Goal: Task Accomplishment & Management: Manage account settings

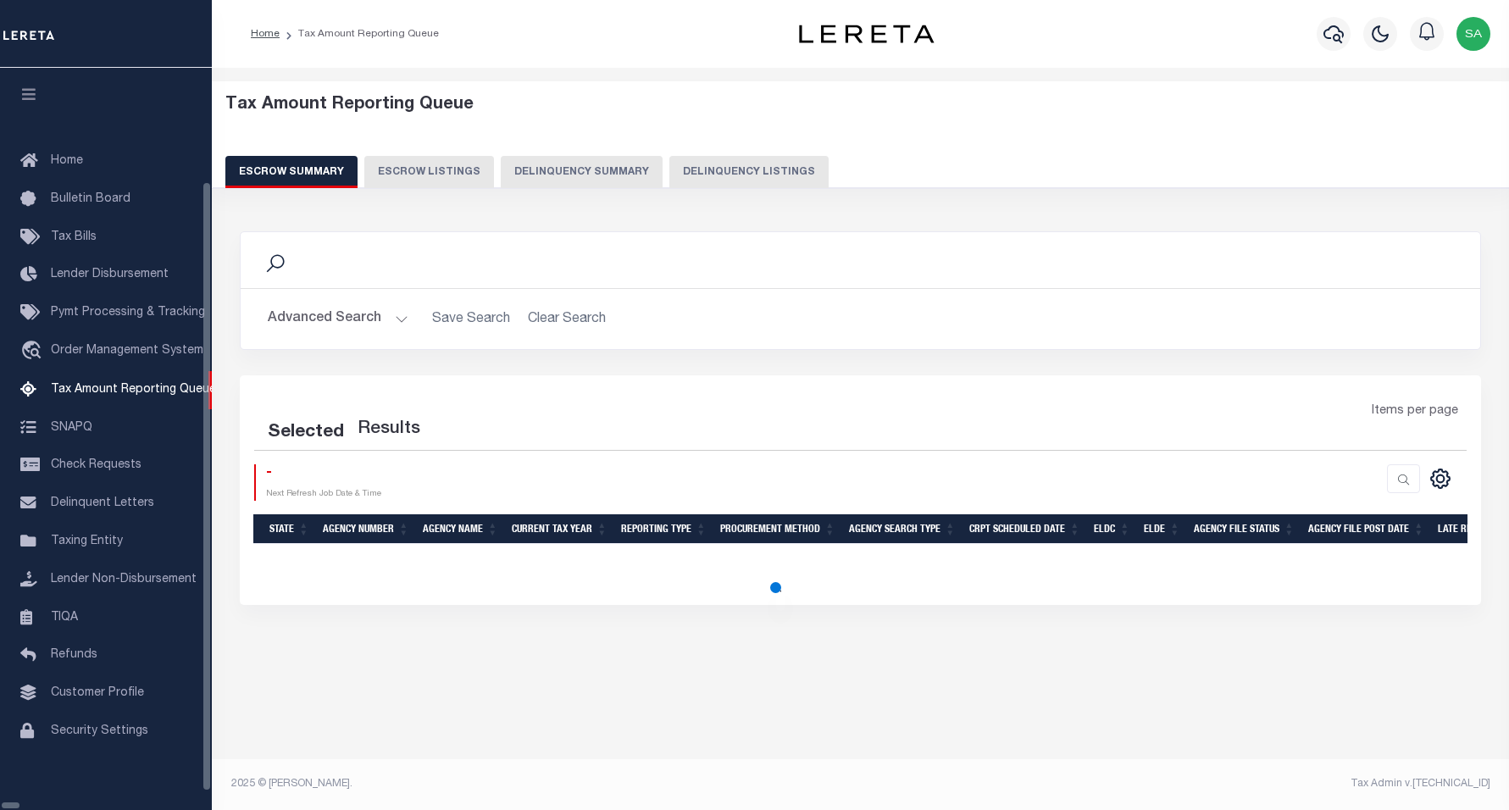
select select "100"
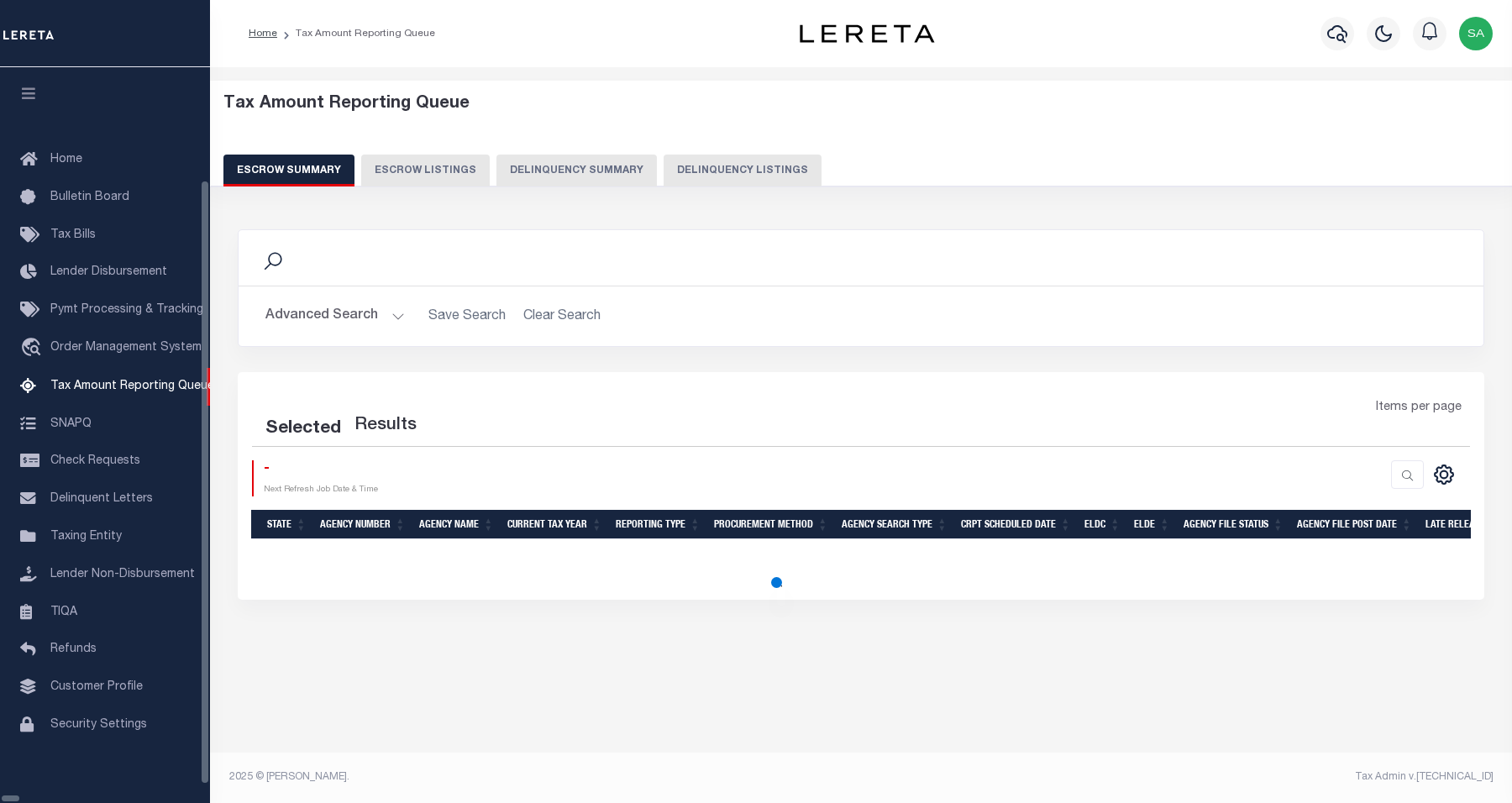
select select "100"
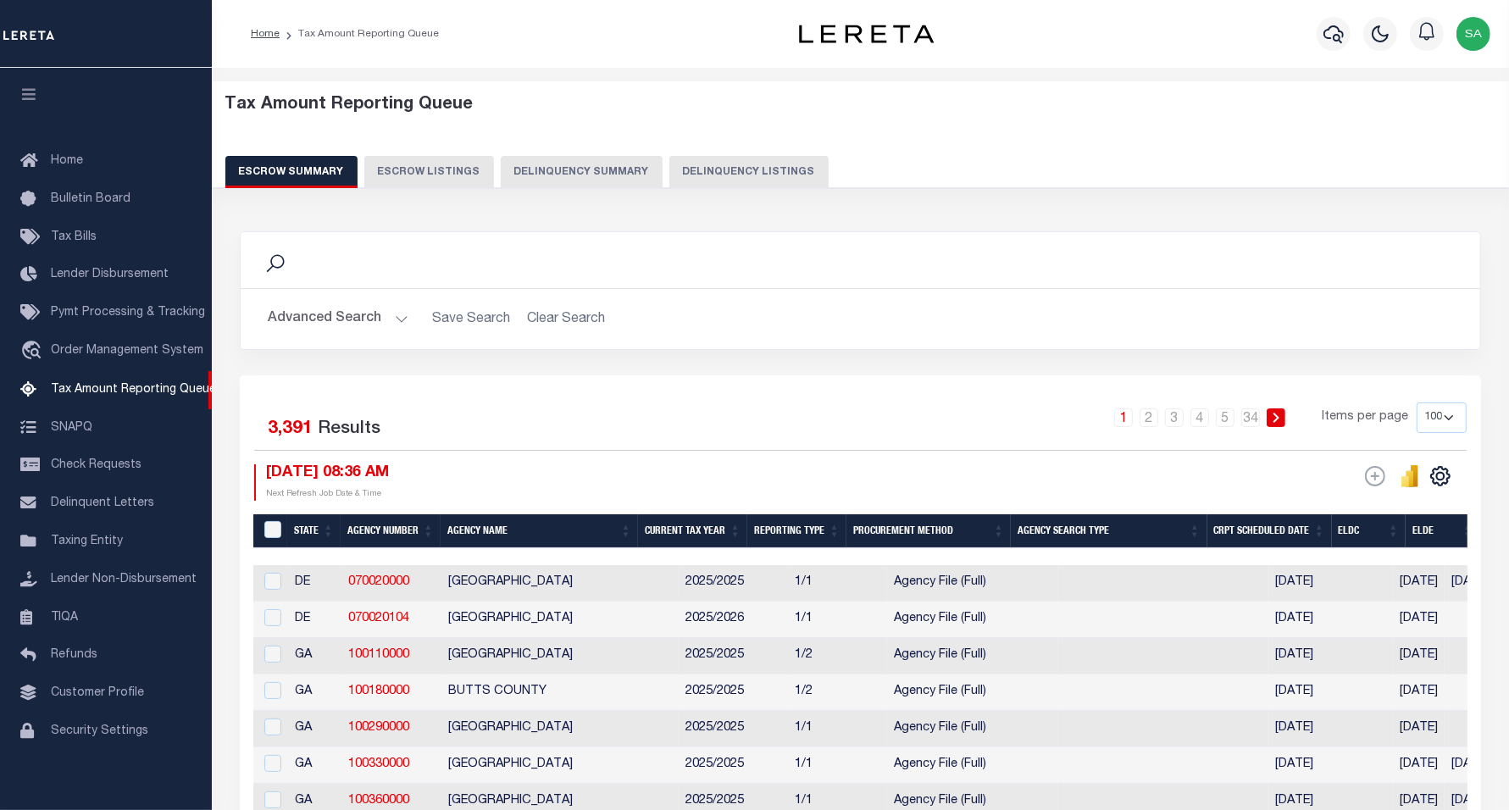
click at [703, 175] on button "Delinquency Listings" at bounding box center [749, 172] width 159 height 32
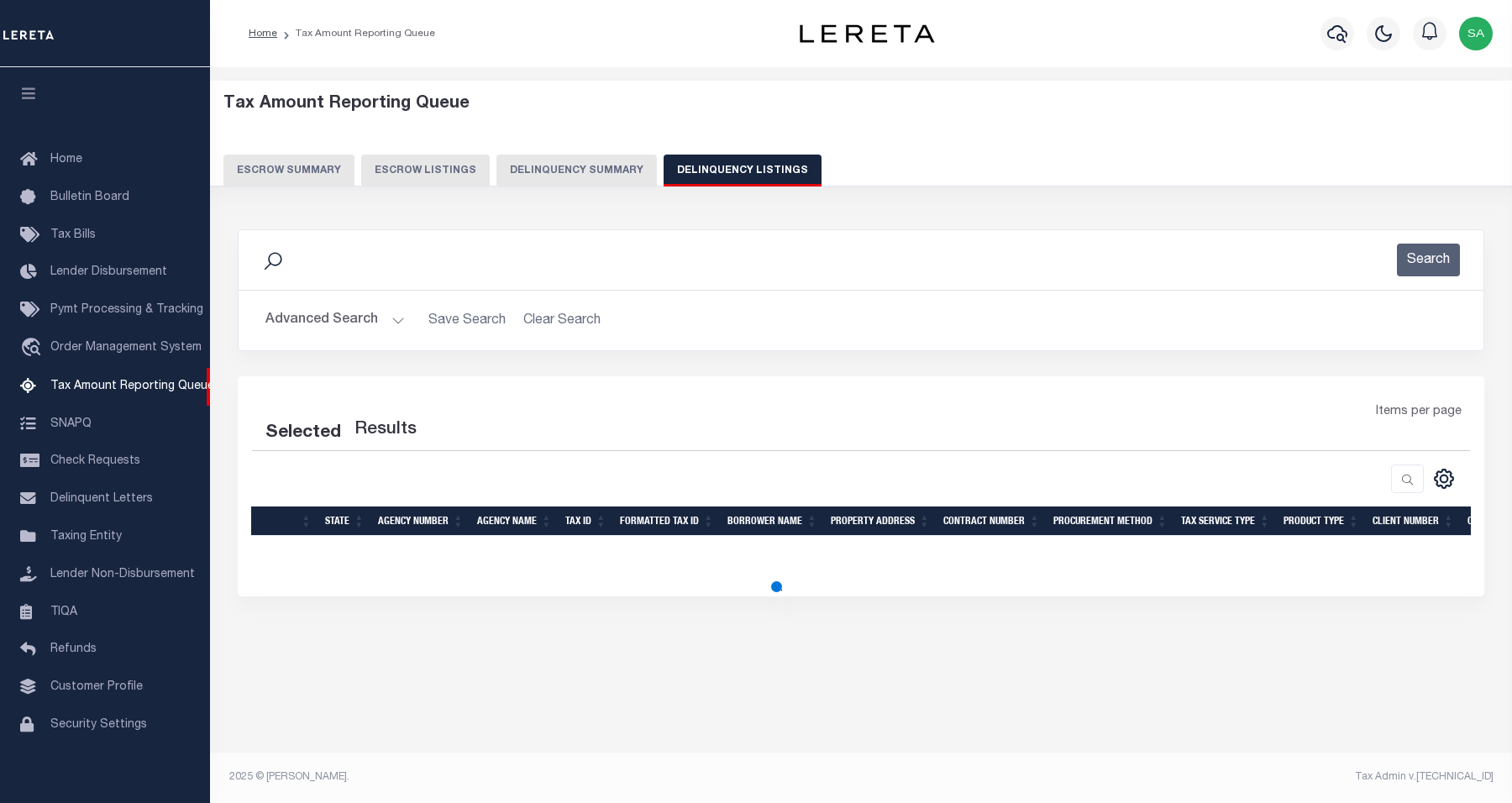
select select "100"
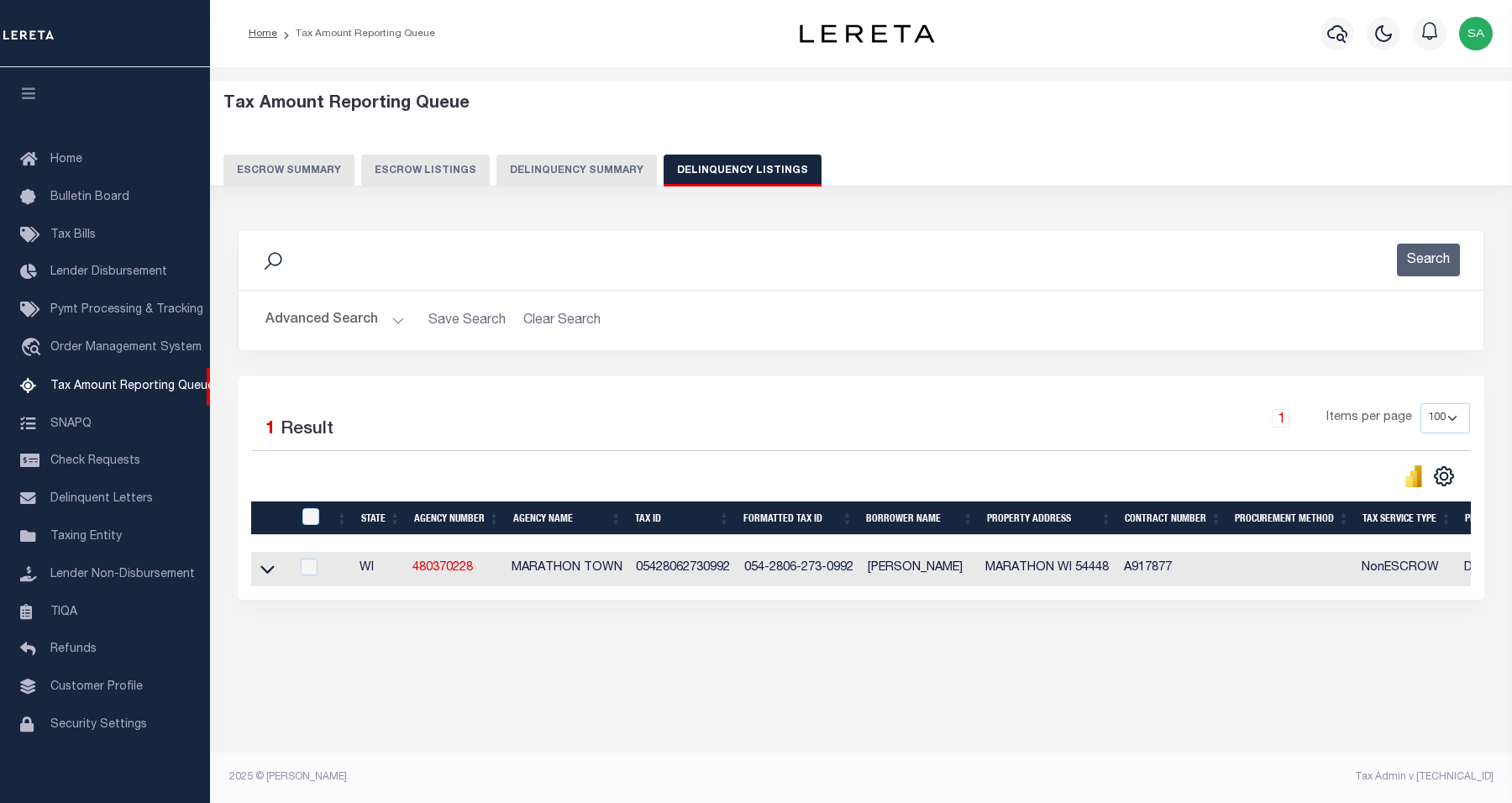
click at [345, 315] on button "Advanced Search" at bounding box center [335, 320] width 140 height 33
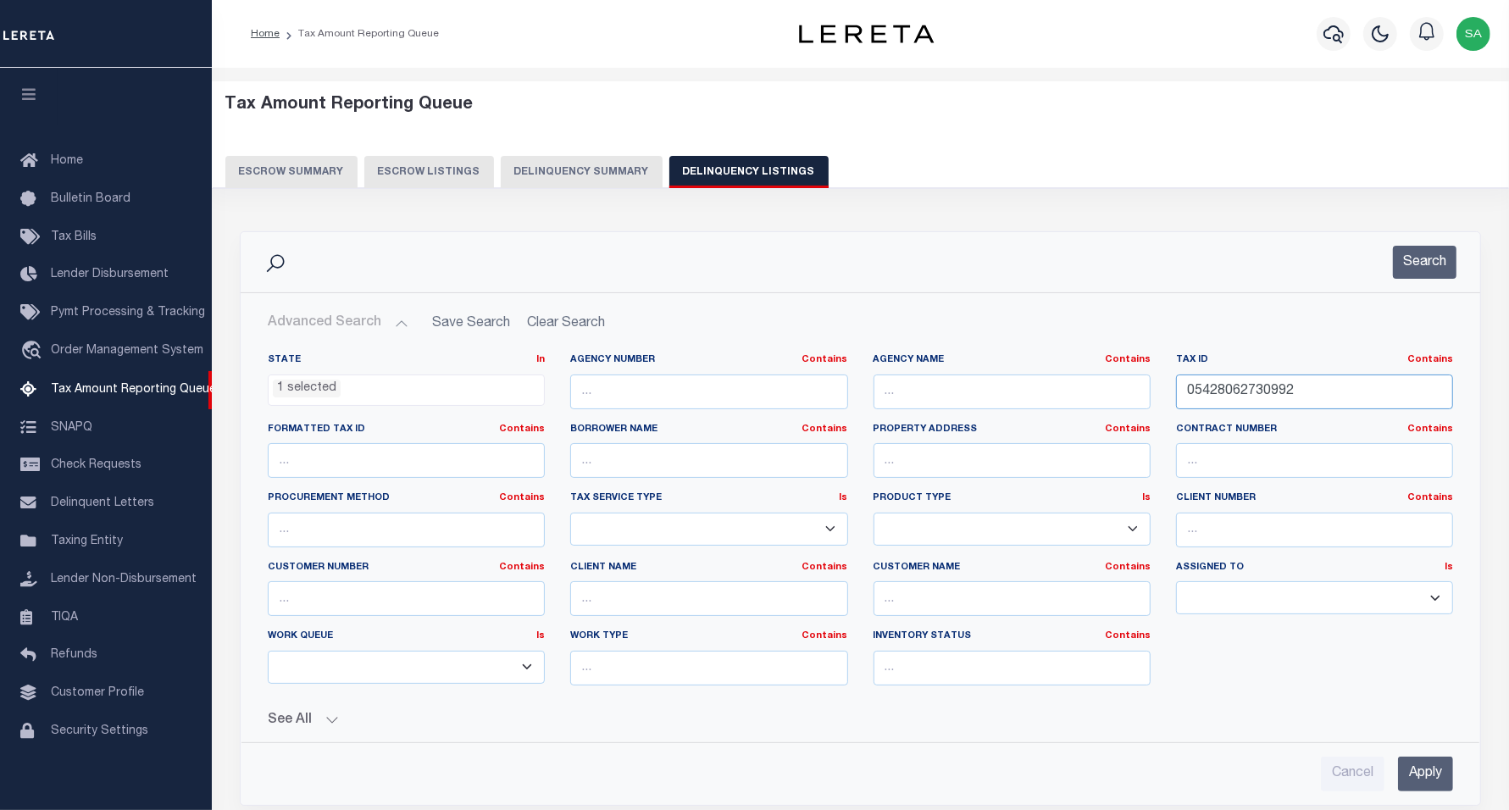
drag, startPoint x: 1306, startPoint y: 394, endPoint x: 1036, endPoint y: 381, distance: 270.7
click at [1036, 381] on div "State In In AK AL AR AZ CA CO CT DC DE FL GA GU HI IA ID IL IN KS KY LA MA MD M…" at bounding box center [860, 526] width 1211 height 346
paste input "12705"
type input "12705"
click at [530, 395] on ul "1 selected" at bounding box center [406, 386] width 275 height 23
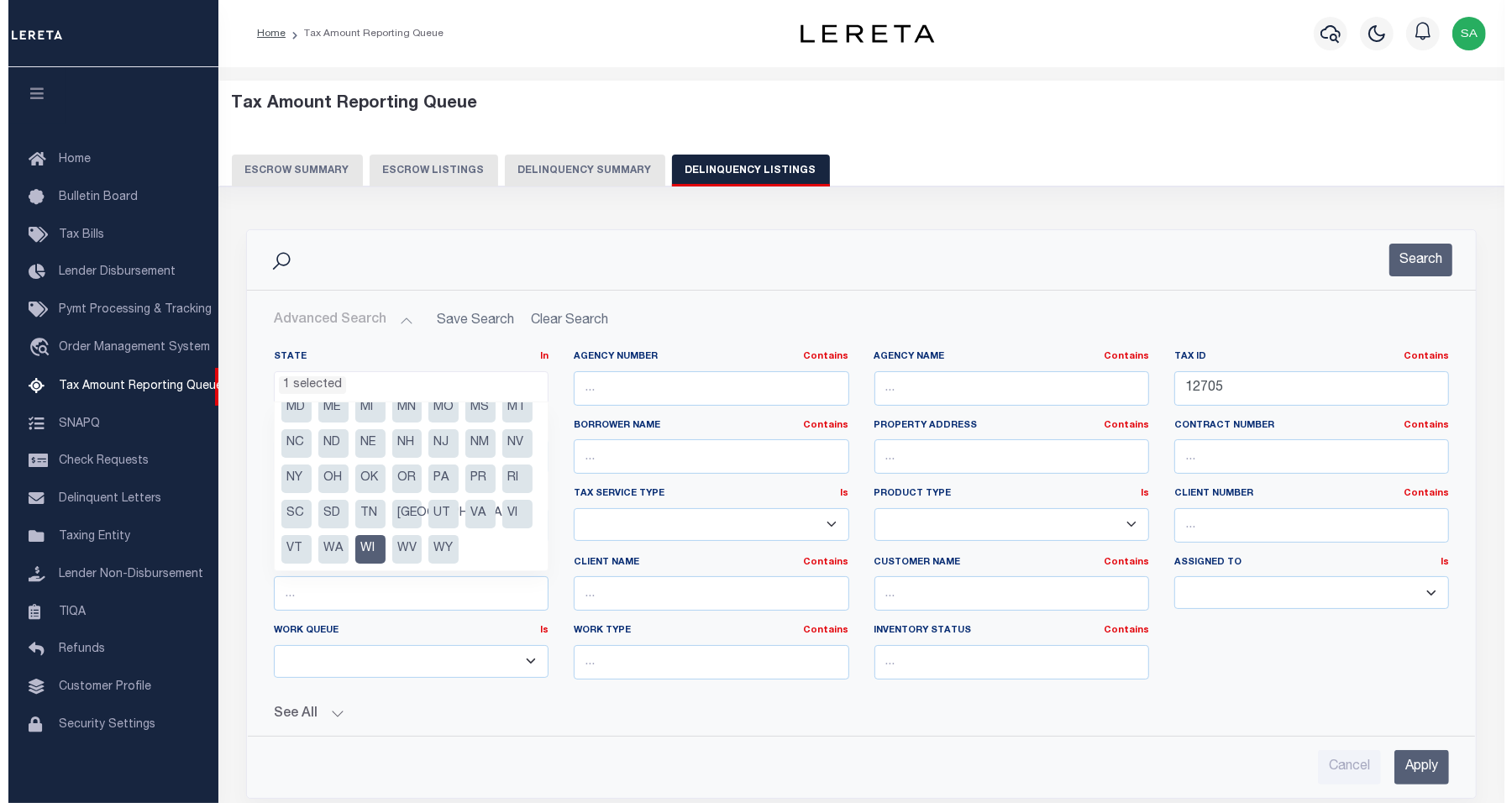
scroll to position [156, 0]
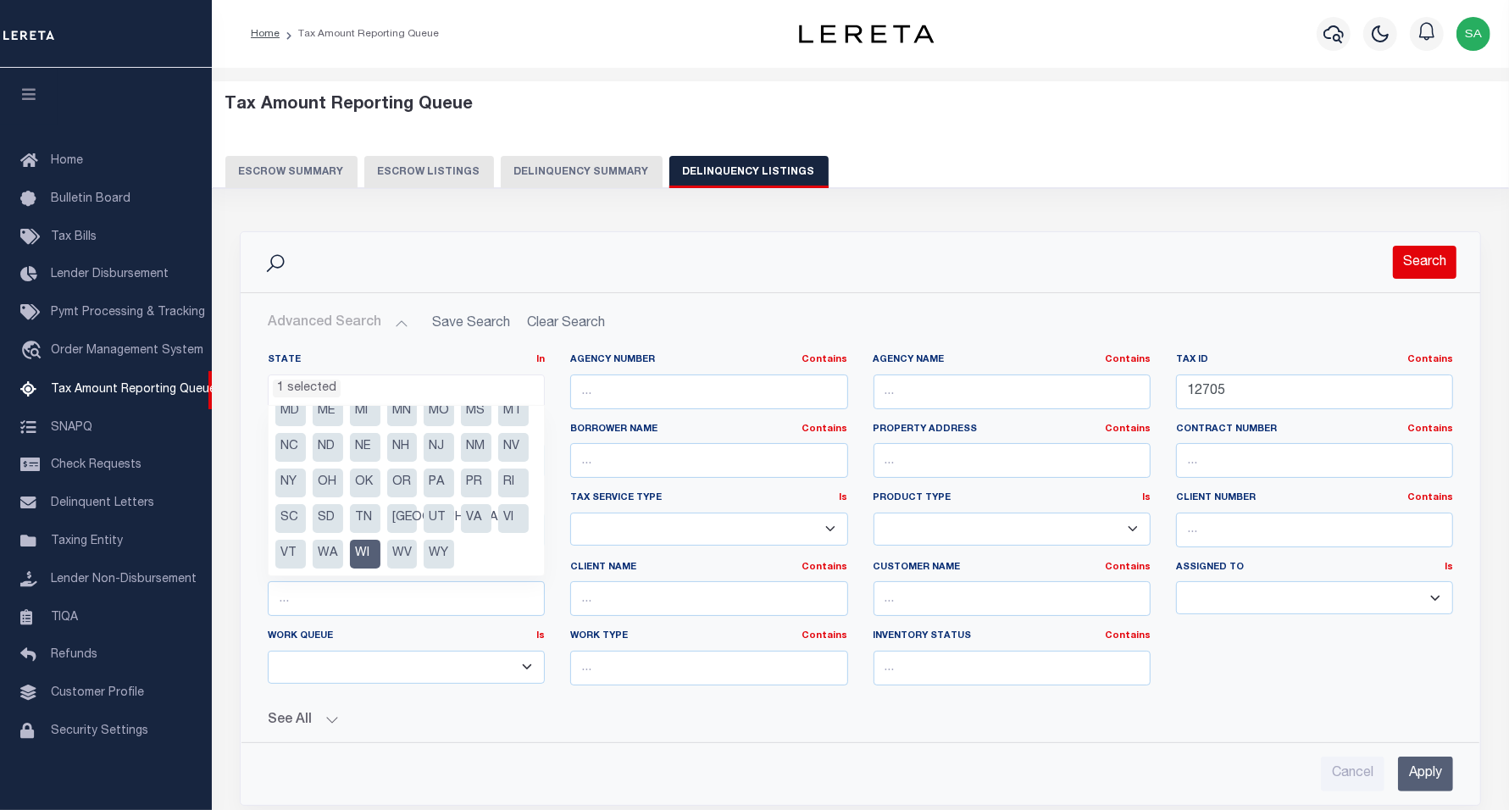
click at [1405, 275] on button "Search" at bounding box center [1425, 262] width 64 height 33
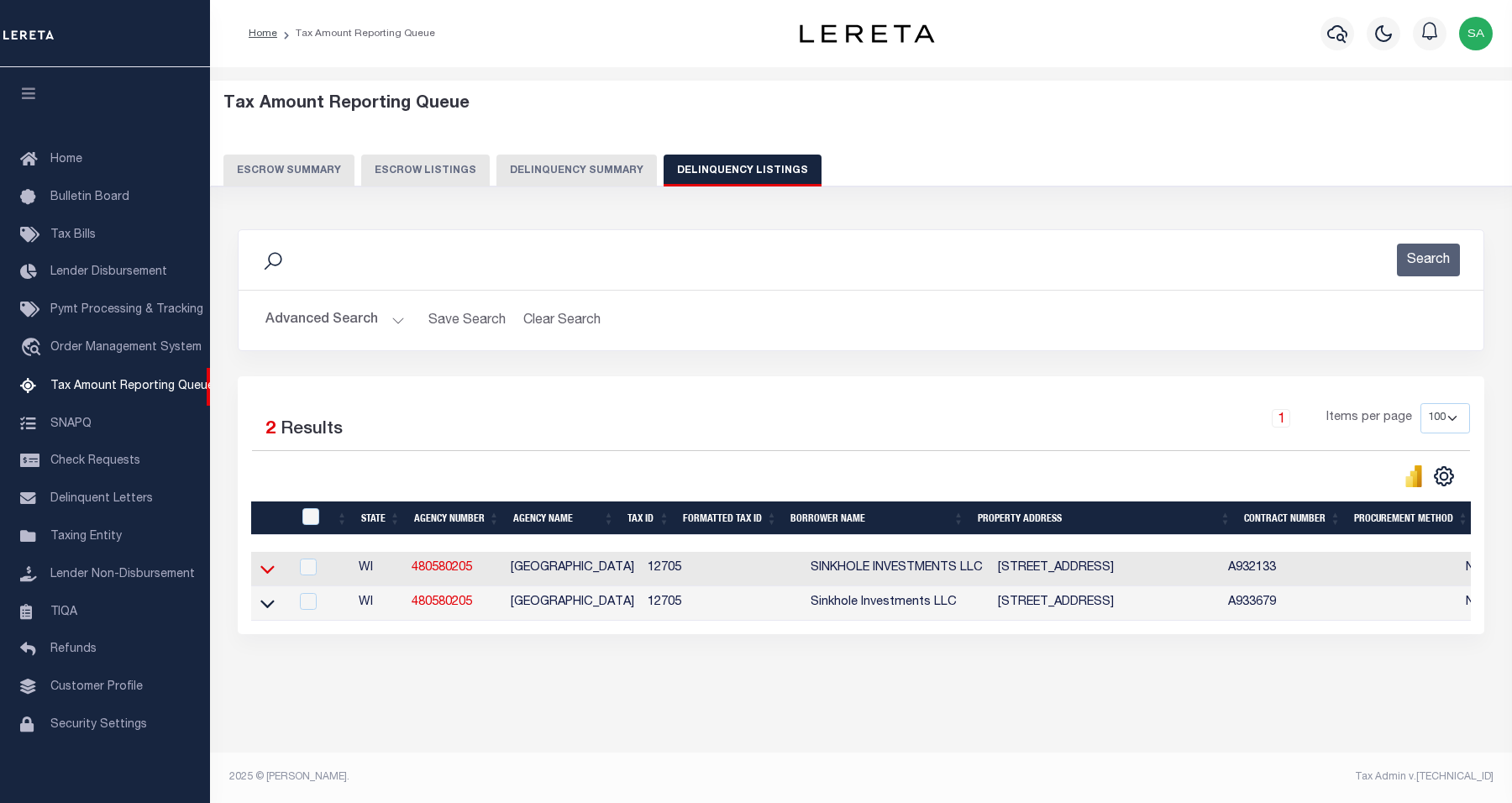
click at [271, 576] on icon at bounding box center [268, 569] width 14 height 18
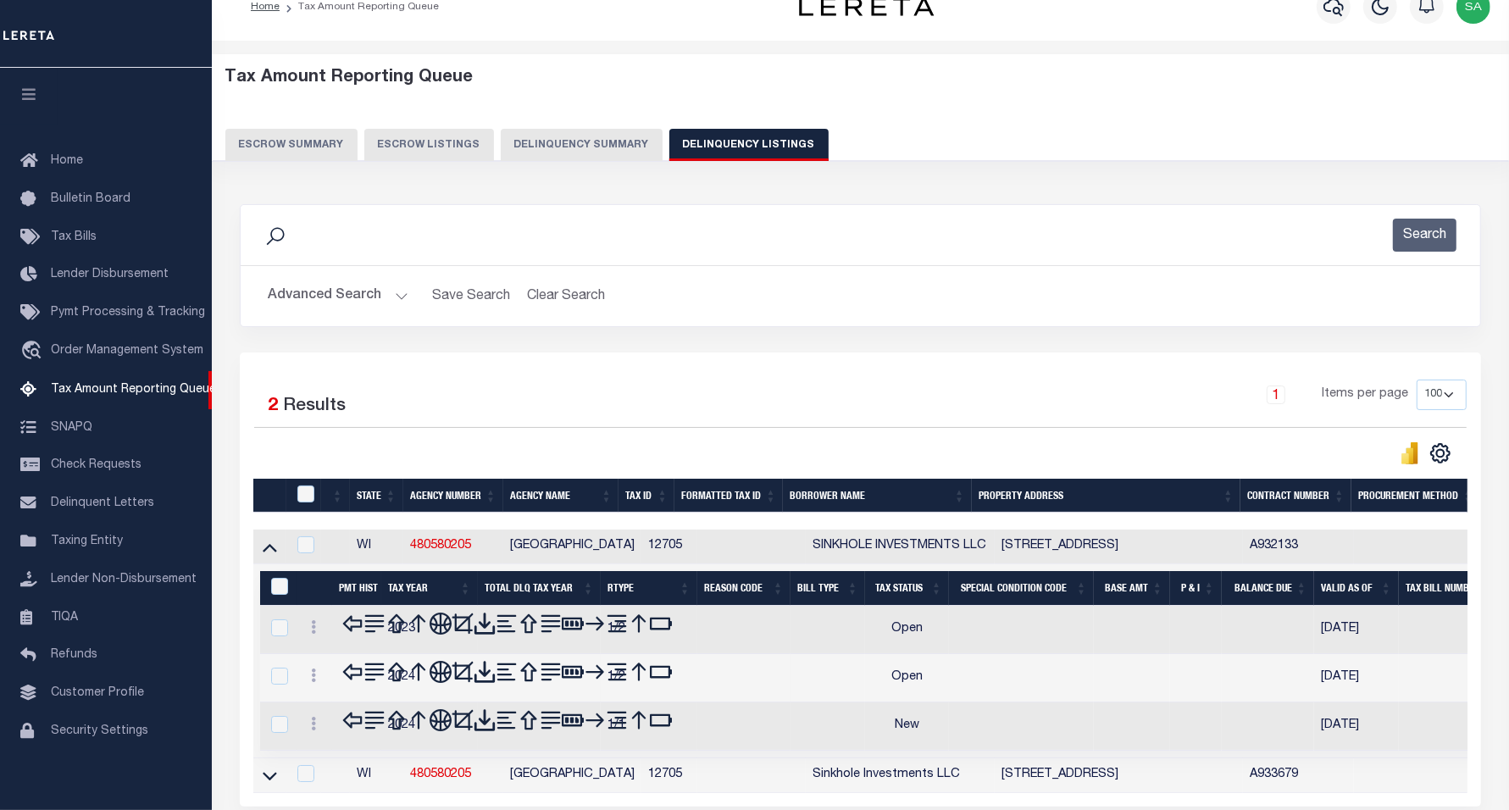
scroll to position [142, 0]
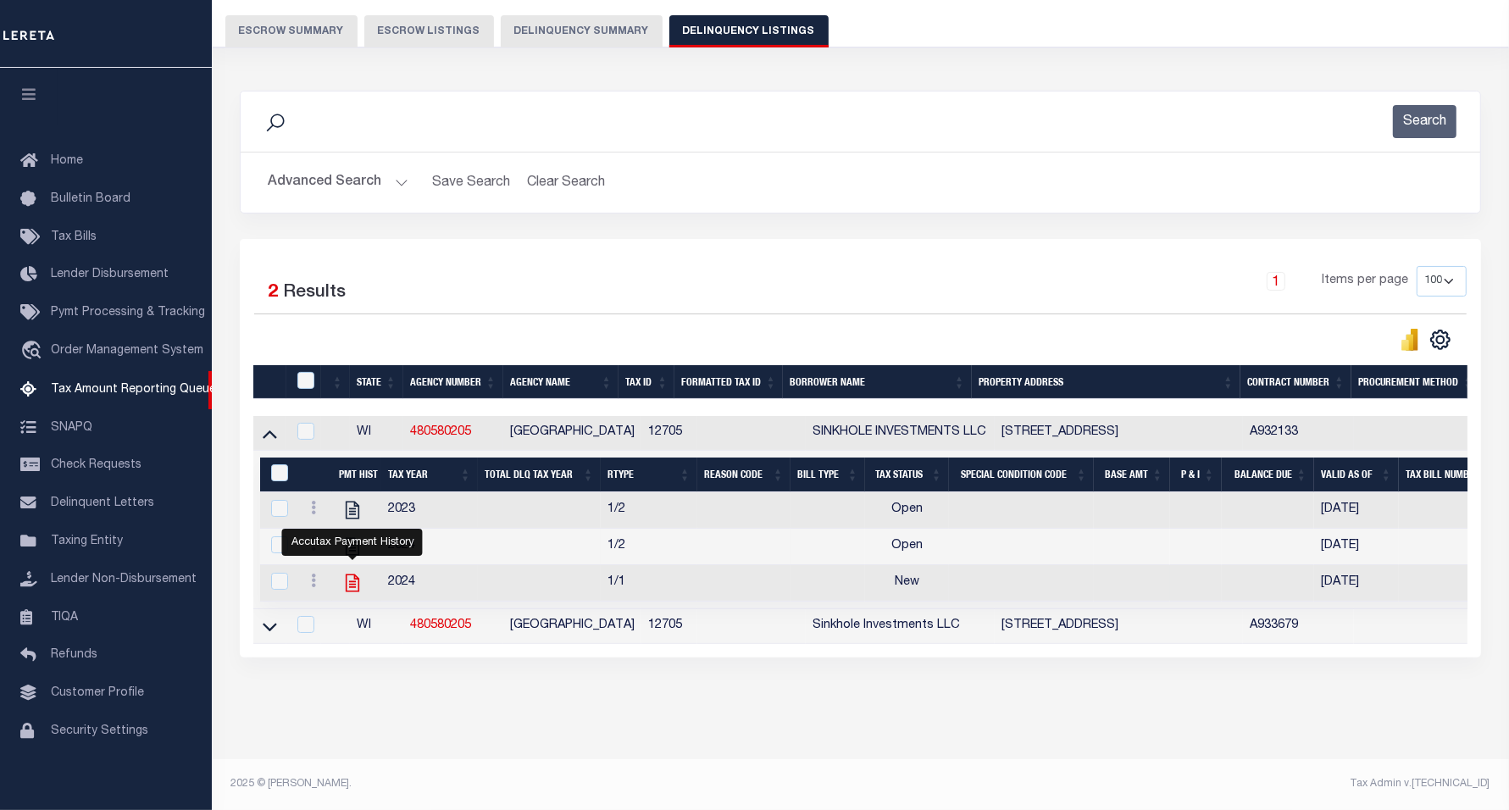
click at [353, 592] on icon "" at bounding box center [353, 584] width 14 height 18
checkbox input "true"
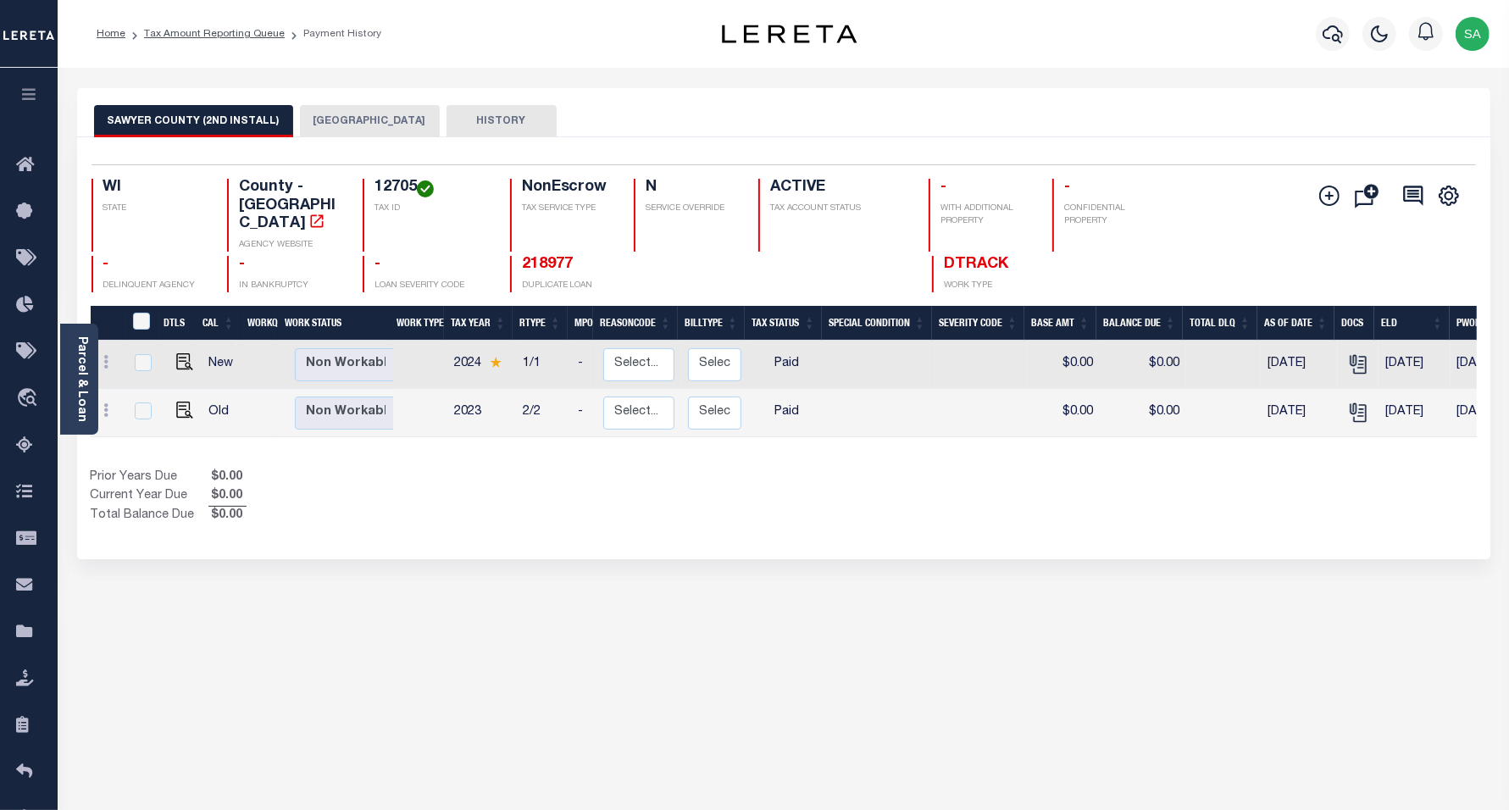
click at [350, 116] on button "HAYWARD TOWN" at bounding box center [370, 121] width 140 height 32
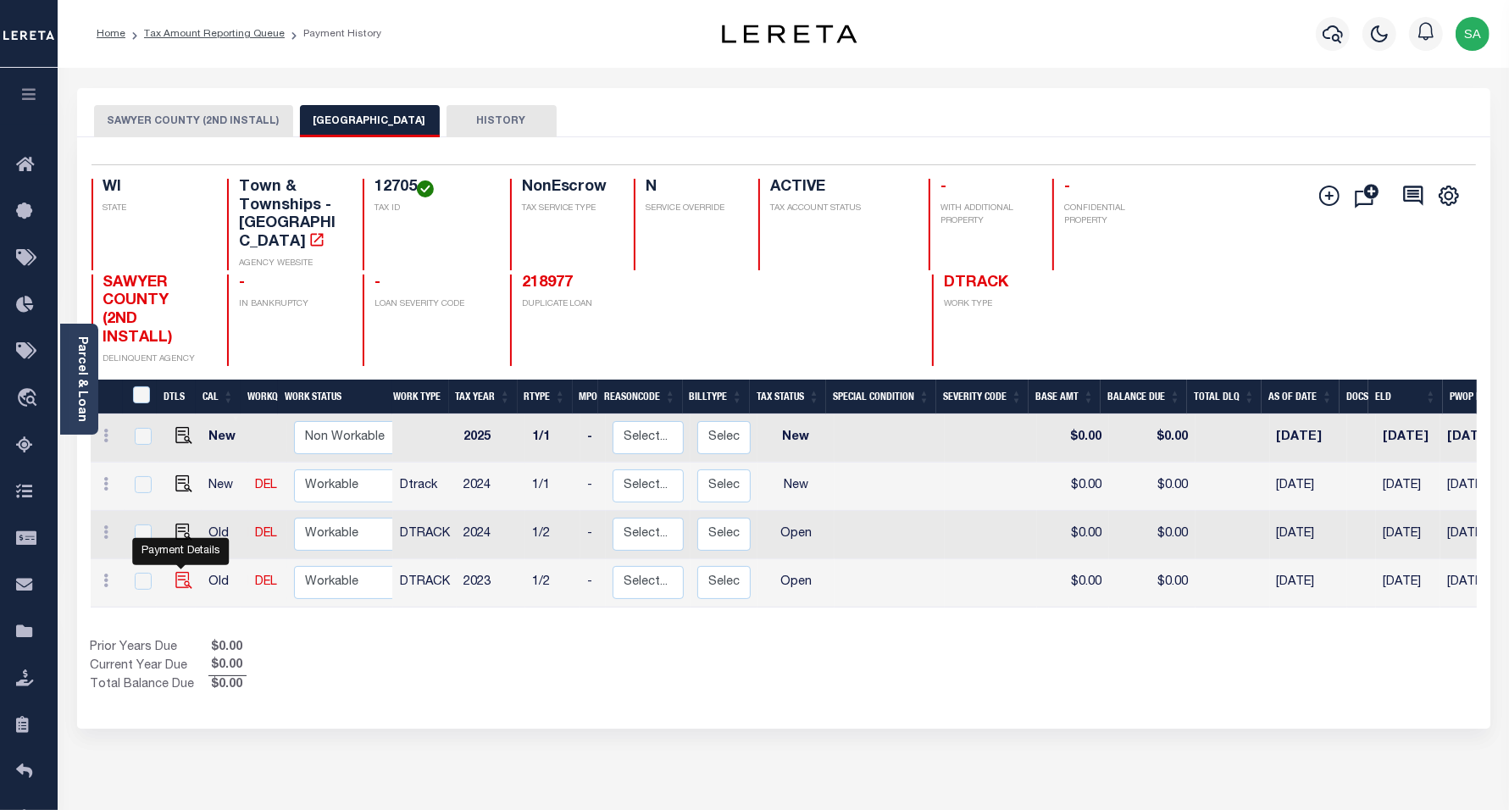
click at [179, 572] on img "" at bounding box center [183, 580] width 17 height 17
checkbox input "true"
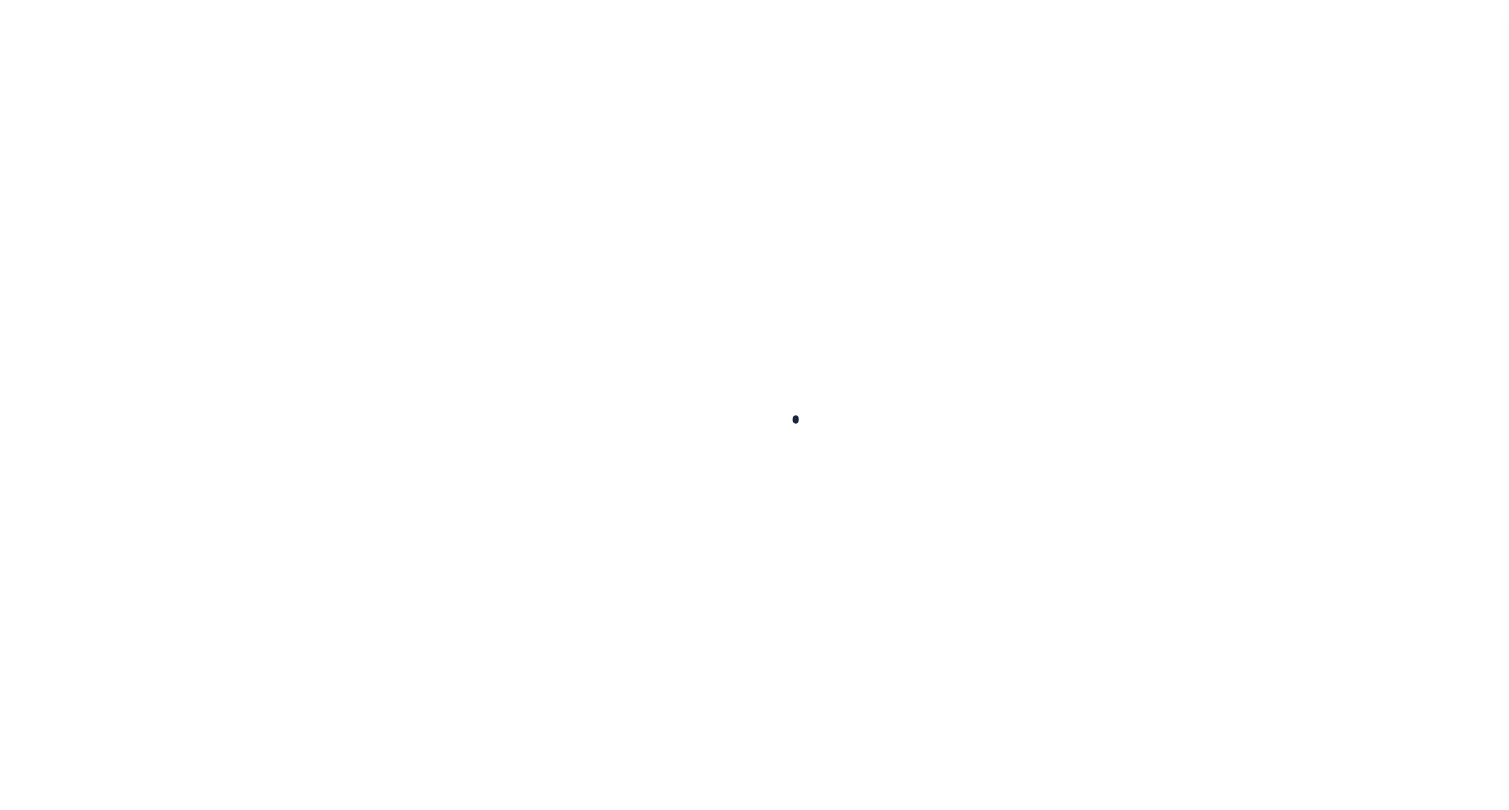
checkbox input "false"
type input "[DATE]"
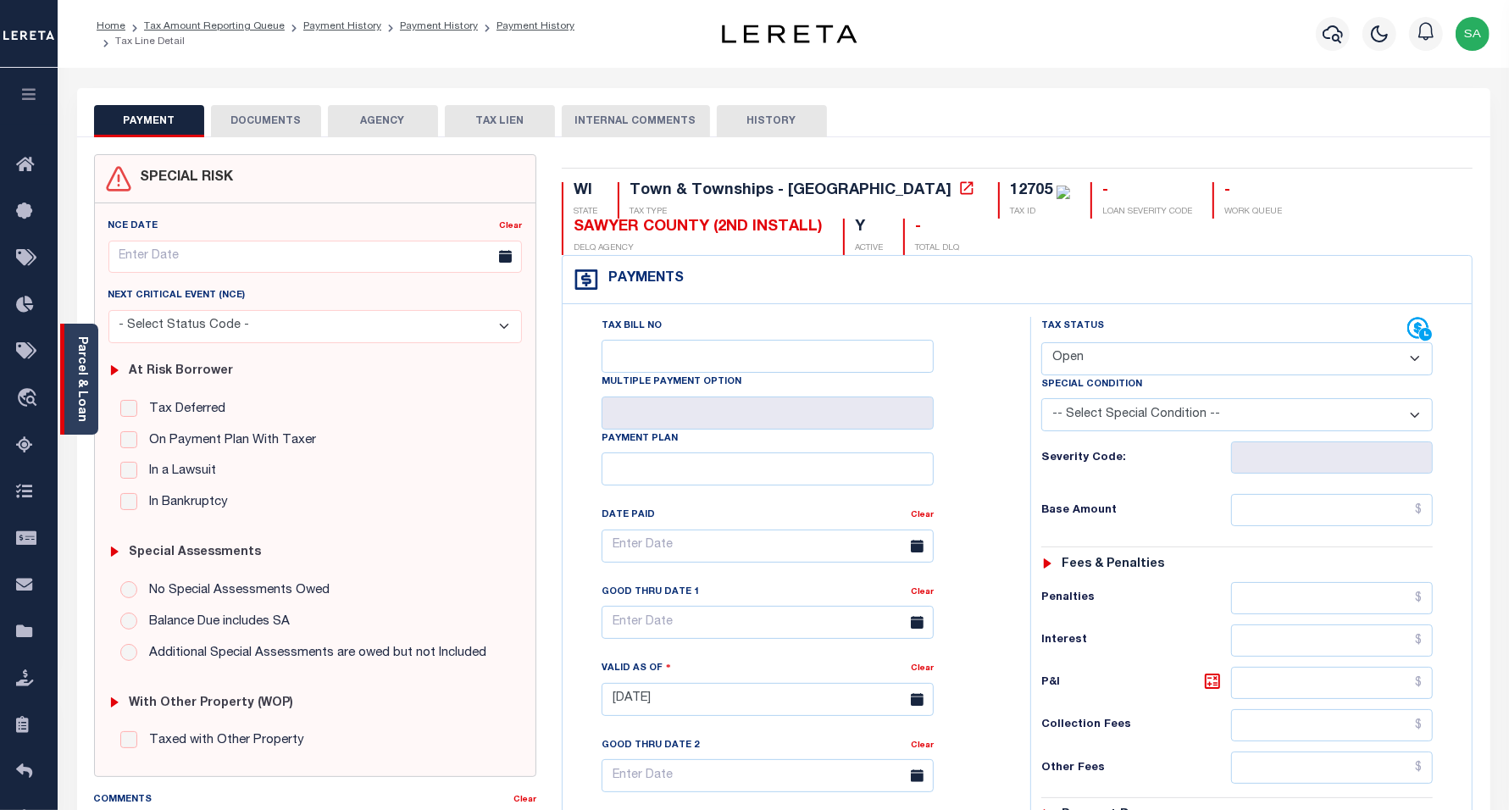
click at [86, 371] on link "Parcel & Loan" at bounding box center [81, 379] width 12 height 86
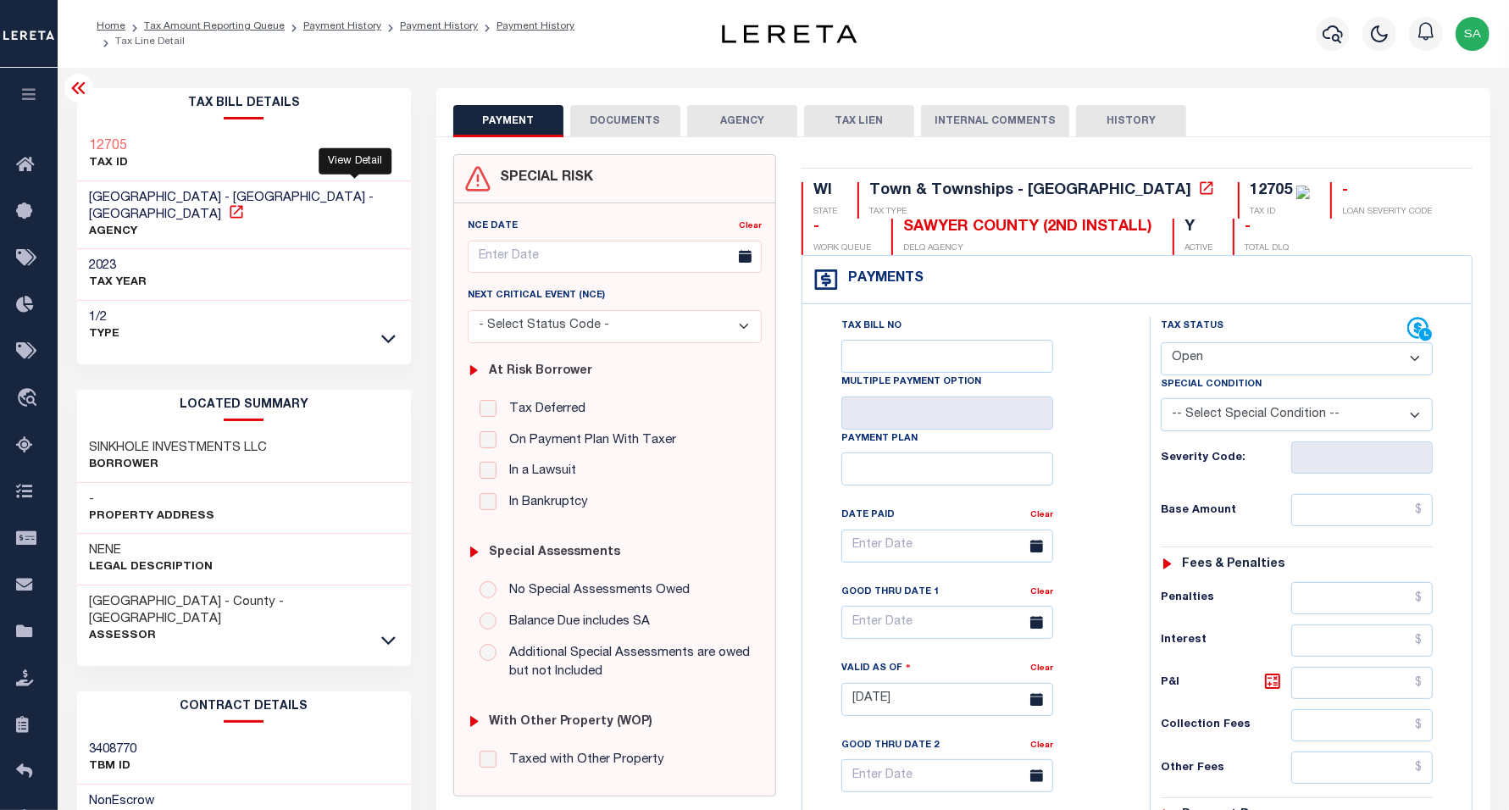
click at [245, 203] on icon at bounding box center [236, 211] width 17 height 17
click at [81, 89] on icon at bounding box center [79, 88] width 20 height 20
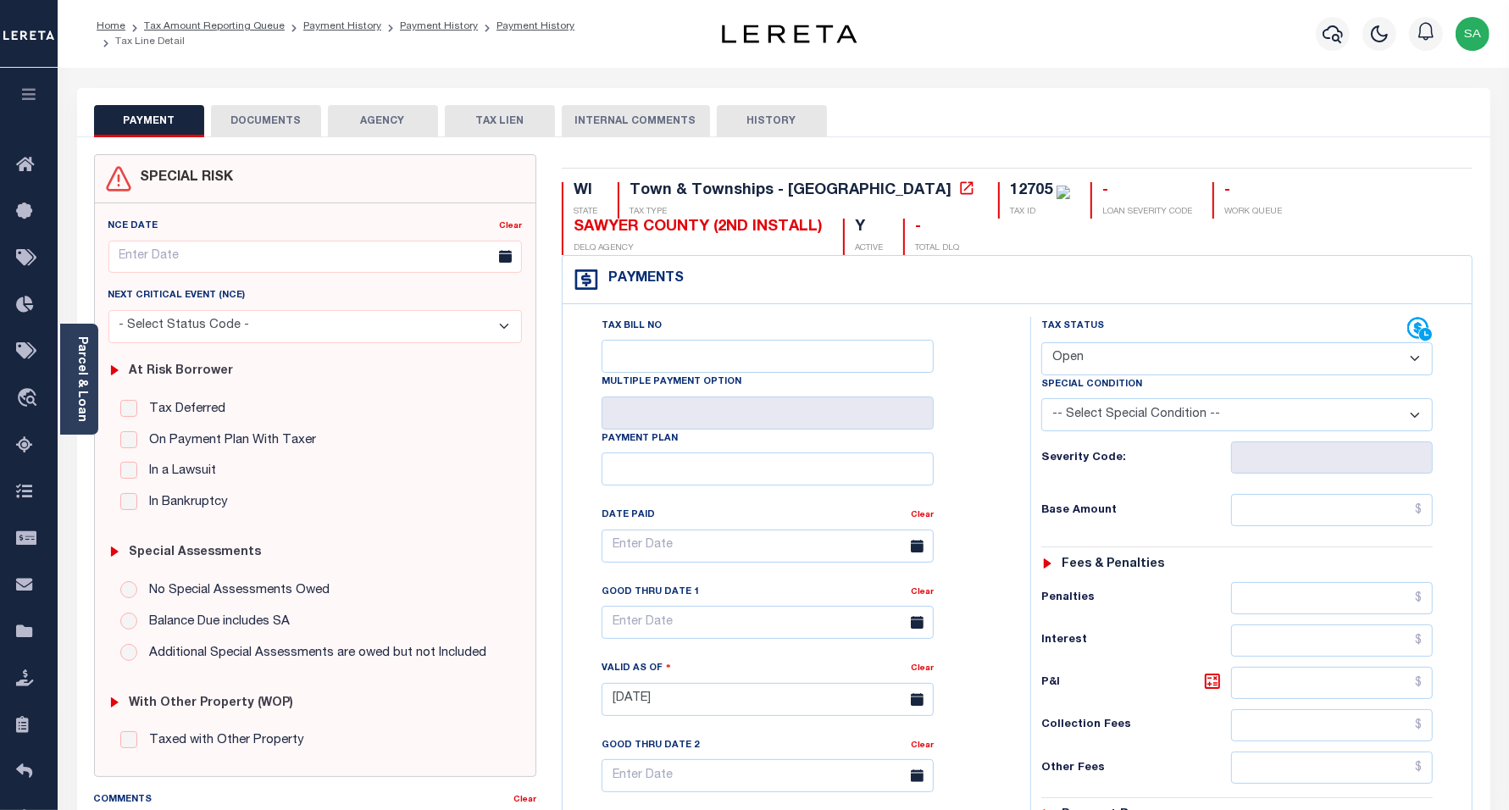
click at [1166, 367] on select "- Select Status Code - Open Due/Unpaid Paid Incomplete No Tax Due Internal Refu…" at bounding box center [1238, 358] width 392 height 33
select select "PYD"
click at [1042, 344] on select "- Select Status Code - Open Due/Unpaid Paid Incomplete No Tax Due Internal Refu…" at bounding box center [1238, 358] width 392 height 33
type input "[DATE]"
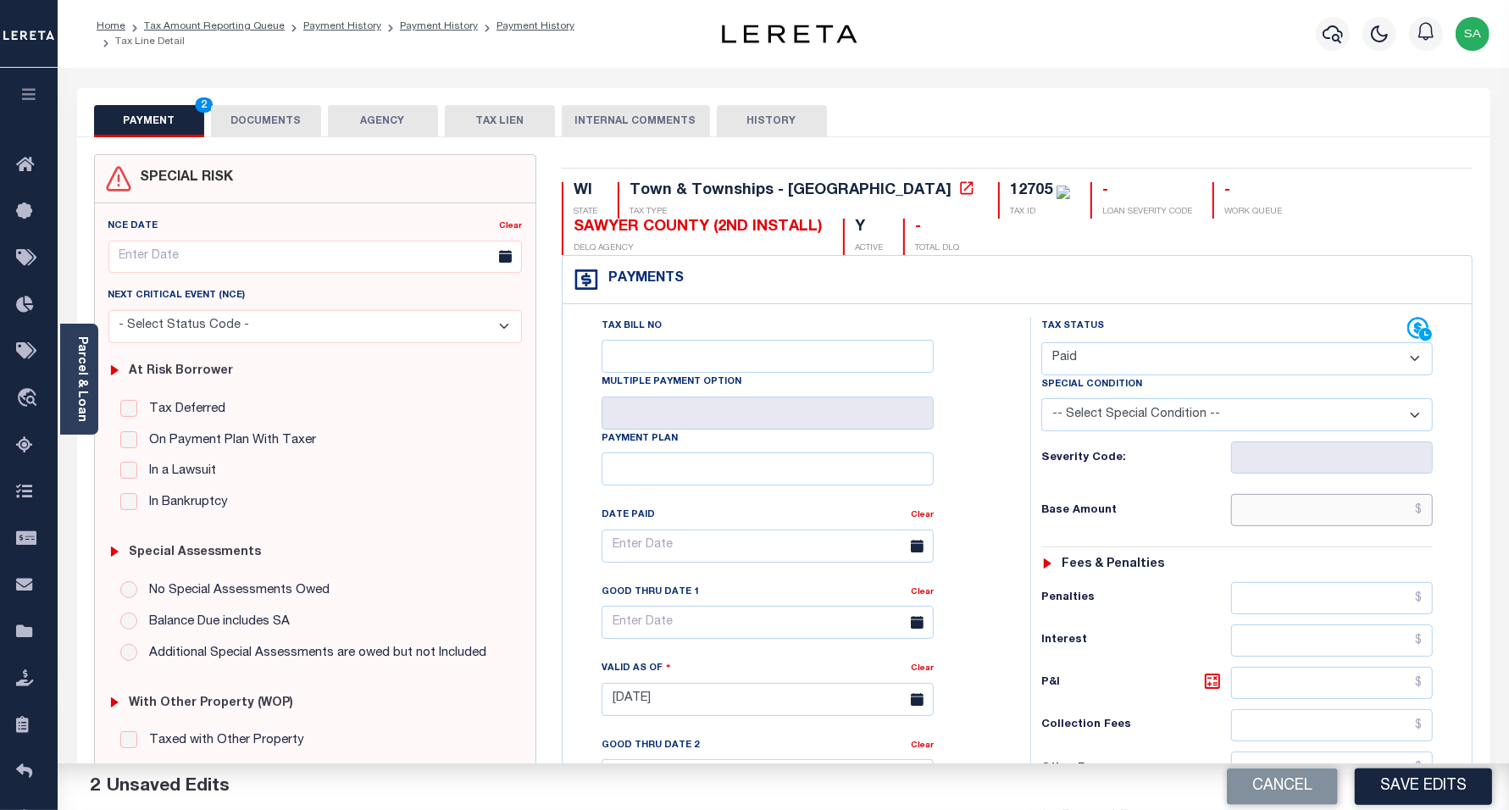
click at [1280, 520] on input "text" at bounding box center [1332, 510] width 202 height 32
type input "$0.00"
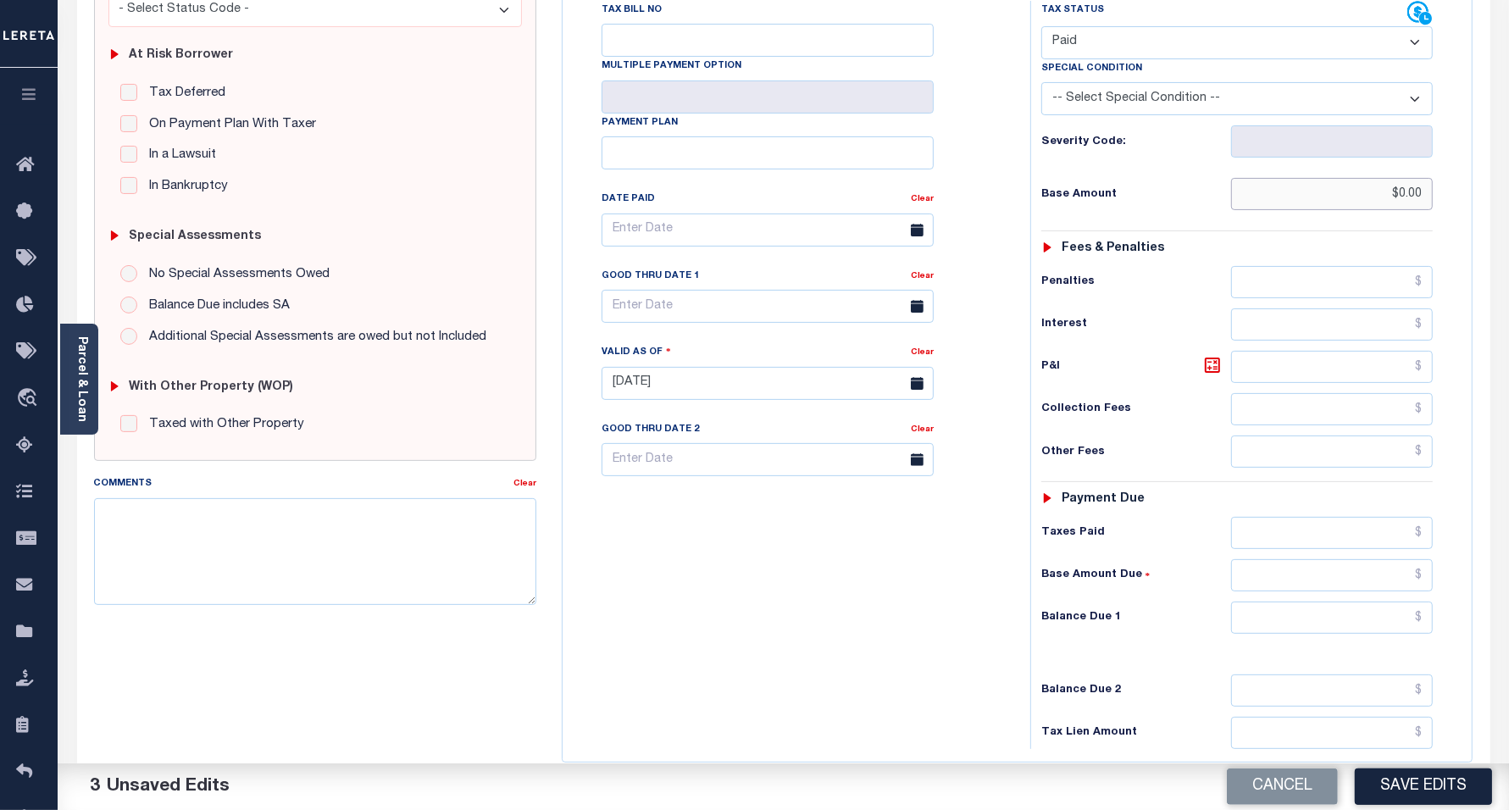
scroll to position [318, 0]
click at [1287, 632] on input "text" at bounding box center [1332, 616] width 202 height 32
type input "$0.00"
click at [645, 638] on div "Tax Bill No Multiple Payment Option Payment Plan Clear" at bounding box center [792, 373] width 451 height 748
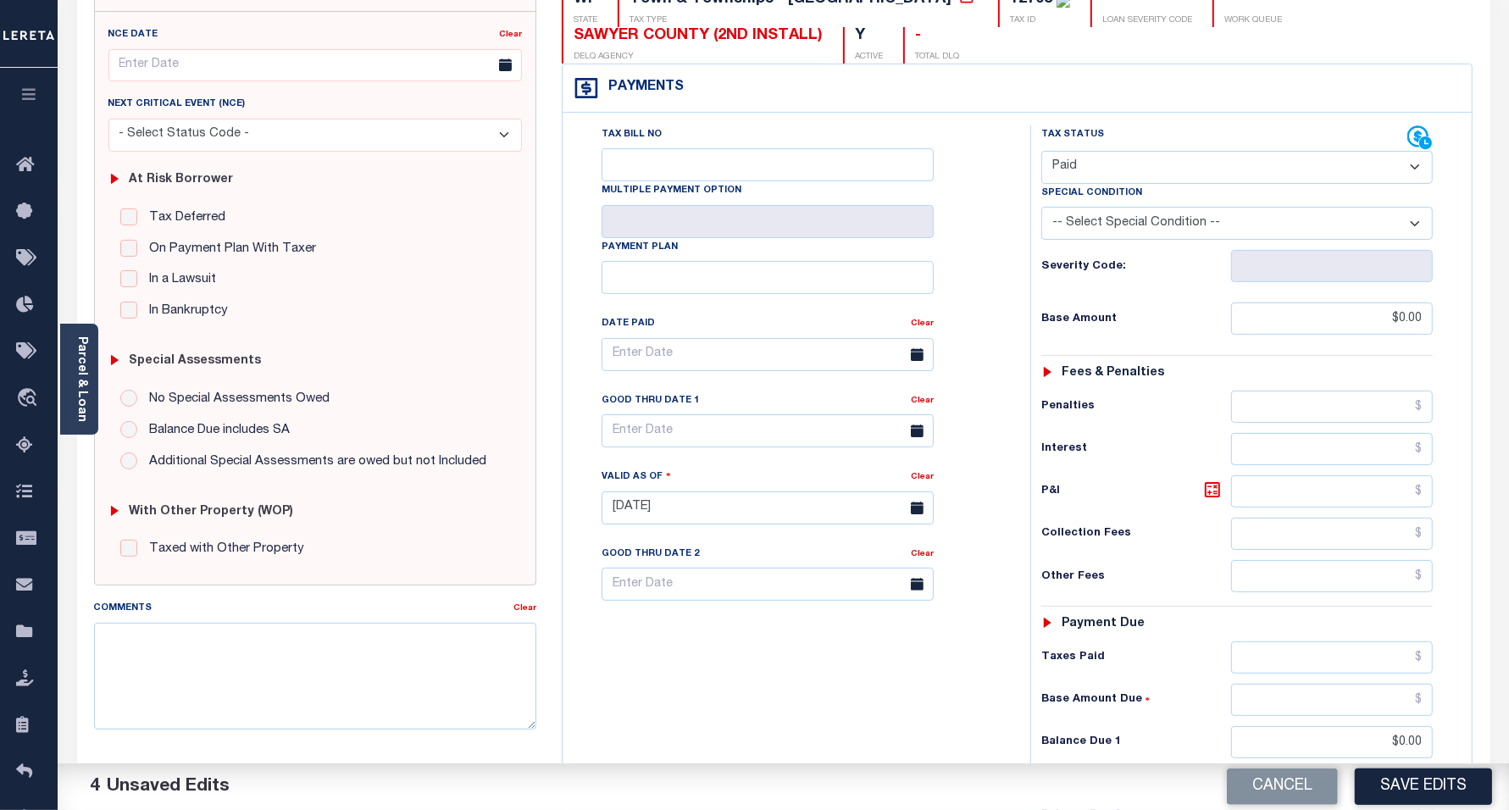
scroll to position [0, 0]
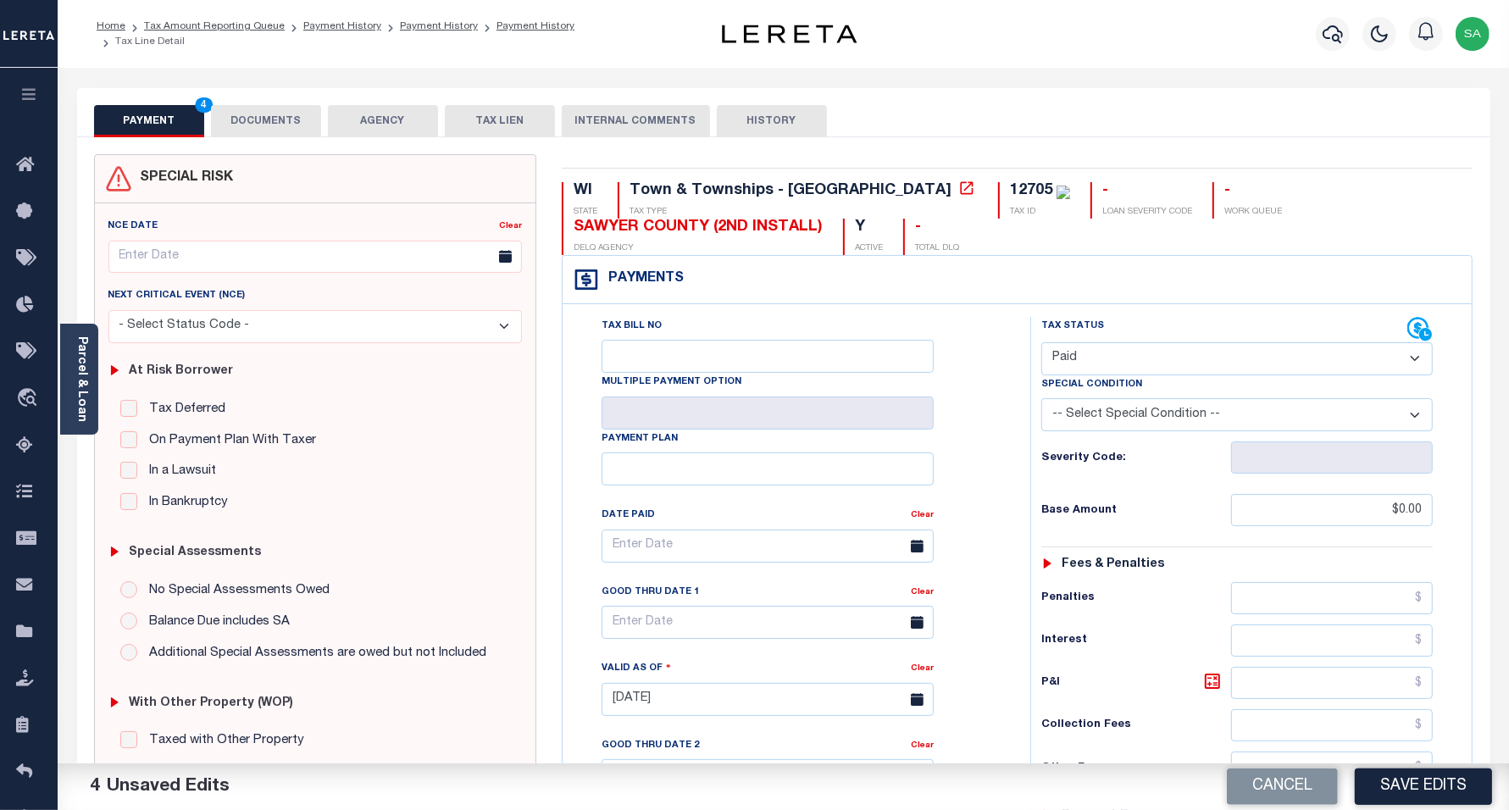
drag, startPoint x: 267, startPoint y: 123, endPoint x: 307, endPoint y: 2, distance: 127.6
click at [267, 121] on button "DOCUMENTS" at bounding box center [266, 121] width 110 height 32
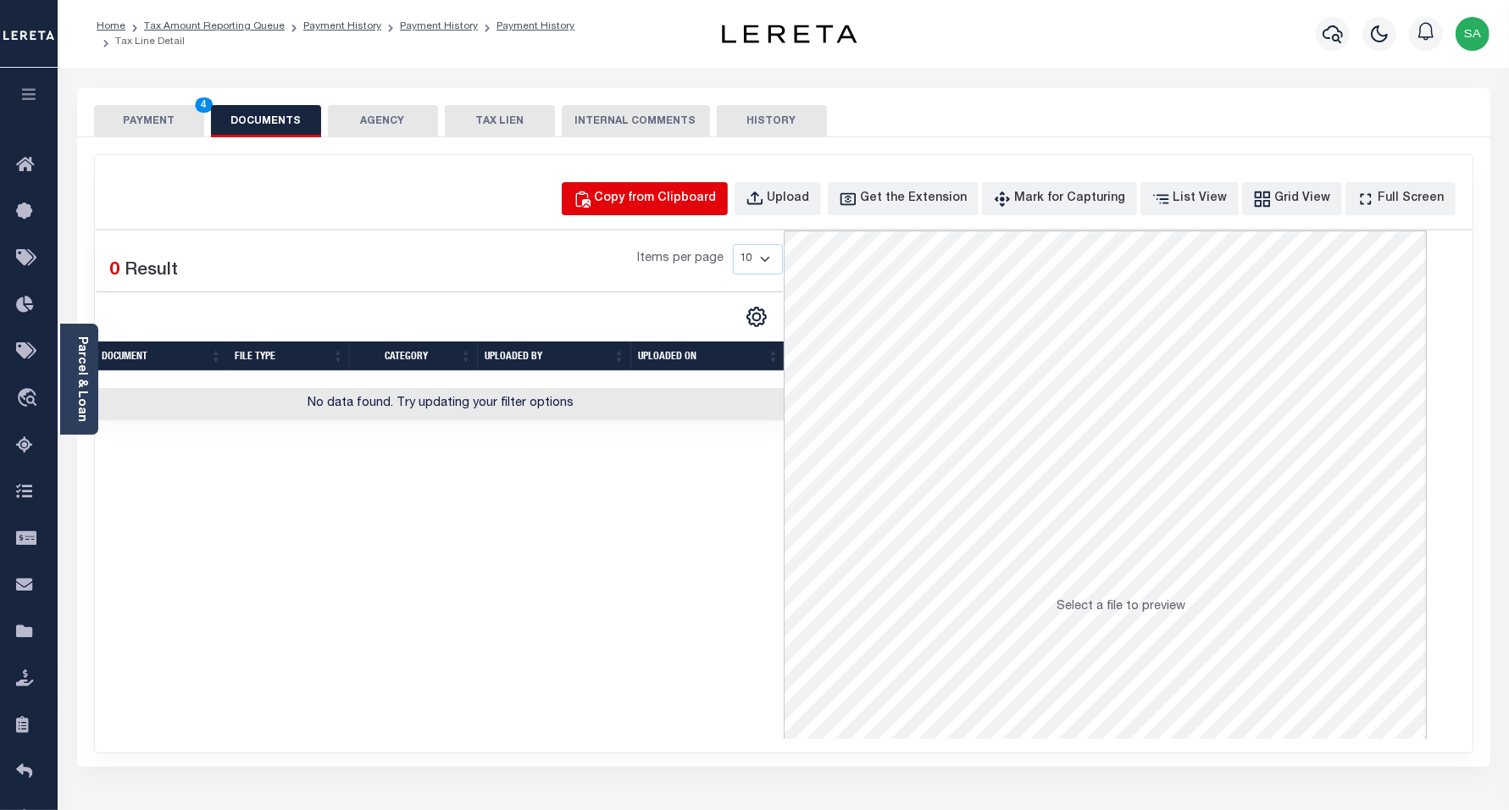
click at [647, 196] on div "Copy from Clipboard" at bounding box center [656, 199] width 122 height 19
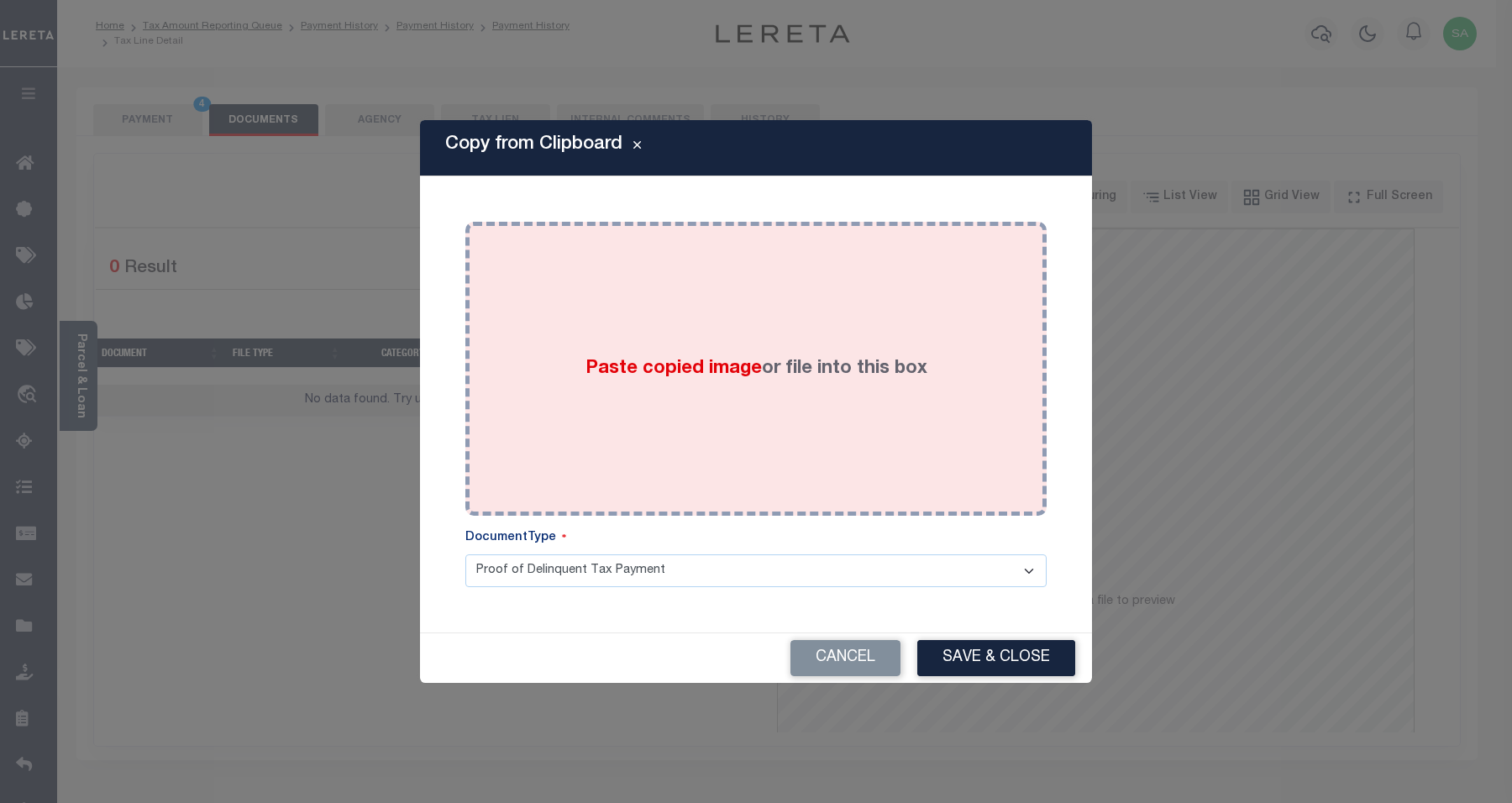
click at [867, 421] on div "Paste copied image or file into this box" at bounding box center [755, 368] width 556 height 269
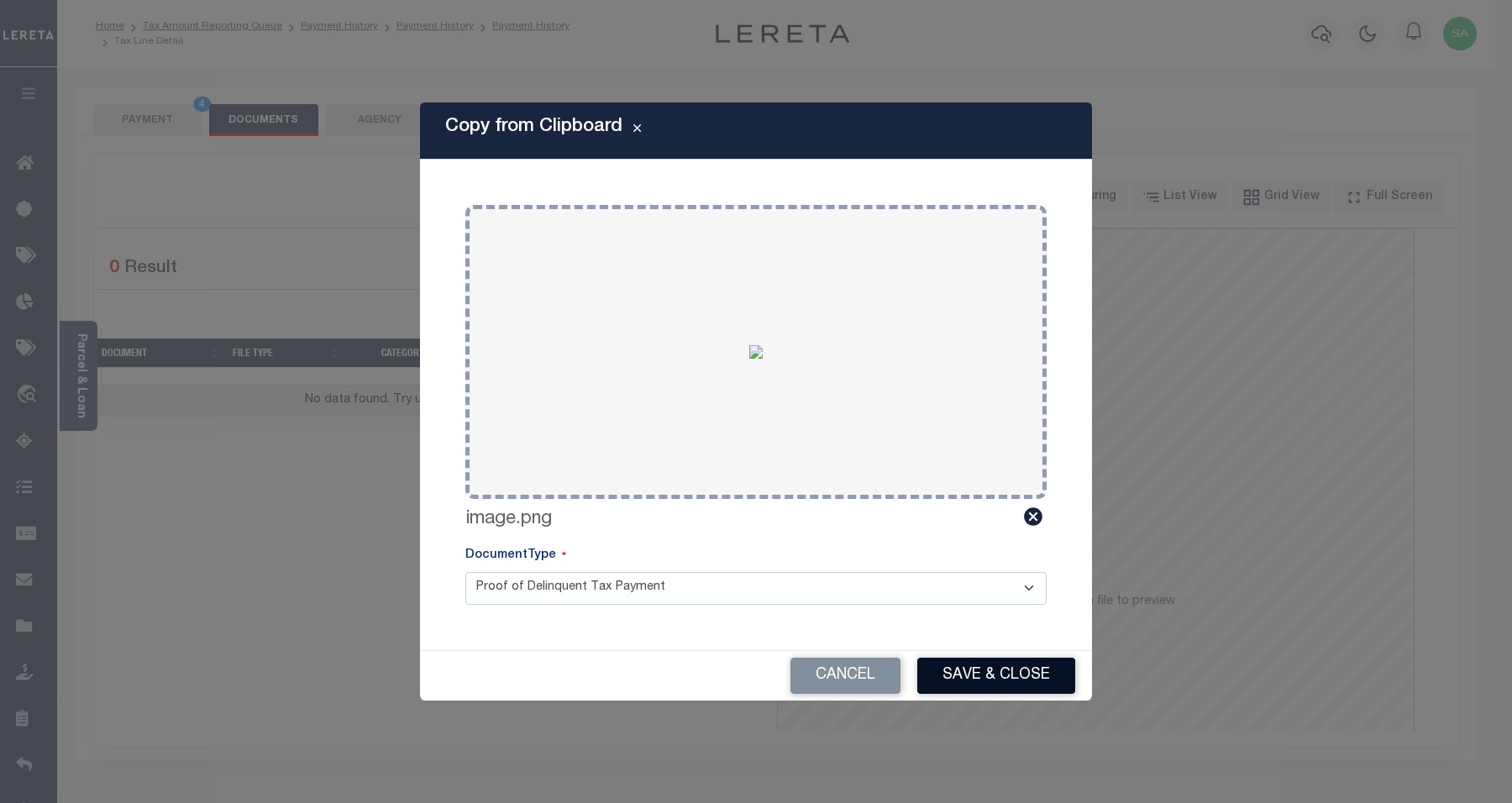
click at [1038, 685] on button "Save & Close" at bounding box center [996, 676] width 158 height 36
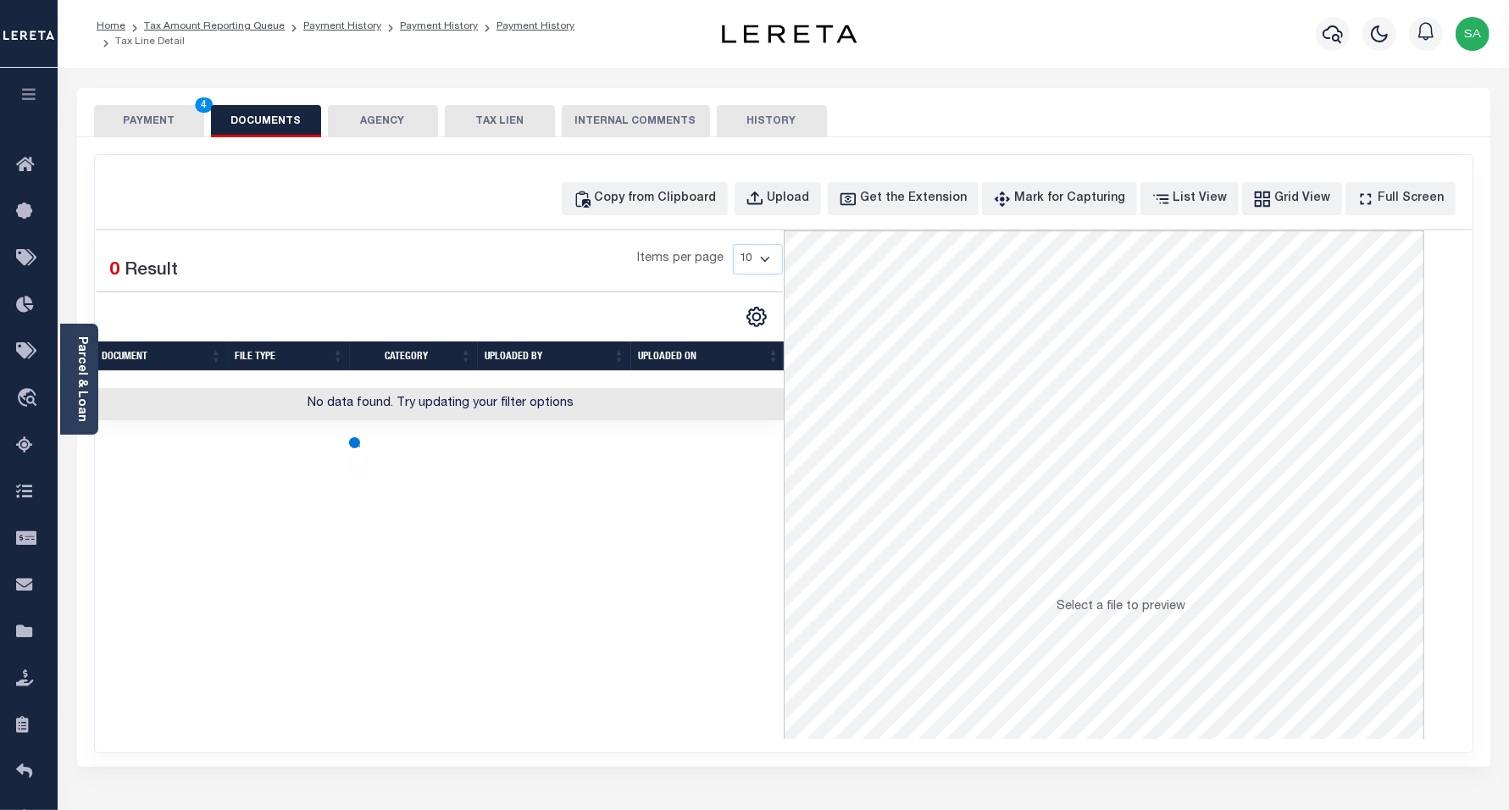
click at [158, 111] on button "PAYMENT 4" at bounding box center [149, 121] width 110 height 32
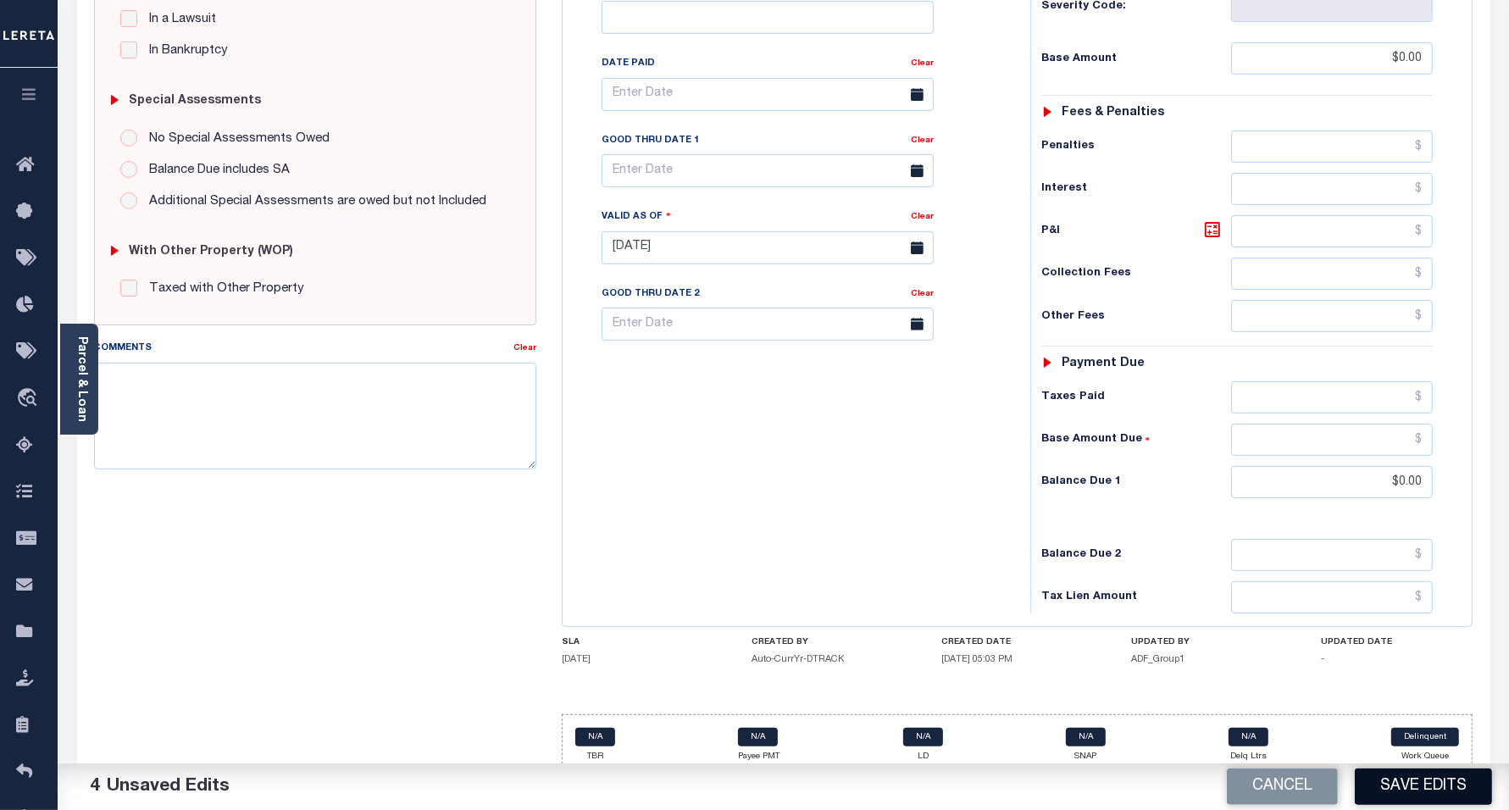
scroll to position [476, 0]
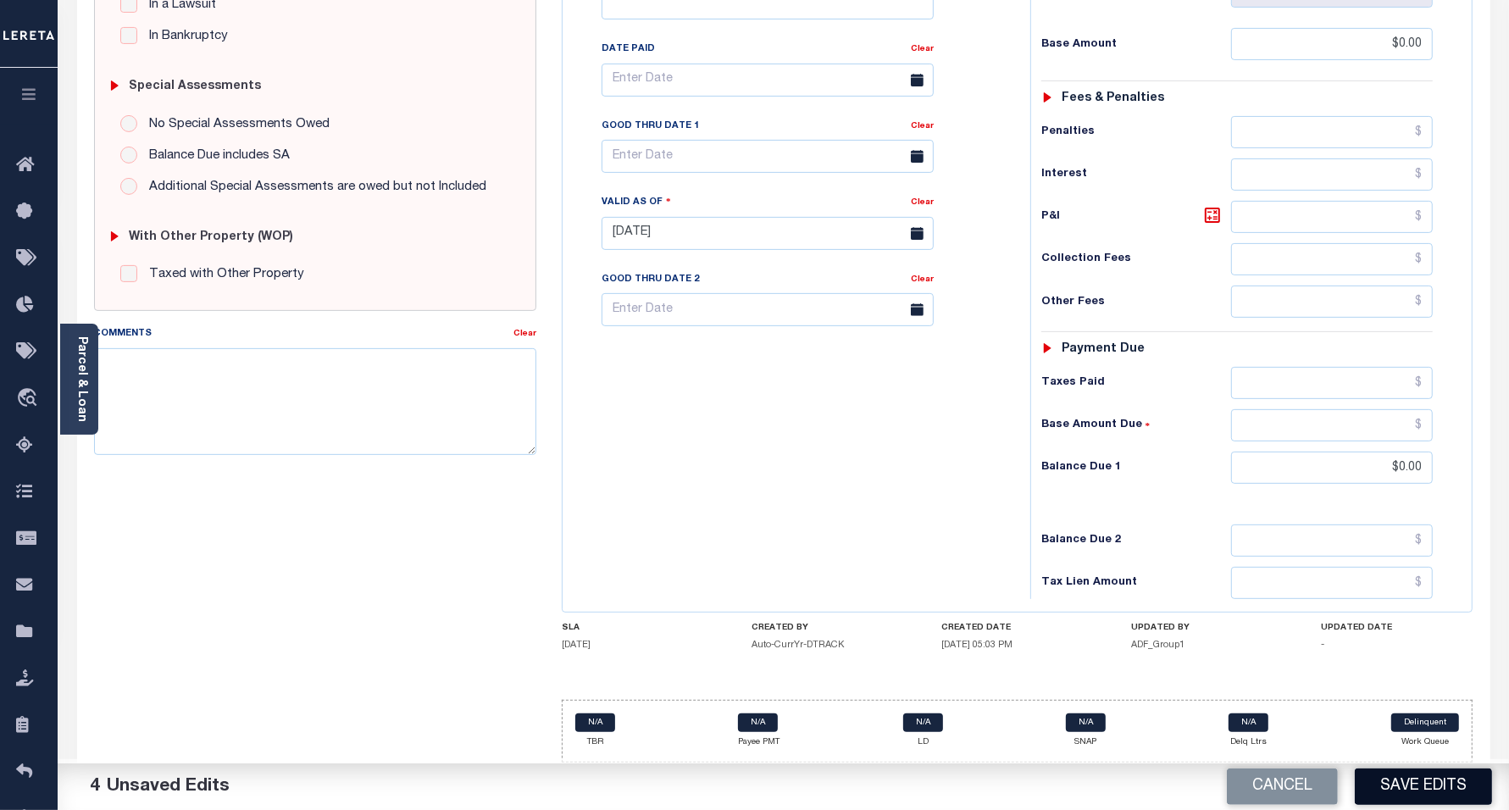
click at [1396, 781] on button "Save Edits" at bounding box center [1423, 787] width 137 height 36
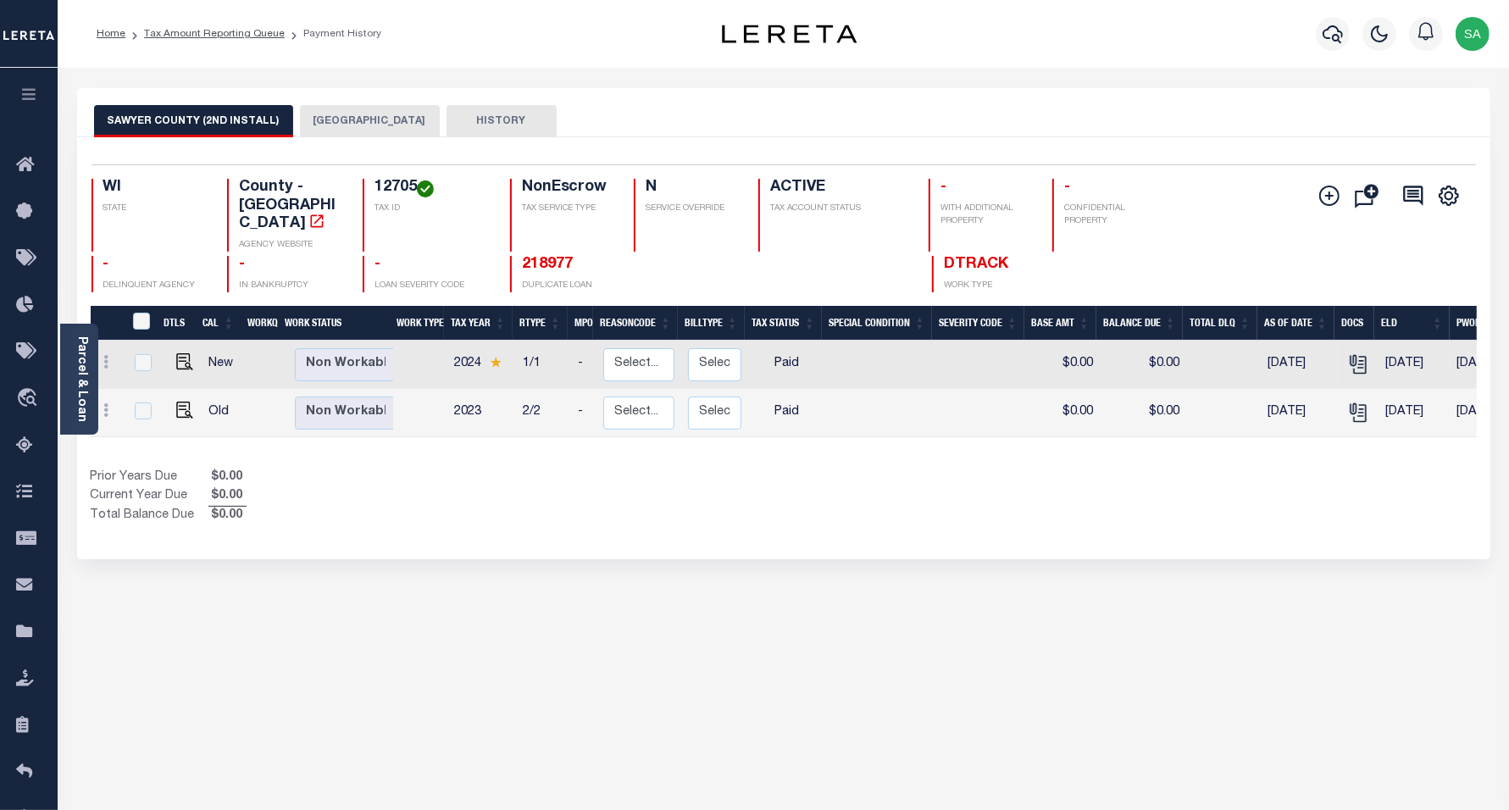
click at [291, 111] on div "SAWYER COUNTY (2ND INSTALL) HAYWARD TOWN HISTORY" at bounding box center [784, 120] width 1380 height 31
click at [336, 125] on button "HAYWARD TOWN" at bounding box center [370, 121] width 140 height 32
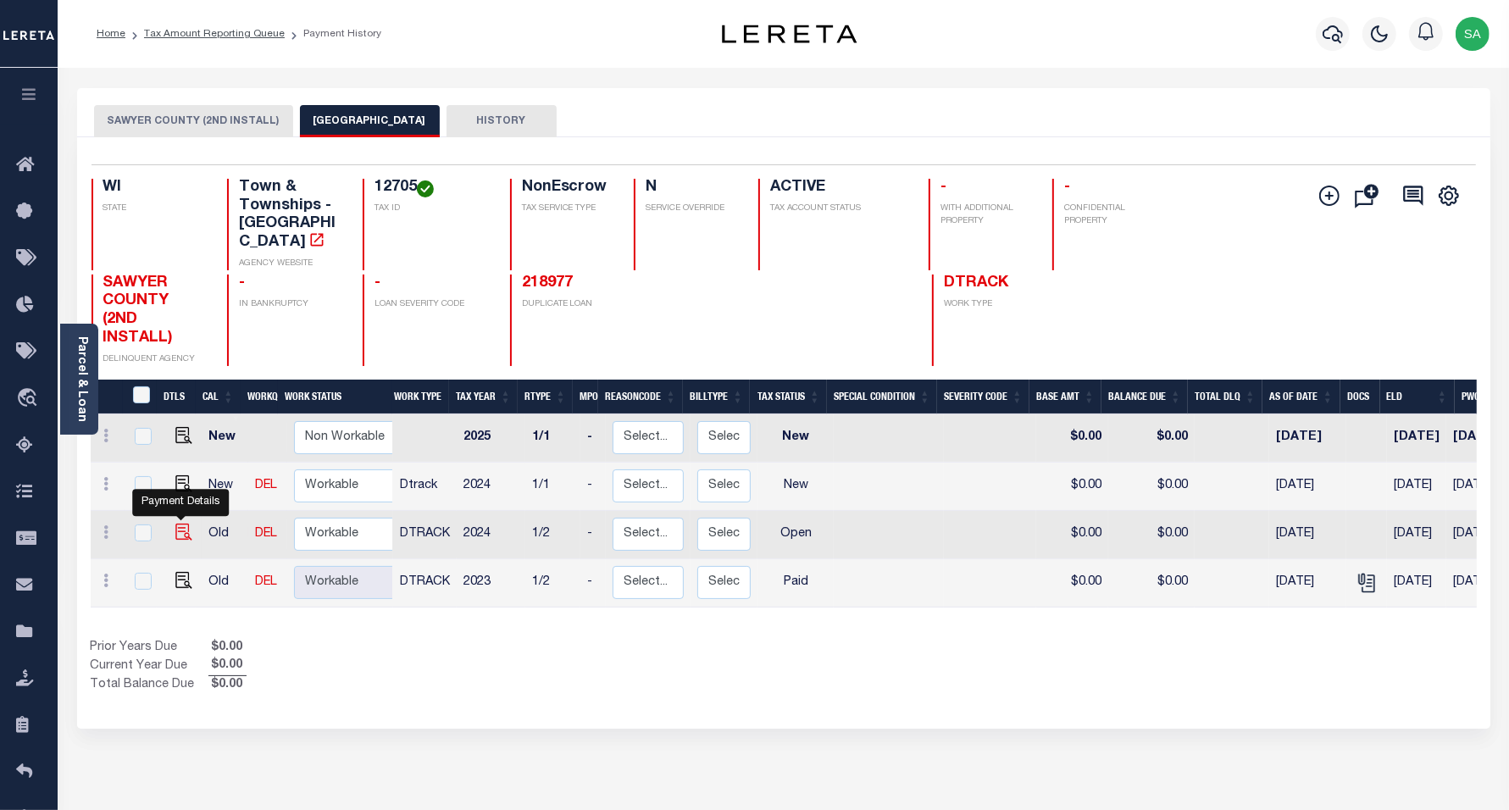
click at [176, 524] on img "" at bounding box center [183, 532] width 17 height 17
checkbox input "true"
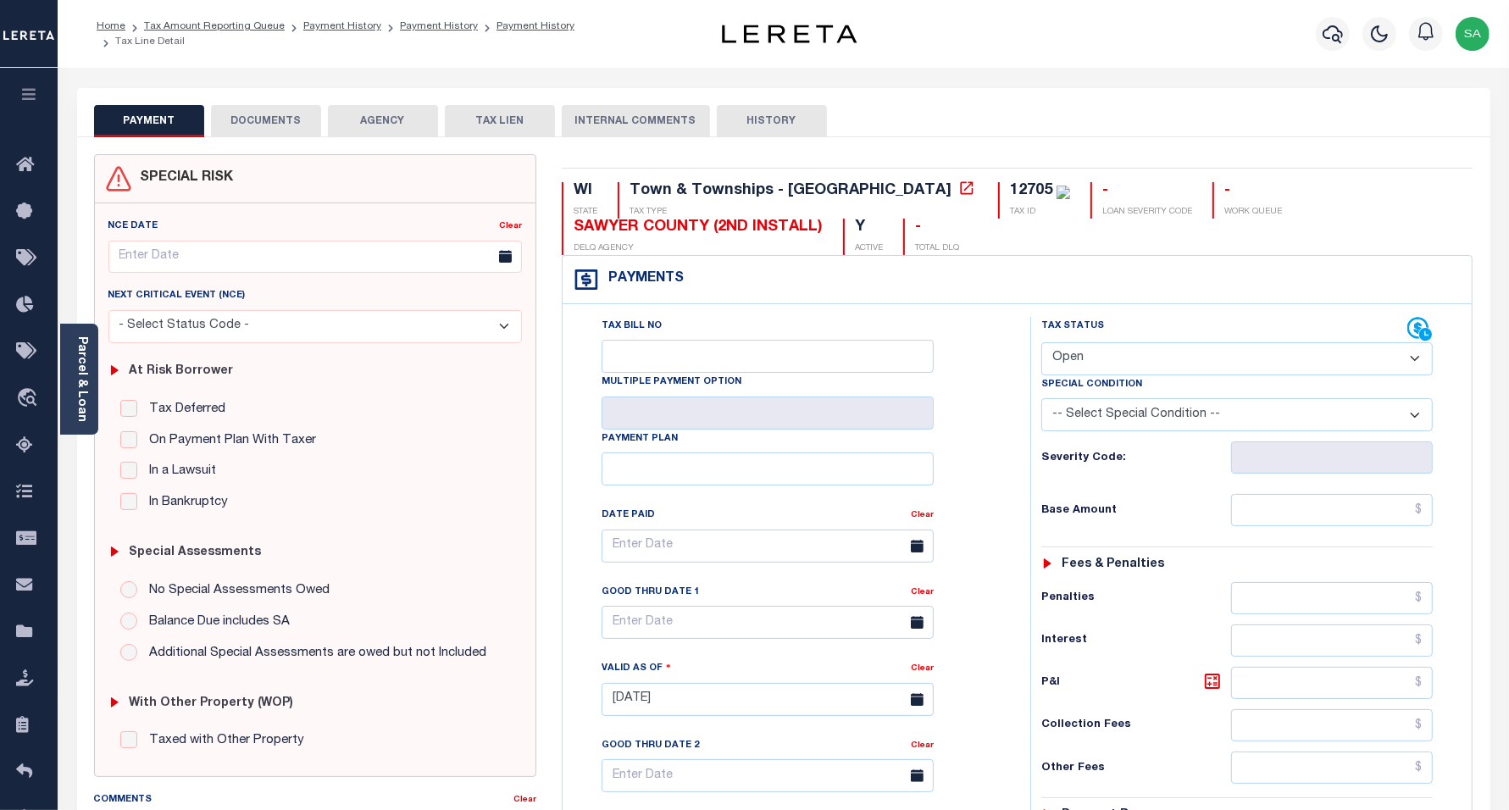
click at [1065, 369] on select "- Select Status Code - Open Due/Unpaid Paid Incomplete No Tax Due Internal Refu…" at bounding box center [1238, 358] width 392 height 33
select select "PYD"
click at [1042, 344] on select "- Select Status Code - Open Due/Unpaid Paid Incomplete No Tax Due Internal Refu…" at bounding box center [1238, 358] width 392 height 33
type input "[DATE]"
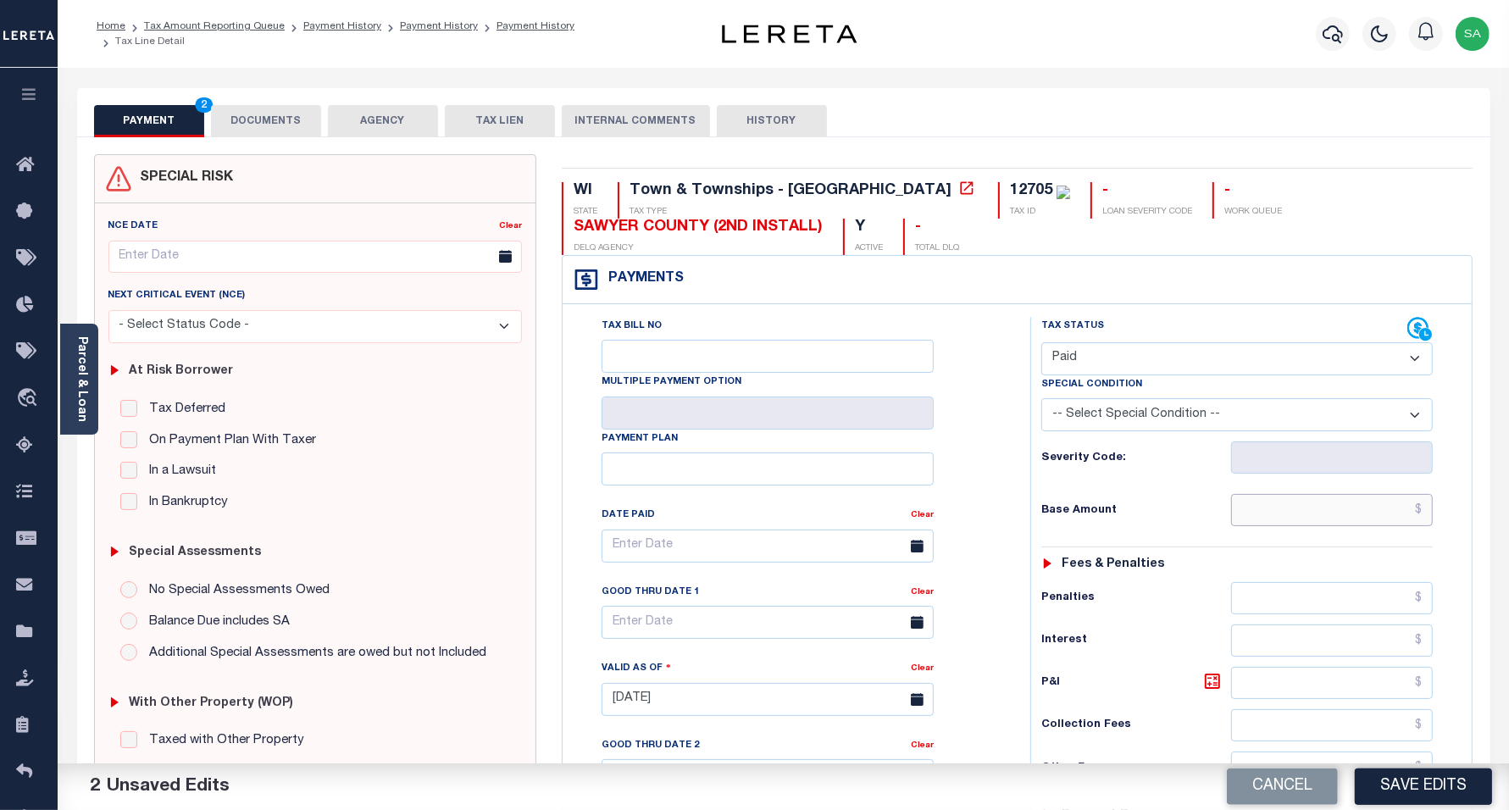
click at [1276, 526] on input "text" at bounding box center [1332, 510] width 202 height 32
type input "$0.00"
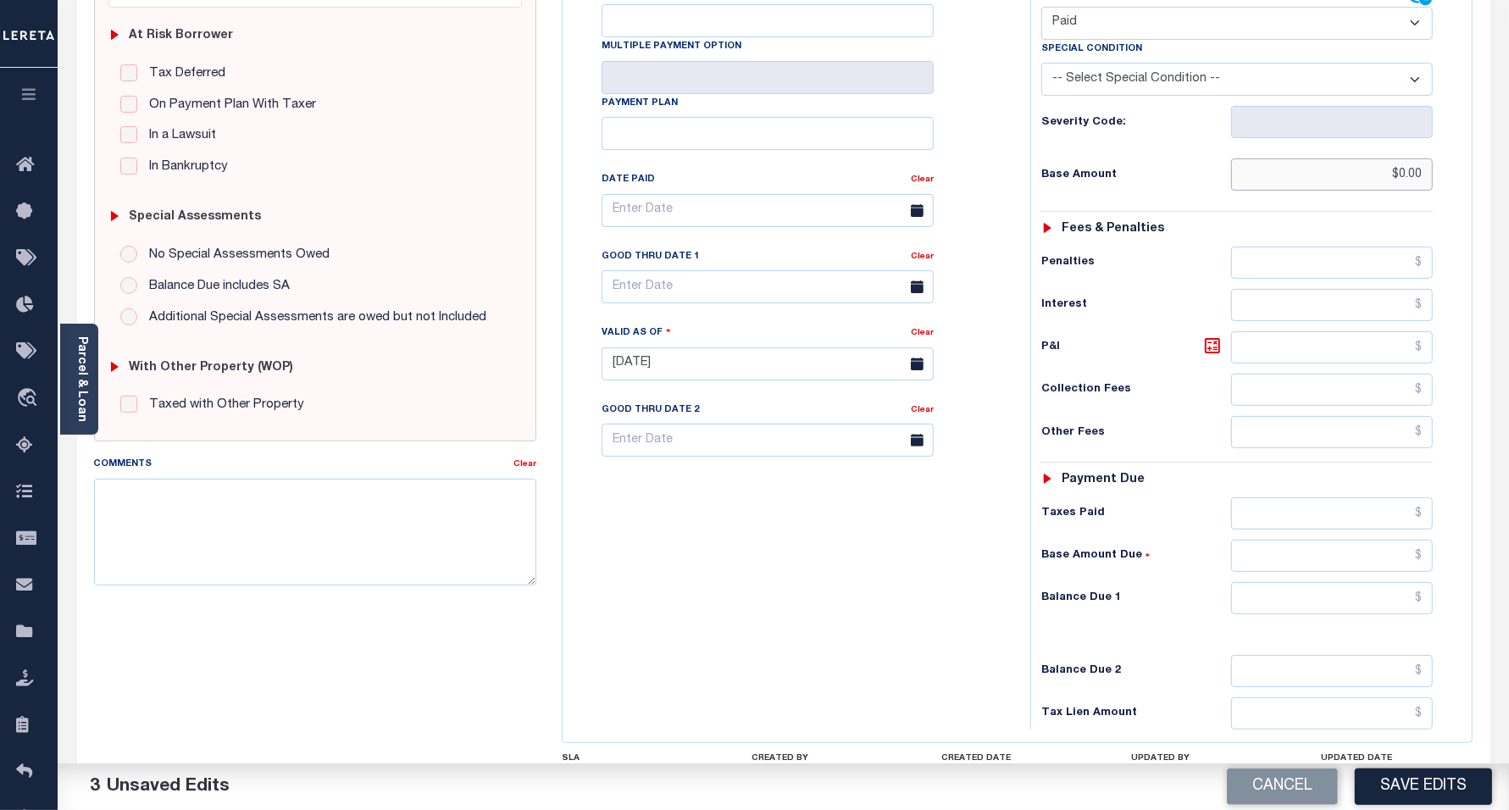
scroll to position [424, 0]
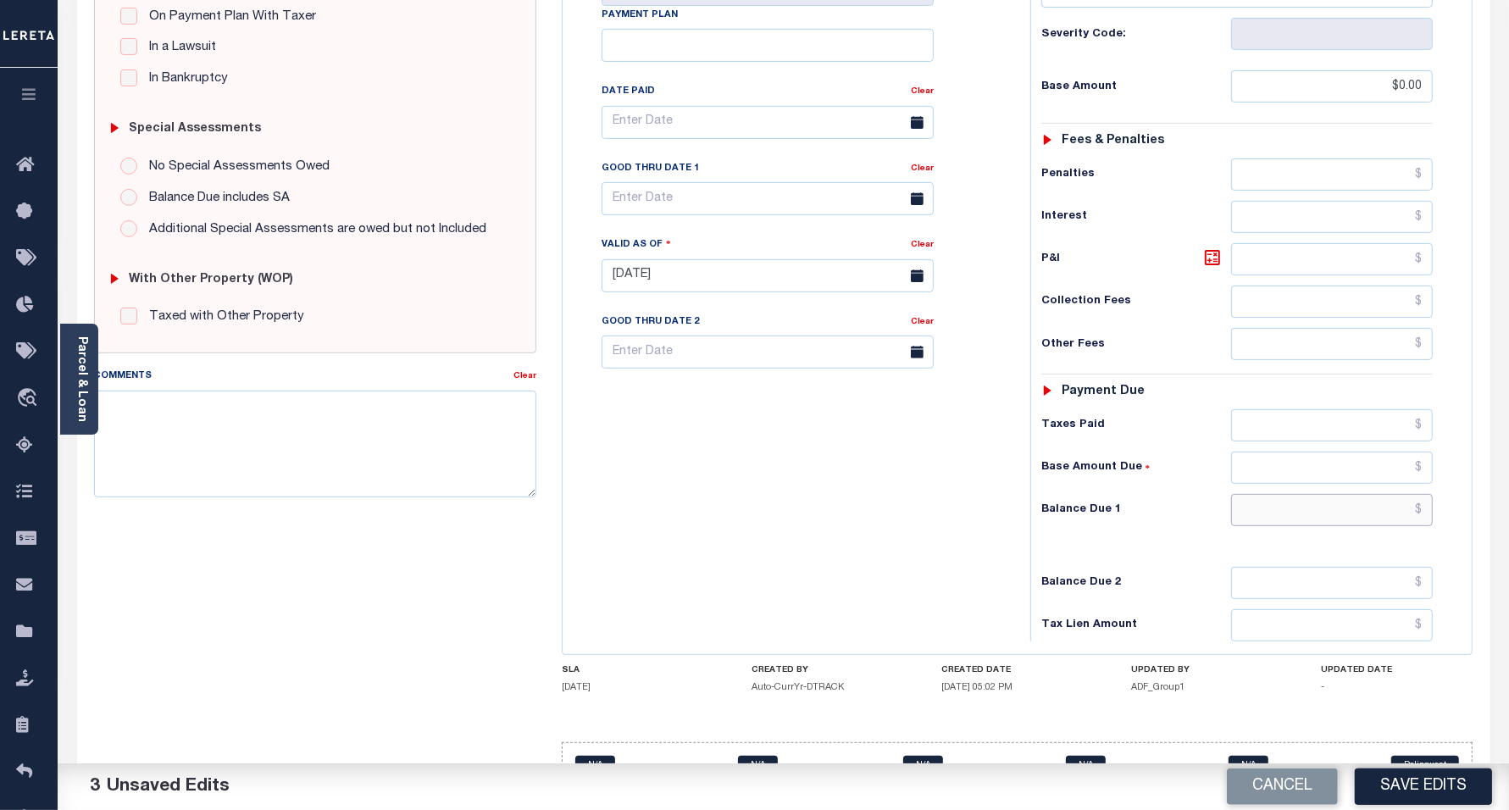
click at [1270, 517] on input "text" at bounding box center [1332, 510] width 202 height 32
type input "$0.00"
click at [737, 503] on div "Tax Bill No Multiple Payment Option Payment Plan Clear" at bounding box center [792, 267] width 451 height 748
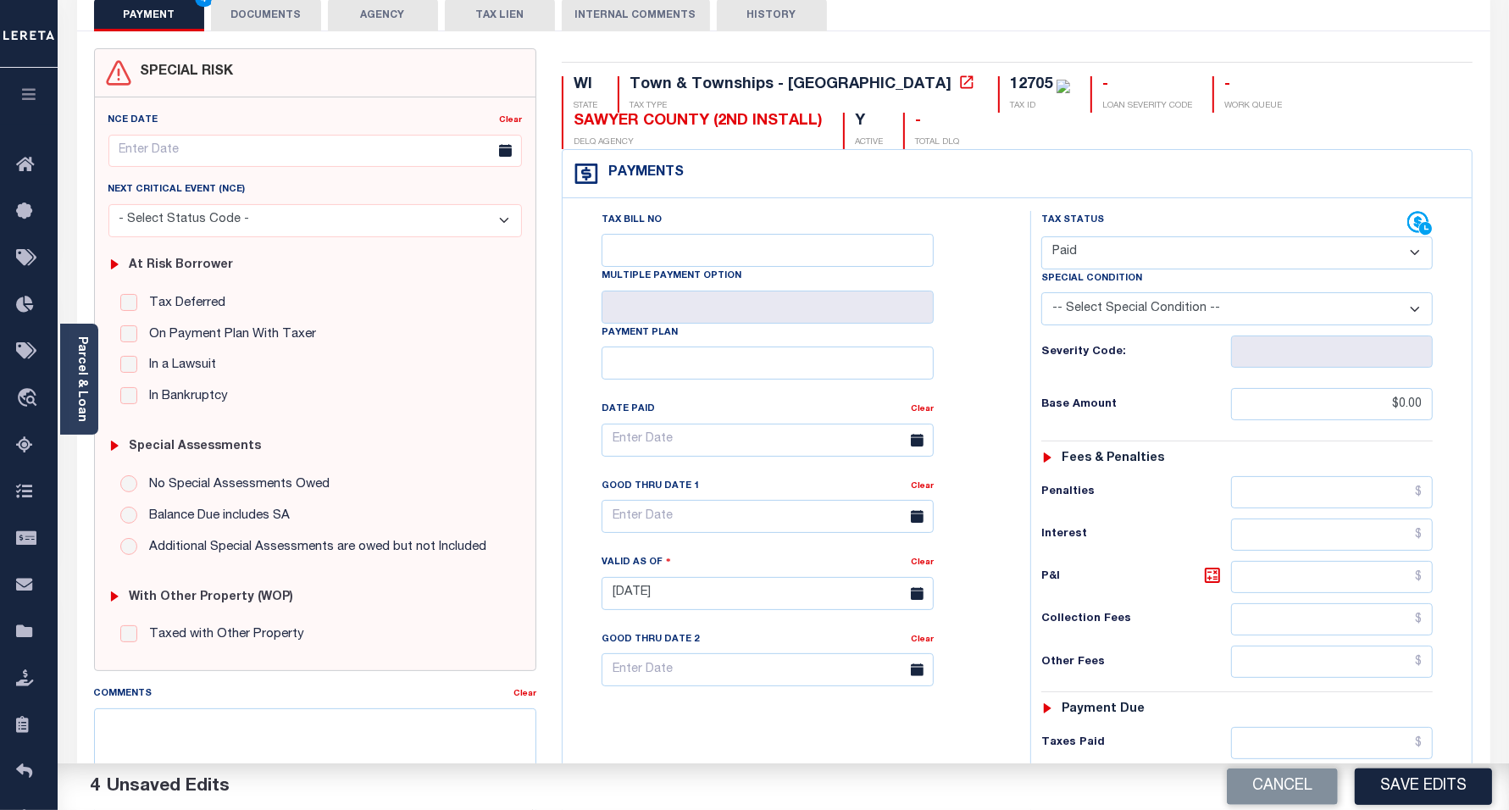
scroll to position [0, 0]
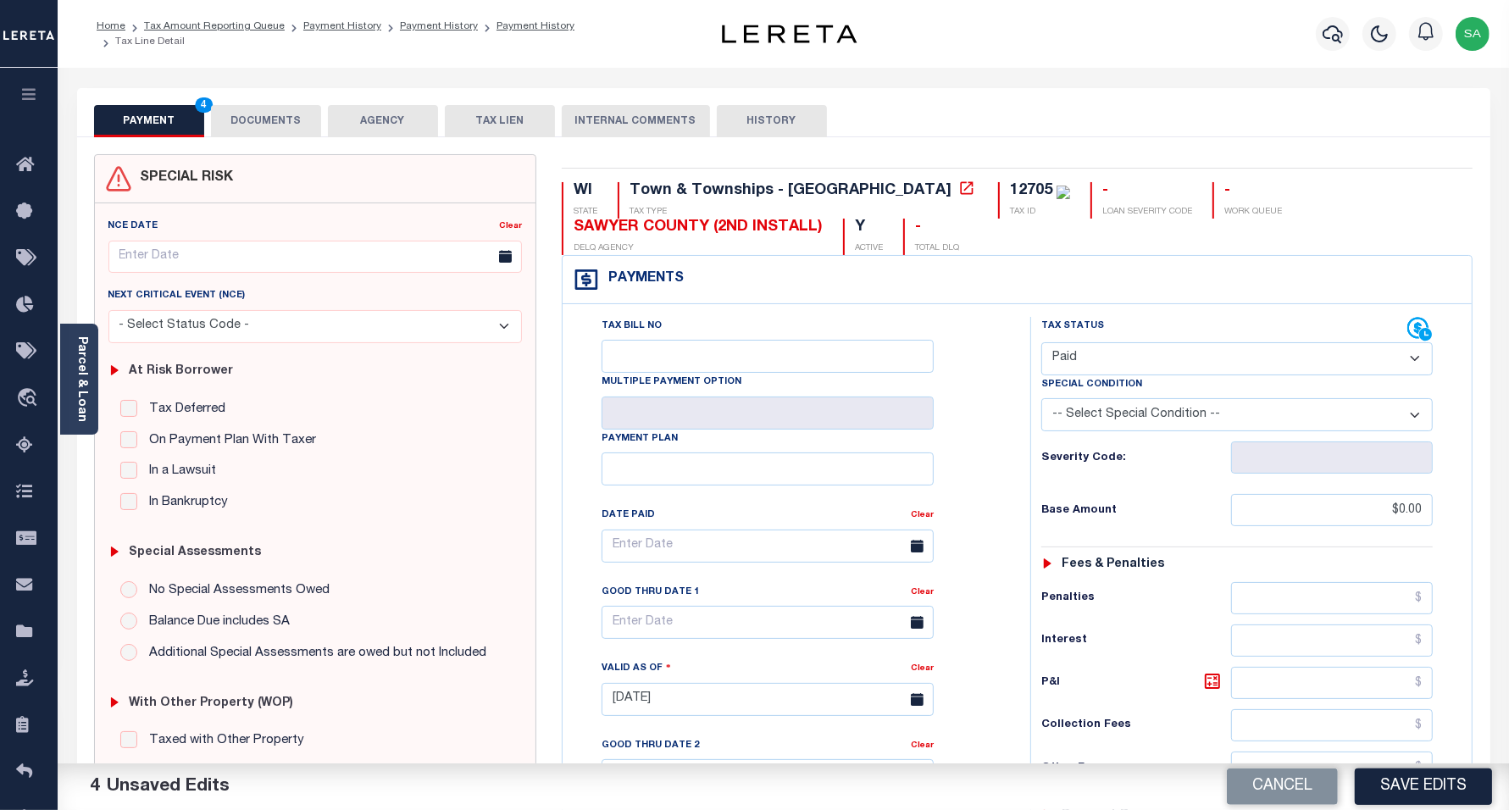
click at [307, 128] on button "DOCUMENTS" at bounding box center [266, 121] width 110 height 32
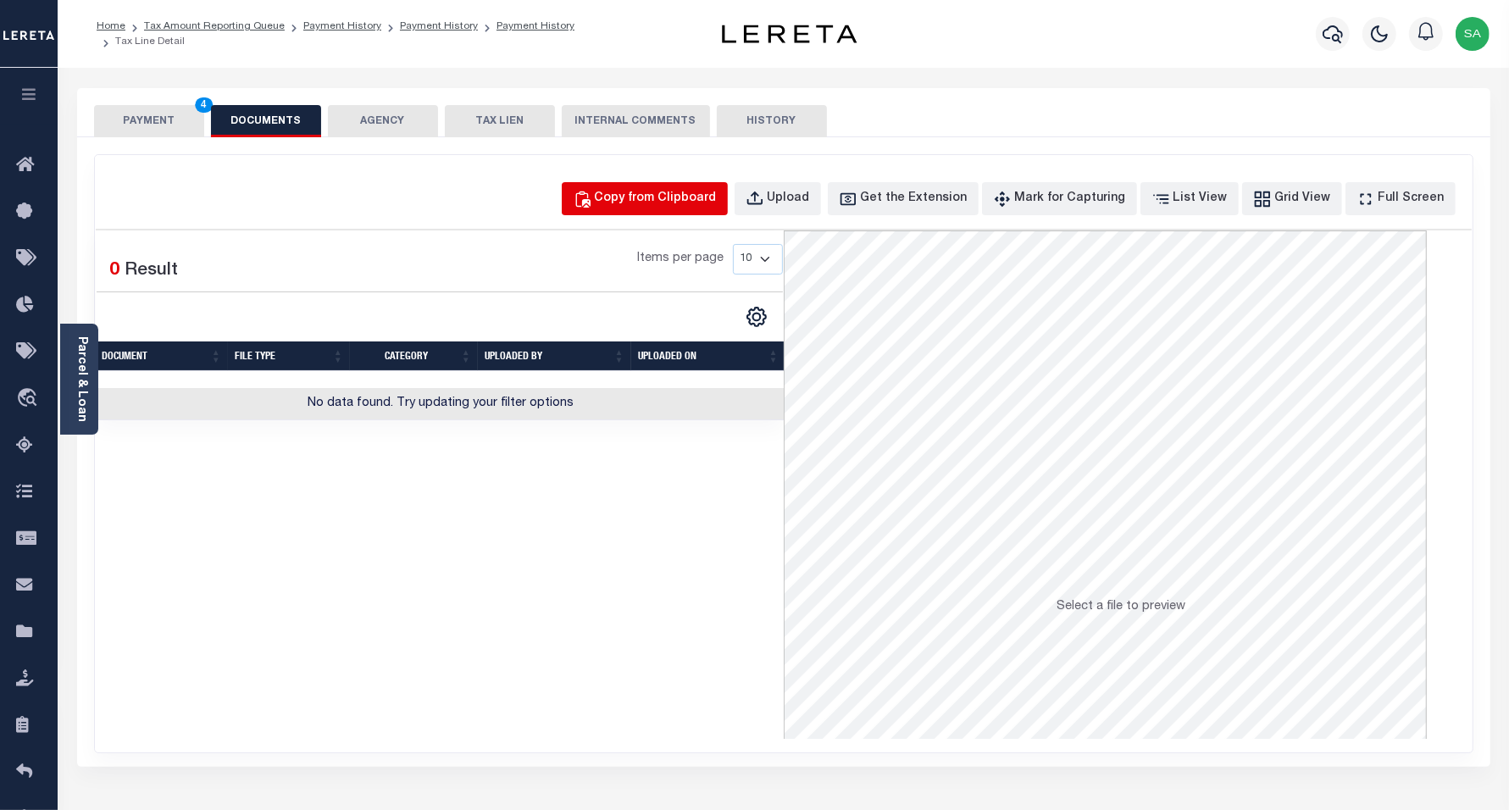
click at [681, 200] on div "Copy from Clipboard" at bounding box center [656, 199] width 122 height 19
select select "POP"
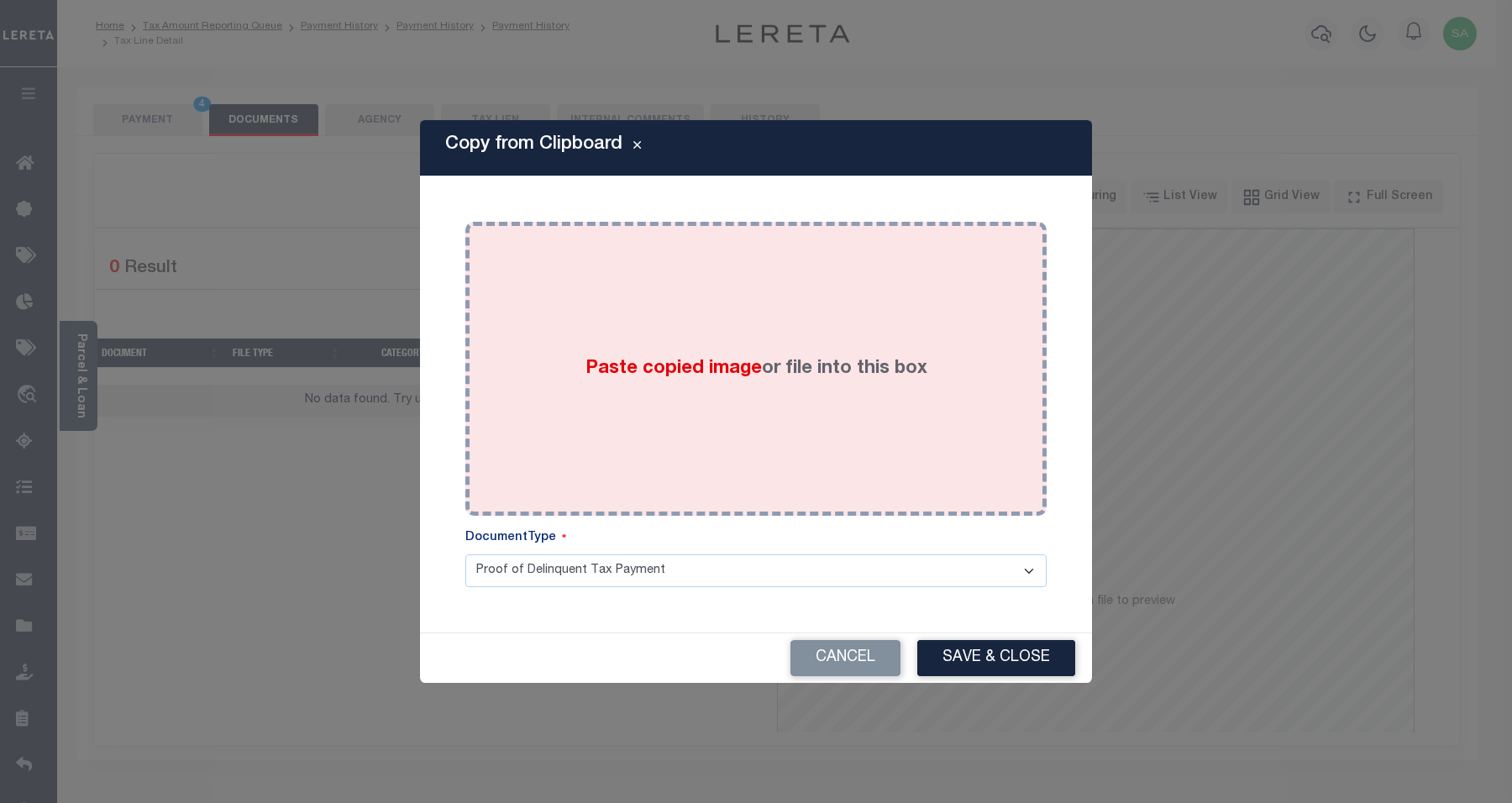
click at [757, 443] on div "Paste copied image or file into this box" at bounding box center [755, 368] width 556 height 269
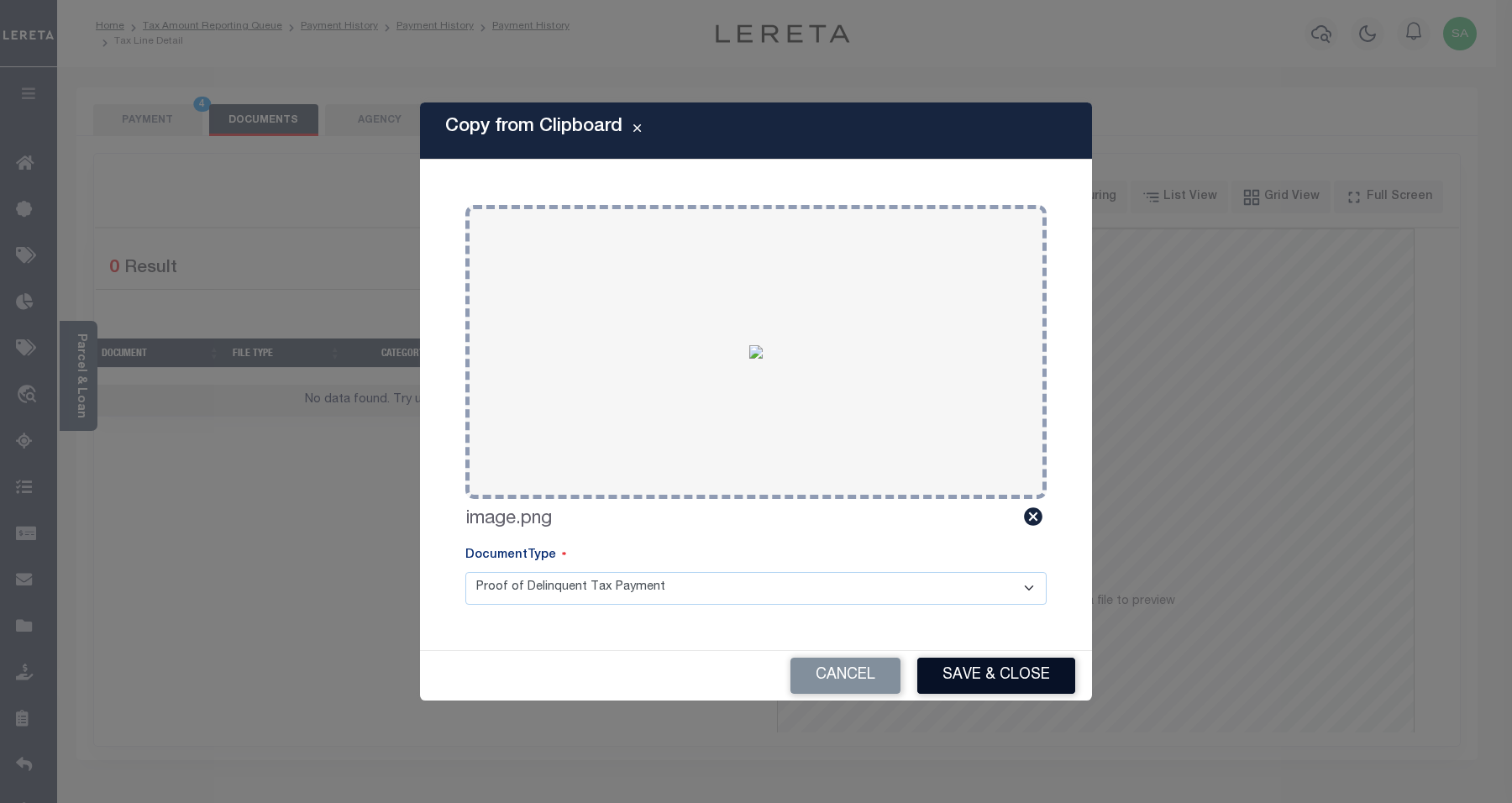
click at [1005, 683] on button "Save & Close" at bounding box center [996, 676] width 158 height 36
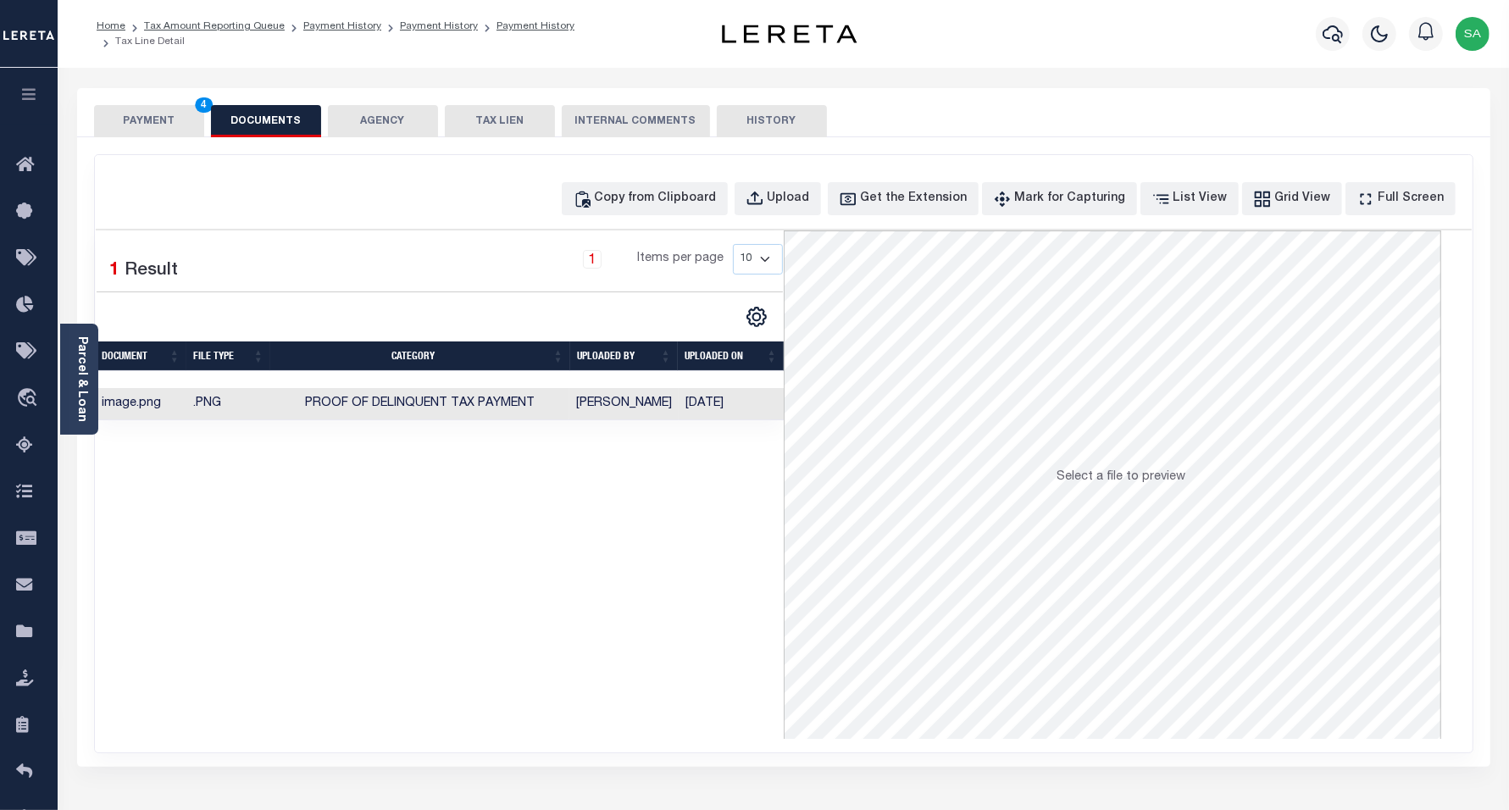
click at [168, 120] on button "PAYMENT 4" at bounding box center [149, 121] width 110 height 32
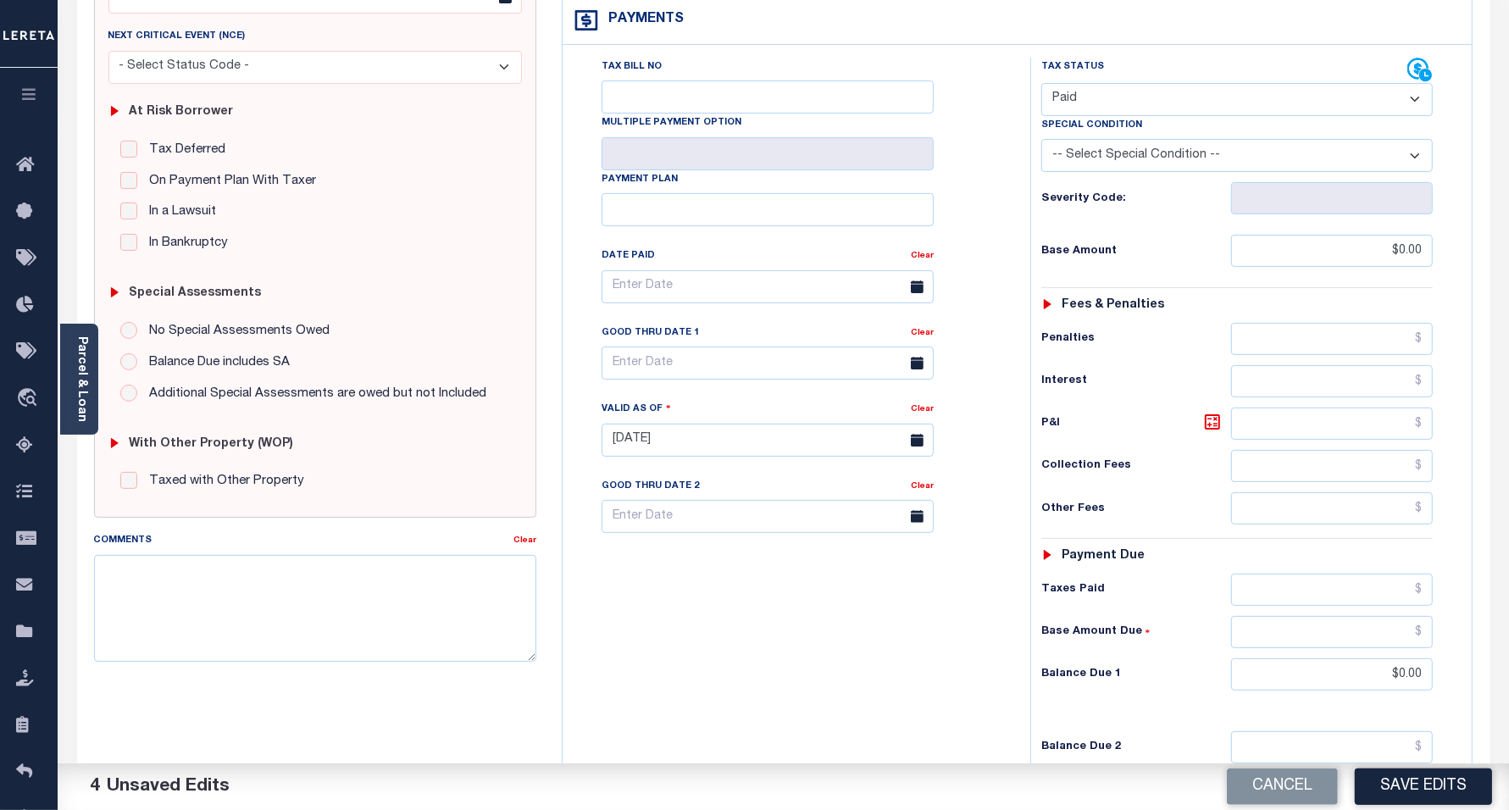
scroll to position [476, 0]
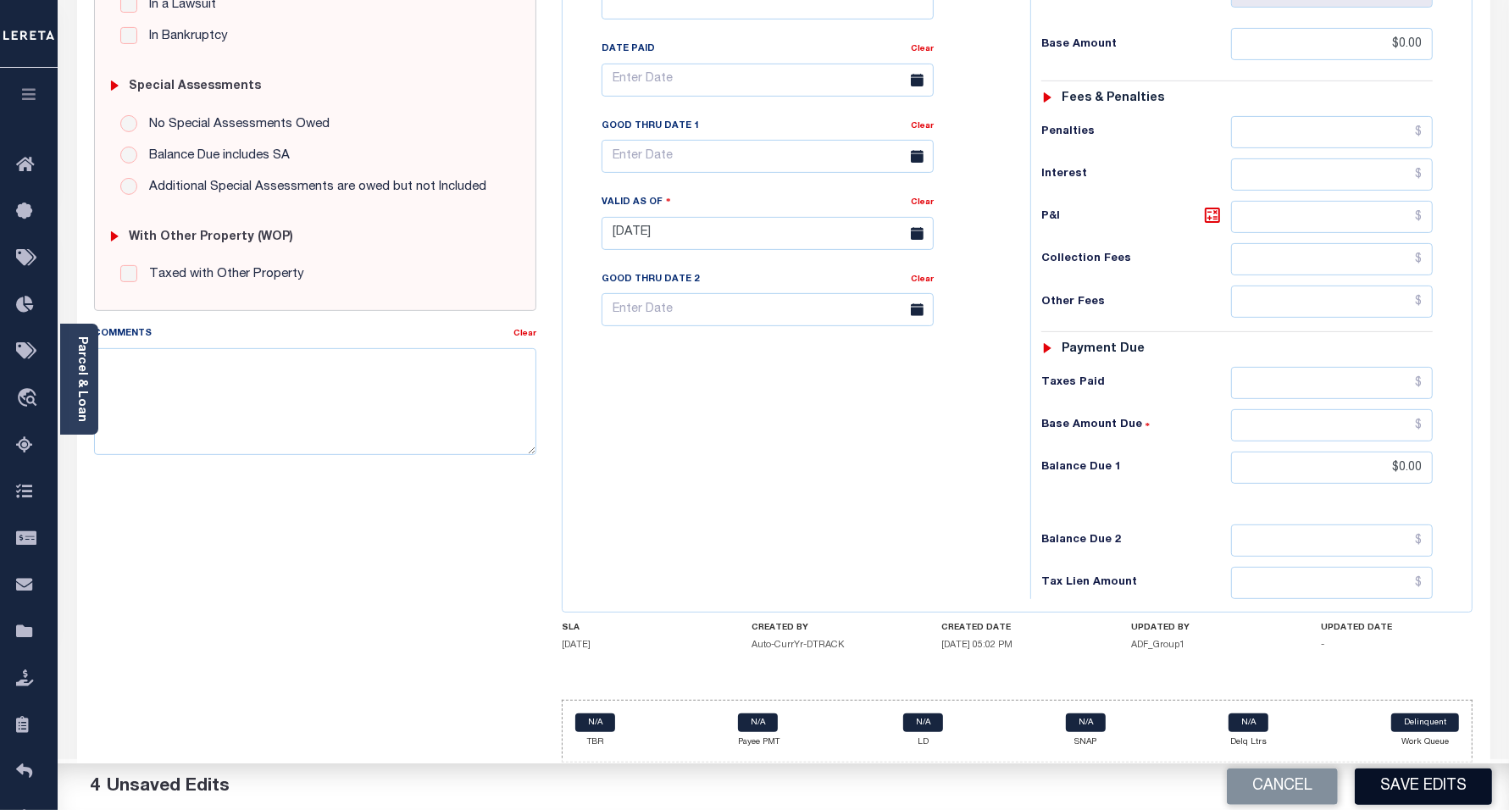
click at [1432, 789] on button "Save Edits" at bounding box center [1423, 787] width 137 height 36
checkbox input "false"
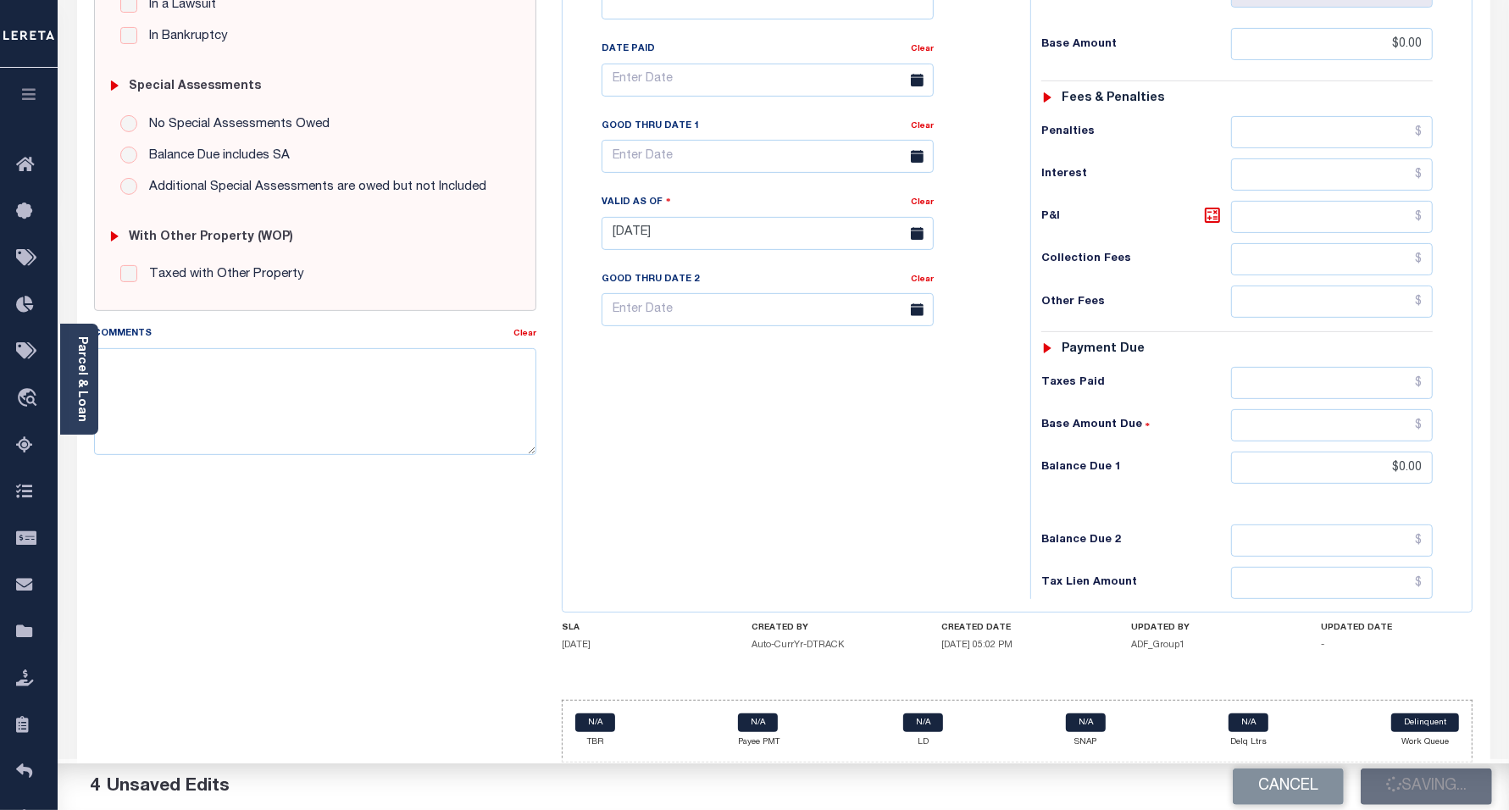
type input "$0"
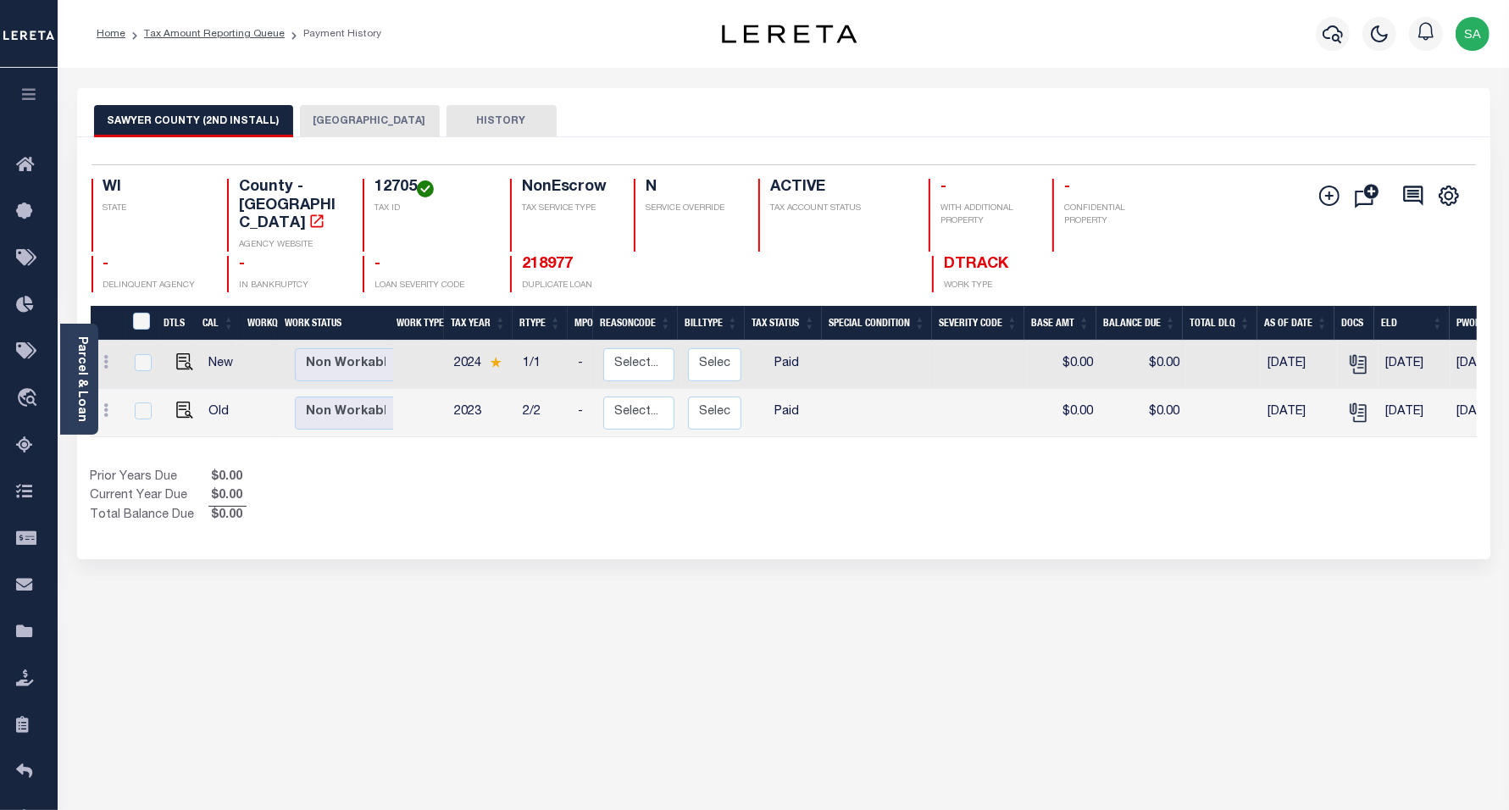
click at [356, 119] on button "[GEOGRAPHIC_DATA]" at bounding box center [370, 121] width 140 height 32
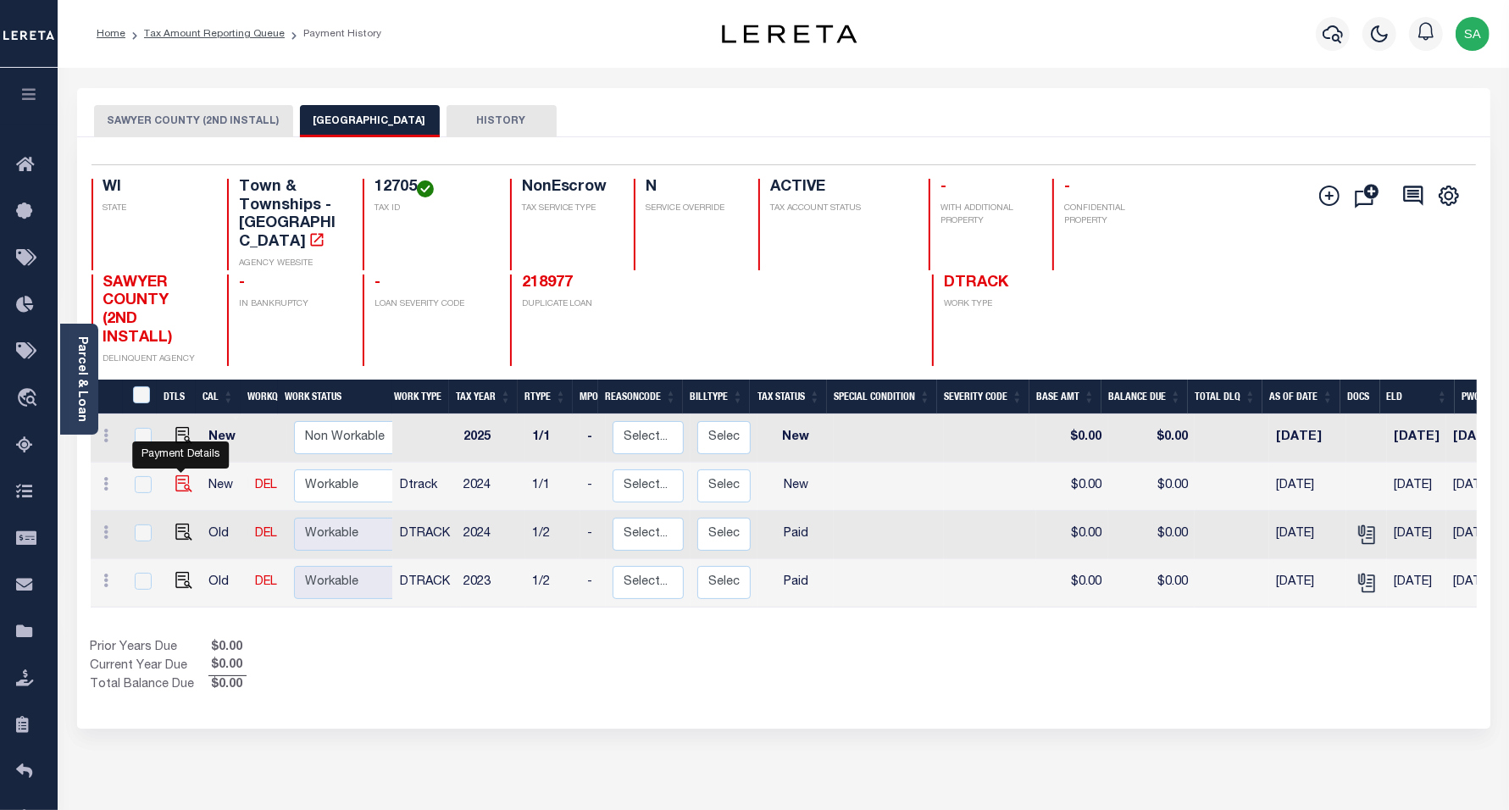
click at [184, 475] on img "" at bounding box center [183, 483] width 17 height 17
checkbox input "true"
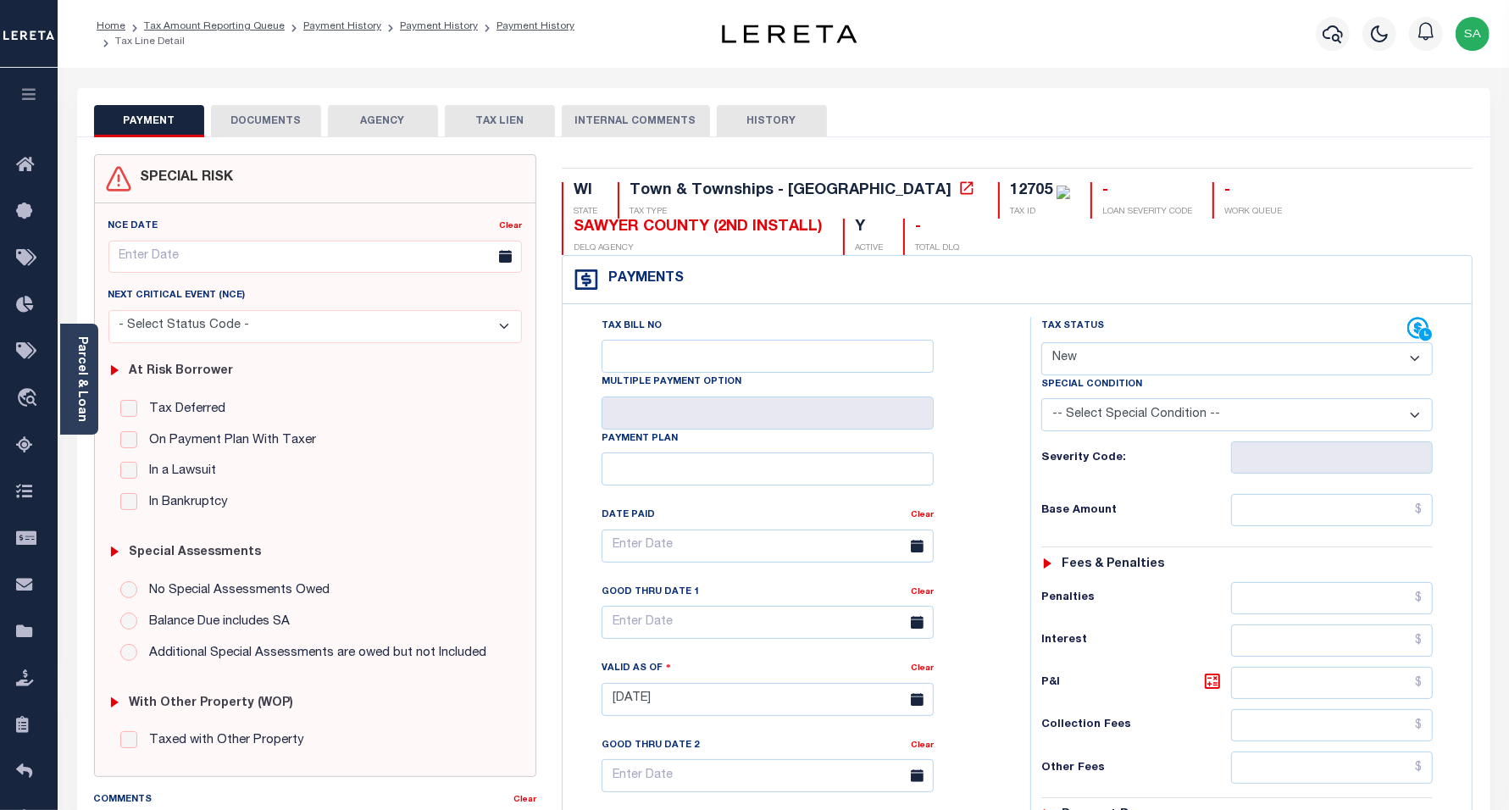
drag, startPoint x: 1085, startPoint y: 335, endPoint x: 1078, endPoint y: 396, distance: 61.4
click at [1085, 337] on div "Tax Status Status" at bounding box center [1225, 329] width 367 height 25
click at [1081, 356] on select "- Select Status Code - Open Due/Unpaid Paid Incomplete No Tax Due Internal Refu…" at bounding box center [1238, 358] width 392 height 33
select select "PYD"
click at [1042, 344] on select "- Select Status Code - Open Due/Unpaid Paid Incomplete No Tax Due Internal Refu…" at bounding box center [1238, 358] width 392 height 33
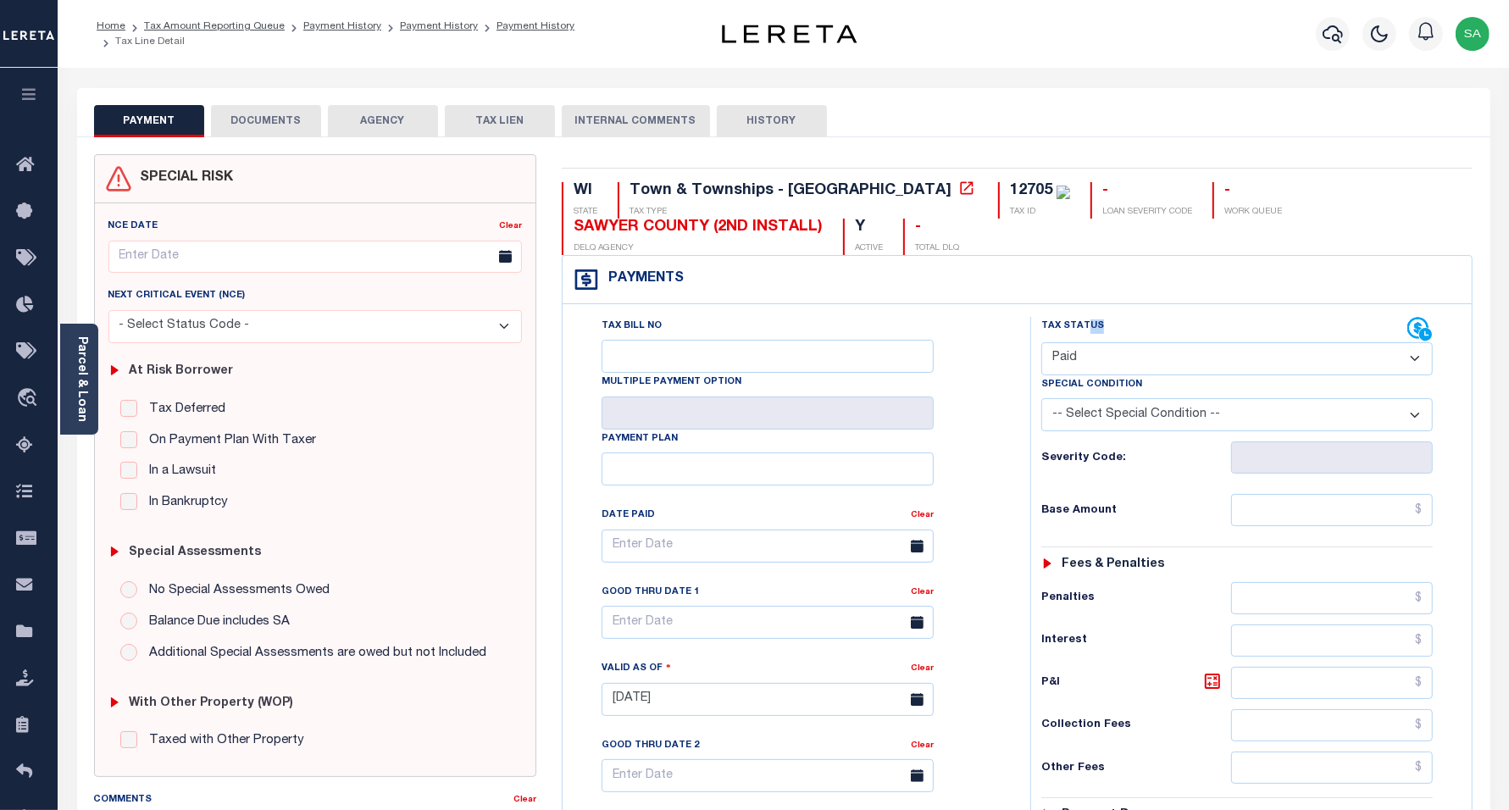
type input "[DATE]"
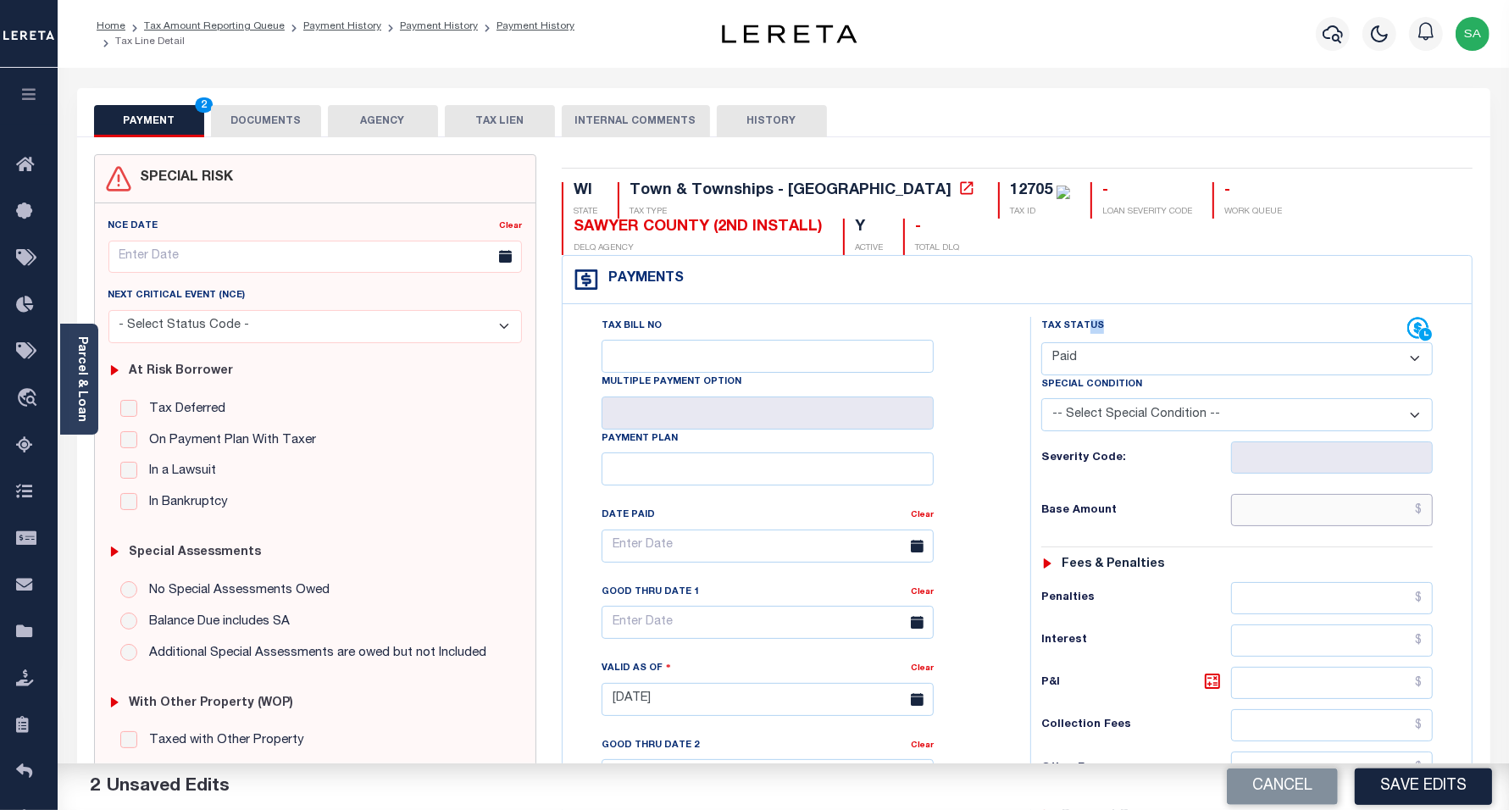
click at [1319, 510] on input "text" at bounding box center [1332, 510] width 202 height 32
type input "$0.00"
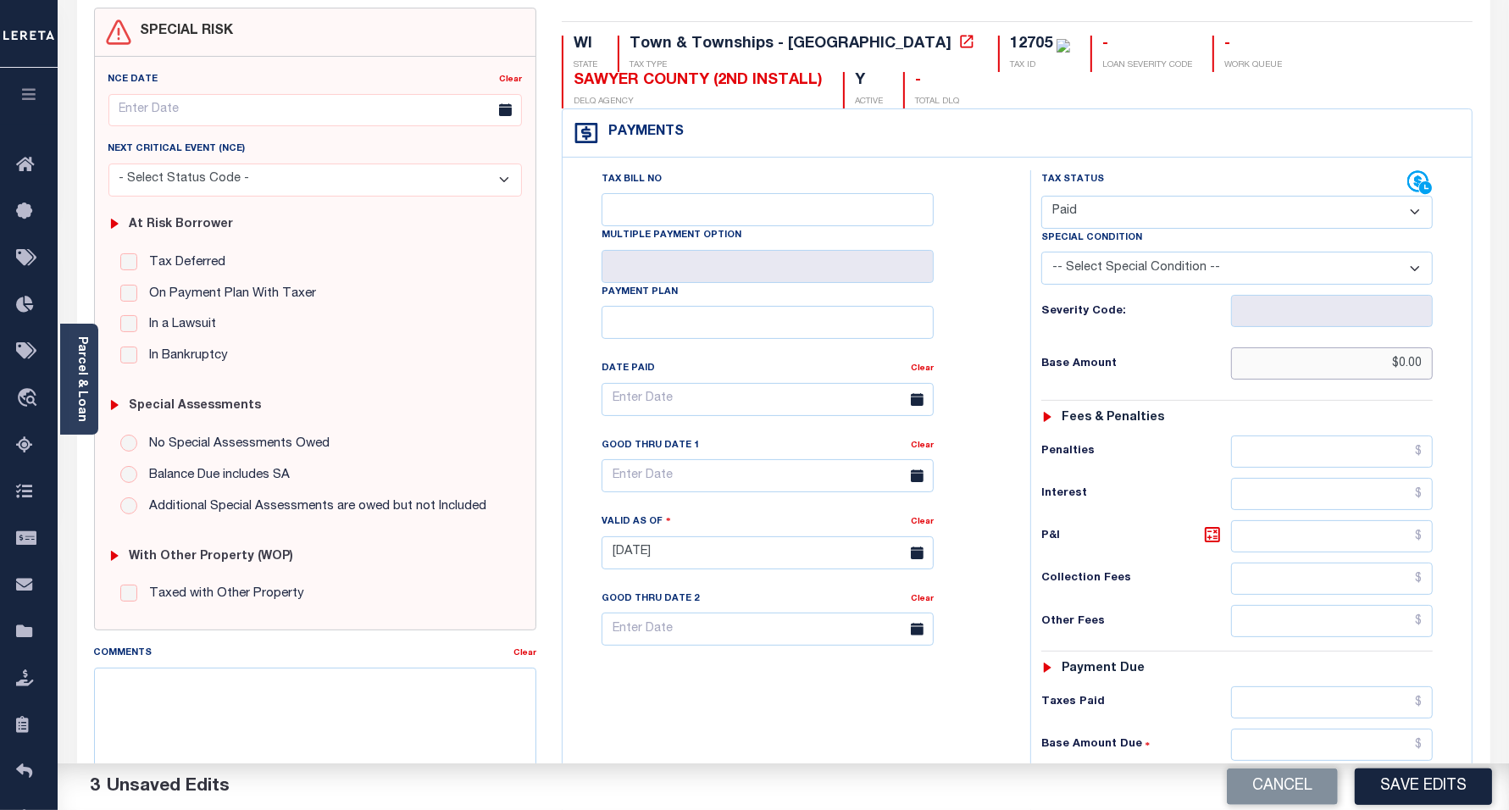
scroll to position [318, 0]
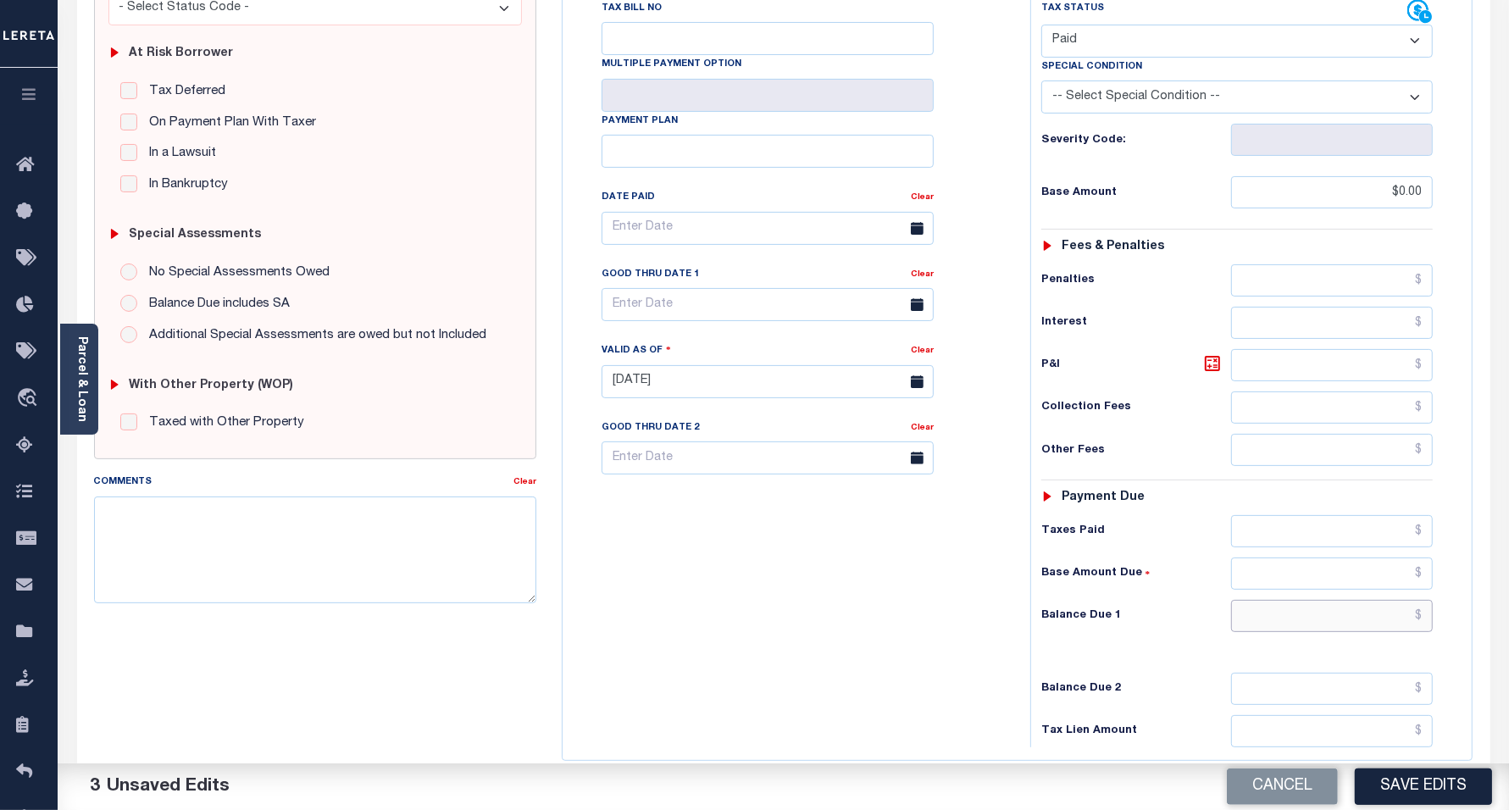
click at [1264, 621] on input "text" at bounding box center [1332, 616] width 202 height 32
type input "$0.00"
click at [826, 579] on div "Tax Bill No Multiple Payment Option Payment Plan Clear" at bounding box center [792, 373] width 451 height 748
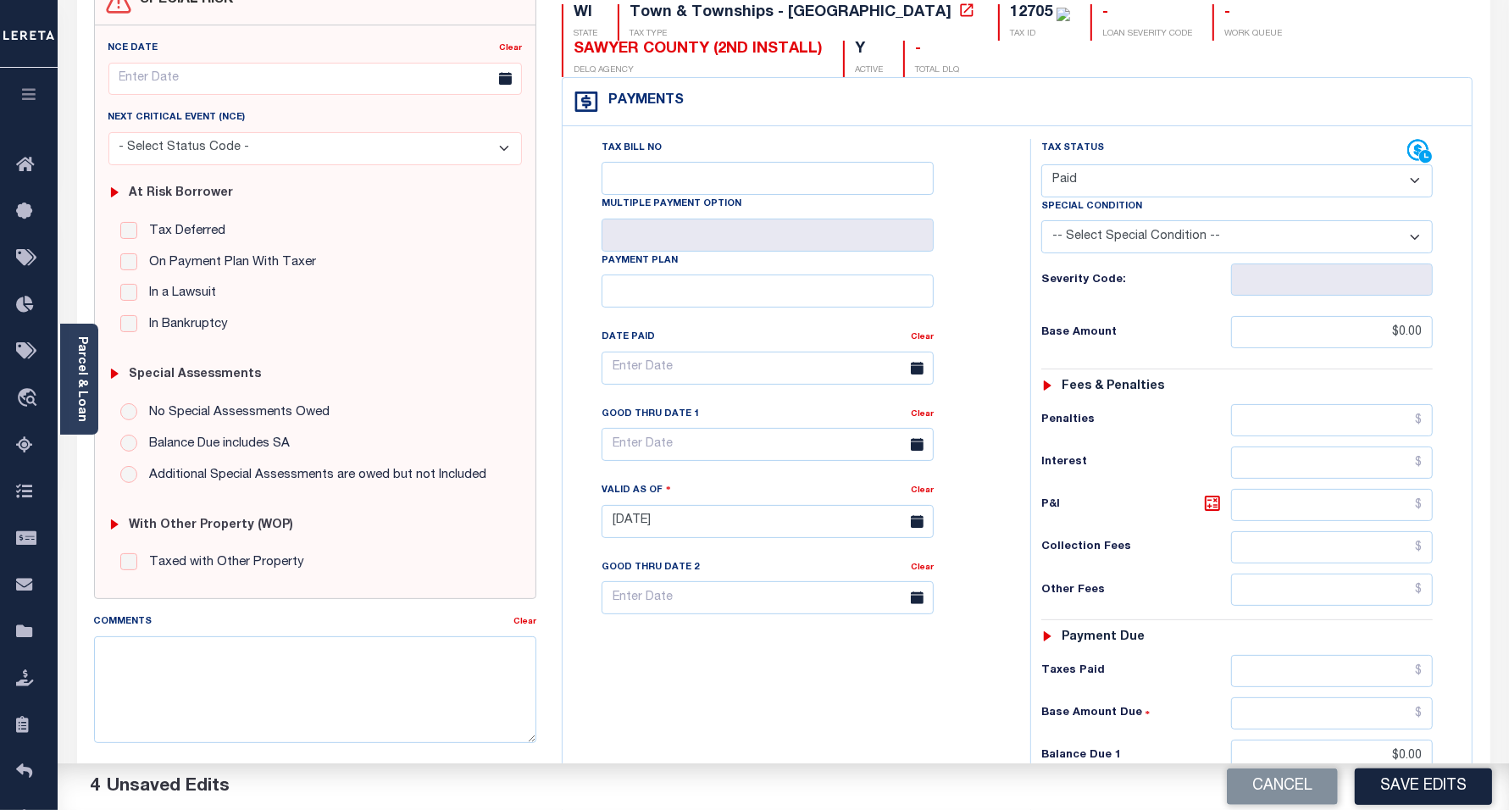
scroll to position [0, 0]
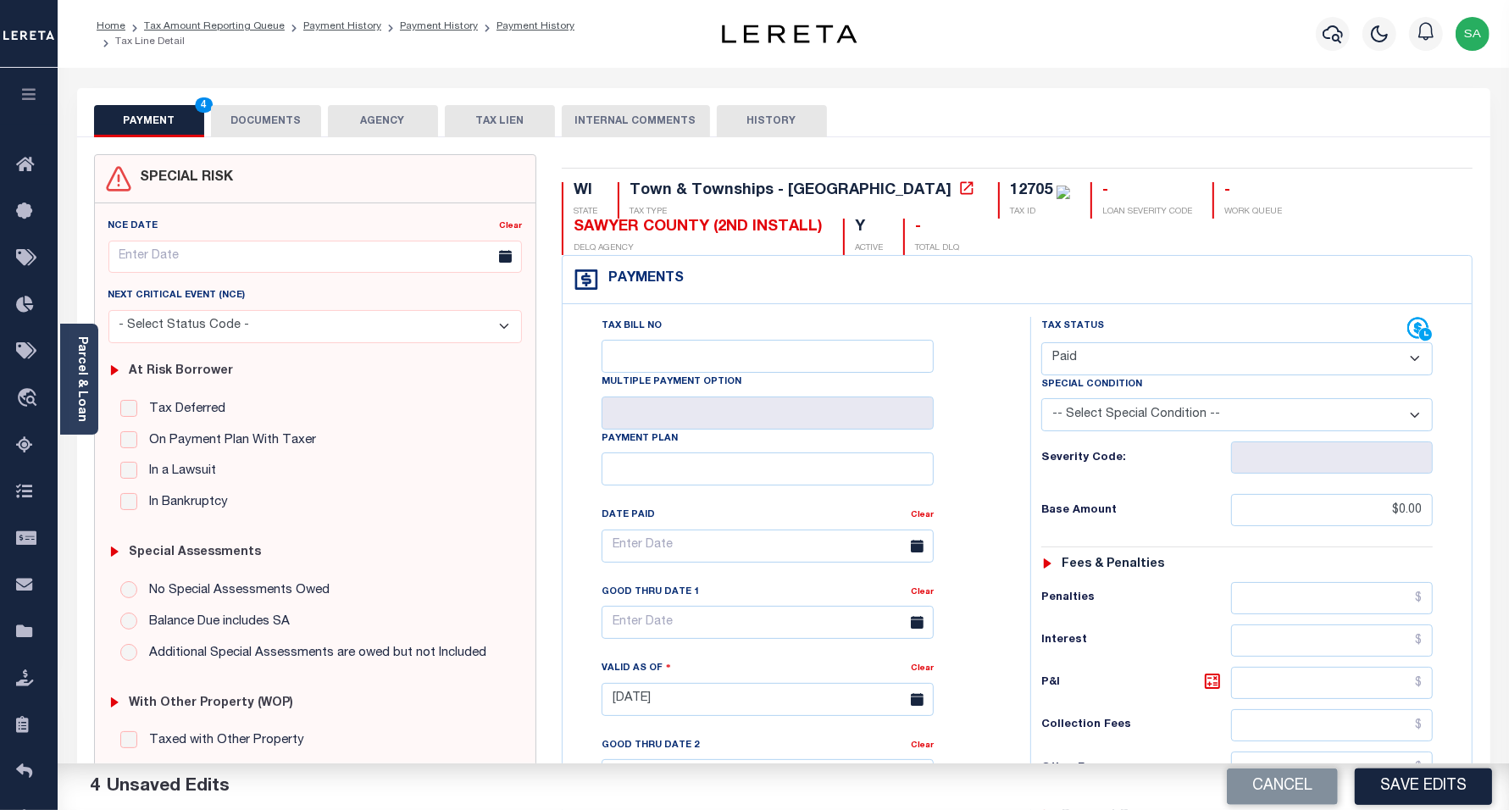
click at [282, 127] on button "DOCUMENTS" at bounding box center [266, 121] width 110 height 32
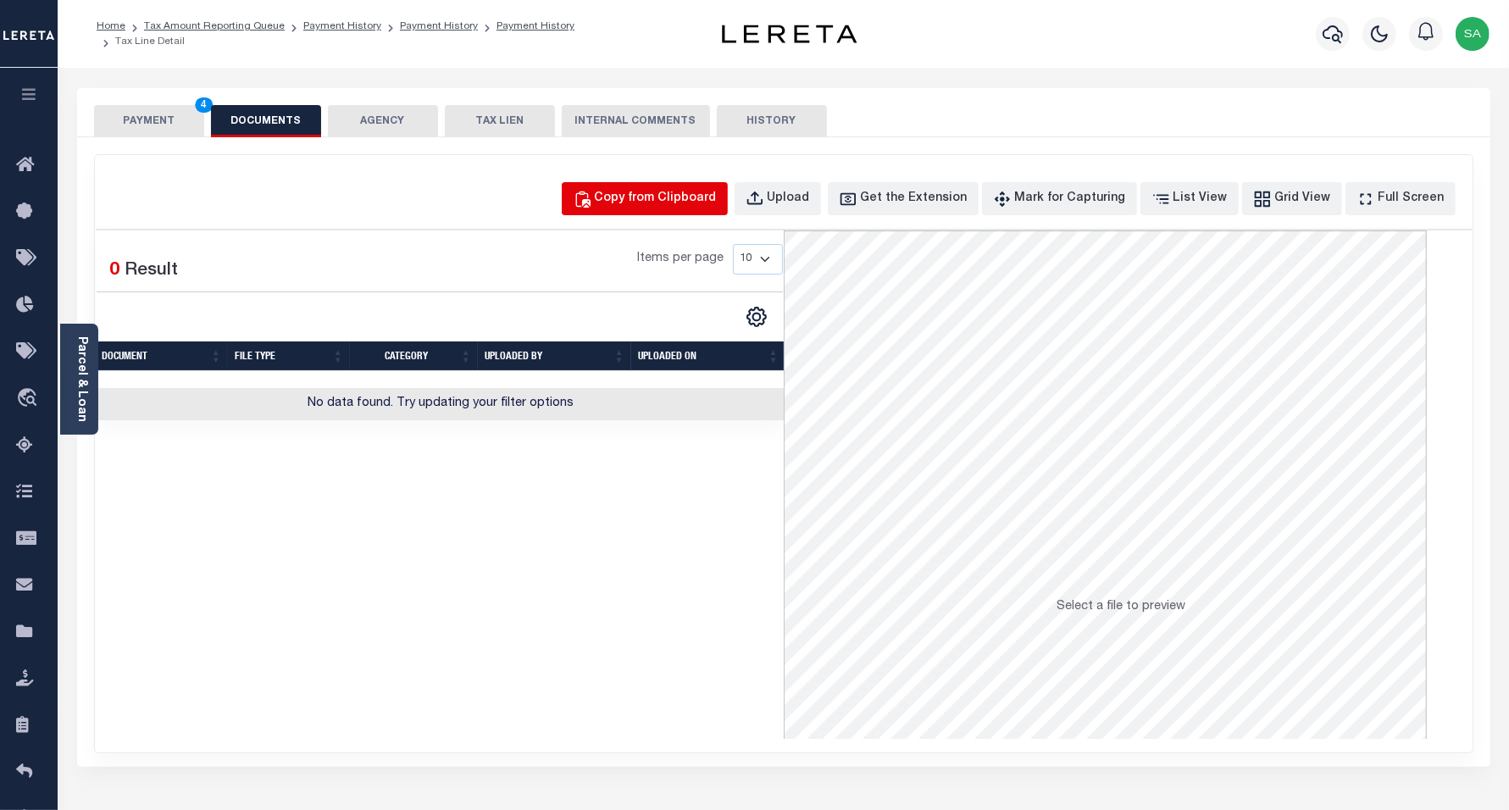
click at [638, 195] on div "Copy from Clipboard" at bounding box center [656, 199] width 122 height 19
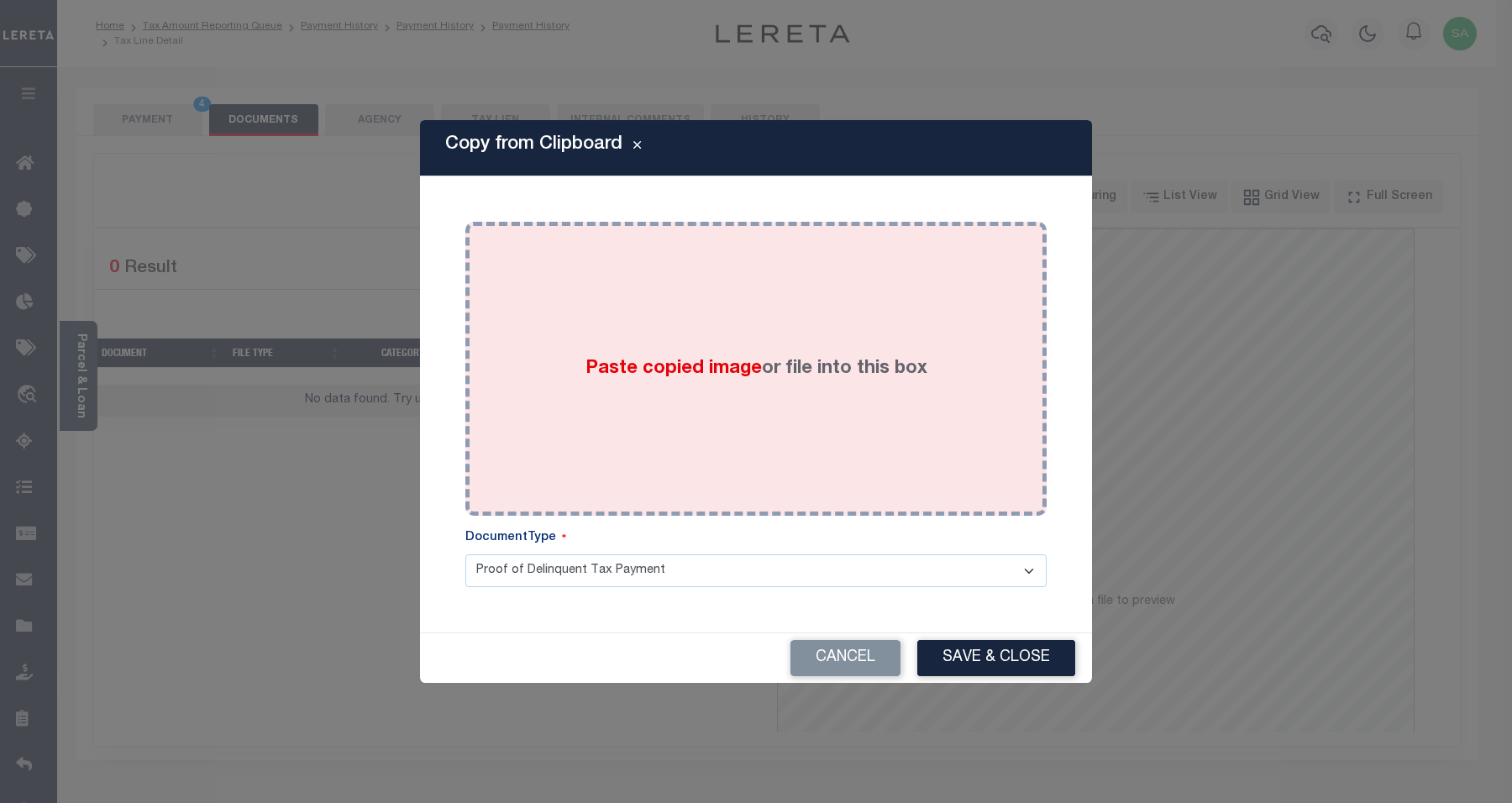
click at [739, 439] on div "Paste copied image or file into this box" at bounding box center [755, 368] width 556 height 269
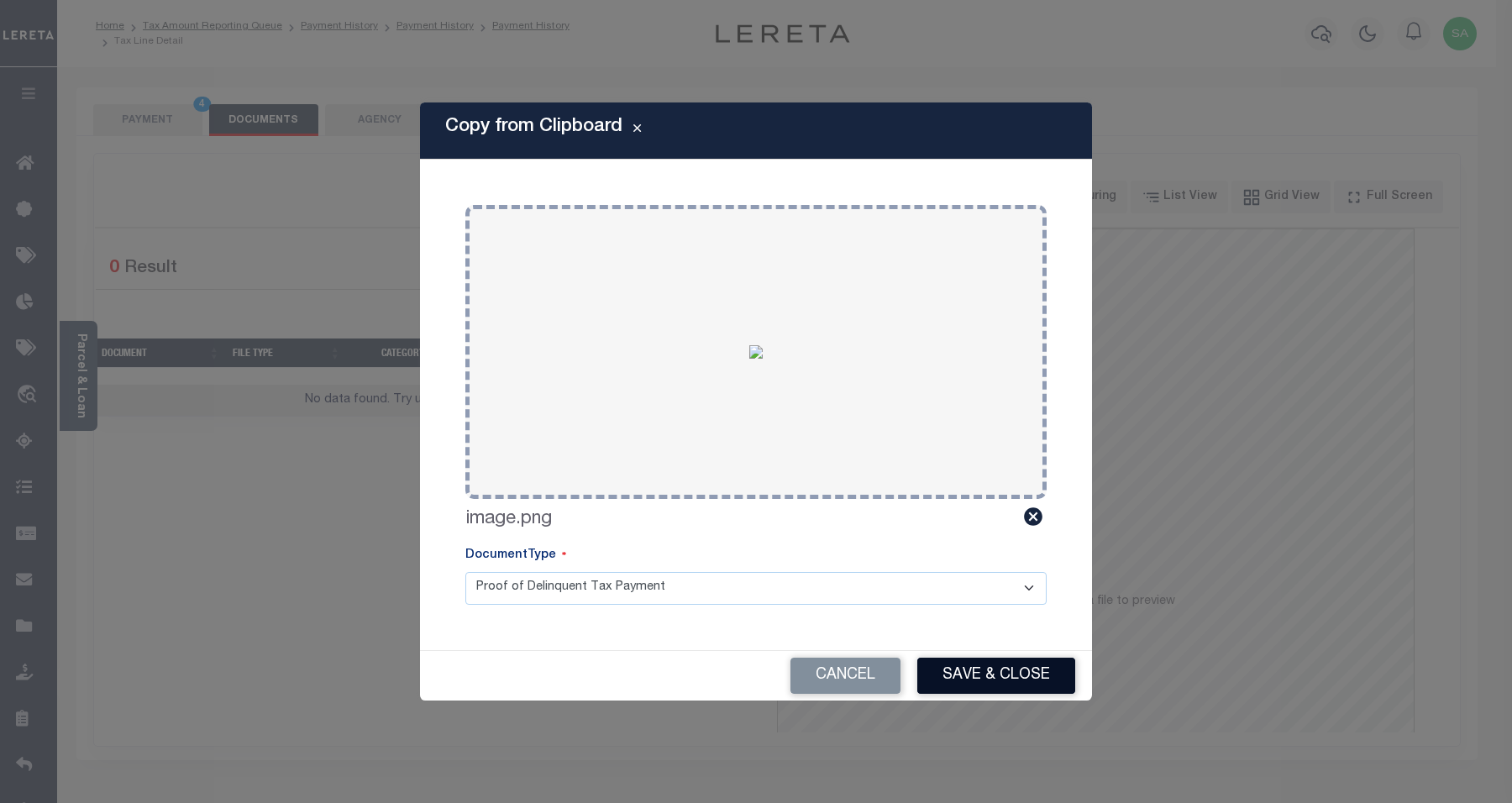
click at [995, 668] on button "Save & Close" at bounding box center [996, 676] width 158 height 36
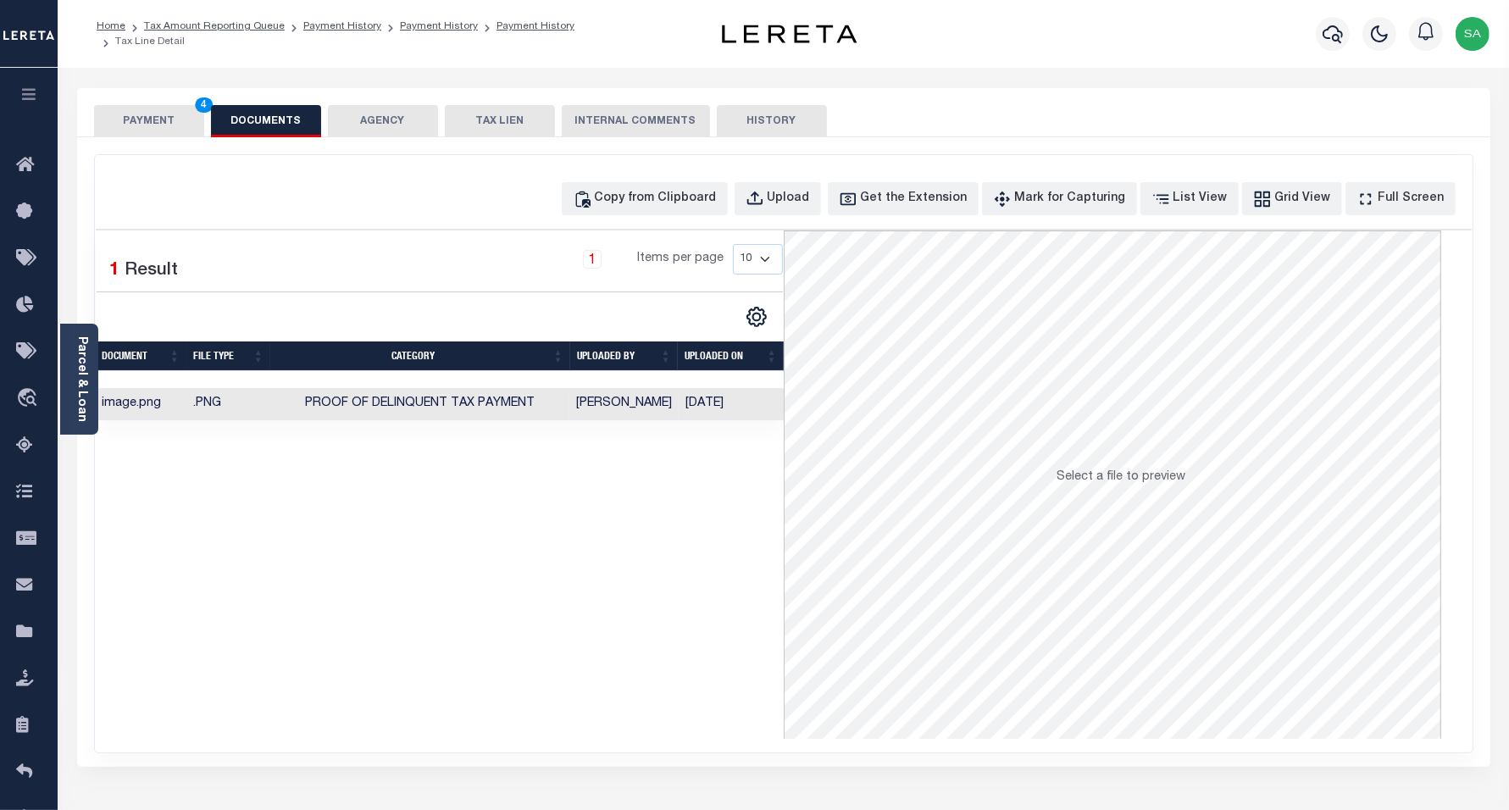
click at [149, 125] on button "PAYMENT 4" at bounding box center [149, 121] width 110 height 32
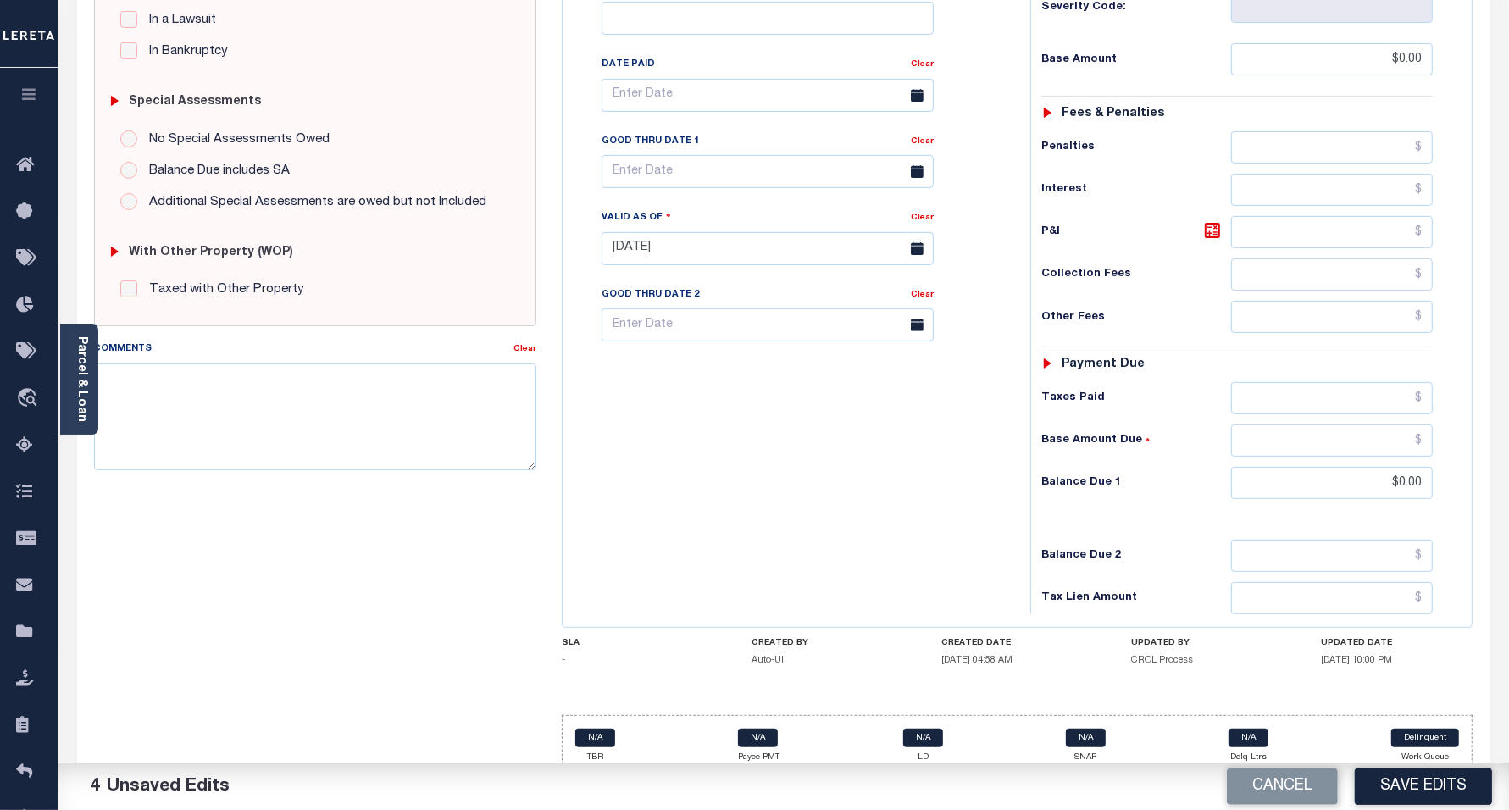
scroll to position [476, 0]
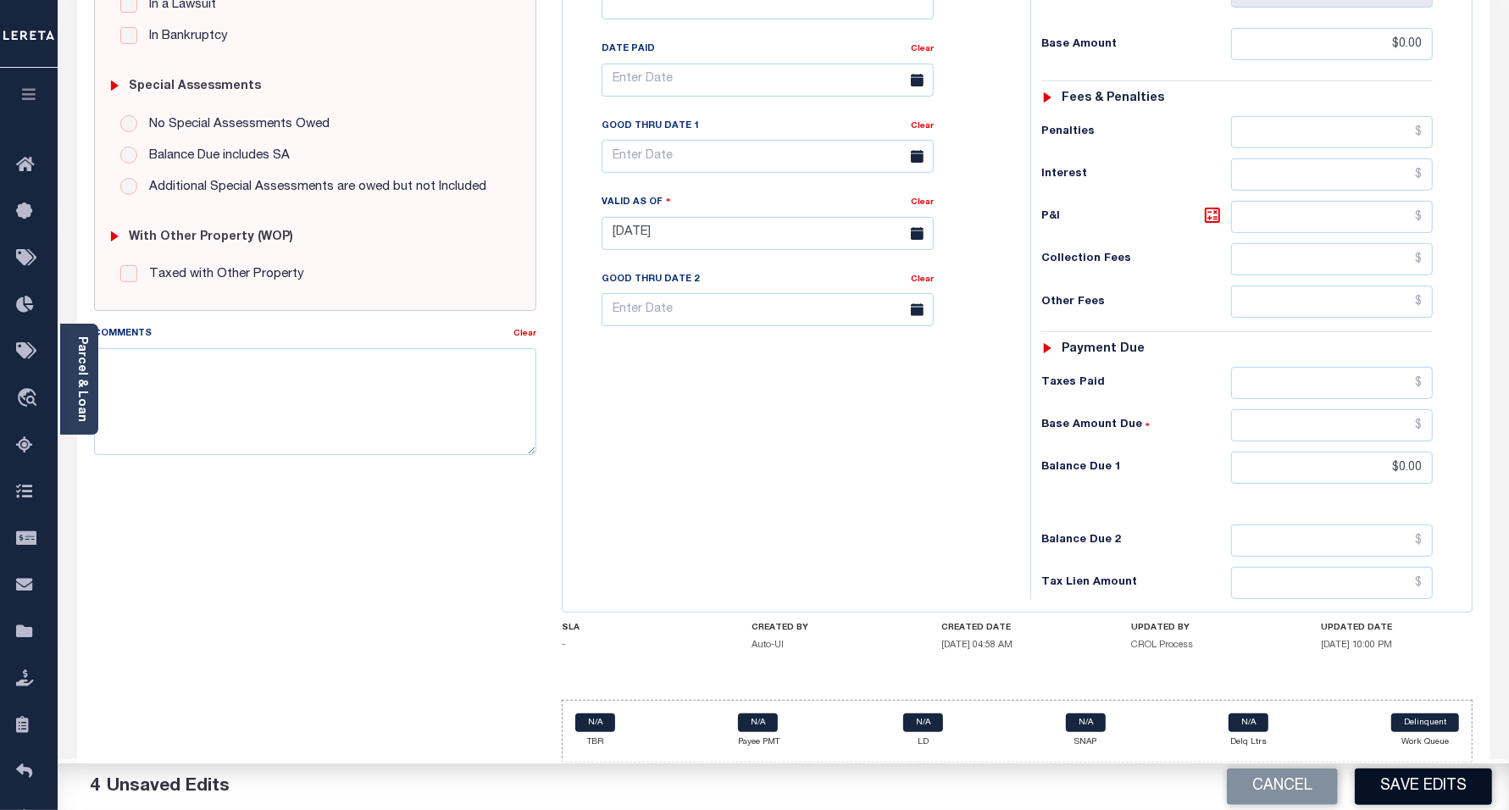
click at [1399, 781] on button "Save Edits" at bounding box center [1423, 787] width 137 height 36
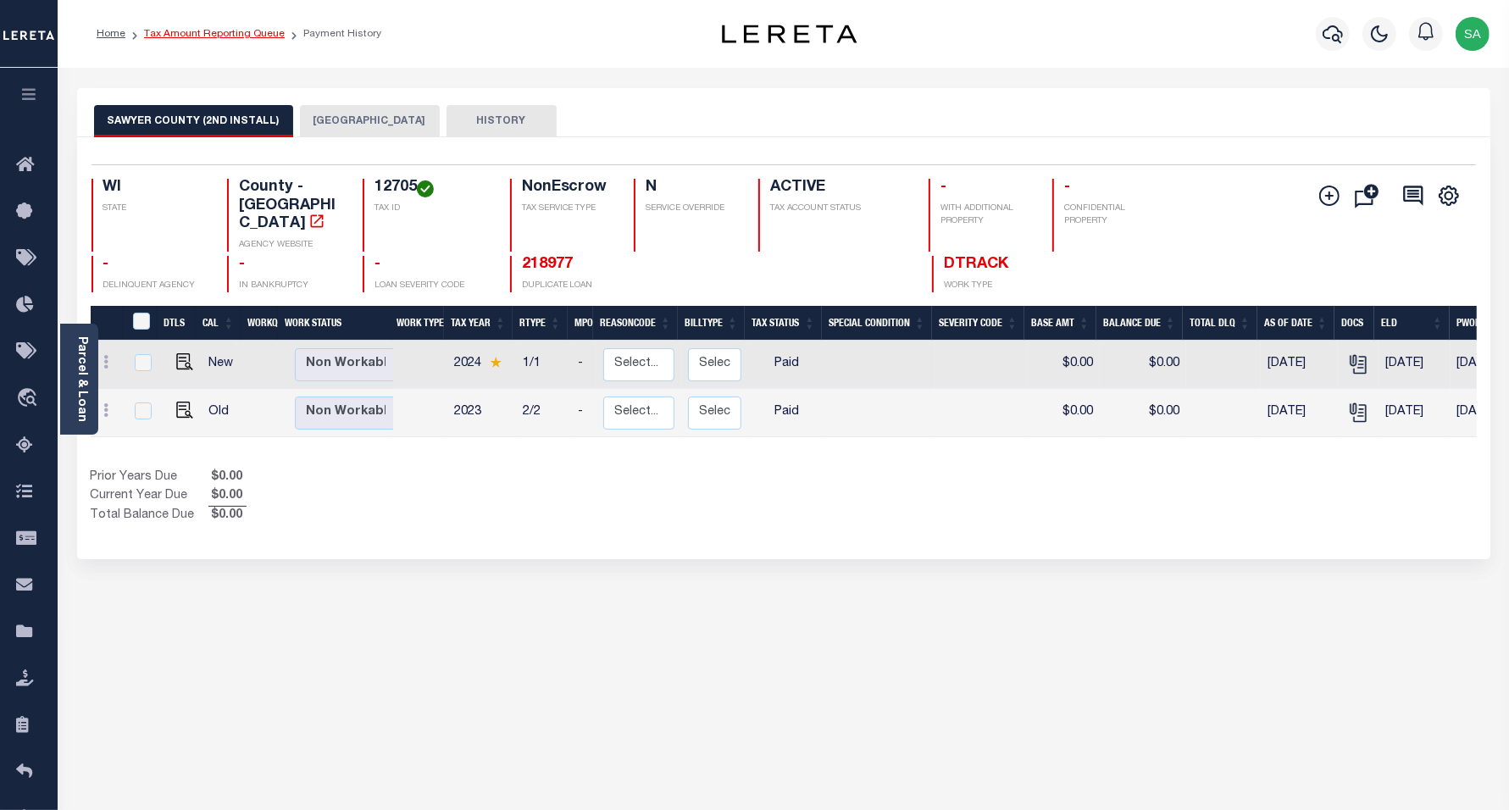
click at [225, 38] on link "Tax Amount Reporting Queue" at bounding box center [214, 34] width 141 height 10
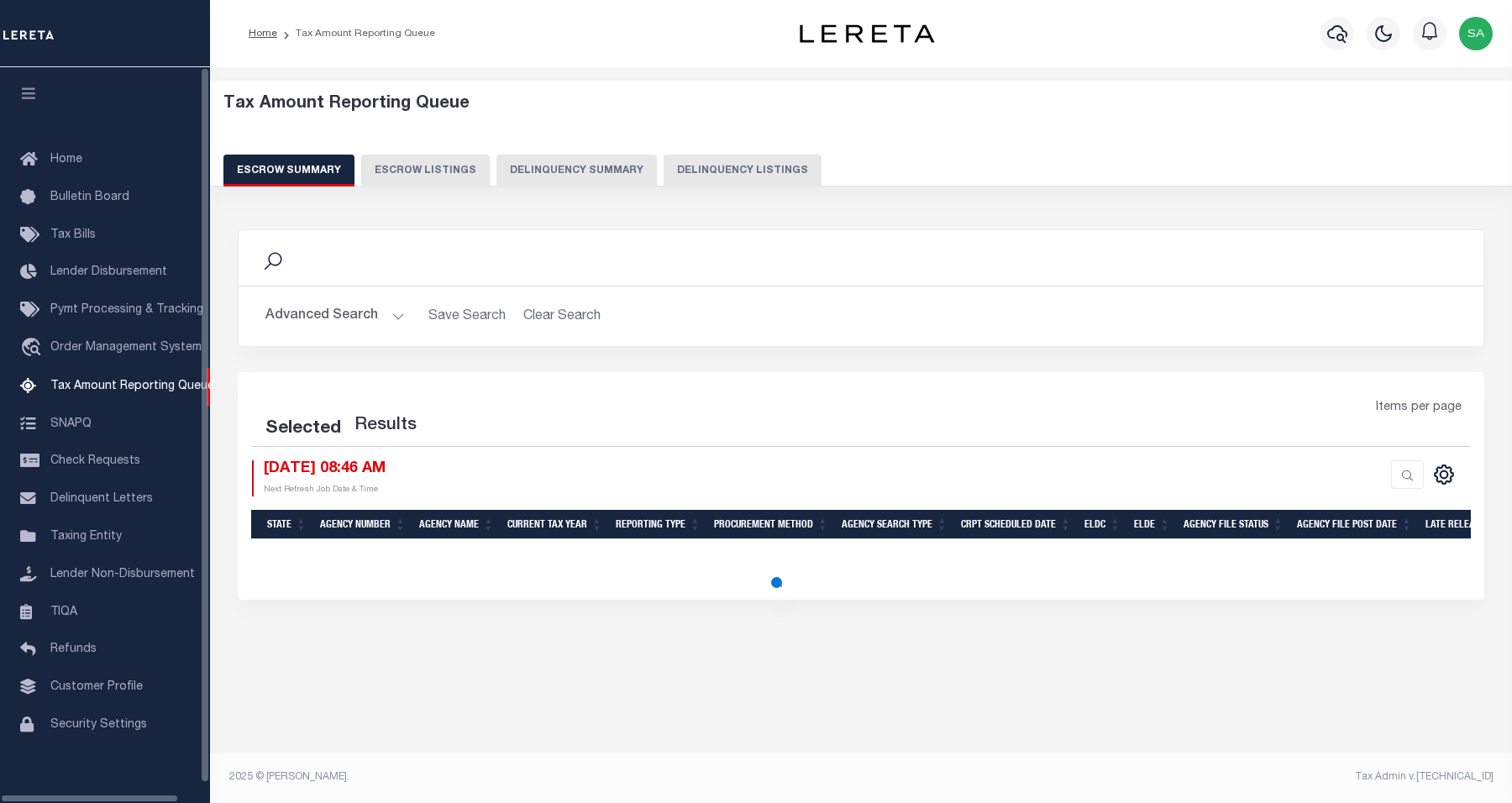
click at [691, 163] on button "Delinquency Listings" at bounding box center [742, 171] width 158 height 32
select select "100"
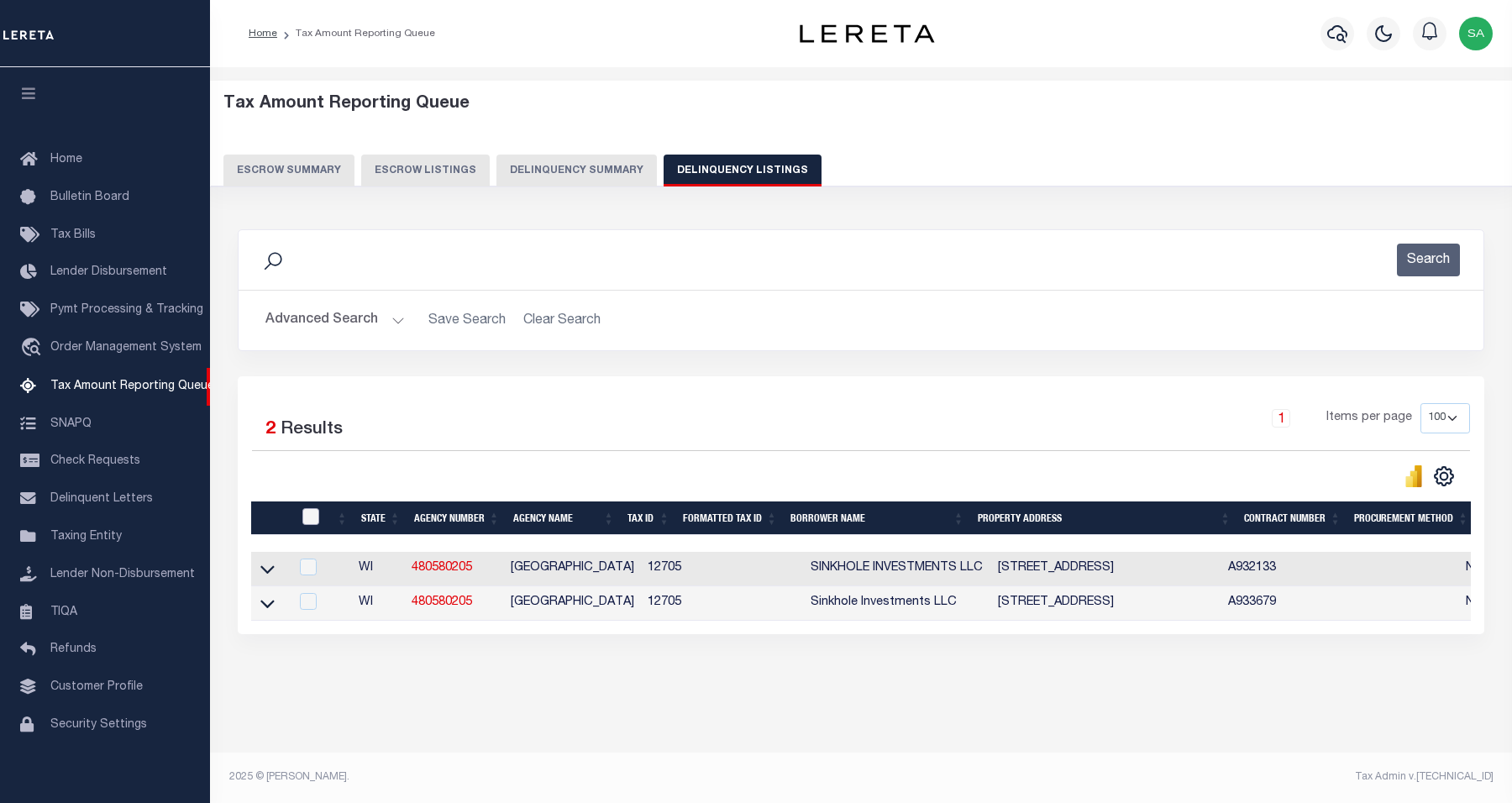
click at [305, 522] on input "checkbox" at bounding box center [310, 516] width 17 height 17
checkbox input "true"
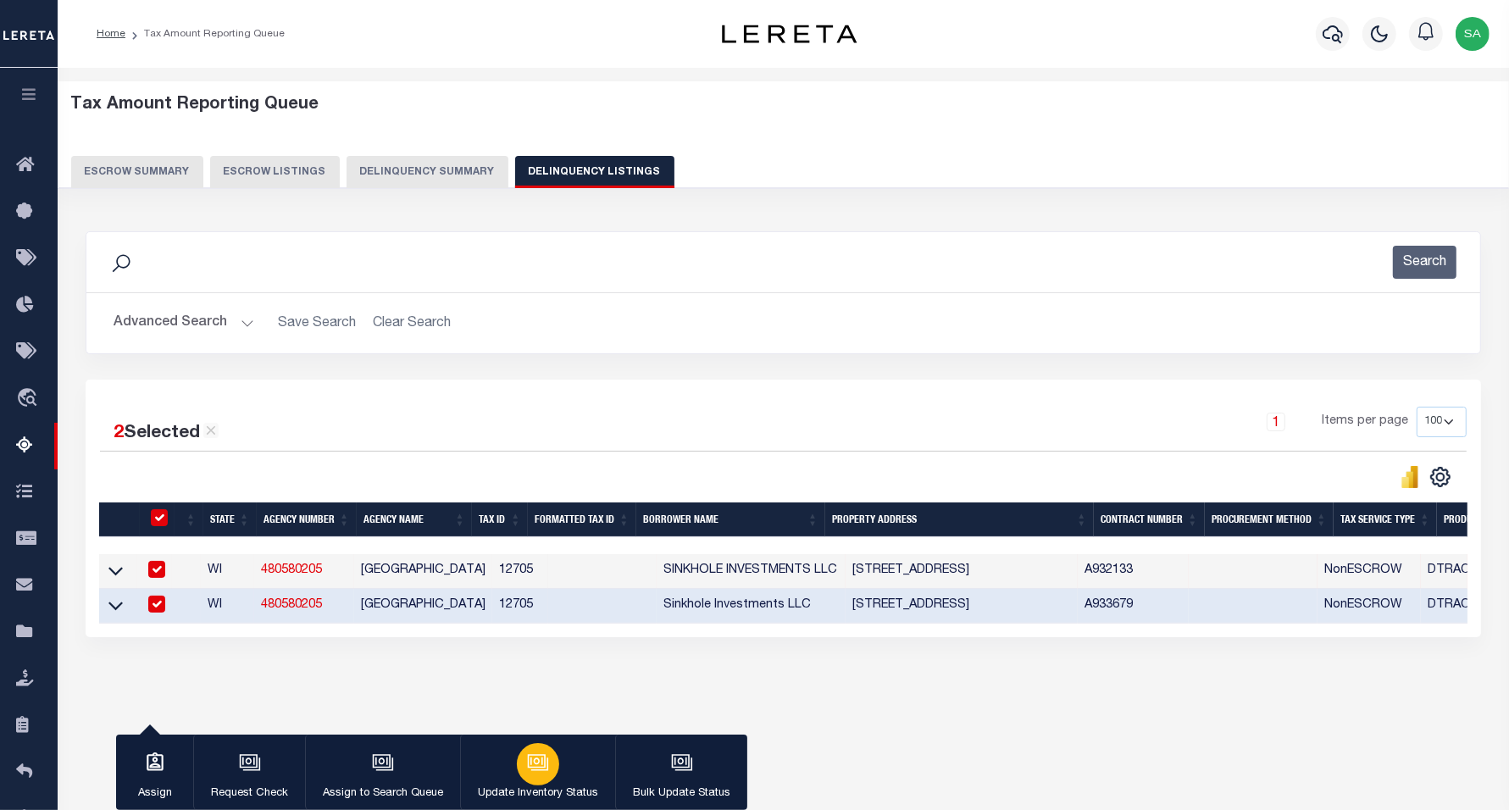
click at [536, 773] on icon "button" at bounding box center [538, 763] width 22 height 22
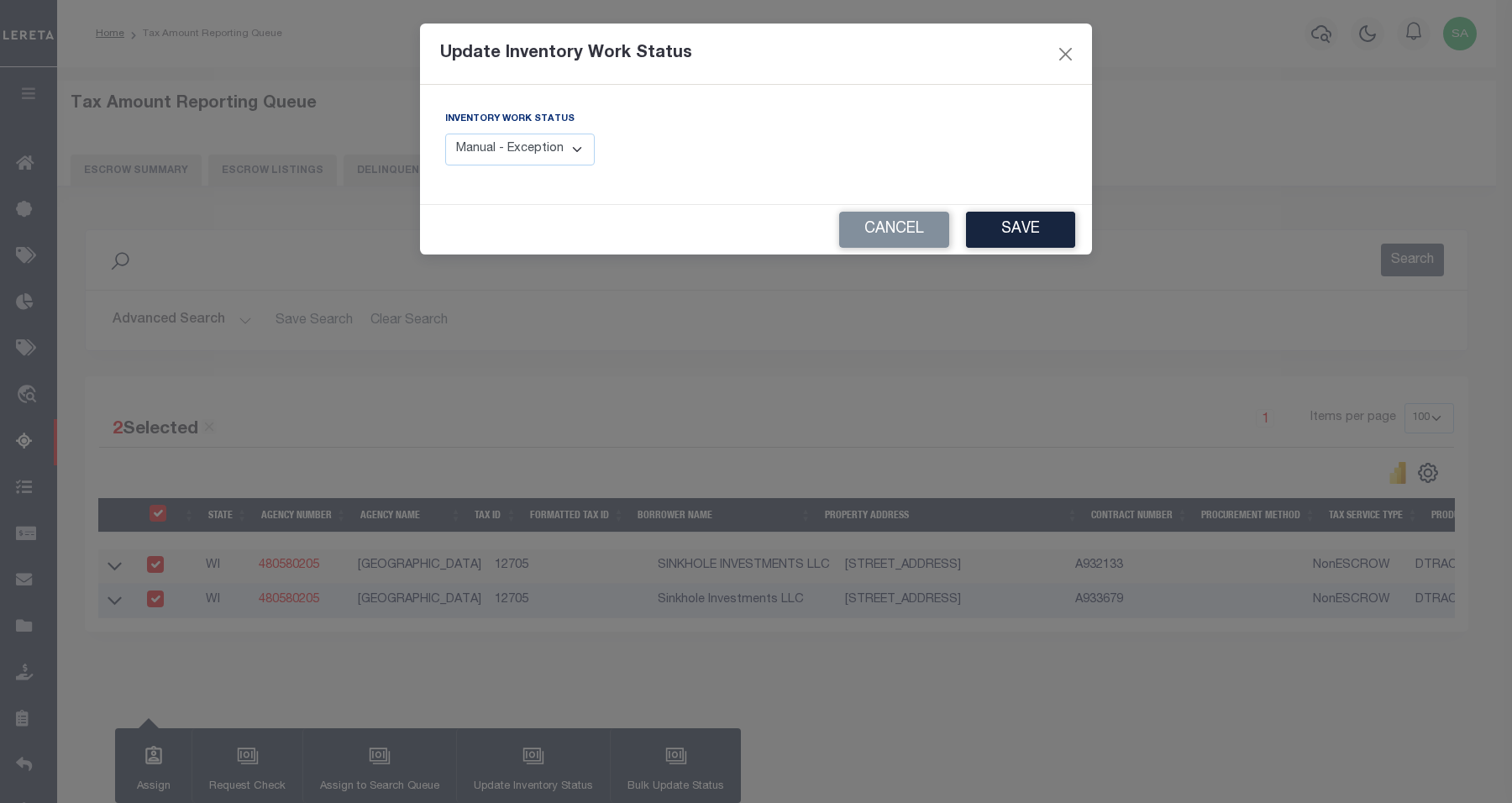
click at [520, 158] on select "Manual - Exception Pended - Awaiting Search Late Add Exception Completed" at bounding box center [519, 150] width 150 height 33
select select "4"
click at [445, 134] on select "Manual - Exception Pended - Awaiting Search Late Add Exception Completed" at bounding box center [519, 150] width 150 height 33
click at [1005, 236] on button "Save" at bounding box center [1021, 230] width 109 height 36
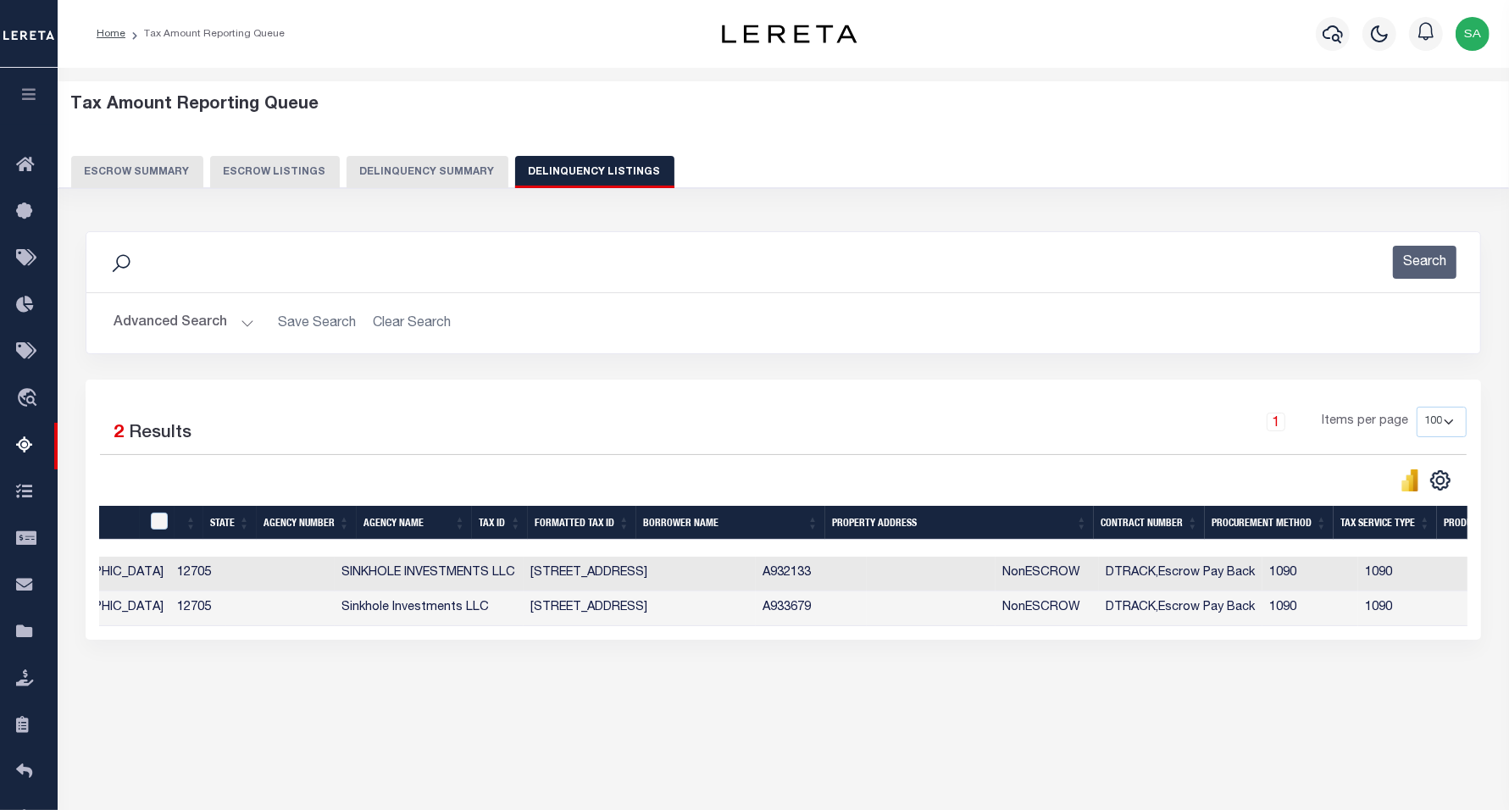
scroll to position [0, 1004]
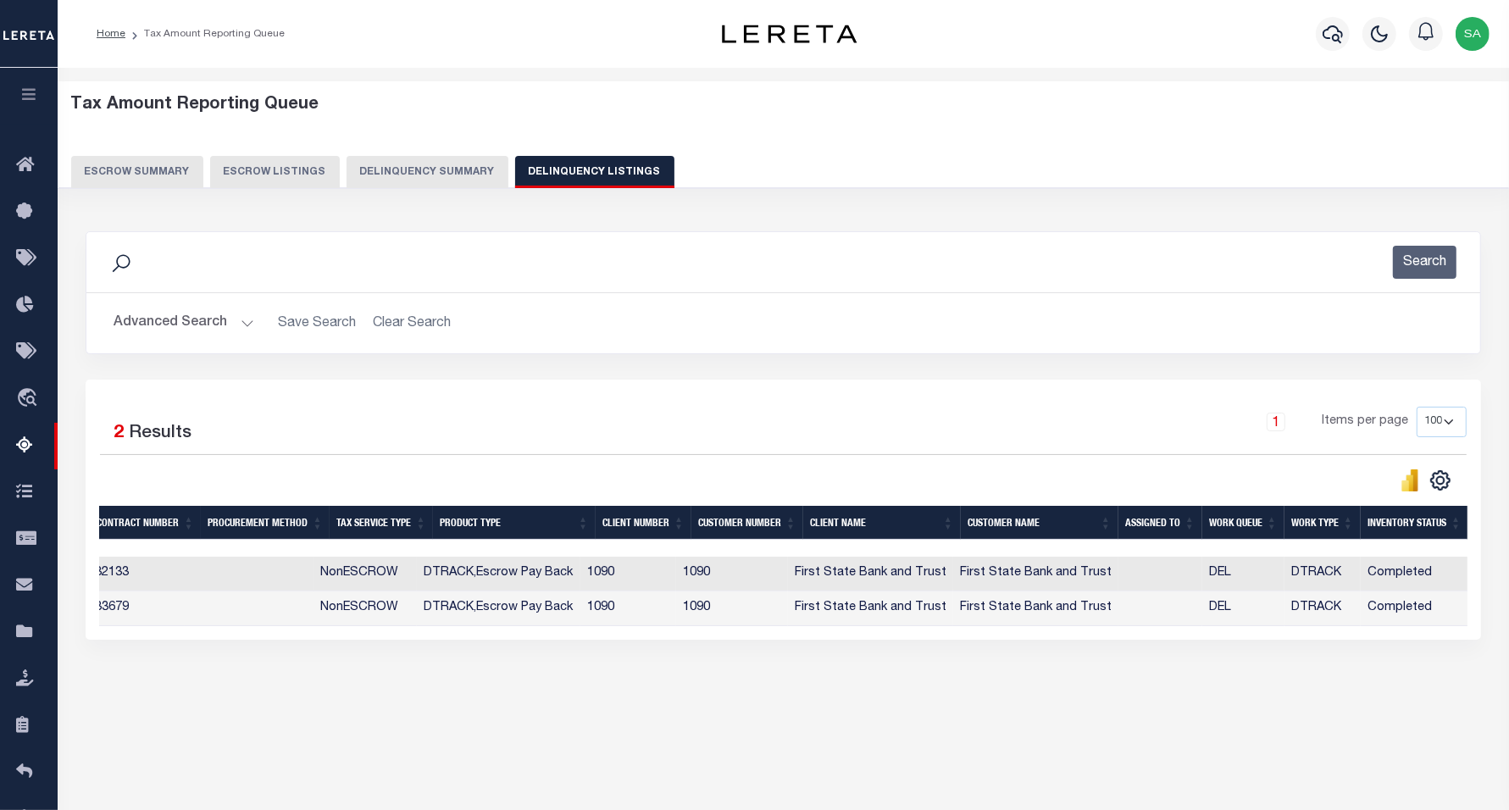
click at [151, 327] on button "Advanced Search" at bounding box center [184, 323] width 141 height 33
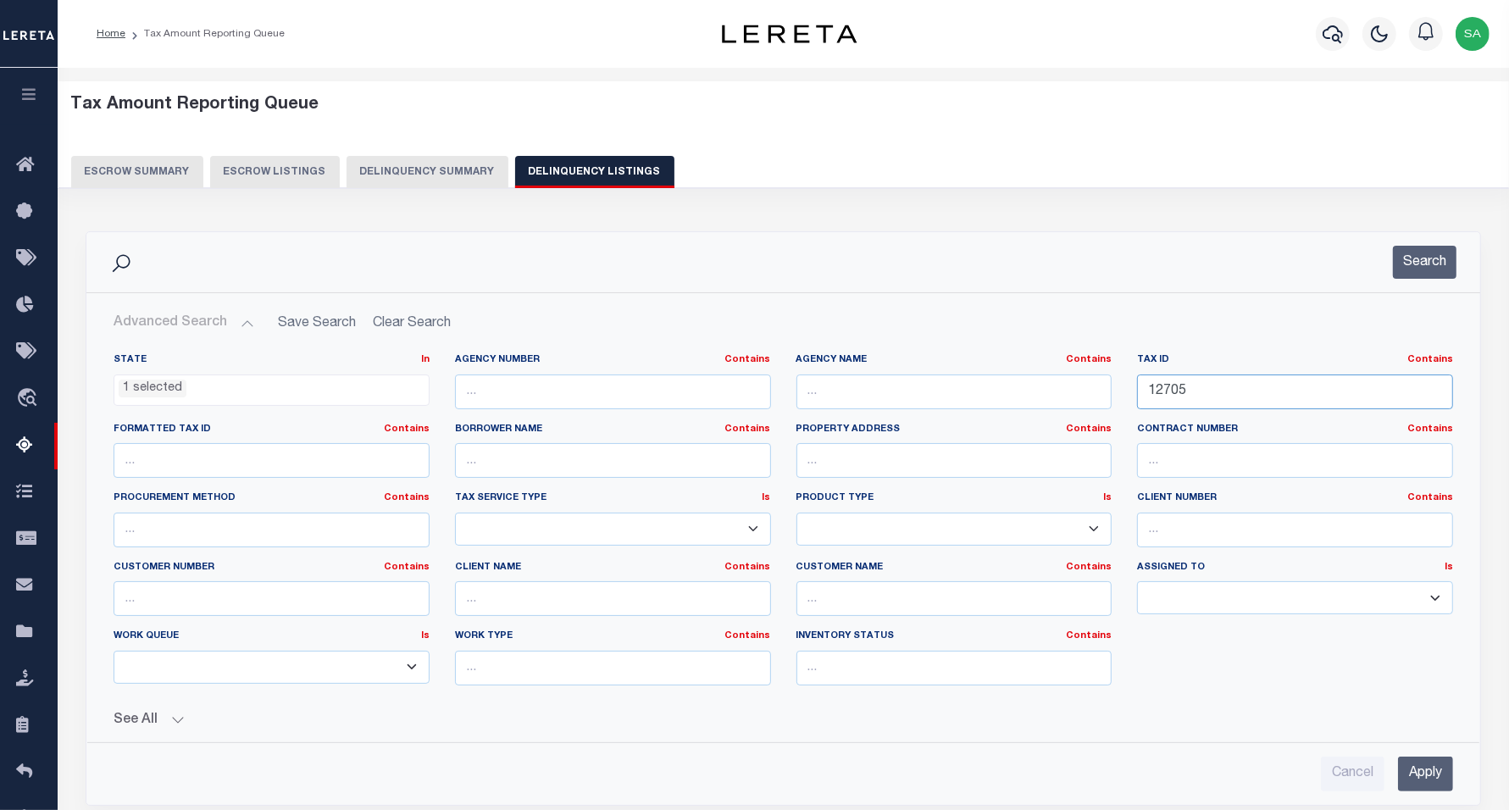
click at [1261, 408] on input "12705" at bounding box center [1295, 392] width 316 height 35
drag, startPoint x: 1121, startPoint y: 392, endPoint x: 963, endPoint y: 387, distance: 158.6
click at [963, 387] on div "State In In AK AL AR AZ CA CO CT DC DE FL GA GU HI IA ID IL IN KS [GEOGRAPHIC_D…" at bounding box center [783, 526] width 1365 height 346
paste input "318"
type input "13185"
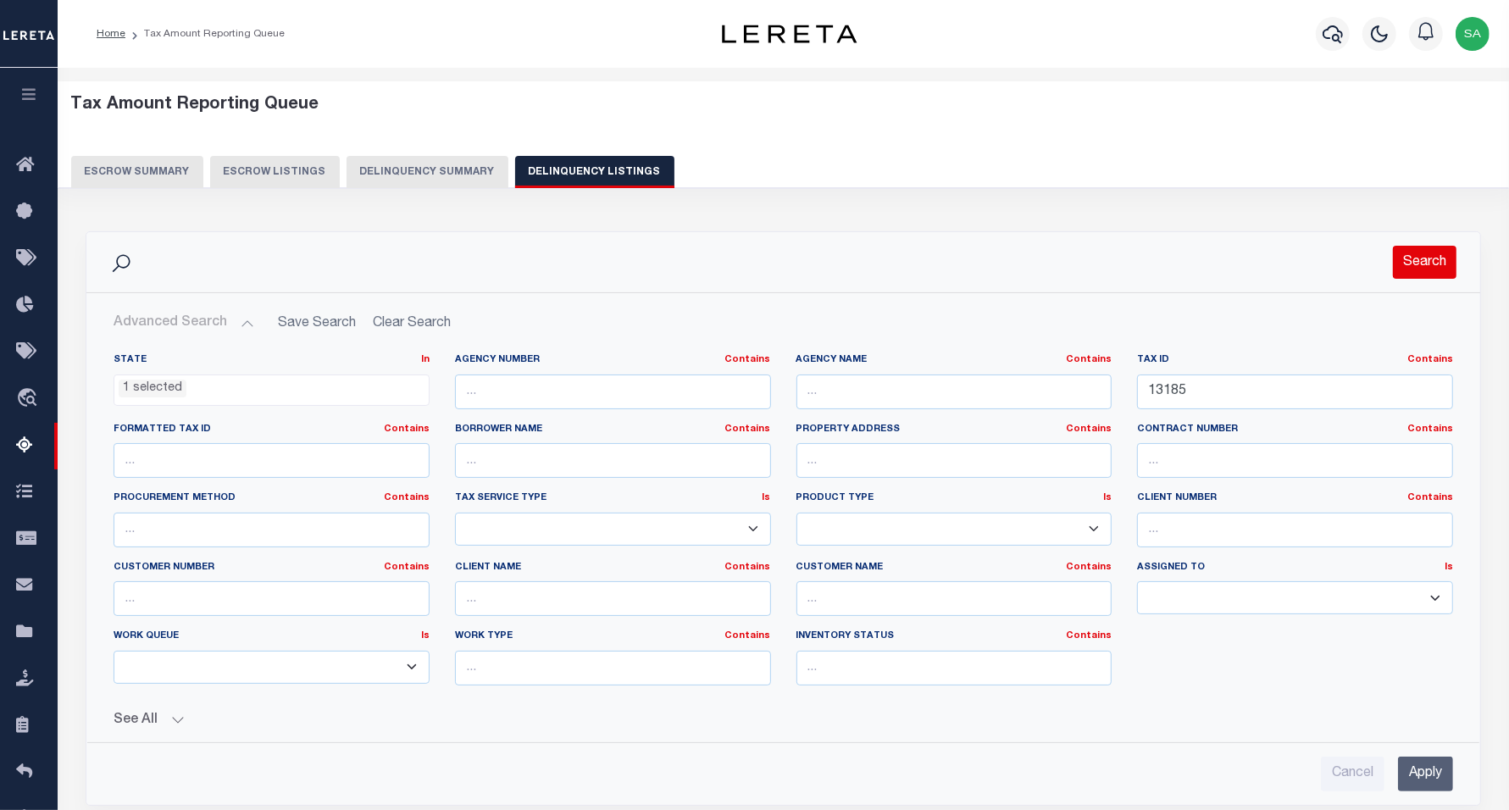
click at [1414, 259] on button "Search" at bounding box center [1425, 262] width 64 height 33
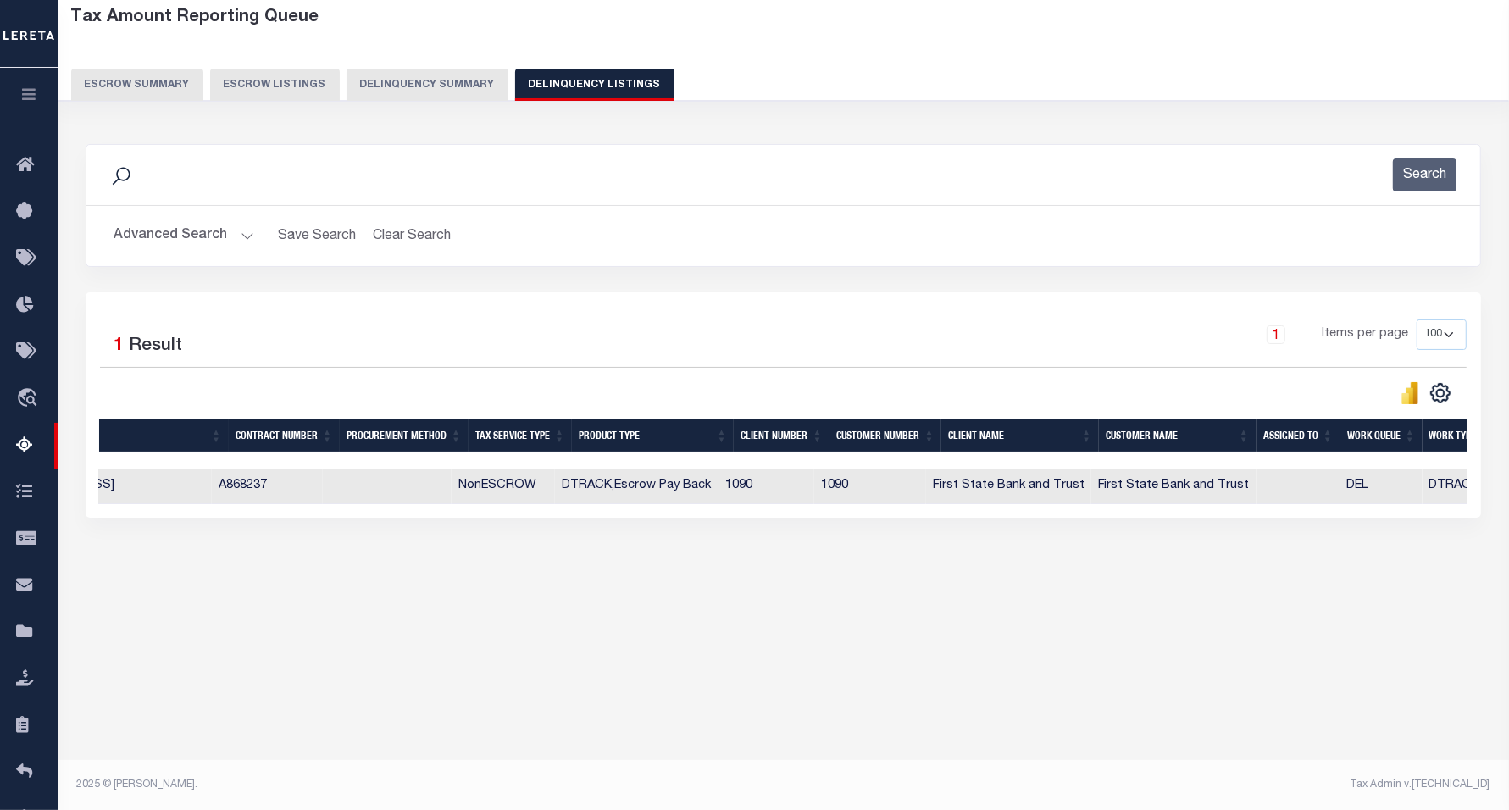
scroll to position [0, 0]
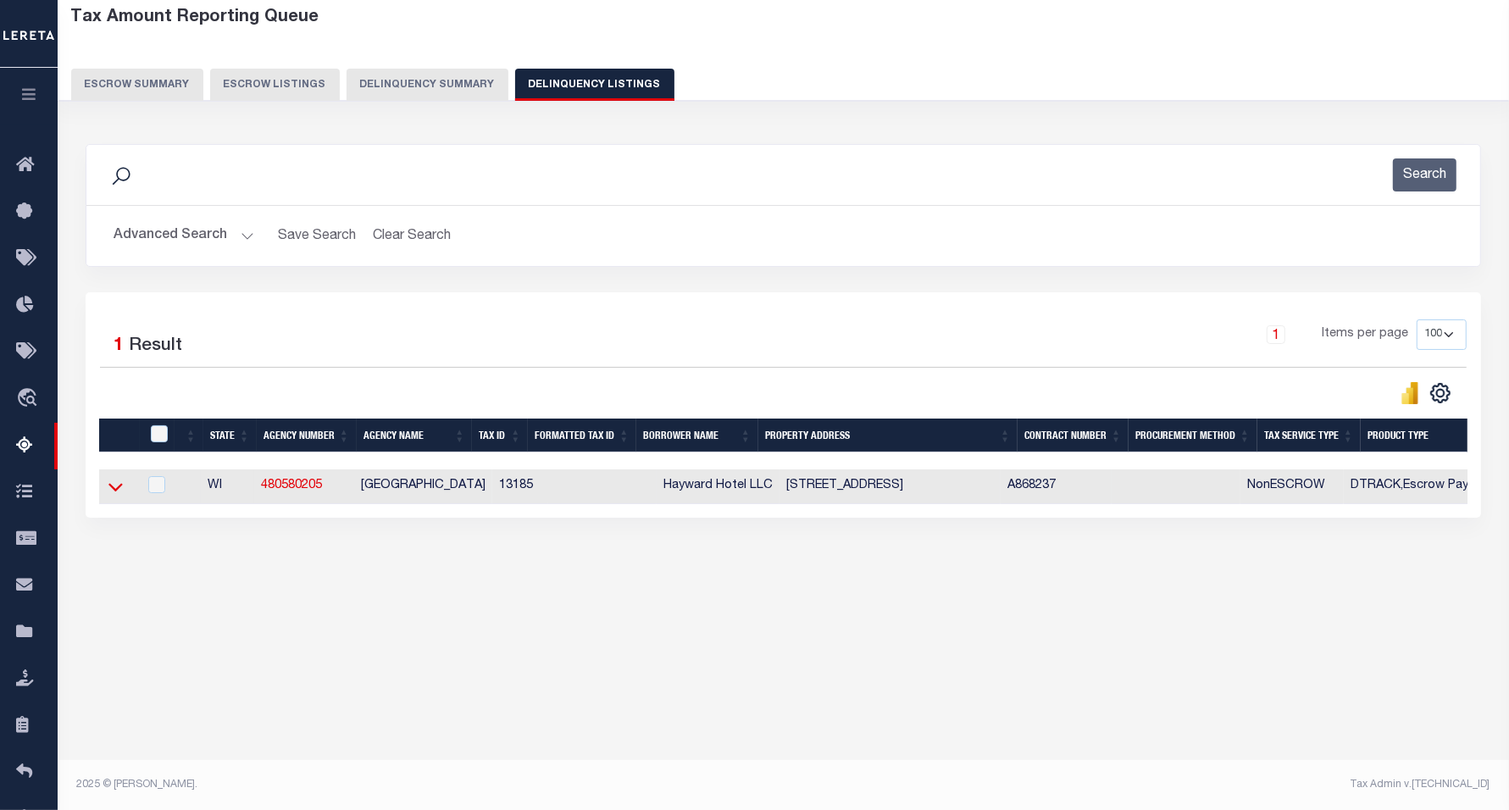
click at [115, 492] on icon at bounding box center [115, 487] width 14 height 18
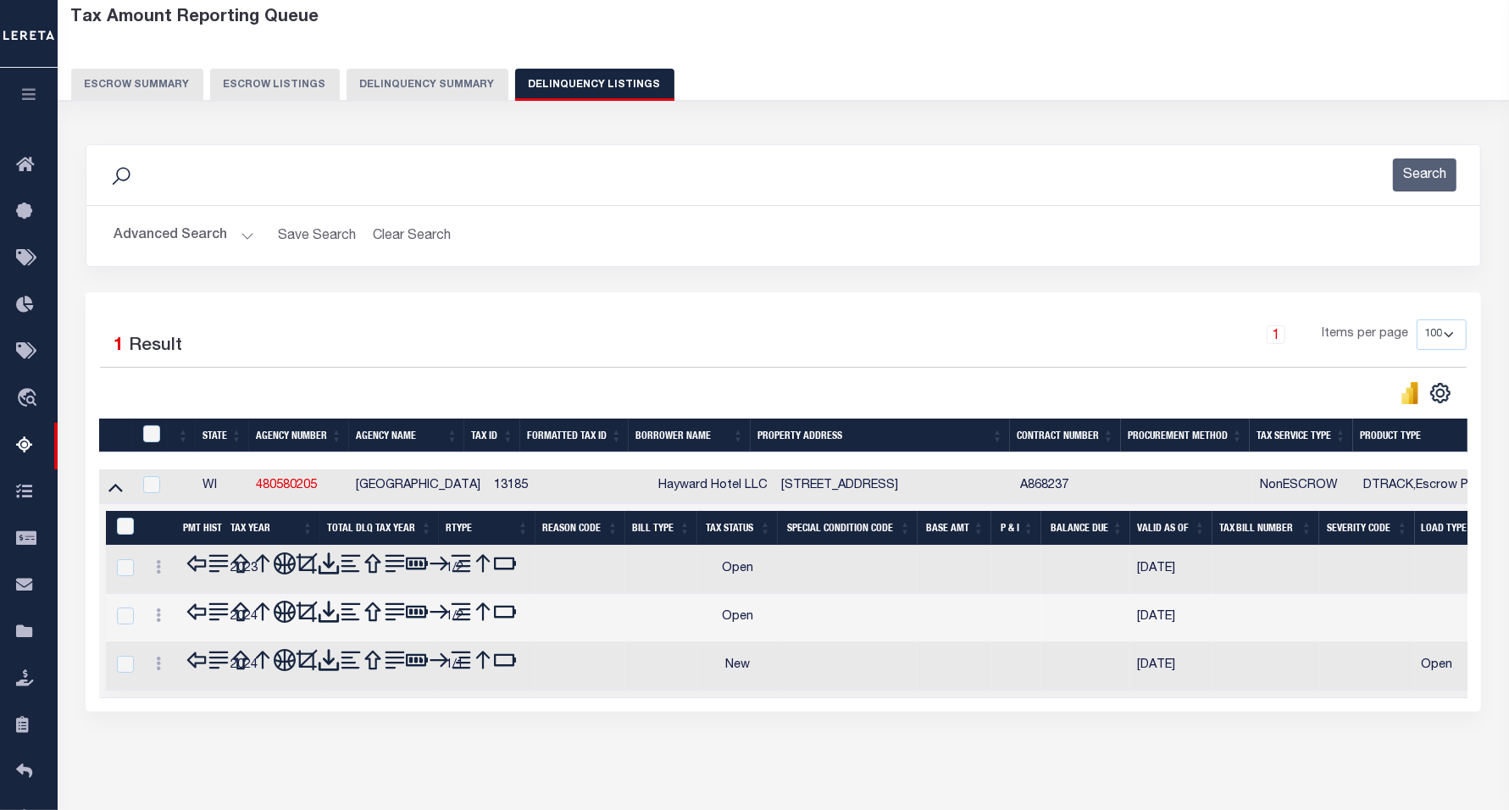
scroll to position [125, 0]
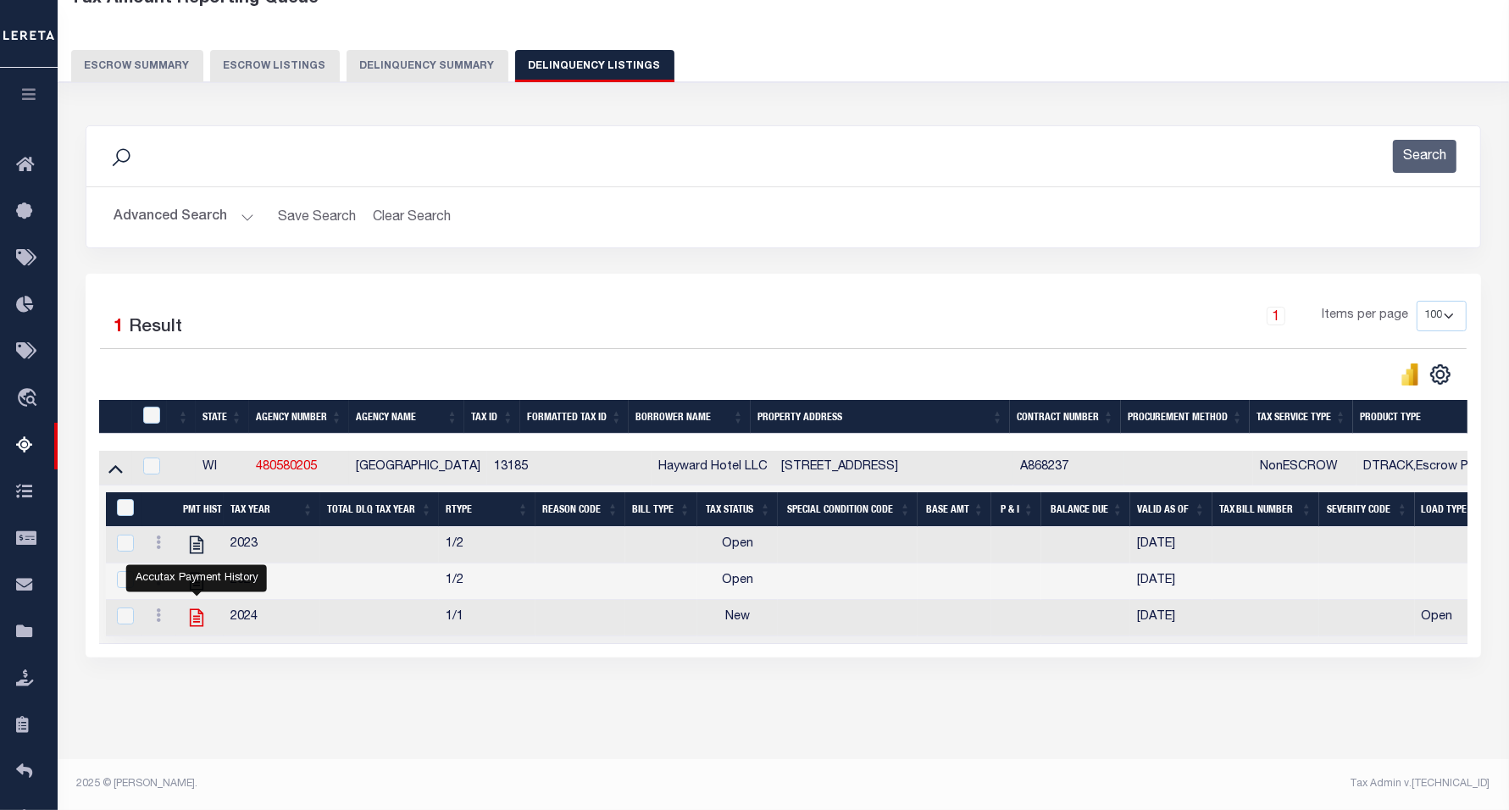
click at [196, 607] on icon "" at bounding box center [197, 618] width 22 height 22
checkbox input "true"
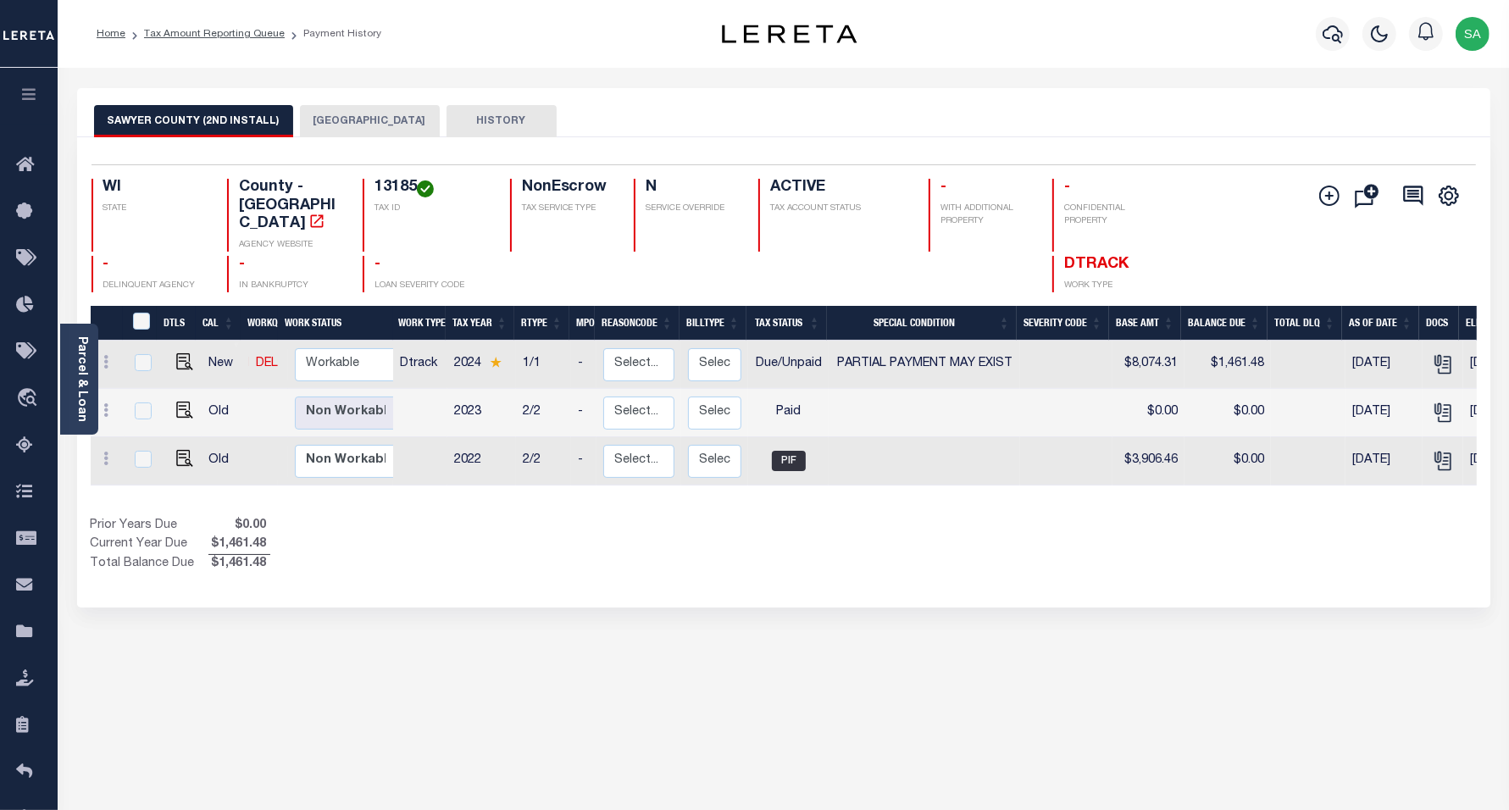
click at [359, 130] on button "[GEOGRAPHIC_DATA]" at bounding box center [370, 121] width 140 height 32
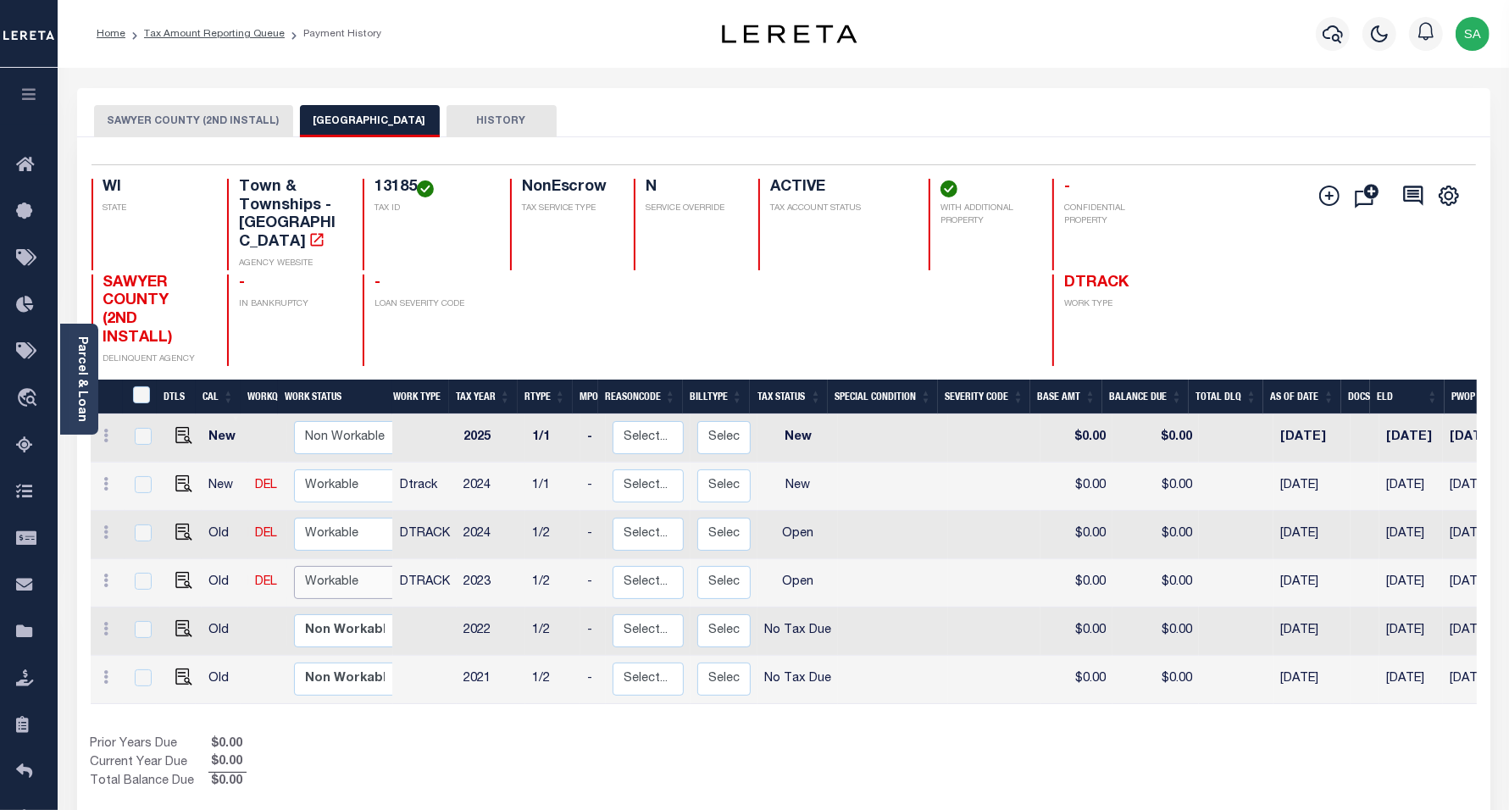
click at [353, 573] on select "Non Workable Workable" at bounding box center [345, 582] width 102 height 33
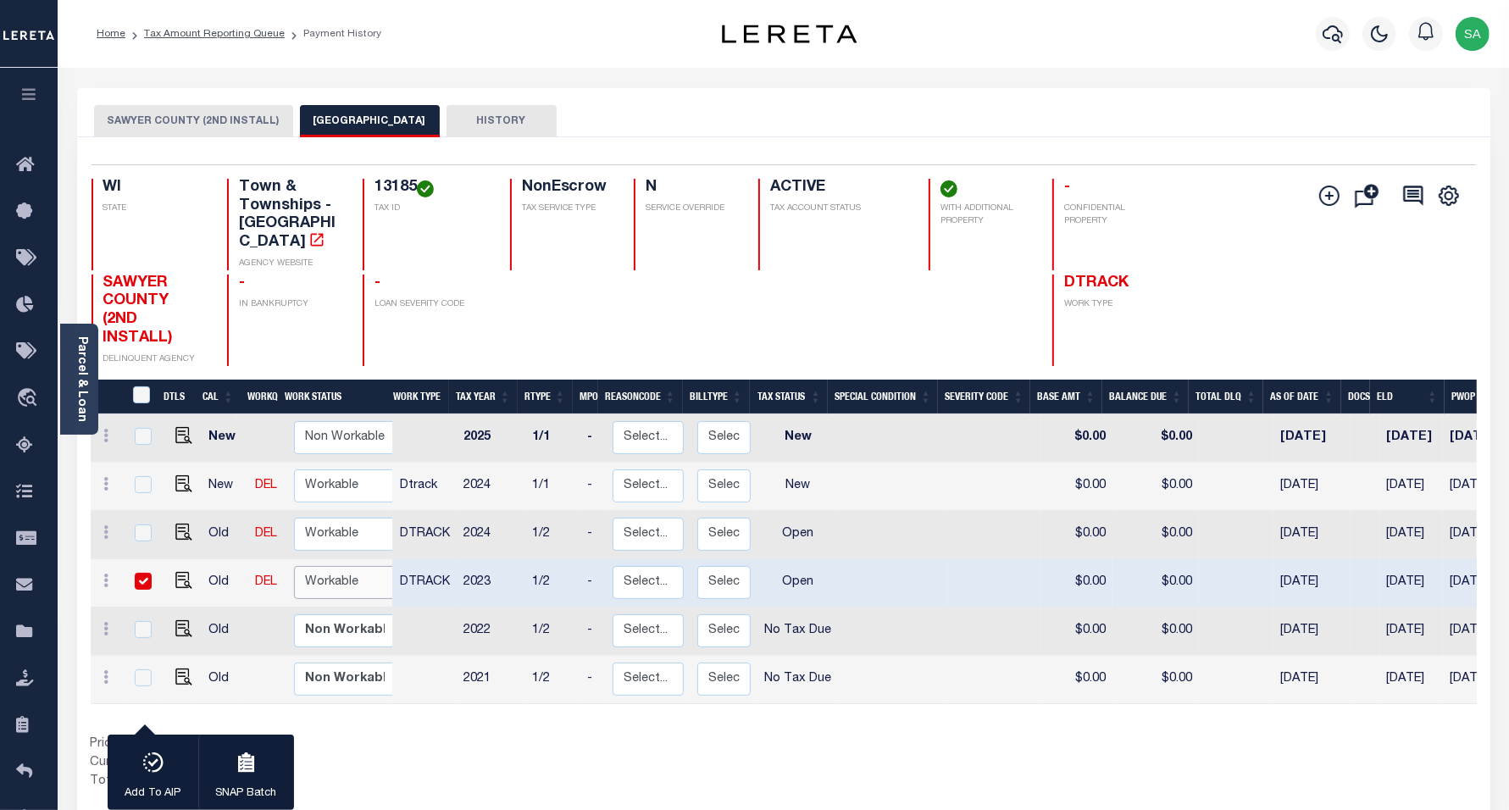
checkbox input "true"
select select "true"
click at [294, 566] on select "Non Workable Workable" at bounding box center [345, 582] width 102 height 33
checkbox input "false"
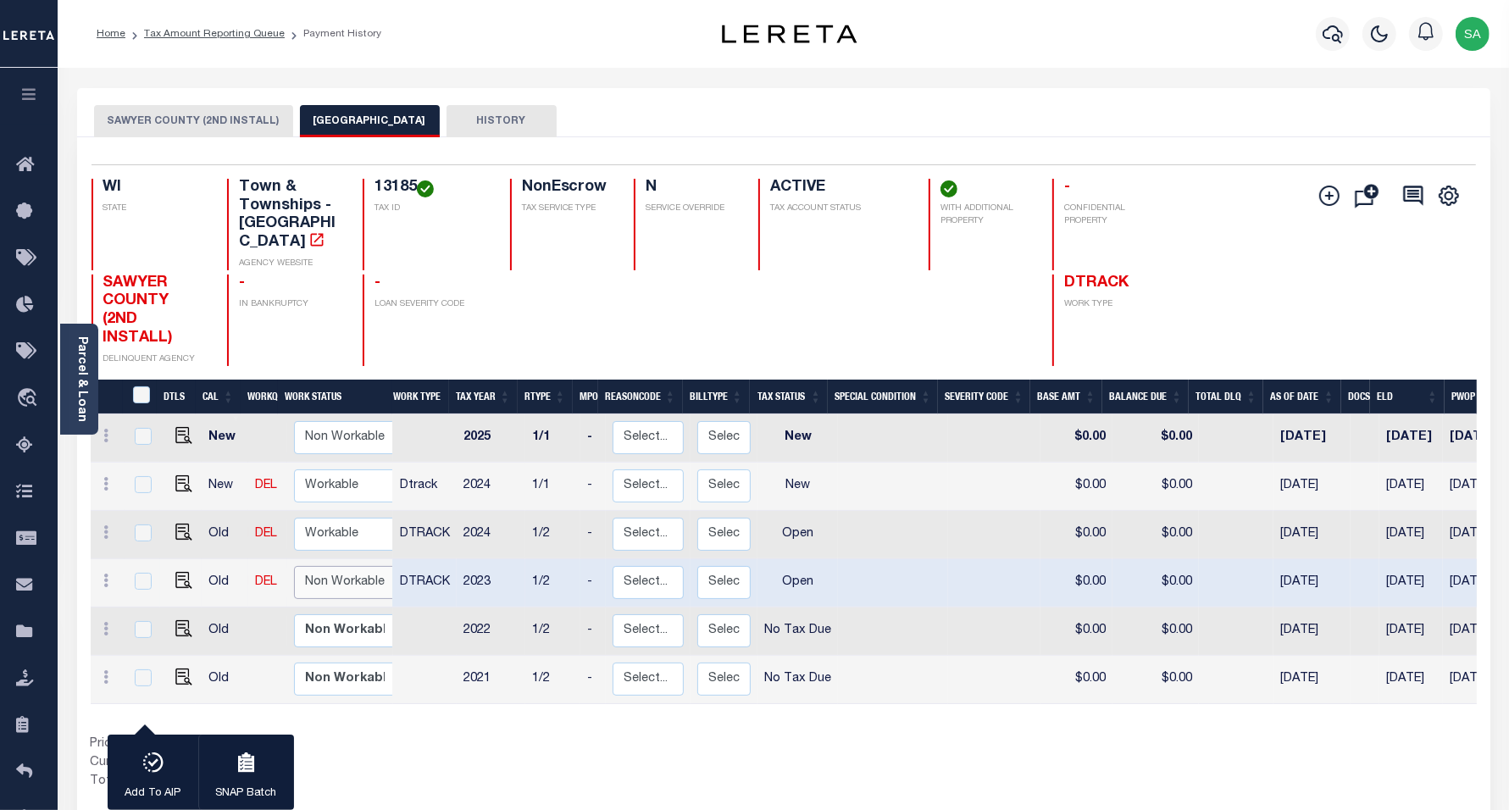
checkbox input "false"
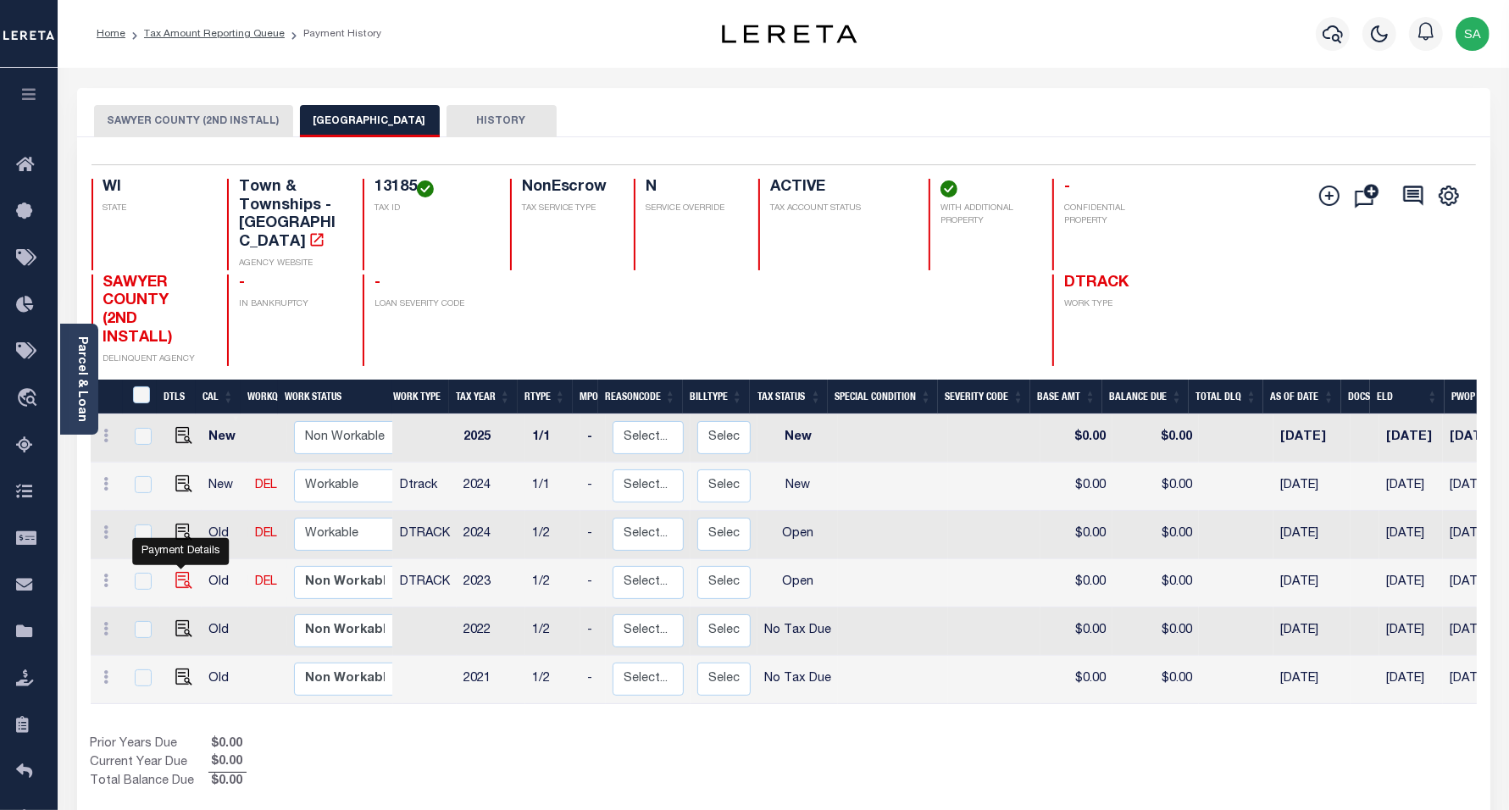
click at [179, 572] on img "" at bounding box center [183, 580] width 17 height 17
checkbox input "true"
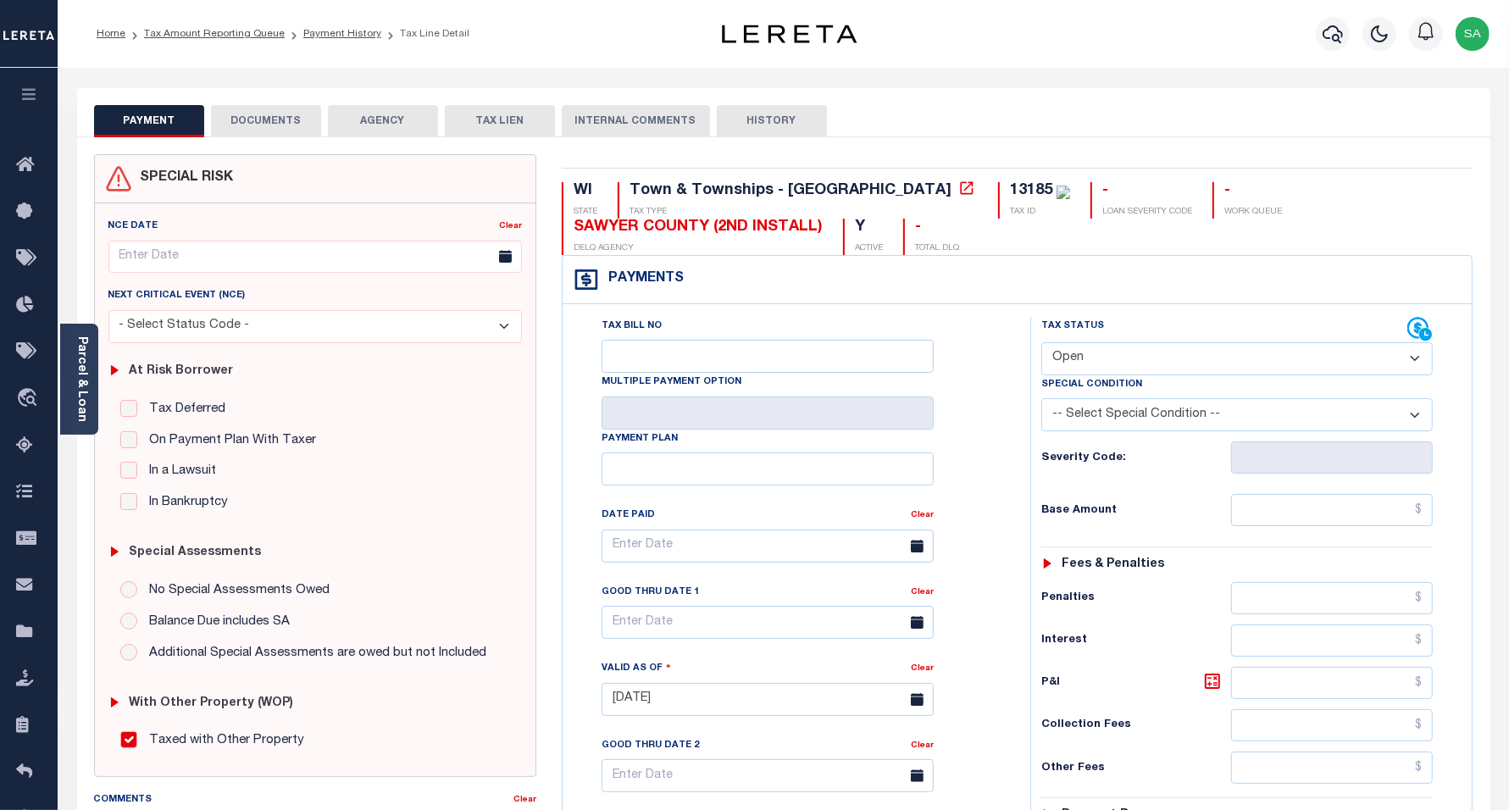
click at [1087, 358] on select "- Select Status Code - Open Due/Unpaid Paid Incomplete No Tax Due Internal Refu…" at bounding box center [1238, 358] width 392 height 33
select select "PYD"
click at [1042, 344] on select "- Select Status Code - Open Due/Unpaid Paid Incomplete No Tax Due Internal Refu…" at bounding box center [1238, 358] width 392 height 33
type input "[DATE]"
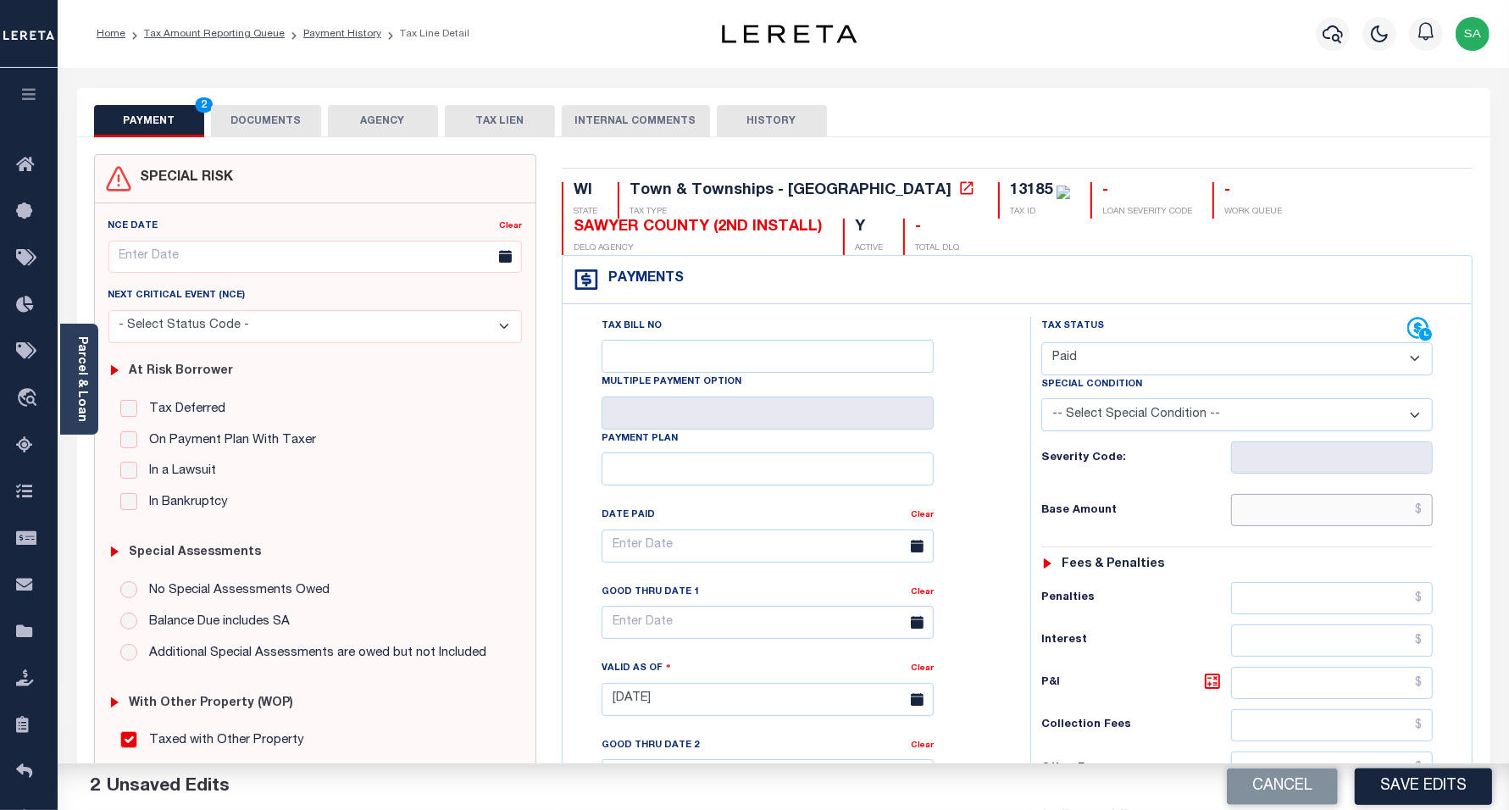
click at [1292, 526] on input "text" at bounding box center [1332, 510] width 202 height 32
type input "$0.00"
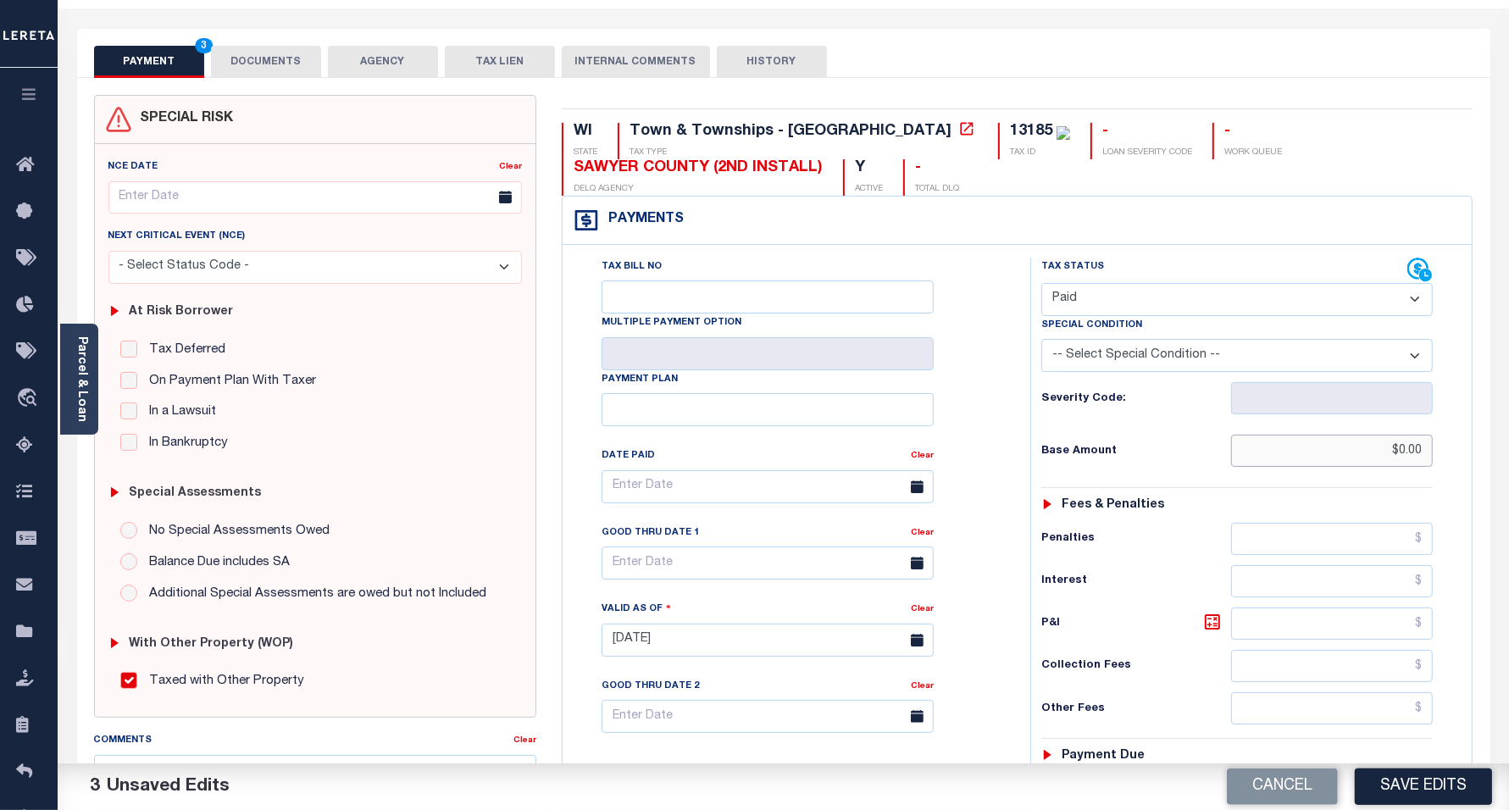
scroll to position [212, 0]
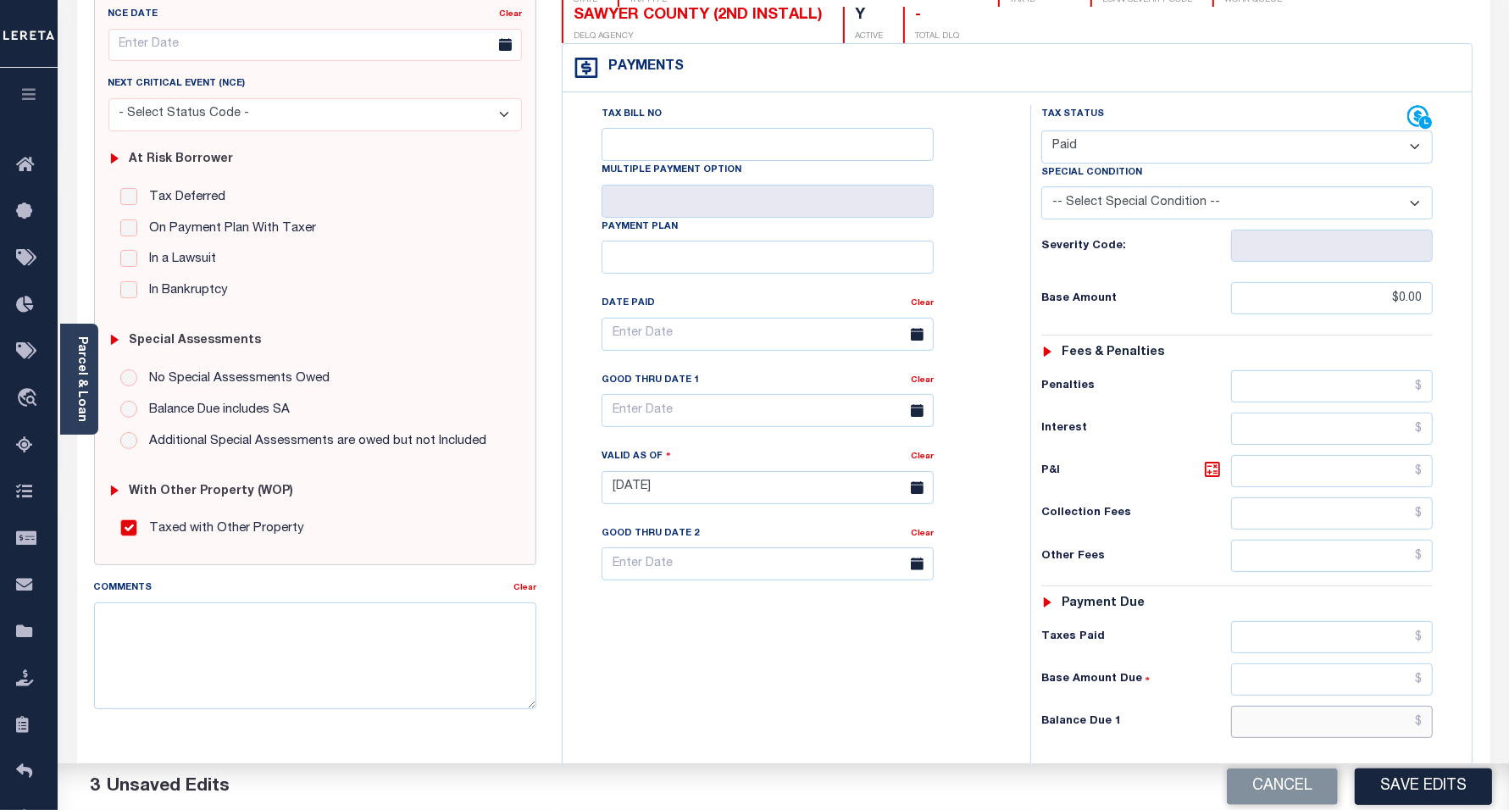
click at [1269, 729] on input "text" at bounding box center [1332, 722] width 202 height 32
type input "$0.00"
click at [655, 679] on div "Tax Bill No Multiple Payment Option Payment Plan Clear" at bounding box center [792, 479] width 451 height 748
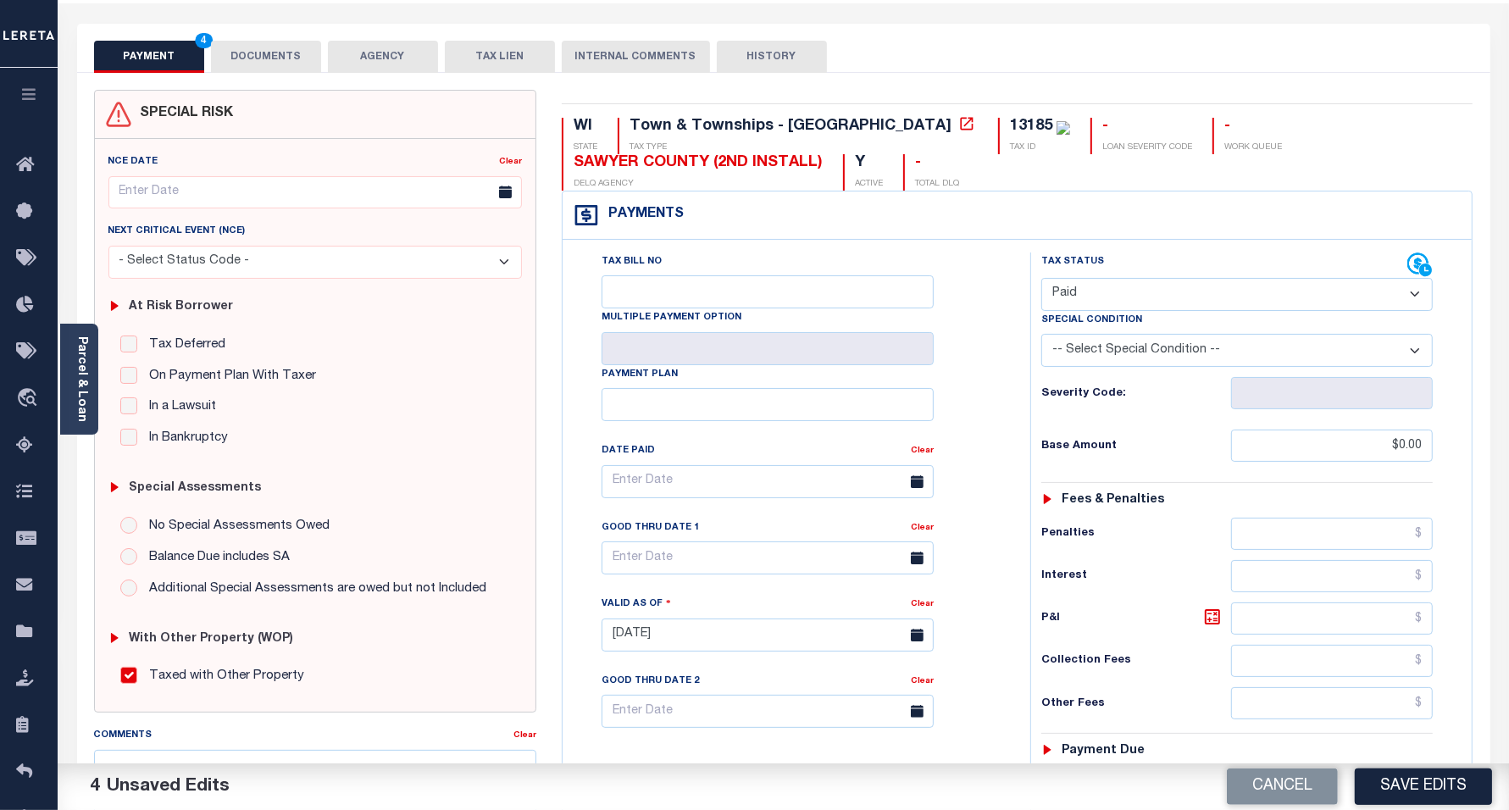
scroll to position [0, 0]
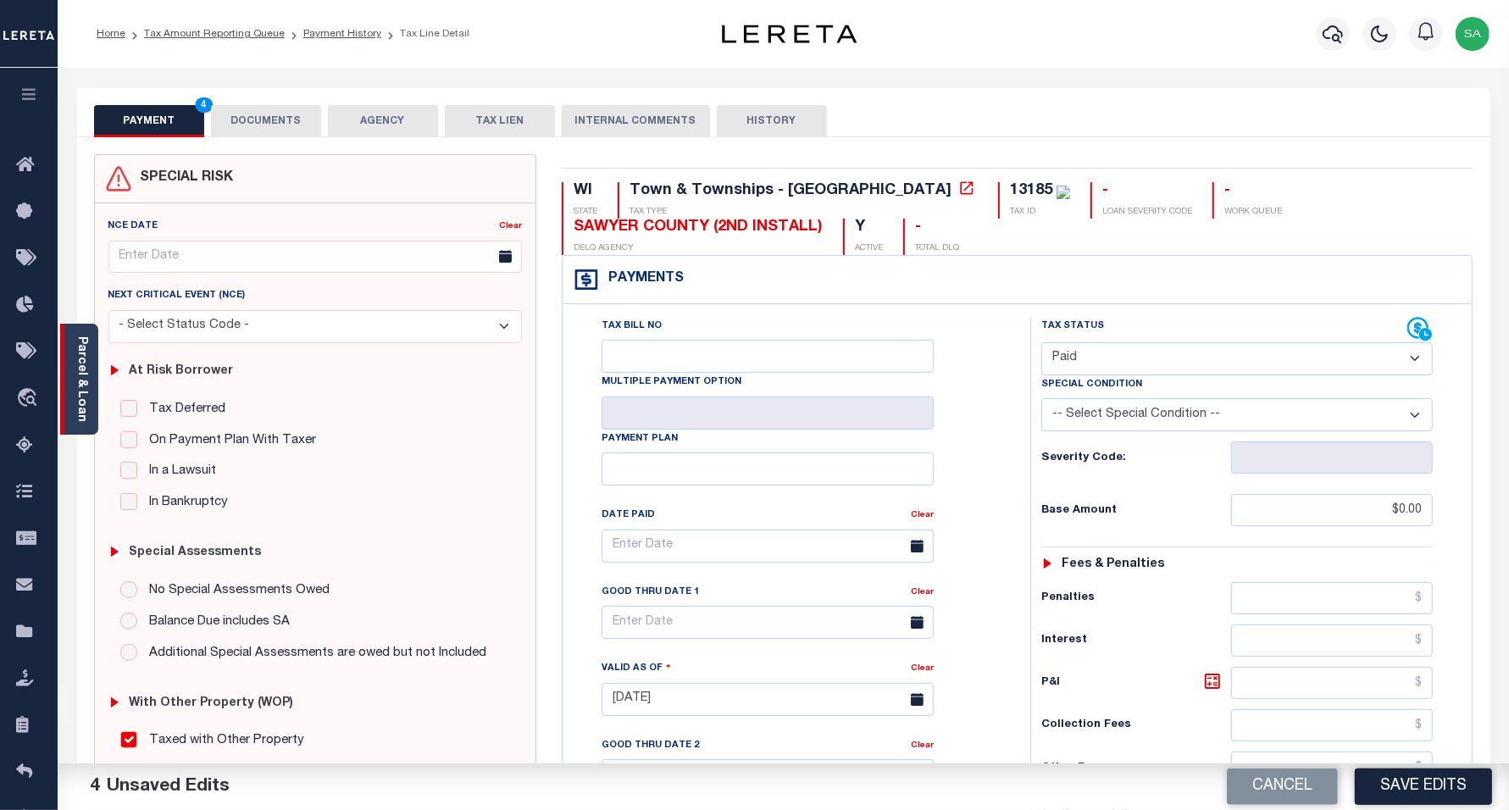
click at [93, 362] on div "Parcel & Loan" at bounding box center [79, 379] width 38 height 111
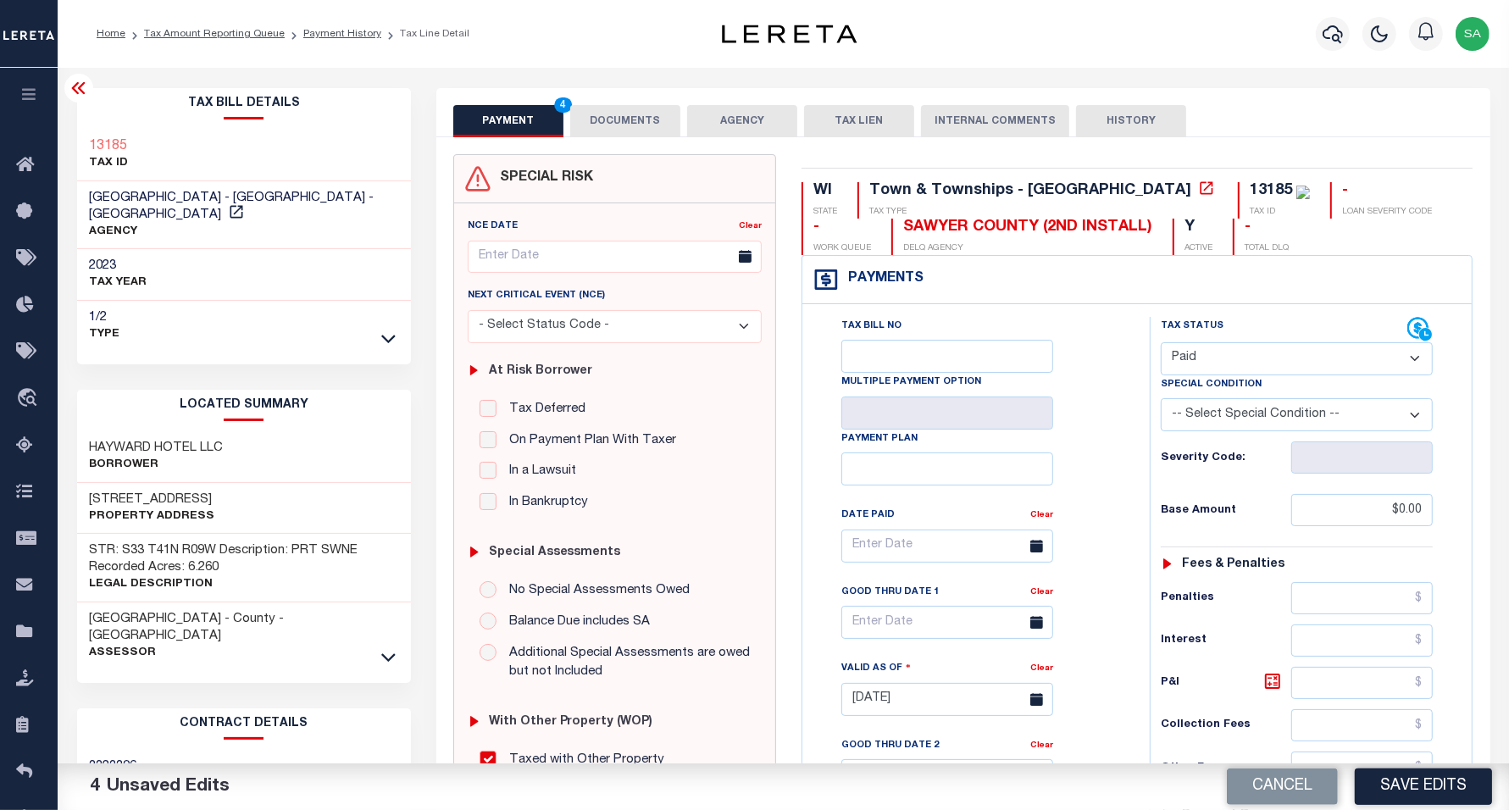
click at [87, 91] on icon at bounding box center [79, 88] width 20 height 20
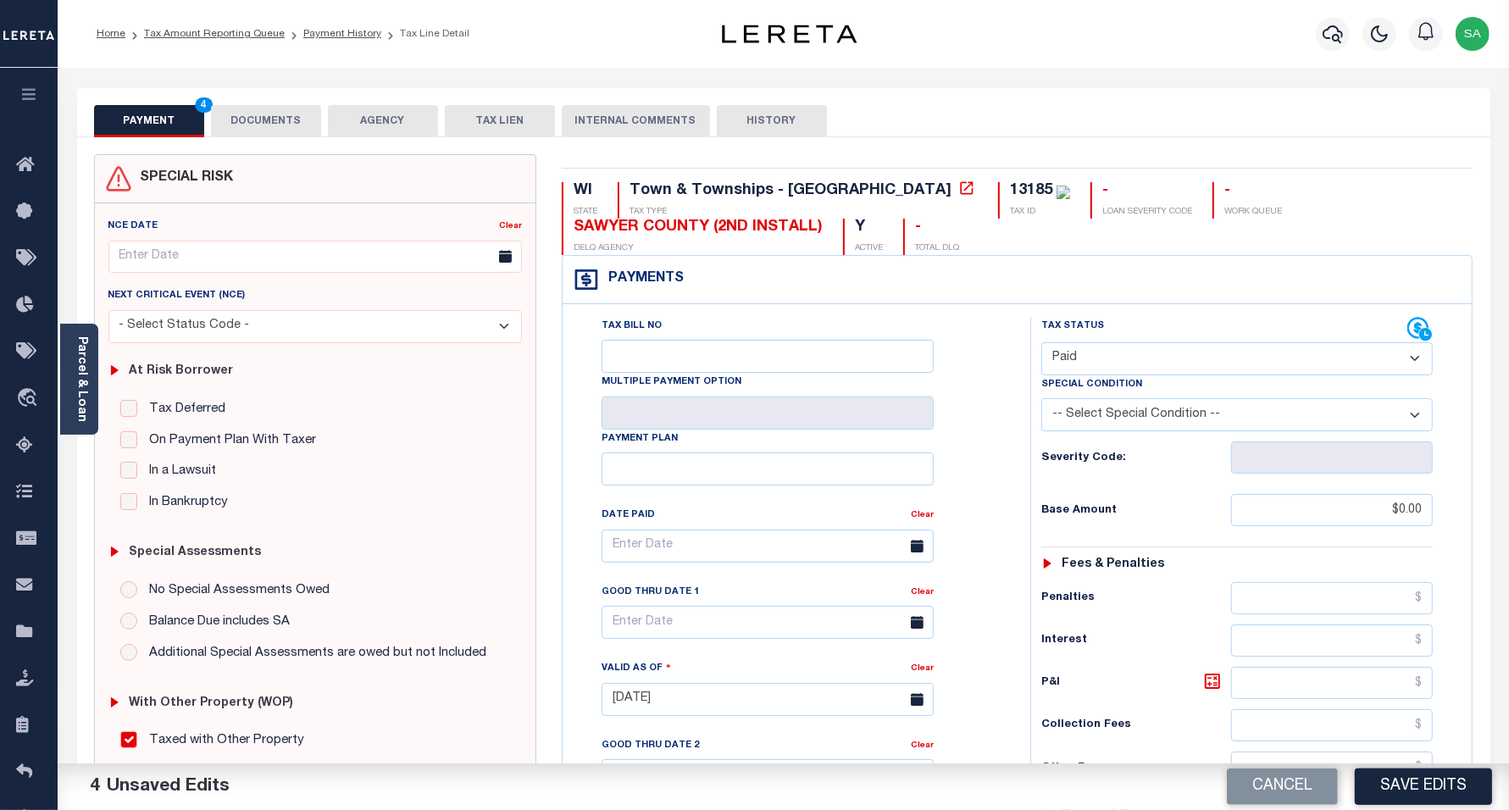
click at [494, 125] on button "TAX LIEN" at bounding box center [500, 121] width 110 height 32
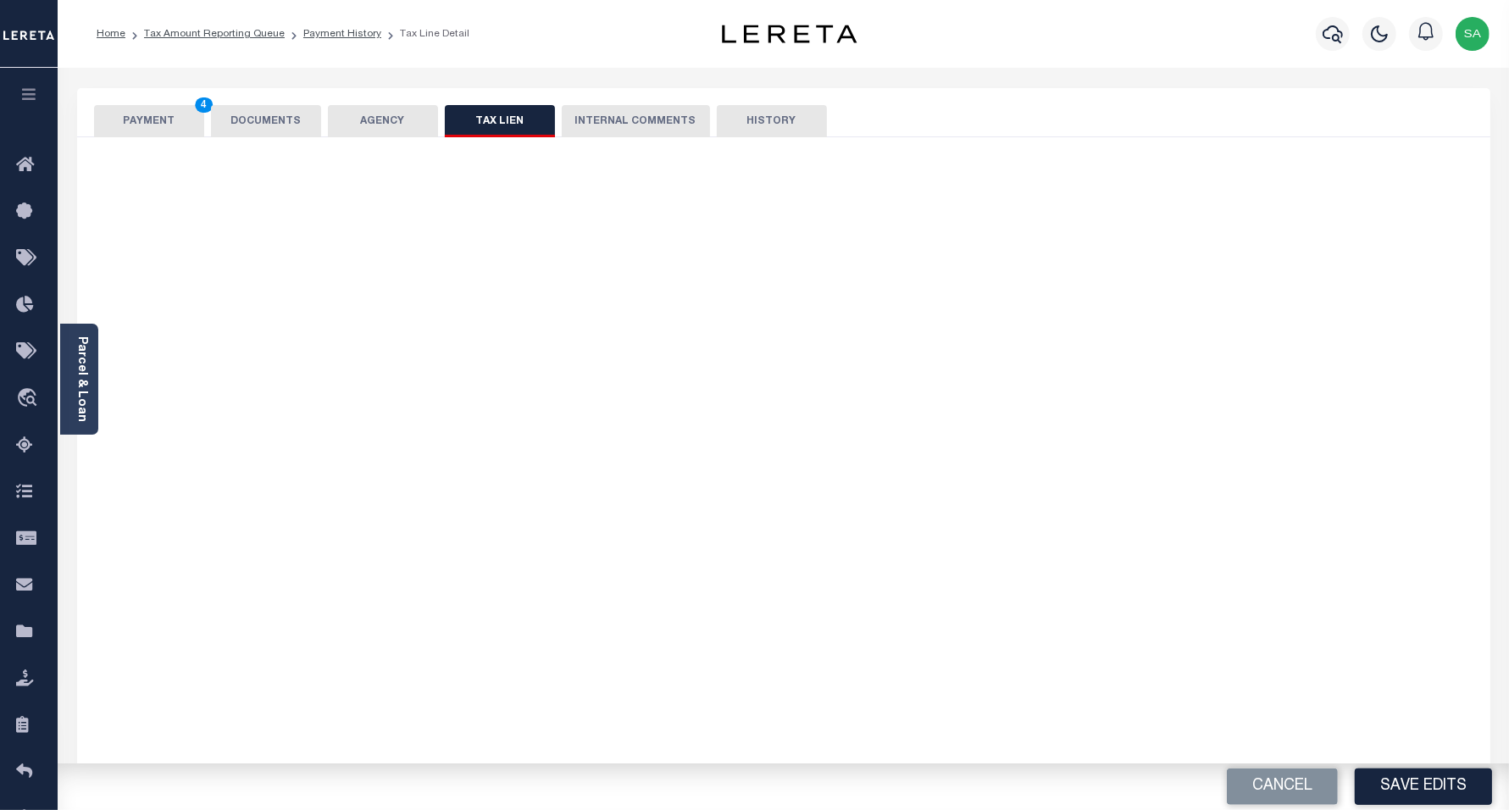
checkbox input "false"
radio input "true"
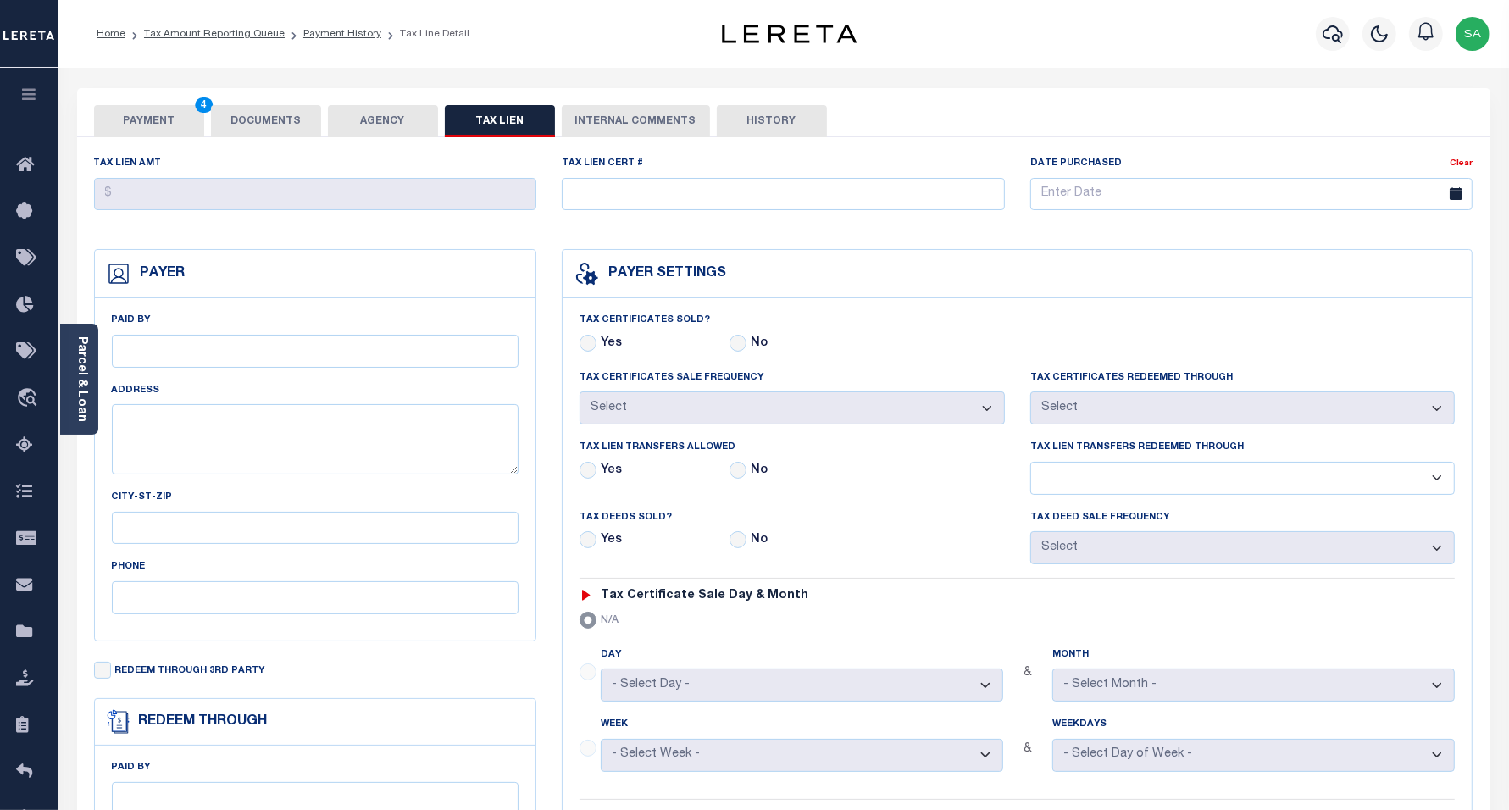
click at [248, 115] on button "DOCUMENTS" at bounding box center [266, 121] width 110 height 32
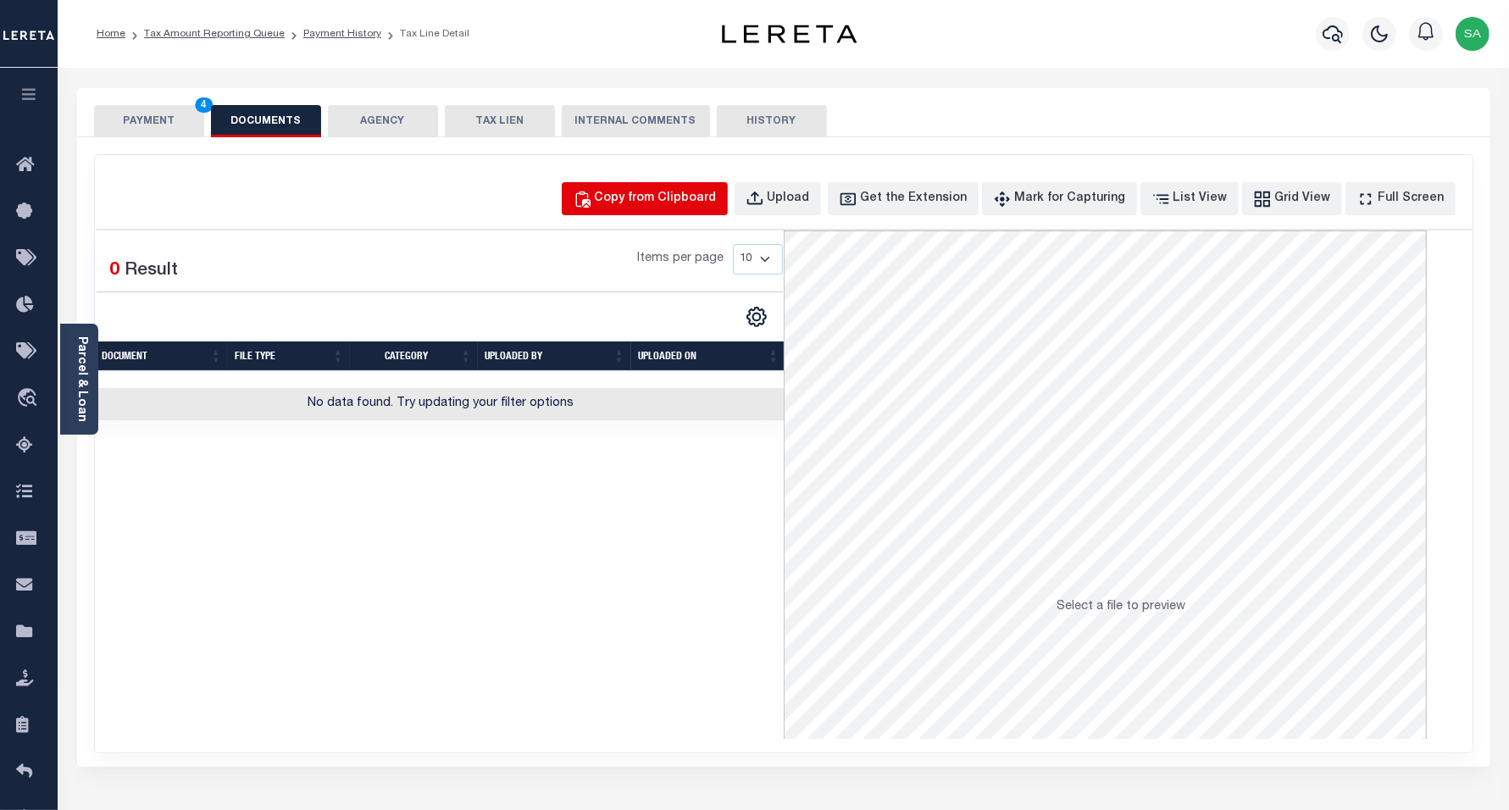
click at [684, 206] on div "Copy from Clipboard" at bounding box center [656, 199] width 122 height 19
select select "POP"
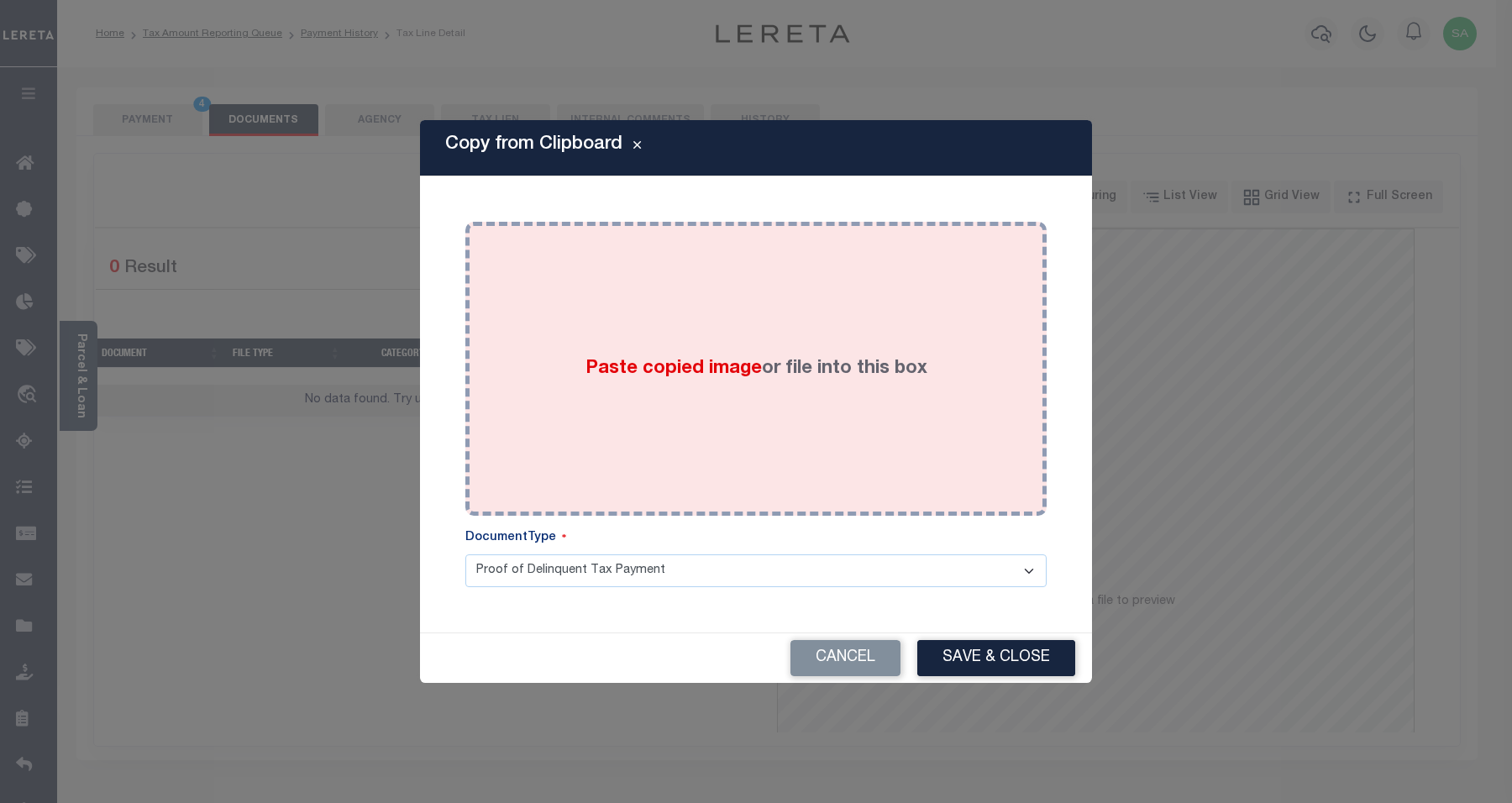
click at [757, 405] on div "Paste copied image or file into this box" at bounding box center [755, 368] width 556 height 269
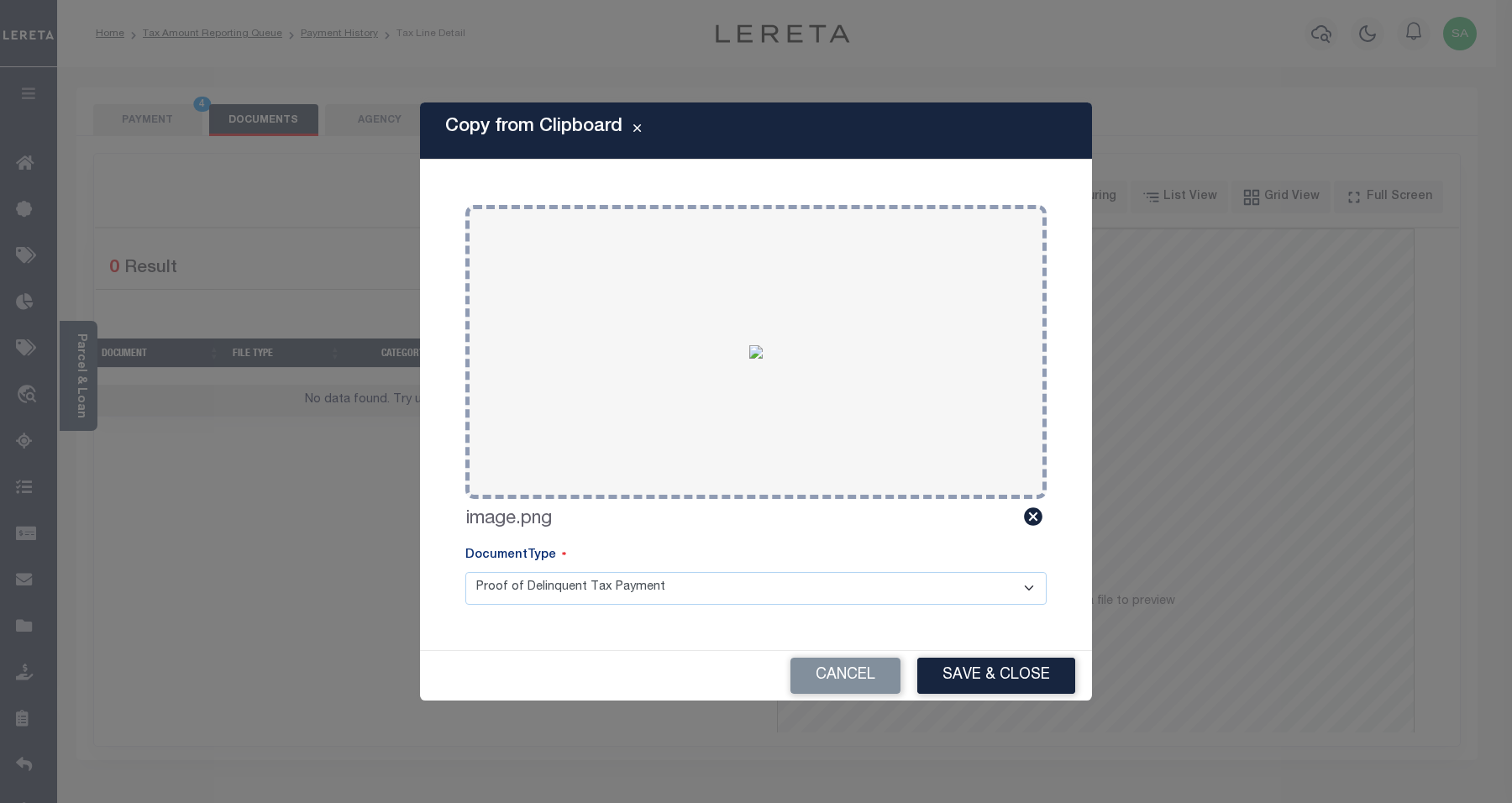
click at [1019, 682] on button "Save & Close" at bounding box center [996, 676] width 158 height 36
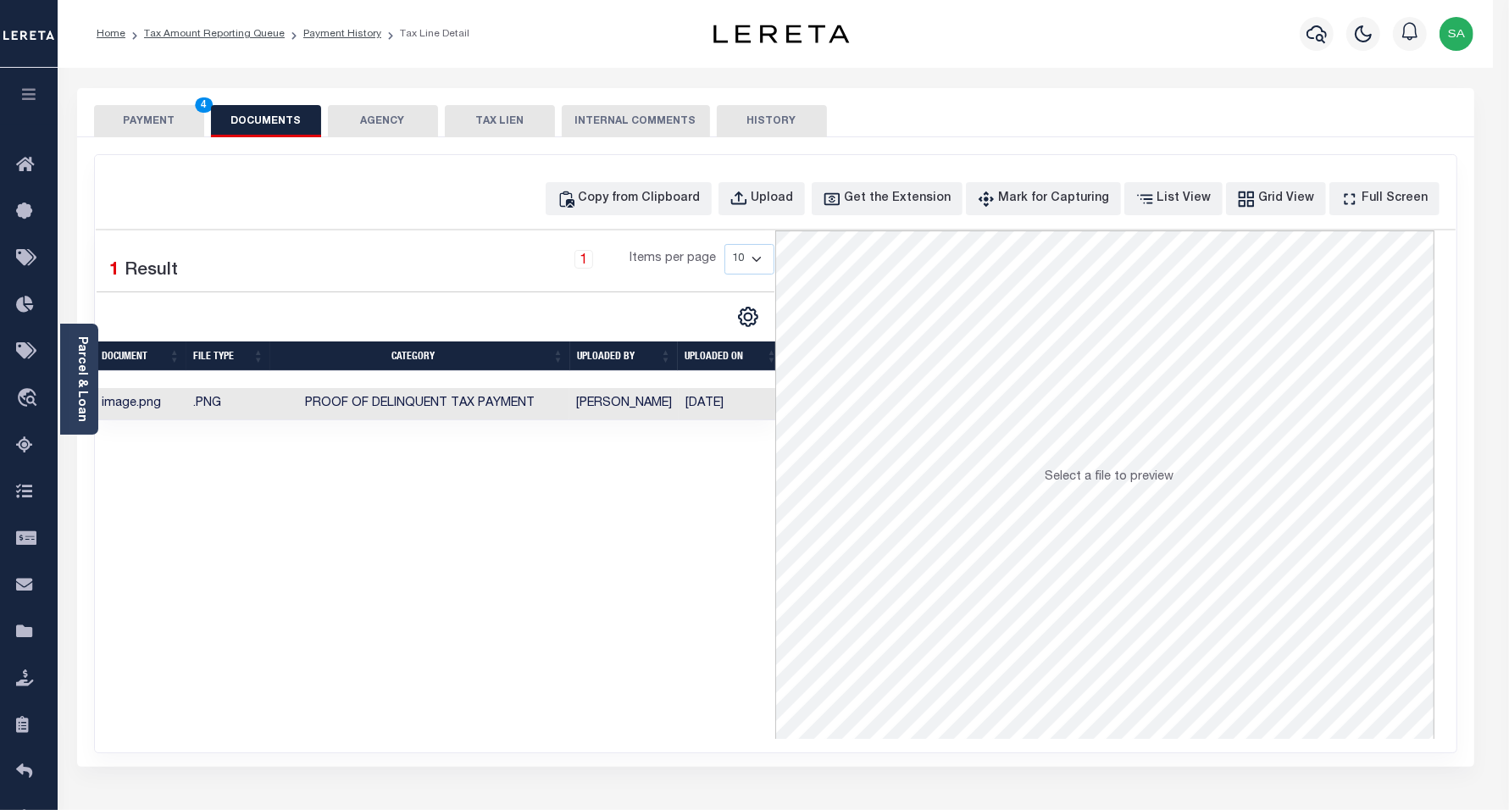
click at [158, 127] on button "PAYMENT 4" at bounding box center [149, 121] width 110 height 32
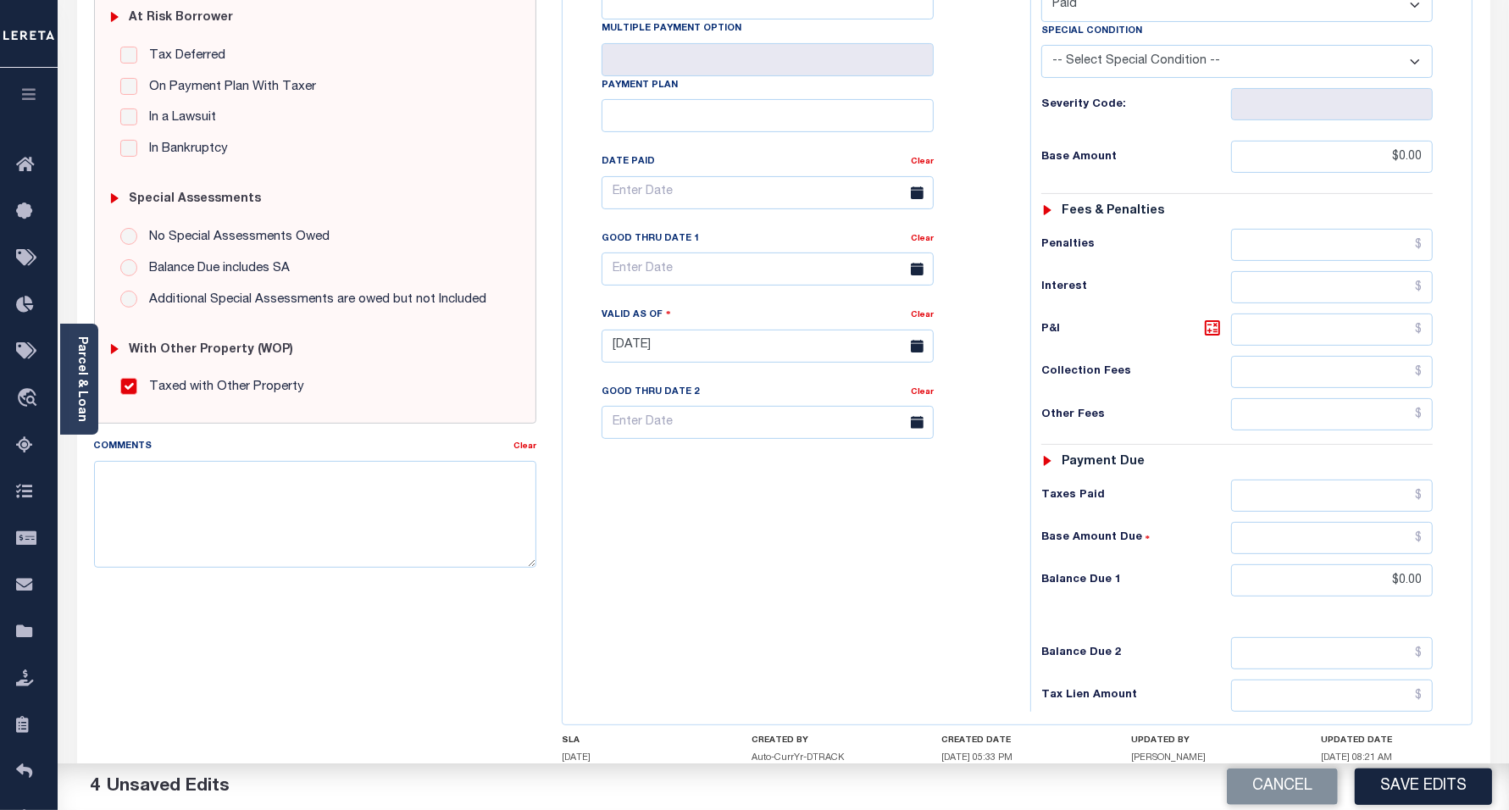
scroll to position [476, 0]
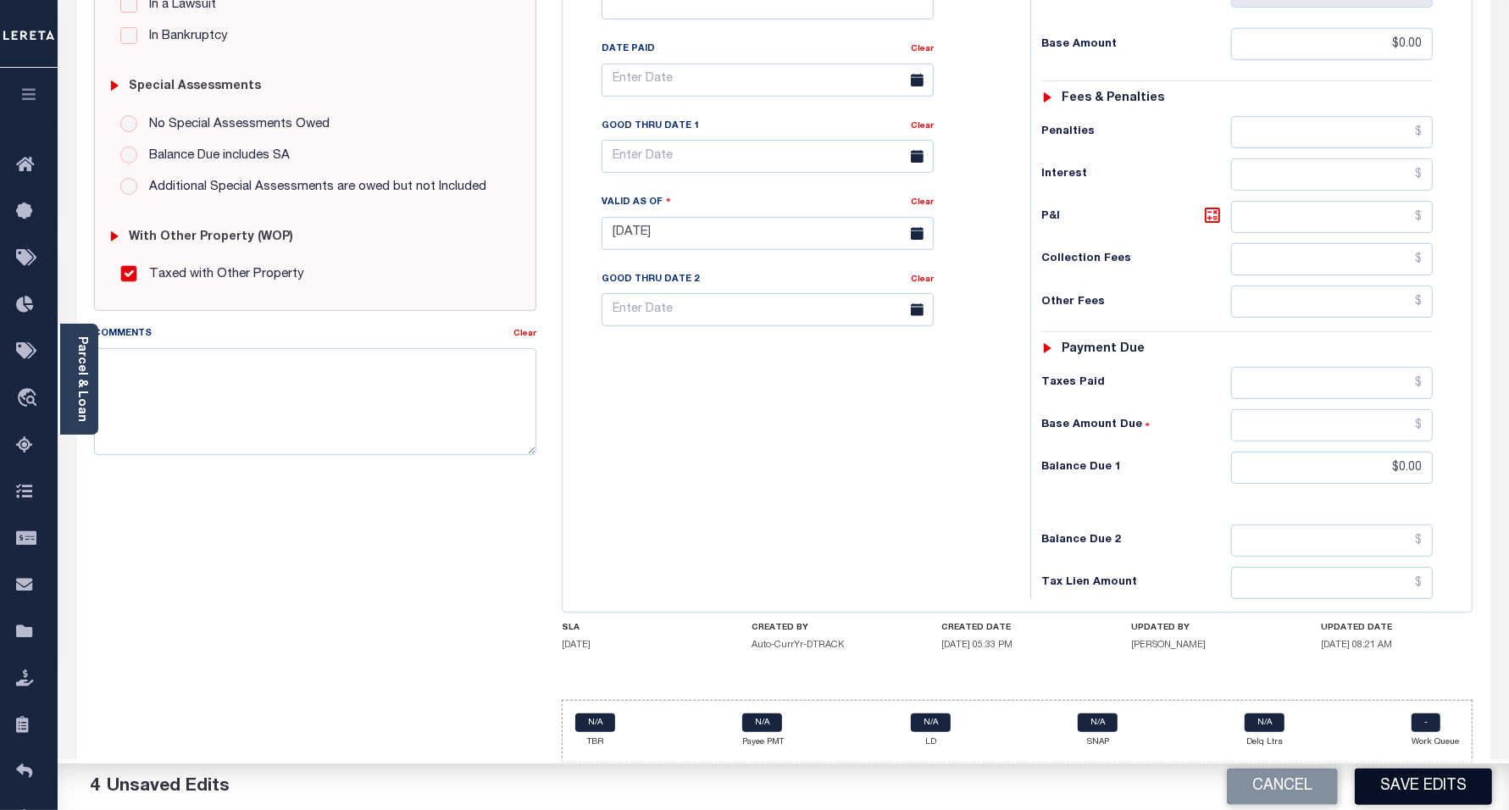
click at [1438, 794] on button "Save Edits" at bounding box center [1423, 787] width 137 height 36
checkbox input "false"
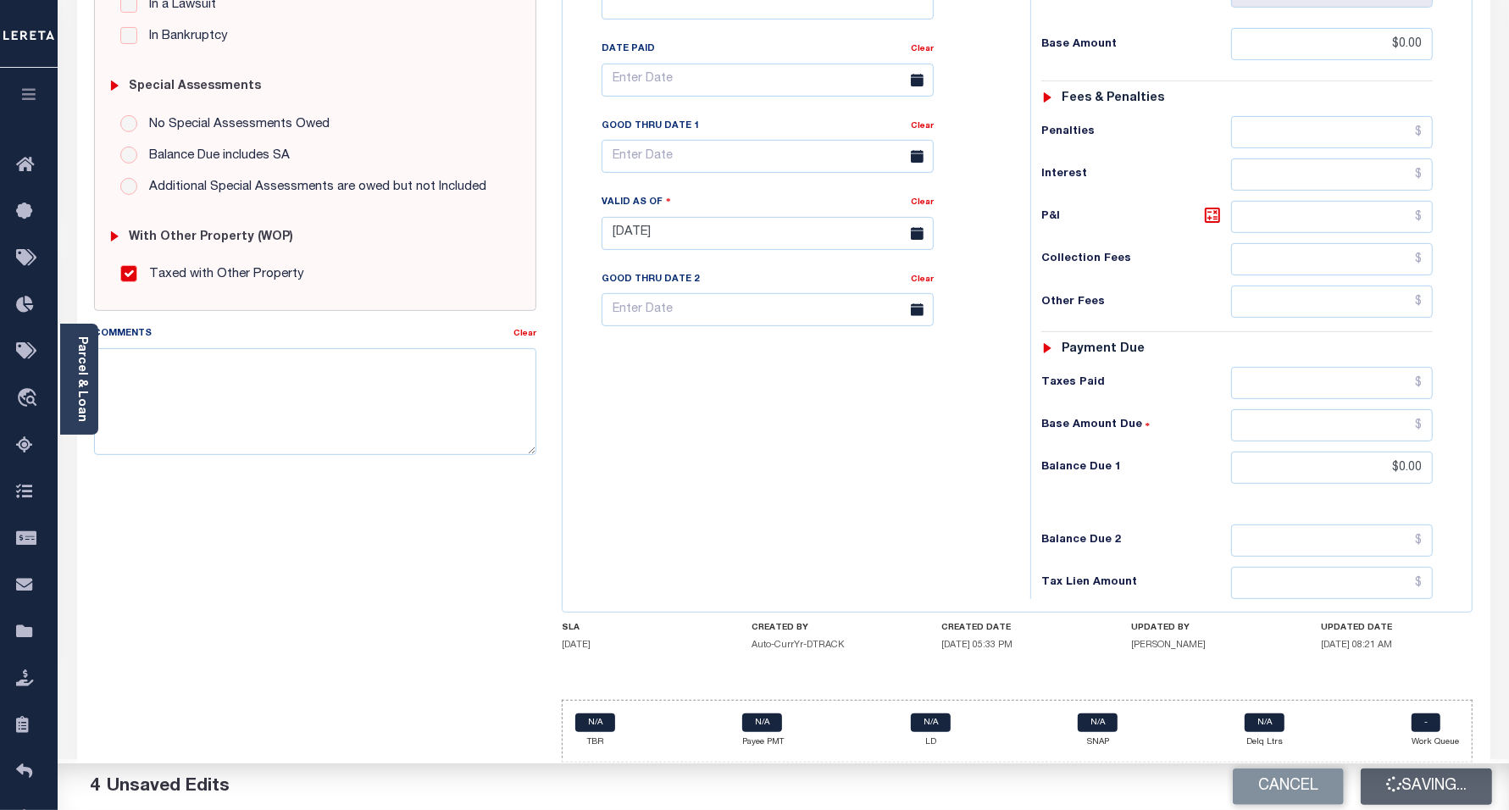
type input "$0"
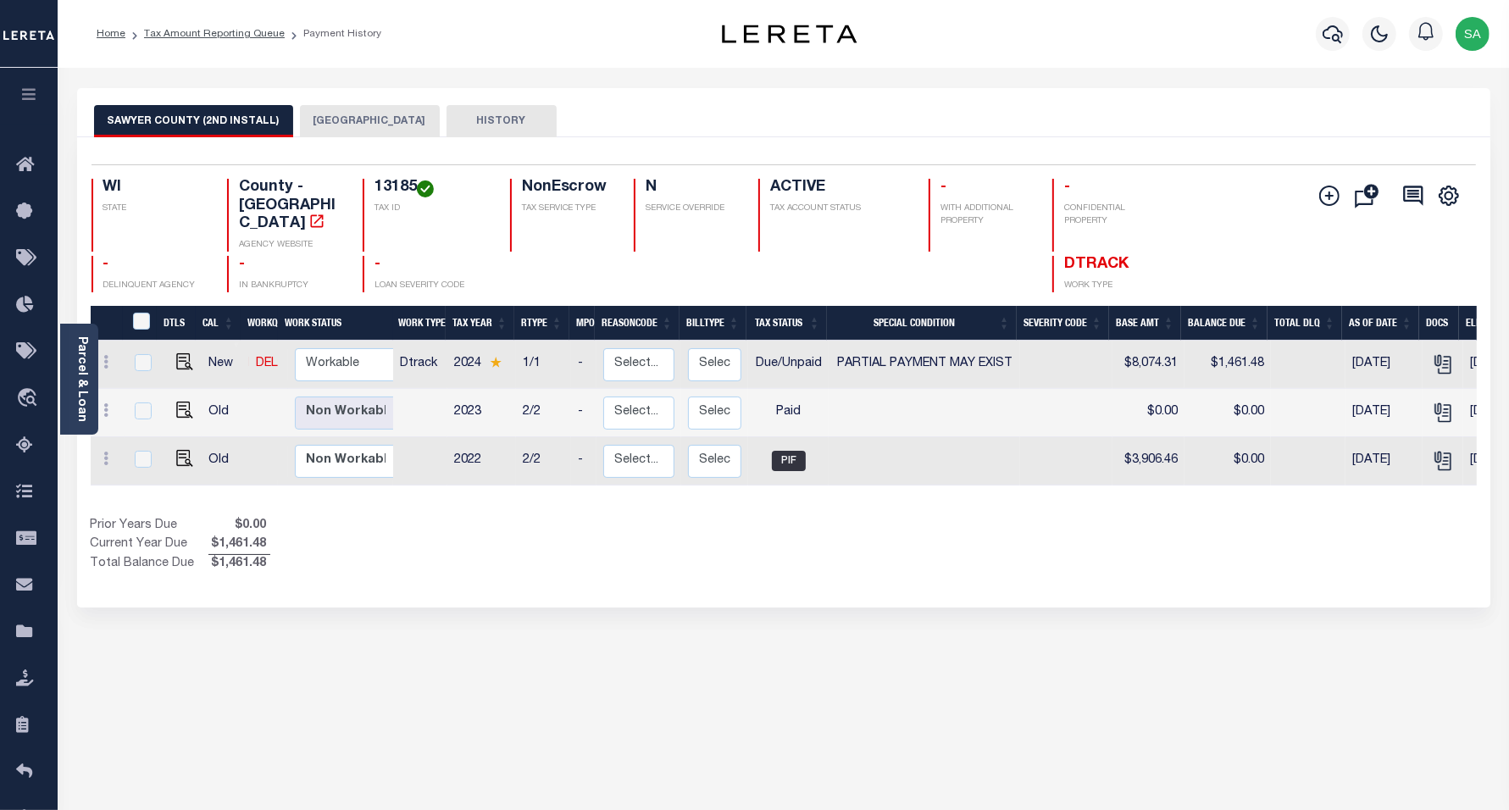
click at [370, 128] on button "[GEOGRAPHIC_DATA]" at bounding box center [370, 121] width 140 height 32
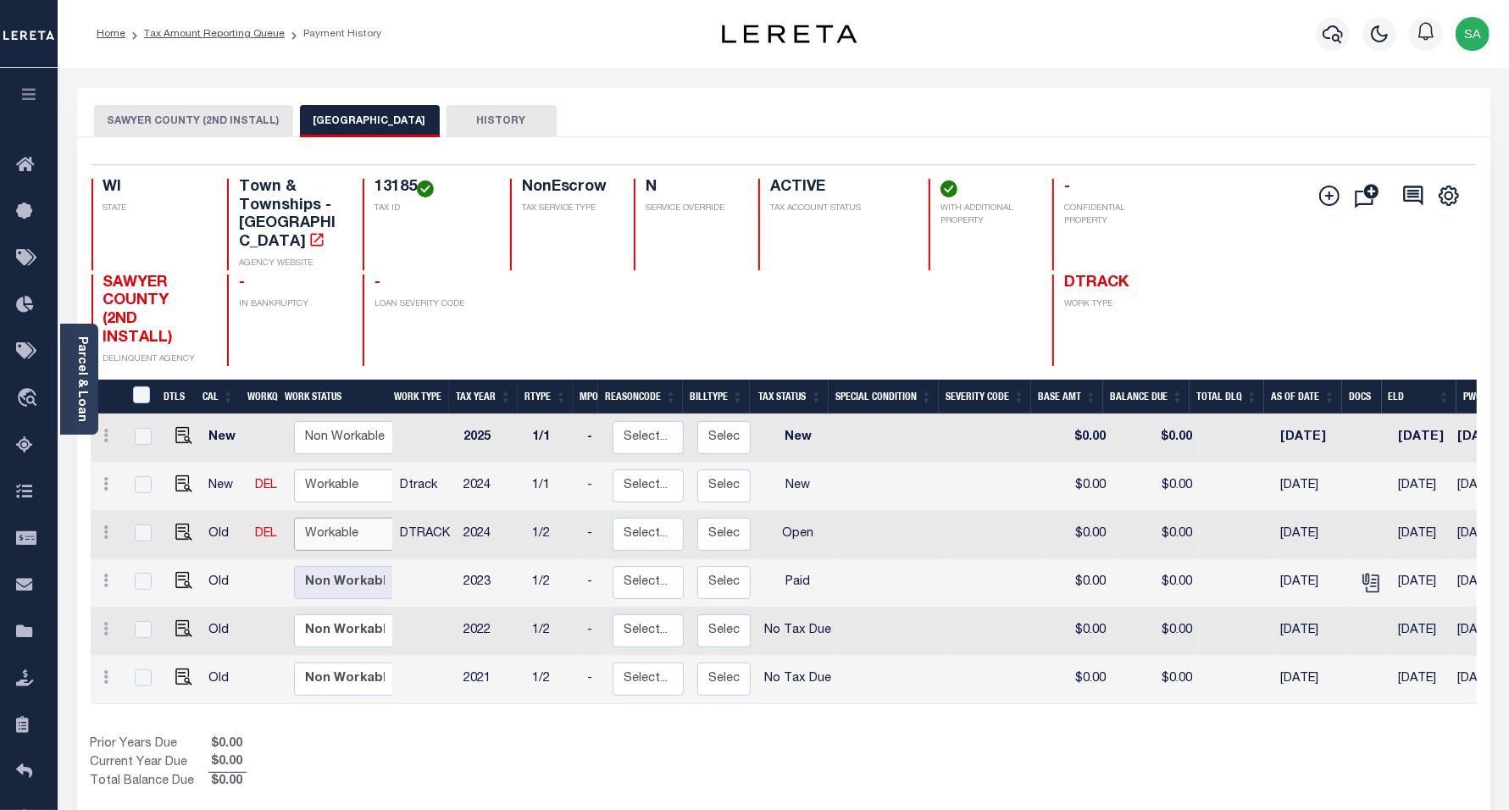
click at [336, 522] on select "Non Workable Workable" at bounding box center [345, 534] width 102 height 33
checkbox input "true"
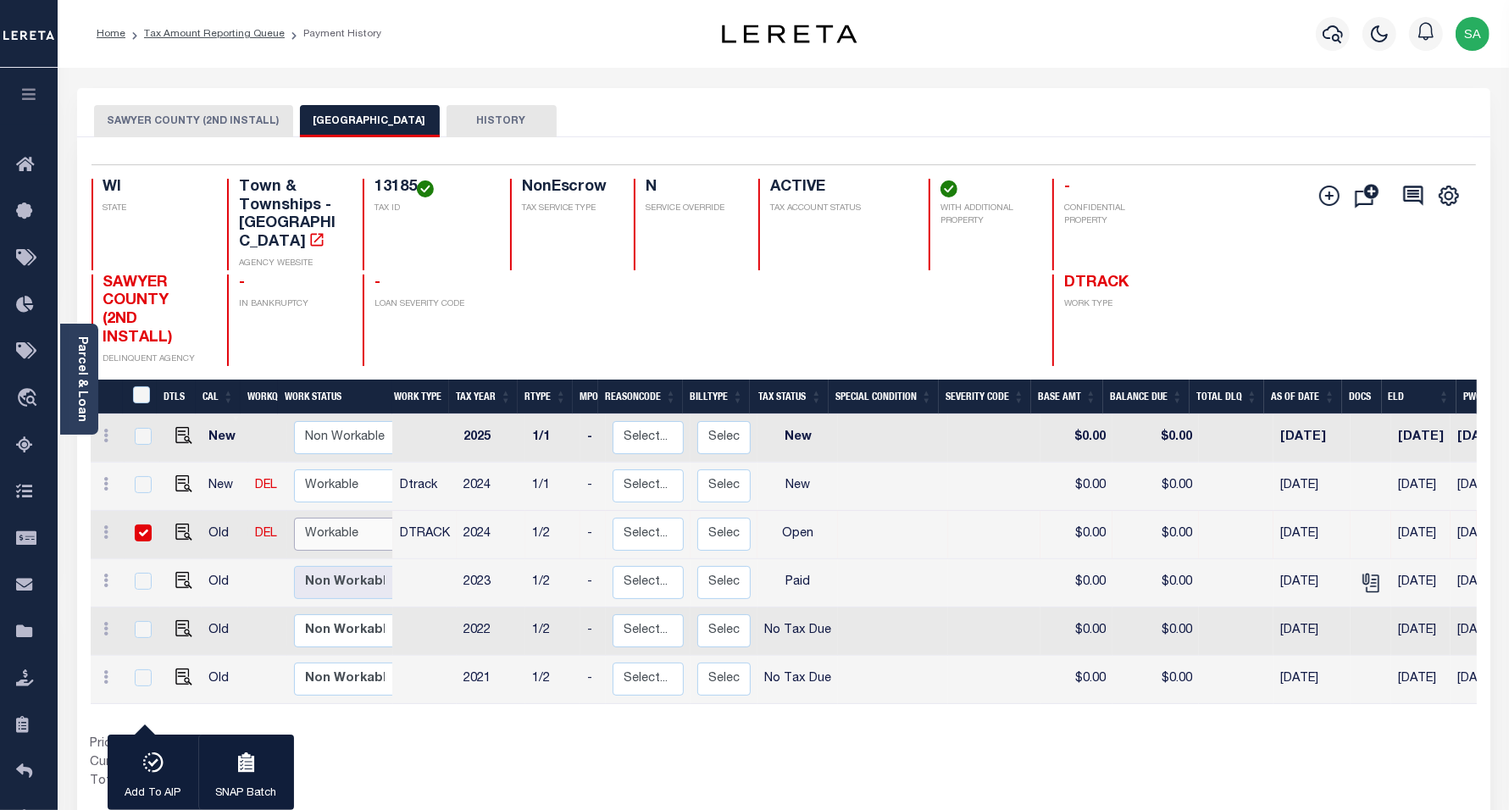
select select "true"
click at [294, 518] on select "Non Workable Workable" at bounding box center [345, 534] width 102 height 33
checkbox input "false"
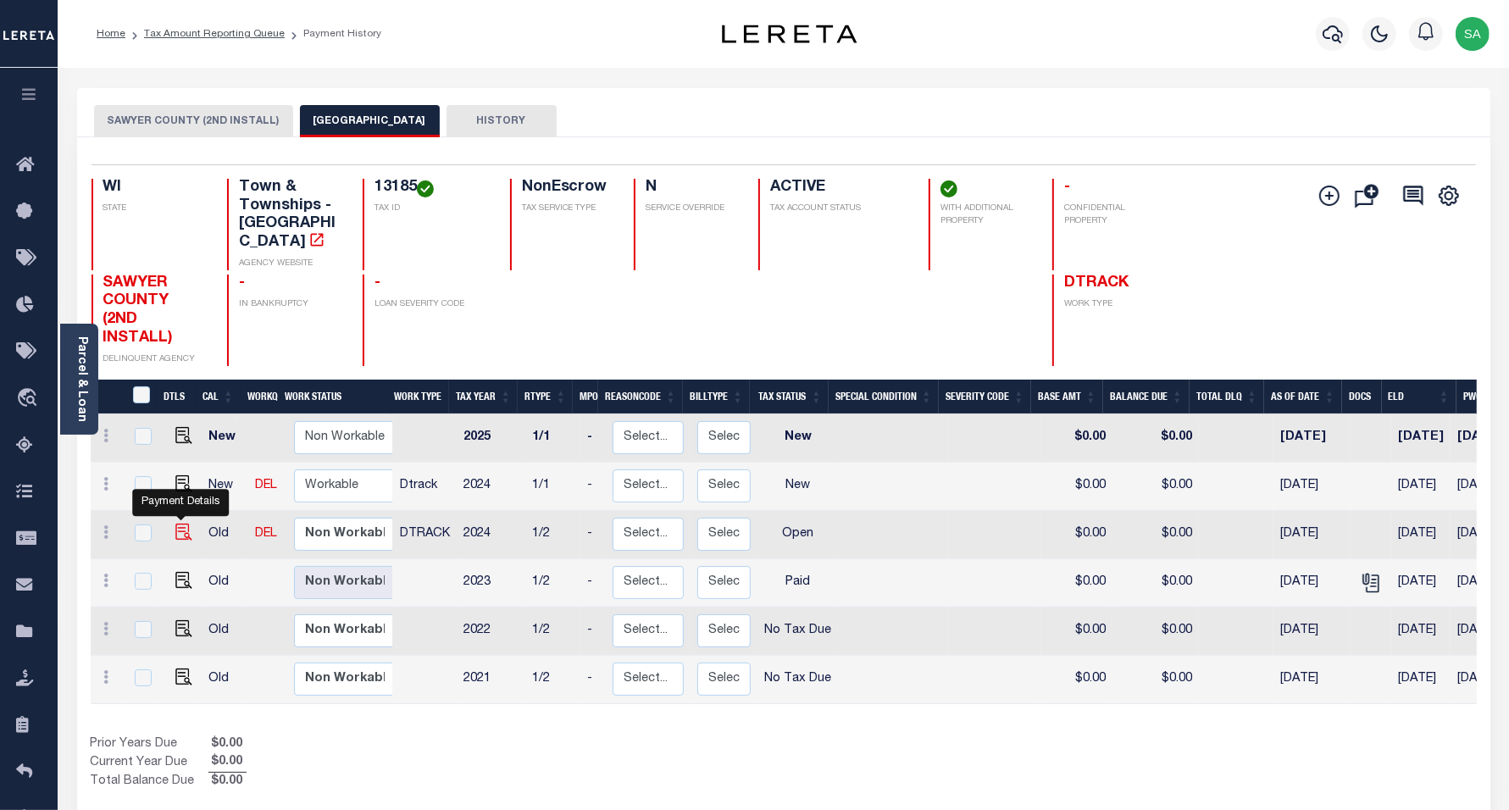
click at [176, 524] on img "" at bounding box center [183, 532] width 17 height 17
checkbox input "true"
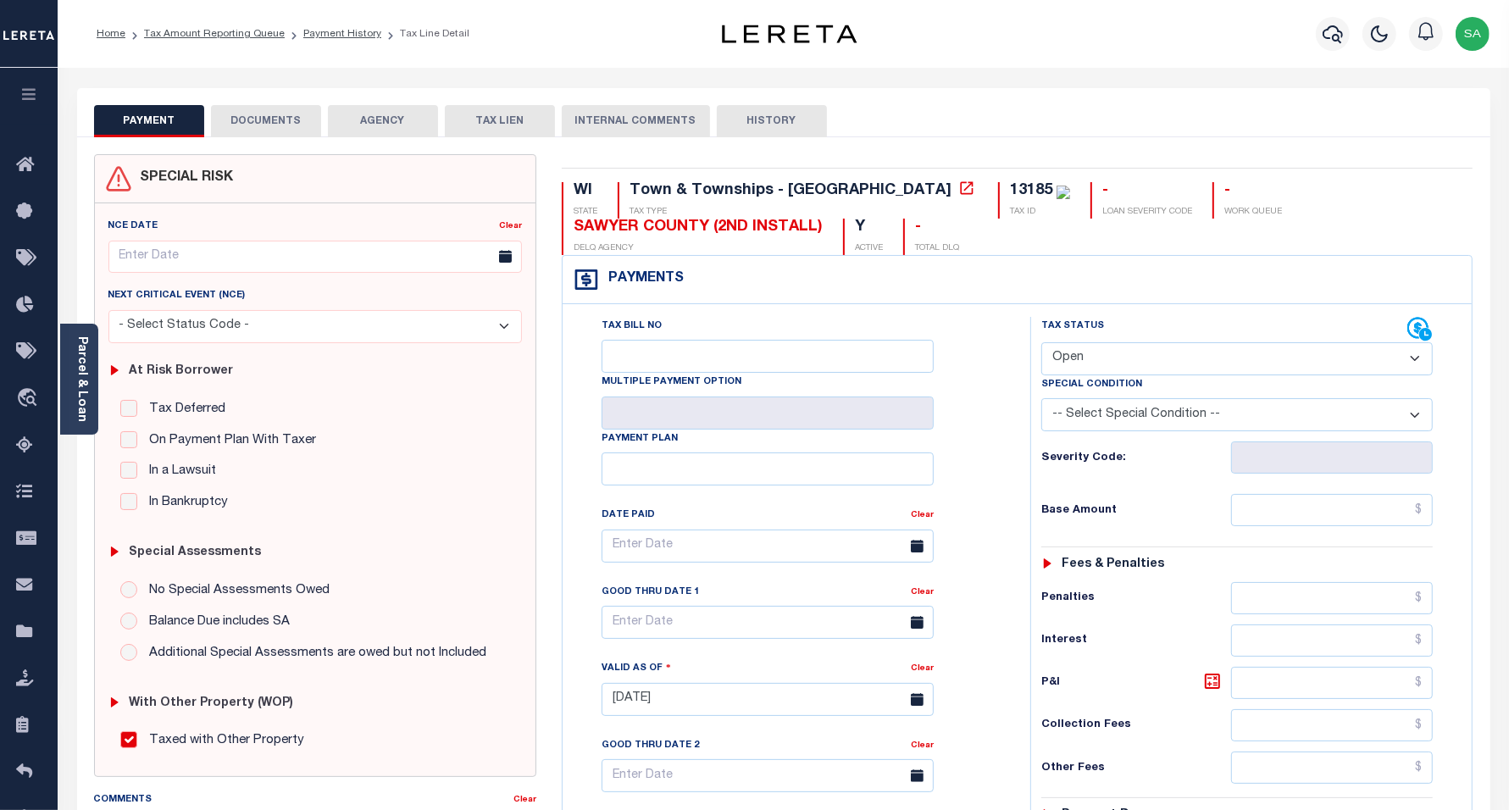
click at [1068, 353] on select "- Select Status Code - Open Due/Unpaid Paid Incomplete No Tax Due Internal Refu…" at bounding box center [1238, 358] width 392 height 33
select select "DUE"
click at [1042, 344] on select "- Select Status Code - Open Due/Unpaid Paid Incomplete No Tax Due Internal Refu…" at bounding box center [1238, 358] width 392 height 33
type input "[DATE]"
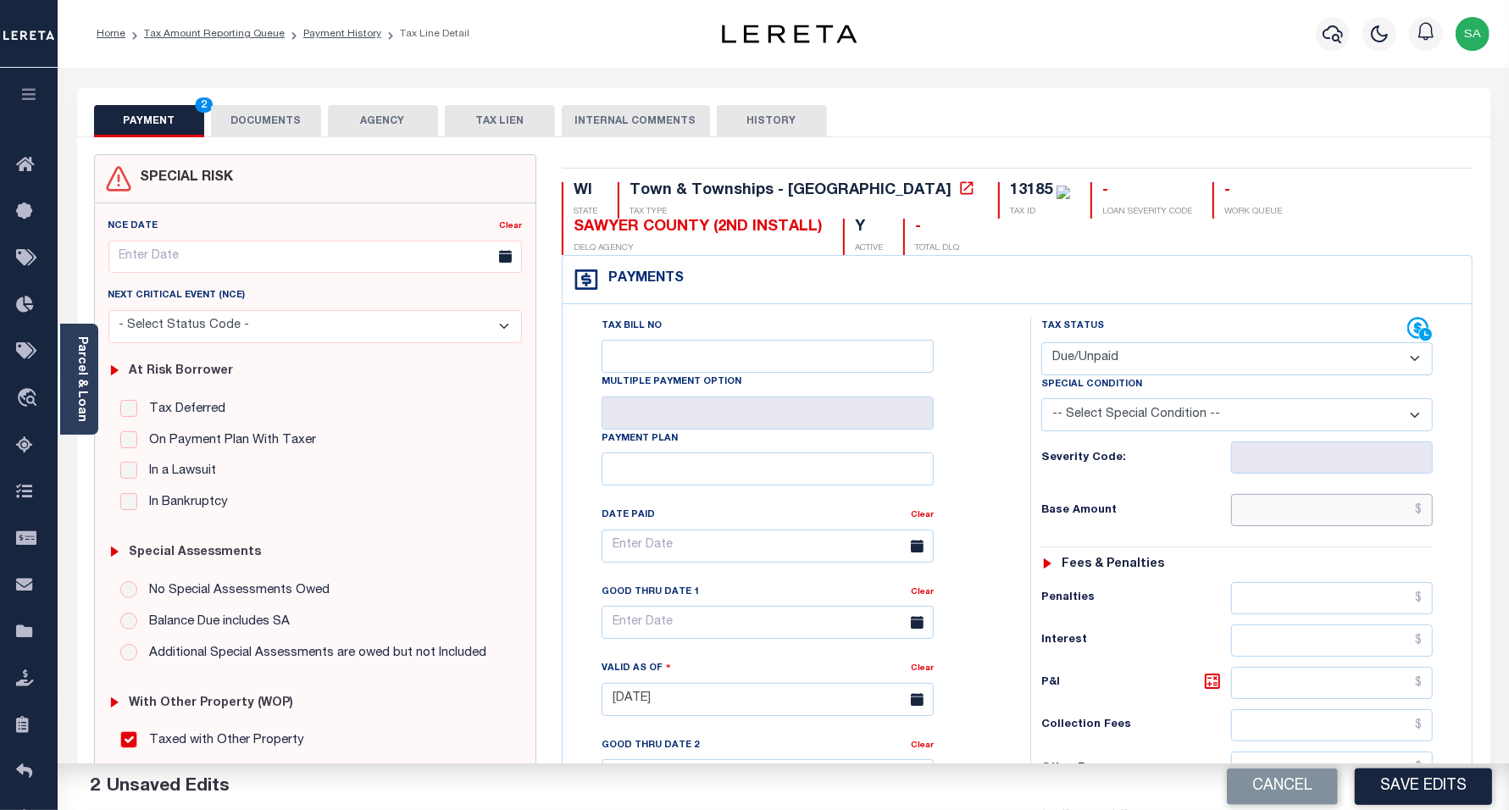
click at [1305, 510] on input "text" at bounding box center [1332, 510] width 202 height 32
paste input "671.94"
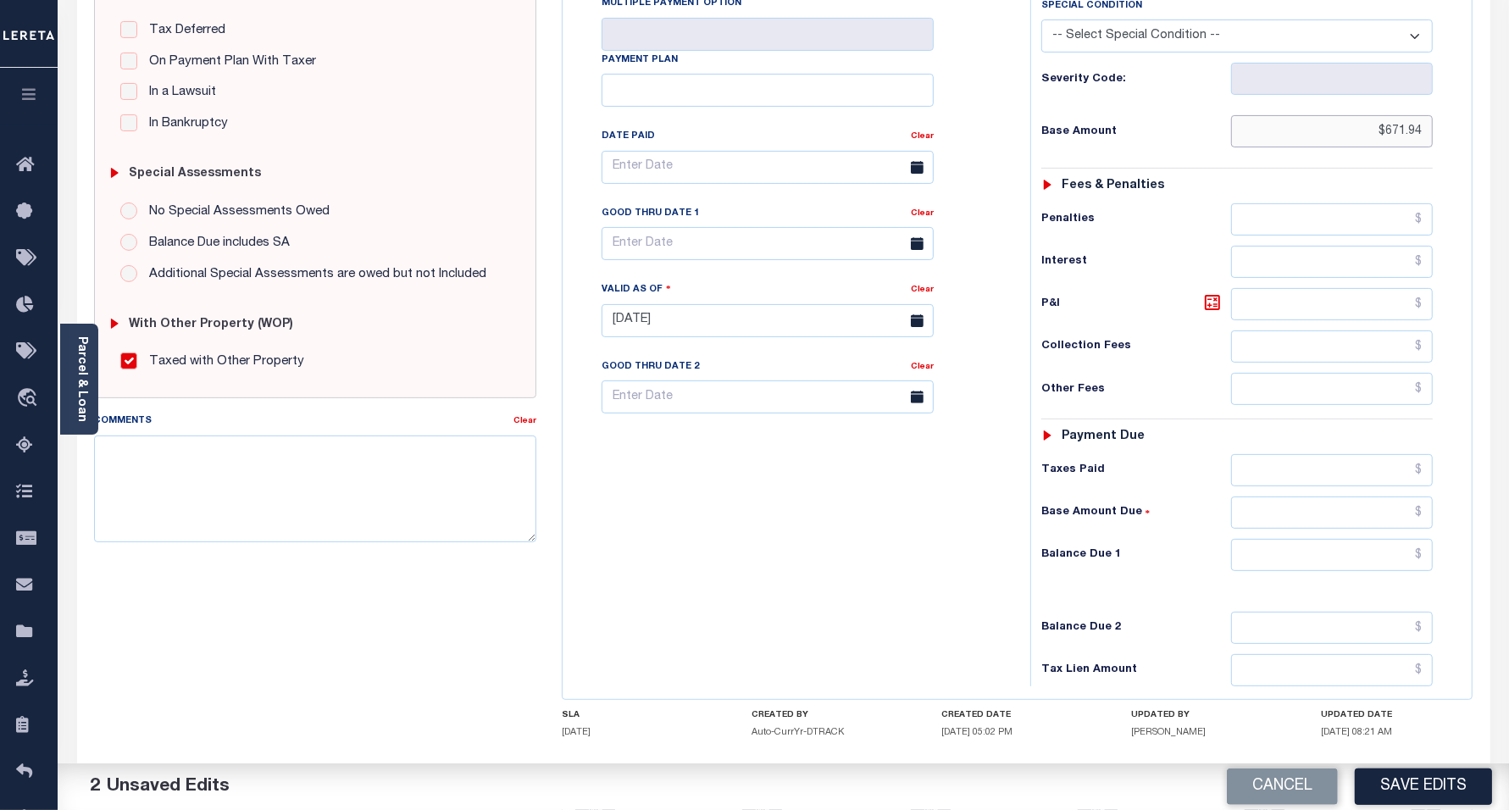
scroll to position [424, 0]
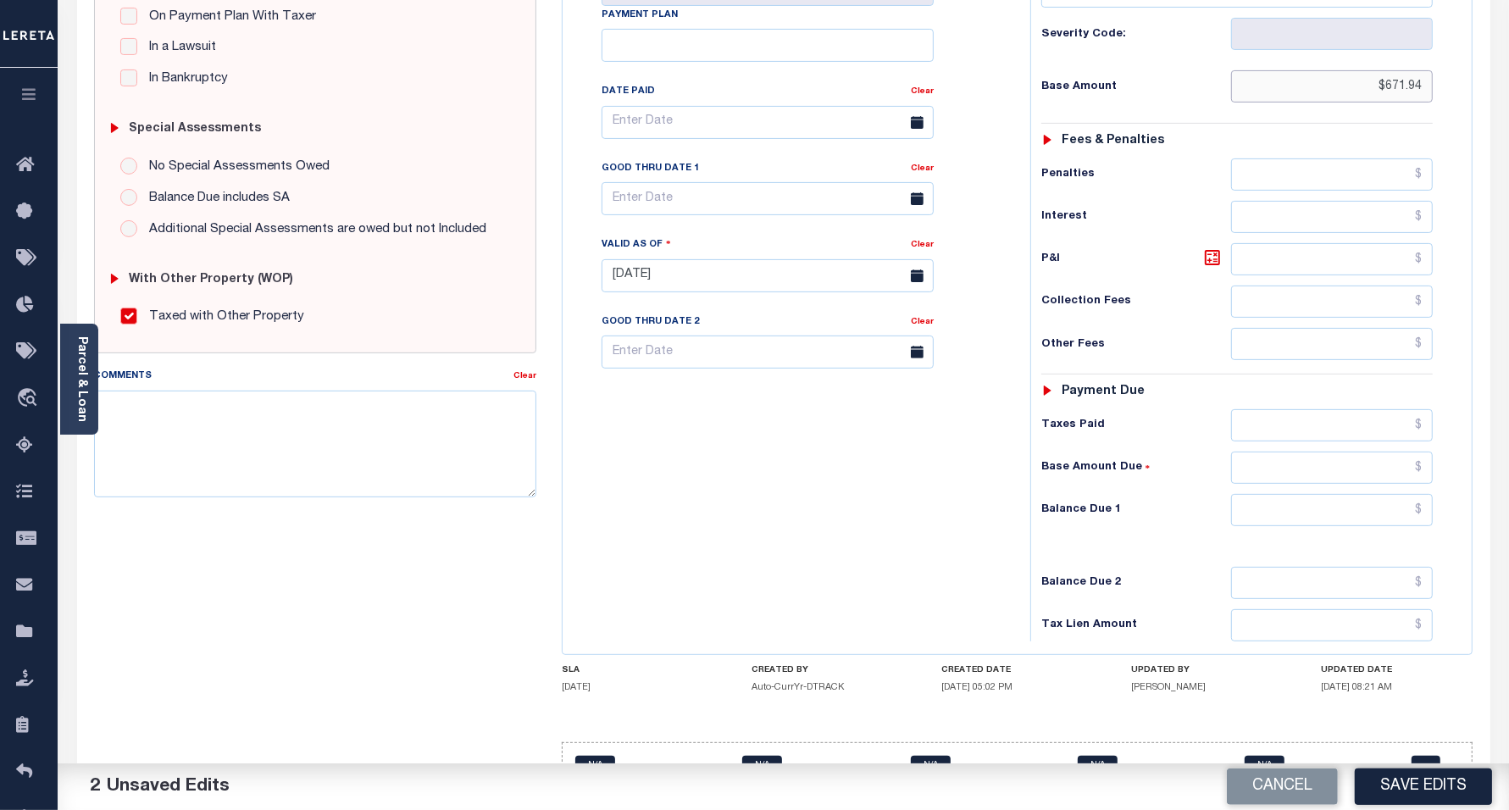
type input "$671.94"
click at [1297, 269] on input "text" at bounding box center [1332, 259] width 202 height 32
paste input "67.19"
type input "$67.19"
click at [1278, 519] on input "text" at bounding box center [1332, 510] width 202 height 32
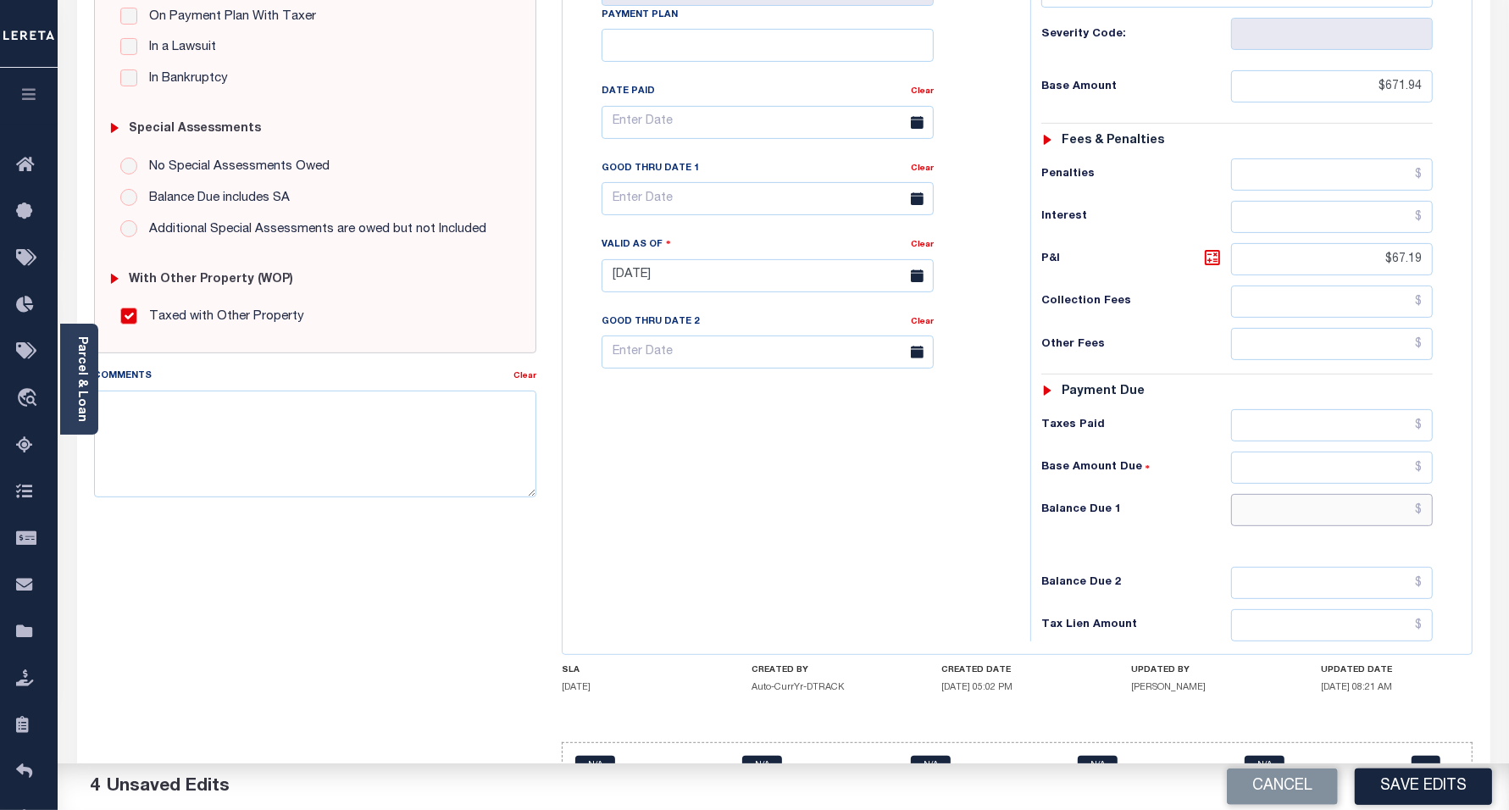
click at [1277, 519] on input "text" at bounding box center [1332, 510] width 202 height 32
paste input "739.13"
type input "$739.13"
click at [911, 502] on div "Tax Bill No Multiple Payment Option Payment Plan Clear" at bounding box center [792, 267] width 451 height 748
click at [773, 209] on input "text" at bounding box center [768, 198] width 332 height 33
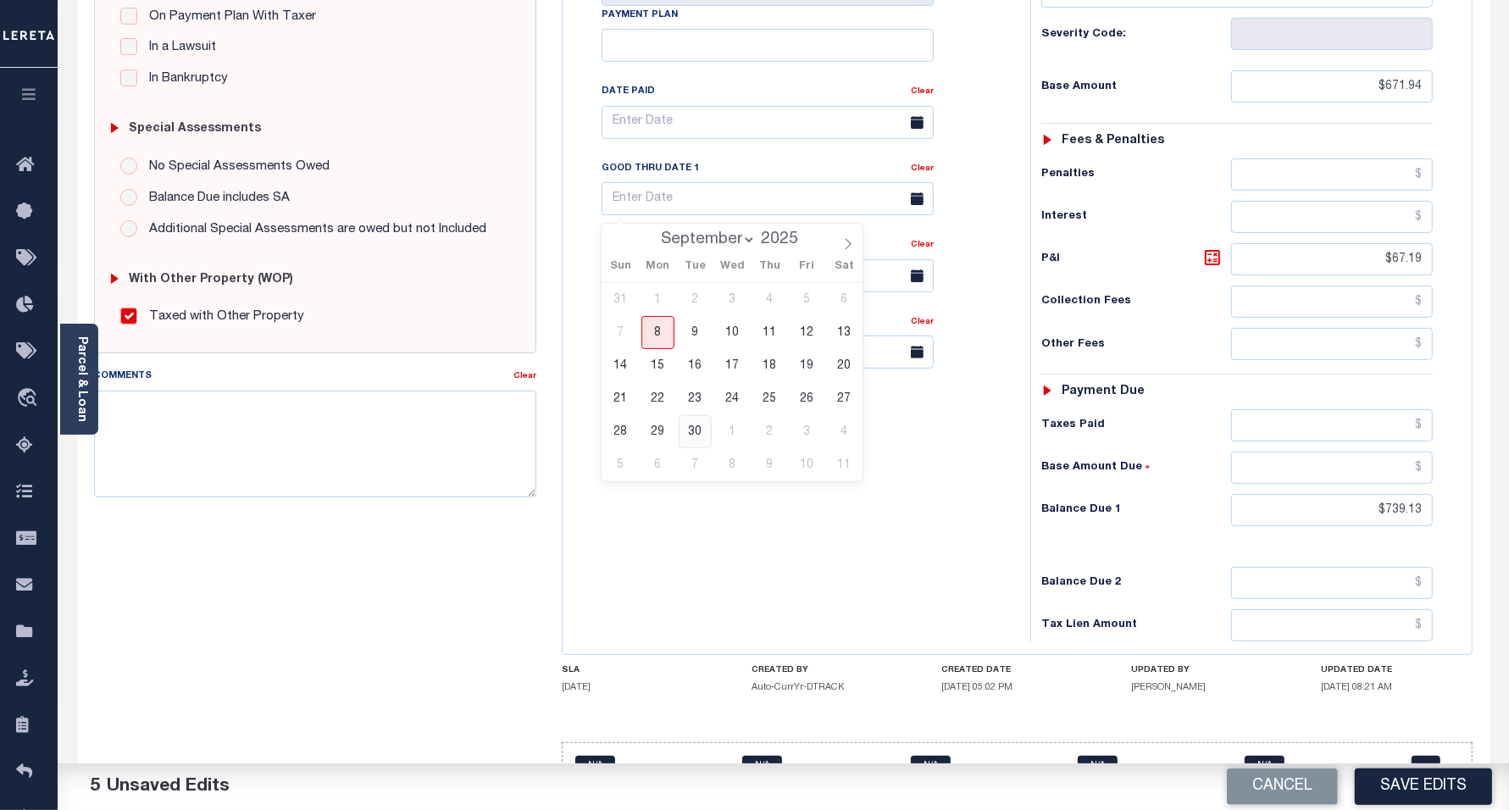
click at [698, 435] on span "30" at bounding box center [695, 431] width 33 height 33
type input "09/30/2025"
click at [802, 553] on div "Tax Bill No Multiple Payment Option Payment Plan Clear" at bounding box center [792, 267] width 451 height 748
click at [1422, 792] on button "Save Edits" at bounding box center [1423, 787] width 137 height 36
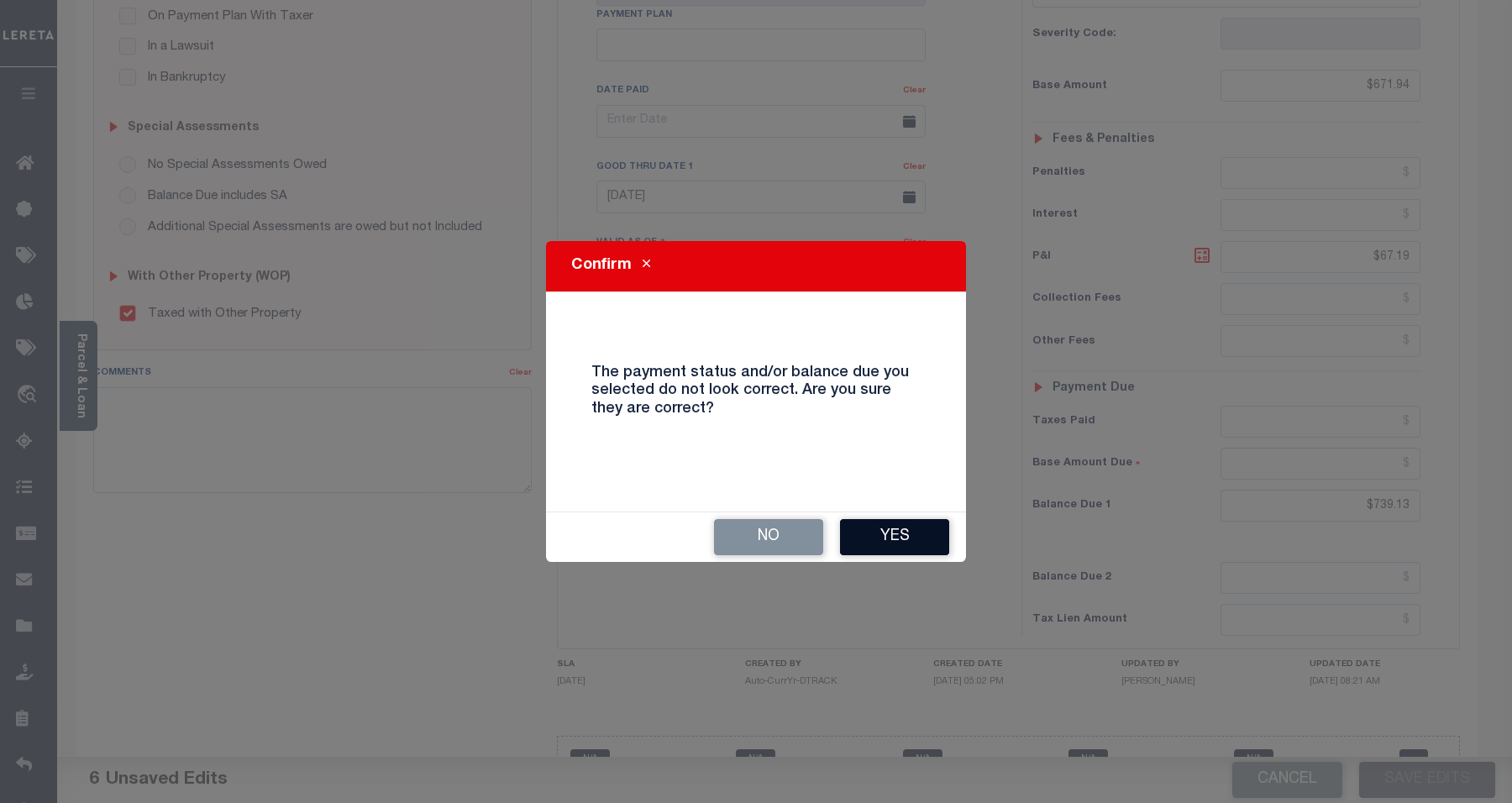
click at [893, 553] on button "Yes" at bounding box center [895, 537] width 109 height 36
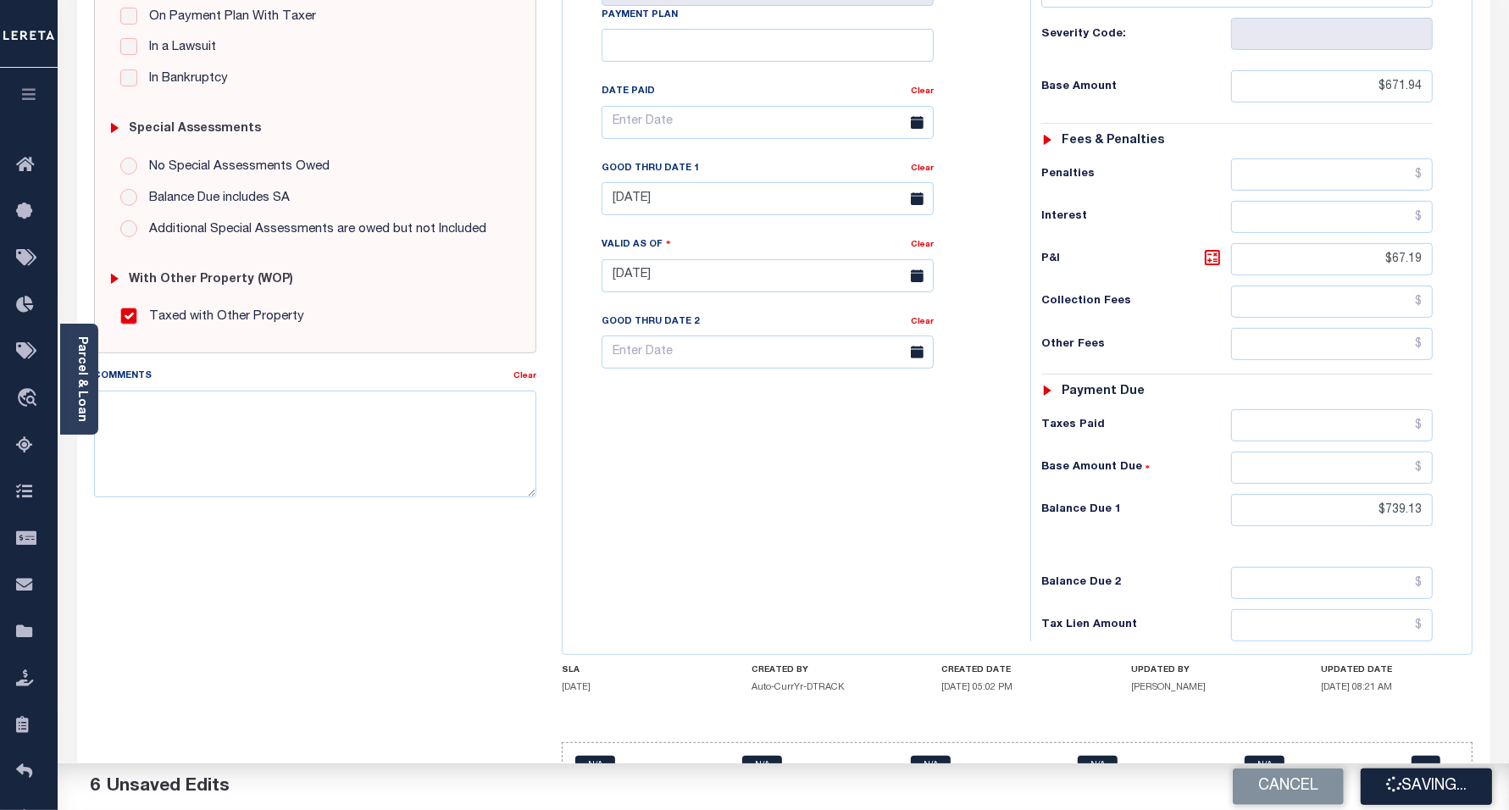
checkbox input "false"
type input "$671.94"
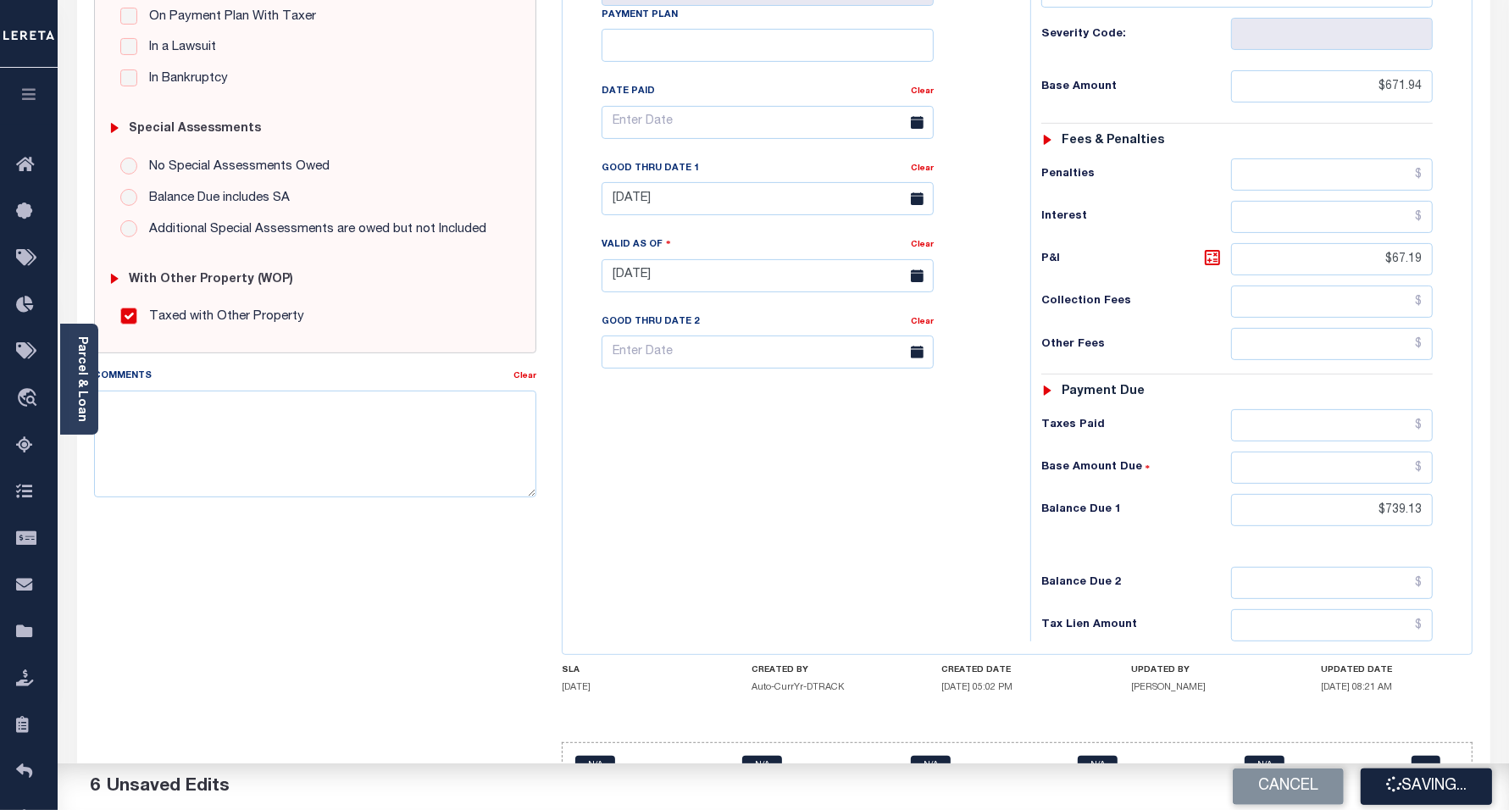
type input "$67.19"
type input "$739.13"
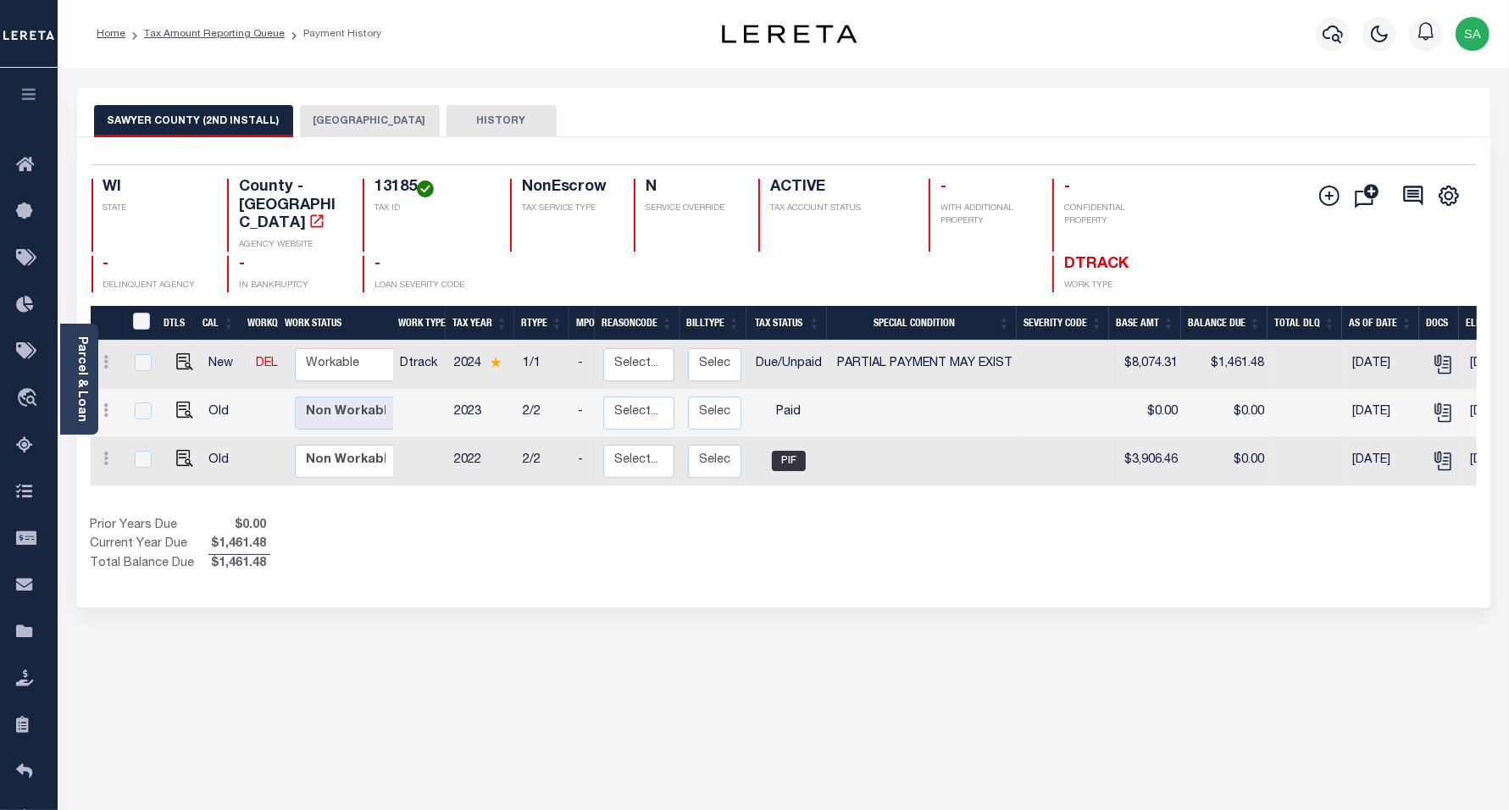
click at [308, 120] on button "HAYWARD TOWN" at bounding box center [370, 121] width 140 height 32
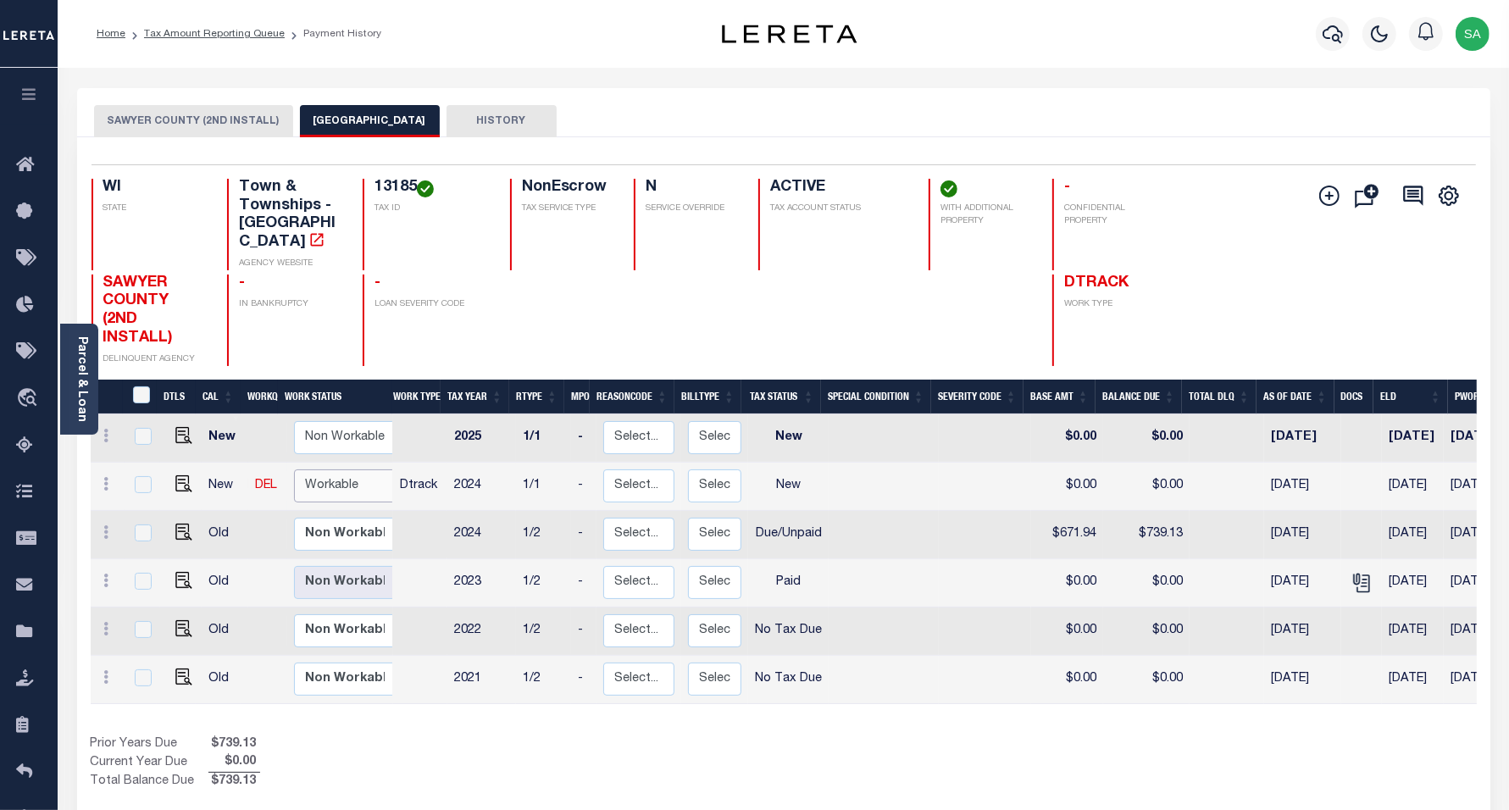
click at [356, 481] on select "Non Workable Workable" at bounding box center [345, 486] width 102 height 33
checkbox input "true"
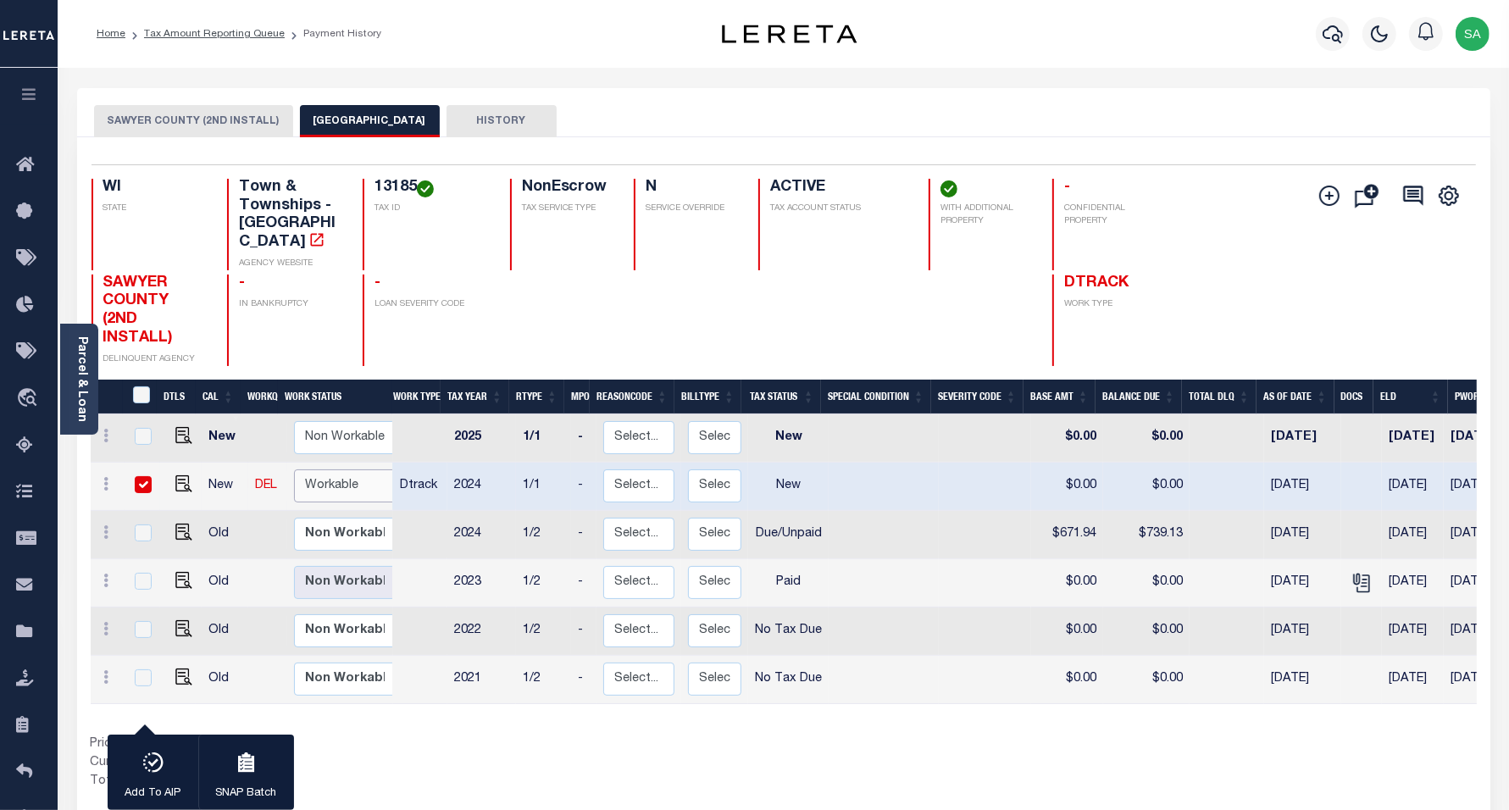
select select "true"
click at [294, 470] on select "Non Workable Workable" at bounding box center [345, 486] width 102 height 33
checkbox input "false"
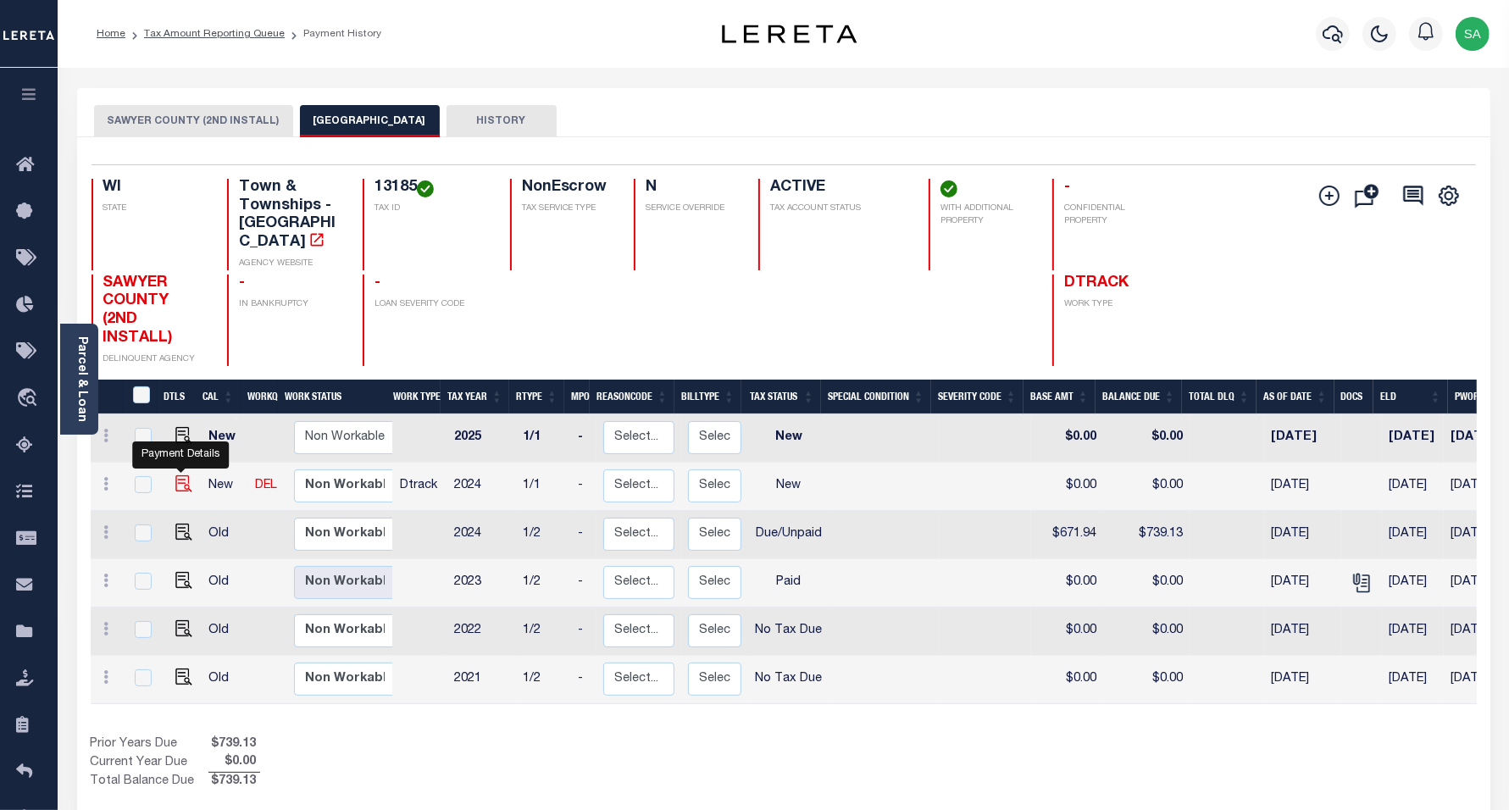
click at [175, 475] on img "" at bounding box center [183, 483] width 17 height 17
checkbox input "true"
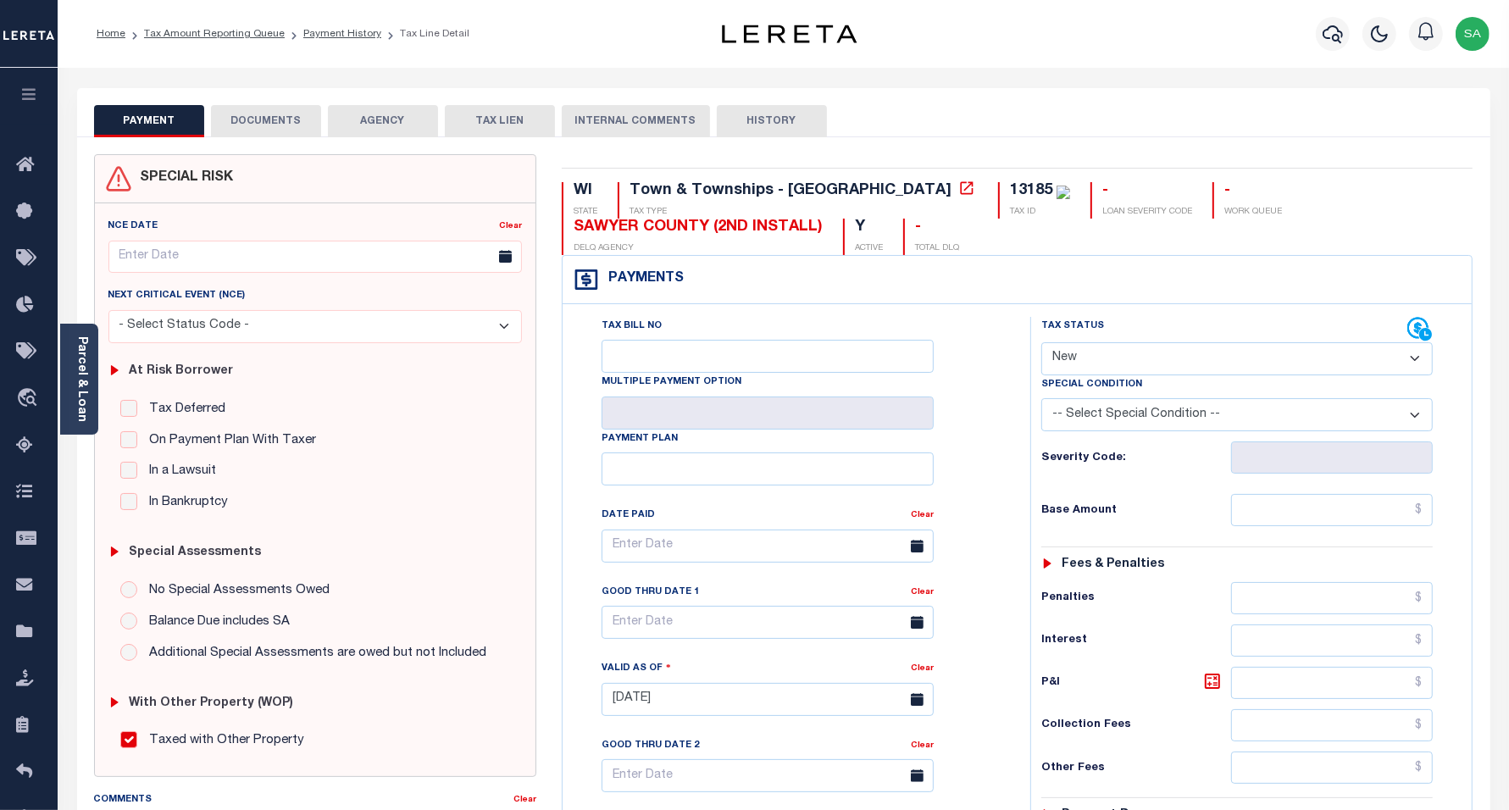
click at [1121, 356] on select "- Select Status Code - Open Due/Unpaid Paid Incomplete No Tax Due Internal Refu…" at bounding box center [1238, 358] width 392 height 33
select select "DUE"
click at [1042, 344] on select "- Select Status Code - Open Due/Unpaid Paid Incomplete No Tax Due Internal Refu…" at bounding box center [1238, 358] width 392 height 33
type input "[DATE]"
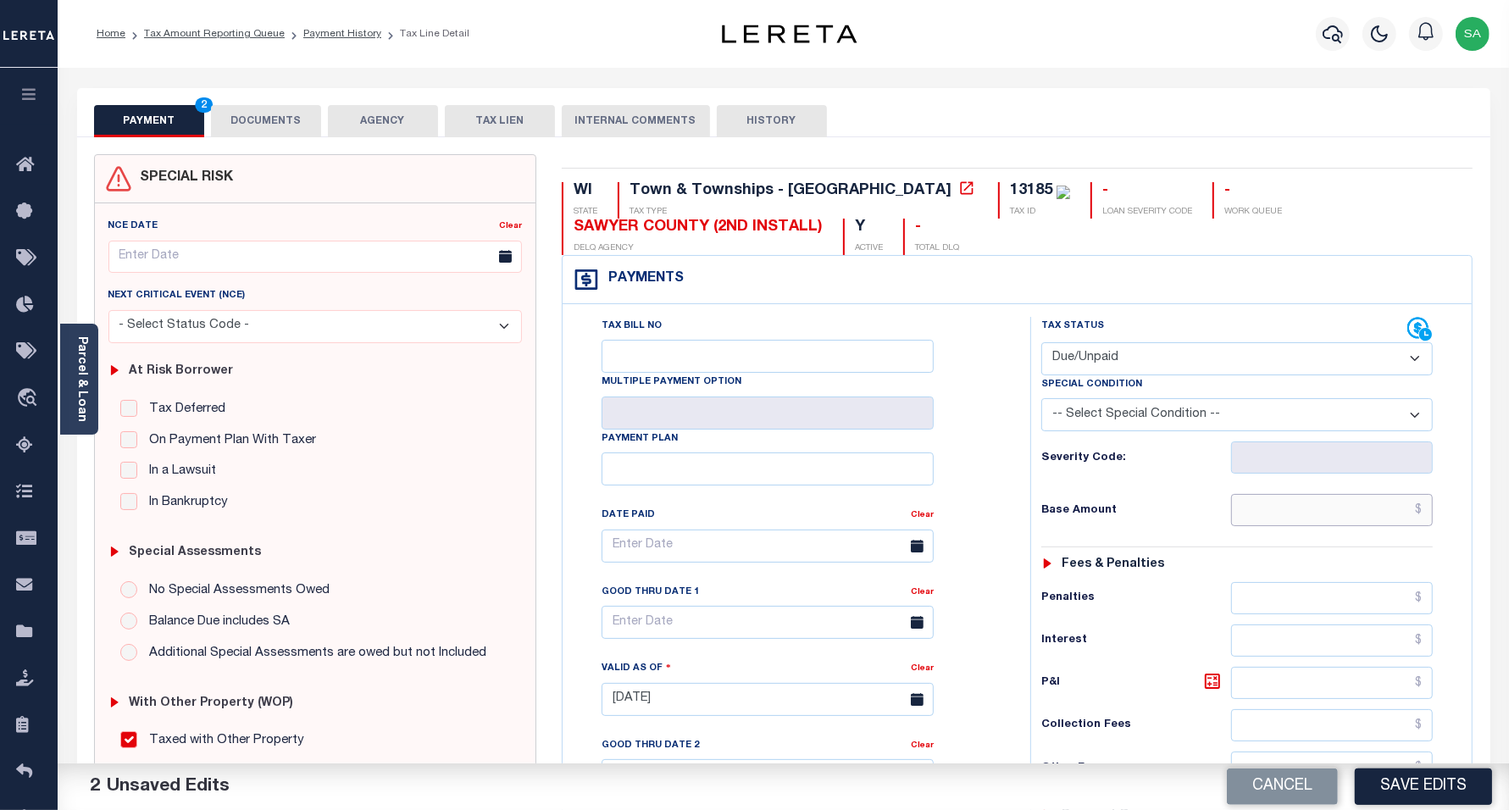
click at [1310, 513] on input "text" at bounding box center [1332, 510] width 202 height 32
paste input "671.94"
type input "$671.95"
click at [1128, 523] on div "Base Amount $671.95" at bounding box center [1238, 510] width 392 height 32
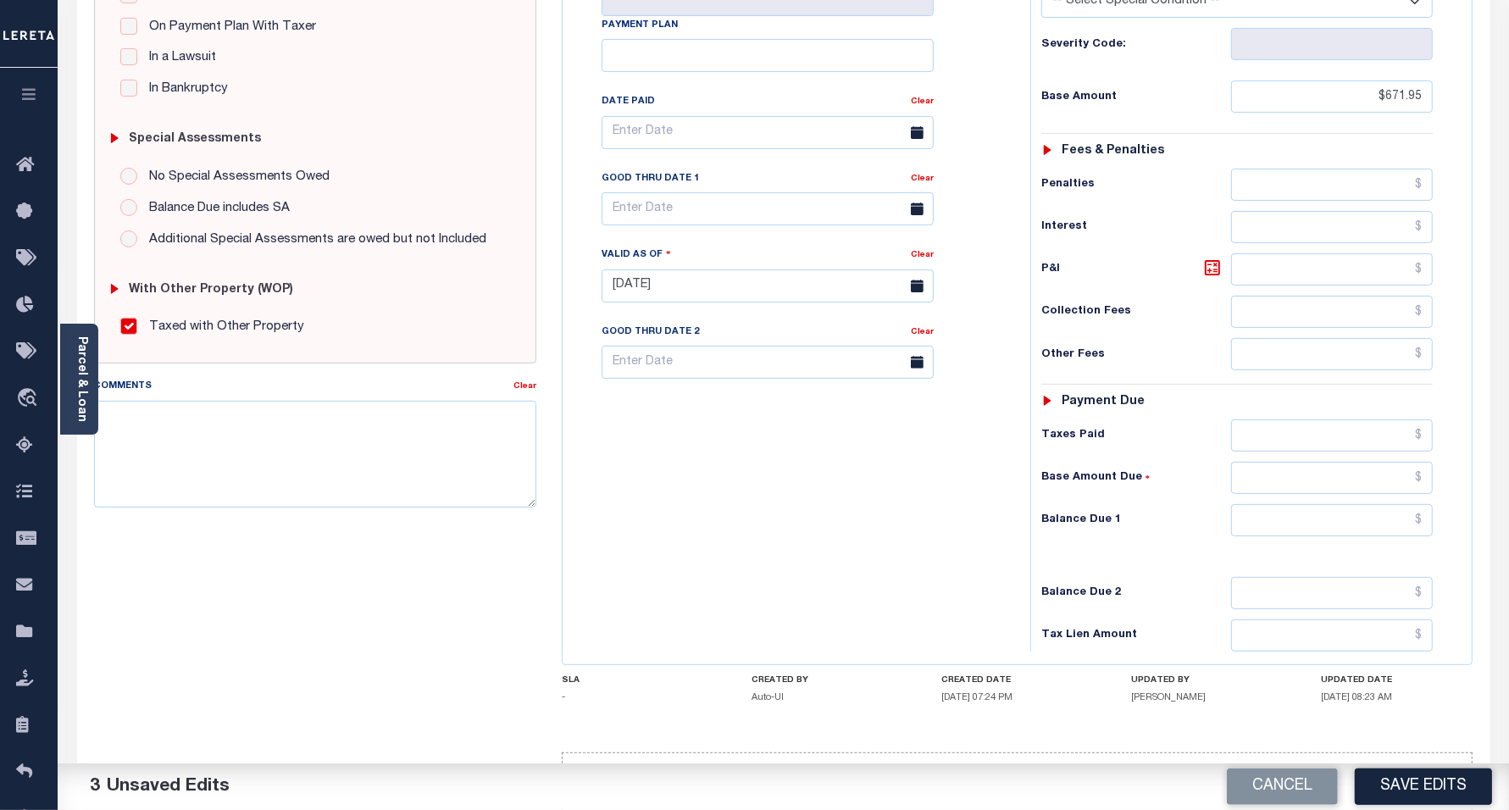
scroll to position [424, 0]
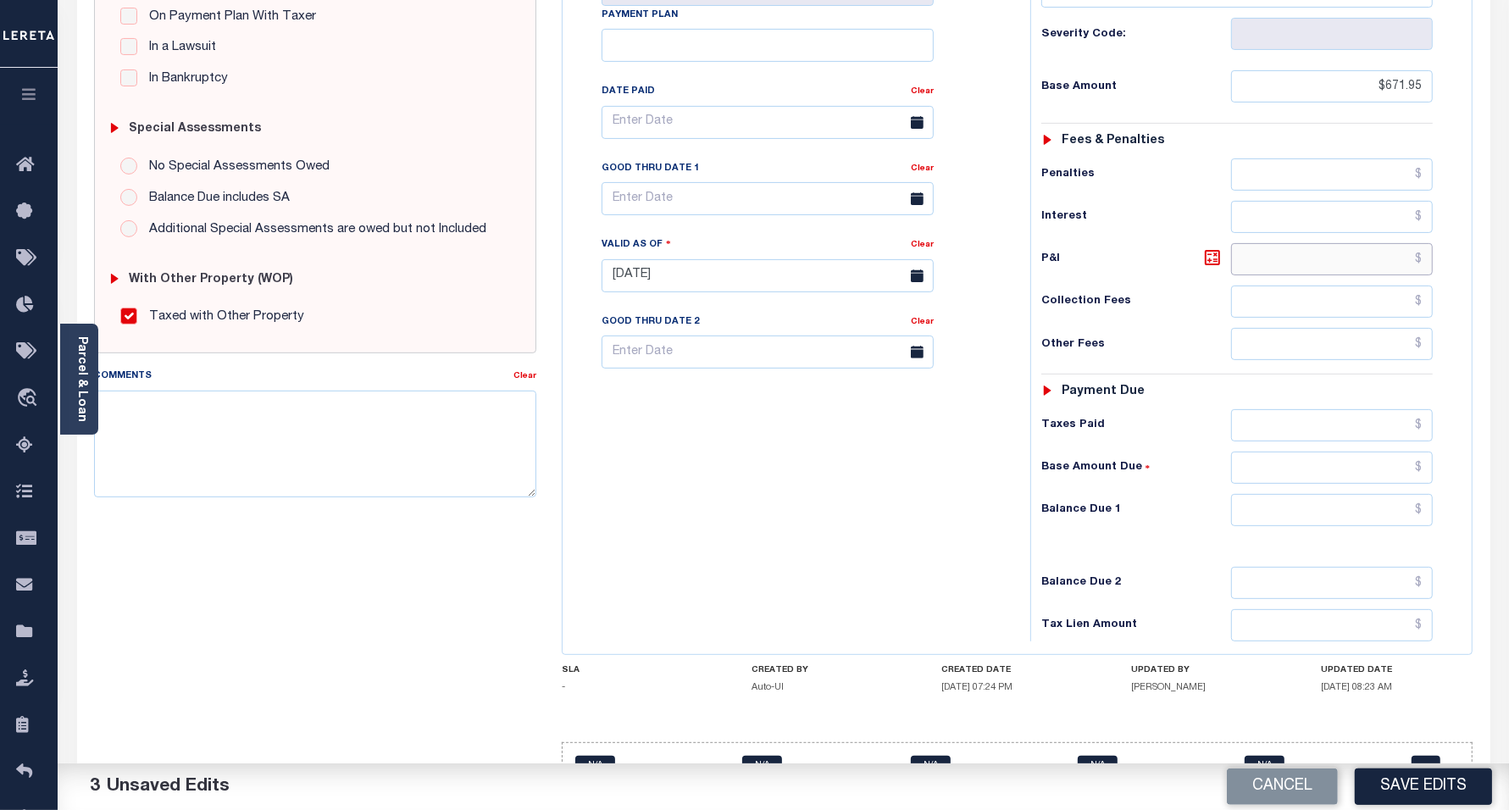
click at [1271, 265] on input "text" at bounding box center [1332, 259] width 202 height 32
click at [1272, 526] on input "text" at bounding box center [1332, 510] width 202 height 32
paste input "67.19"
type input "$67.20"
click at [742, 214] on body "Home Tax Amount Reporting Queue Payment History Tax Line Detail Profile" at bounding box center [754, 216] width 1509 height 1281
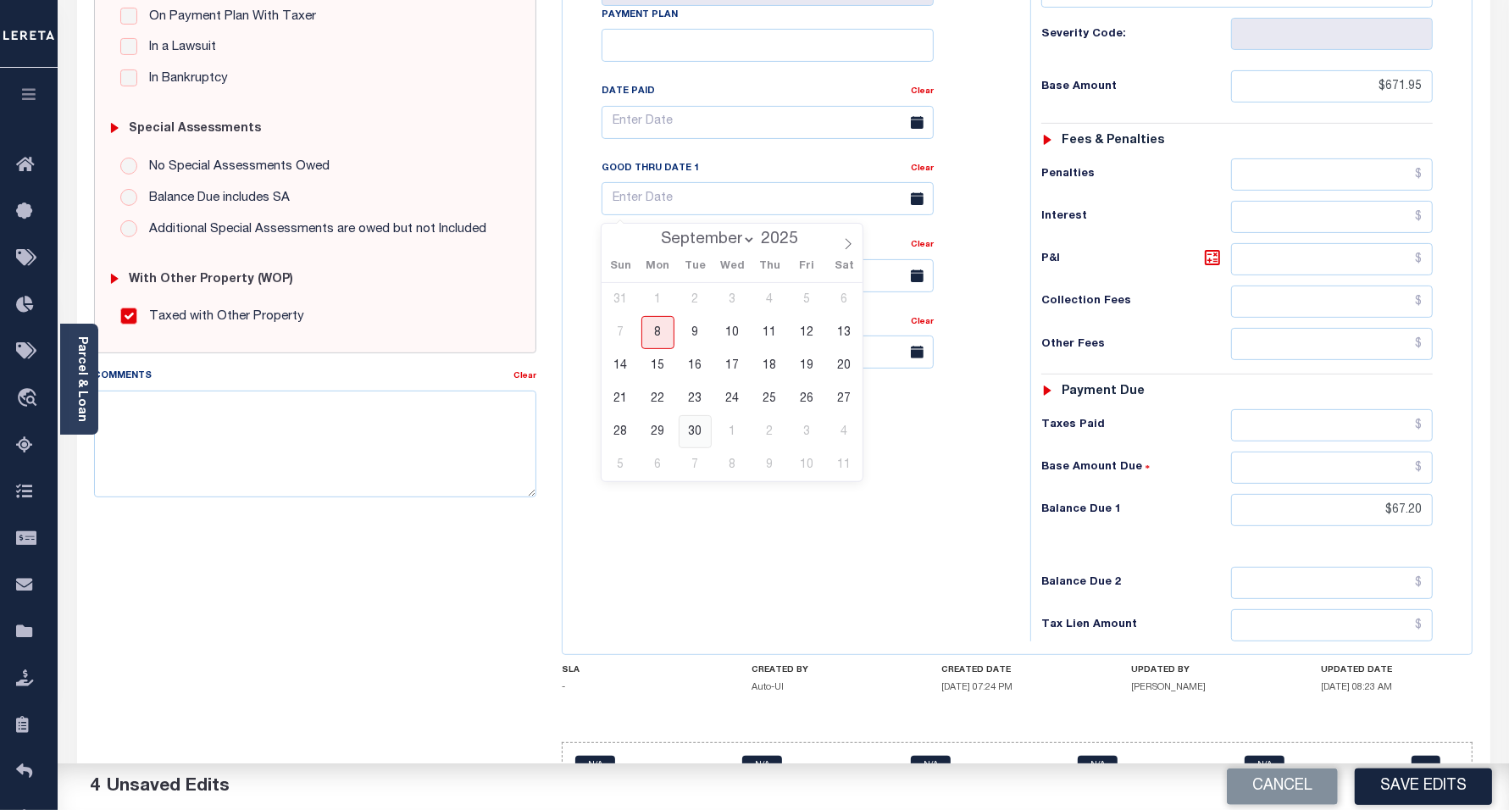
click at [693, 432] on span "30" at bounding box center [695, 431] width 33 height 33
type input "09/30/2025"
click at [691, 536] on div "Tax Bill No Multiple Payment Option Payment Plan Clear" at bounding box center [792, 267] width 451 height 748
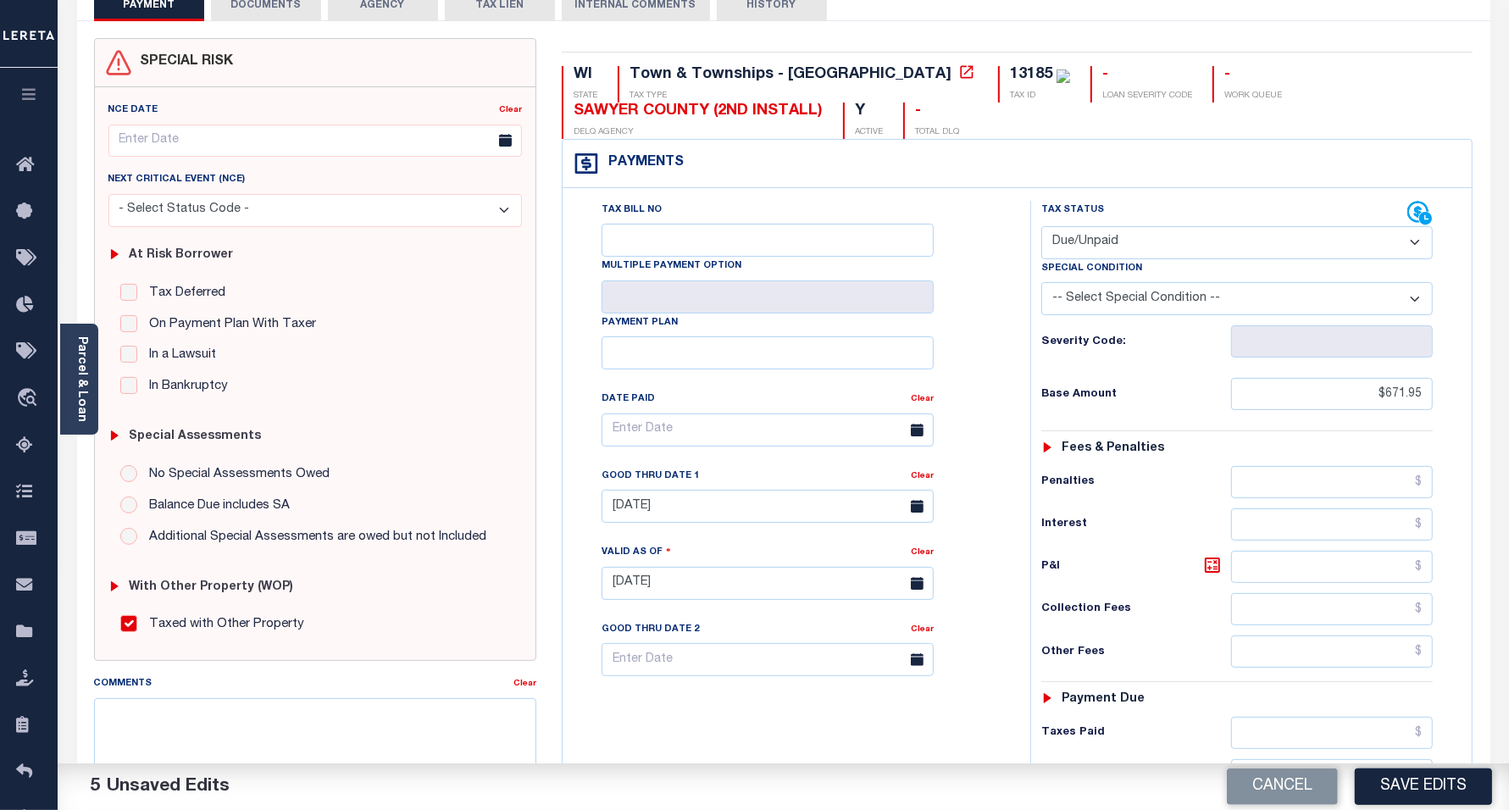
scroll to position [0, 0]
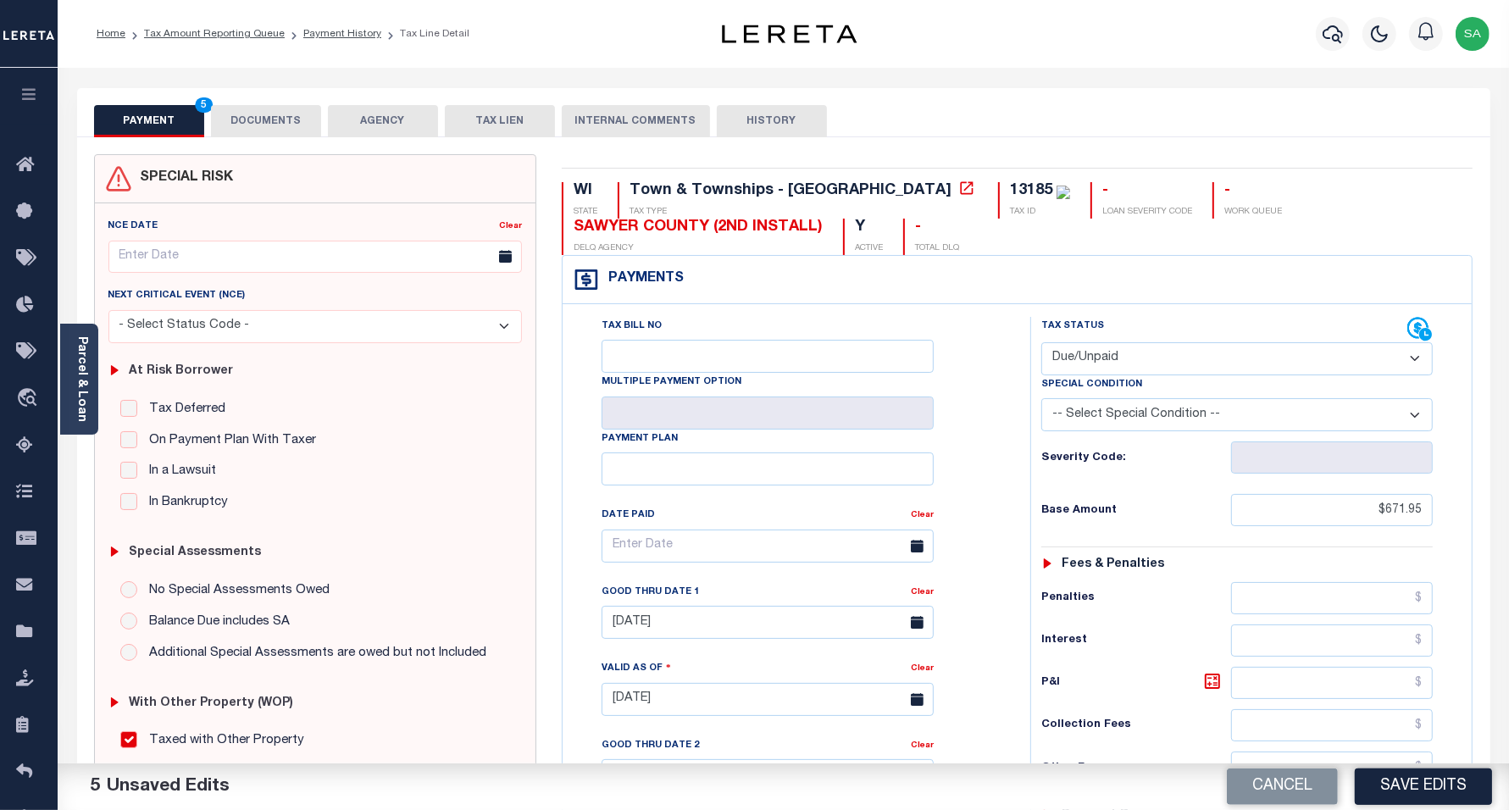
click at [271, 120] on button "DOCUMENTS" at bounding box center [266, 121] width 110 height 32
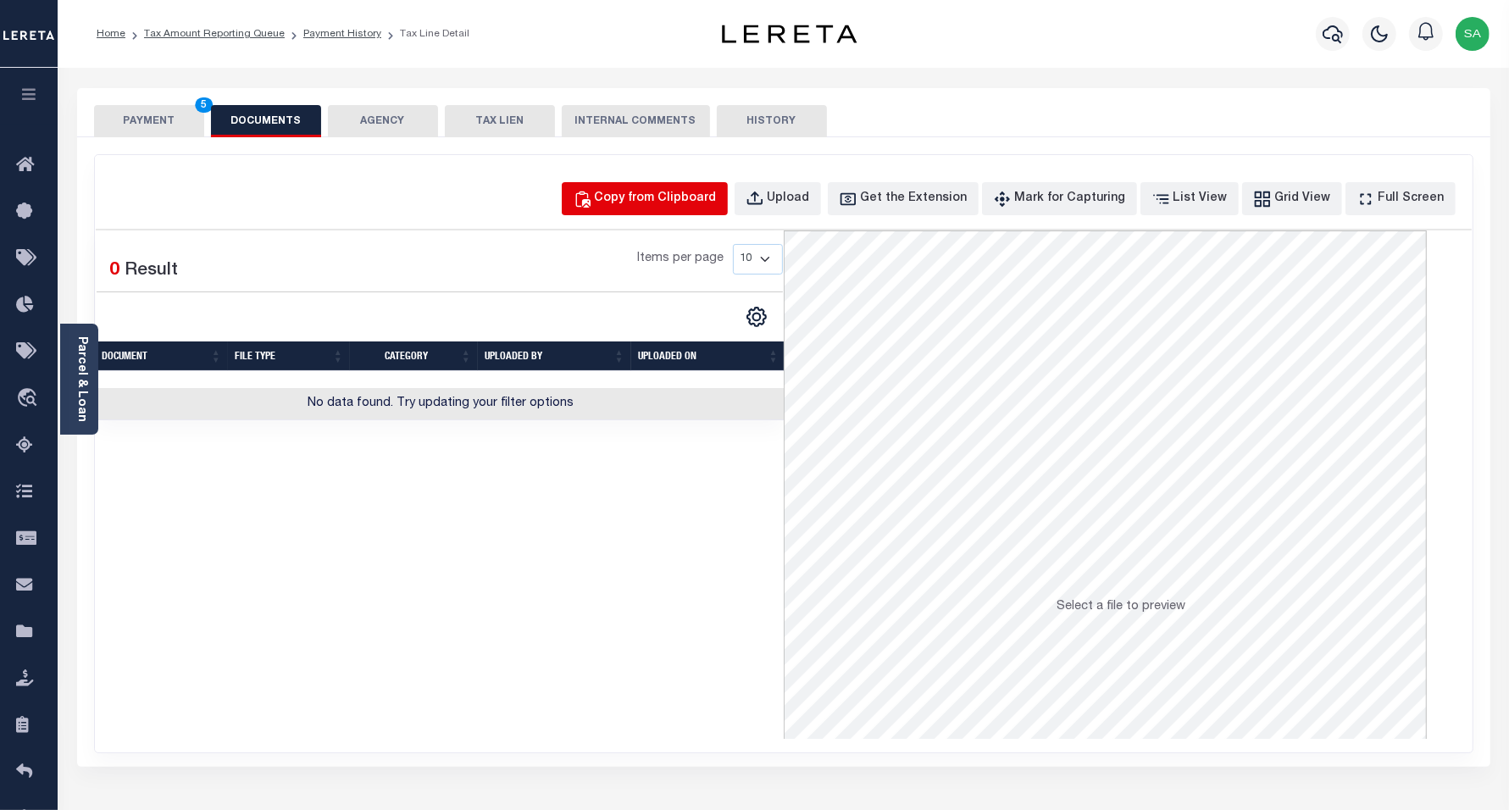
click at [692, 202] on div "Copy from Clipboard" at bounding box center [656, 199] width 122 height 19
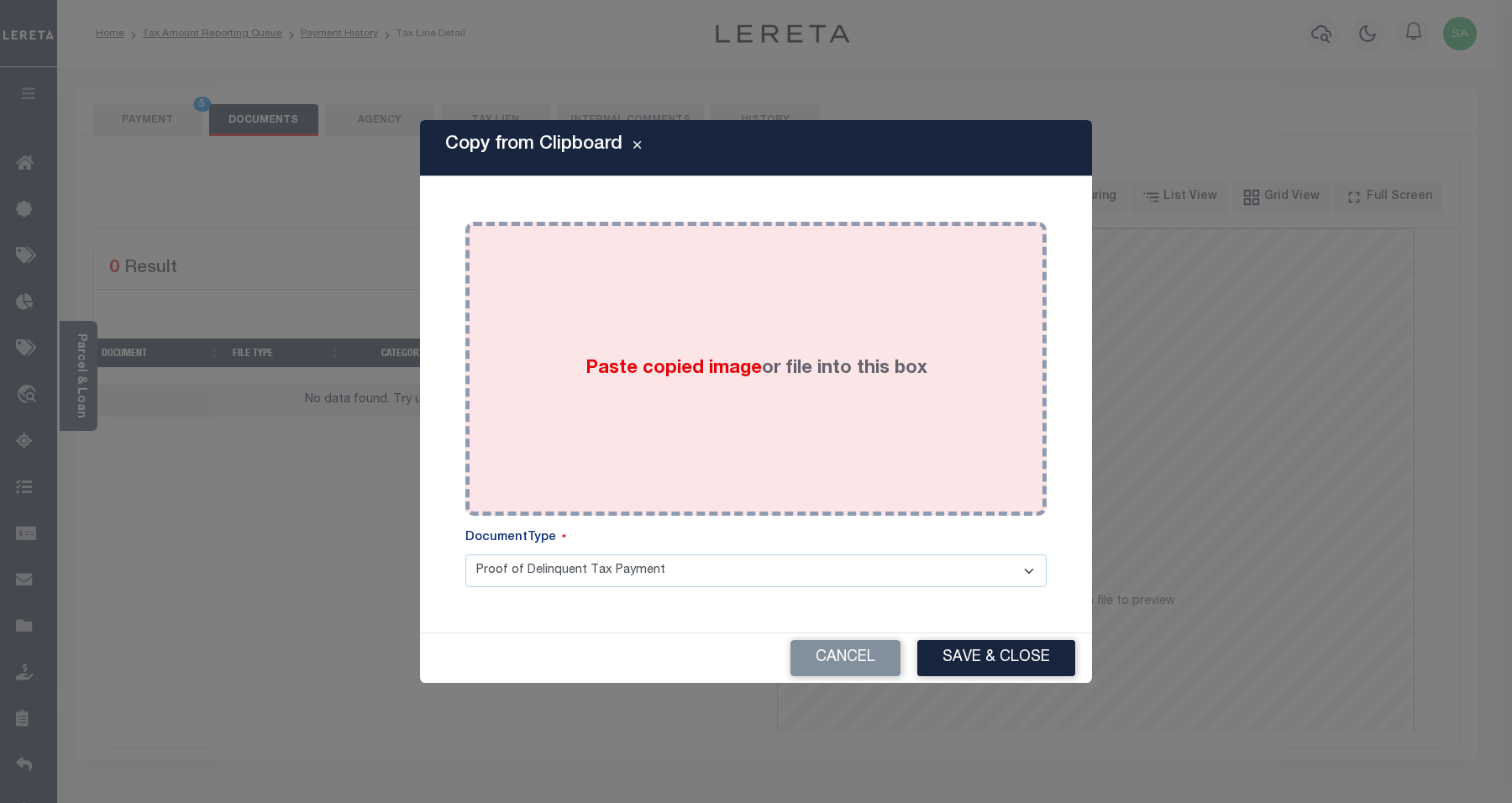
click at [892, 417] on div "Paste copied image or file into this box" at bounding box center [755, 368] width 556 height 269
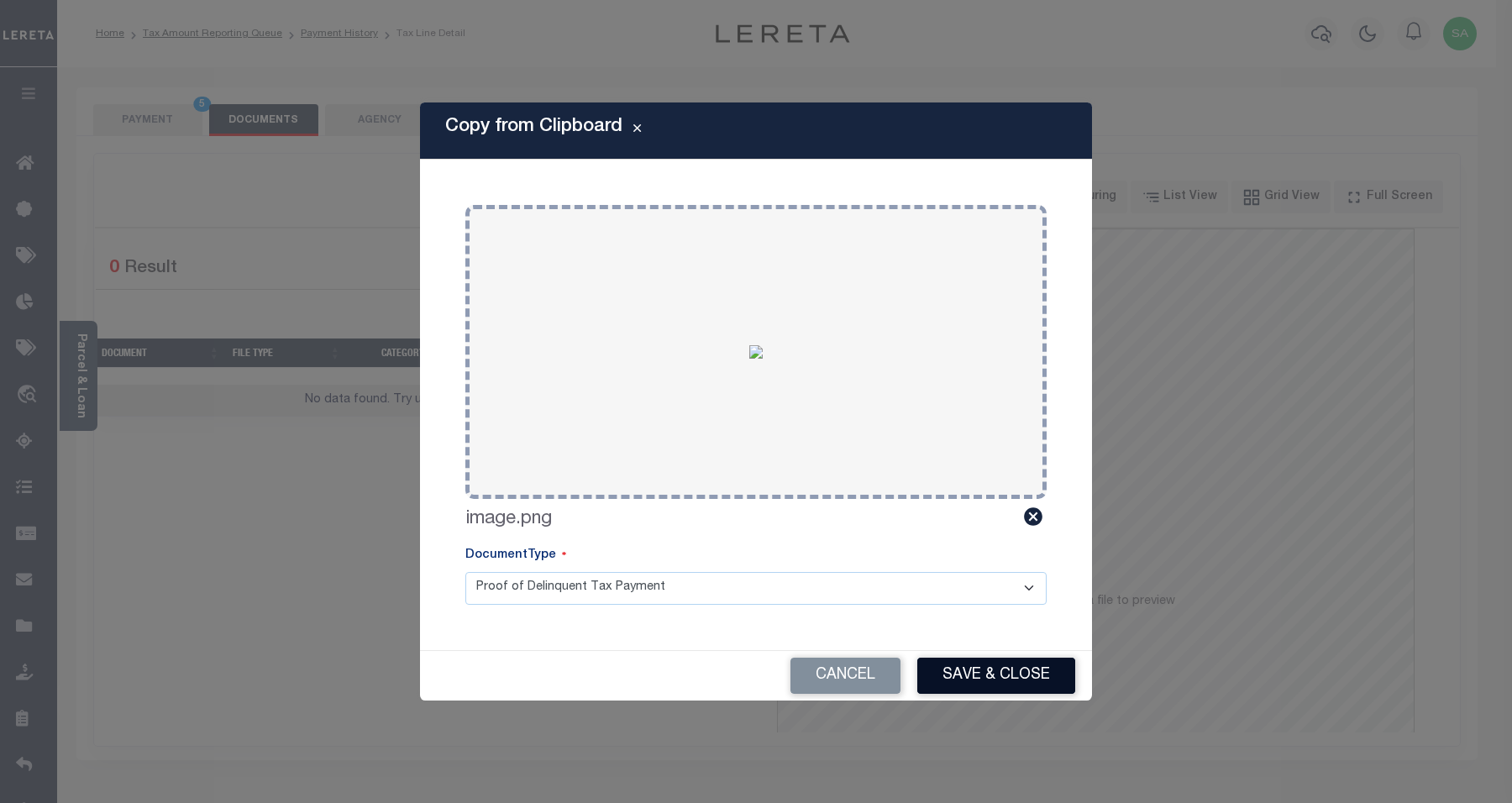
click at [1045, 668] on button "Save & Close" at bounding box center [996, 676] width 158 height 36
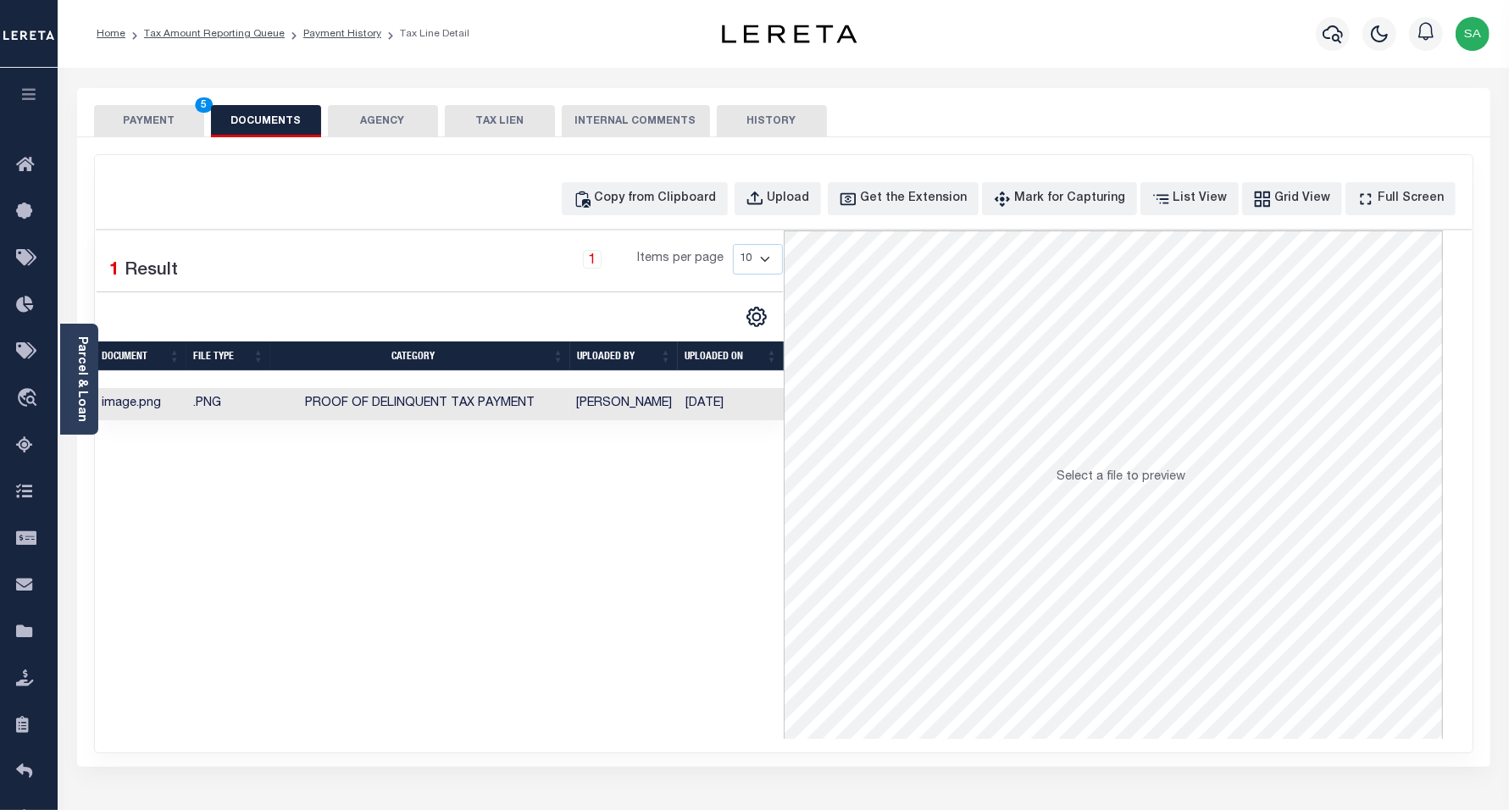
click at [171, 128] on button "PAYMENT 5" at bounding box center [149, 121] width 110 height 32
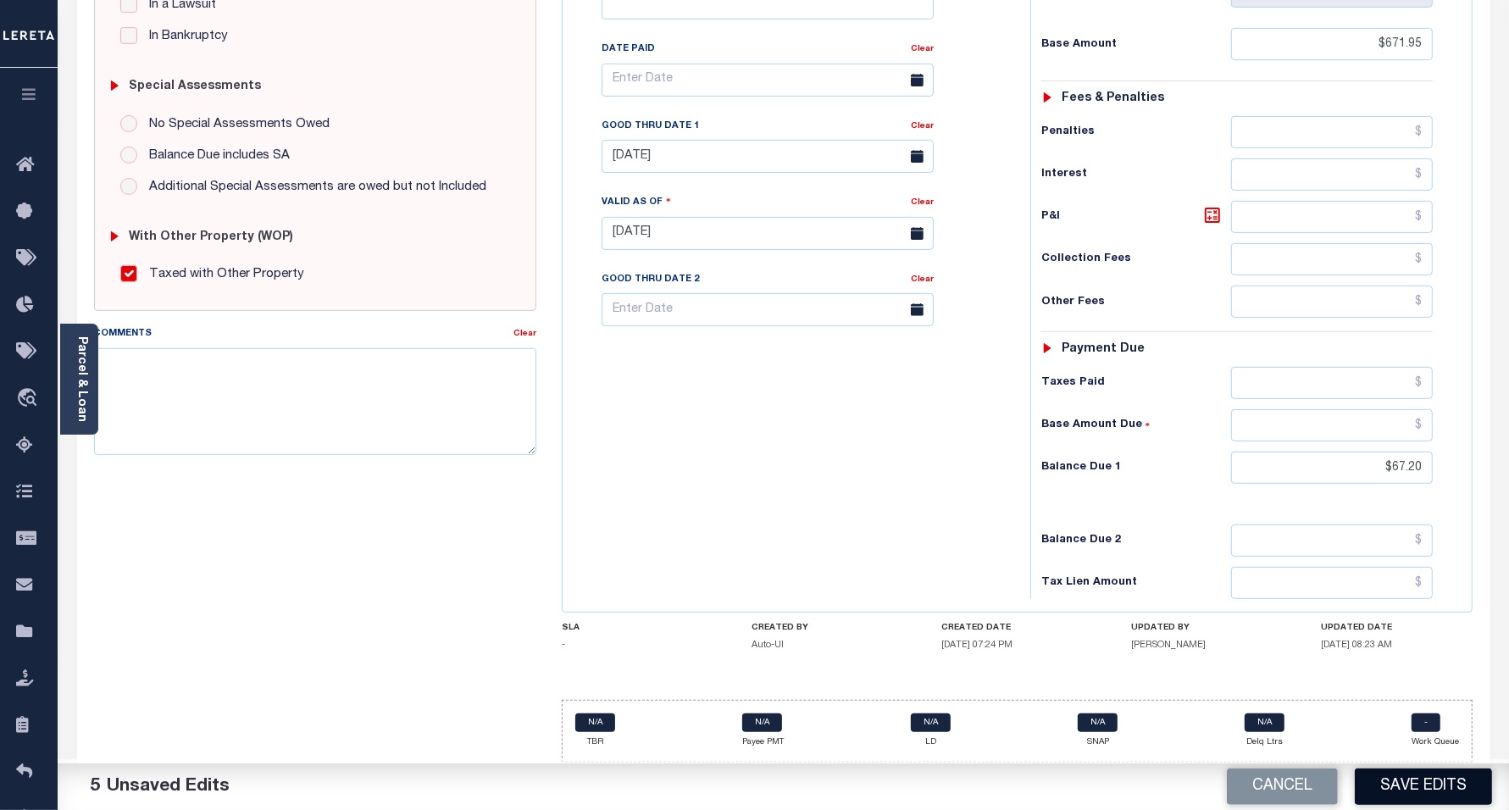
scroll to position [476, 0]
click at [1441, 794] on button "Save Edits" at bounding box center [1423, 787] width 137 height 36
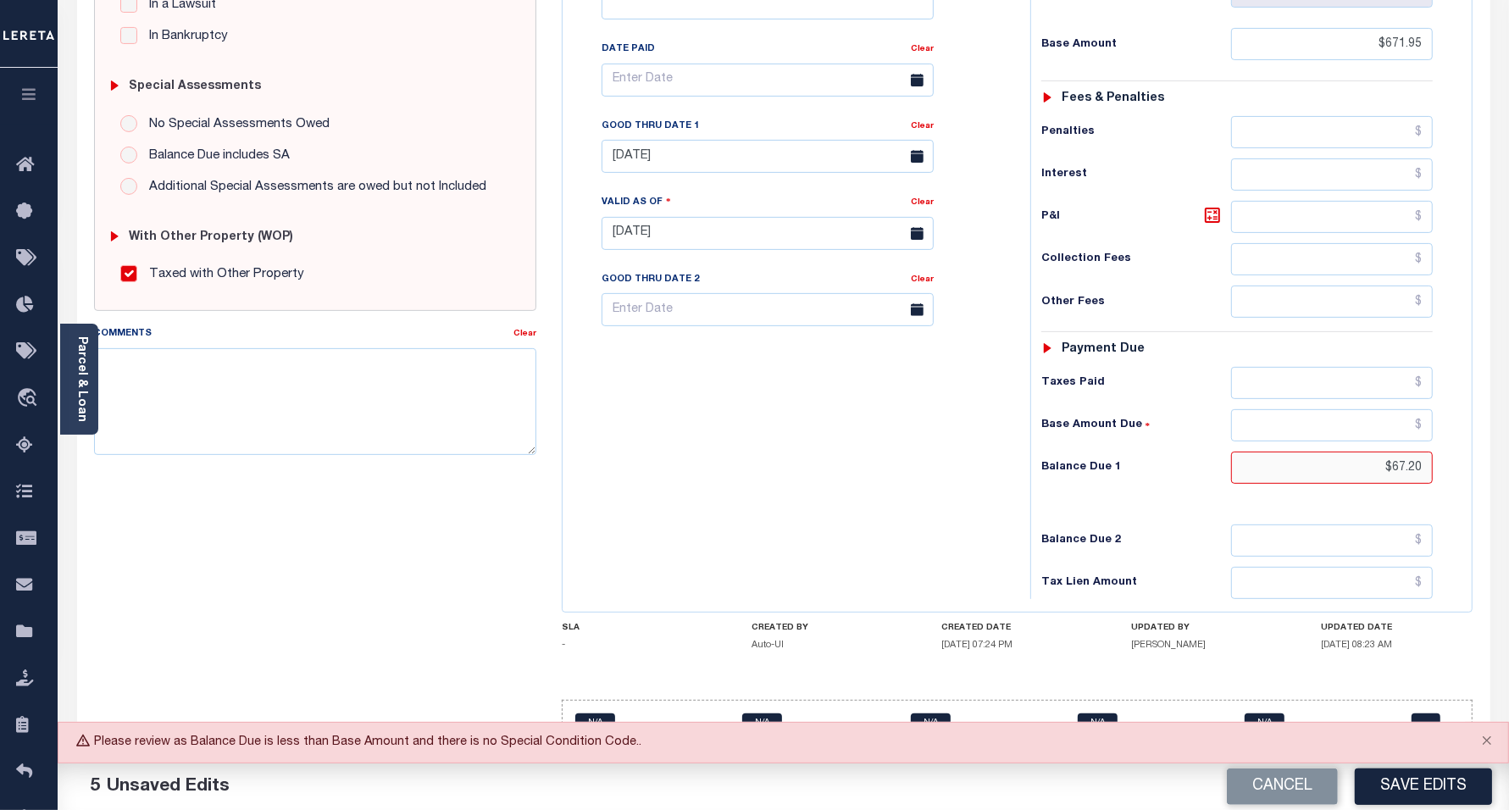
click at [1383, 470] on input "$67.20" at bounding box center [1332, 468] width 202 height 32
drag, startPoint x: 1377, startPoint y: 460, endPoint x: 1442, endPoint y: 456, distance: 64.6
click at [1442, 456] on div "Tax Status Status - Select Status Code -" at bounding box center [1243, 225] width 425 height 748
click at [1297, 216] on input "text" at bounding box center [1332, 217] width 202 height 32
paste input "$67.20"
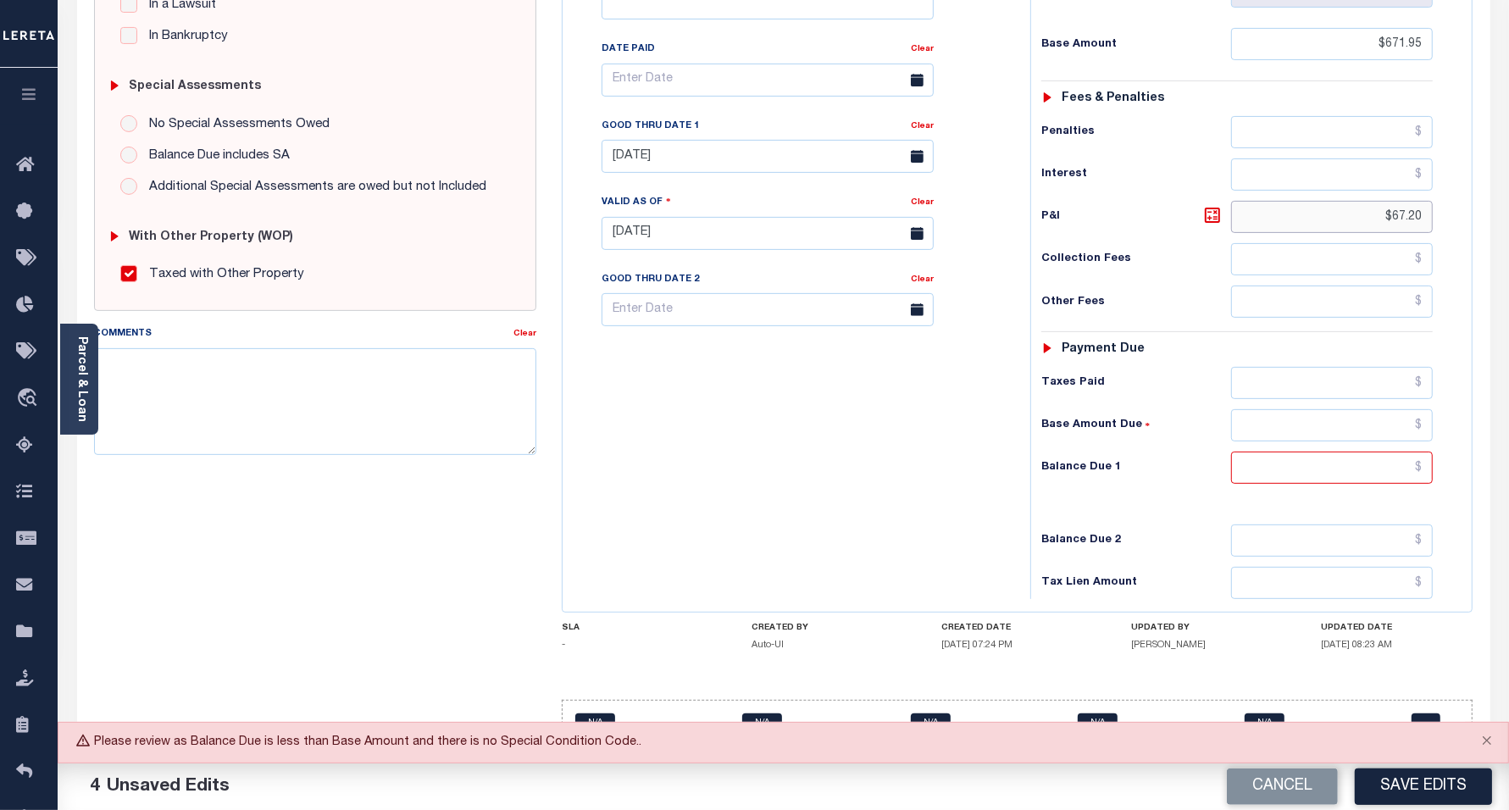
type input "$67.20"
click at [1281, 463] on input "text" at bounding box center [1332, 468] width 202 height 32
paste input "739.15"
type input "$739.15"
click at [797, 485] on div "Tax Bill No Multiple Payment Option Payment Plan Clear" at bounding box center [792, 225] width 451 height 748
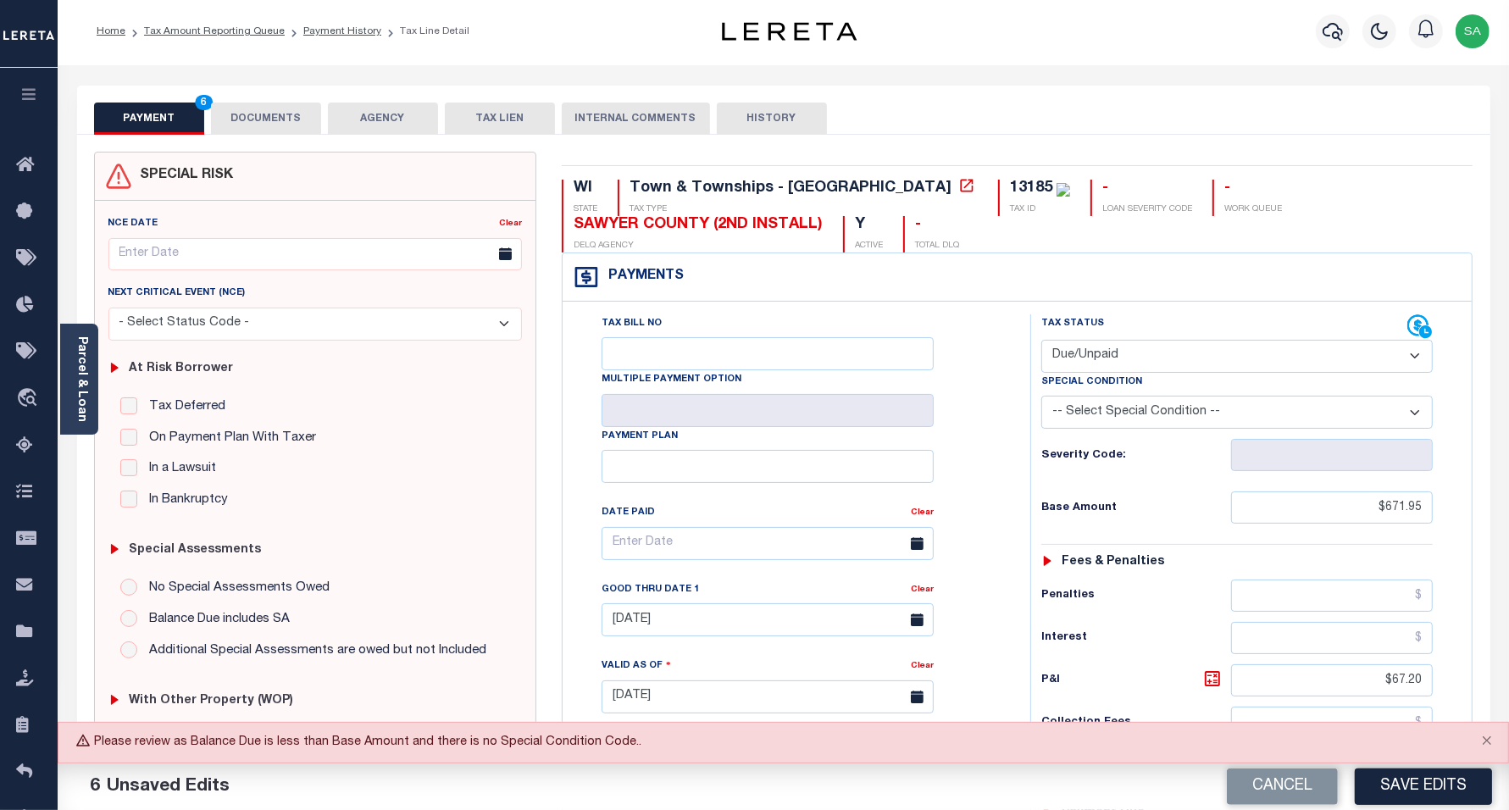
scroll to position [0, 0]
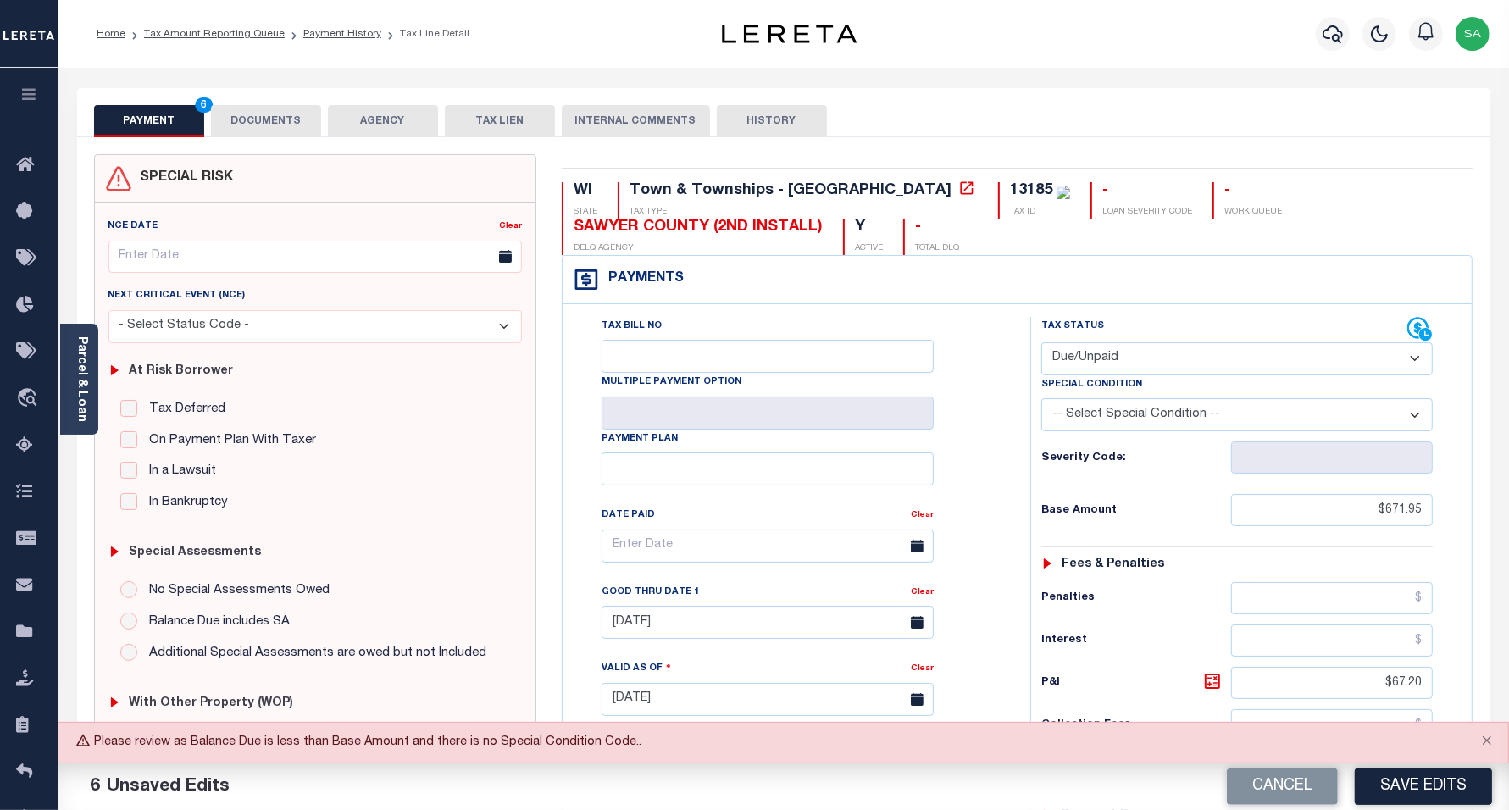
click at [280, 120] on button "DOCUMENTS" at bounding box center [266, 121] width 110 height 32
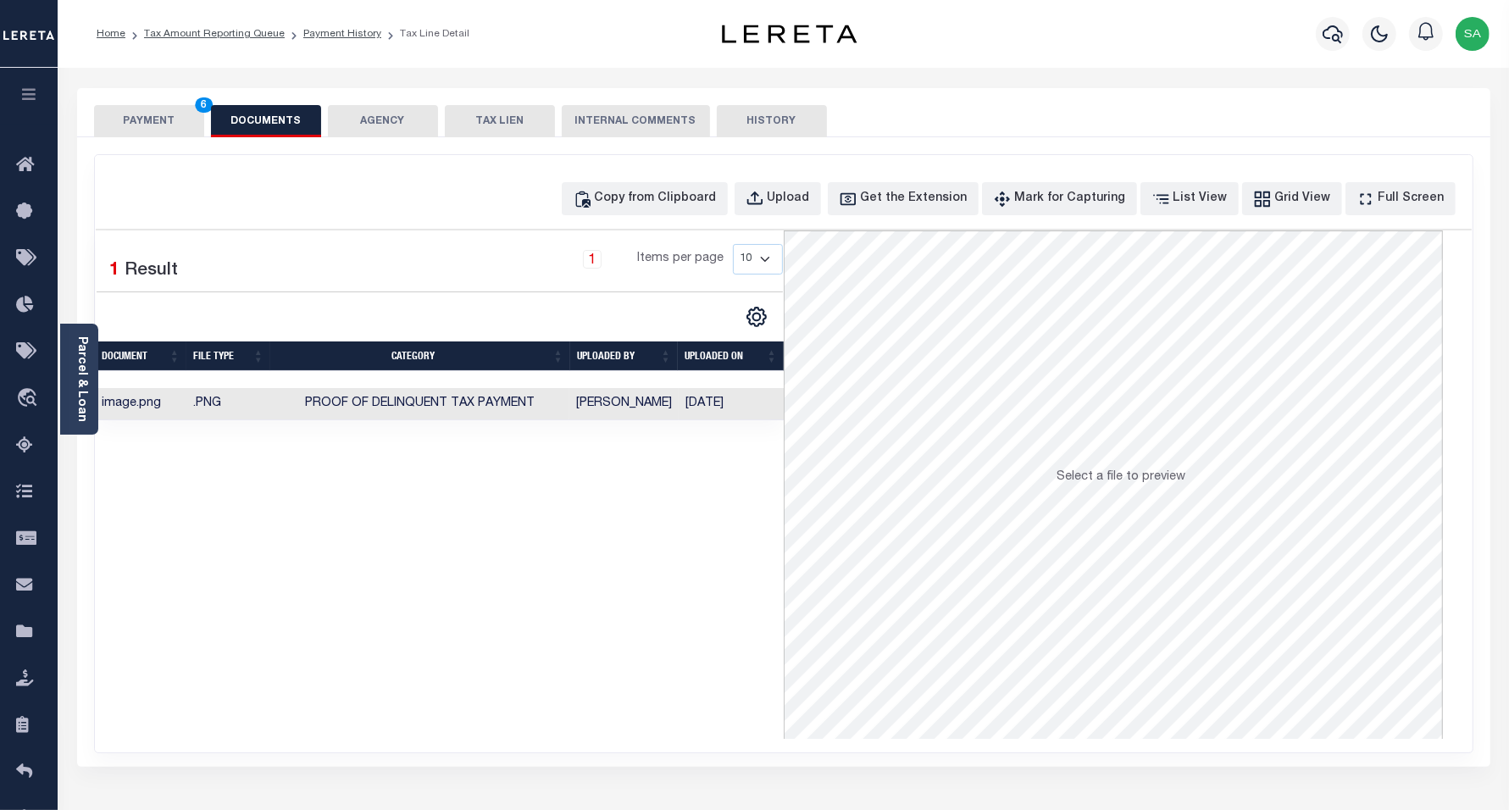
click at [158, 120] on button "PAYMENT 6" at bounding box center [149, 121] width 110 height 32
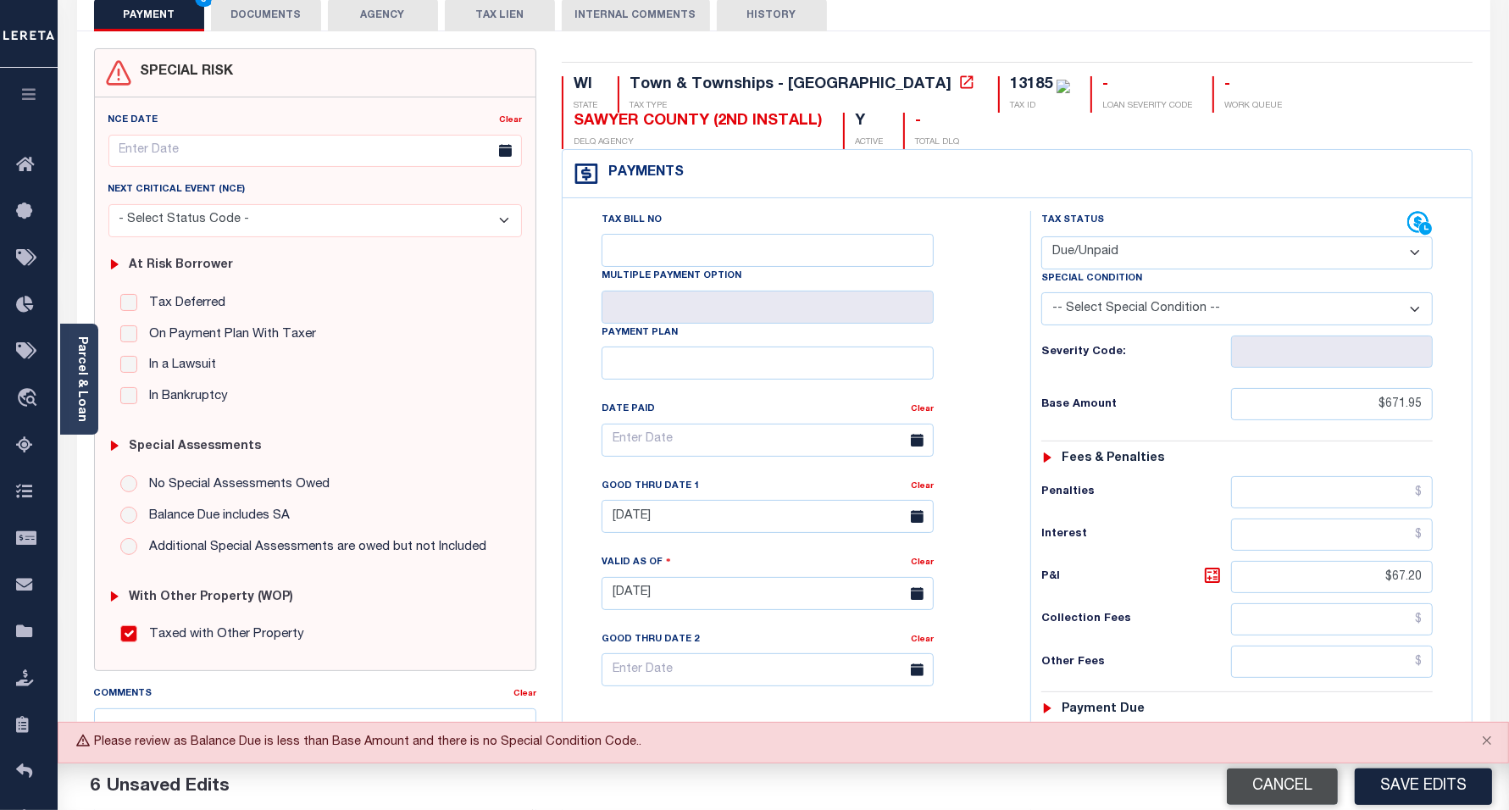
scroll to position [424, 0]
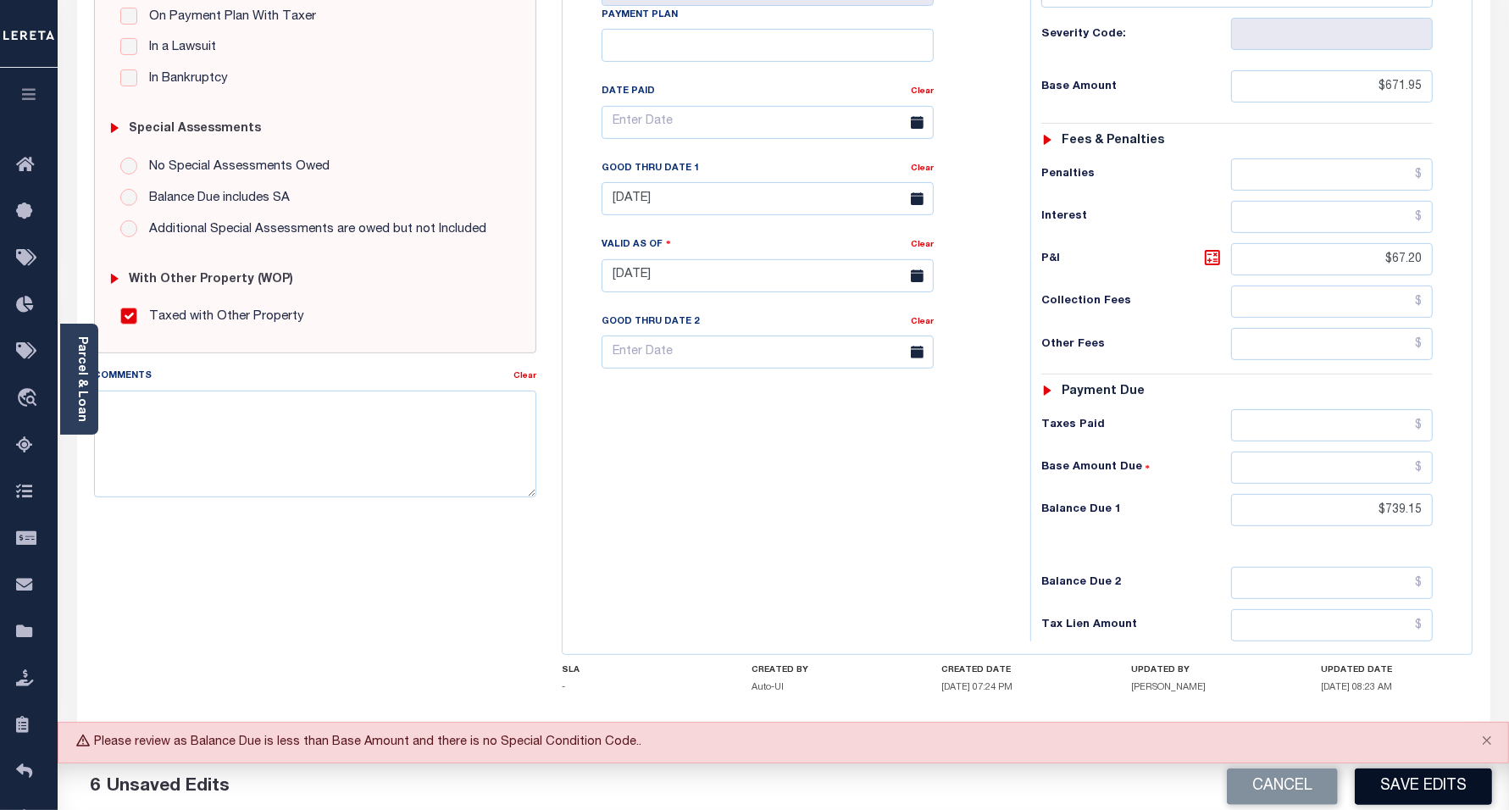
click at [1398, 781] on button "Save Edits" at bounding box center [1423, 787] width 137 height 36
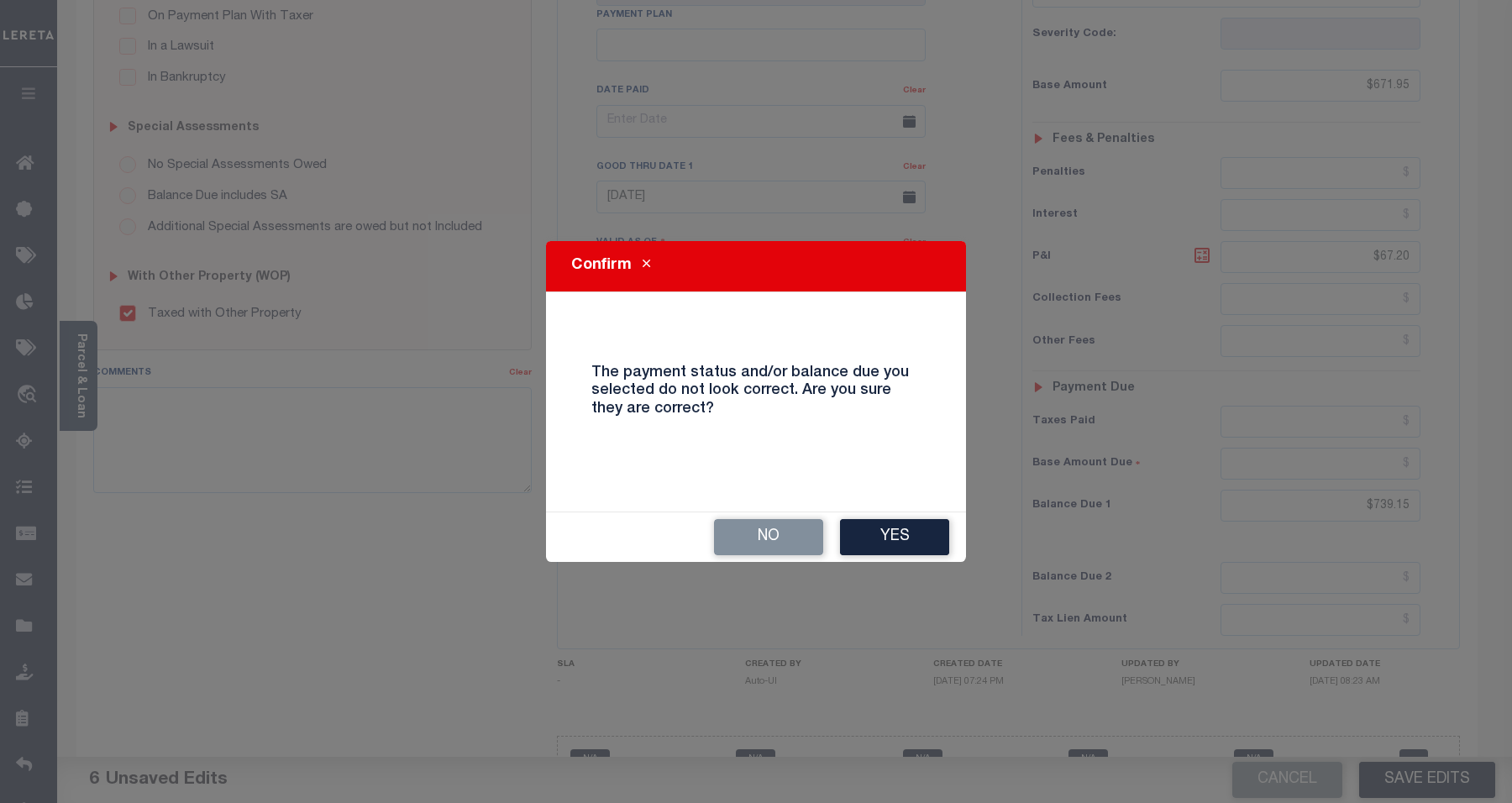
click at [917, 542] on button "Yes" at bounding box center [895, 537] width 109 height 36
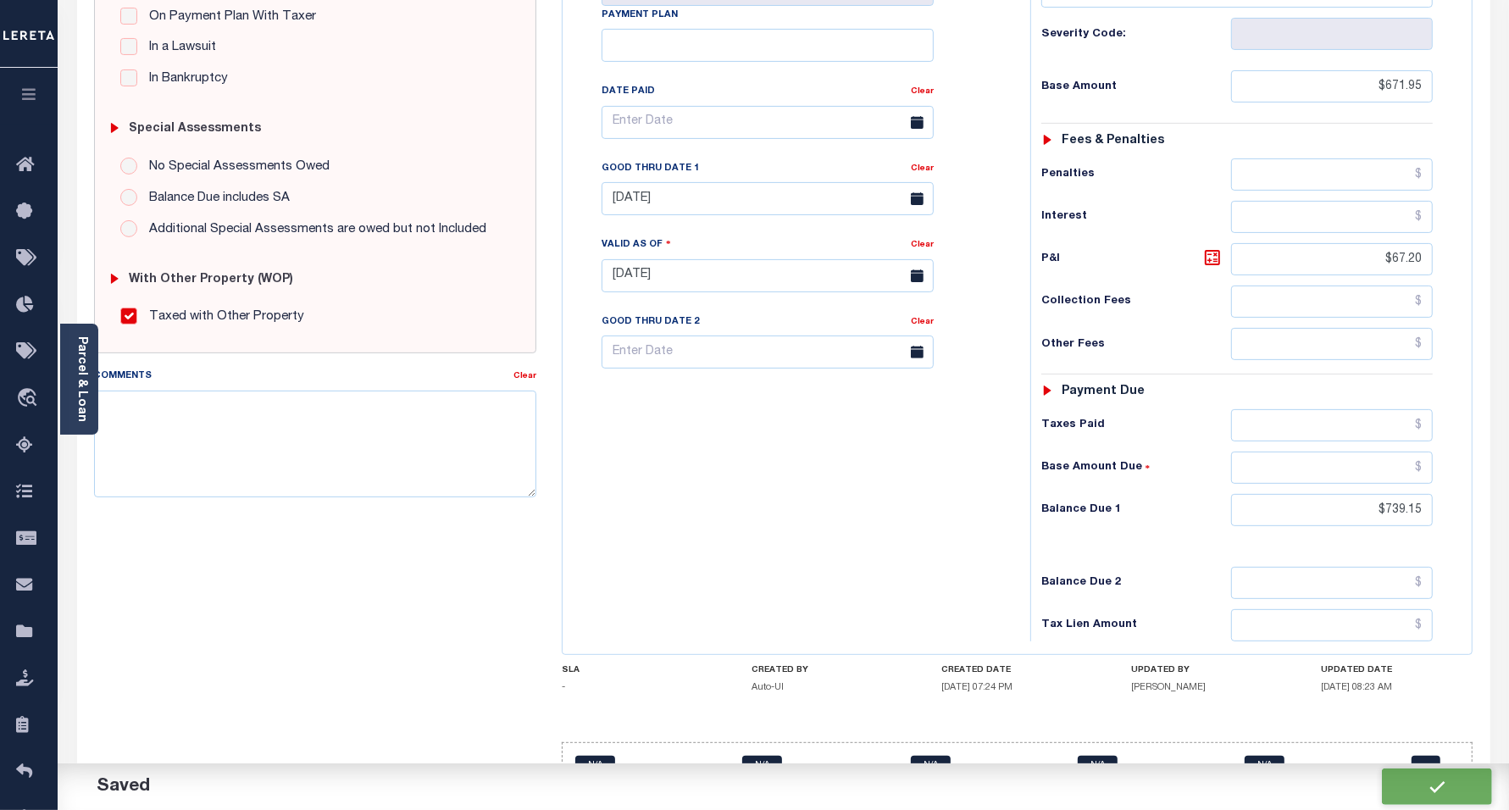
checkbox input "false"
type input "$671.95"
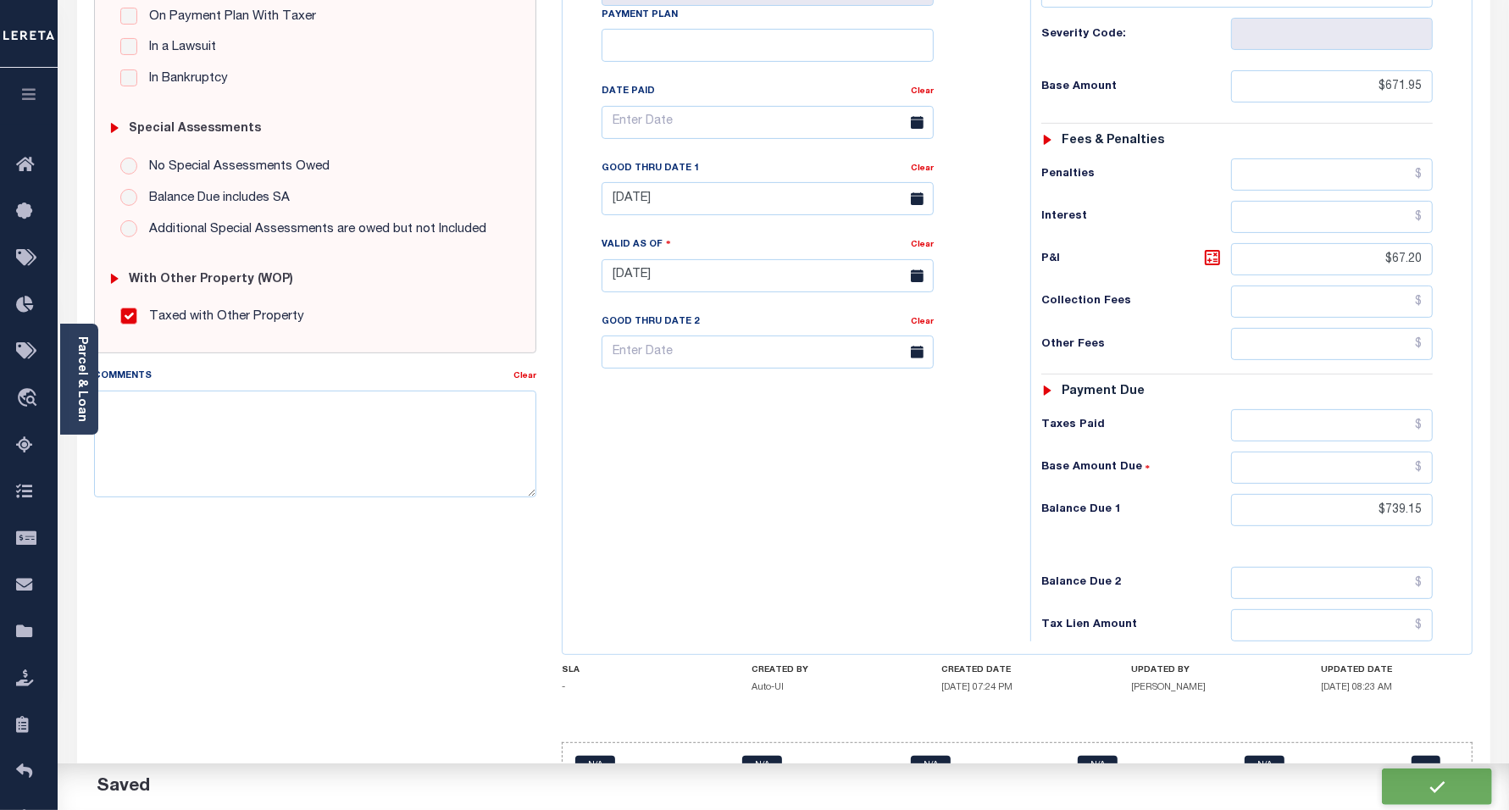
type input "$67.2"
type input "$739.15"
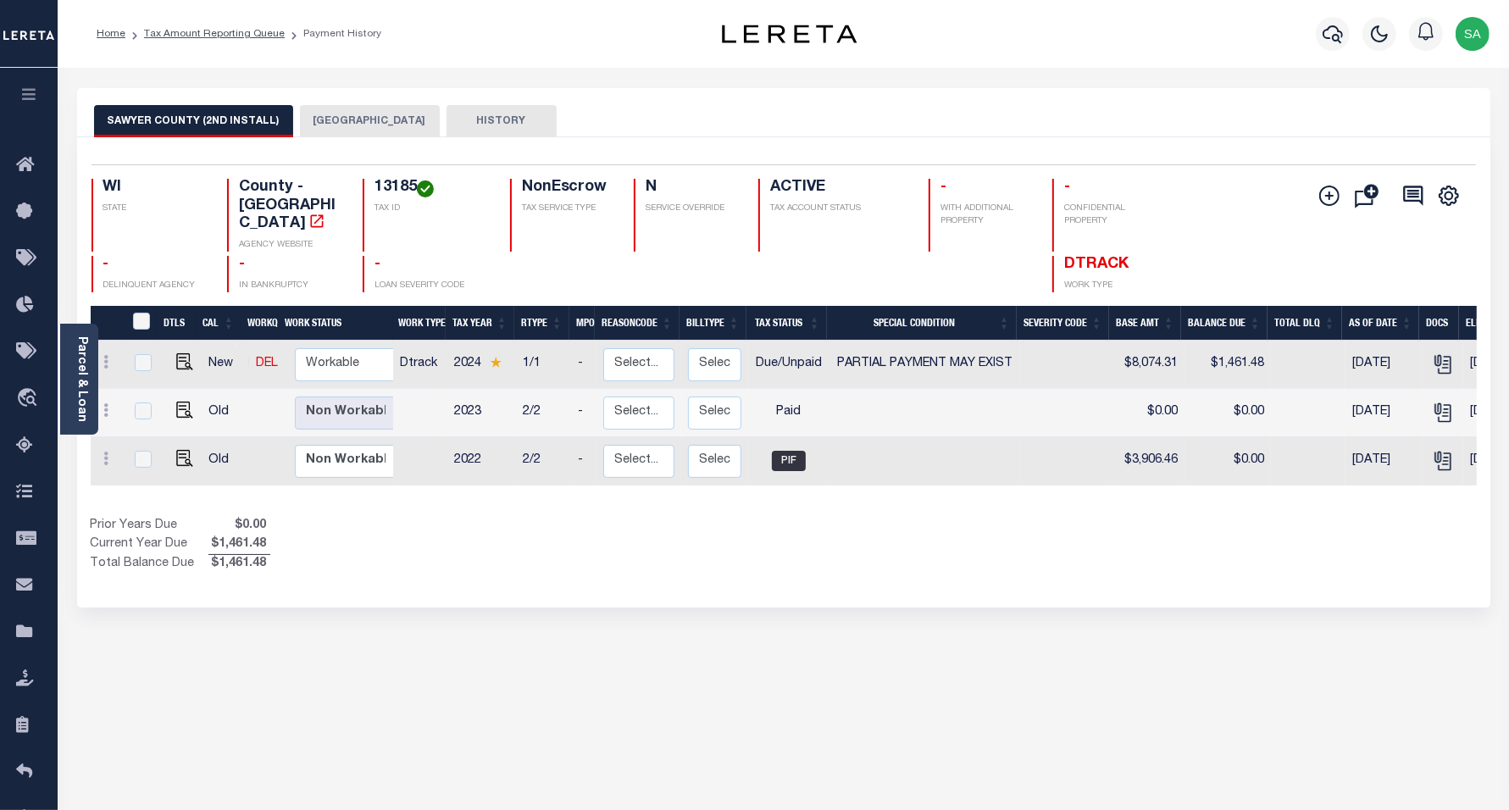
click at [365, 134] on button "[GEOGRAPHIC_DATA]" at bounding box center [370, 121] width 140 height 32
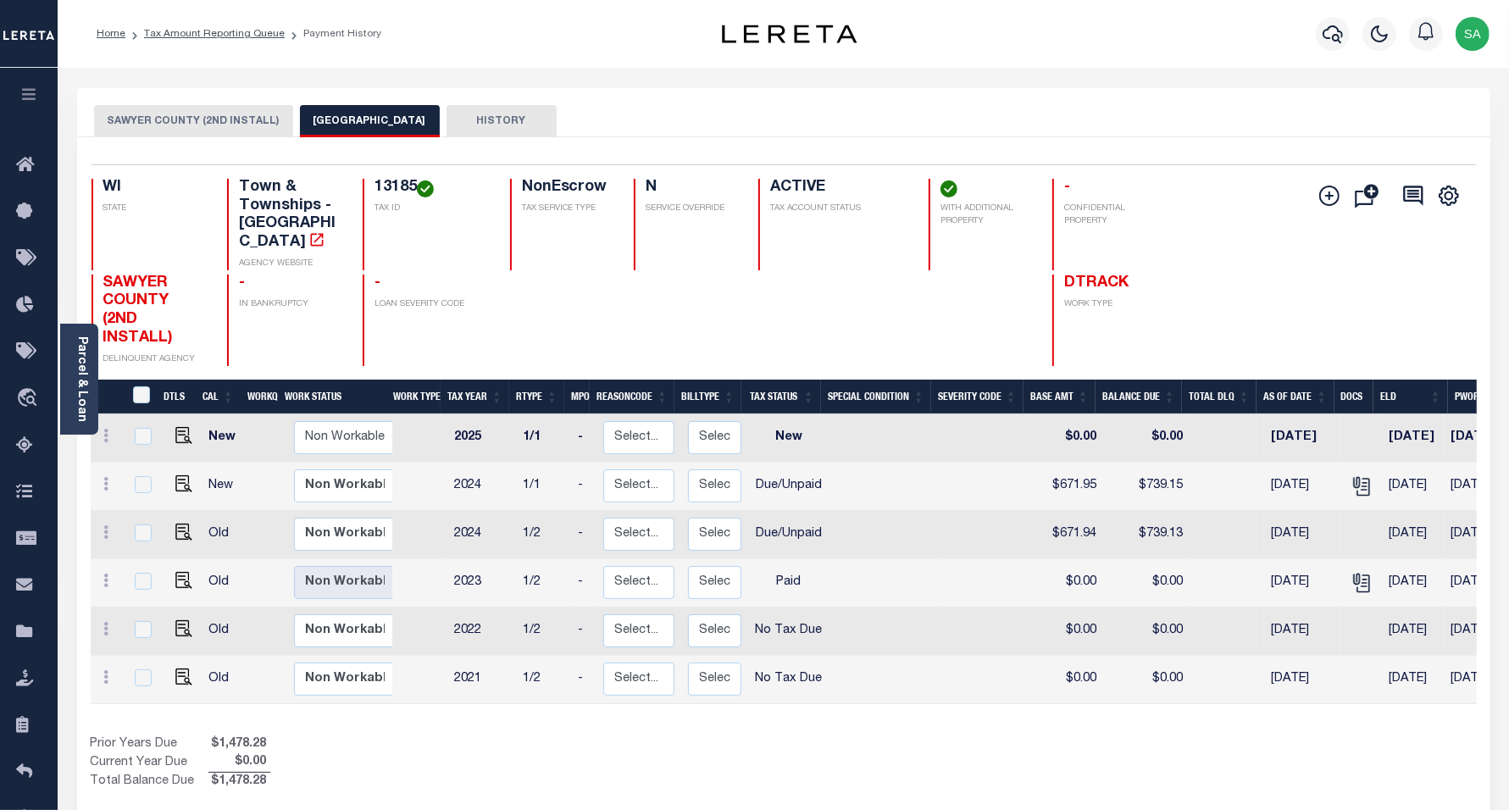
click at [208, 120] on button "SAWYER COUNTY (2ND INSTALL)" at bounding box center [193, 121] width 199 height 32
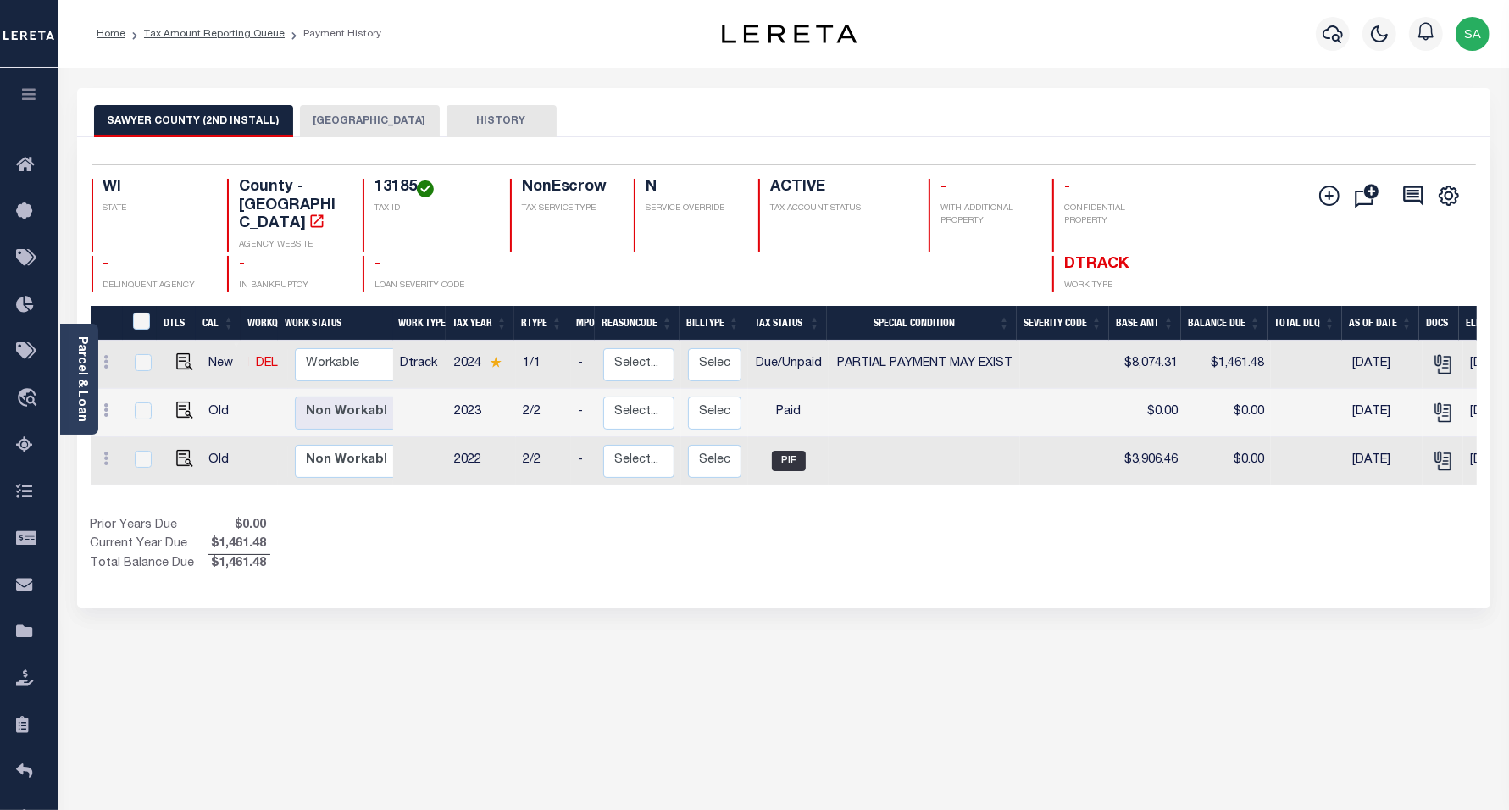
click at [391, 121] on button "[GEOGRAPHIC_DATA]" at bounding box center [370, 121] width 140 height 32
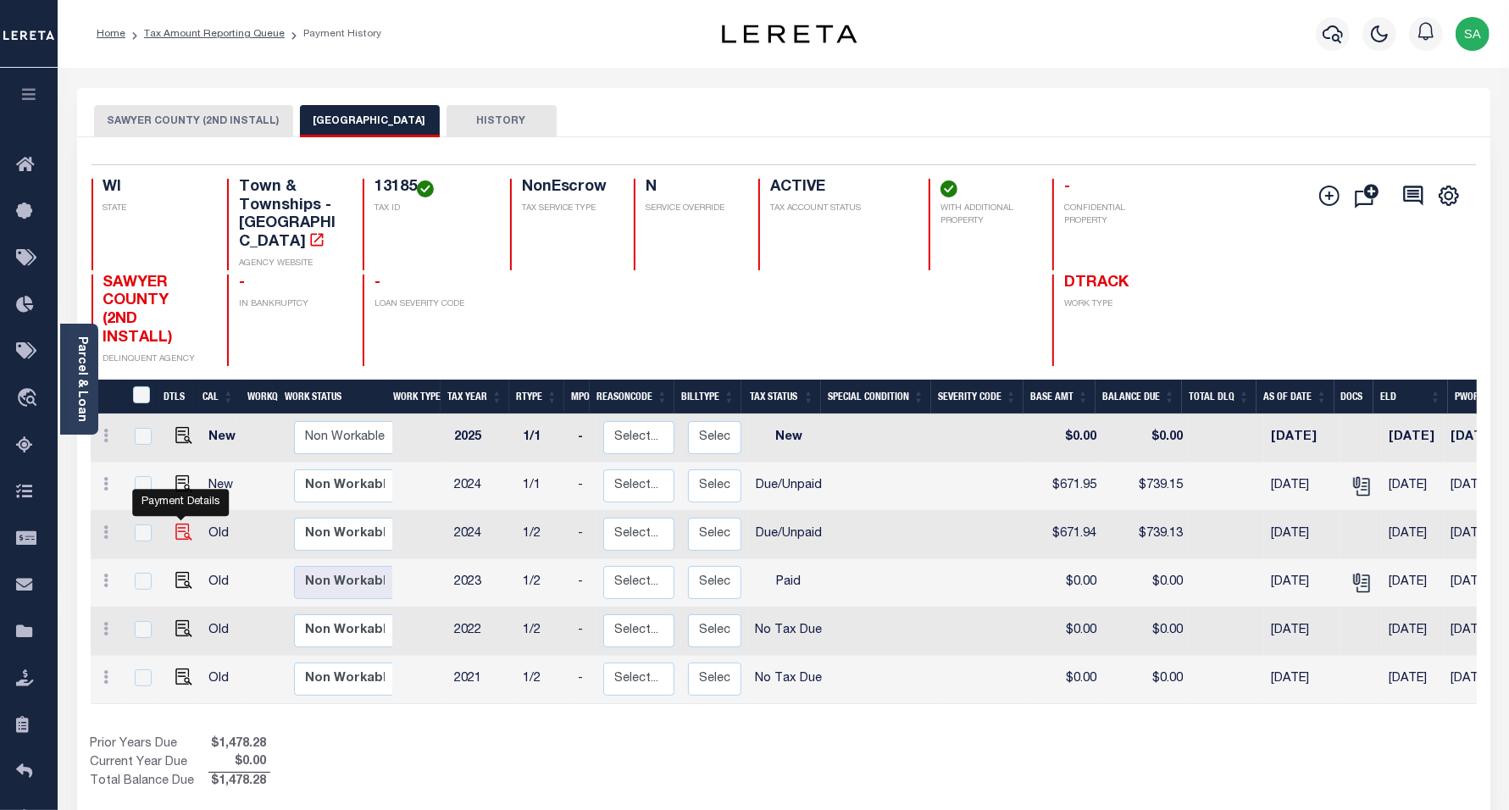
click at [176, 524] on img "" at bounding box center [183, 532] width 17 height 17
checkbox input "true"
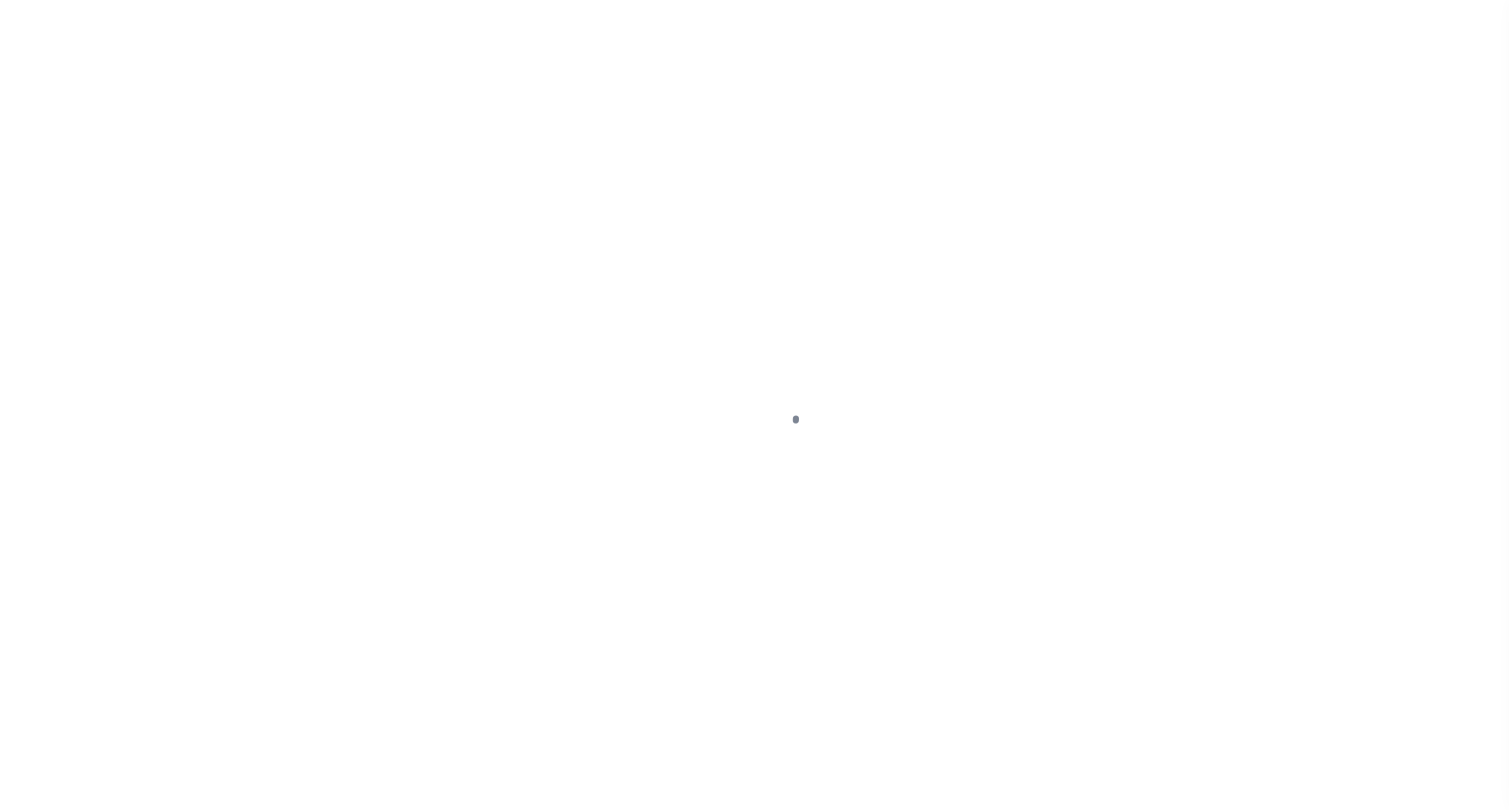
select select "DUE"
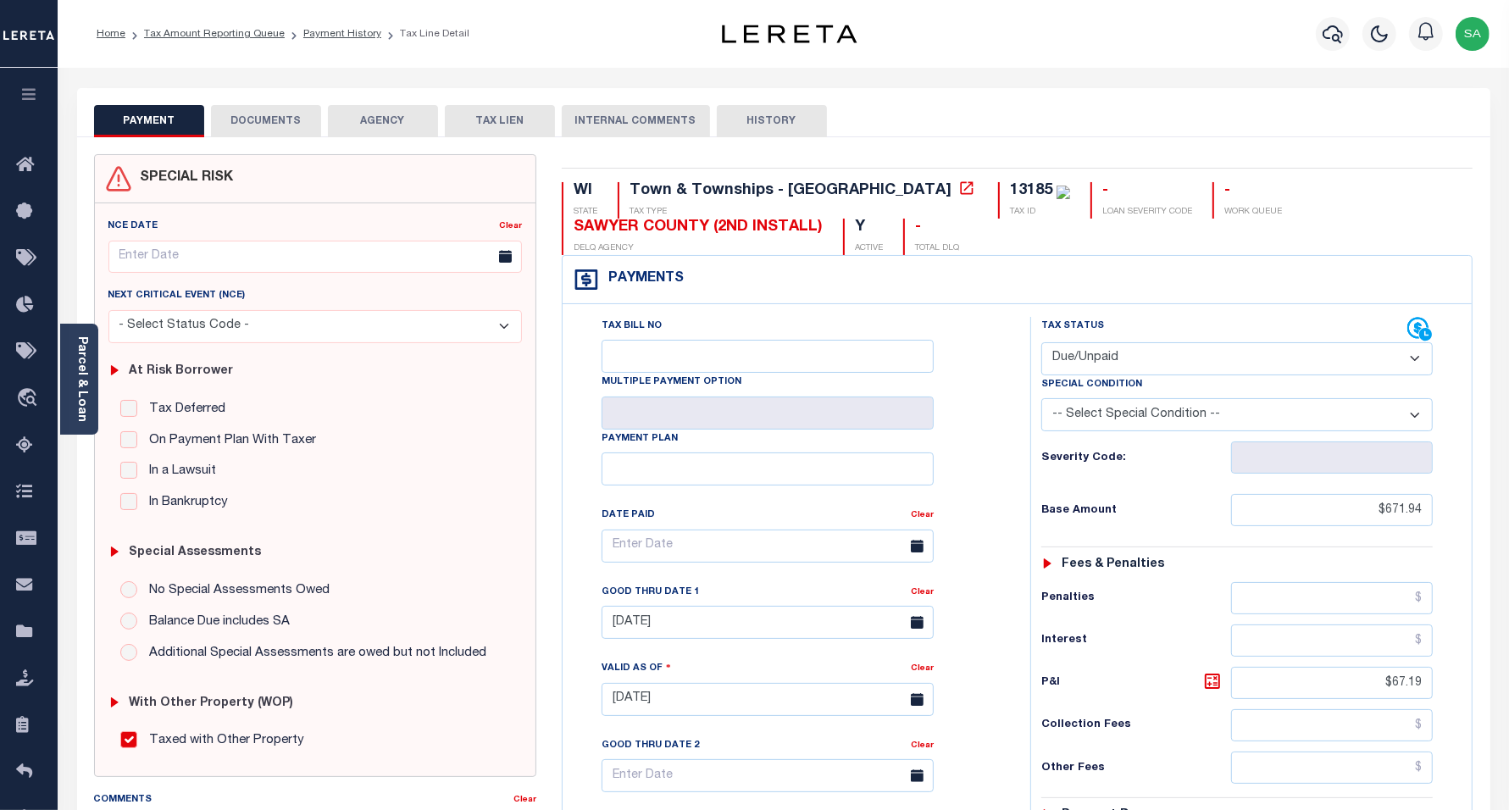
click at [298, 124] on button "DOCUMENTS" at bounding box center [266, 121] width 110 height 32
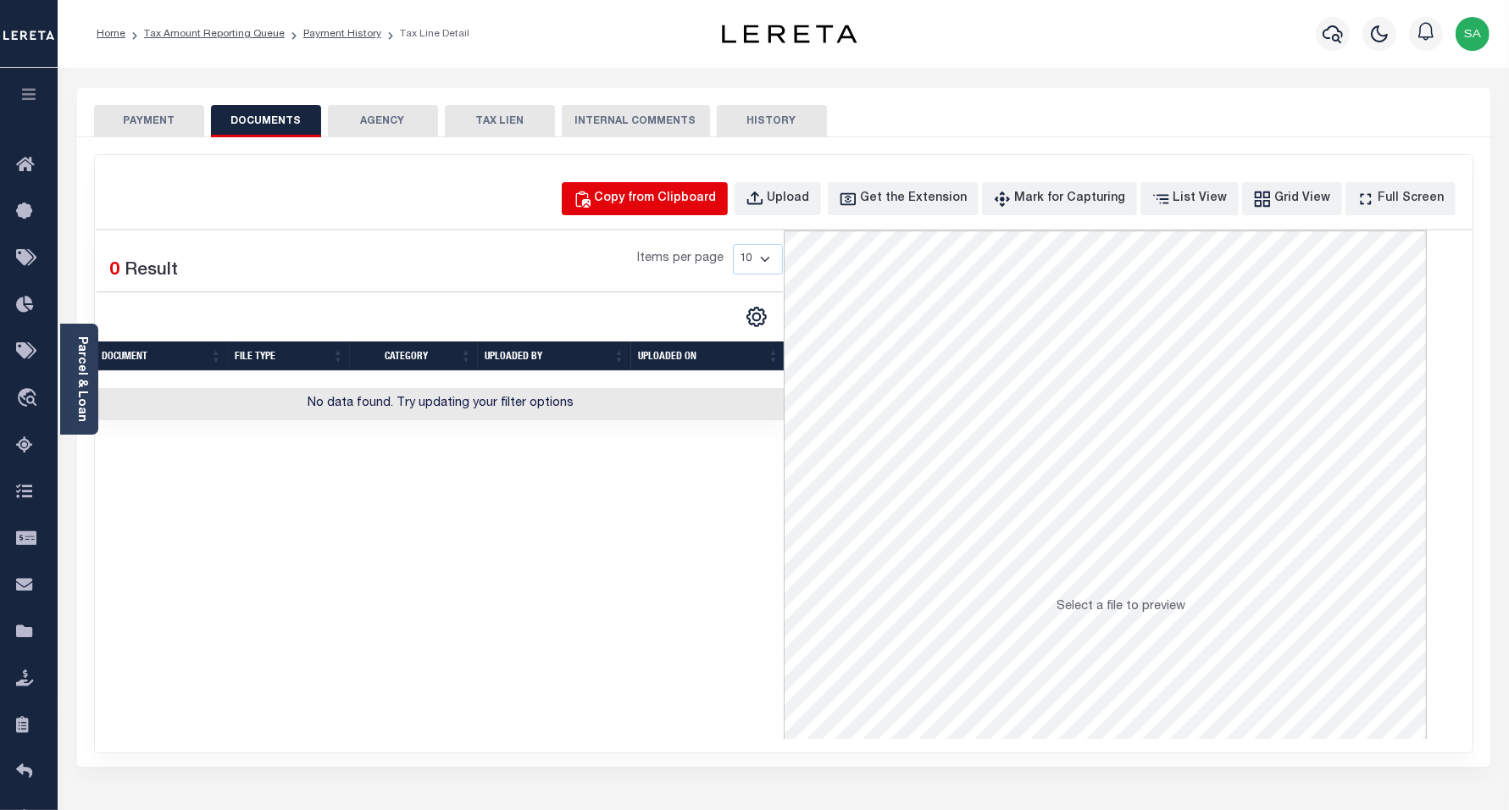
click at [680, 203] on div "Copy from Clipboard" at bounding box center [656, 199] width 122 height 19
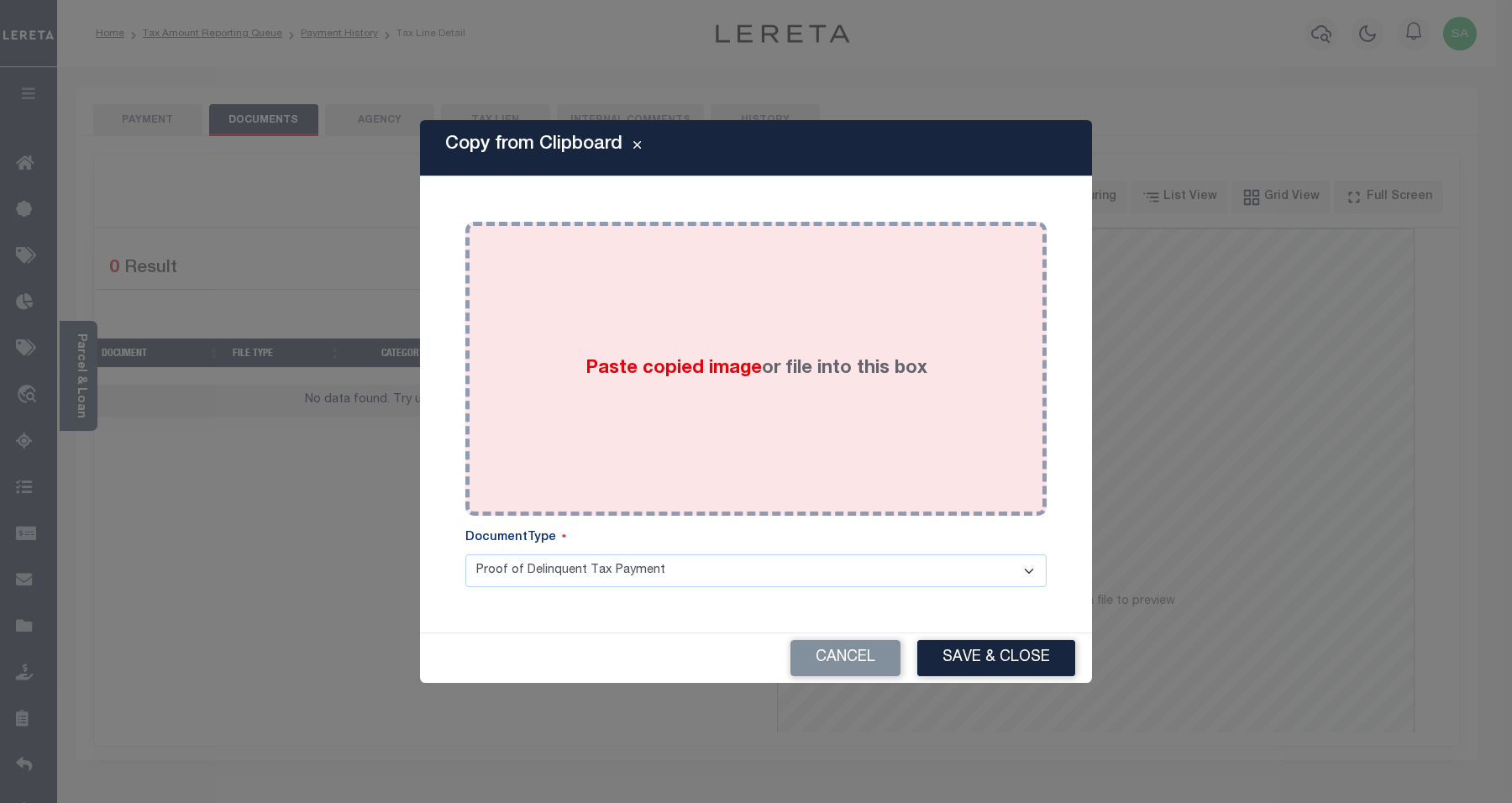
click at [764, 387] on div "Paste copied image or file into this box" at bounding box center [755, 368] width 556 height 269
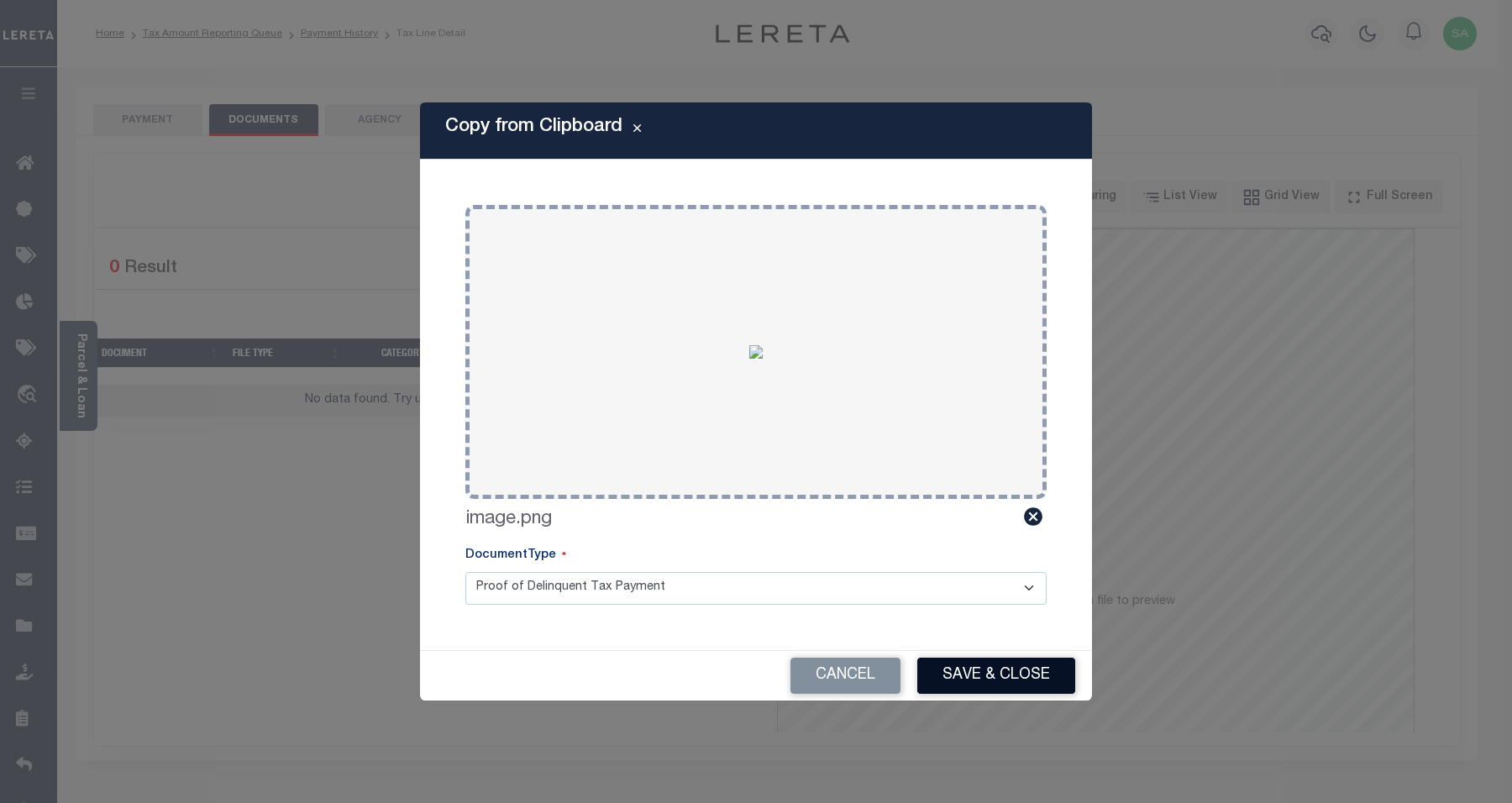
click at [989, 681] on button "Save & Close" at bounding box center [996, 676] width 158 height 36
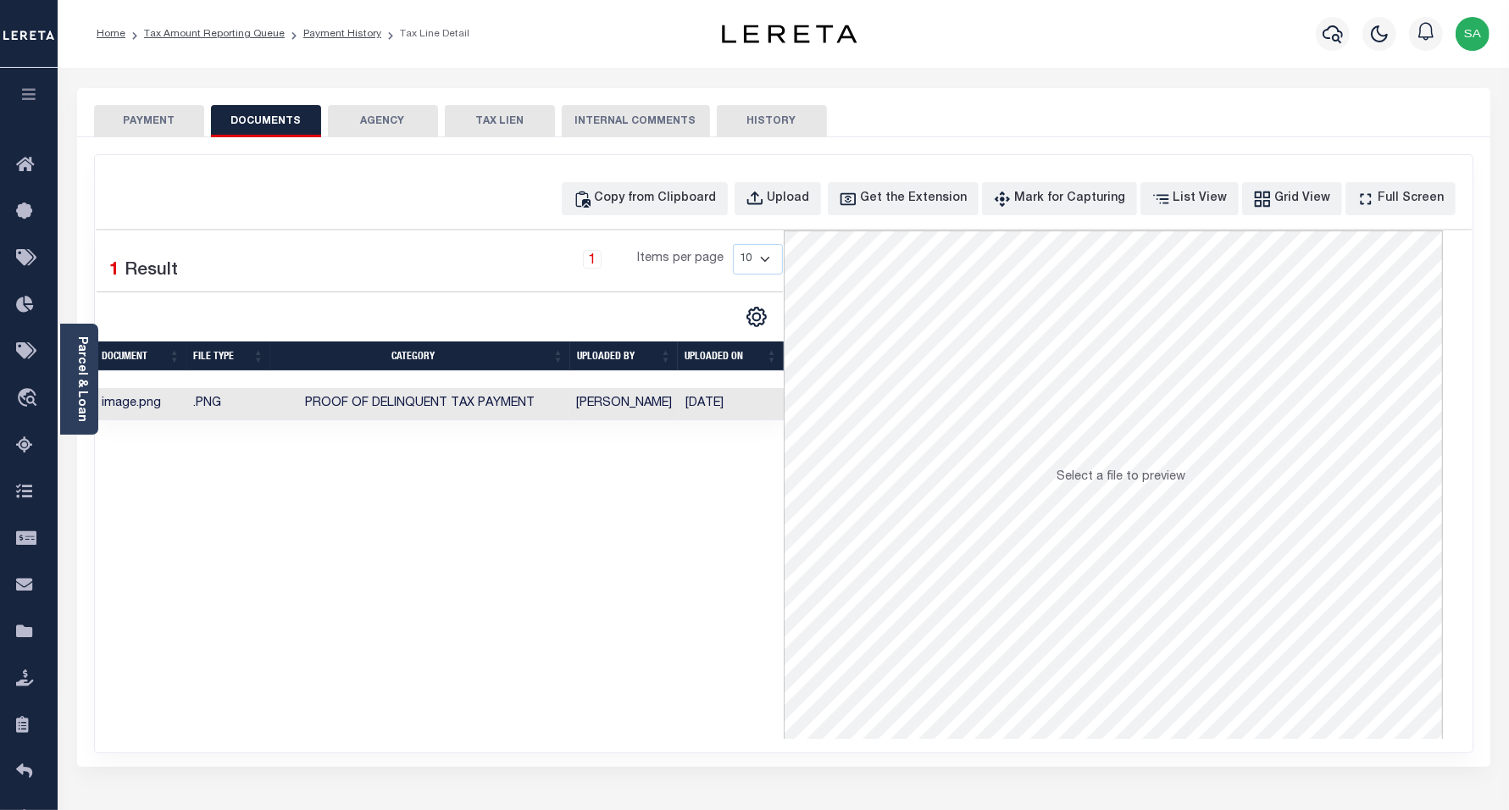
click at [171, 125] on button "PAYMENT" at bounding box center [149, 121] width 110 height 32
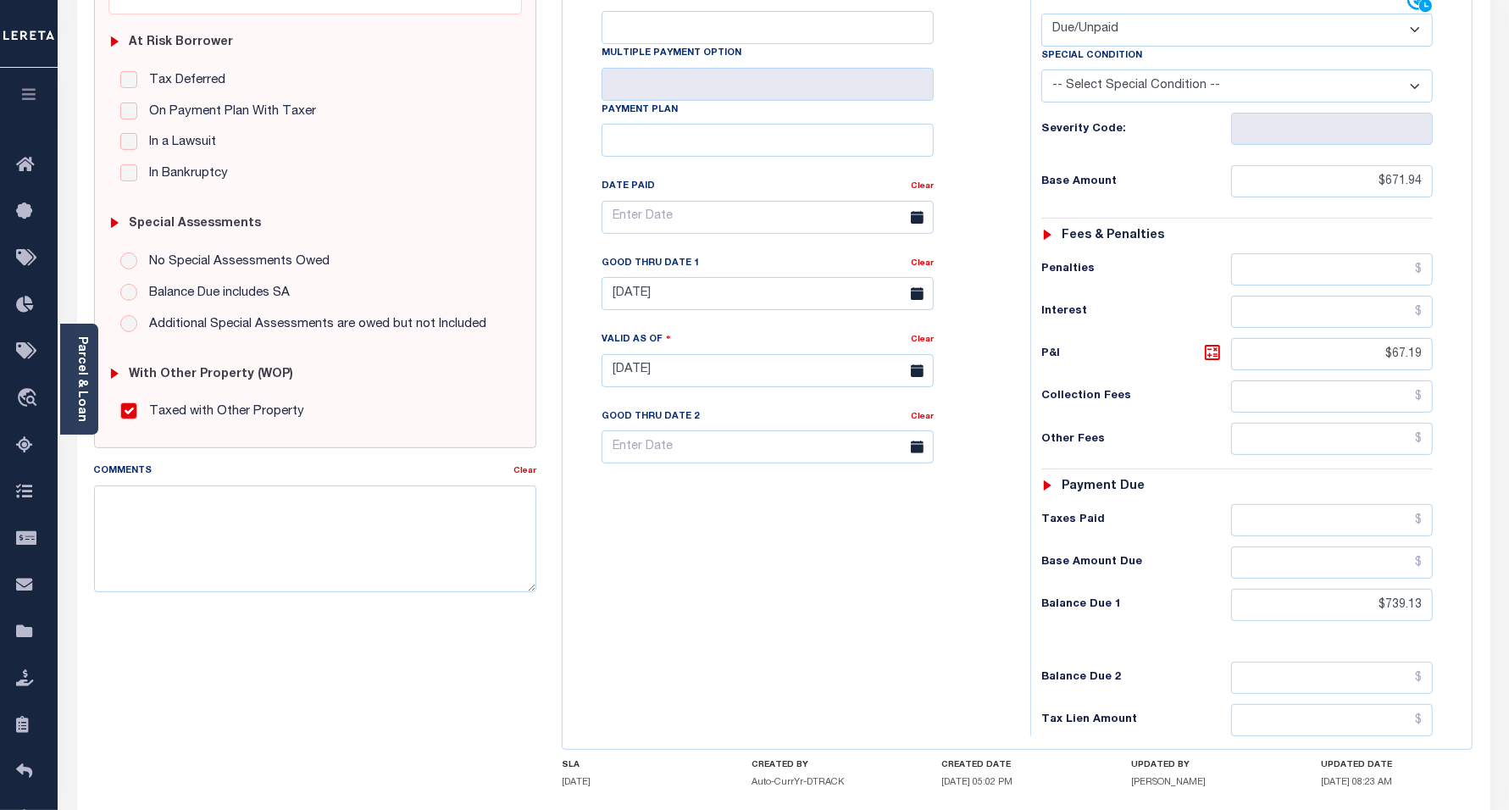
scroll to position [476, 0]
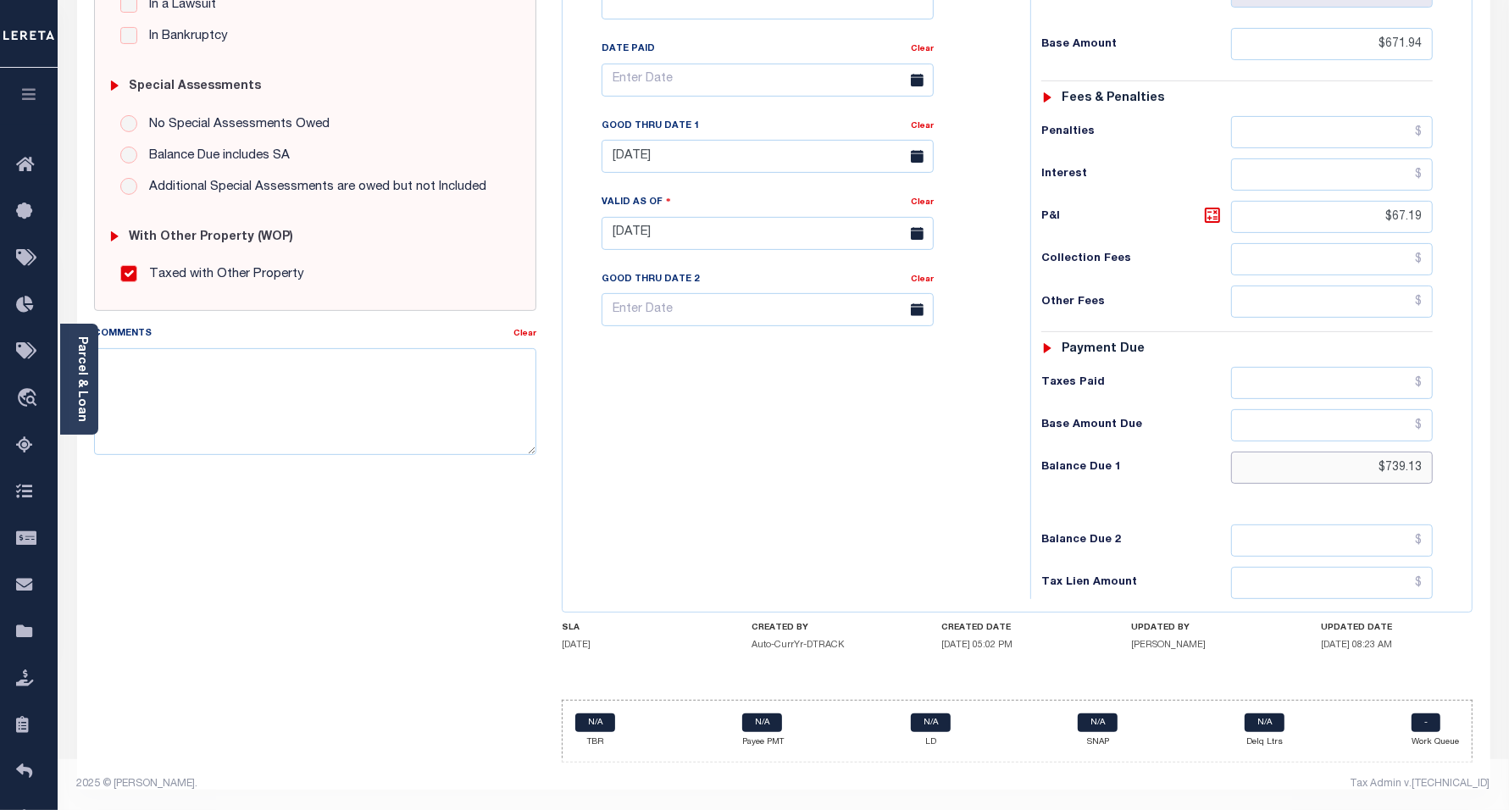
click at [1348, 454] on input "$739.13" at bounding box center [1332, 468] width 202 height 32
click at [1369, 208] on input "$67.19" at bounding box center [1332, 217] width 202 height 32
click at [737, 373] on div "Tax Bill No Multiple Payment Option Payment Plan Clear" at bounding box center [792, 225] width 451 height 748
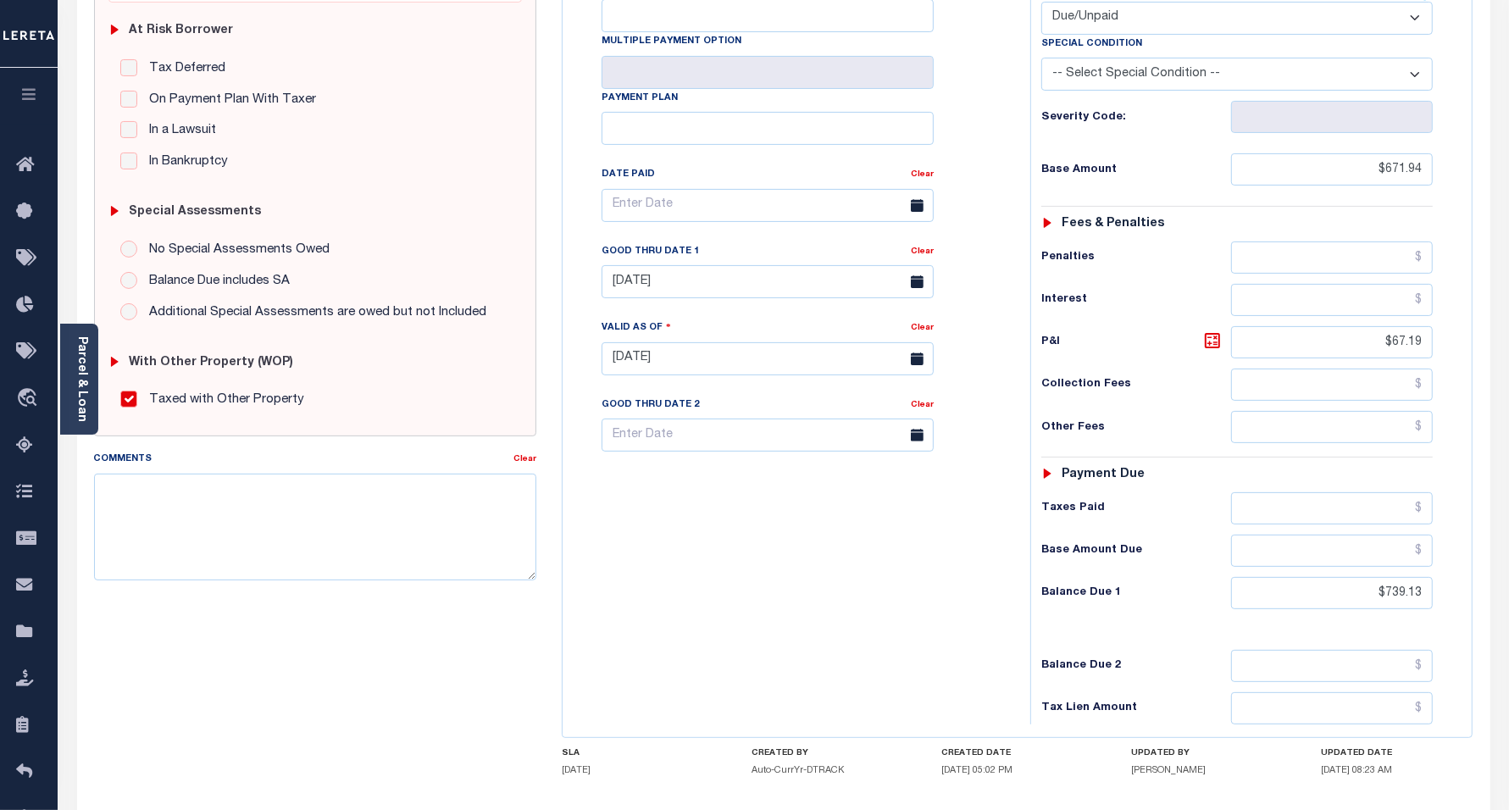
scroll to position [264, 0]
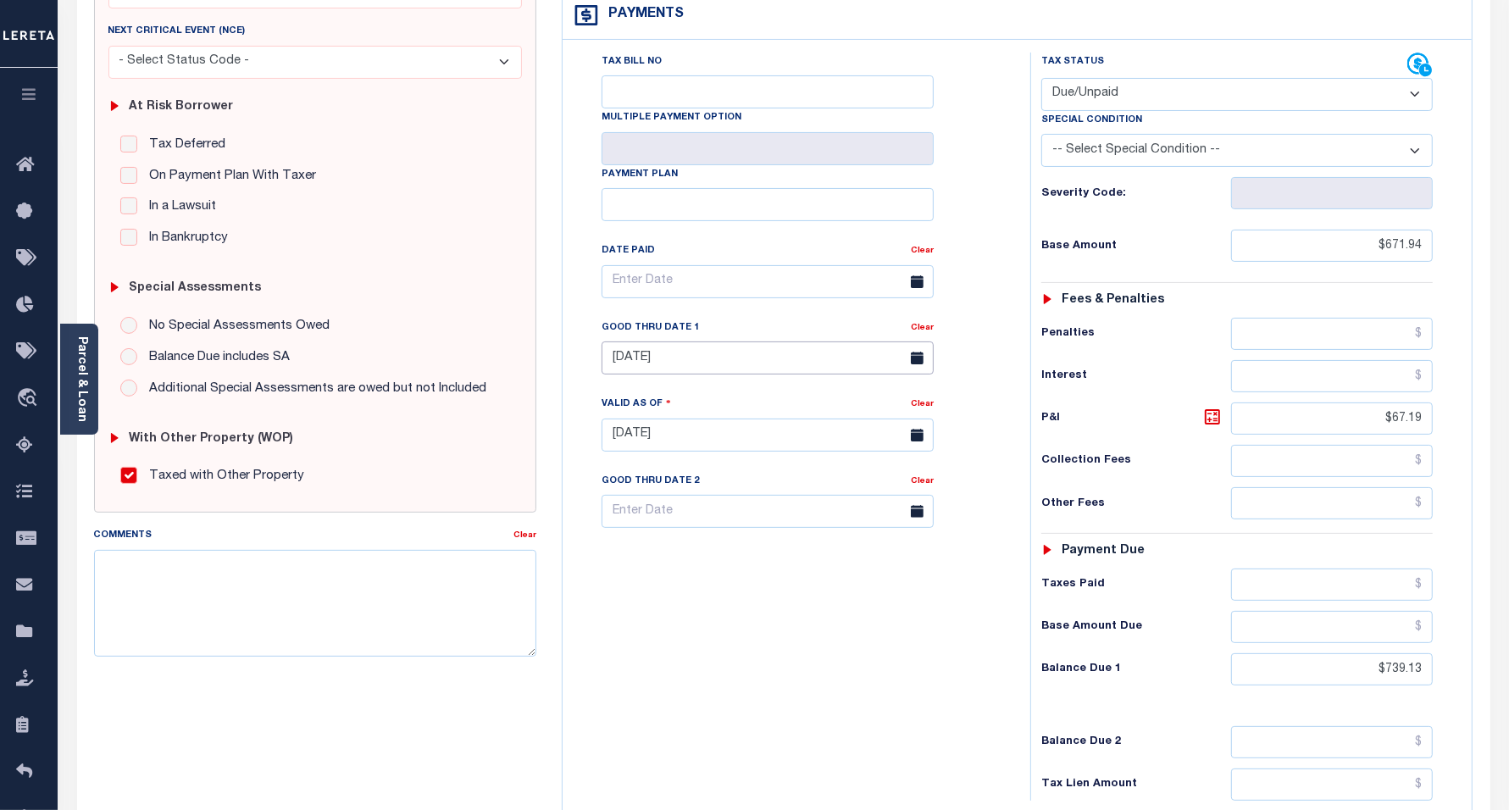
click at [699, 361] on input "[DATE]" at bounding box center [768, 358] width 332 height 33
drag, startPoint x: 686, startPoint y: 498, endPoint x: 683, endPoint y: 395, distance: 102.6
click at [688, 496] on span "9" at bounding box center [695, 491] width 33 height 33
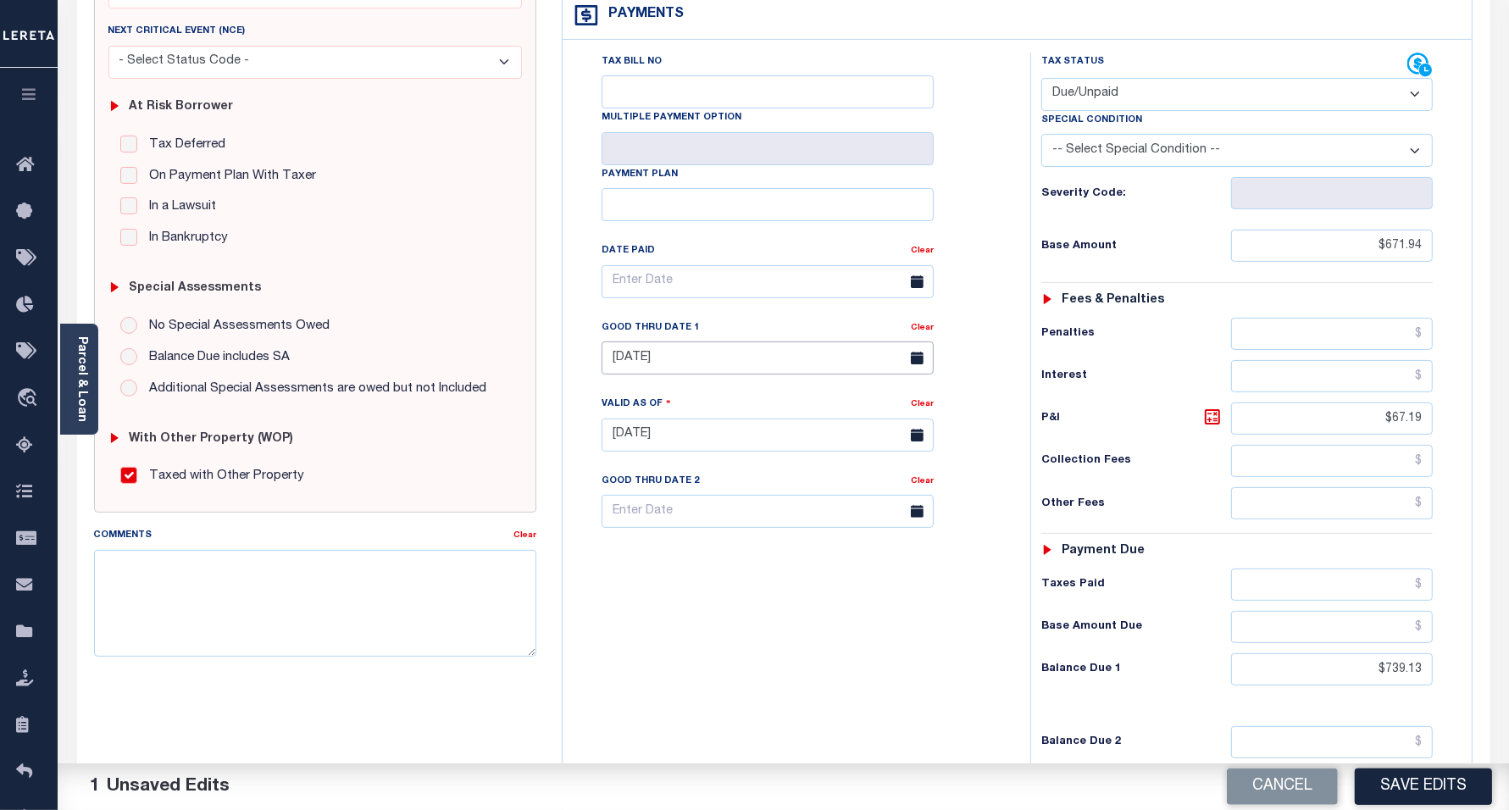
click at [706, 370] on input "09/09/2025" at bounding box center [768, 358] width 332 height 33
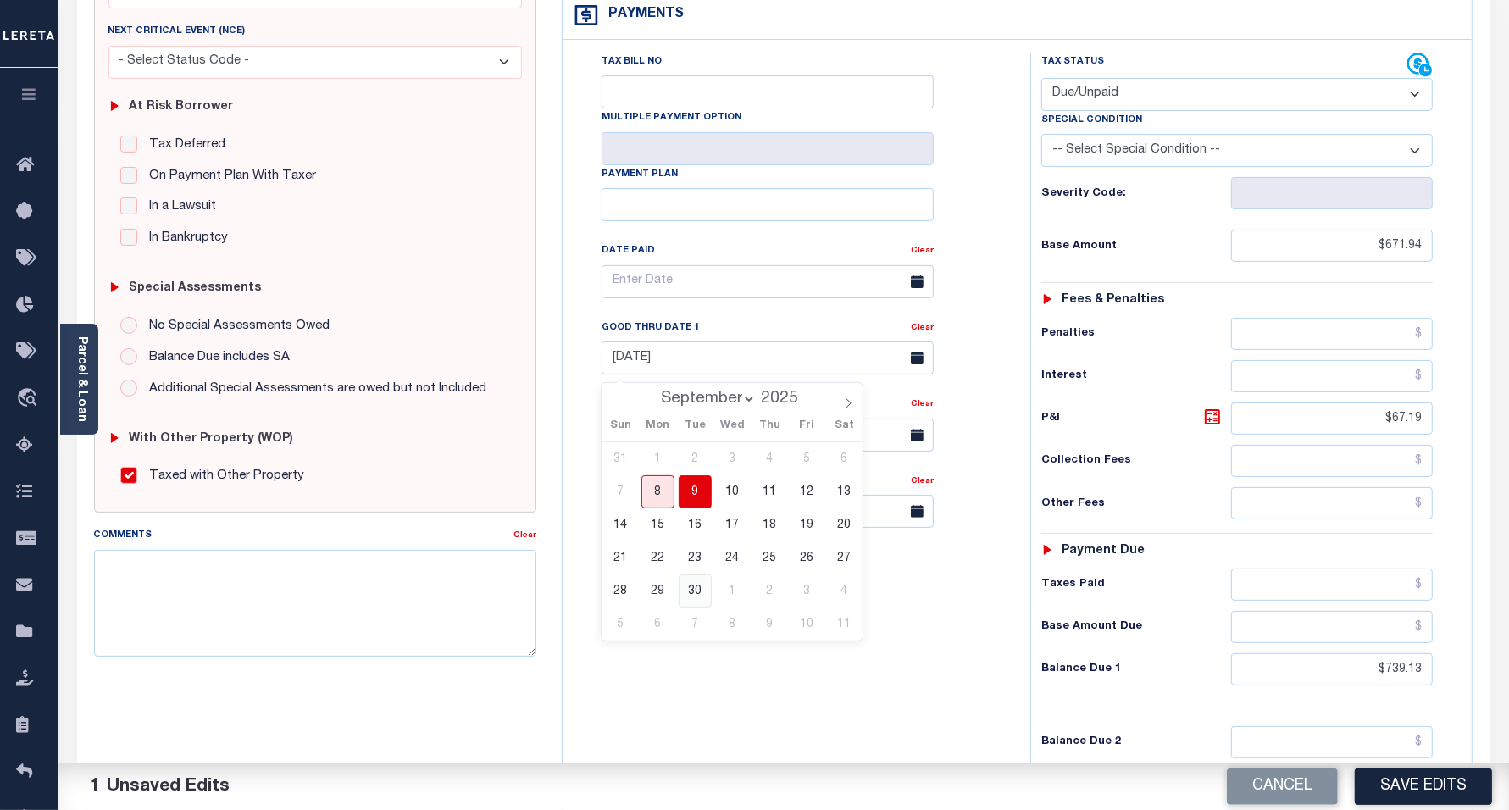
click at [691, 581] on span "30" at bounding box center [695, 591] width 33 height 33
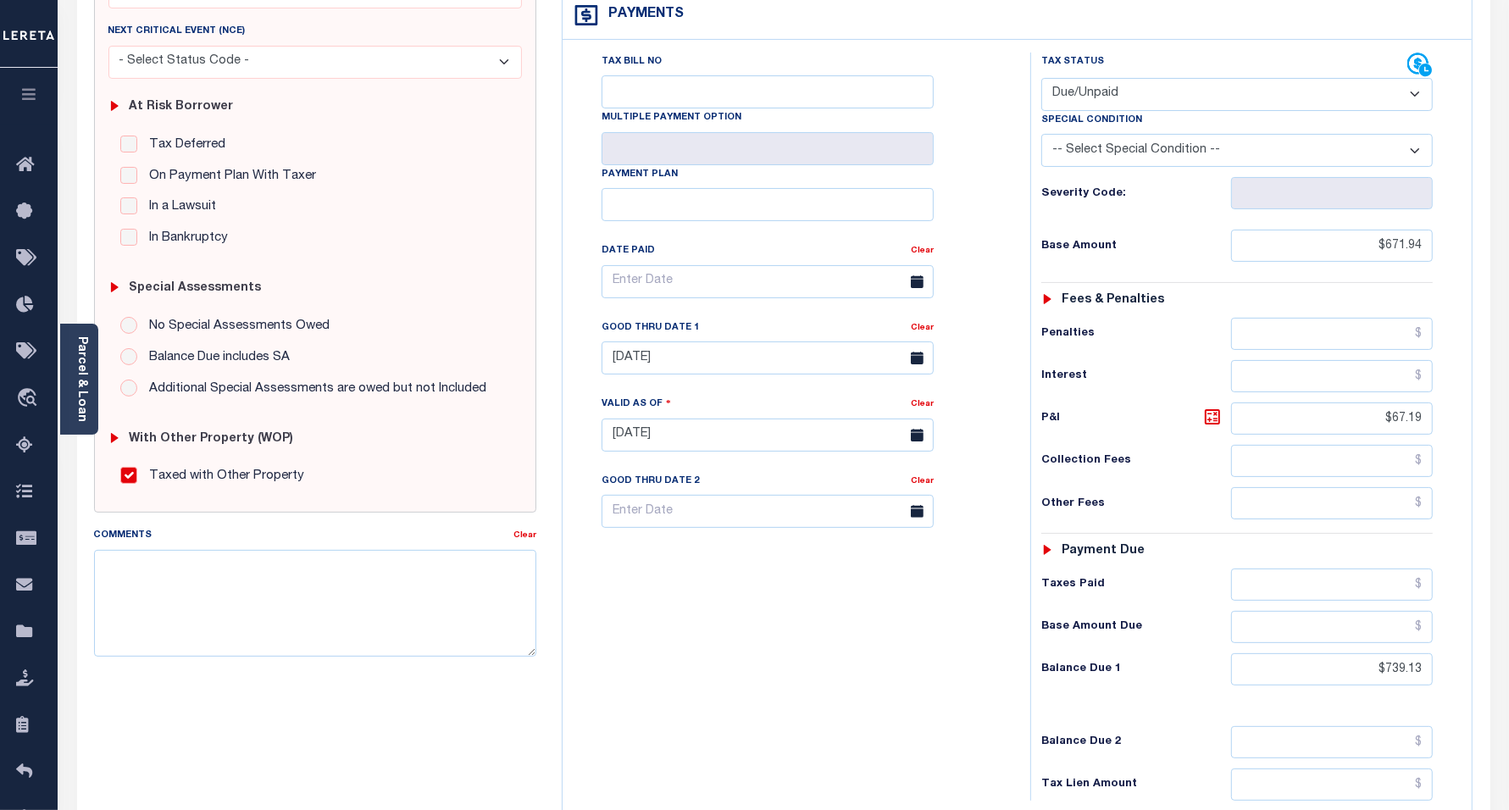
click at [905, 632] on div "Tax Bill No Multiple Payment Option Payment Plan Clear" at bounding box center [792, 427] width 451 height 748
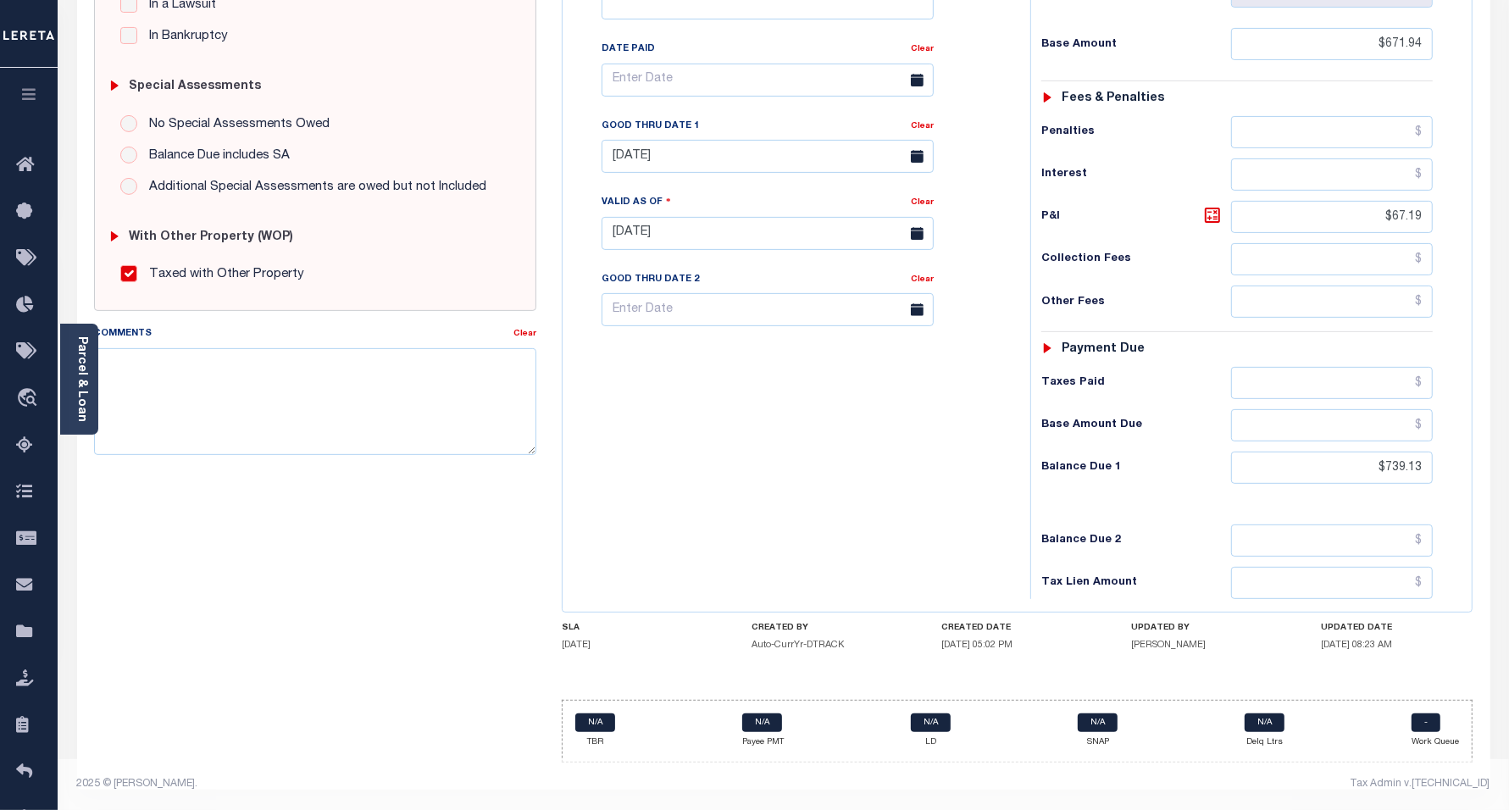
scroll to position [476, 0]
click at [700, 164] on body "Home Tax Amount Reporting Queue Payment History Tax Line Detail Profile" at bounding box center [754, 172] width 1509 height 1276
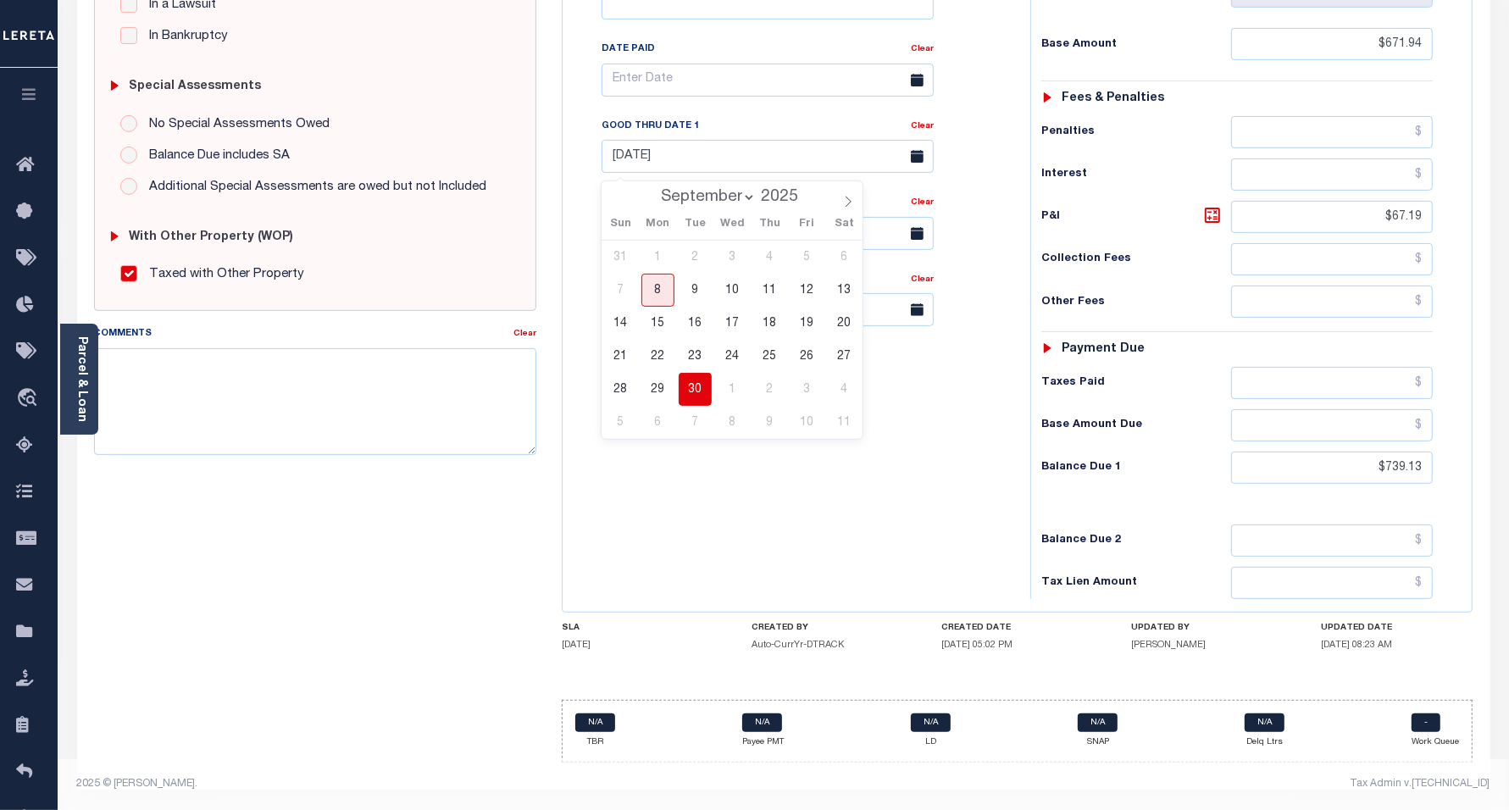
click at [697, 375] on span "30" at bounding box center [695, 389] width 33 height 33
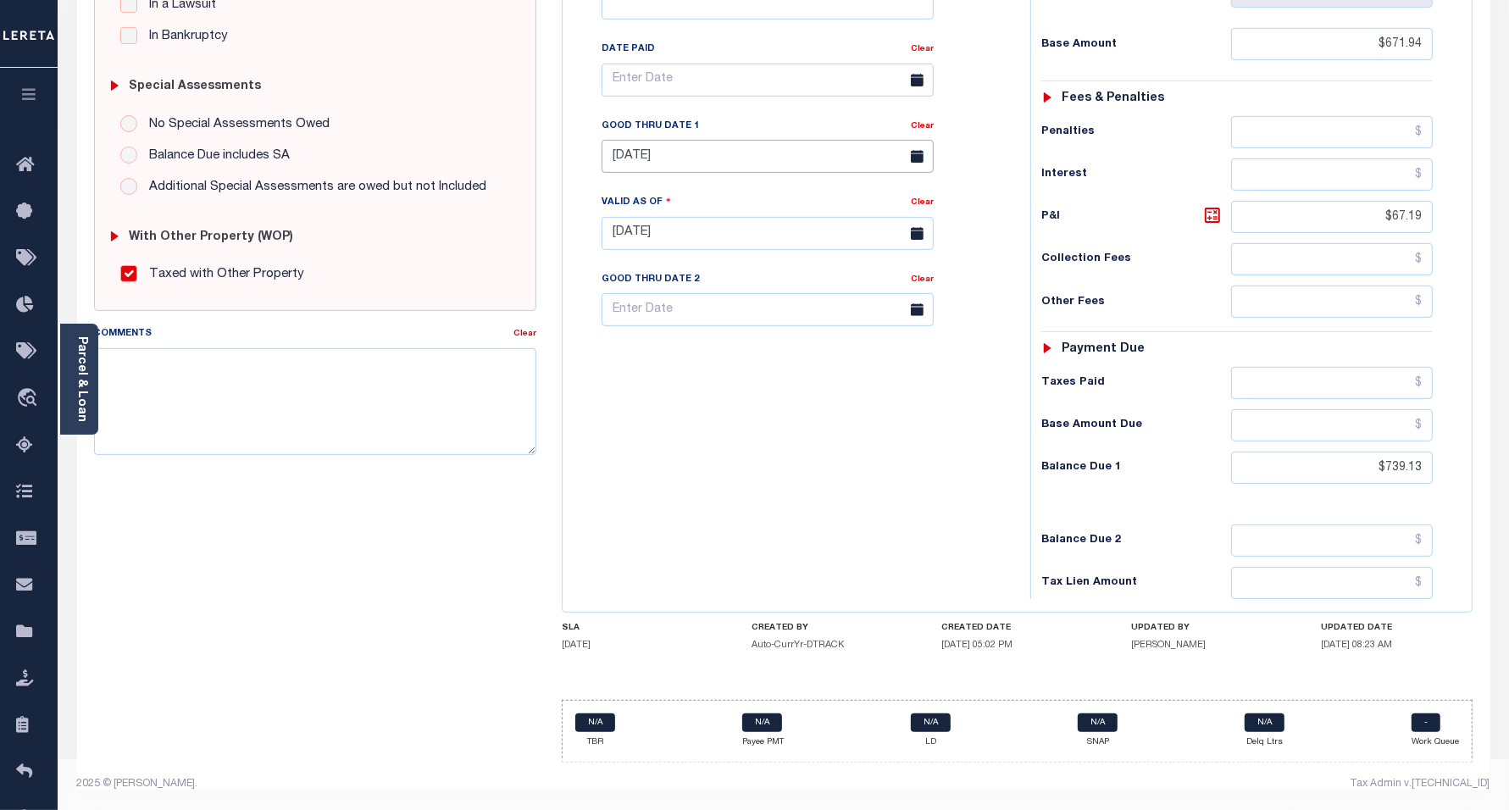
drag, startPoint x: 687, startPoint y: 158, endPoint x: 519, endPoint y: 149, distance: 168.9
click at [519, 149] on div "SPECIAL RISK NCE Date Clear" at bounding box center [783, 232] width 1405 height 1088
click at [695, 154] on input "[DATE]" at bounding box center [768, 156] width 332 height 33
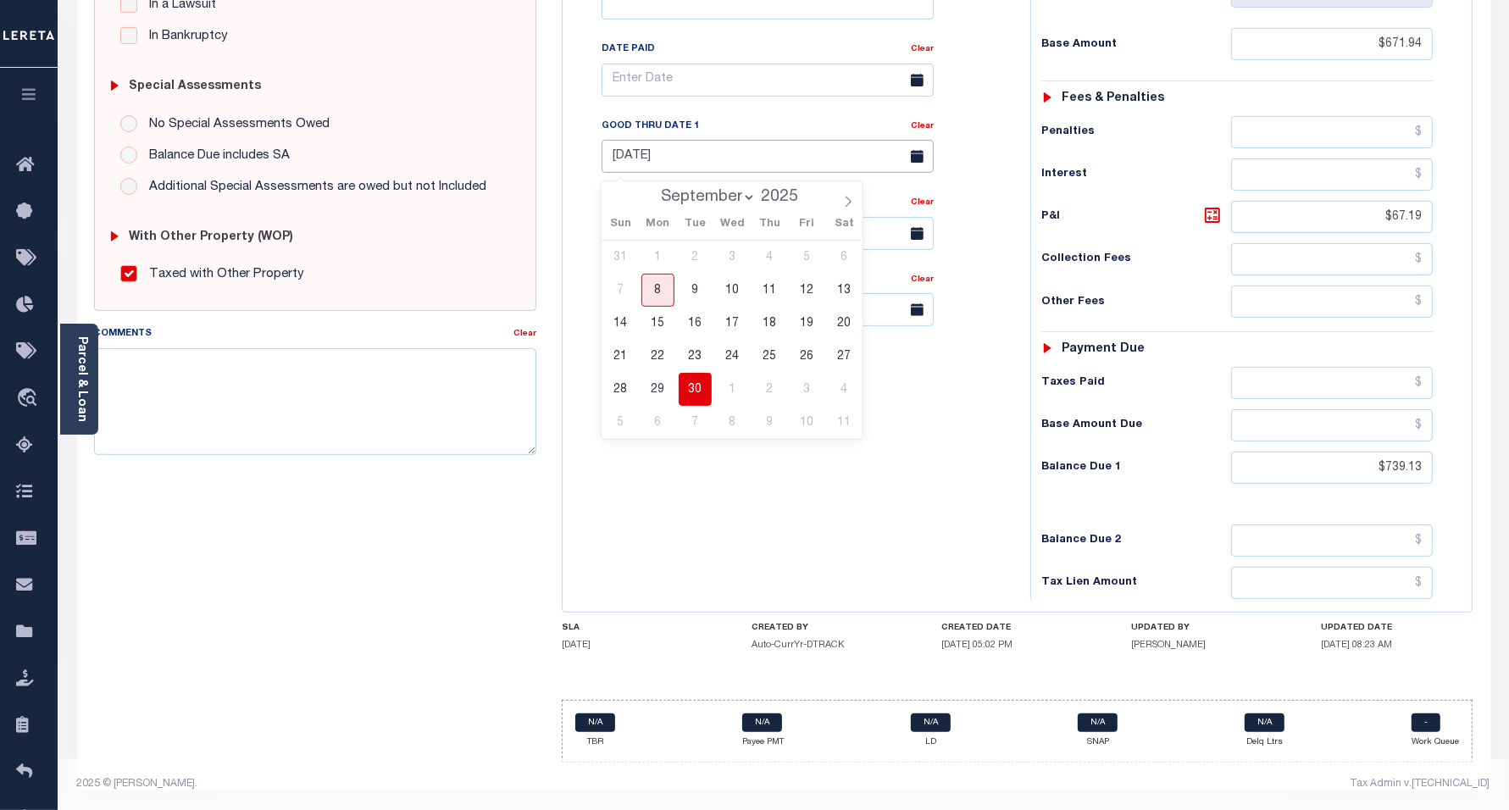
click at [708, 159] on input "[DATE]" at bounding box center [768, 156] width 332 height 33
click at [699, 346] on span "23" at bounding box center [695, 356] width 33 height 33
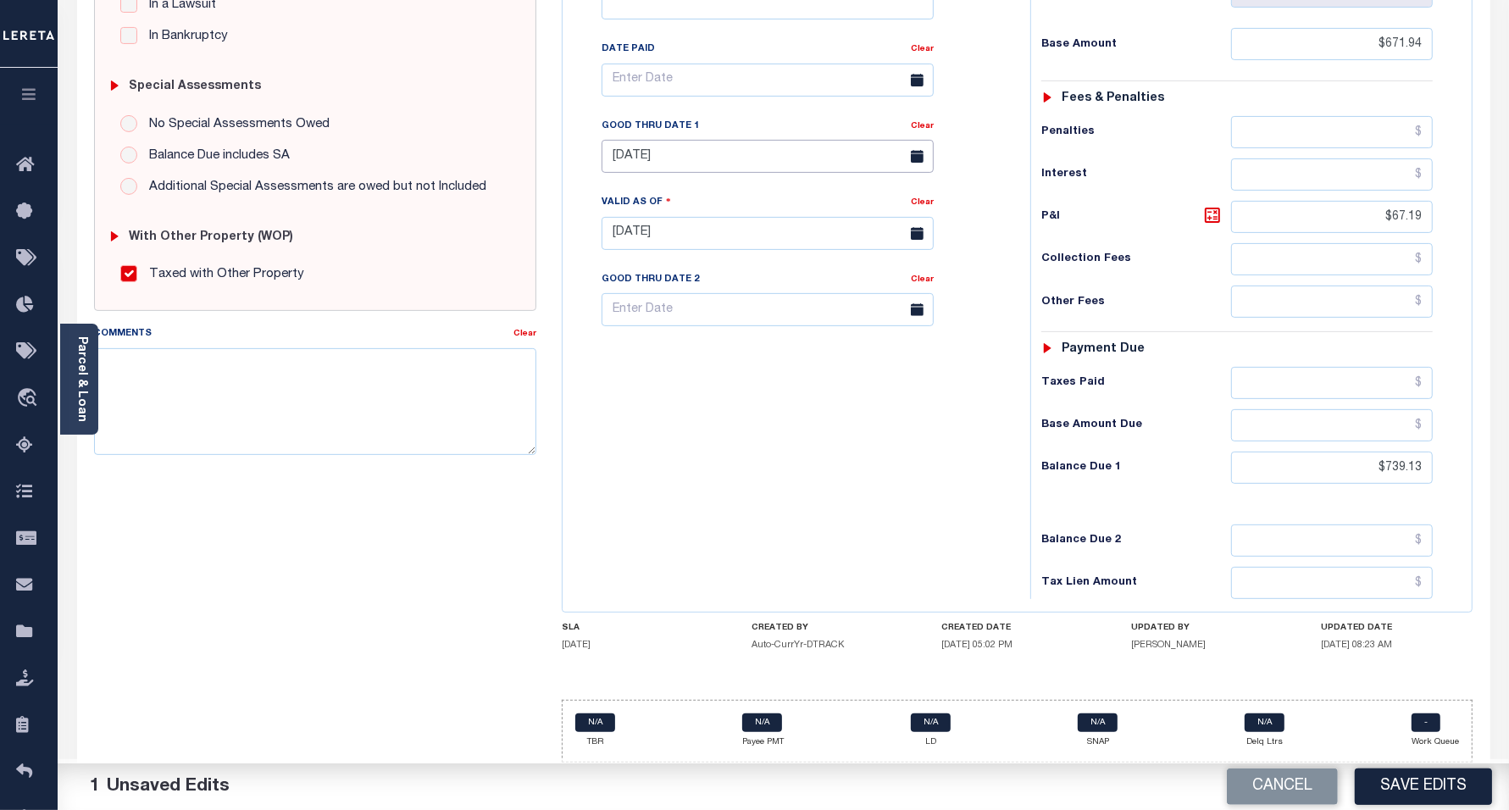
click at [700, 153] on input "[DATE]" at bounding box center [768, 156] width 332 height 33
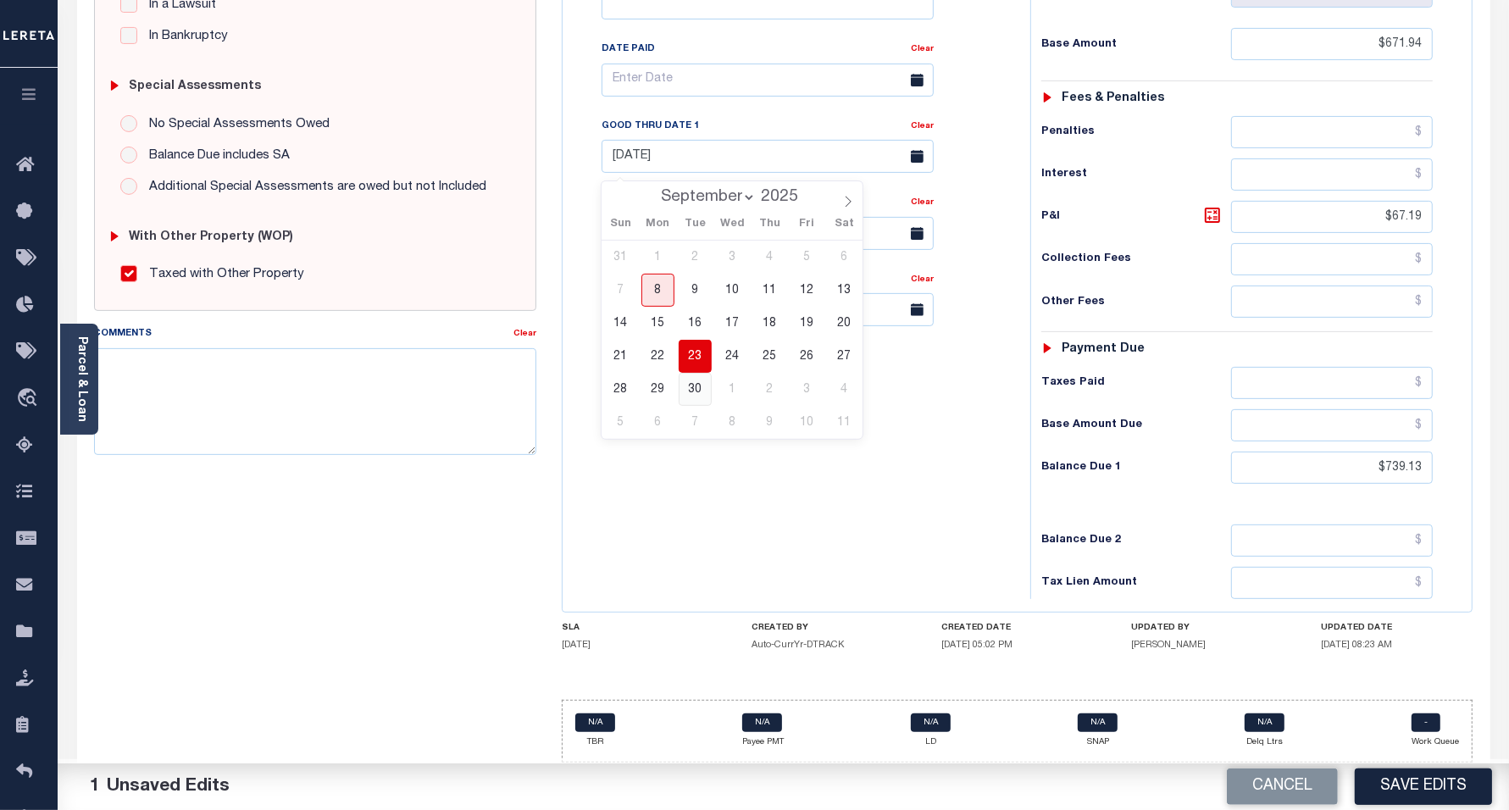
click at [704, 380] on span "30" at bounding box center [695, 389] width 33 height 33
type input "[DATE]"
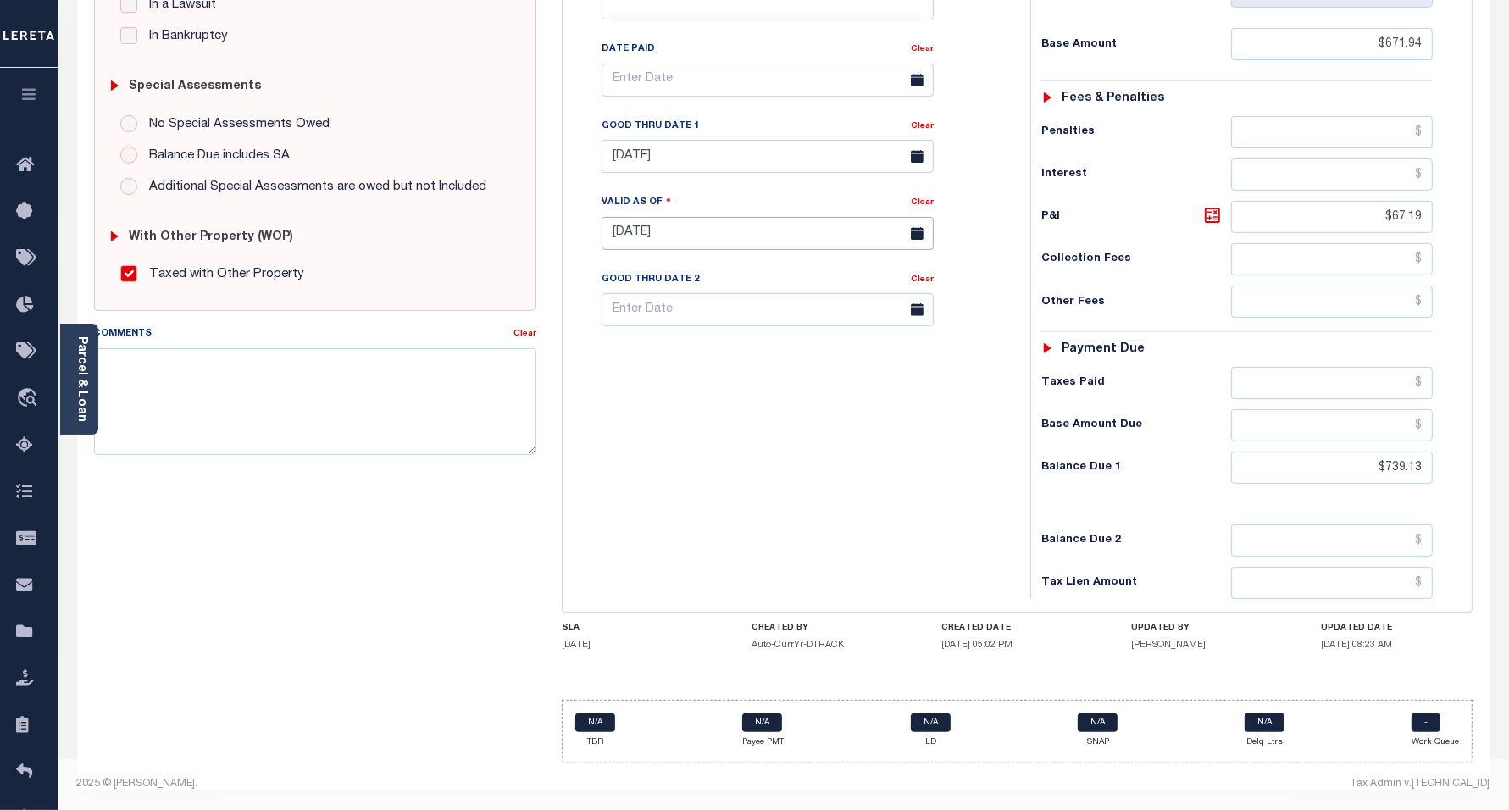
click at [705, 229] on input "[DATE]" at bounding box center [768, 233] width 332 height 33
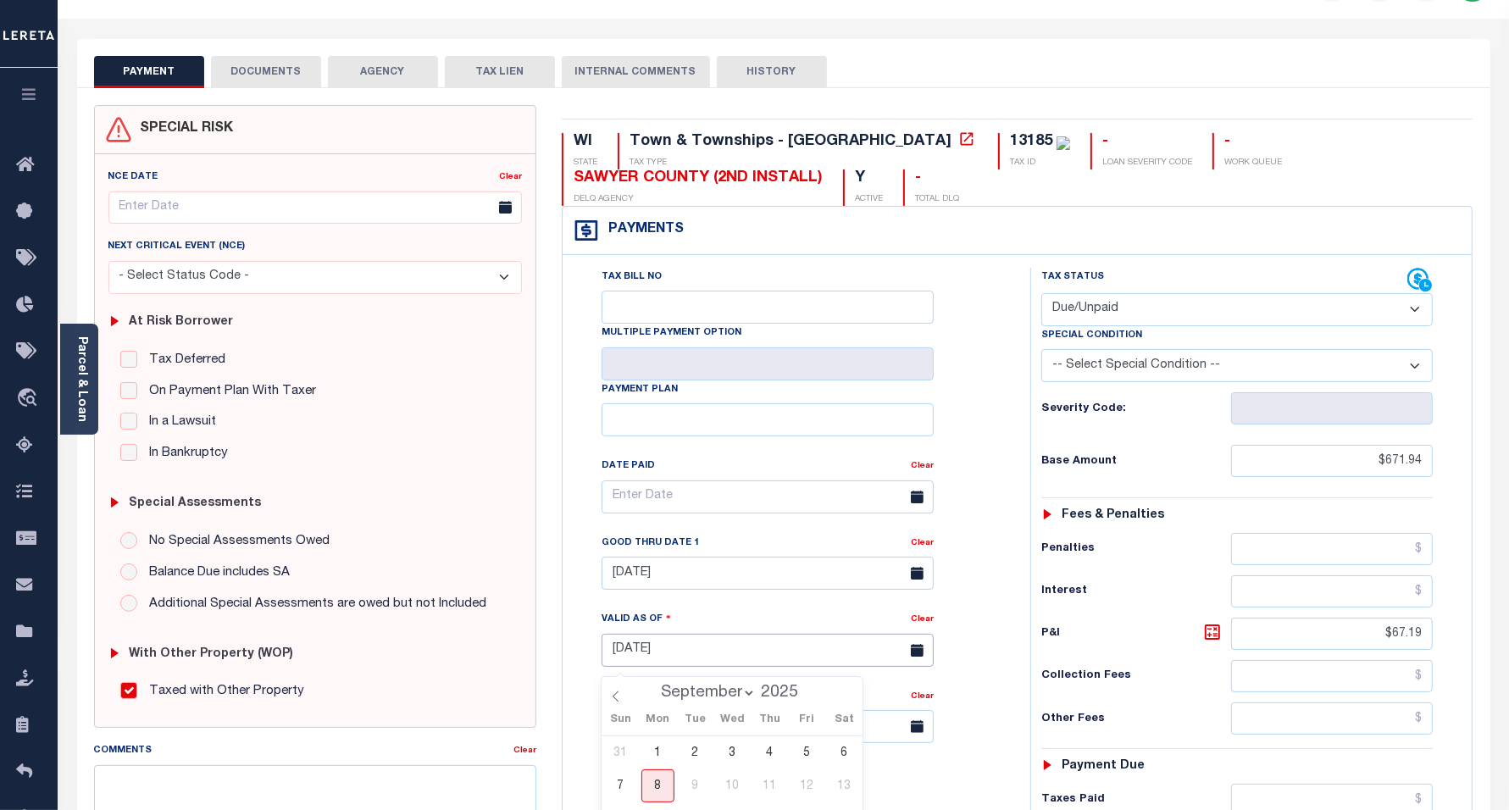
scroll to position [0, 0]
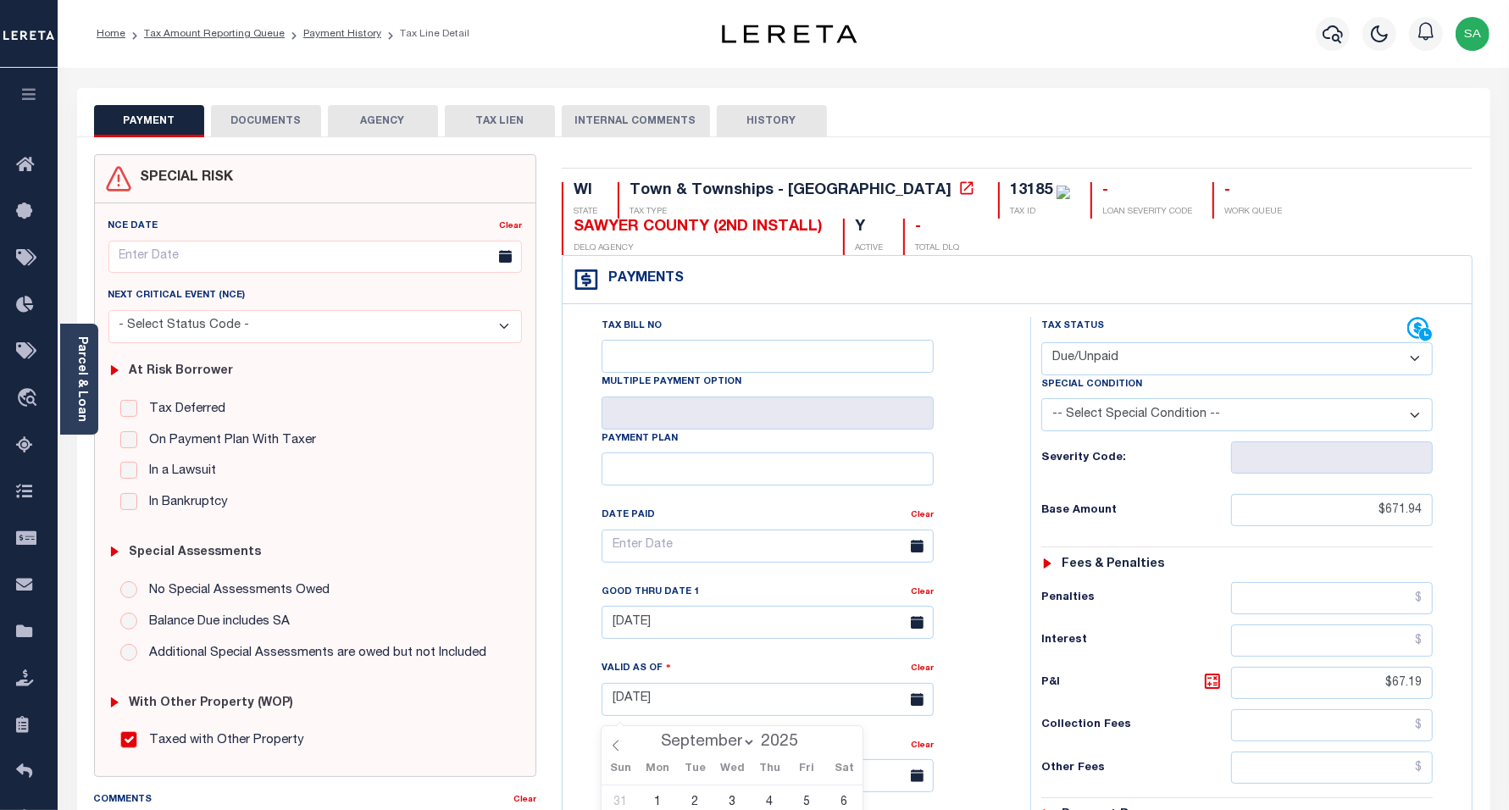
click at [289, 125] on button "DOCUMENTS" at bounding box center [266, 121] width 110 height 32
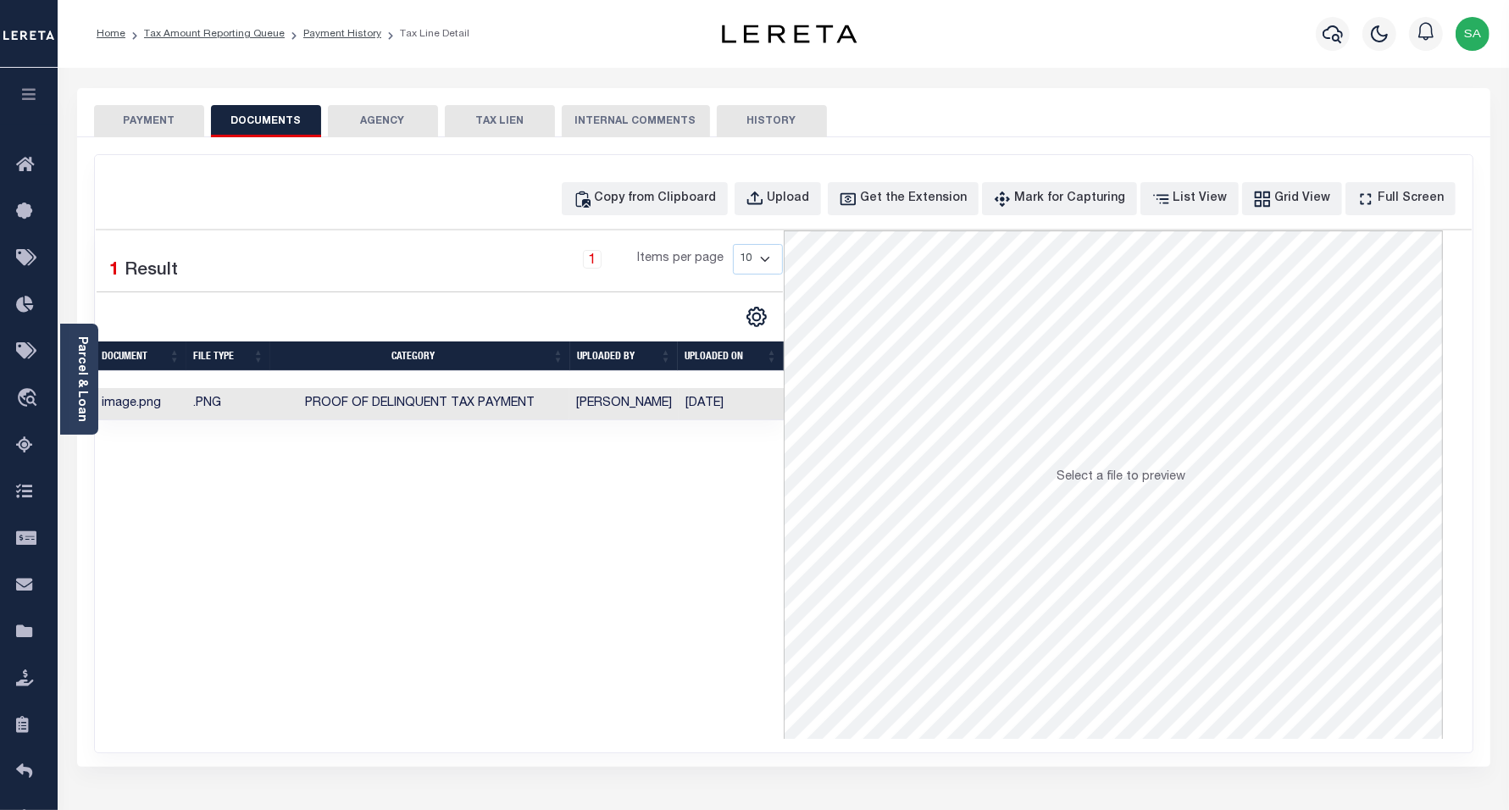
click at [158, 107] on button "PAYMENT" at bounding box center [149, 121] width 110 height 32
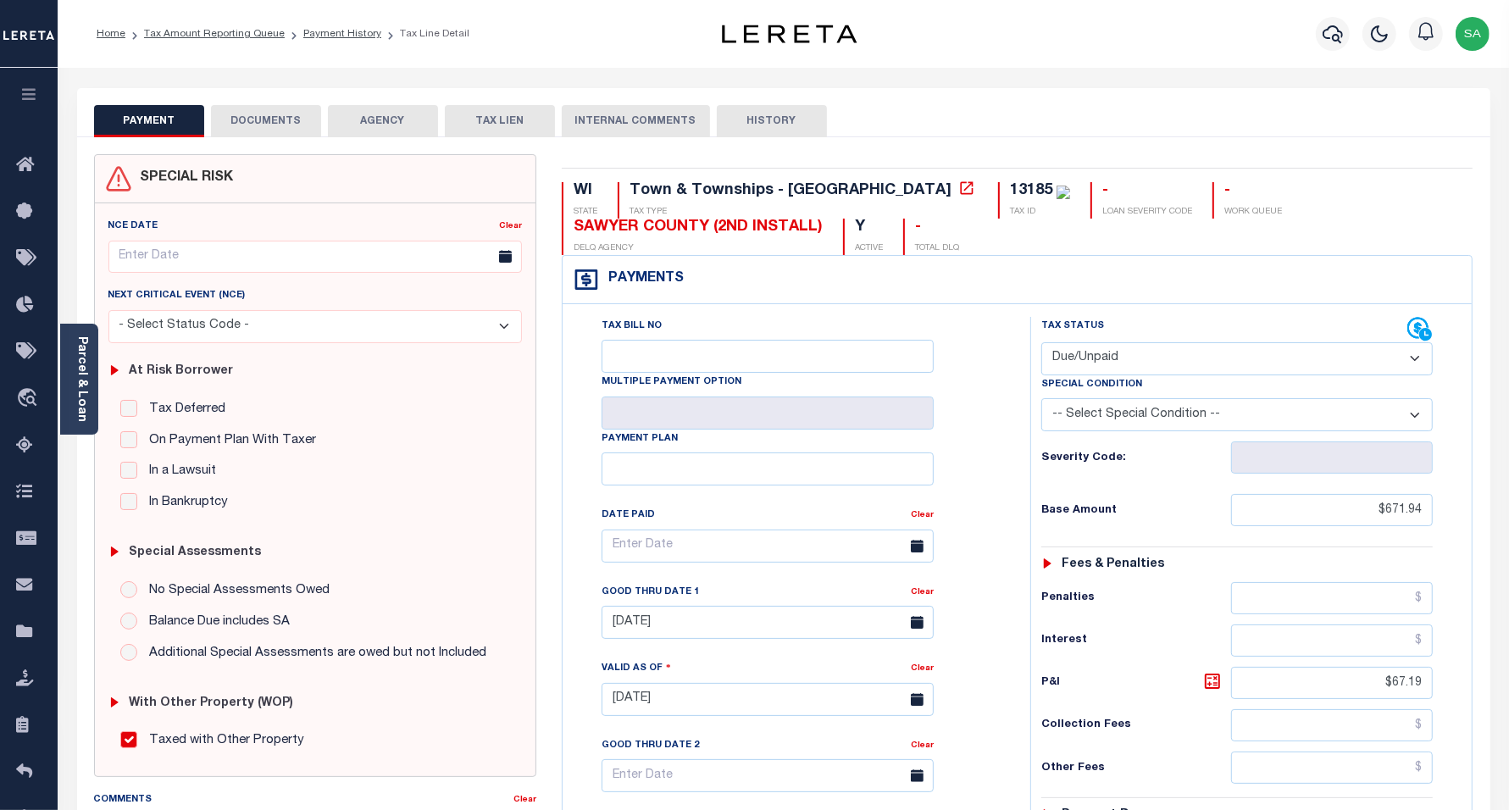
scroll to position [476, 0]
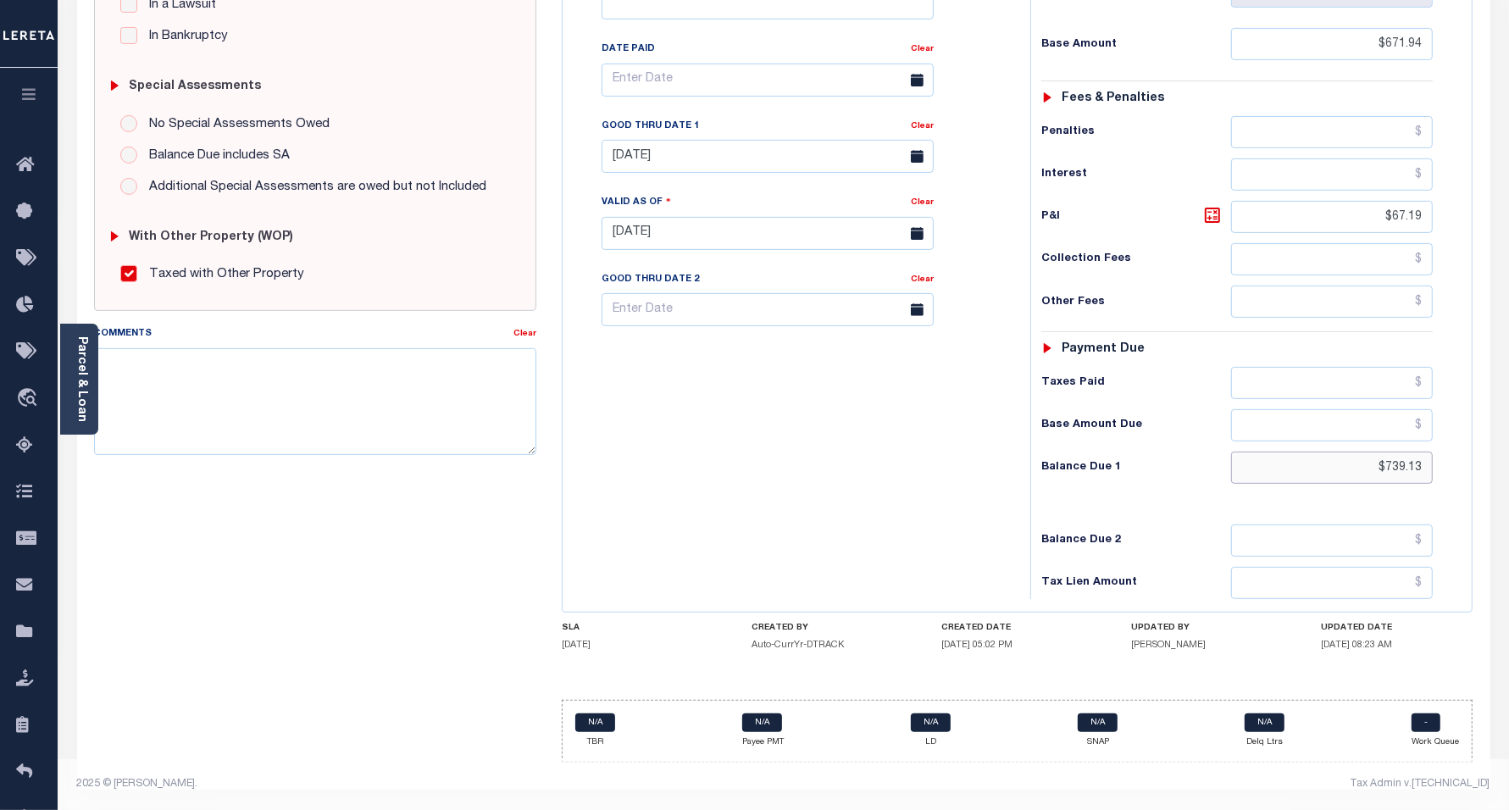
click at [1331, 468] on input "$739.13" at bounding box center [1332, 468] width 202 height 32
drag, startPoint x: 1387, startPoint y: 213, endPoint x: 1416, endPoint y: 217, distance: 30.0
click at [1462, 219] on div "Tax Status Status" at bounding box center [1243, 225] width 451 height 748
click at [1400, 214] on input "$67.19" at bounding box center [1332, 217] width 202 height 32
click at [1386, 213] on input "$67.19" at bounding box center [1332, 217] width 202 height 32
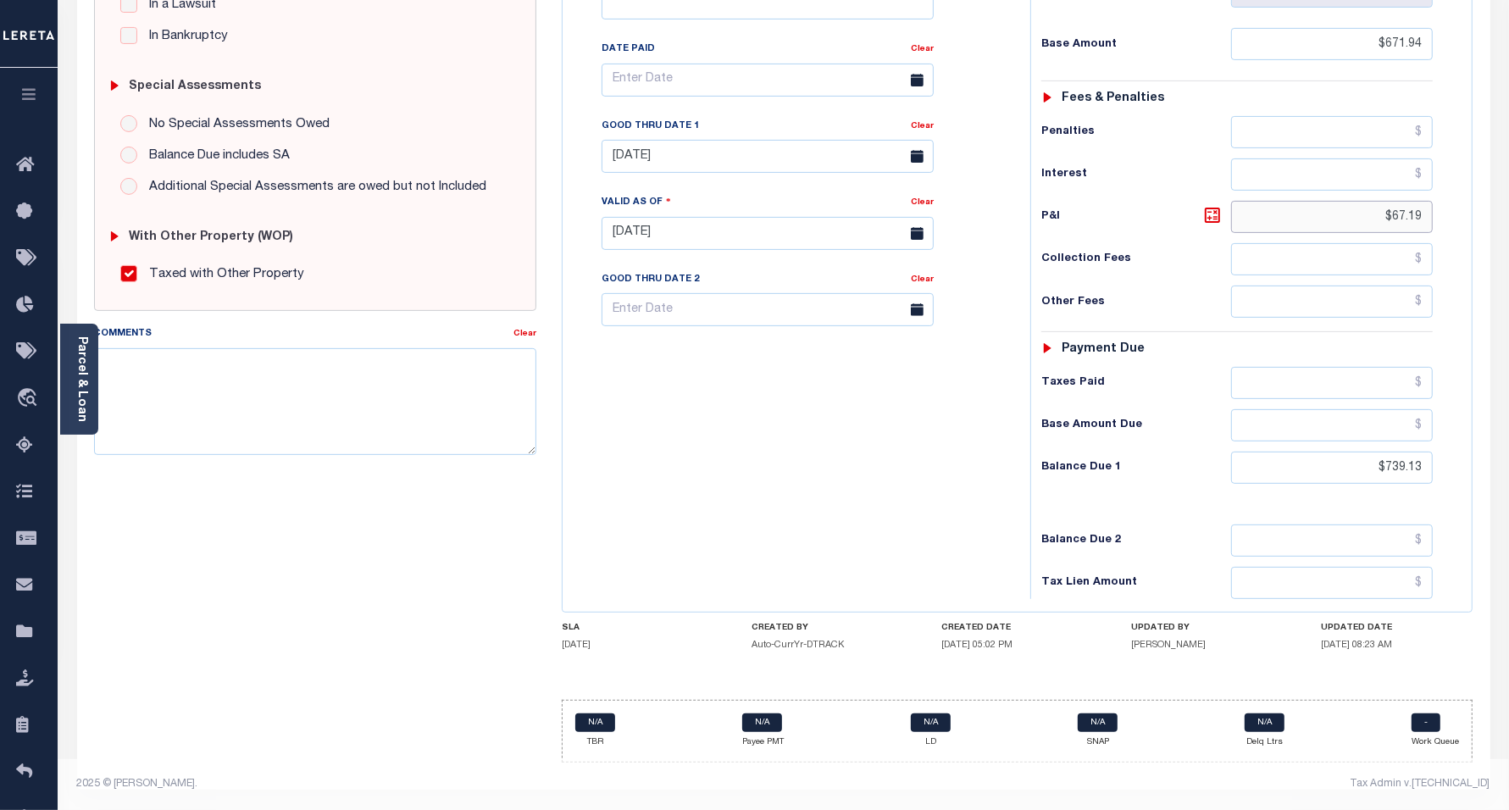
drag, startPoint x: 1387, startPoint y: 208, endPoint x: 1464, endPoint y: 214, distance: 77.4
click at [1464, 214] on div "Tax Status Status" at bounding box center [1243, 225] width 451 height 748
click at [1403, 210] on input "text" at bounding box center [1332, 217] width 202 height 32
paste input "$67.19"
type input "$67.19"
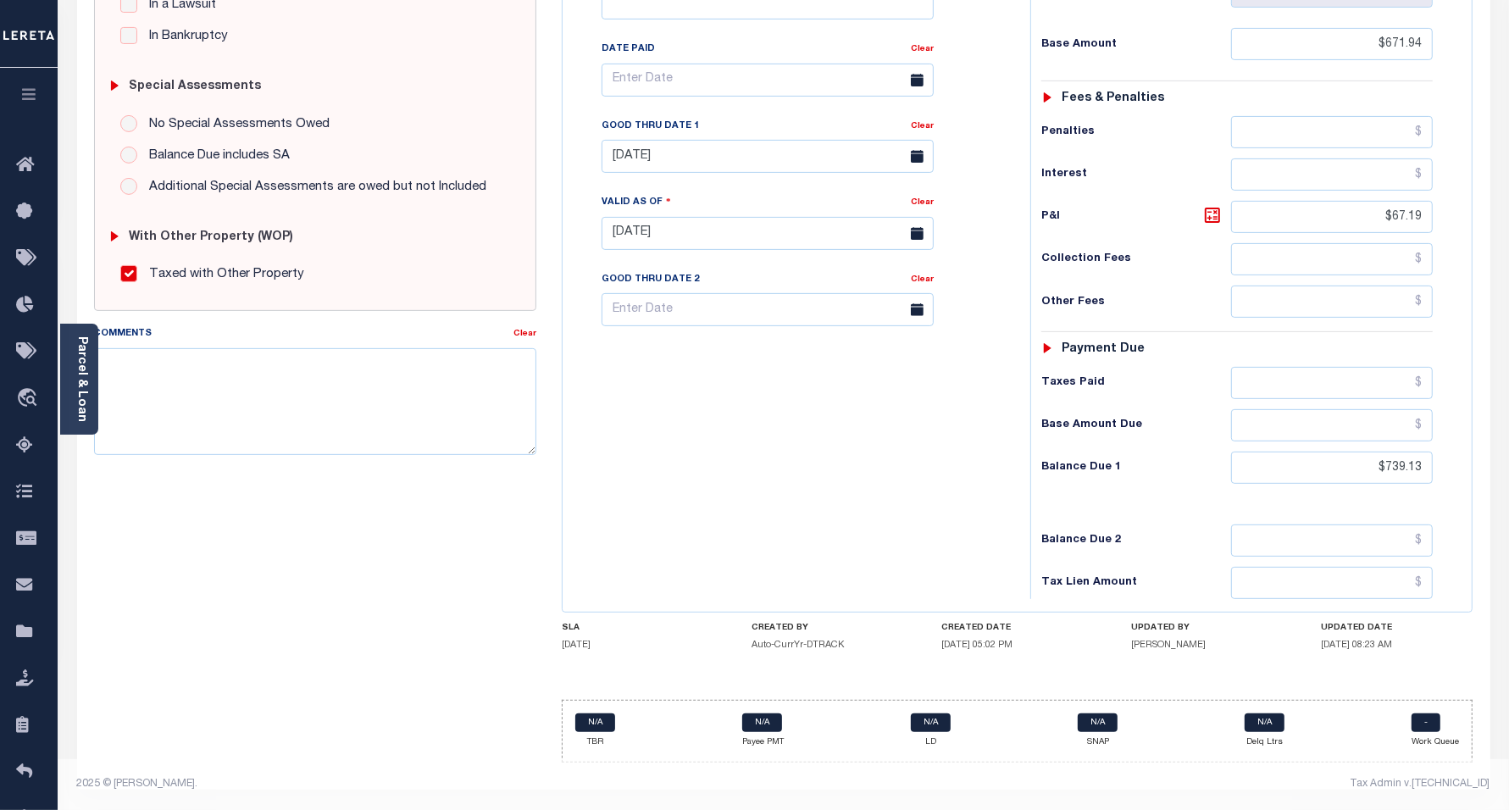
click at [887, 476] on div "Tax Bill No Multiple Payment Option Payment Plan Clear" at bounding box center [792, 225] width 451 height 748
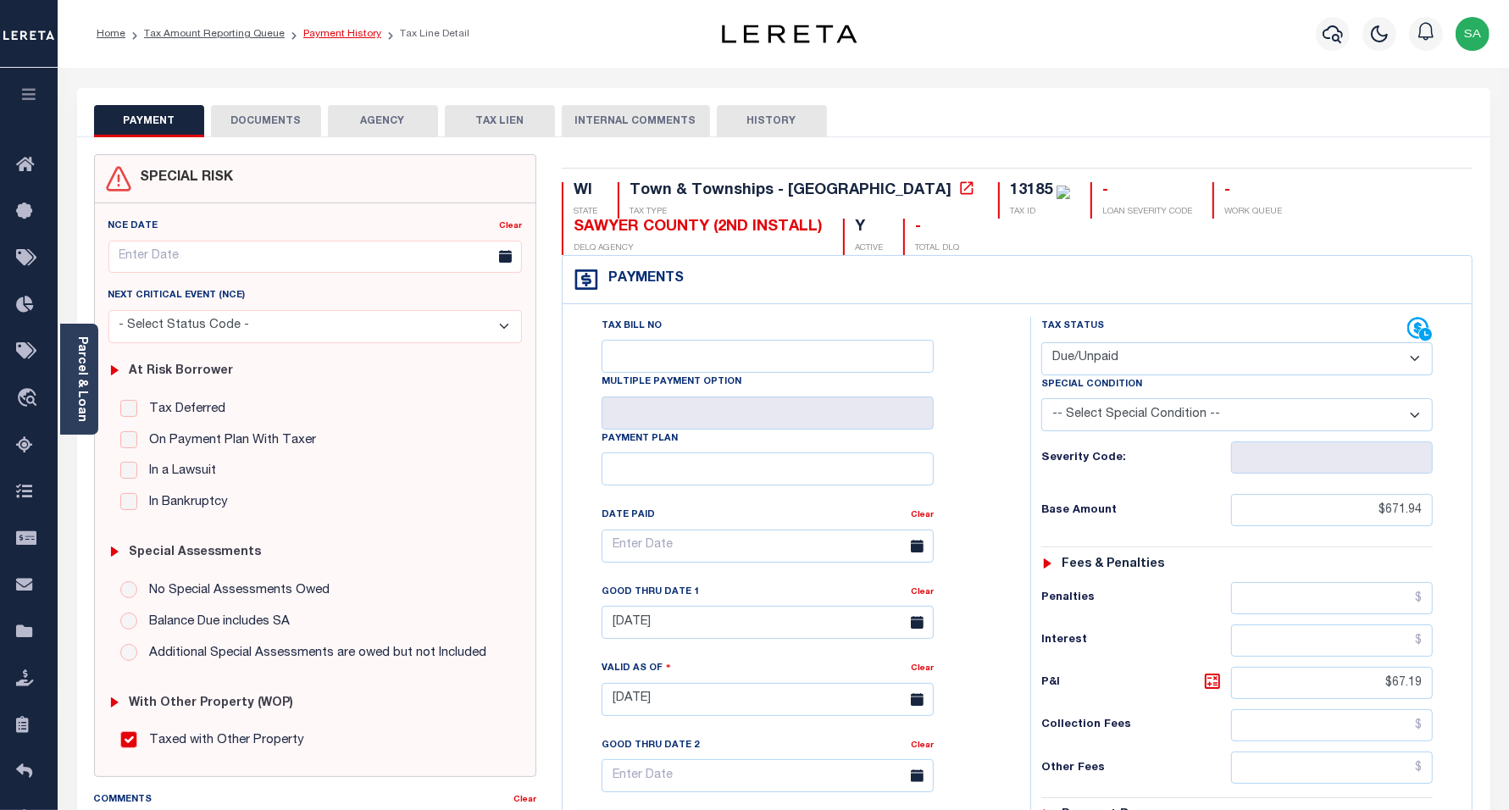
click at [315, 36] on link "Payment History" at bounding box center [342, 34] width 78 height 10
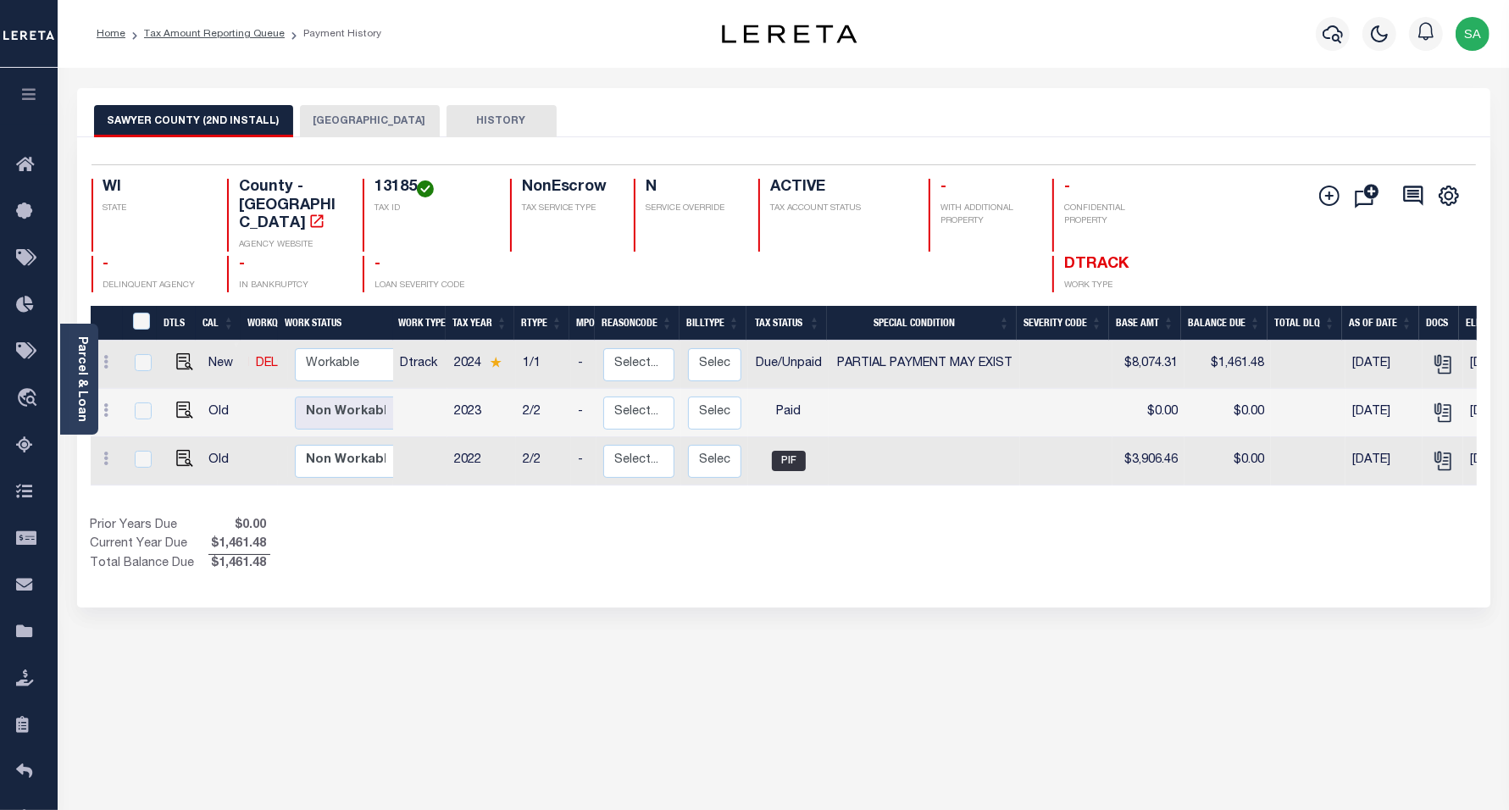
click at [369, 121] on button "[GEOGRAPHIC_DATA]" at bounding box center [370, 121] width 140 height 32
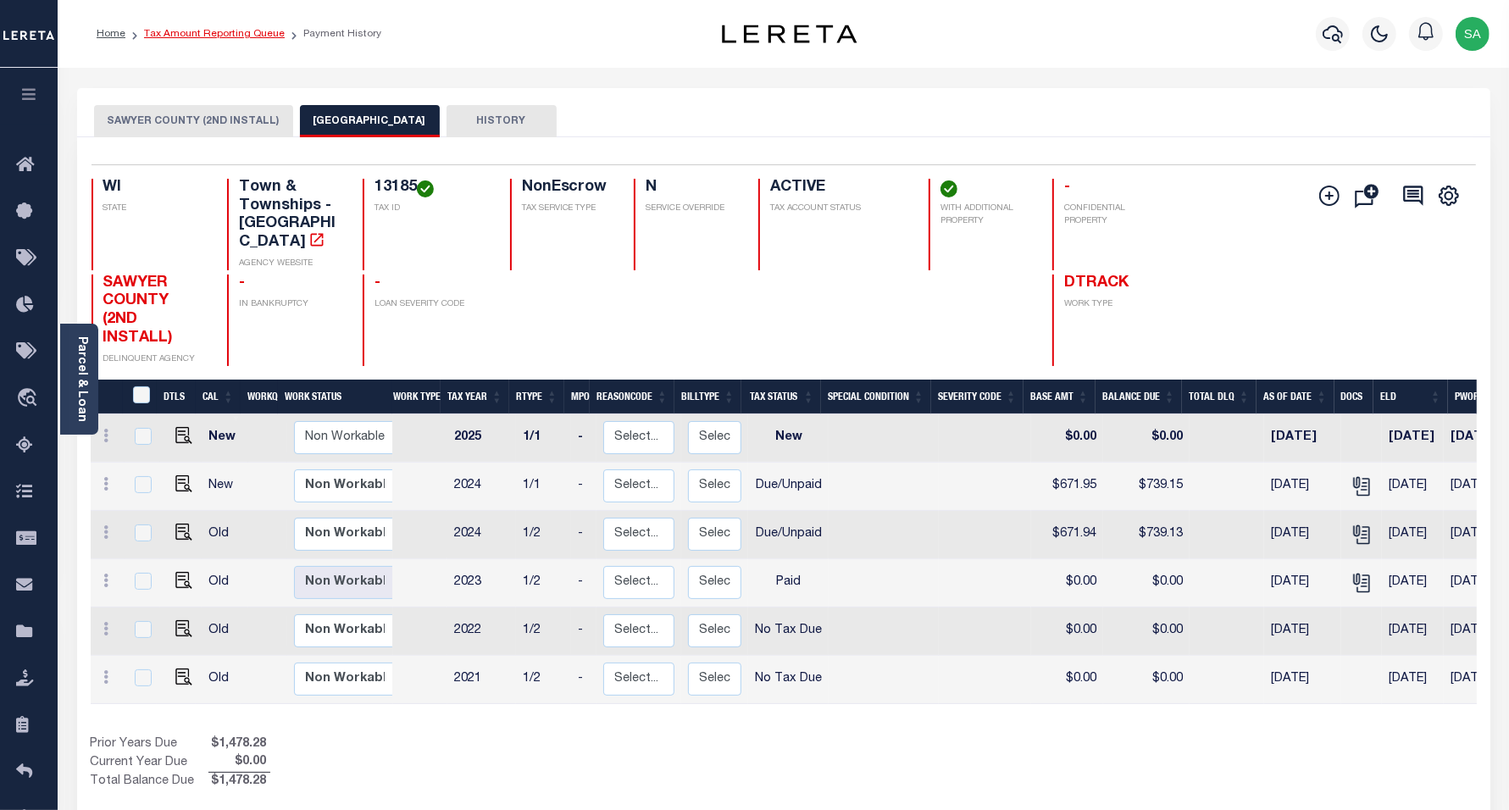
click at [244, 36] on link "Tax Amount Reporting Queue" at bounding box center [214, 34] width 141 height 10
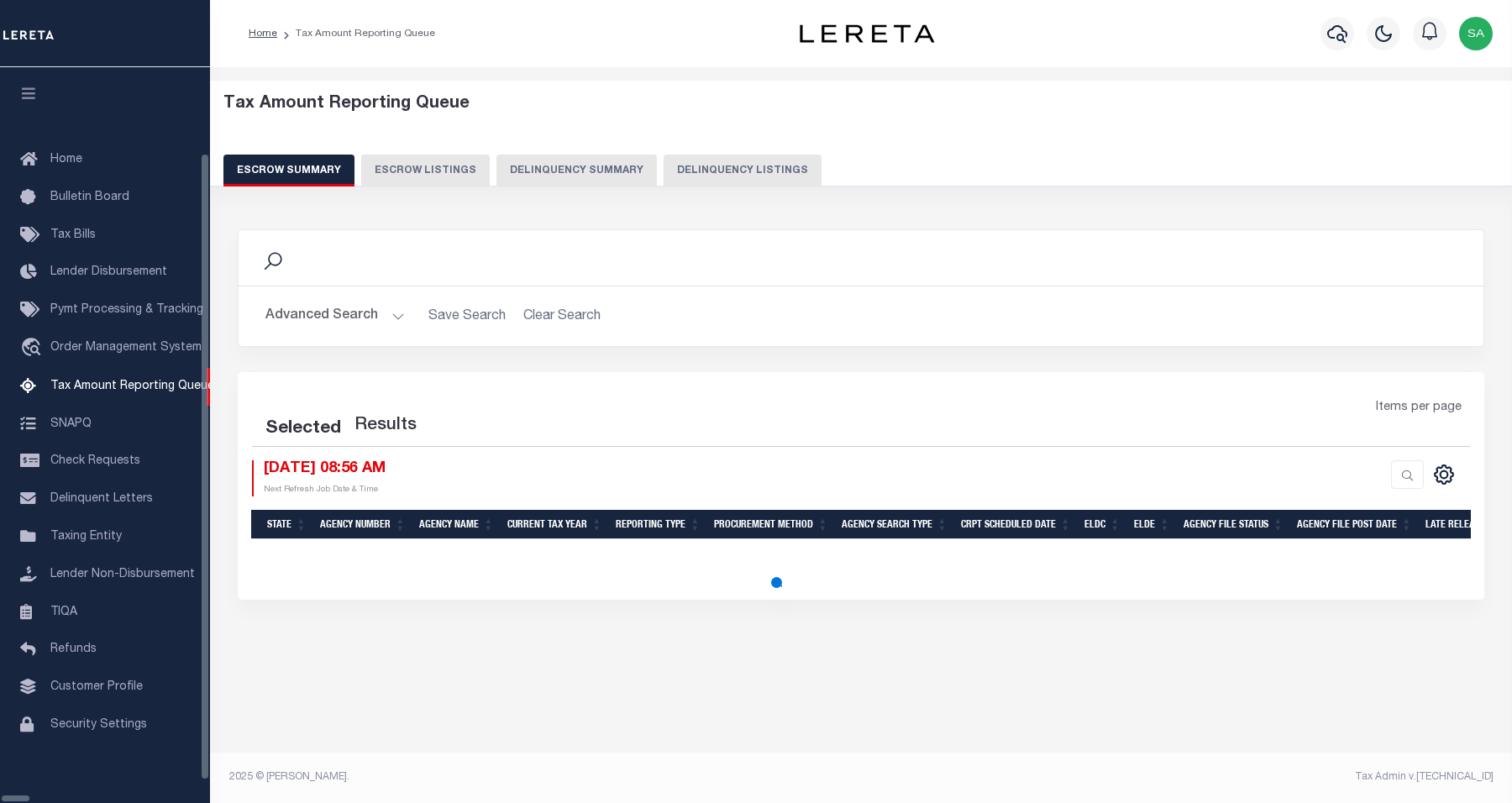
select select "100"
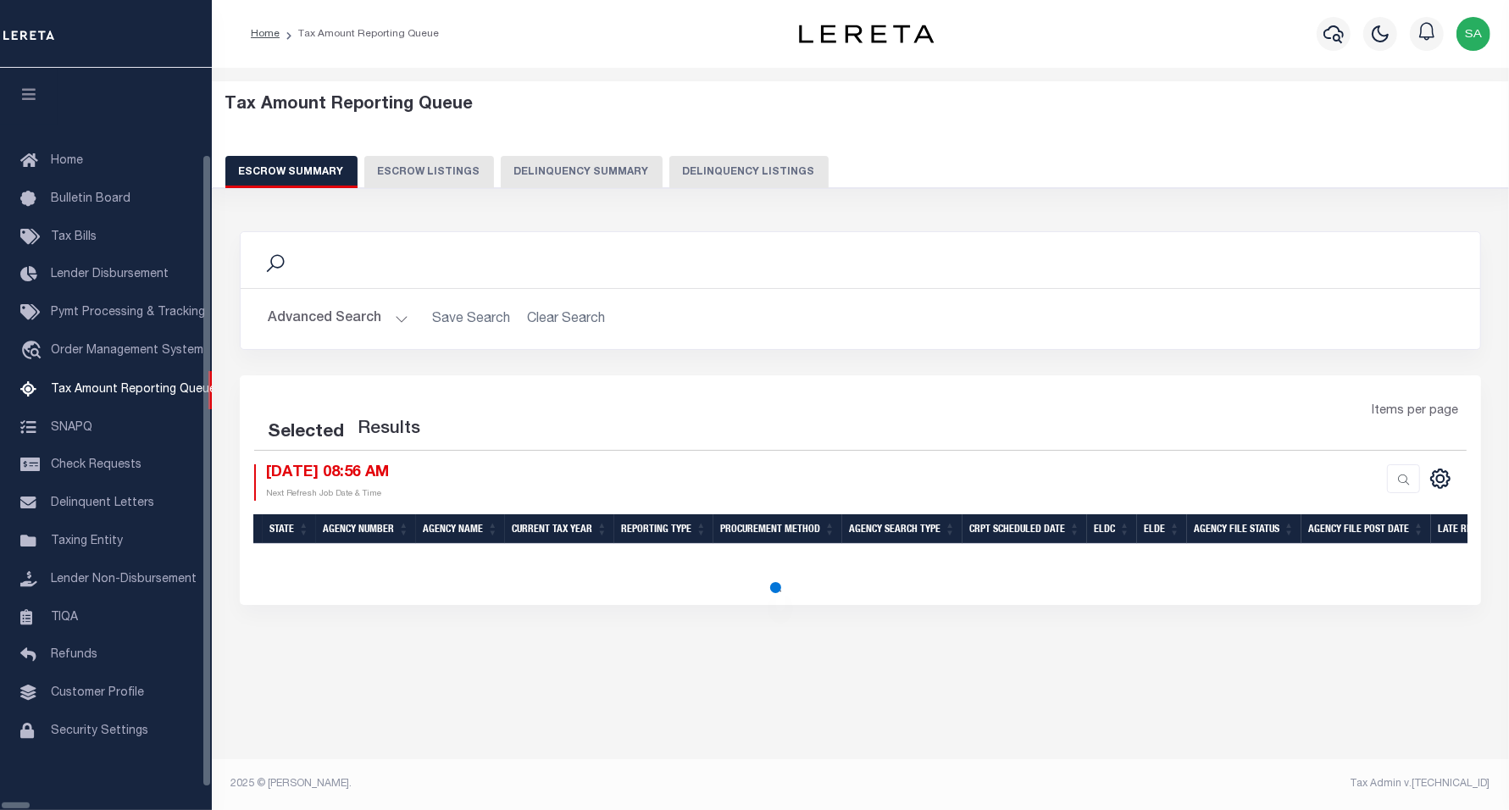
select select "100"
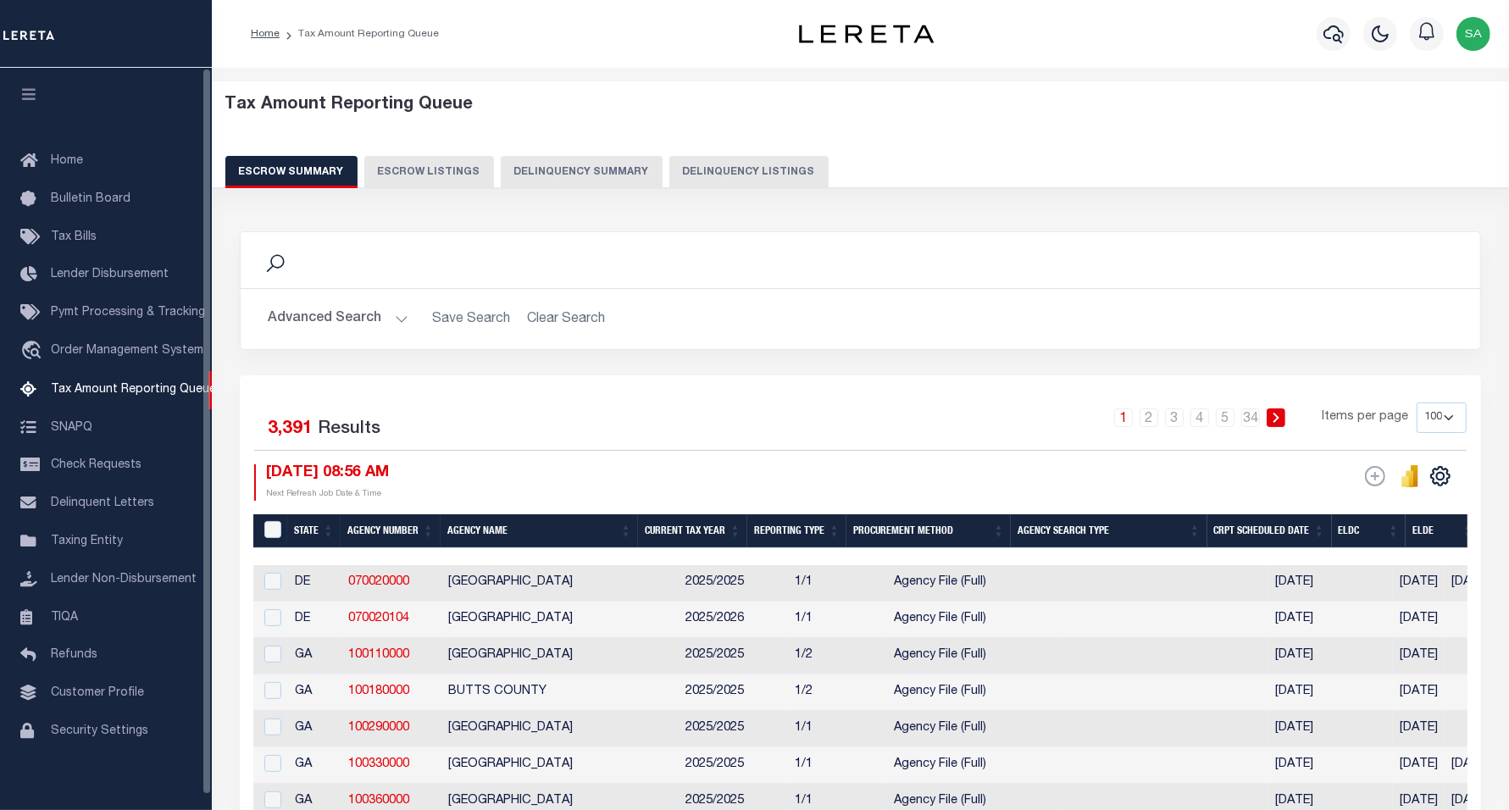
click at [714, 170] on button "Delinquency Listings" at bounding box center [749, 172] width 159 height 32
select select "100"
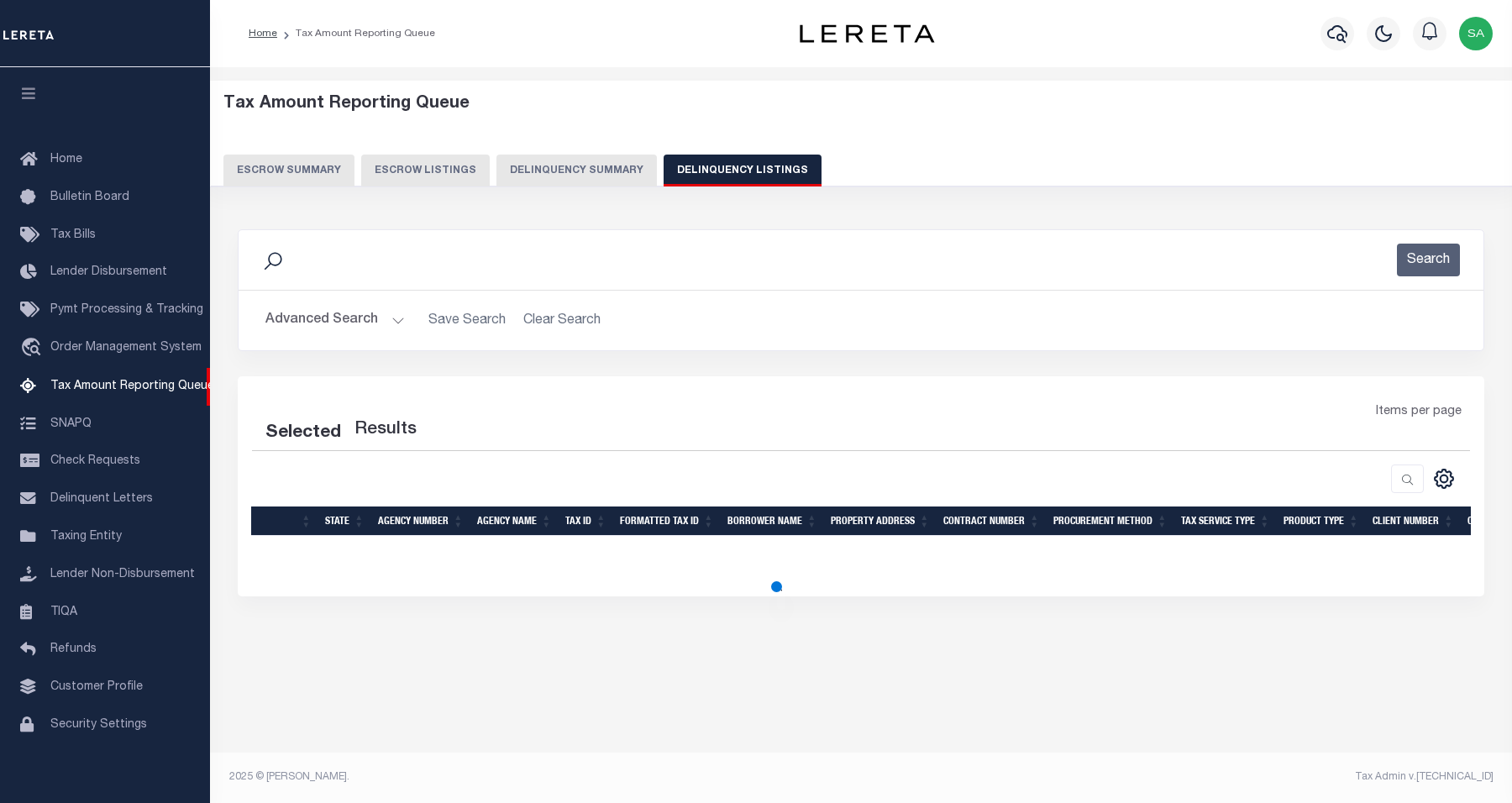
select select "100"
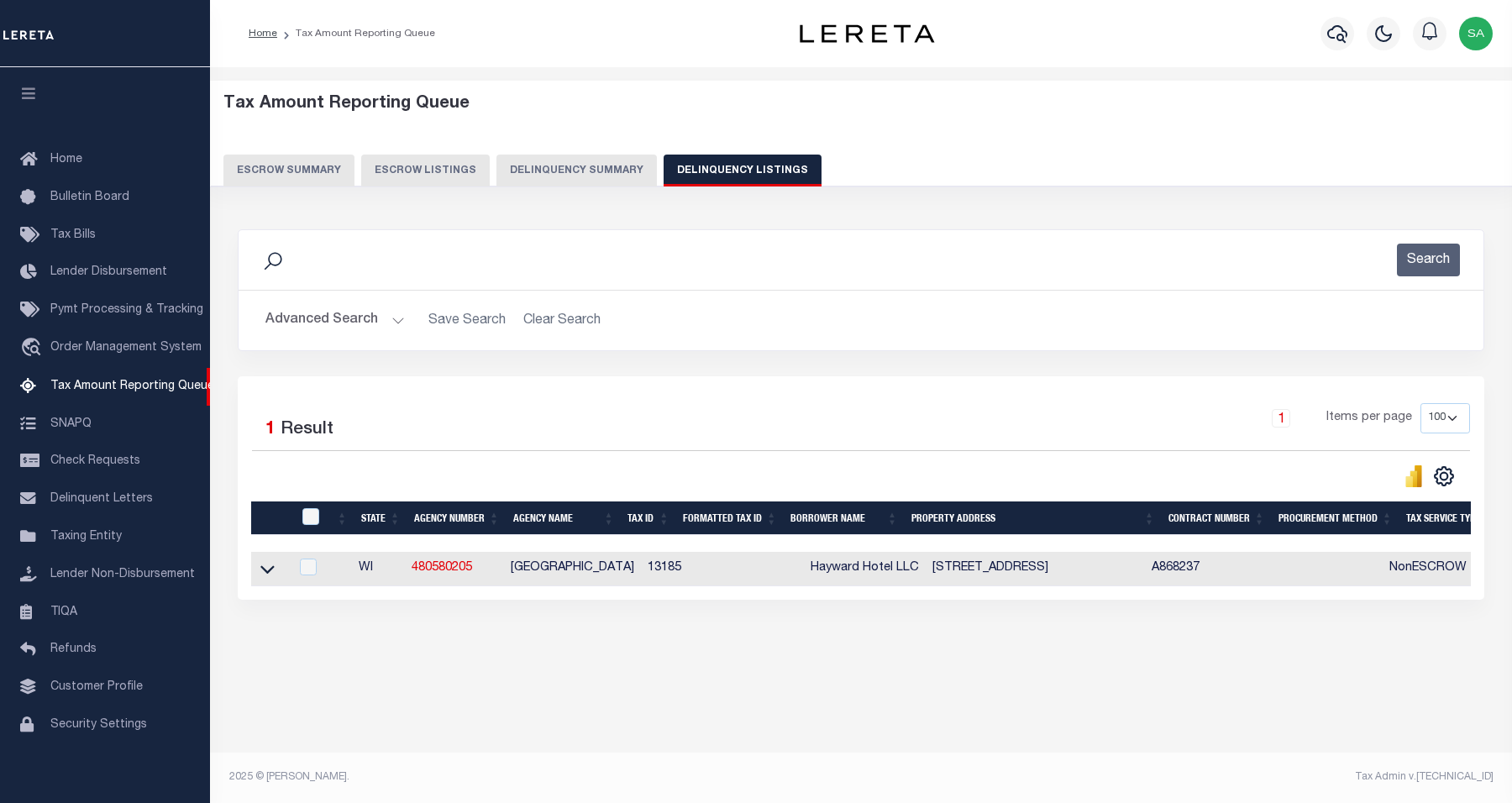
click at [351, 322] on button "Advanced Search" at bounding box center [335, 320] width 140 height 33
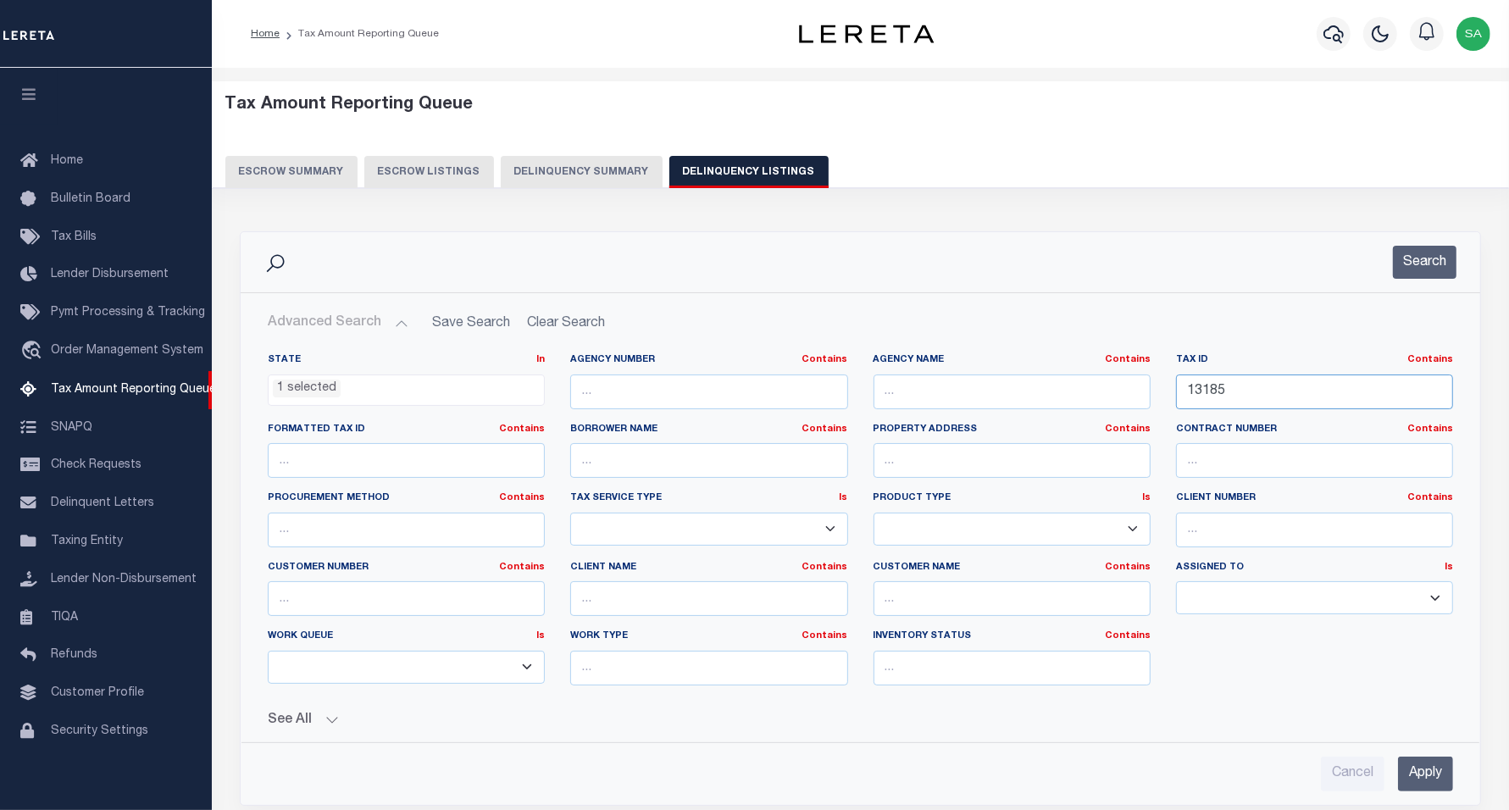
drag, startPoint x: 1252, startPoint y: 390, endPoint x: 890, endPoint y: 379, distance: 362.1
click at [891, 379] on div "State In In AK AL AR AZ CA CO CT DC DE FL GA GU HI IA ID IL IN KS KY LA MA MD M…" at bounding box center [860, 526] width 1211 height 346
paste input "42943"
type input "42943"
click at [1416, 273] on button "Search" at bounding box center [1425, 262] width 64 height 33
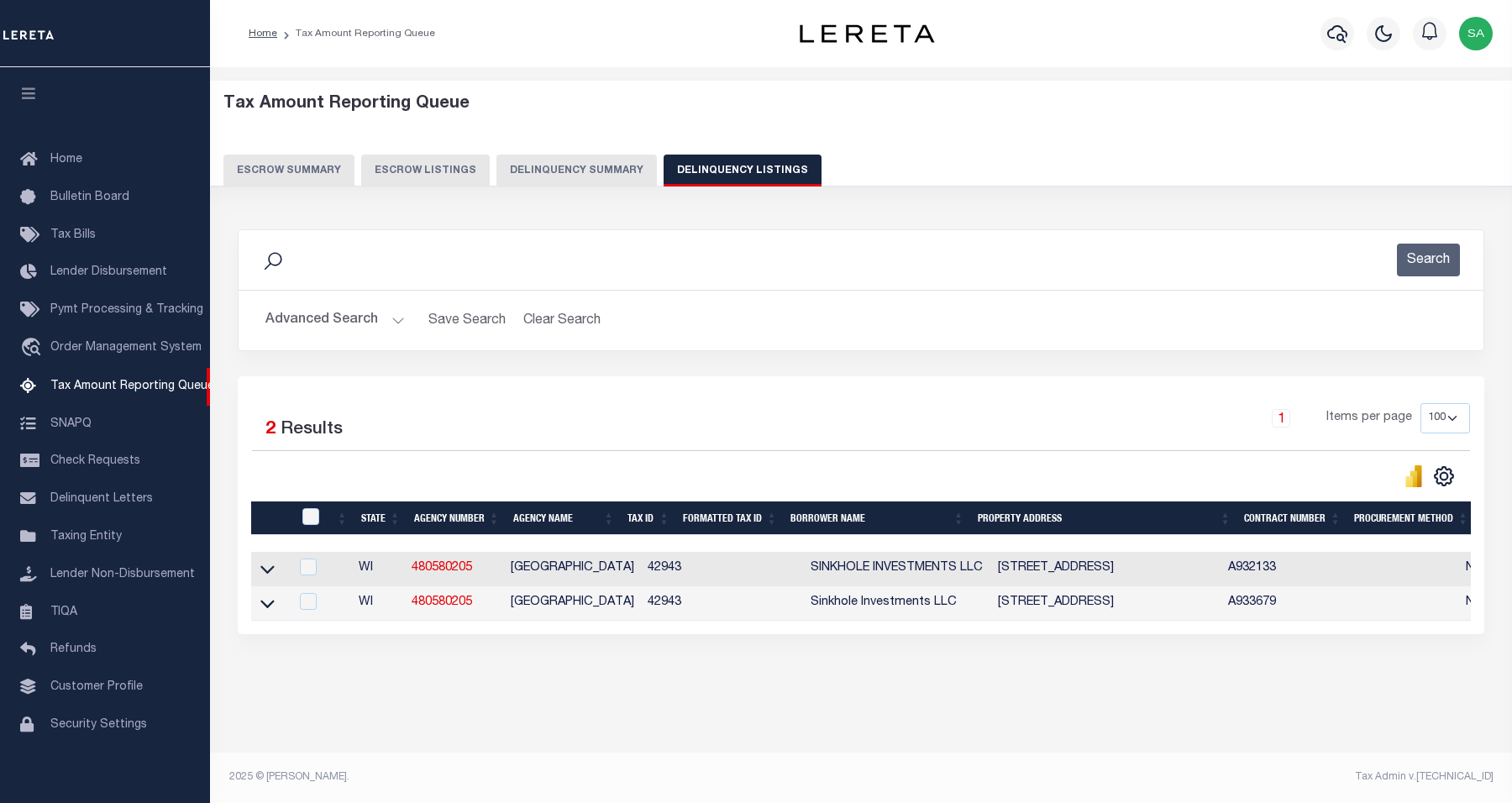
click at [258, 574] on link at bounding box center [267, 568] width 19 height 12
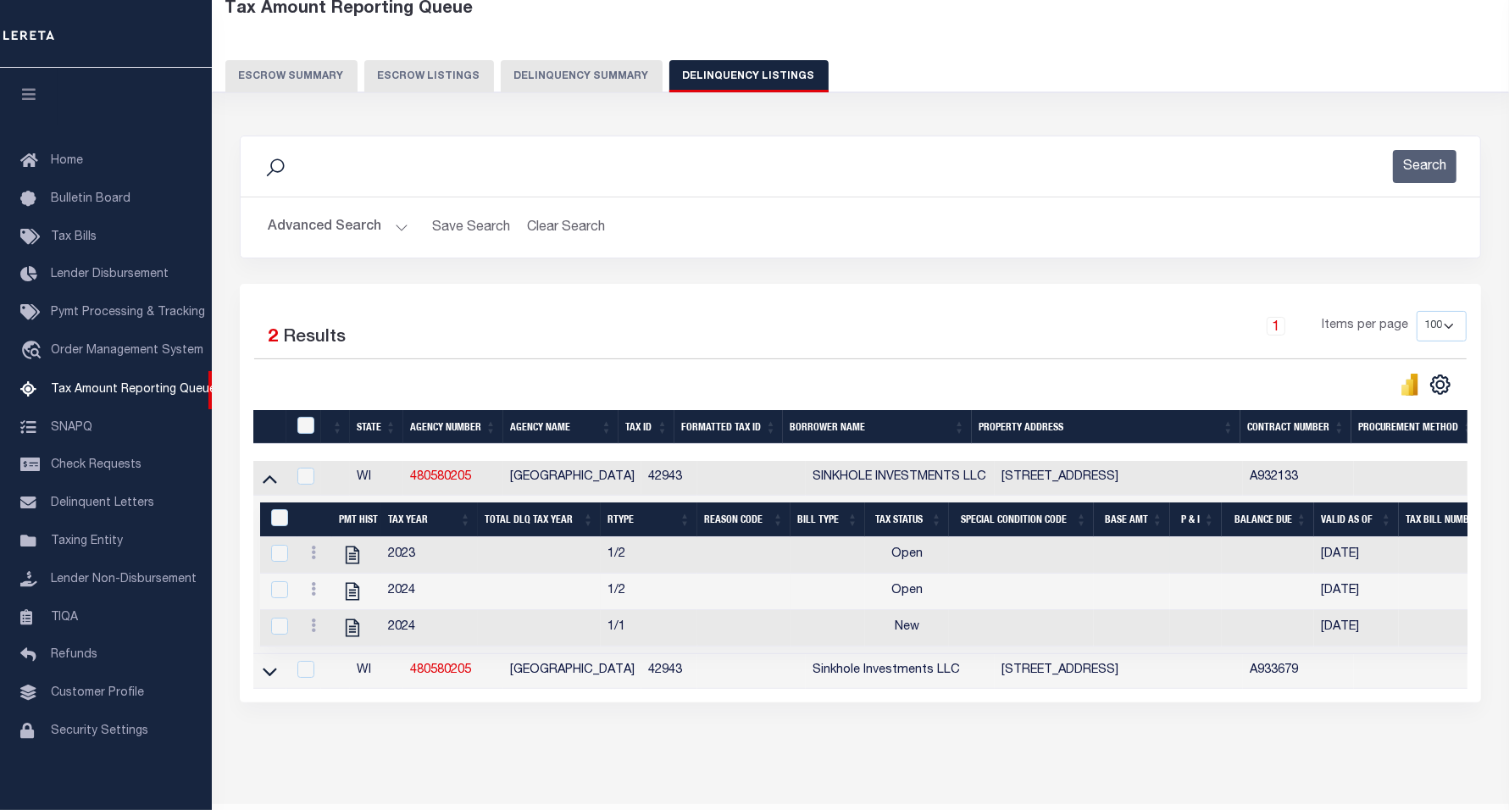
scroll to position [162, 0]
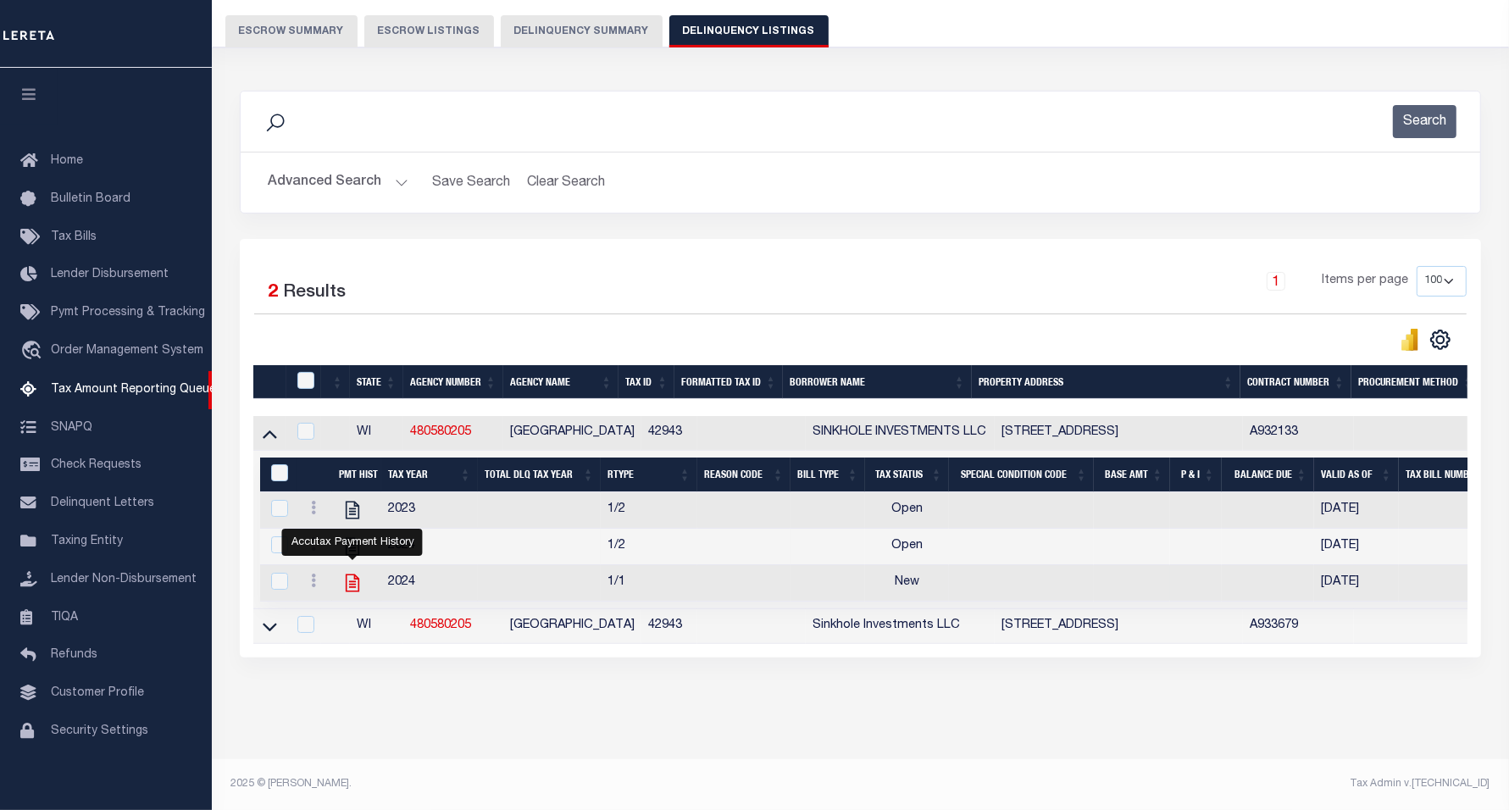
click at [346, 575] on icon "" at bounding box center [353, 584] width 14 height 18
checkbox input "true"
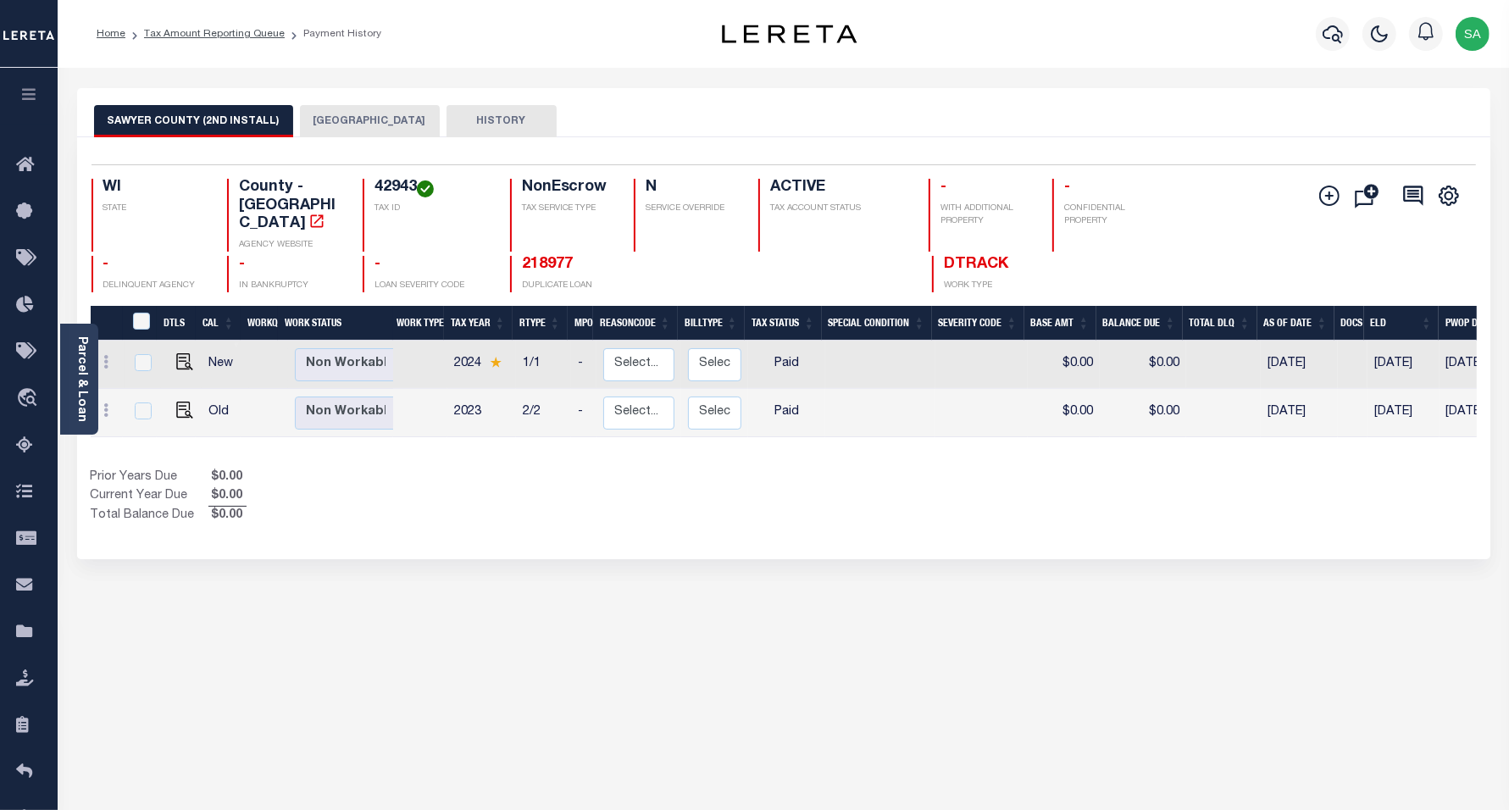
click at [326, 124] on button "[GEOGRAPHIC_DATA]" at bounding box center [370, 121] width 140 height 32
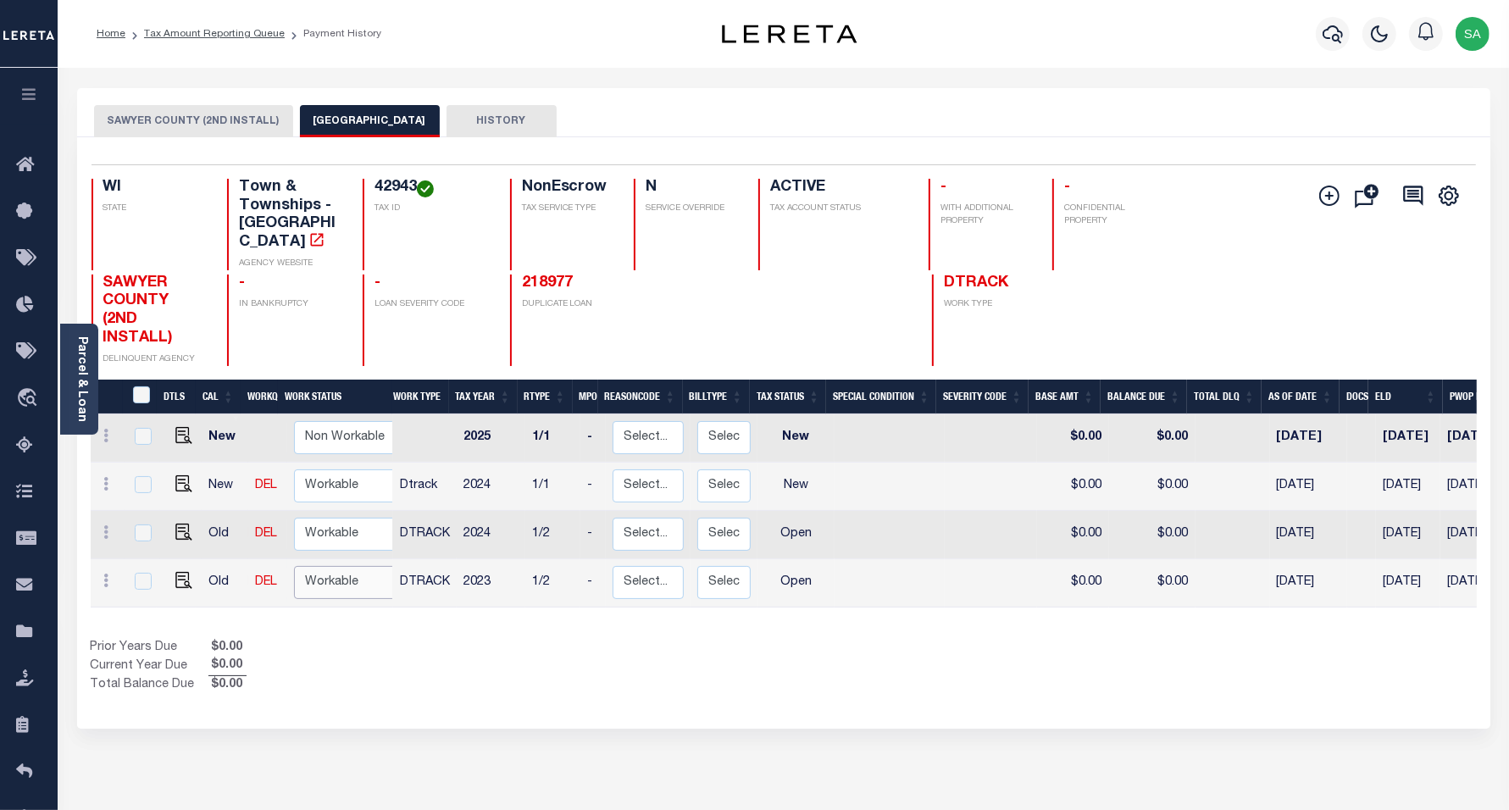
click at [364, 566] on select "Non Workable Workable" at bounding box center [345, 582] width 102 height 33
checkbox input "true"
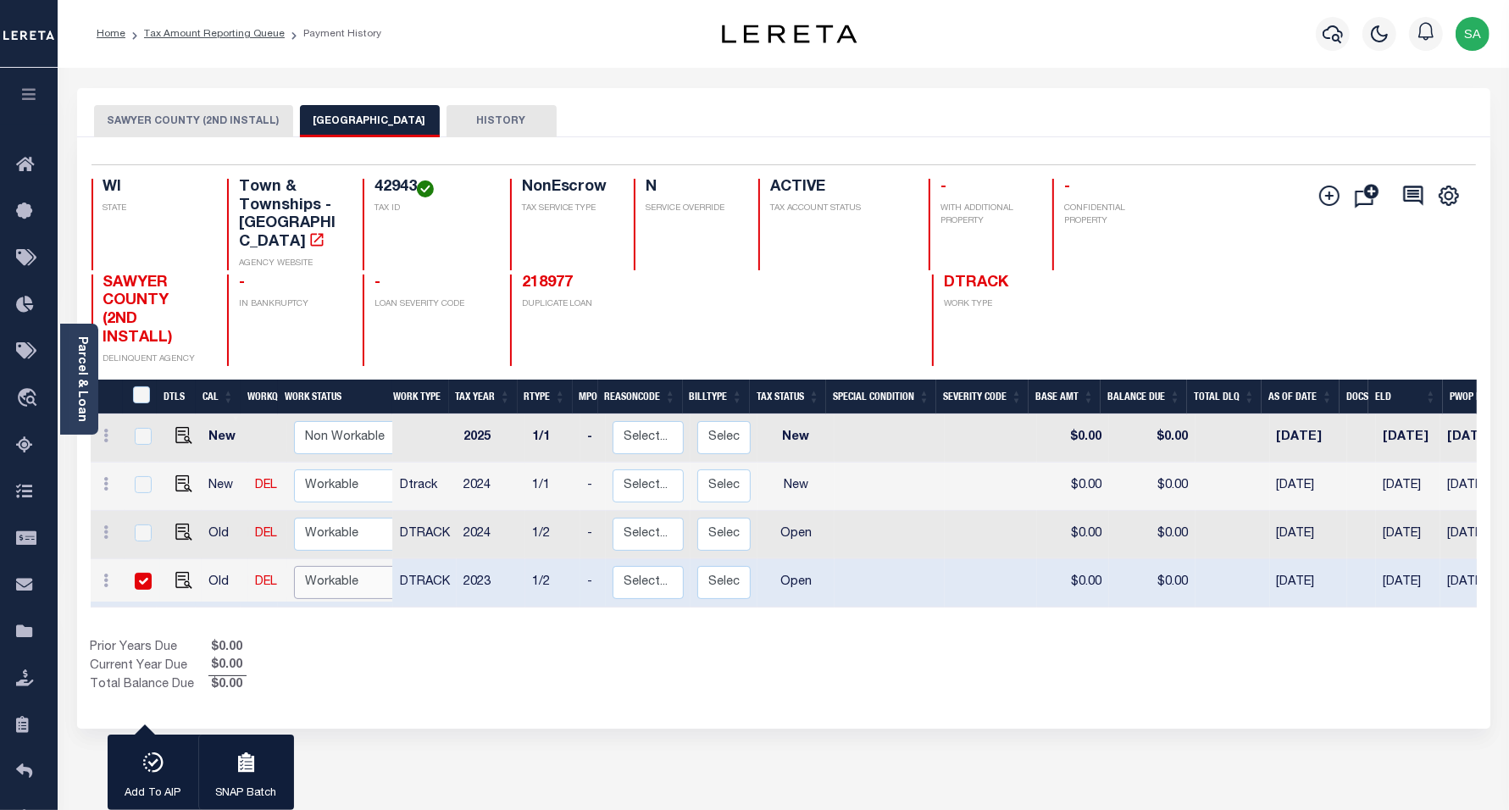
select select "true"
click at [294, 566] on select "Non Workable Workable" at bounding box center [345, 582] width 102 height 33
checkbox input "false"
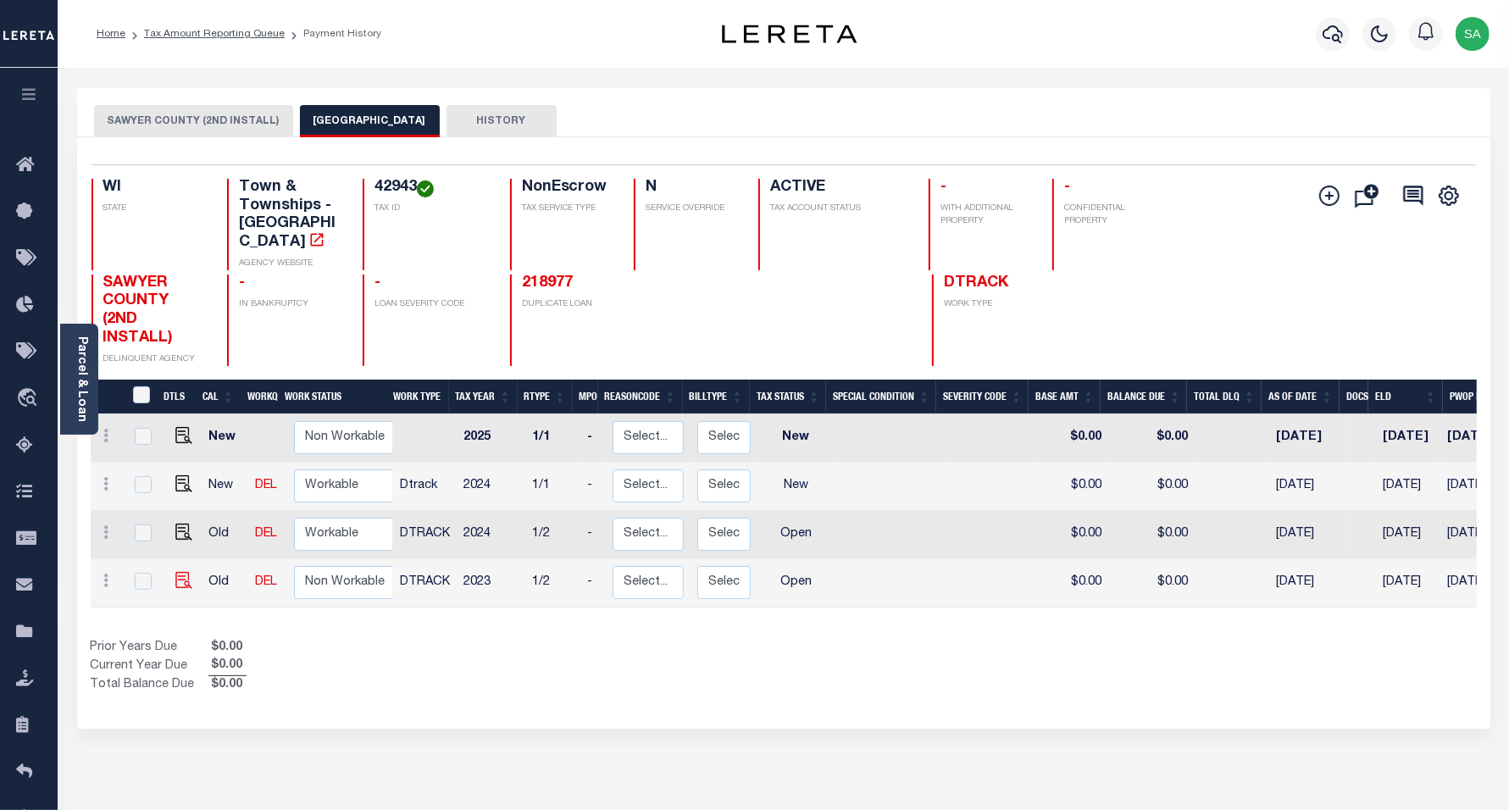
click at [185, 572] on img at bounding box center [183, 580] width 17 height 17
checkbox input "true"
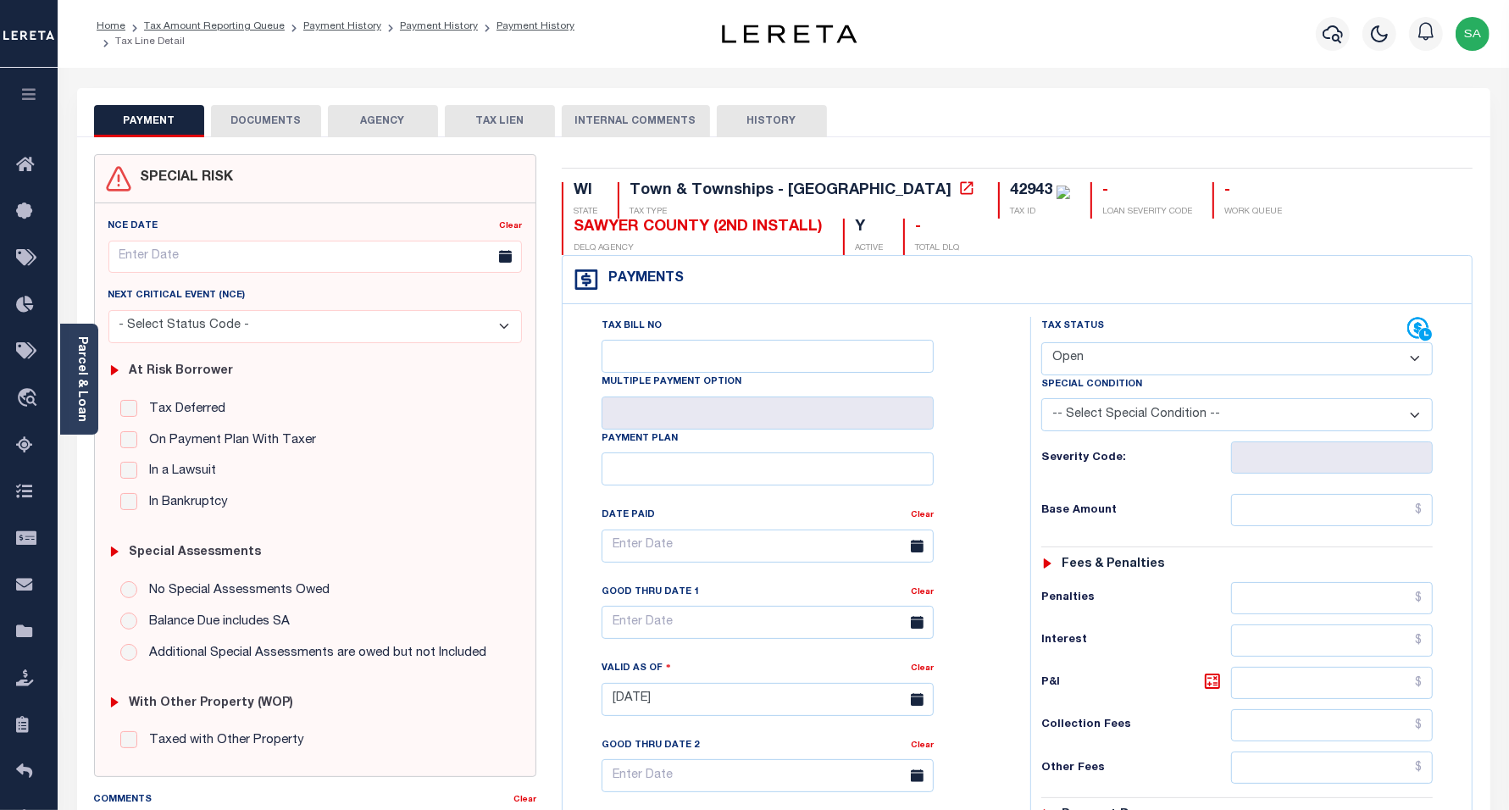
click at [1120, 356] on select "- Select Status Code - Open Due/Unpaid Paid Incomplete No Tax Due Internal Refu…" at bounding box center [1238, 358] width 392 height 33
select select "PYD"
click at [1042, 344] on select "- Select Status Code - Open Due/Unpaid Paid Incomplete No Tax Due Internal Refu…" at bounding box center [1238, 358] width 392 height 33
type input "09/08/2025"
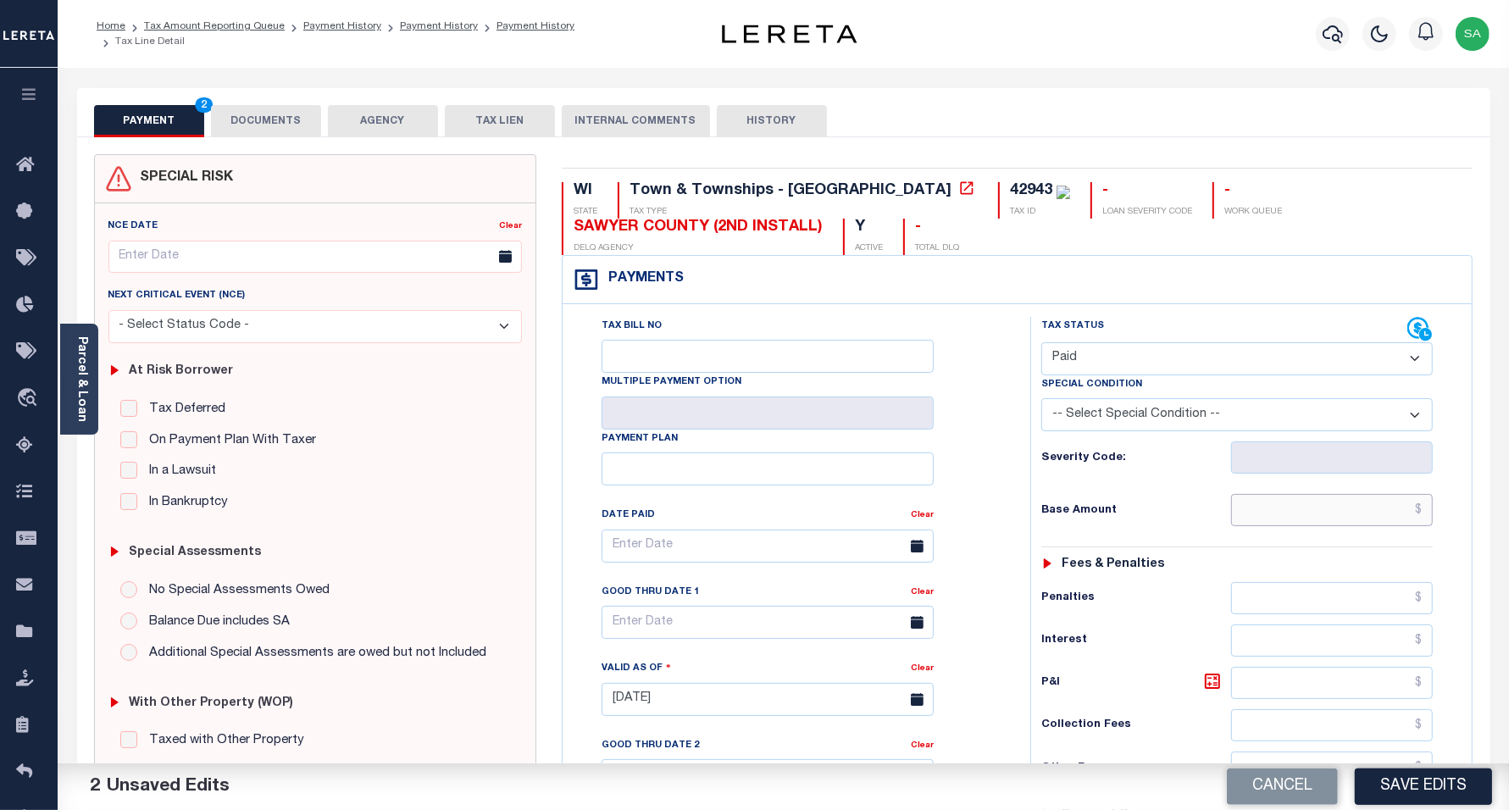
click at [1282, 509] on input "text" at bounding box center [1332, 510] width 202 height 32
type input "$0.00"
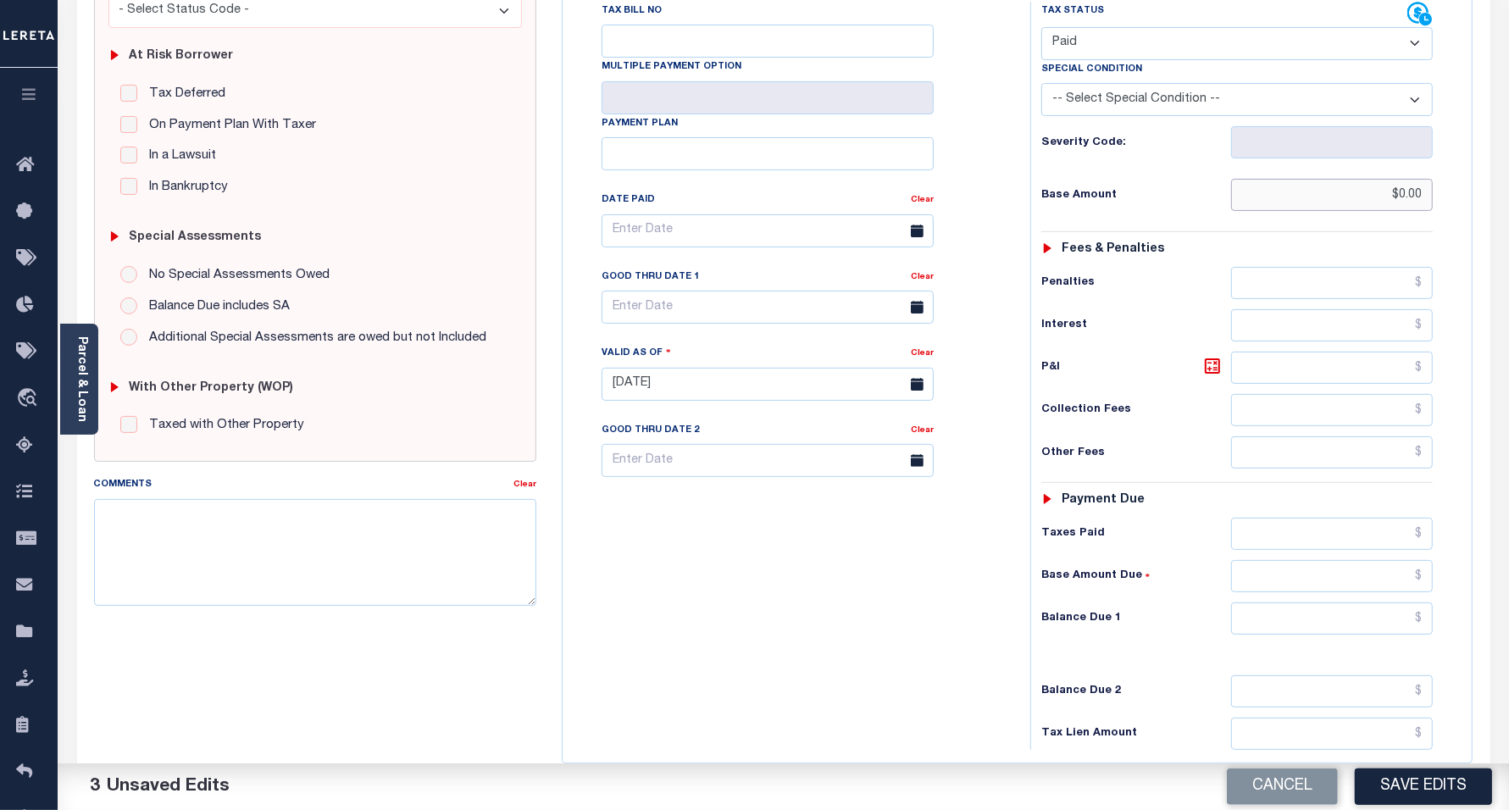
scroll to position [424, 0]
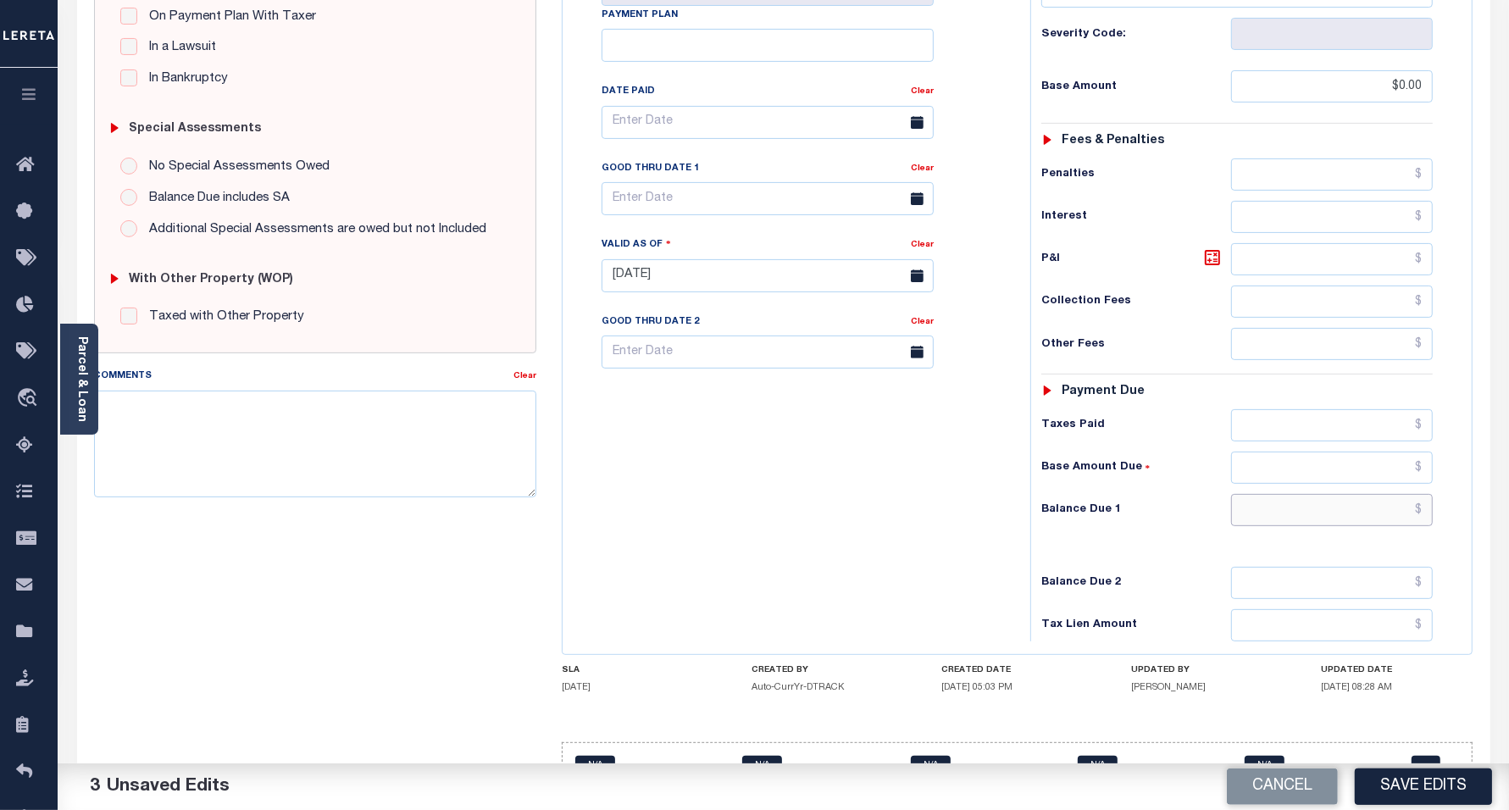
click at [1260, 526] on input "text" at bounding box center [1332, 510] width 202 height 32
type input "$0.00"
click at [853, 538] on div "Tax Bill No Multiple Payment Option Payment Plan Clear" at bounding box center [792, 267] width 451 height 748
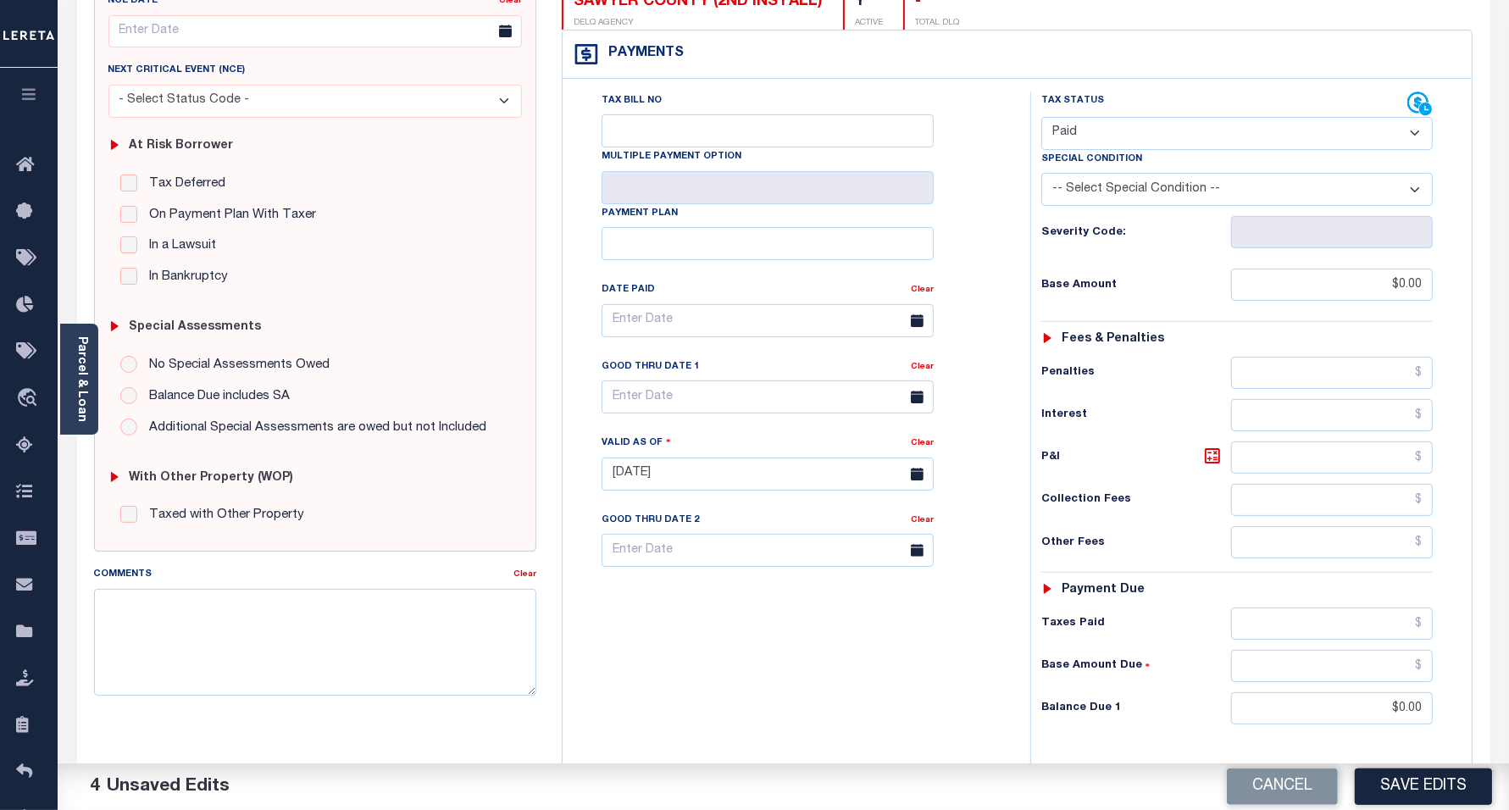
scroll to position [0, 0]
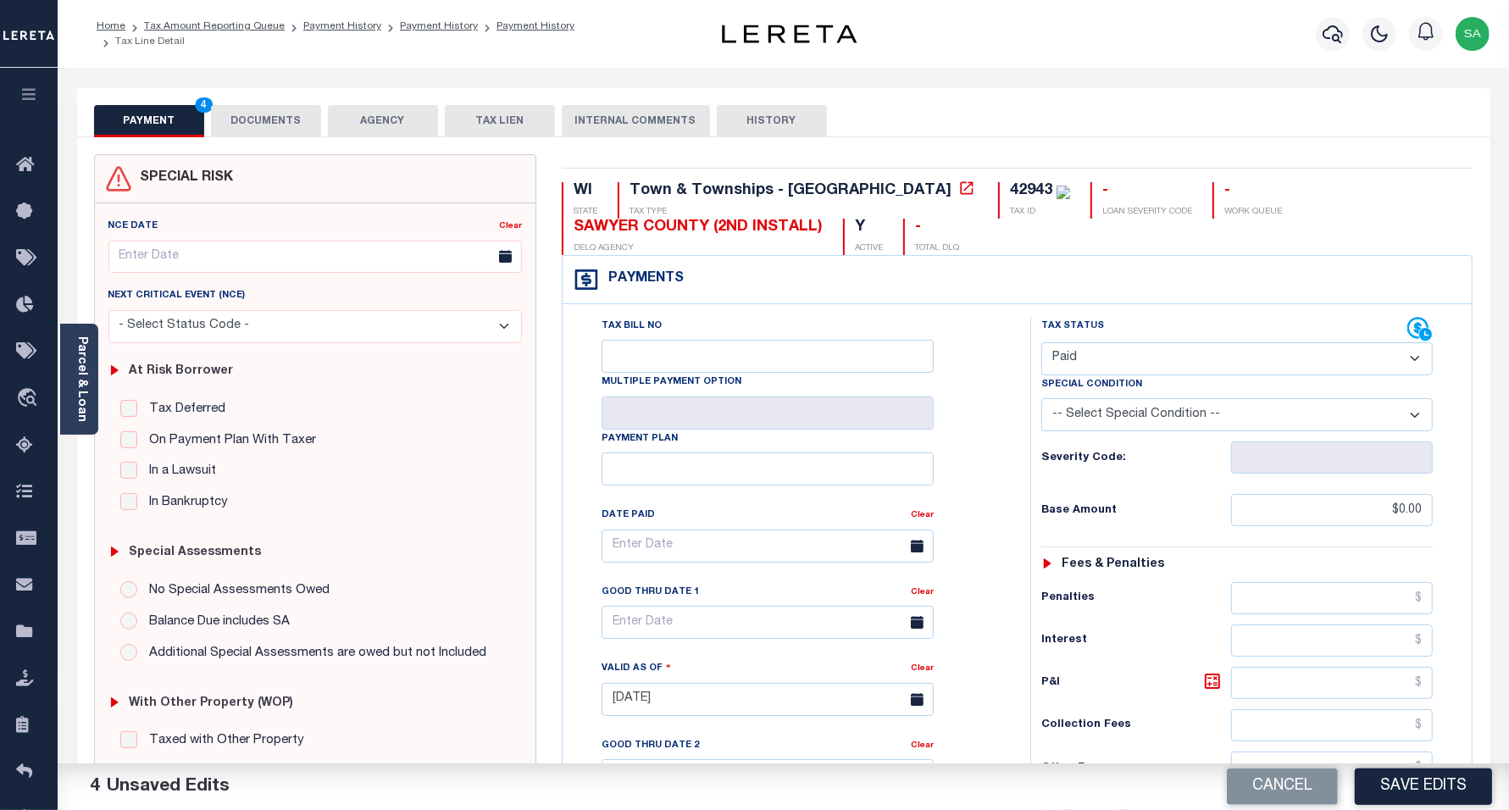
click at [250, 138] on div "SPECIAL RISK NCE Date Clear" at bounding box center [784, 696] width 1414 height 1119
click at [252, 127] on button "DOCUMENTS" at bounding box center [266, 121] width 110 height 32
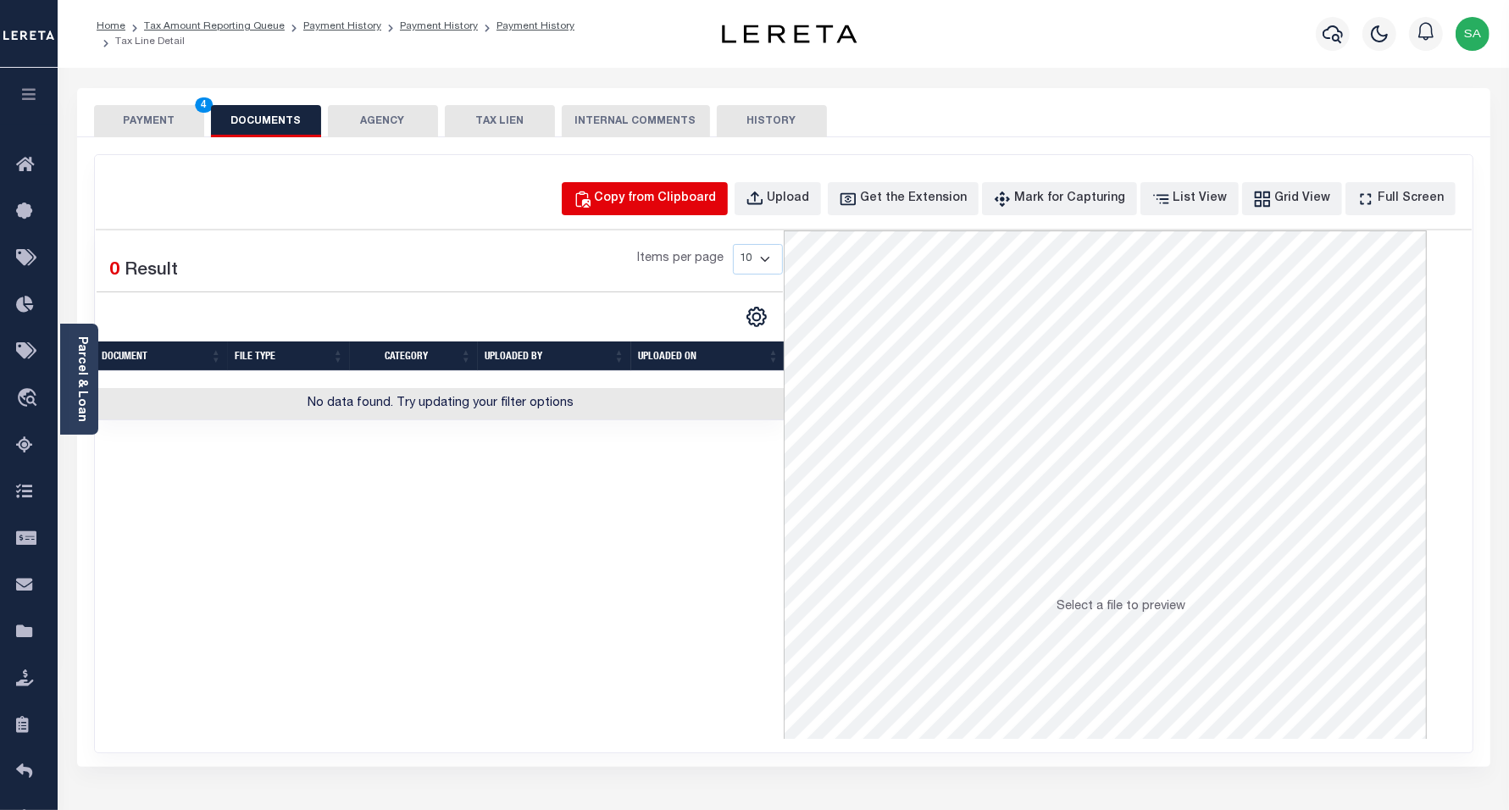
click at [666, 206] on div "Copy from Clipboard" at bounding box center [656, 199] width 122 height 19
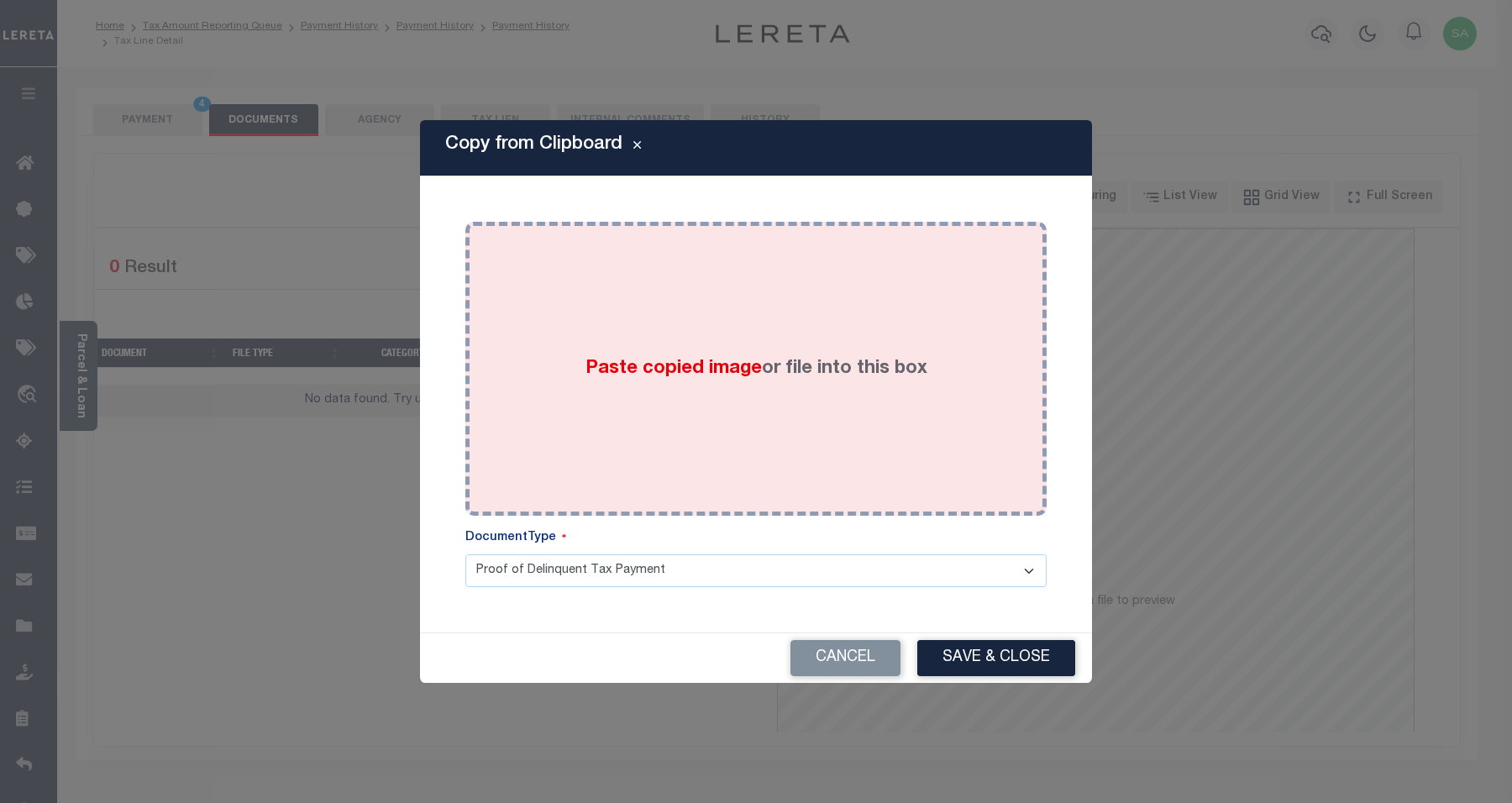
click at [730, 405] on div "Paste copied image or file into this box" at bounding box center [755, 368] width 556 height 269
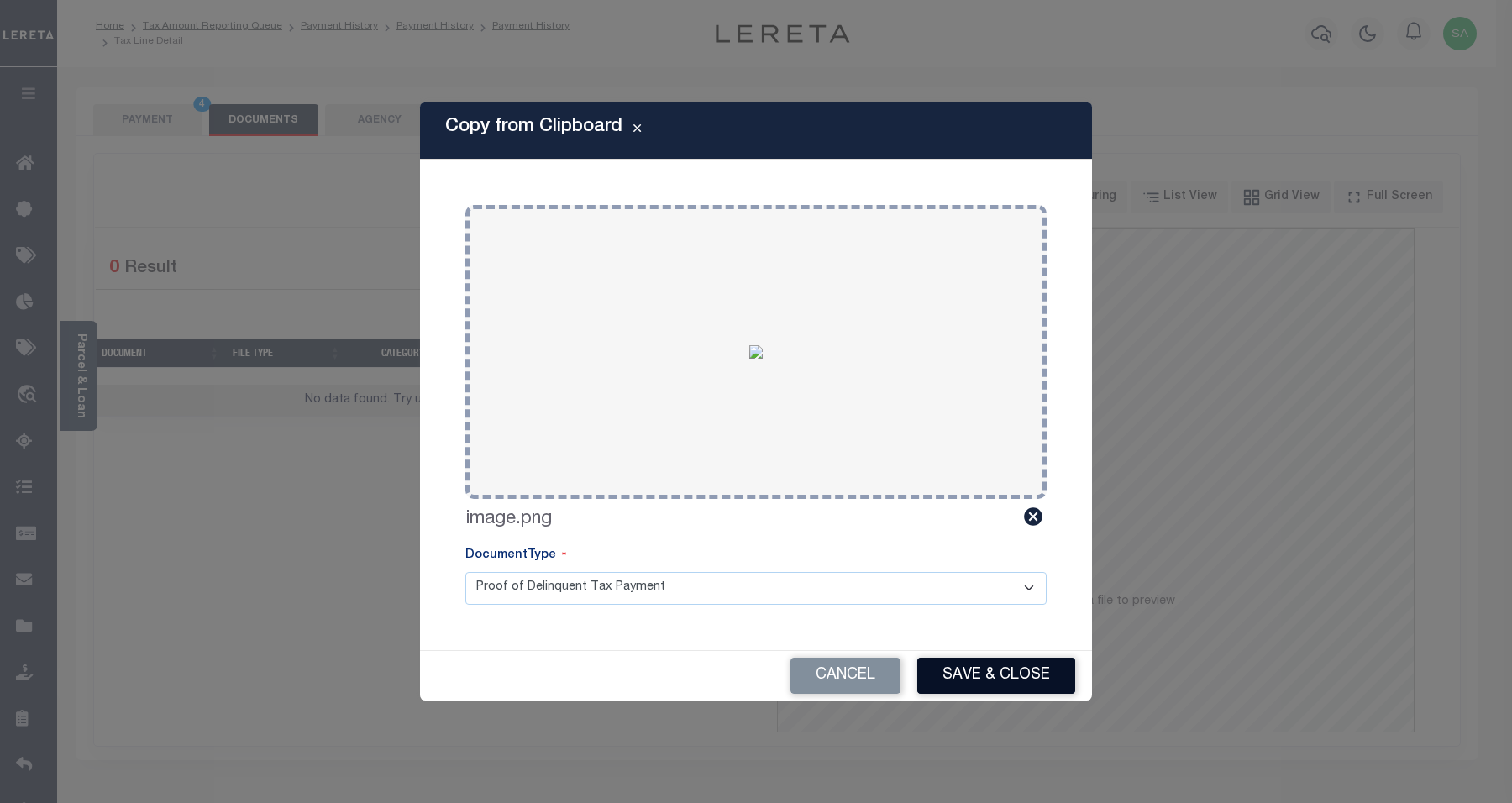
click at [979, 675] on button "Save & Close" at bounding box center [996, 676] width 158 height 36
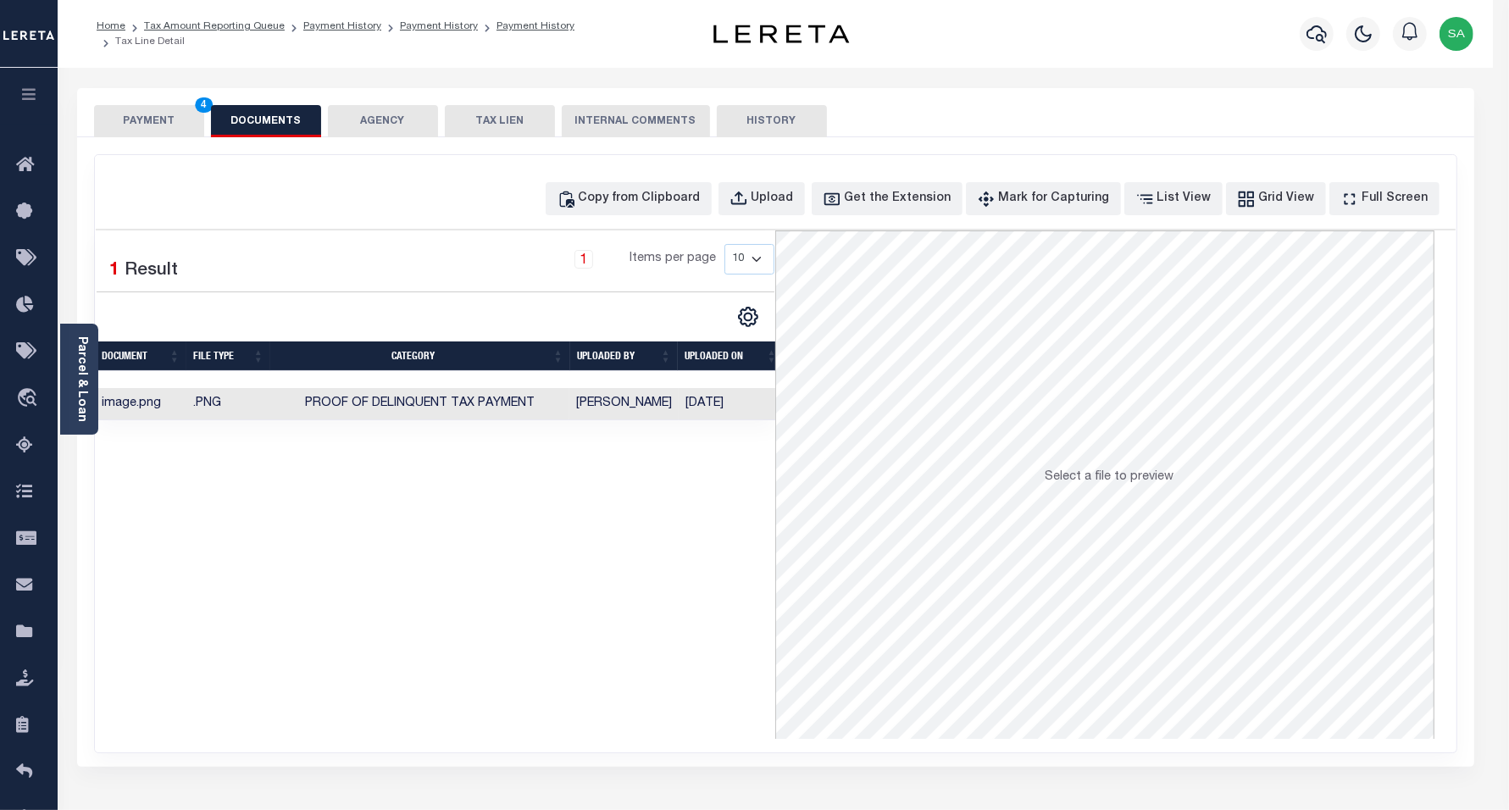
click at [115, 132] on button "PAYMENT 4" at bounding box center [149, 121] width 110 height 32
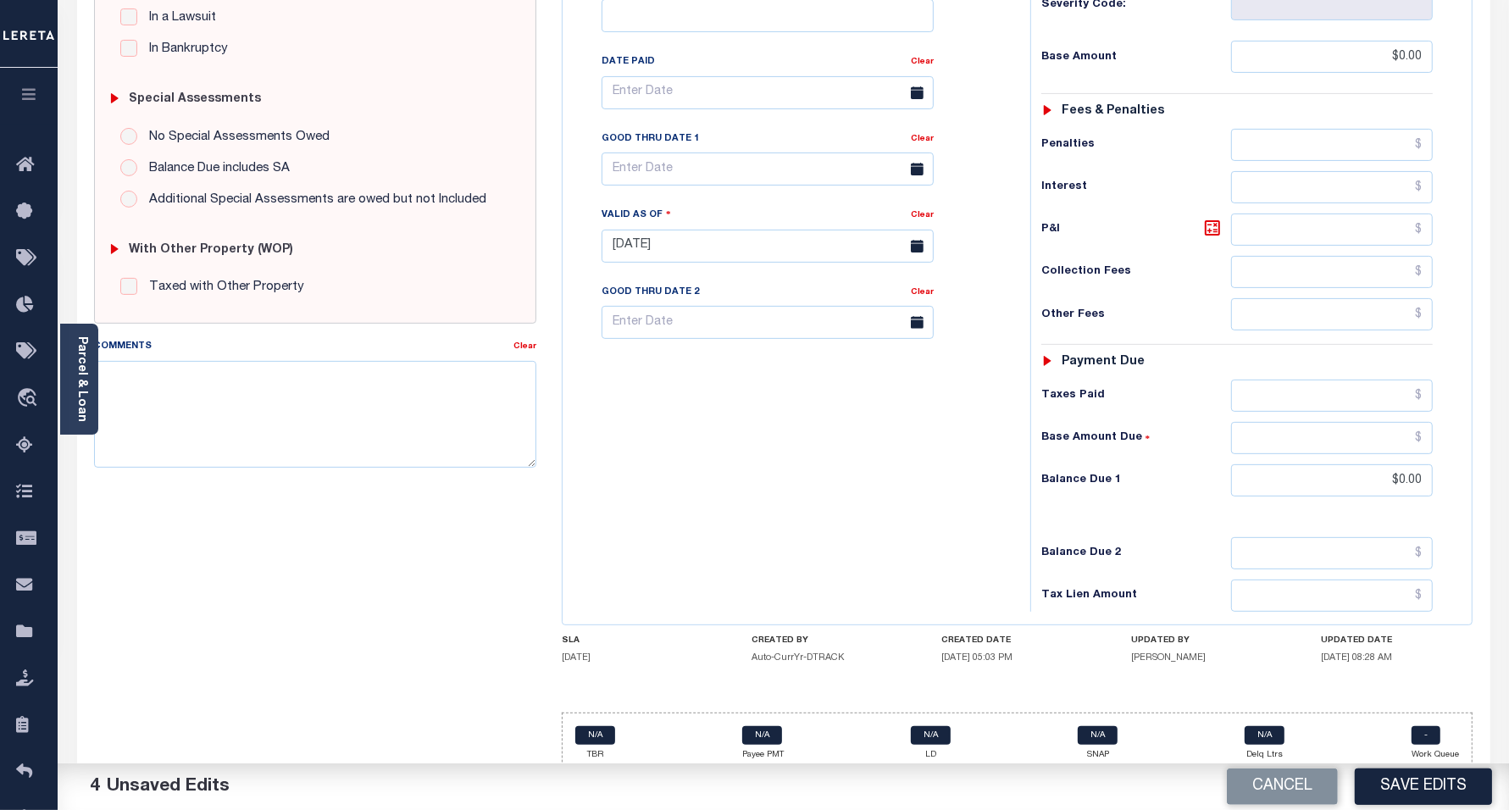
scroll to position [476, 0]
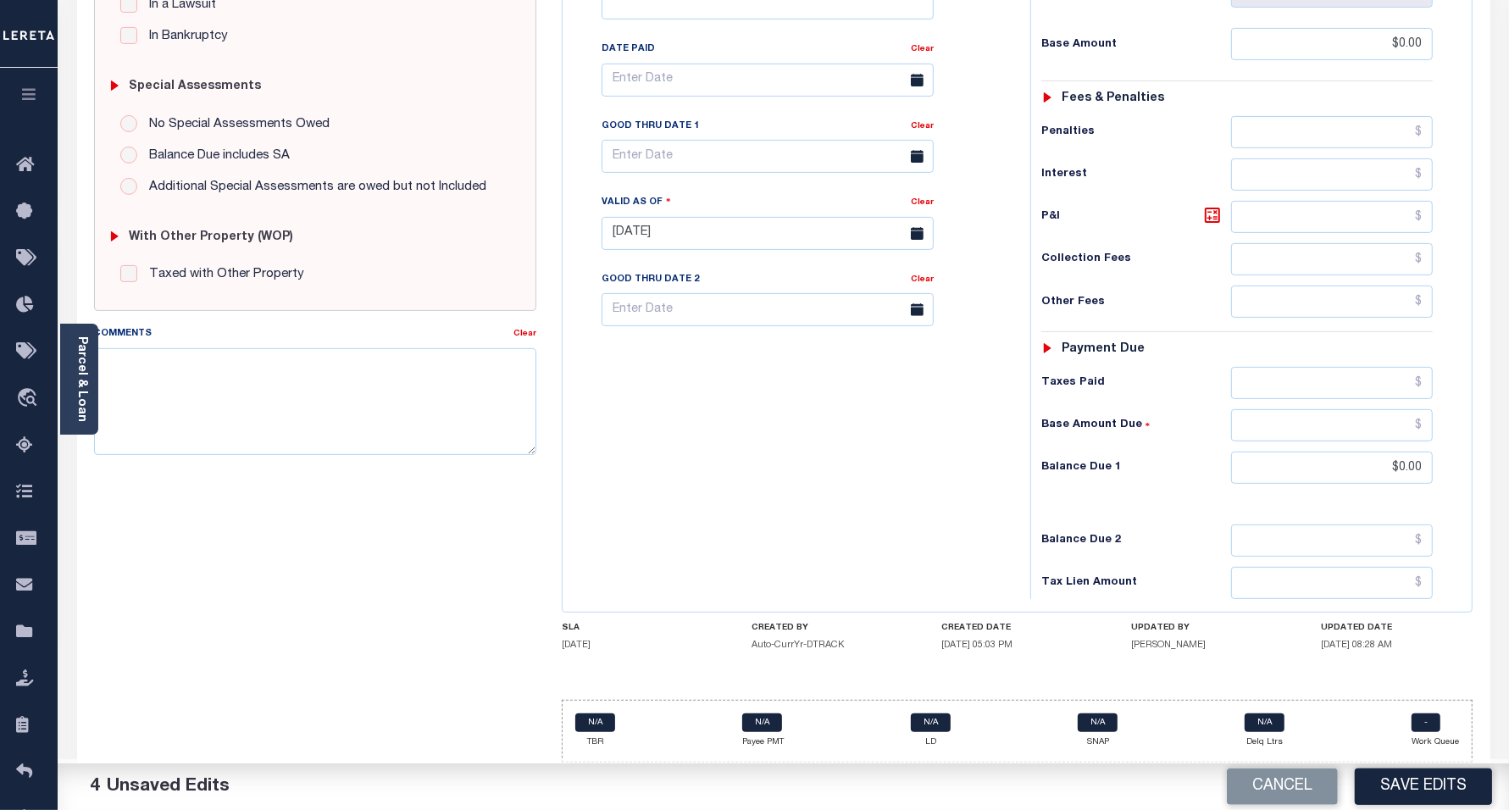
click at [1431, 795] on button "Save Edits" at bounding box center [1423, 787] width 137 height 36
checkbox input "false"
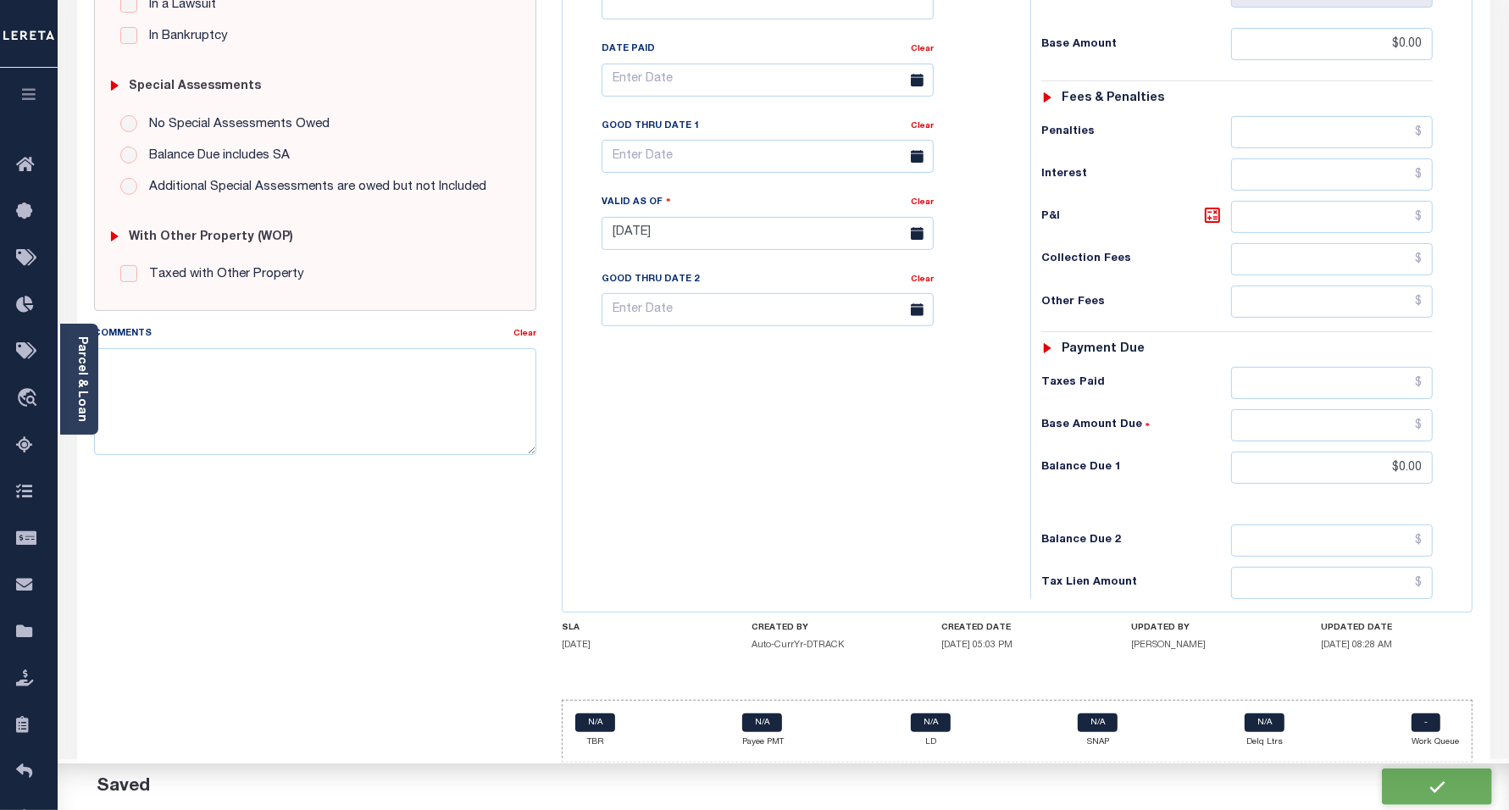
type input "$0"
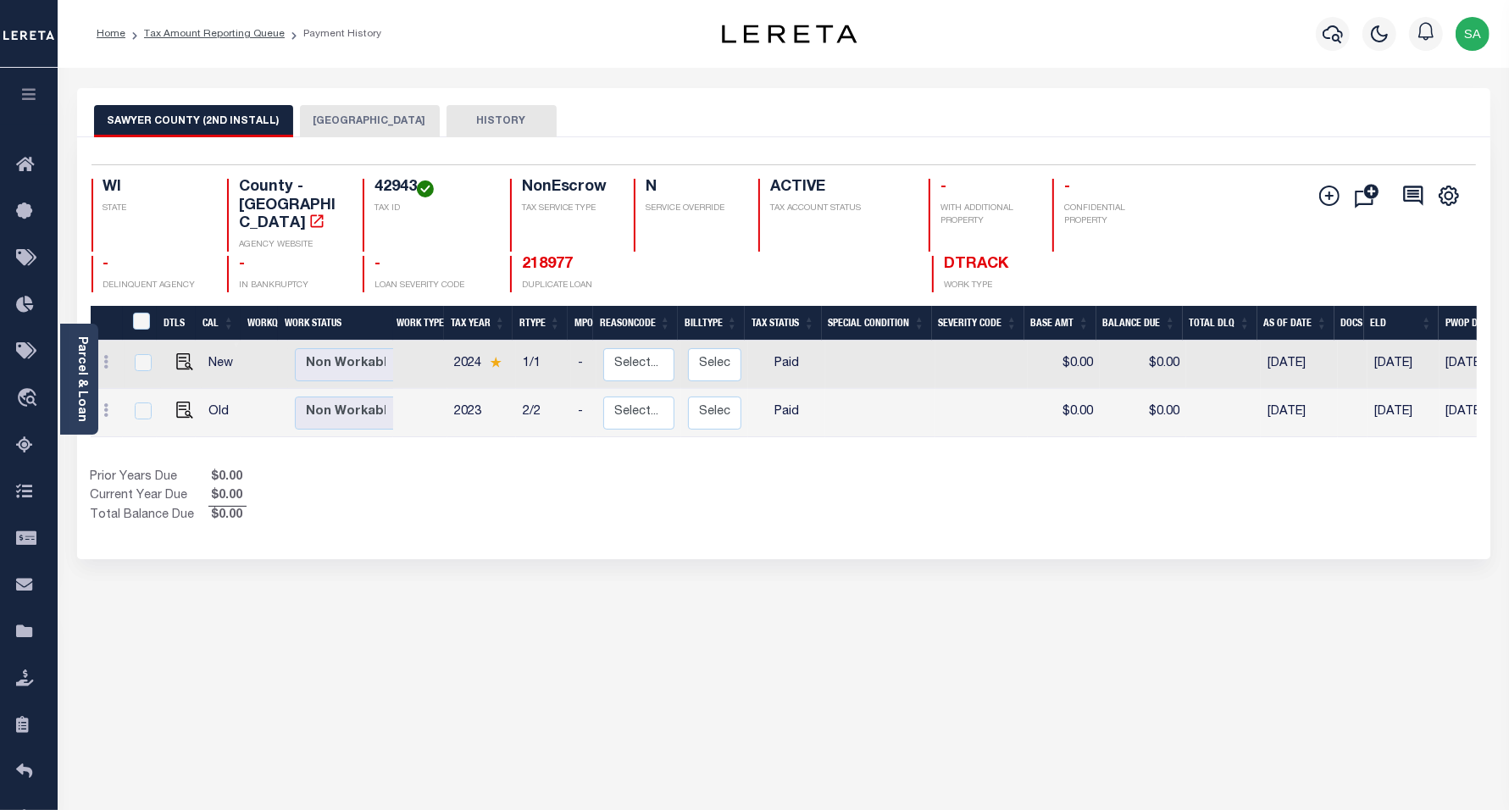
click at [328, 125] on button "HAYWARD TOWN" at bounding box center [370, 121] width 140 height 32
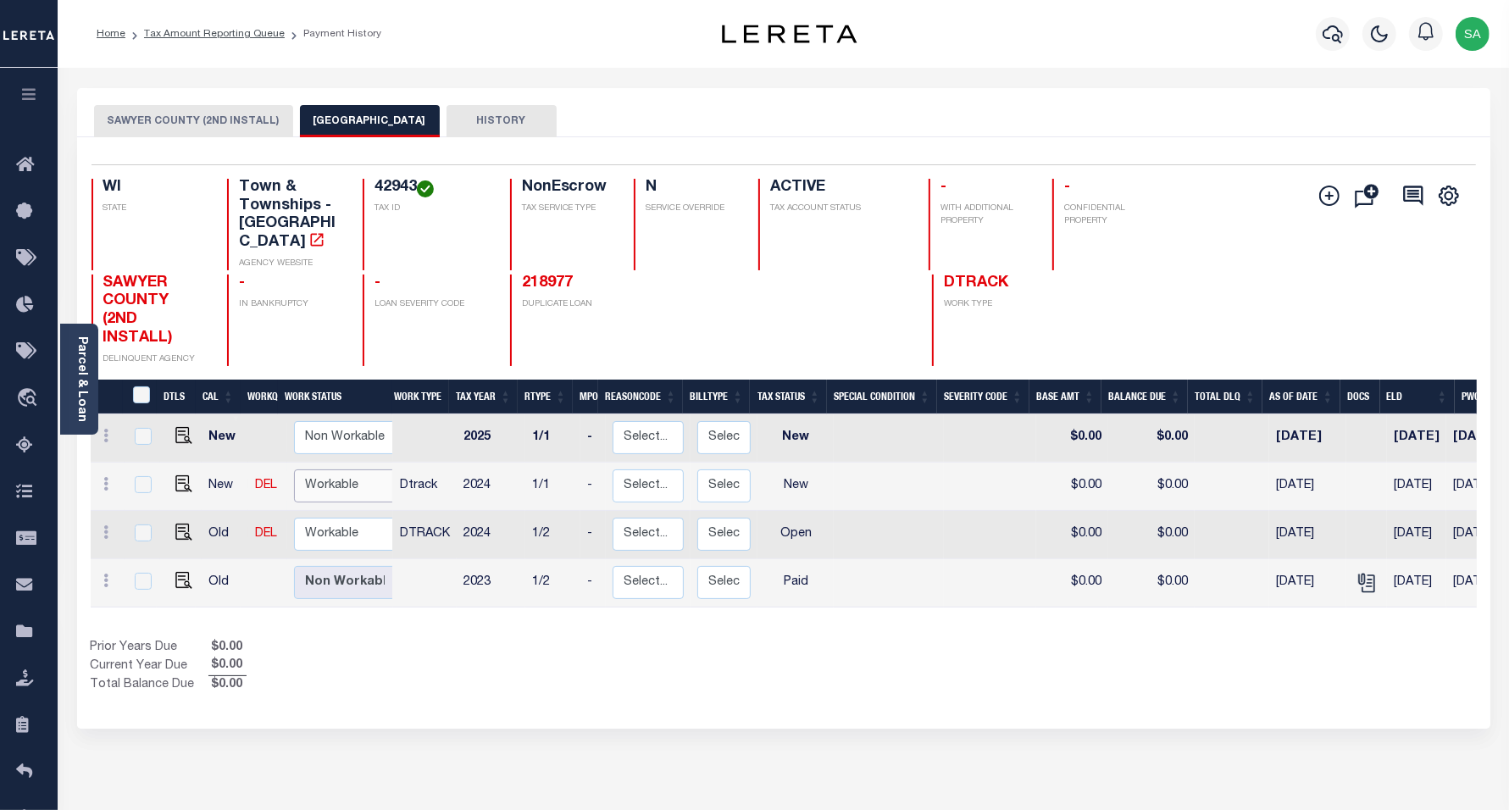
click at [340, 481] on select "Non Workable Workable" at bounding box center [345, 486] width 102 height 33
checkbox input "true"
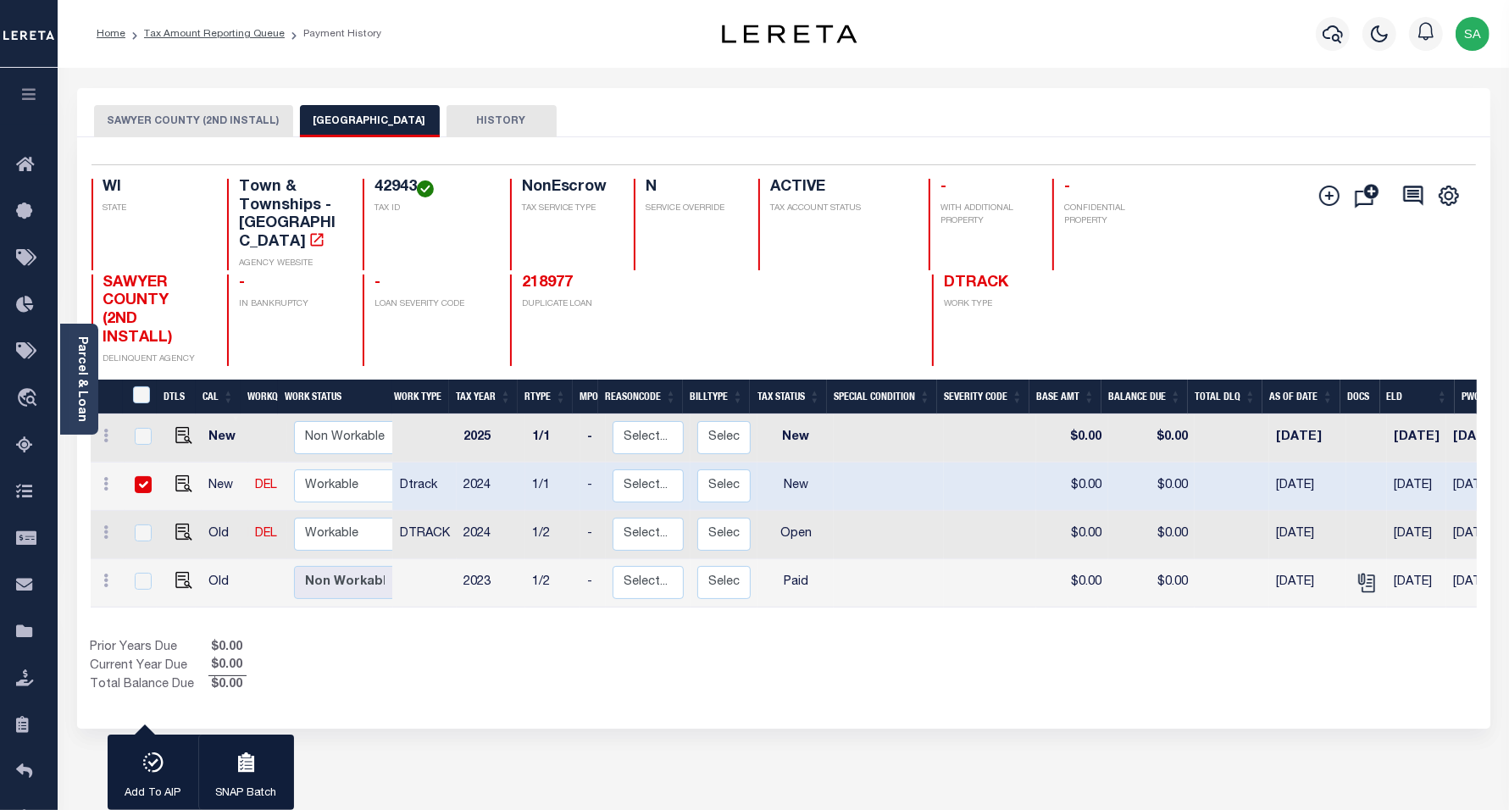
drag, startPoint x: 481, startPoint y: 620, endPoint x: 460, endPoint y: 611, distance: 22.0
click at [479, 639] on div "Prior Years Due $0.00 Current Year Due $0.00 Total Balance Due $0.00" at bounding box center [437, 667] width 693 height 57
click at [349, 520] on select "Non Workable Workable" at bounding box center [345, 534] width 102 height 33
checkbox input "true"
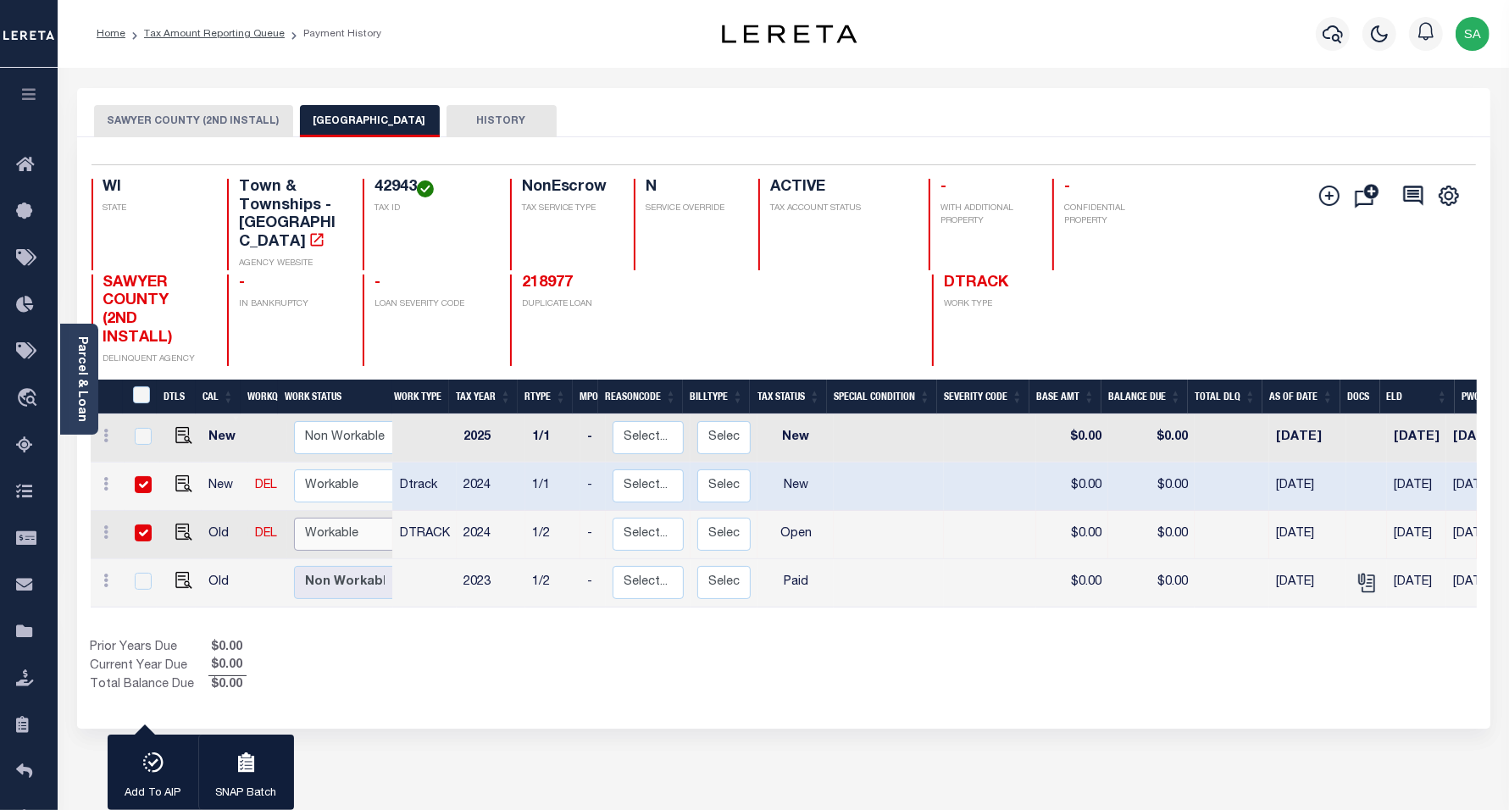
select select "true"
click at [294, 518] on select "Non Workable Workable" at bounding box center [345, 534] width 102 height 33
checkbox input "false"
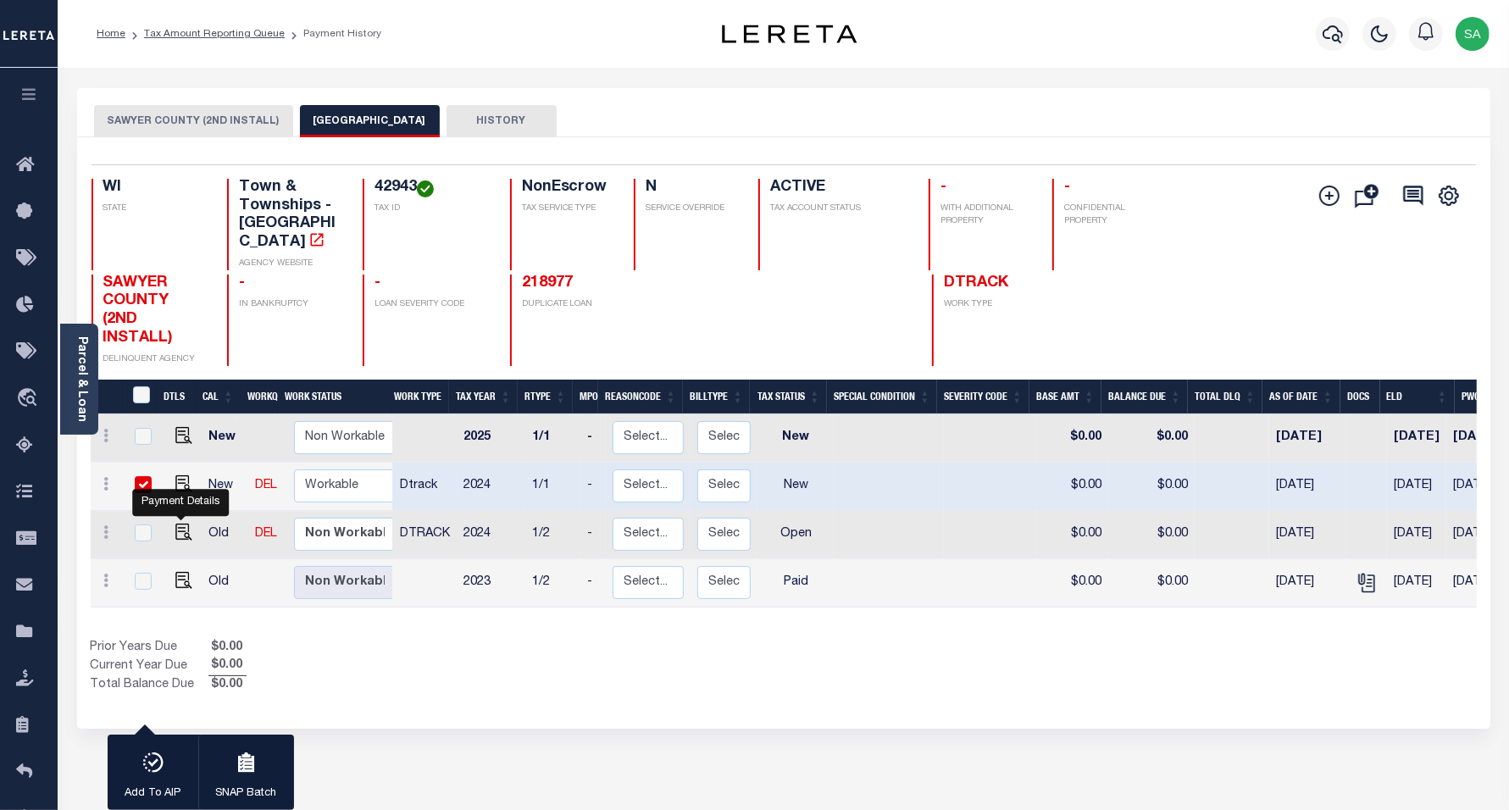
drag, startPoint x: 181, startPoint y: 520, endPoint x: 214, endPoint y: 573, distance: 63.2
click at [181, 524] on img "" at bounding box center [183, 532] width 17 height 17
checkbox input "true"
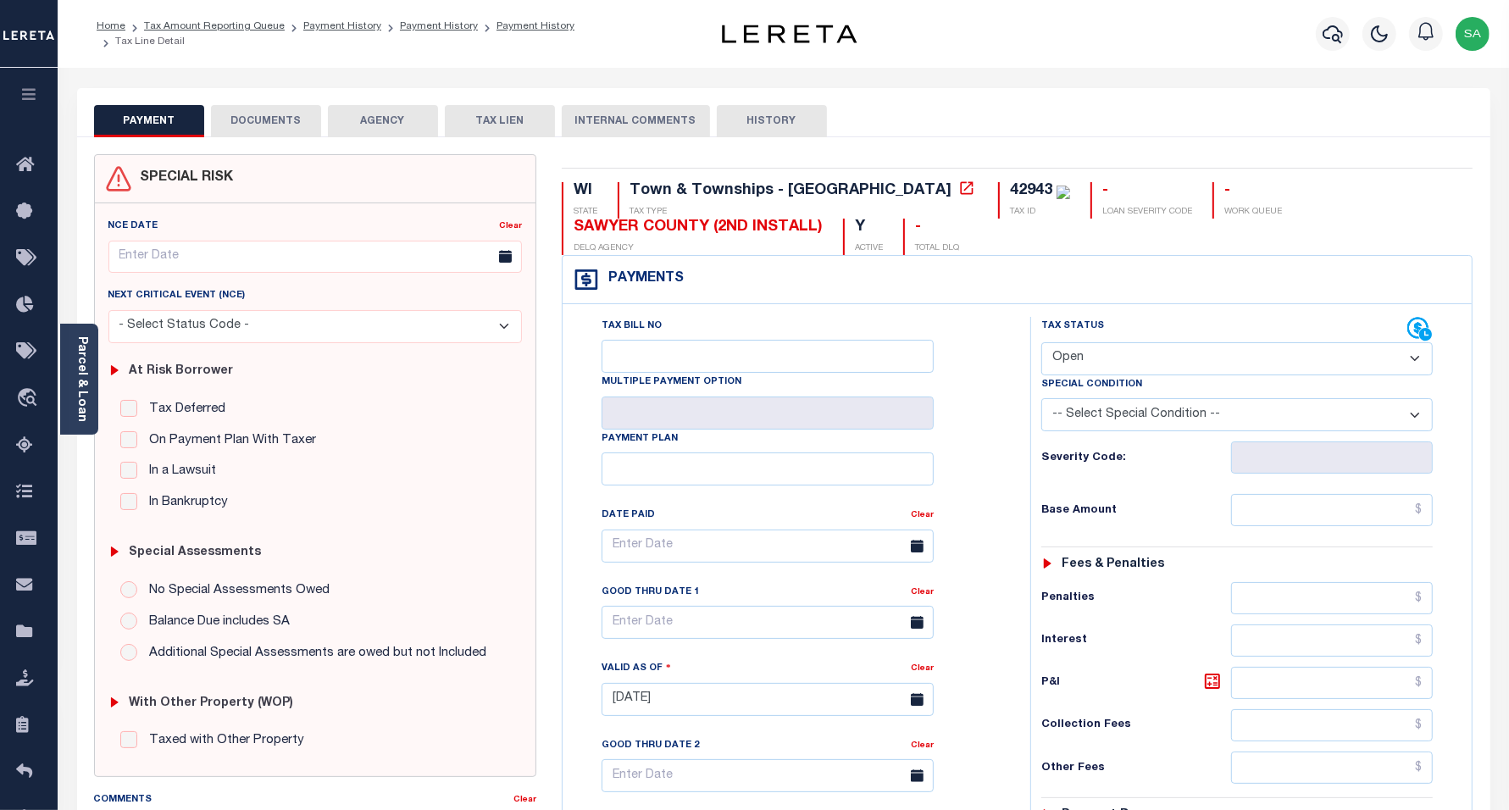
click at [1153, 365] on select "- Select Status Code - Open Due/Unpaid Paid Incomplete No Tax Due Internal Refu…" at bounding box center [1238, 358] width 392 height 33
select select "PYD"
click at [1042, 344] on select "- Select Status Code - Open Due/Unpaid Paid Incomplete No Tax Due Internal Refu…" at bounding box center [1238, 358] width 392 height 33
type input "[DATE]"
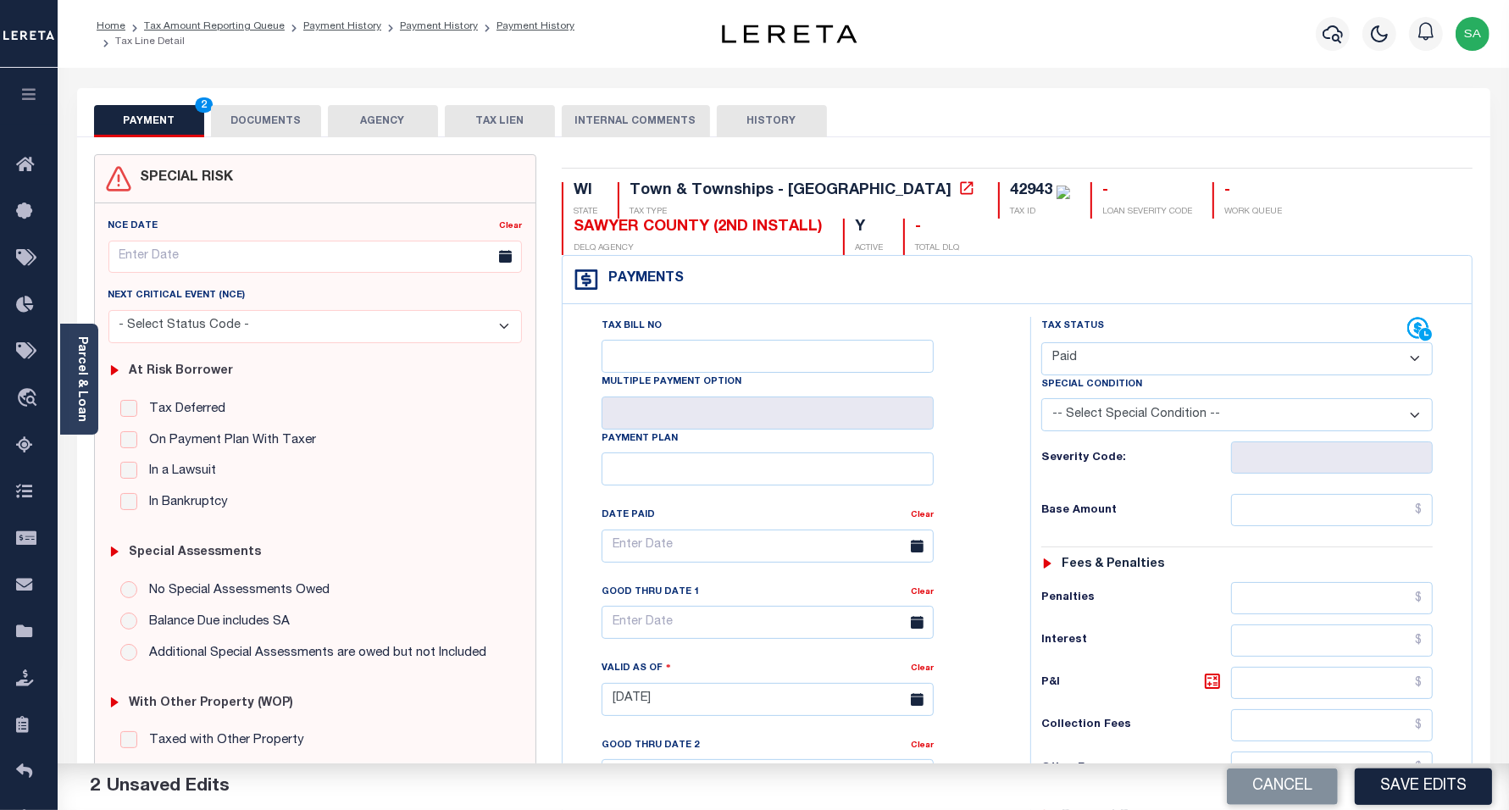
click at [1328, 542] on div "Tax Status Status - Select Status Code -" at bounding box center [1243, 691] width 425 height 748
click at [1333, 523] on input "text" at bounding box center [1332, 510] width 202 height 32
type input "$0.00"
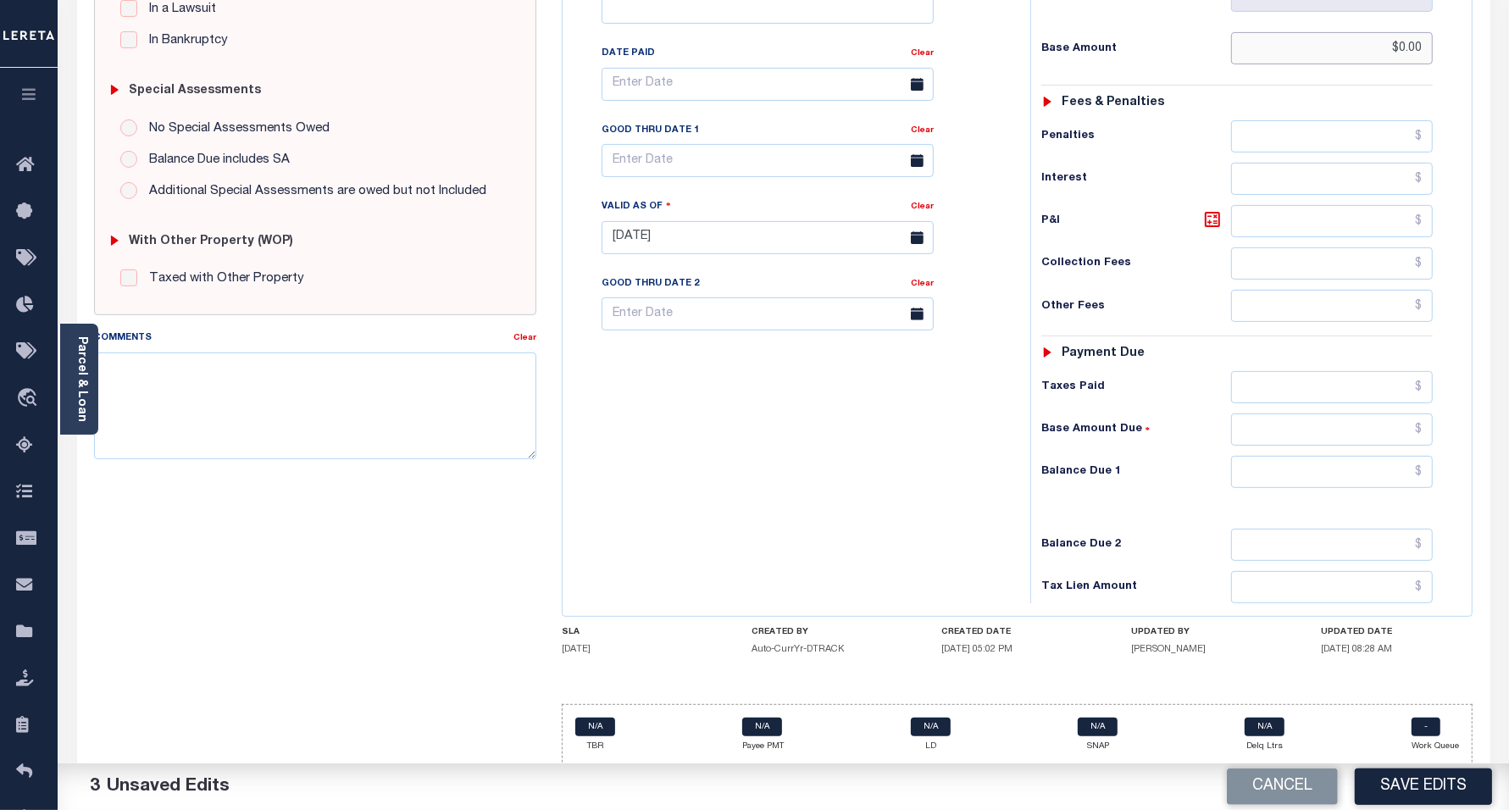
scroll to position [481, 0]
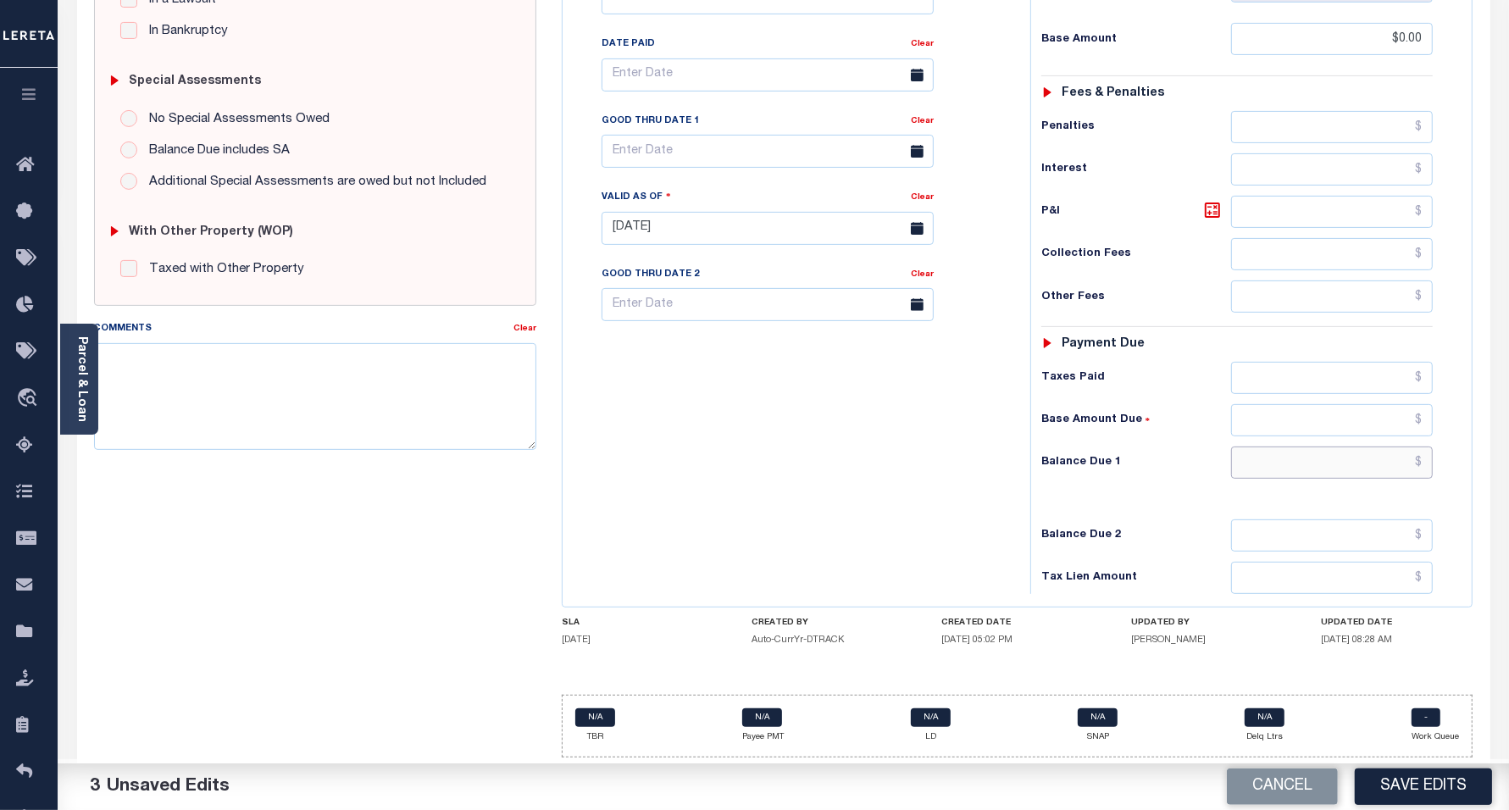
click at [1294, 464] on input "text" at bounding box center [1332, 463] width 202 height 32
type input "$0.00"
click at [778, 480] on div "Tax Bill No Multiple Payment Option Payment Plan Clear" at bounding box center [792, 220] width 451 height 748
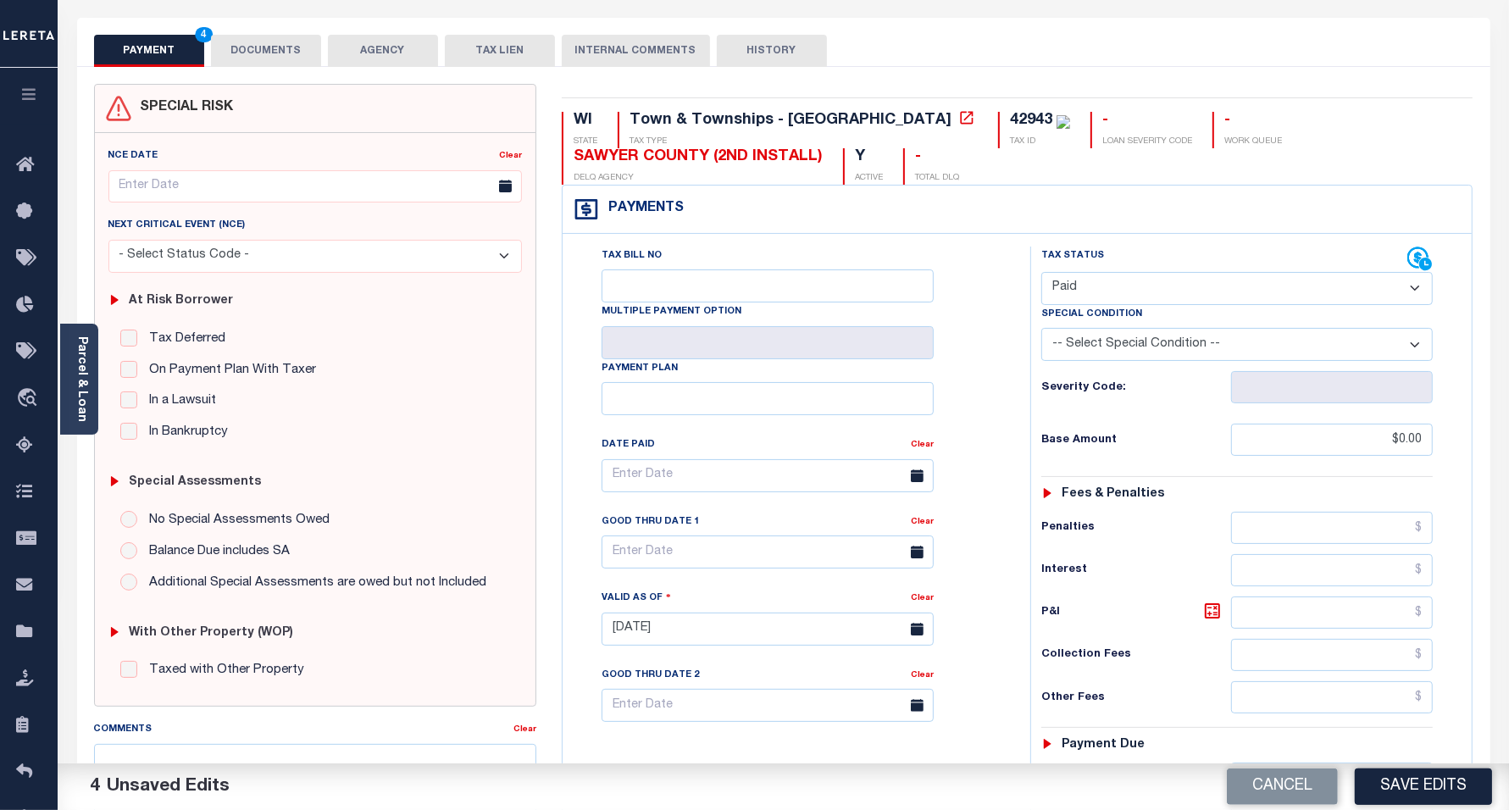
scroll to position [0, 0]
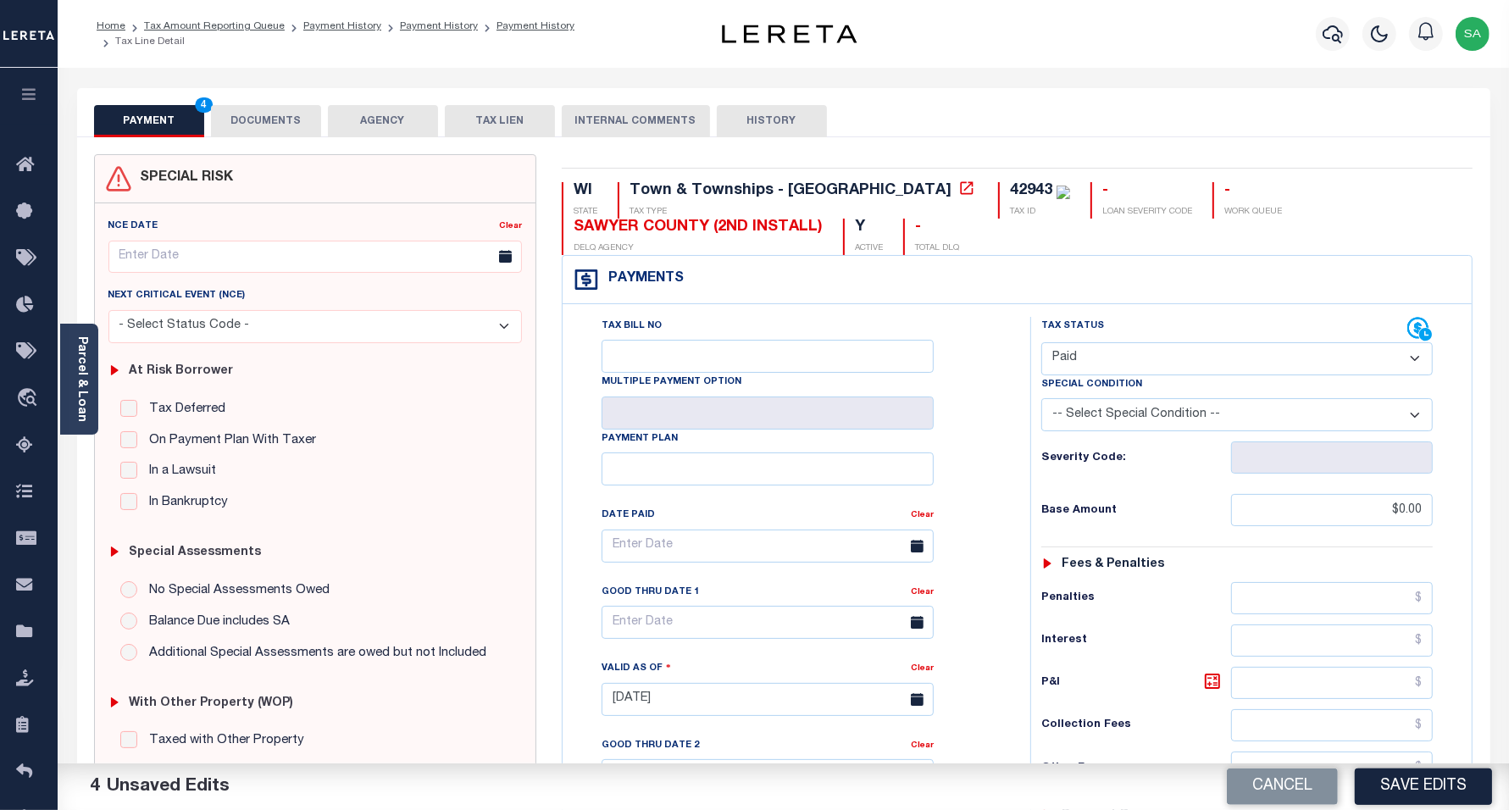
click at [255, 131] on button "DOCUMENTS" at bounding box center [266, 121] width 110 height 32
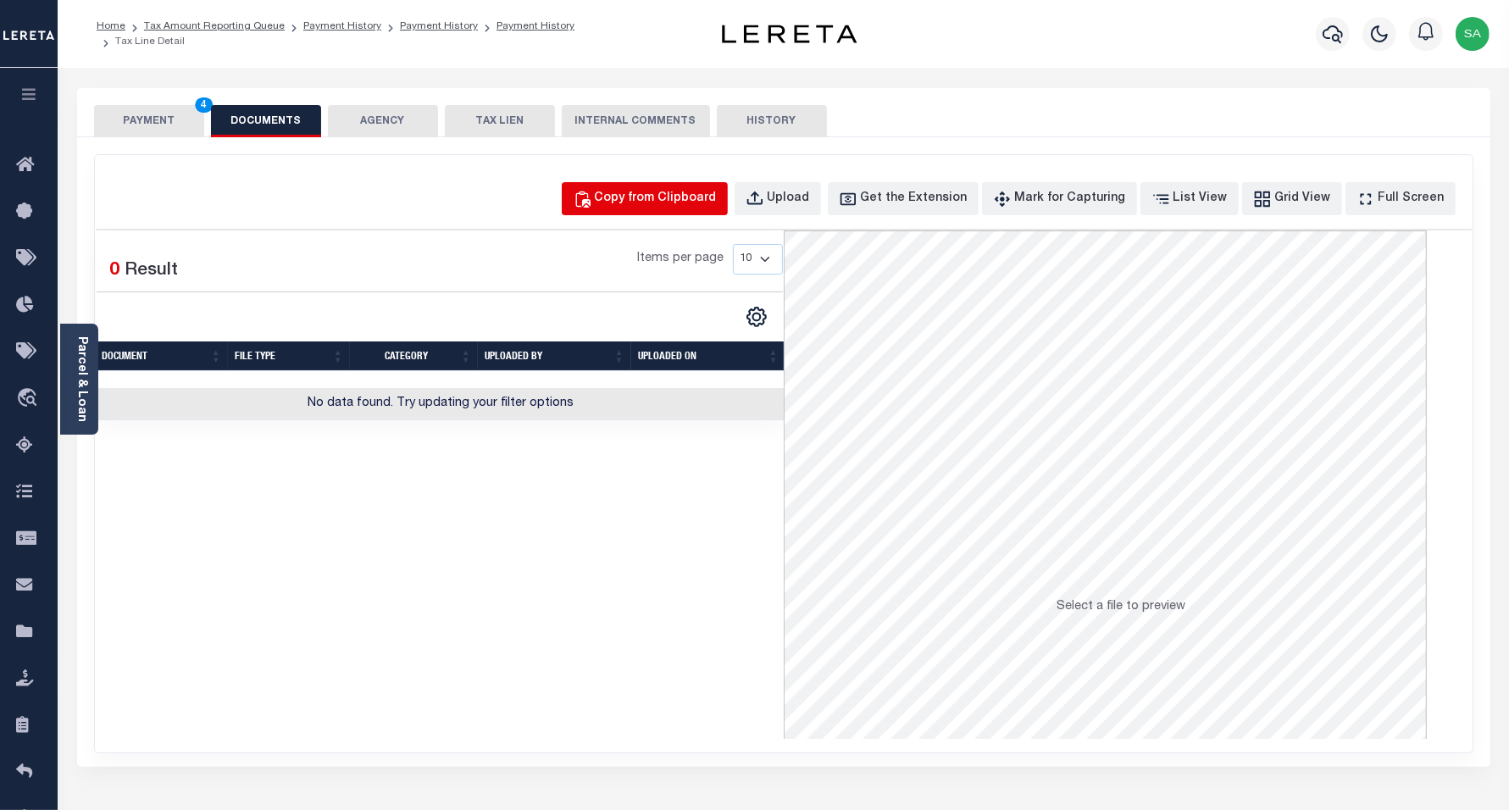
click at [631, 200] on button "Copy from Clipboard" at bounding box center [645, 198] width 166 height 33
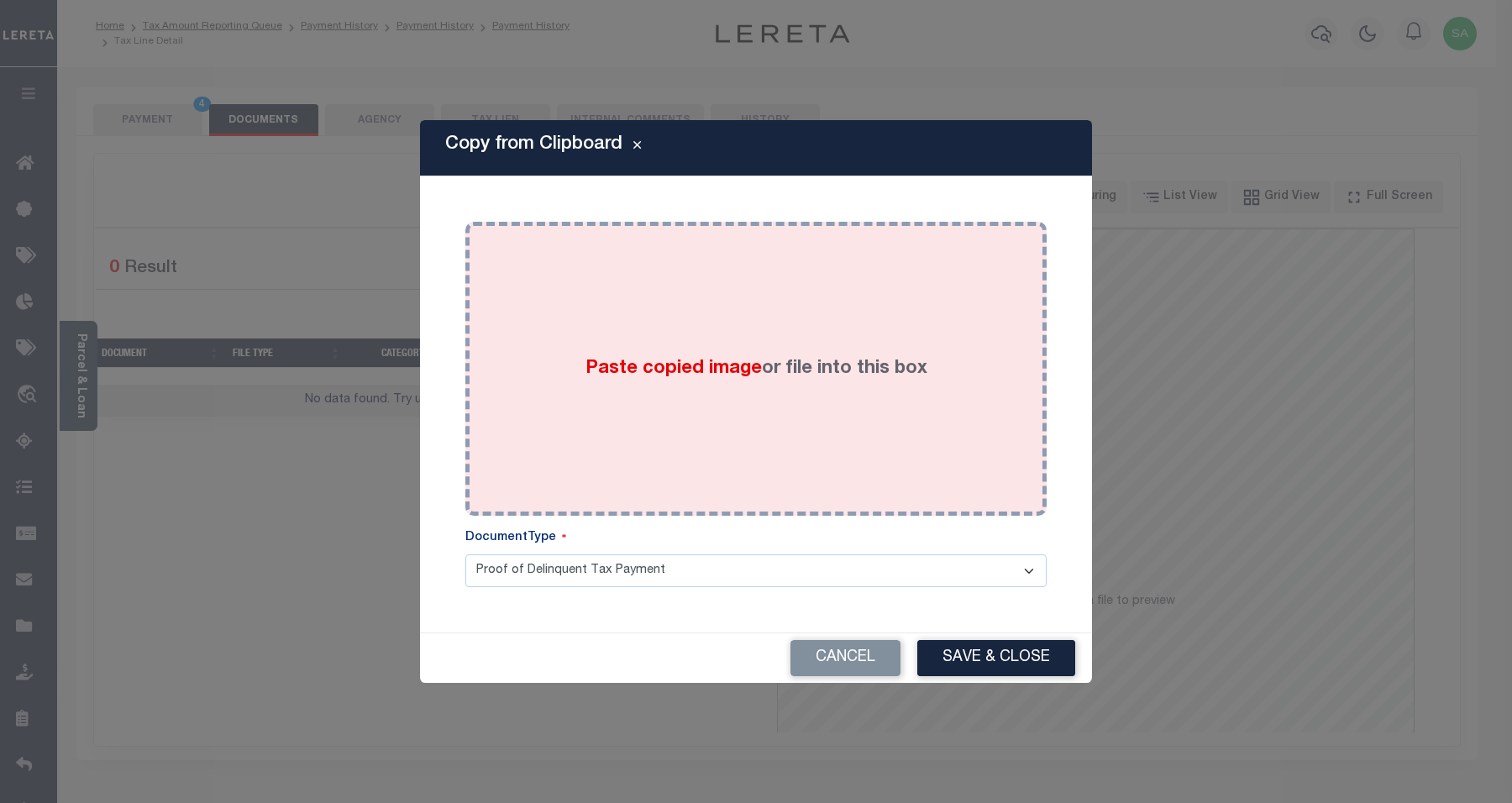
click at [718, 417] on div "Paste copied image or file into this box" at bounding box center [755, 368] width 556 height 269
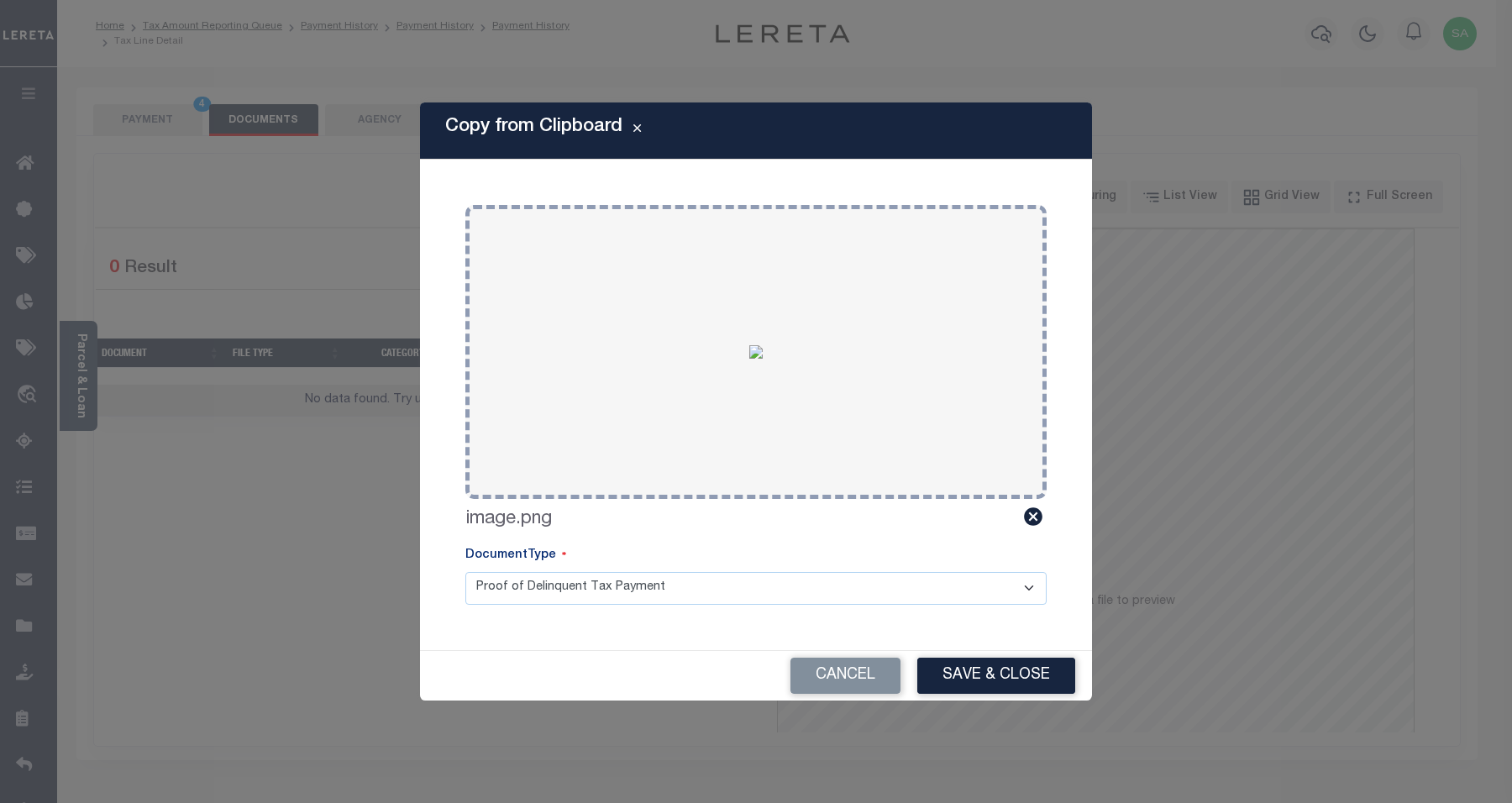
click at [974, 666] on button "Save & Close" at bounding box center [996, 676] width 158 height 36
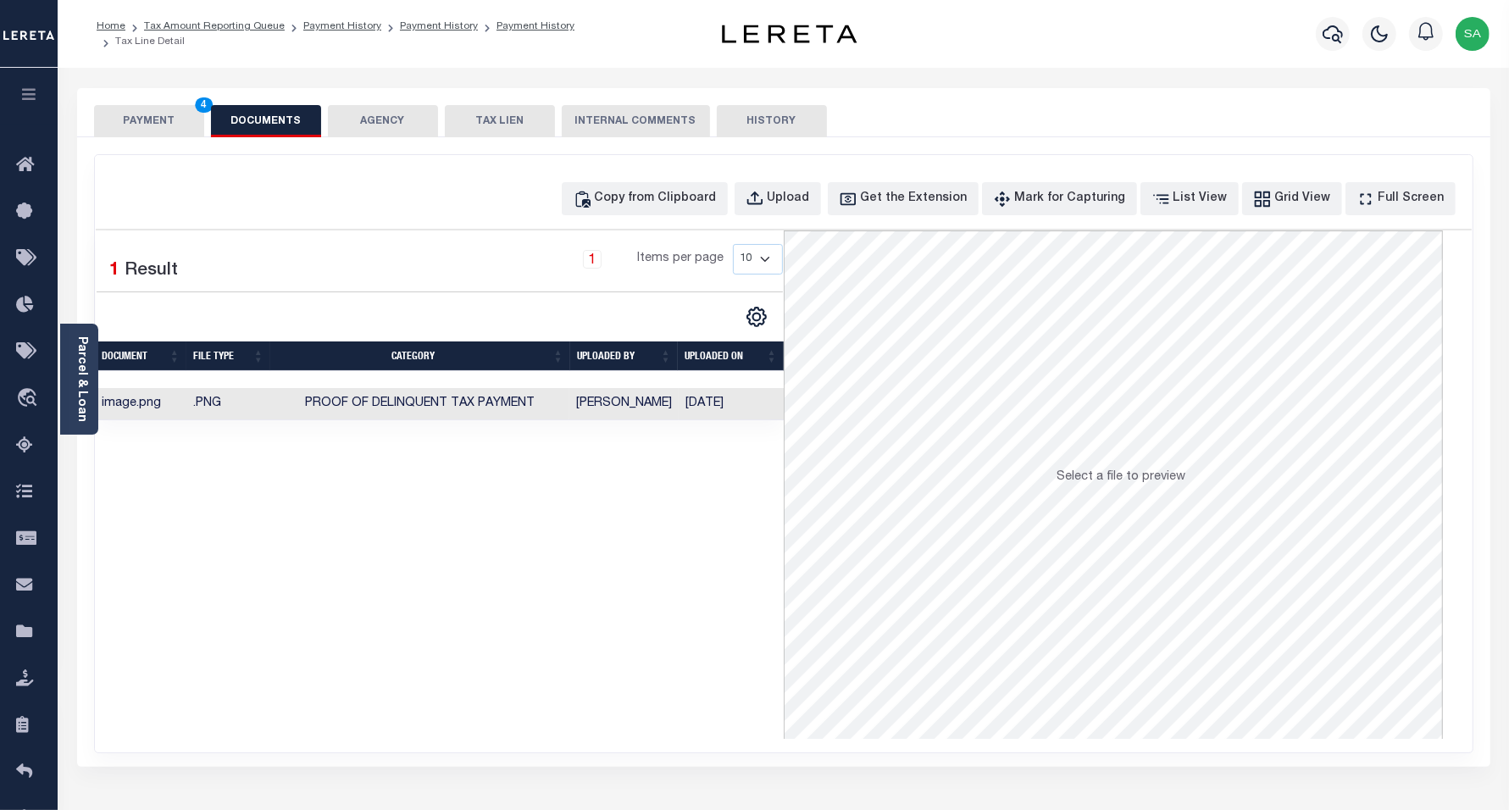
click at [171, 128] on button "PAYMENT 4" at bounding box center [149, 121] width 110 height 32
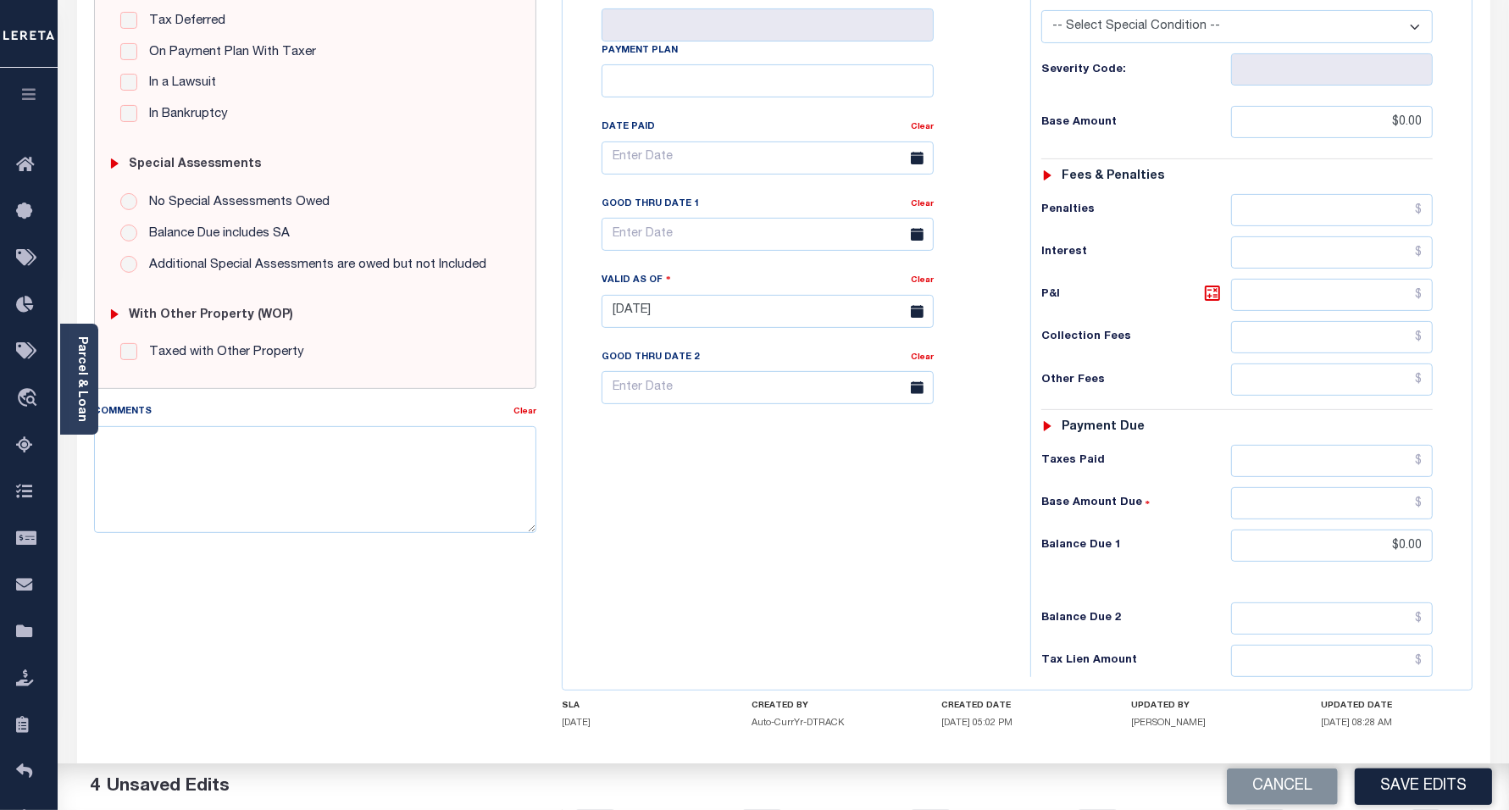
scroll to position [424, 0]
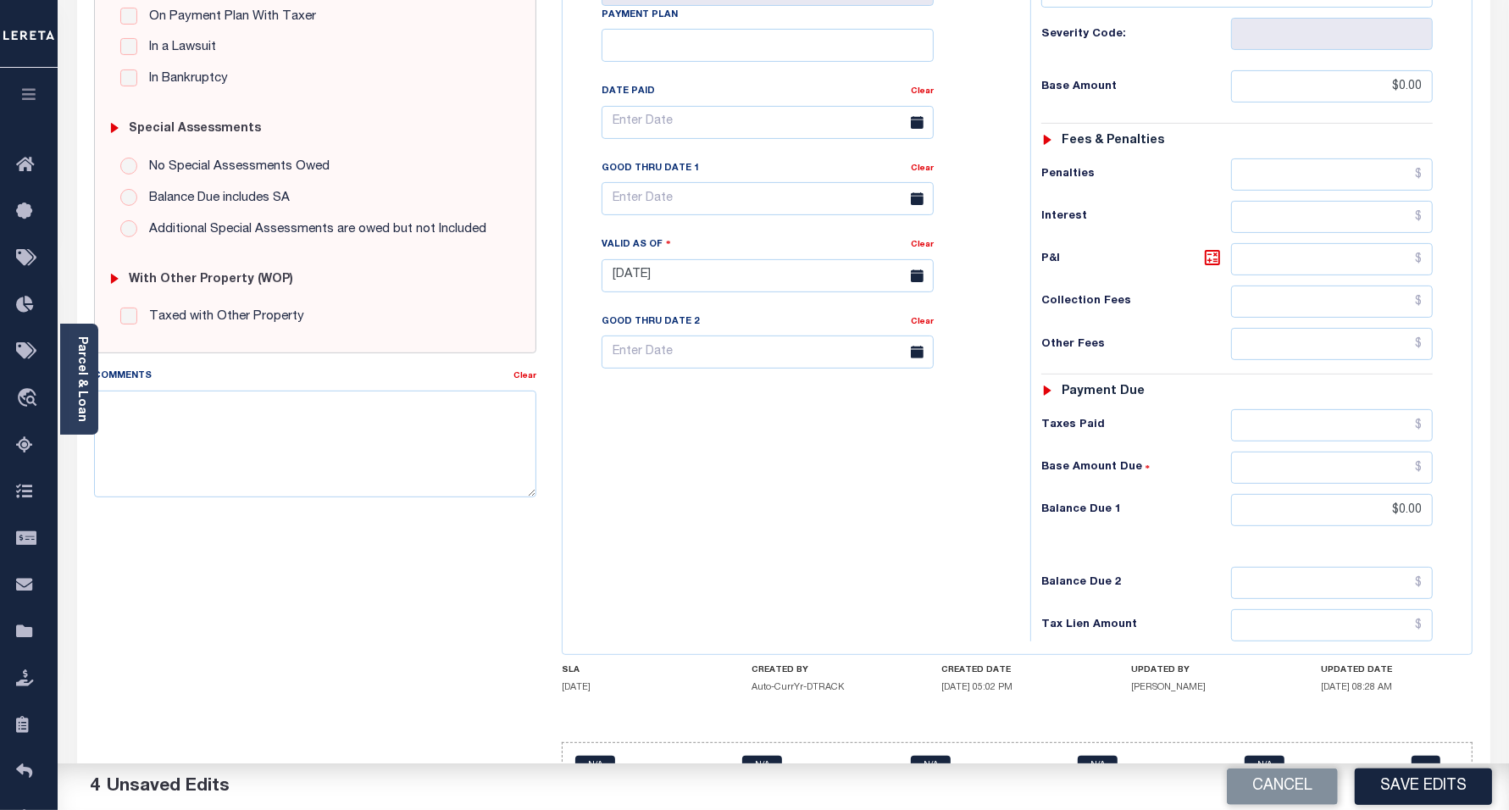
click at [1415, 782] on button "Save Edits" at bounding box center [1423, 787] width 137 height 36
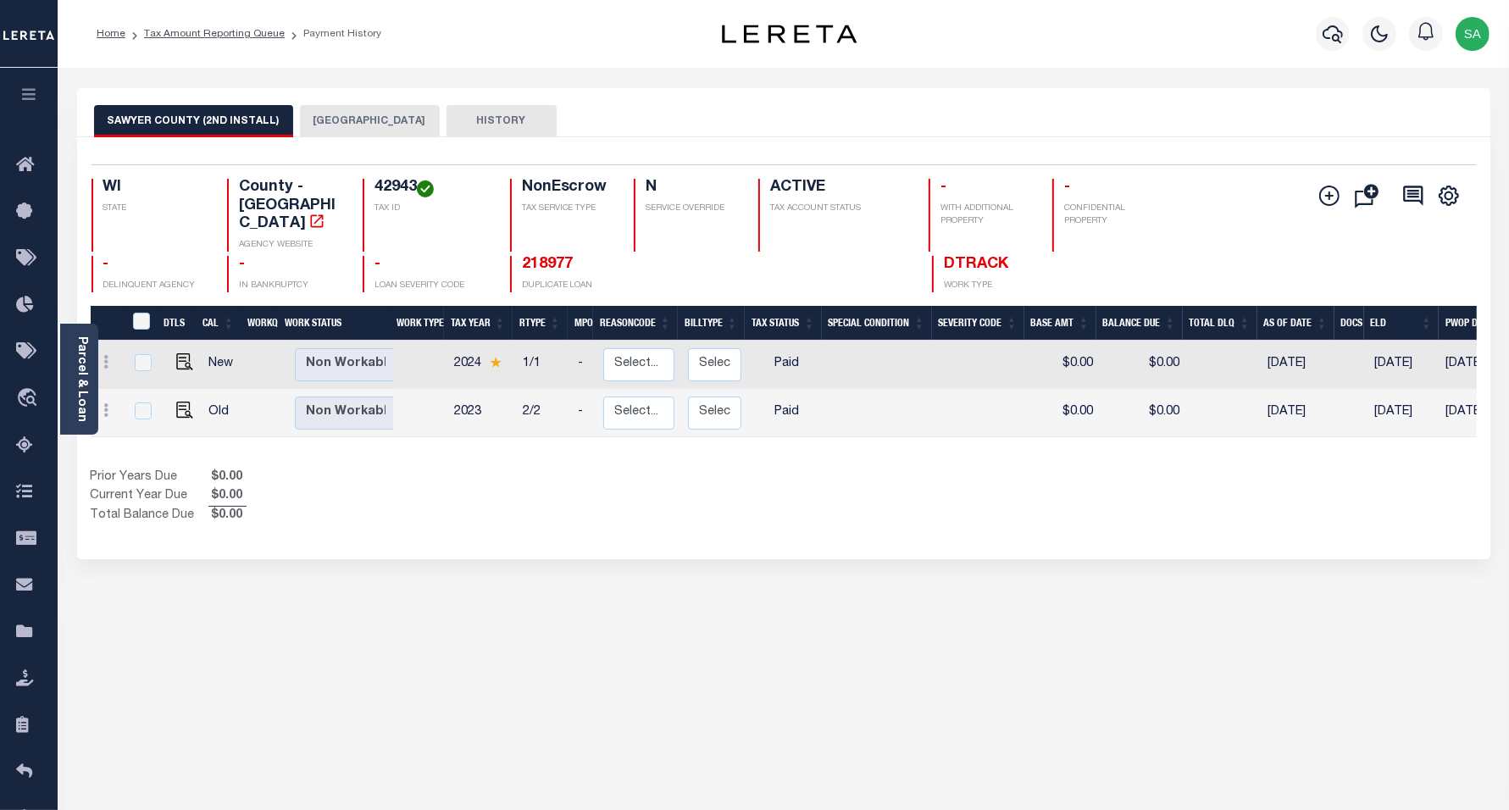
click at [336, 128] on button "[GEOGRAPHIC_DATA]" at bounding box center [370, 121] width 140 height 32
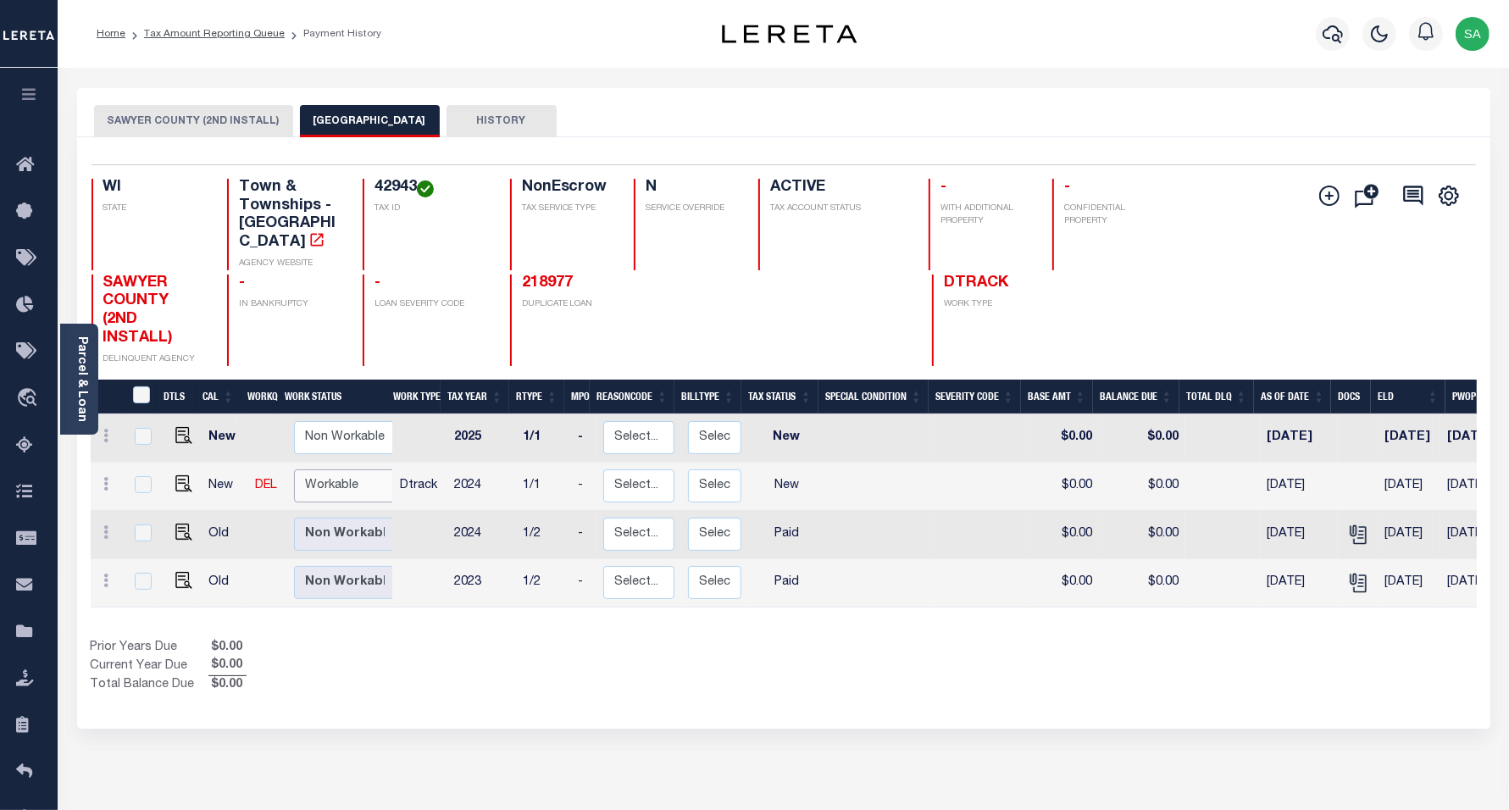
click at [327, 470] on select "Non Workable Workable" at bounding box center [345, 486] width 102 height 33
checkbox input "true"
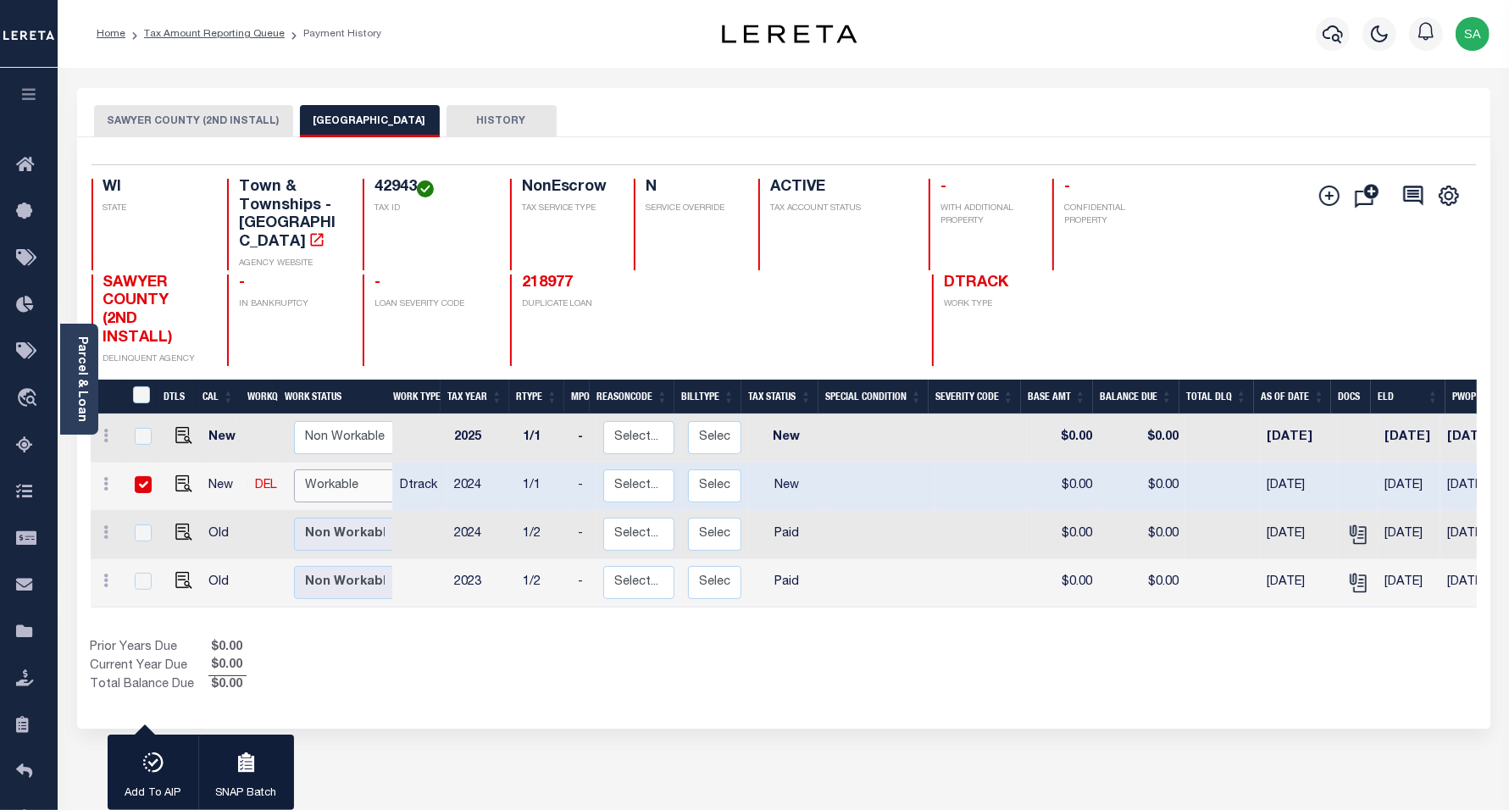
click at [294, 470] on select "Non Workable Workable" at bounding box center [345, 486] width 102 height 33
checkbox input "false"
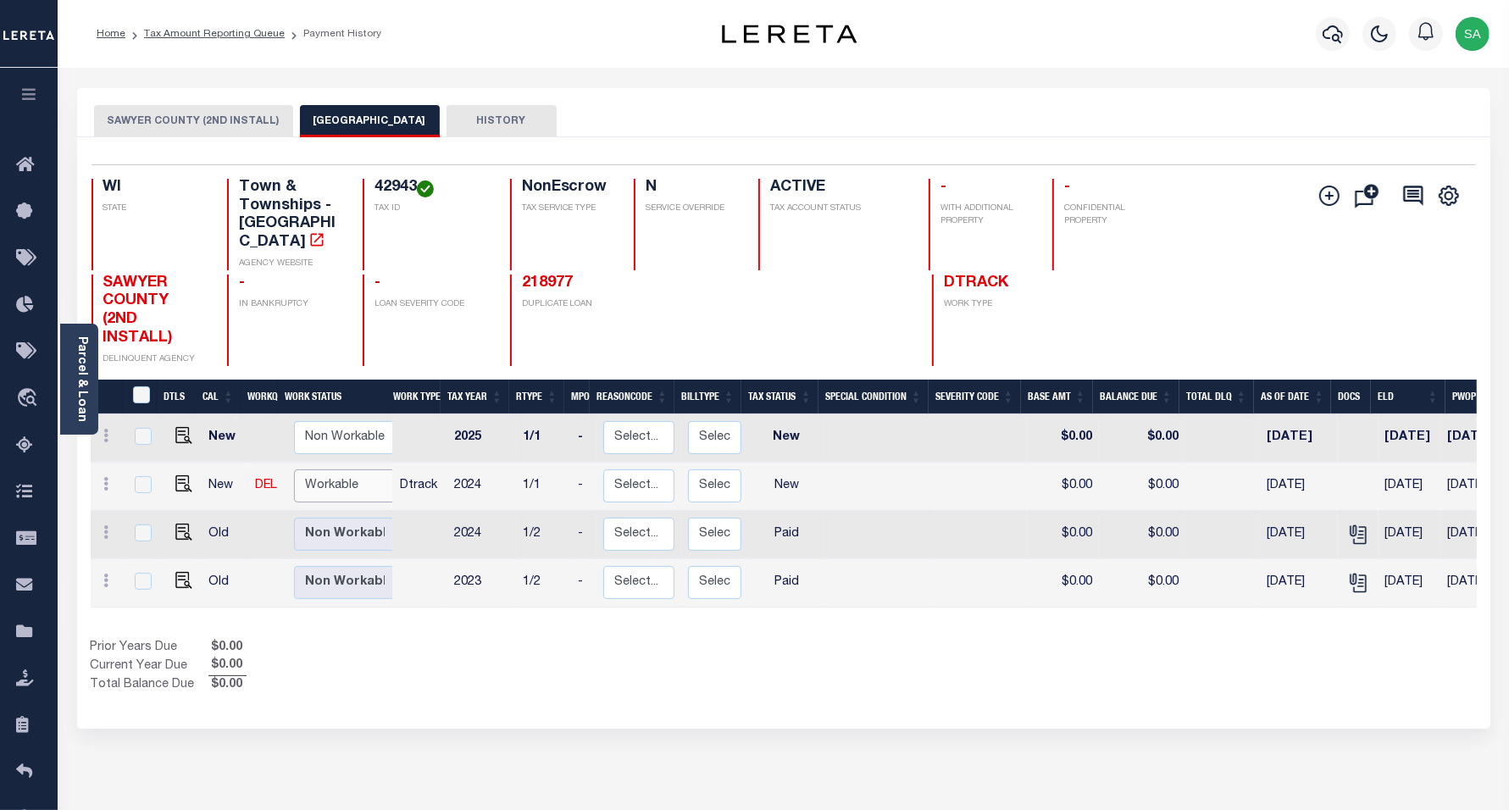
click at [335, 470] on select "Non Workable Workable" at bounding box center [345, 486] width 102 height 33
checkbox input "true"
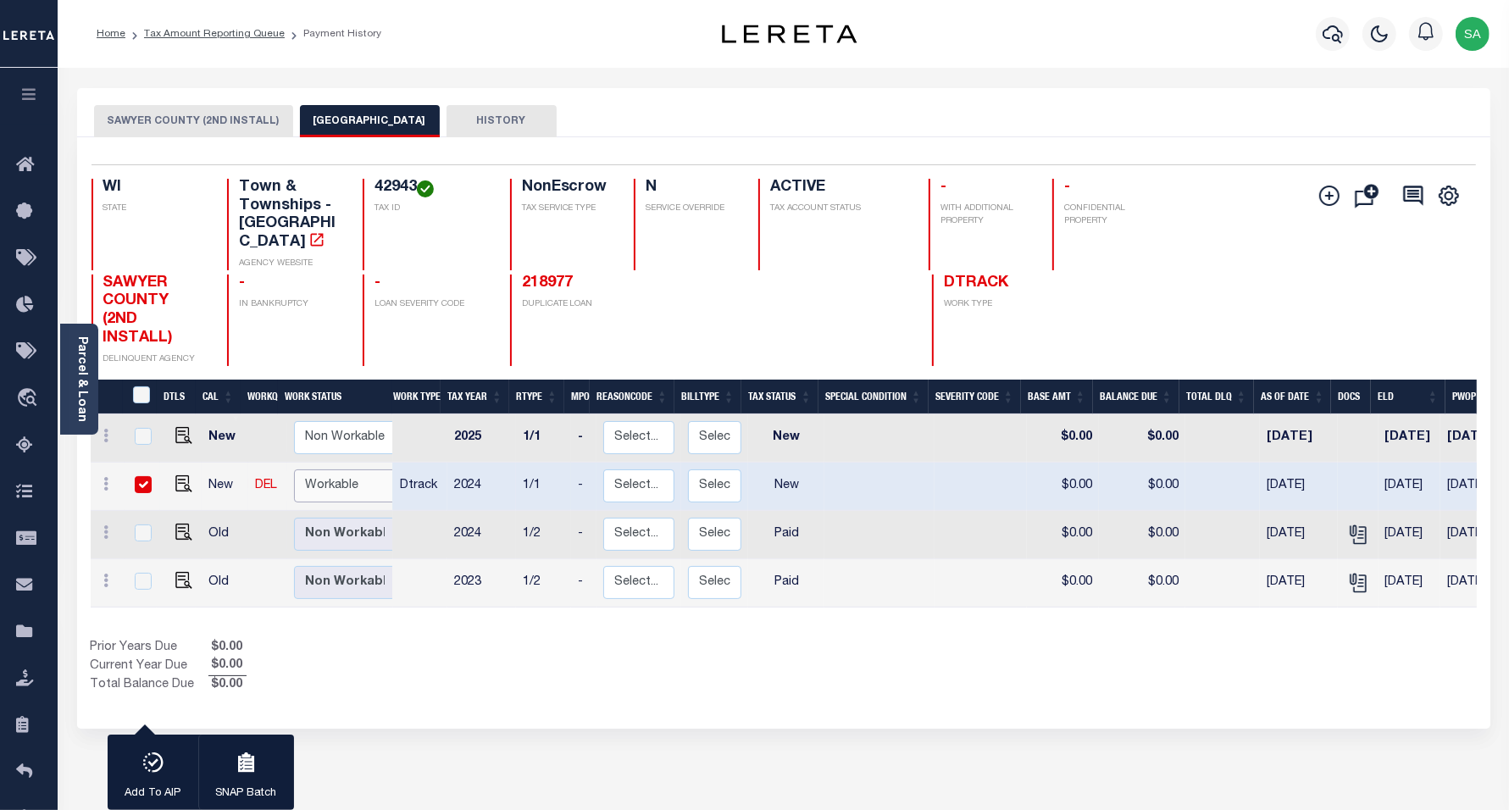
select select "true"
click at [294, 470] on select "Non Workable Workable" at bounding box center [345, 486] width 102 height 33
checkbox input "false"
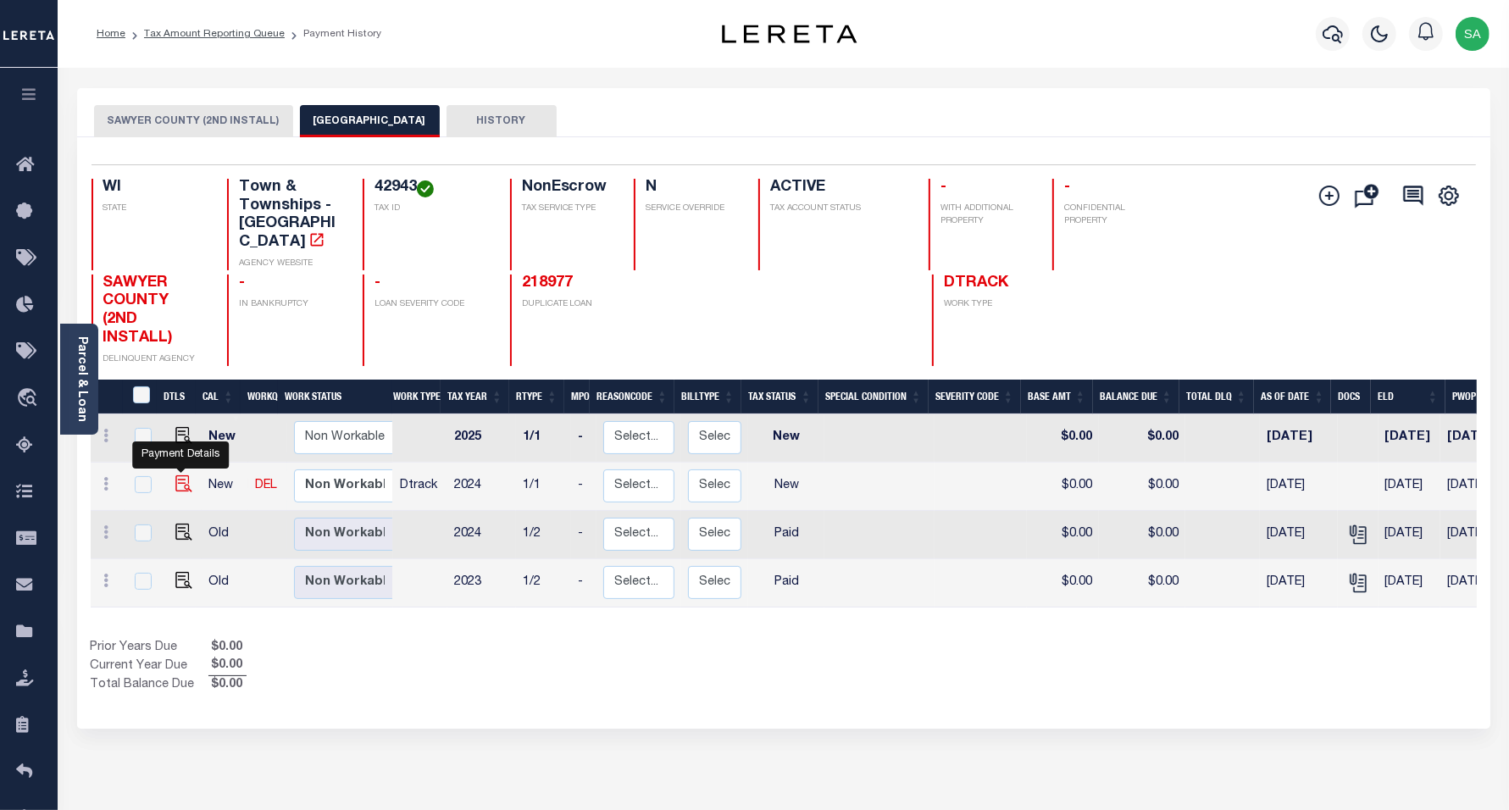
click at [178, 475] on img "" at bounding box center [183, 483] width 17 height 17
checkbox input "true"
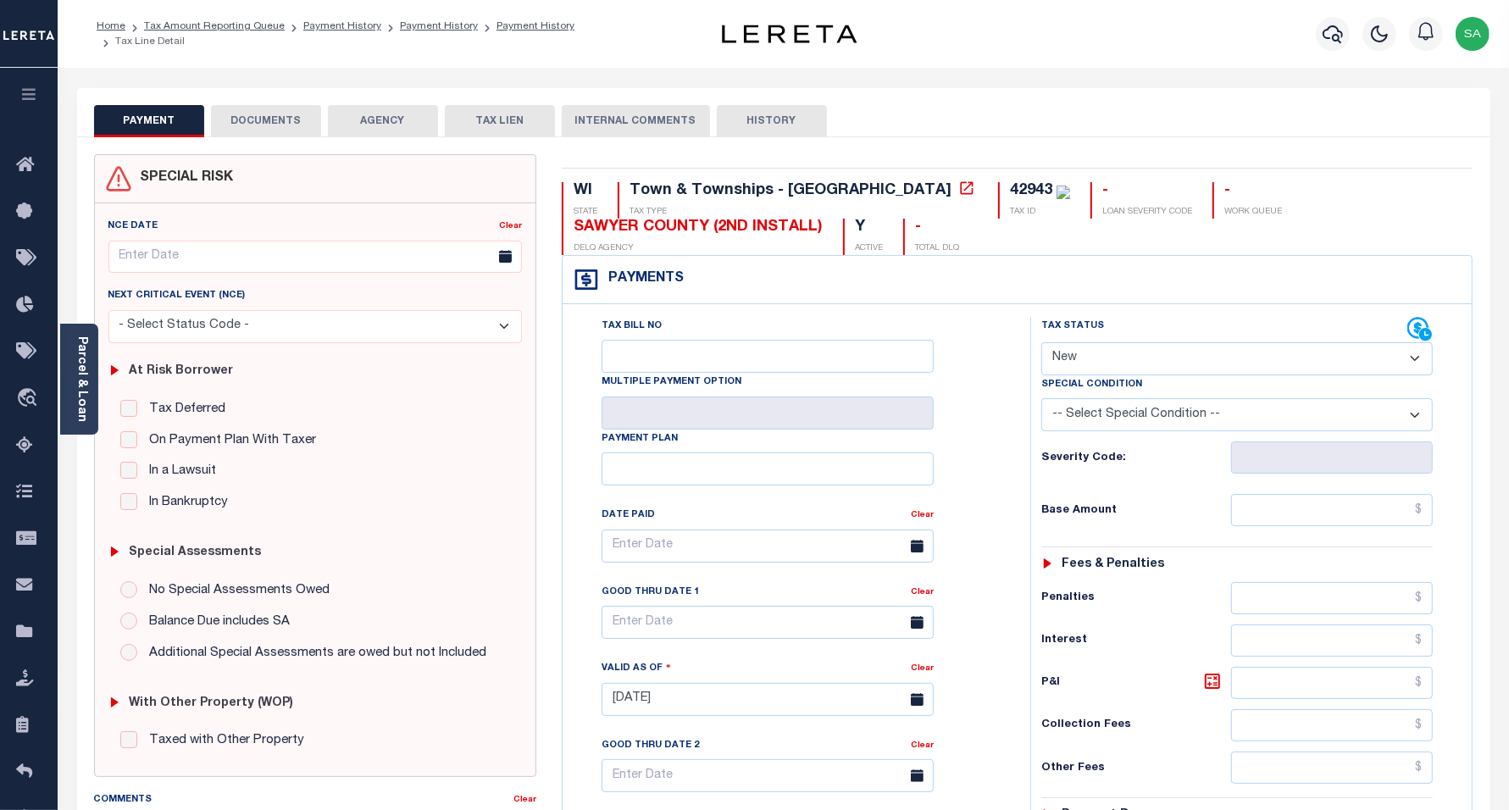
click at [1244, 360] on select "- Select Status Code - Open Due/Unpaid Paid Incomplete No Tax Due Internal Refu…" at bounding box center [1238, 358] width 392 height 33
select select "PYD"
click at [1042, 344] on select "- Select Status Code - Open Due/Unpaid Paid Incomplete No Tax Due Internal Refu…" at bounding box center [1238, 358] width 392 height 33
type input "[DATE]"
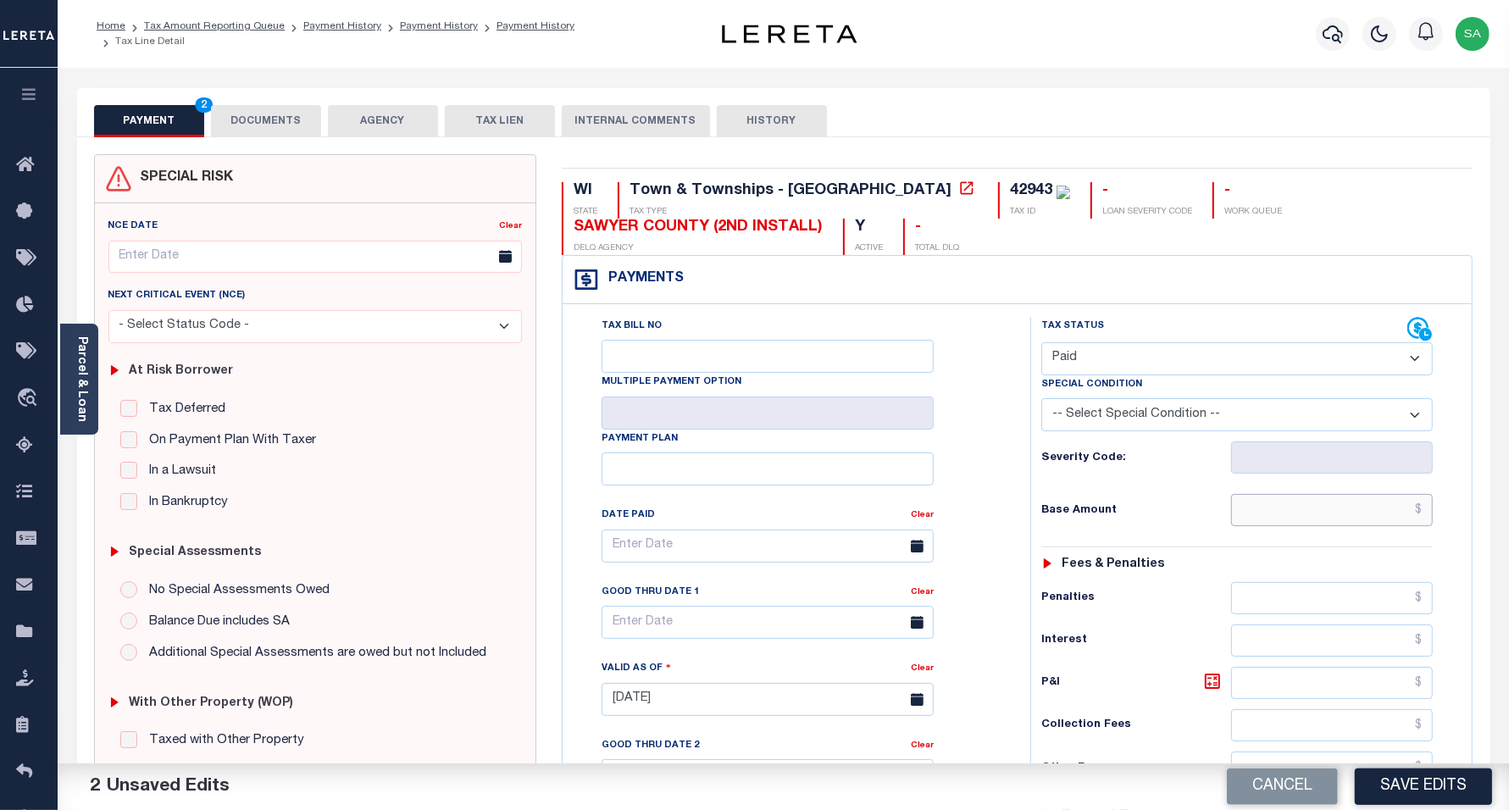
click at [1290, 498] on input "text" at bounding box center [1332, 510] width 202 height 32
type input "$0.00"
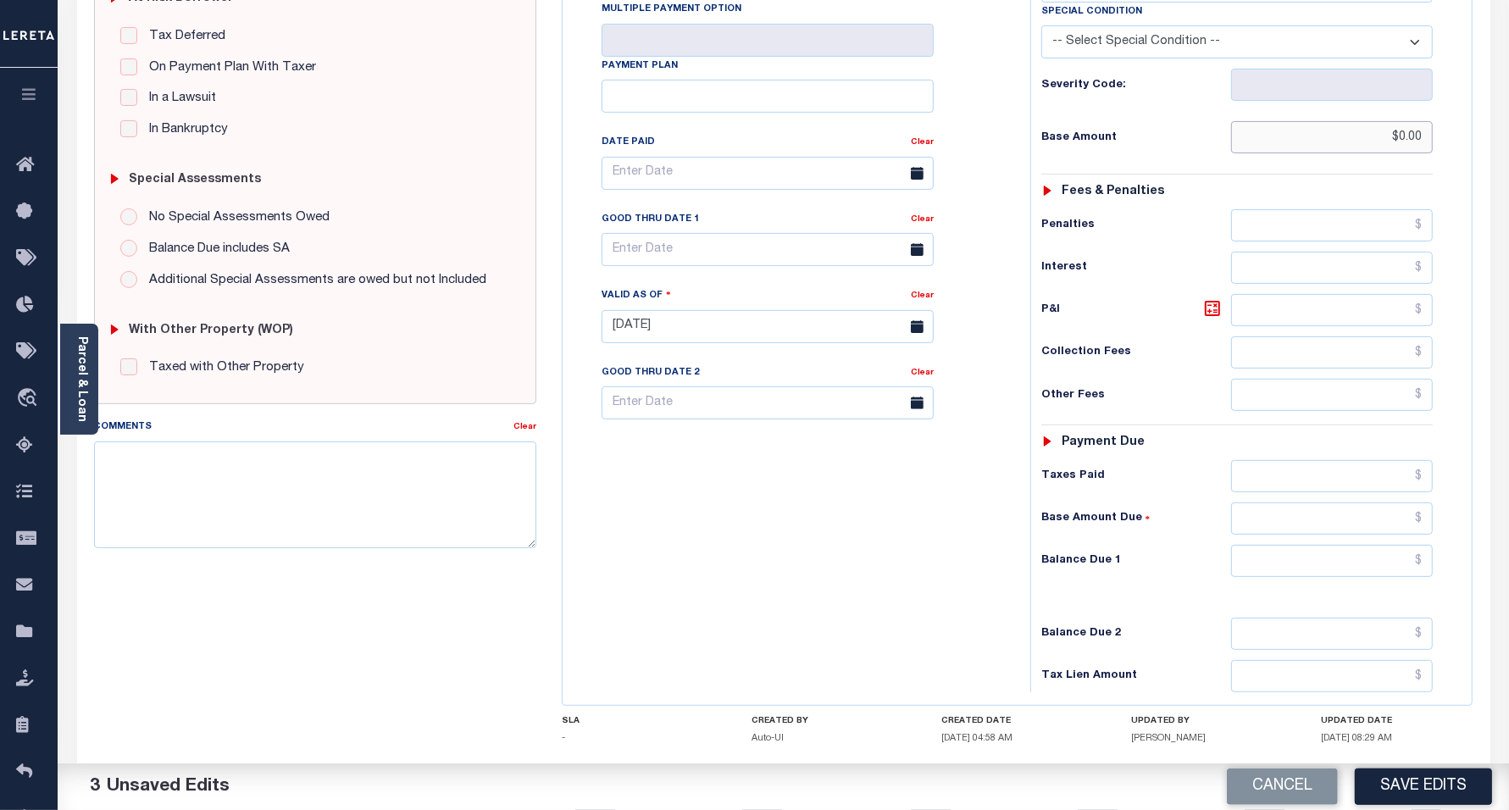
scroll to position [481, 0]
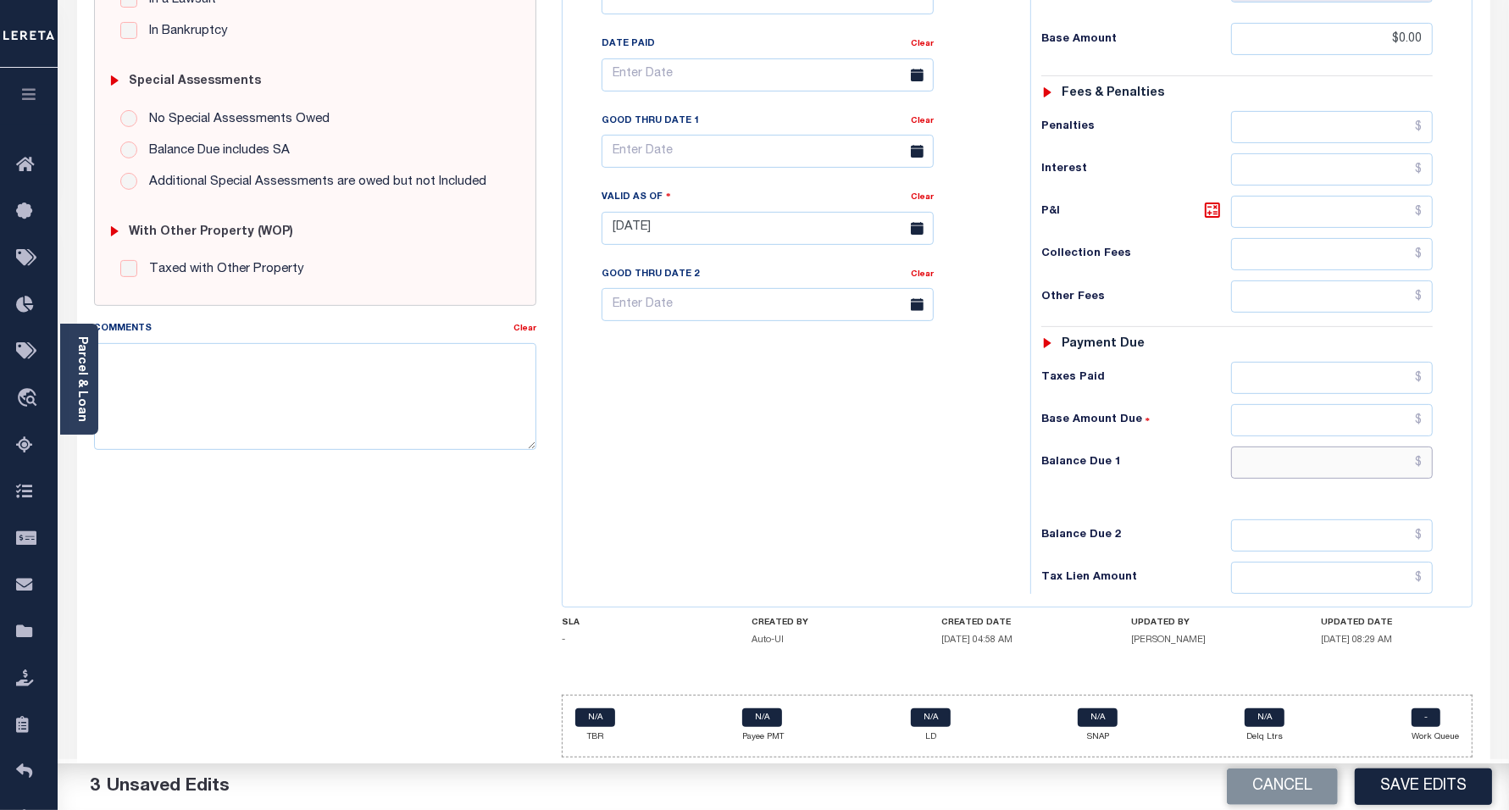
click at [1269, 460] on input "text" at bounding box center [1332, 463] width 202 height 32
type input "$0.00"
click at [858, 502] on div "Tax Bill No Multiple Payment Option Payment Plan Clear" at bounding box center [792, 220] width 451 height 748
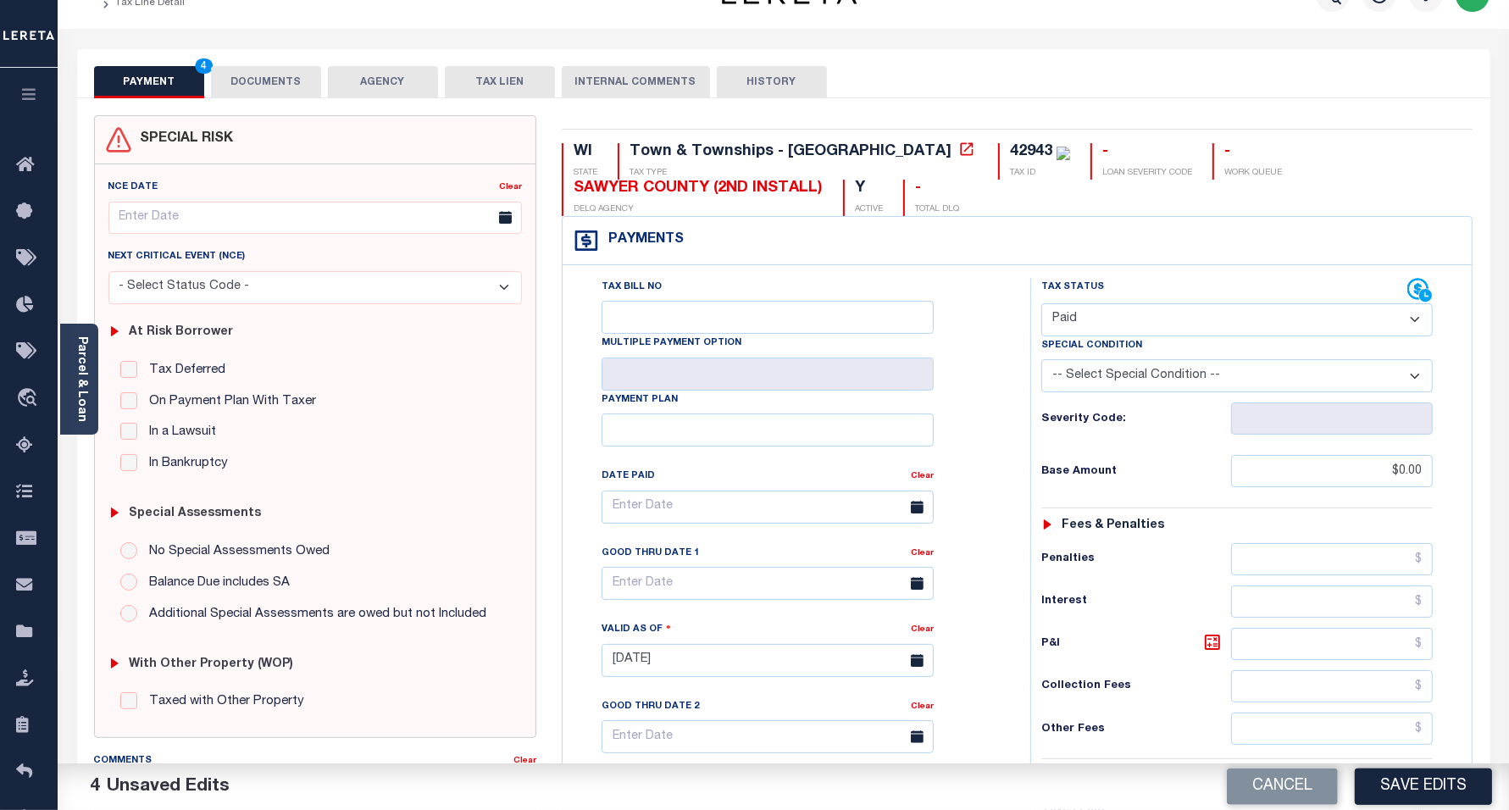
scroll to position [0, 0]
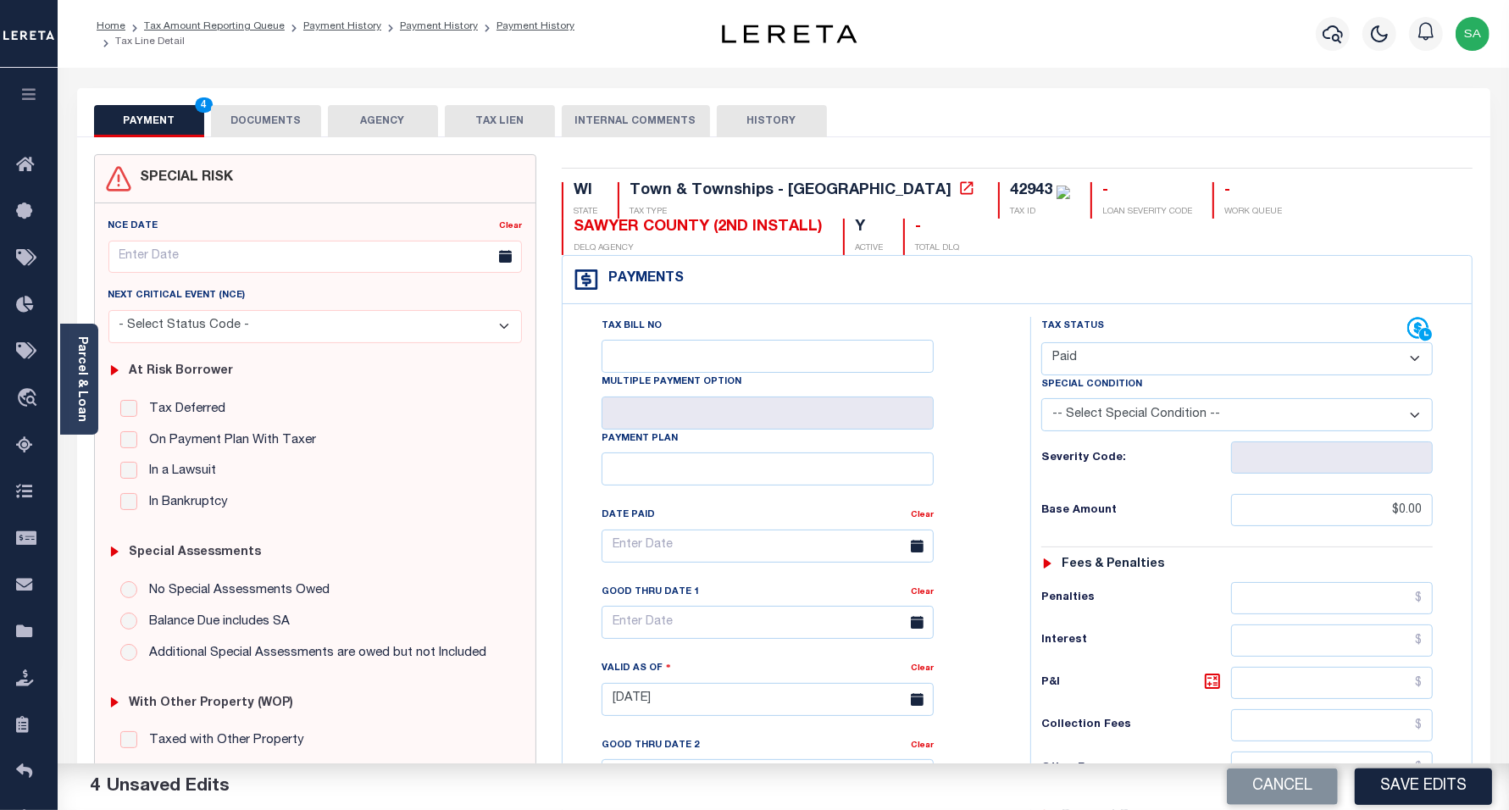
click at [259, 119] on button "DOCUMENTS" at bounding box center [266, 121] width 110 height 32
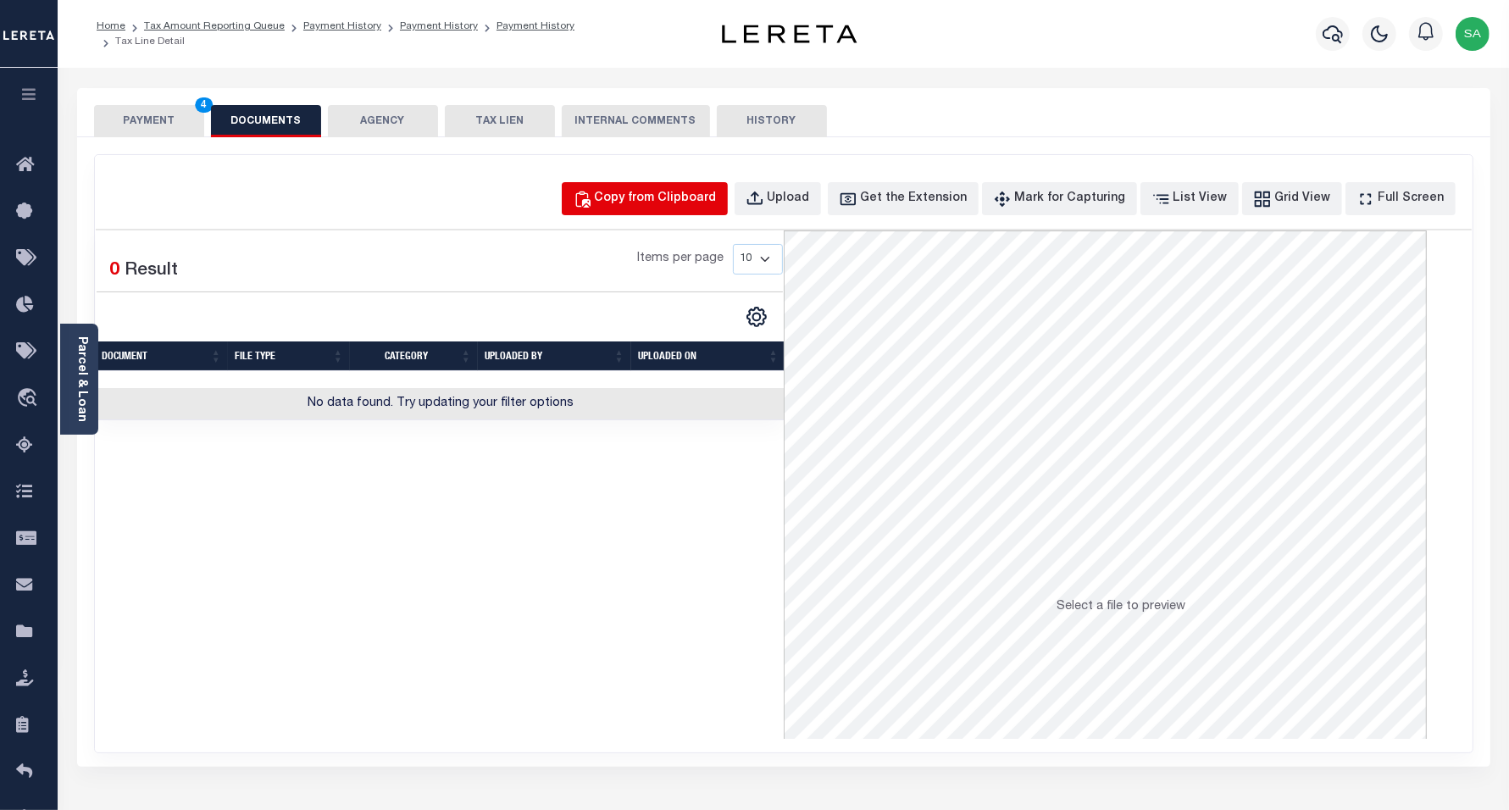
click at [688, 201] on div "Copy from Clipboard" at bounding box center [656, 199] width 122 height 19
select select "POP"
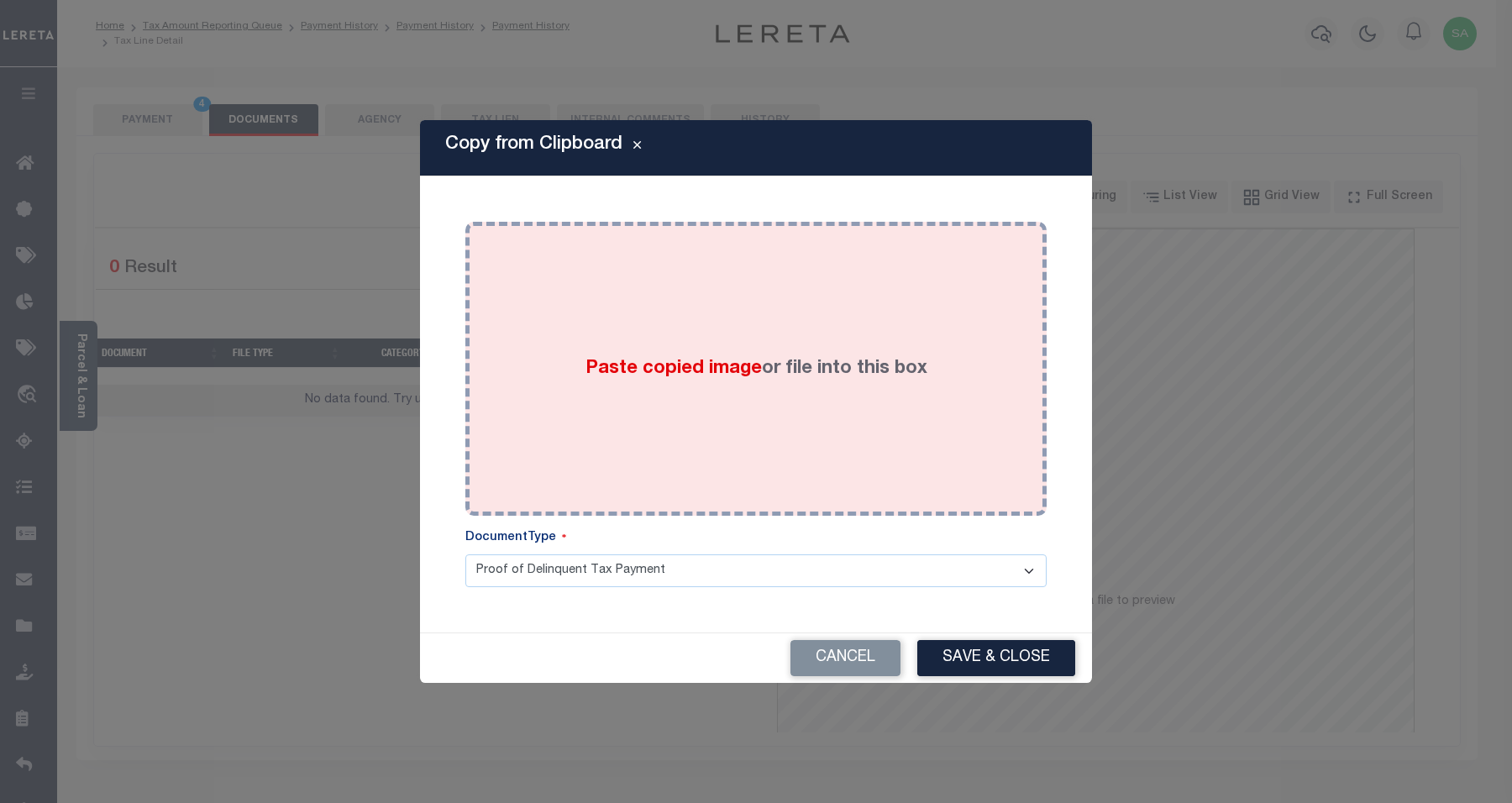
click at [852, 443] on div "Paste copied image or file into this box" at bounding box center [755, 368] width 556 height 269
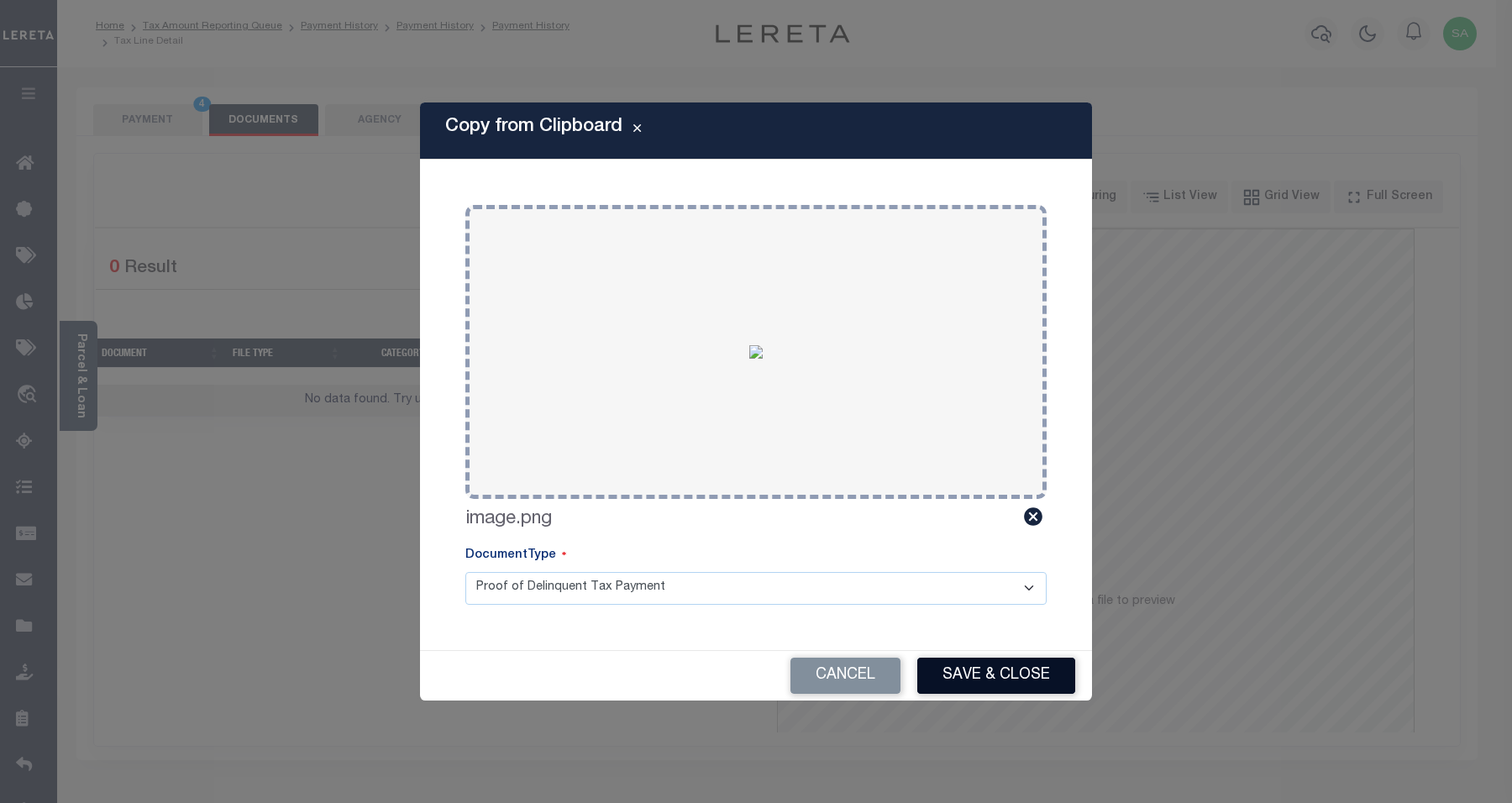
click at [1023, 691] on button "Save & Close" at bounding box center [996, 676] width 158 height 36
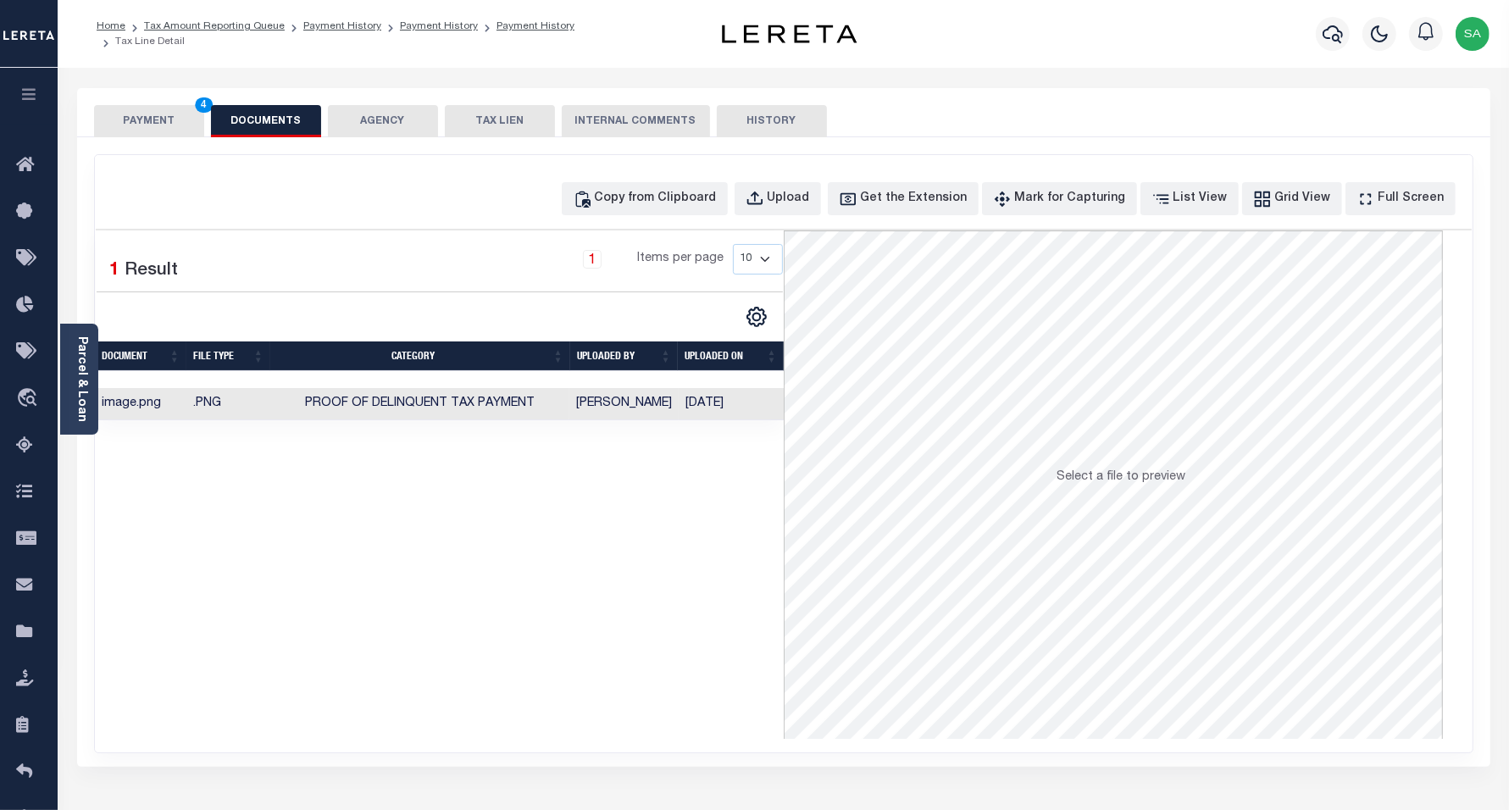
click at [121, 120] on button "PAYMENT 4" at bounding box center [149, 121] width 110 height 32
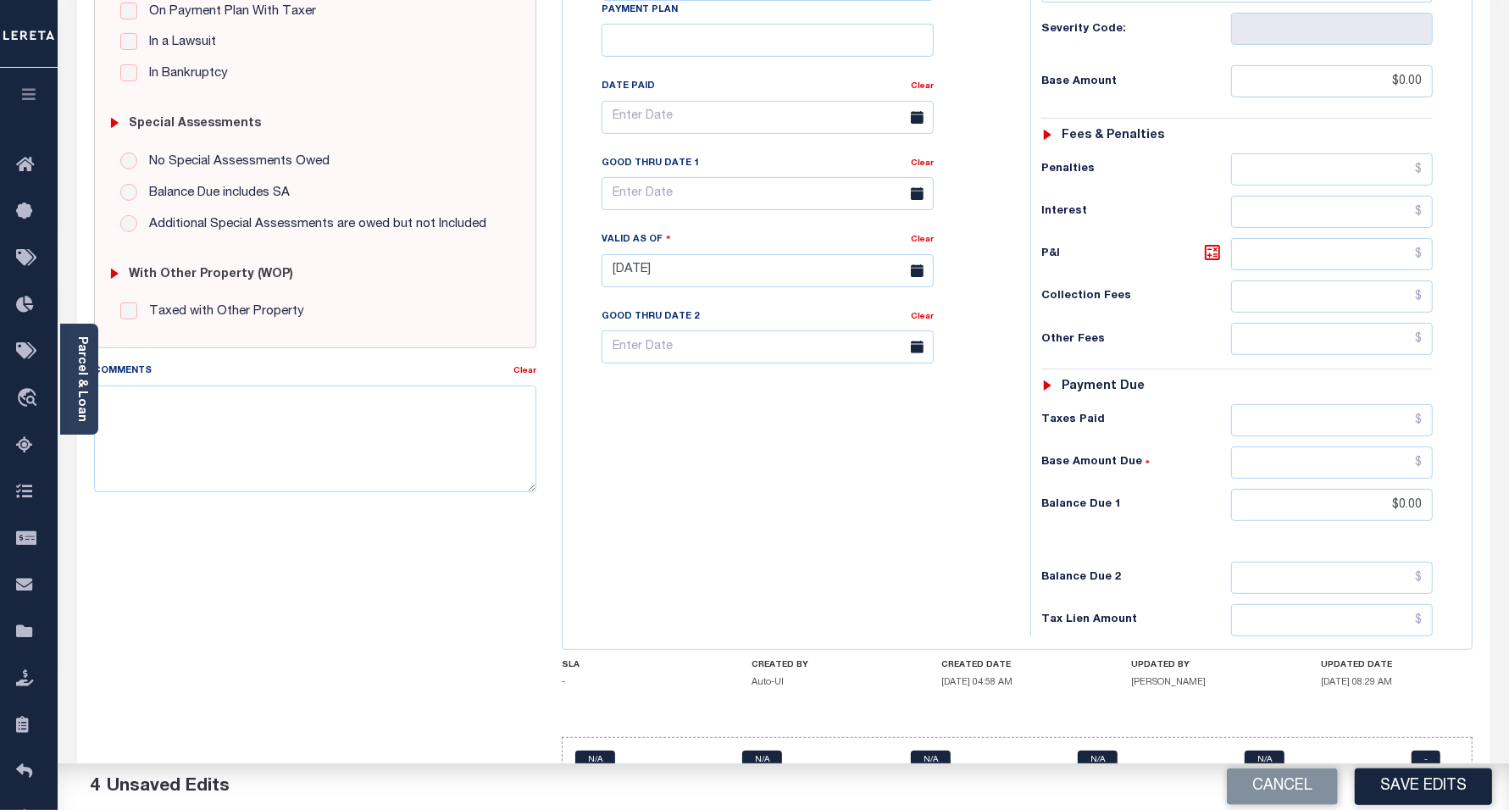
scroll to position [476, 0]
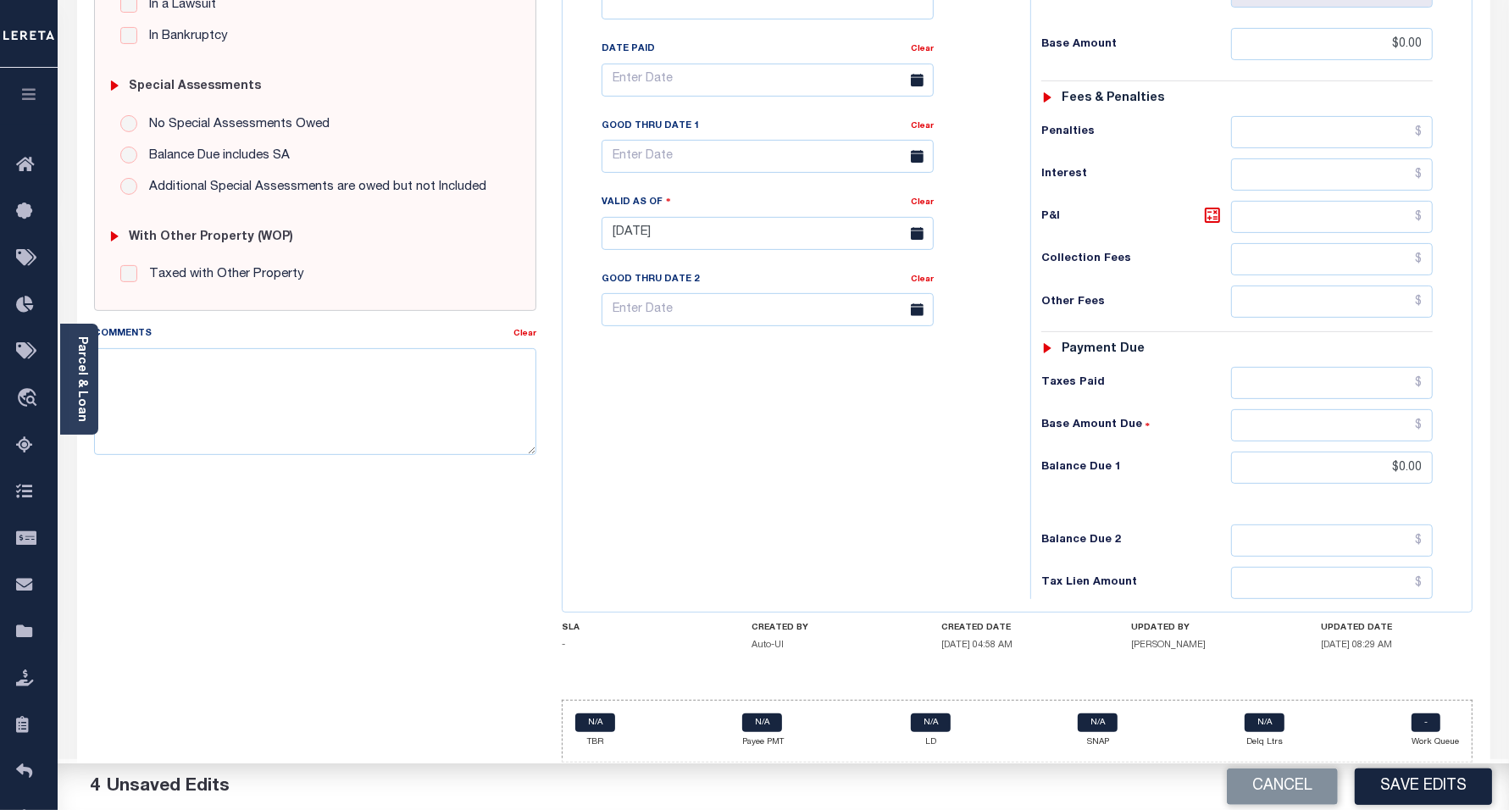
click at [1442, 785] on button "Save Edits" at bounding box center [1423, 787] width 137 height 36
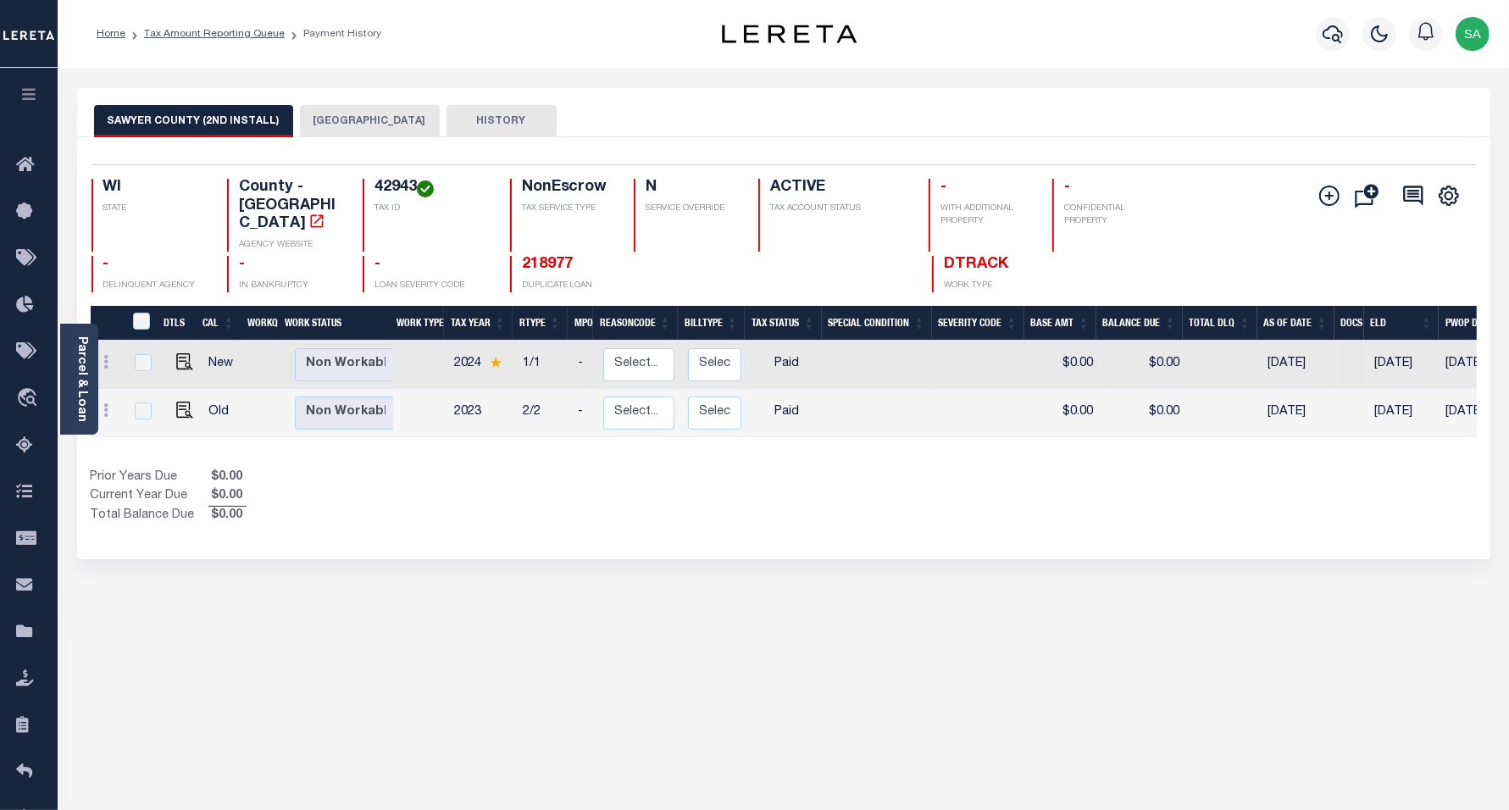
click at [308, 125] on button "HAYWARD TOWN" at bounding box center [370, 121] width 140 height 32
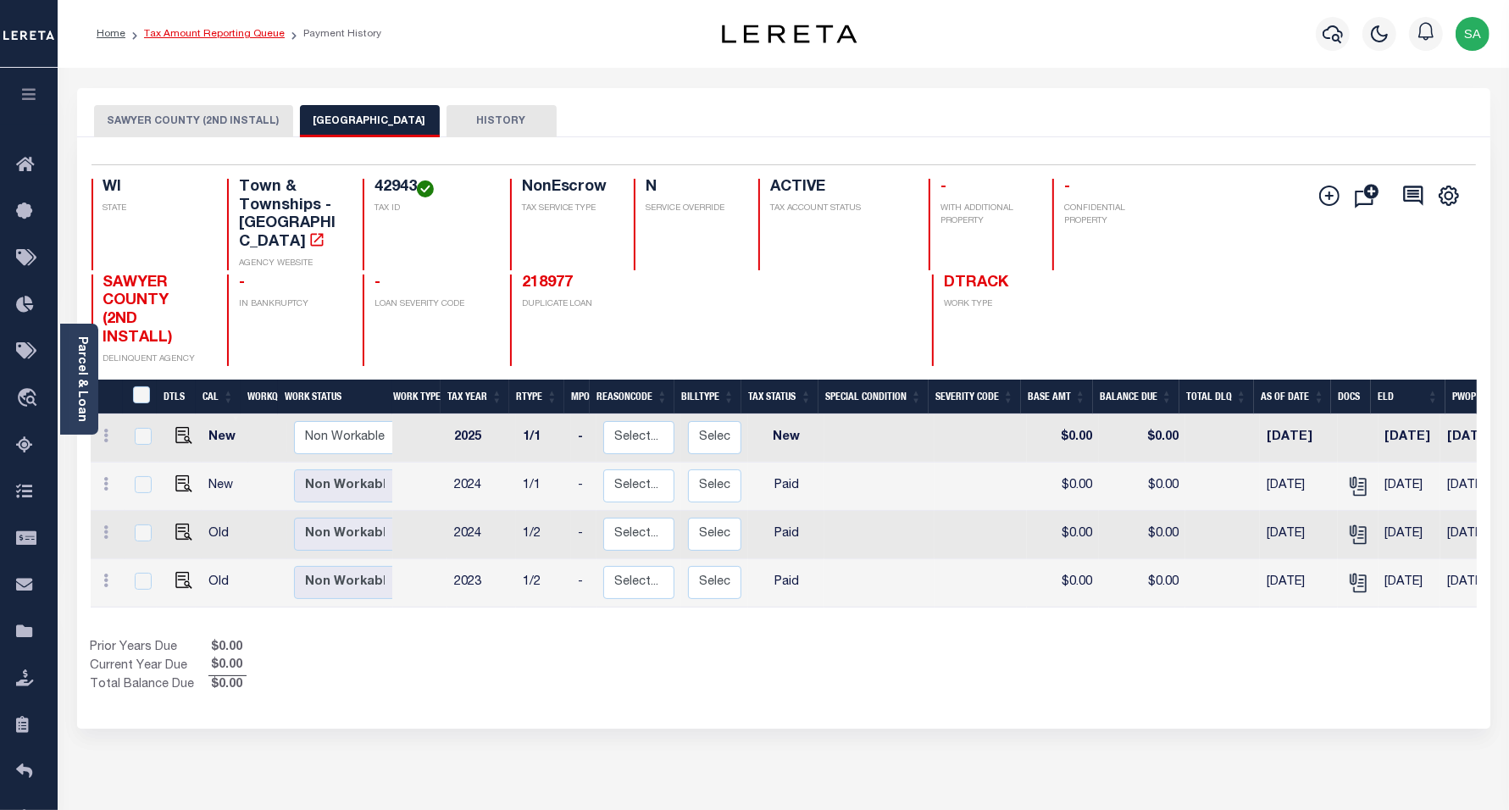
click at [216, 35] on link "Tax Amount Reporting Queue" at bounding box center [214, 34] width 141 height 10
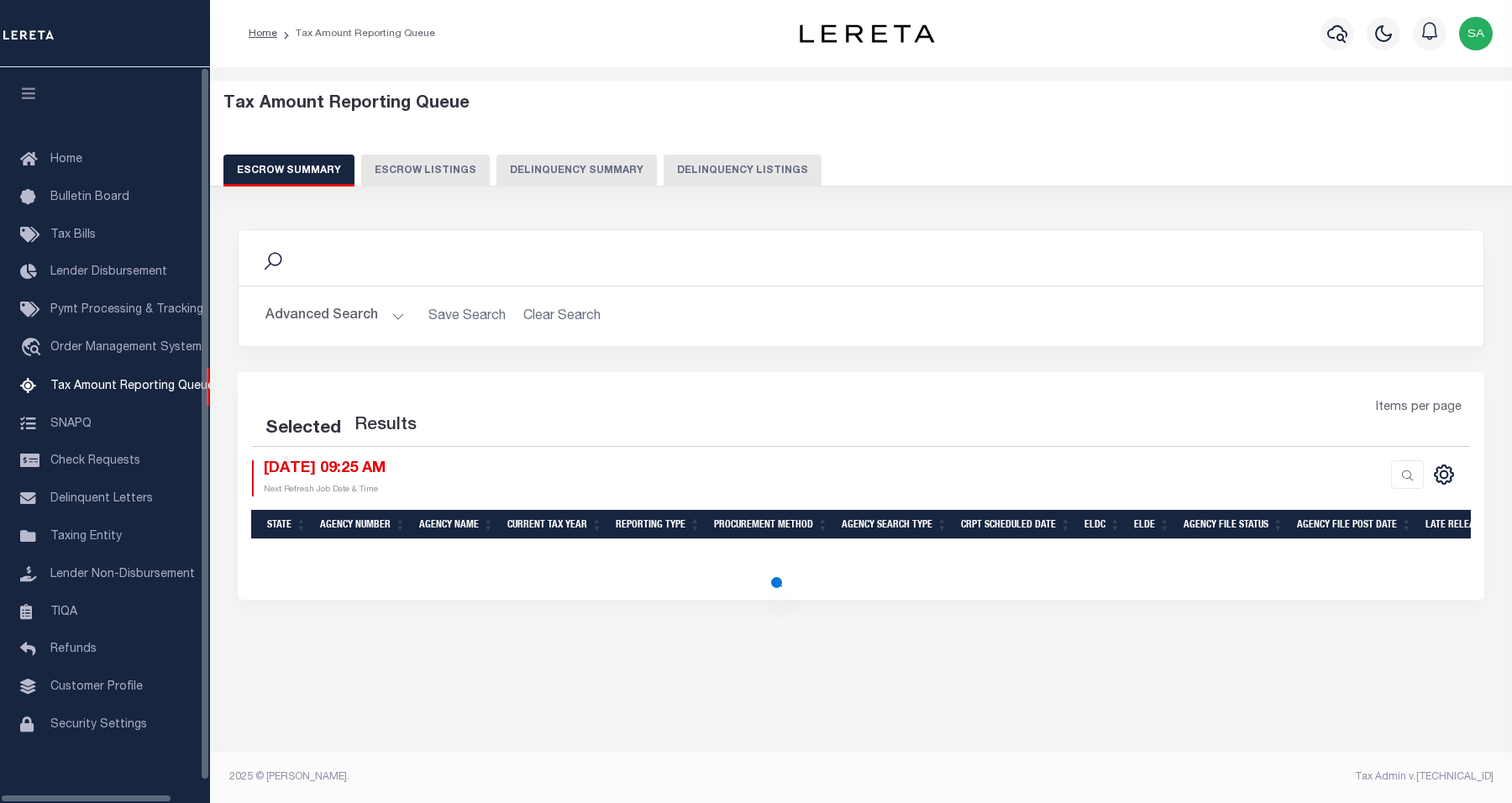
click at [702, 174] on button "Delinquency Listings" at bounding box center [742, 171] width 158 height 32
select select "100"
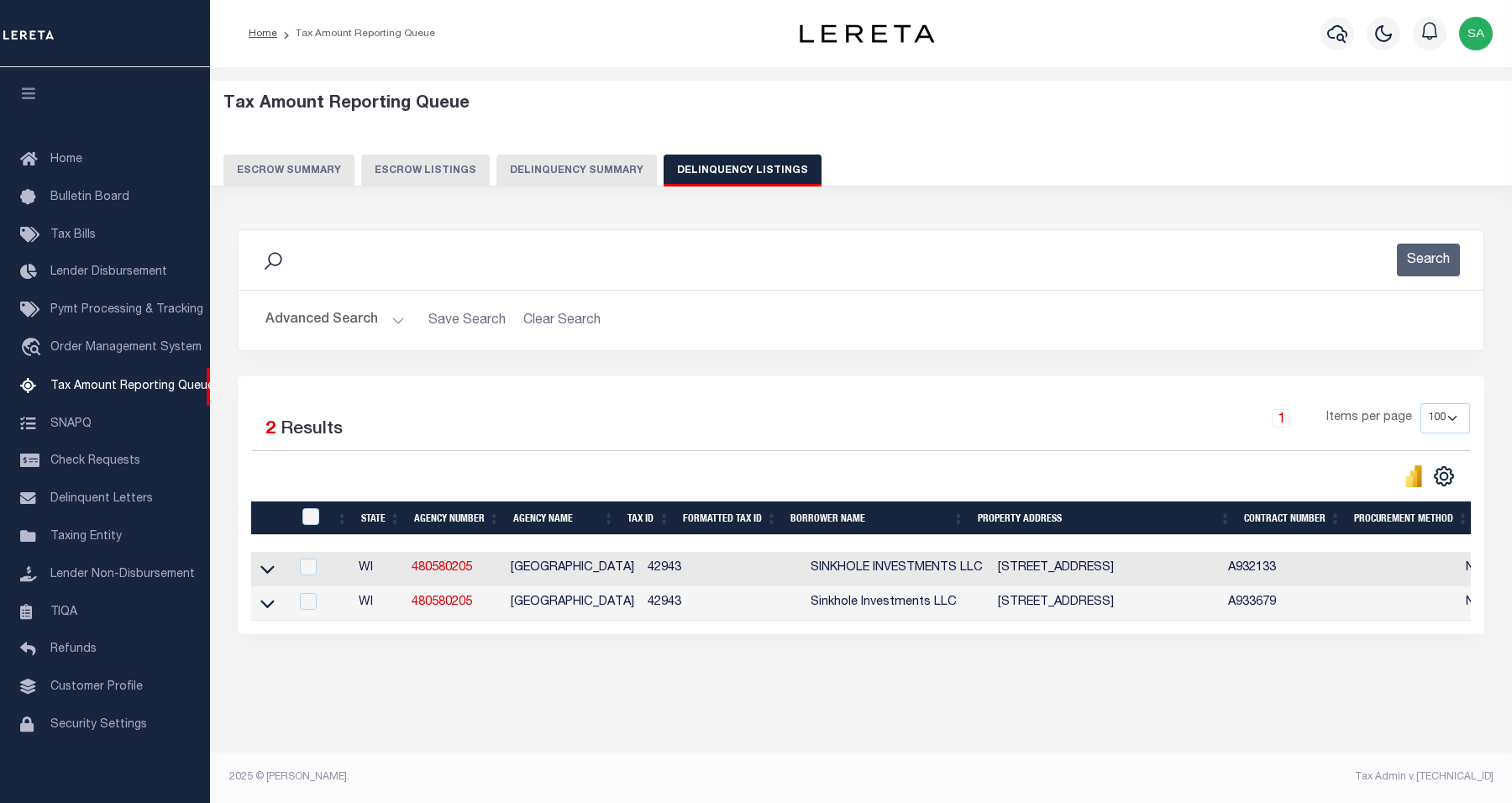
click at [371, 312] on button "Advanced Search" at bounding box center [335, 320] width 140 height 33
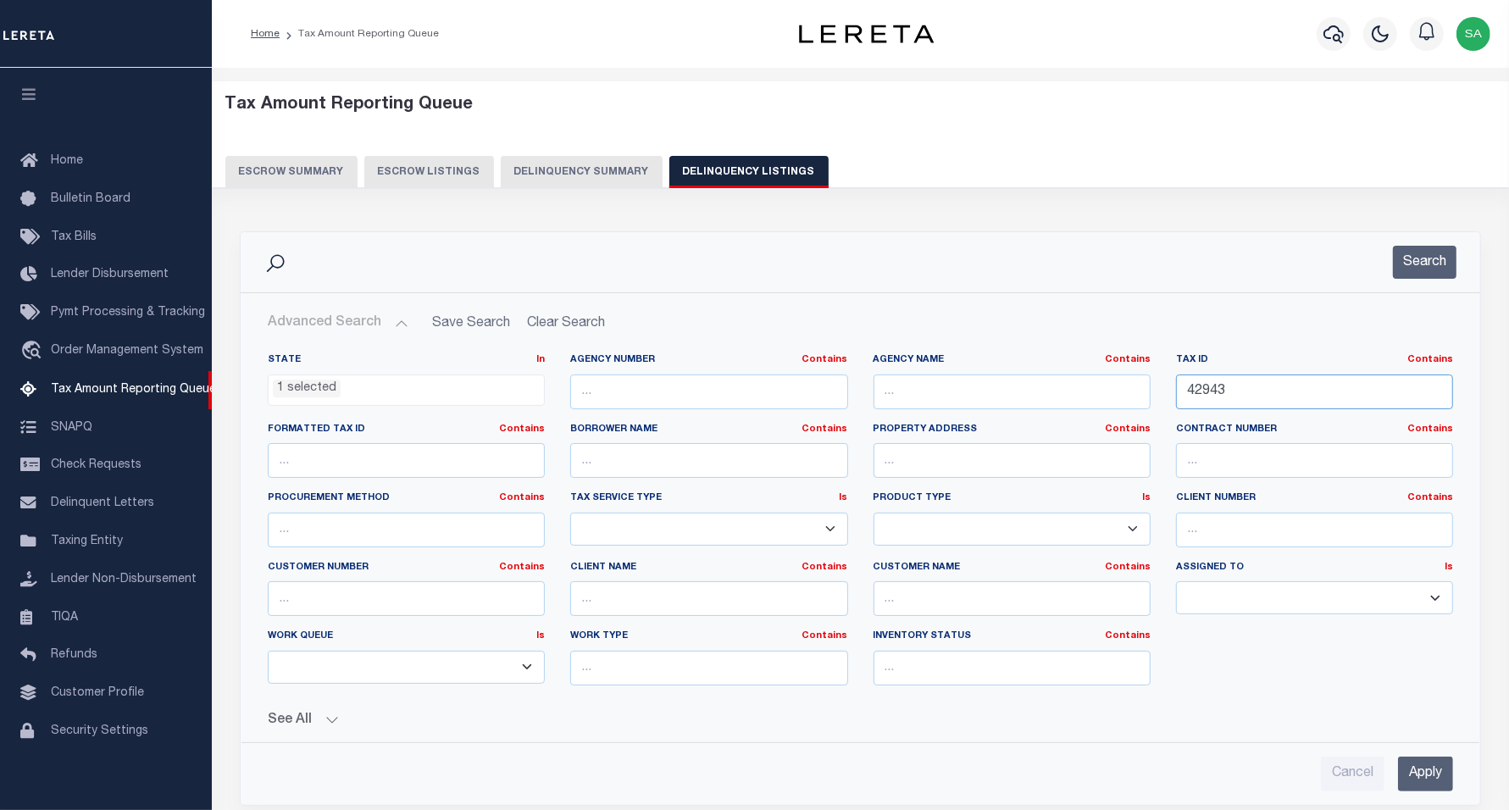
drag, startPoint x: 1265, startPoint y: 387, endPoint x: 1218, endPoint y: 344, distance: 63.6
click at [1039, 377] on div "State In In AK AL AR AZ CA CO CT DC DE FL GA GU HI IA ID IL IN KS KY LA MA MD M…" at bounding box center [860, 526] width 1211 height 346
paste input "04229022530995"
click at [1257, 390] on input "04229022530995" at bounding box center [1314, 392] width 277 height 35
drag, startPoint x: 1320, startPoint y: 394, endPoint x: 984, endPoint y: 379, distance: 336.8
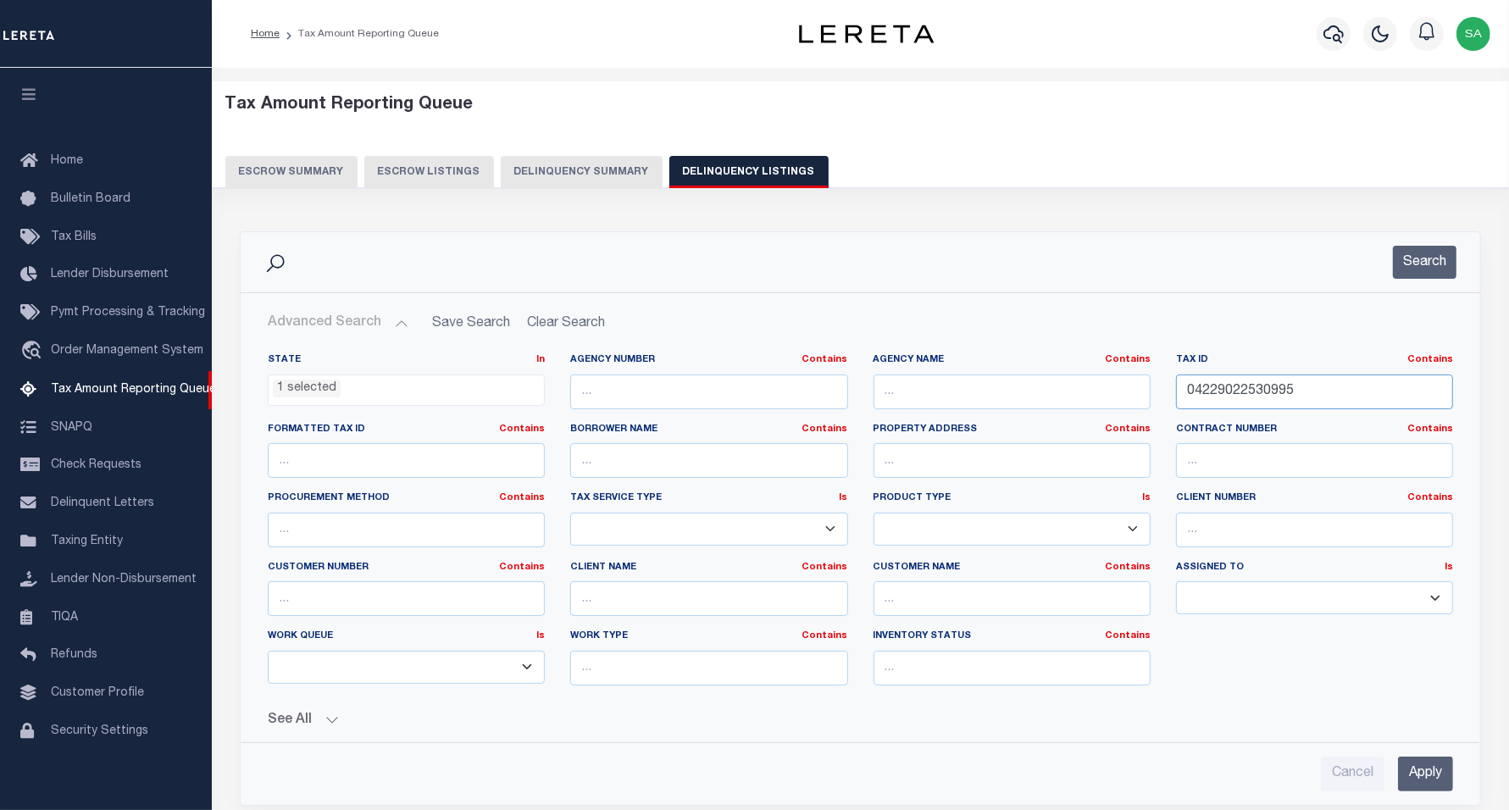
click at [985, 380] on div "State In In AK AL AR AZ CA CO CT DC DE FL GA GU HI IA ID IL IN KS KY LA MA MD M…" at bounding box center [860, 526] width 1211 height 346
paste input "text"
type input "04229022530995"
click at [1459, 248] on div "Search" at bounding box center [860, 262] width 1213 height 33
click at [1443, 260] on button "Search" at bounding box center [1425, 262] width 64 height 33
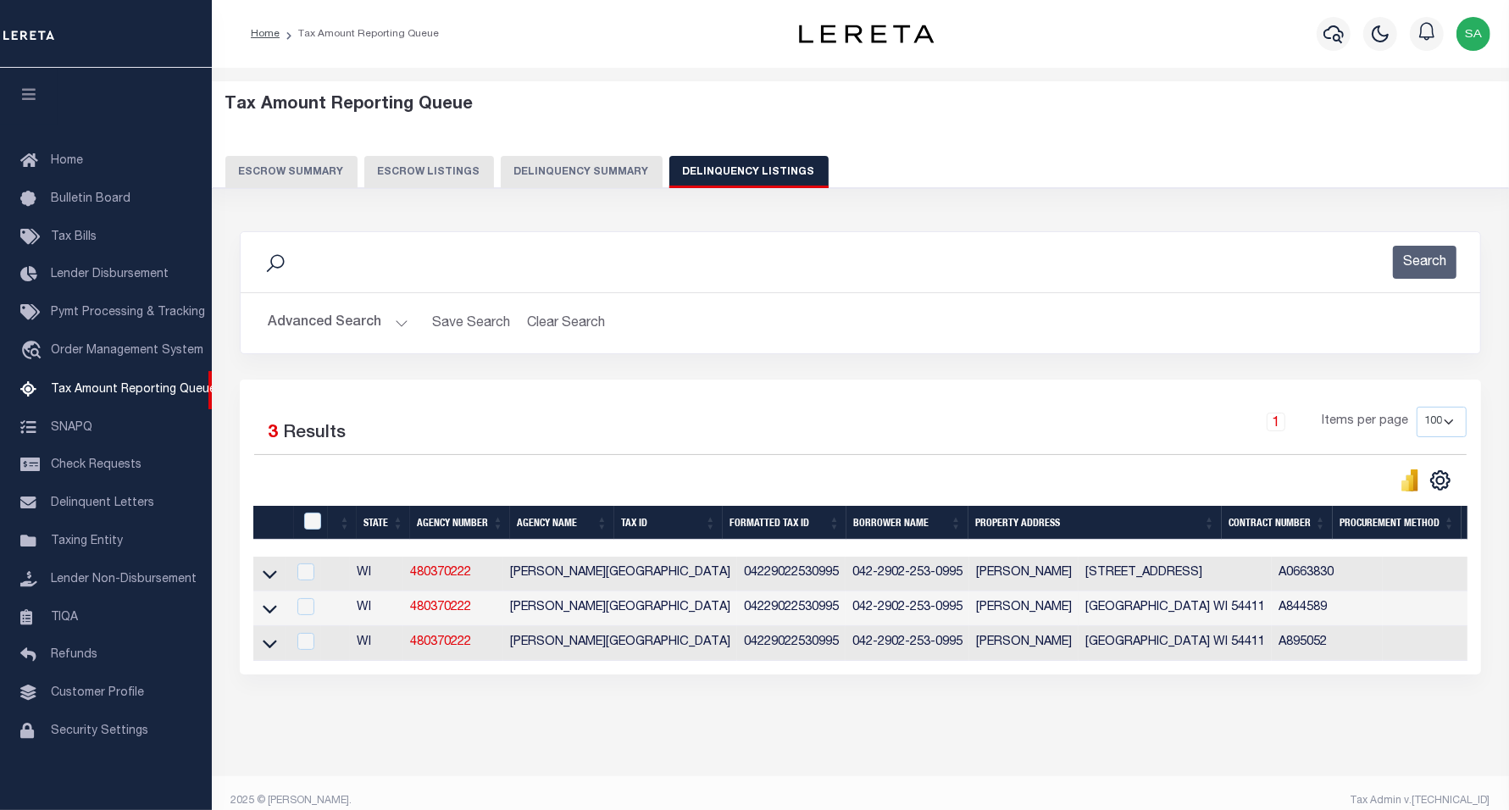
scroll to position [35, 0]
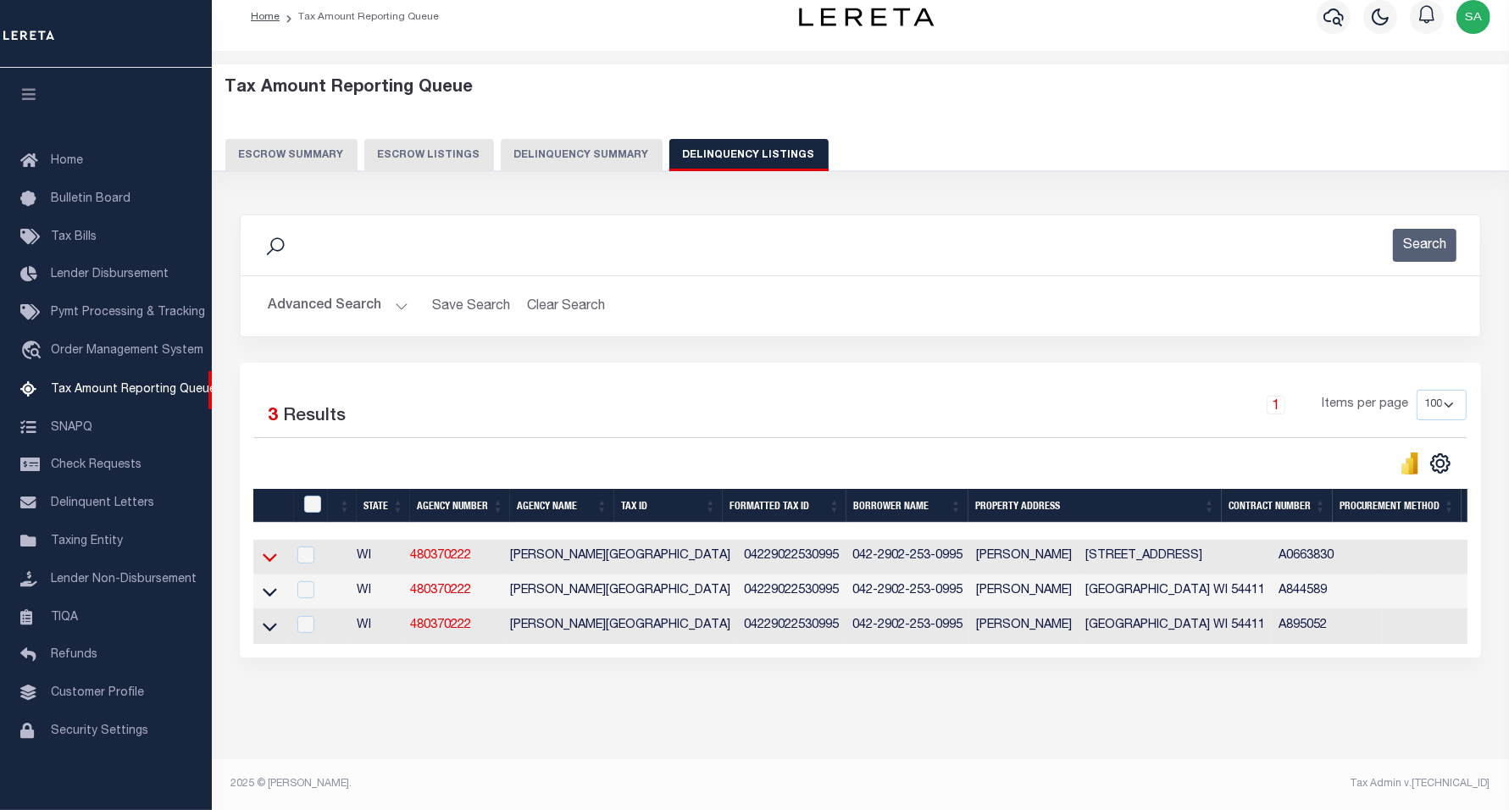
click at [268, 554] on icon at bounding box center [270, 558] width 14 height 8
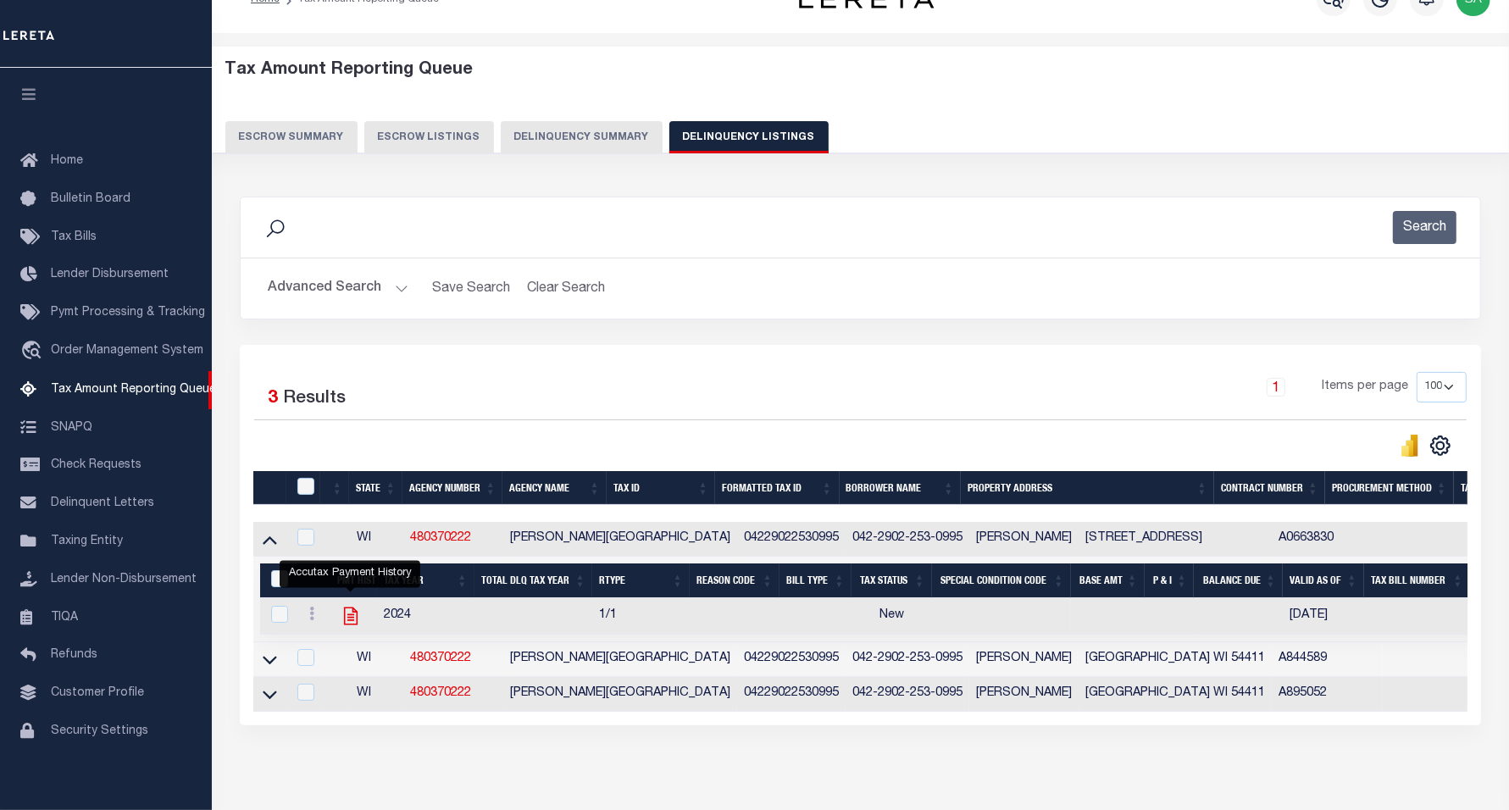
click at [346, 621] on icon "" at bounding box center [351, 616] width 22 height 22
checkbox input "true"
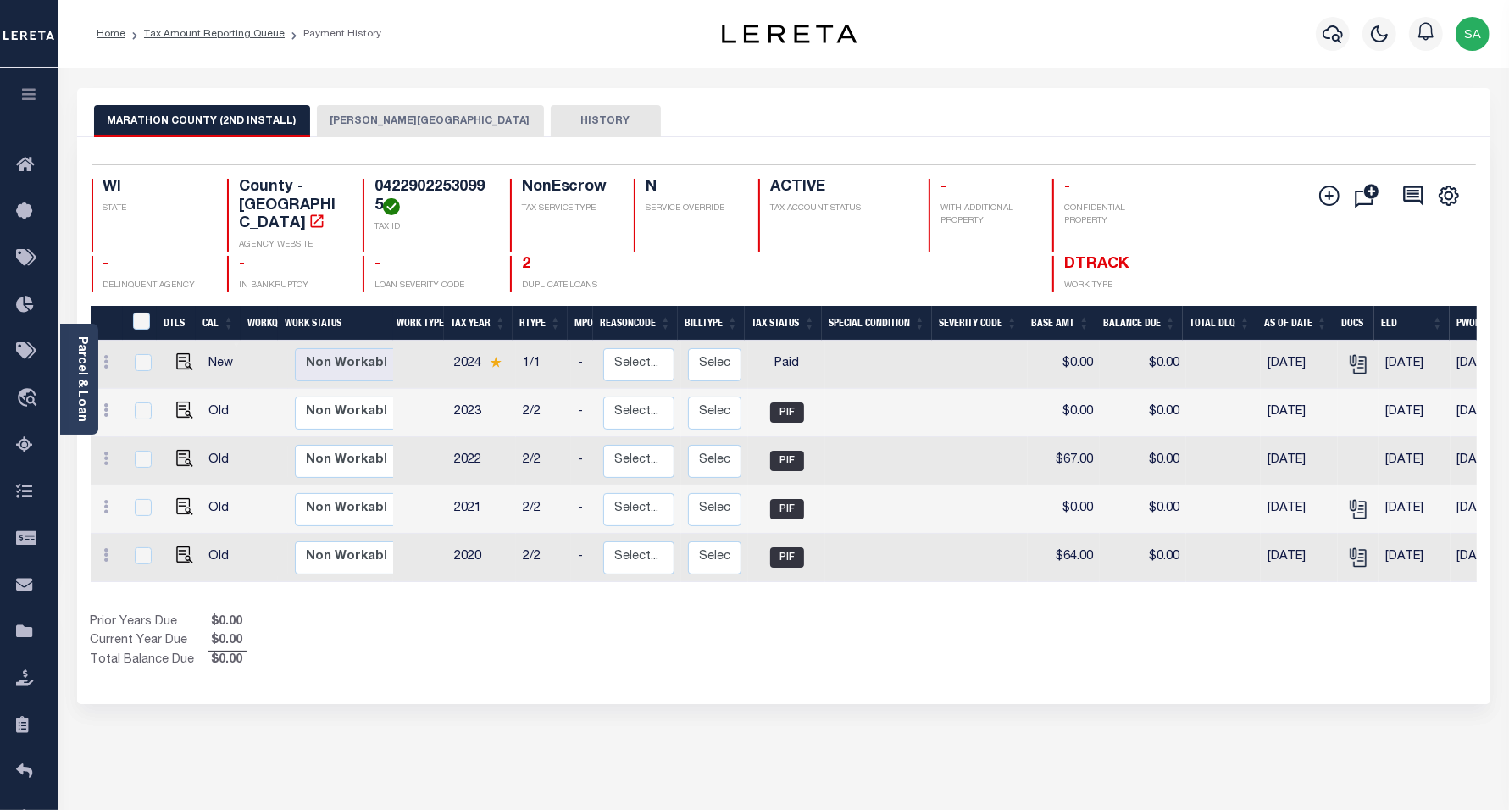
click at [375, 123] on button "[PERSON_NAME][GEOGRAPHIC_DATA]" at bounding box center [430, 121] width 227 height 32
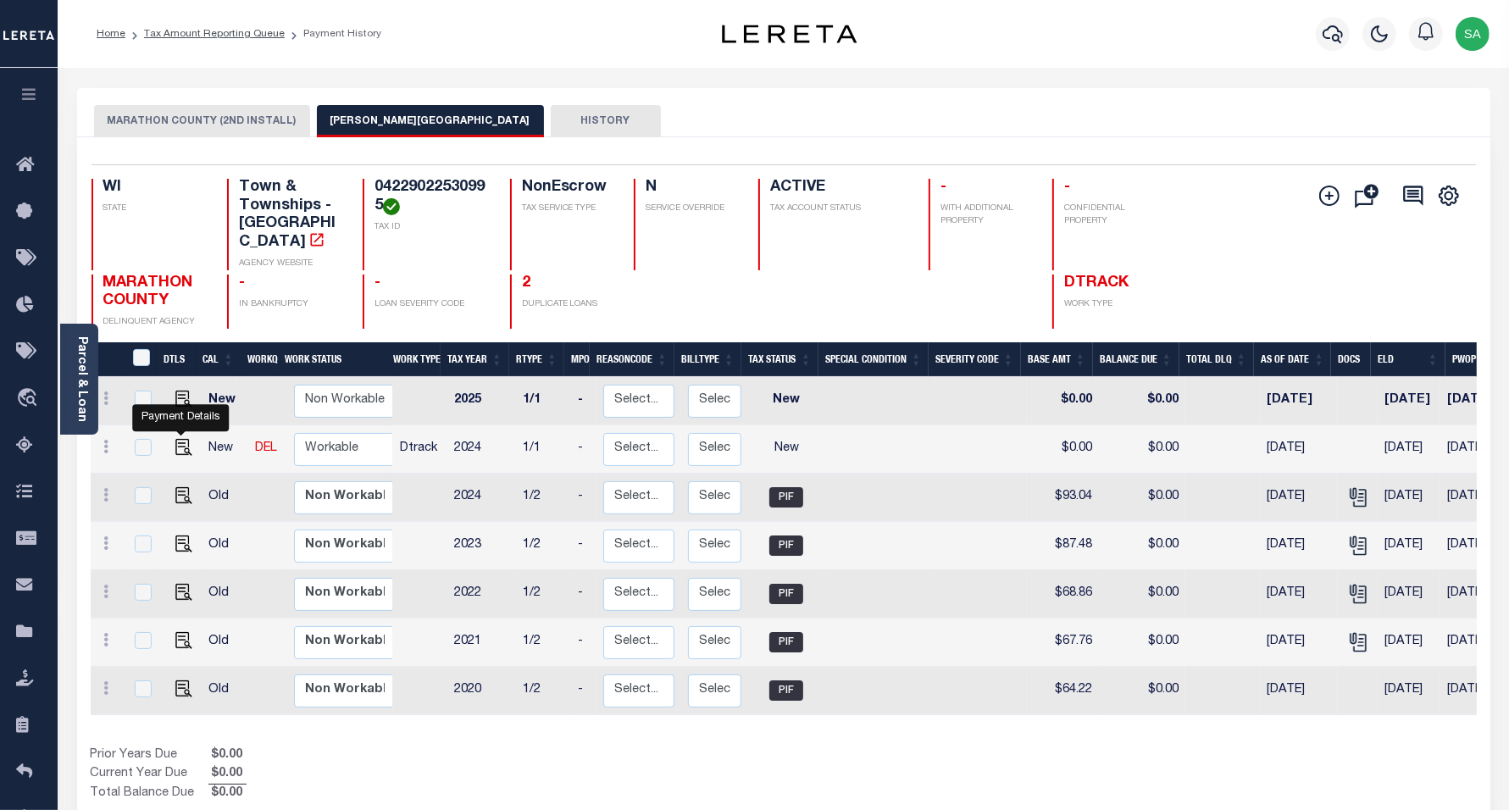
click at [184, 439] on td at bounding box center [180, 449] width 41 height 48
checkbox input "true"
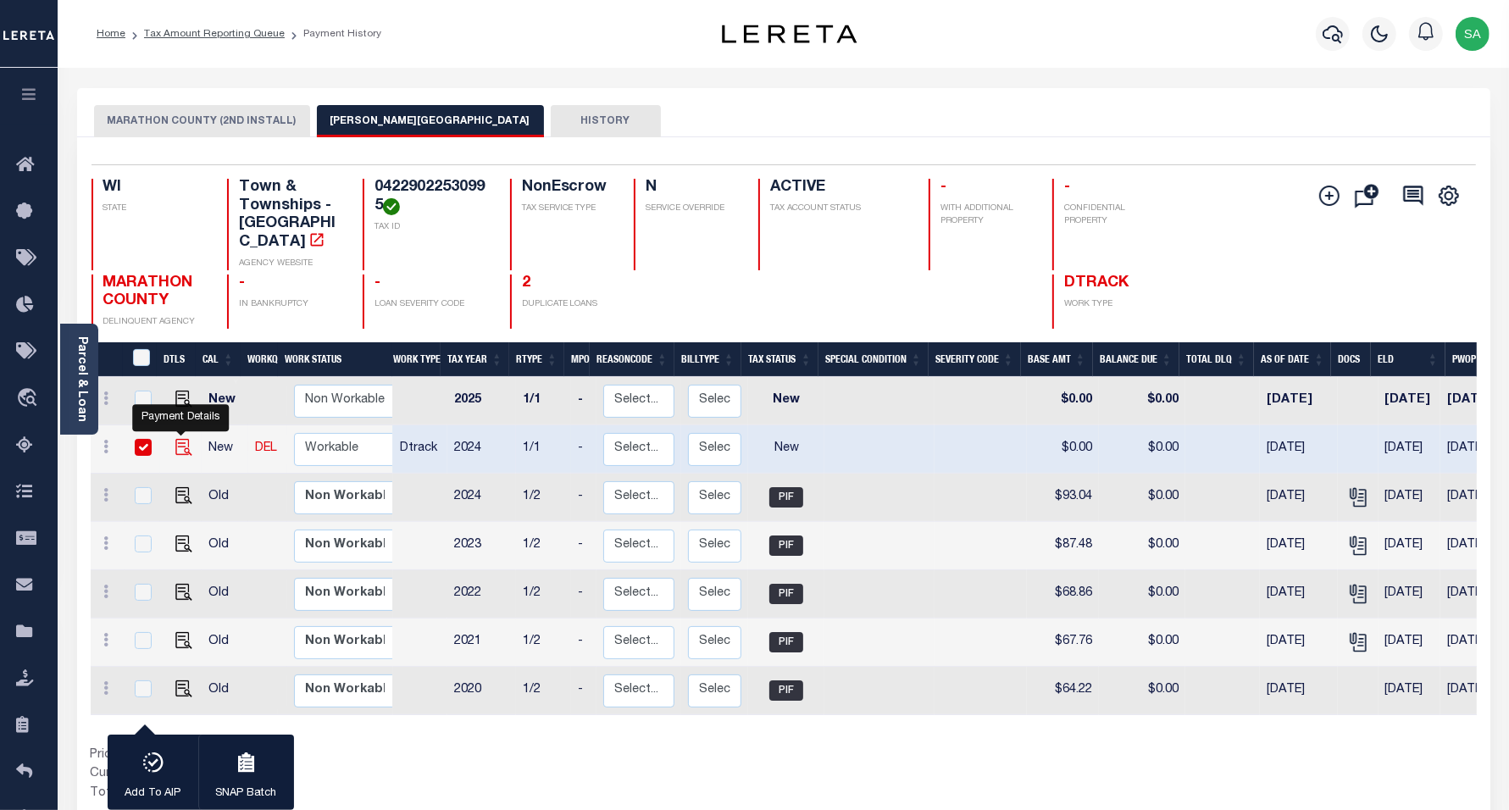
click at [181, 439] on img "" at bounding box center [183, 447] width 17 height 17
checkbox input "false"
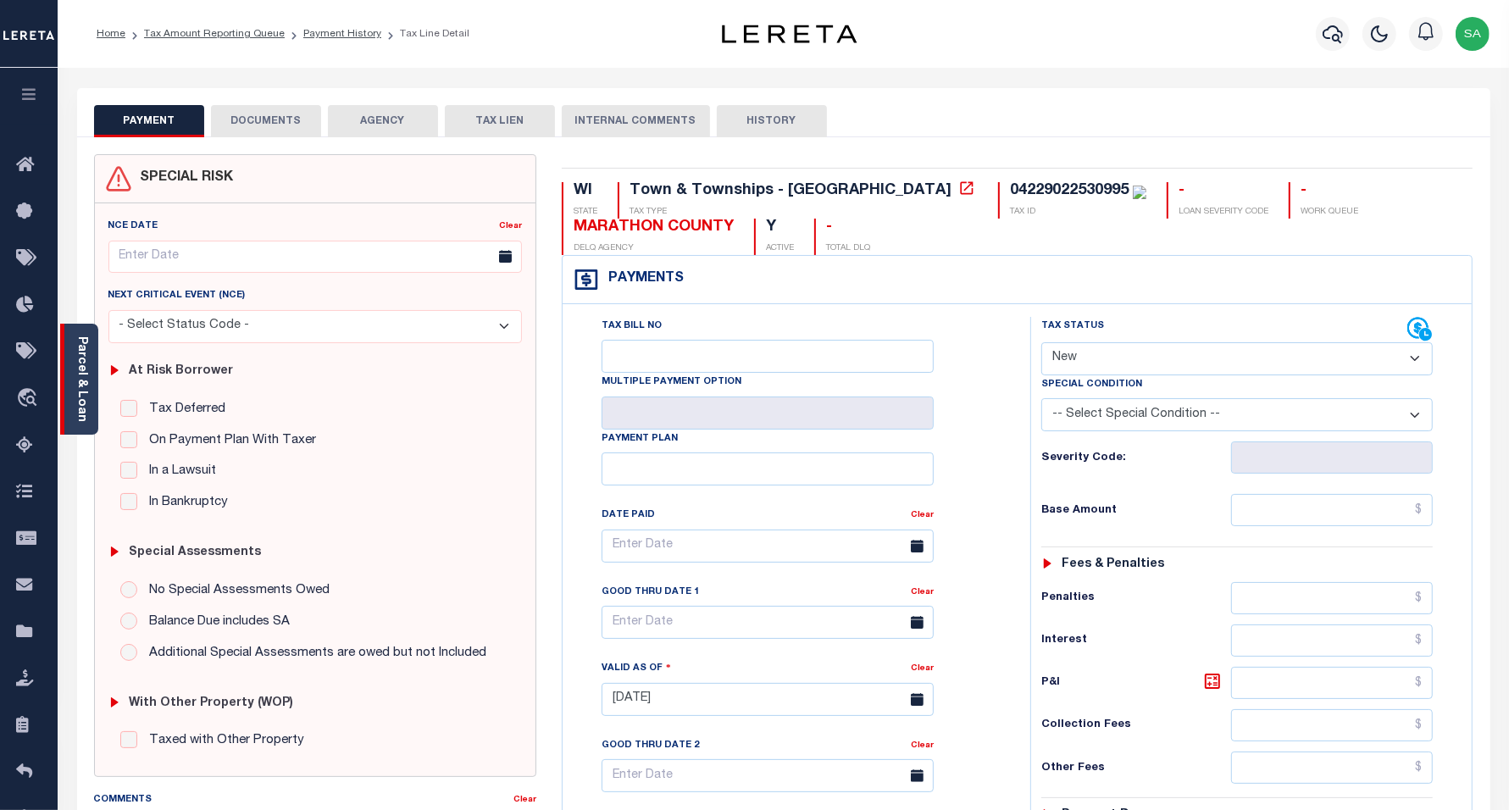
click at [89, 392] on div "Parcel & Loan" at bounding box center [79, 379] width 38 height 111
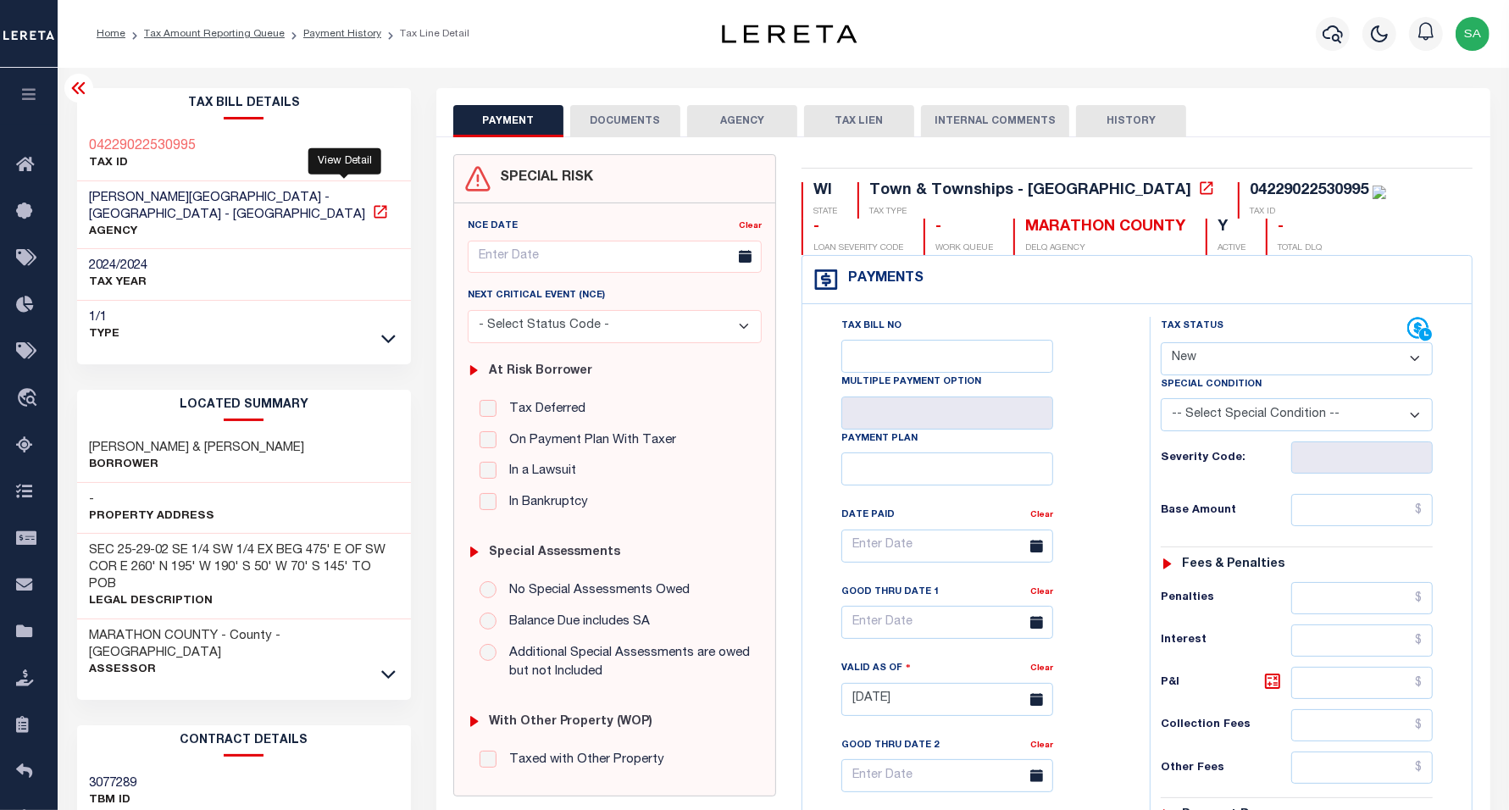
click at [372, 203] on icon at bounding box center [380, 211] width 17 height 17
click at [76, 90] on icon at bounding box center [79, 88] width 20 height 20
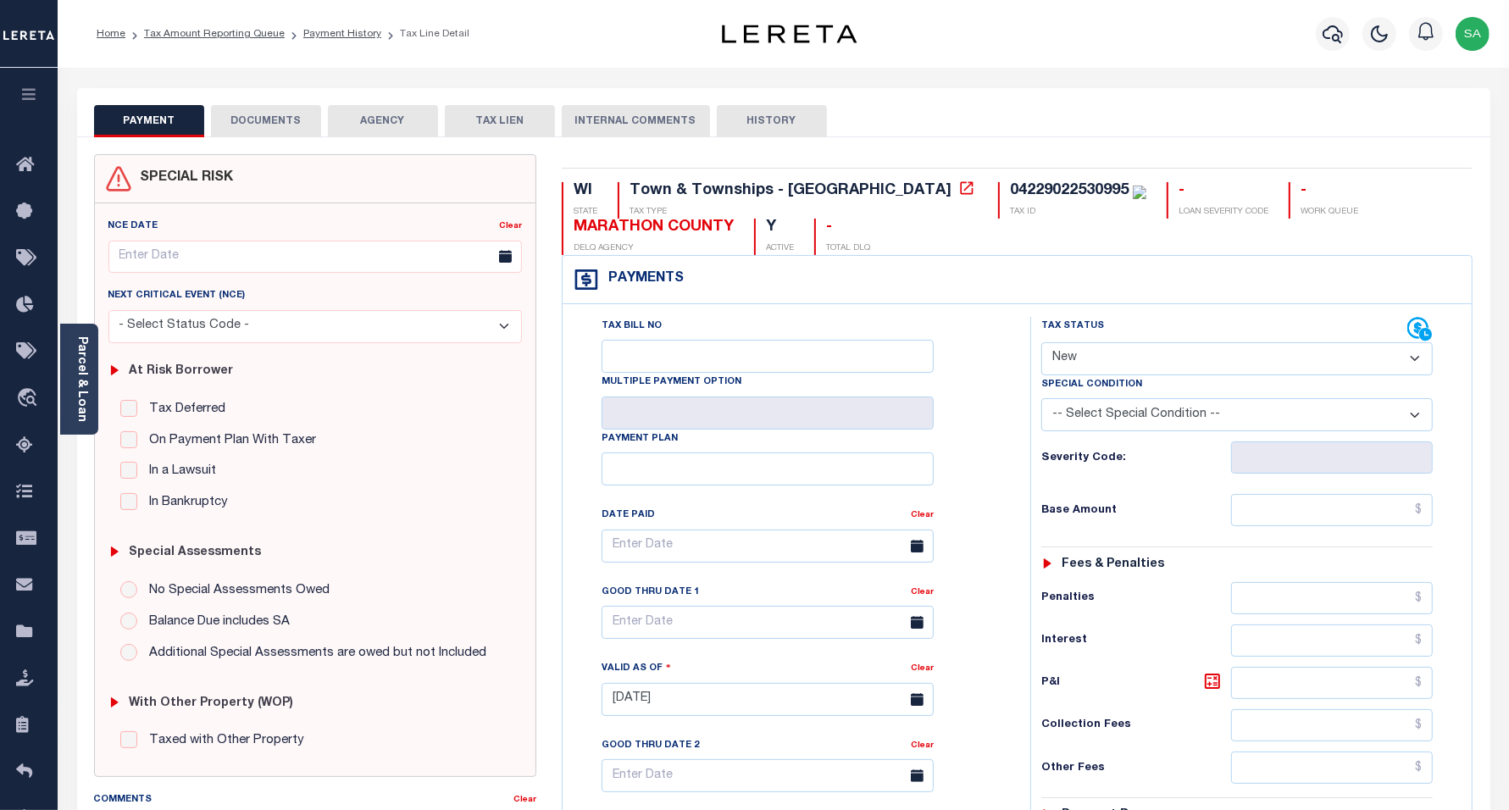
click at [1128, 360] on select "- Select Status Code - Open Due/Unpaid Paid Incomplete No Tax Due Internal Refu…" at bounding box center [1238, 358] width 392 height 33
select select "PYD"
click at [1042, 344] on select "- Select Status Code - Open Due/Unpaid Paid Incomplete No Tax Due Internal Refu…" at bounding box center [1238, 358] width 392 height 33
type input "[DATE]"
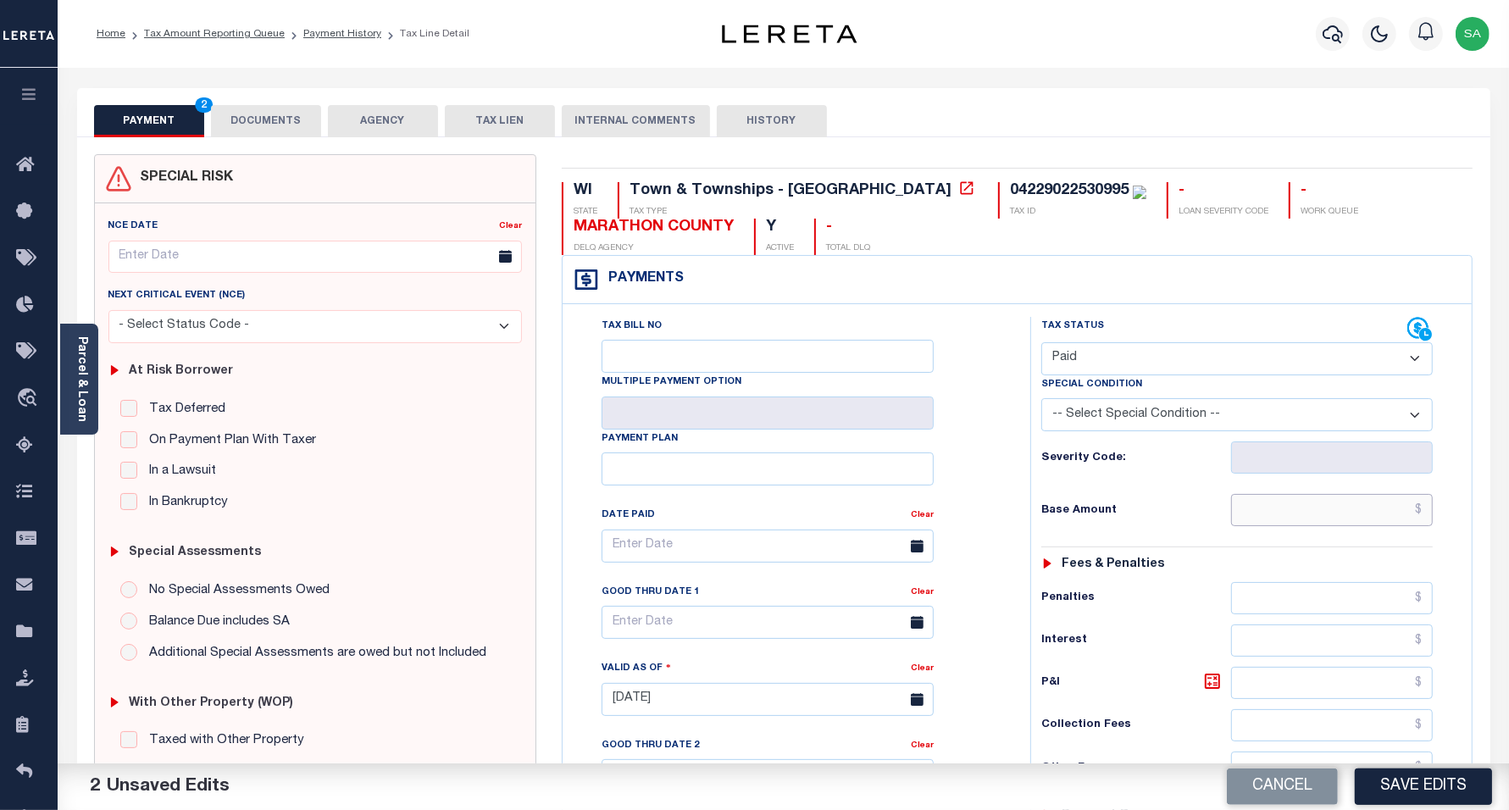
click at [1318, 503] on input "text" at bounding box center [1332, 510] width 202 height 32
type input "$0.00"
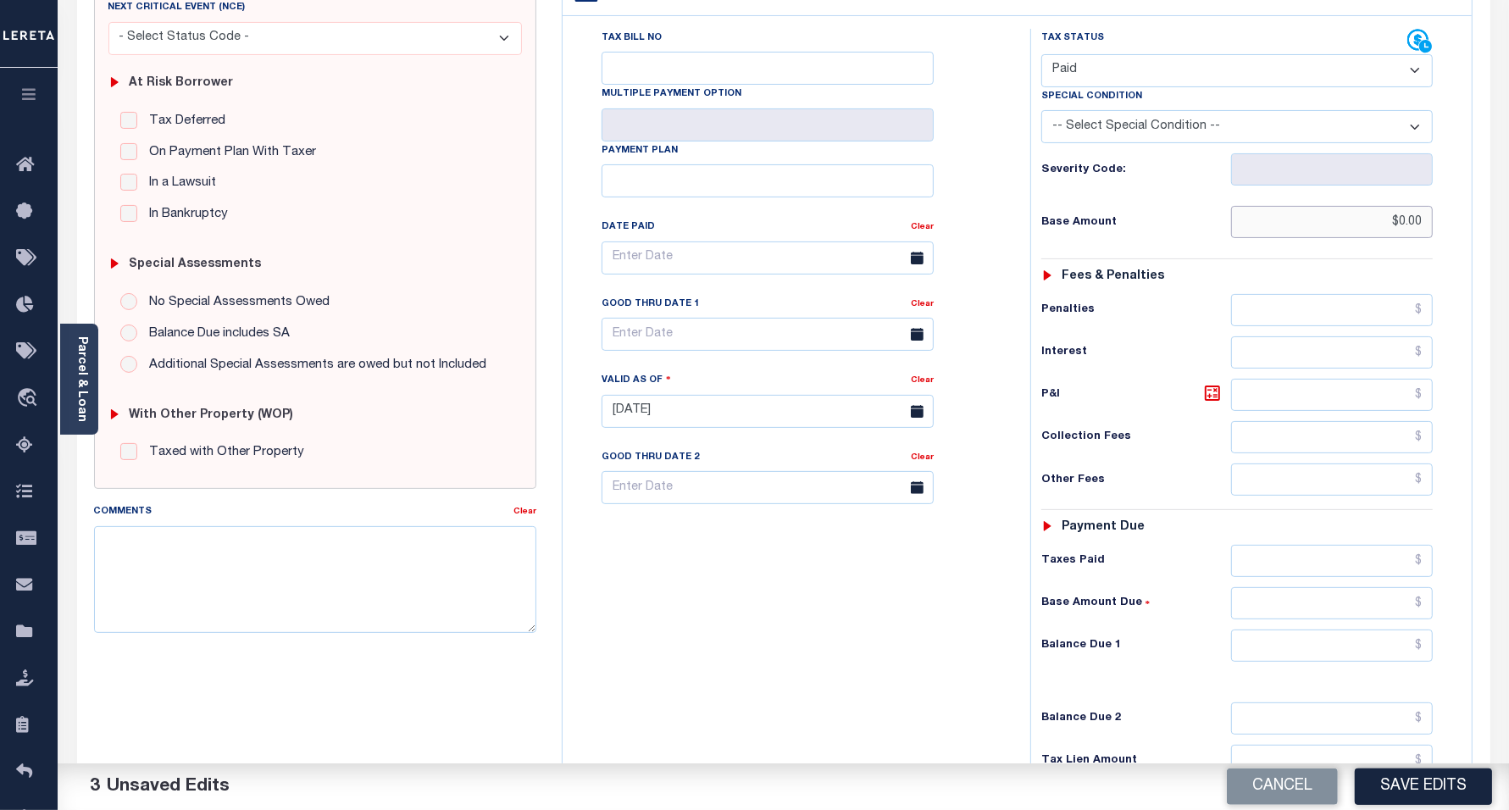
scroll to position [481, 0]
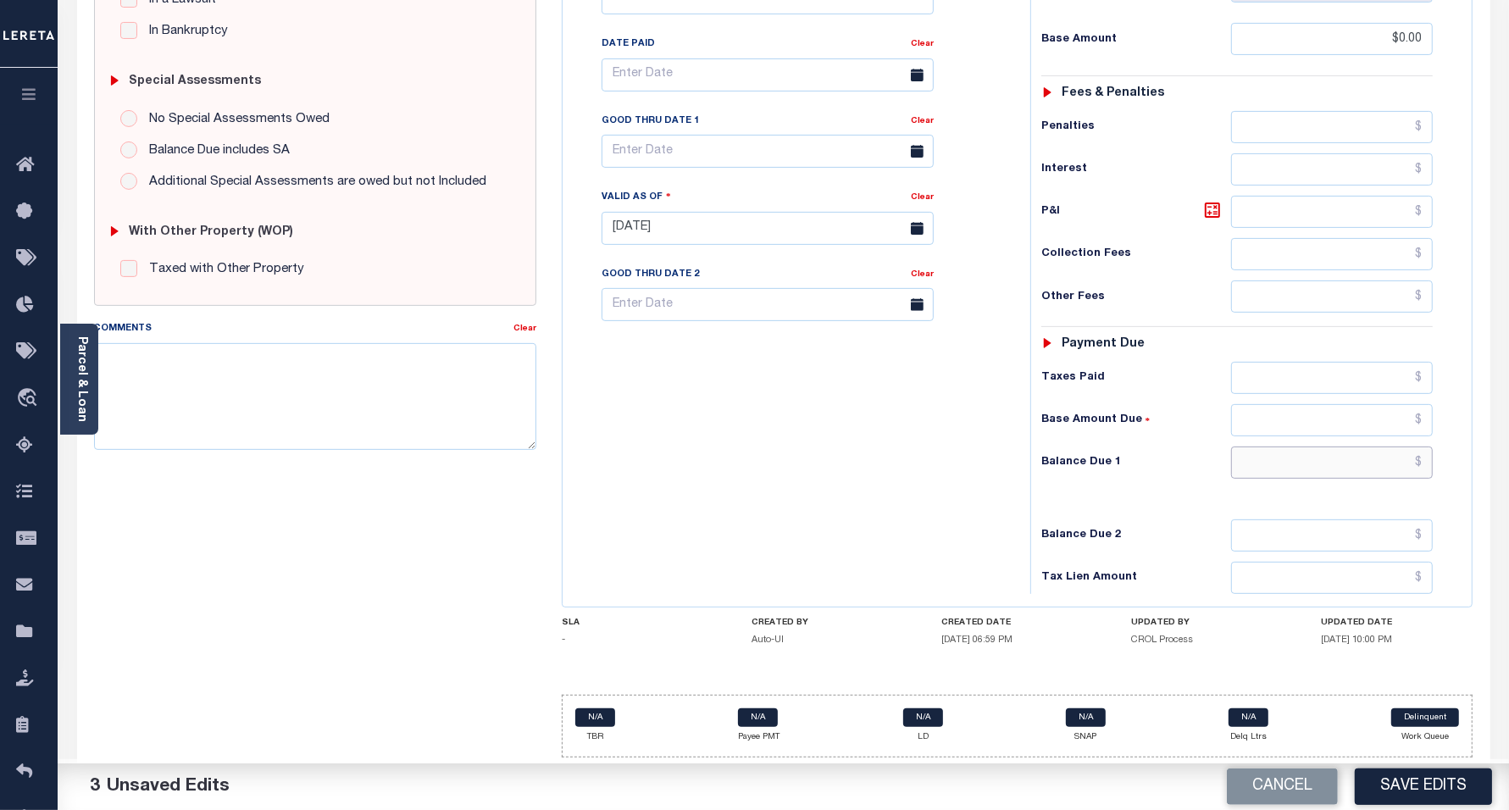
click at [1276, 475] on input "text" at bounding box center [1332, 463] width 202 height 32
click at [1264, 447] on input "text" at bounding box center [1332, 463] width 202 height 32
click at [848, 509] on div "Tax Bill No Multiple Payment Option Payment Plan Clear" at bounding box center [792, 220] width 451 height 748
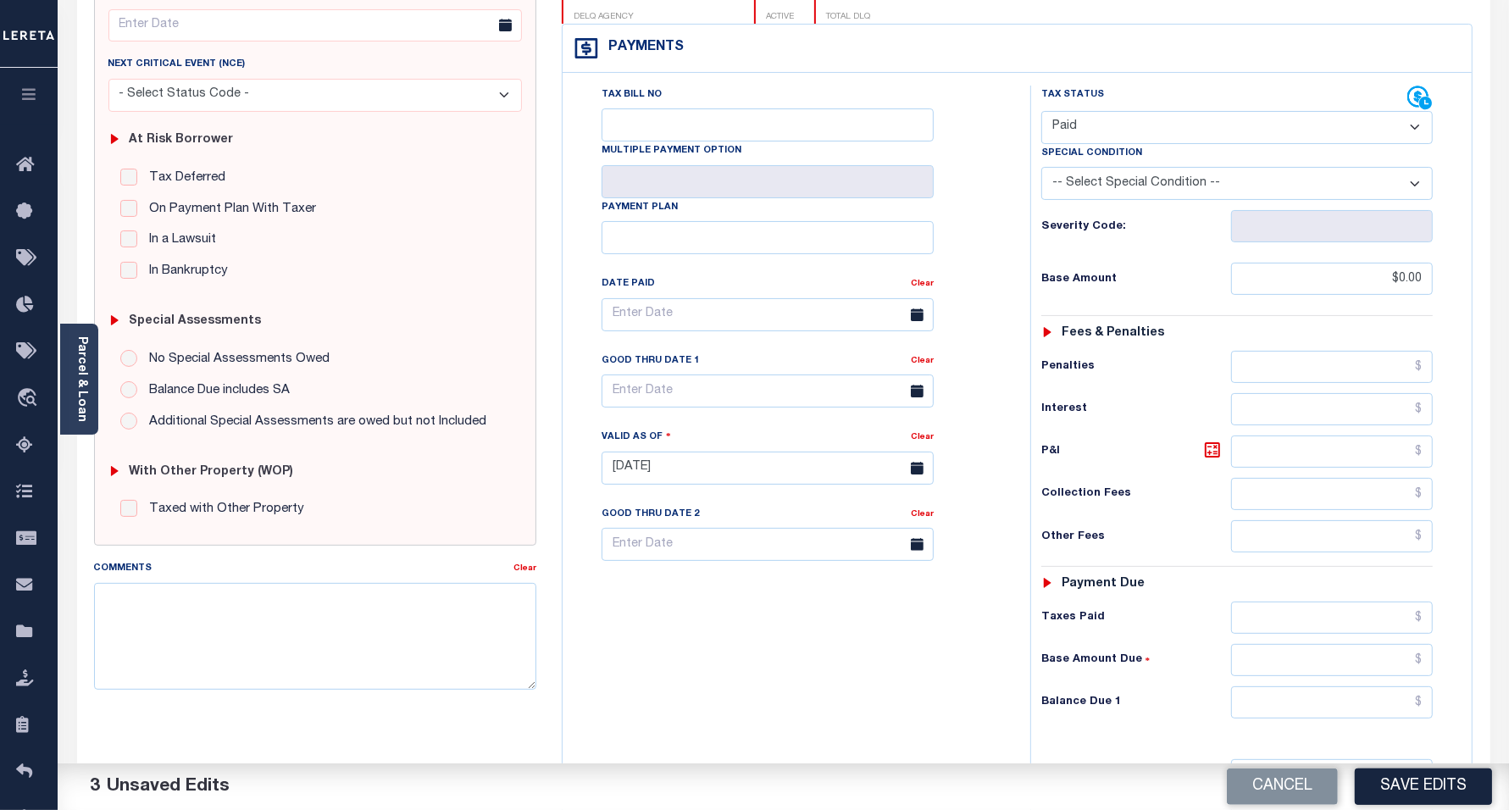
scroll to position [424, 0]
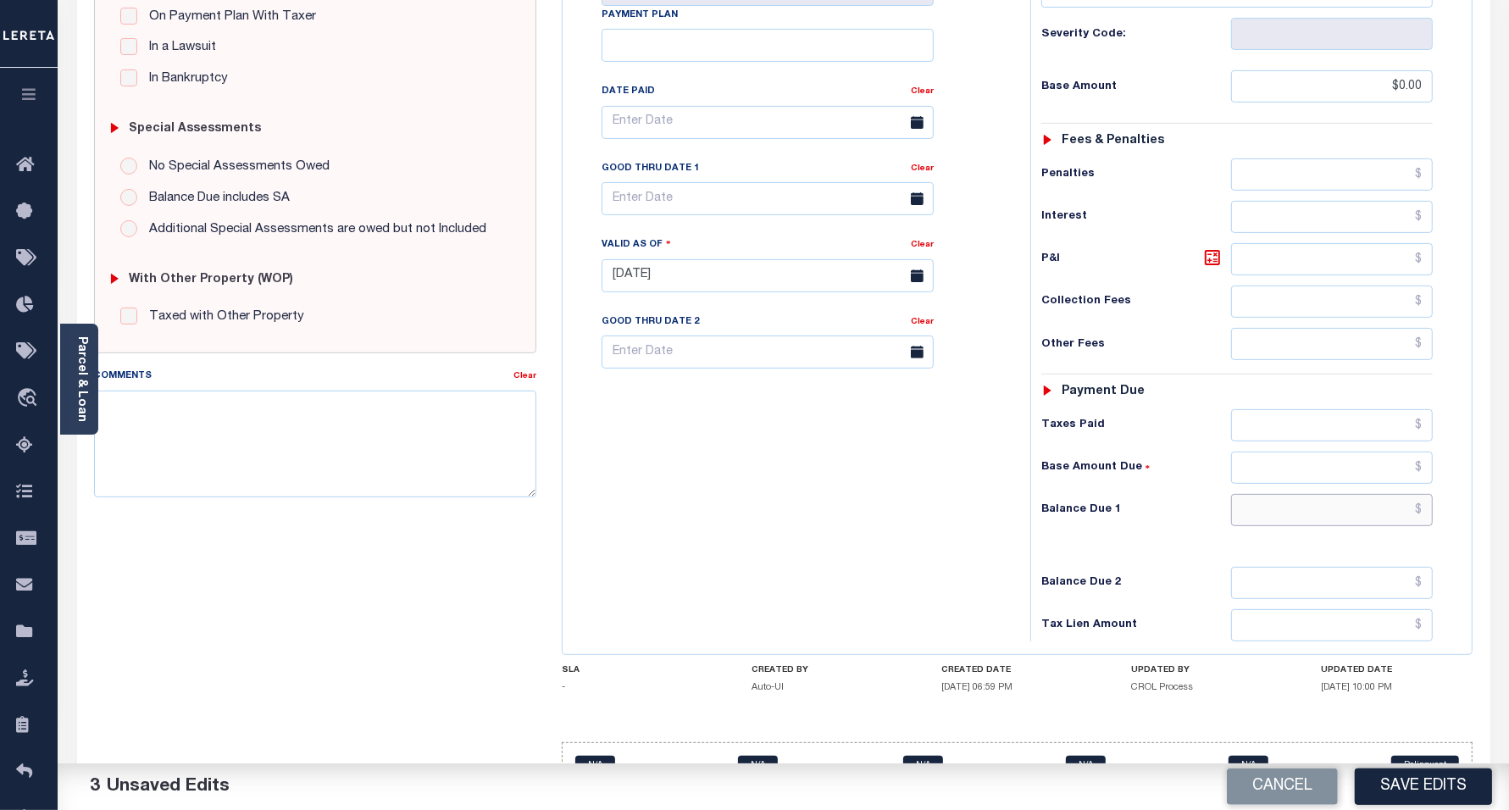
click at [1290, 523] on input "text" at bounding box center [1332, 510] width 202 height 32
type input "$0.00"
click at [812, 562] on div "Tax Bill No Multiple Payment Option Payment Plan Clear" at bounding box center [792, 267] width 451 height 748
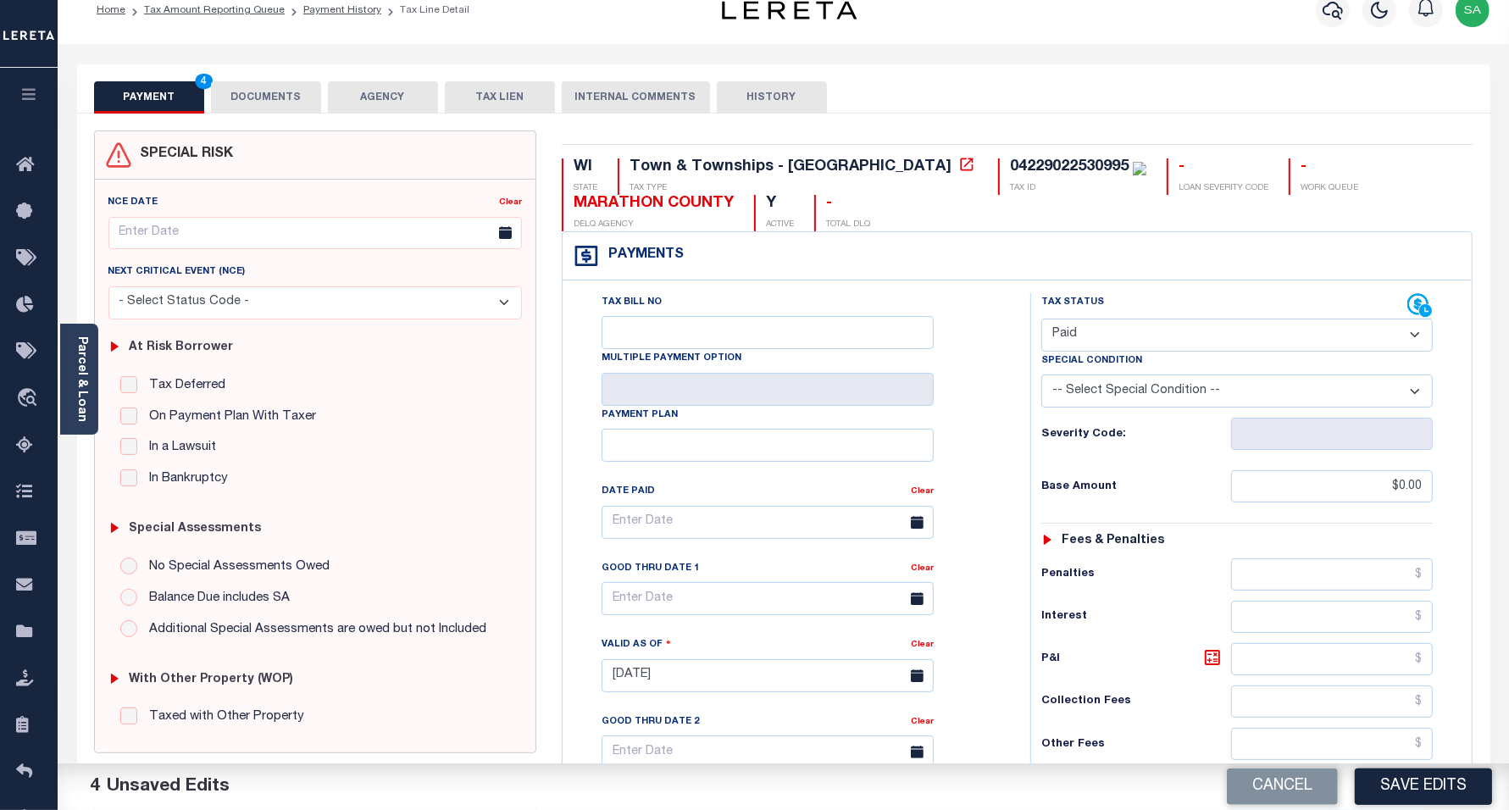
scroll to position [0, 0]
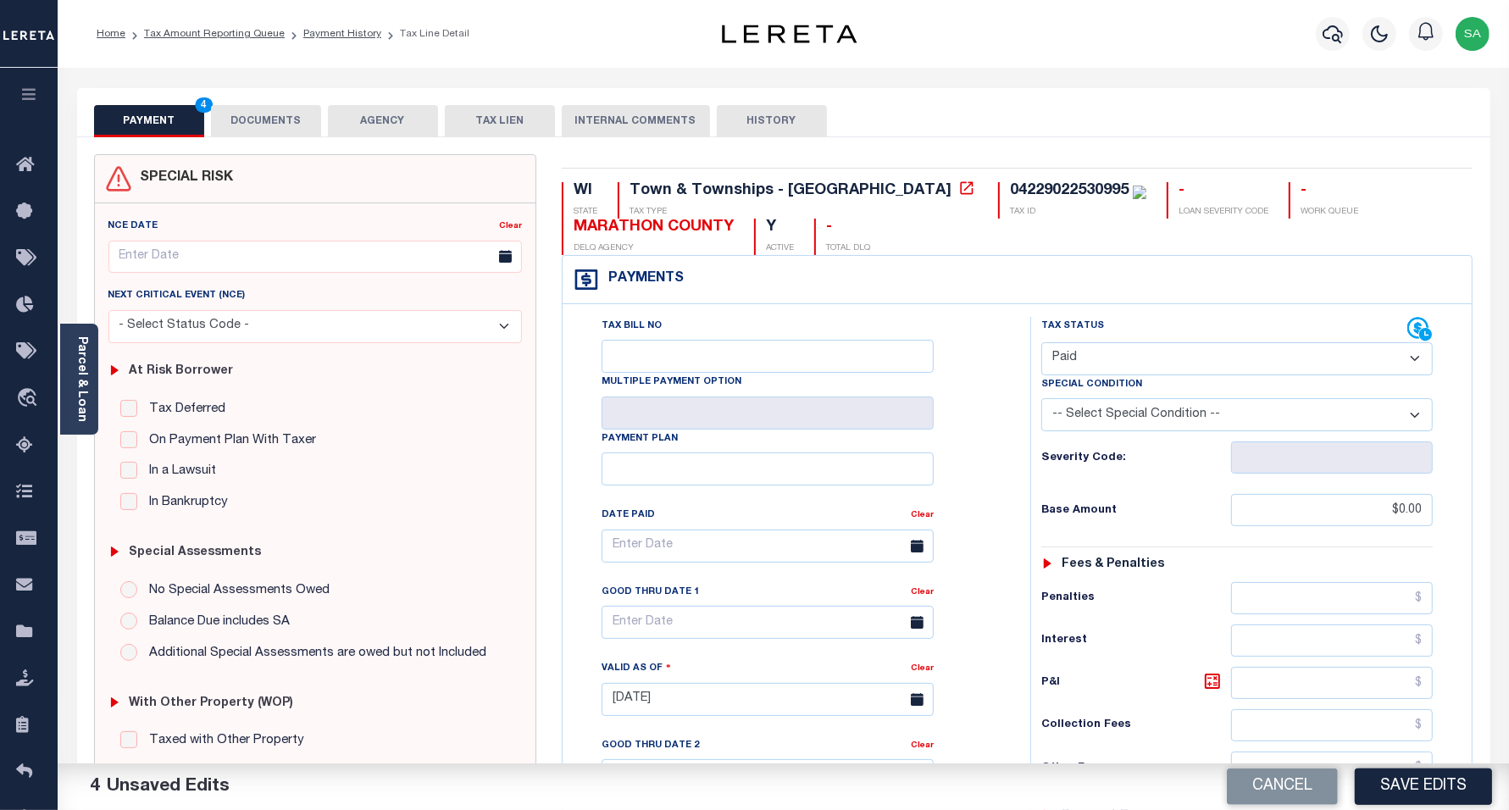
click at [273, 130] on button "DOCUMENTS" at bounding box center [266, 121] width 110 height 32
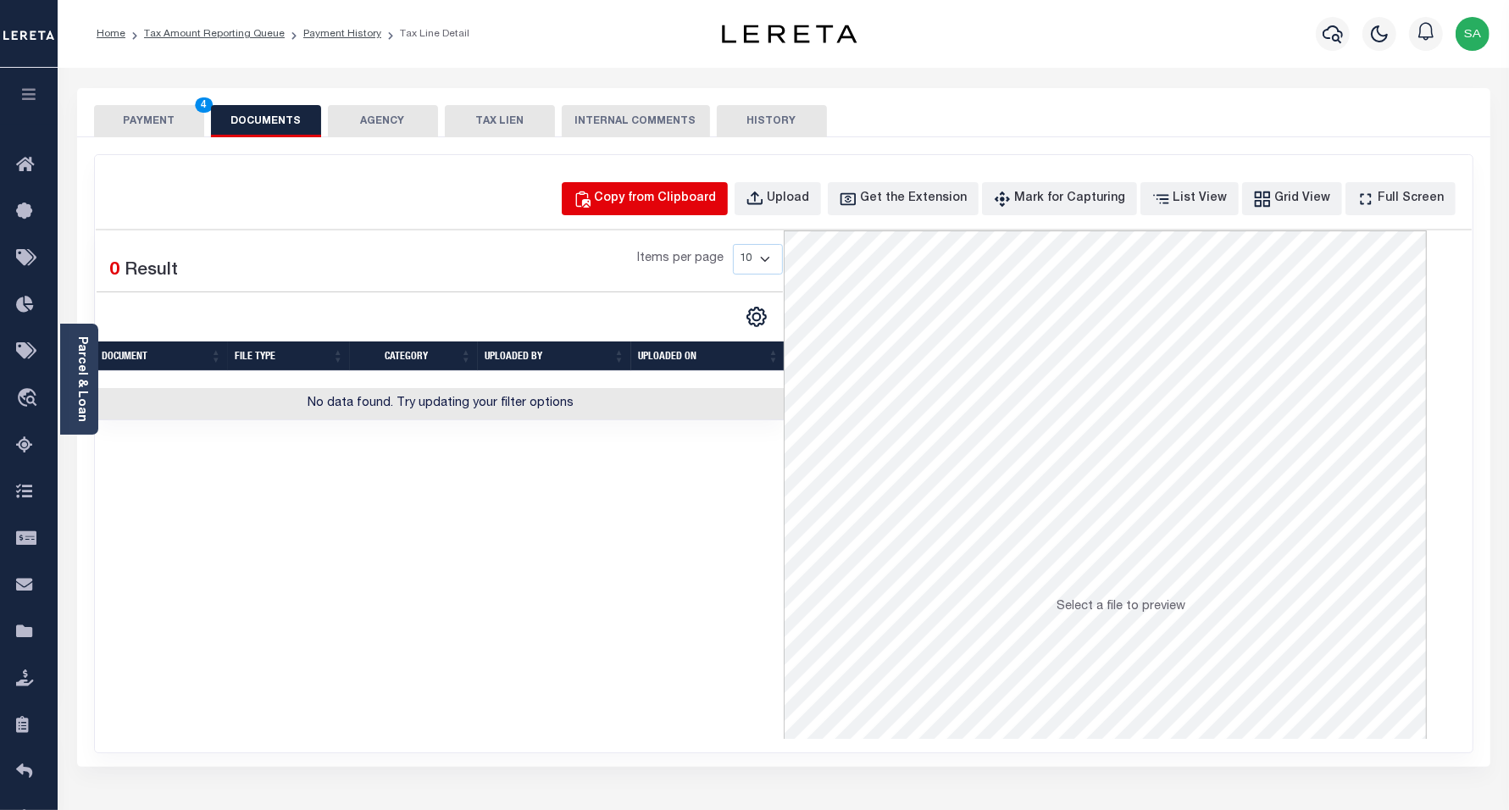
click at [703, 209] on button "Copy from Clipboard" at bounding box center [645, 198] width 166 height 33
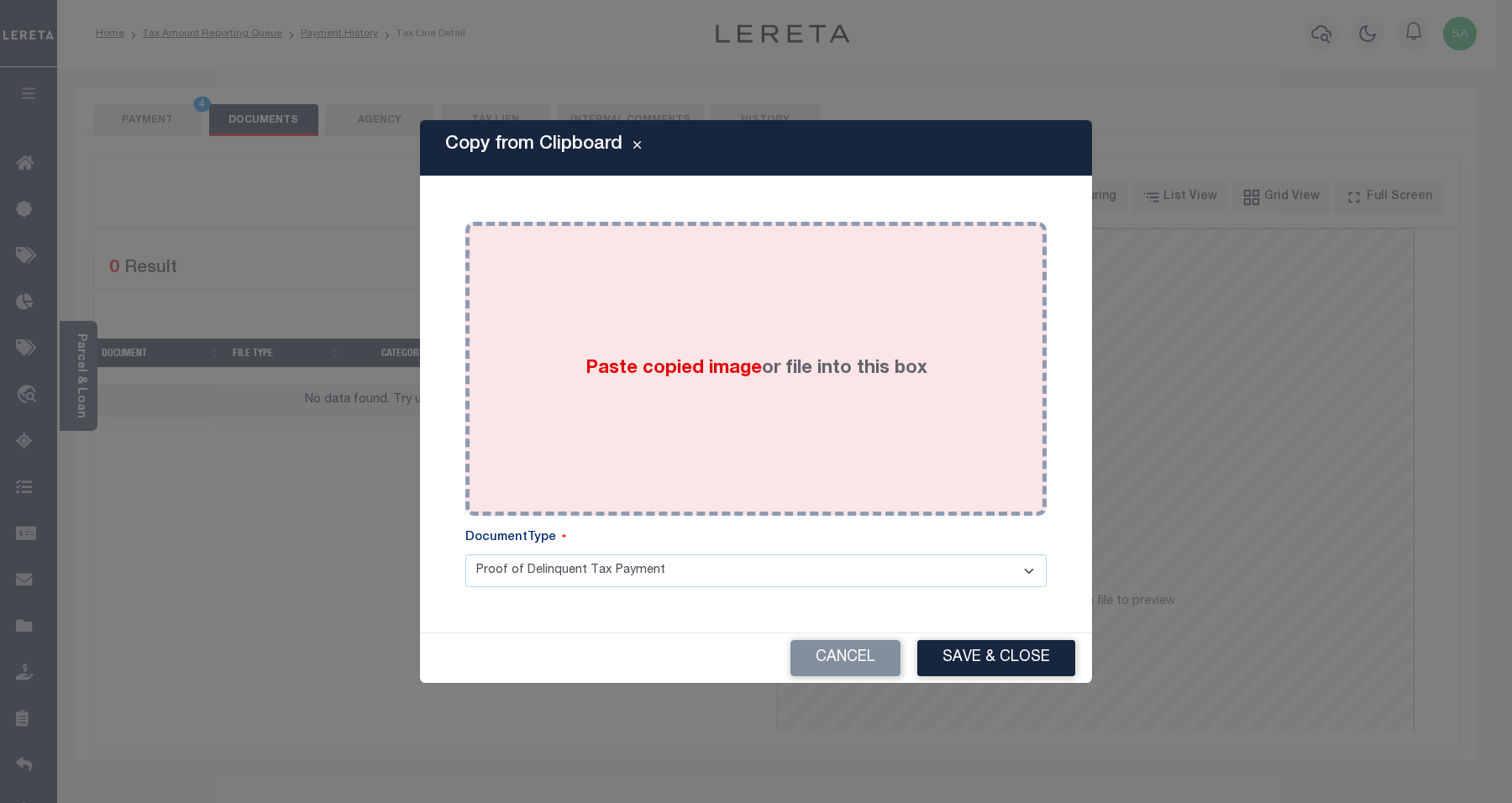
click at [768, 394] on div "Paste copied image or file into this box" at bounding box center [755, 368] width 556 height 269
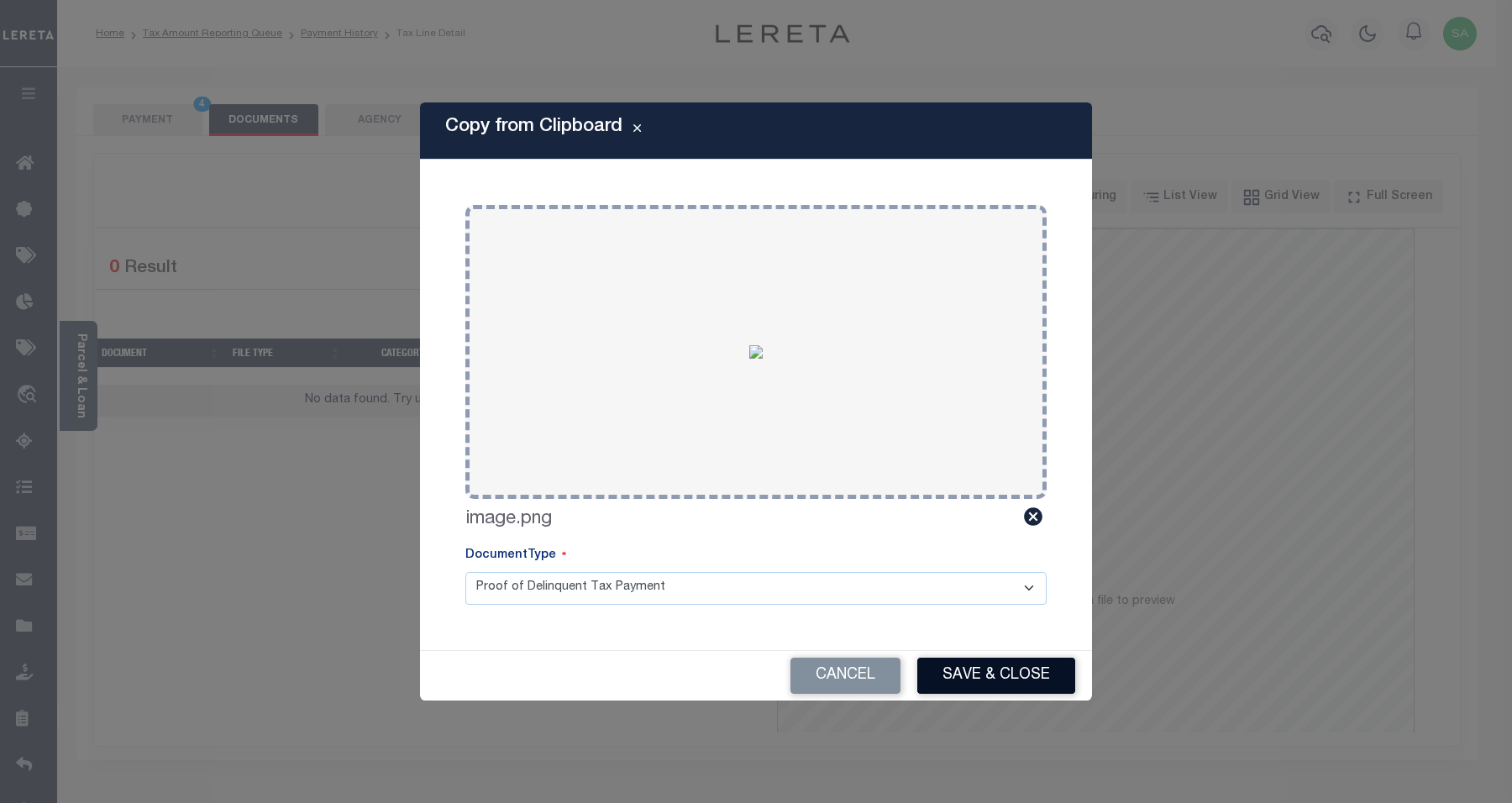
click at [978, 680] on button "Save & Close" at bounding box center [996, 676] width 158 height 36
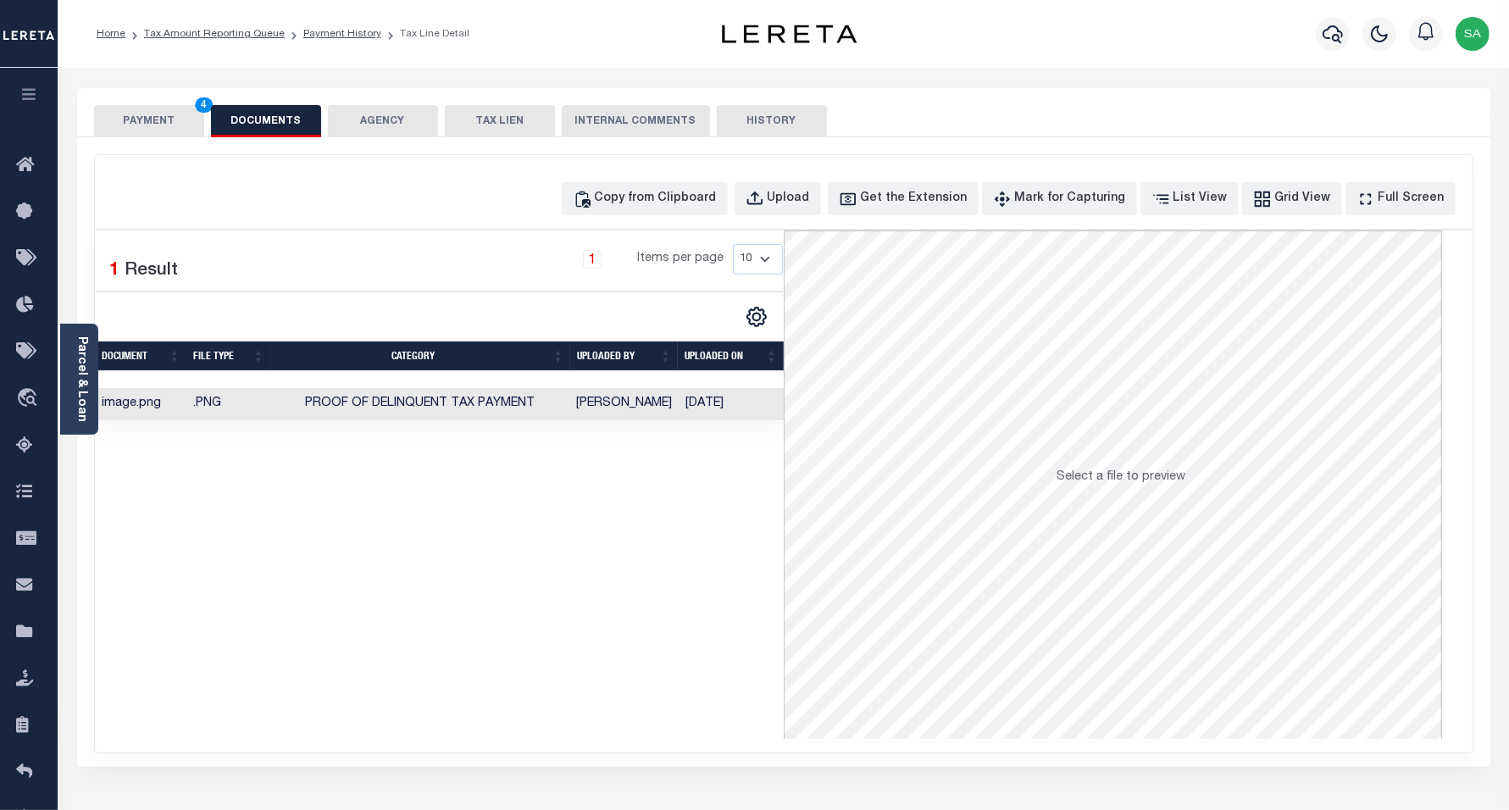
click at [149, 125] on button "PAYMENT 4" at bounding box center [149, 121] width 110 height 32
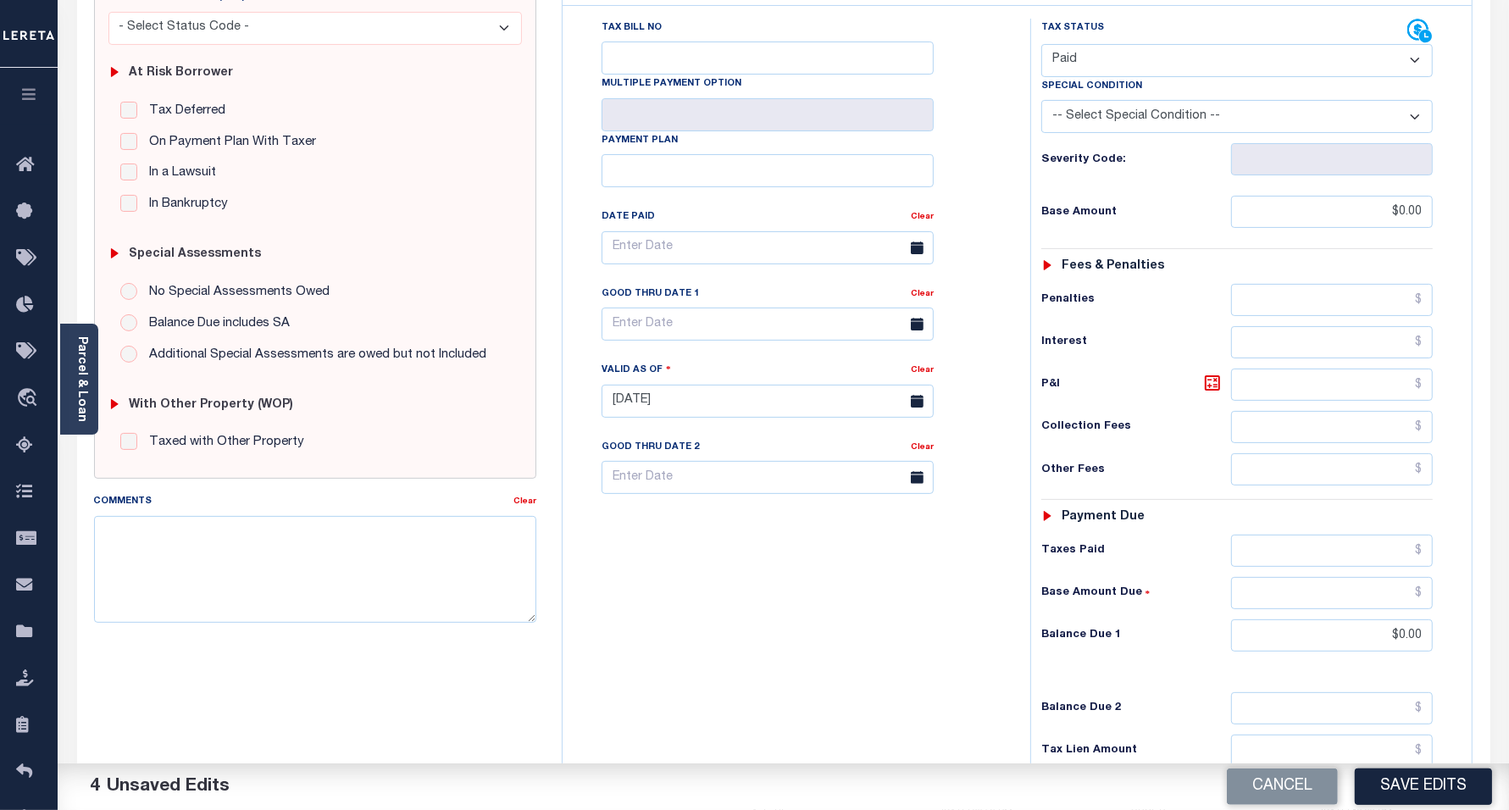
scroll to position [476, 0]
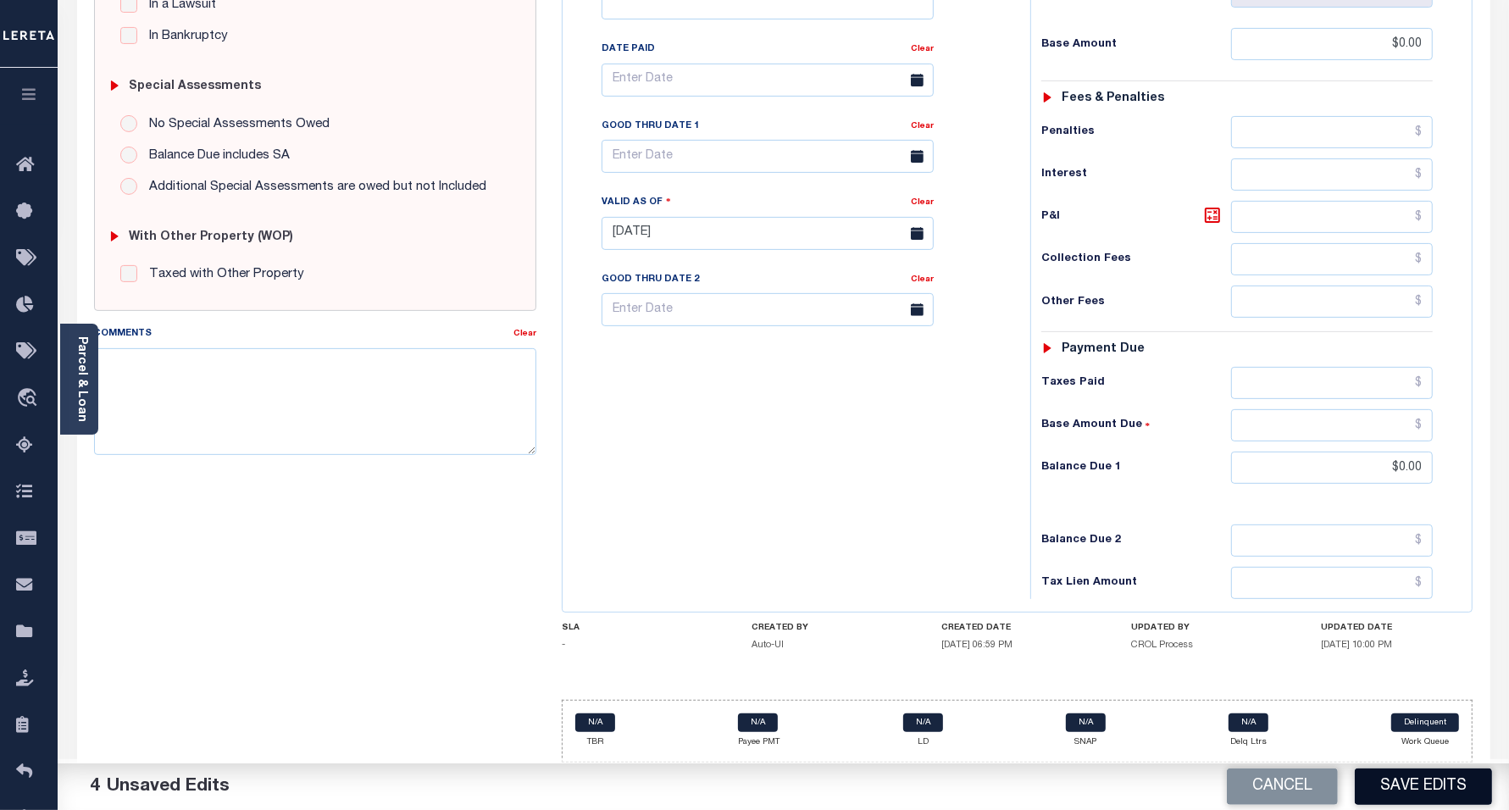
click at [1425, 786] on button "Save Edits" at bounding box center [1423, 787] width 137 height 36
checkbox input "false"
type input "$0"
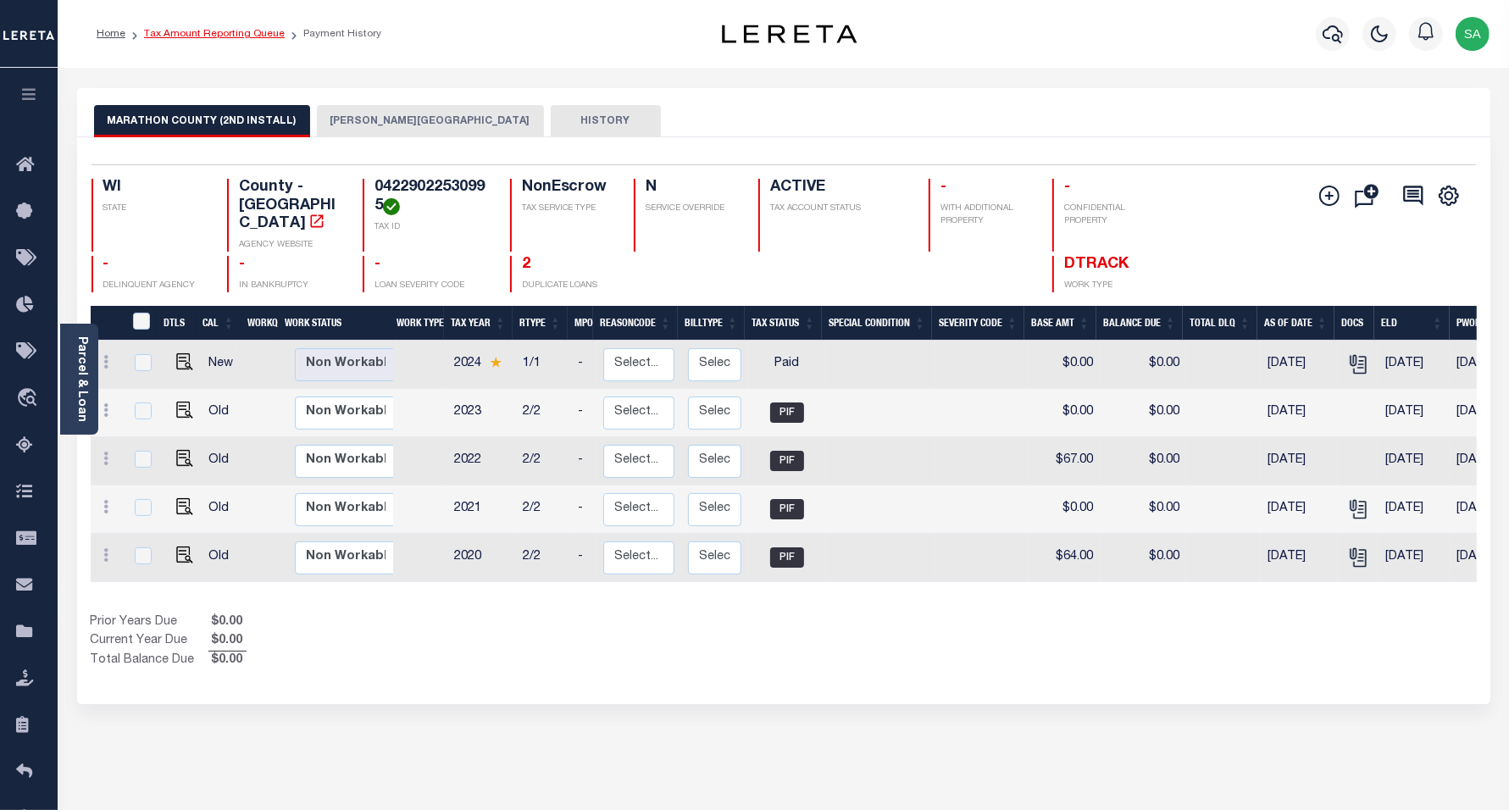
click at [234, 38] on link "Tax Amount Reporting Queue" at bounding box center [214, 34] width 141 height 10
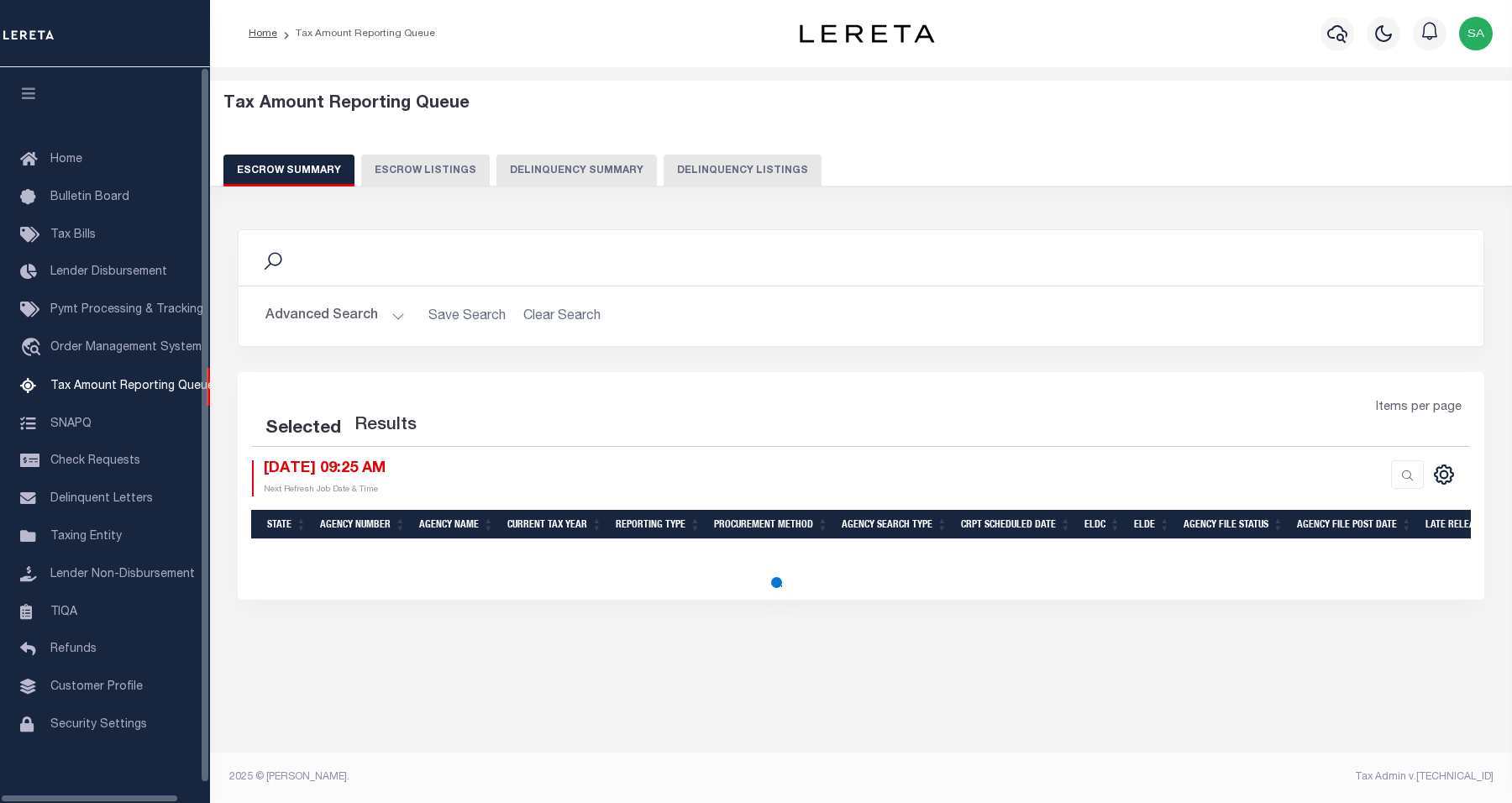
select select "100"
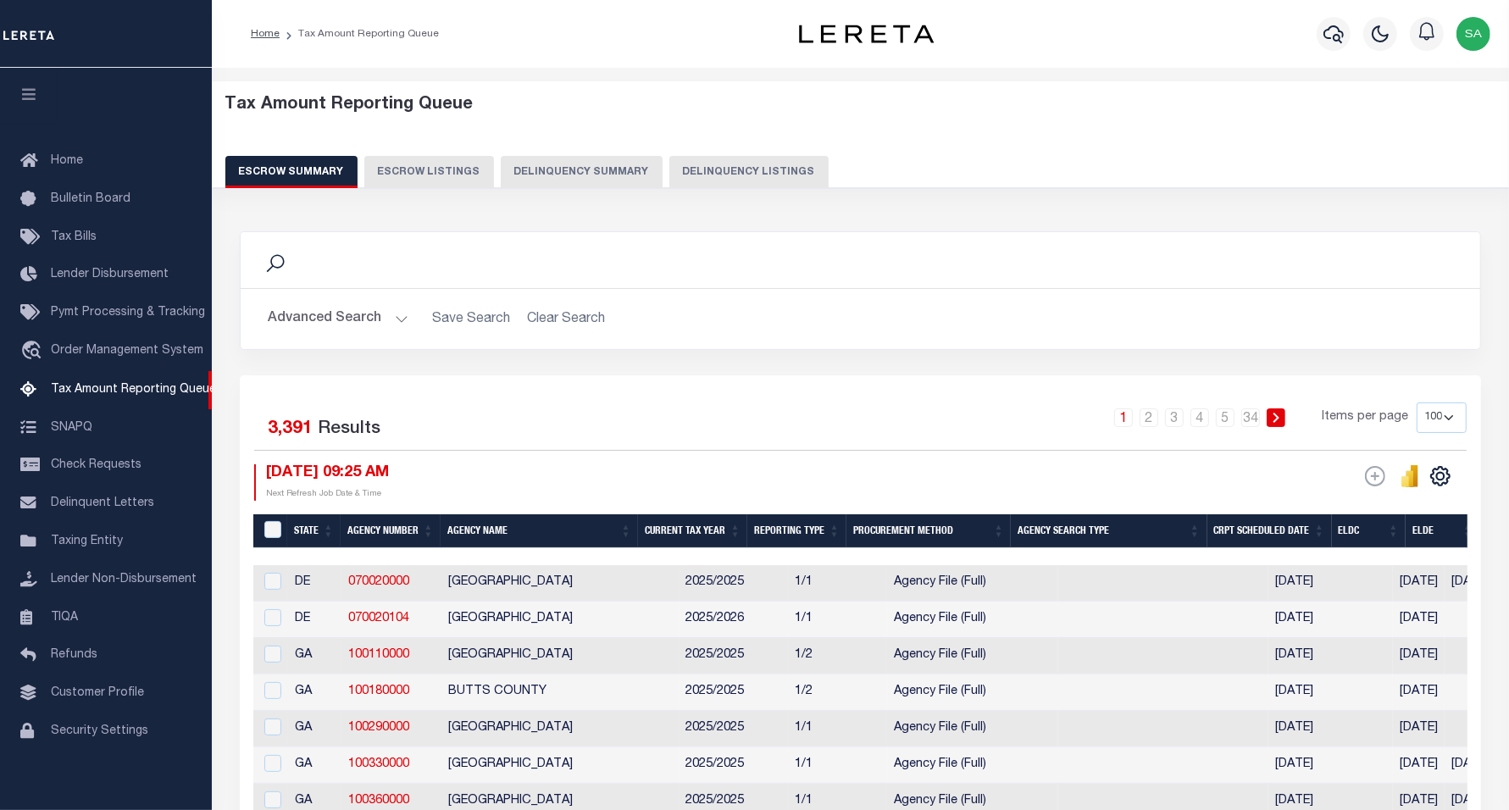
click at [748, 176] on button "Delinquency Listings" at bounding box center [749, 172] width 159 height 32
select select "100"
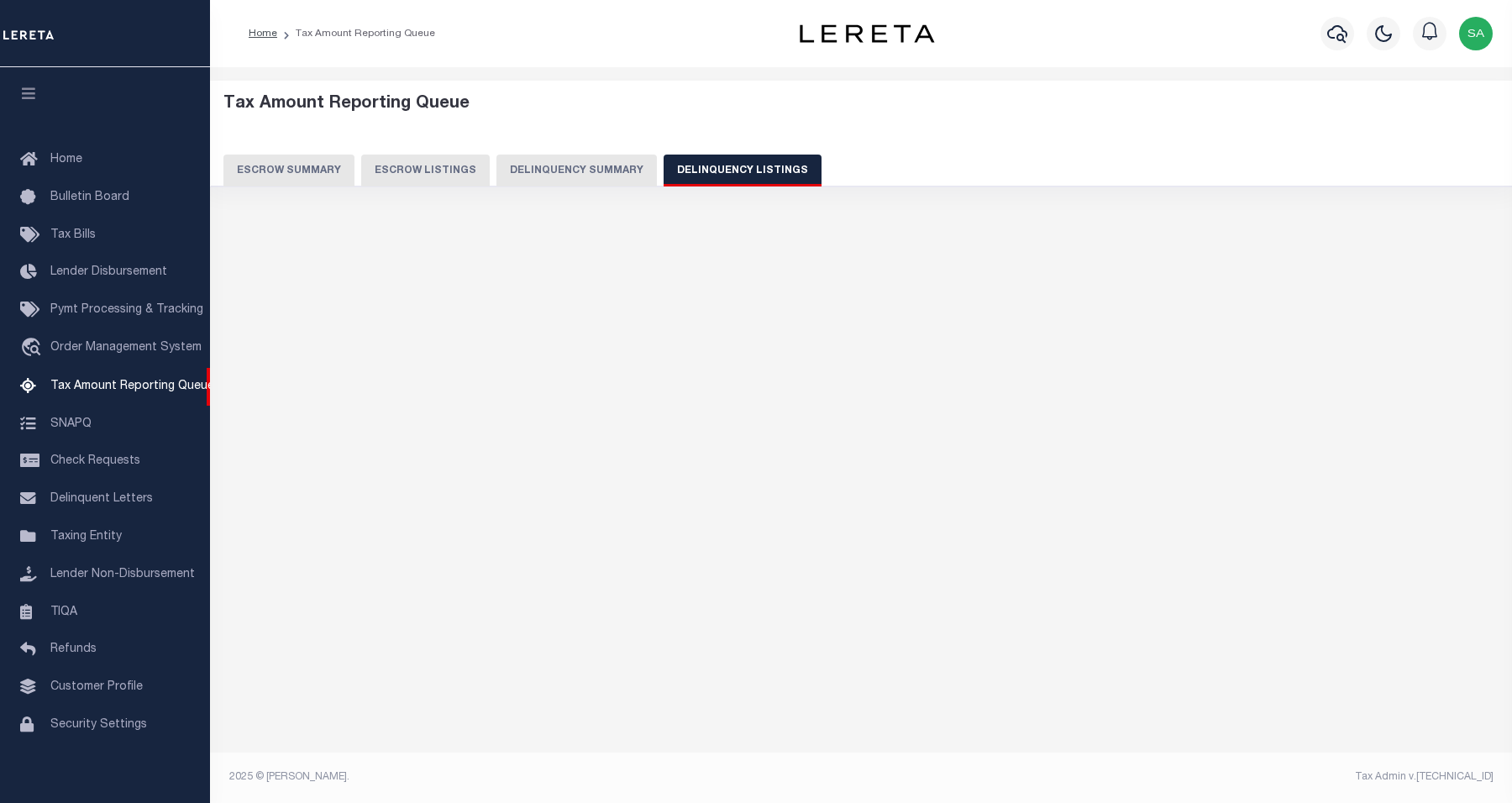
select select "100"
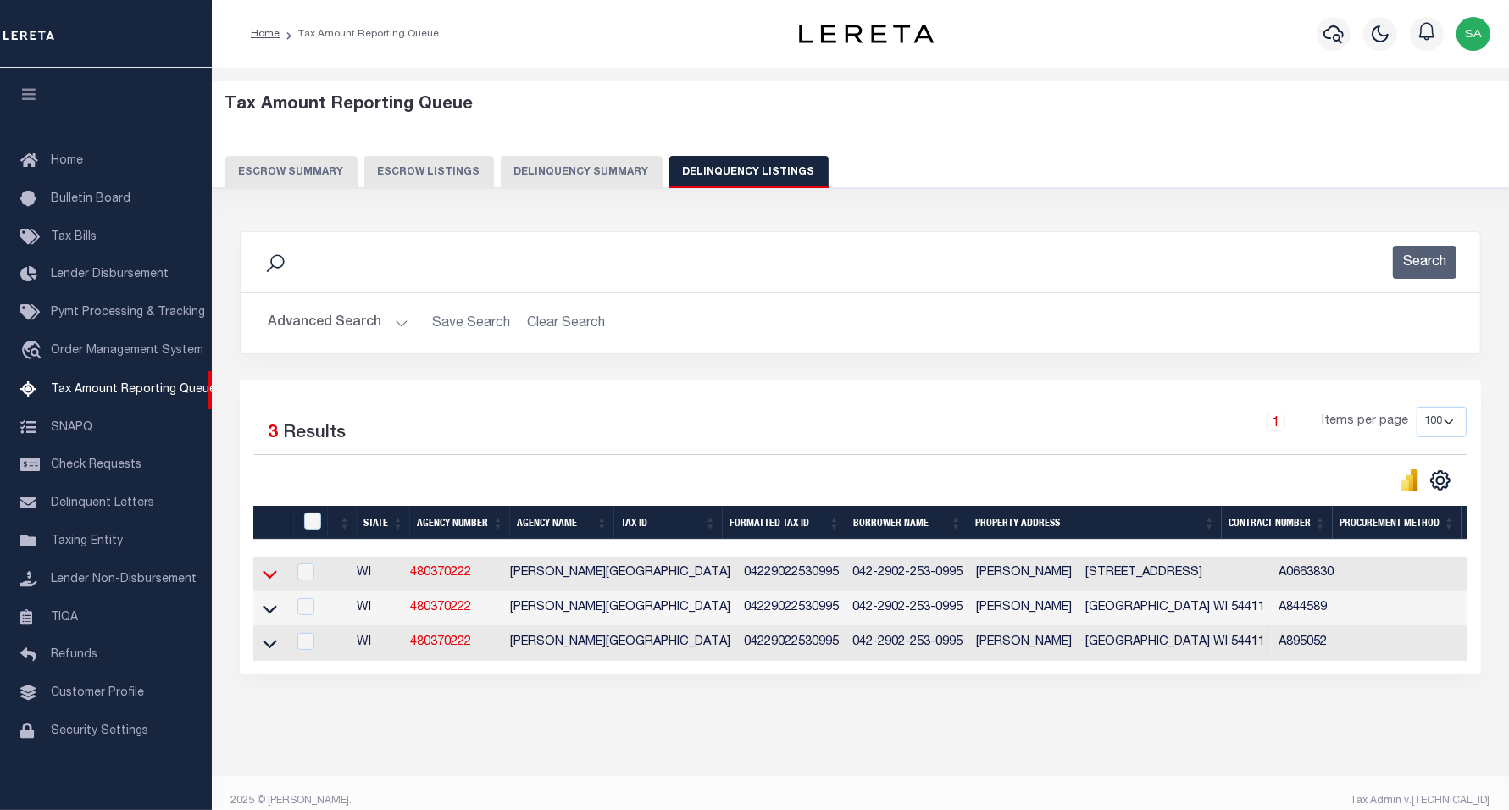
click at [271, 579] on icon at bounding box center [270, 574] width 14 height 18
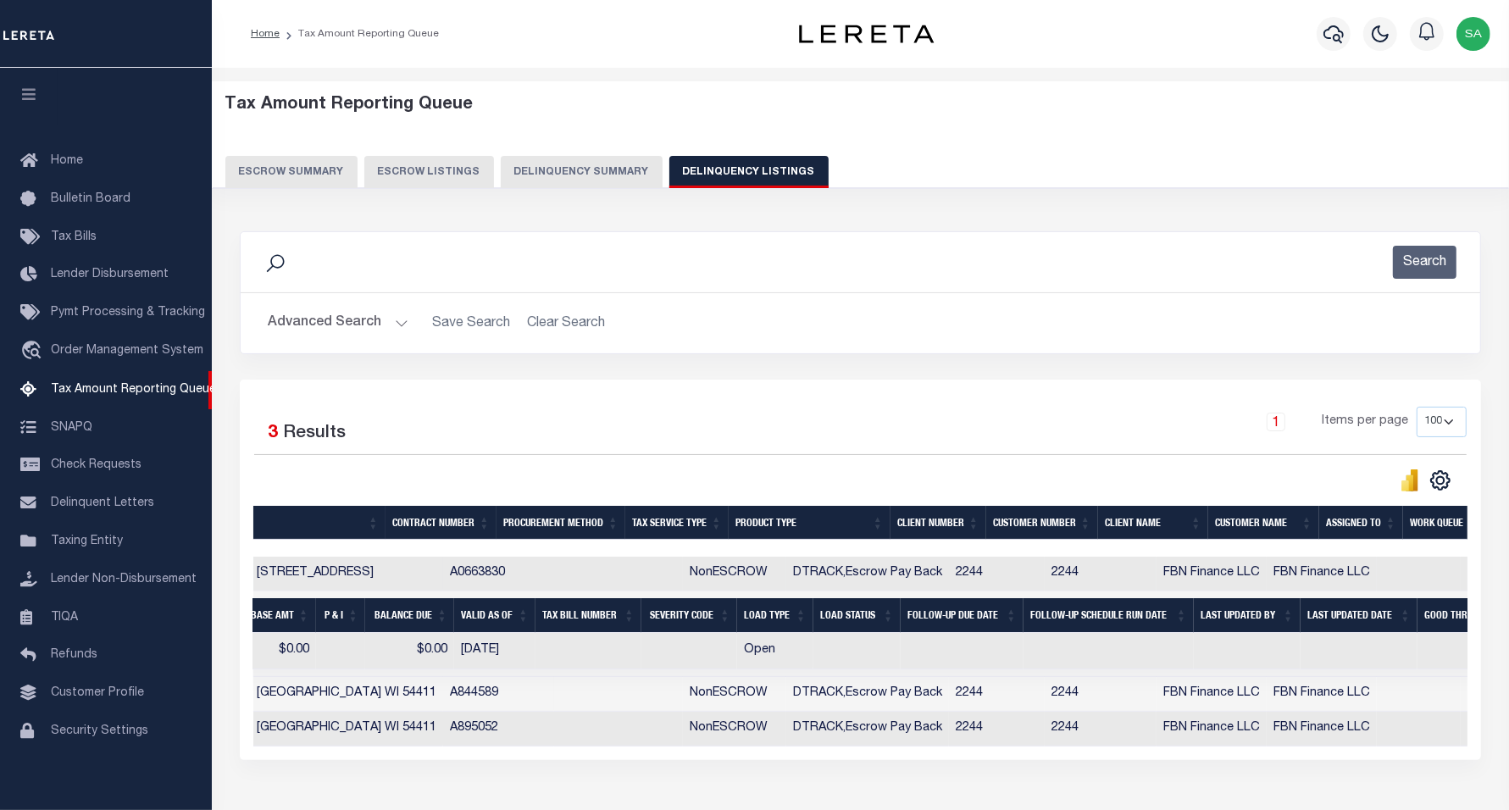
scroll to position [0, 891]
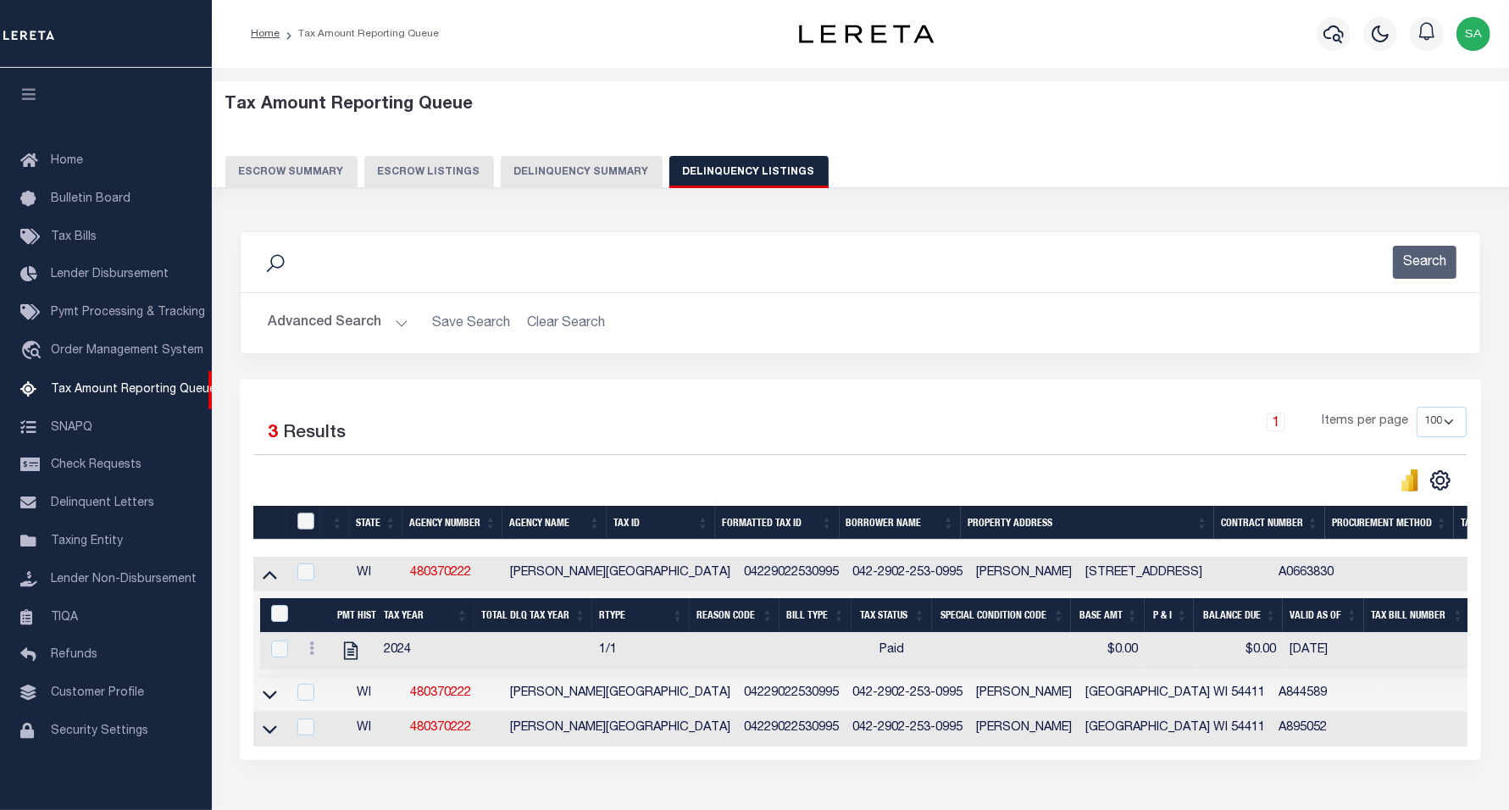
click at [307, 526] on input "checkbox" at bounding box center [305, 521] width 17 height 17
checkbox input "true"
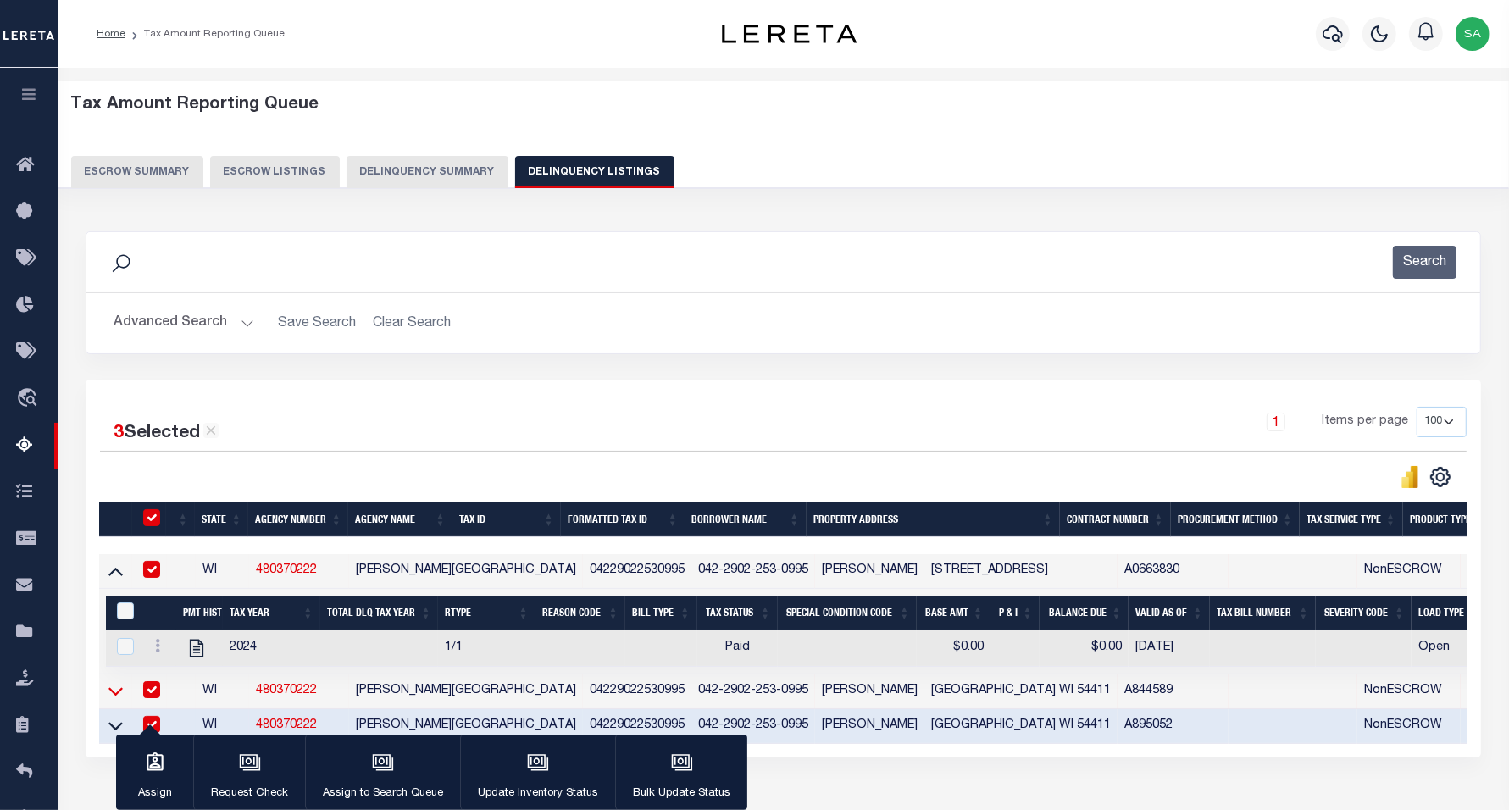
click at [117, 697] on icon at bounding box center [115, 692] width 14 height 8
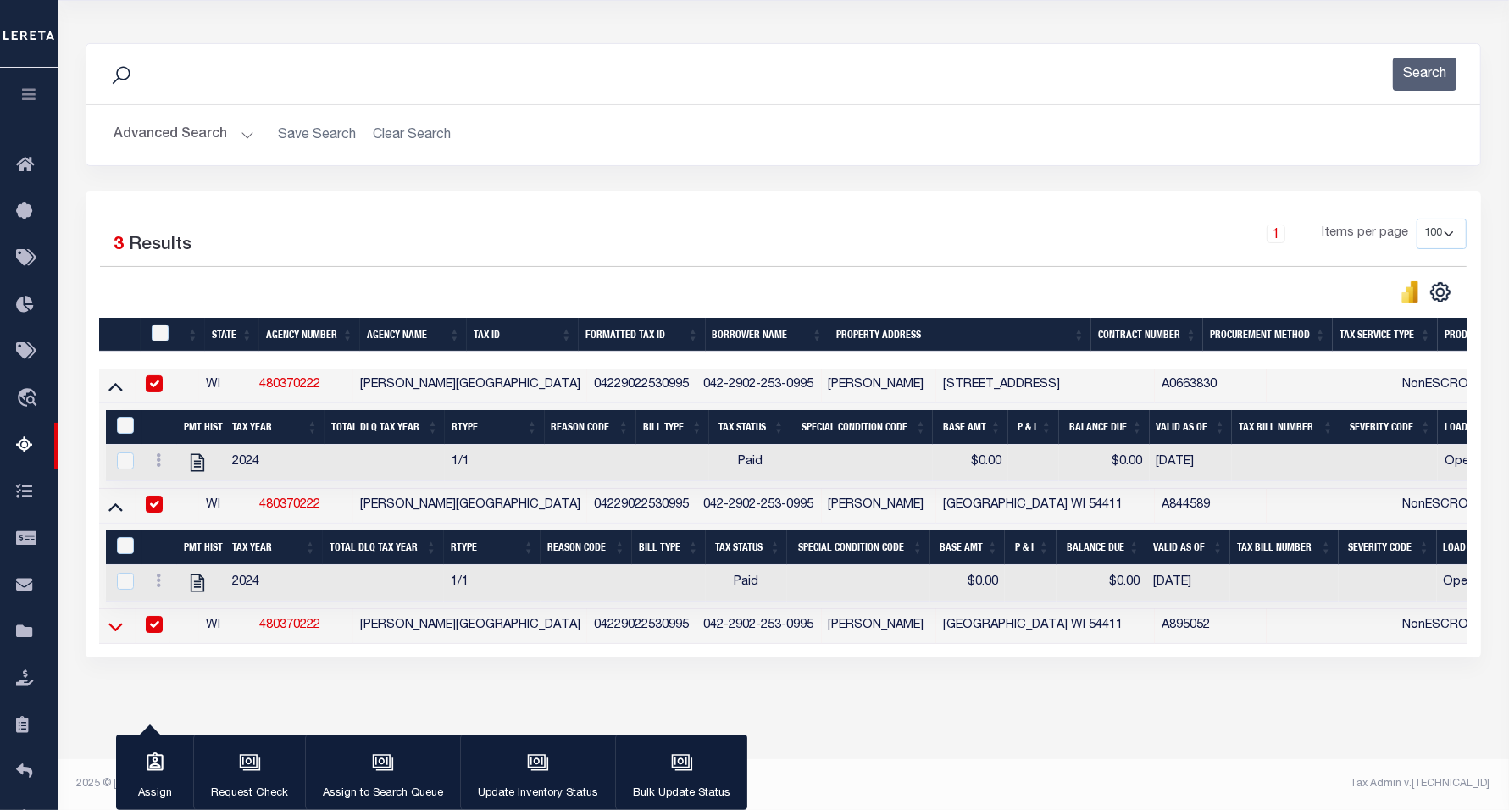
click at [111, 618] on icon at bounding box center [115, 627] width 14 height 18
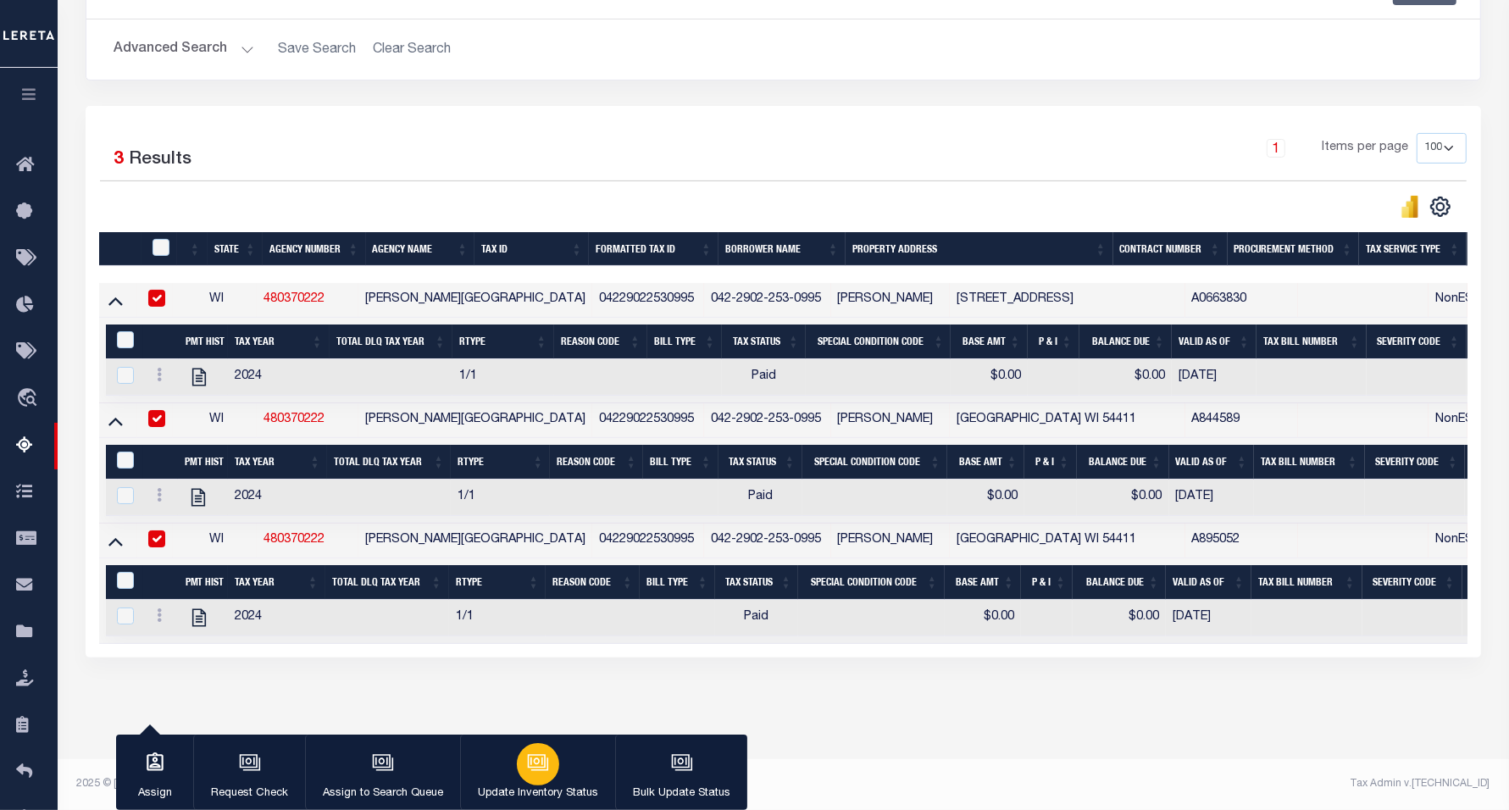
click at [548, 770] on div "button" at bounding box center [538, 764] width 42 height 42
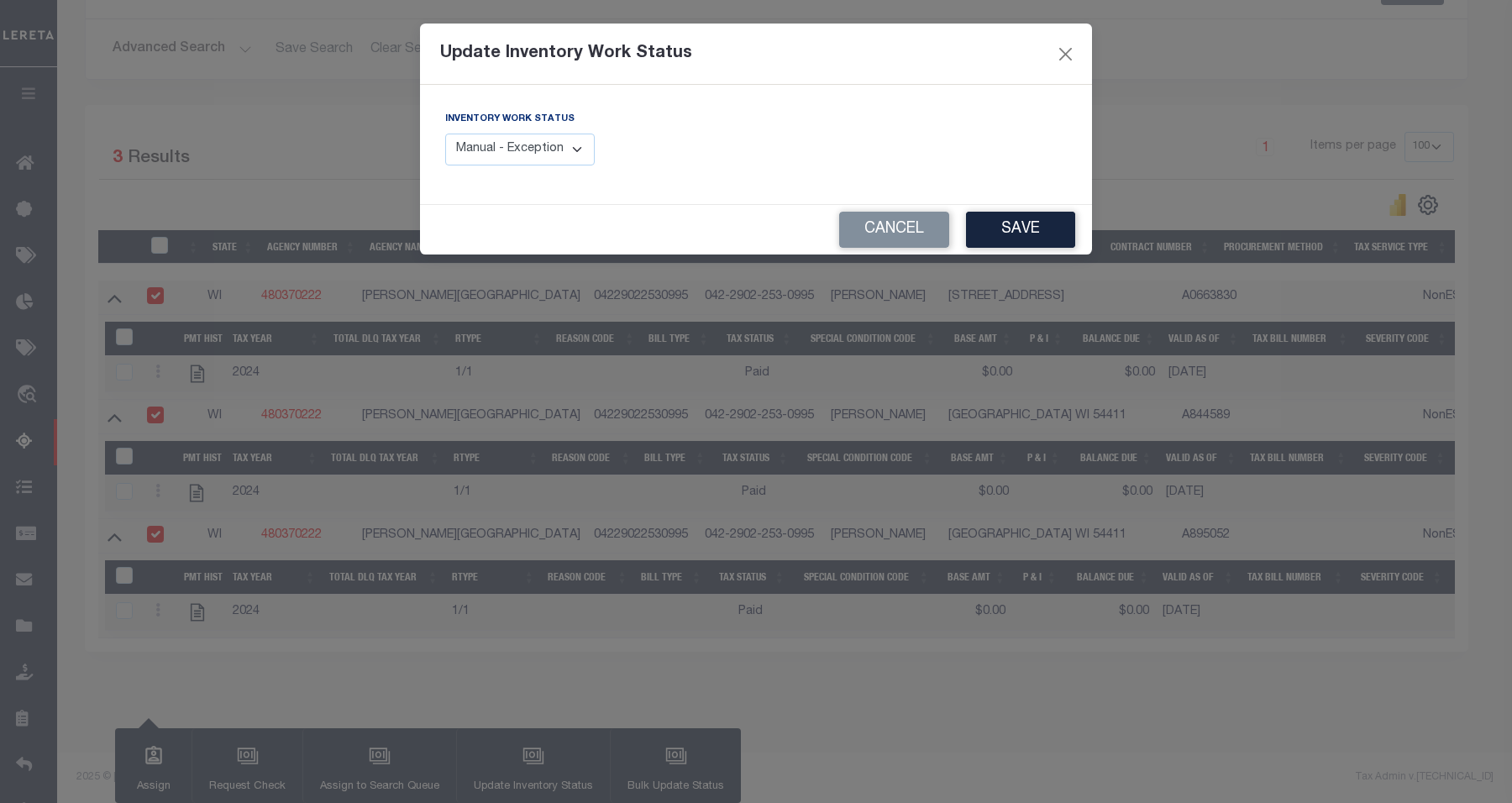
click at [560, 157] on select "Manual - Exception Pended - Awaiting Search Late Add Exception Completed" at bounding box center [519, 150] width 150 height 33
select select "4"
click at [445, 134] on select "Manual - Exception Pended - Awaiting Search Late Add Exception Completed" at bounding box center [519, 150] width 150 height 33
click at [1022, 233] on button "Save" at bounding box center [1021, 230] width 109 height 36
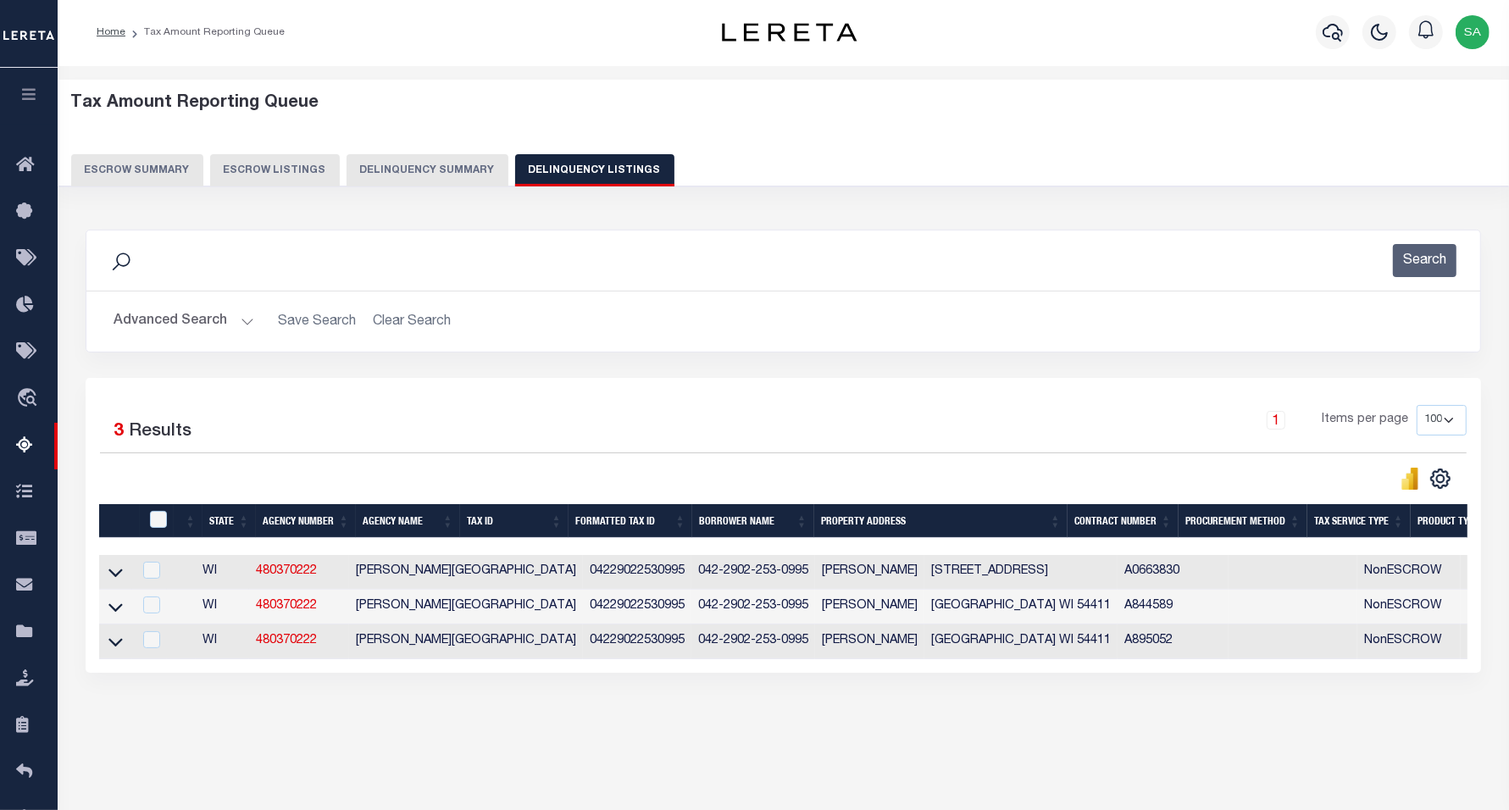
scroll to position [0, 0]
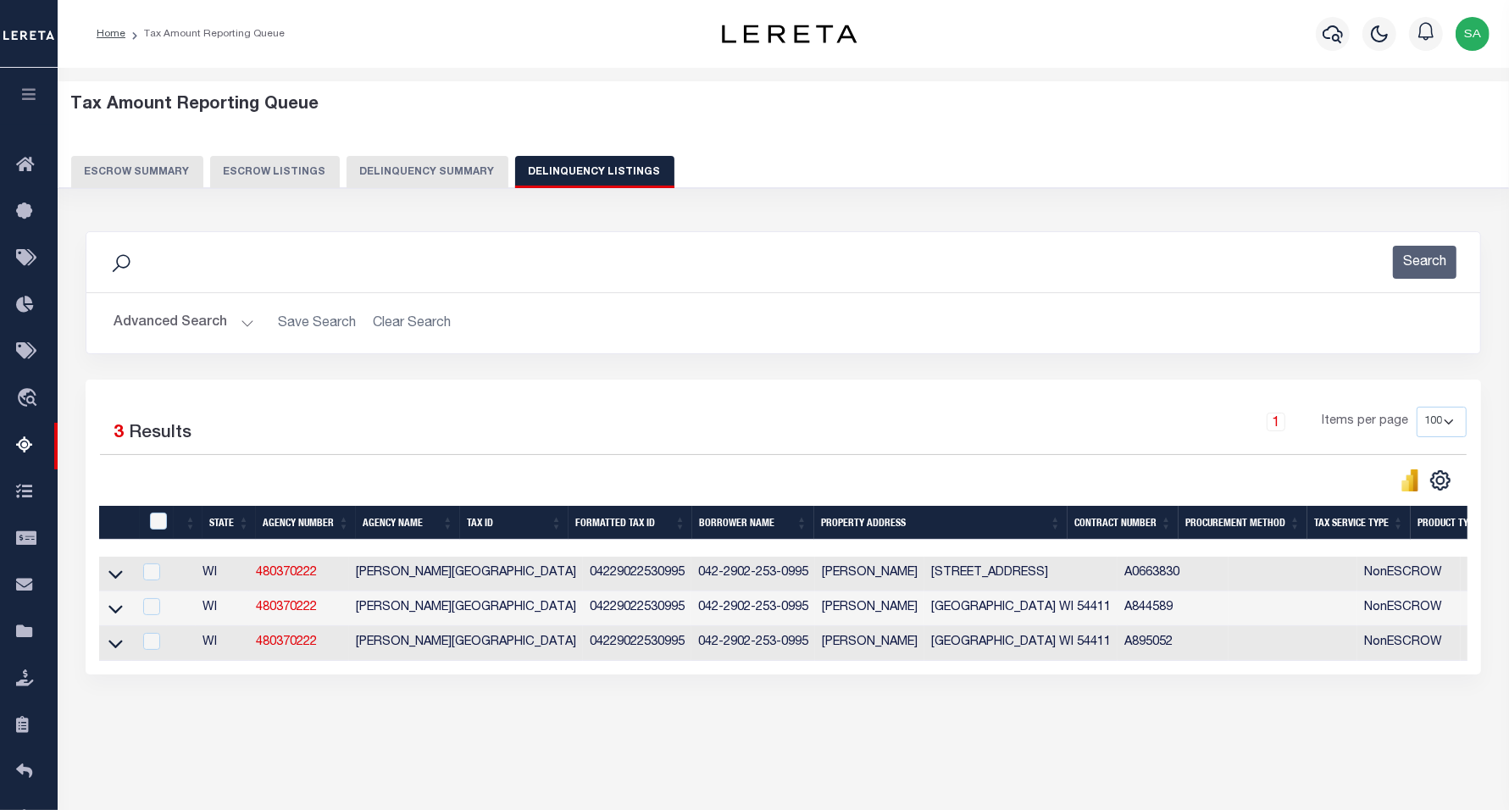
click at [216, 239] on div "Search" at bounding box center [783, 262] width 1394 height 60
click at [361, 675] on div "3 Selected 3 Results 1 Items per page 10 25 50 100 500" at bounding box center [784, 527] width 1396 height 295
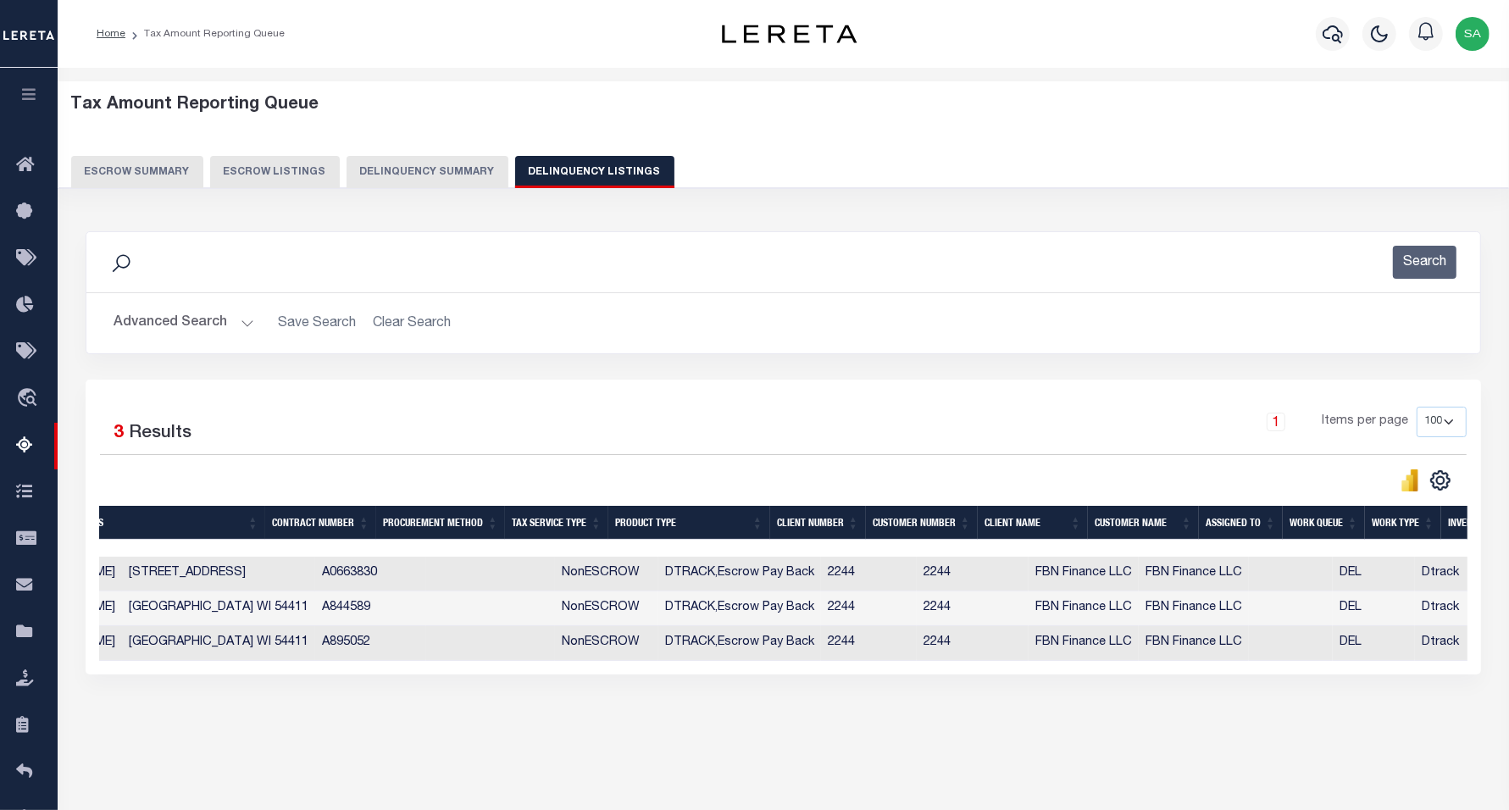
scroll to position [0, 875]
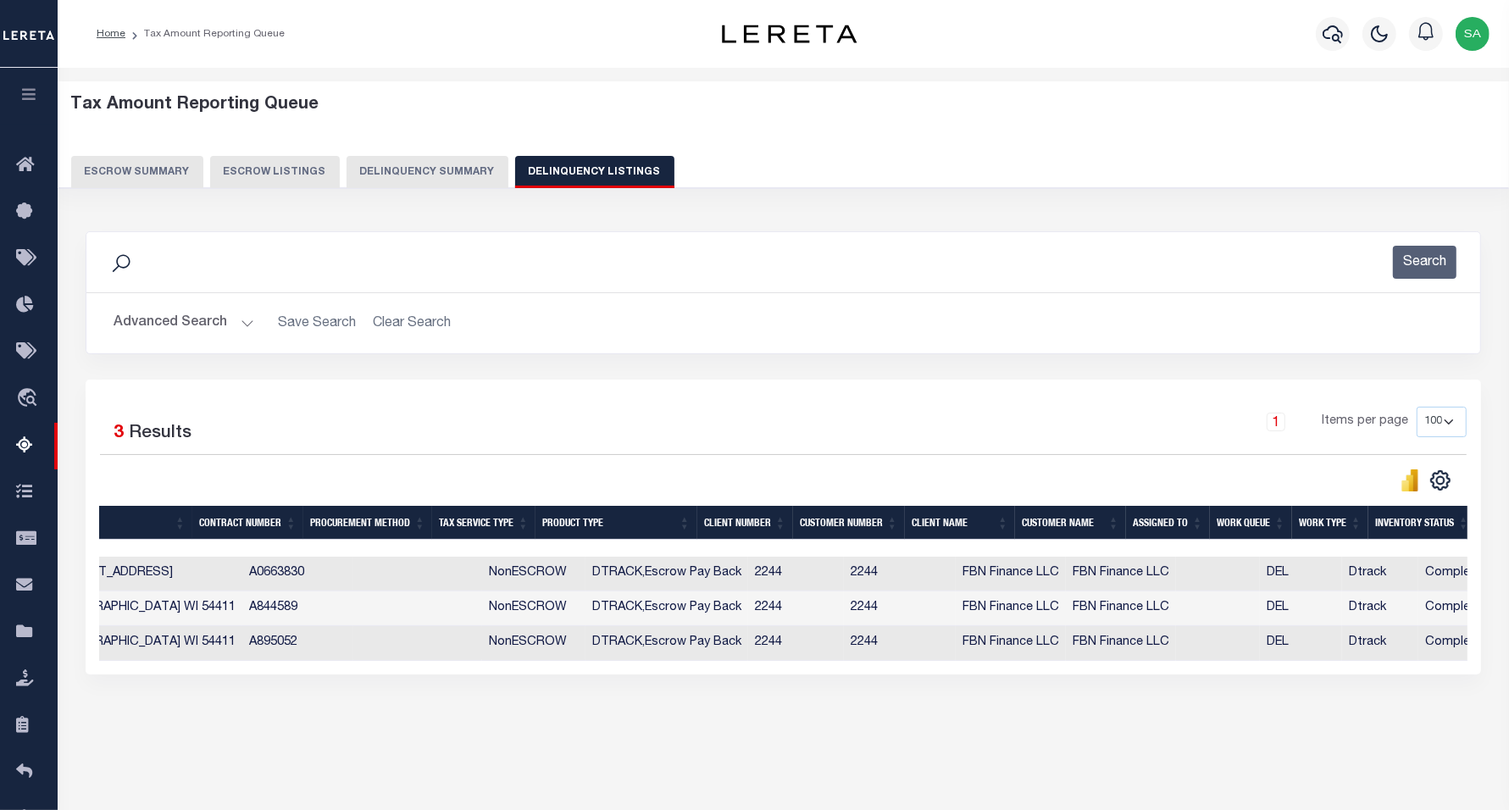
click at [155, 320] on button "Advanced Search" at bounding box center [184, 323] width 141 height 33
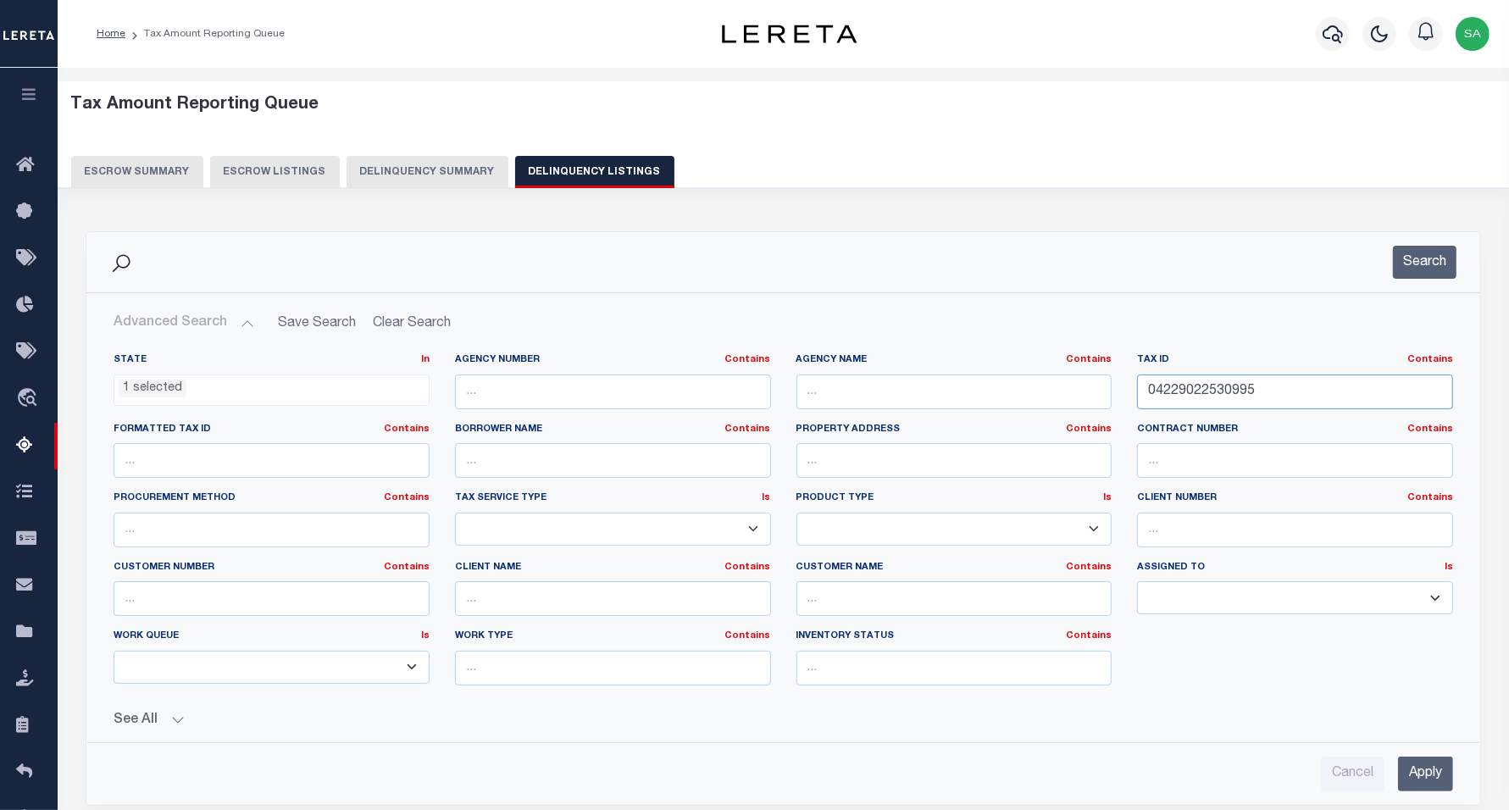
click at [1277, 379] on input "04229022530995" at bounding box center [1295, 392] width 316 height 35
click at [1280, 391] on input "04229022530995" at bounding box center [1295, 392] width 316 height 35
drag, startPoint x: 1278, startPoint y: 391, endPoint x: 1082, endPoint y: 392, distance: 195.8
click at [1082, 392] on div "State In In AK AL AR AZ CA CO CT DC DE FL GA GU HI IA ID IL IN KS KY LA MA MD M…" at bounding box center [783, 526] width 1365 height 346
paste input "9"
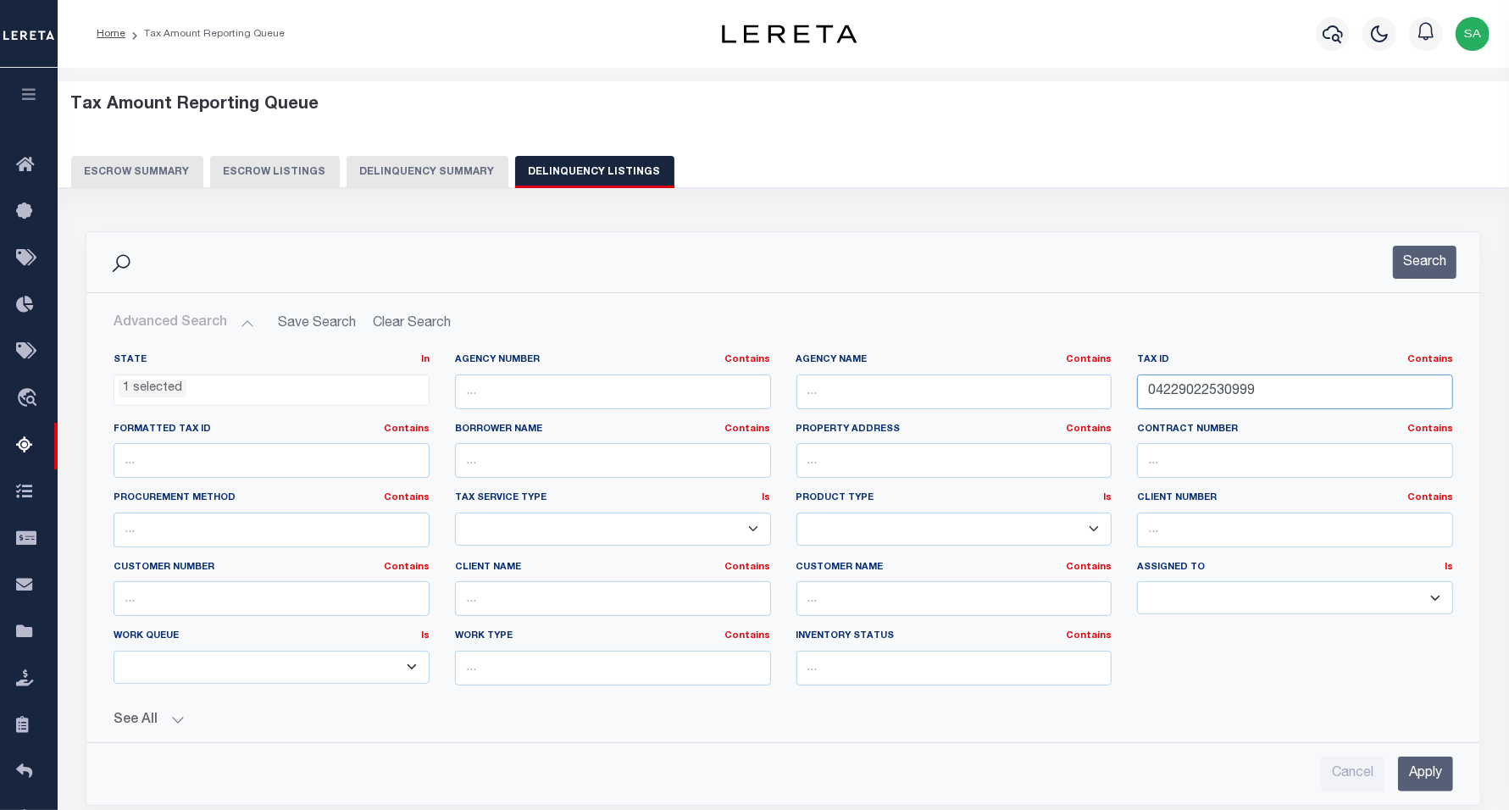
type input "04229022530999"
click at [1417, 280] on div "Search" at bounding box center [783, 262] width 1394 height 60
click at [1422, 277] on button "Search" at bounding box center [1425, 262] width 64 height 33
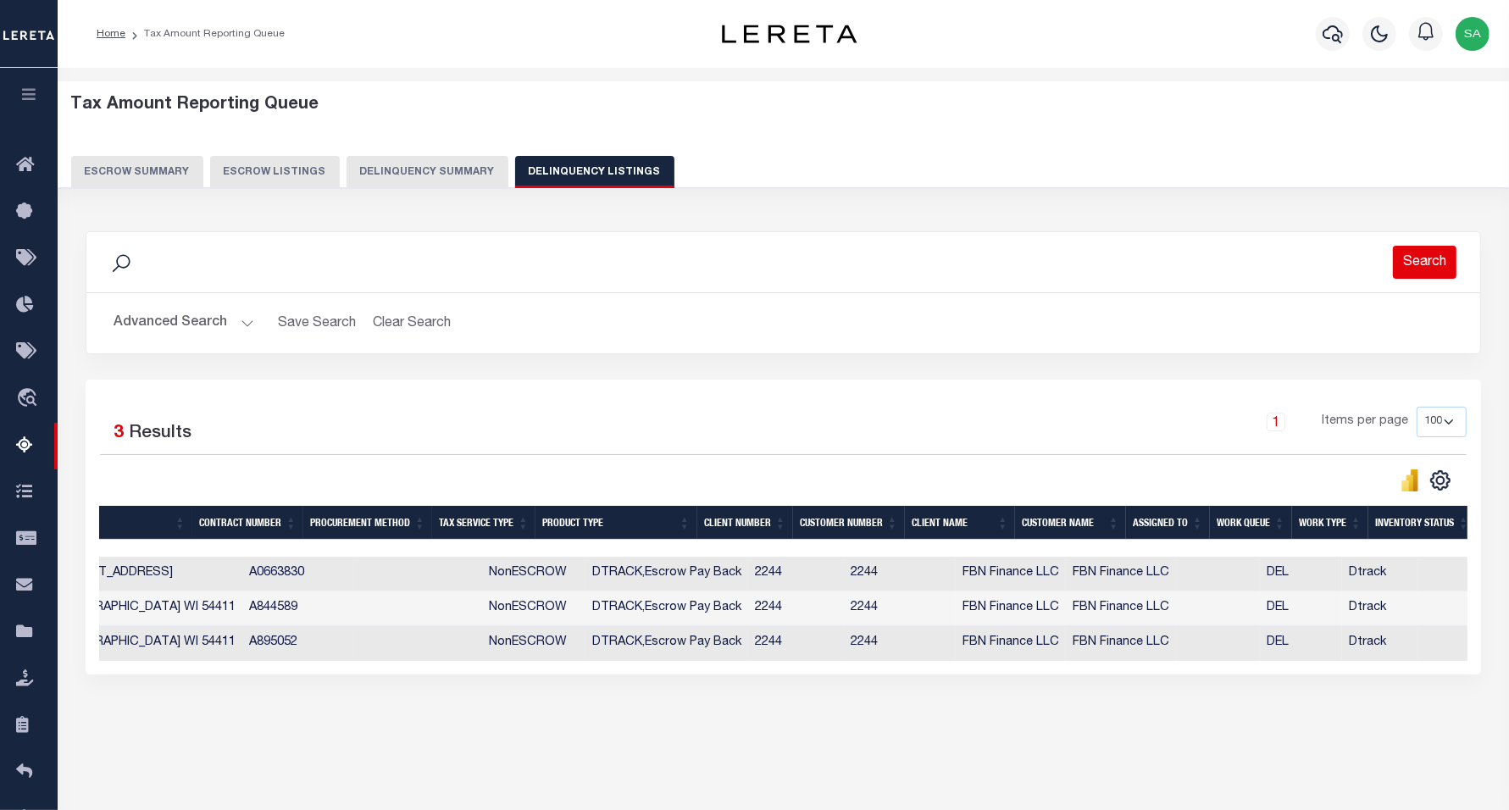
click at [1422, 264] on button "Search" at bounding box center [1425, 262] width 64 height 33
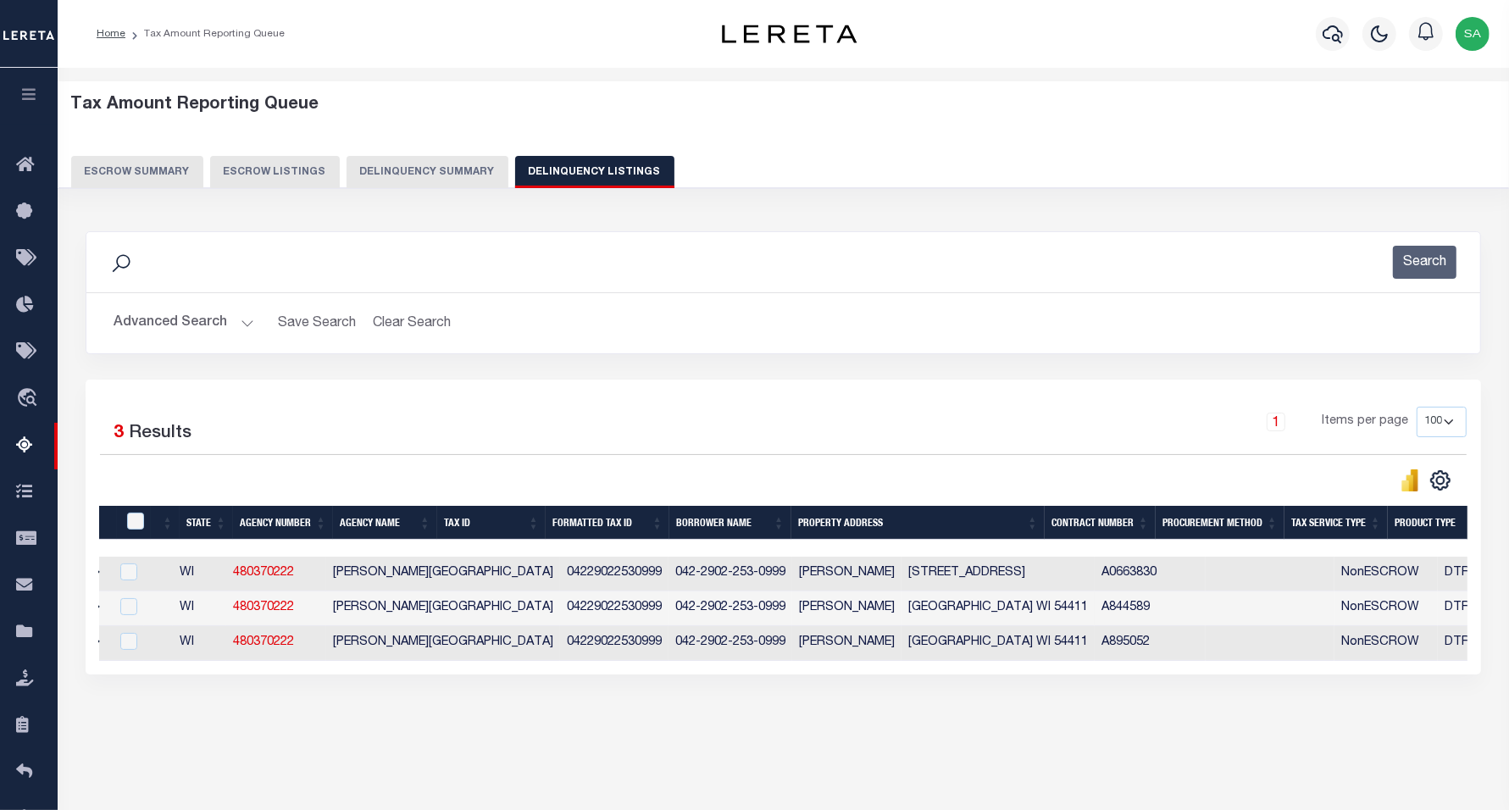
scroll to position [0, 0]
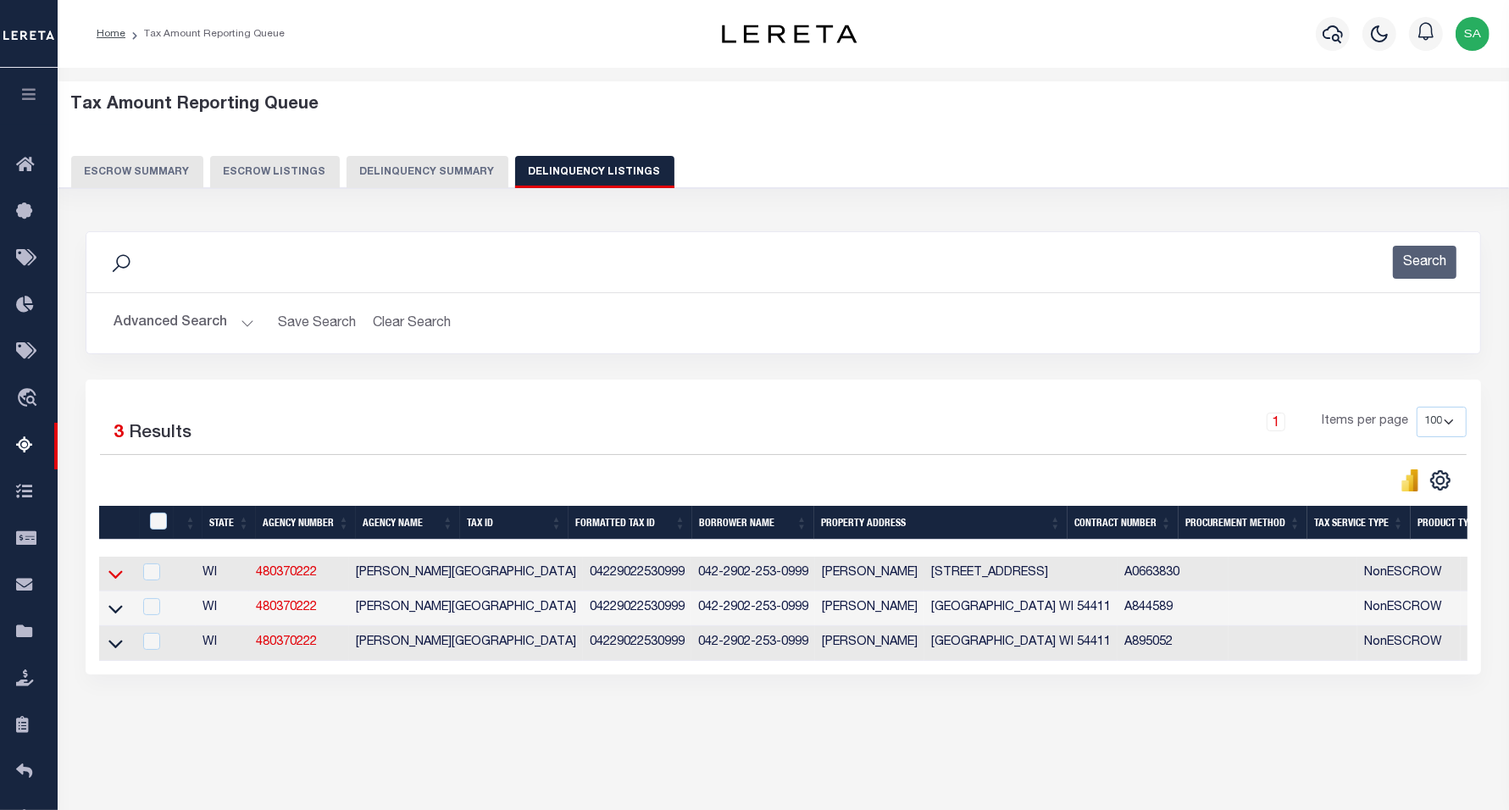
click at [112, 578] on icon at bounding box center [115, 574] width 14 height 18
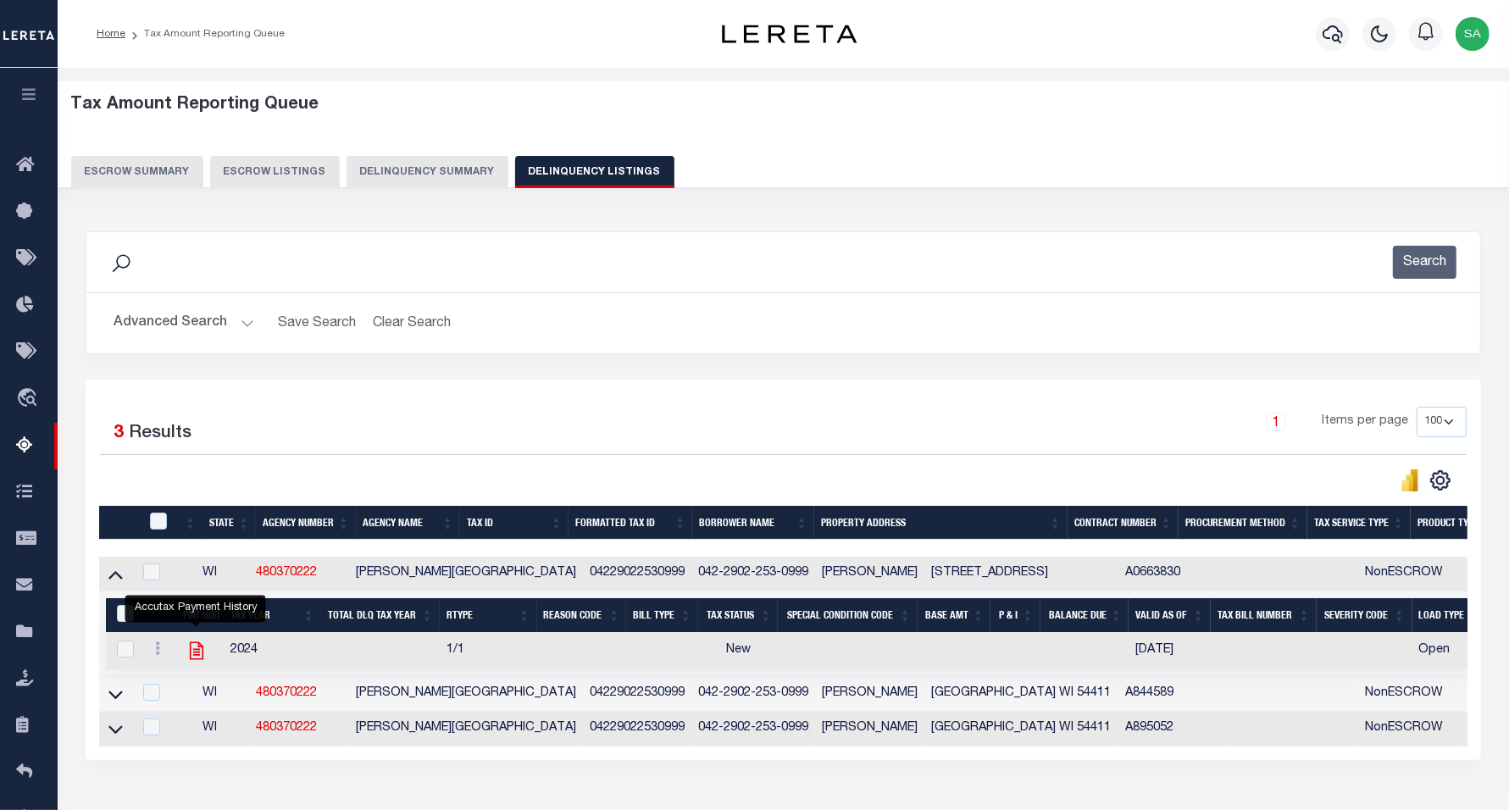
click at [196, 660] on icon "" at bounding box center [196, 651] width 14 height 18
checkbox input "true"
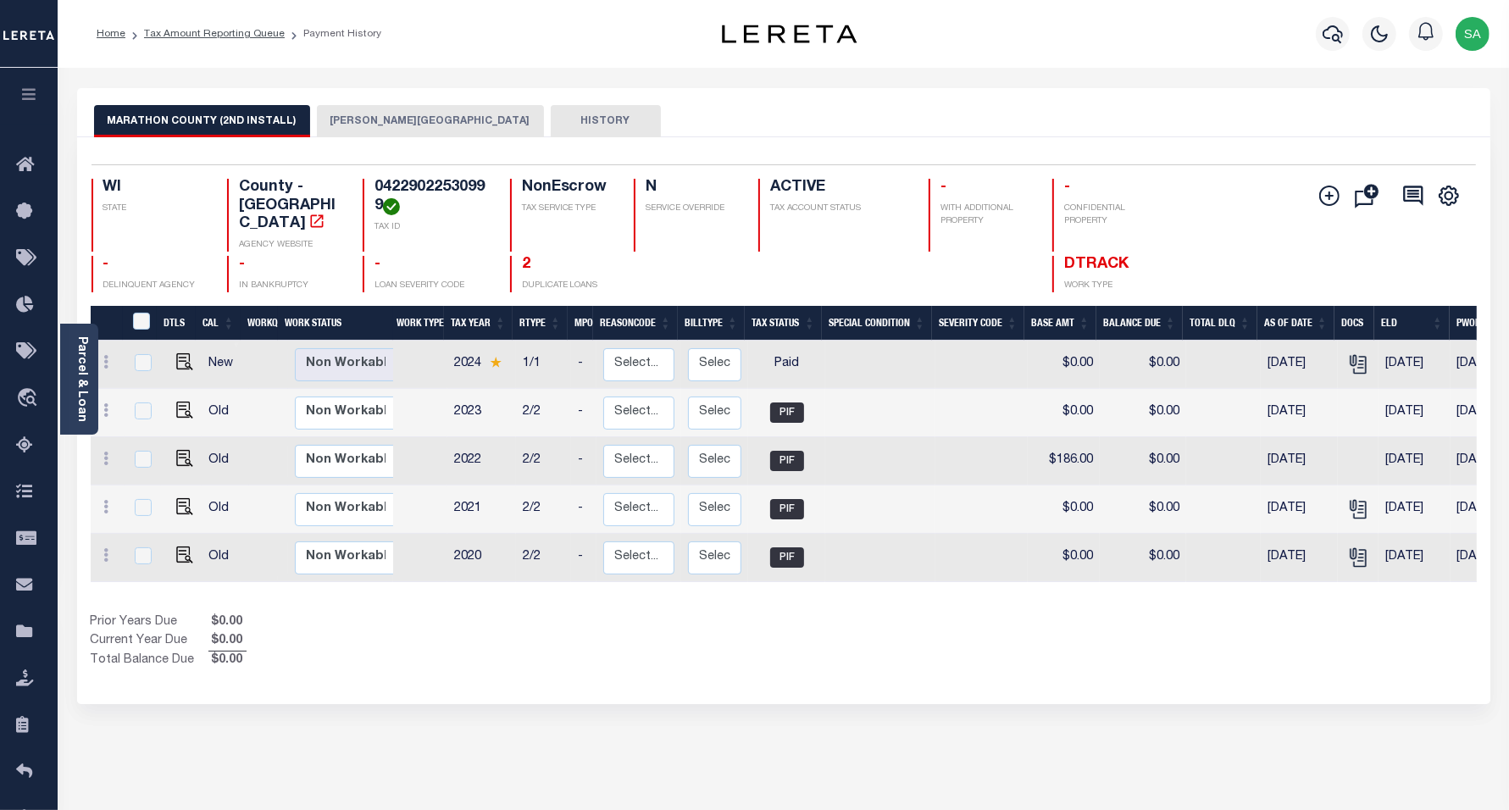
click at [358, 123] on button "[PERSON_NAME][GEOGRAPHIC_DATA]" at bounding box center [430, 121] width 227 height 32
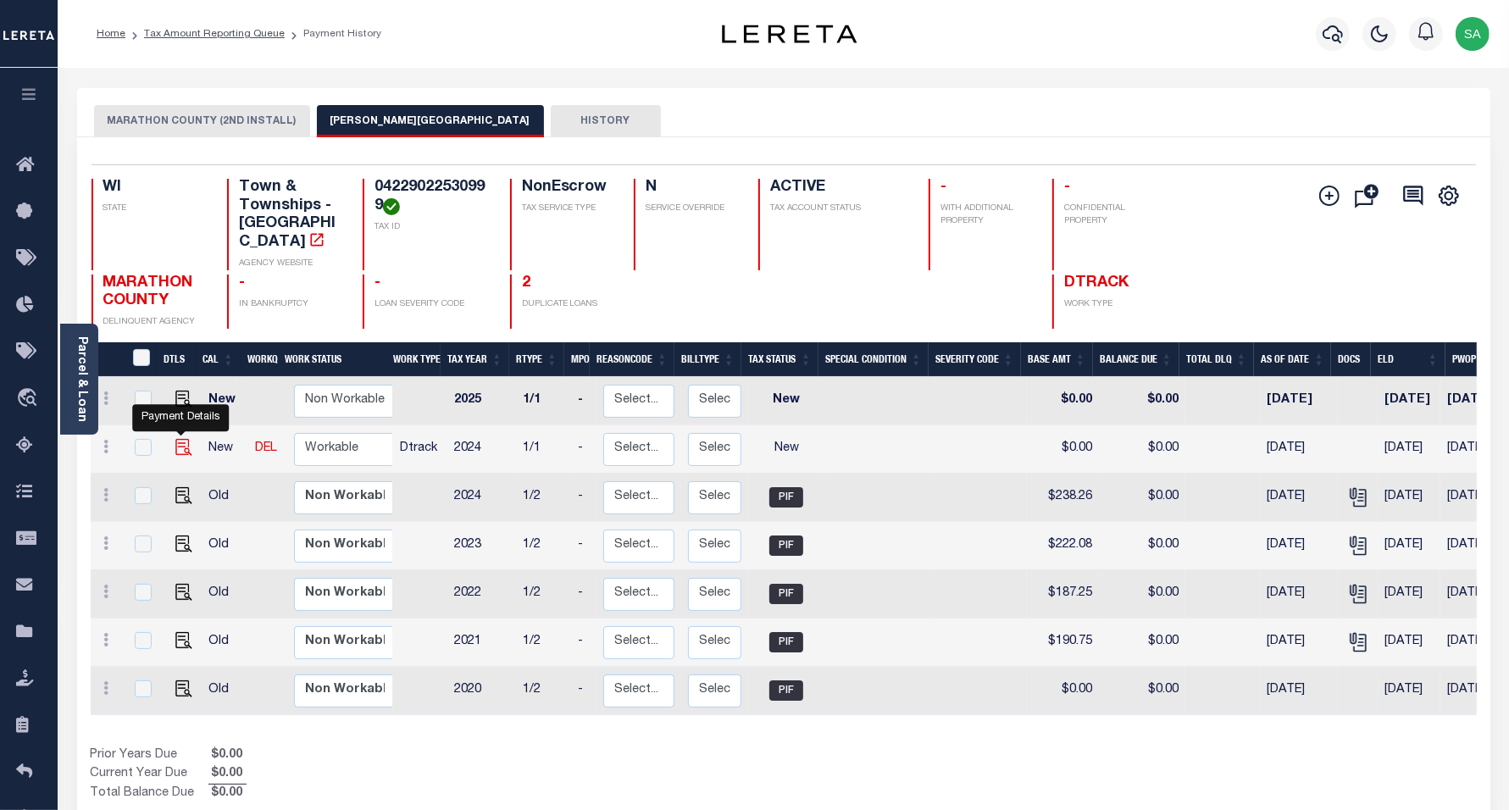
click at [181, 439] on img "" at bounding box center [183, 447] width 17 height 17
checkbox input "true"
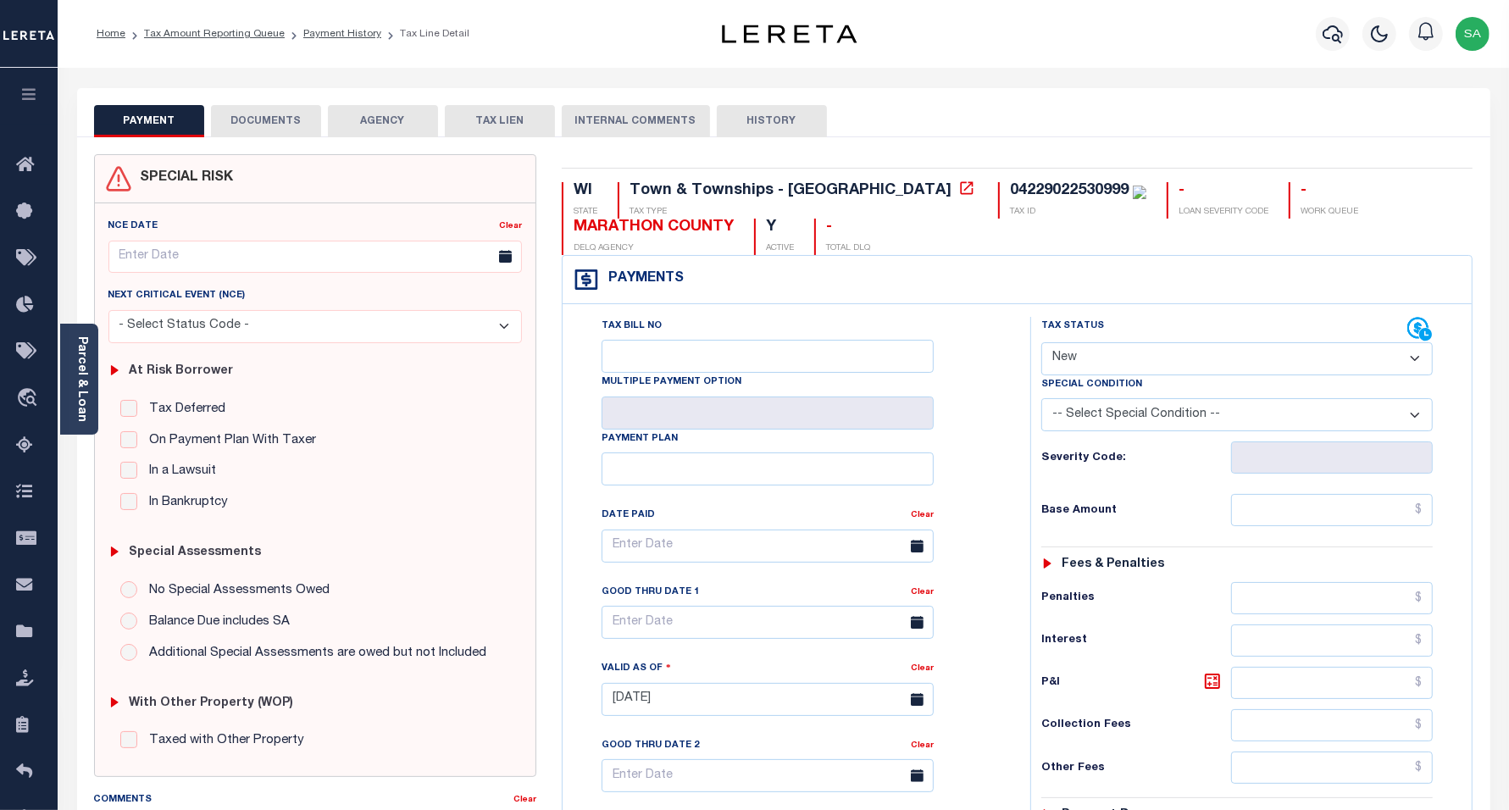
click at [1134, 356] on select "- Select Status Code - Open Due/Unpaid Paid Incomplete No Tax Due Internal Refu…" at bounding box center [1238, 358] width 392 height 33
select select "PYD"
click at [1042, 344] on select "- Select Status Code - Open Due/Unpaid Paid Incomplete No Tax Due Internal Refu…" at bounding box center [1238, 358] width 392 height 33
type input "[DATE]"
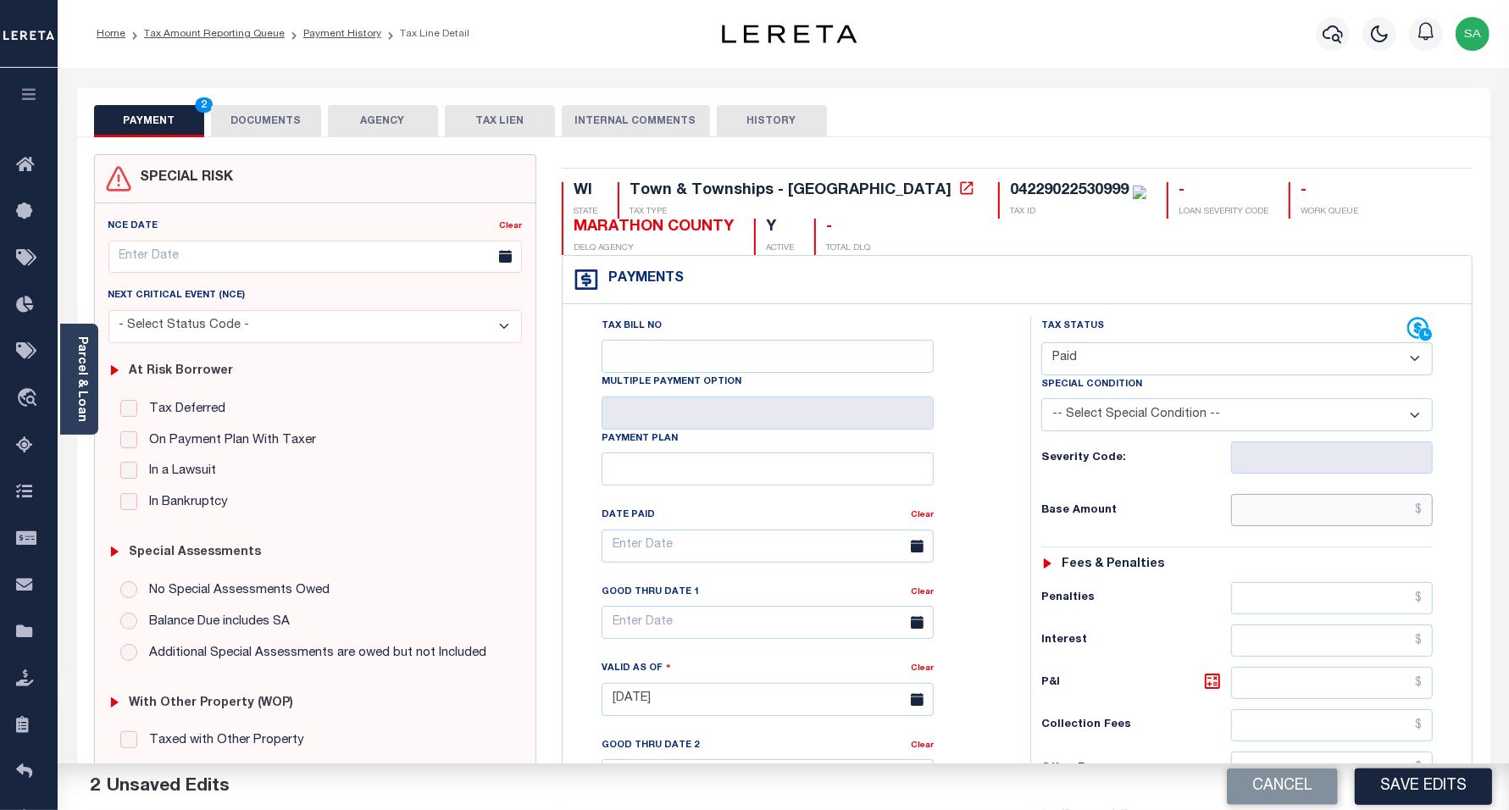
click at [1286, 515] on input "text" at bounding box center [1332, 510] width 202 height 32
type input "$0.00"
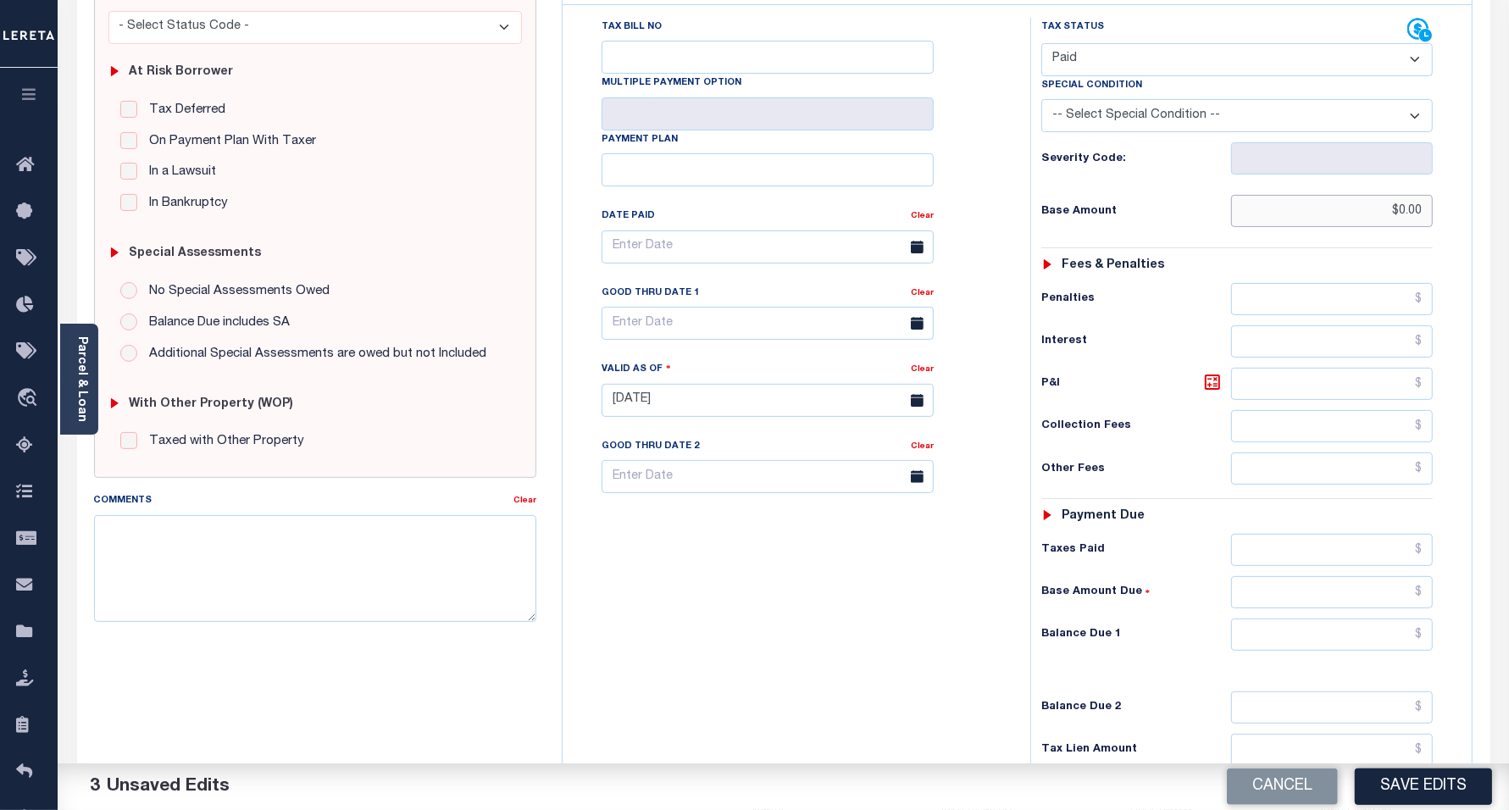
scroll to position [424, 0]
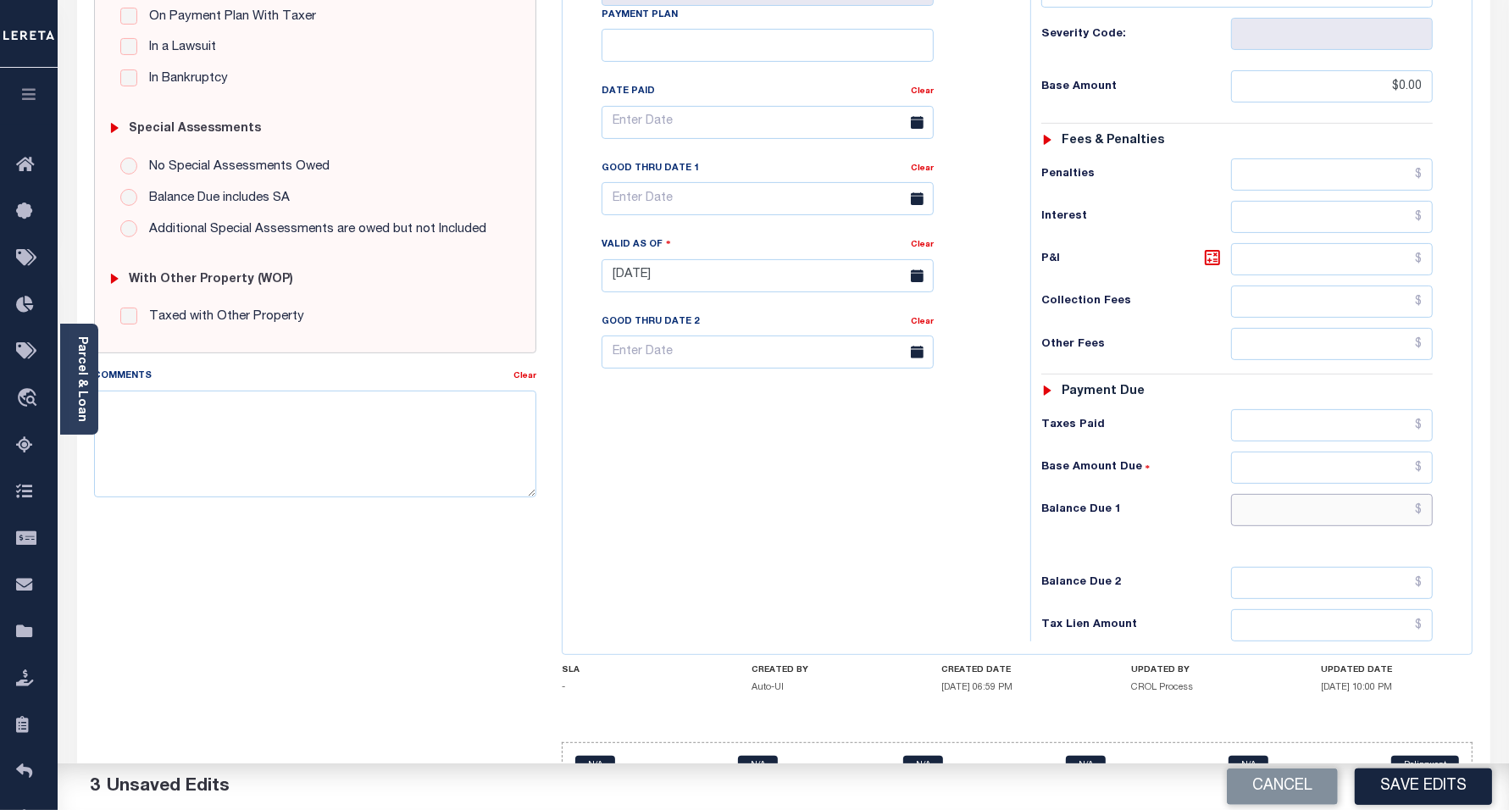
click at [1265, 521] on input "text" at bounding box center [1332, 510] width 202 height 32
type input "$0.00"
click at [835, 557] on div "Tax Bill No Multiple Payment Option Payment Plan Clear" at bounding box center [792, 267] width 451 height 748
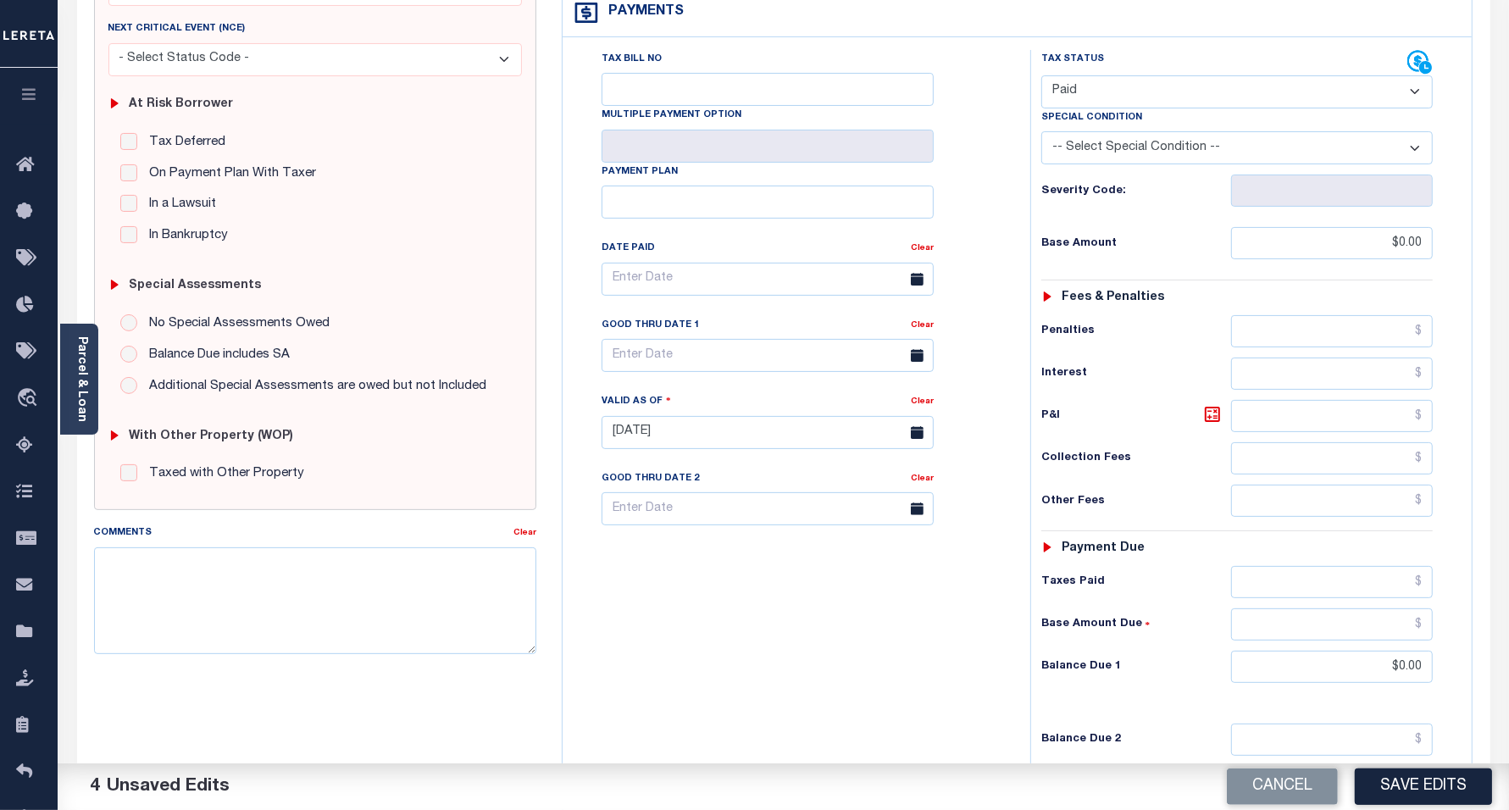
scroll to position [0, 0]
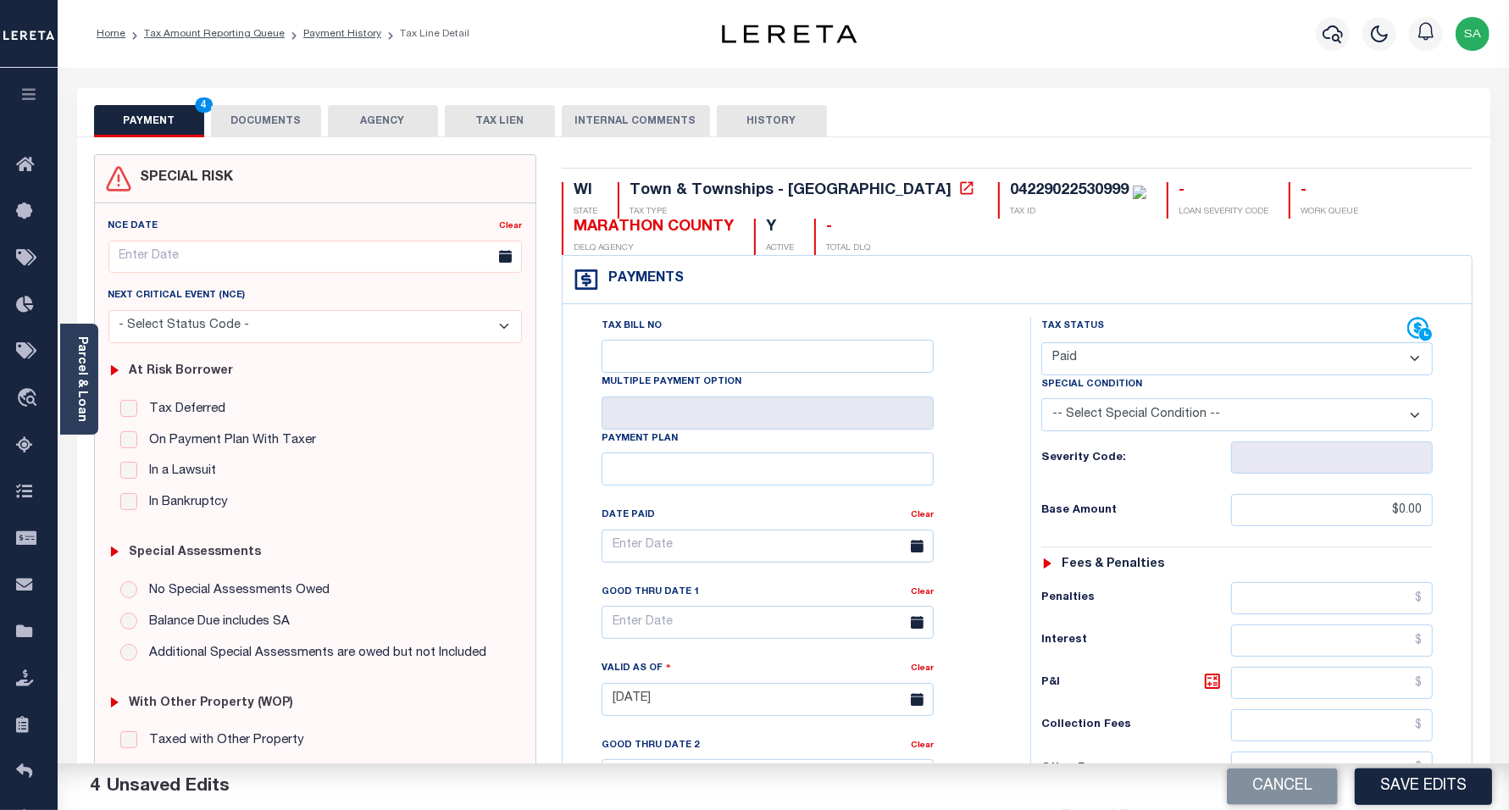
click at [269, 120] on button "DOCUMENTS" at bounding box center [266, 121] width 110 height 32
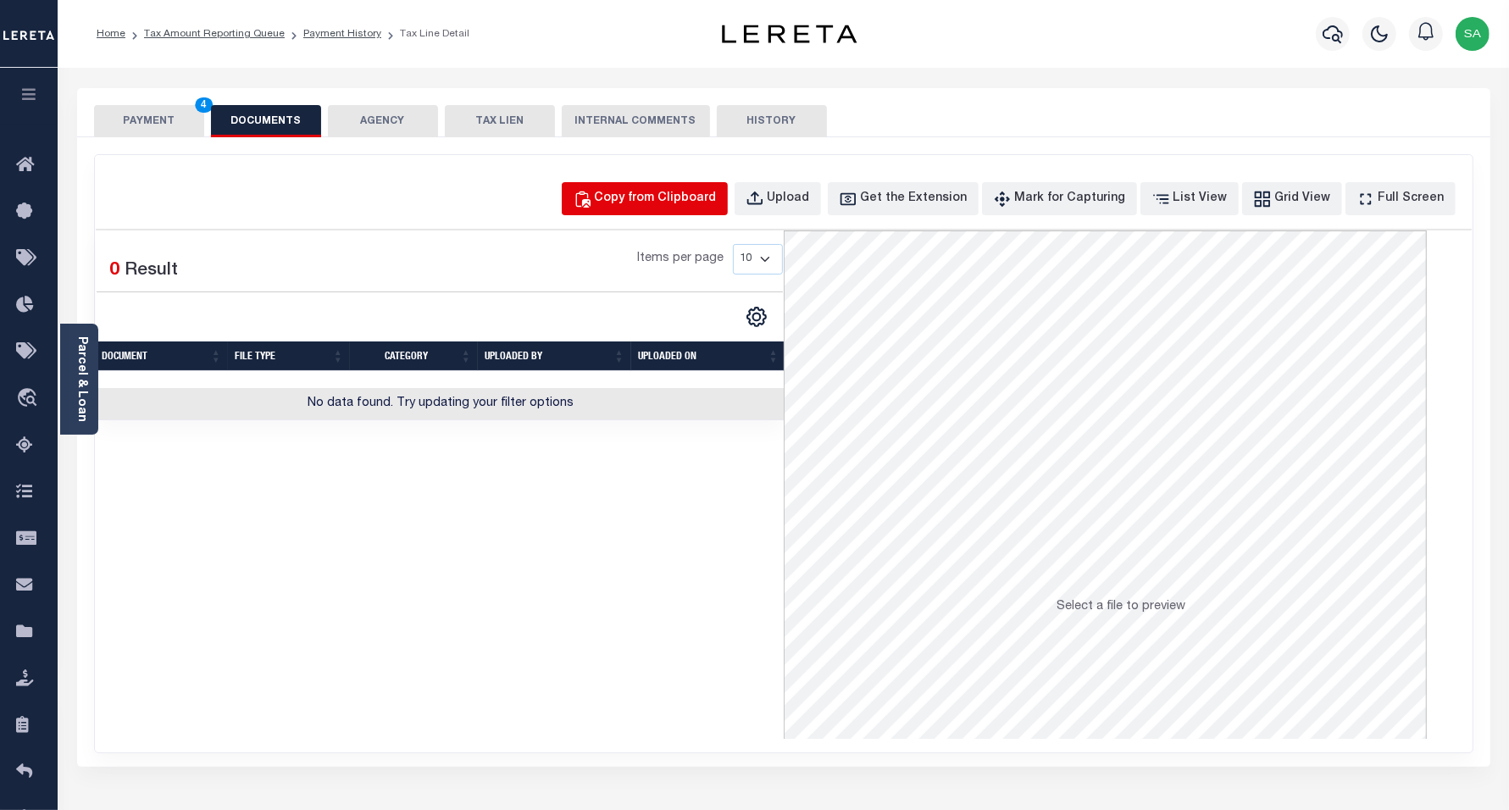
click at [705, 208] on button "Copy from Clipboard" at bounding box center [645, 198] width 166 height 33
select select "POP"
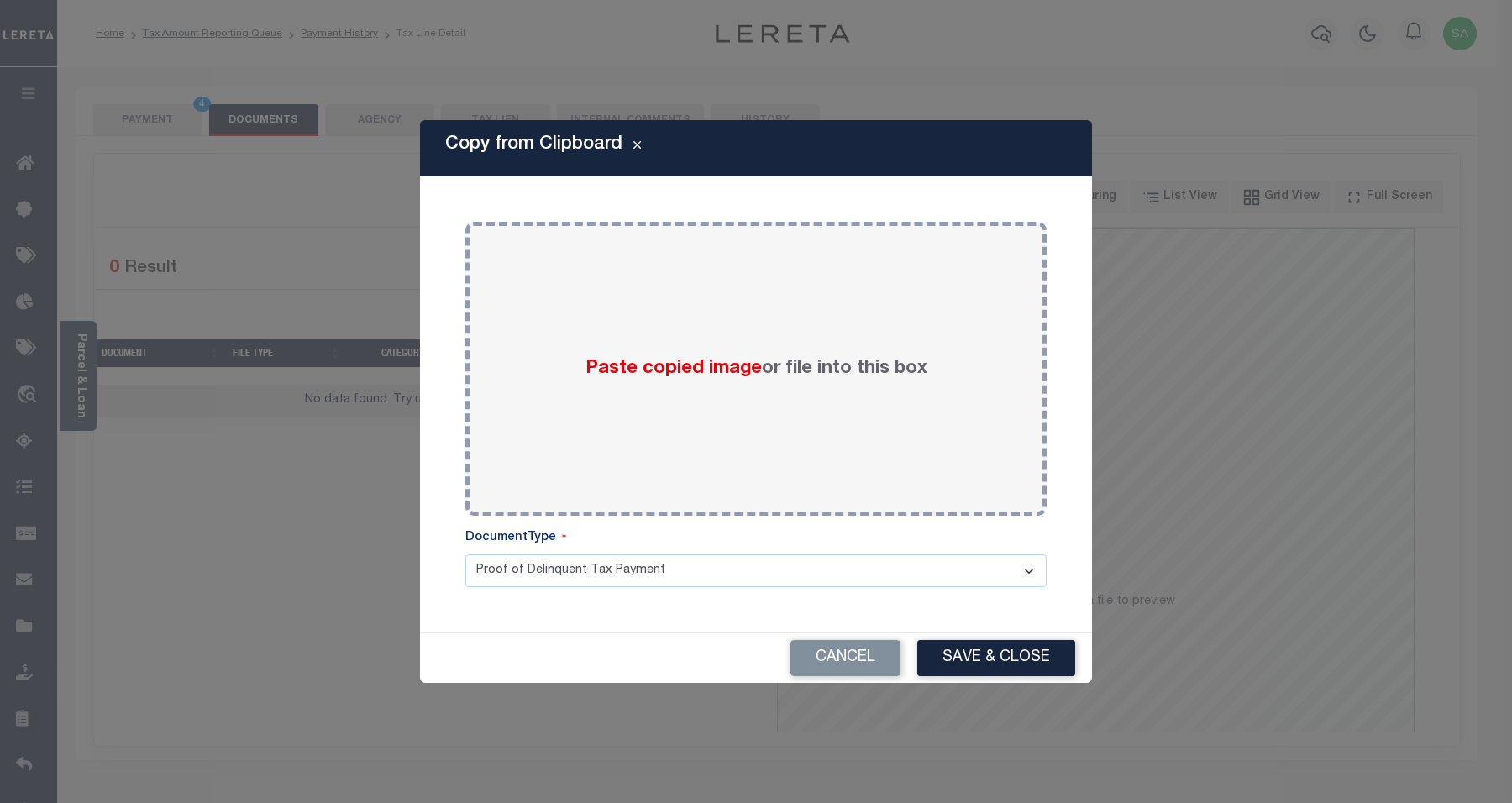
click at [815, 518] on div "Paste copied image or file into this box Select file or drag into this box Plea…" at bounding box center [755, 404] width 631 height 416
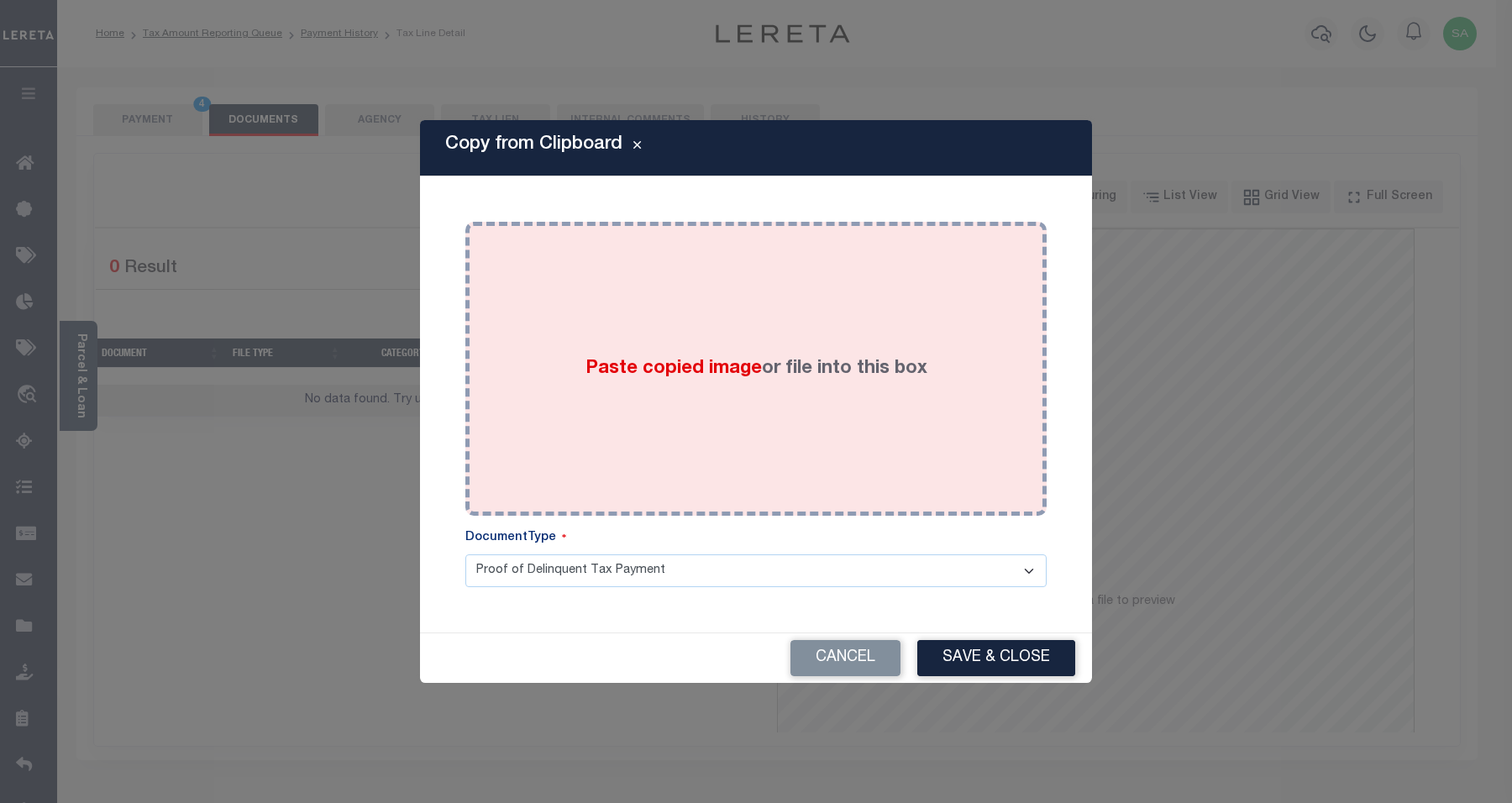
click at [816, 510] on div "Paste copied image or file into this box" at bounding box center [756, 369] width 581 height 294
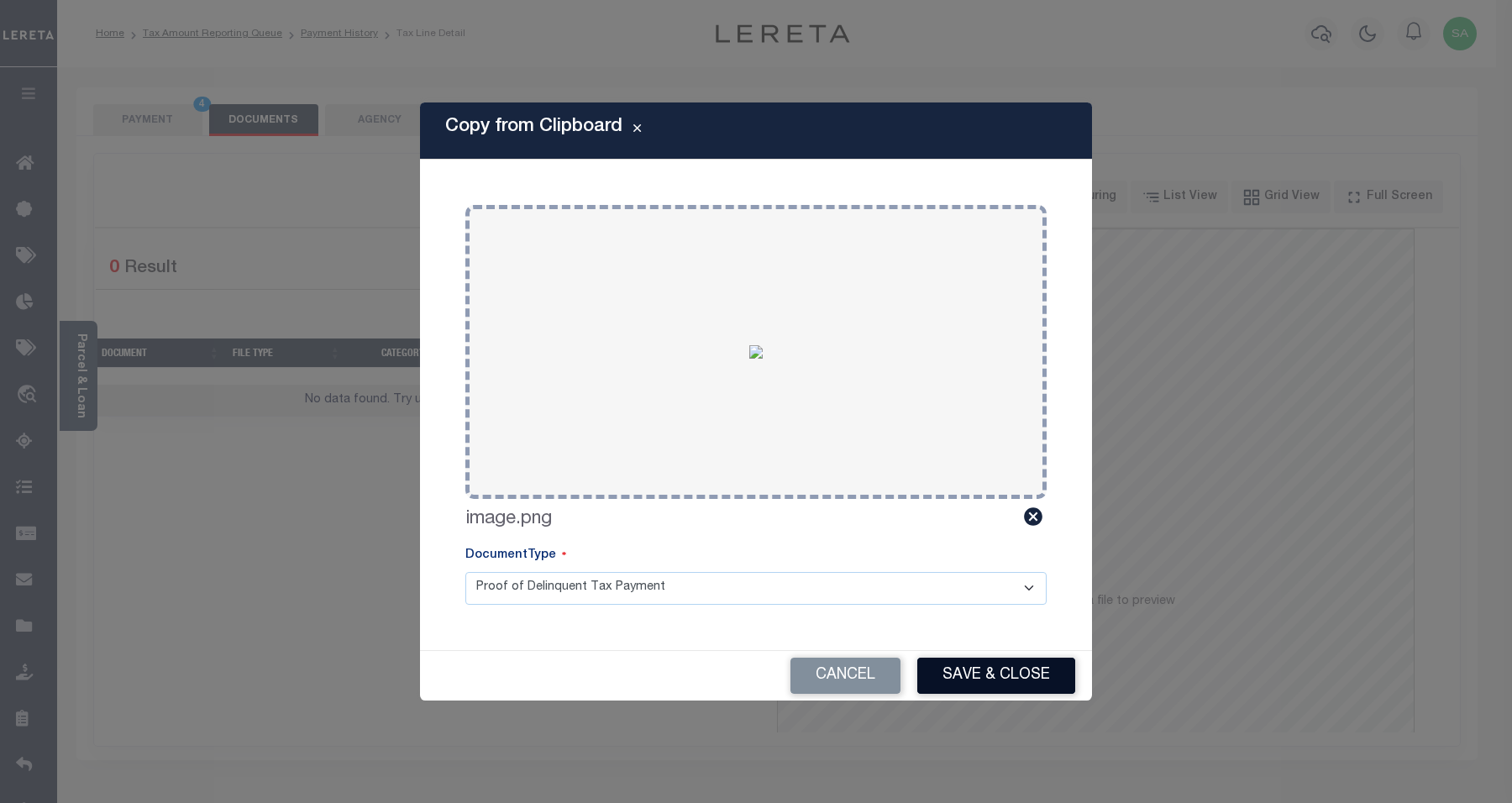
click at [1029, 679] on button "Save & Close" at bounding box center [996, 676] width 158 height 36
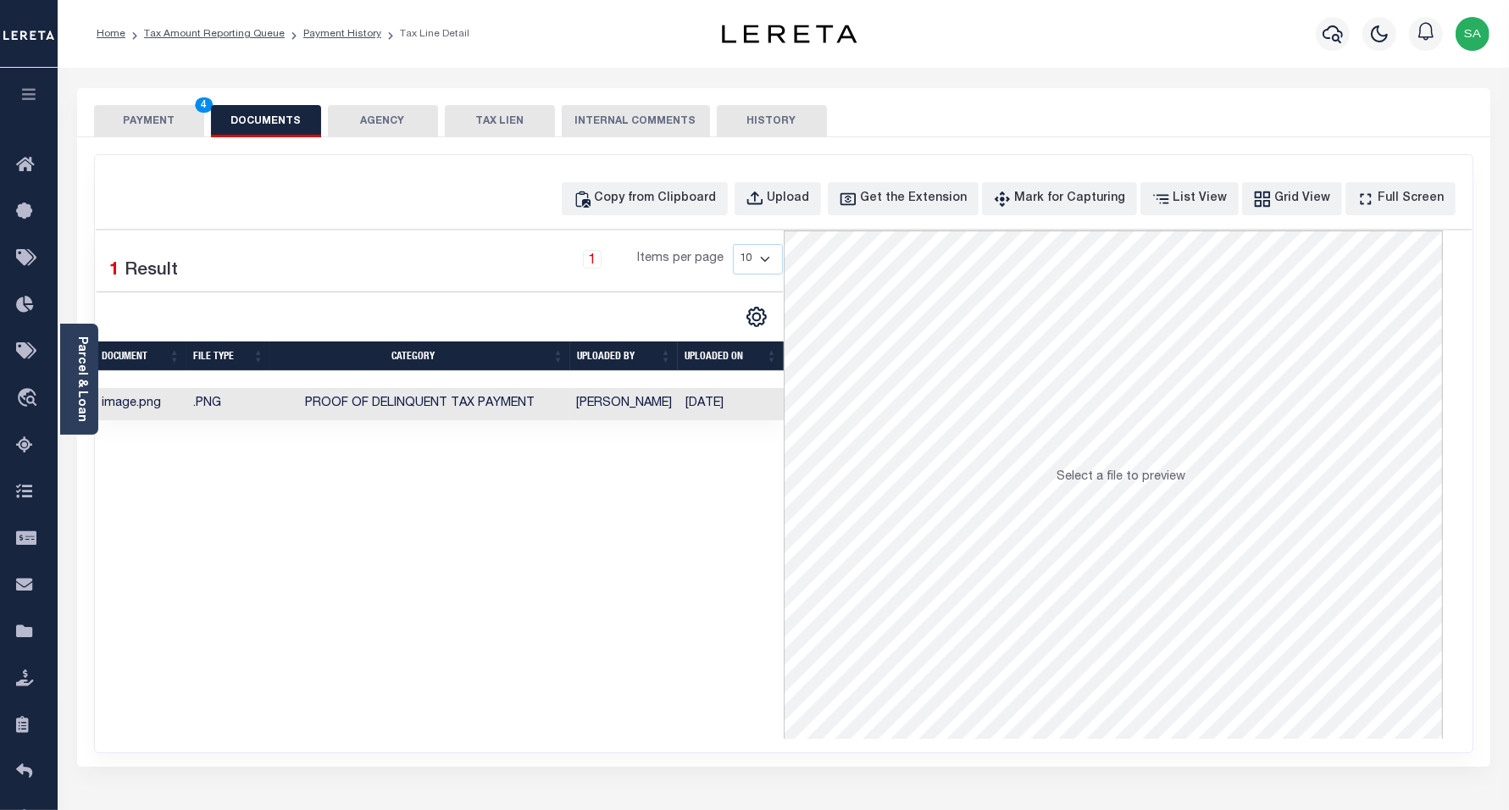
click at [125, 121] on button "PAYMENT 4" at bounding box center [149, 121] width 110 height 32
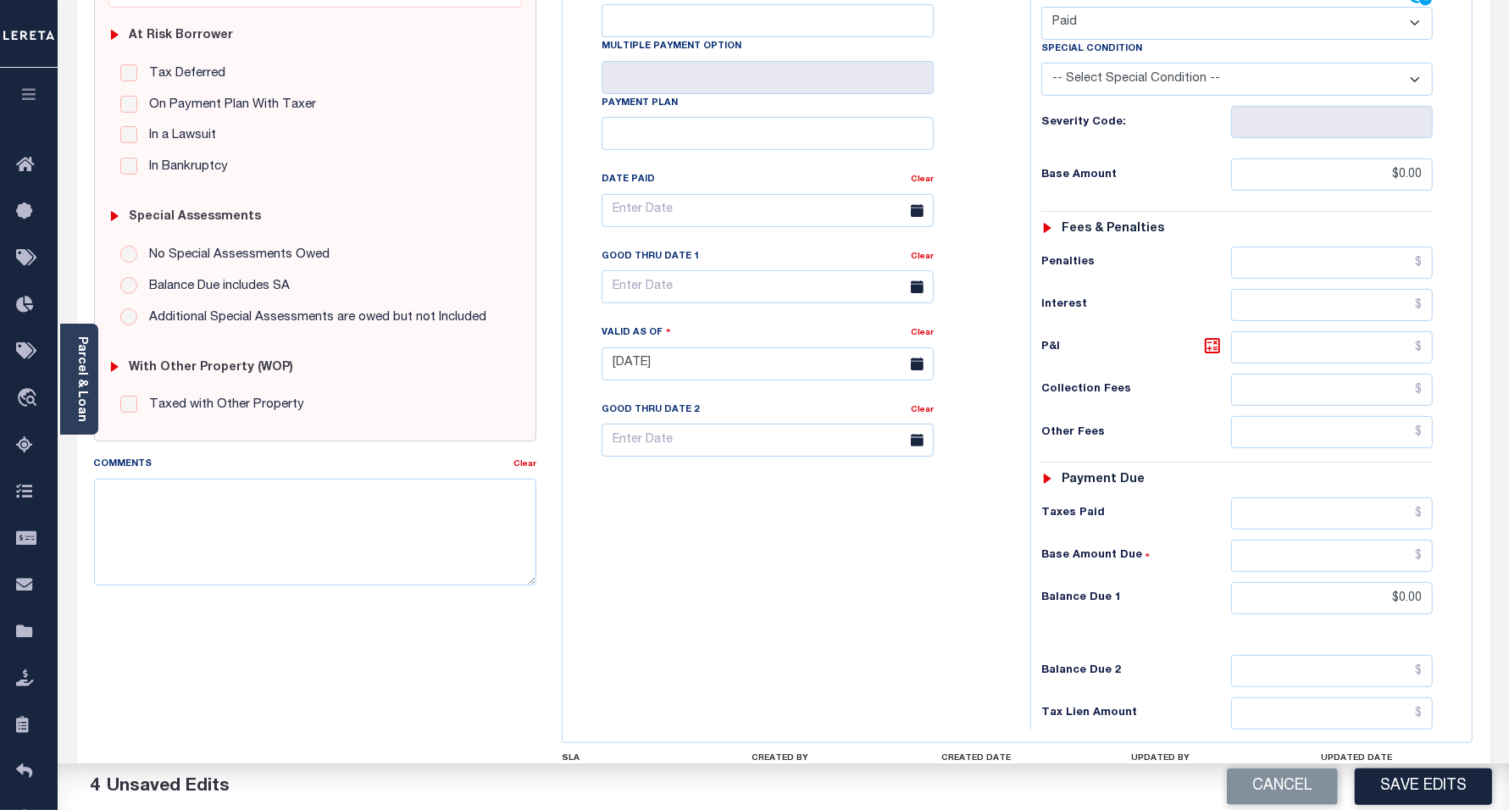
scroll to position [424, 0]
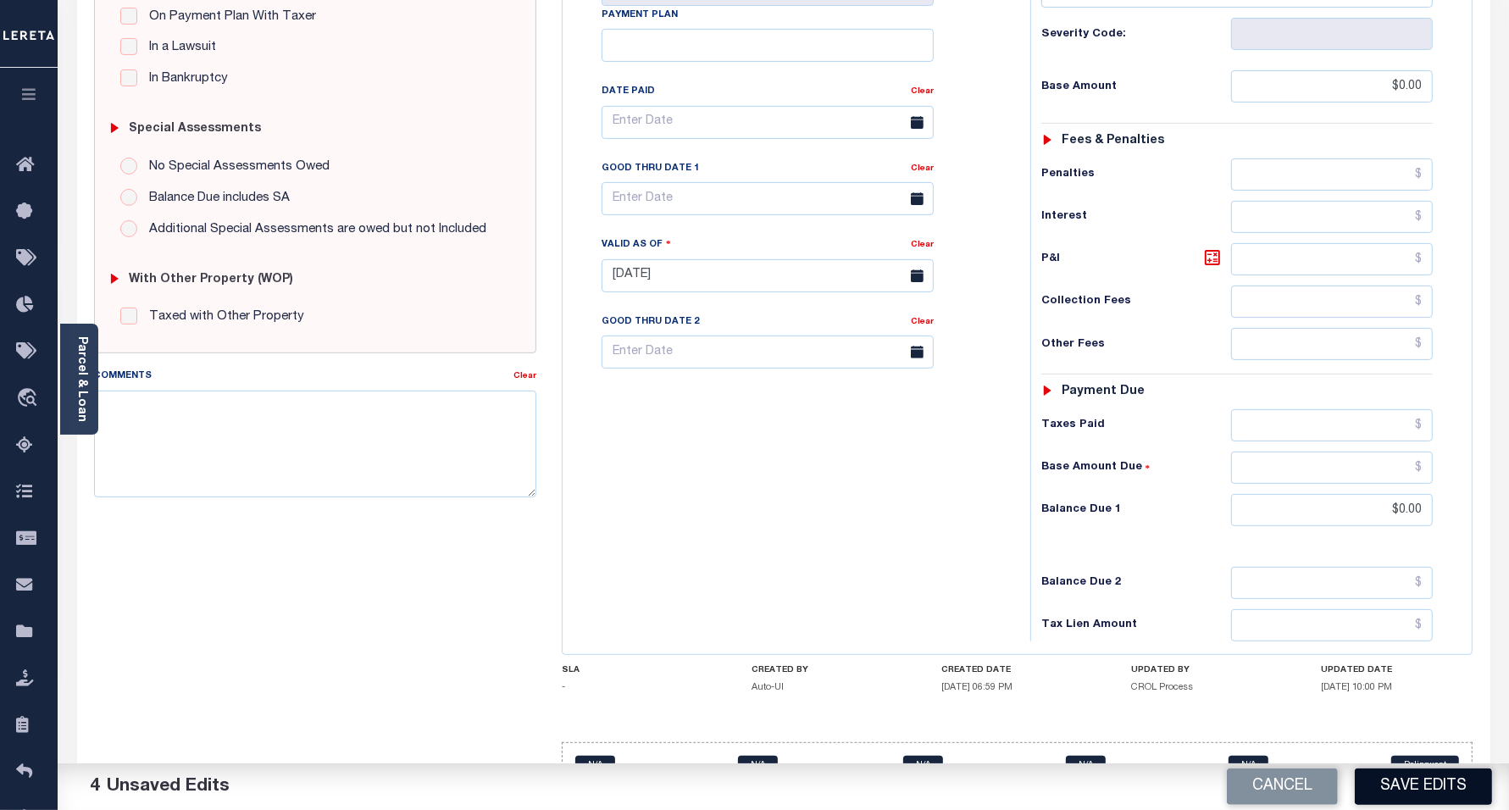
click at [1439, 789] on button "Save Edits" at bounding box center [1423, 787] width 137 height 36
checkbox input "false"
type input "$0"
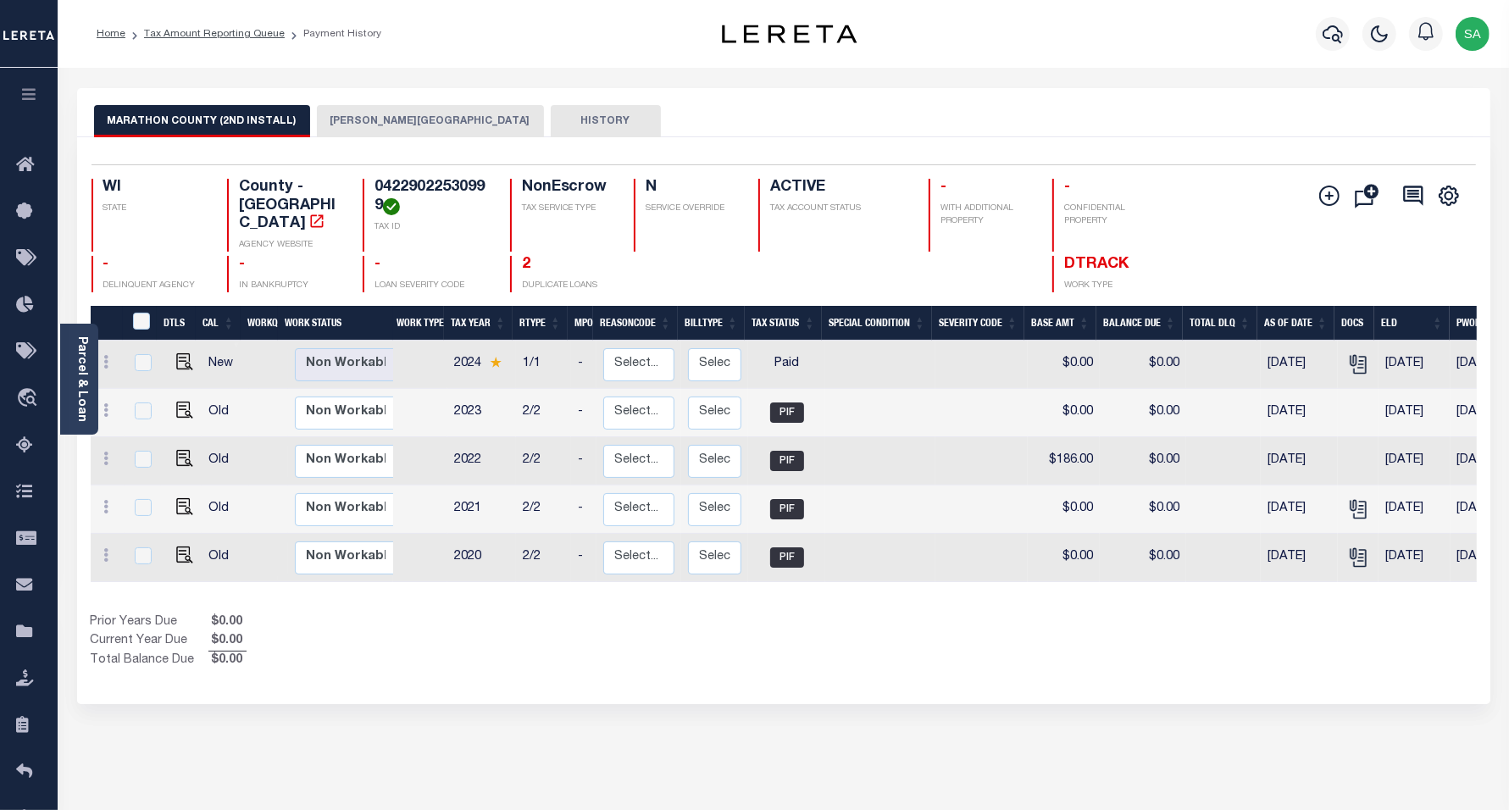
click at [360, 120] on button "[PERSON_NAME][GEOGRAPHIC_DATA]" at bounding box center [430, 121] width 227 height 32
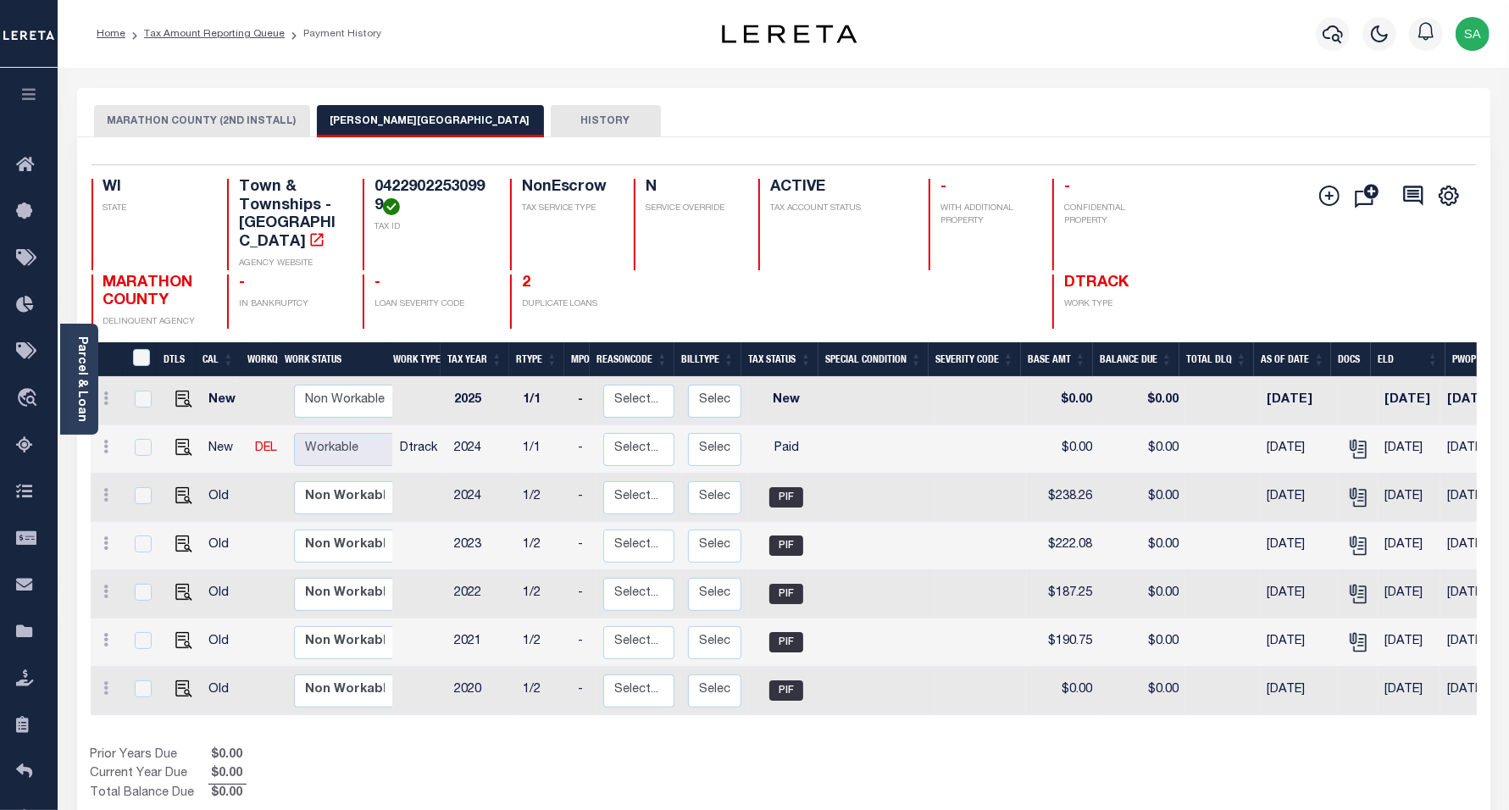
click at [192, 125] on button "MARATHON COUNTY (2ND INSTALL)" at bounding box center [202, 121] width 216 height 32
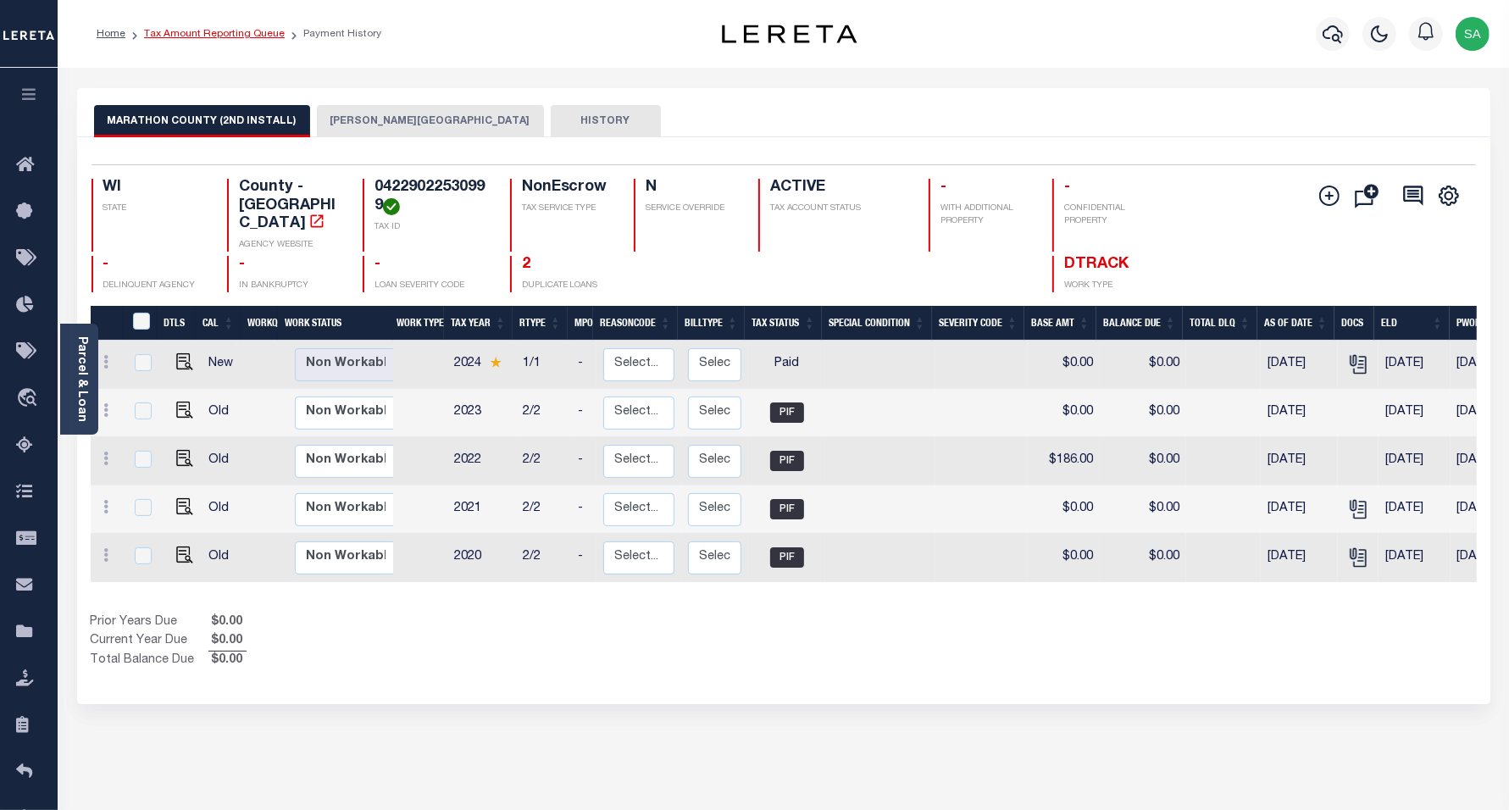
click at [197, 34] on link "Tax Amount Reporting Queue" at bounding box center [214, 34] width 141 height 10
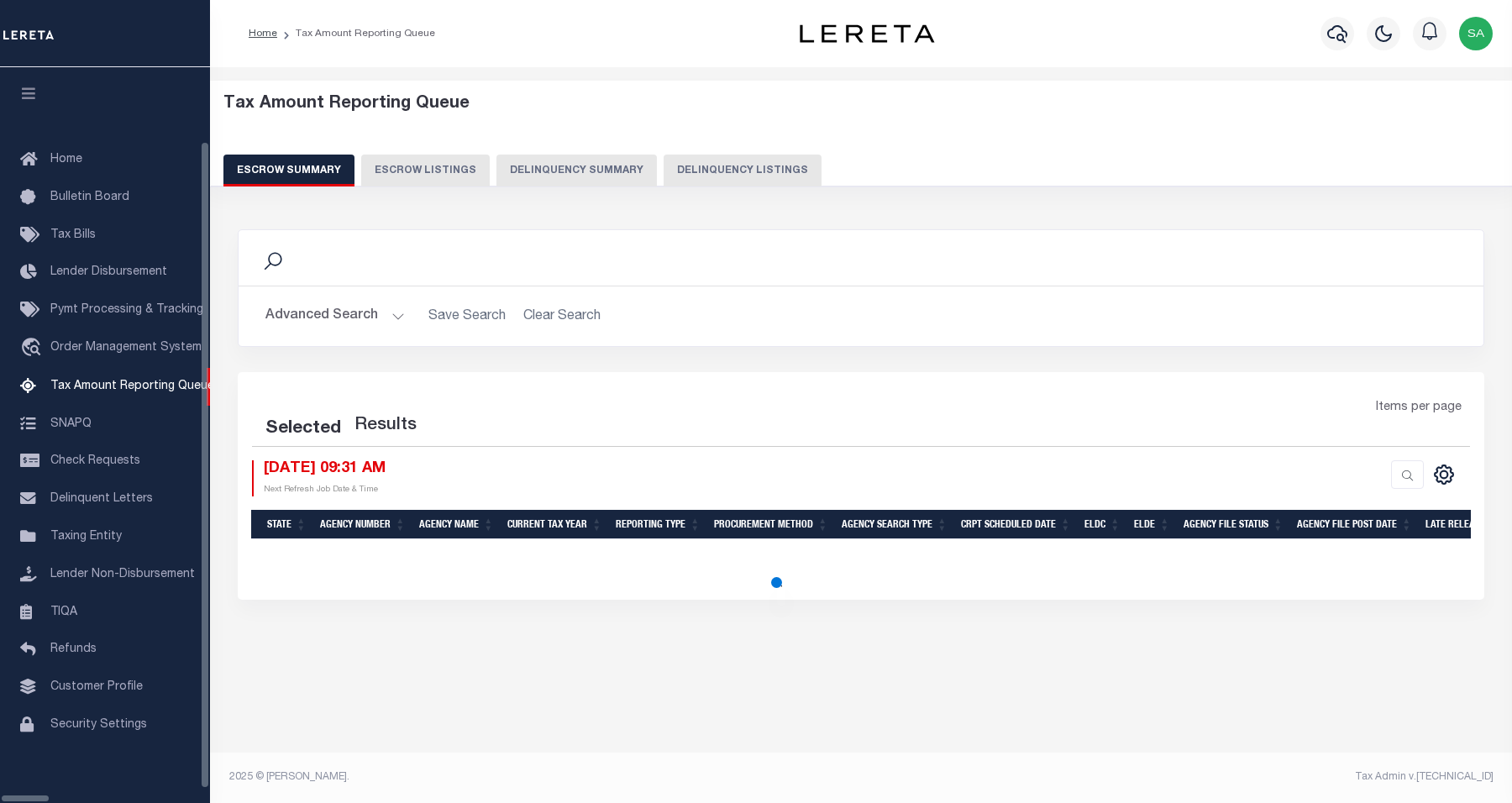
select select "100"
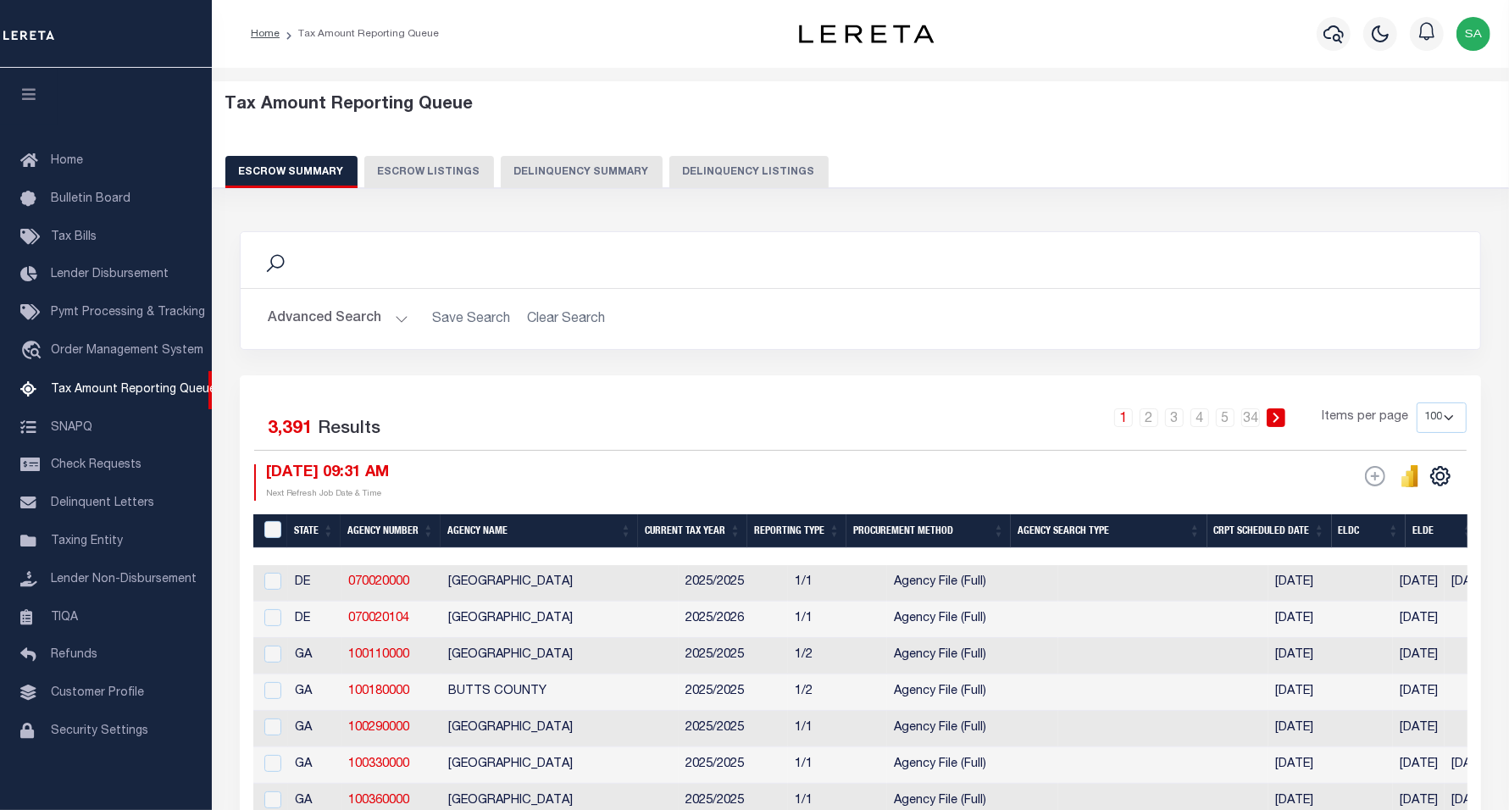
click at [780, 180] on button "Delinquency Listings" at bounding box center [749, 172] width 159 height 32
select select "100"
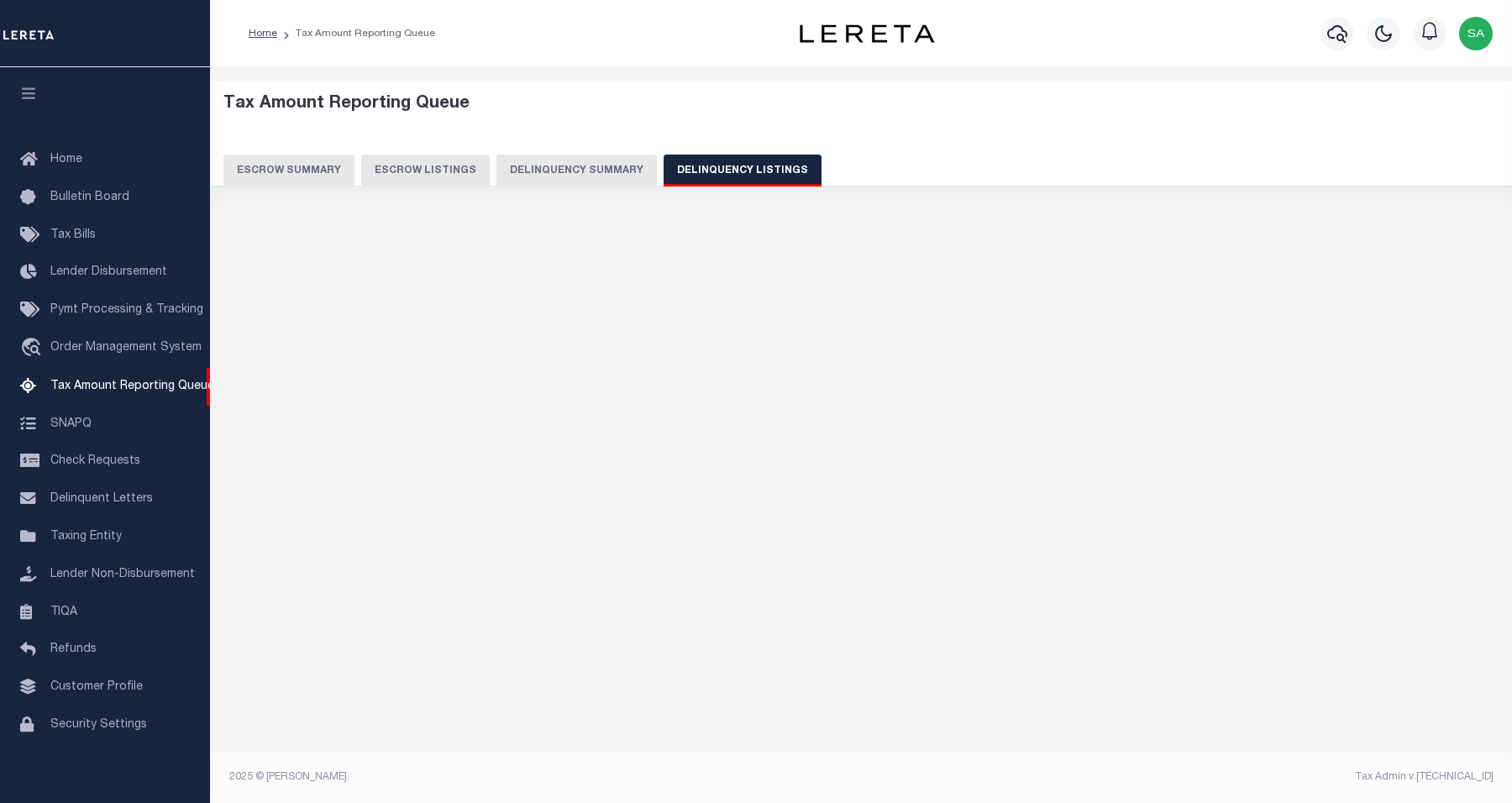
select select "100"
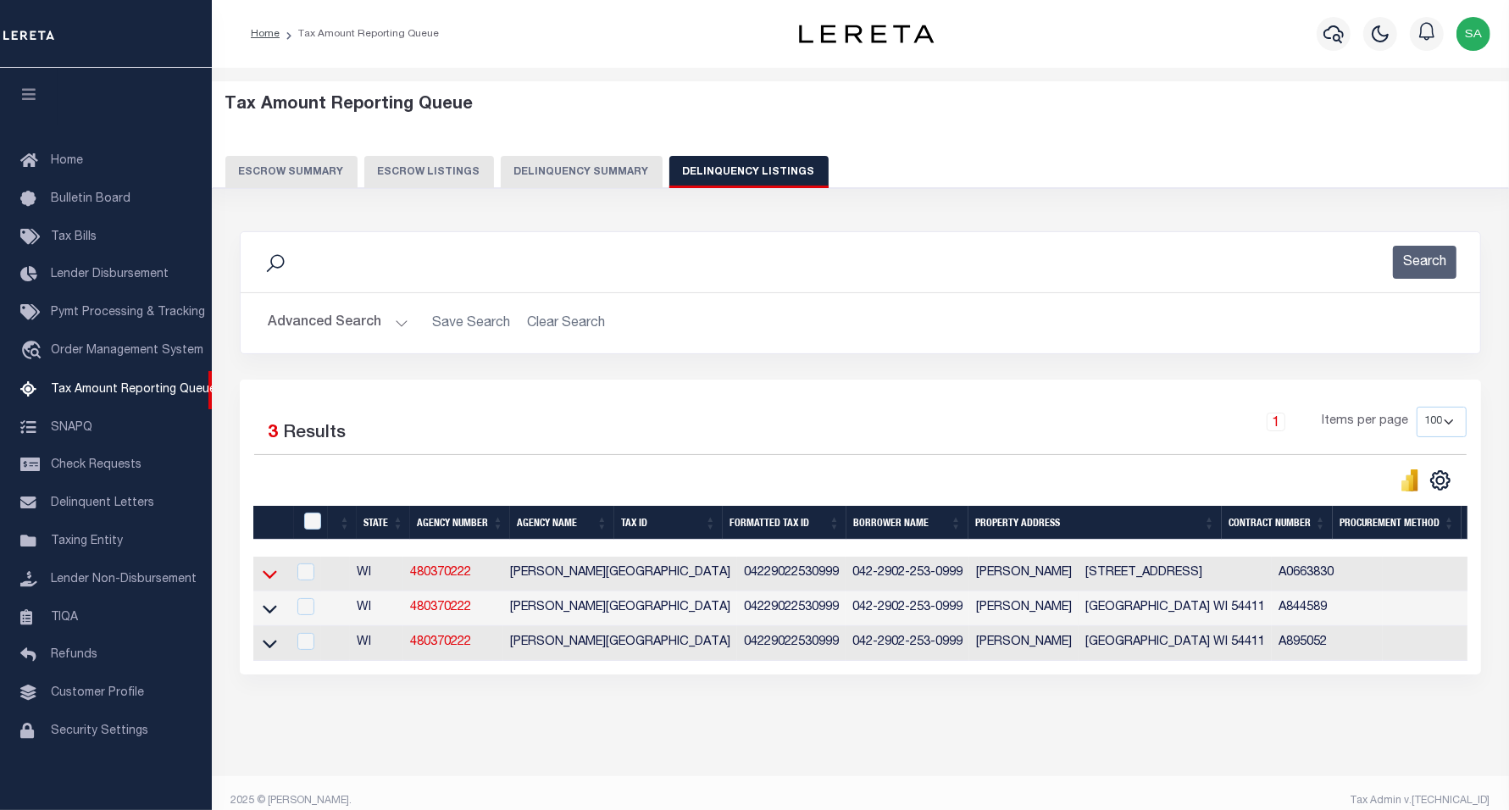
click at [273, 578] on icon at bounding box center [270, 574] width 14 height 18
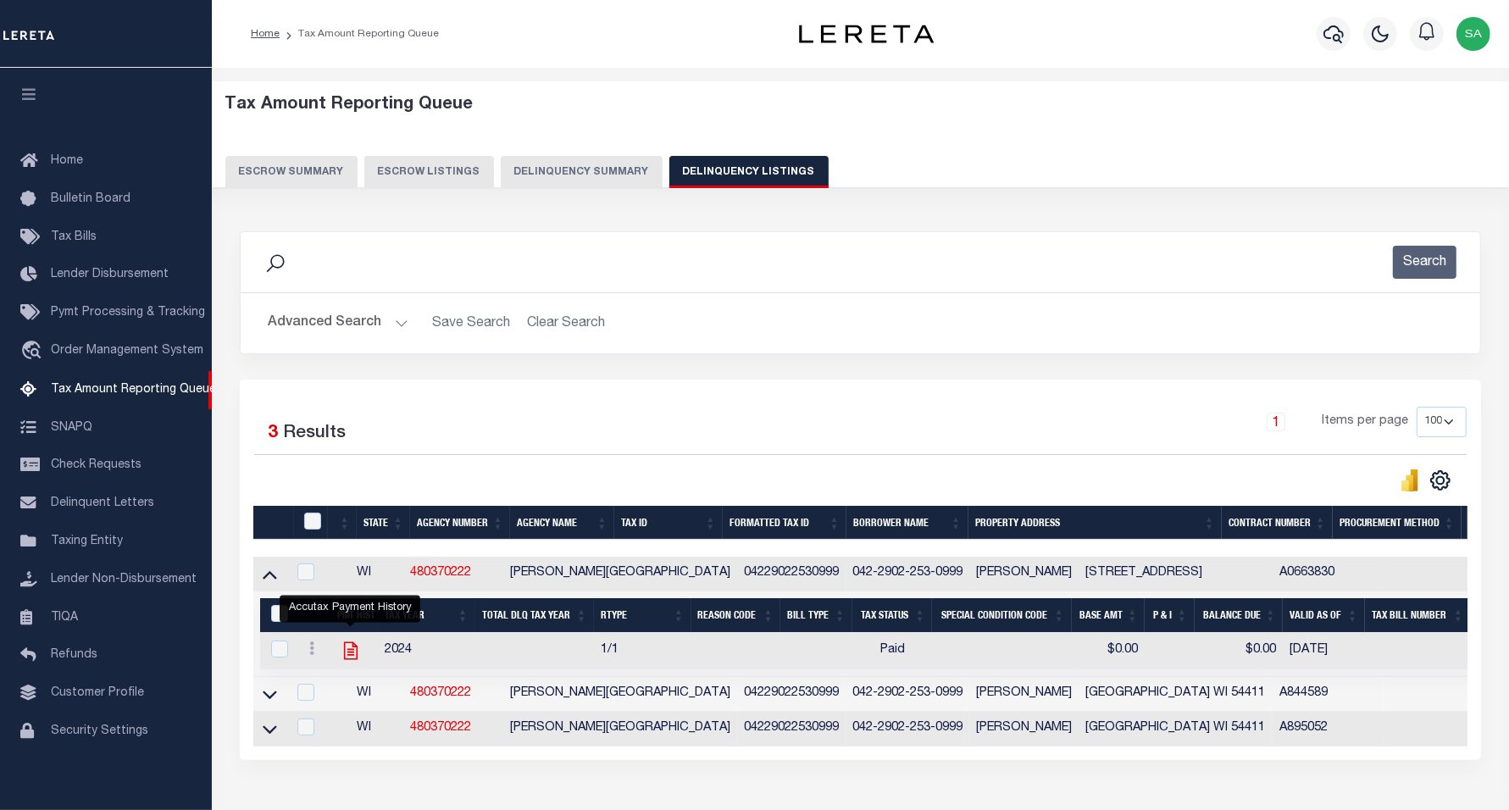
click at [348, 660] on icon "" at bounding box center [350, 651] width 14 height 18
checkbox input "true"
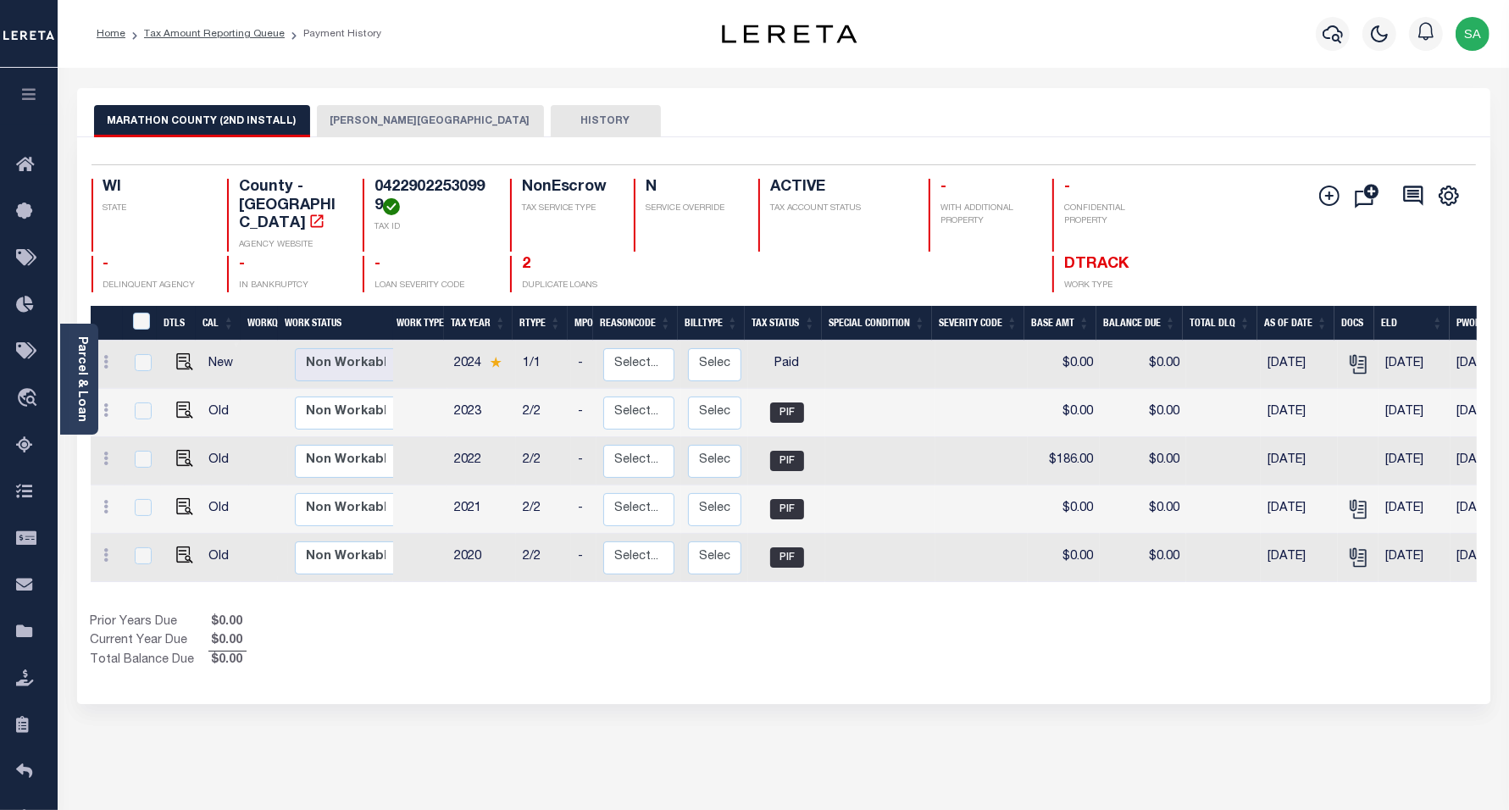
click at [350, 129] on button "[PERSON_NAME][GEOGRAPHIC_DATA]" at bounding box center [430, 121] width 227 height 32
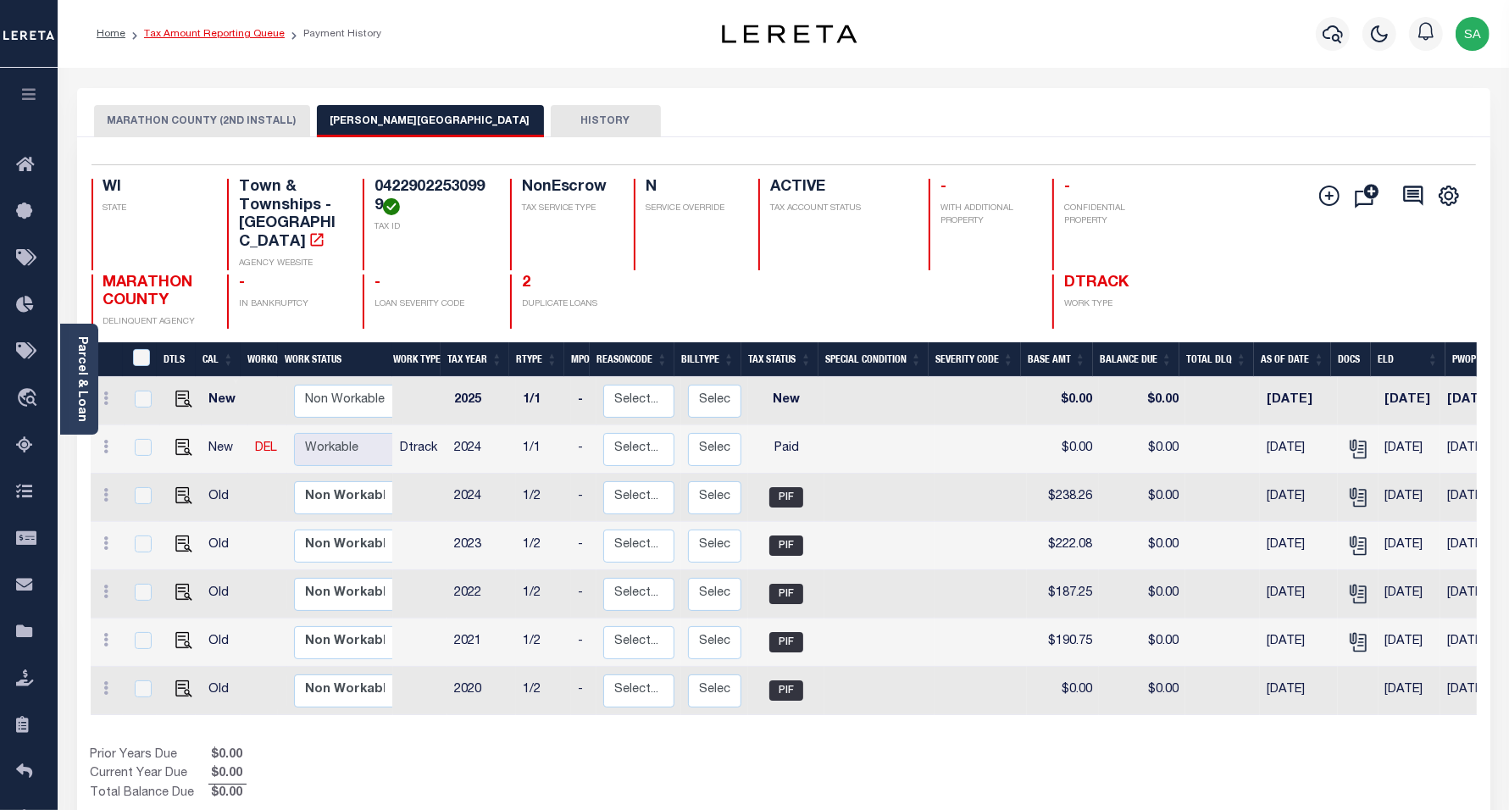
click at [184, 31] on link "Tax Amount Reporting Queue" at bounding box center [214, 34] width 141 height 10
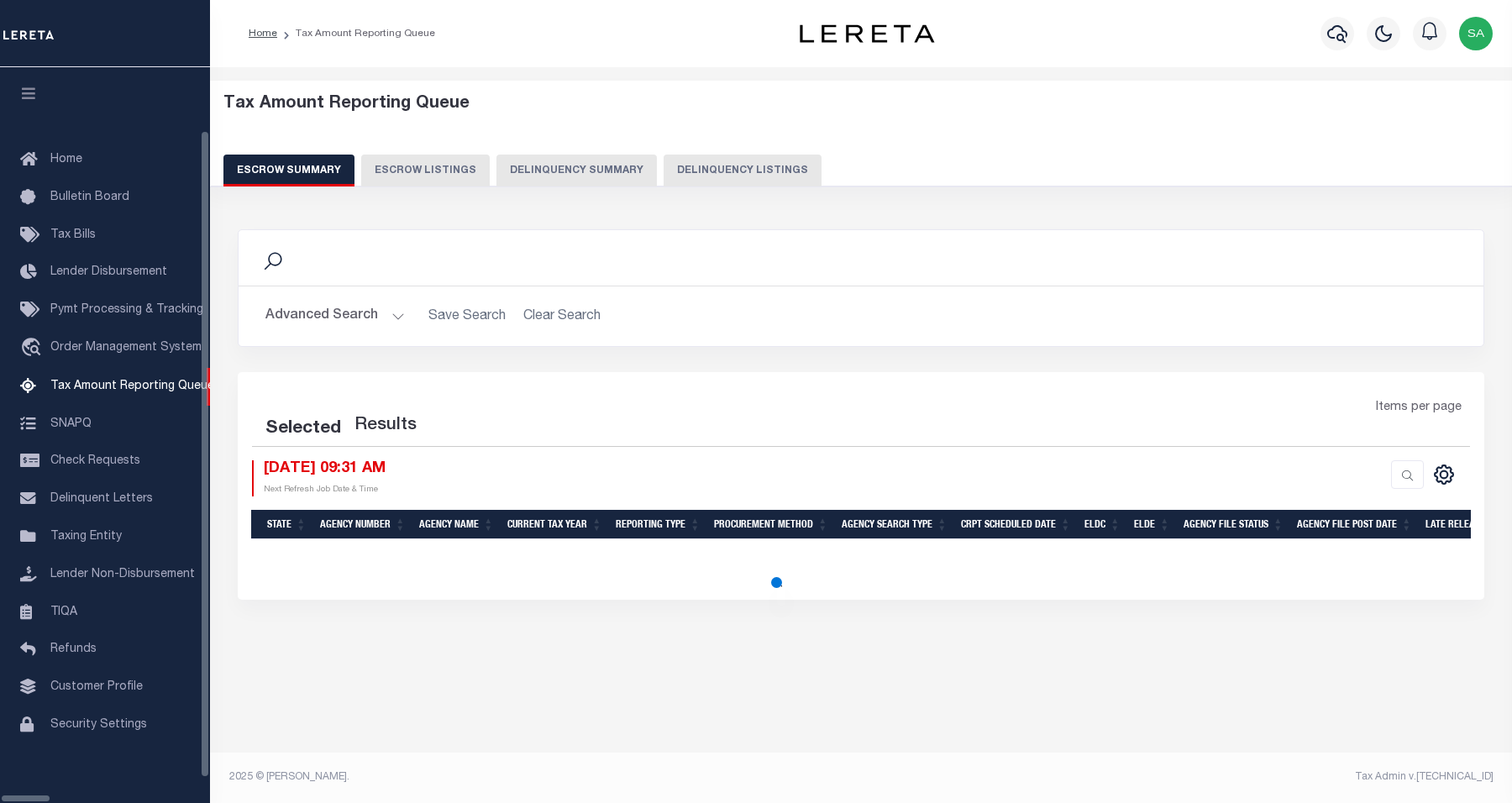
select select "100"
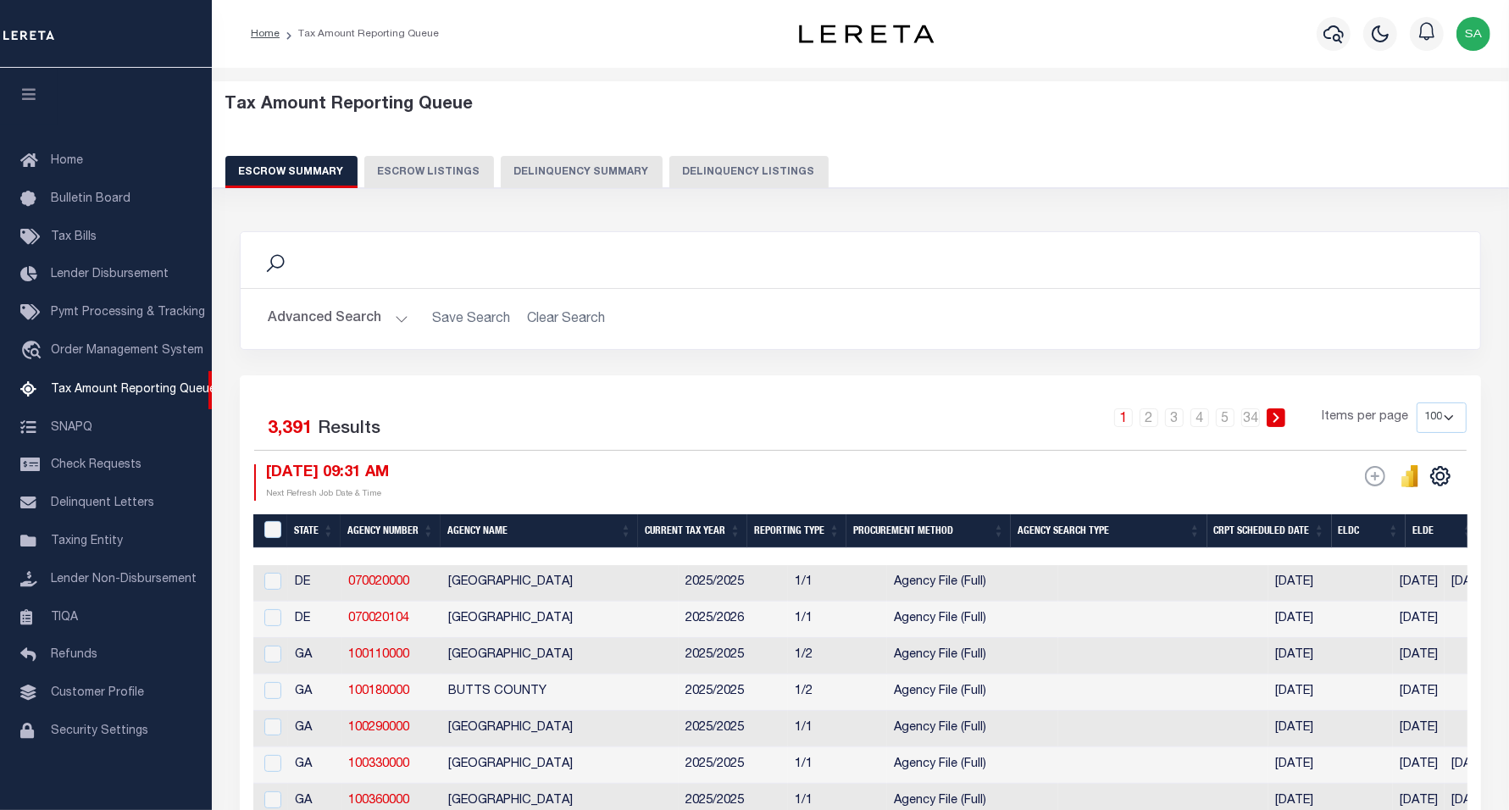
click at [717, 166] on button "Delinquency Listings" at bounding box center [749, 172] width 159 height 32
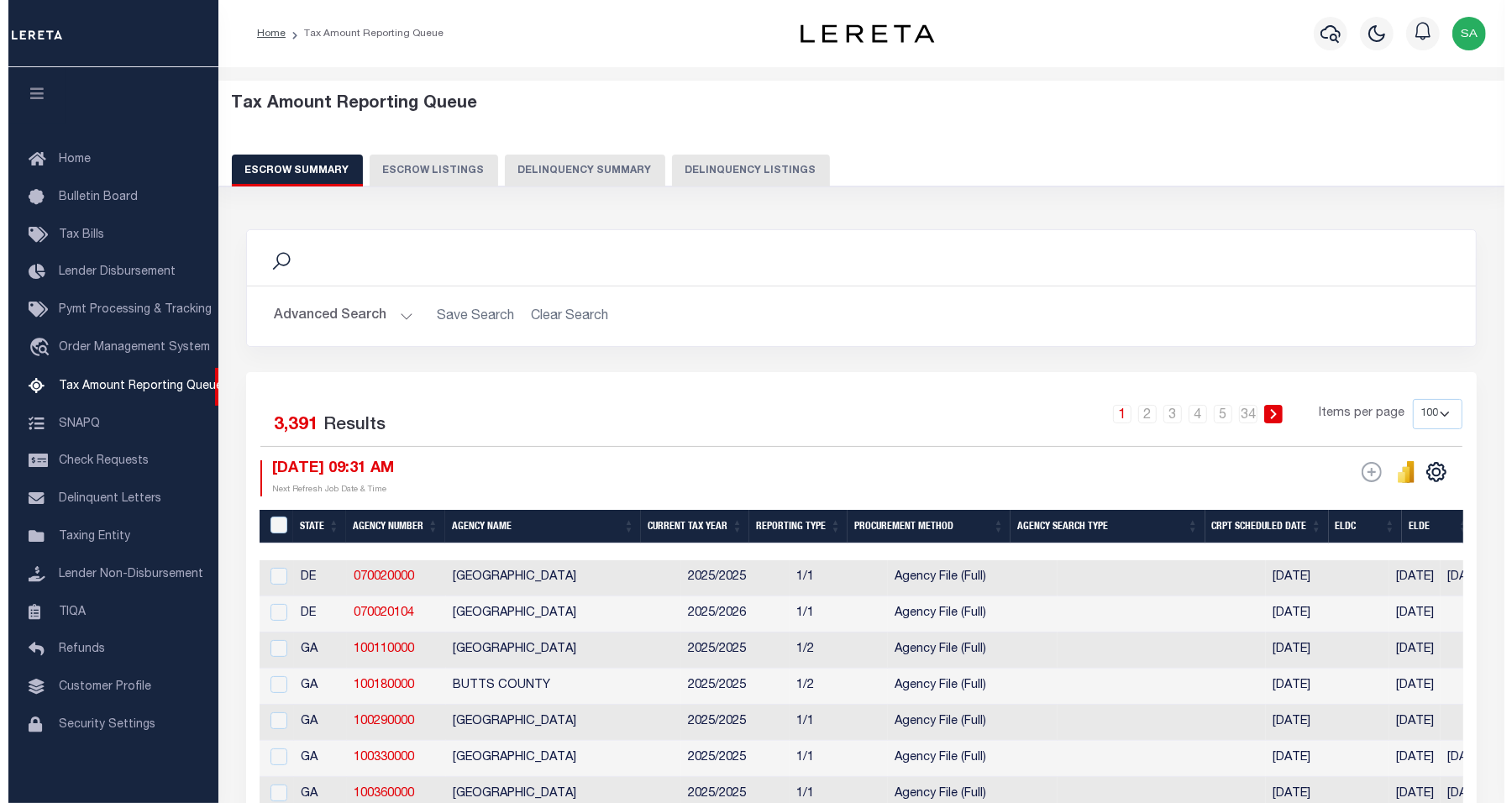
select select "100"
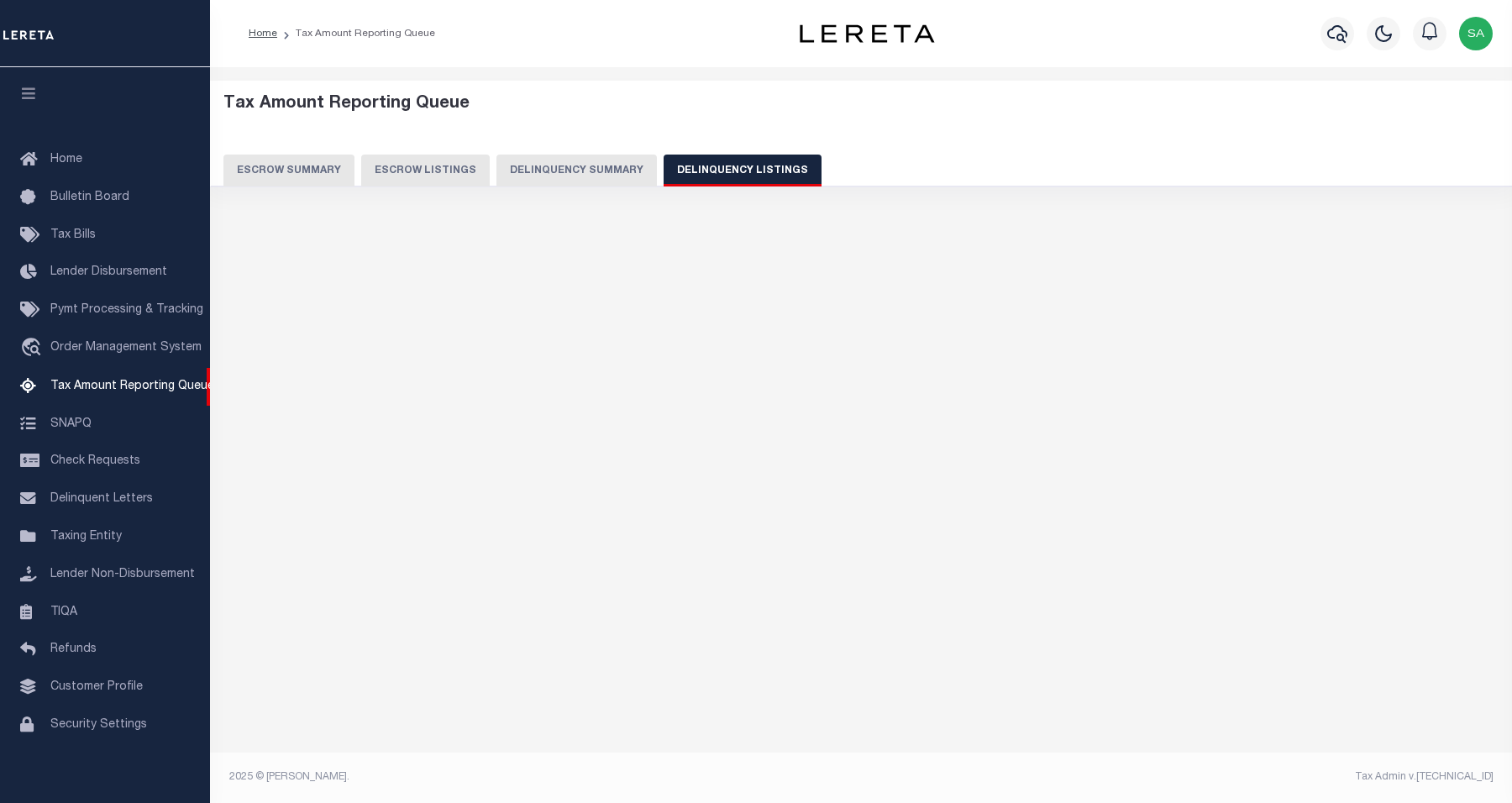
select select "100"
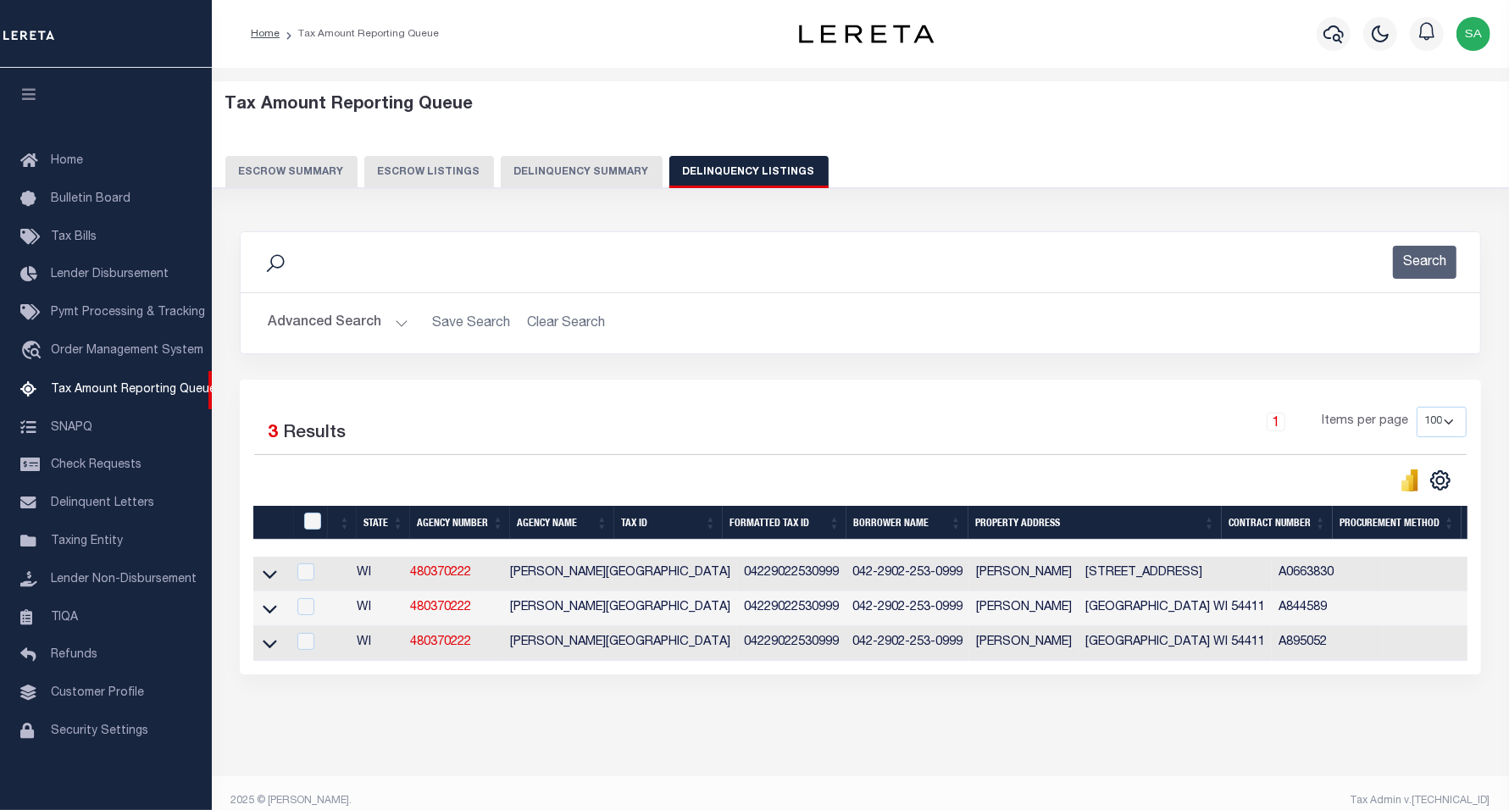
click at [322, 326] on button "Advanced Search" at bounding box center [338, 323] width 141 height 33
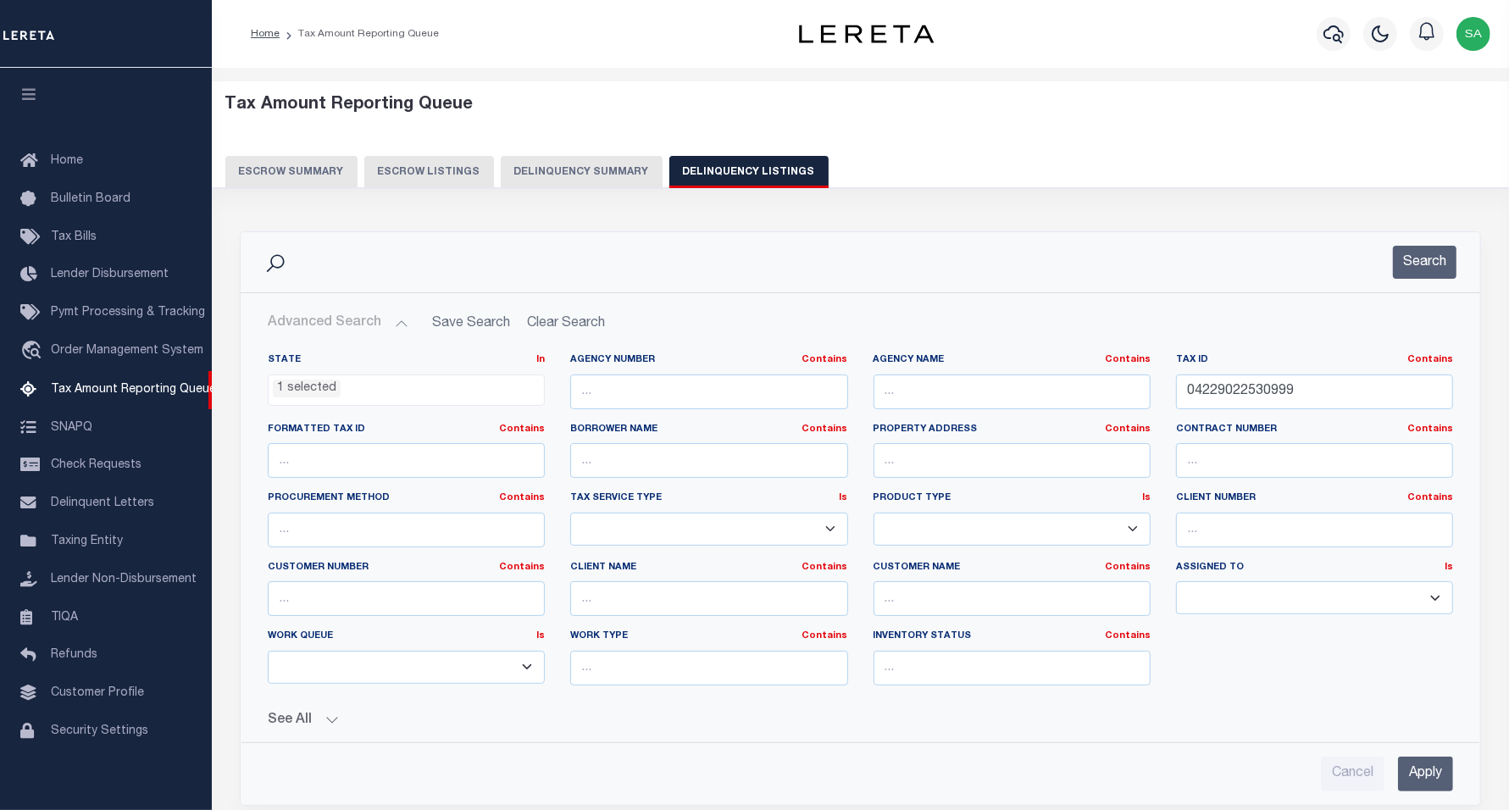
click at [322, 326] on button "Advanced Search" at bounding box center [338, 323] width 141 height 33
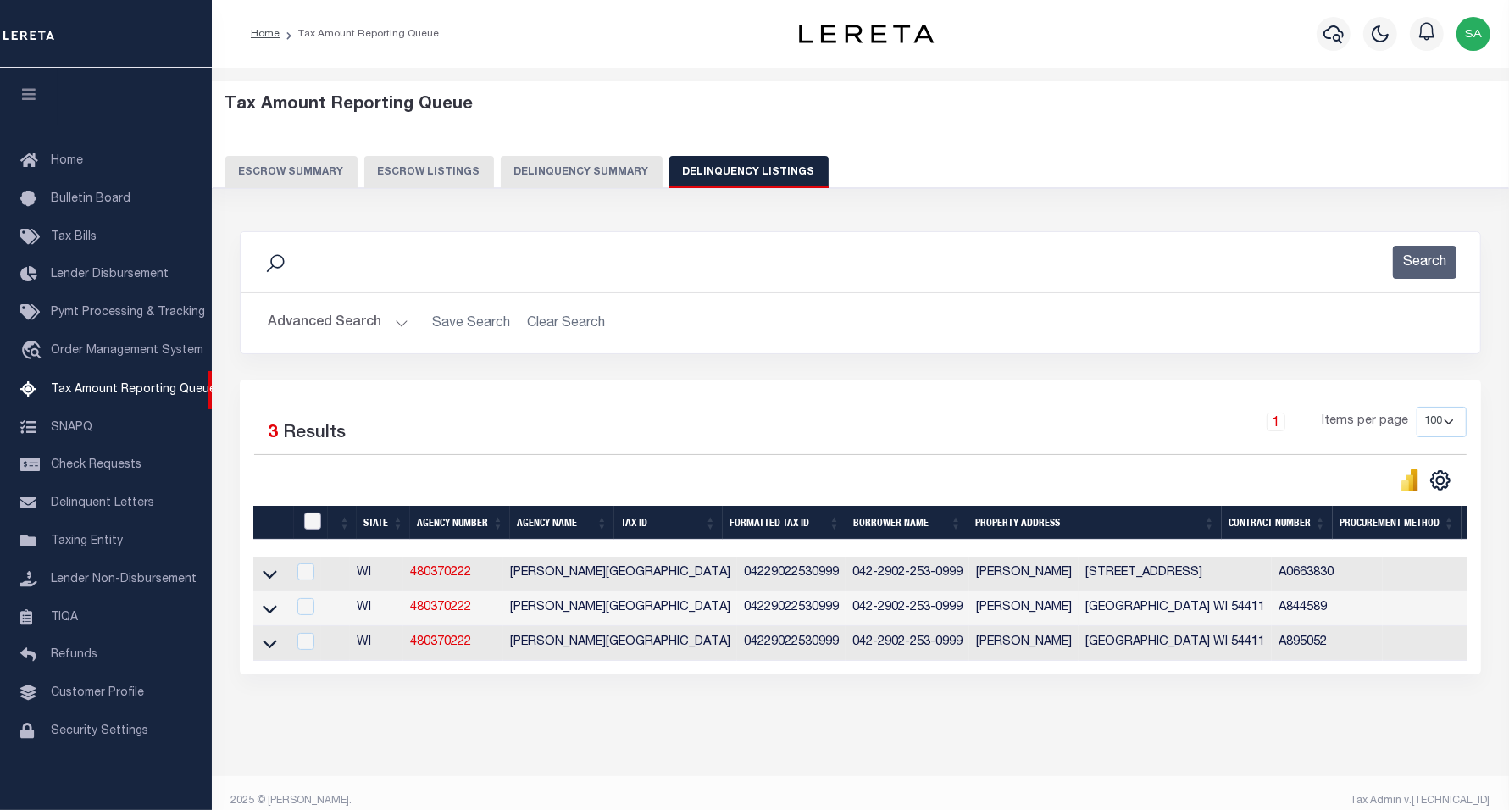
click at [312, 530] on input "checkbox" at bounding box center [312, 521] width 17 height 17
checkbox input "true"
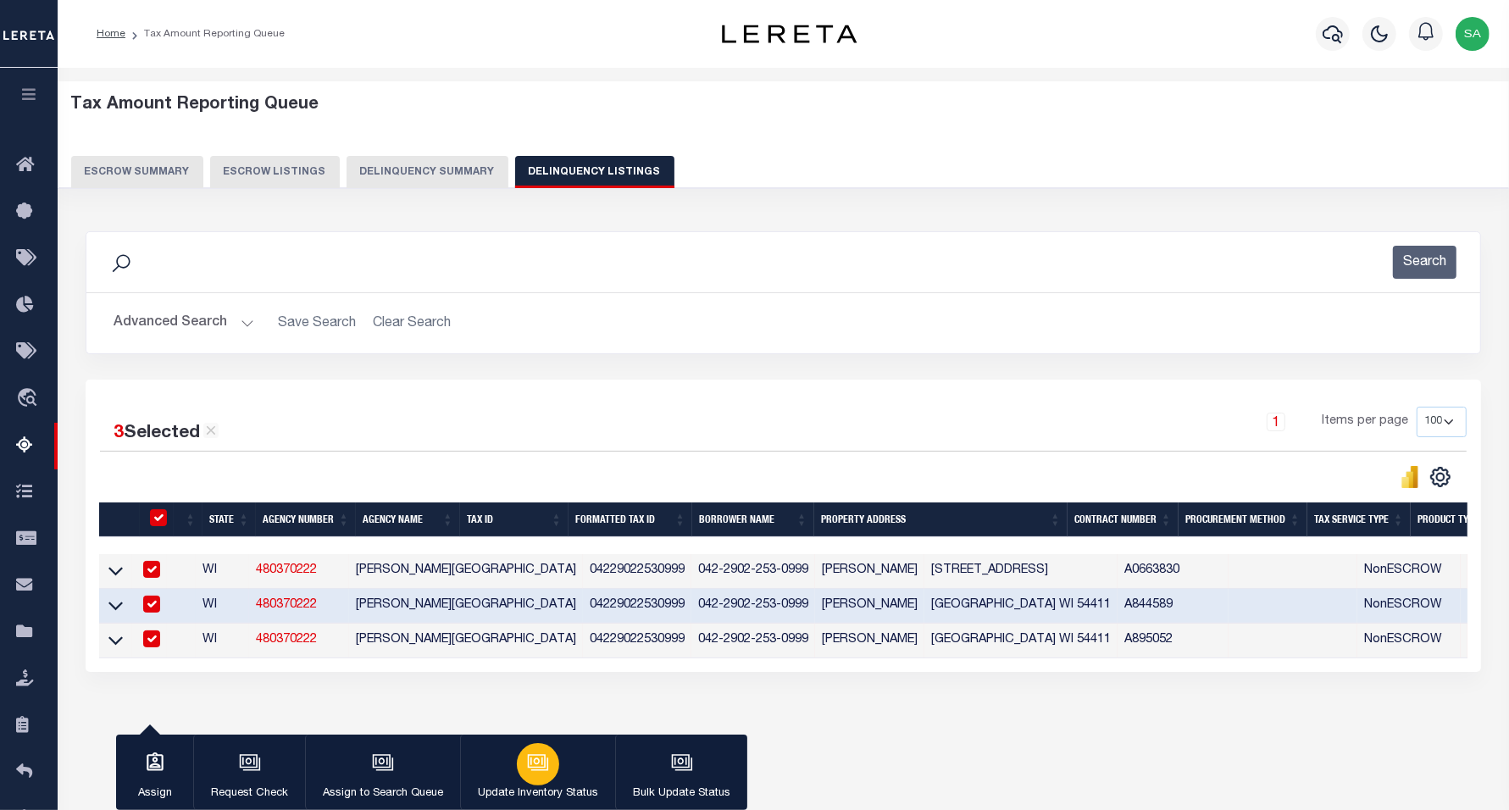
click at [540, 786] on p "Update Inventory Status" at bounding box center [538, 794] width 120 height 17
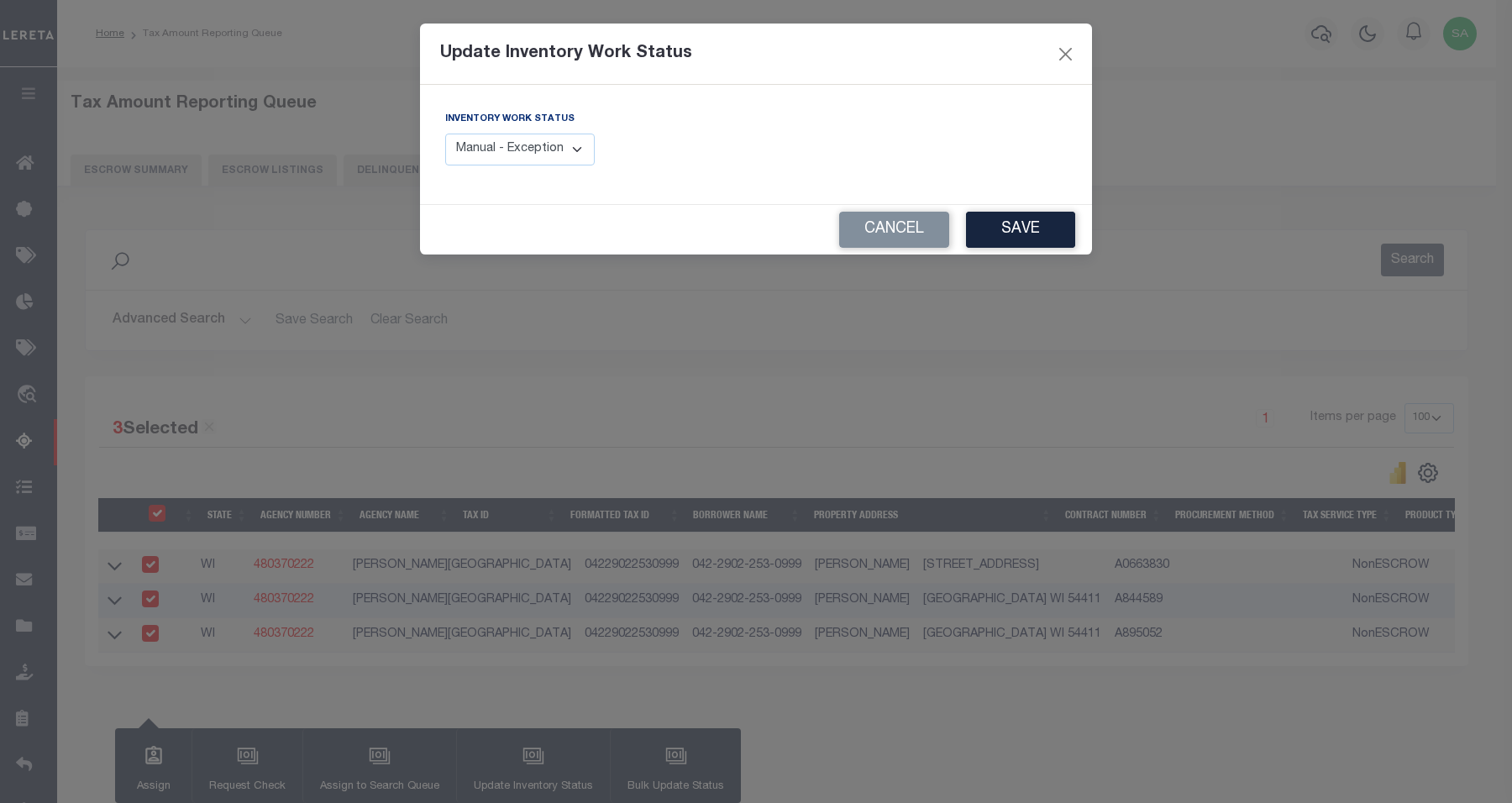
click at [571, 161] on select "Manual - Exception Pended - Awaiting Search Late Add Exception Completed" at bounding box center [519, 150] width 150 height 33
select select "4"
click at [445, 134] on select "Manual - Exception Pended - Awaiting Search Late Add Exception Completed" at bounding box center [519, 150] width 150 height 33
click at [1025, 227] on button "Save" at bounding box center [1021, 230] width 109 height 36
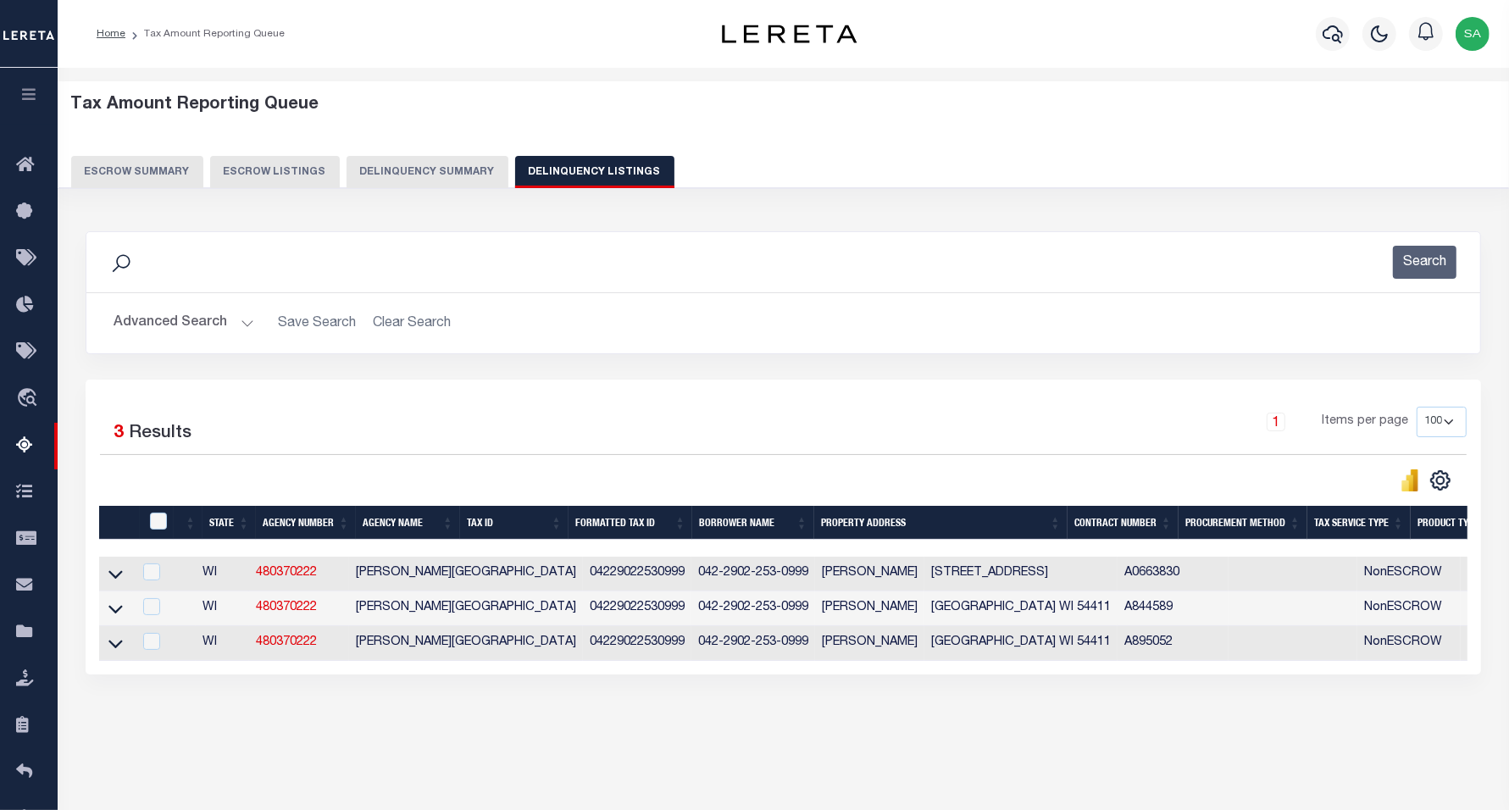
click at [217, 320] on button "Advanced Search" at bounding box center [184, 323] width 141 height 33
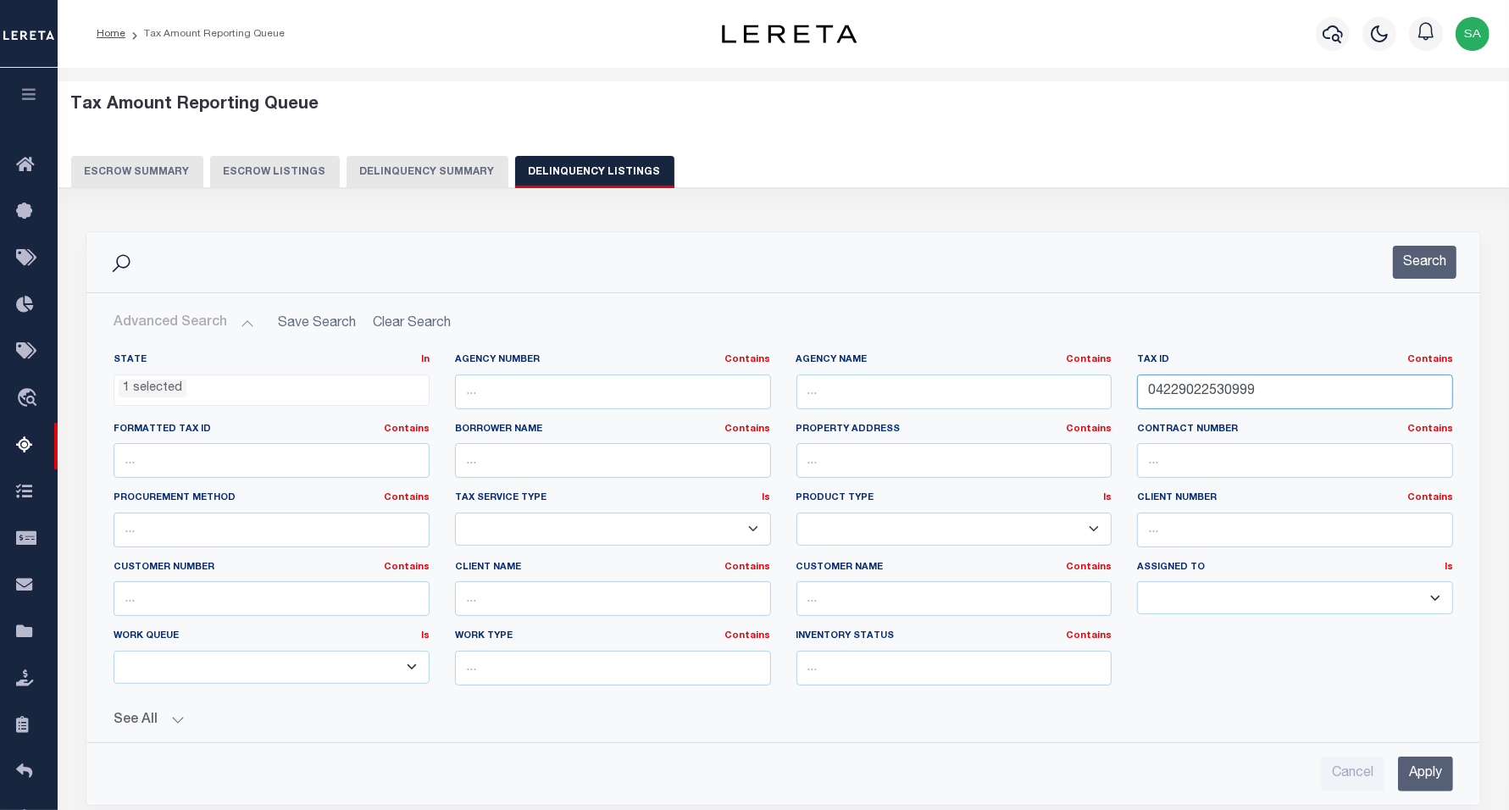
drag, startPoint x: 1065, startPoint y: 395, endPoint x: 959, endPoint y: 387, distance: 106.2
click at [959, 387] on div "State In In AK AL AR AZ CA CO CT DC DE FL GA GU HI IA ID IL IN KS KY LA MA MD M…" at bounding box center [783, 526] width 1365 height 346
paste input "14802"
type input "14802"
click at [1429, 264] on button "Search" at bounding box center [1425, 262] width 64 height 33
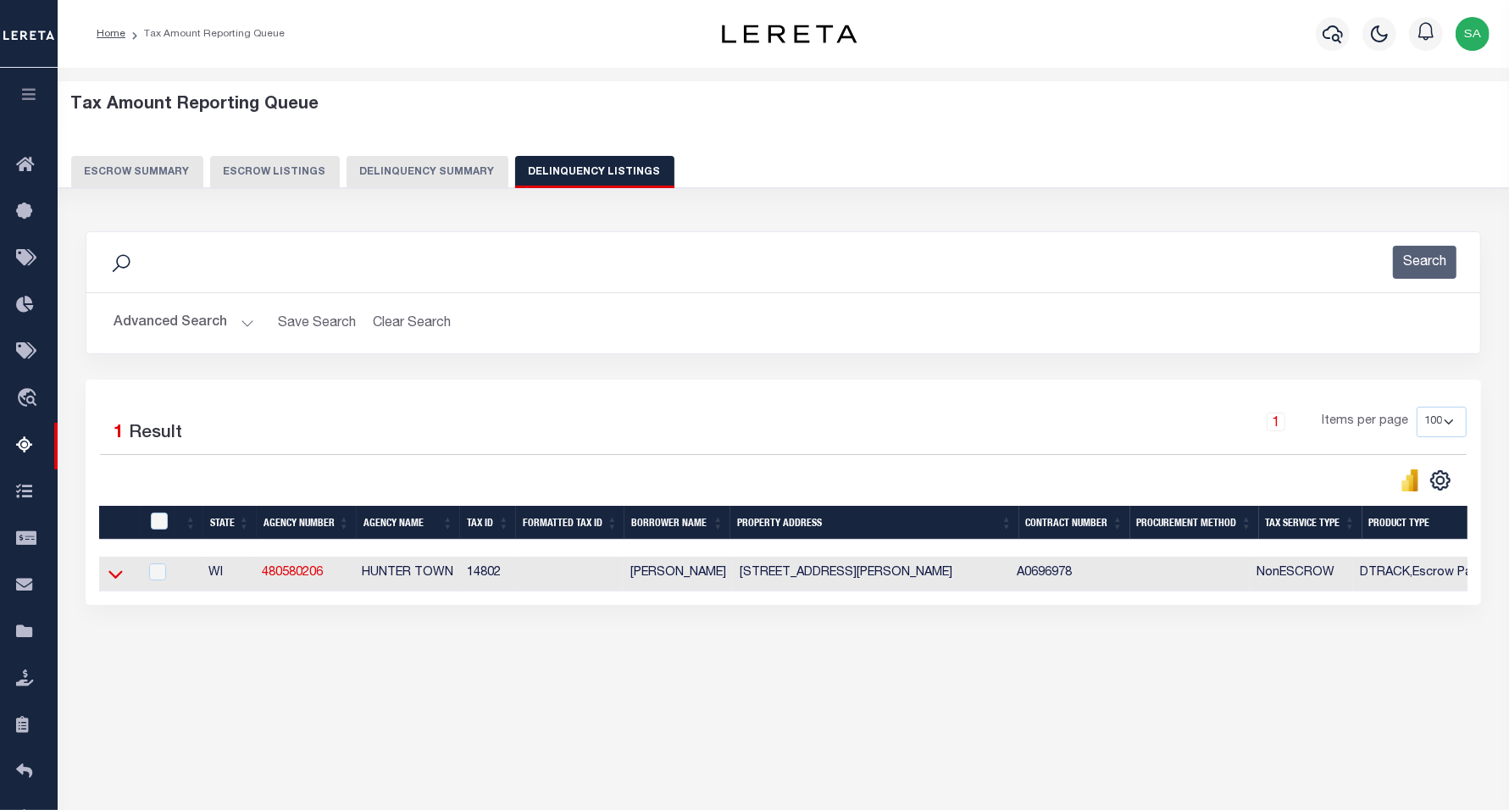
click at [113, 580] on icon at bounding box center [115, 575] width 14 height 8
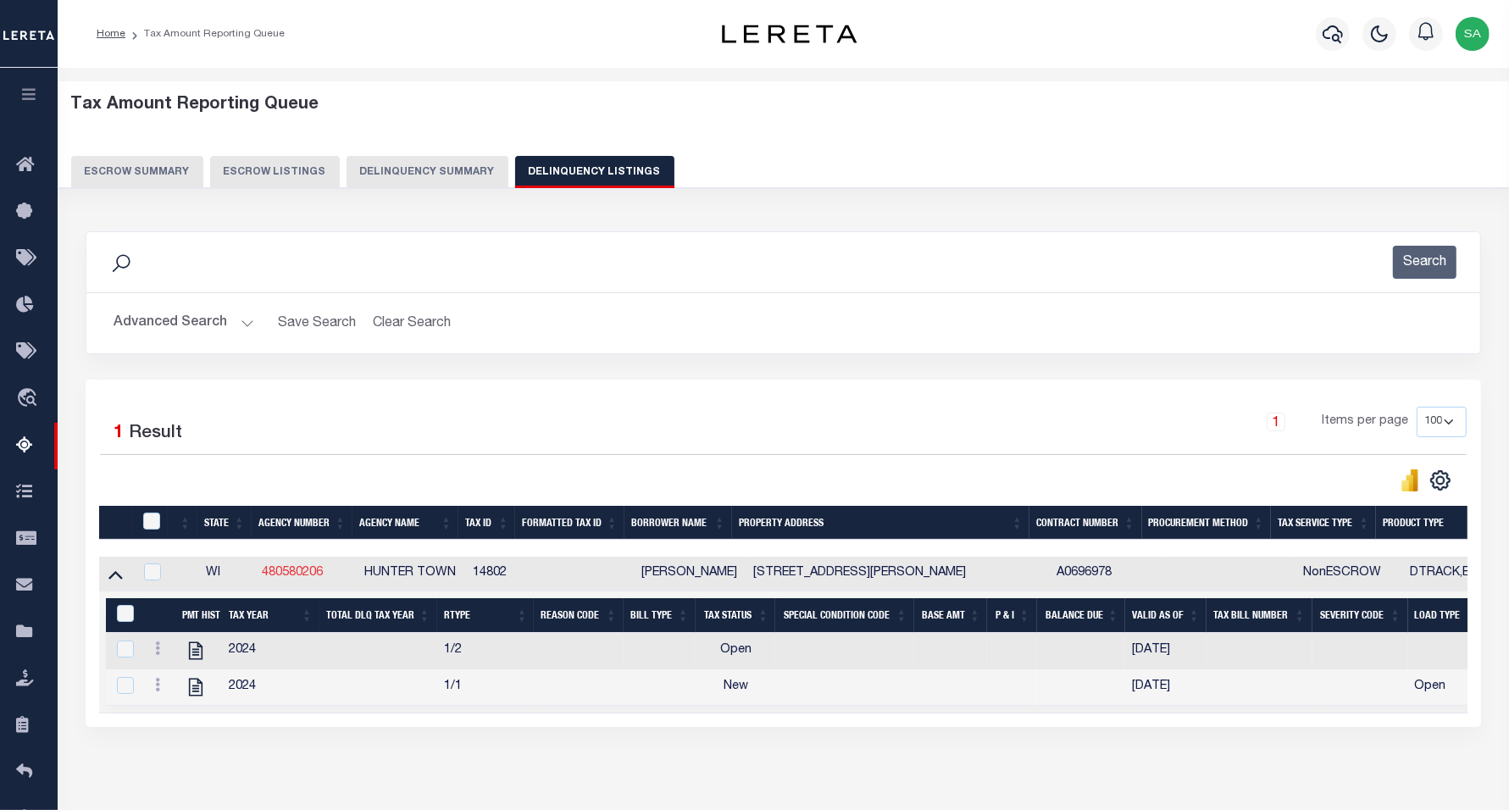
scroll to position [87, 0]
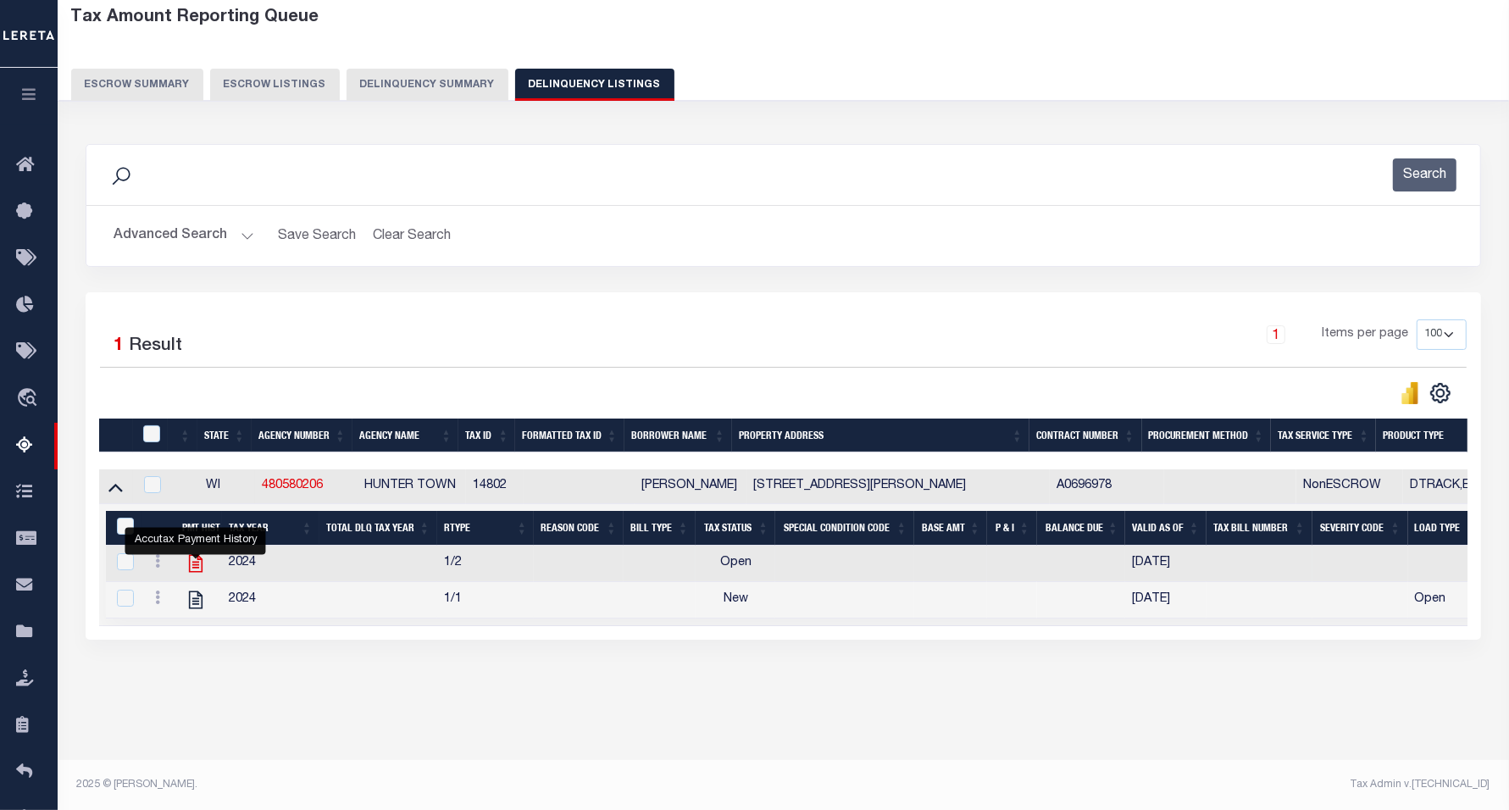
click at [191, 565] on icon "" at bounding box center [196, 564] width 22 height 22
checkbox input "true"
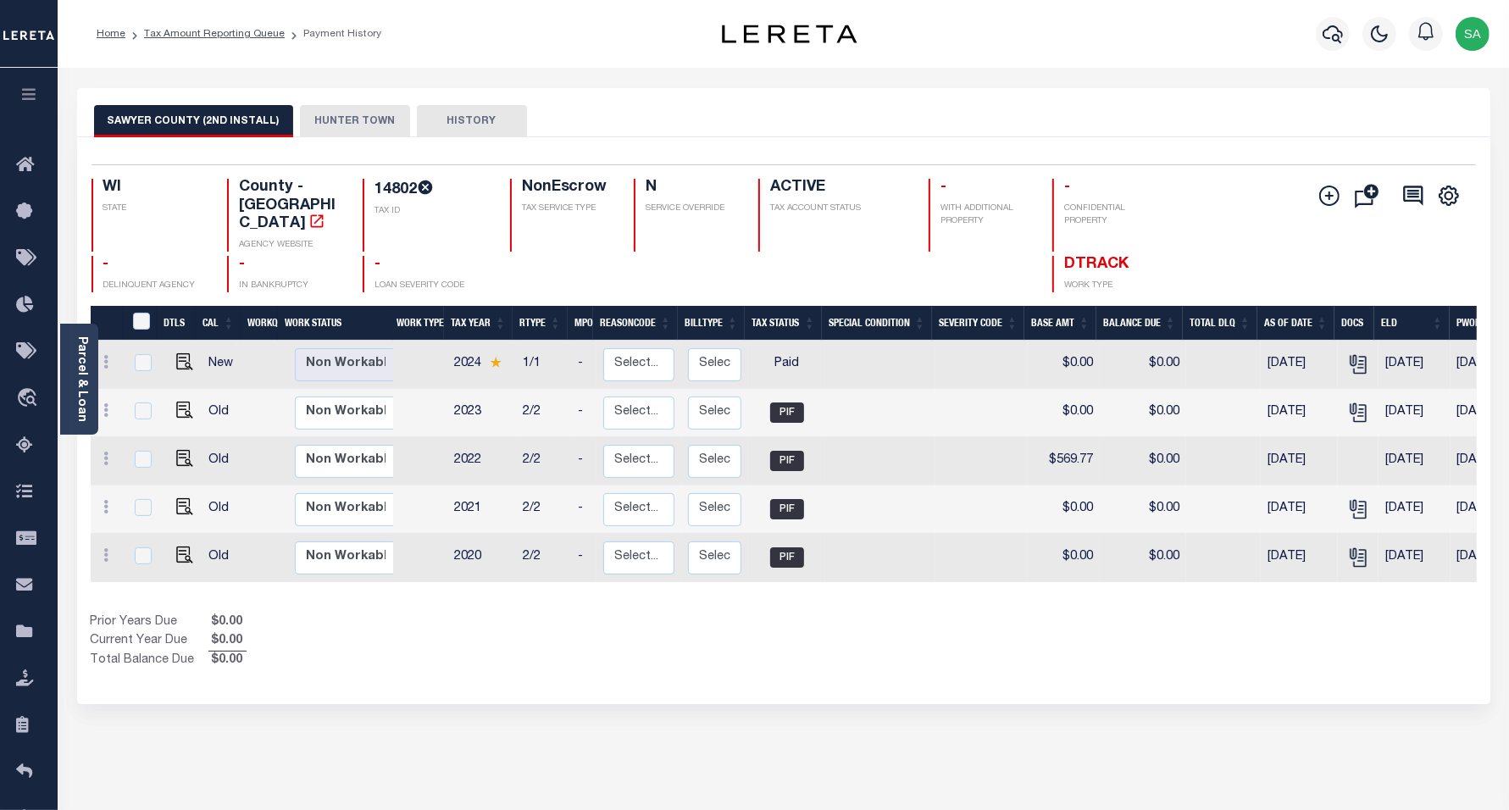
click at [328, 117] on button "HUNTER TOWN" at bounding box center [355, 121] width 110 height 32
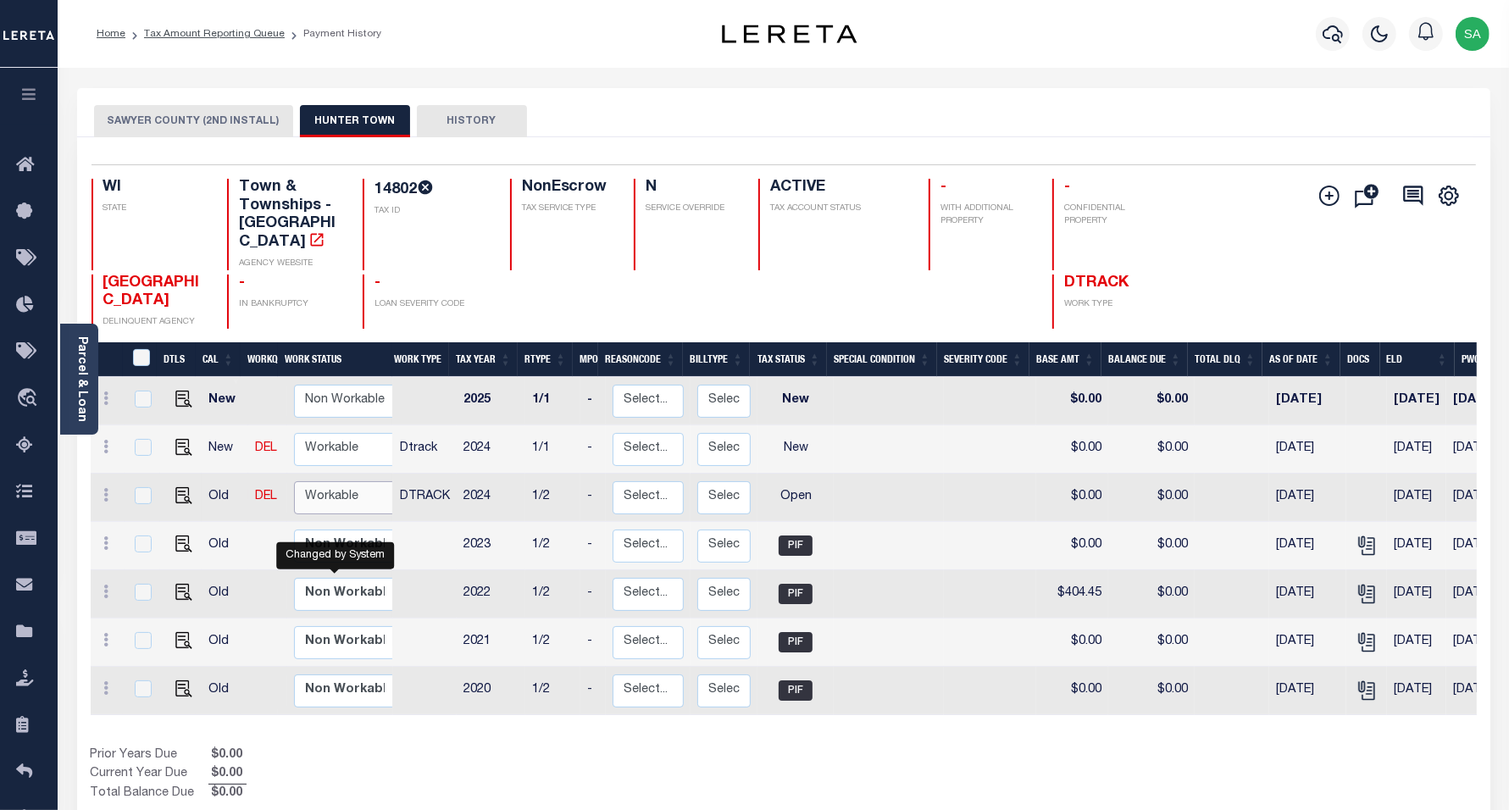
click at [373, 481] on select "Non Workable Workable" at bounding box center [345, 497] width 102 height 33
checkbox input "true"
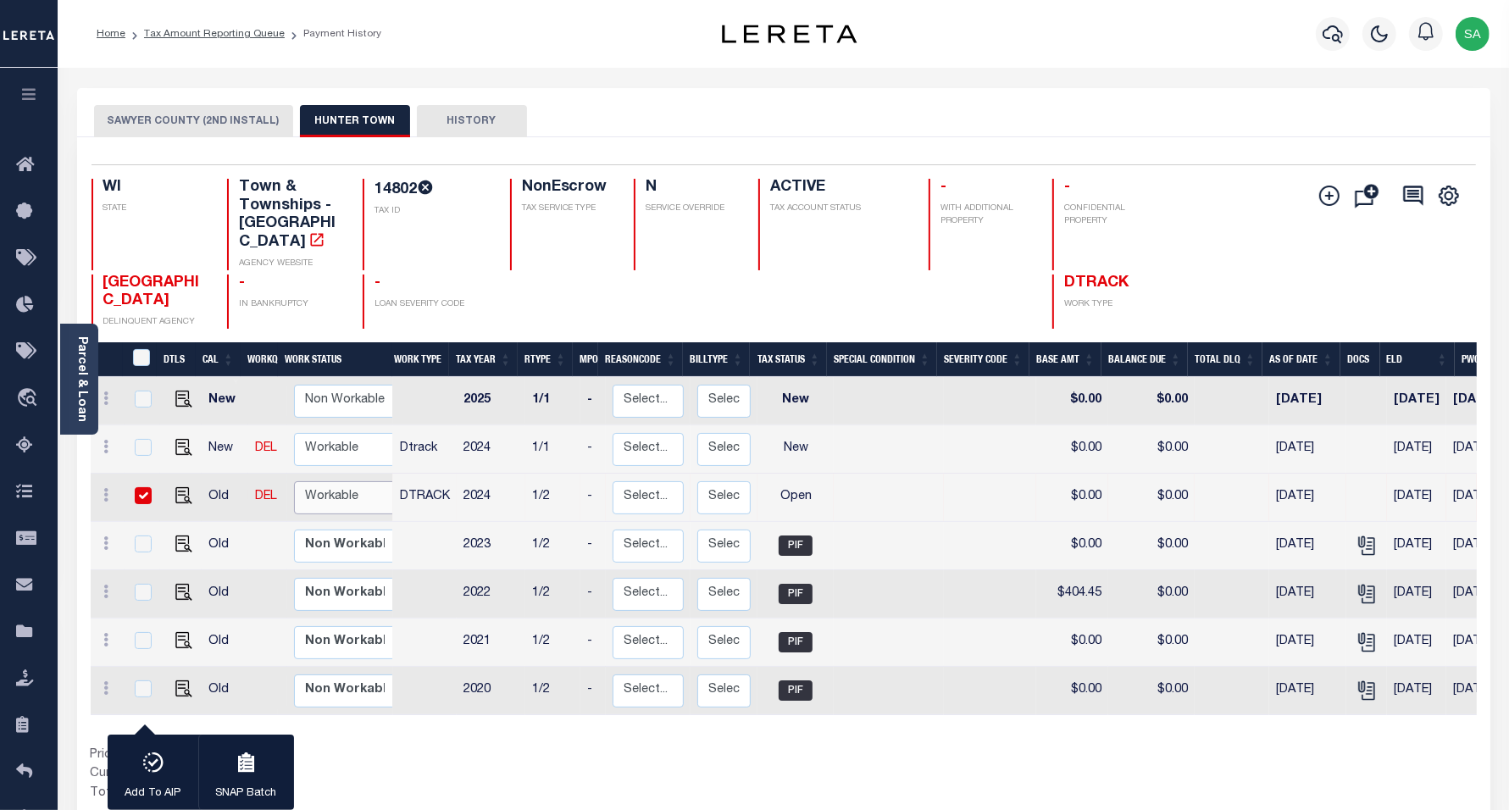
select select "true"
click at [294, 481] on select "Non Workable Workable" at bounding box center [345, 497] width 102 height 33
checkbox input "false"
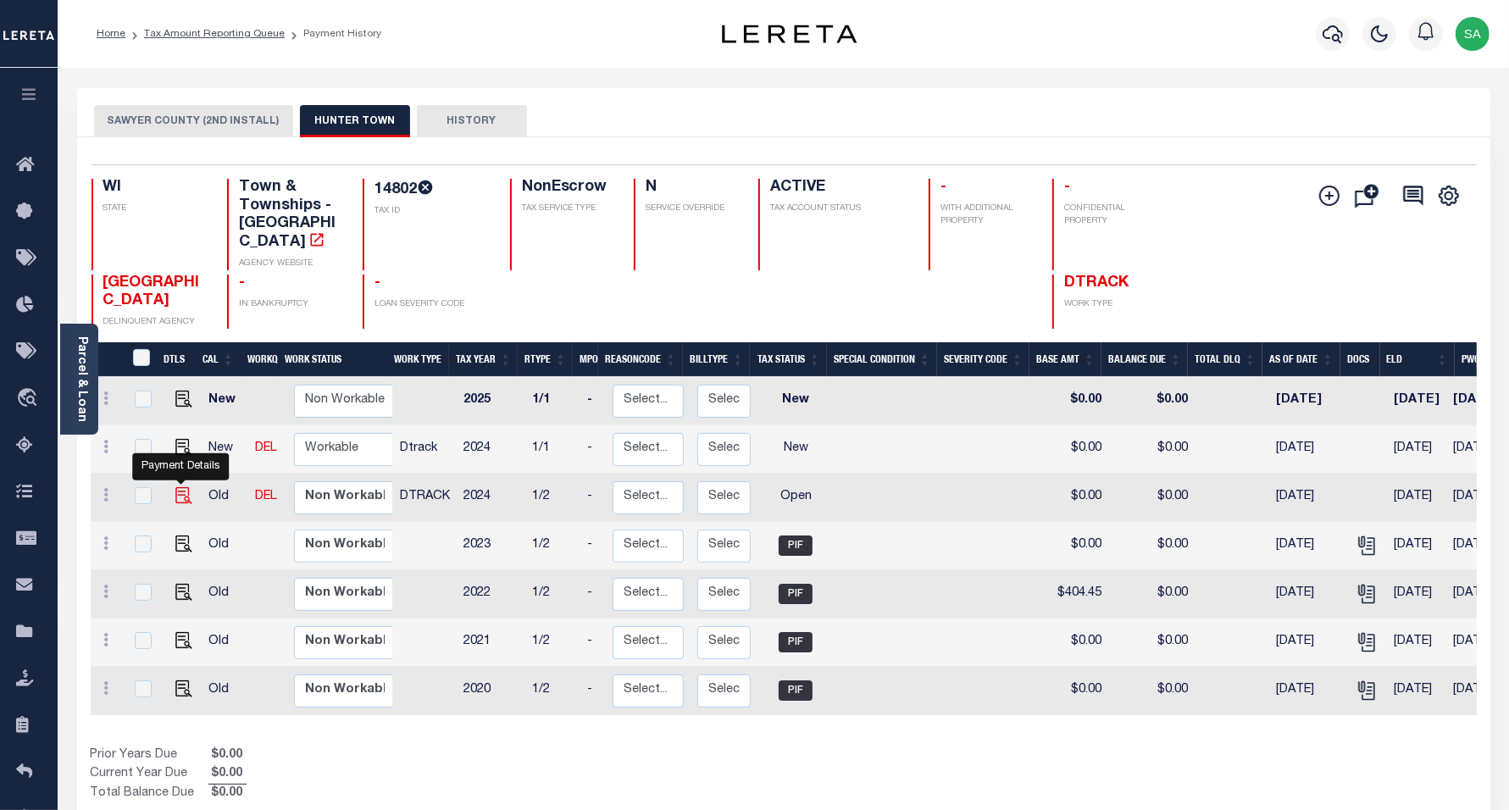
click at [178, 487] on img "" at bounding box center [183, 495] width 17 height 17
checkbox input "true"
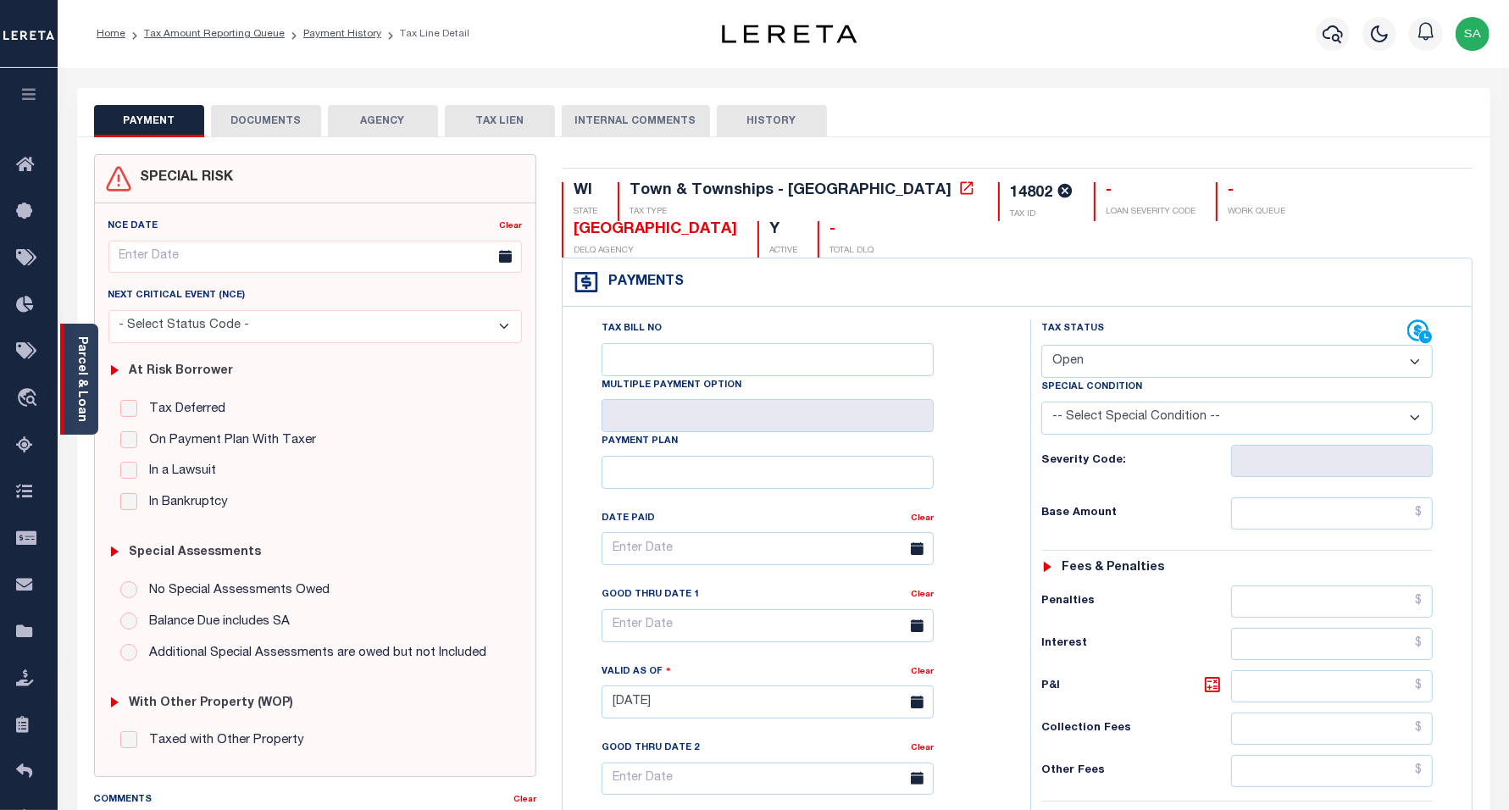
click at [89, 378] on div "Parcel & Loan" at bounding box center [79, 379] width 38 height 111
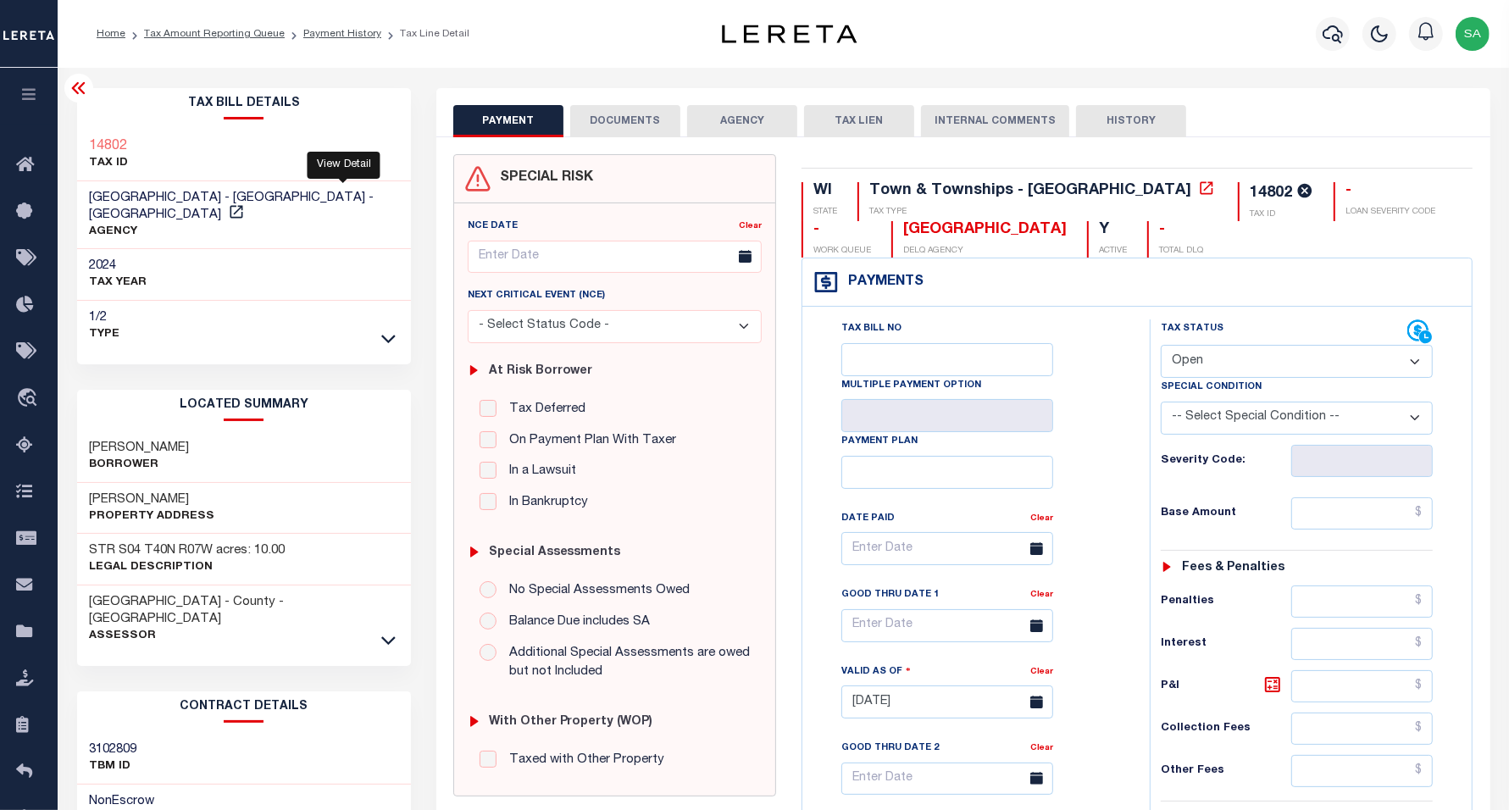
click at [245, 203] on icon at bounding box center [236, 211] width 17 height 17
click at [86, 89] on icon at bounding box center [79, 88] width 20 height 20
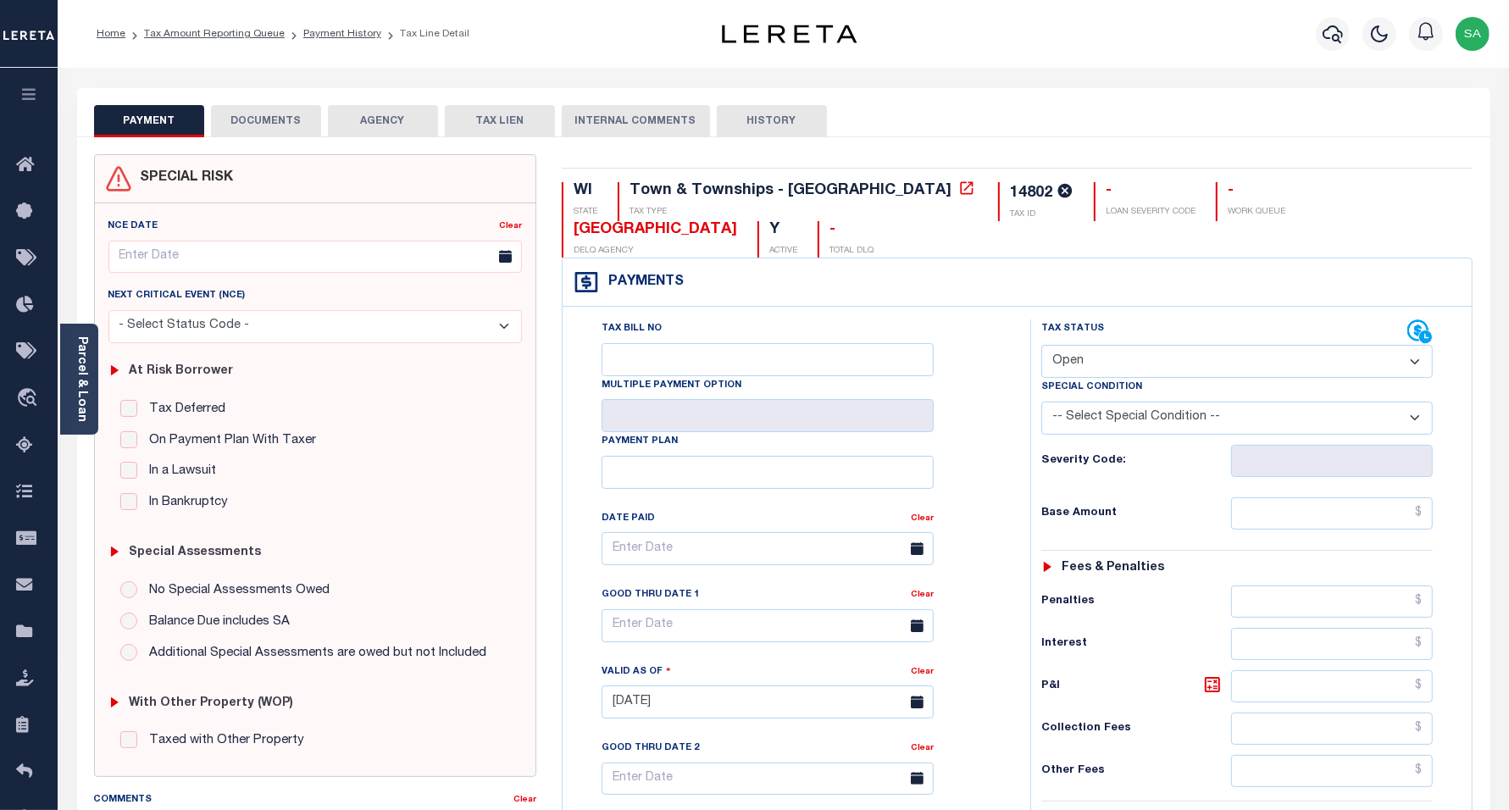
click at [1098, 345] on select "- Select Status Code - Open Due/Unpaid Paid Incomplete No Tax Due Internal Refu…" at bounding box center [1238, 361] width 392 height 33
select select "PYD"
click at [1042, 345] on select "- Select Status Code - Open Due/Unpaid Paid Incomplete No Tax Due Internal Refu…" at bounding box center [1238, 361] width 392 height 33
type input "[DATE]"
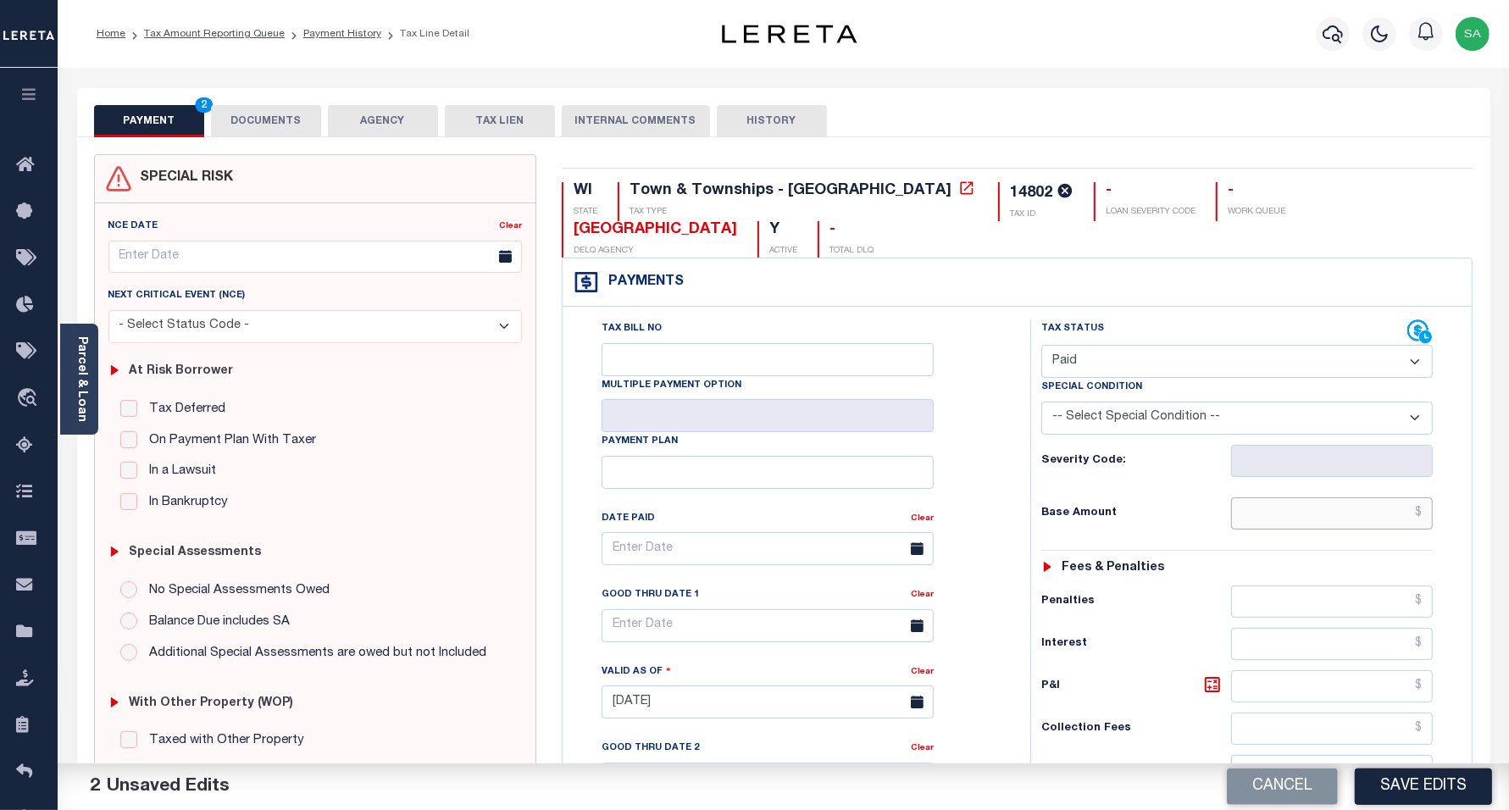
click at [1339, 498] on input "text" at bounding box center [1332, 514] width 202 height 32
type input "$0.00"
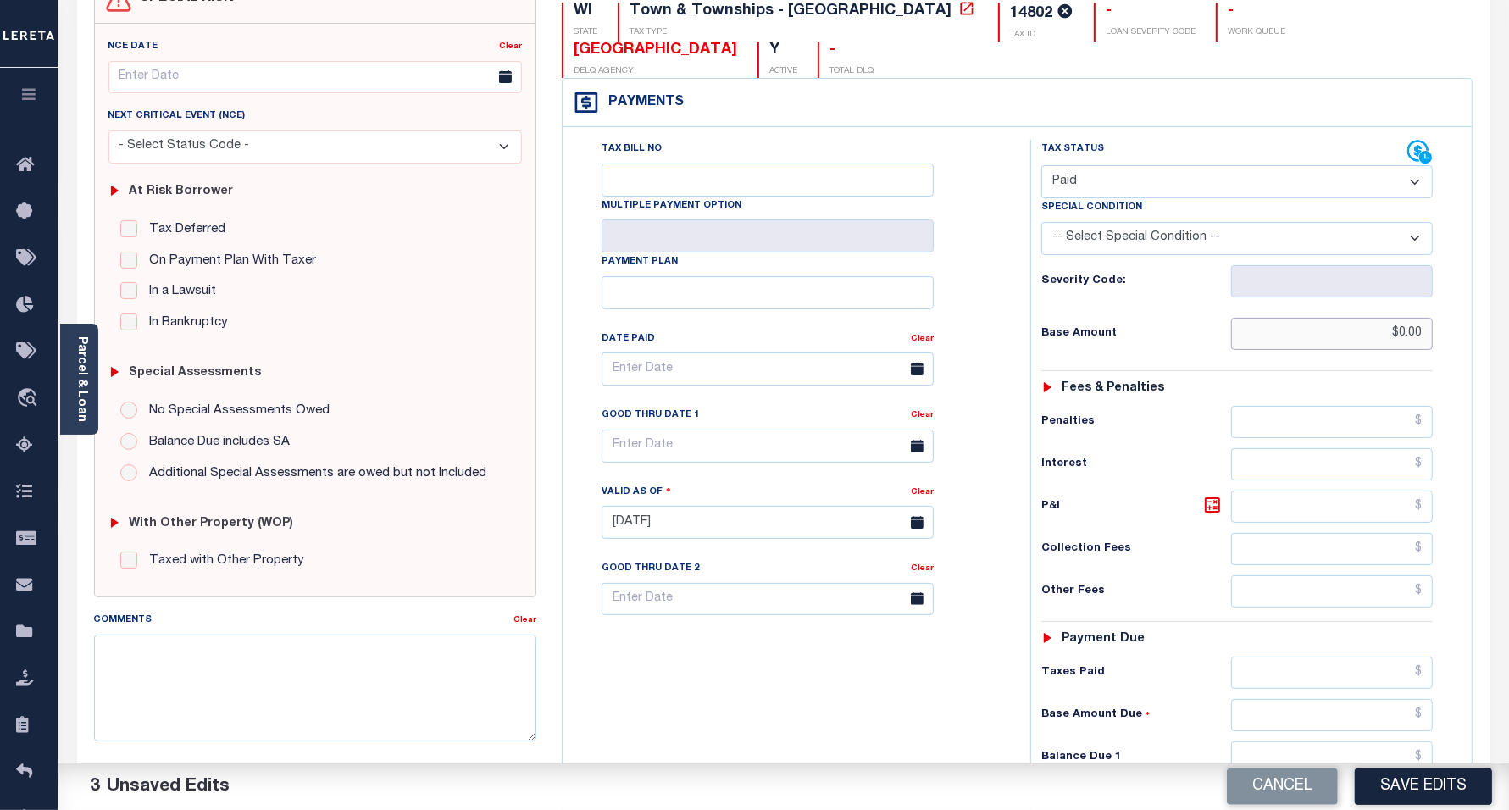
scroll to position [212, 0]
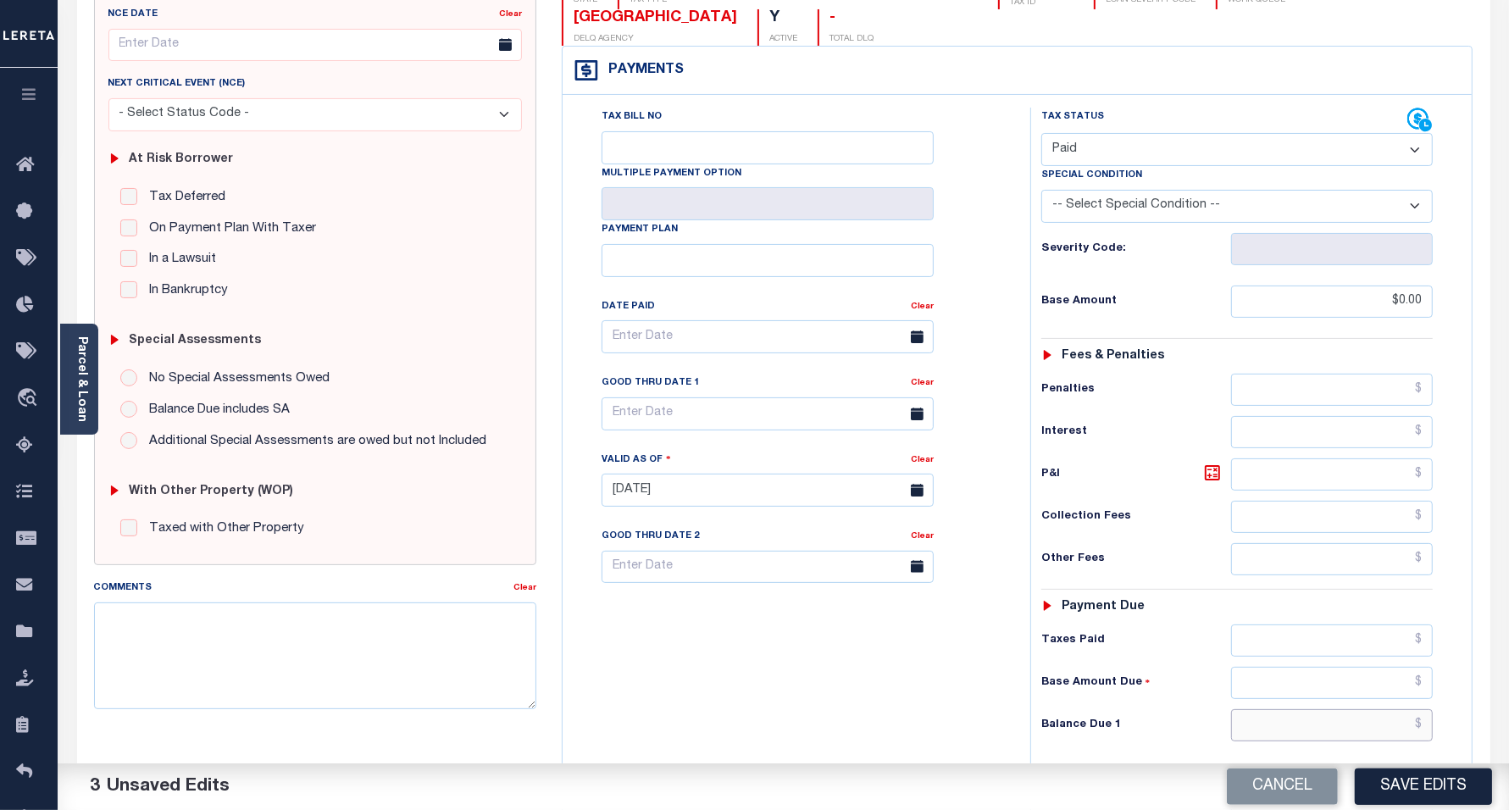
click at [1288, 709] on input "text" at bounding box center [1332, 725] width 202 height 32
click at [638, 603] on div "Tax Bill No Multiple Payment Option Payment Plan Clear" at bounding box center [792, 482] width 451 height 748
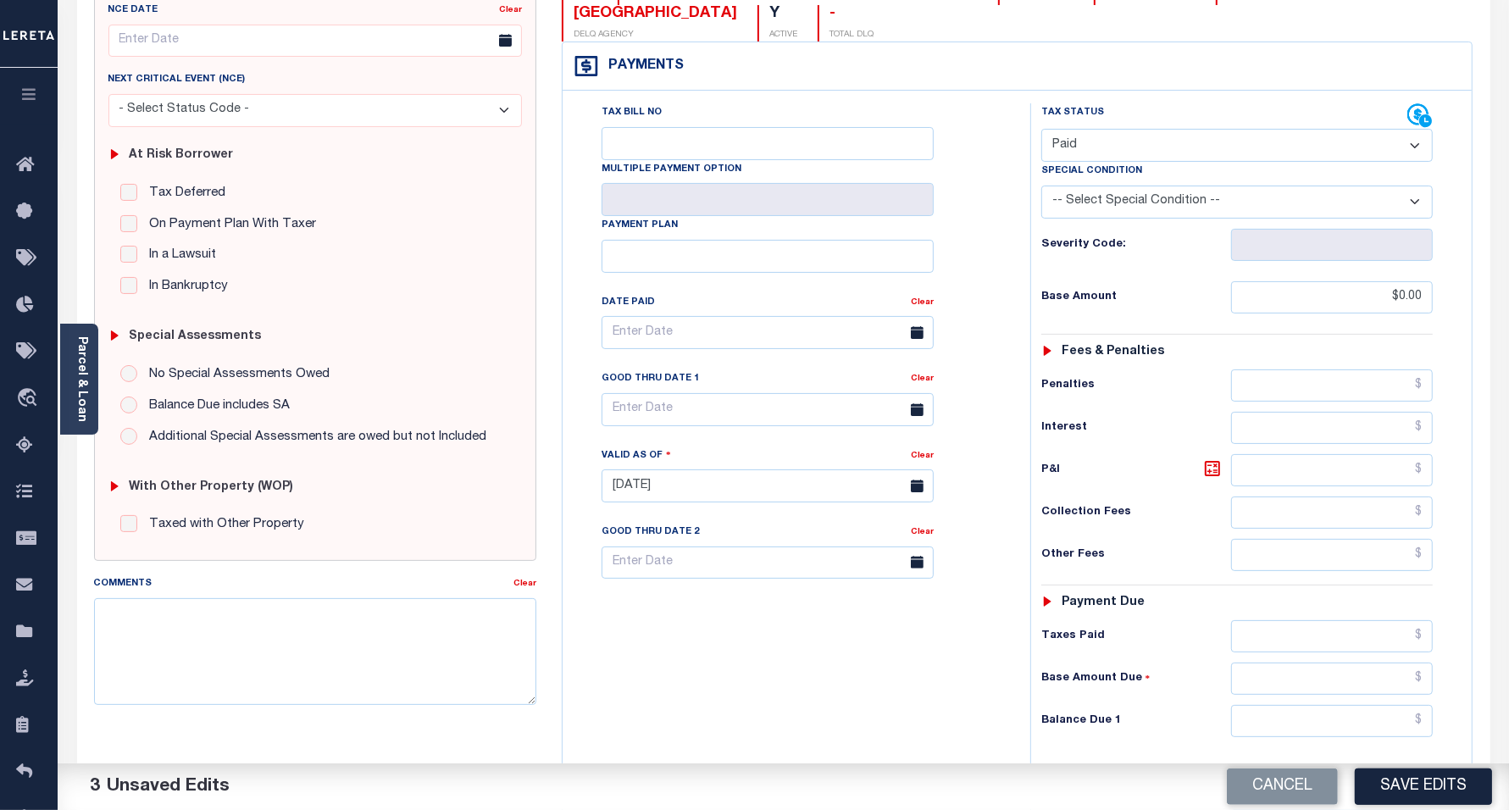
scroll to position [443, 0]
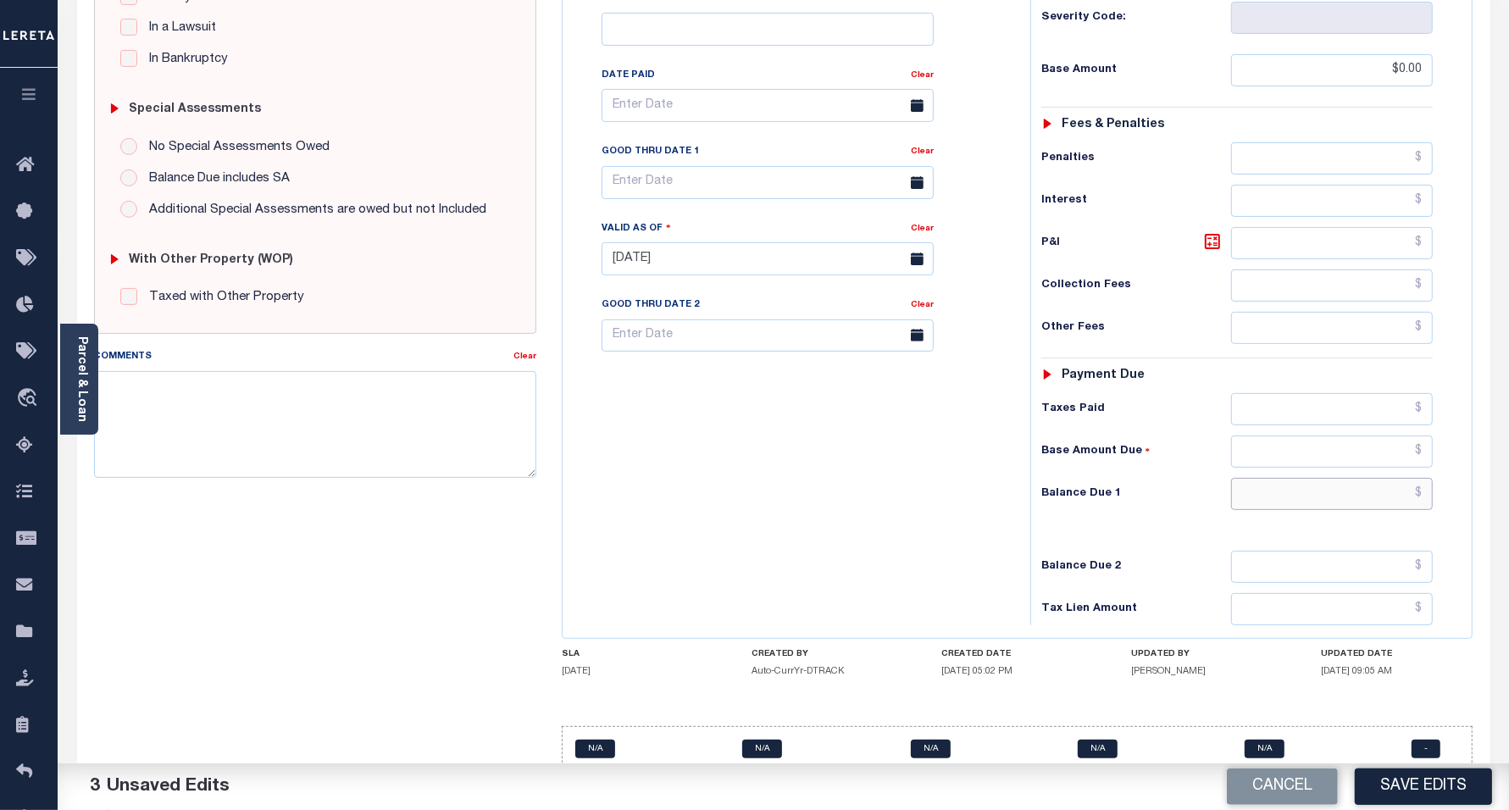
click at [1305, 478] on input "text" at bounding box center [1332, 494] width 202 height 32
type input "$0.00"
click at [632, 433] on div "Tax Bill No Multiple Payment Option Payment Plan Clear" at bounding box center [792, 250] width 451 height 748
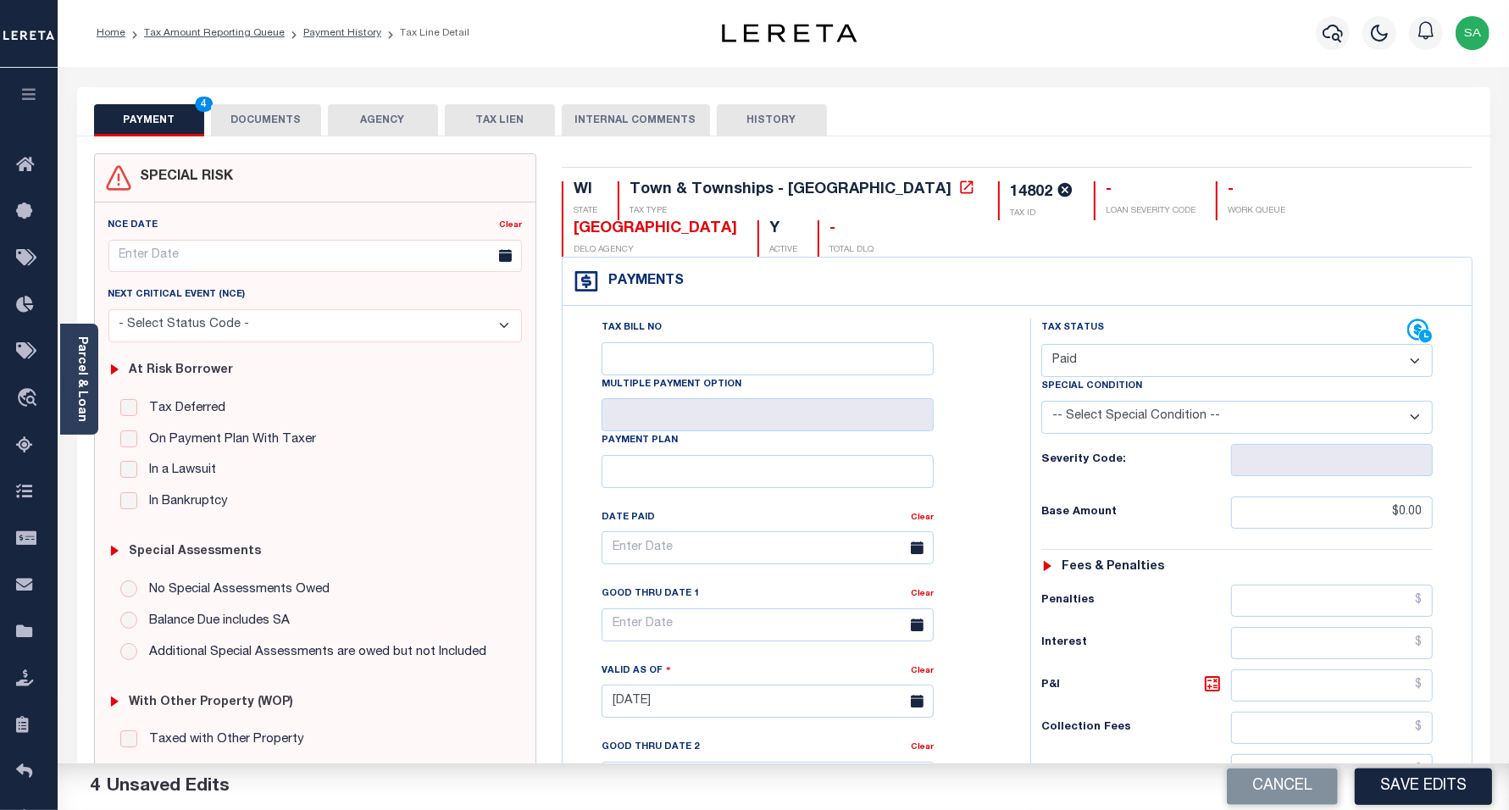
scroll to position [0, 0]
click at [280, 125] on button "DOCUMENTS" at bounding box center [266, 121] width 110 height 32
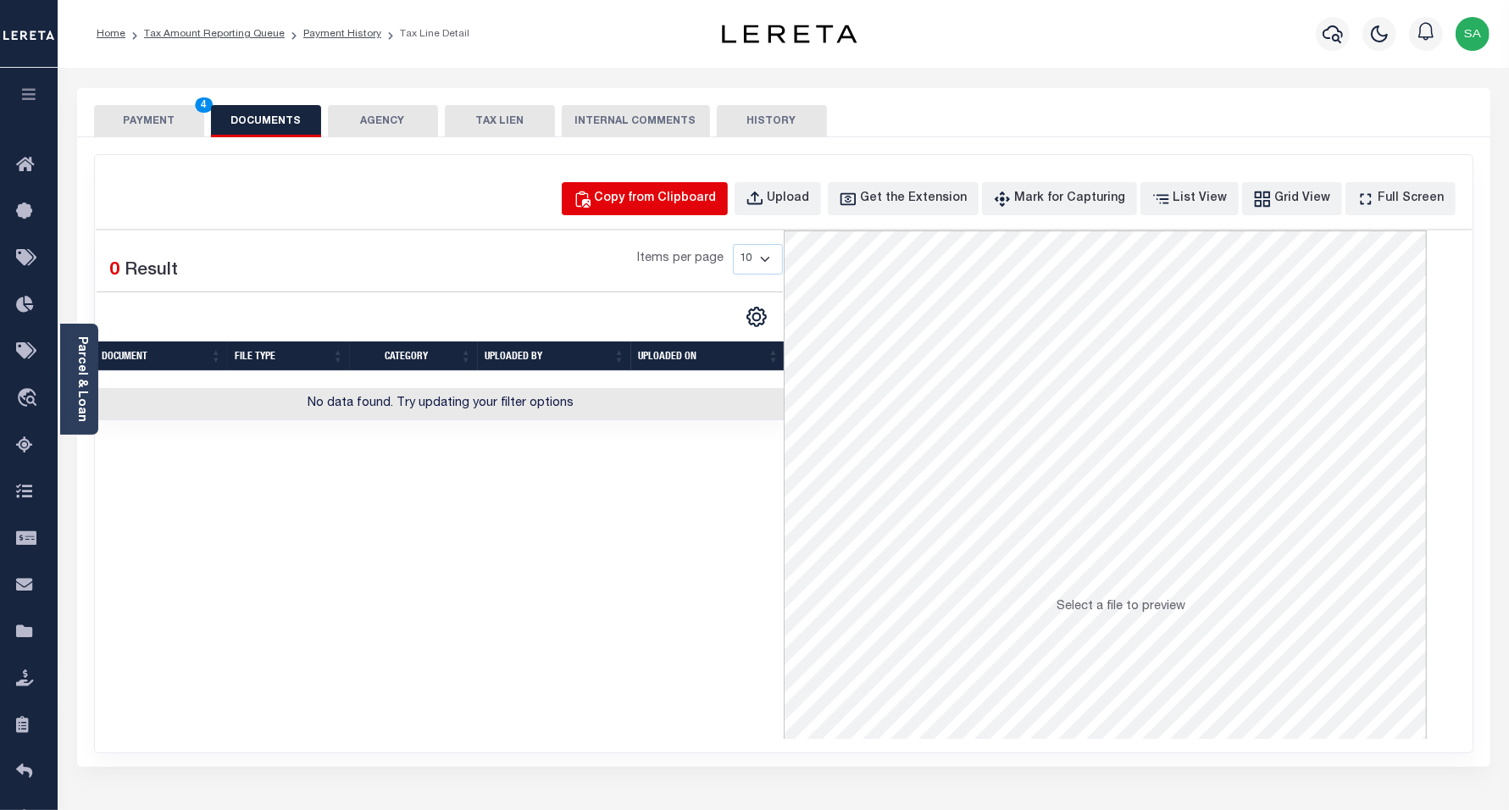
click at [706, 200] on div "Copy from Clipboard" at bounding box center [656, 199] width 122 height 19
select select "POP"
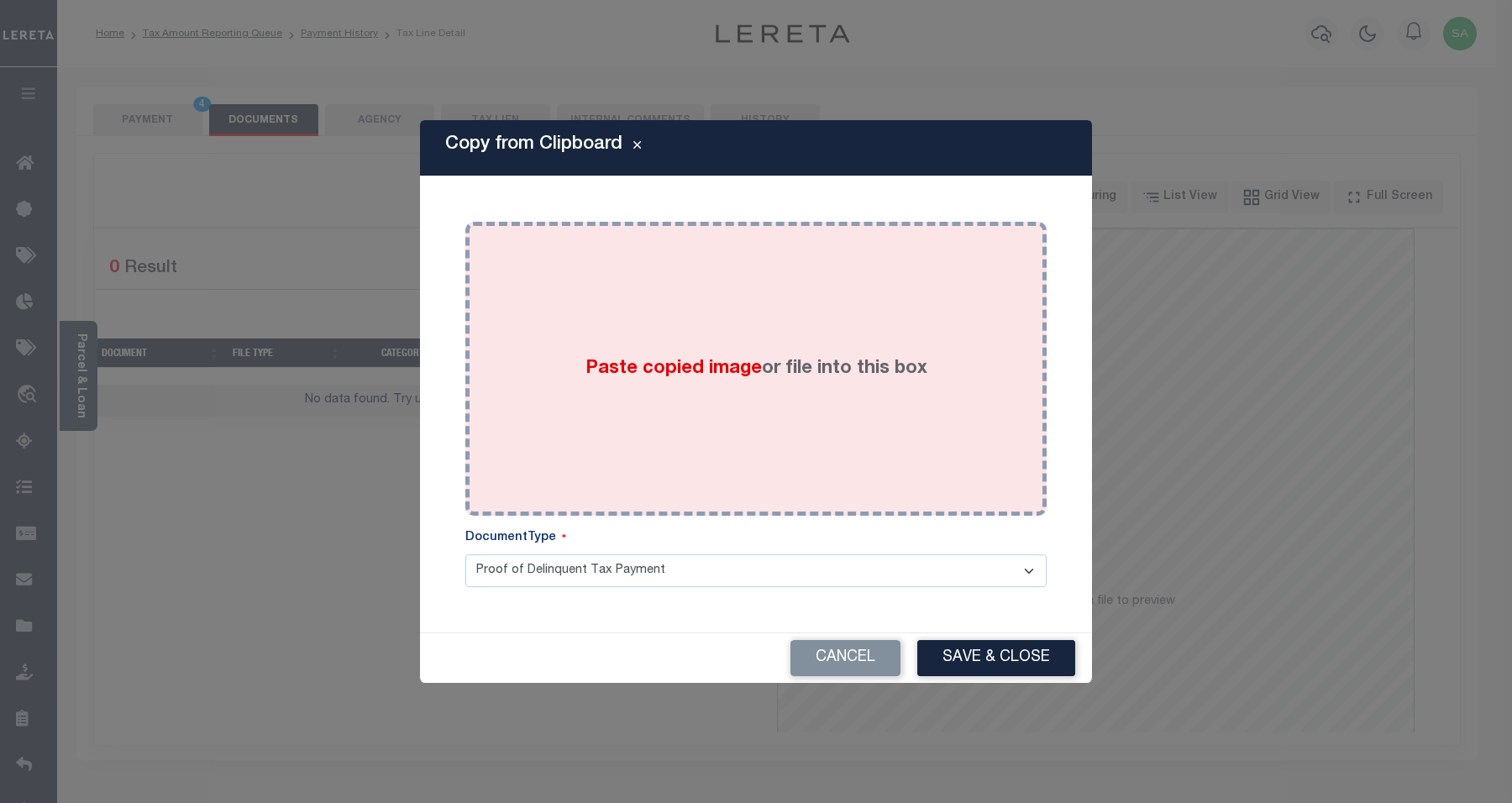
click at [812, 451] on div "Paste copied image or file into this box" at bounding box center [755, 368] width 556 height 269
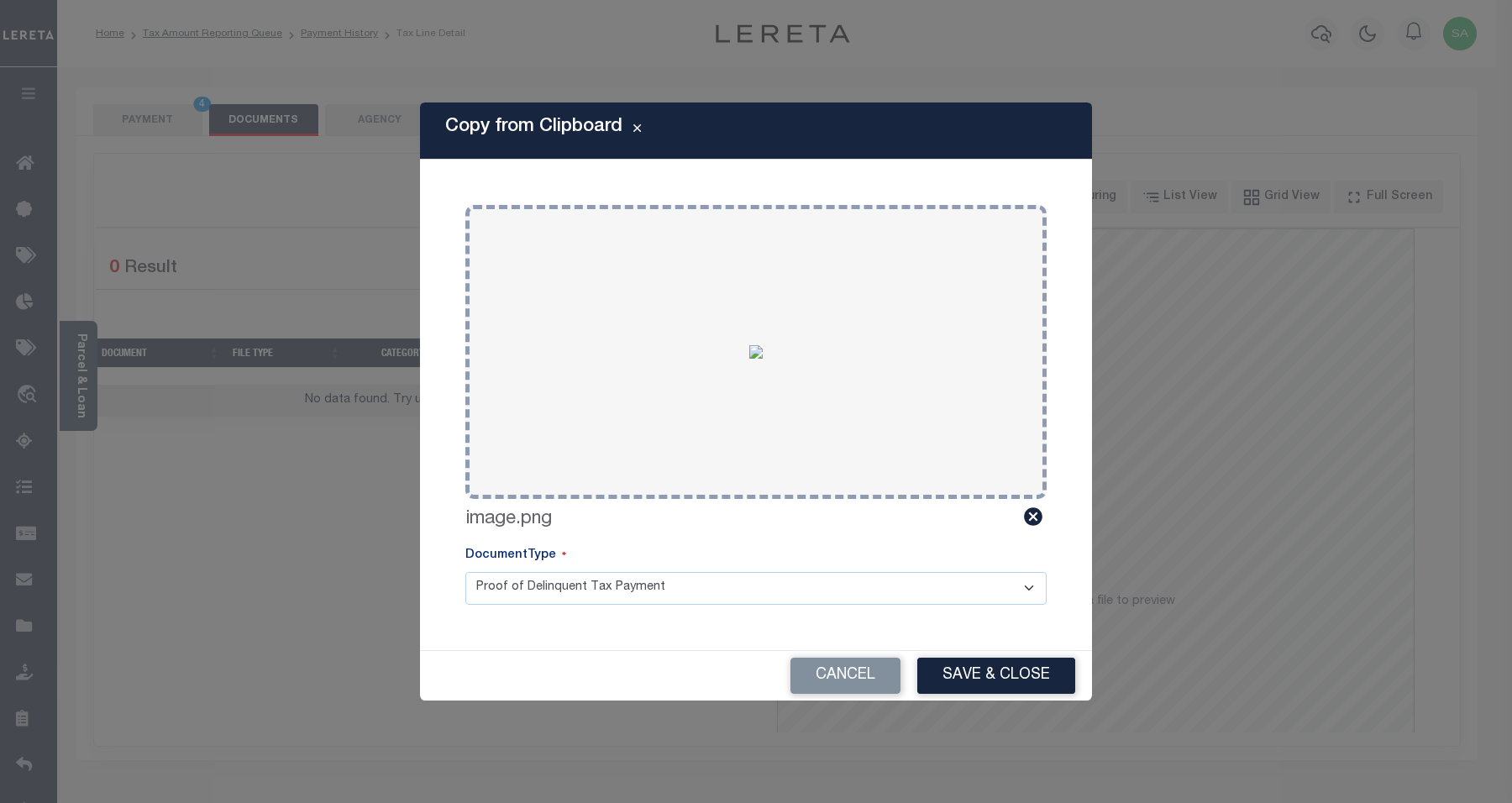
click at [1012, 686] on button "Save & Close" at bounding box center [996, 676] width 158 height 36
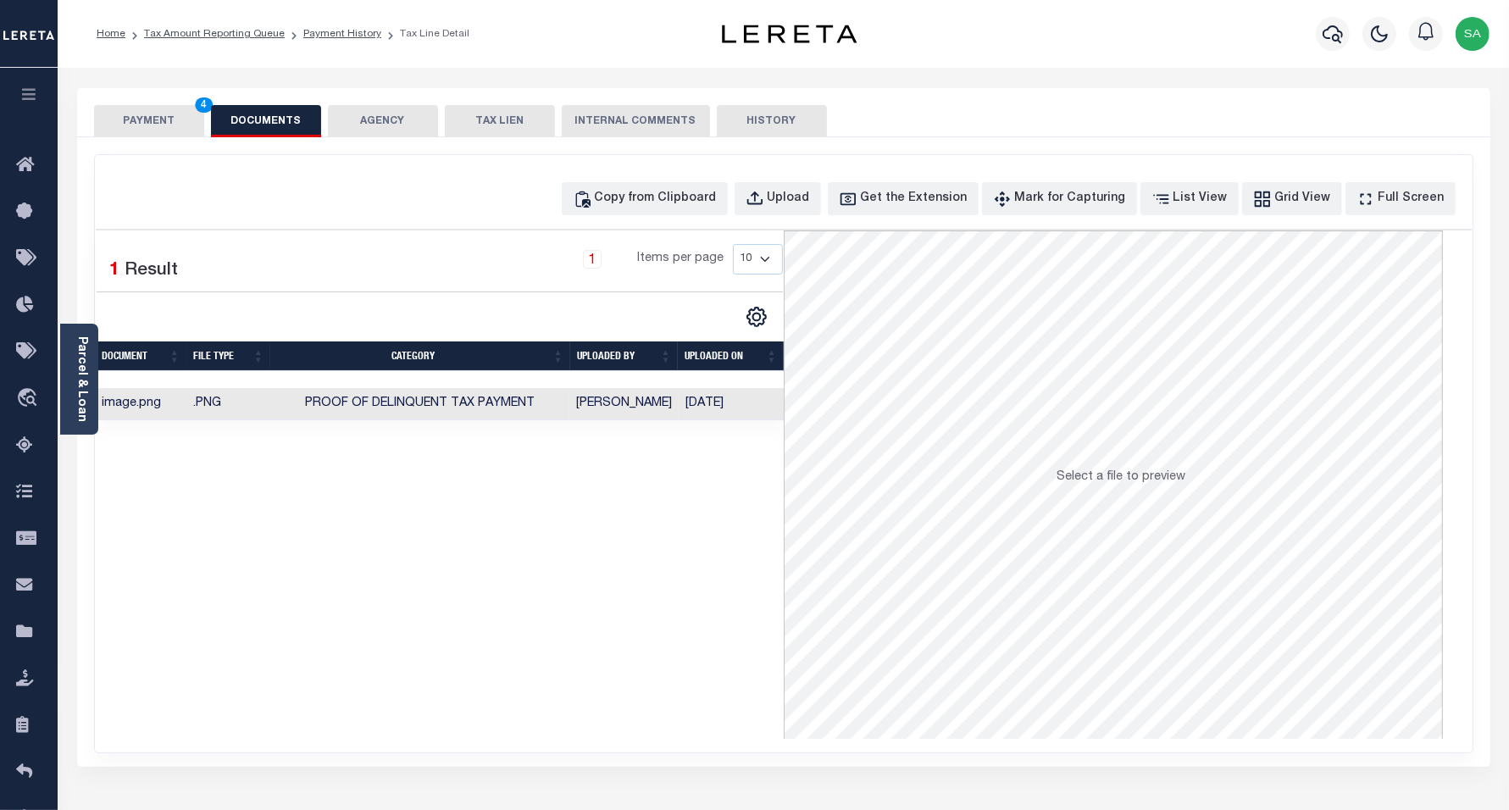
click at [158, 124] on button "PAYMENT 4" at bounding box center [149, 121] width 110 height 32
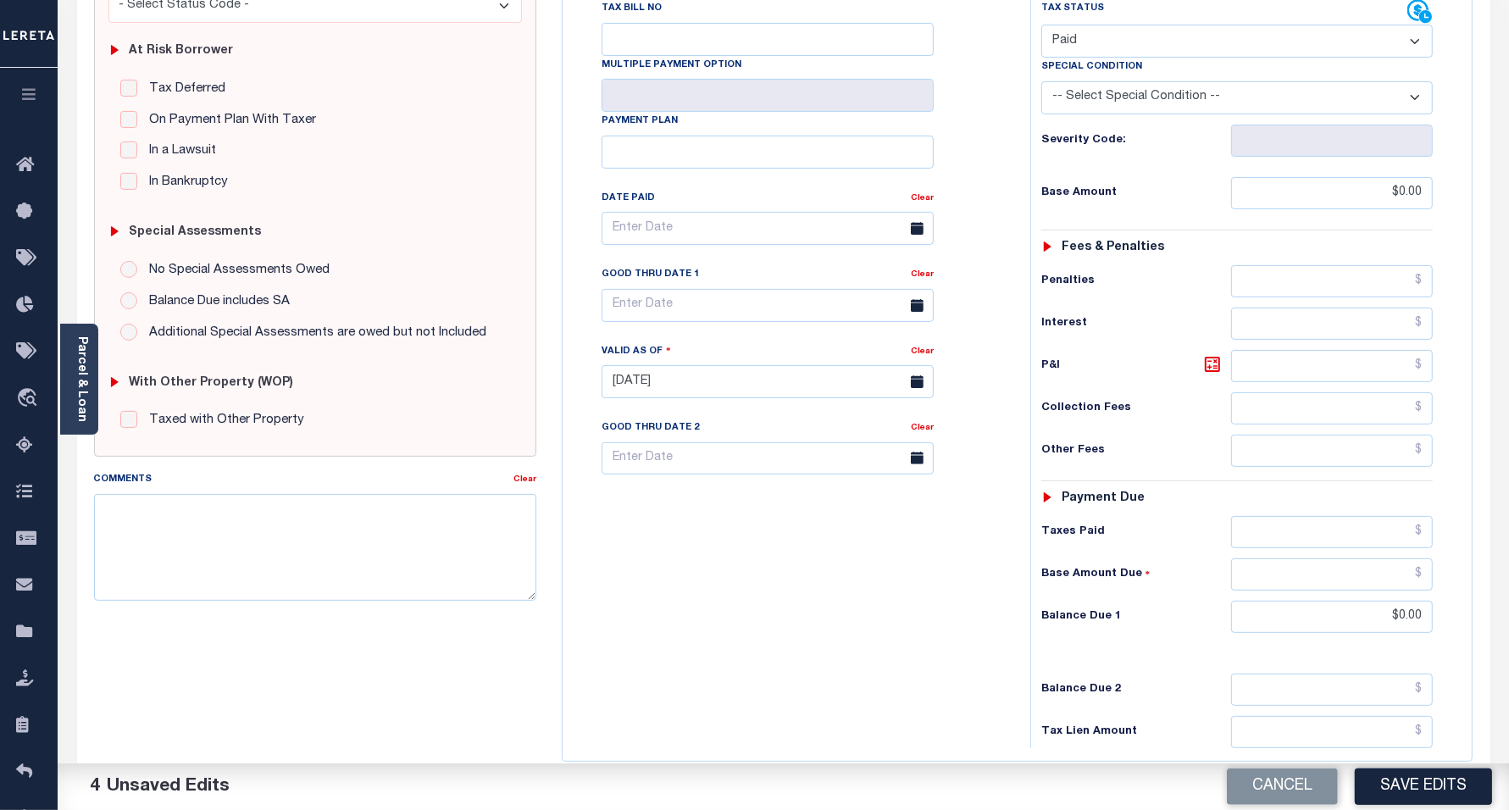
scroll to position [438, 0]
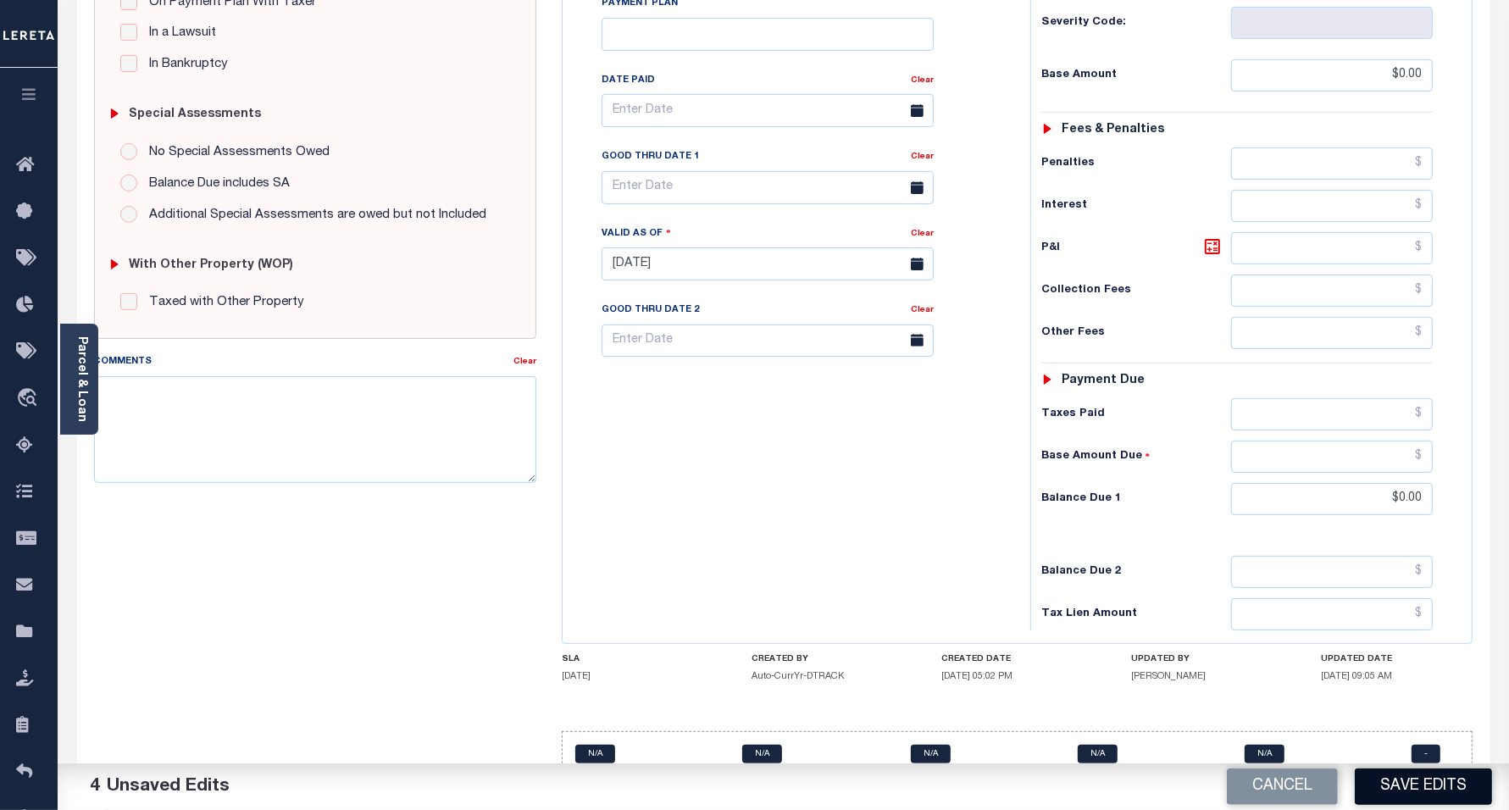
click at [1420, 786] on button "Save Edits" at bounding box center [1423, 787] width 137 height 36
checkbox input "false"
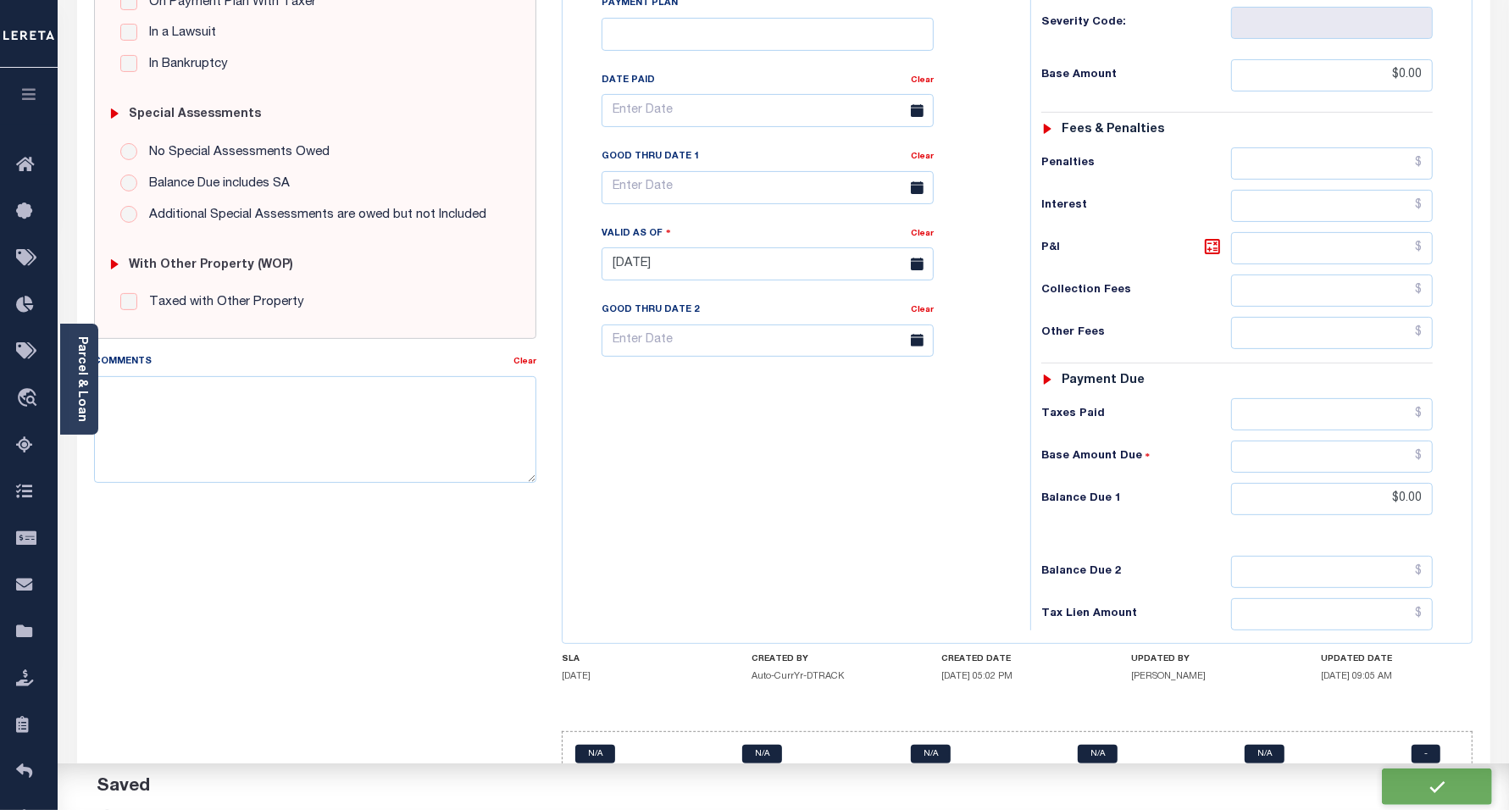
type input "$0"
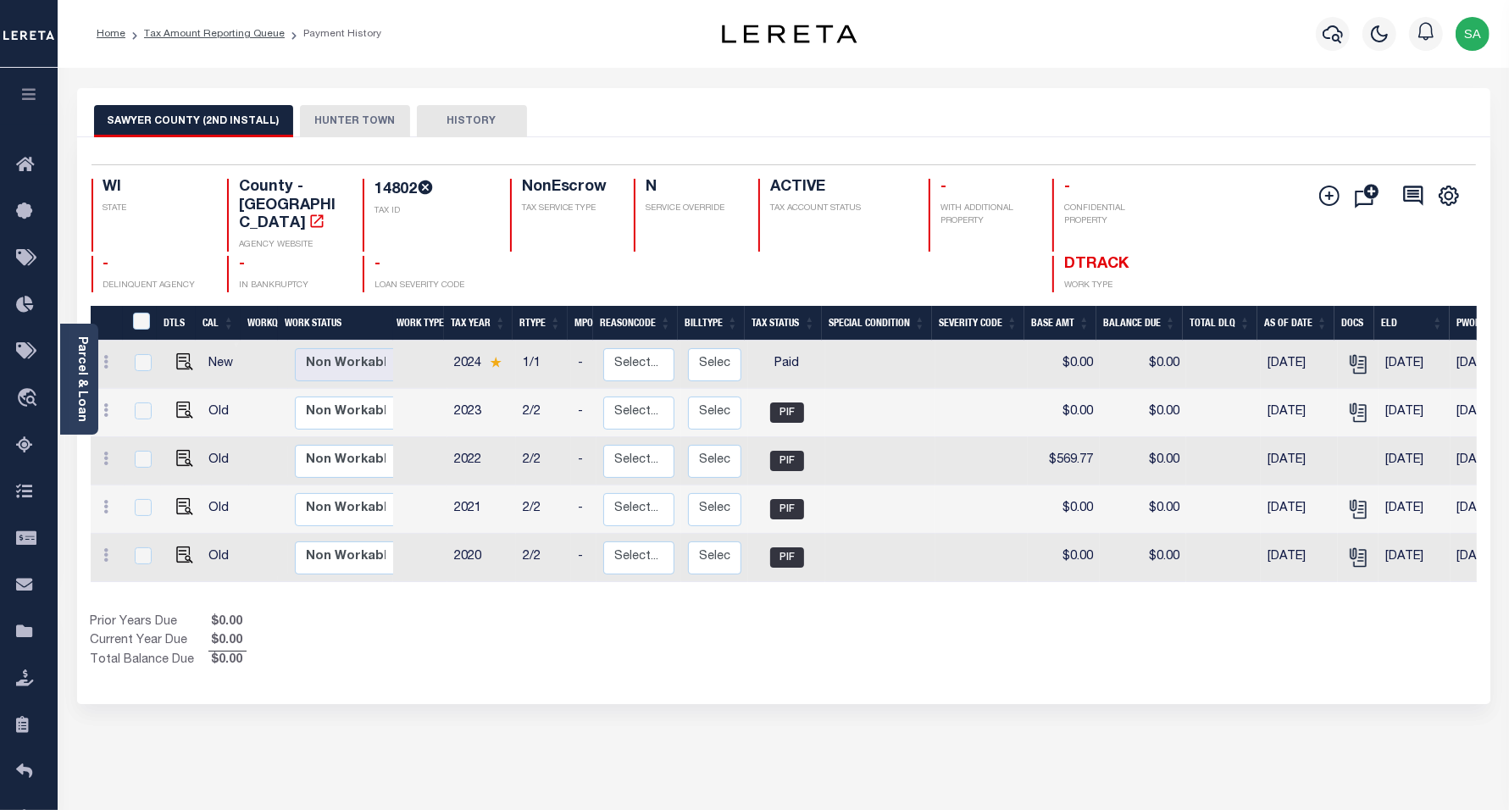
click at [367, 117] on button "HUNTER TOWN" at bounding box center [355, 121] width 110 height 32
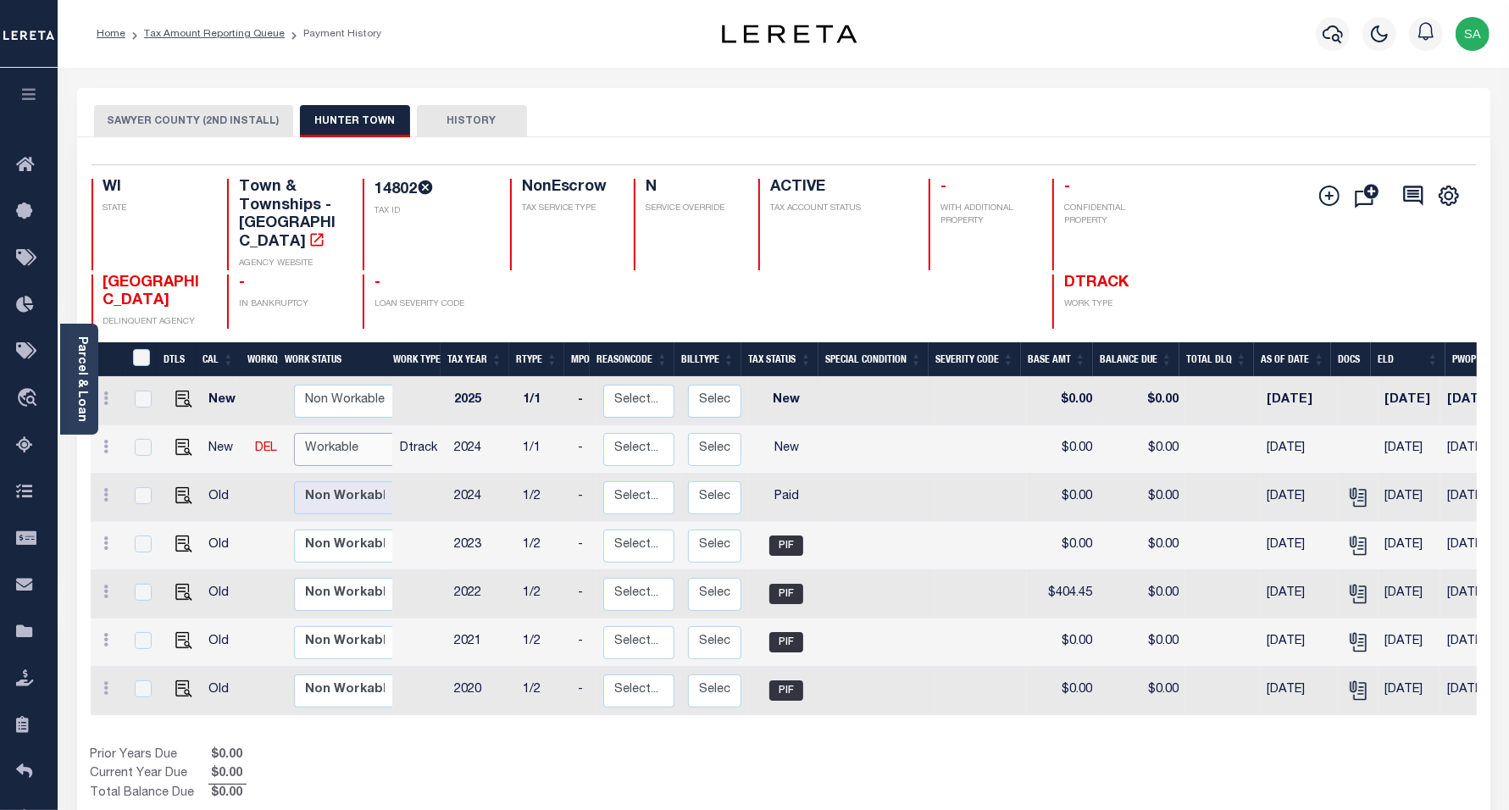
click at [354, 438] on select "Non Workable Workable" at bounding box center [345, 449] width 102 height 33
checkbox input "true"
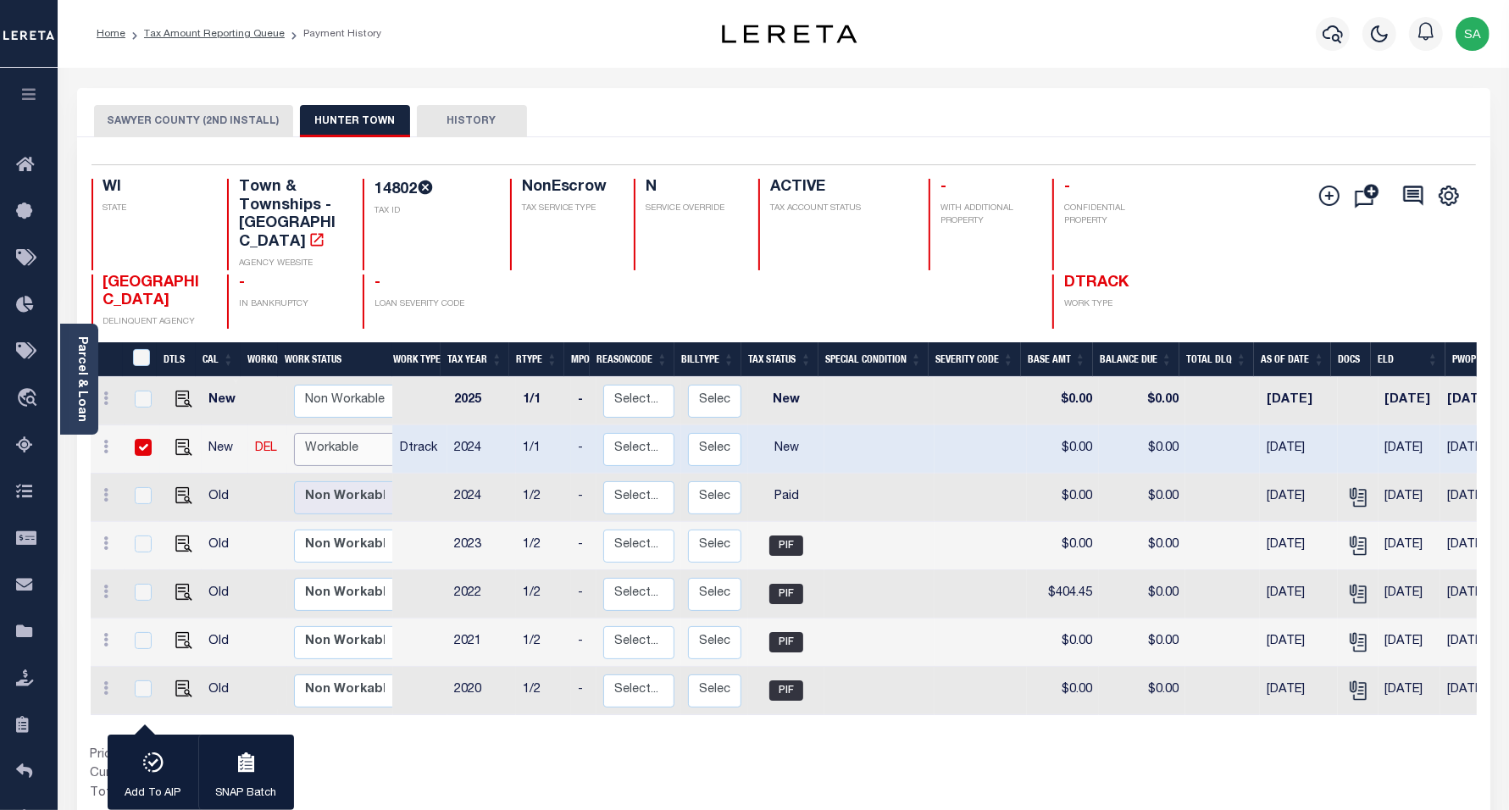
select select "true"
click at [294, 433] on select "Non Workable Workable" at bounding box center [345, 449] width 102 height 33
checkbox input "false"
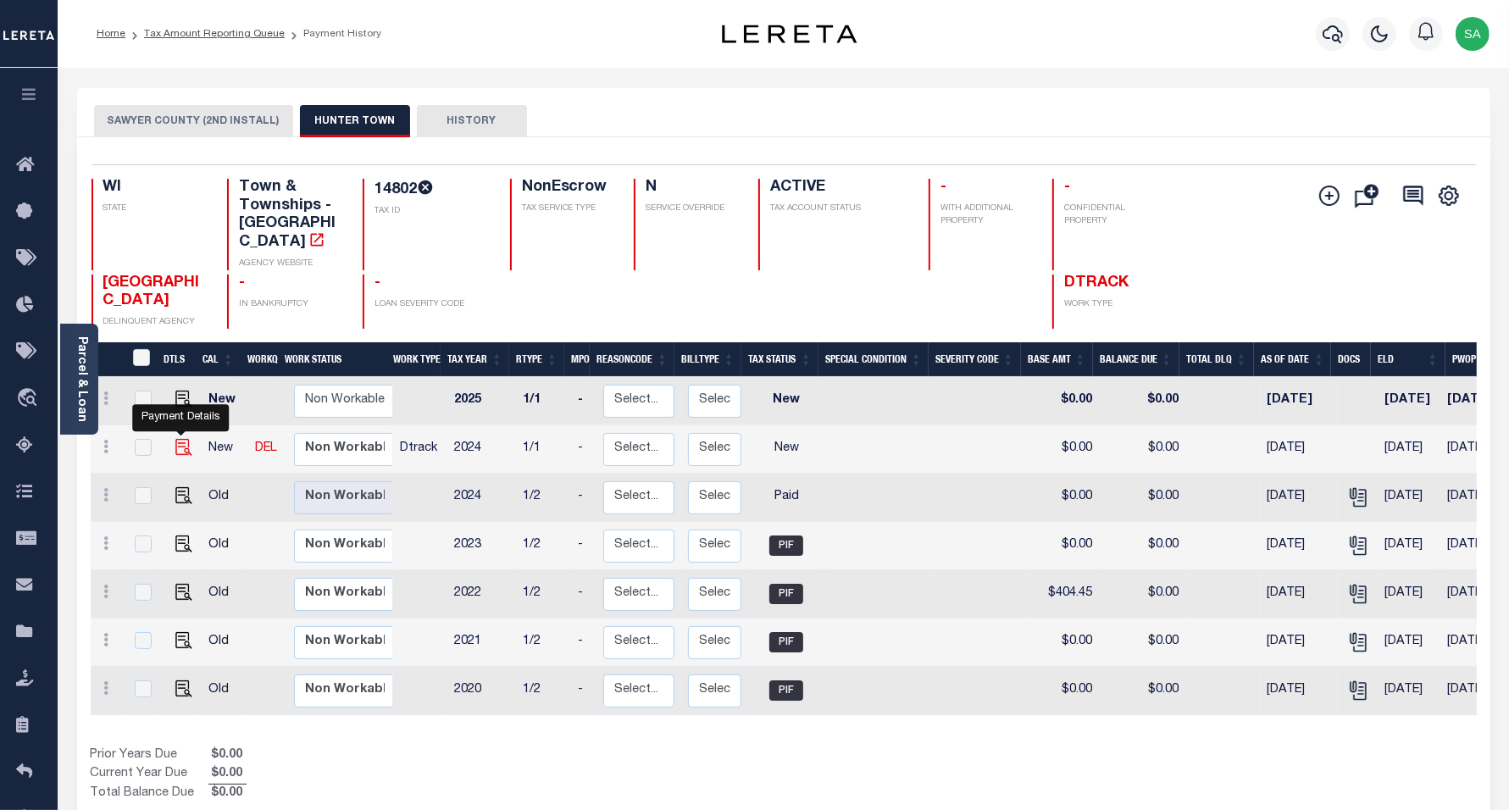
click at [179, 439] on img "" at bounding box center [183, 447] width 17 height 17
checkbox input "true"
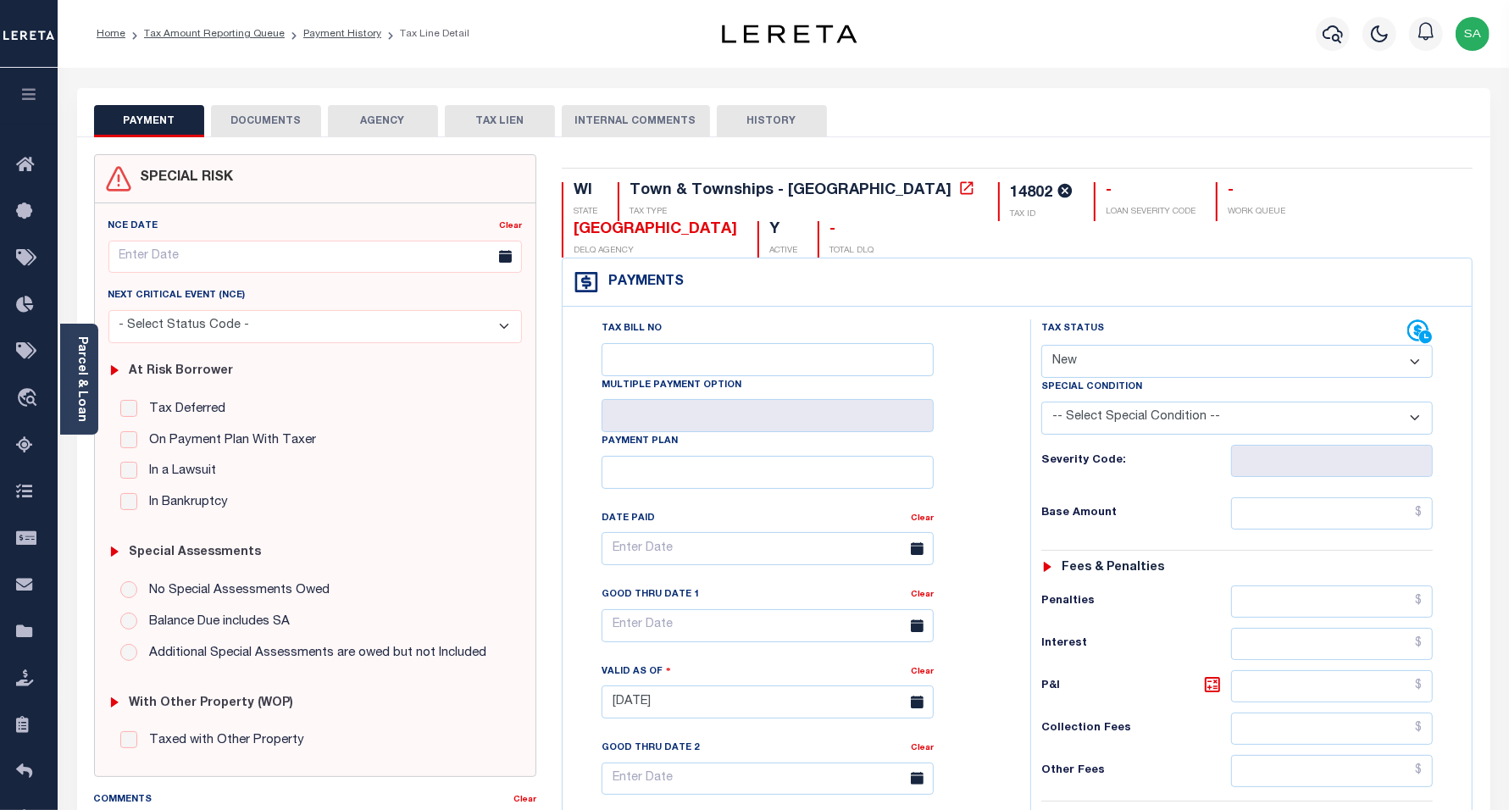
click at [1055, 345] on select "- Select Status Code - Open Due/Unpaid Paid Incomplete No Tax Due Internal Refu…" at bounding box center [1238, 361] width 392 height 33
select select "PYD"
click at [1042, 345] on select "- Select Status Code - Open Due/Unpaid Paid Incomplete No Tax Due Internal Refu…" at bounding box center [1238, 361] width 392 height 33
type input "[DATE]"
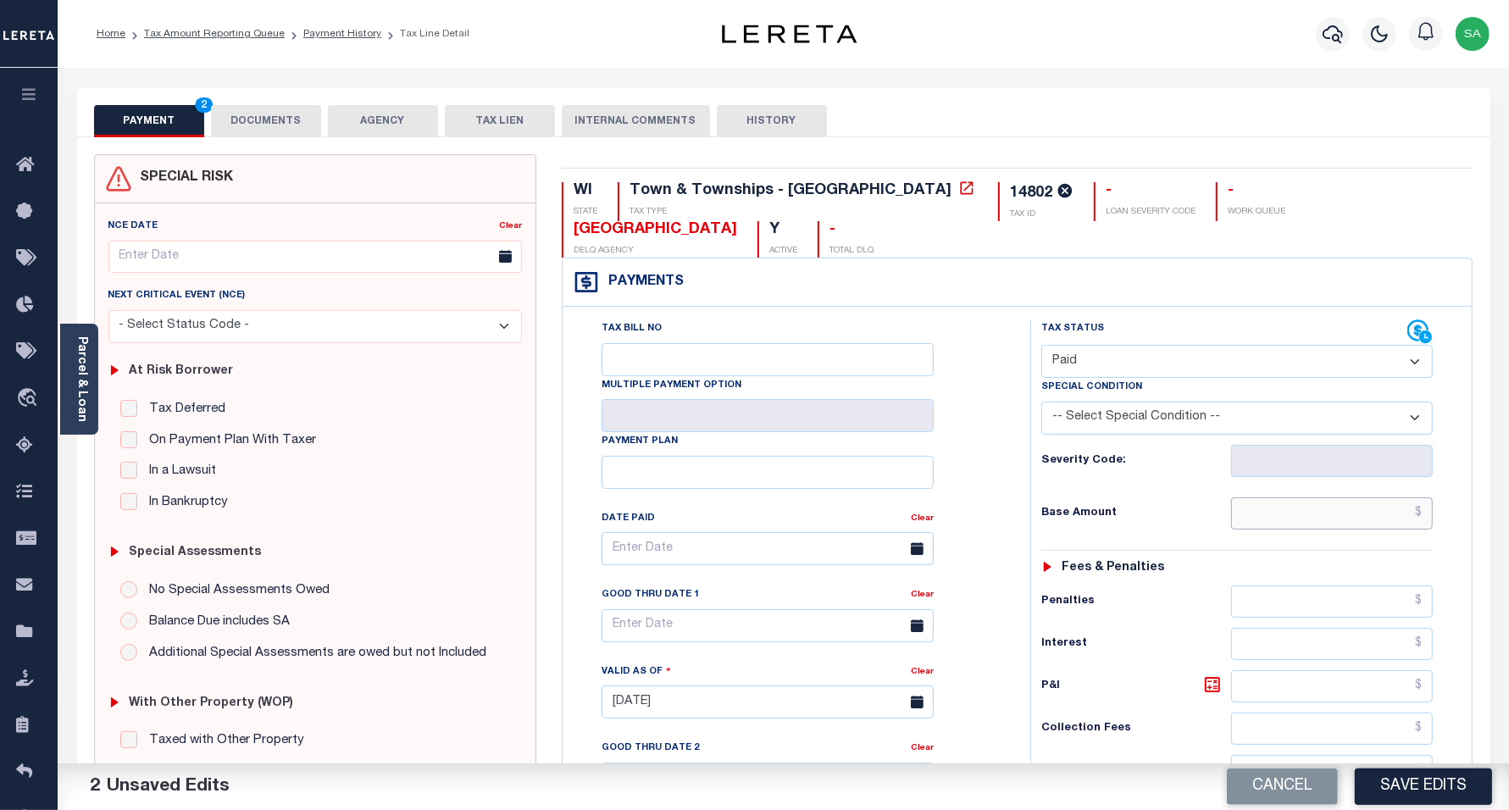
click at [1281, 498] on input "text" at bounding box center [1332, 514] width 202 height 32
type input "$0.00"
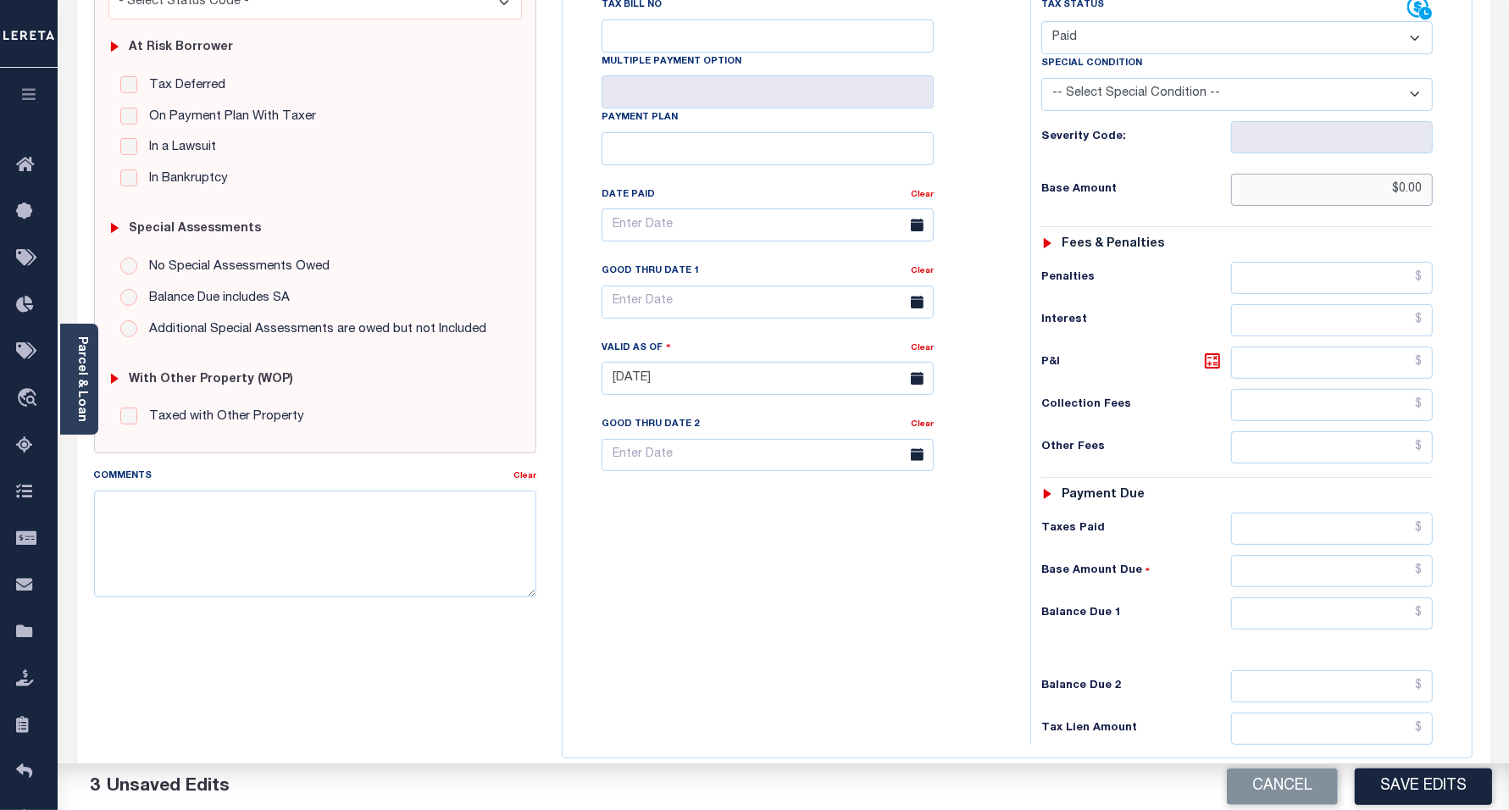
scroll to position [424, 0]
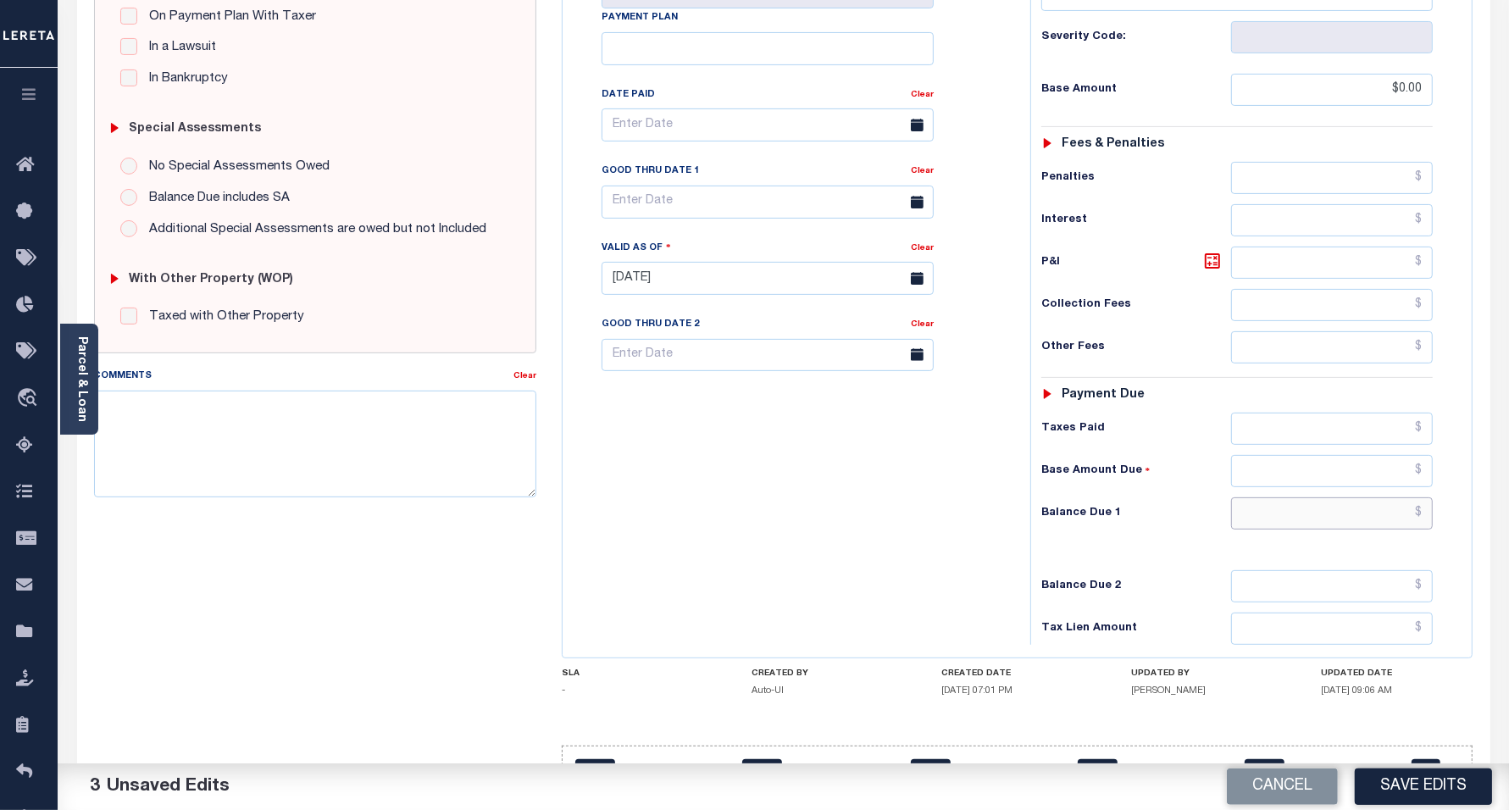
click at [1281, 498] on input "text" at bounding box center [1332, 514] width 202 height 32
click at [782, 472] on div "Tax Bill No Multiple Payment Option Payment Plan Clear" at bounding box center [792, 270] width 451 height 748
click at [1305, 498] on input "text" at bounding box center [1332, 514] width 202 height 32
type input "$0.00"
click at [861, 450] on div "Tax Bill No Multiple Payment Option Payment Plan Clear" at bounding box center [792, 270] width 451 height 748
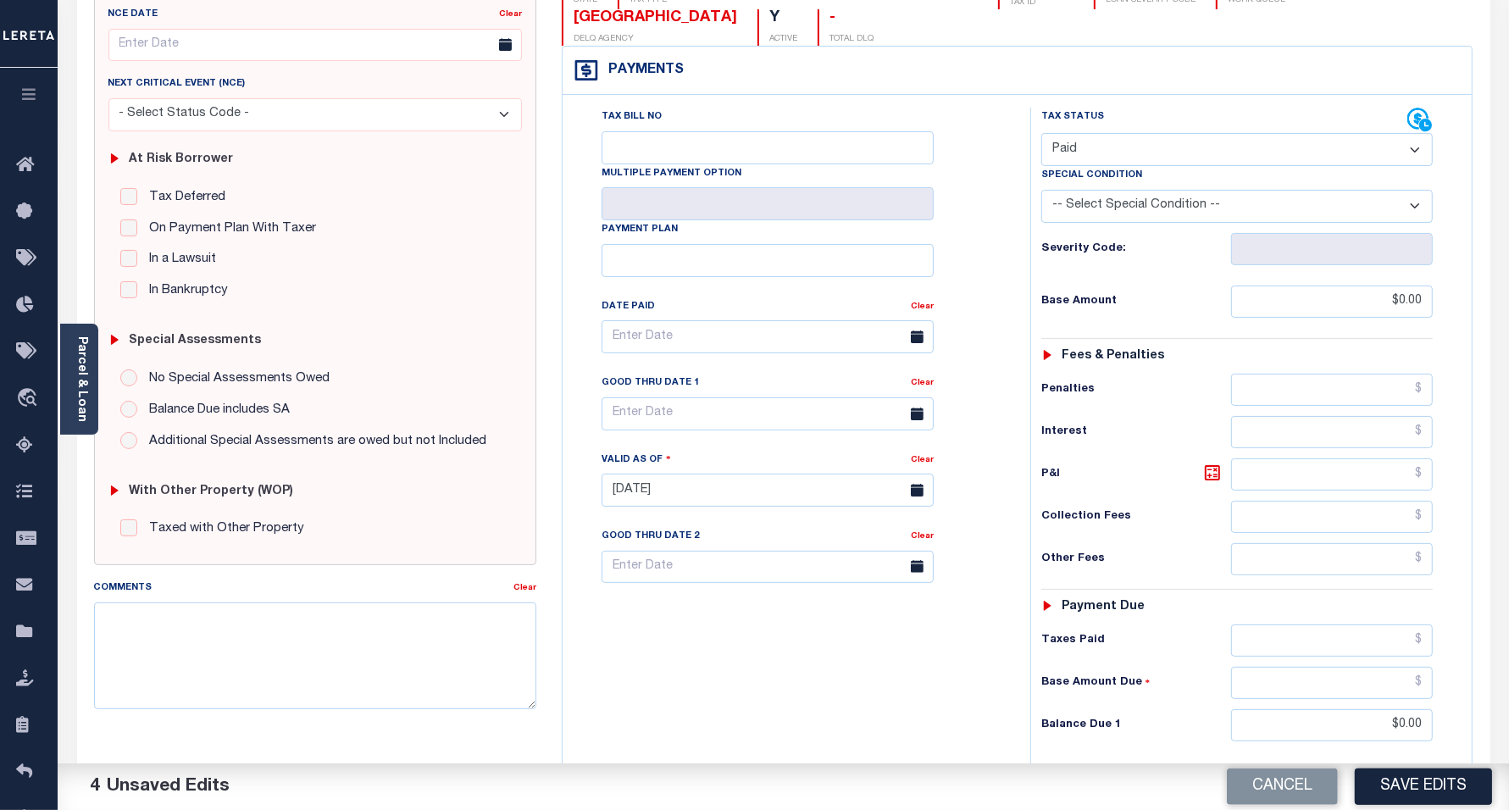
scroll to position [0, 0]
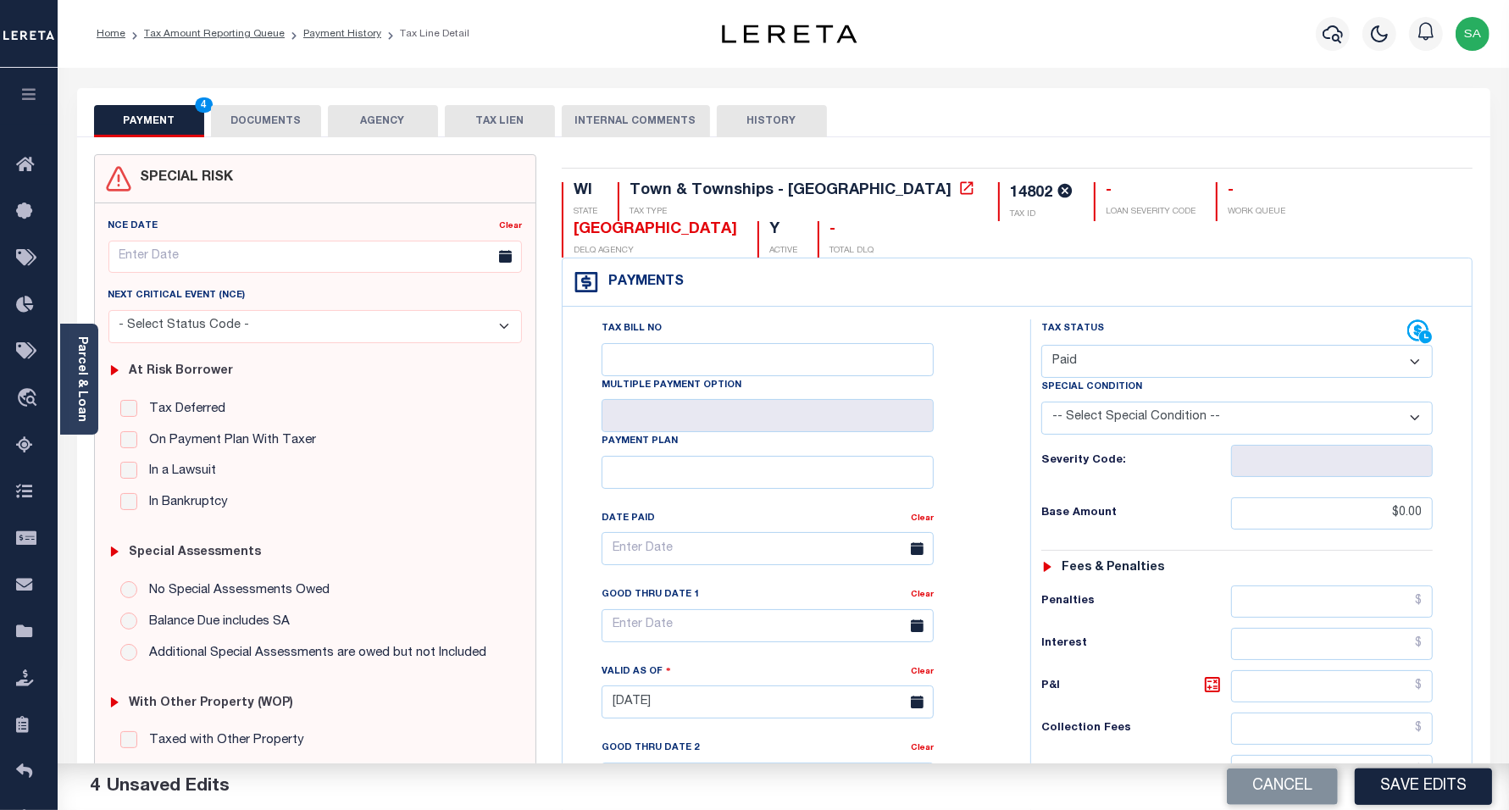
click at [271, 121] on button "DOCUMENTS" at bounding box center [266, 121] width 110 height 32
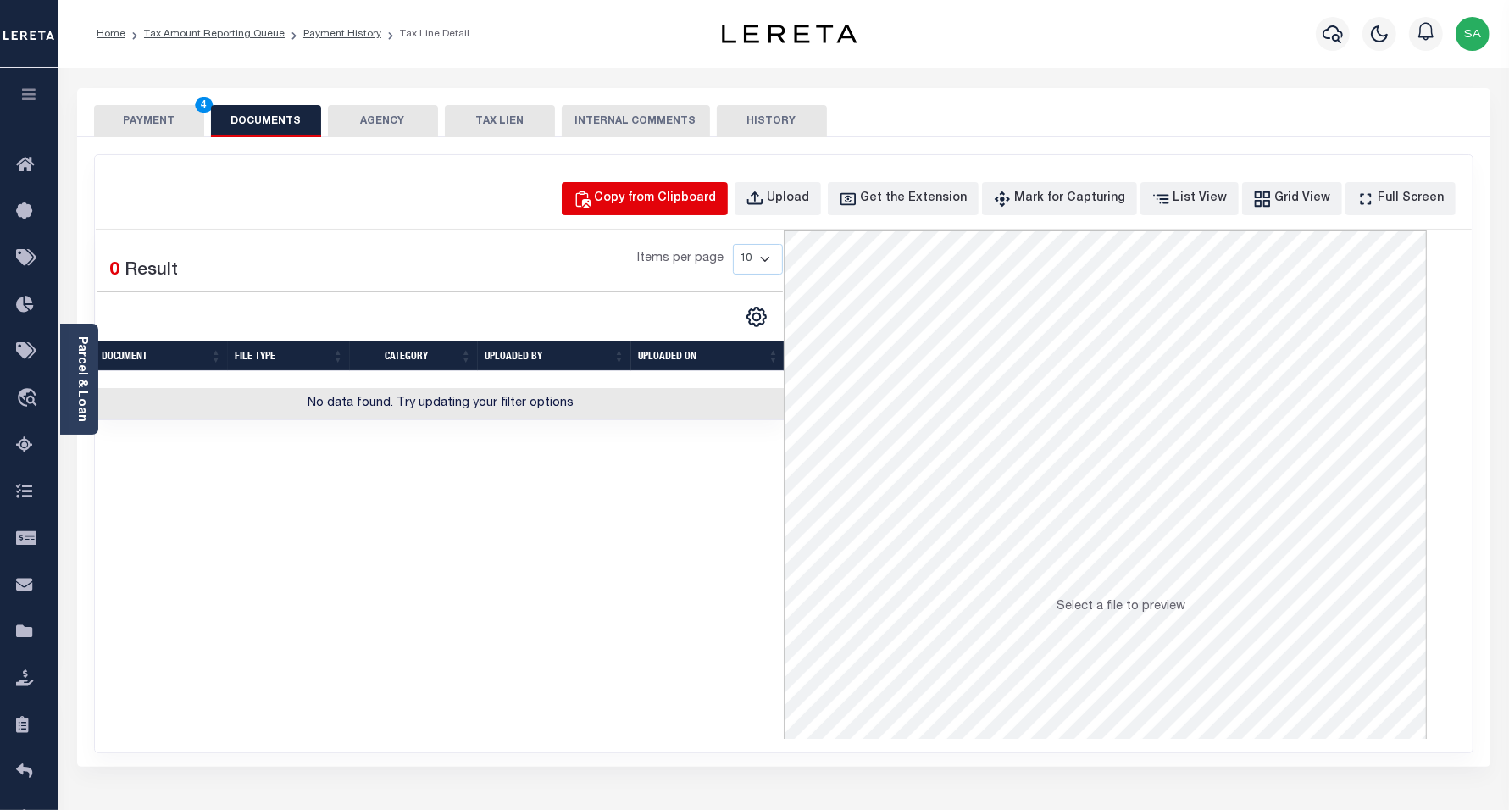
click at [717, 199] on div "Copy from Clipboard" at bounding box center [656, 199] width 122 height 19
select select "POP"
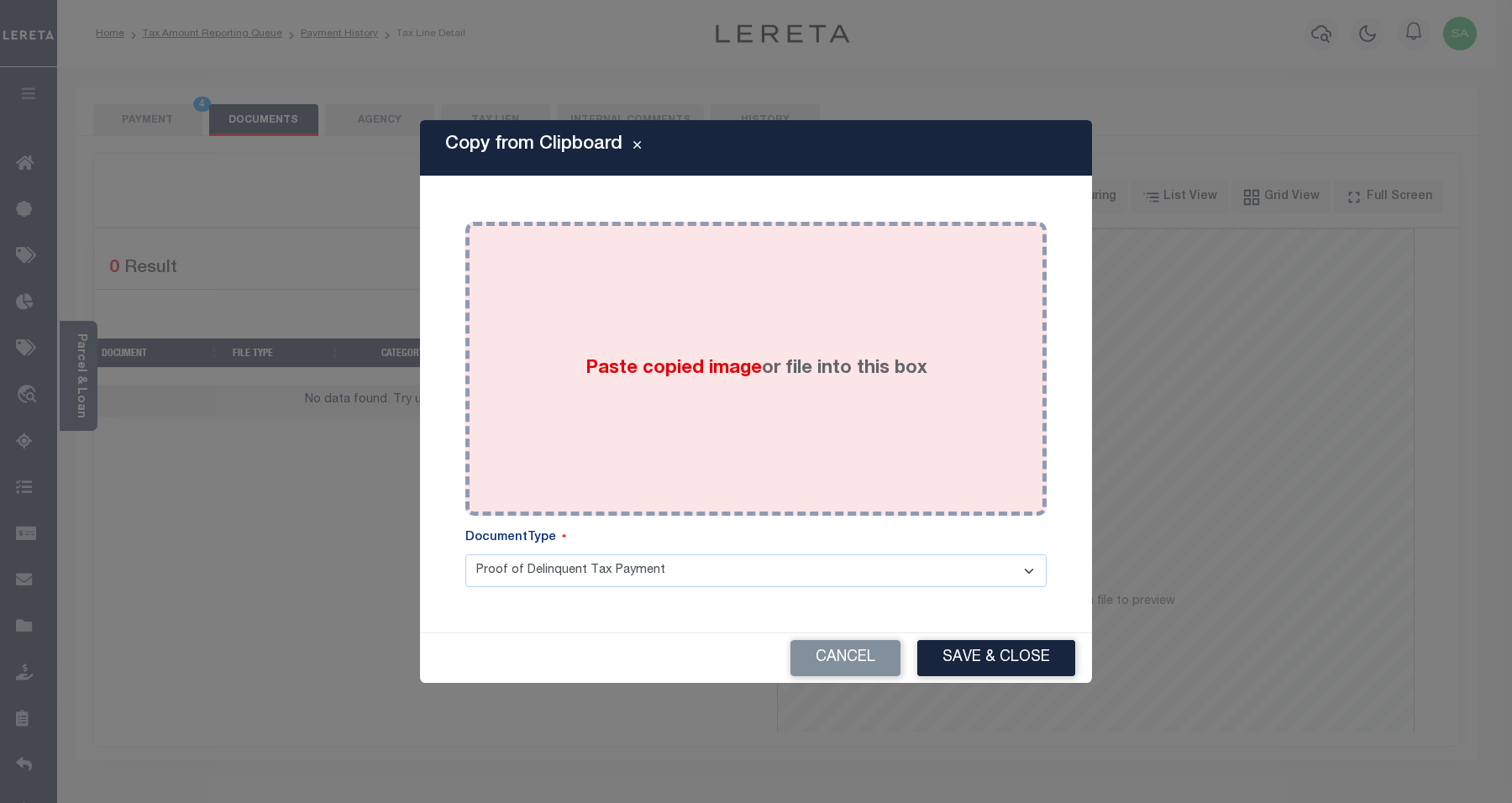
click at [783, 398] on div "Paste copied image or file into this box" at bounding box center [755, 368] width 556 height 269
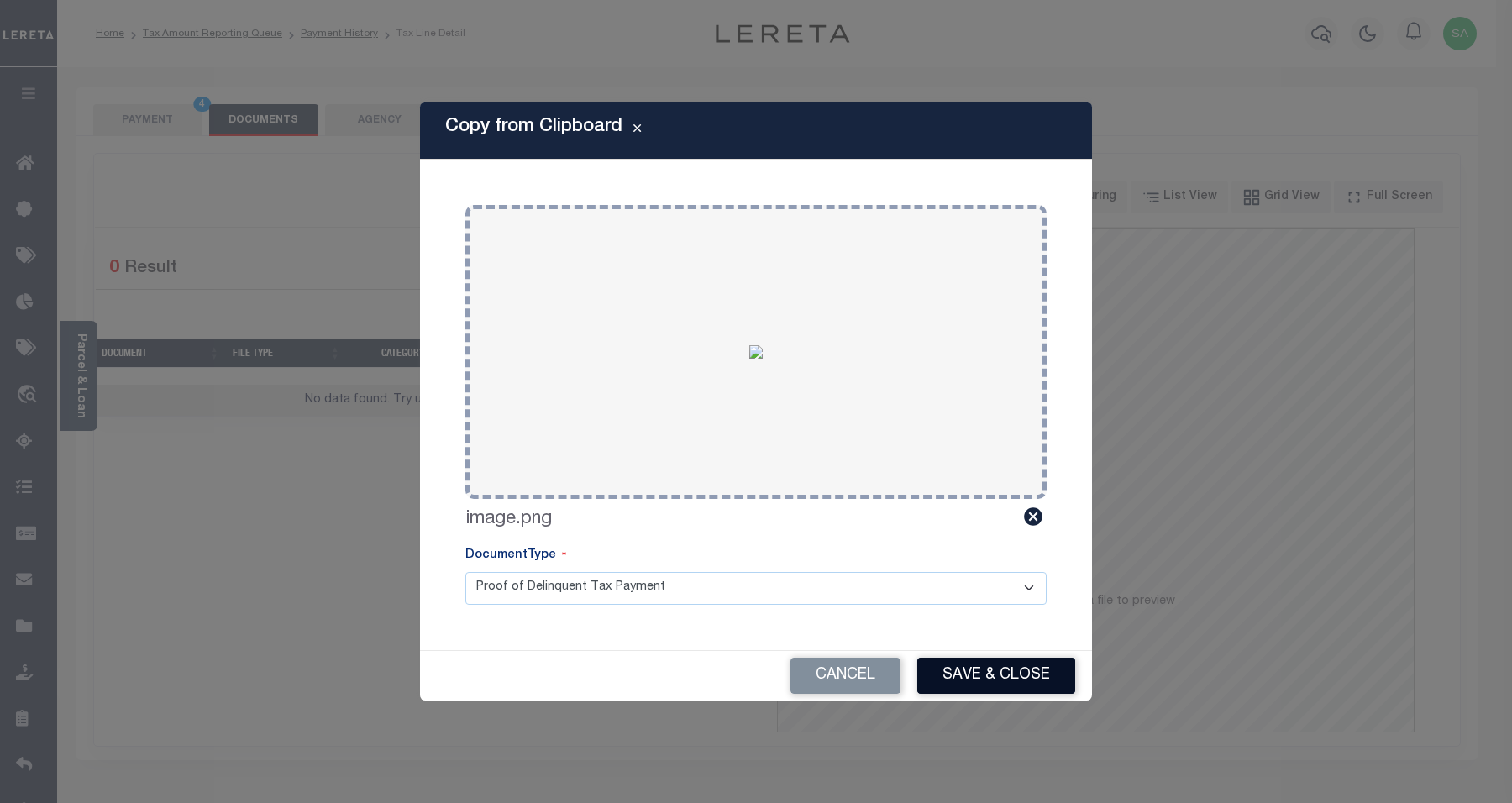
click at [1027, 690] on button "Save & Close" at bounding box center [996, 676] width 158 height 36
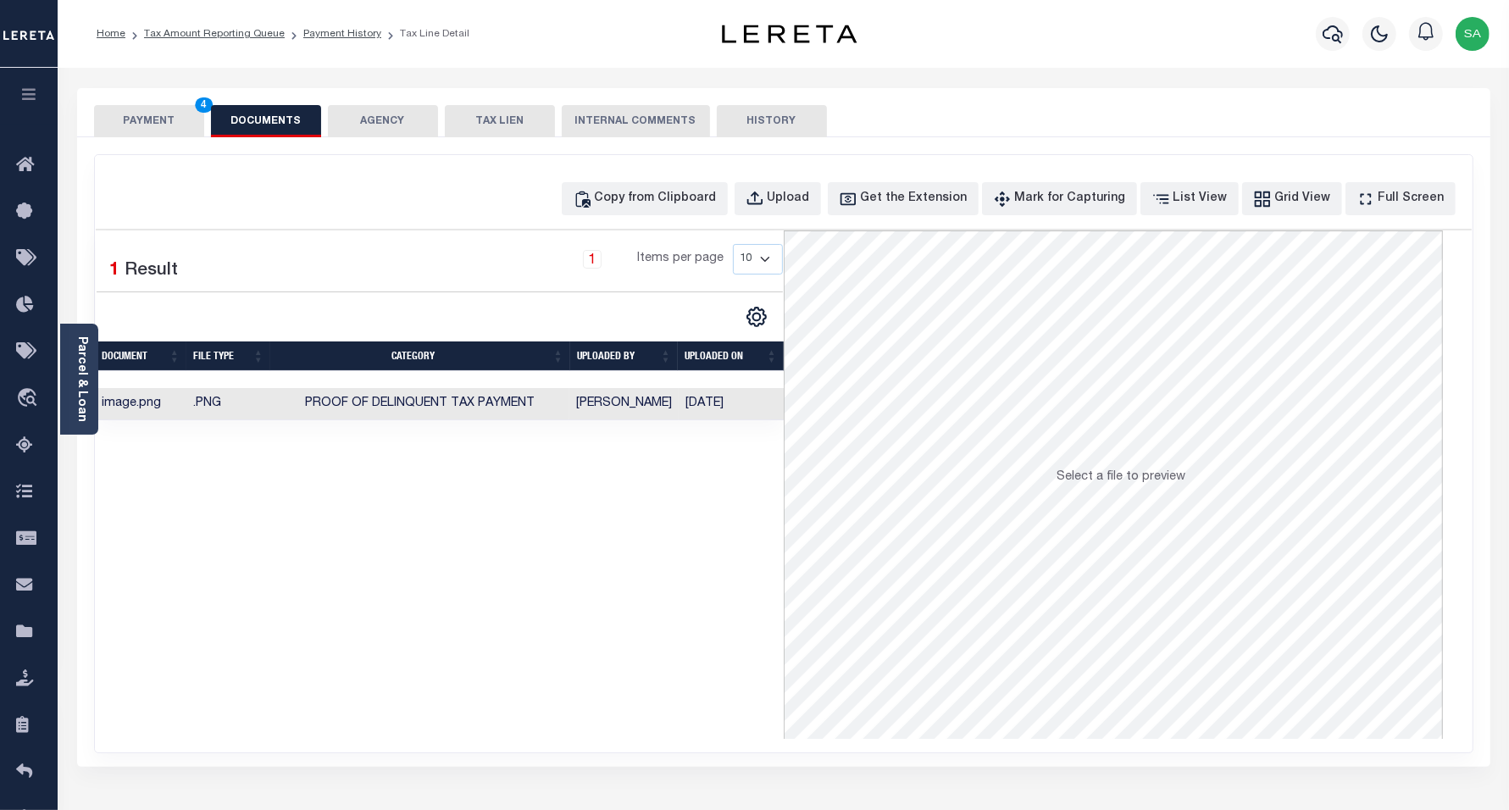
click at [133, 119] on button "PAYMENT 4" at bounding box center [149, 121] width 110 height 32
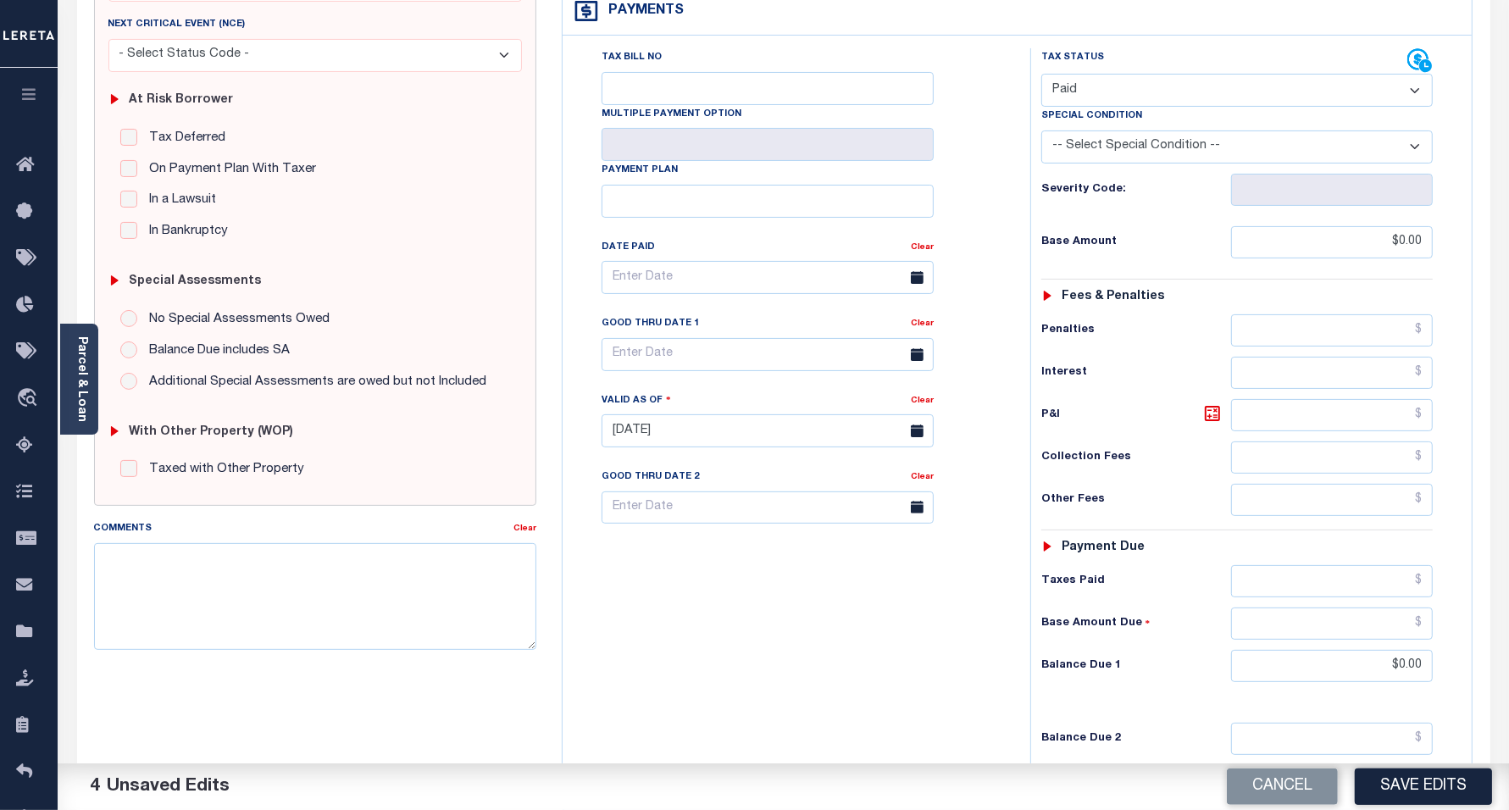
scroll to position [438, 0]
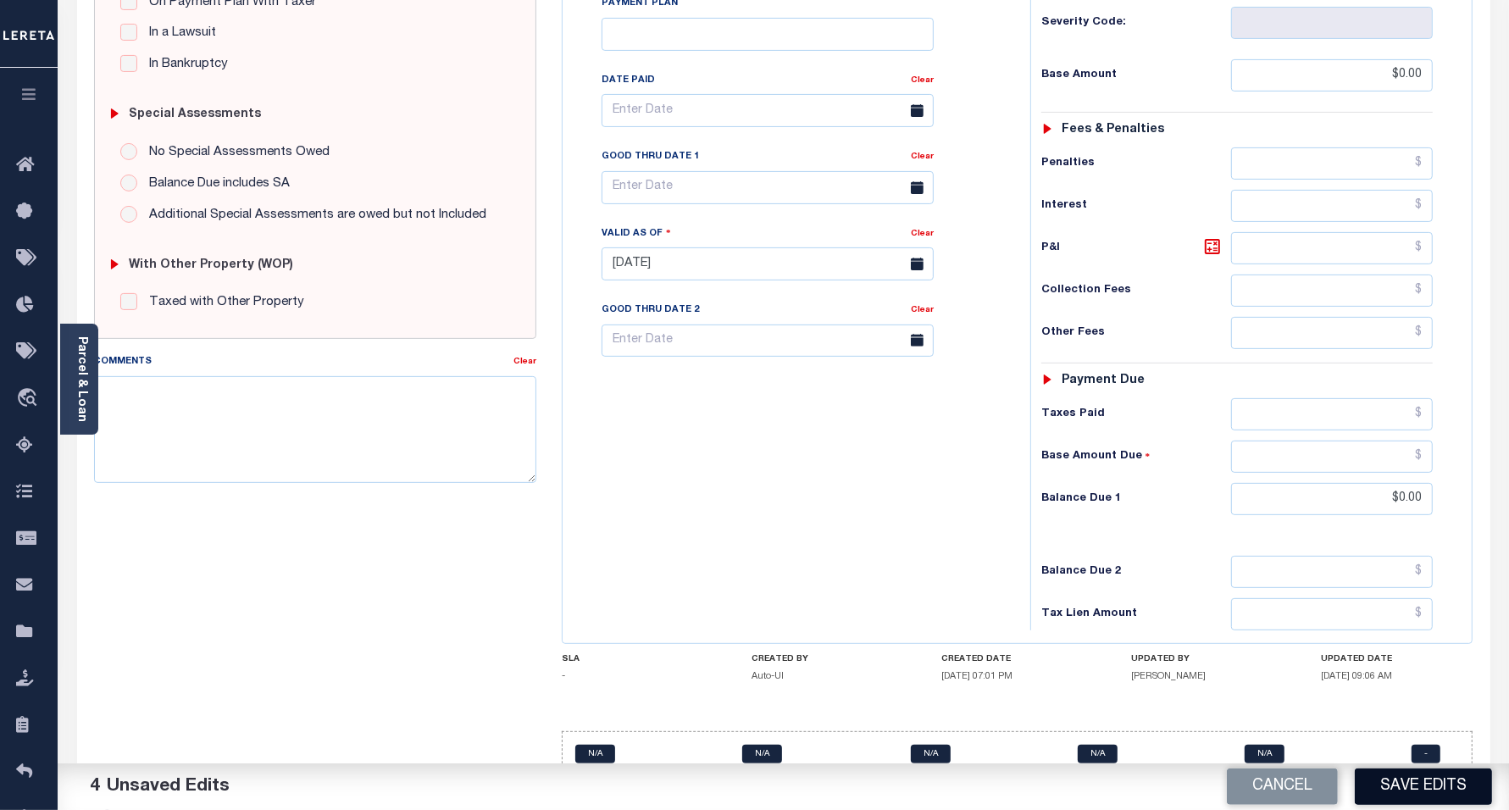
click at [1465, 781] on button "Save Edits" at bounding box center [1423, 787] width 137 height 36
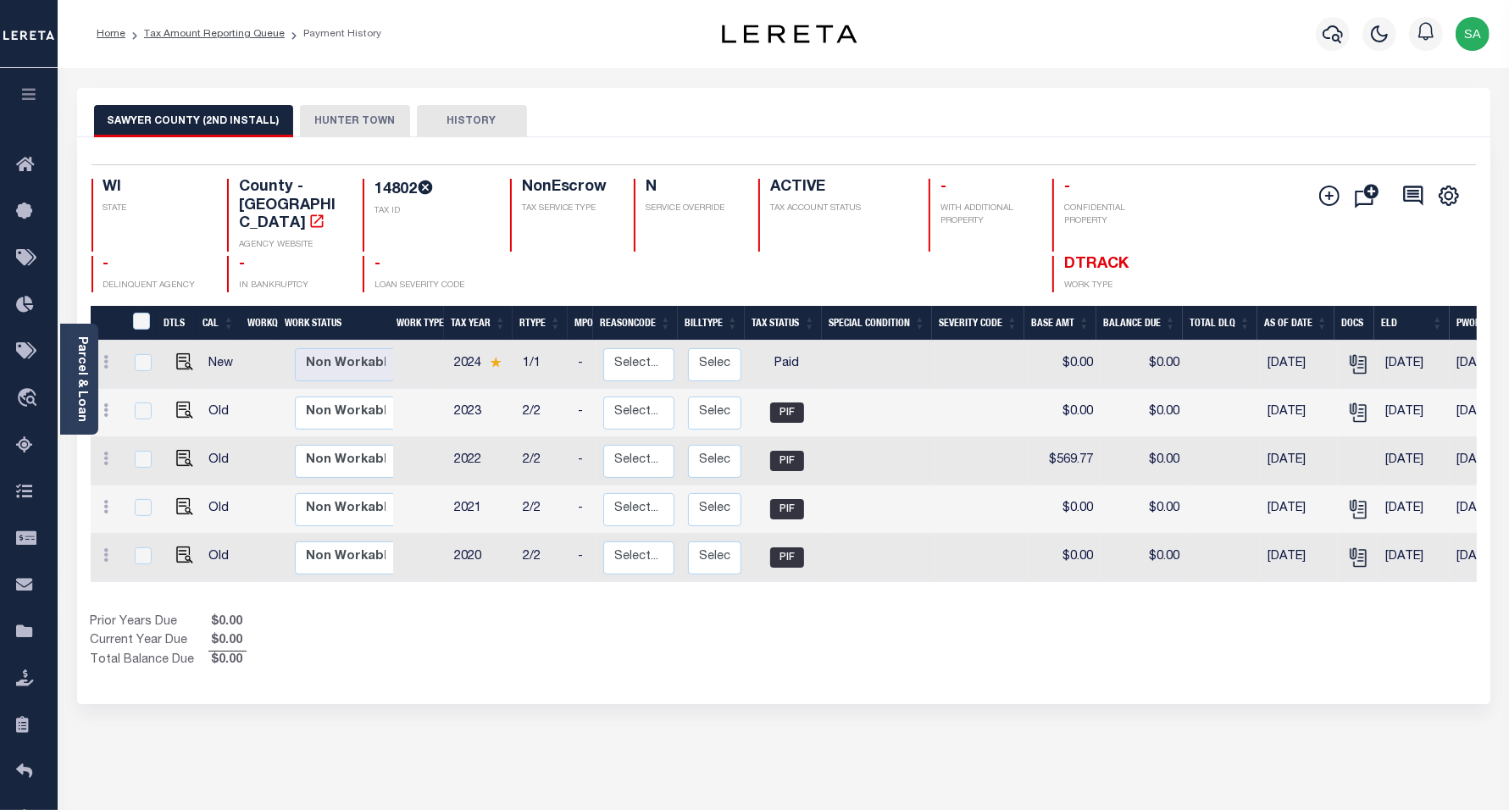
click at [358, 117] on button "HUNTER TOWN" at bounding box center [355, 121] width 110 height 32
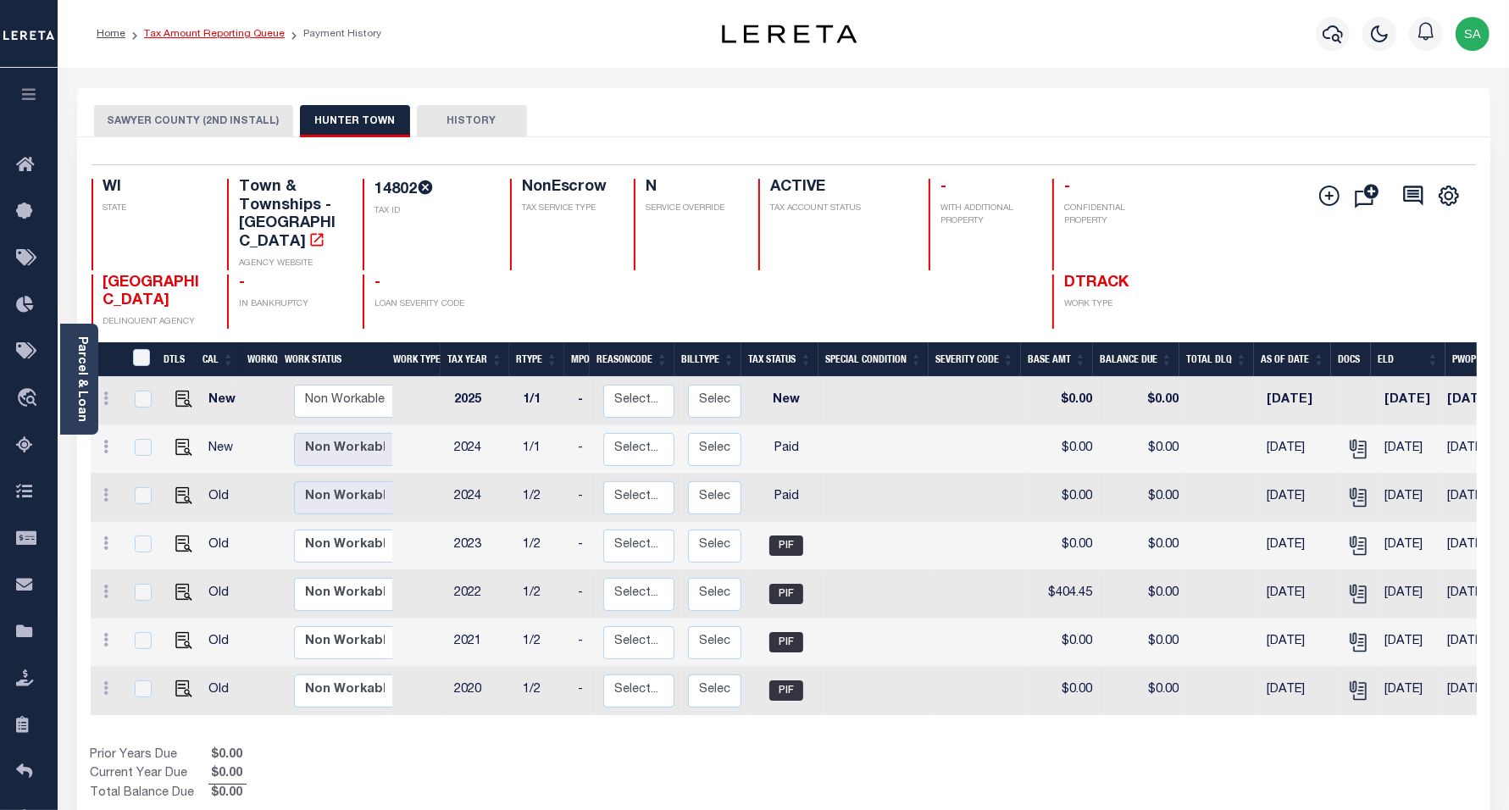
click at [221, 36] on link "Tax Amount Reporting Queue" at bounding box center [214, 34] width 141 height 10
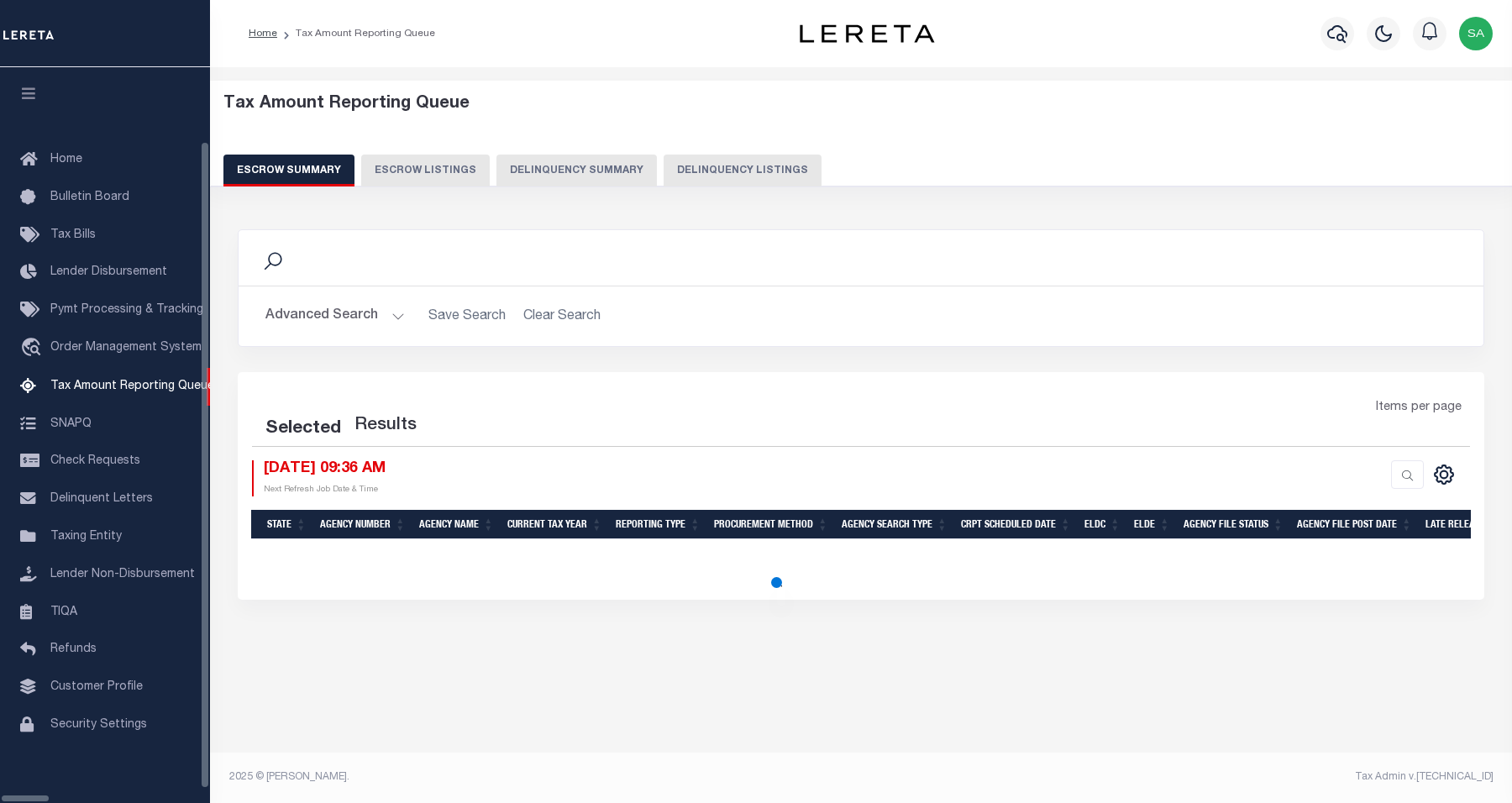
click at [664, 170] on button "Delinquency Listings" at bounding box center [742, 171] width 158 height 32
select select "100"
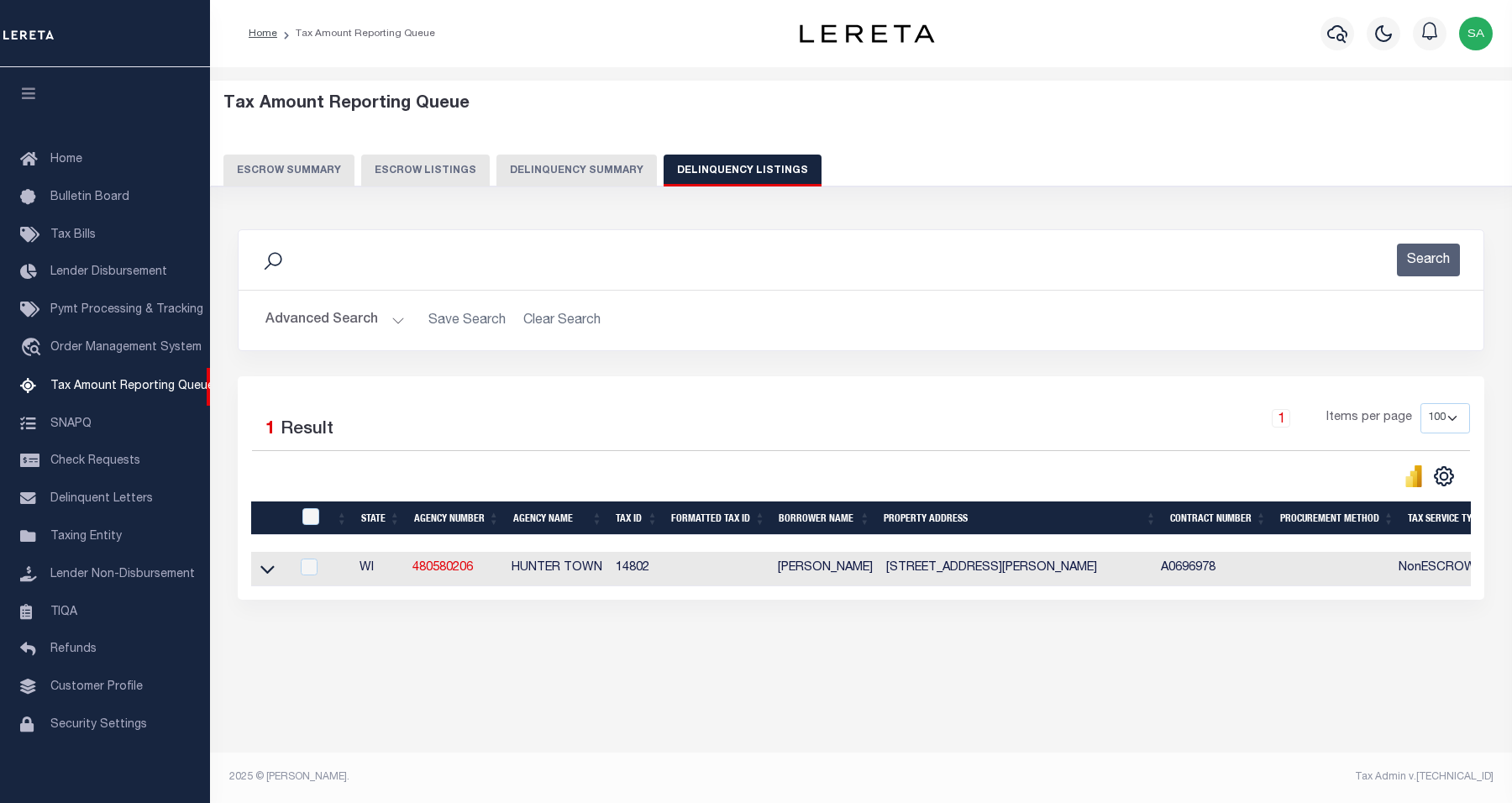
click at [360, 317] on button "Advanced Search" at bounding box center [335, 320] width 140 height 33
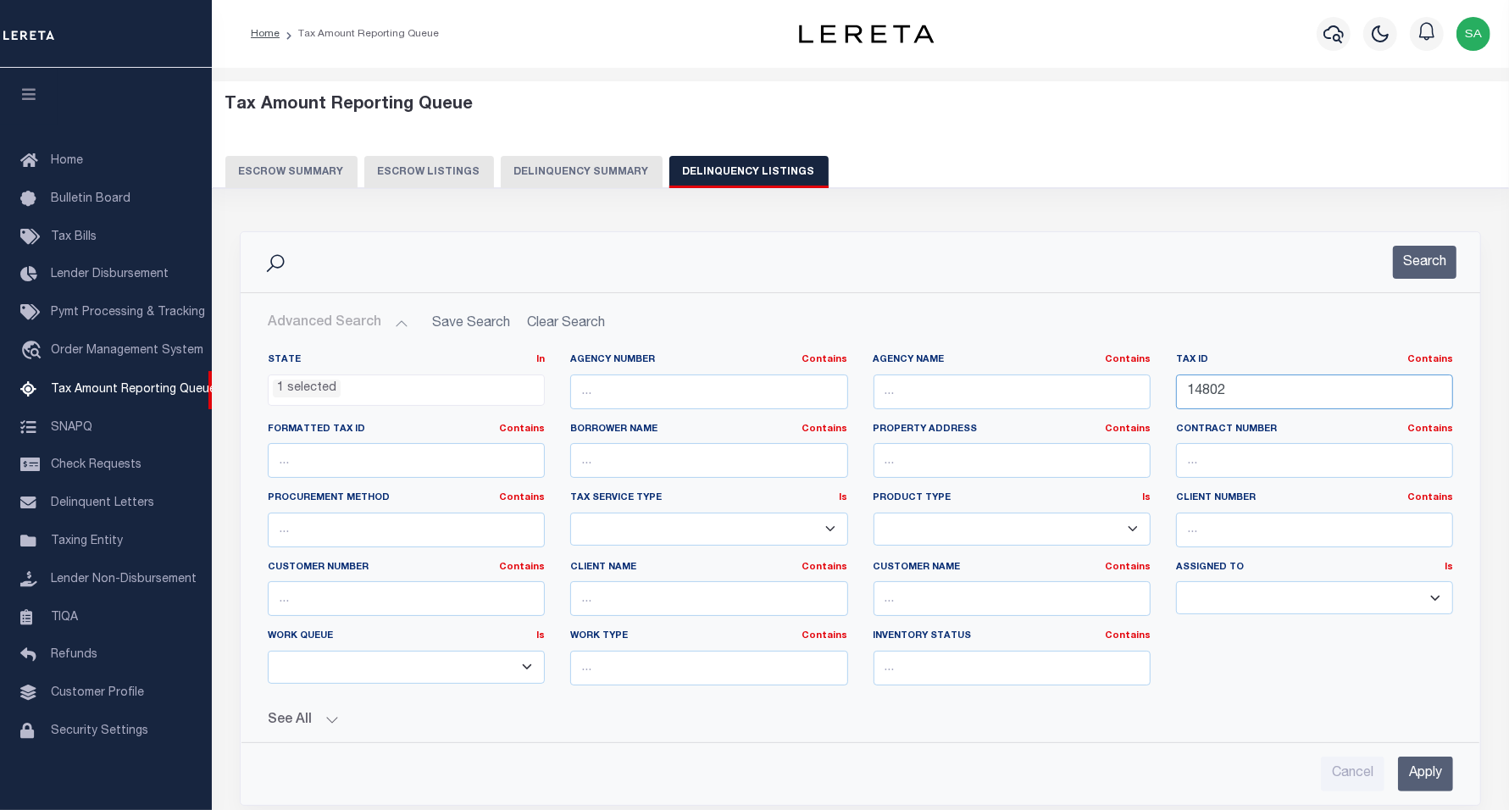
click at [1259, 388] on input "14802" at bounding box center [1314, 392] width 277 height 35
paste input "01208161124004"
drag, startPoint x: 1261, startPoint y: 387, endPoint x: 1140, endPoint y: 388, distance: 121.2
click at [1137, 388] on div "State In In AK AL AR AZ CA CO CT DC DE FL GA GU HI IA ID IL IN KS KY LA MA MD M…" at bounding box center [860, 526] width 1211 height 346
type input "01208161124004"
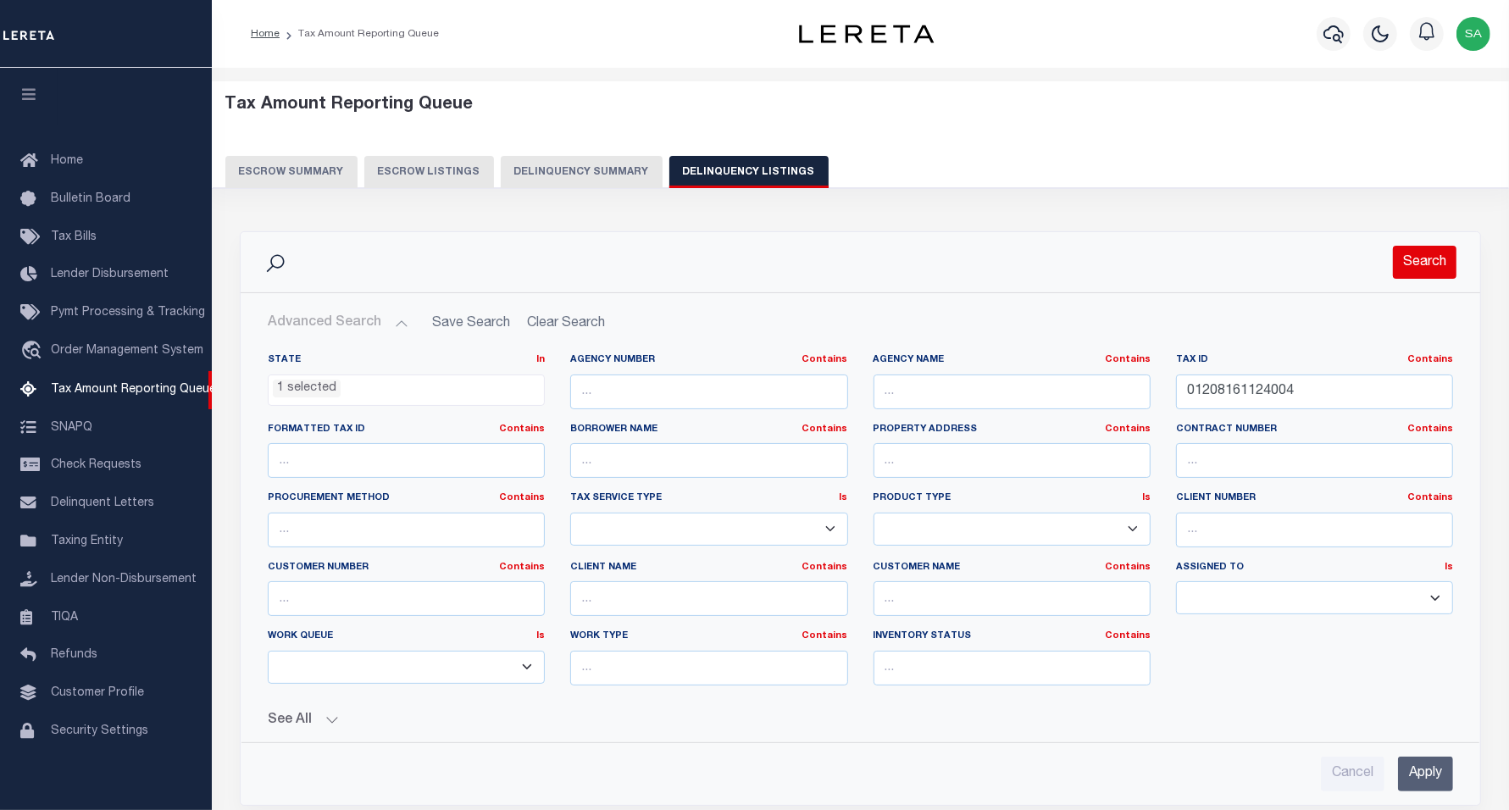
click at [1411, 269] on button "Search" at bounding box center [1425, 262] width 64 height 33
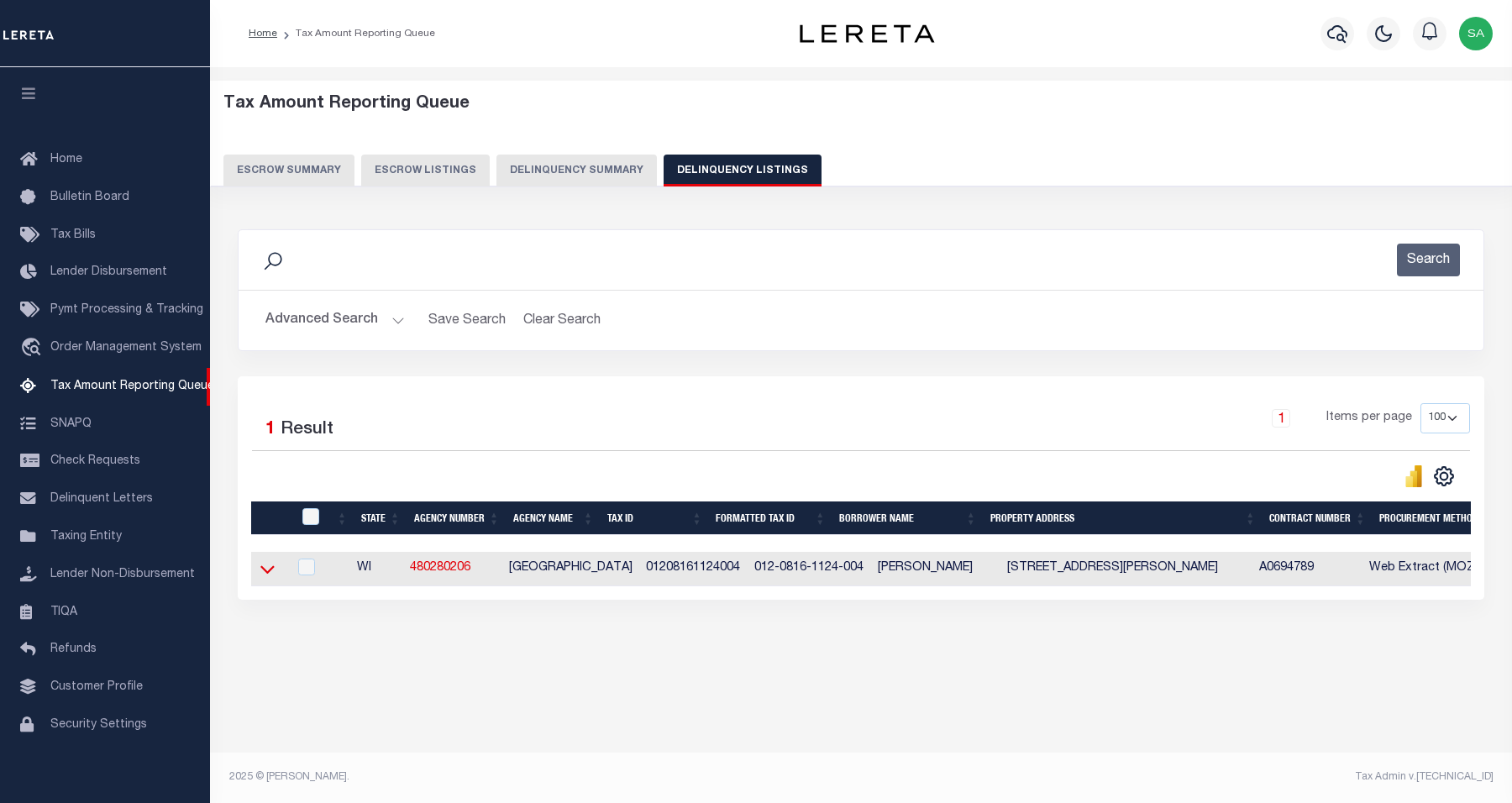
click at [266, 575] on icon at bounding box center [268, 570] width 14 height 8
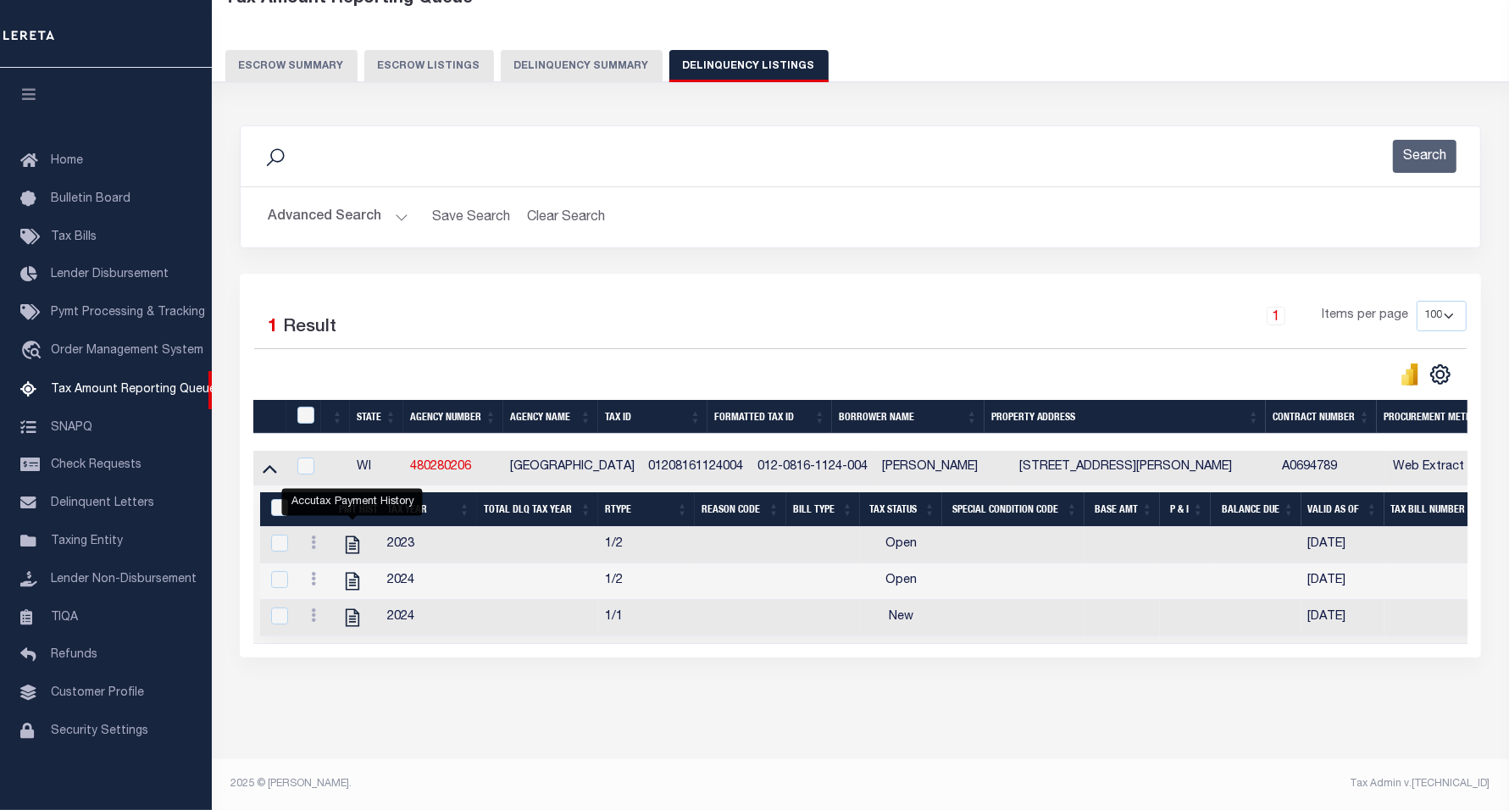
scroll to position [125, 0]
click at [349, 609] on icon "" at bounding box center [353, 618] width 14 height 18
checkbox input "true"
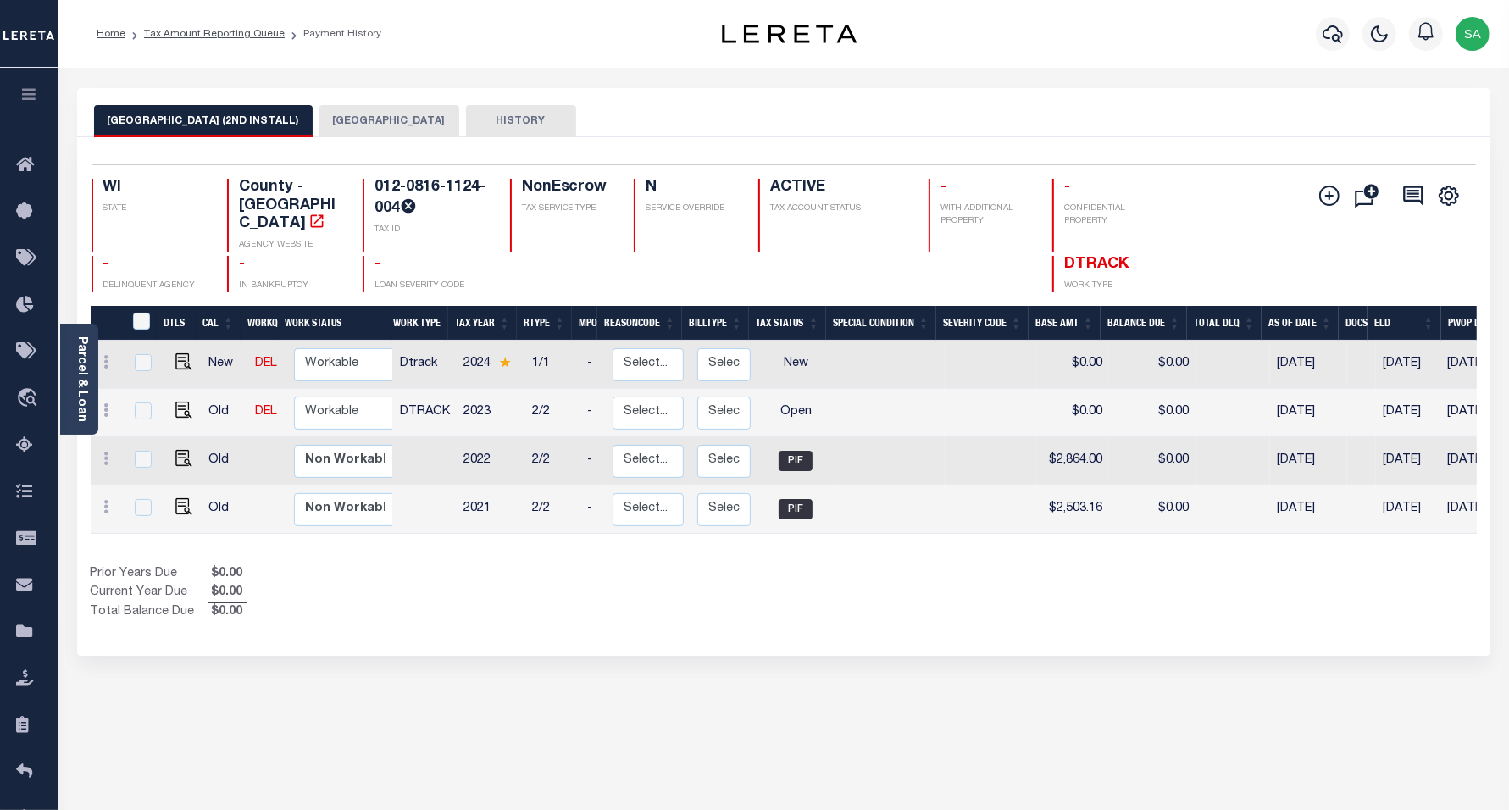
click at [375, 125] on button "[GEOGRAPHIC_DATA]" at bounding box center [390, 121] width 140 height 32
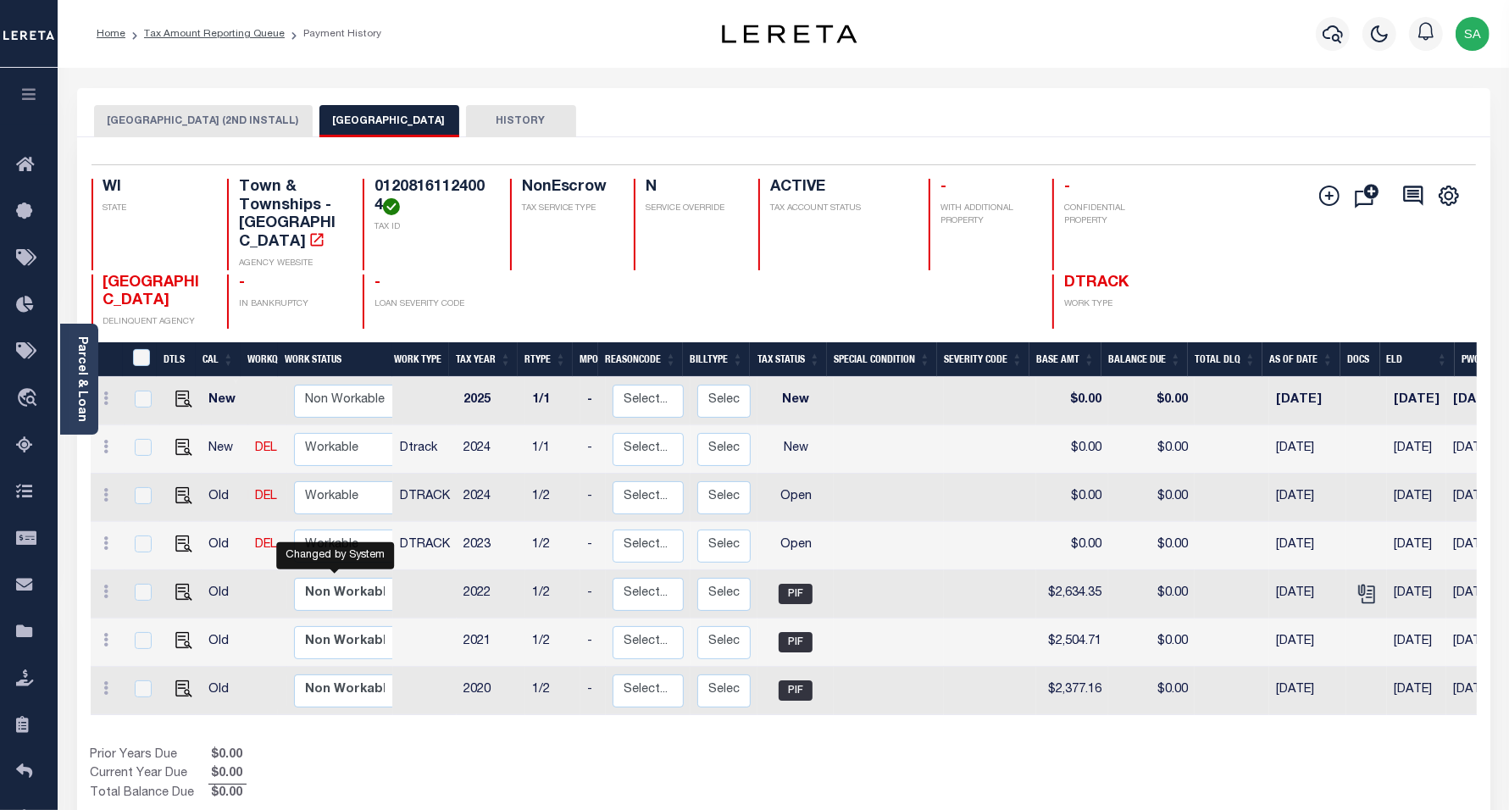
click at [301, 542] on div "Changed by System" at bounding box center [335, 555] width 118 height 27
click at [326, 534] on select "Non Workable Workable" at bounding box center [345, 546] width 102 height 33
checkbox input "true"
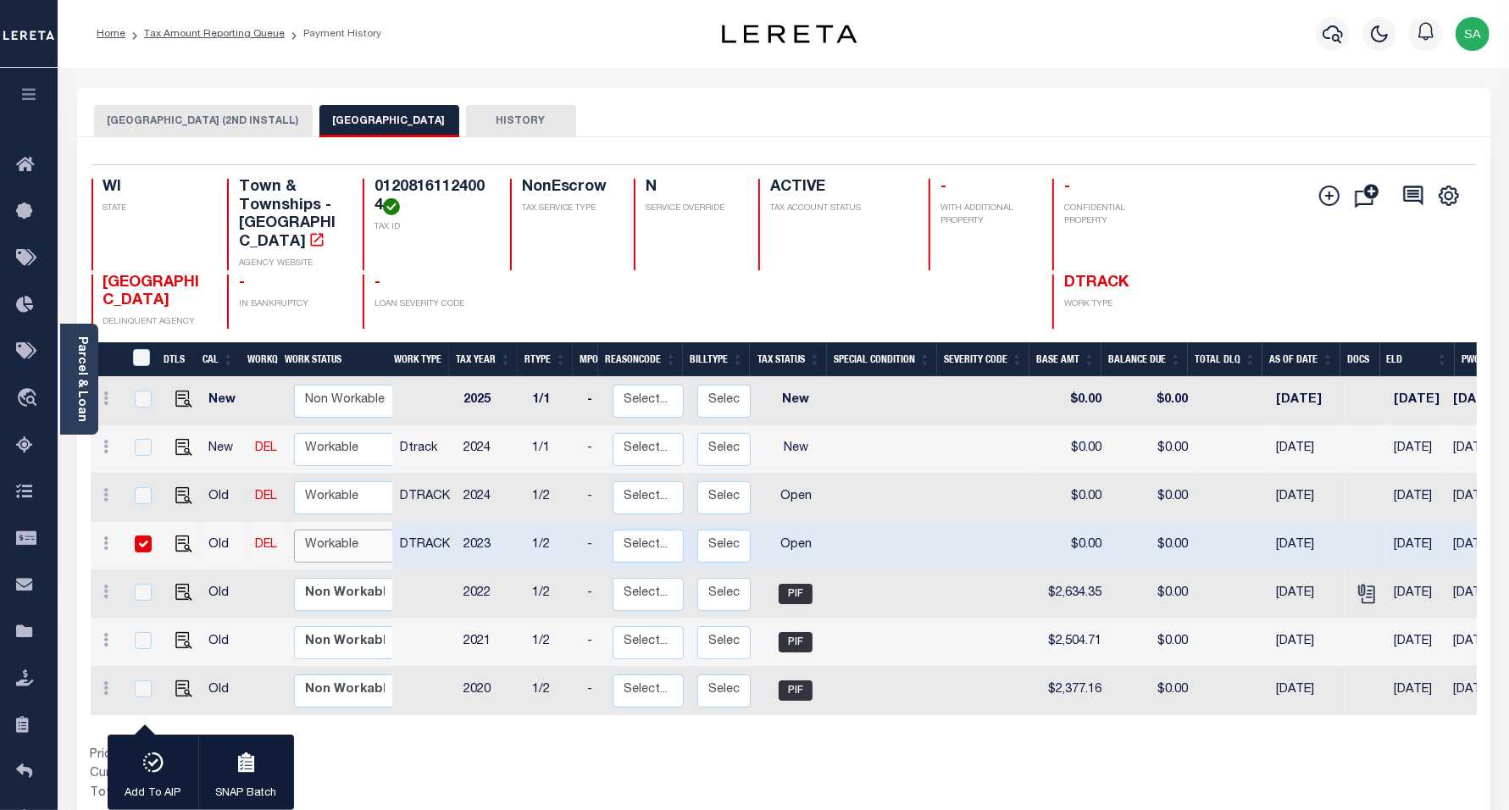
select select "true"
click at [294, 530] on select "Non Workable Workable" at bounding box center [345, 546] width 102 height 33
checkbox input "false"
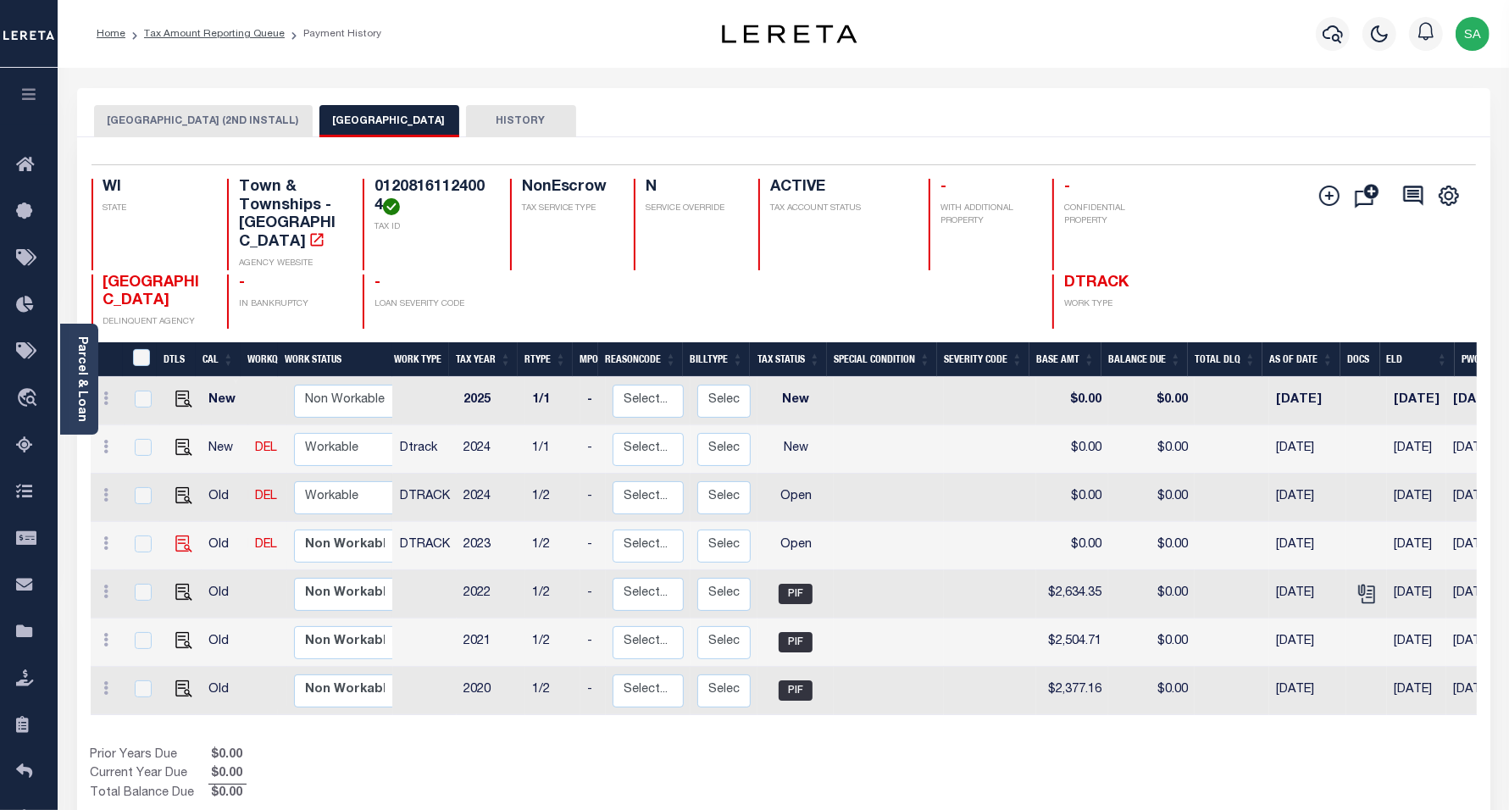
click at [181, 536] on img at bounding box center [183, 544] width 17 height 17
checkbox input "true"
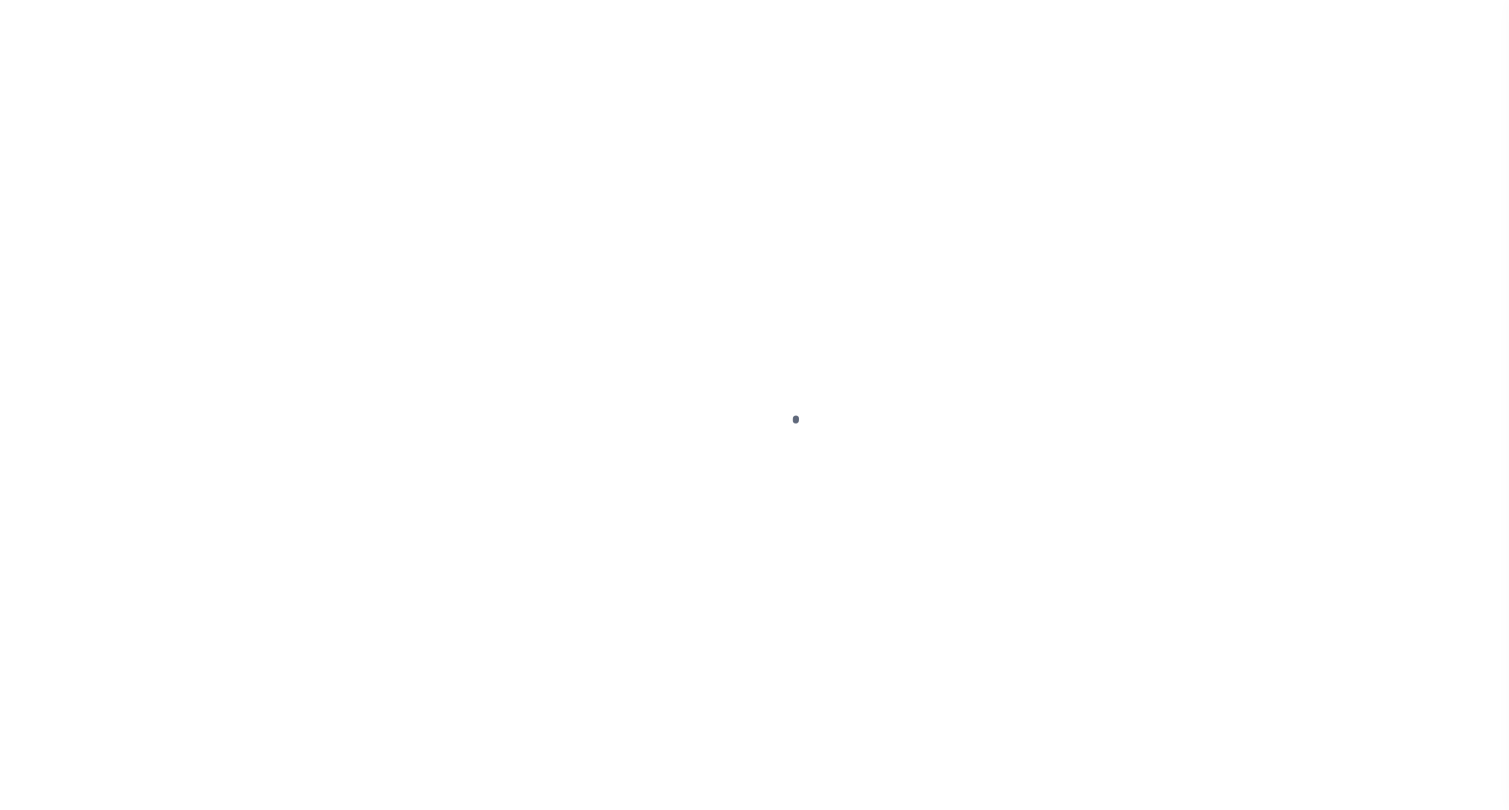
select select "OP2"
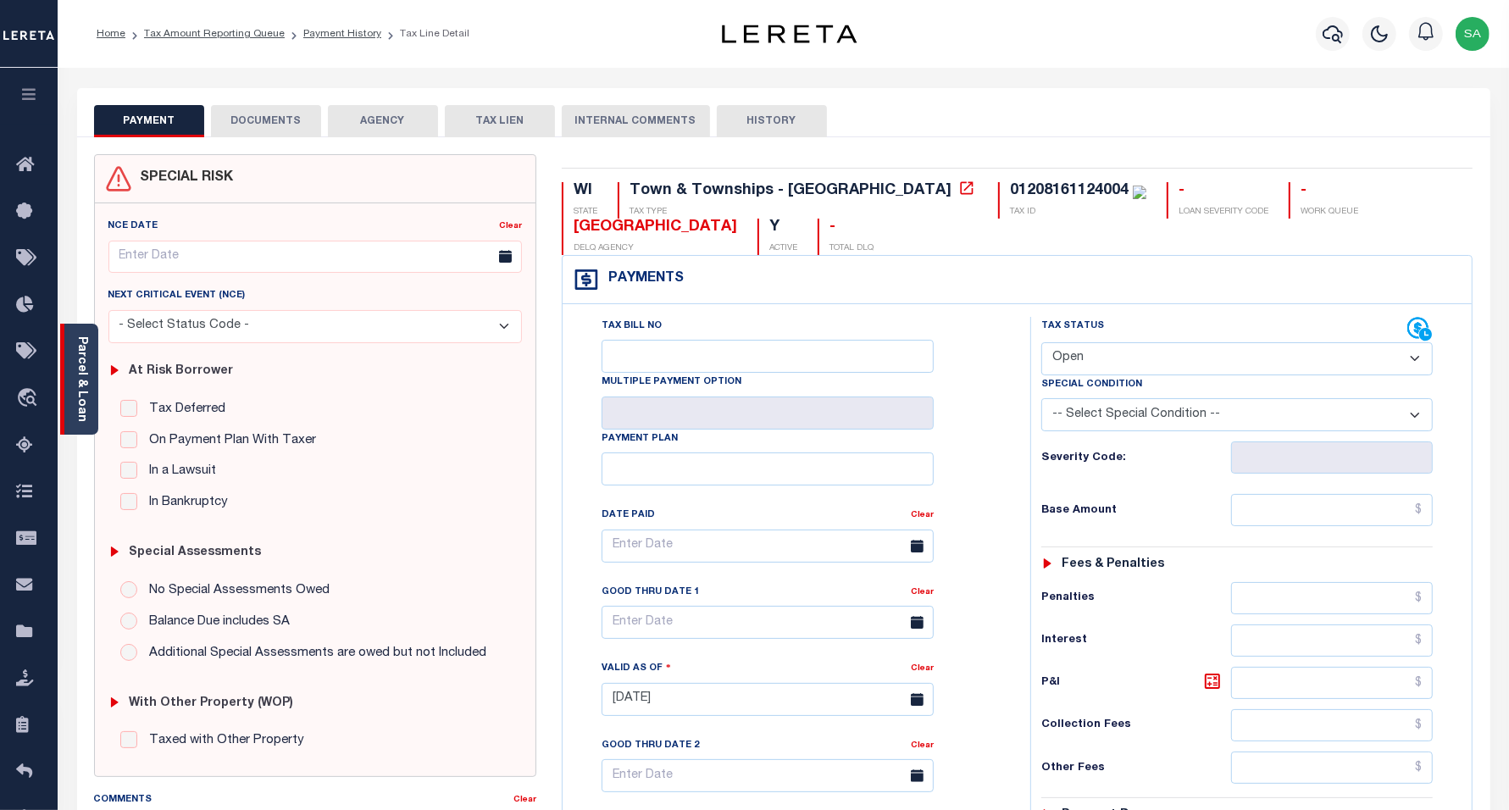
click at [86, 358] on link "Parcel & Loan" at bounding box center [81, 379] width 12 height 86
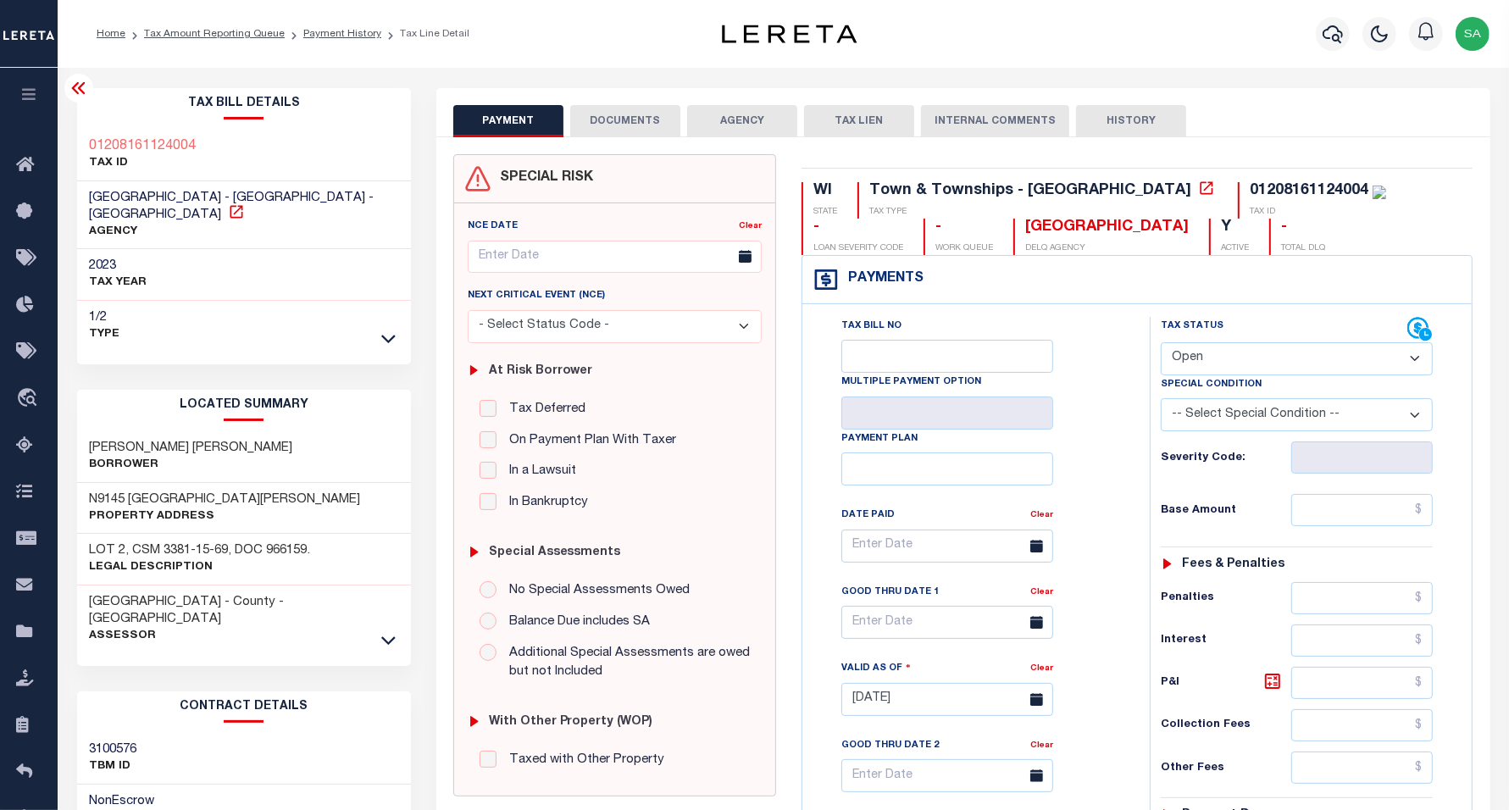
click at [245, 203] on icon at bounding box center [236, 211] width 17 height 17
click at [345, 34] on link "Payment History" at bounding box center [342, 34] width 78 height 10
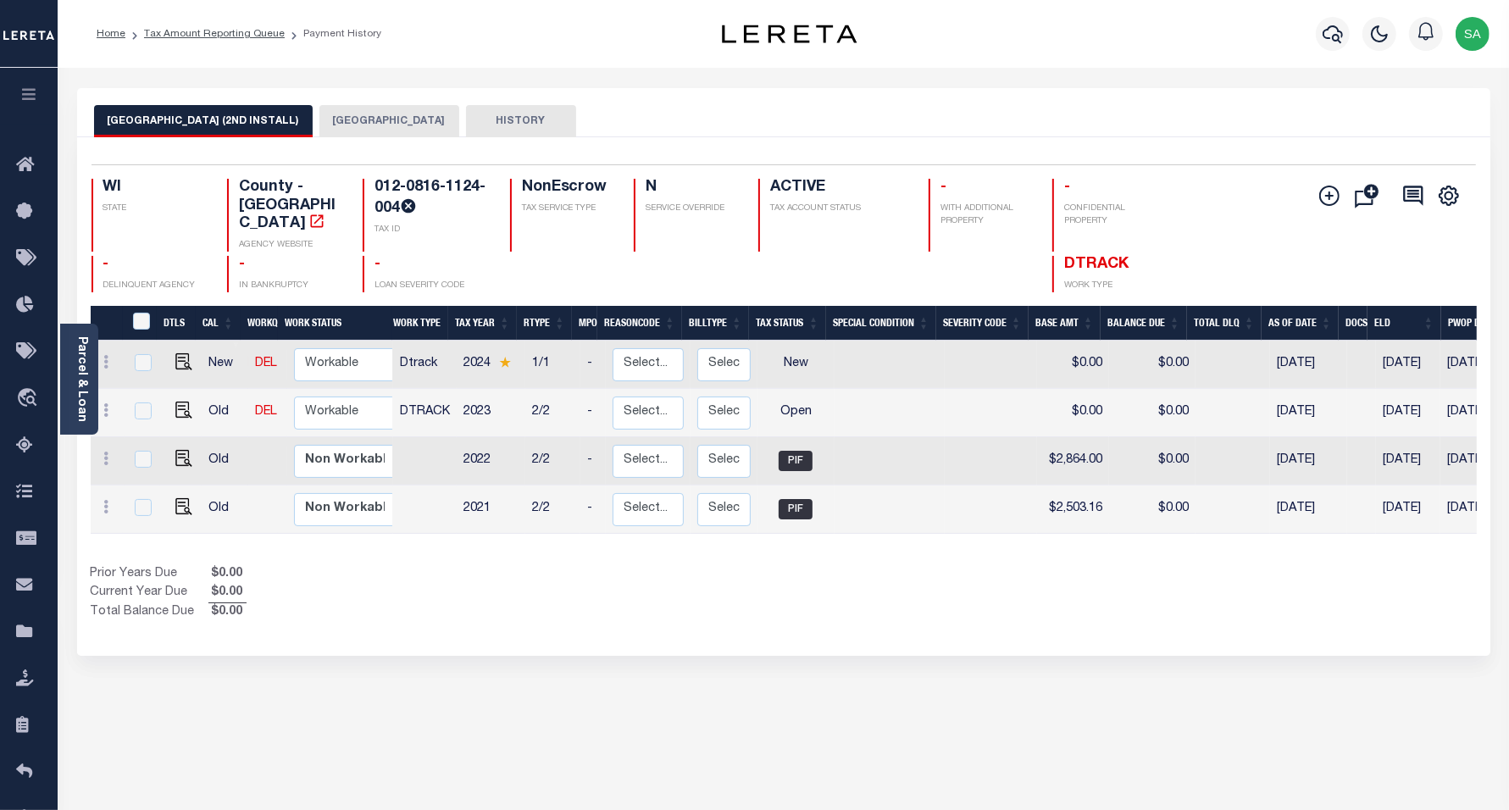
click at [364, 116] on button "[GEOGRAPHIC_DATA]" at bounding box center [390, 121] width 140 height 32
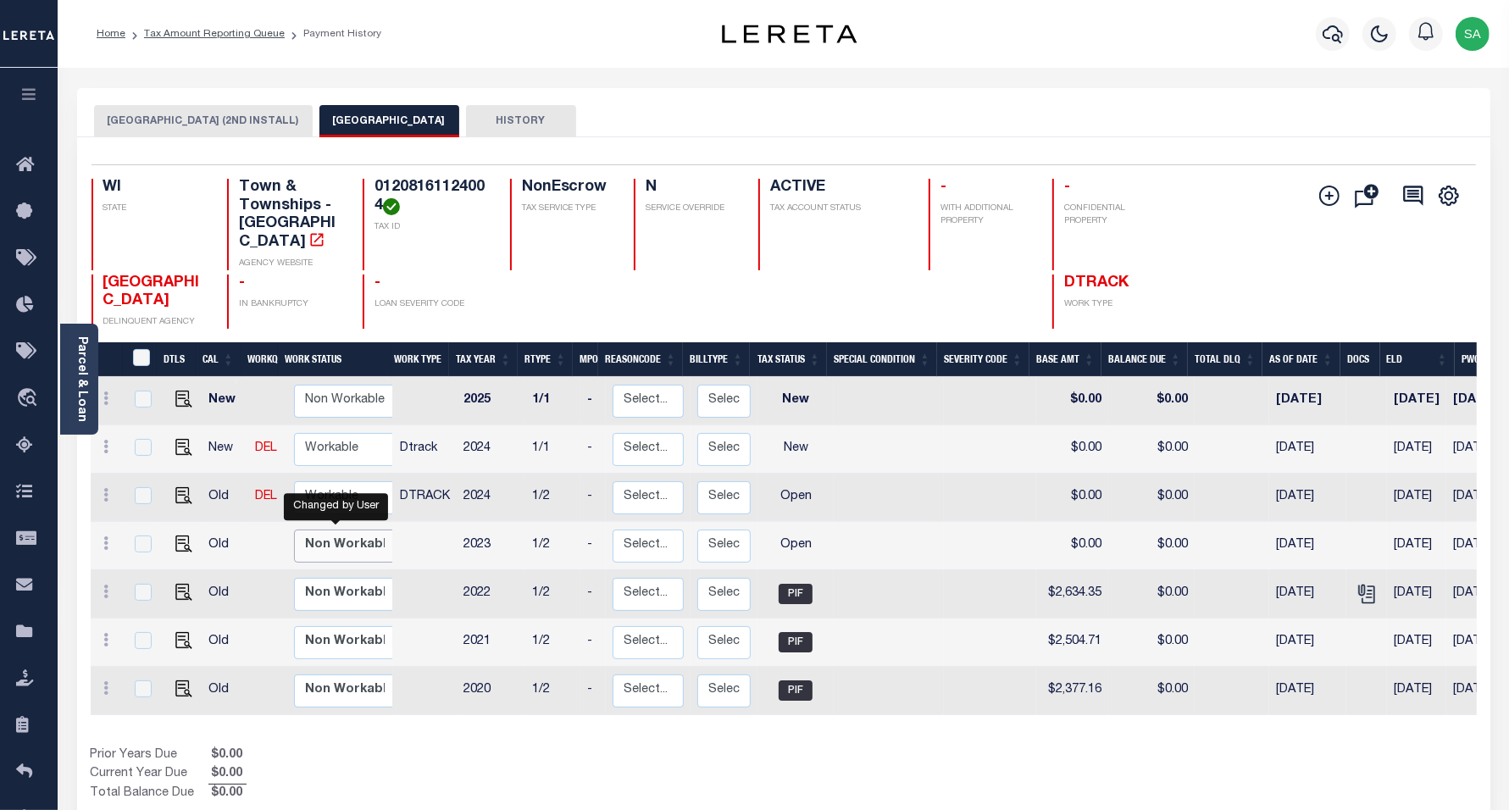
click at [349, 530] on select "Non Workable Workable" at bounding box center [345, 546] width 102 height 33
checkbox input "true"
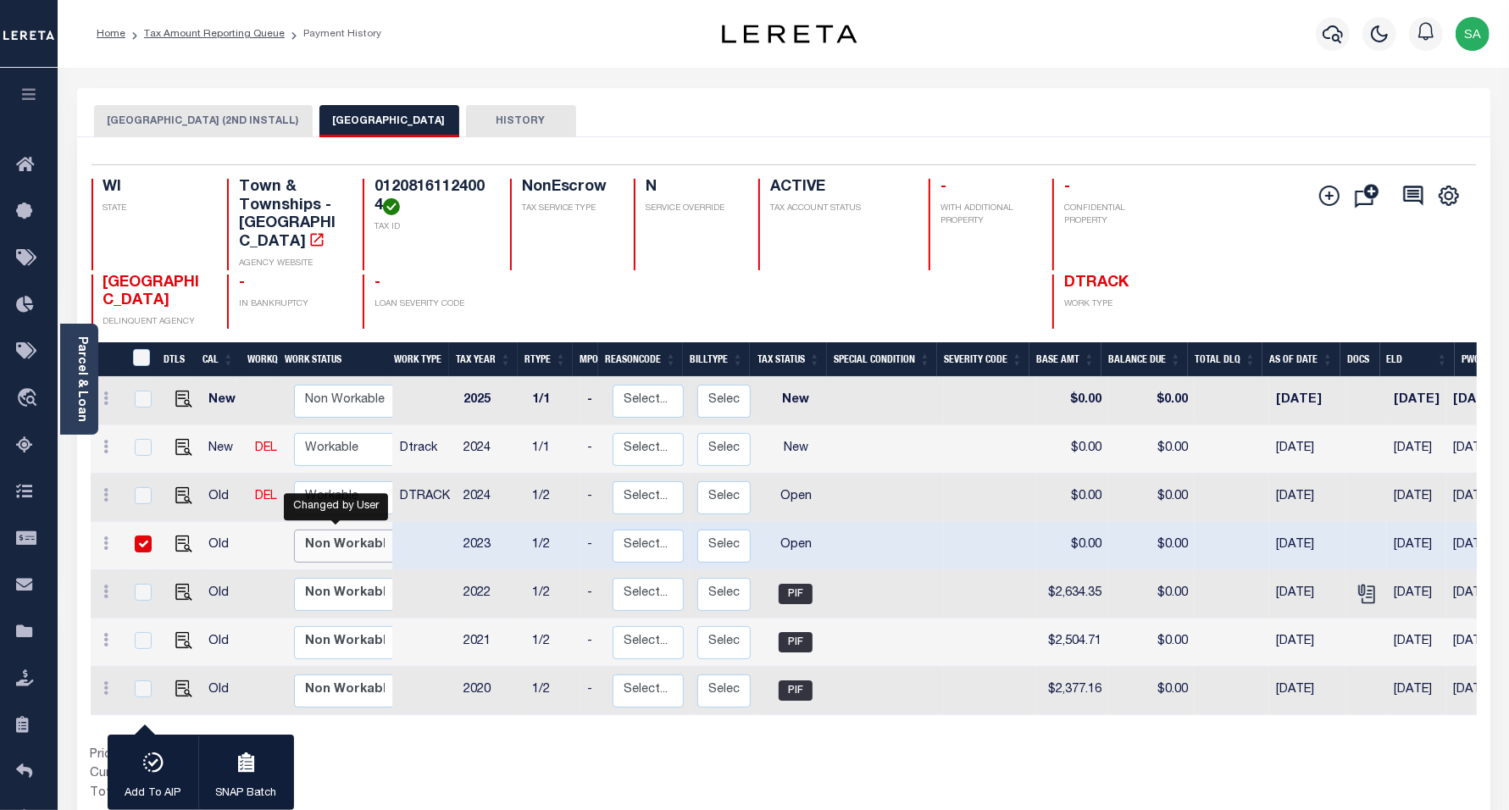
select select "false"
click at [294, 530] on select "Non Workable Workable" at bounding box center [345, 546] width 102 height 33
checkbox input "false"
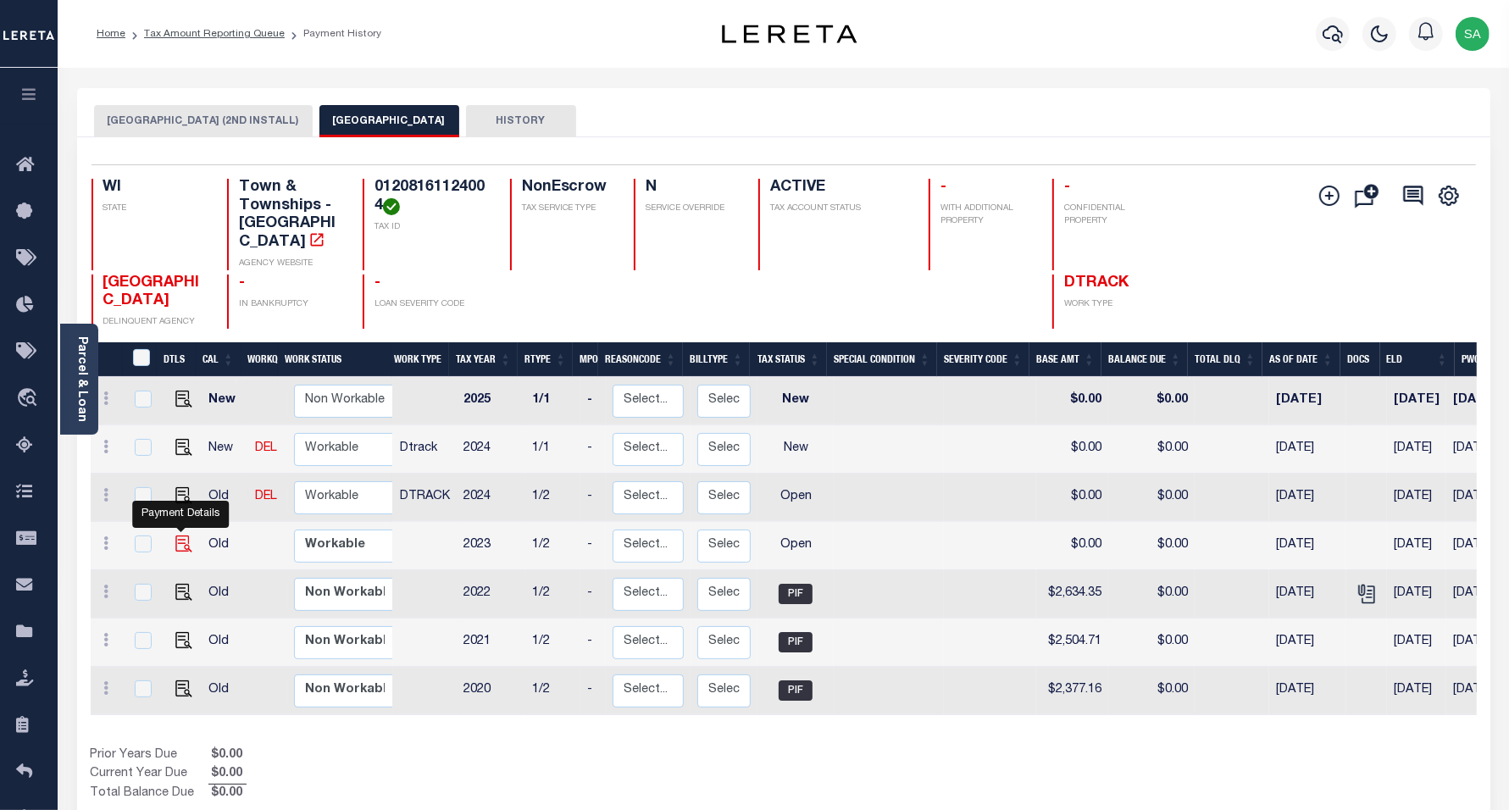
click at [182, 536] on img "" at bounding box center [183, 544] width 17 height 17
checkbox input "true"
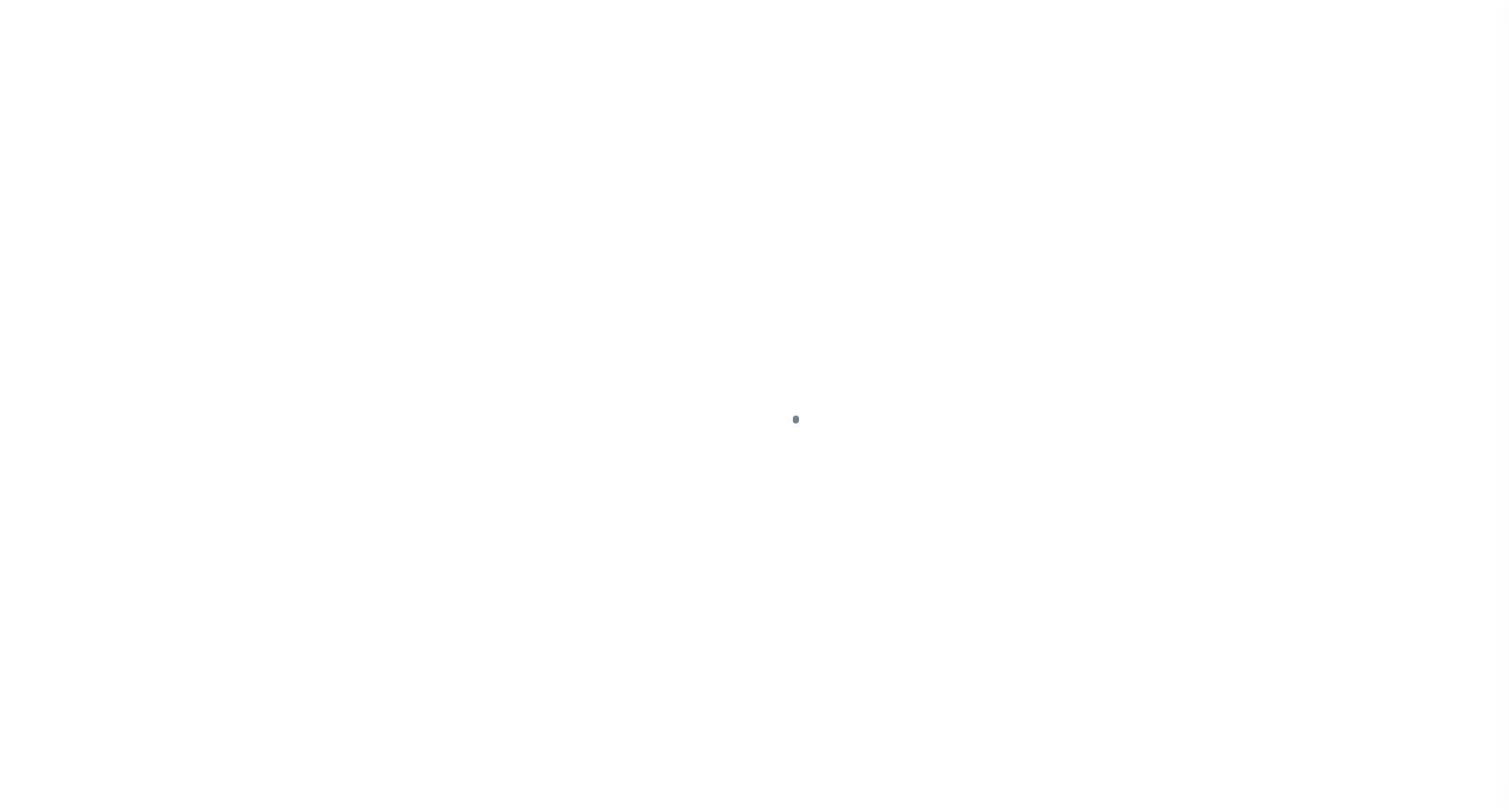
select select "OP2"
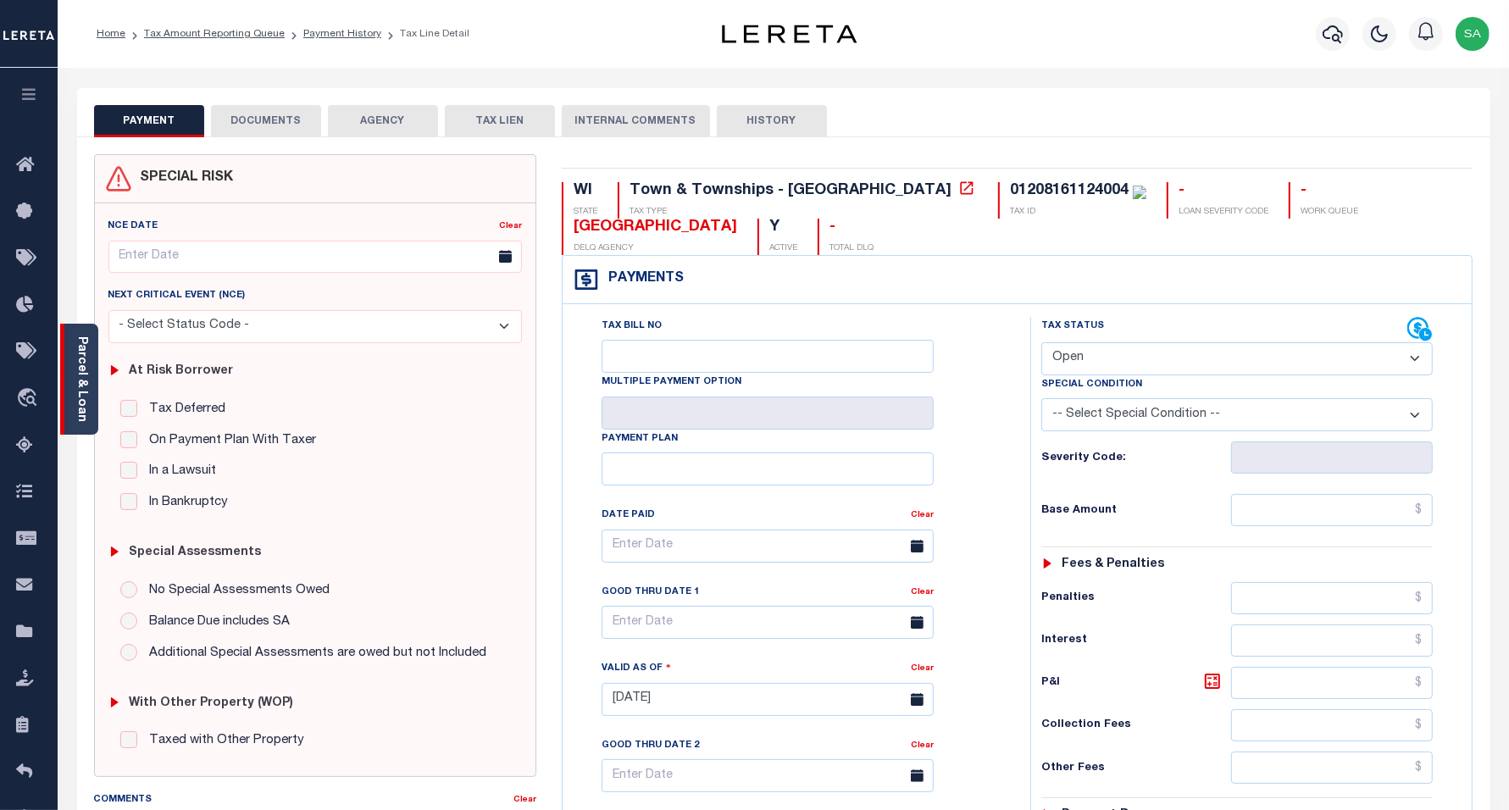
click at [86, 365] on link "Parcel & Loan" at bounding box center [81, 379] width 12 height 86
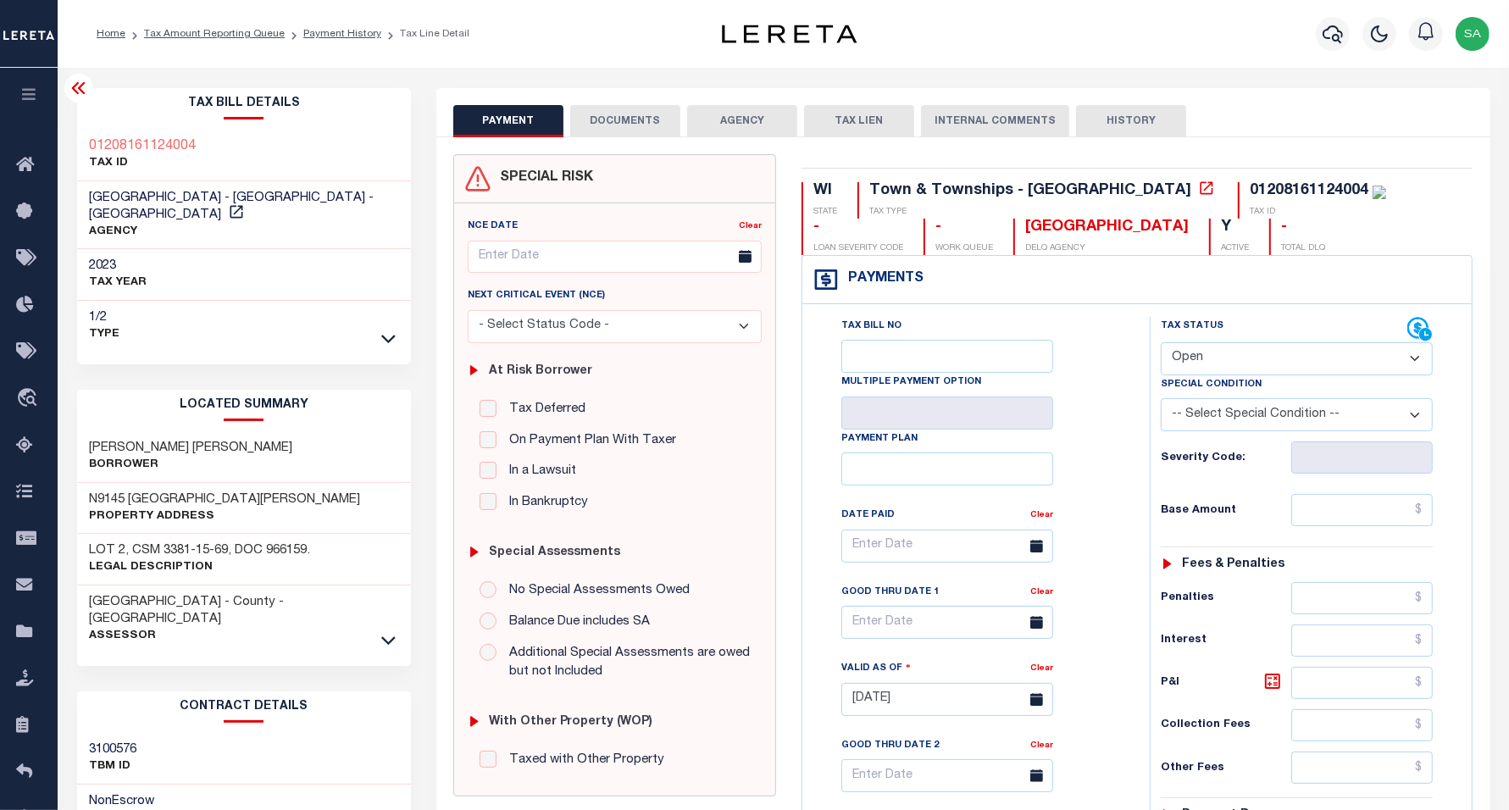
click at [380, 633] on link at bounding box center [388, 639] width 19 height 12
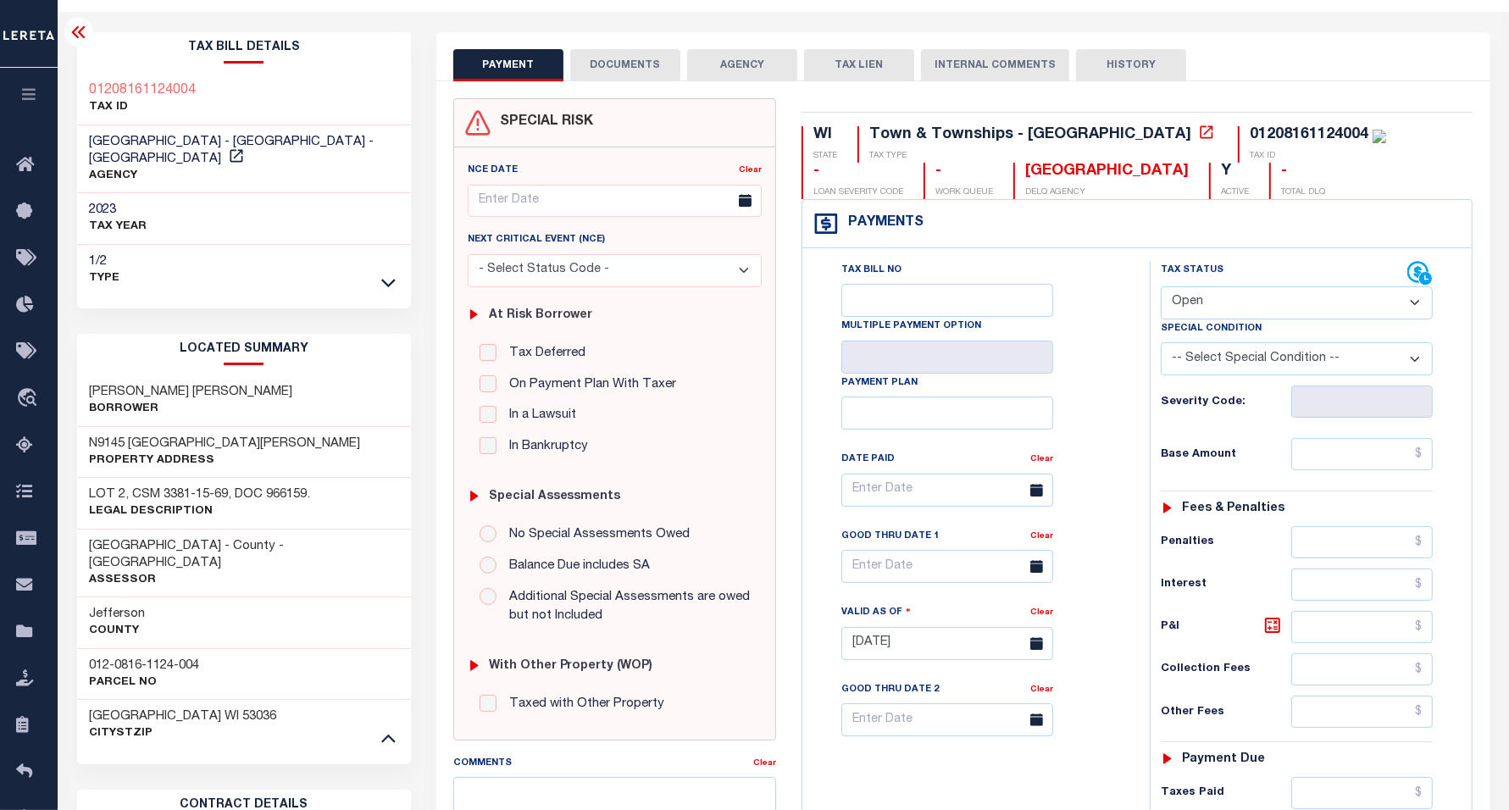
scroll to position [212, 0]
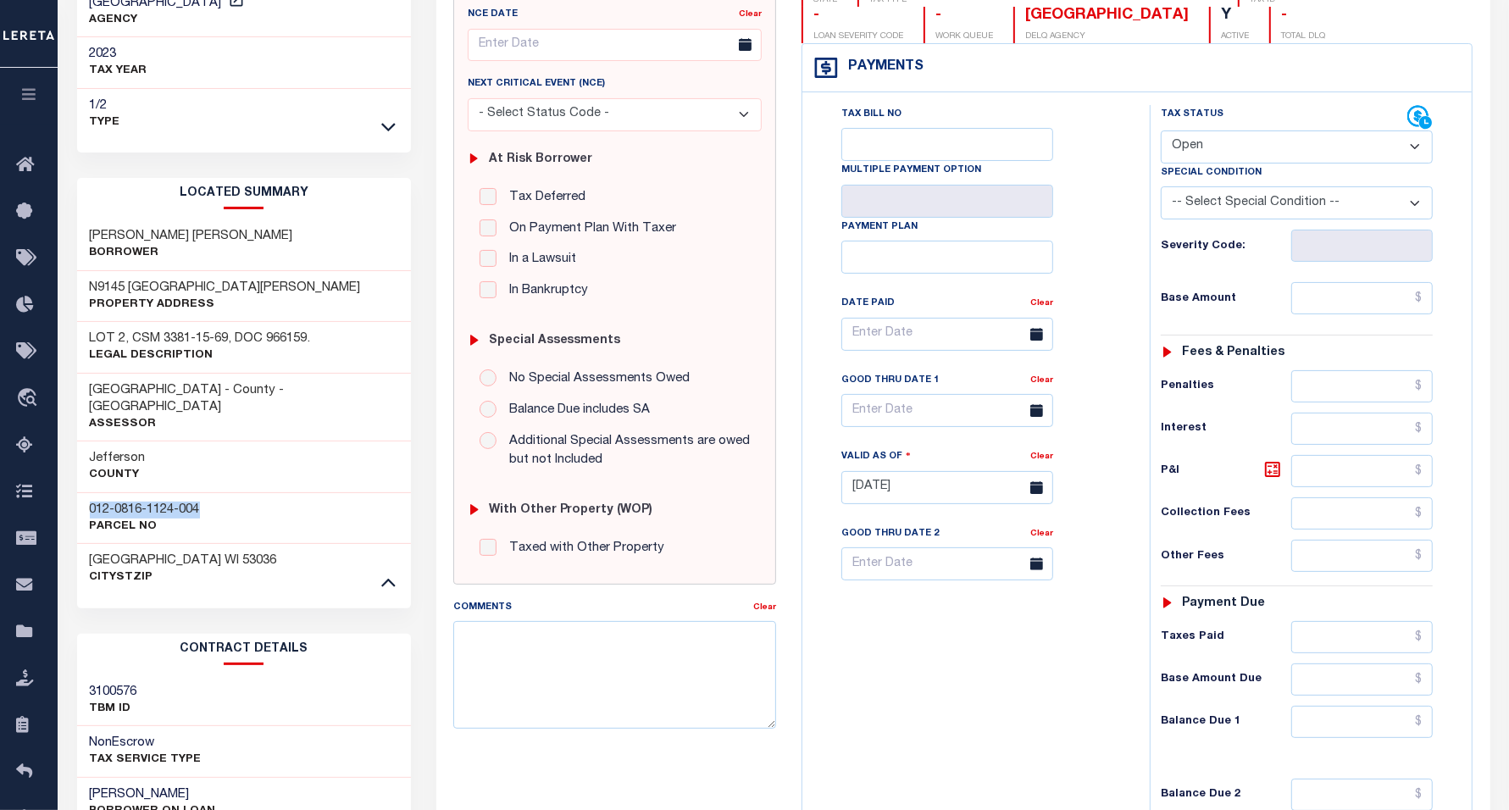
drag, startPoint x: 213, startPoint y: 475, endPoint x: 81, endPoint y: 473, distance: 131.4
click at [81, 492] on div "012-0816-1124-004 Parcel No" at bounding box center [244, 518] width 335 height 52
copy h3 "012-0816-1124-004"
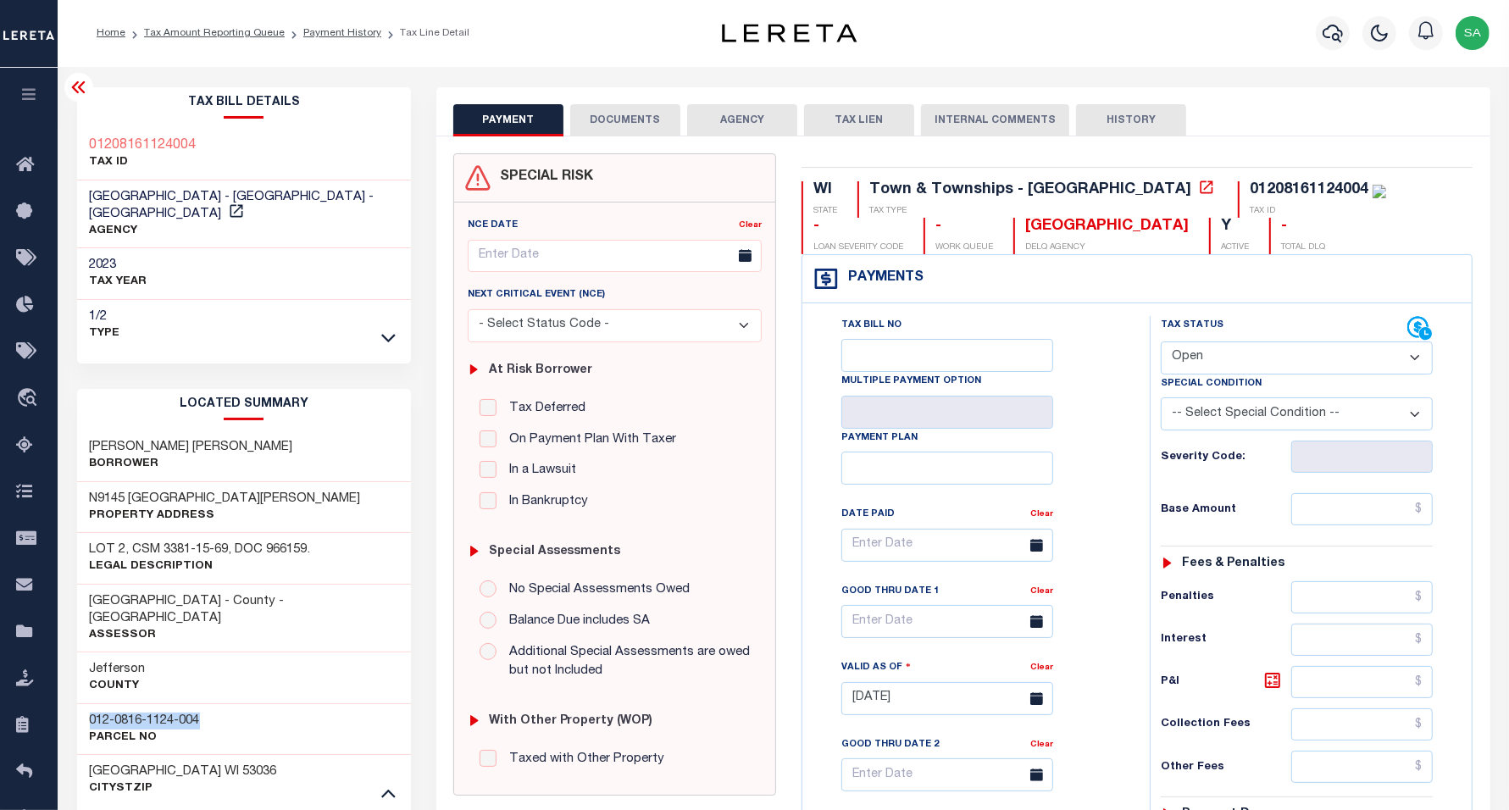
scroll to position [0, 0]
click at [322, 36] on link "Payment History" at bounding box center [342, 34] width 78 height 10
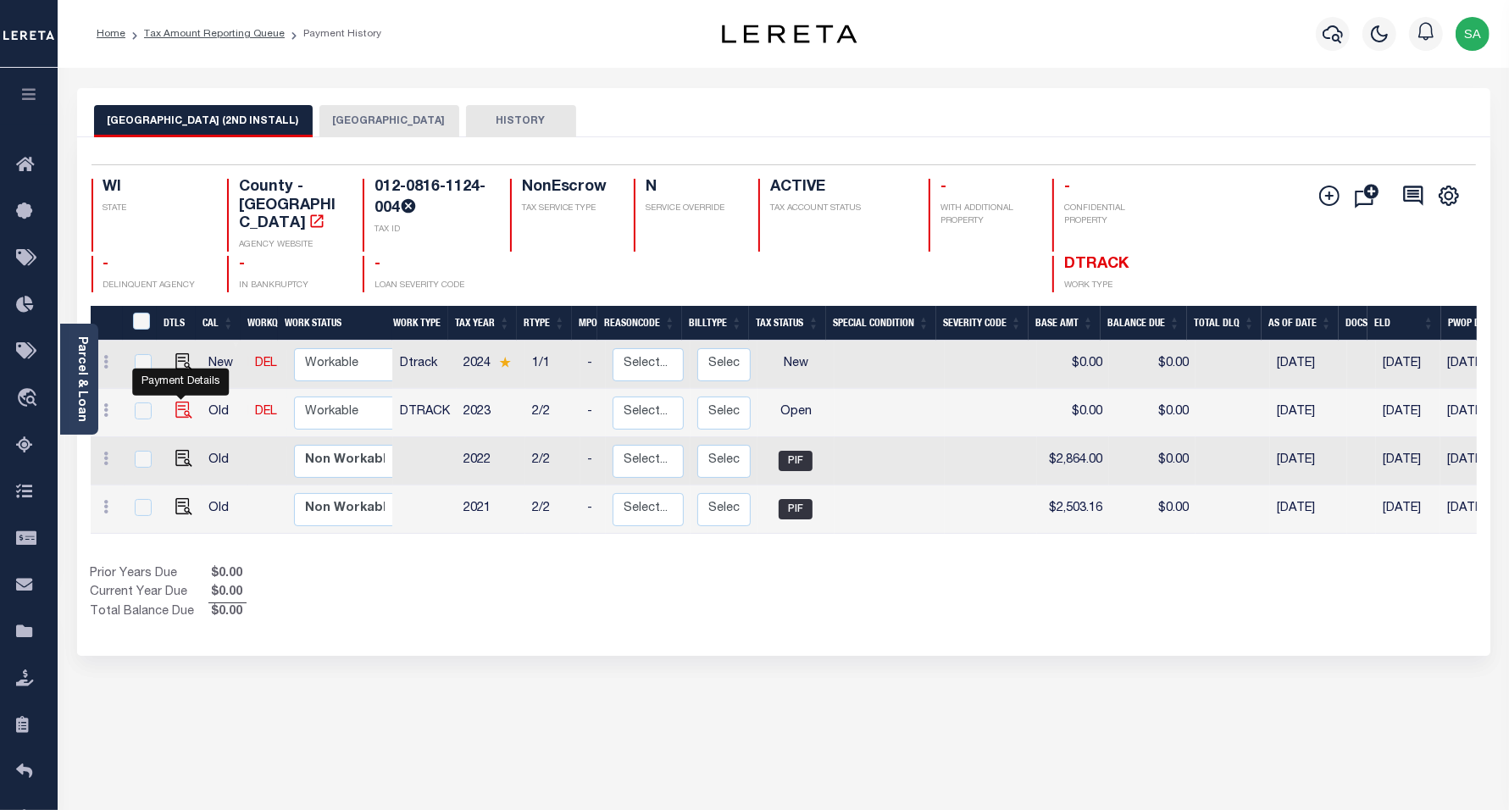
click at [182, 402] on img "" at bounding box center [183, 410] width 17 height 17
checkbox input "true"
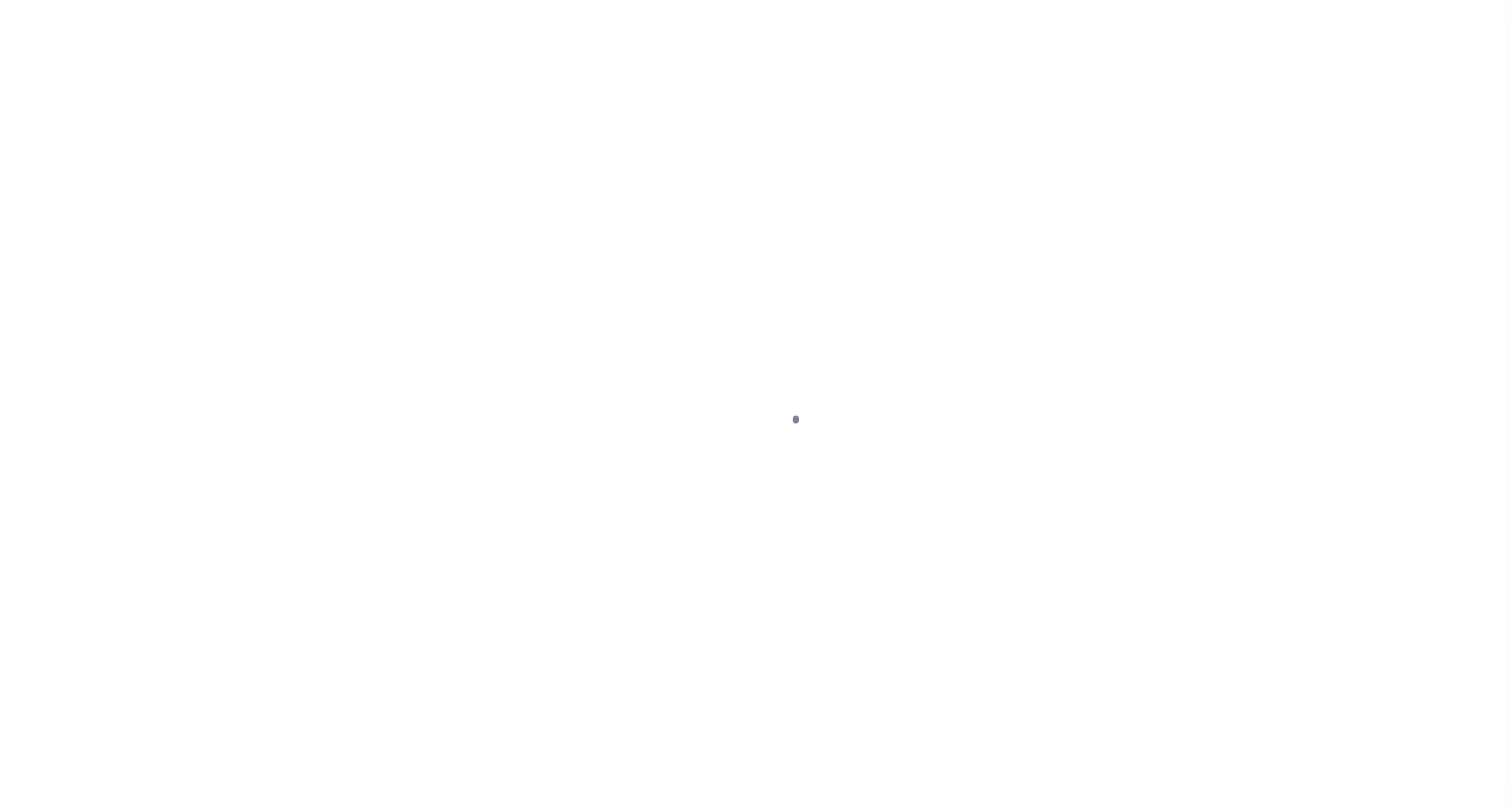
select select "OP2"
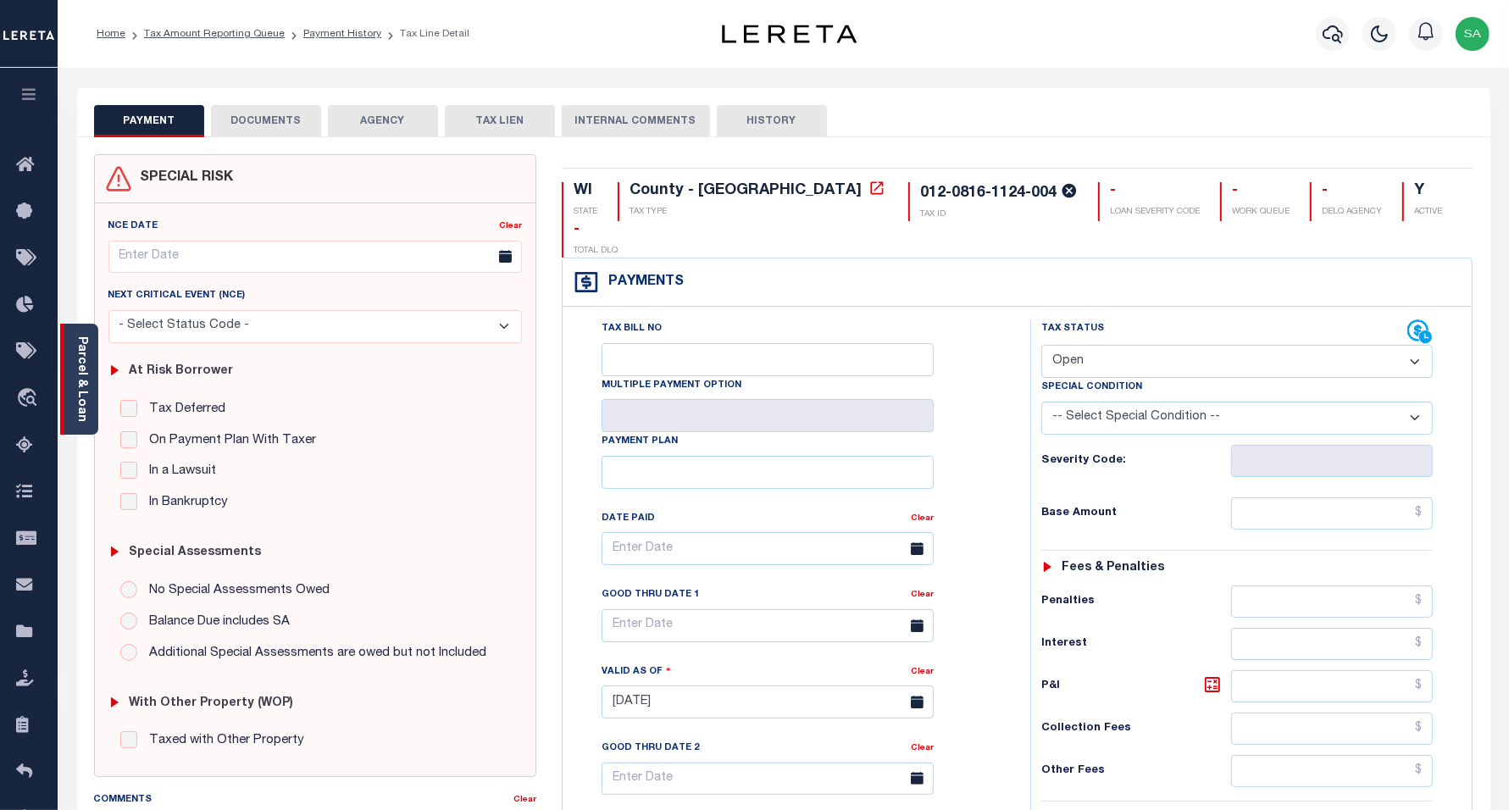
click at [89, 397] on div "Parcel & Loan" at bounding box center [79, 379] width 38 height 111
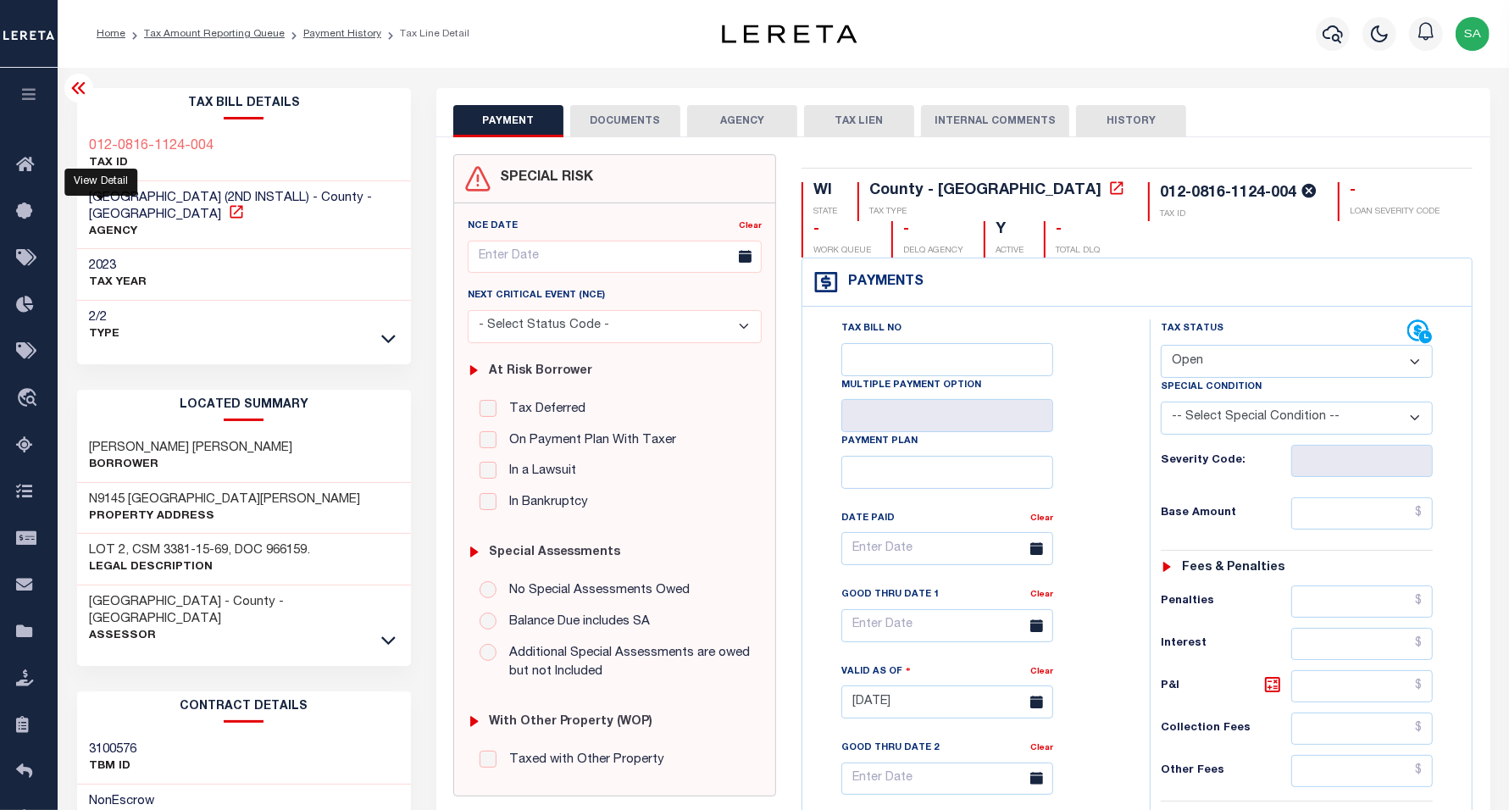
click at [228, 212] on icon at bounding box center [236, 211] width 17 height 17
click at [329, 36] on link "Payment History" at bounding box center [342, 34] width 78 height 10
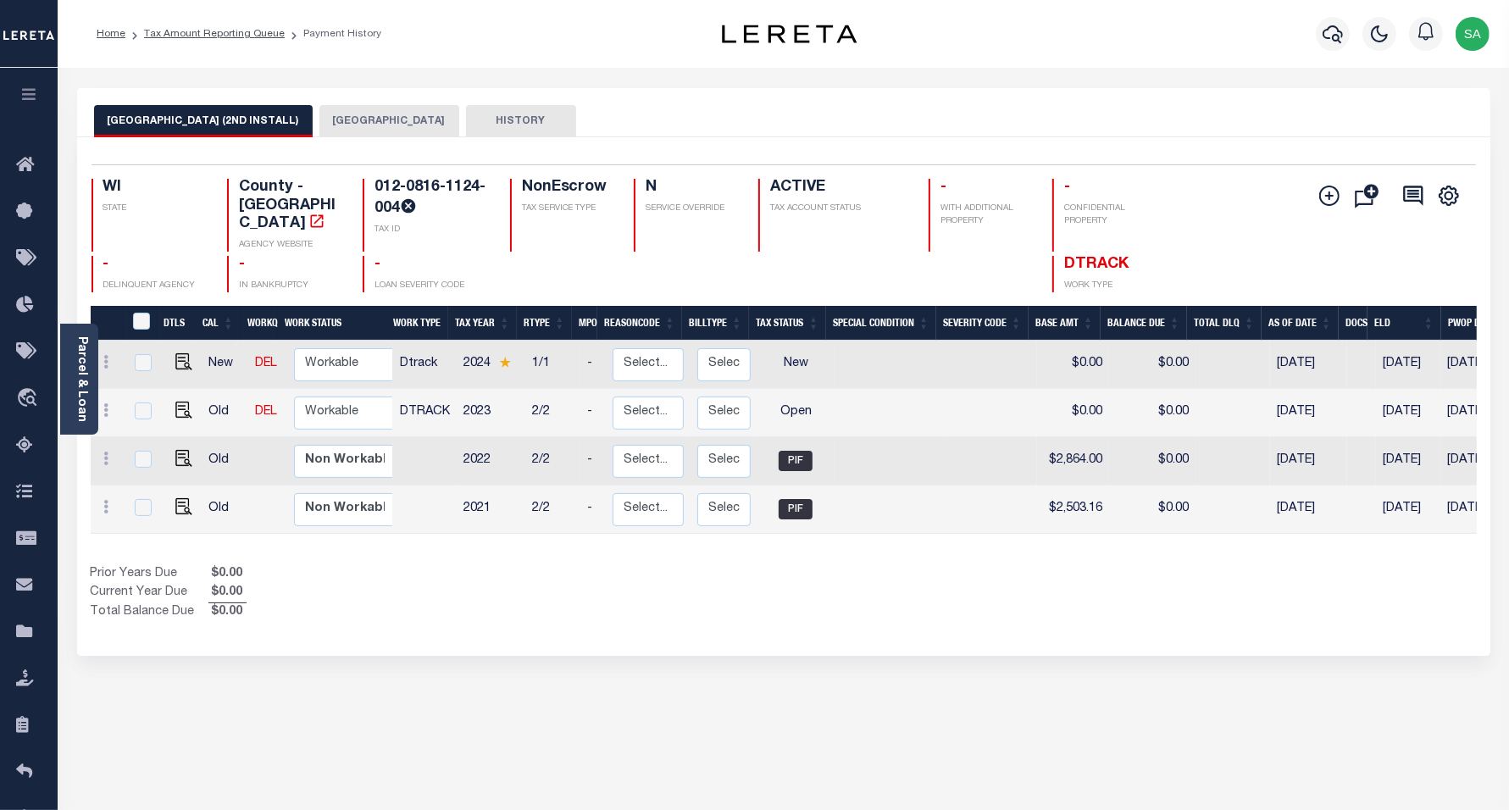
click at [386, 124] on button "[GEOGRAPHIC_DATA]" at bounding box center [390, 121] width 140 height 32
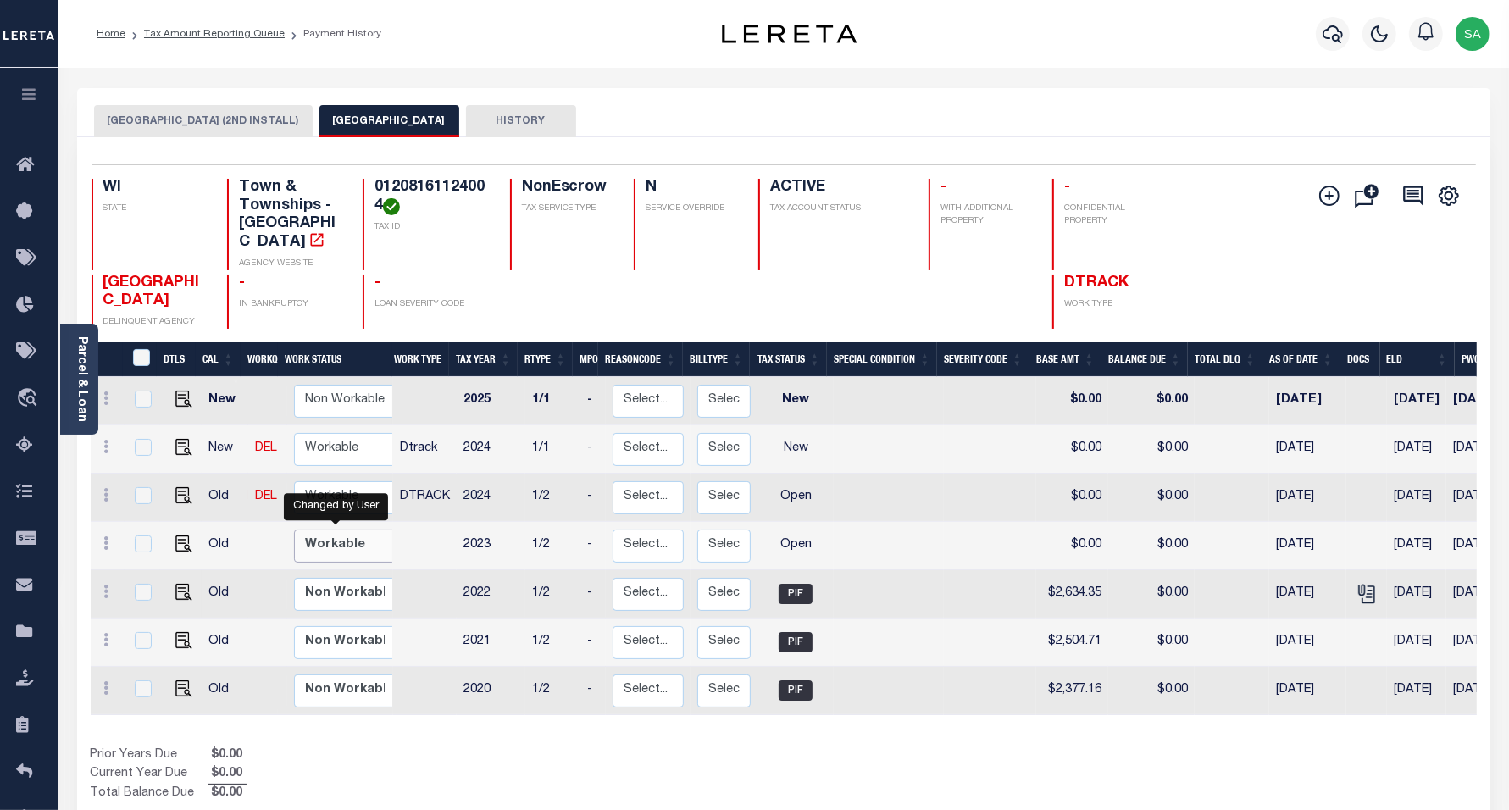
click at [325, 530] on select "Non Workable Workable" at bounding box center [345, 546] width 102 height 33
checkbox input "true"
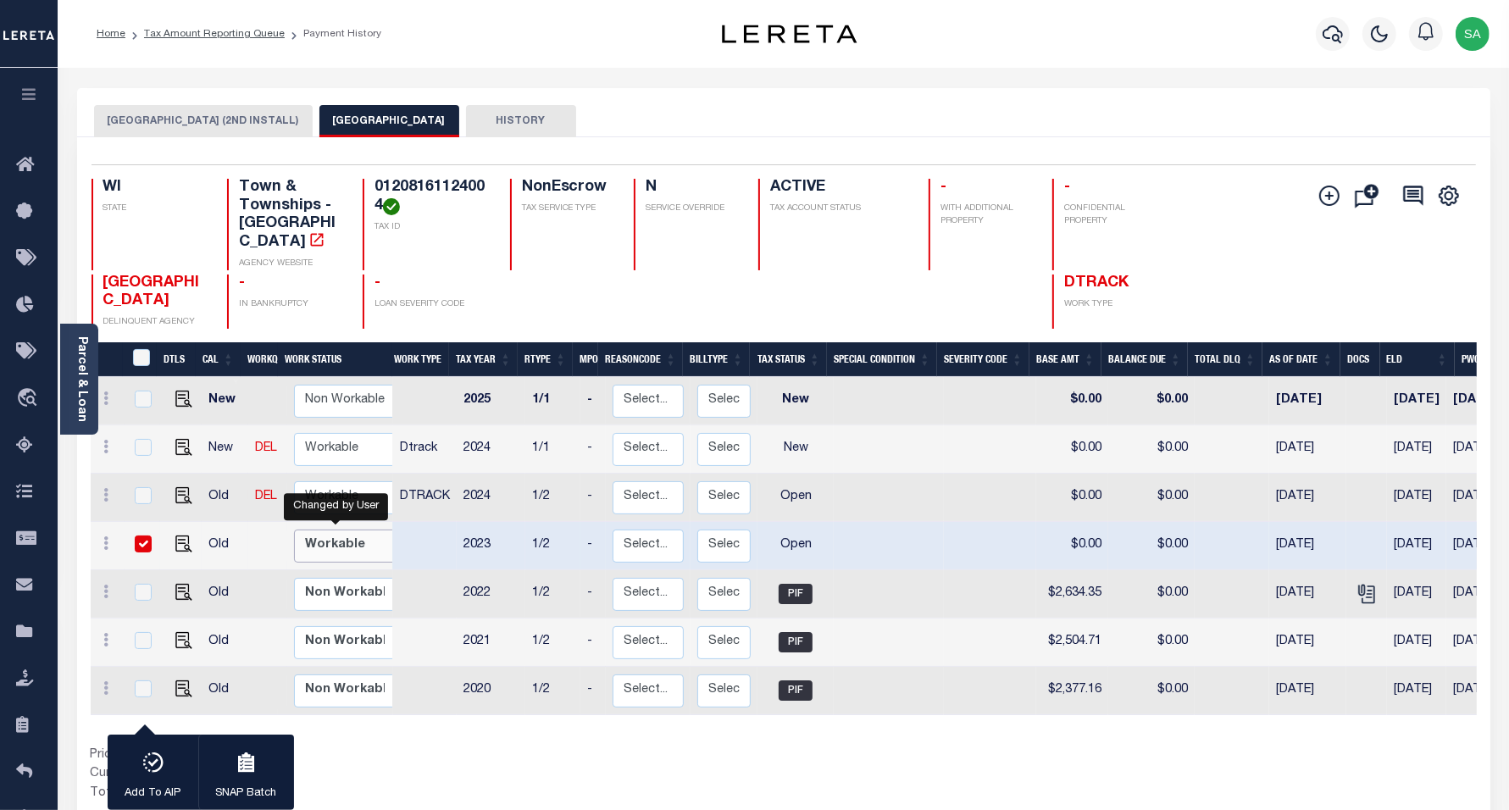
select select "true"
click at [294, 530] on select "Non Workable Workable" at bounding box center [345, 546] width 102 height 33
checkbox input "false"
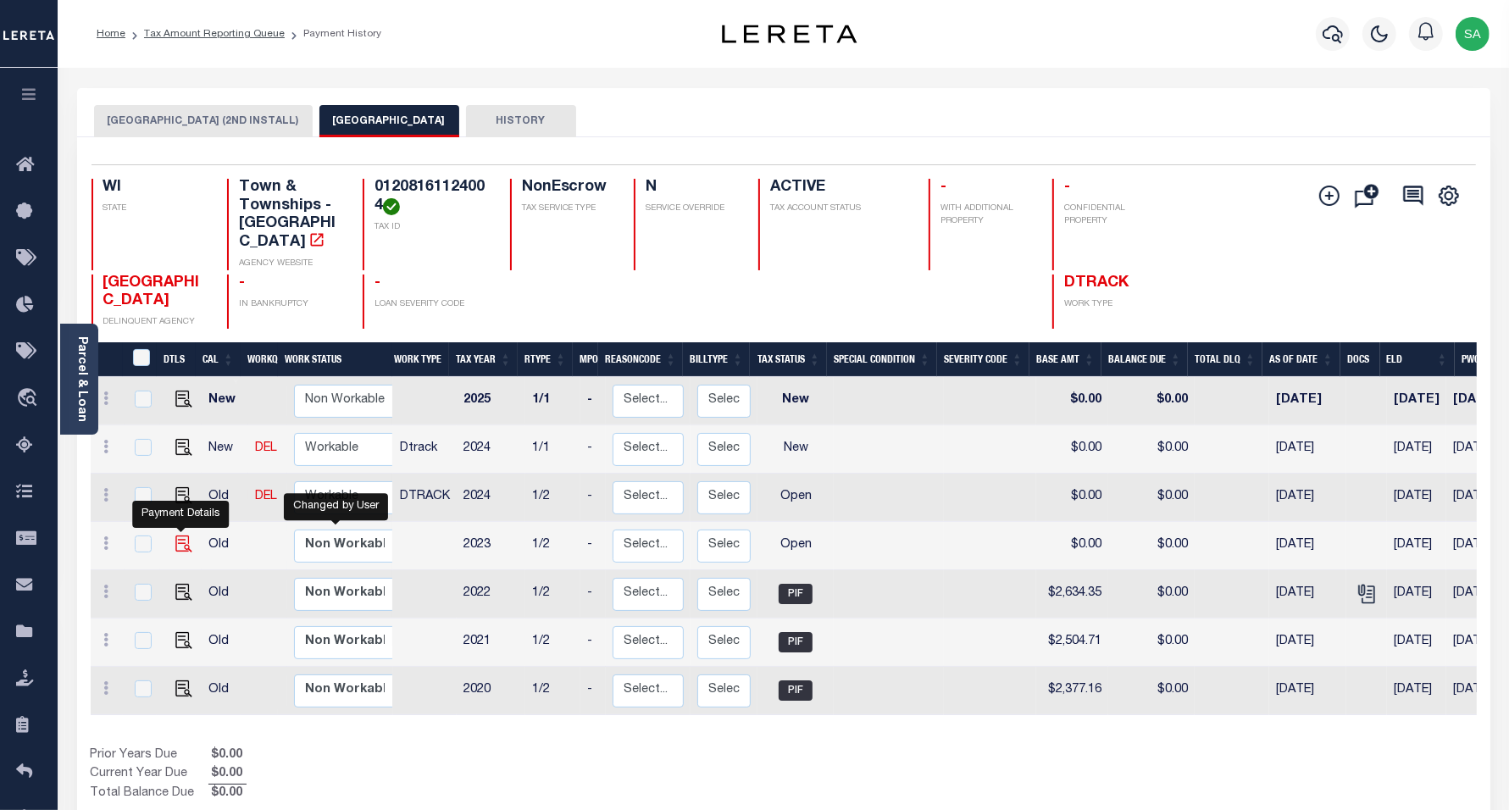
click at [178, 536] on img "" at bounding box center [183, 544] width 17 height 17
checkbox input "true"
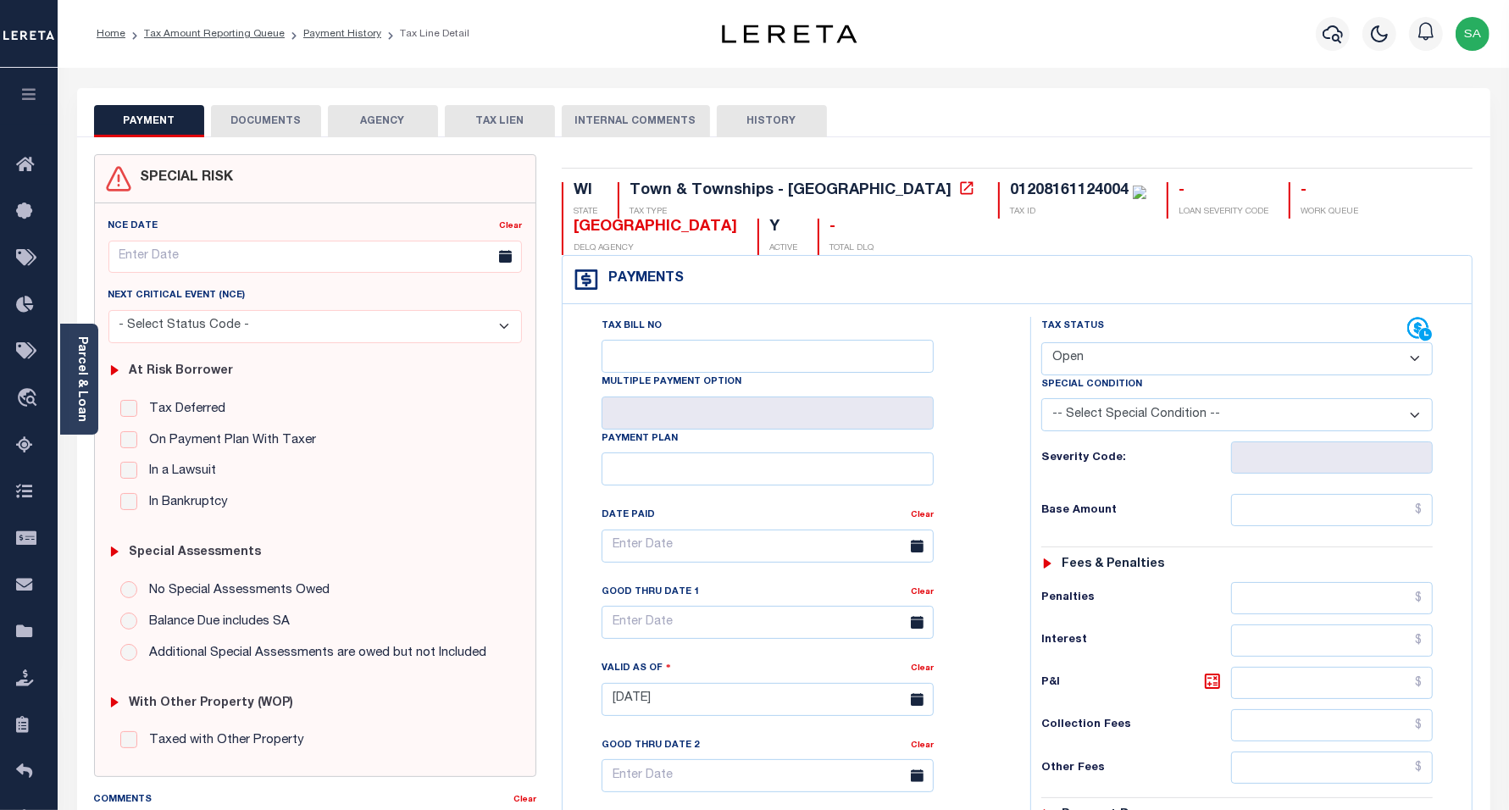
click at [1065, 353] on select "- Select Status Code - Open Due/Unpaid Paid Incomplete No Tax Due Internal Refu…" at bounding box center [1238, 358] width 392 height 33
select select "PYD"
click at [1042, 344] on select "- Select Status Code - Open Due/Unpaid Paid Incomplete No Tax Due Internal Refu…" at bounding box center [1238, 358] width 392 height 33
type input "[DATE]"
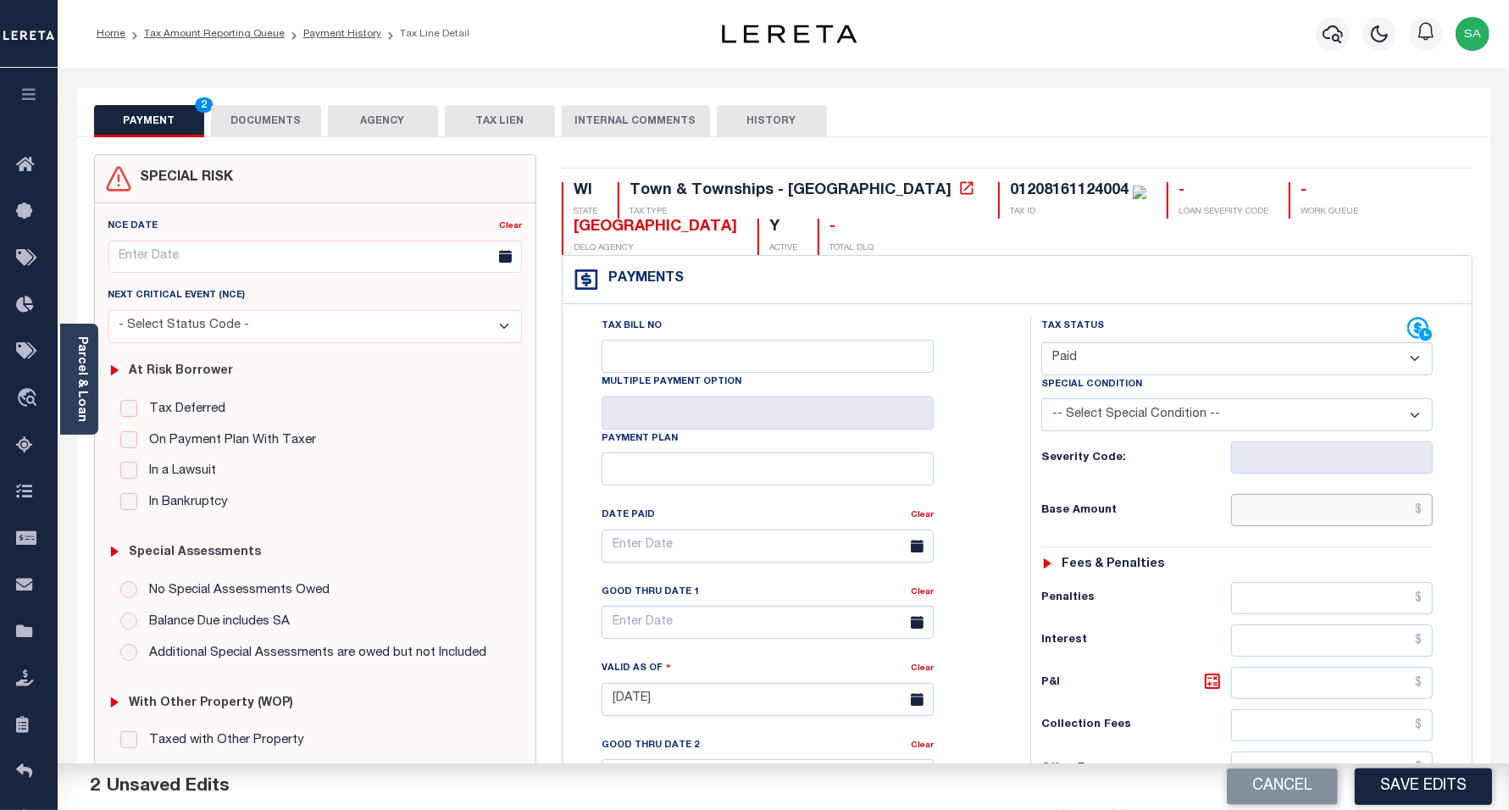
click at [1298, 514] on input "text" at bounding box center [1332, 510] width 202 height 32
type input "$0.00"
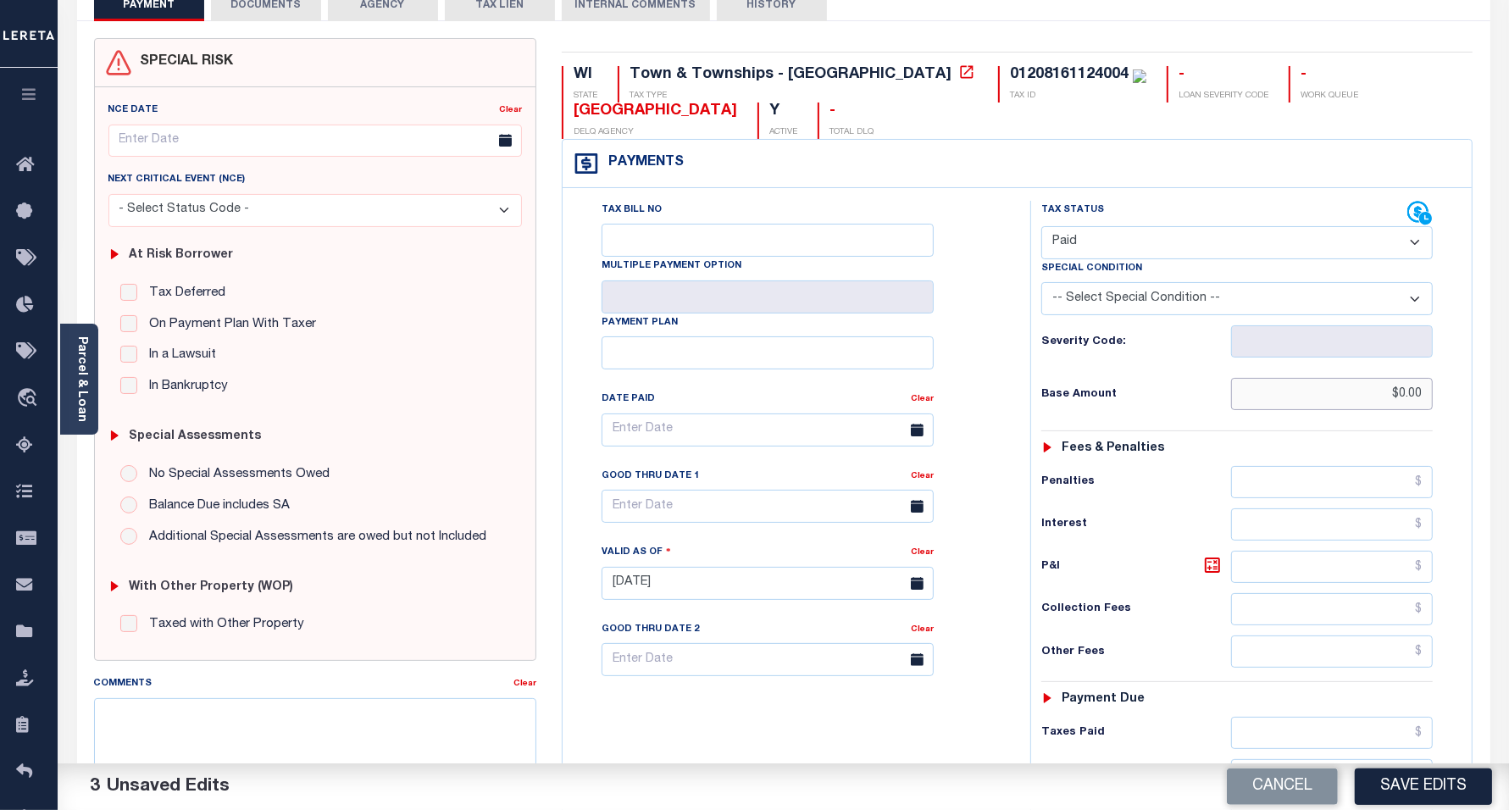
scroll to position [318, 0]
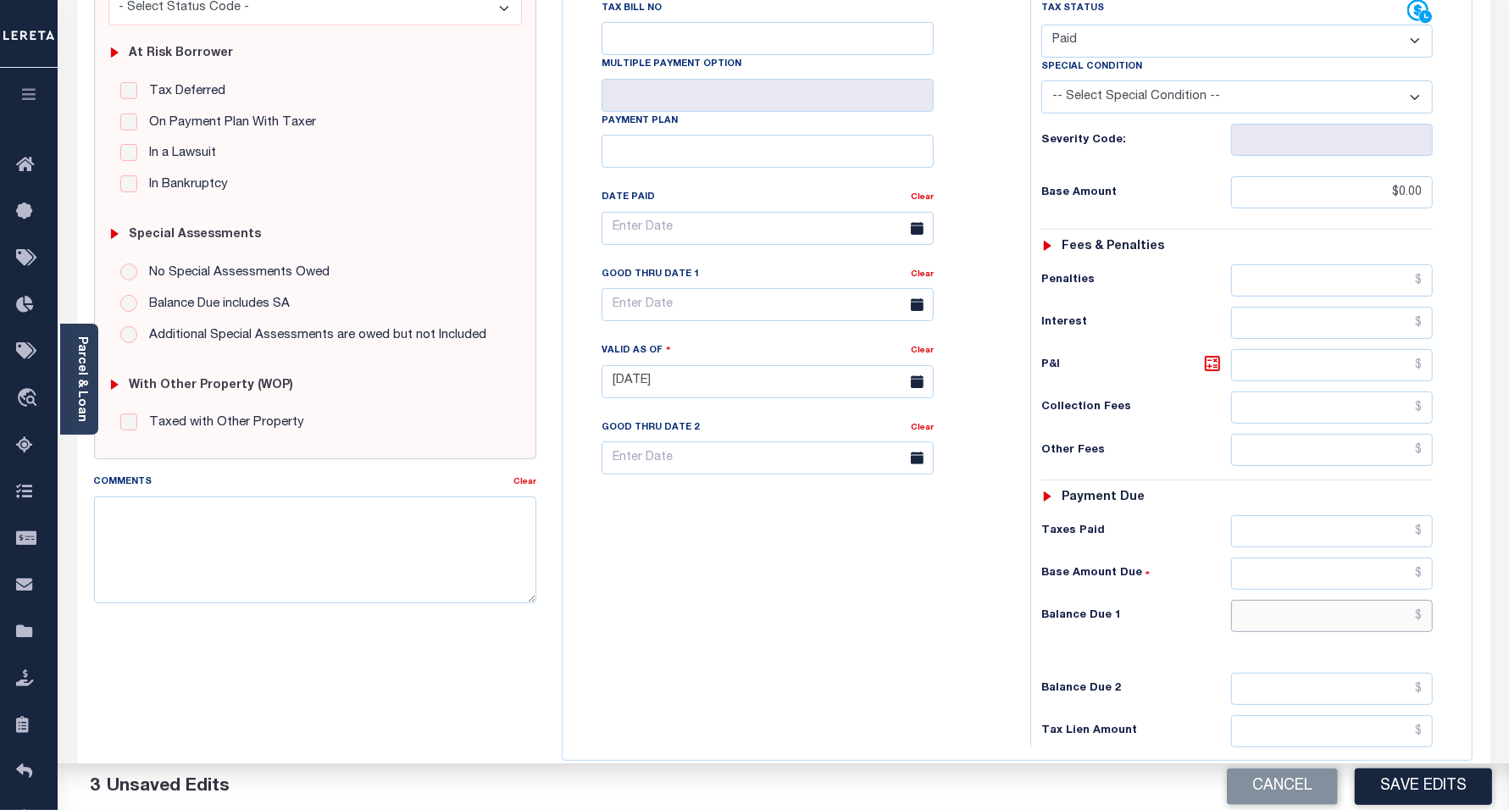
click at [1255, 628] on input "text" at bounding box center [1332, 616] width 202 height 32
type input "$0.00"
click at [805, 604] on div "Tax Bill No Multiple Payment Option Payment Plan Clear" at bounding box center [792, 373] width 451 height 748
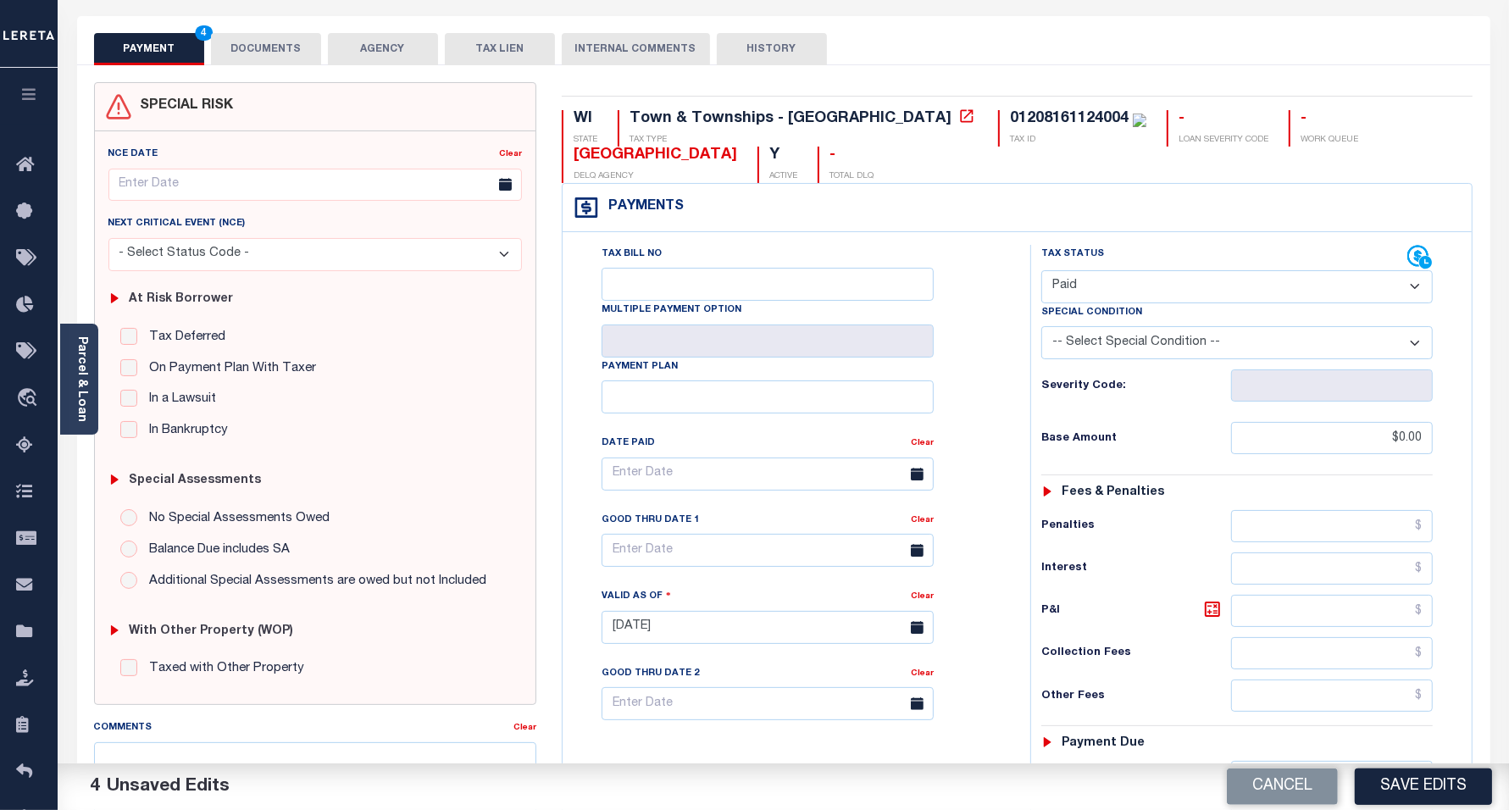
scroll to position [0, 0]
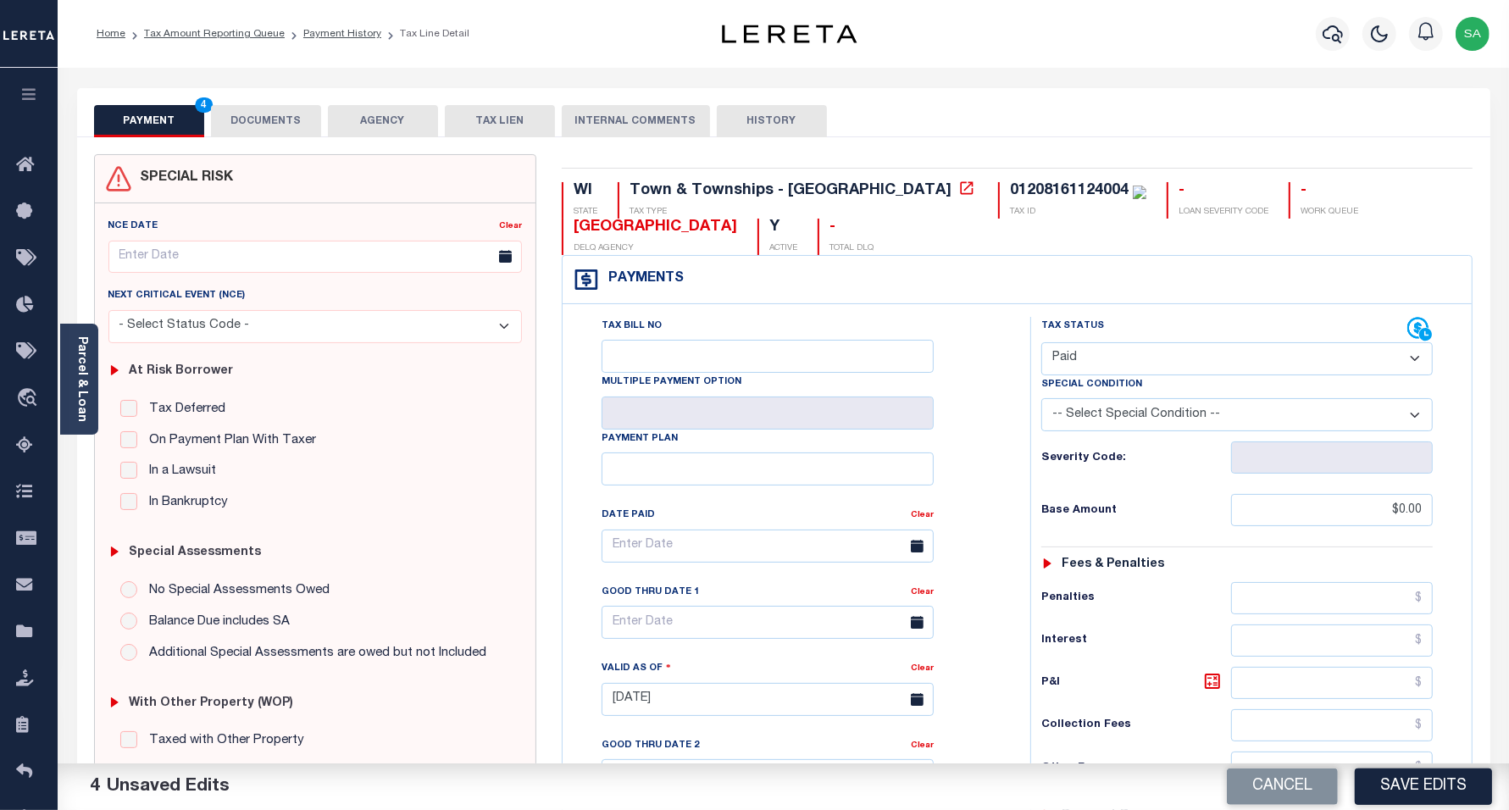
click at [286, 127] on button "DOCUMENTS" at bounding box center [266, 121] width 110 height 32
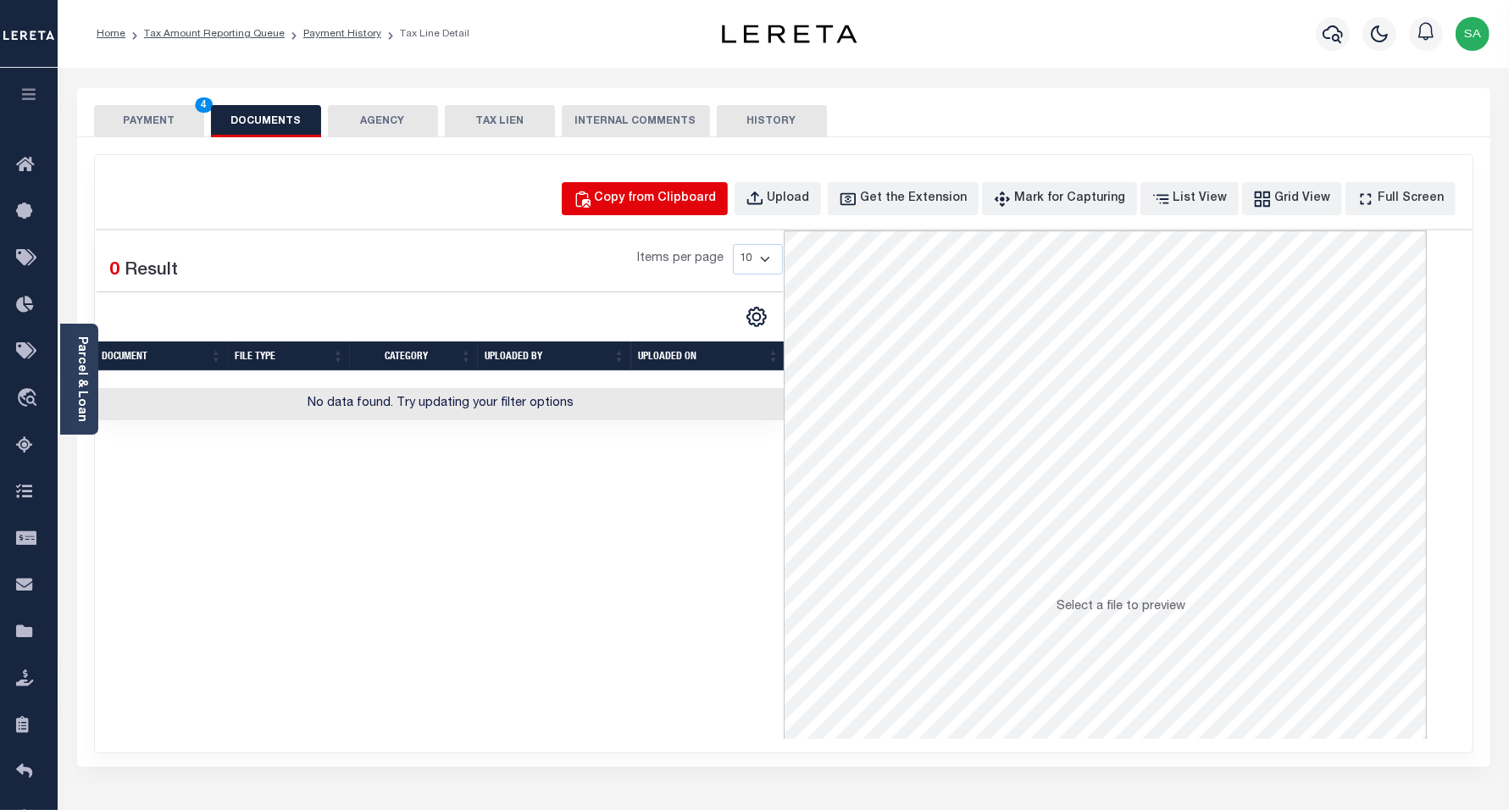
click at [714, 205] on div "Copy from Clipboard" at bounding box center [656, 199] width 122 height 19
select select "POP"
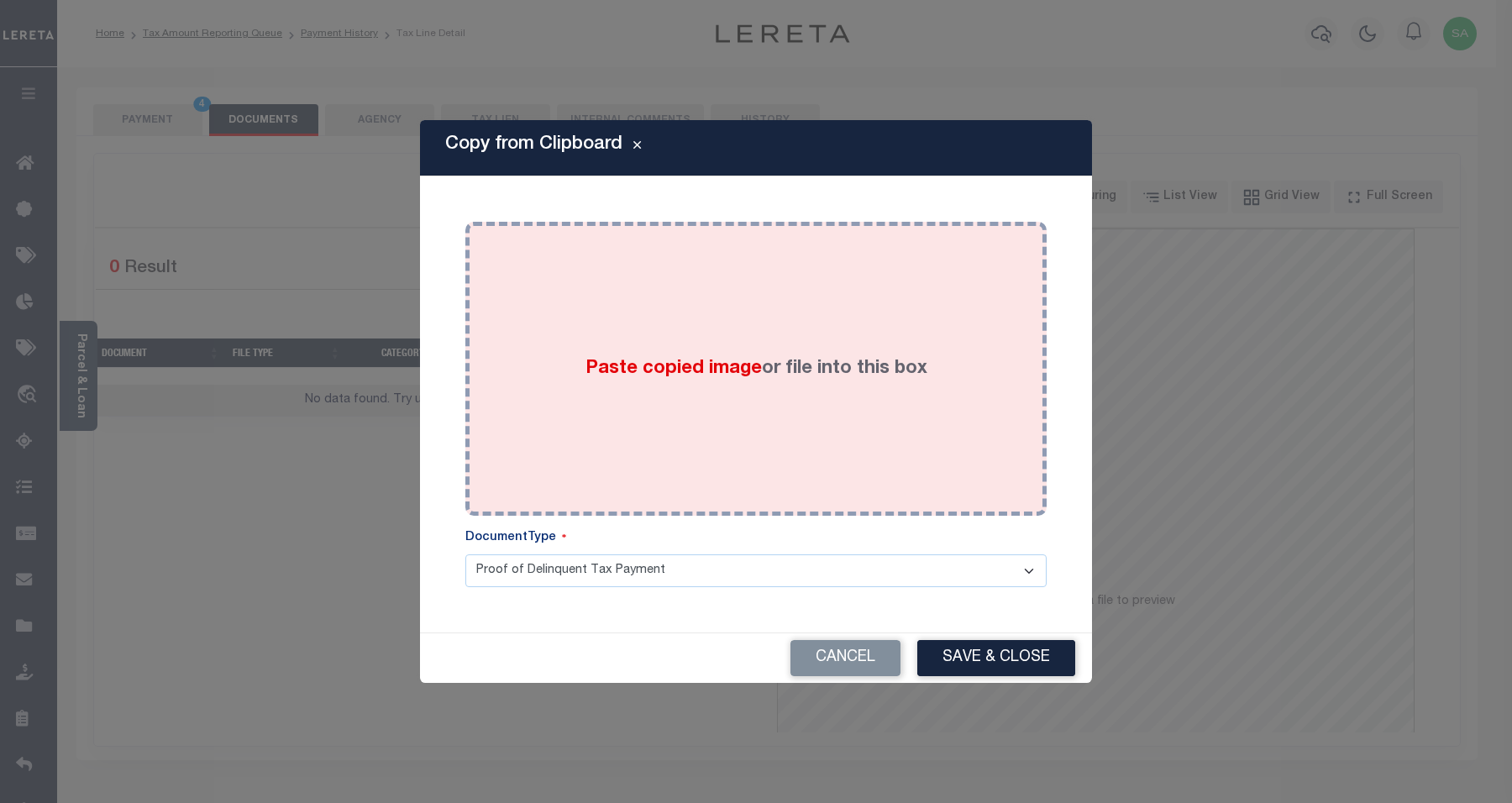
click at [661, 398] on div "Paste copied image or file into this box" at bounding box center [755, 368] width 556 height 269
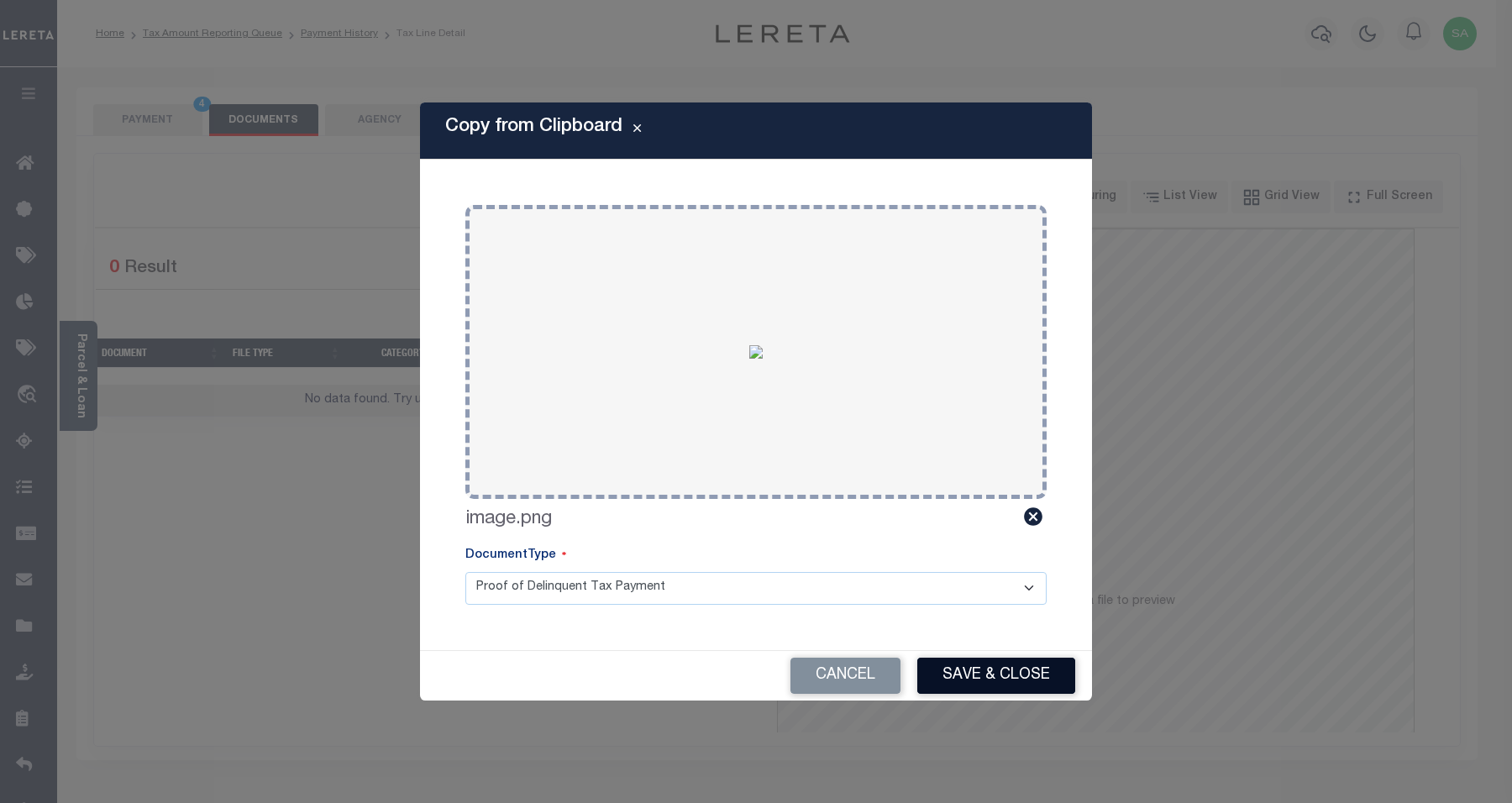
click at [977, 673] on button "Save & Close" at bounding box center [996, 676] width 158 height 36
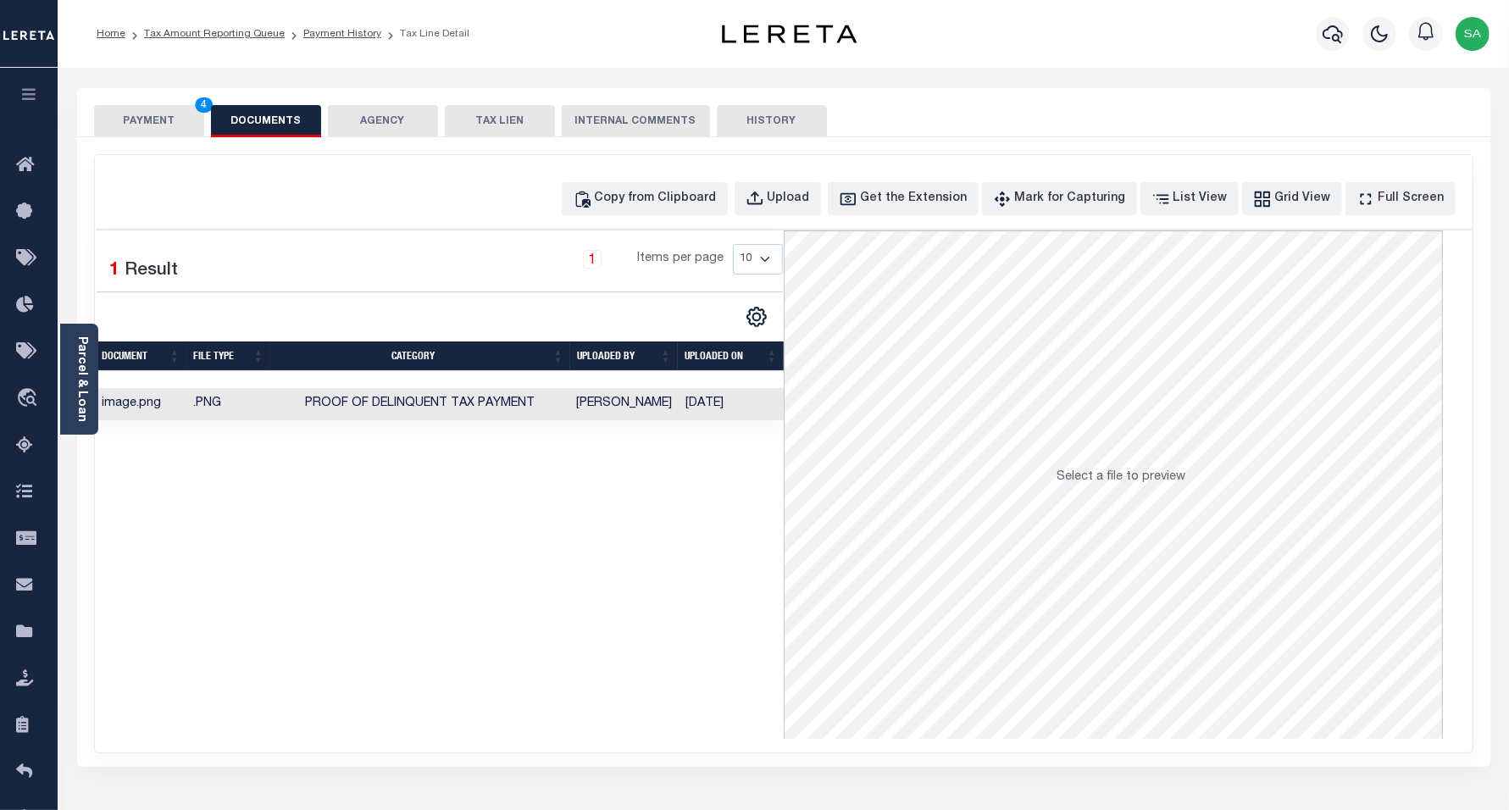
click at [155, 125] on button "PAYMENT 4" at bounding box center [149, 121] width 110 height 32
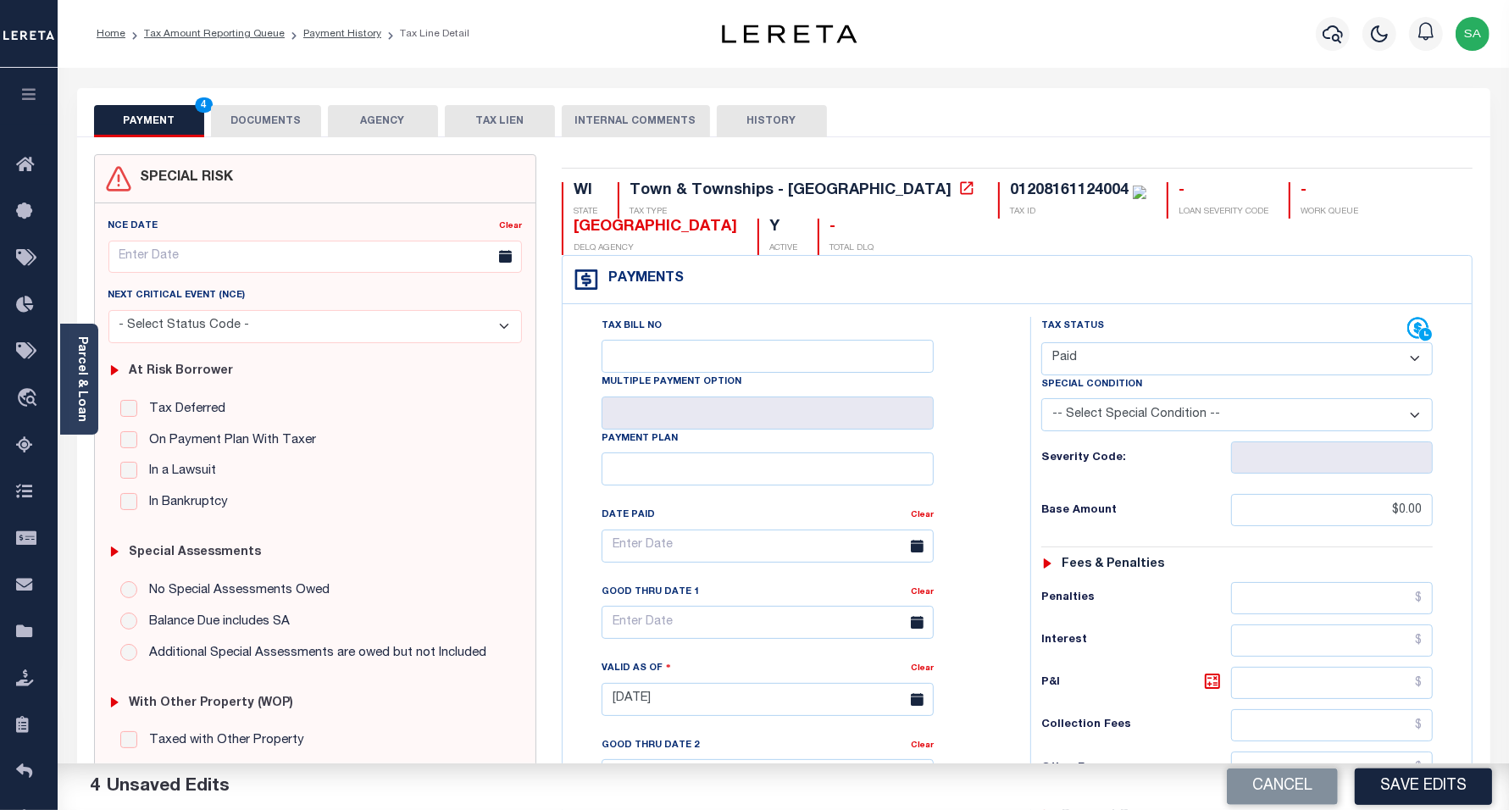
scroll to position [476, 0]
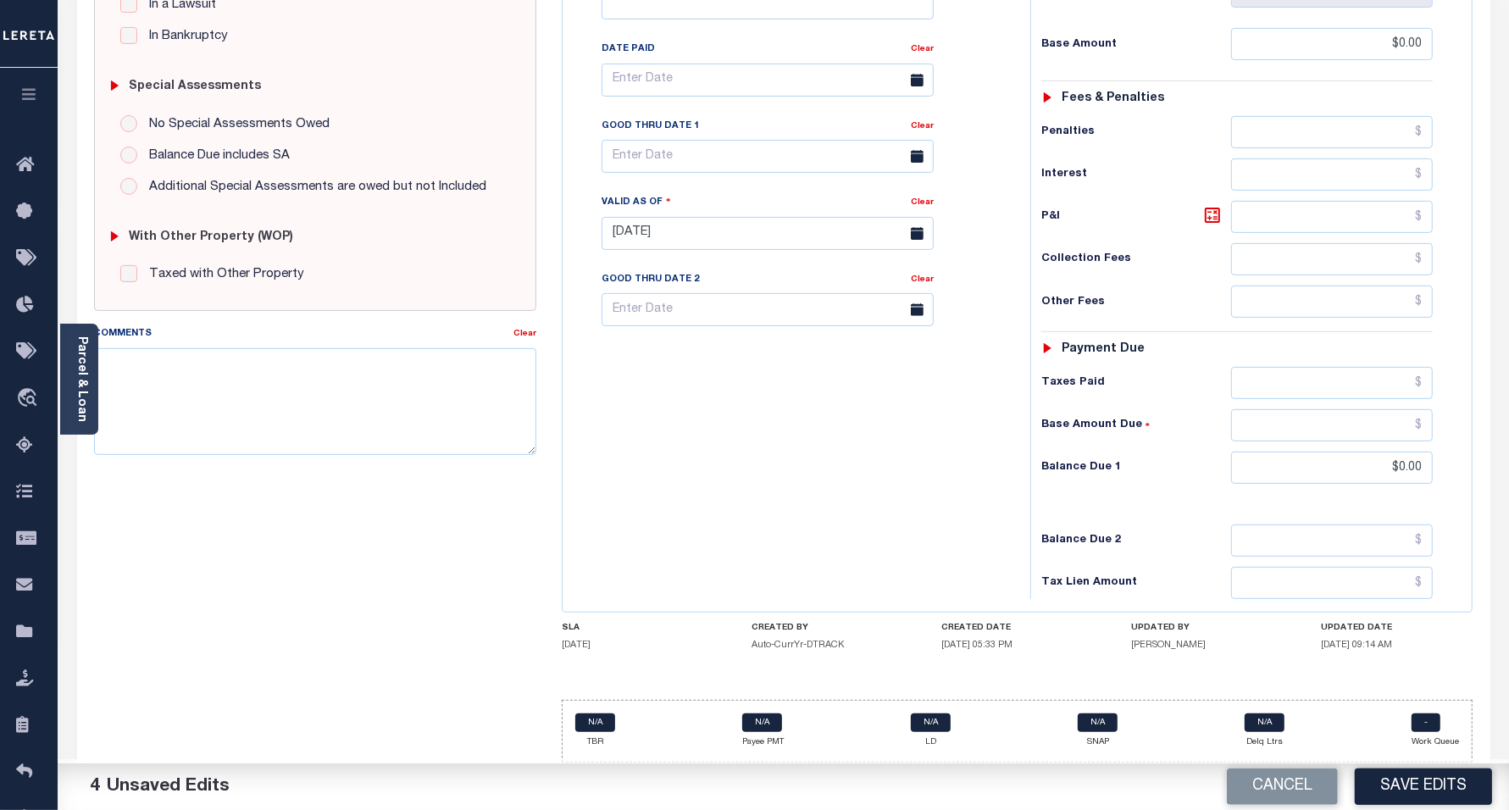
click at [1437, 787] on button "Save Edits" at bounding box center [1423, 787] width 137 height 36
checkbox input "false"
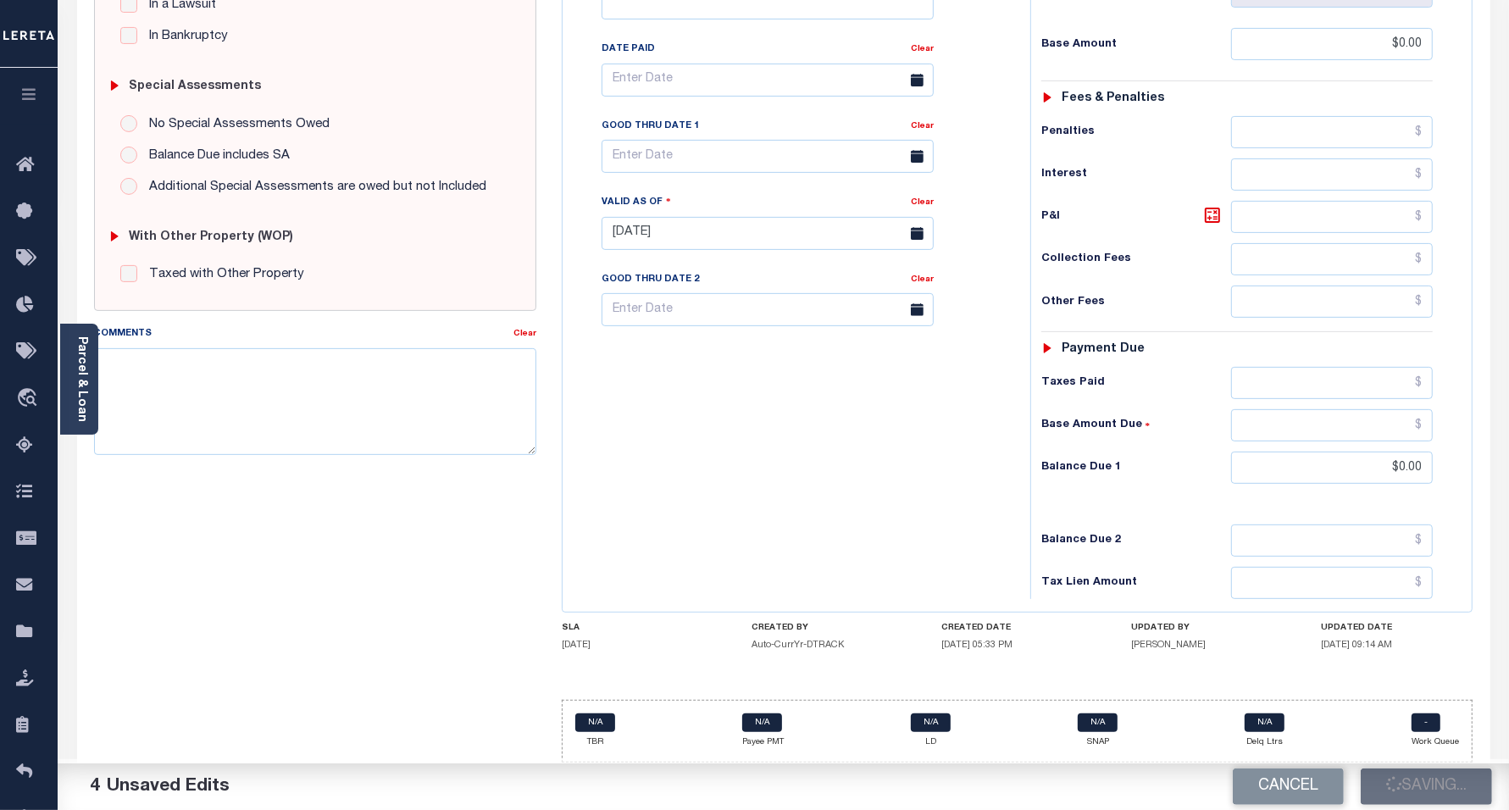
type input "$0"
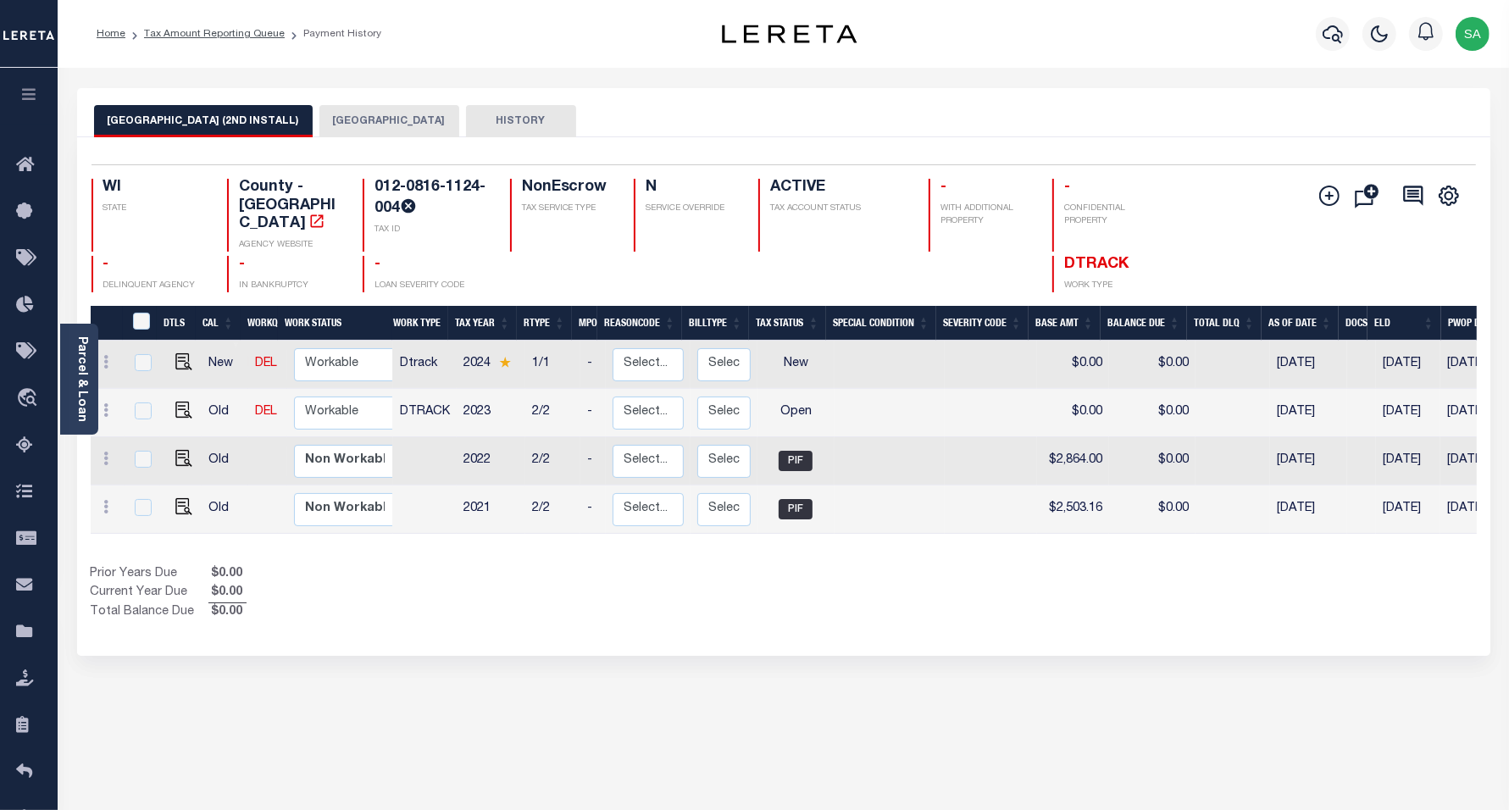
click at [352, 120] on button "[GEOGRAPHIC_DATA]" at bounding box center [390, 121] width 140 height 32
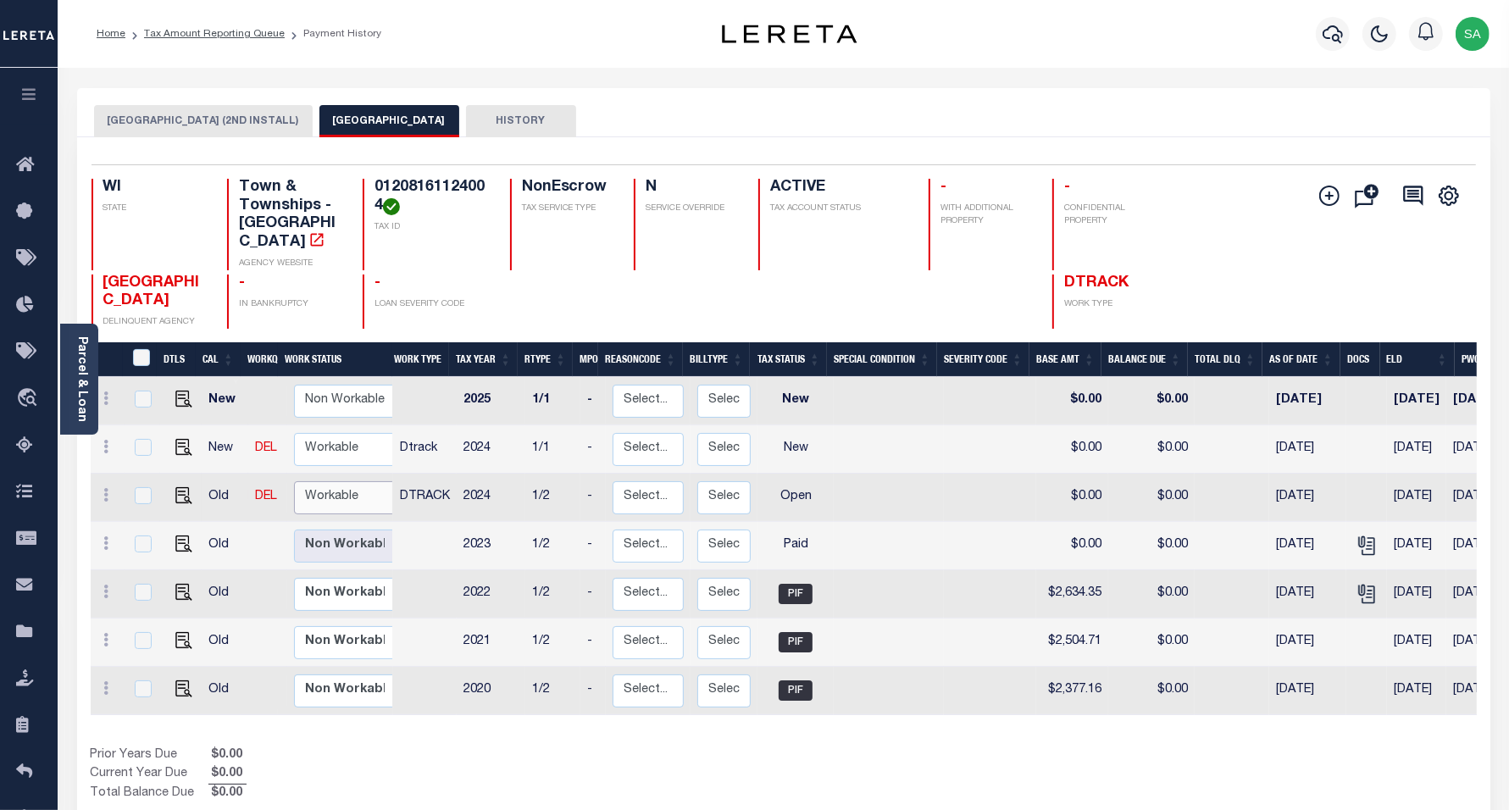
click at [353, 481] on select "Non Workable Workable" at bounding box center [345, 497] width 102 height 33
checkbox input "true"
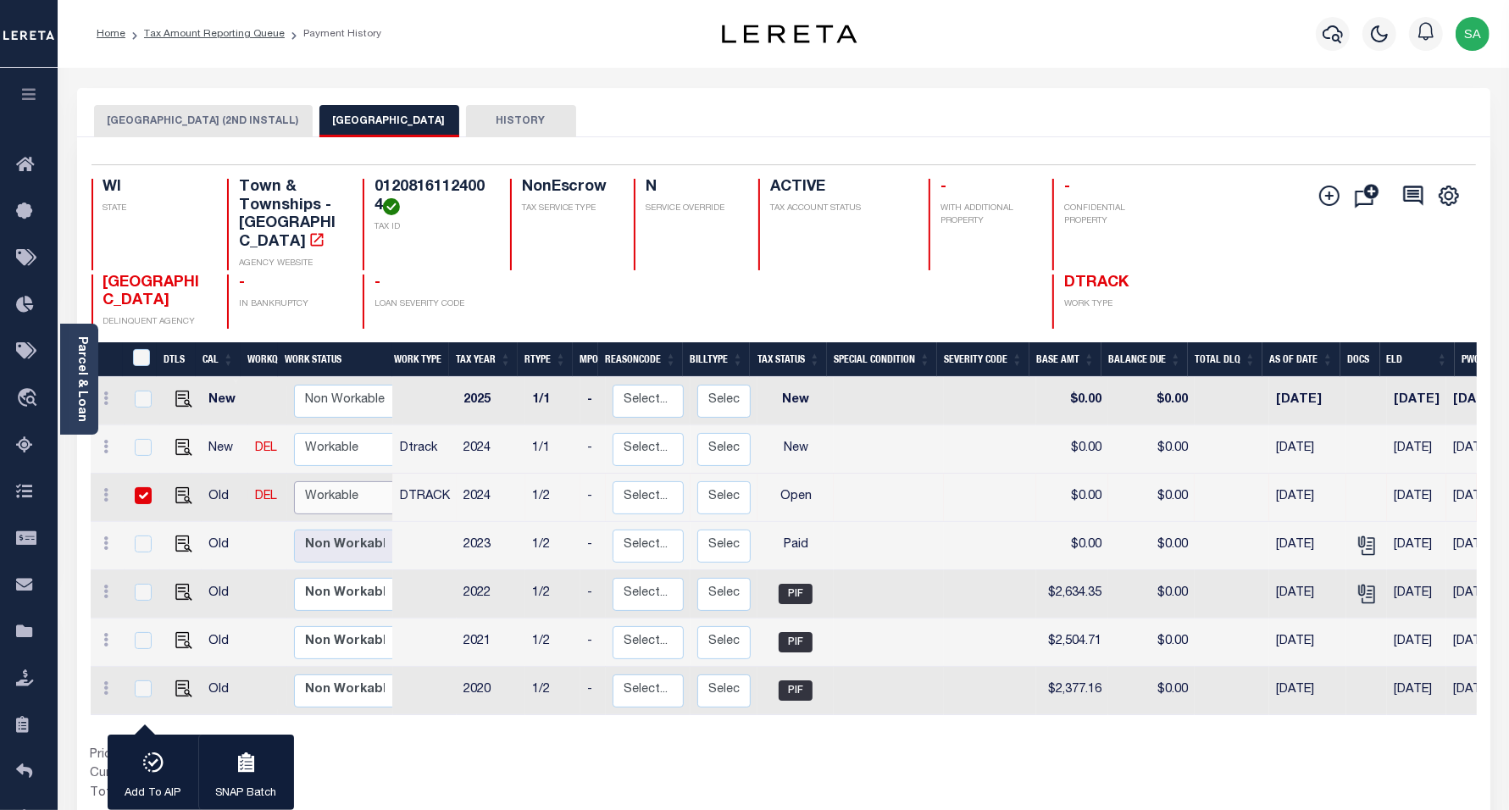
select select "true"
click at [294, 481] on select "Non Workable Workable" at bounding box center [345, 497] width 102 height 33
checkbox input "false"
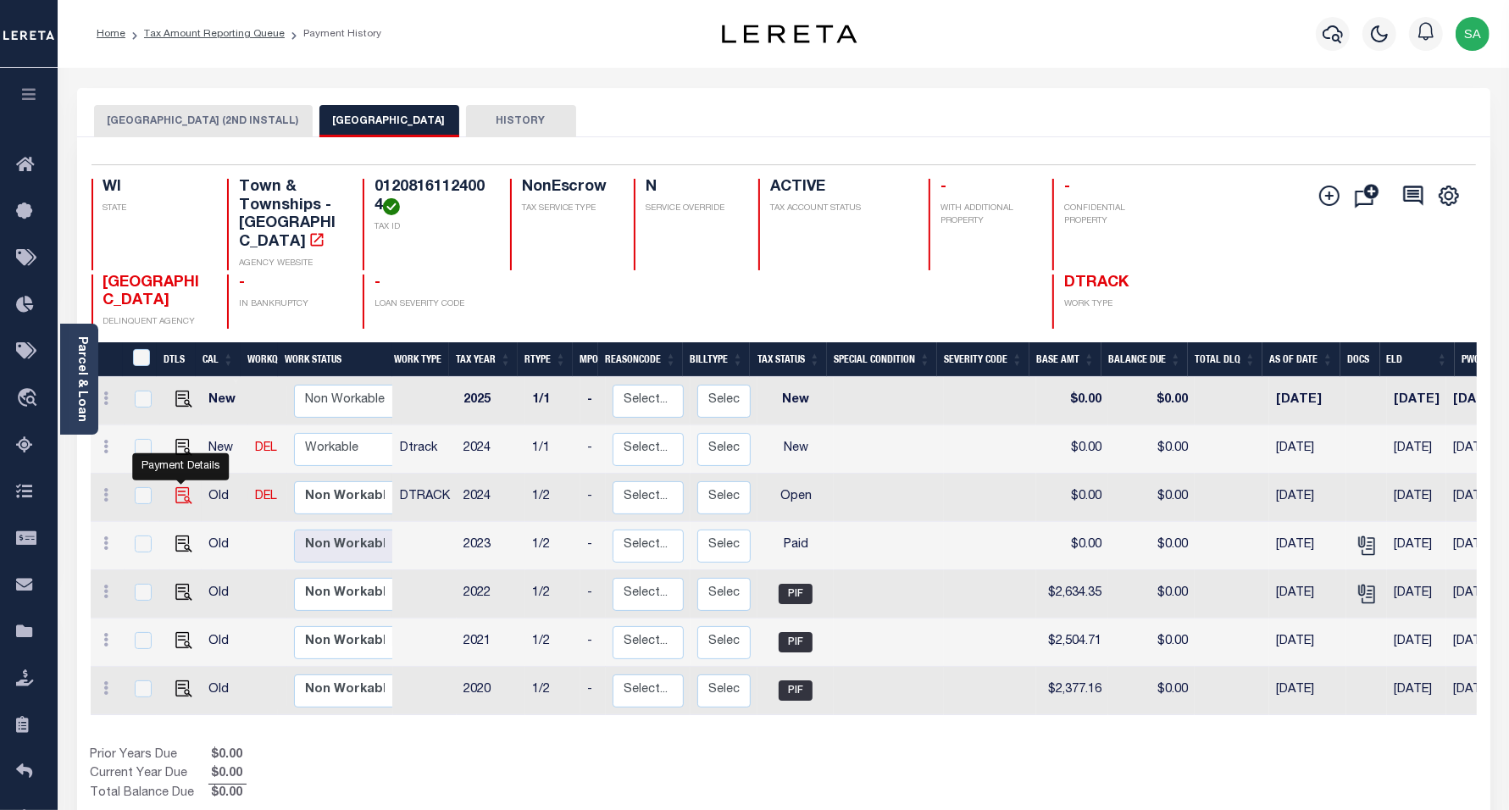
click at [178, 487] on img "" at bounding box center [183, 495] width 17 height 17
checkbox input "true"
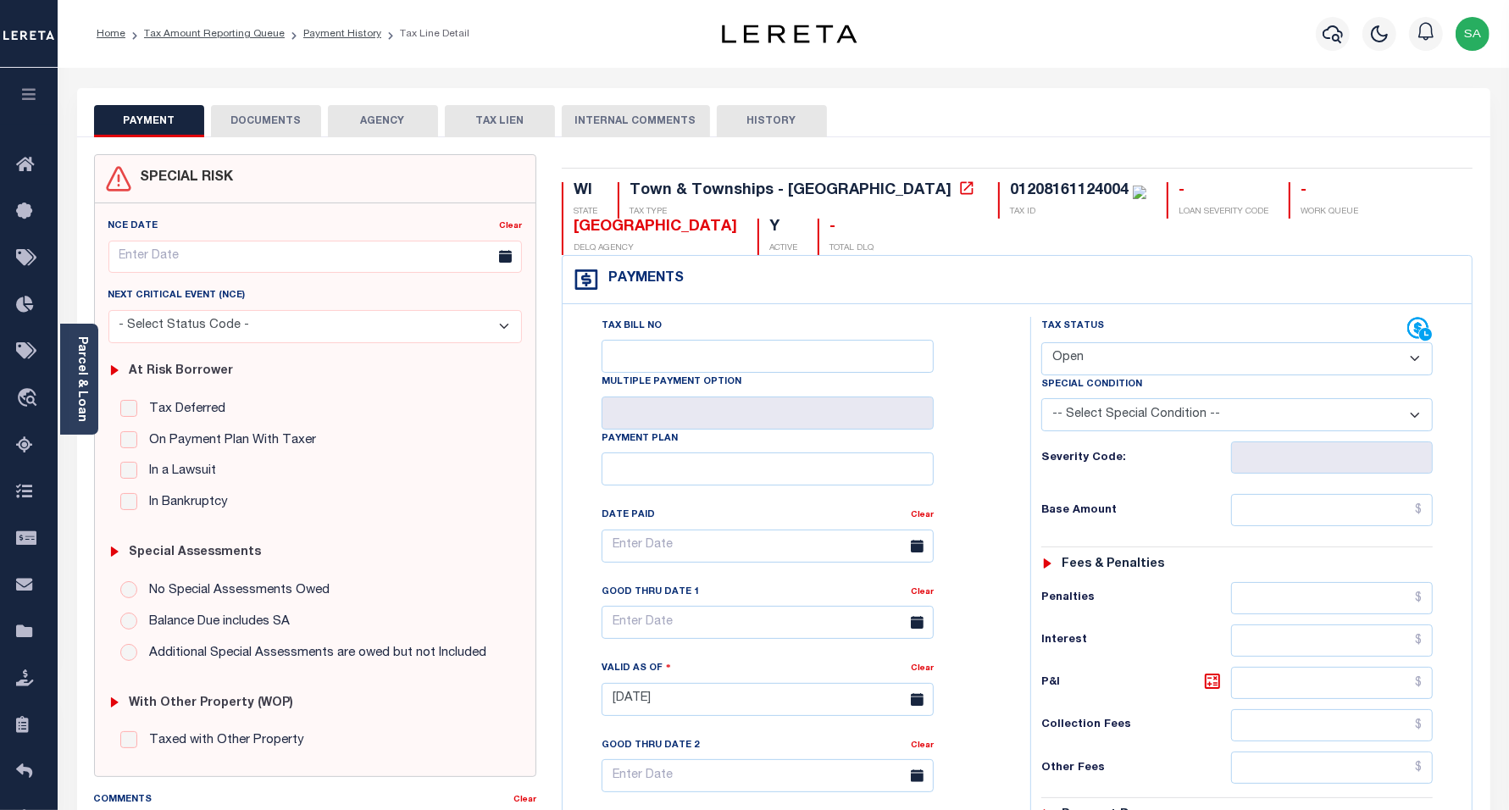
click at [1124, 348] on select "- Select Status Code - Open Due/Unpaid Paid Incomplete No Tax Due Internal Refu…" at bounding box center [1238, 358] width 392 height 33
select select "PYD"
click at [1042, 344] on select "- Select Status Code - Open Due/Unpaid Paid Incomplete No Tax Due Internal Refu…" at bounding box center [1238, 358] width 392 height 33
type input "[DATE]"
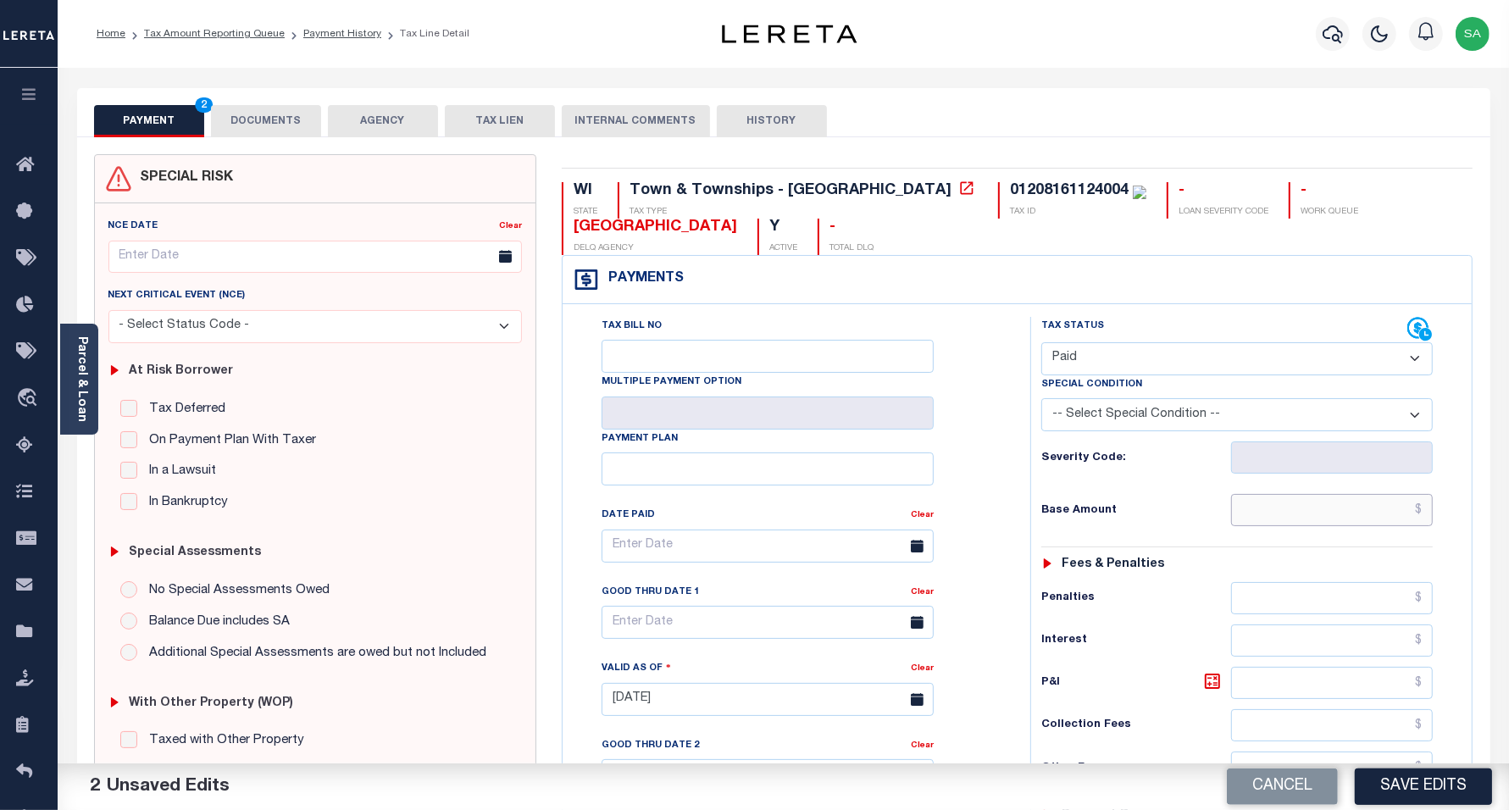
click at [1272, 514] on input "text" at bounding box center [1332, 510] width 202 height 32
type input "$0.00"
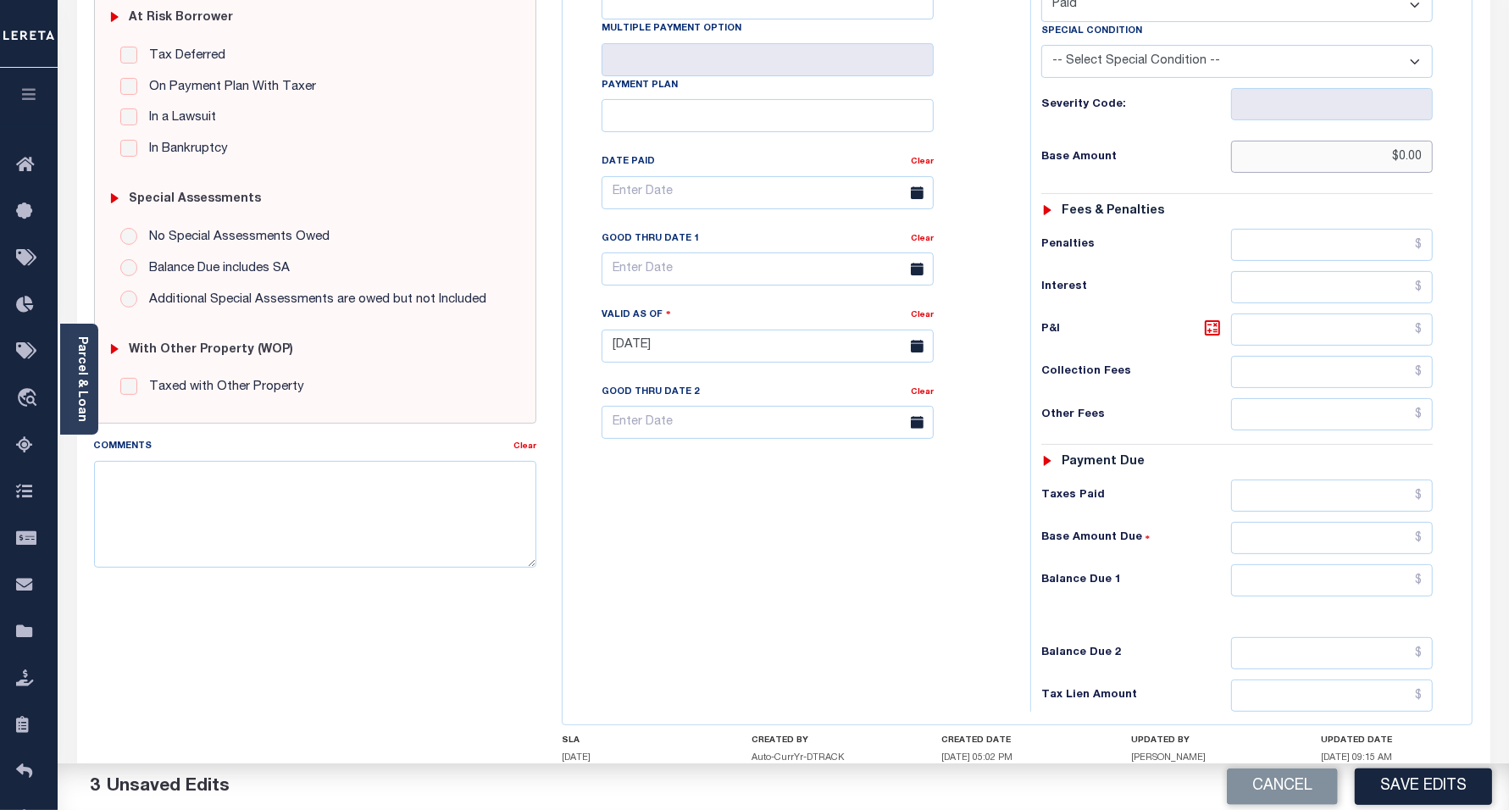
scroll to position [424, 0]
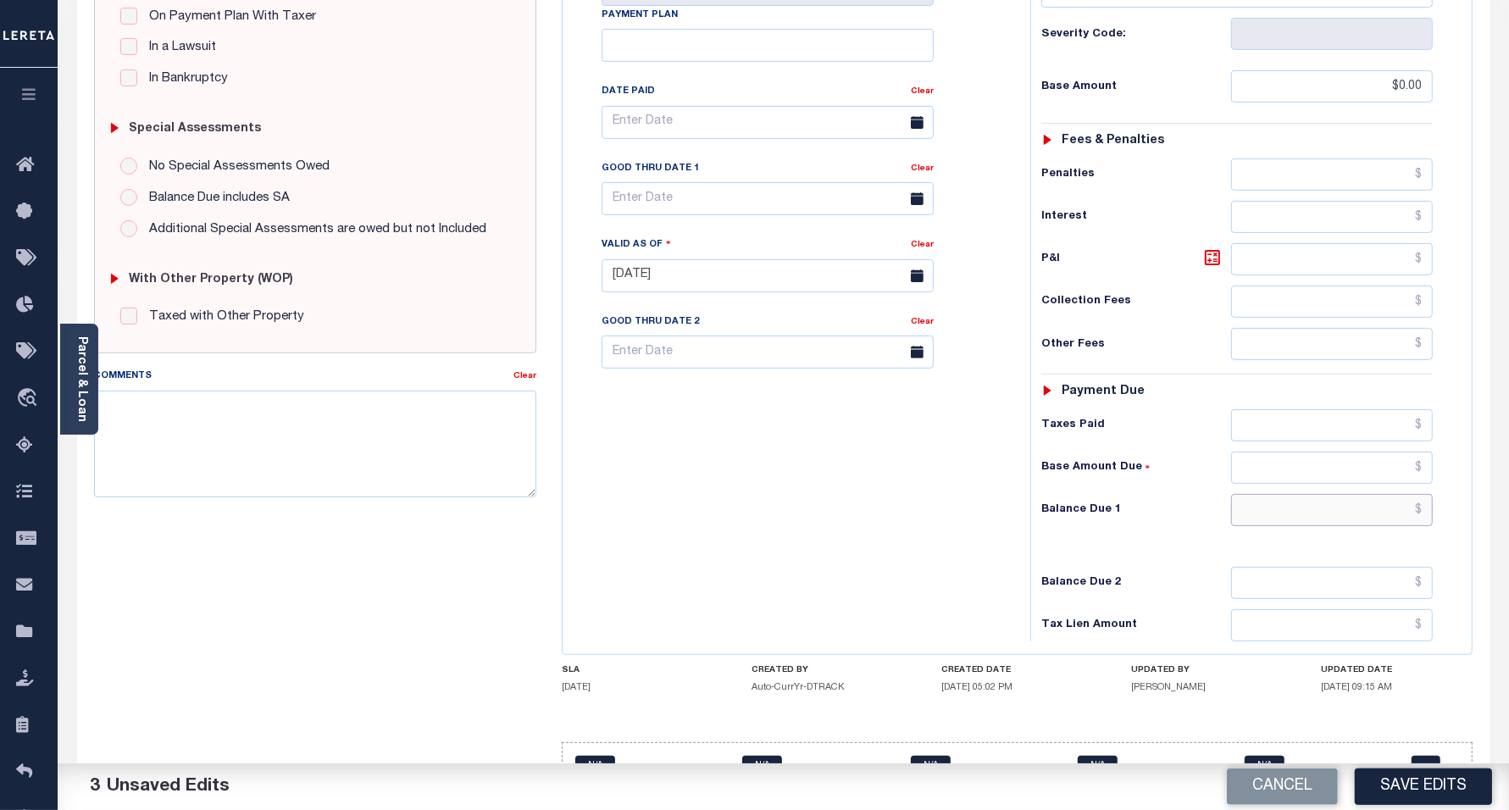
click at [1254, 526] on input "text" at bounding box center [1332, 510] width 202 height 32
type input "$0.00"
click at [693, 561] on div "Tax Bill No Multiple Payment Option Payment Plan Clear" at bounding box center [792, 267] width 451 height 748
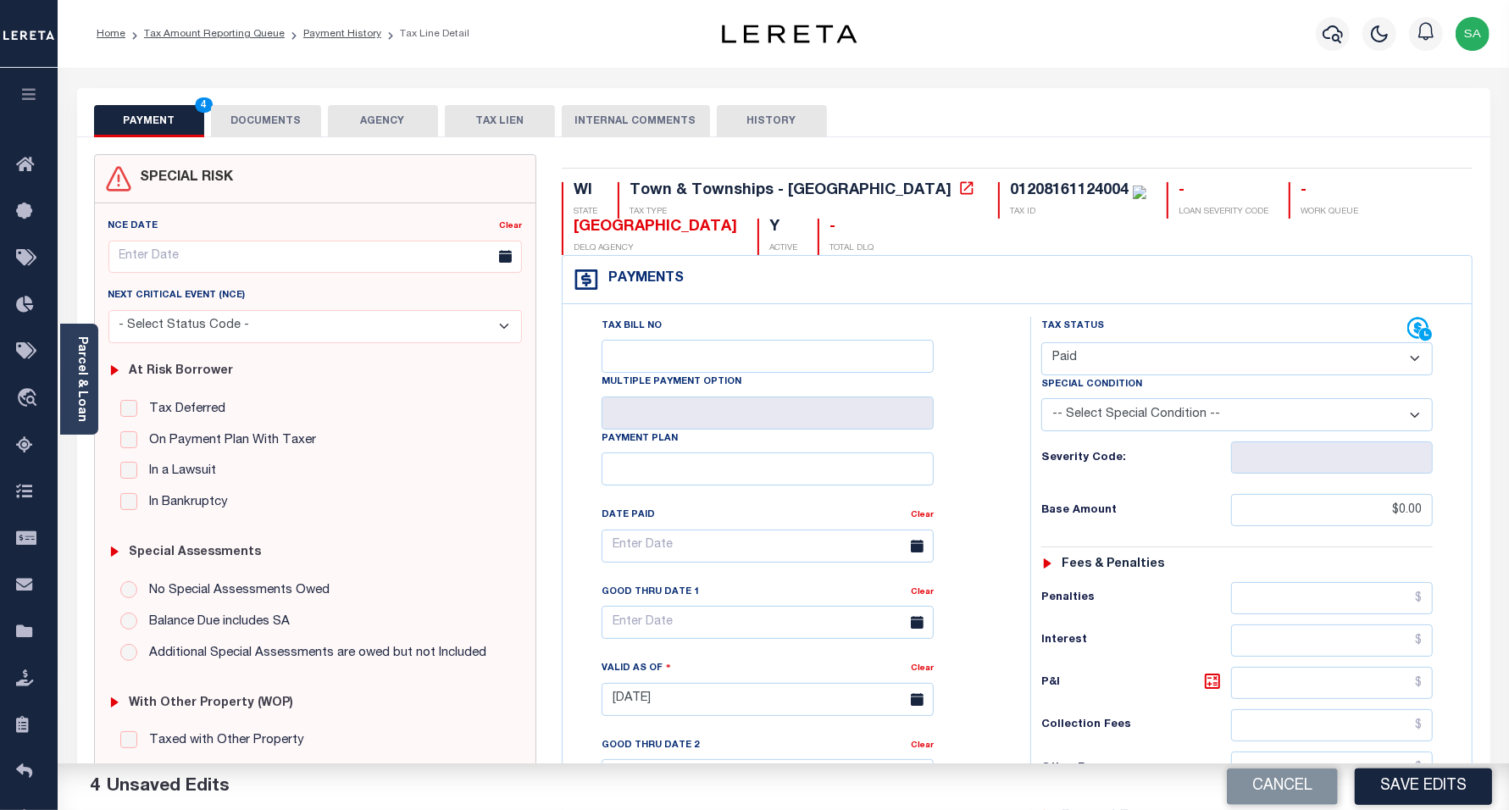
click at [286, 123] on button "DOCUMENTS" at bounding box center [266, 121] width 110 height 32
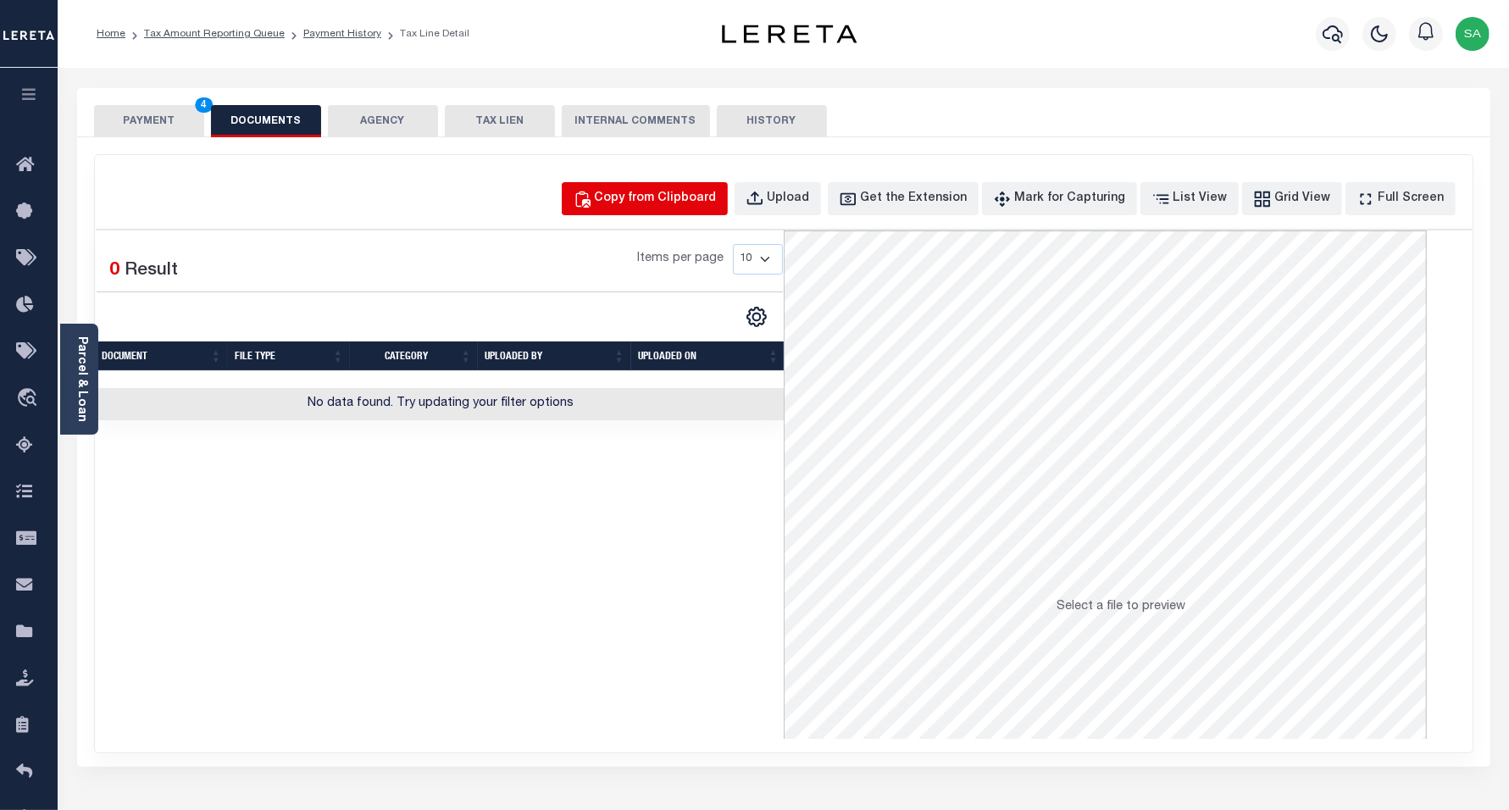
click at [636, 201] on div "Copy from Clipboard" at bounding box center [656, 199] width 122 height 19
select select "POP"
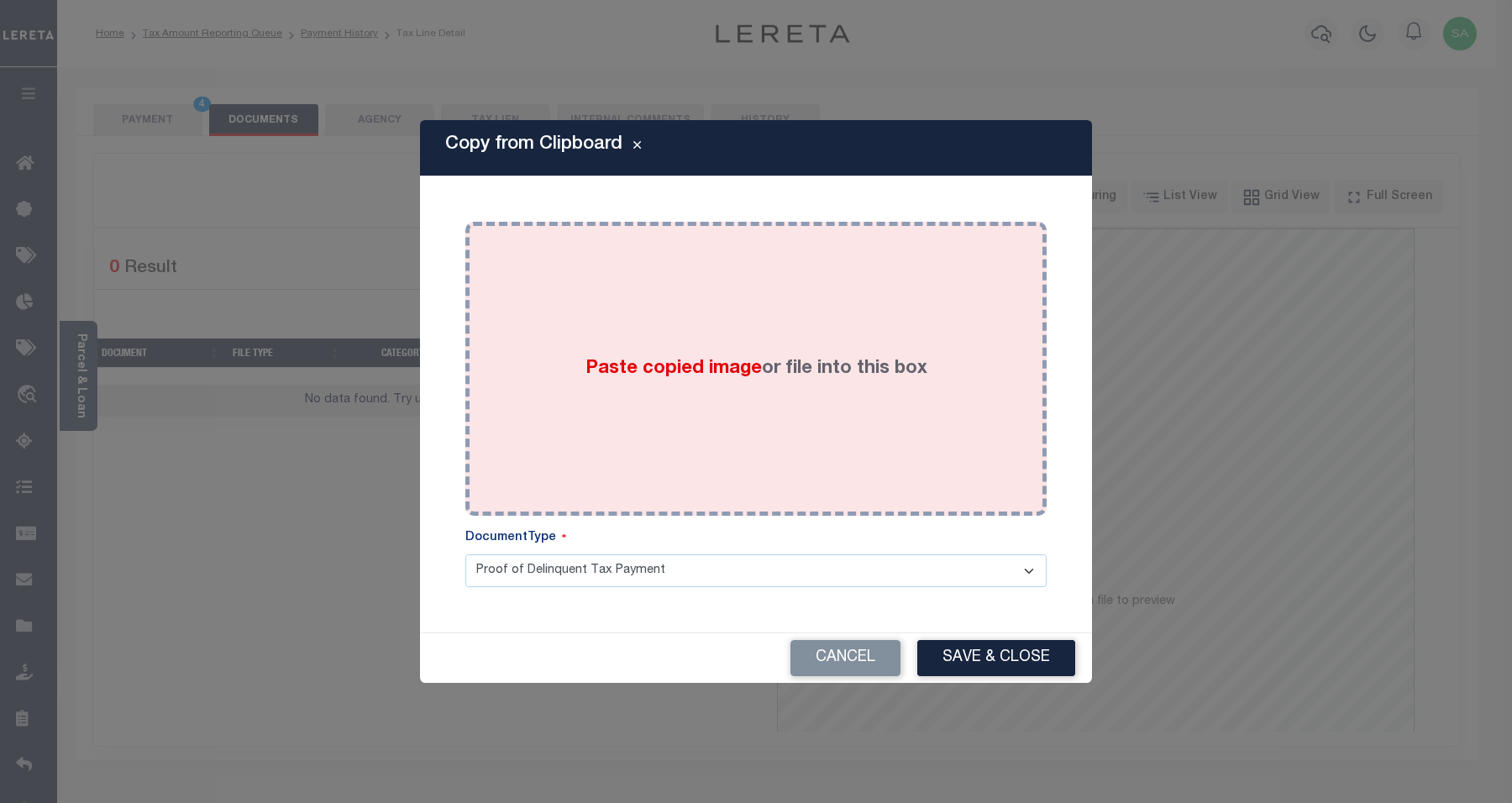
click at [691, 416] on div "Paste copied image or file into this box" at bounding box center [755, 368] width 556 height 269
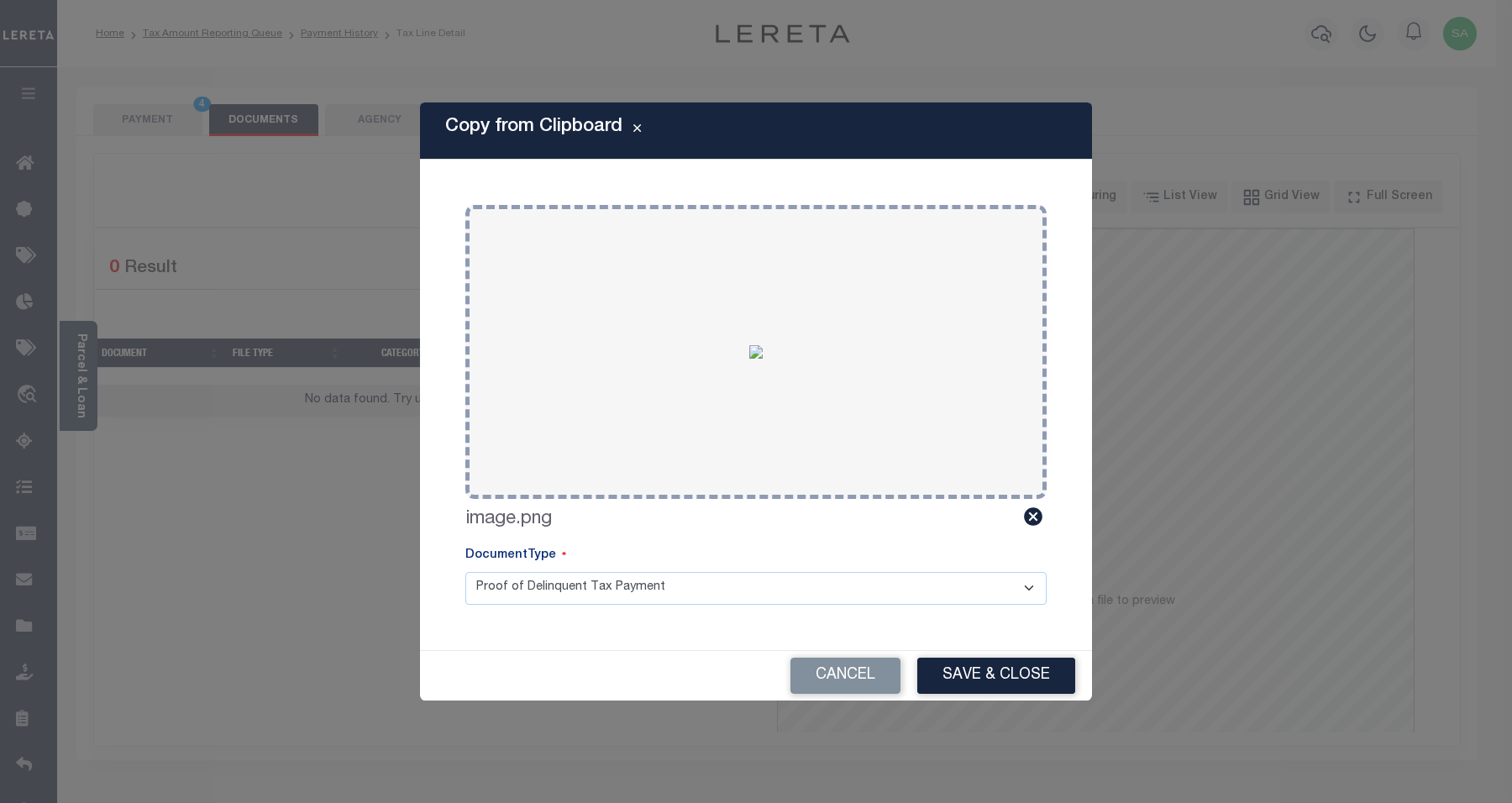
click at [1000, 719] on div "Copy from Clipboard Paste copied image or file into this box Select file or dra…" at bounding box center [756, 402] width 1512 height 803
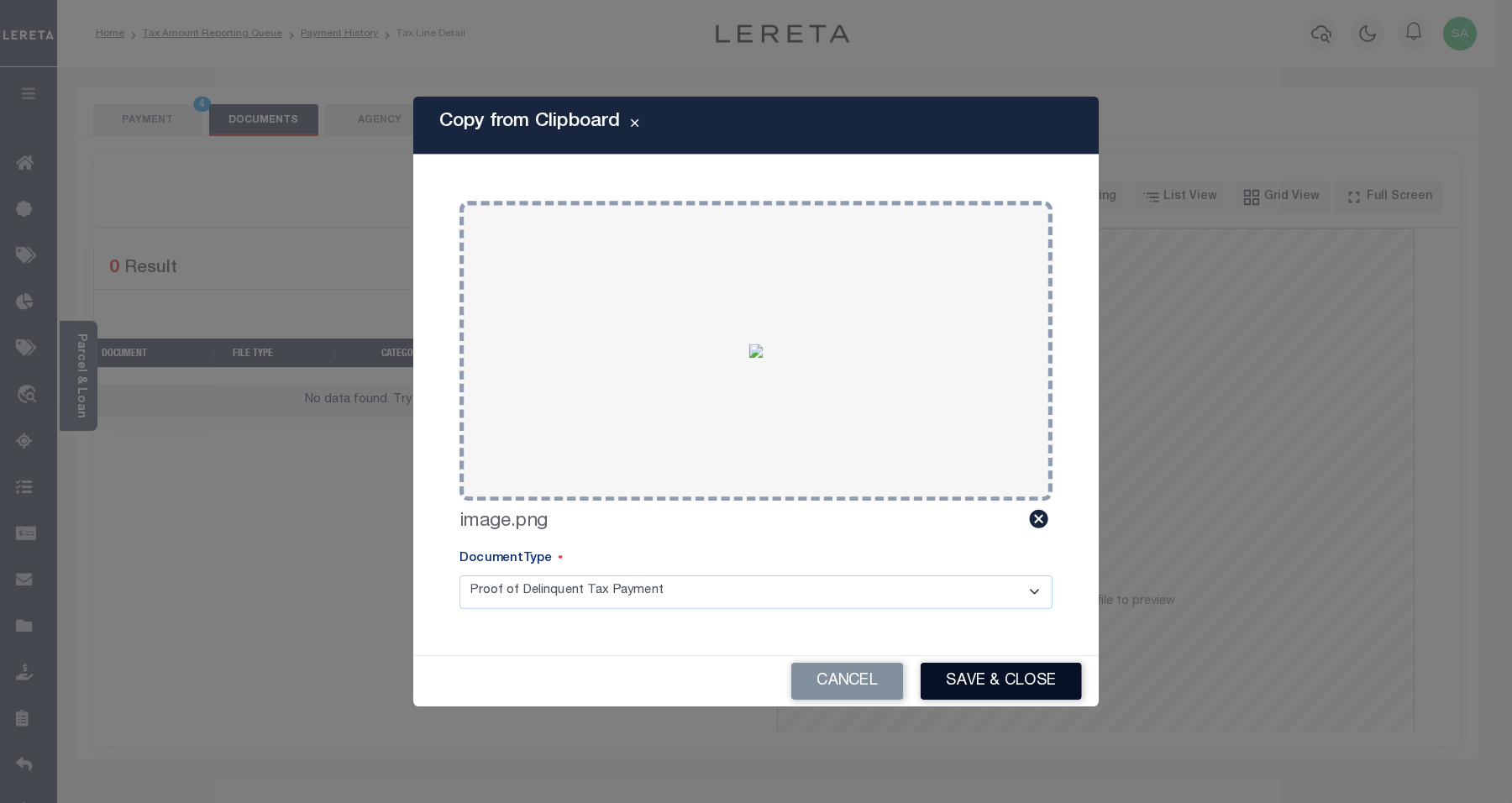
click at [1022, 673] on button "Save & Close" at bounding box center [1001, 681] width 162 height 37
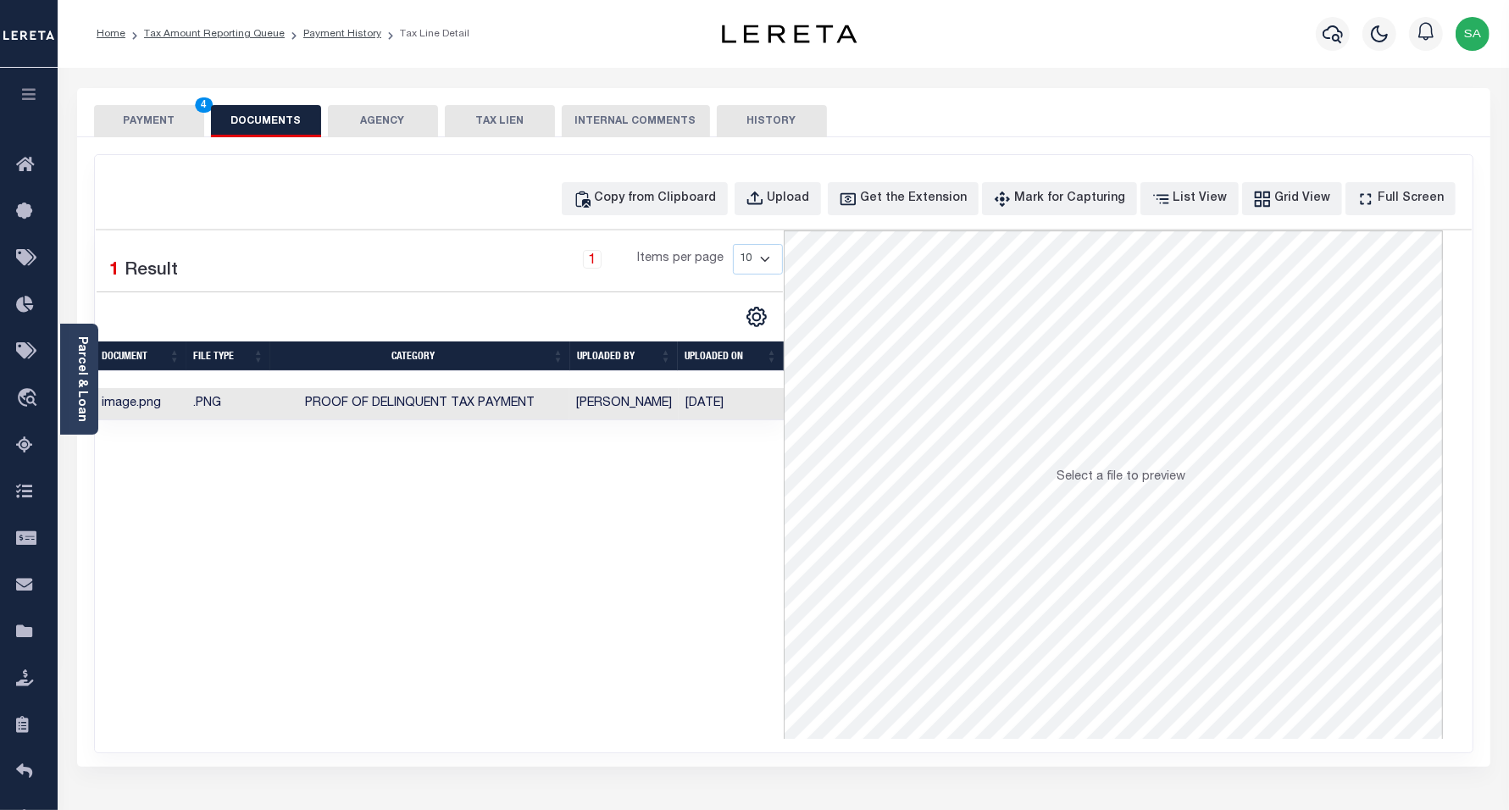
click at [175, 123] on button "PAYMENT 4" at bounding box center [149, 121] width 110 height 32
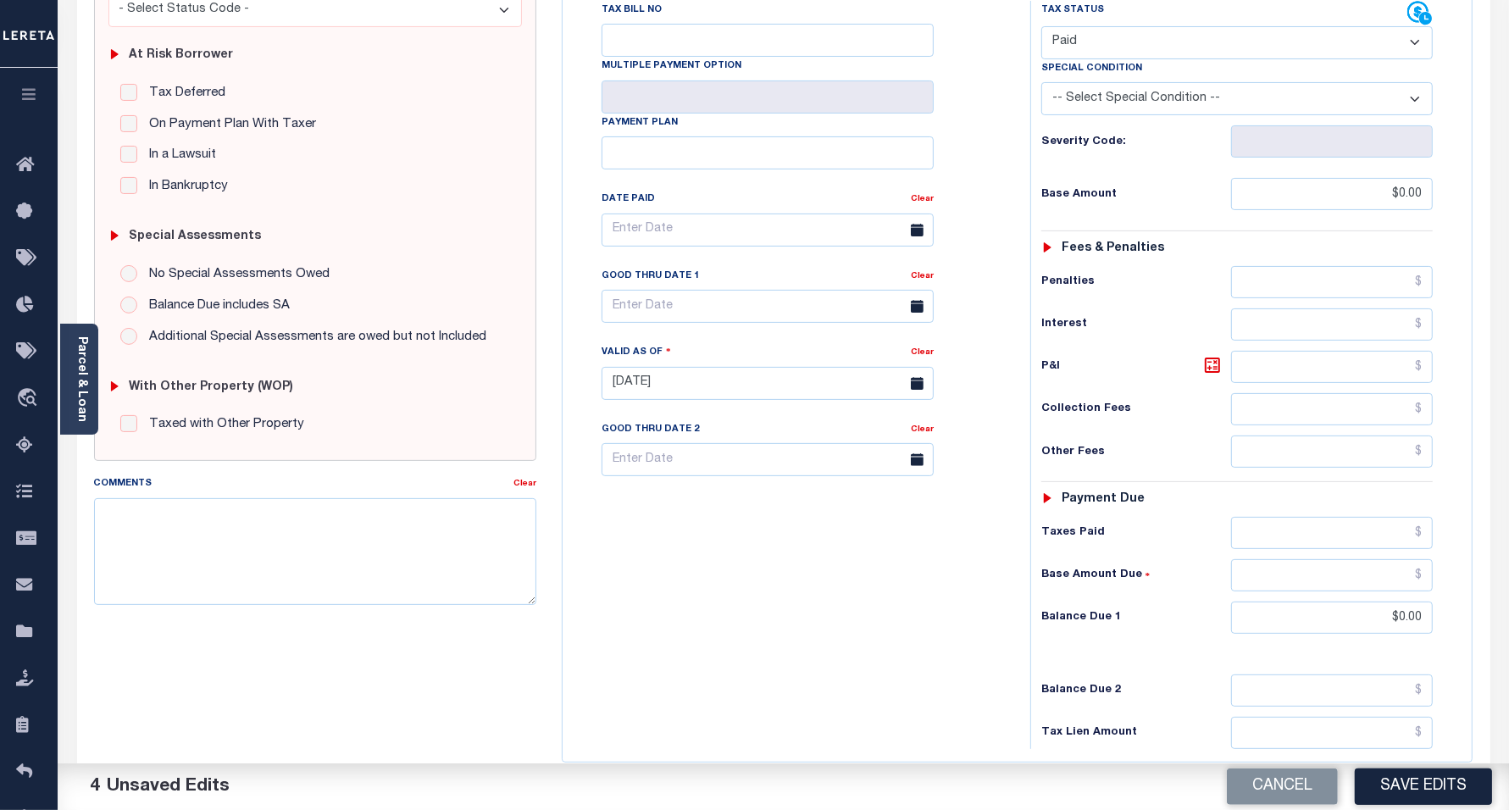
scroll to position [318, 0]
click at [1420, 789] on button "Save Edits" at bounding box center [1423, 787] width 137 height 36
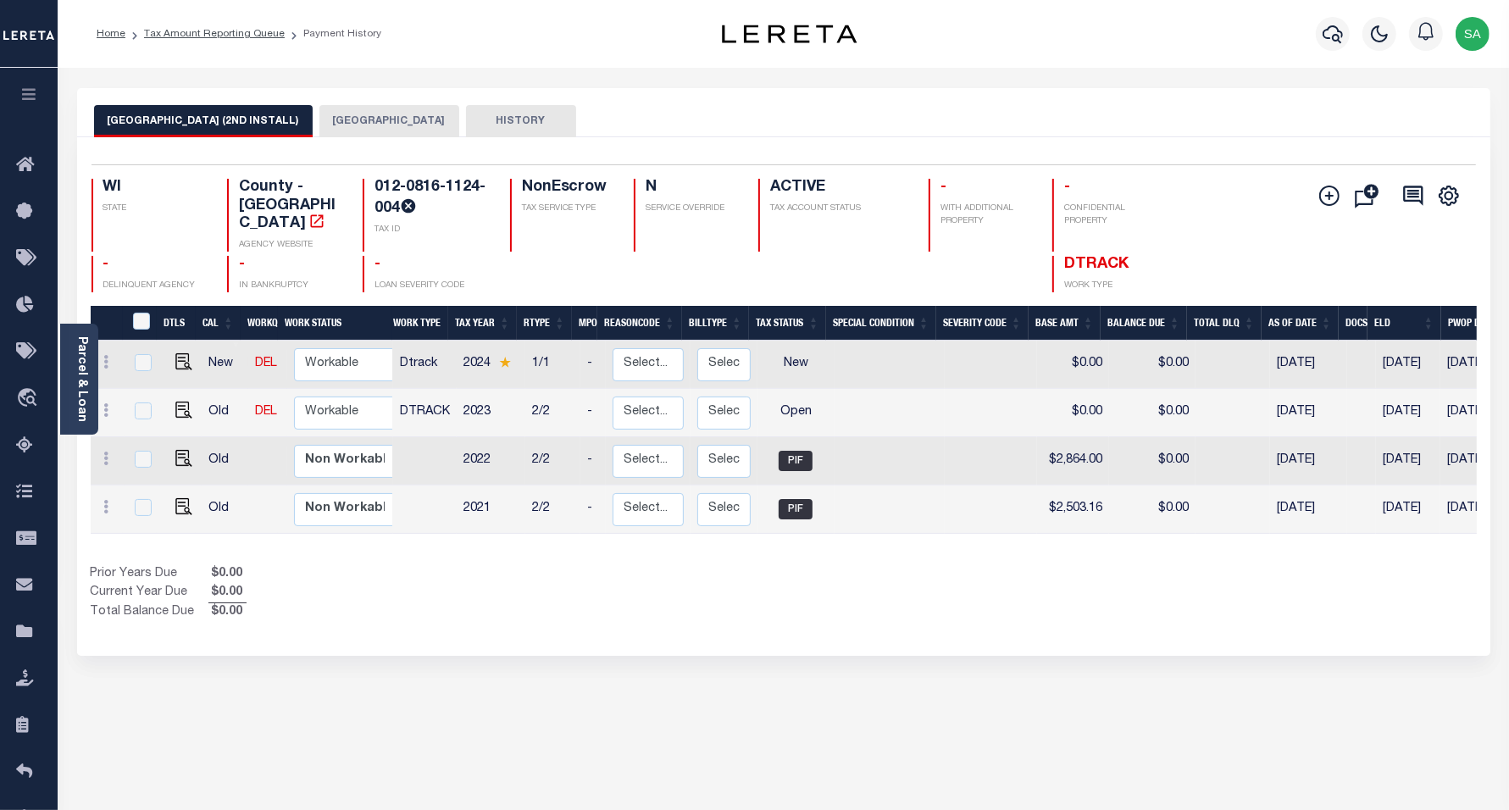
click at [371, 124] on button "[GEOGRAPHIC_DATA]" at bounding box center [390, 121] width 140 height 32
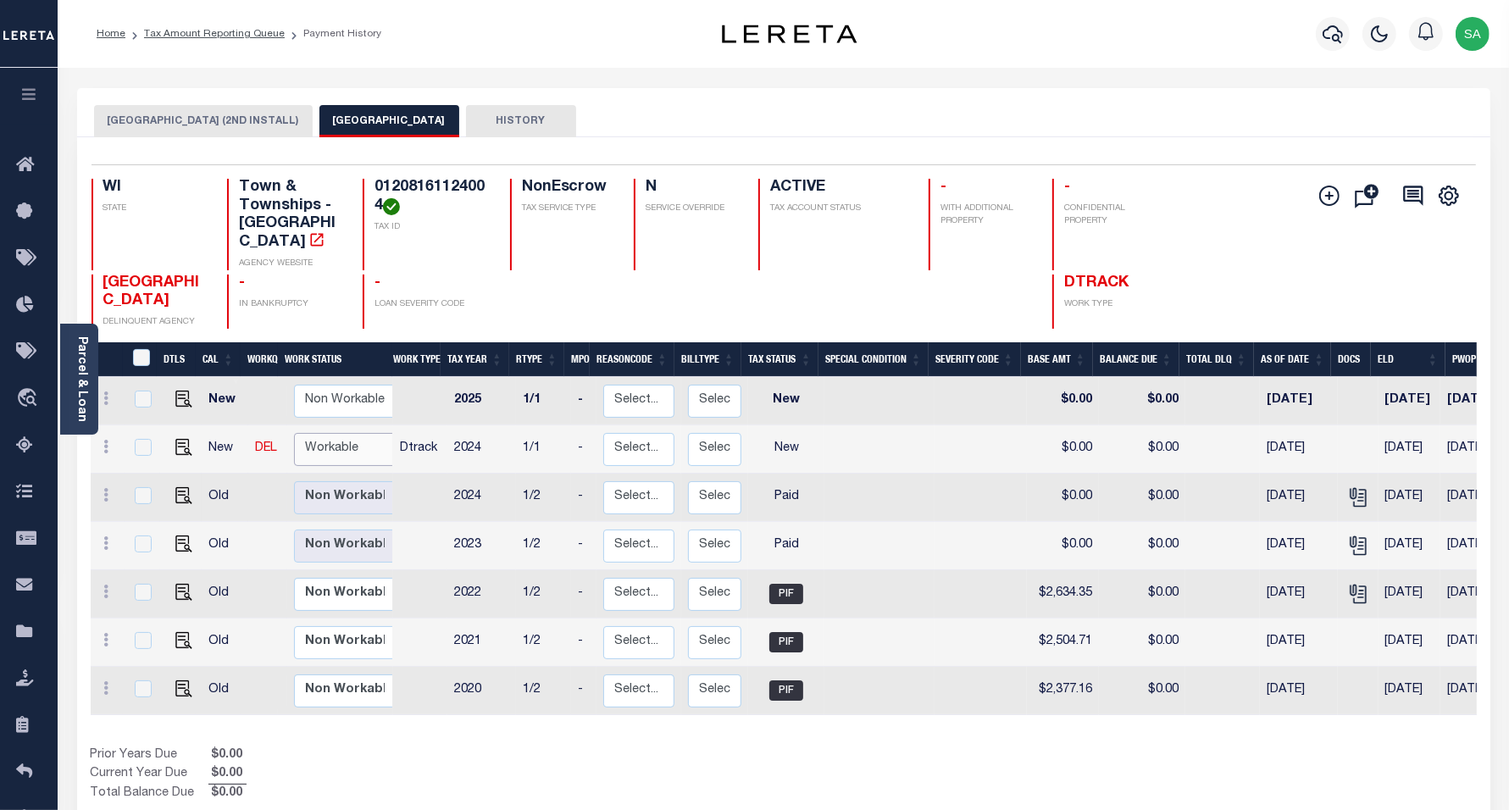
click at [340, 441] on select "Non Workable Workable" at bounding box center [345, 449] width 102 height 33
checkbox input "true"
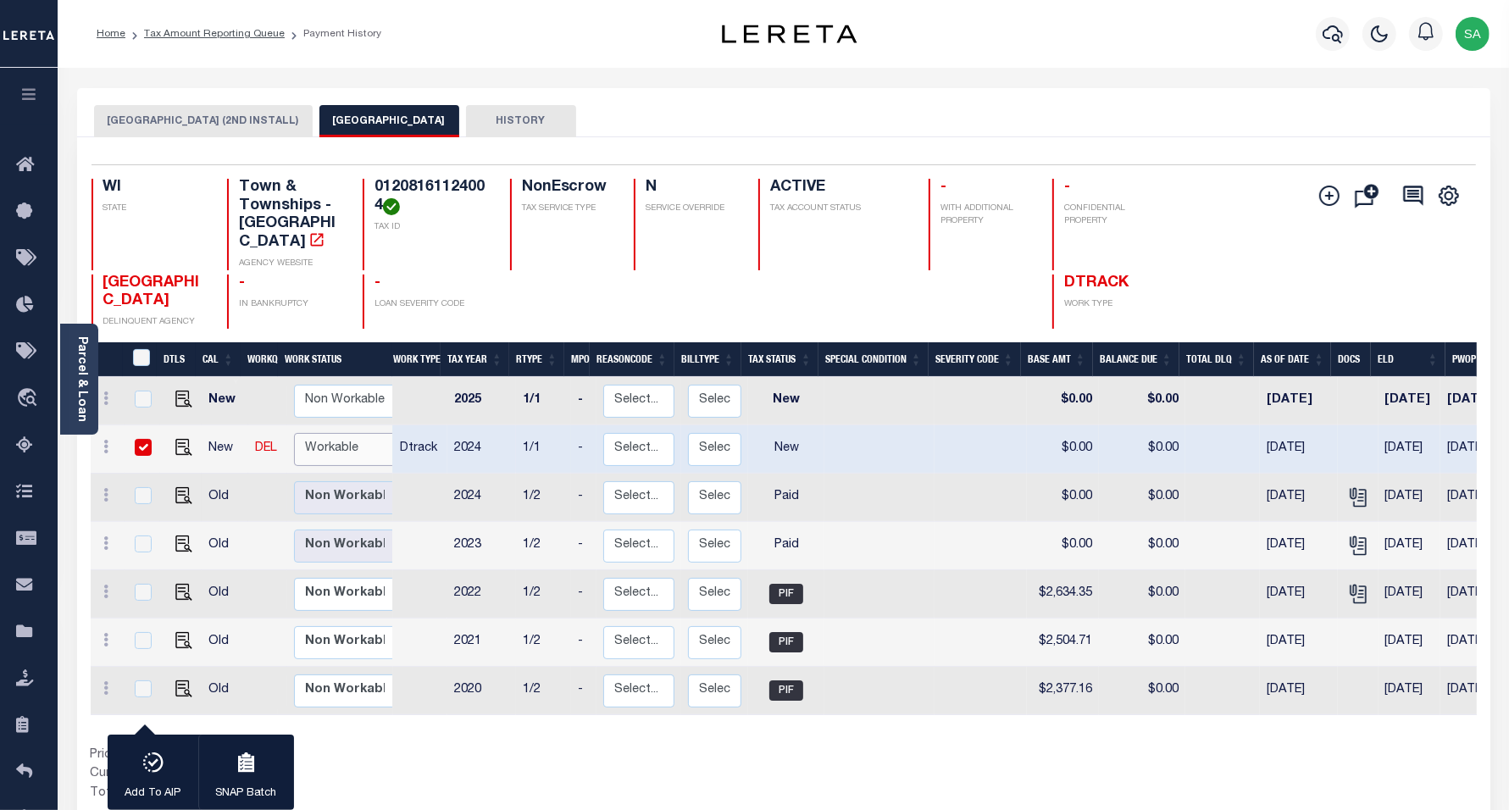
select select "true"
click at [294, 433] on select "Non Workable Workable" at bounding box center [345, 449] width 102 height 33
checkbox input "false"
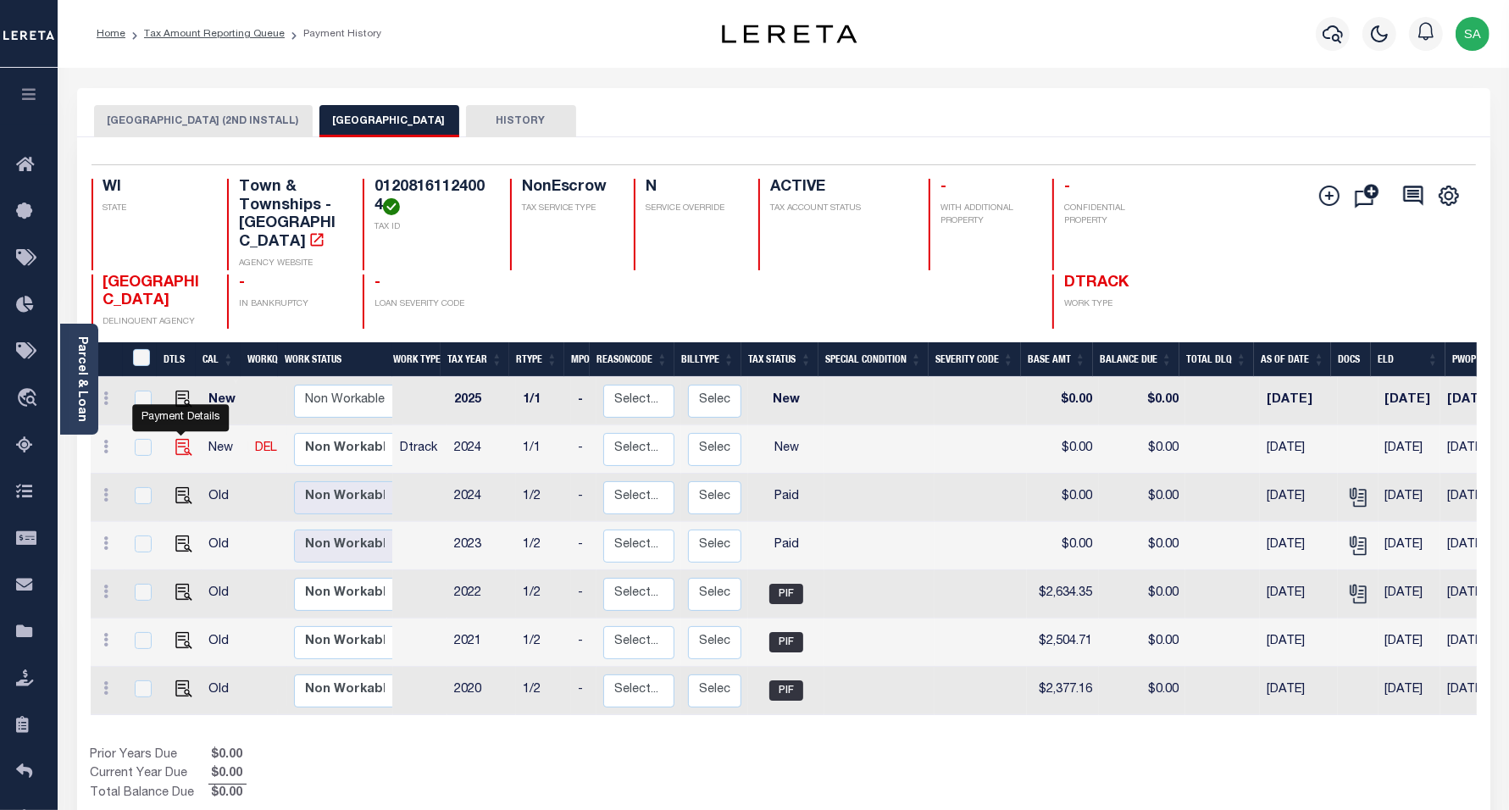
click at [181, 439] on img "" at bounding box center [183, 447] width 17 height 17
checkbox input "true"
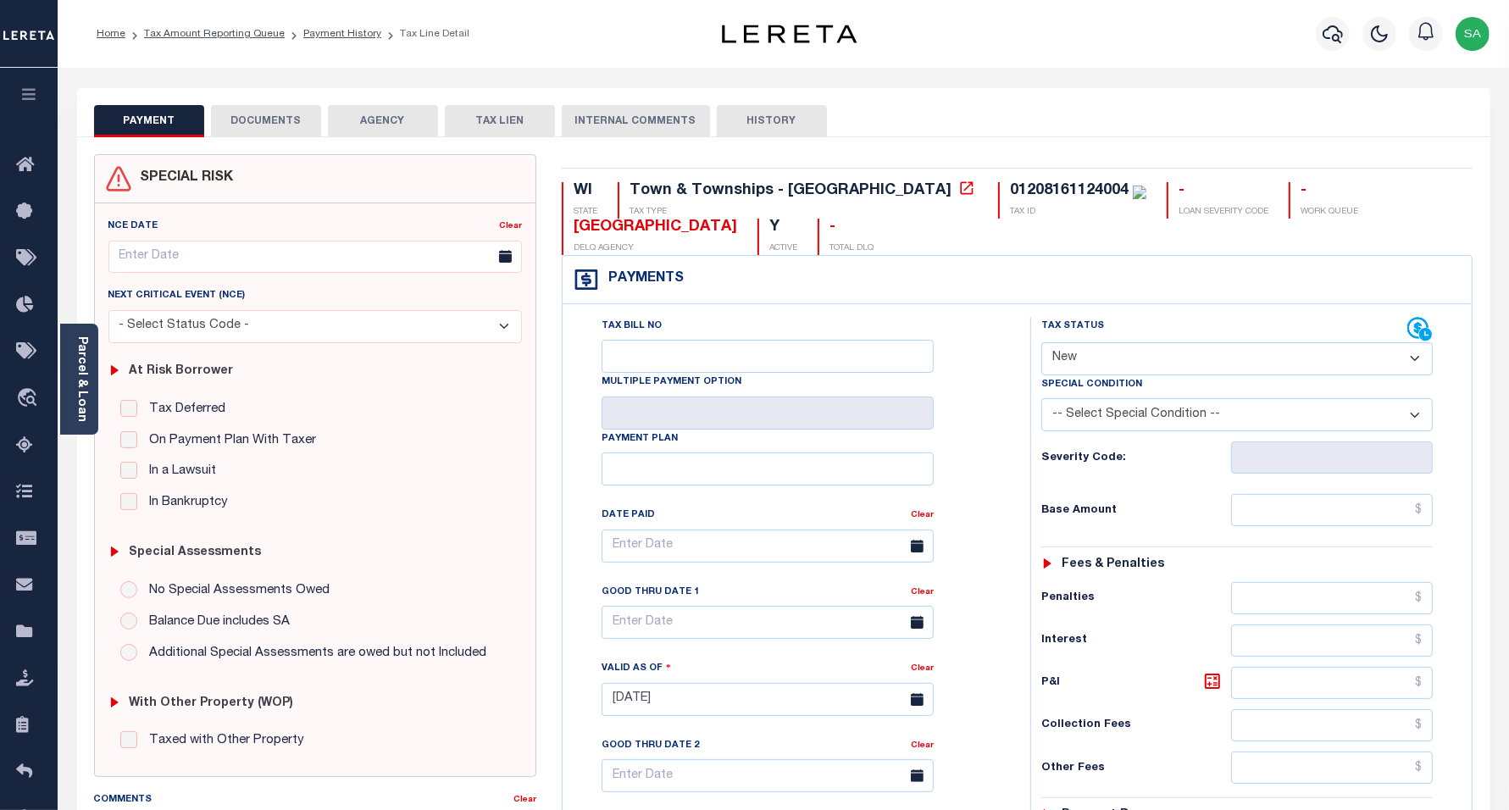
click at [1073, 361] on select "- Select Status Code - Open Due/Unpaid Paid Incomplete No Tax Due Internal Refu…" at bounding box center [1238, 358] width 392 height 33
select select "PYD"
click at [1042, 344] on select "- Select Status Code - Open Due/Unpaid Paid Incomplete No Tax Due Internal Refu…" at bounding box center [1238, 358] width 392 height 33
type input "[DATE]"
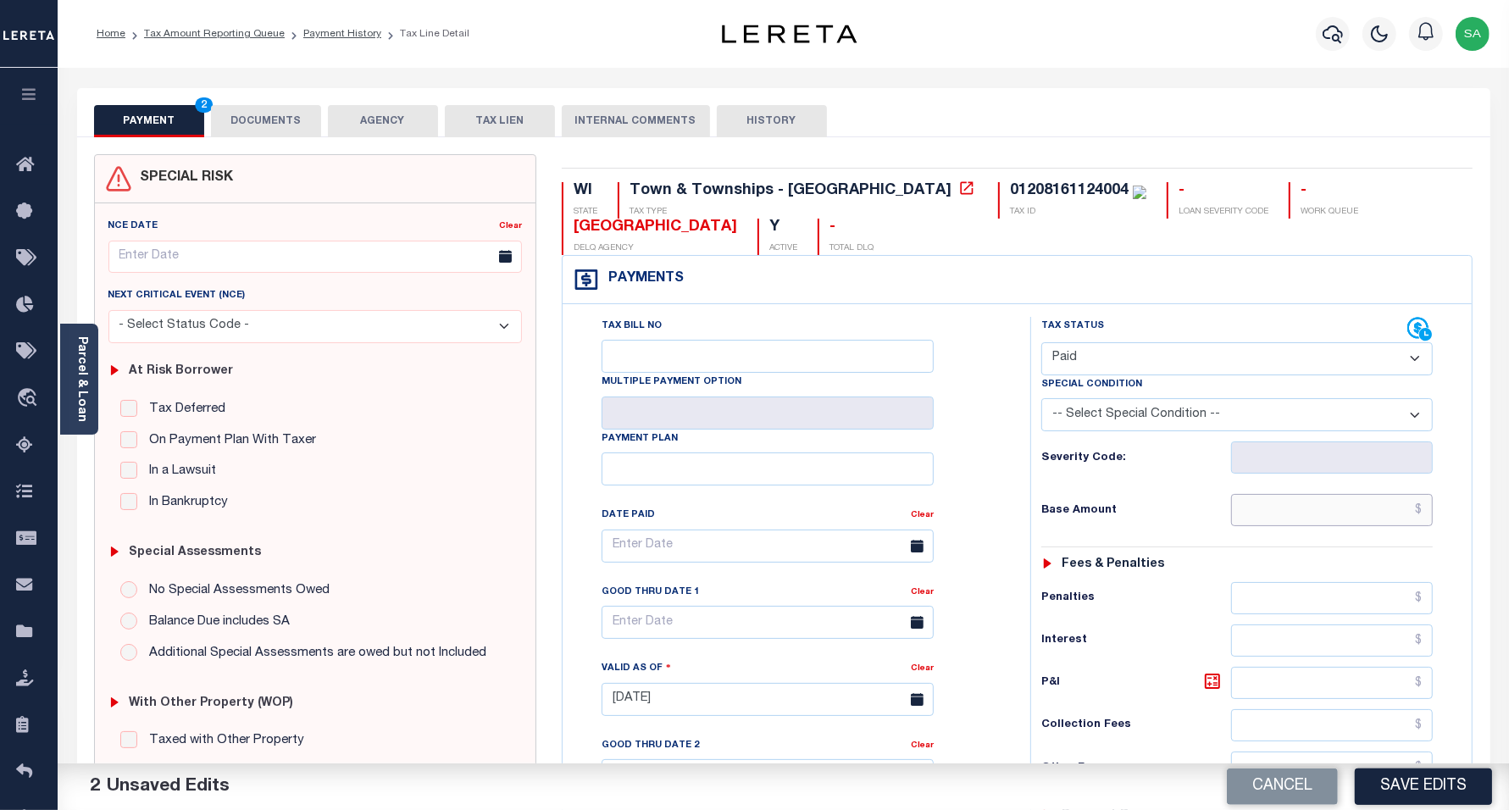
click at [1253, 502] on input "text" at bounding box center [1332, 510] width 202 height 32
type input "$0.00"
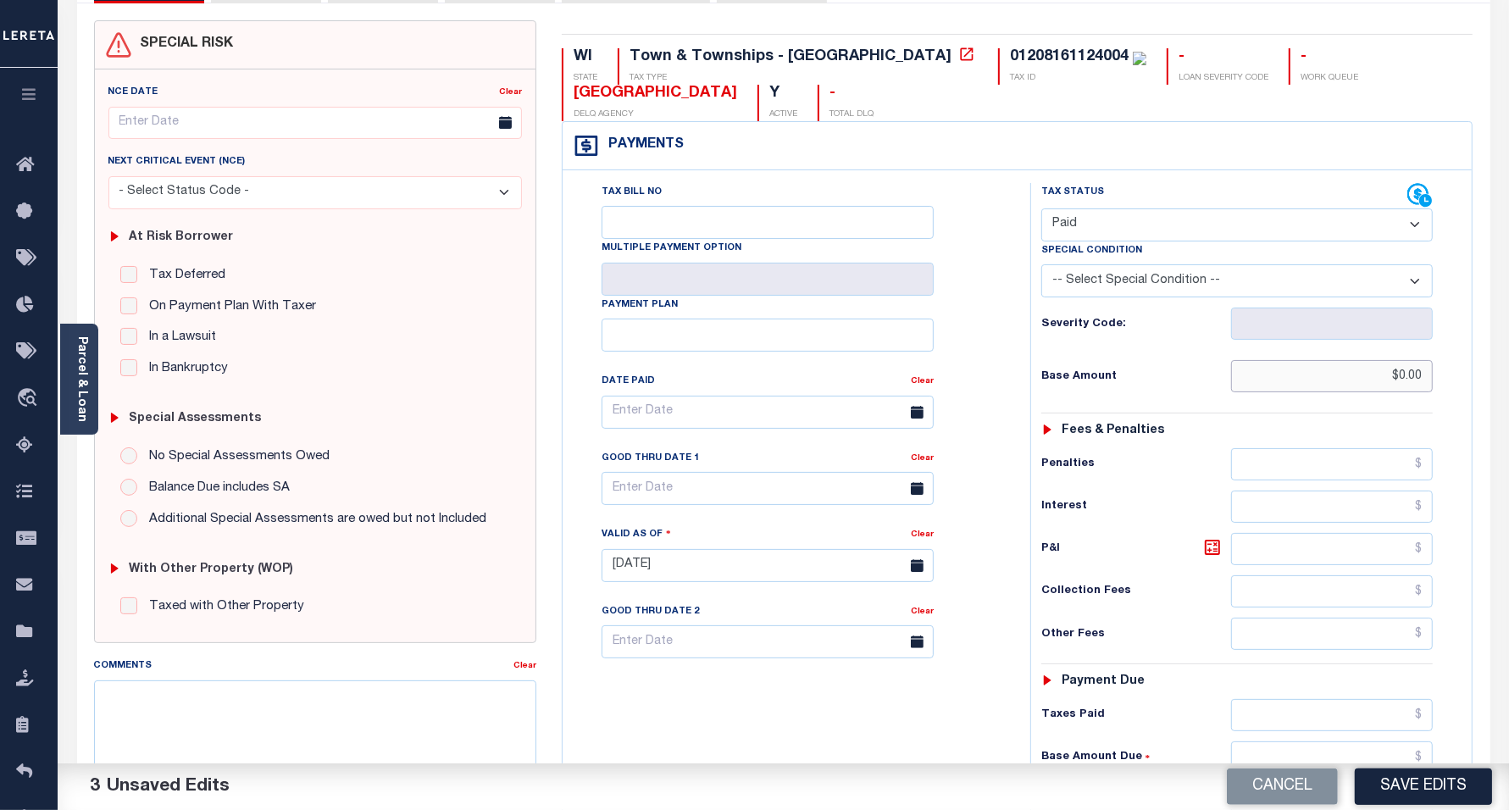
scroll to position [212, 0]
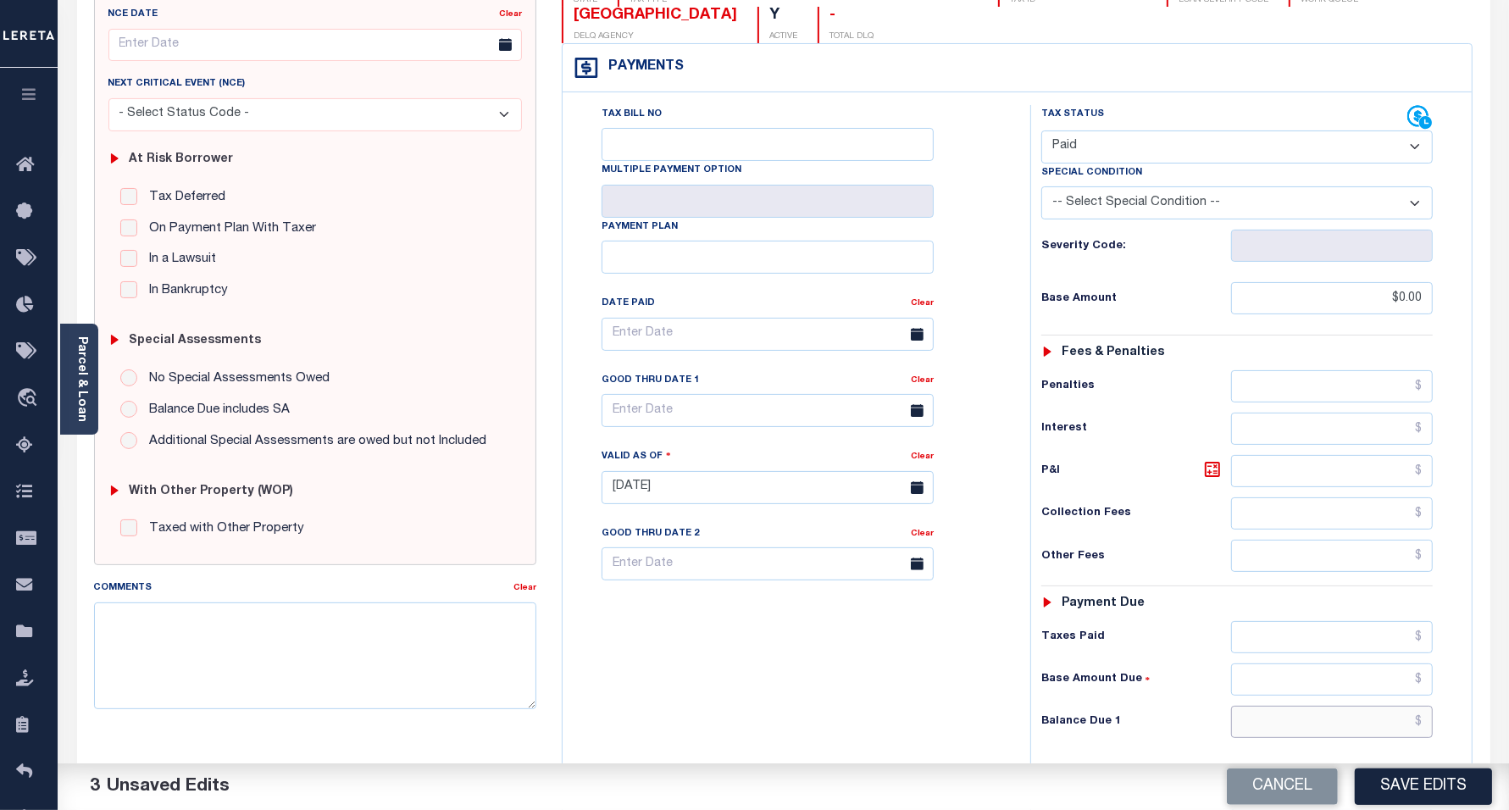
click at [1274, 730] on input "text" at bounding box center [1332, 722] width 202 height 32
type input "$0.00"
click at [726, 692] on div "Tax Bill No Multiple Payment Option Payment Plan Clear" at bounding box center [792, 479] width 451 height 748
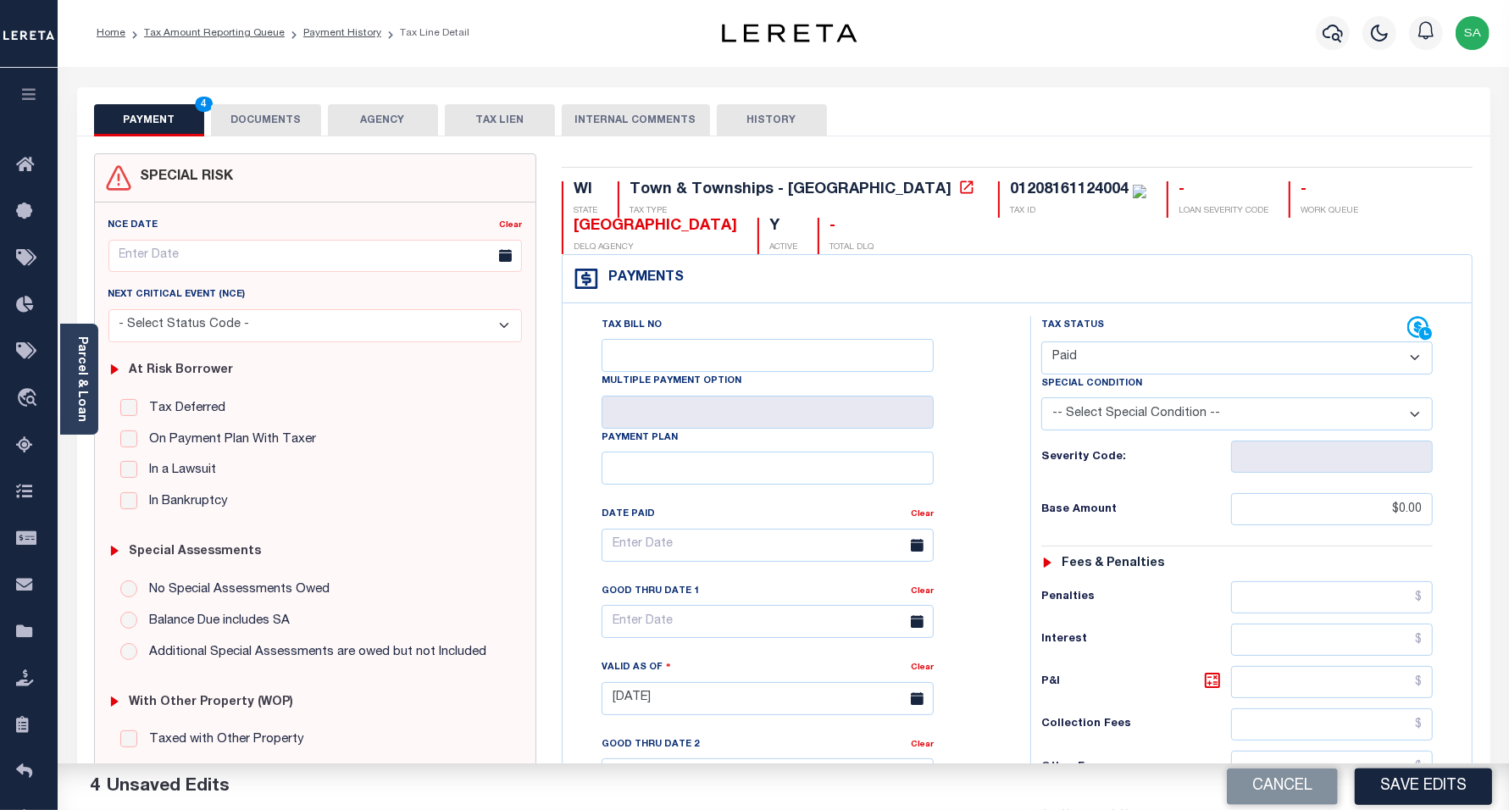
scroll to position [0, 0]
click at [277, 123] on button "DOCUMENTS" at bounding box center [266, 121] width 110 height 32
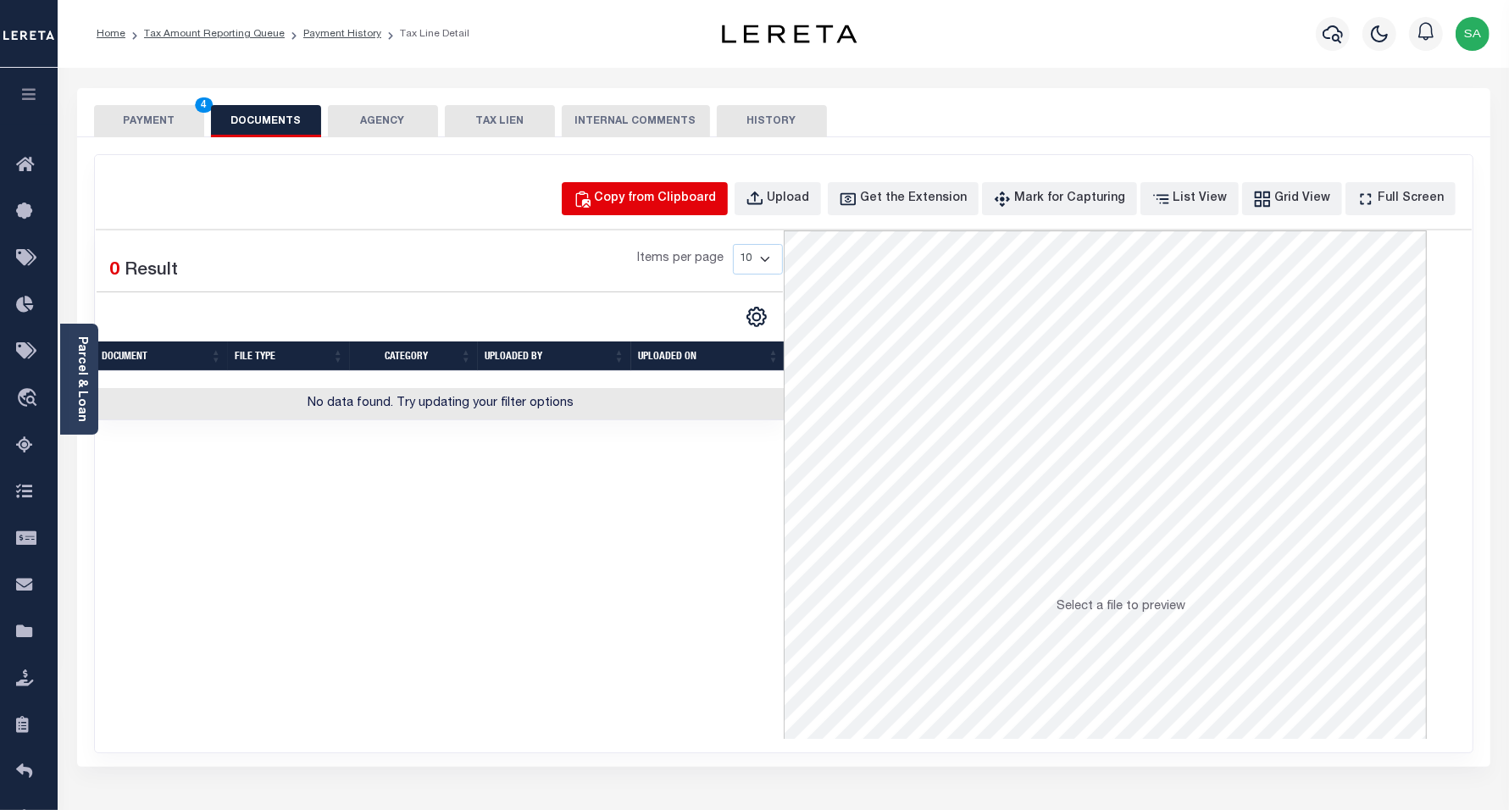
click at [657, 197] on div "Copy from Clipboard" at bounding box center [656, 199] width 122 height 19
select select "POP"
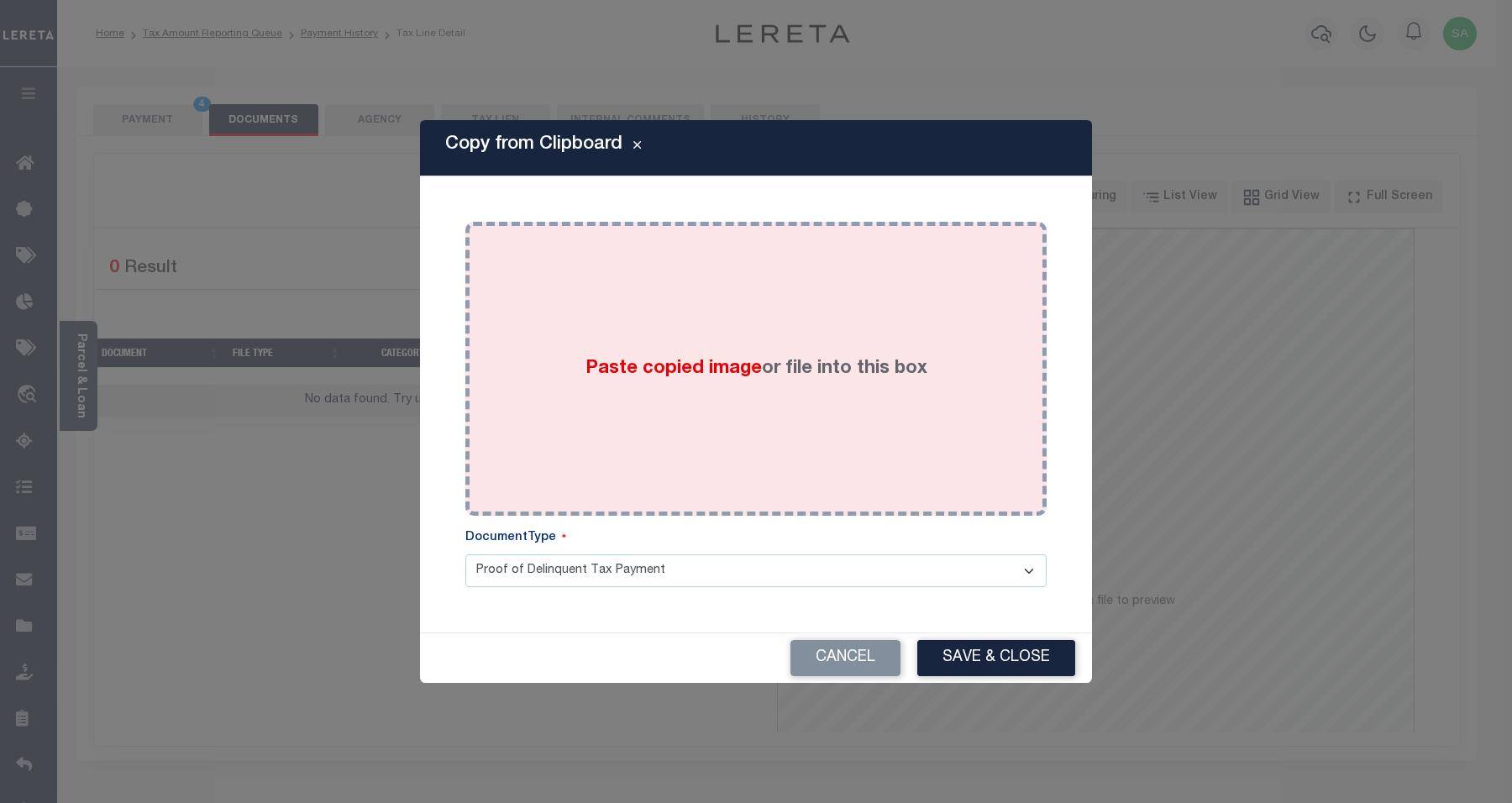
click at [774, 464] on div "Paste copied image or file into this box" at bounding box center [755, 368] width 556 height 269
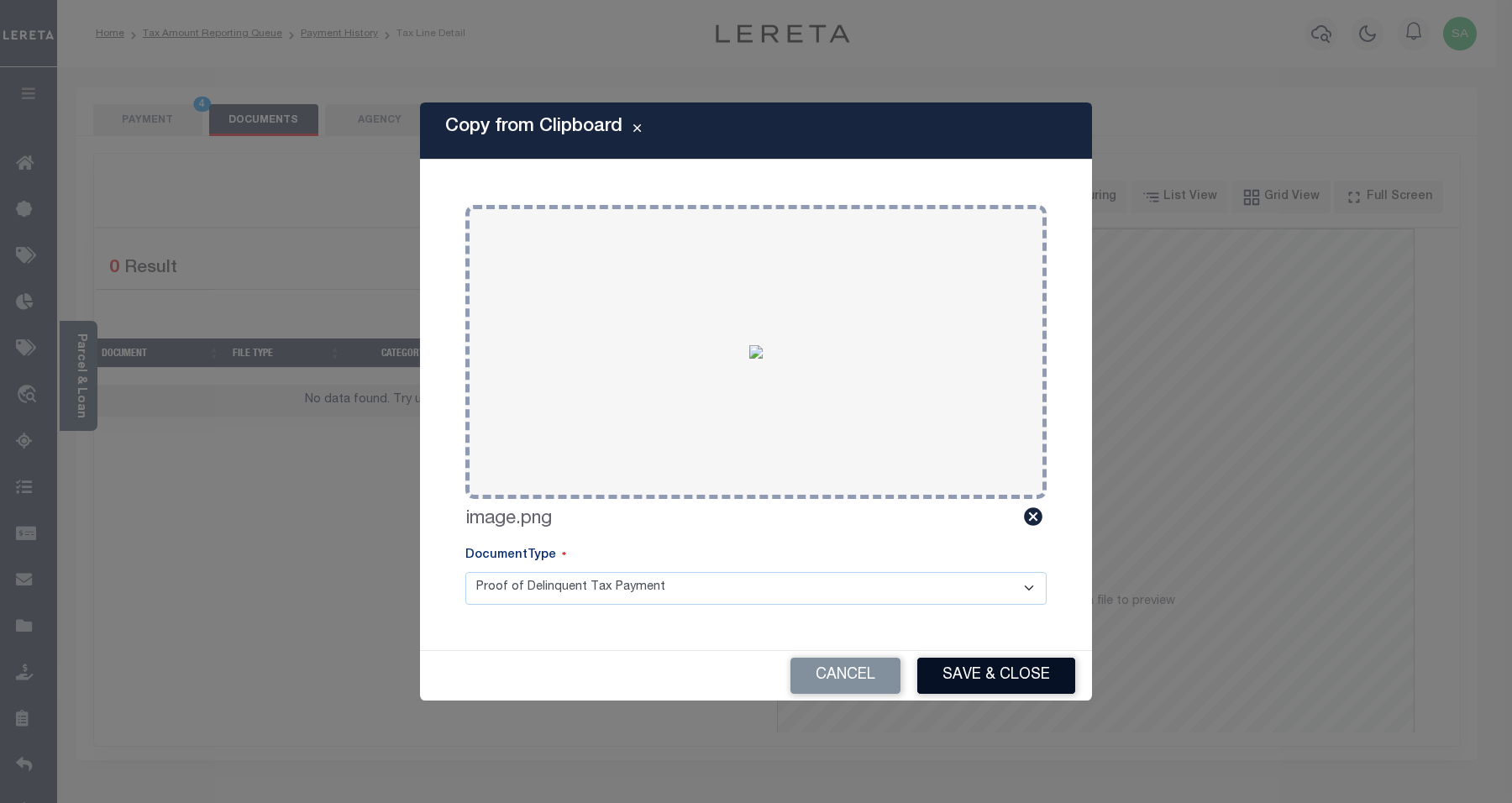
click at [1014, 681] on button "Save & Close" at bounding box center [996, 676] width 158 height 36
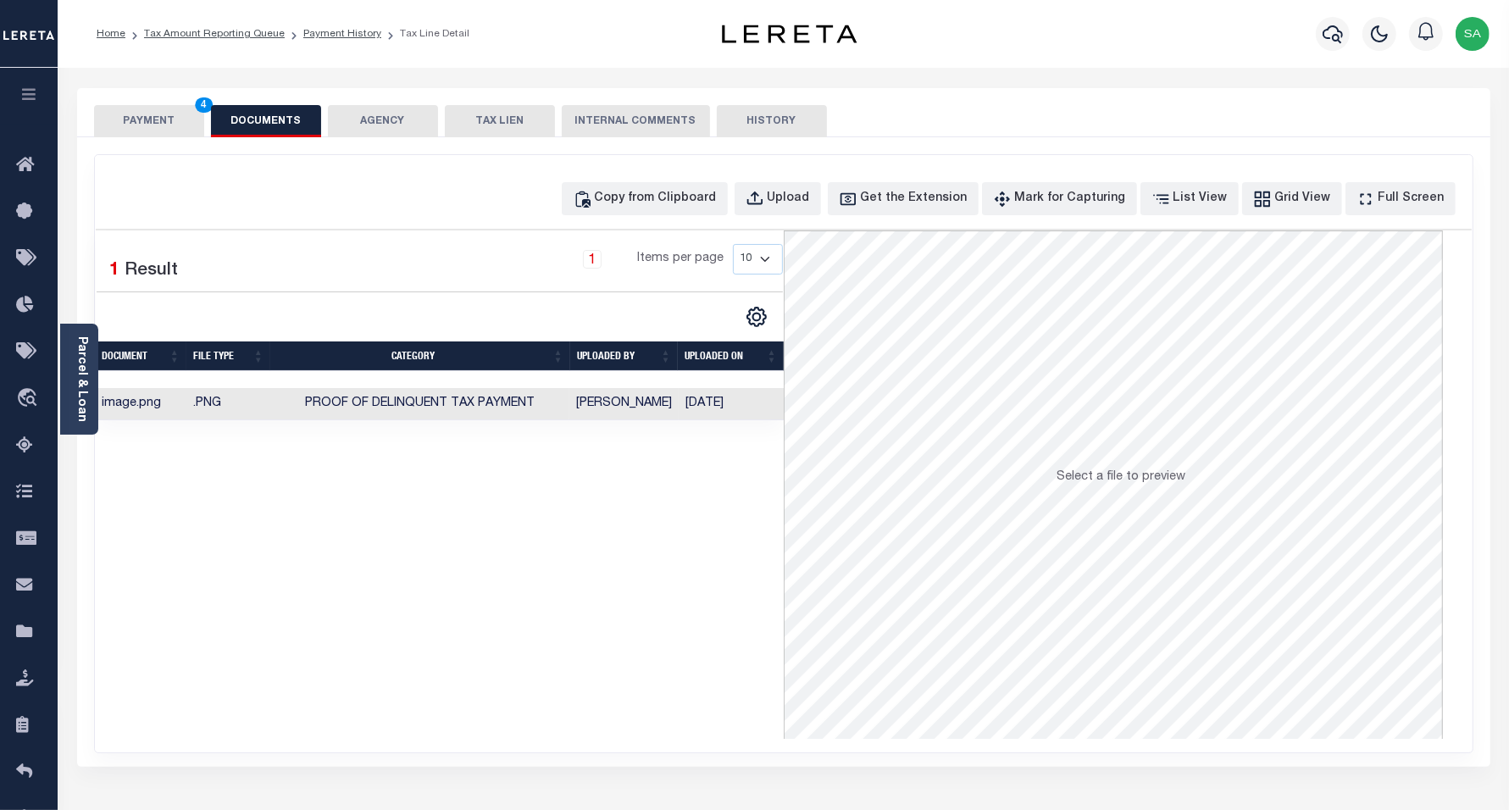
click at [150, 117] on button "PAYMENT 4" at bounding box center [149, 121] width 110 height 32
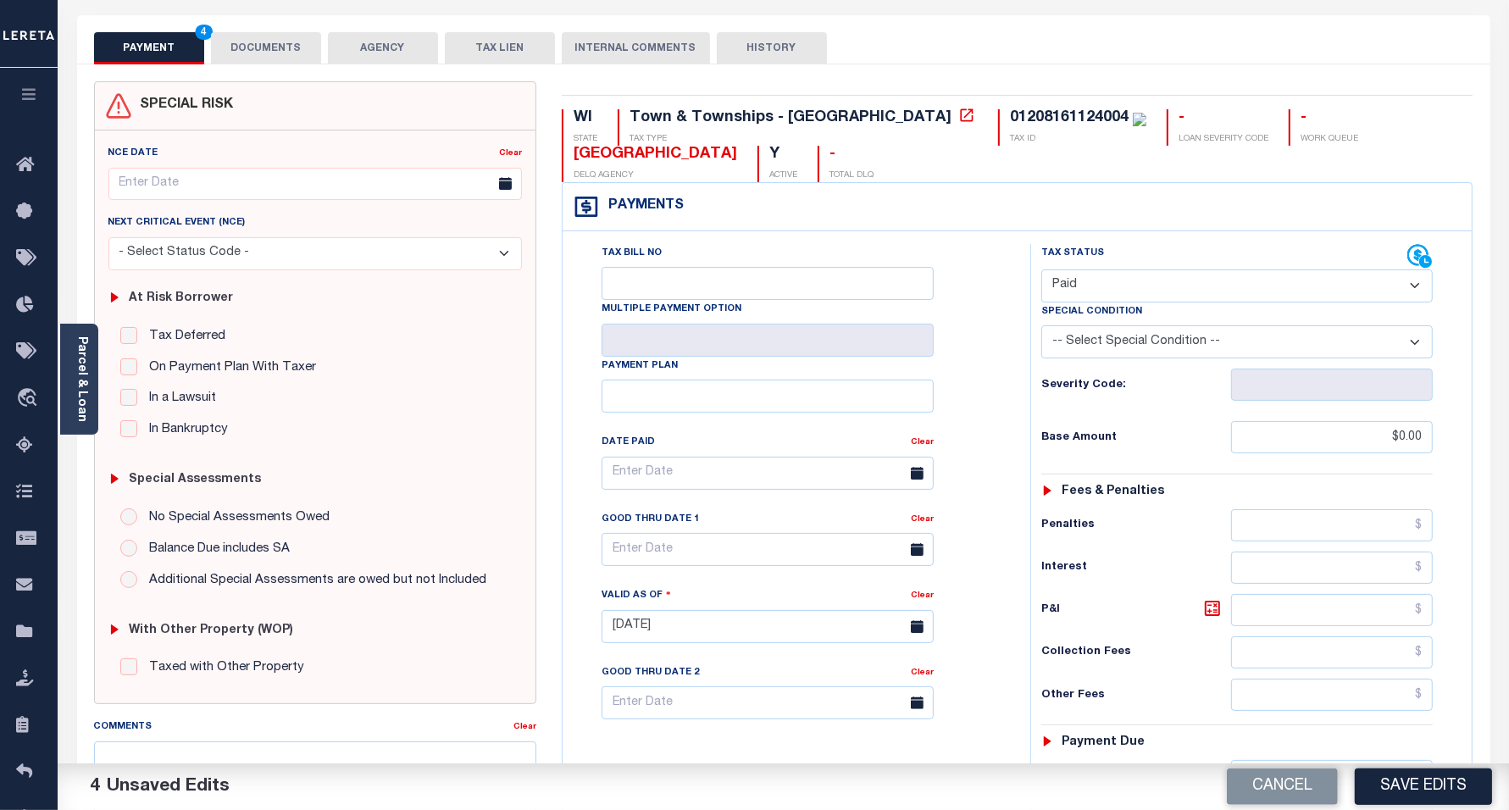
scroll to position [424, 0]
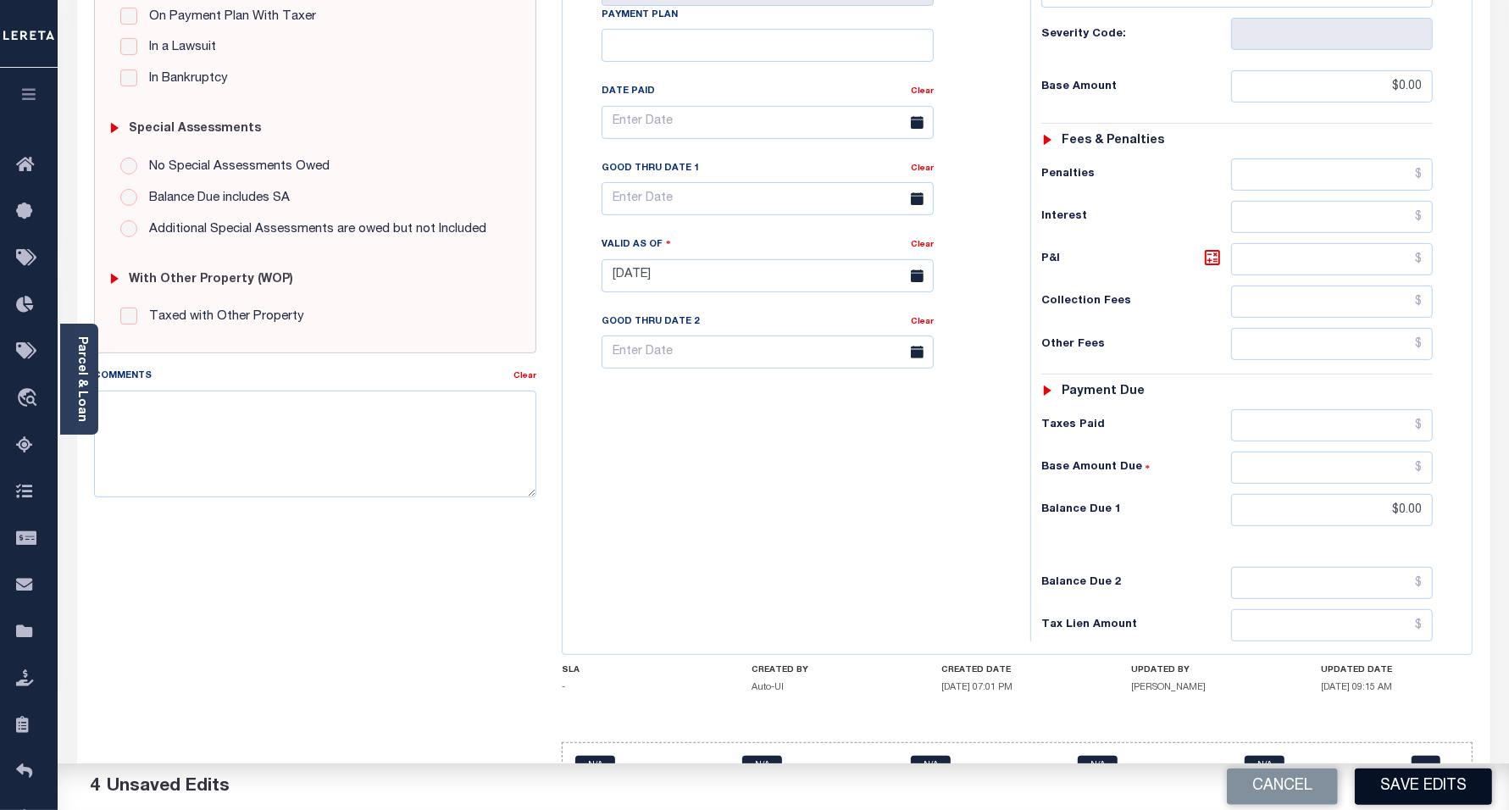
click at [1426, 787] on button "Save Edits" at bounding box center [1423, 787] width 137 height 36
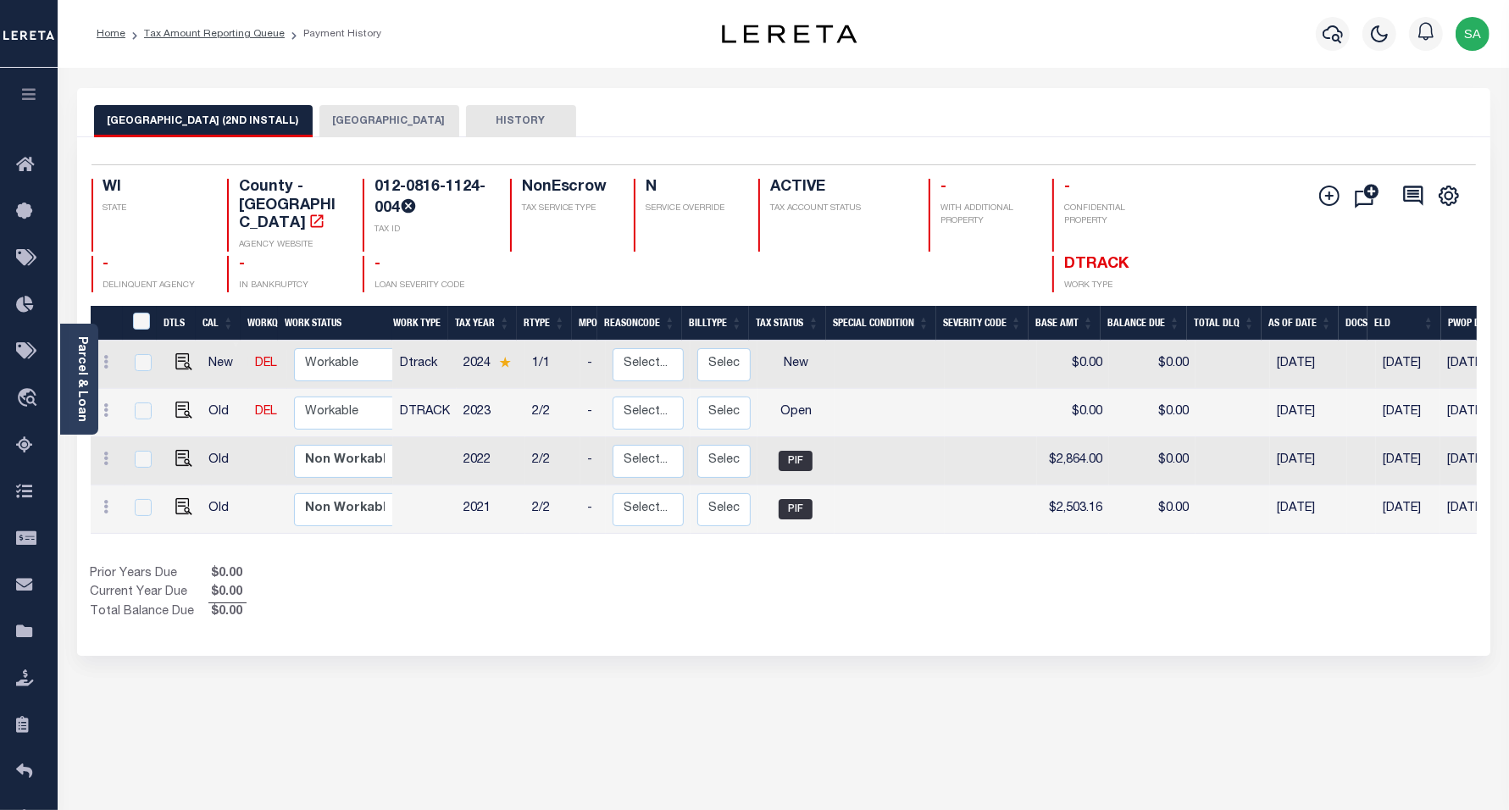
click at [354, 117] on button "[GEOGRAPHIC_DATA]" at bounding box center [390, 121] width 140 height 32
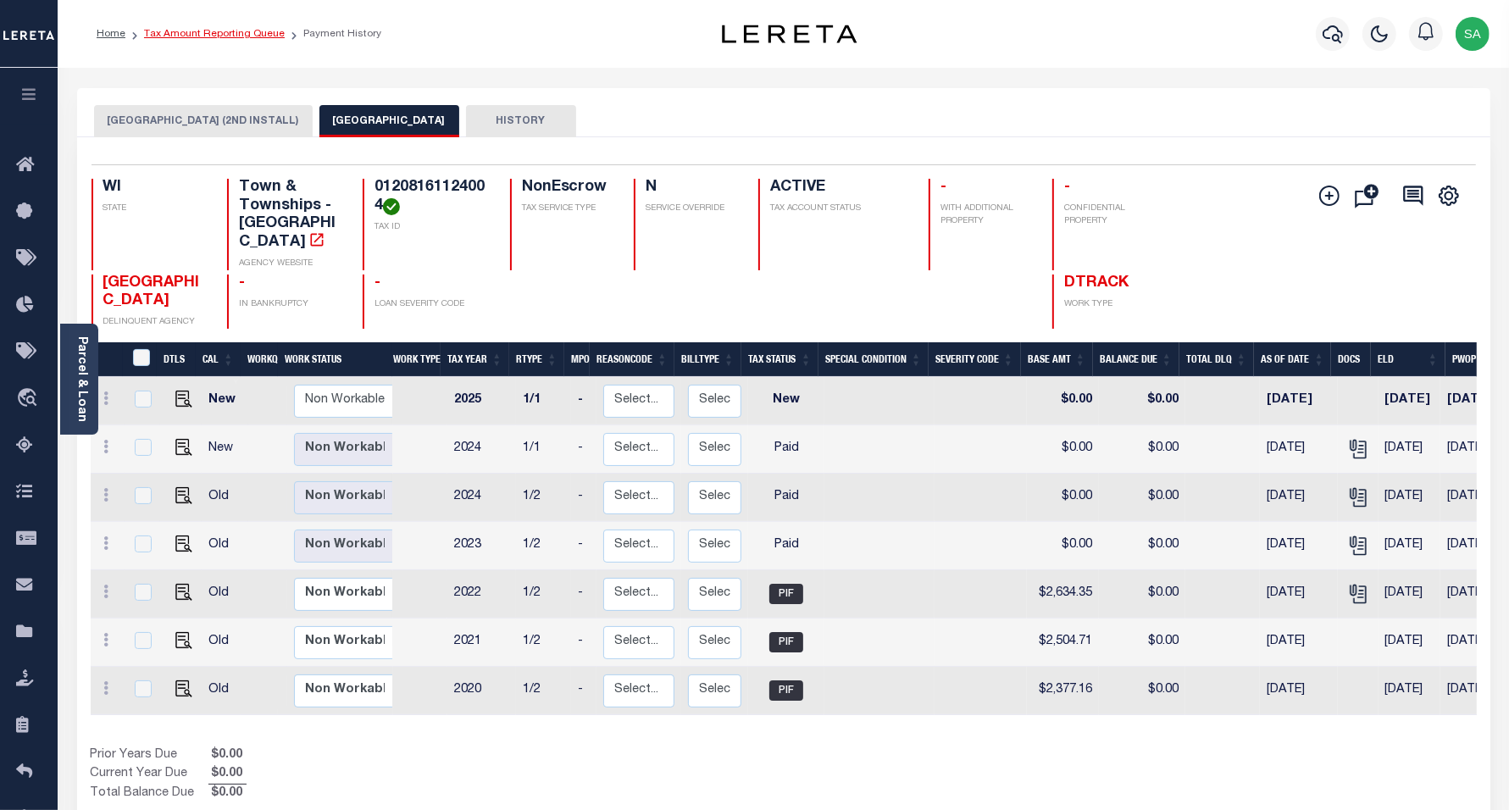
click at [234, 31] on link "Tax Amount Reporting Queue" at bounding box center [214, 34] width 141 height 10
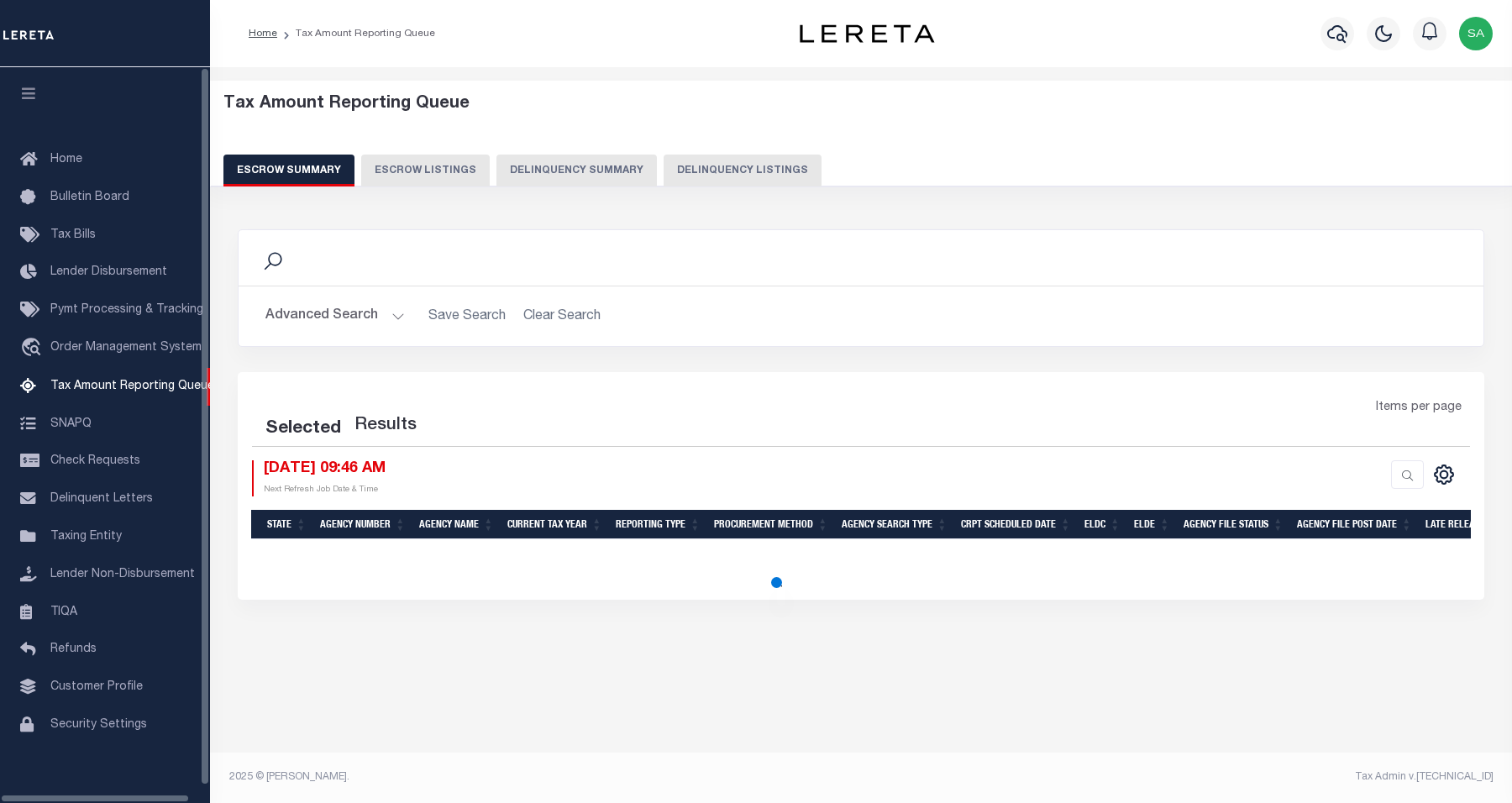
select select
select select "100"
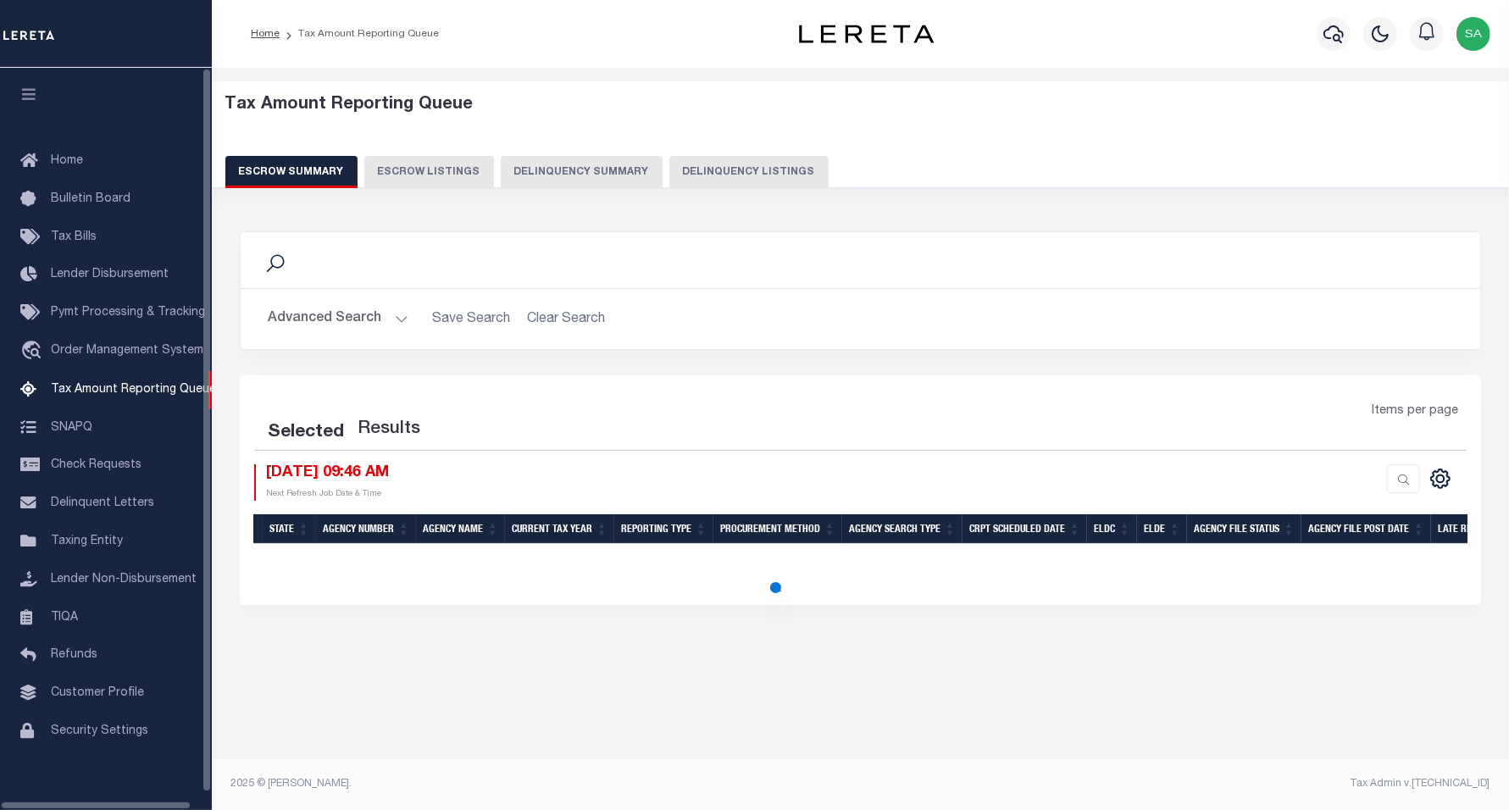
select select "100"
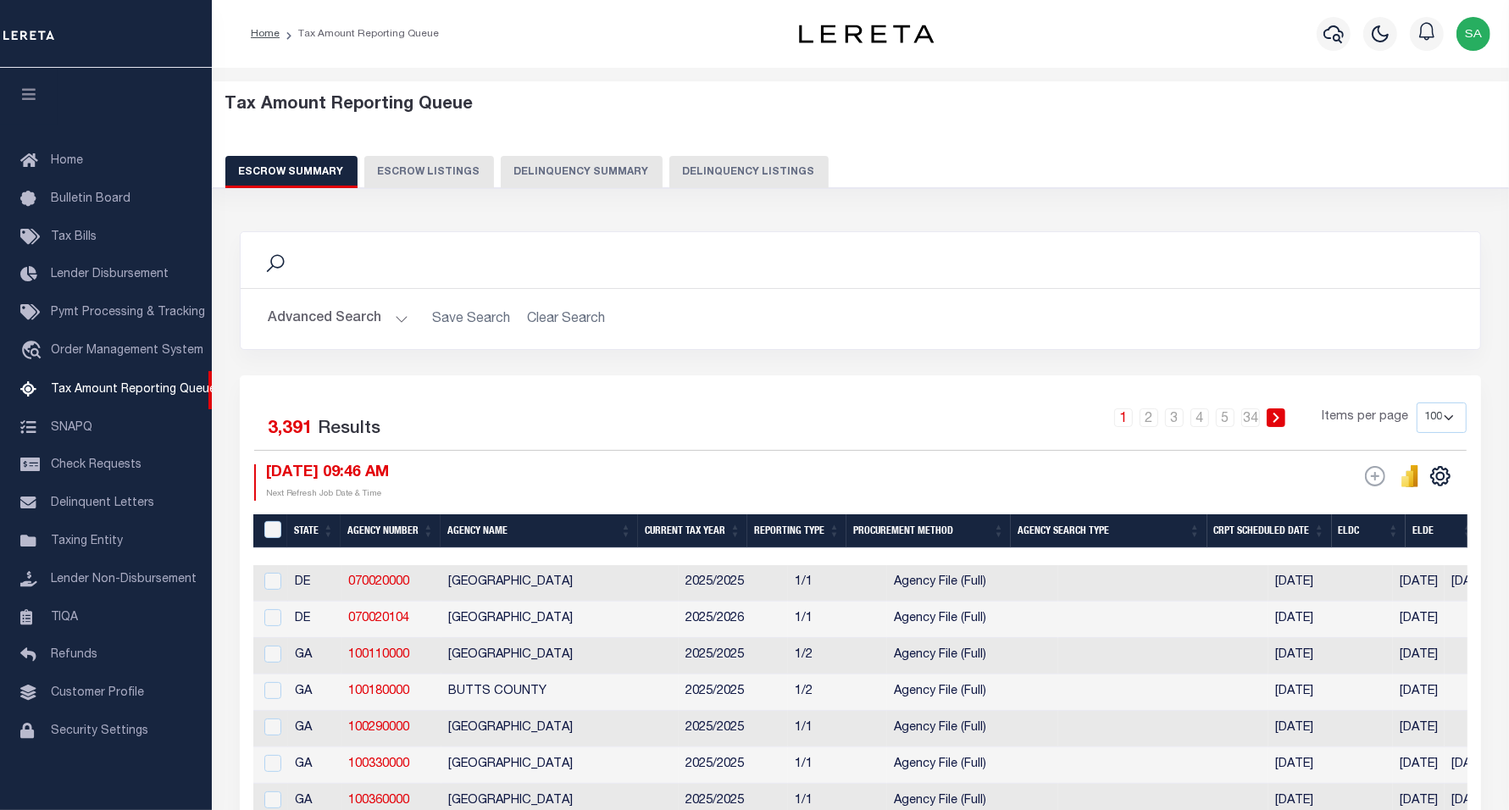
click at [353, 314] on button "Advanced Search" at bounding box center [338, 319] width 141 height 33
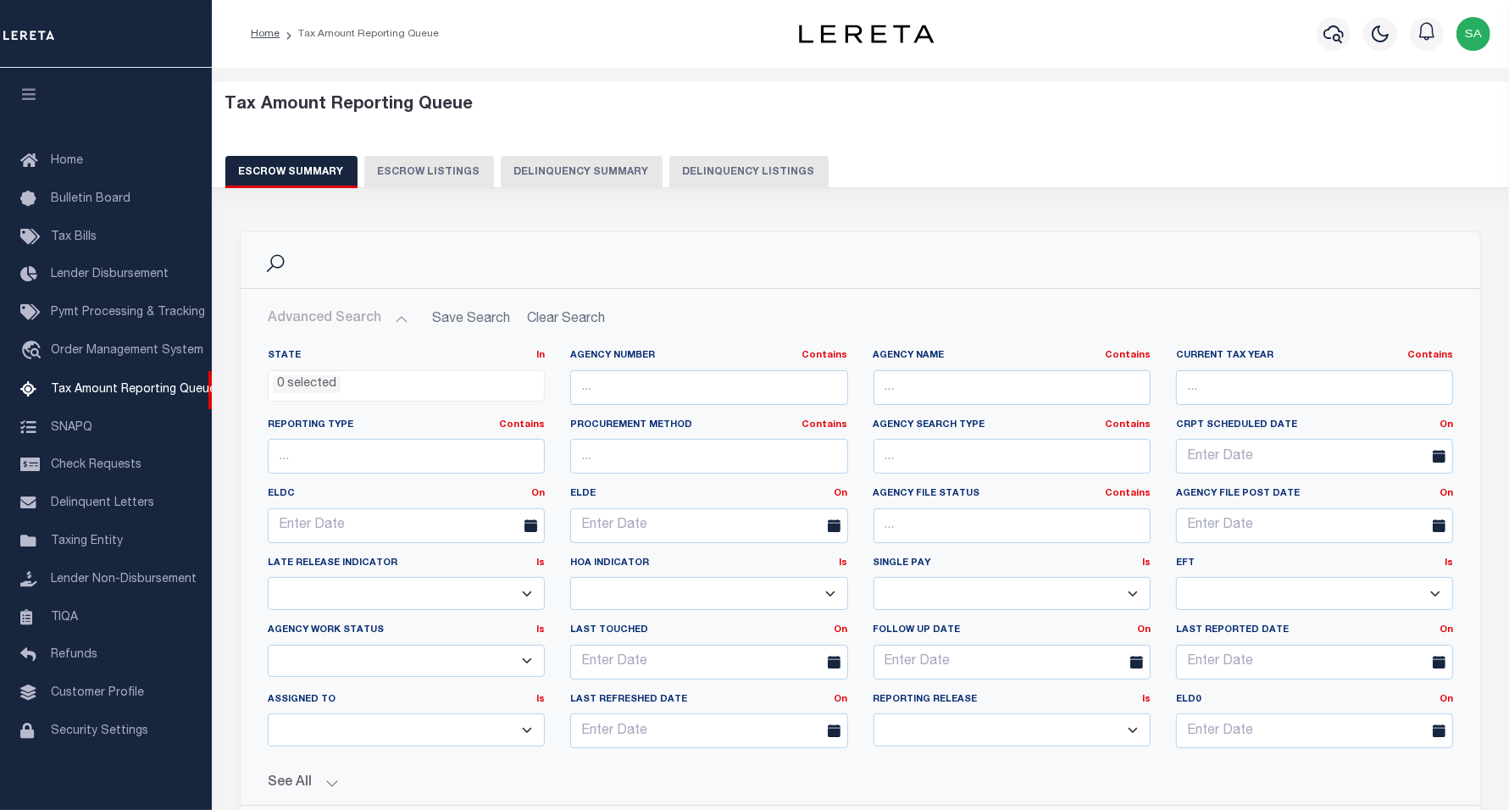
click at [709, 170] on button "Delinquency Listings" at bounding box center [749, 172] width 159 height 32
select select "100"
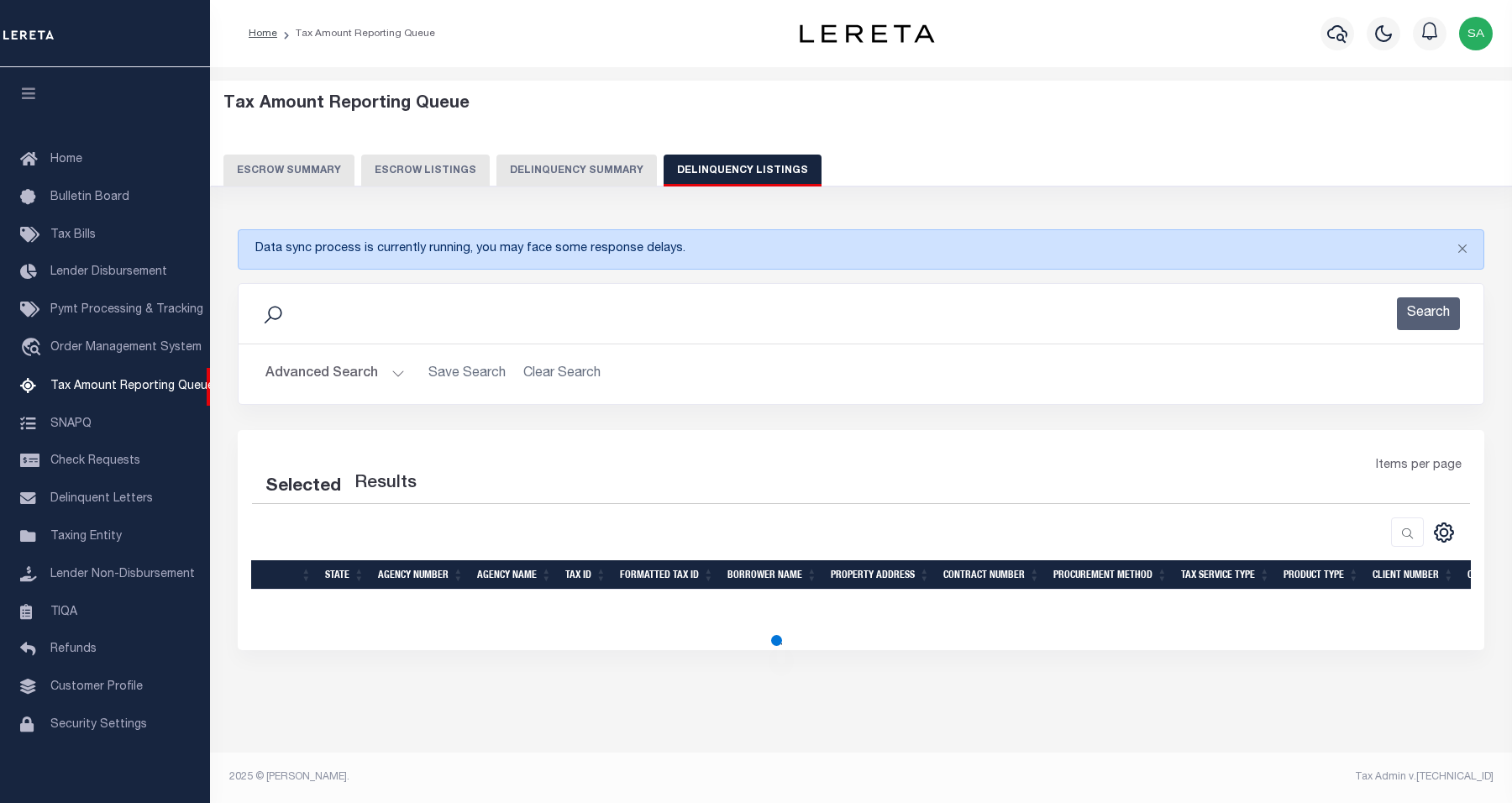
select select "100"
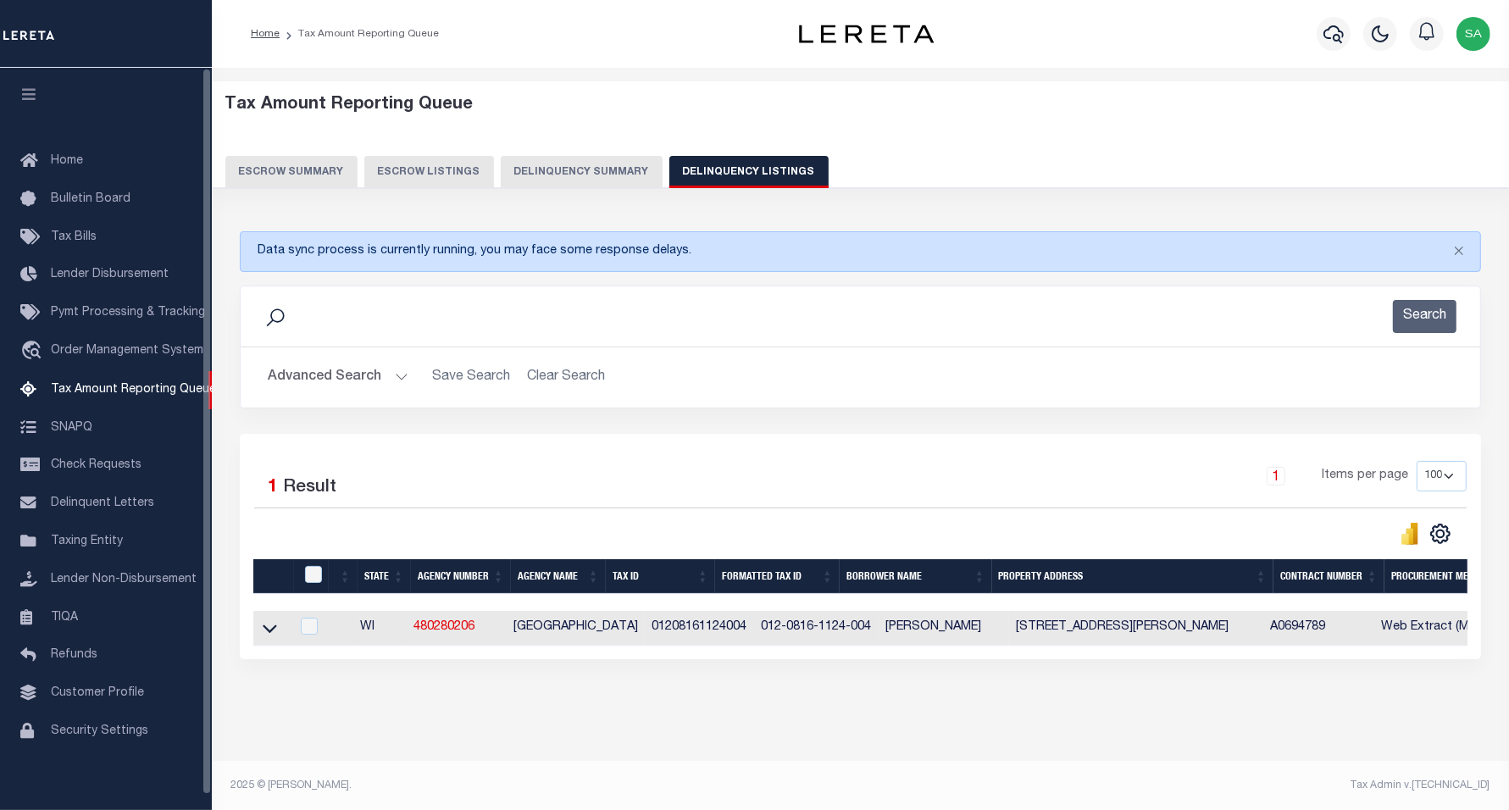
click at [270, 633] on icon at bounding box center [270, 629] width 14 height 8
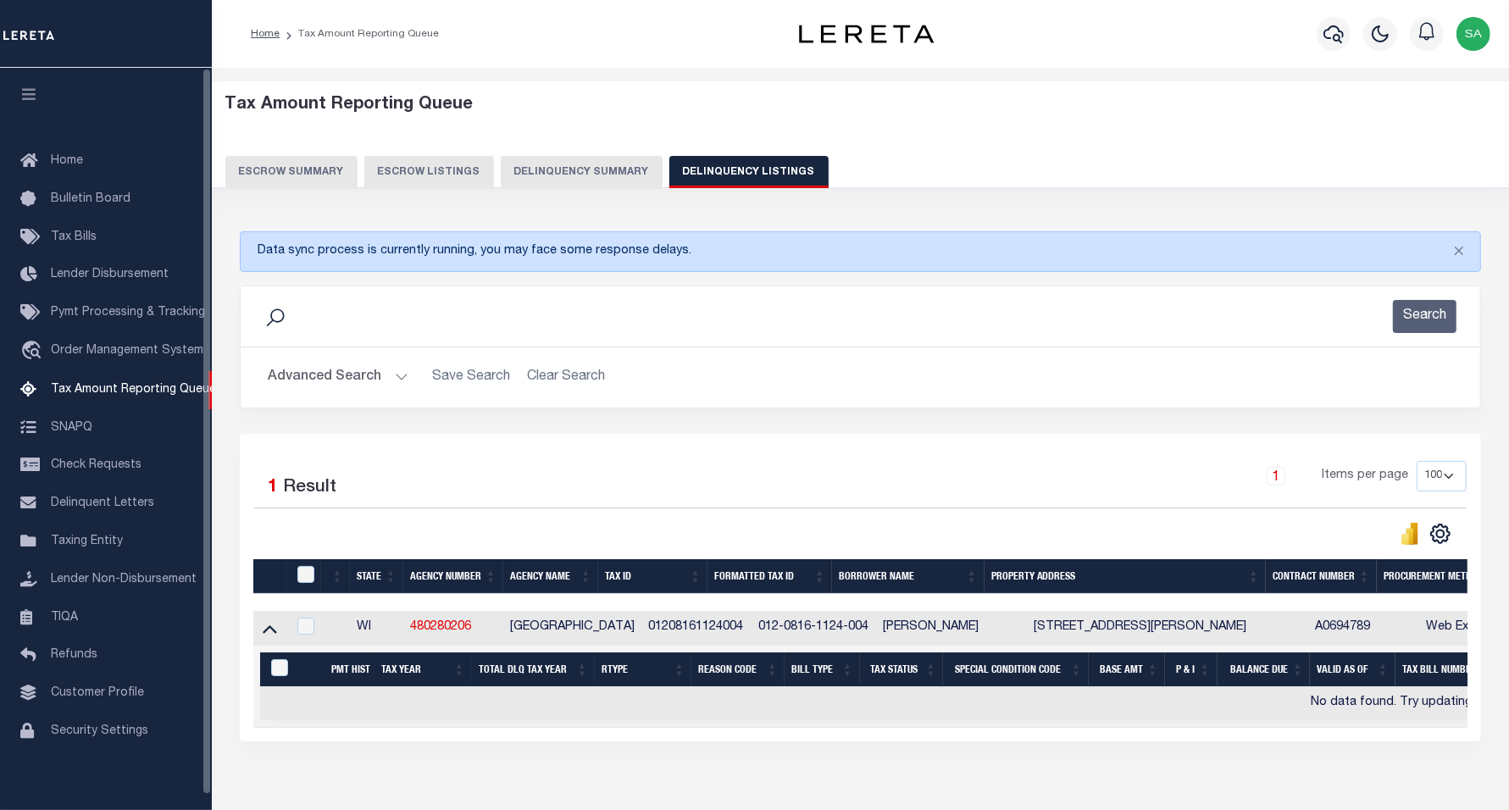
scroll to position [100, 0]
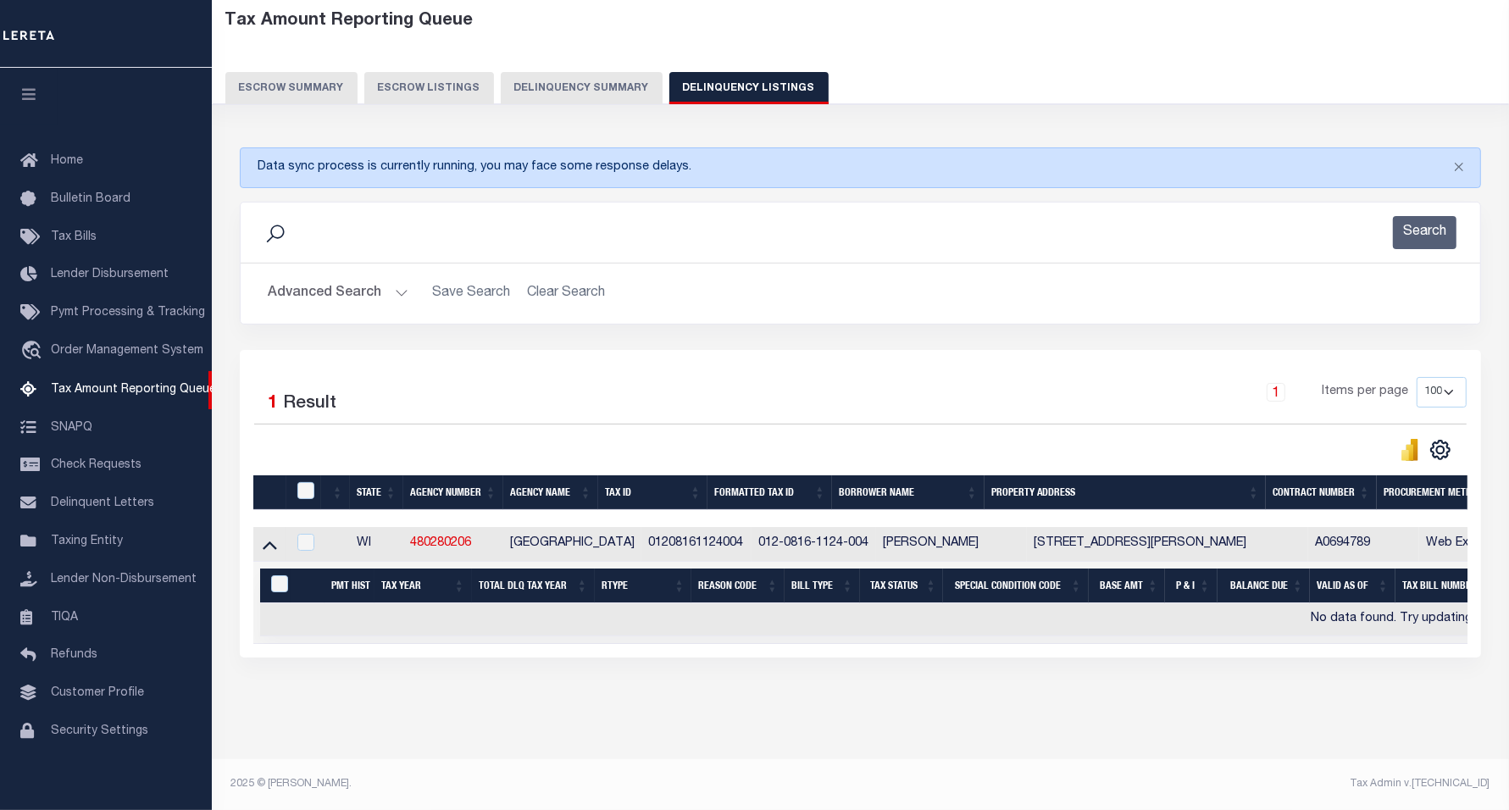
click at [360, 277] on button "Advanced Search" at bounding box center [338, 293] width 141 height 33
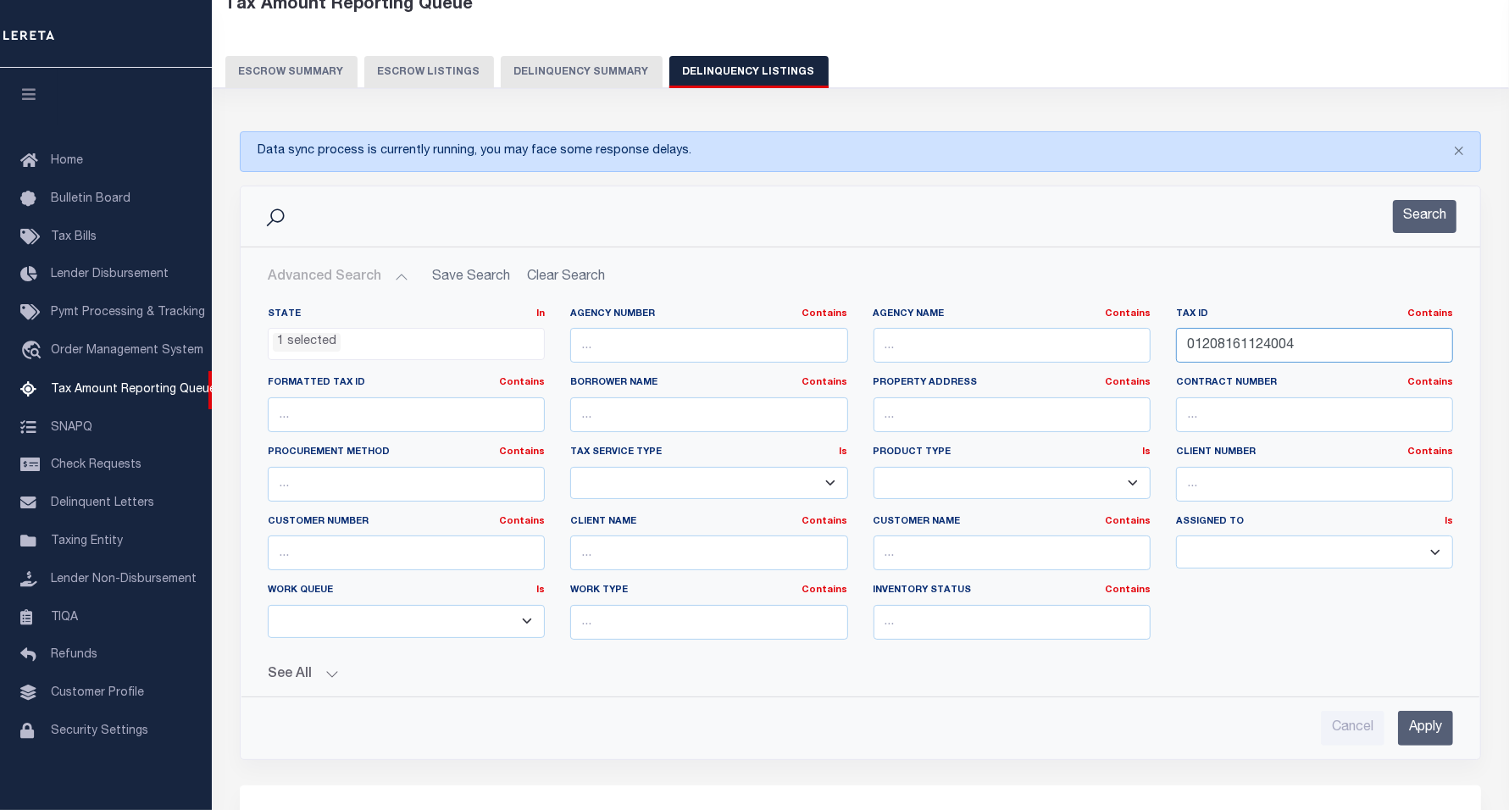
click at [1306, 348] on input "01208161124004" at bounding box center [1314, 345] width 277 height 35
type input "01208161124004"
click at [1236, 339] on input "text" at bounding box center [1314, 345] width 277 height 35
click at [1077, 350] on input "01208161124004" at bounding box center [1012, 345] width 277 height 35
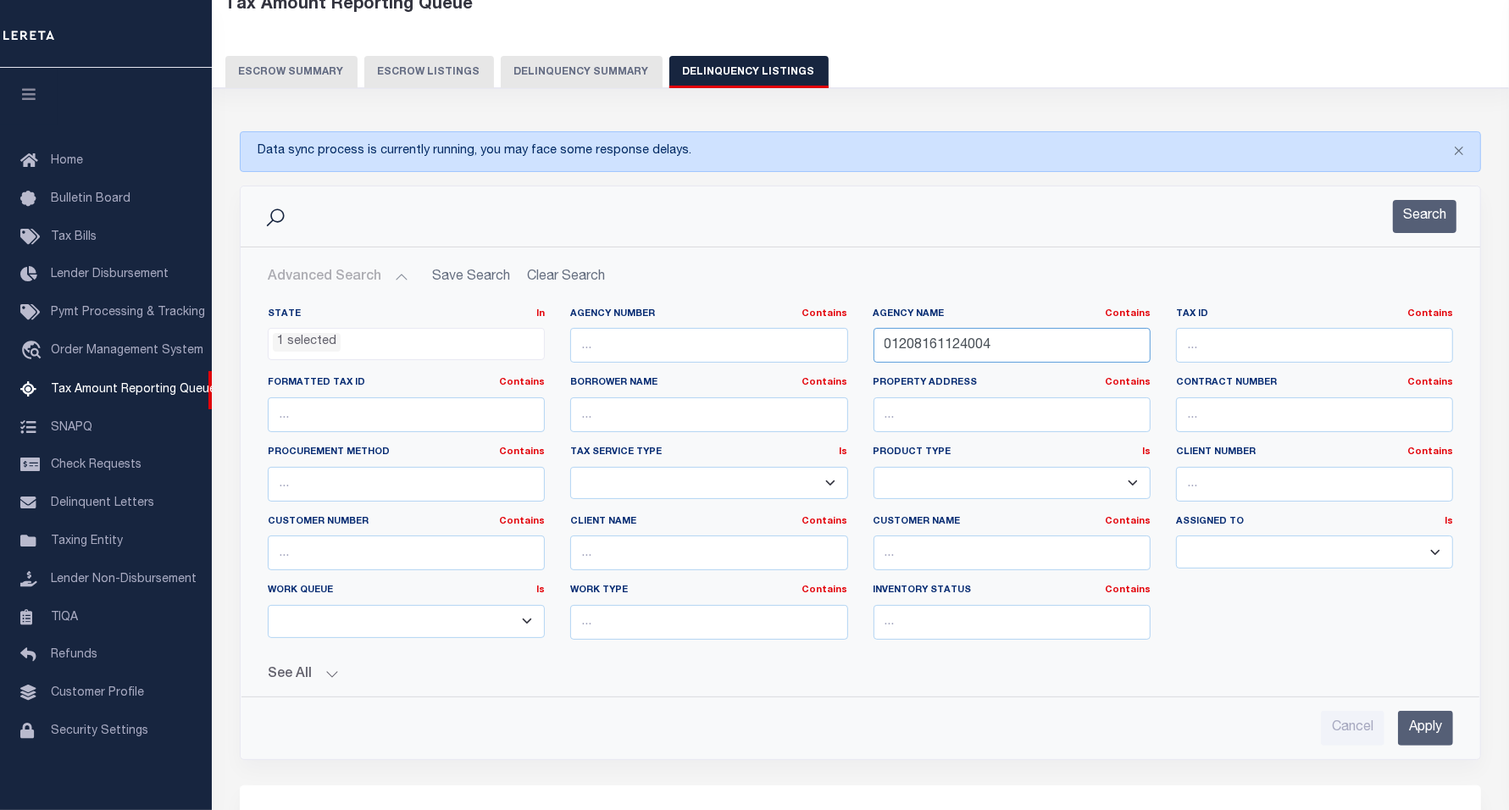
drag, startPoint x: 1079, startPoint y: 350, endPoint x: 582, endPoint y: 365, distance: 496.9
click at [586, 370] on div "State In In AK AL AR AZ CA CO CT DC DE FL GA GU HI IA ID IL IN KS KY LA MA MD M…" at bounding box center [860, 481] width 1211 height 346
click at [1242, 346] on input "text" at bounding box center [1314, 345] width 277 height 35
paste input "01203430005"
type input "01203430005"
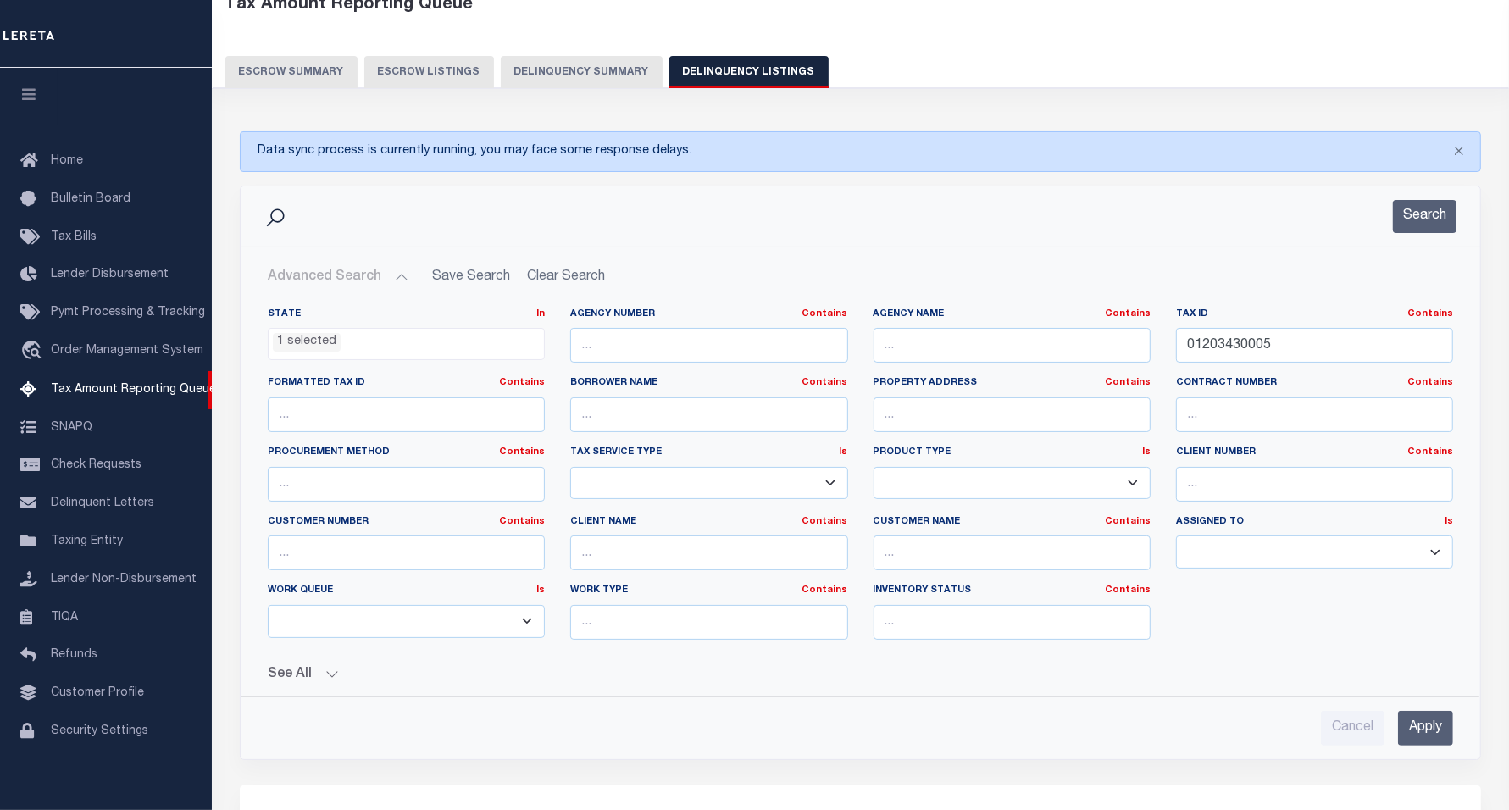
click at [921, 468] on select "--ALL-- Escrow PayBack Escrow Pay Direct DTRACK Annual Delinquency" at bounding box center [1012, 483] width 277 height 33
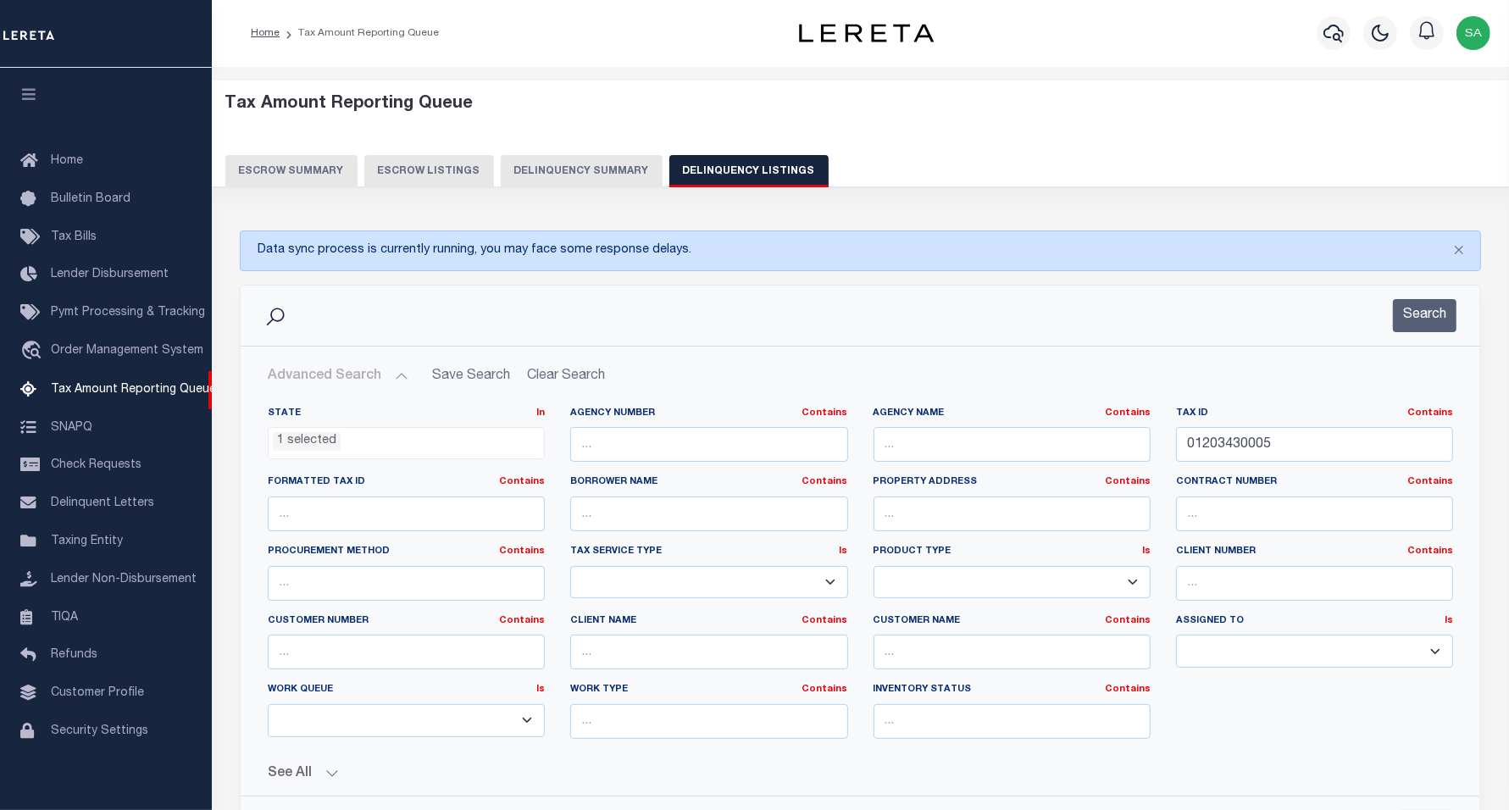
scroll to position [0, 0]
click at [1288, 453] on input "01203430005" at bounding box center [1314, 445] width 277 height 35
click at [1288, 447] on input "01203430005" at bounding box center [1314, 445] width 277 height 35
drag, startPoint x: 1288, startPoint y: 447, endPoint x: 1146, endPoint y: 437, distance: 142.7
click at [1146, 437] on div "State In In AK AL AR AZ CA CO CT DC DE FL GA GU HI IA ID IL IN KS KY LA MA MD M…" at bounding box center [860, 581] width 1211 height 346
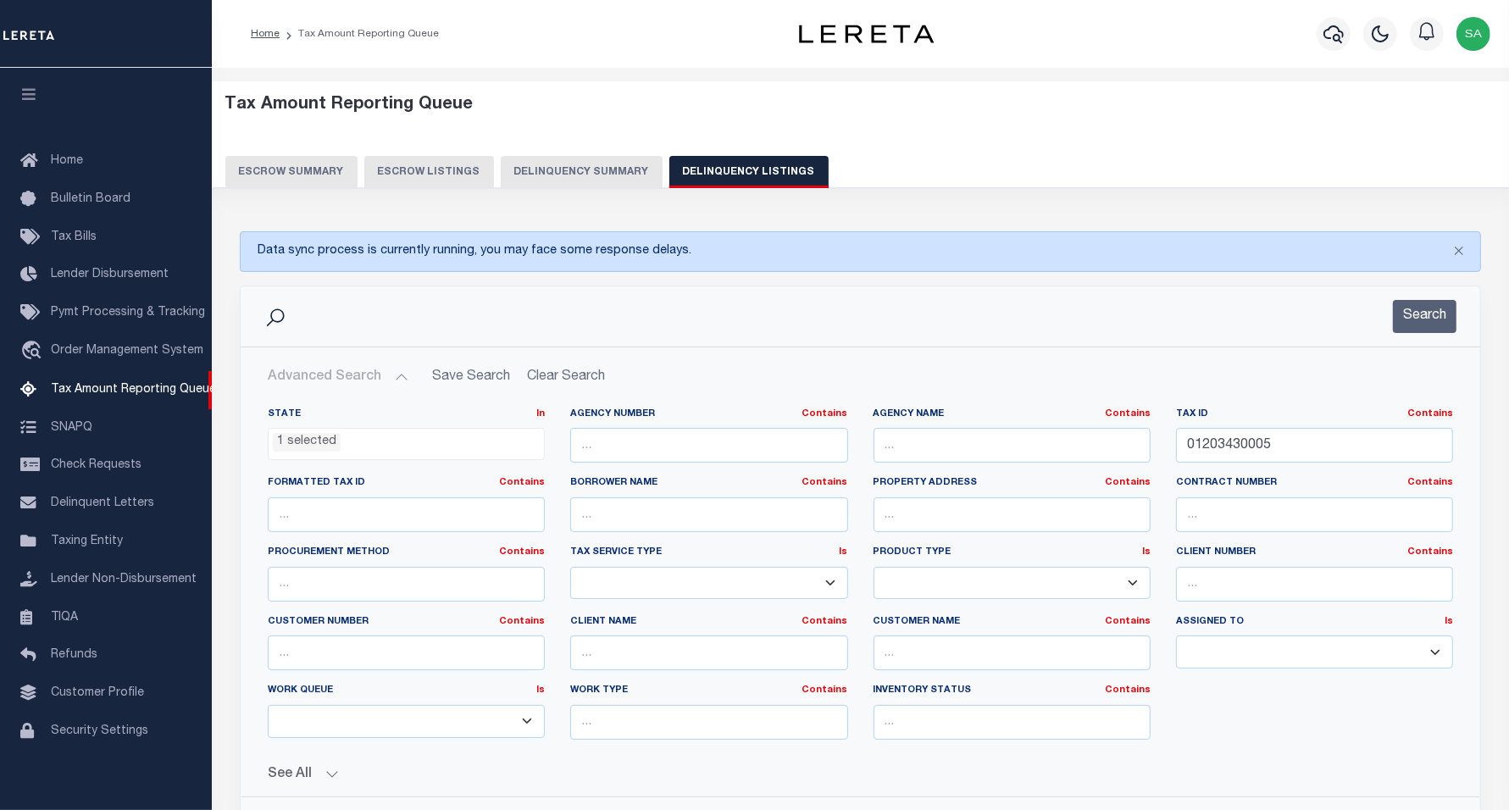
click at [1439, 319] on button "Search" at bounding box center [1425, 316] width 64 height 33
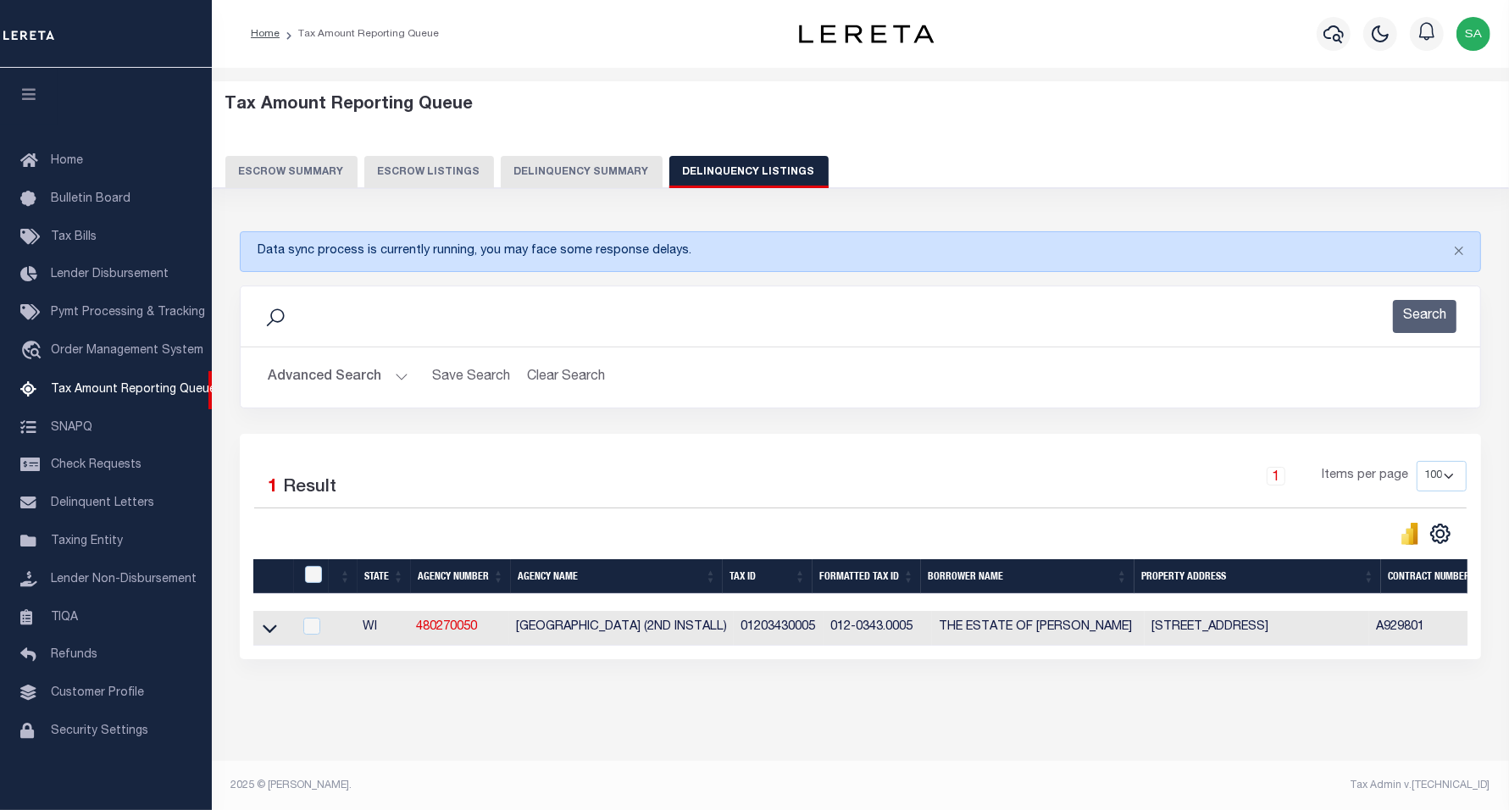
scroll to position [18, 0]
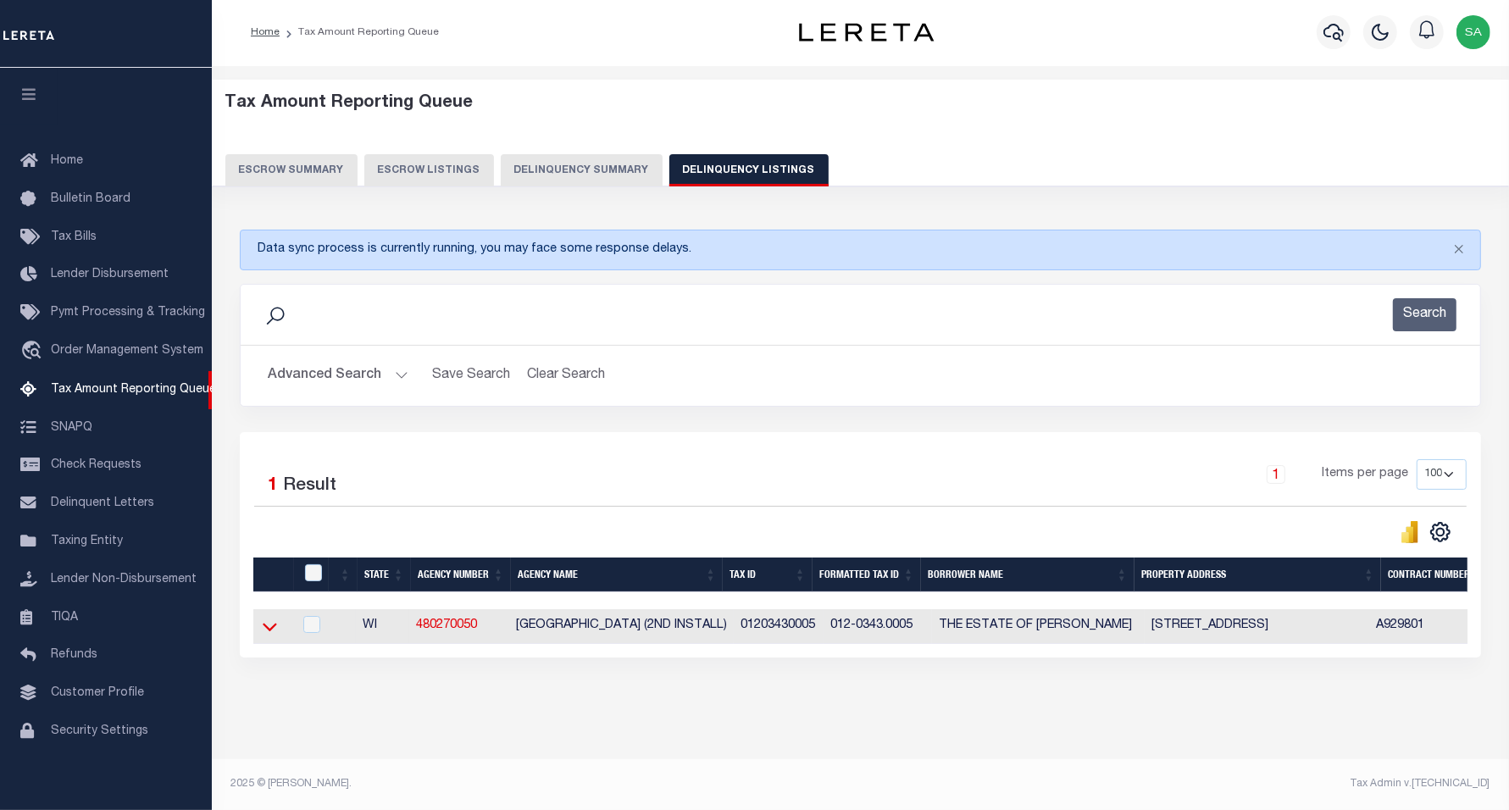
click at [268, 618] on icon at bounding box center [270, 627] width 14 height 18
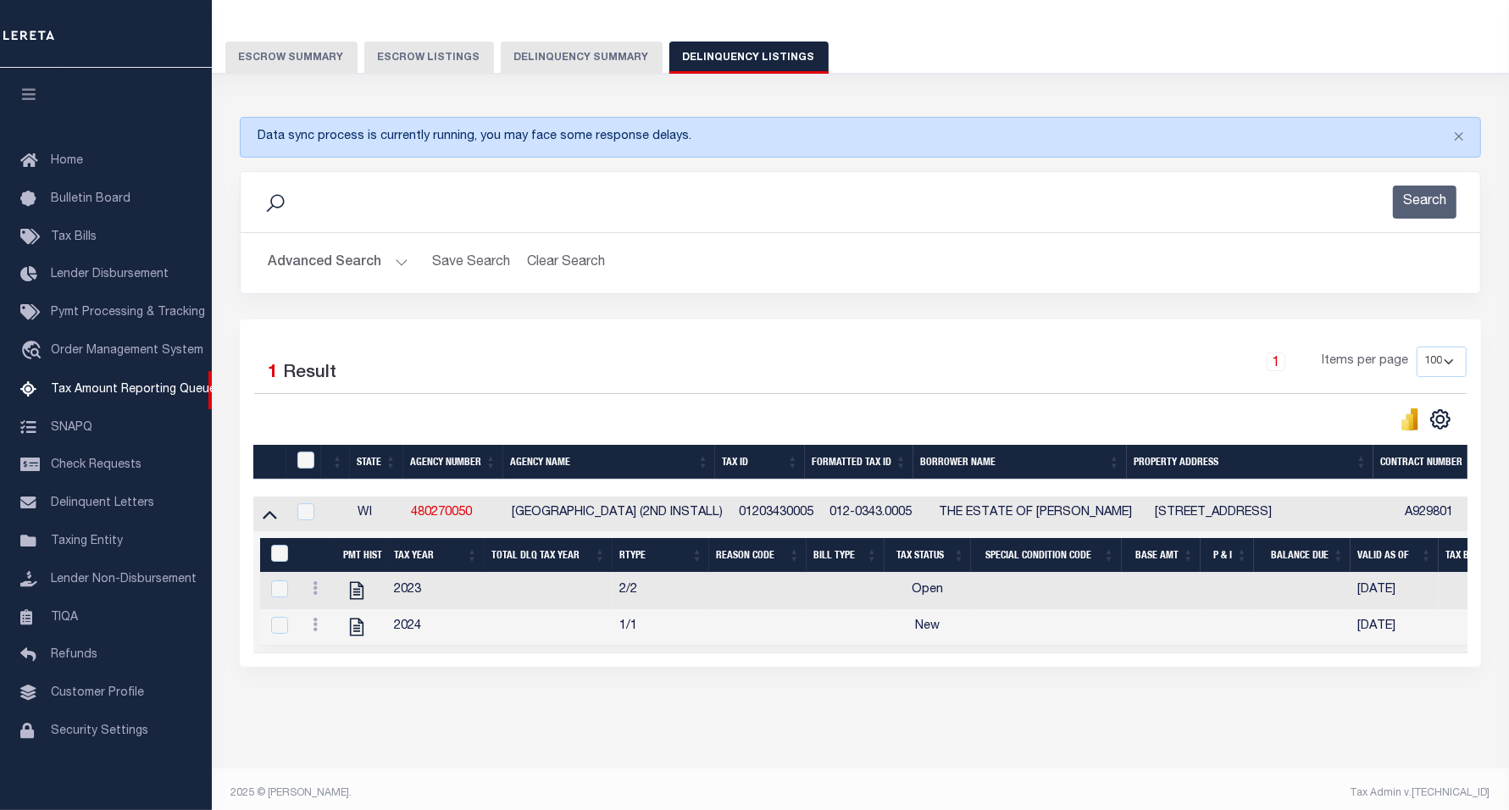
scroll to position [142, 0]
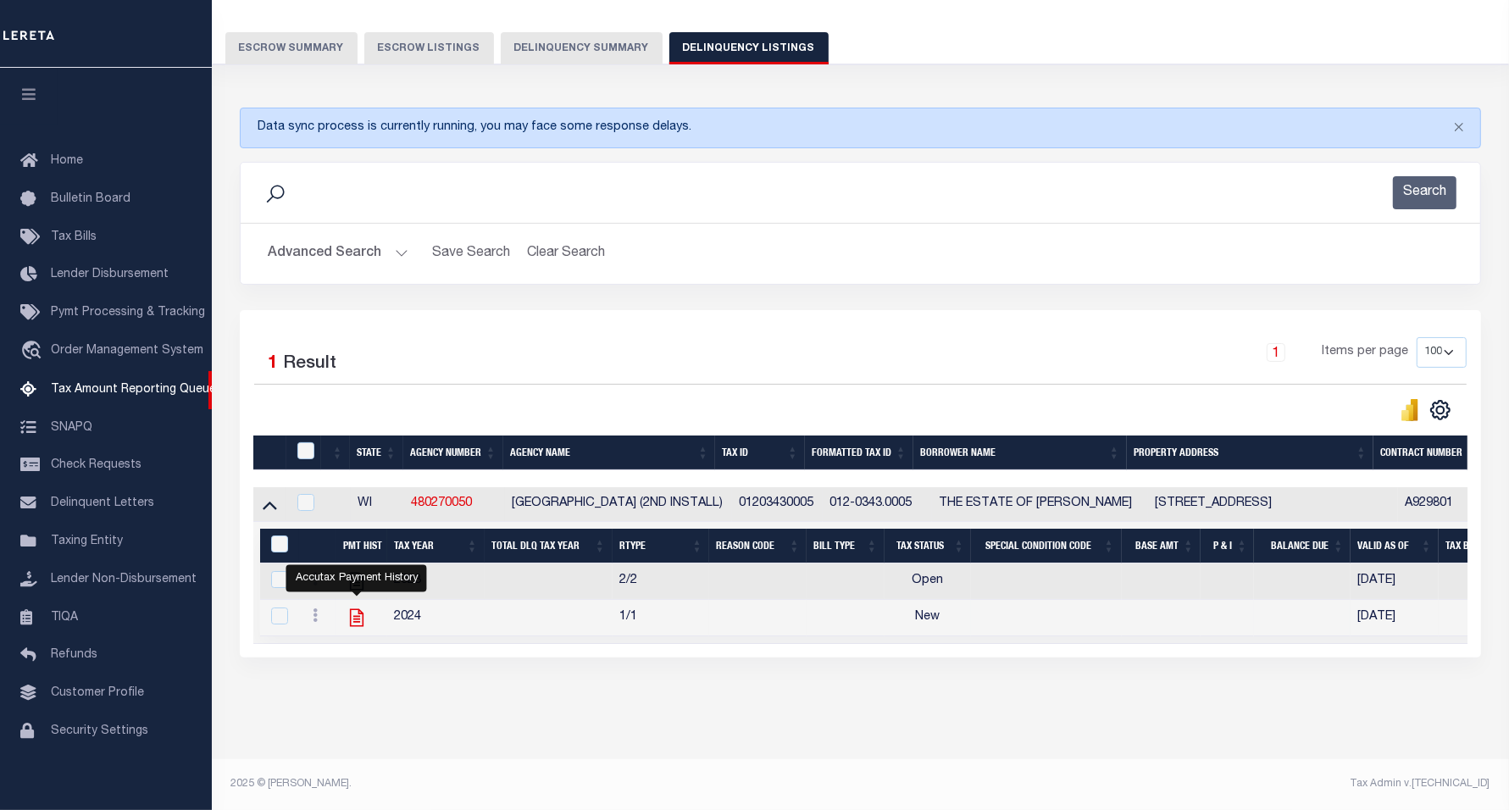
click at [359, 609] on icon "" at bounding box center [356, 618] width 14 height 18
checkbox input "true"
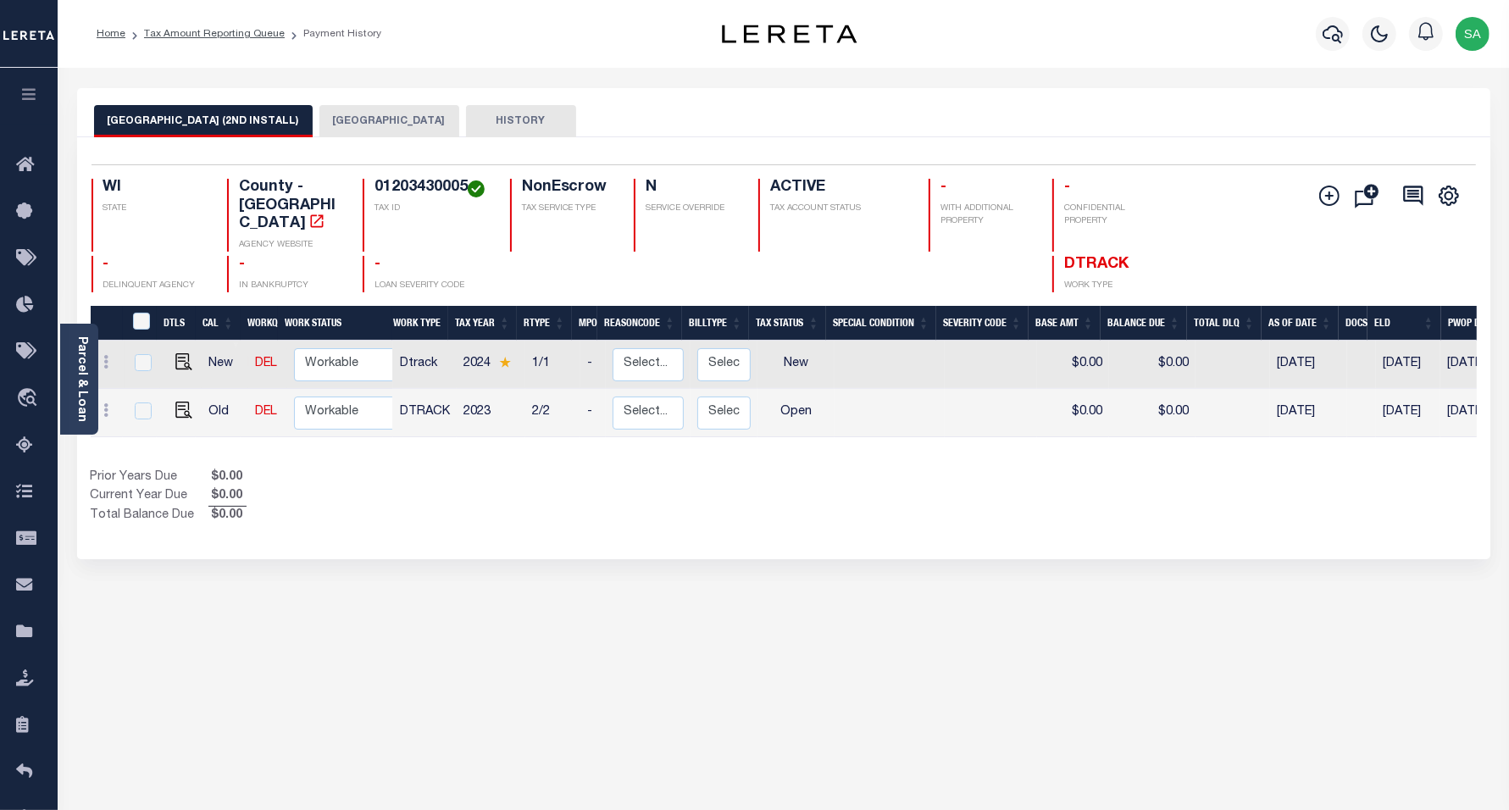
click at [360, 114] on button "[GEOGRAPHIC_DATA]" at bounding box center [390, 121] width 140 height 32
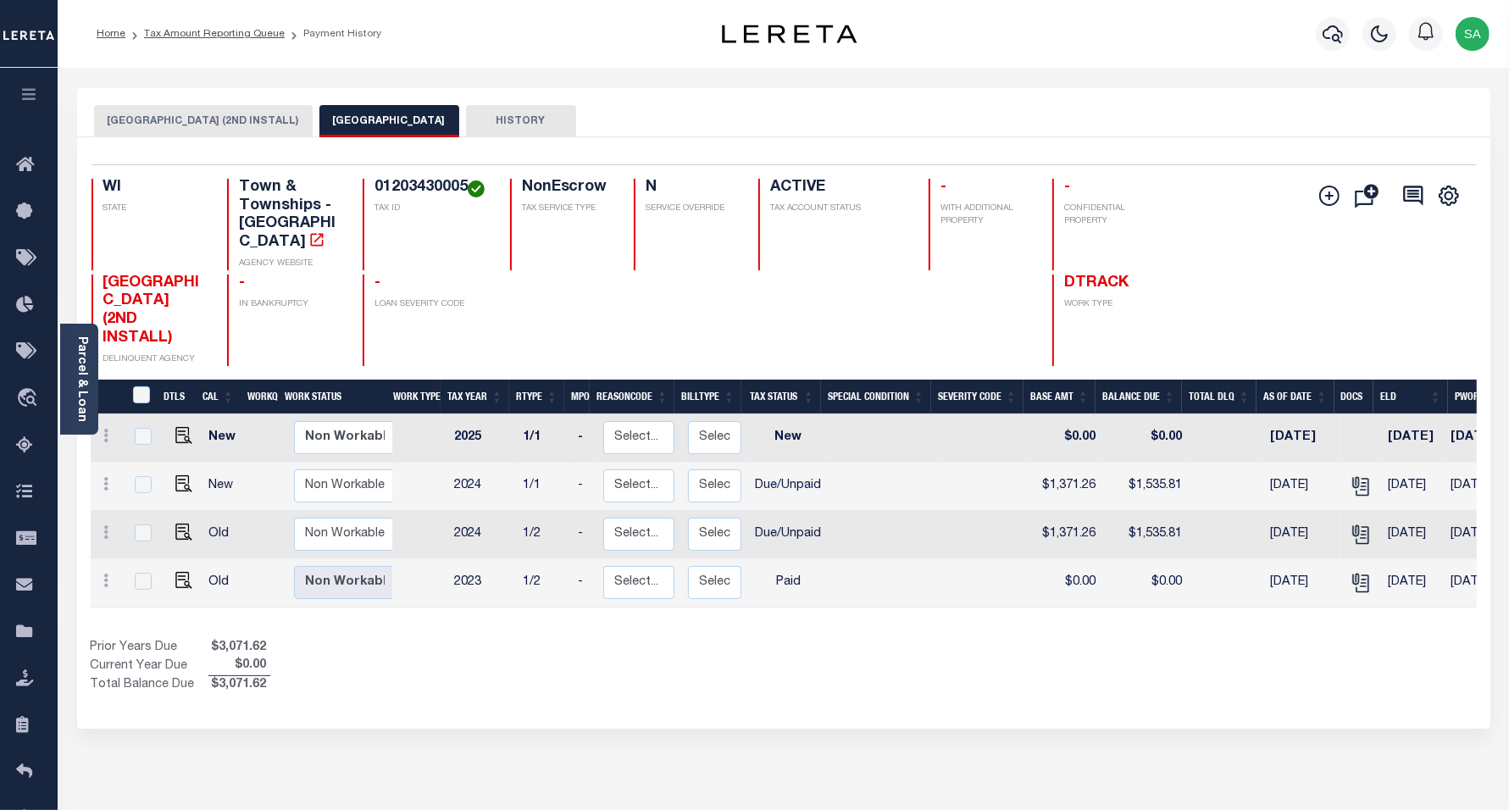
click at [193, 121] on button "[GEOGRAPHIC_DATA] (2ND INSTALL)" at bounding box center [203, 121] width 219 height 32
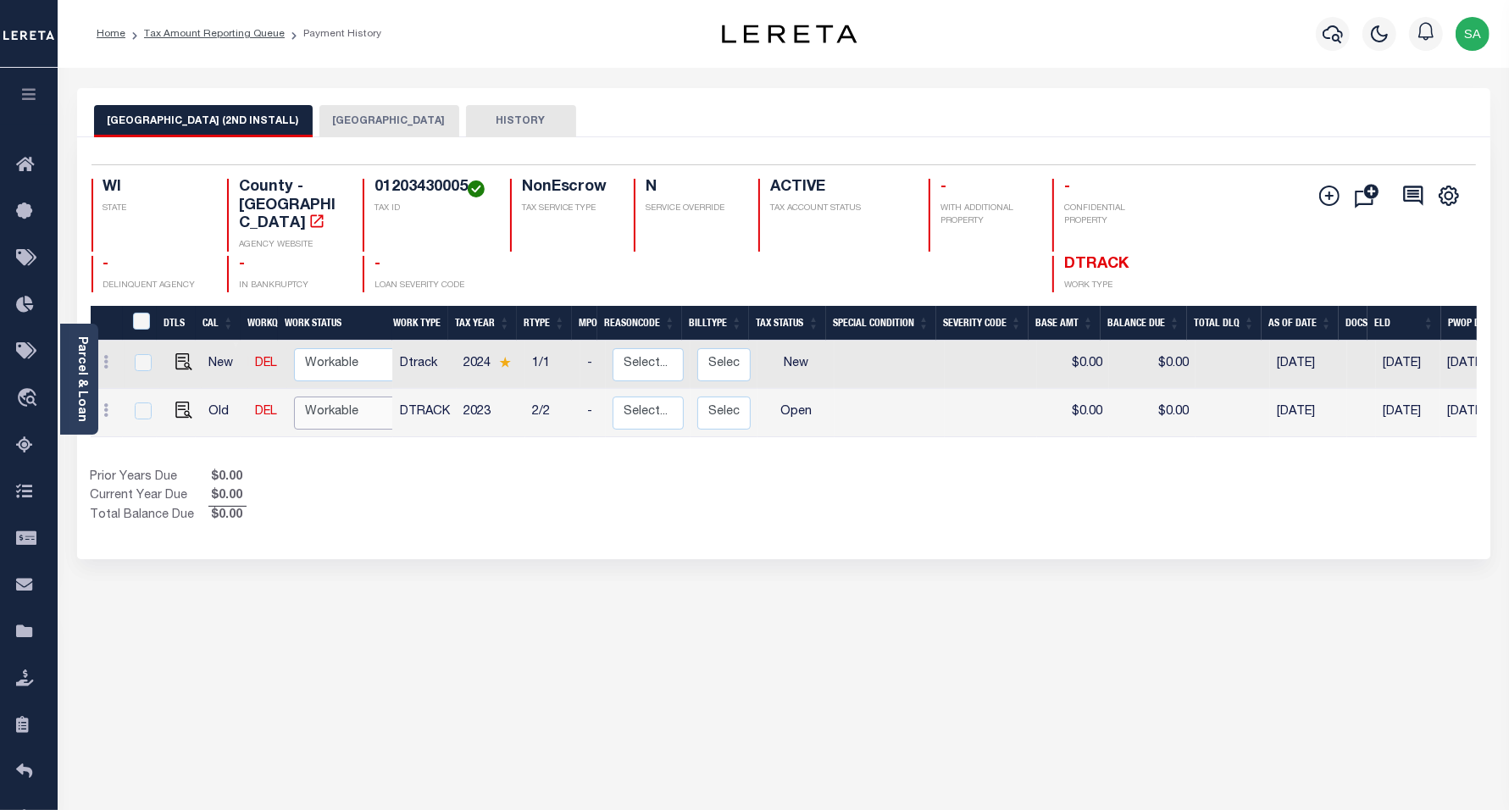
click at [322, 401] on select "Non Workable Workable" at bounding box center [345, 413] width 102 height 33
checkbox input "true"
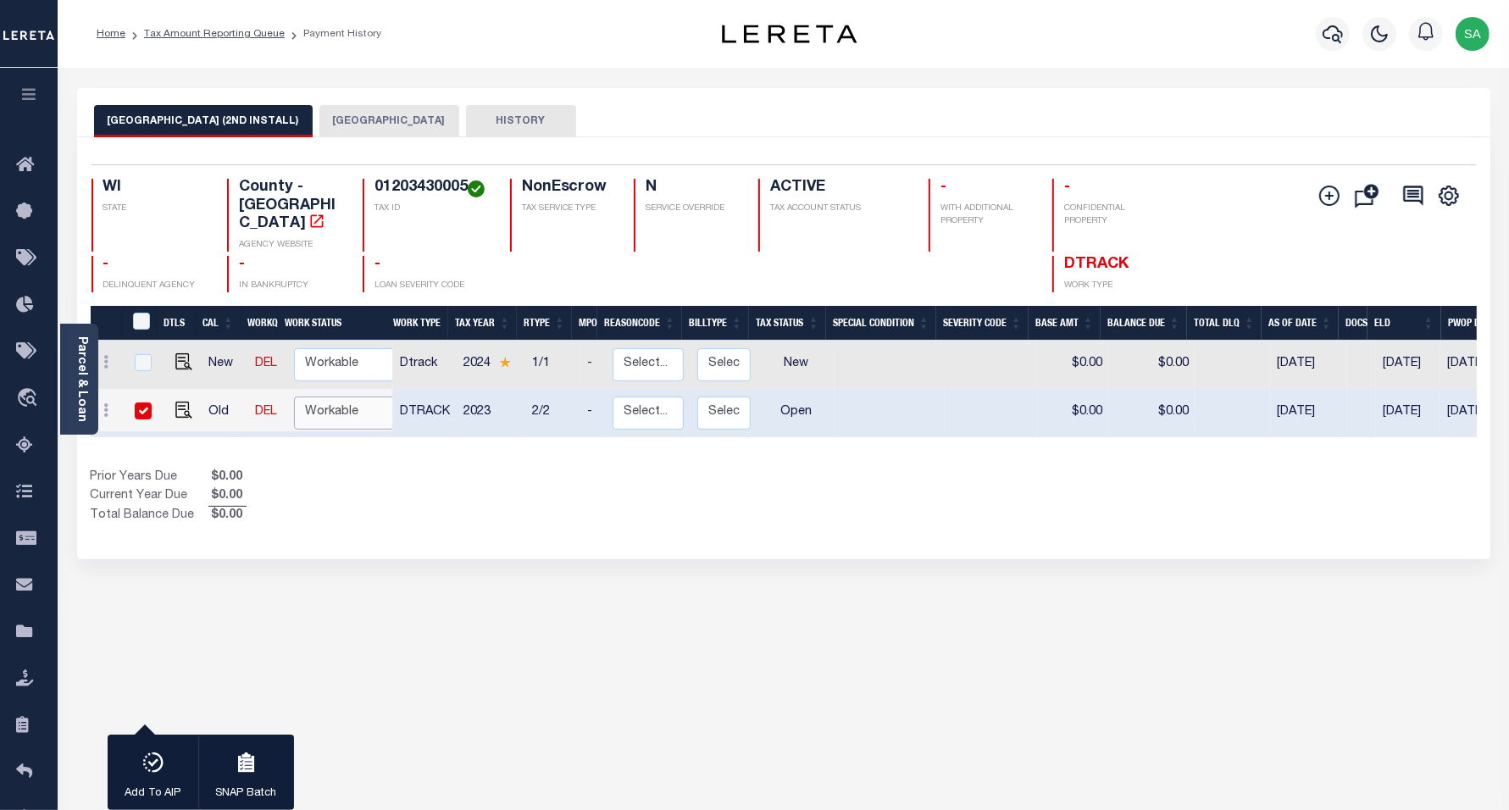
select select "true"
click at [294, 397] on select "Non Workable Workable" at bounding box center [345, 413] width 102 height 33
checkbox input "false"
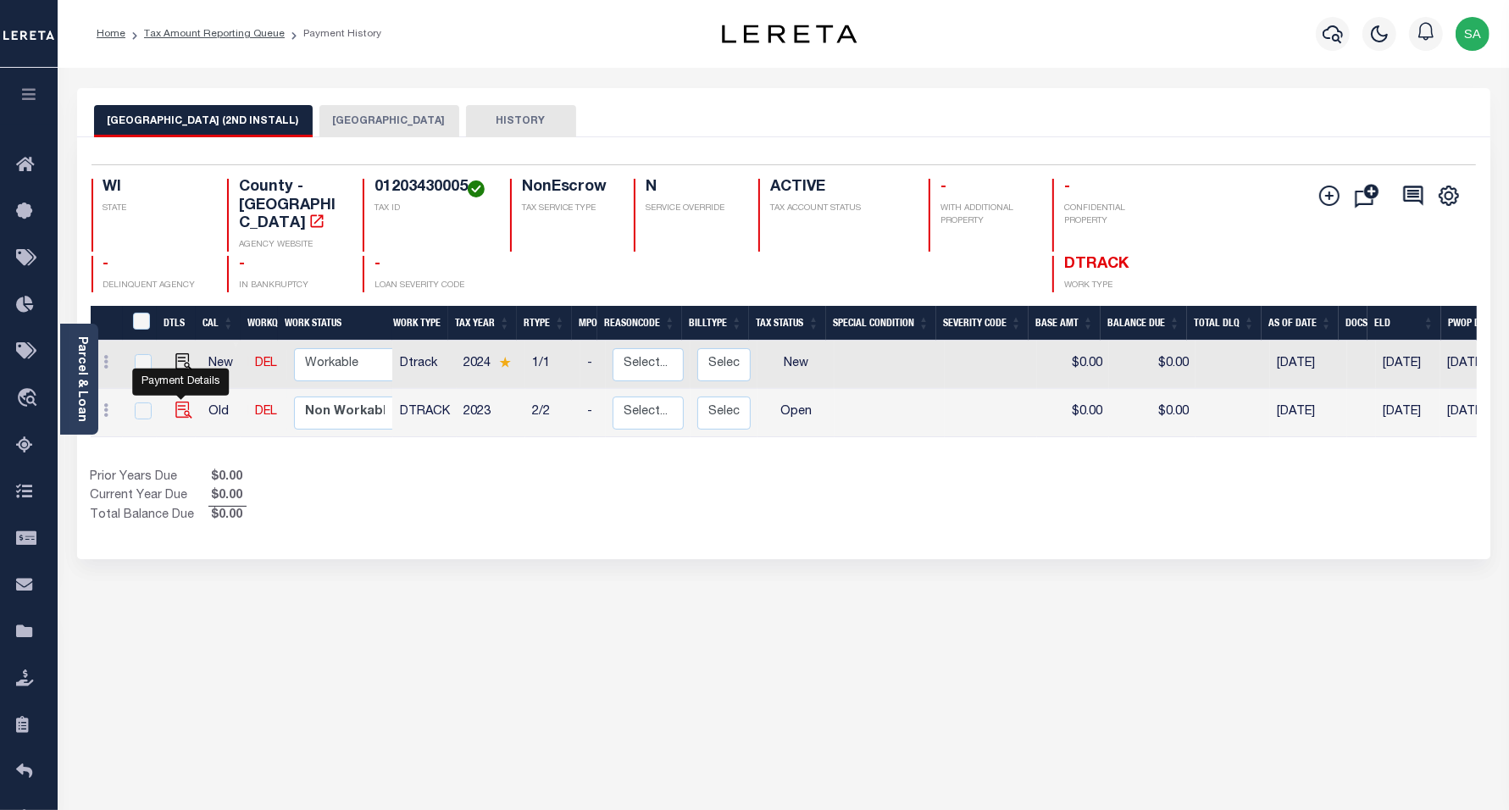
click at [182, 402] on img "" at bounding box center [183, 410] width 17 height 17
checkbox input "true"
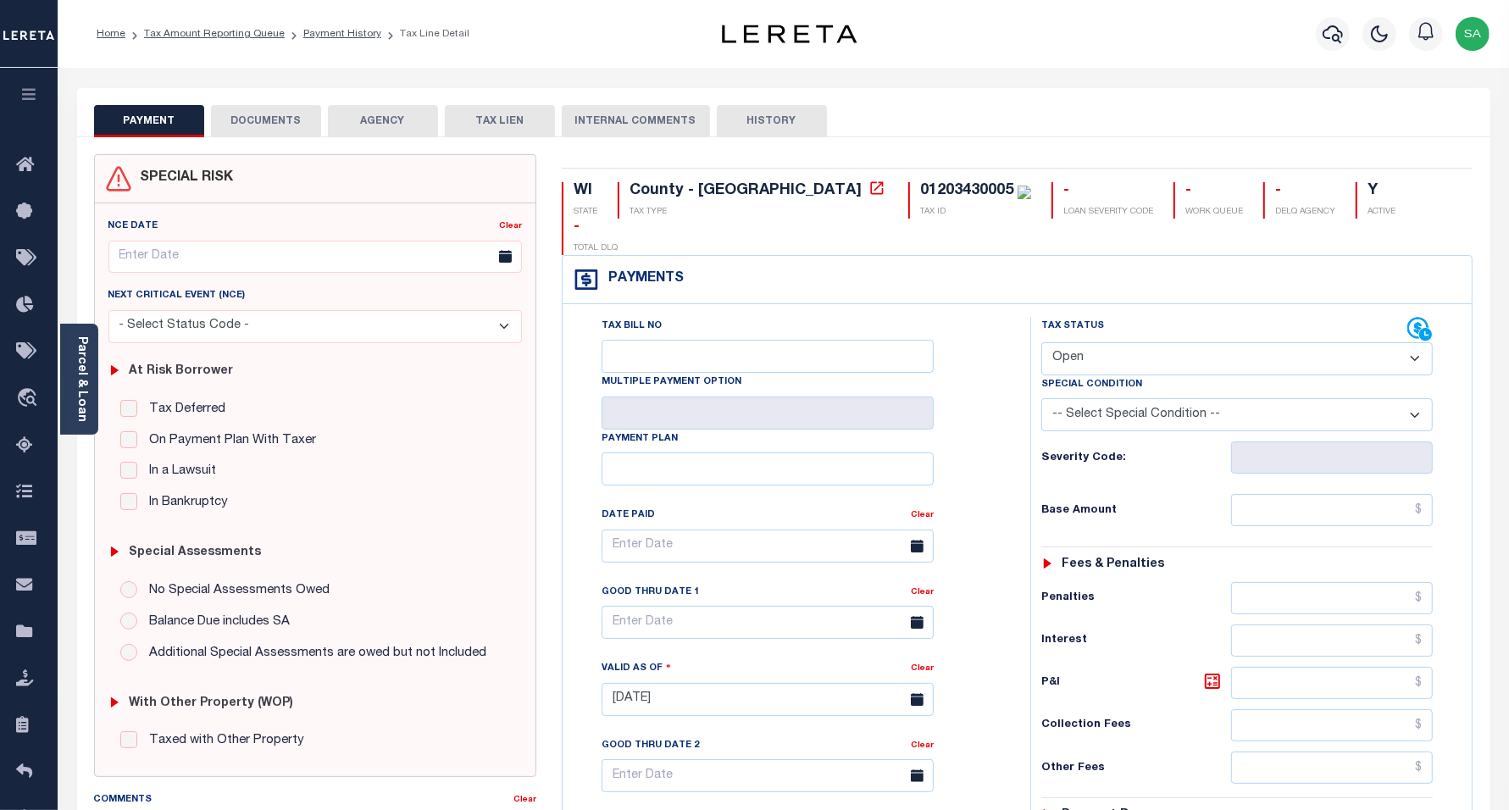
click at [1115, 342] on select "- Select Status Code - Open Due/Unpaid Paid Incomplete No Tax Due Internal Refu…" at bounding box center [1238, 358] width 392 height 33
select select "PYD"
click at [1042, 342] on select "- Select Status Code - Open Due/Unpaid Paid Incomplete No Tax Due Internal Refu…" at bounding box center [1238, 358] width 392 height 33
type input "[DATE]"
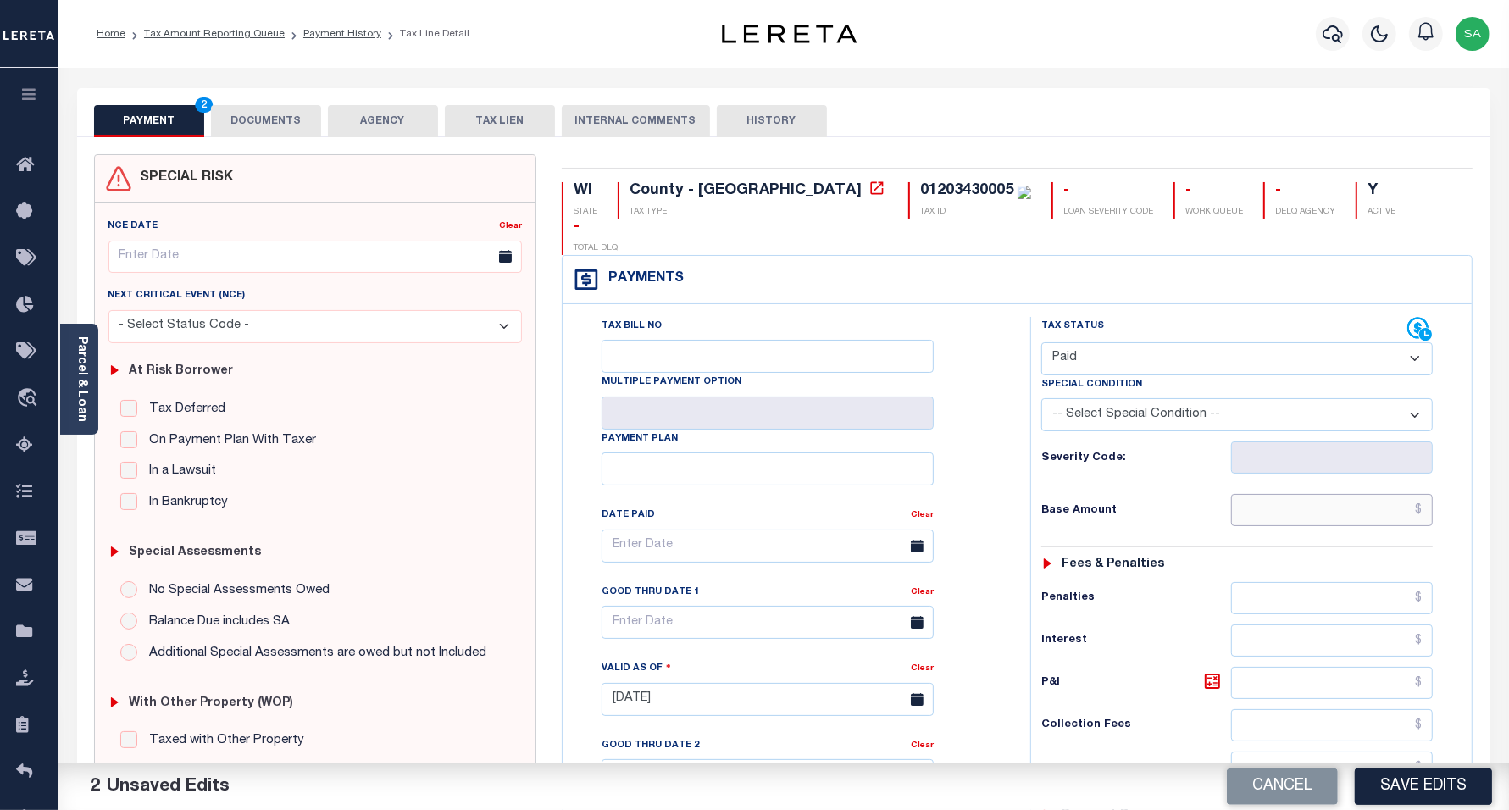
click at [1311, 494] on input "text" at bounding box center [1332, 510] width 202 height 32
type input "$0.00"
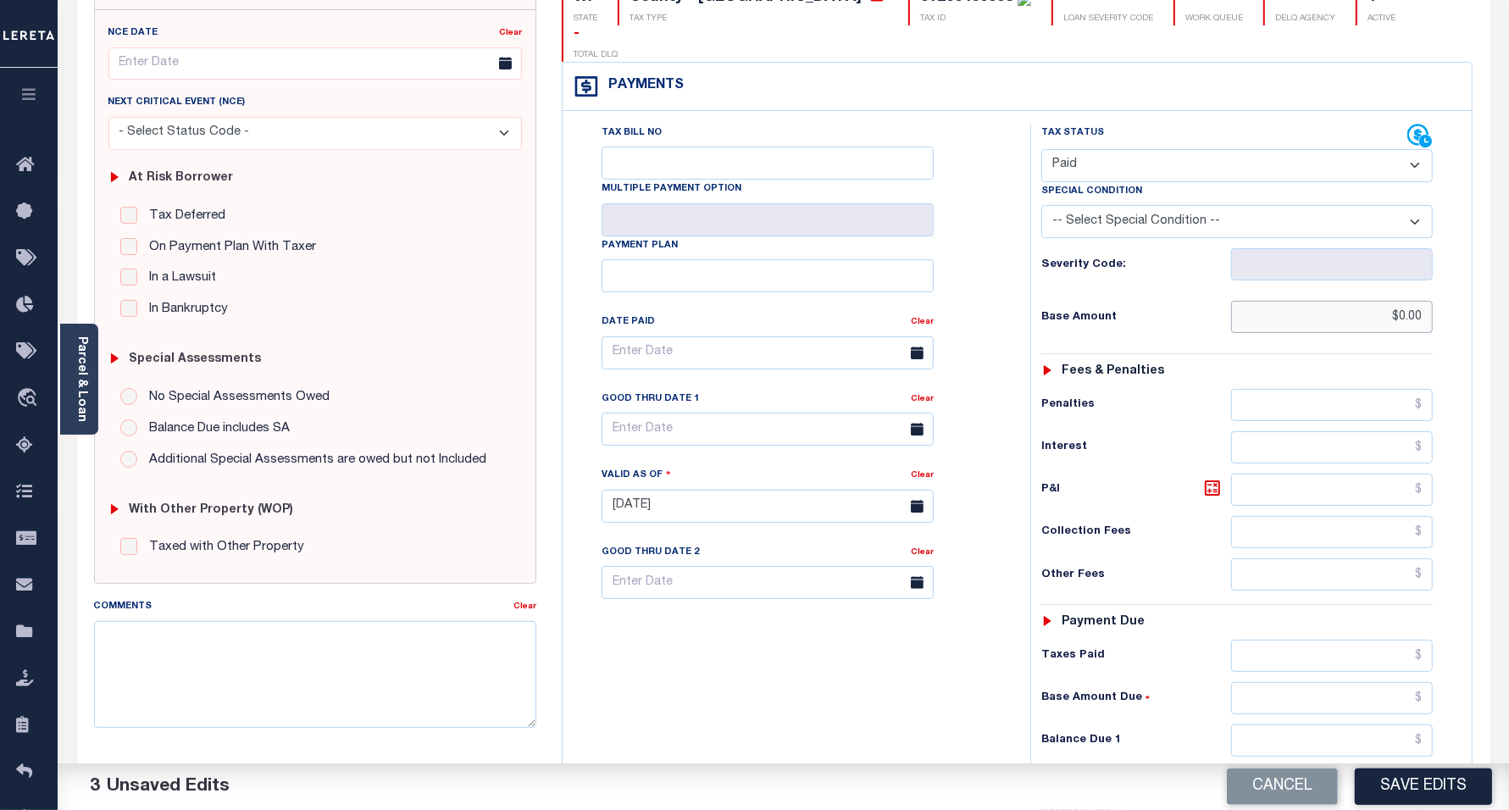
scroll to position [212, 0]
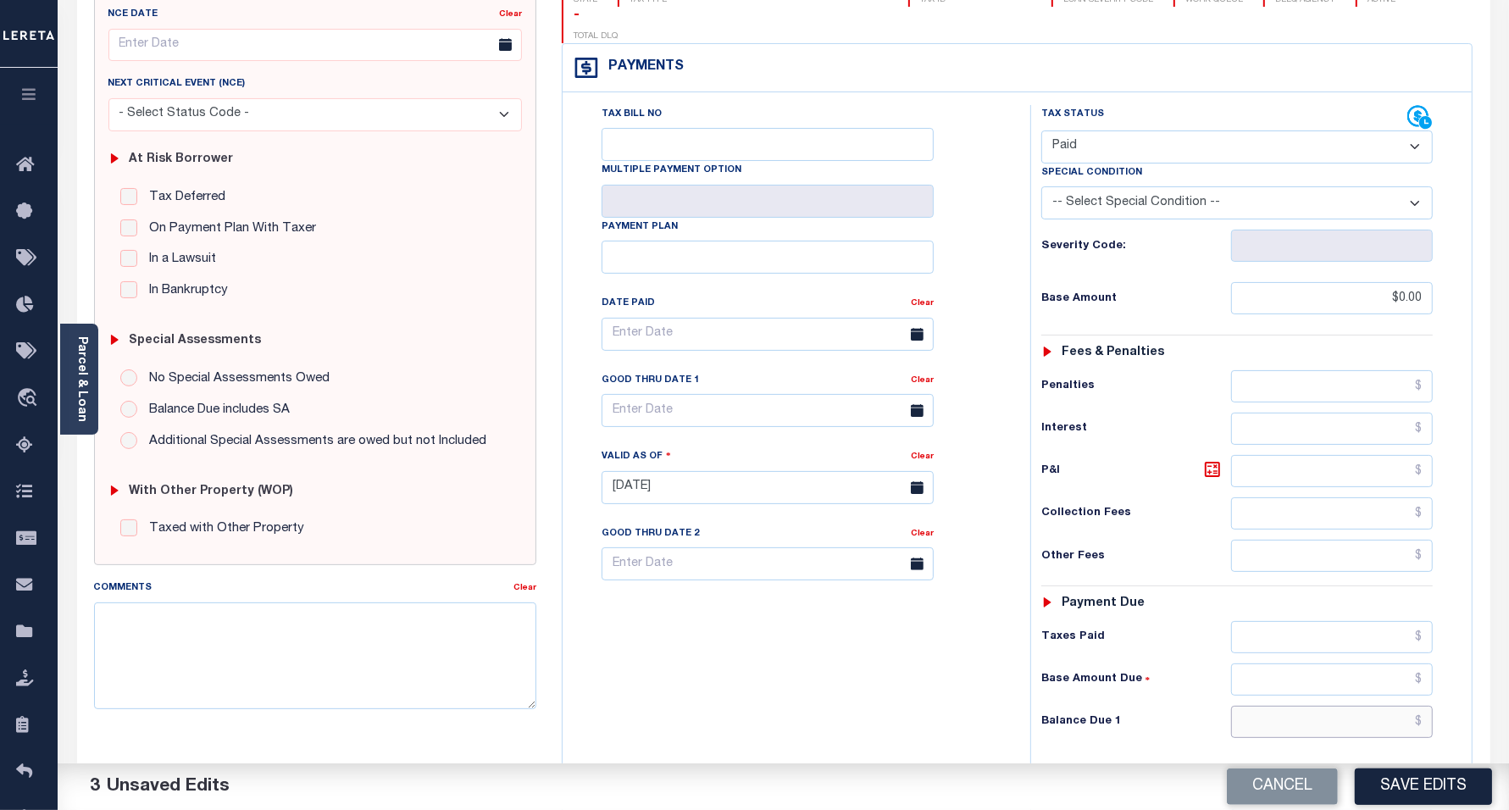
click at [1246, 706] on input "text" at bounding box center [1332, 722] width 202 height 32
type input "$0.00"
click at [714, 653] on div "Tax Bill No Multiple Payment Option Payment Plan Clear" at bounding box center [792, 479] width 451 height 748
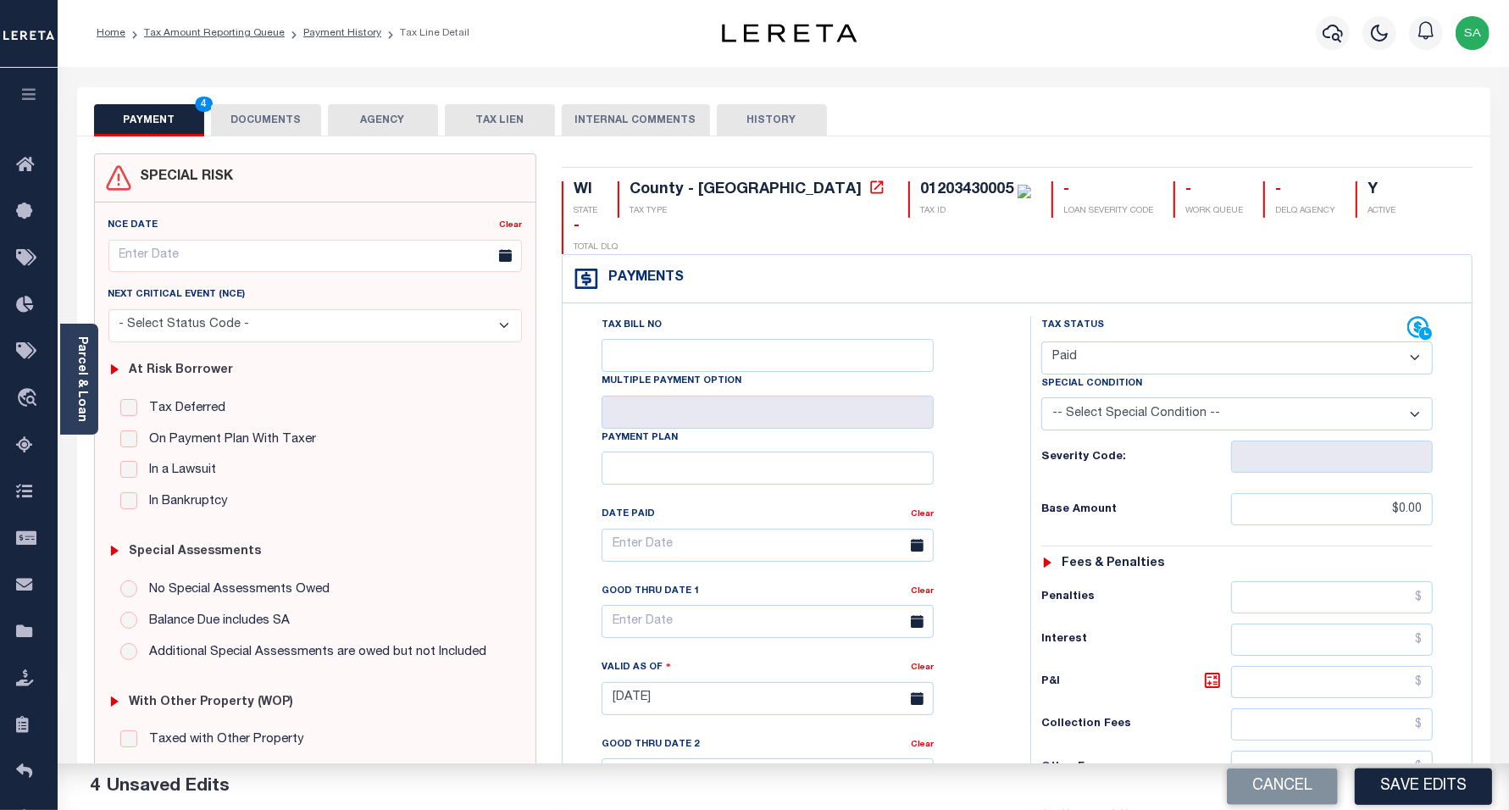
scroll to position [0, 0]
click at [292, 130] on button "DOCUMENTS" at bounding box center [266, 121] width 110 height 32
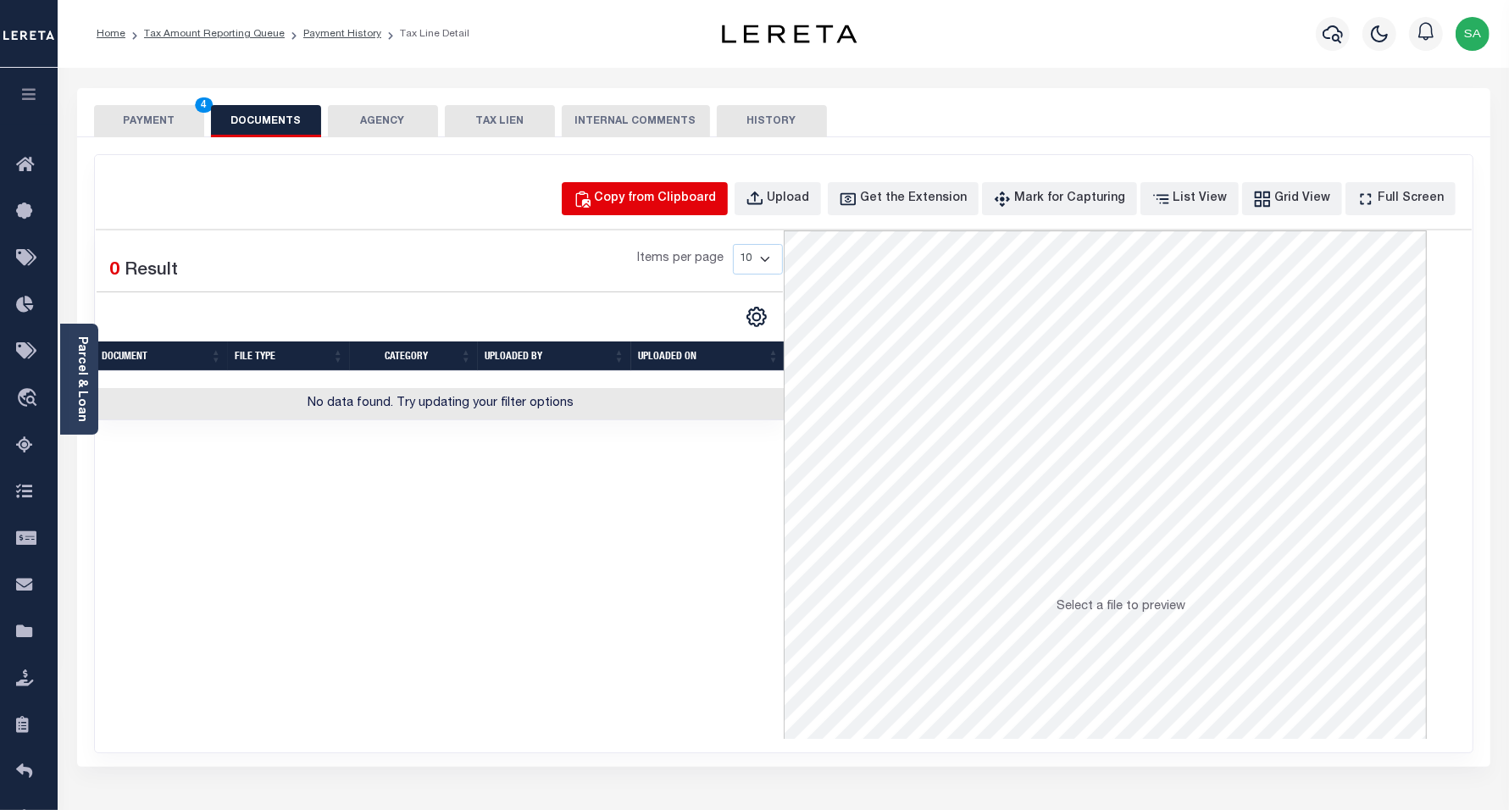
click at [682, 192] on div "Copy from Clipboard" at bounding box center [656, 199] width 122 height 19
select select "POP"
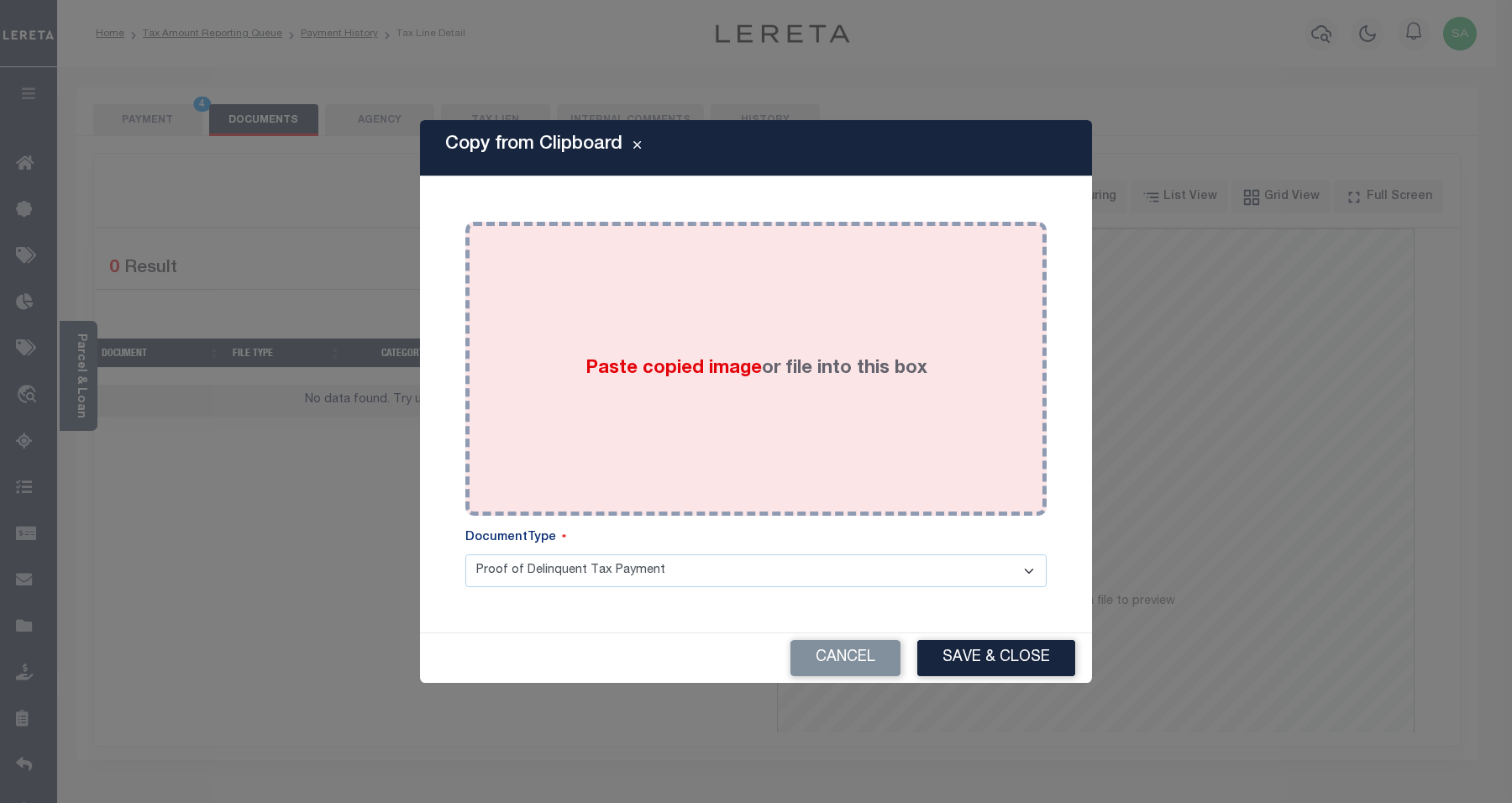
click at [735, 412] on div "Paste copied image or file into this box" at bounding box center [755, 368] width 556 height 269
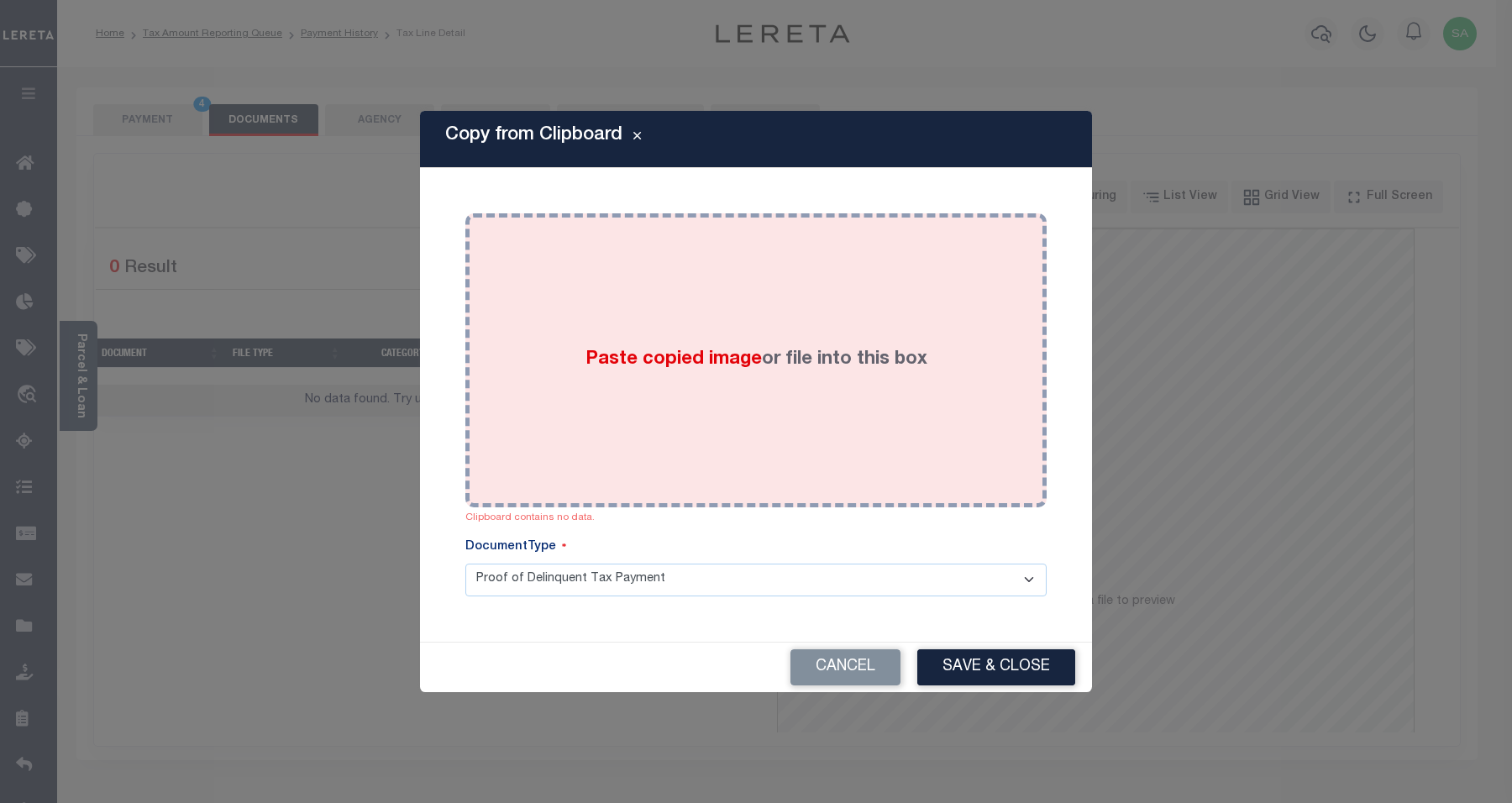
click at [696, 372] on label "Paste copied image or file into this box" at bounding box center [756, 360] width 342 height 28
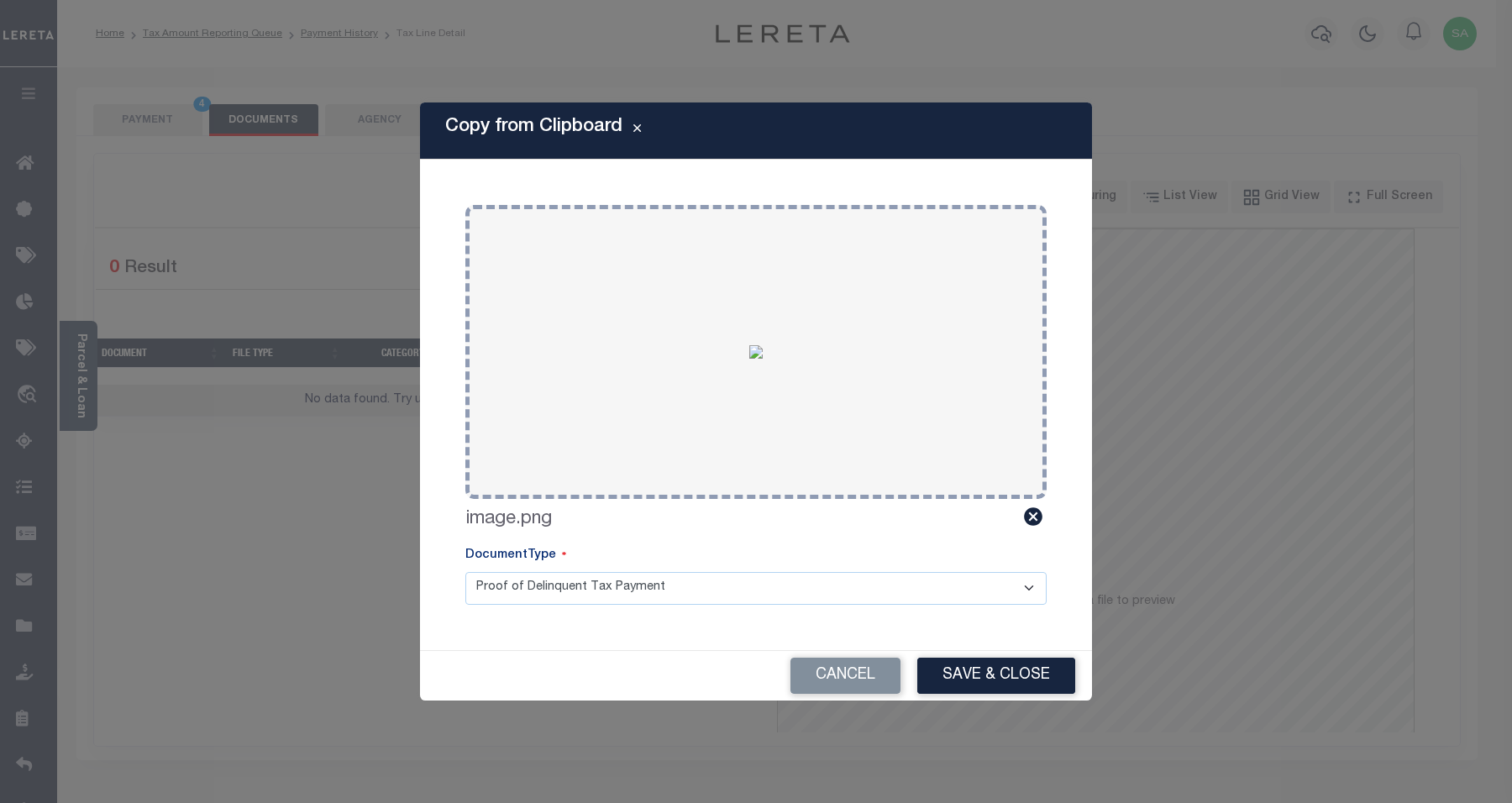
click at [989, 679] on button "Save & Close" at bounding box center [996, 676] width 158 height 36
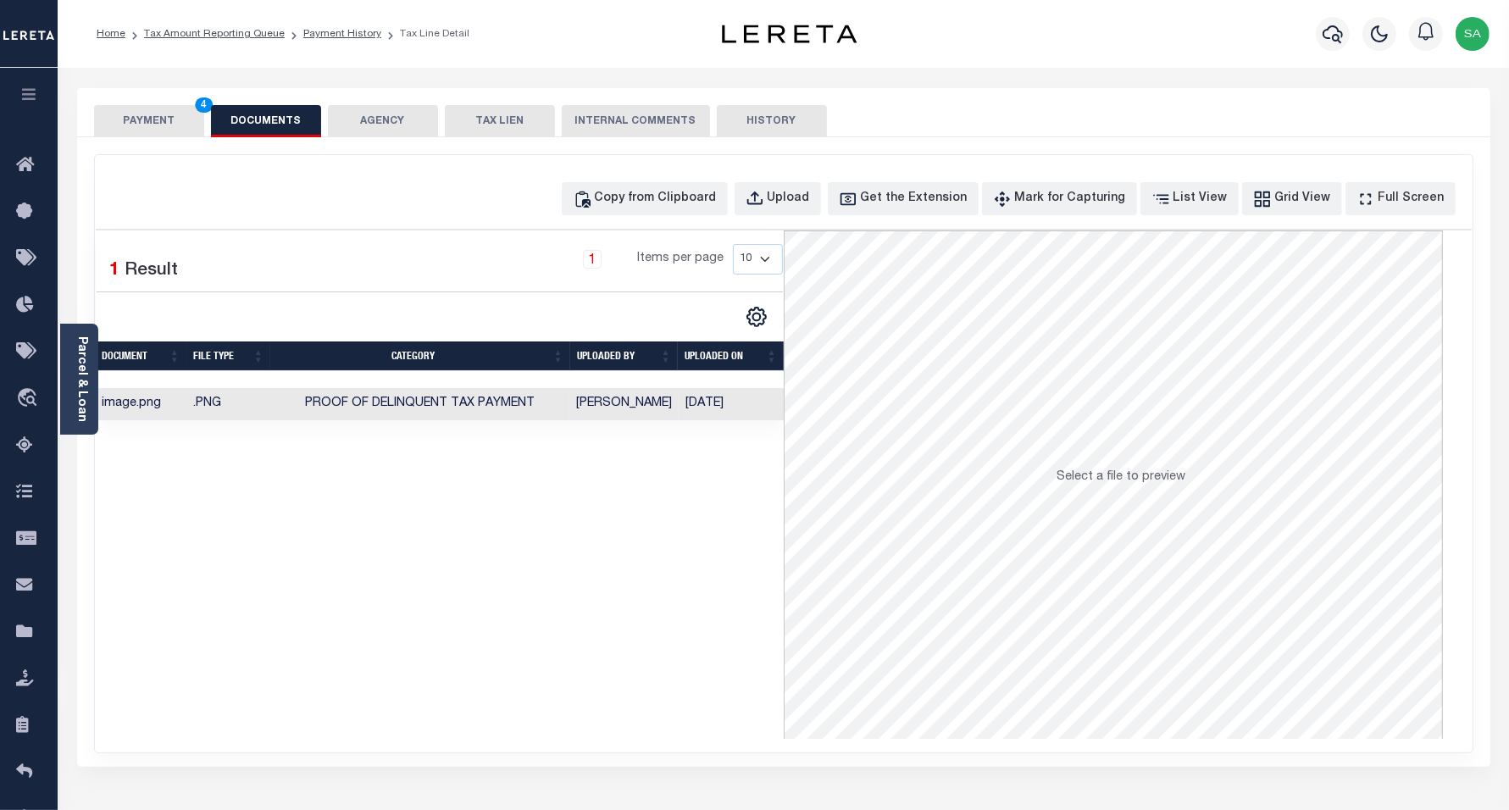
click at [150, 92] on div "PAYMENT 4 DOCUMENTS AGENCY DELINQUENT PAYEE TAX LIEN" at bounding box center [784, 112] width 1414 height 49
click at [131, 117] on button "PAYMENT 4" at bounding box center [149, 121] width 110 height 32
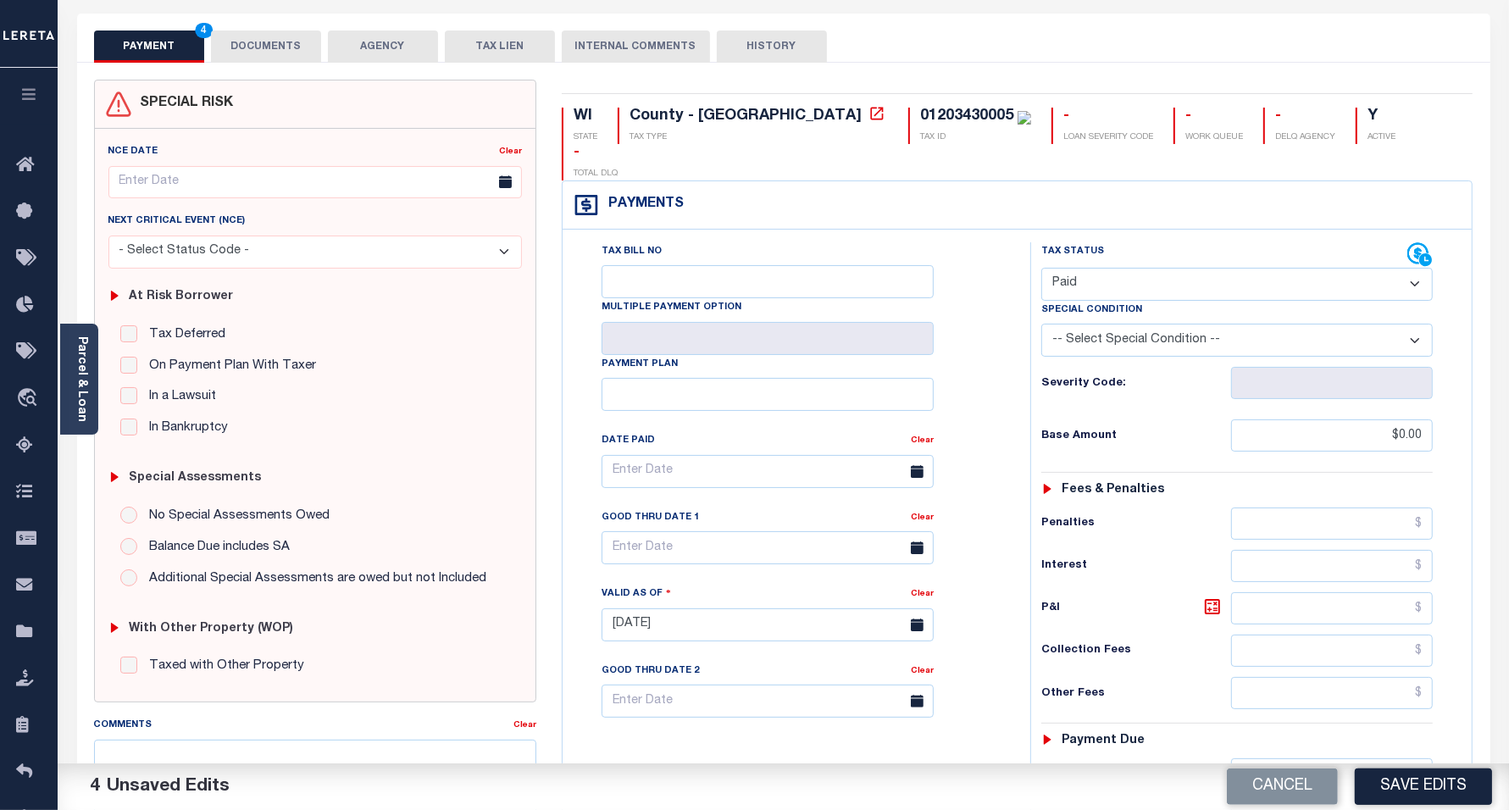
scroll to position [441, 0]
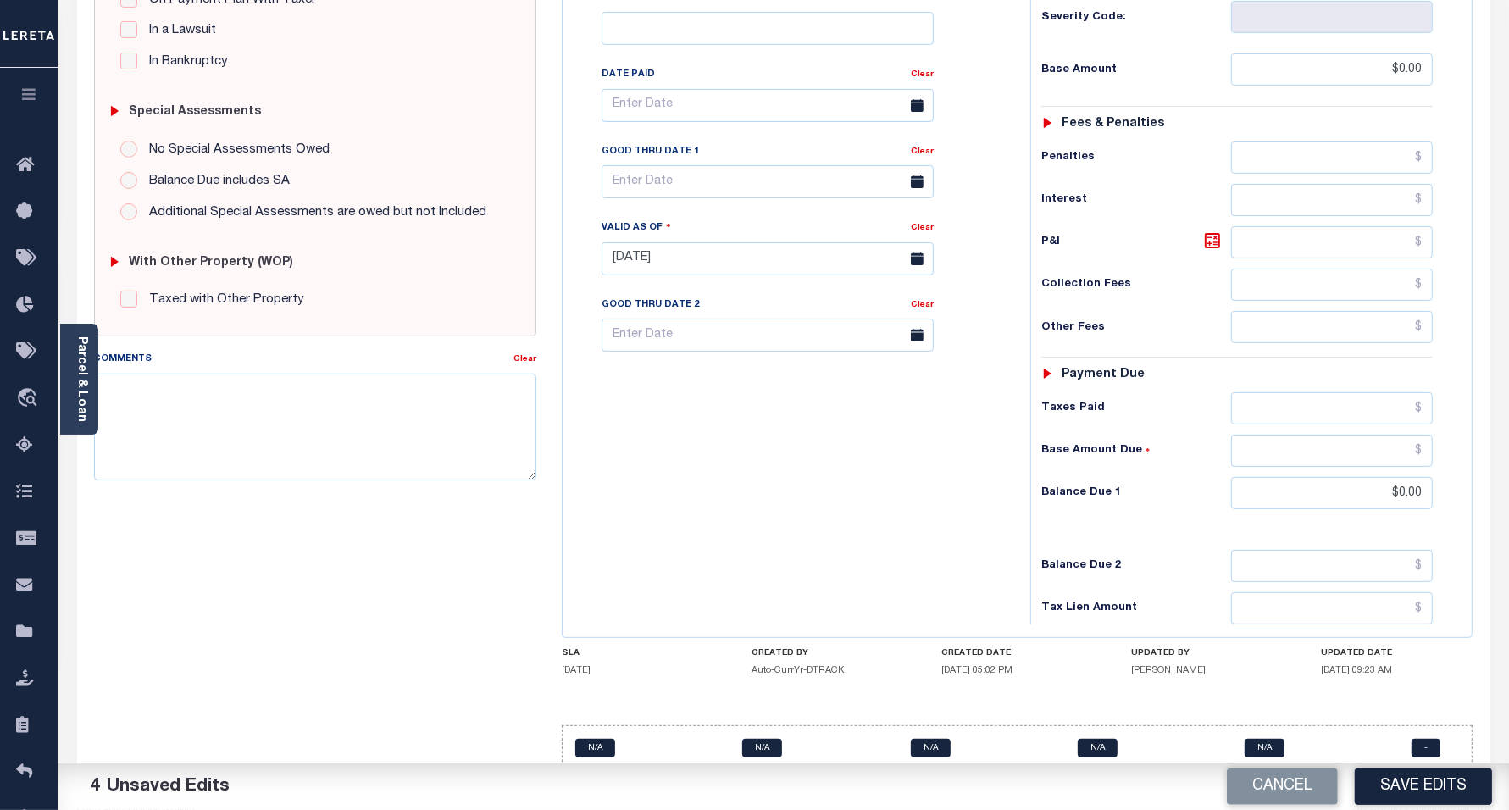
click at [1426, 788] on button "Save Edits" at bounding box center [1423, 787] width 137 height 36
checkbox input "false"
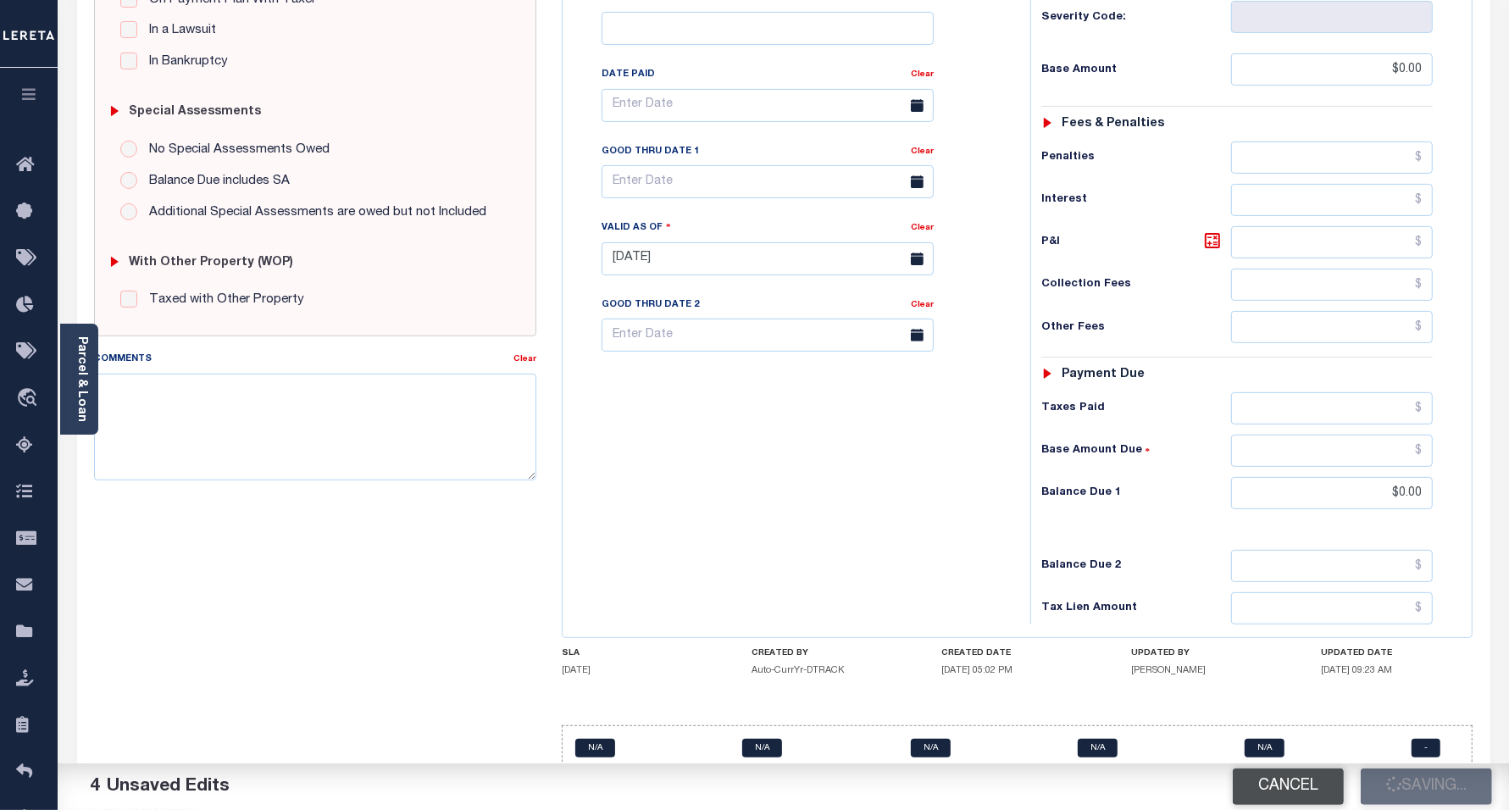
type input "$0"
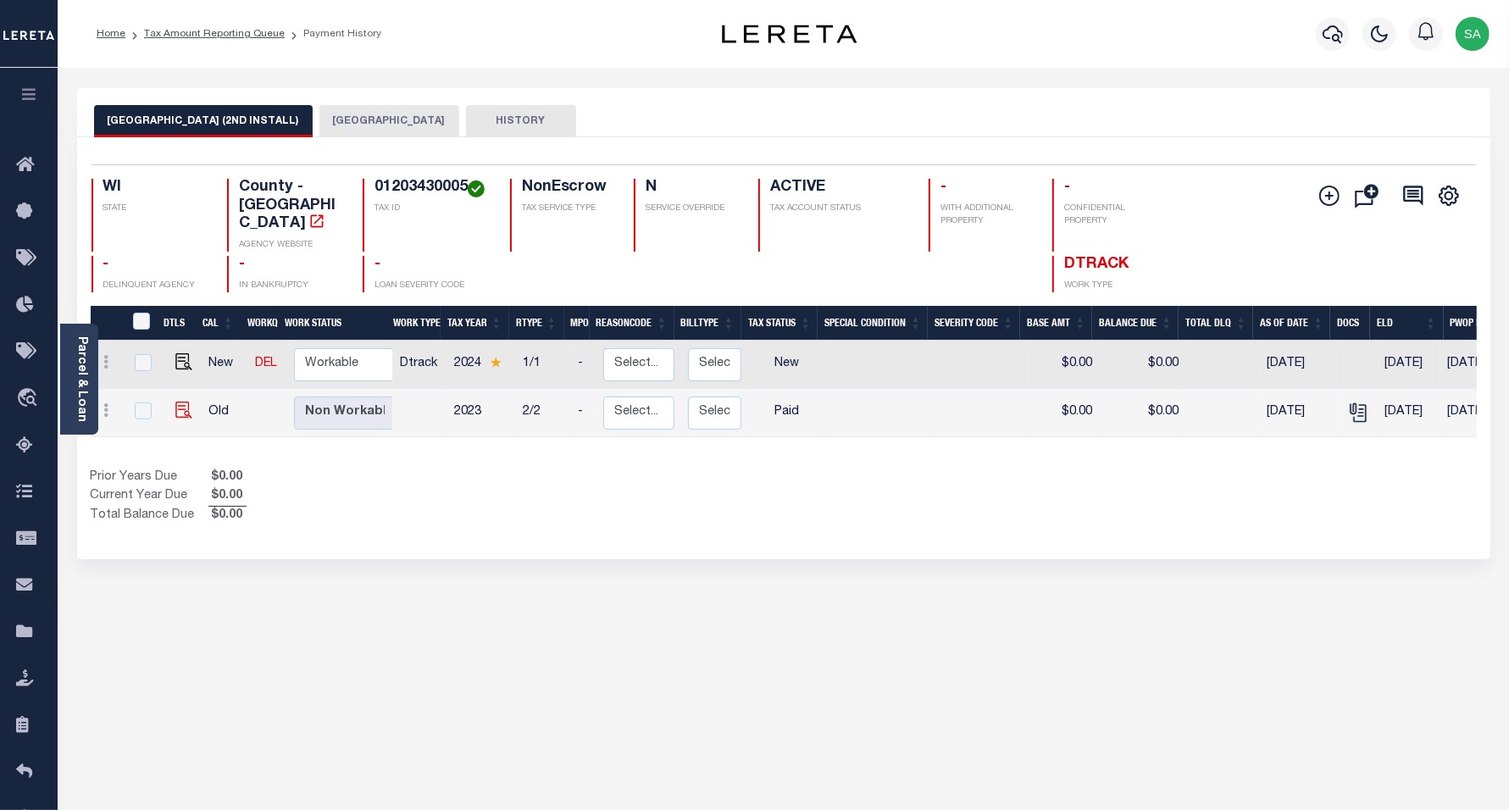
click at [178, 402] on img at bounding box center [183, 410] width 17 height 17
checkbox input "true"
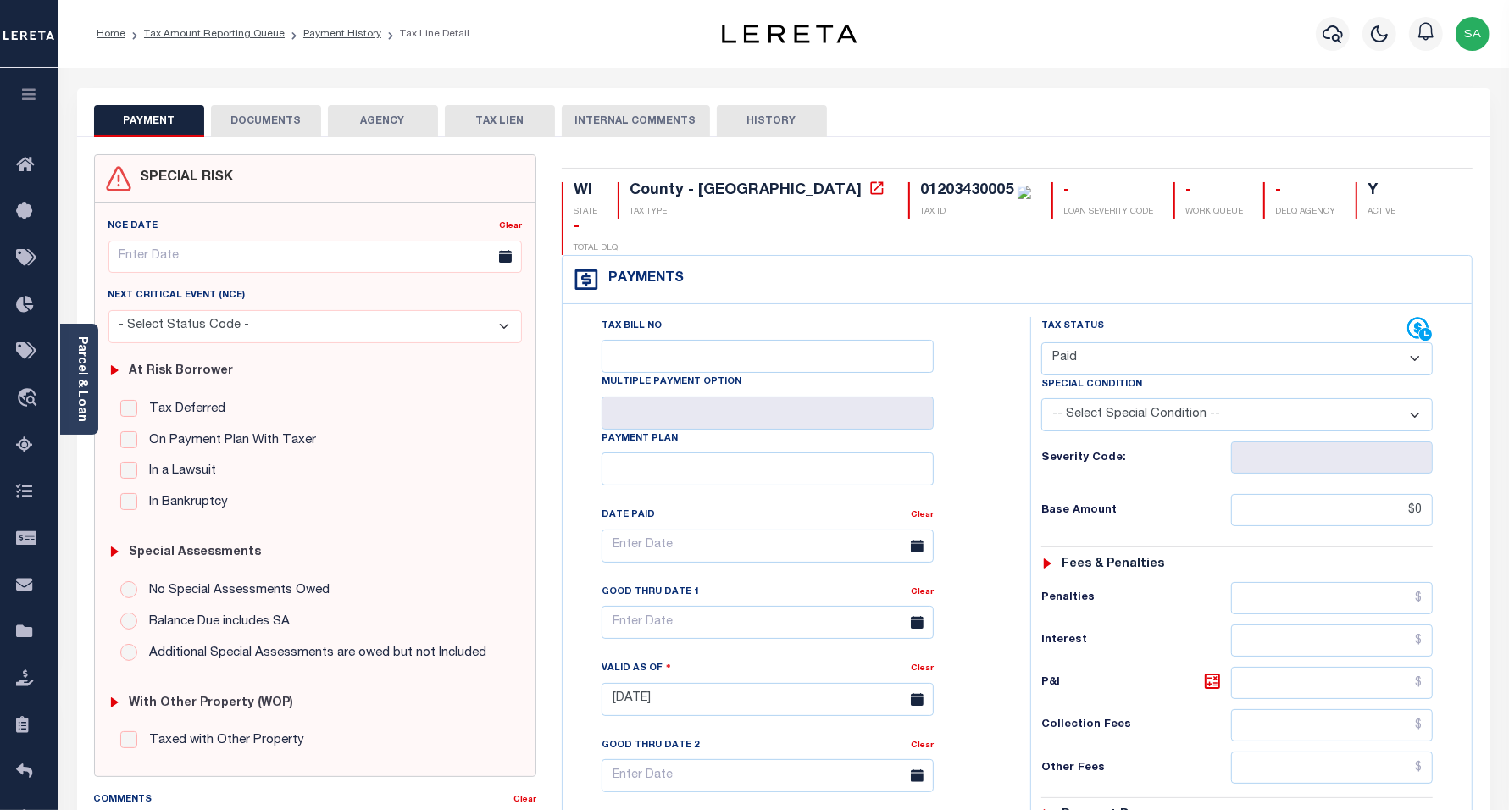
click at [1145, 342] on select "- Select Status Code - Open Due/Unpaid Paid Incomplete No Tax Due Internal Refu…" at bounding box center [1238, 358] width 392 height 33
click at [1076, 342] on select "- Select Status Code - Open Due/Unpaid Paid Incomplete No Tax Due Internal Refu…" at bounding box center [1238, 358] width 392 height 33
click at [1073, 342] on select "- Select Status Code - Open Due/Unpaid Paid Incomplete No Tax Due Internal Refu…" at bounding box center [1238, 358] width 392 height 33
select select "DUE"
click at [1042, 342] on select "- Select Status Code - Open Due/Unpaid Paid Incomplete No Tax Due Internal Refu…" at bounding box center [1238, 358] width 392 height 33
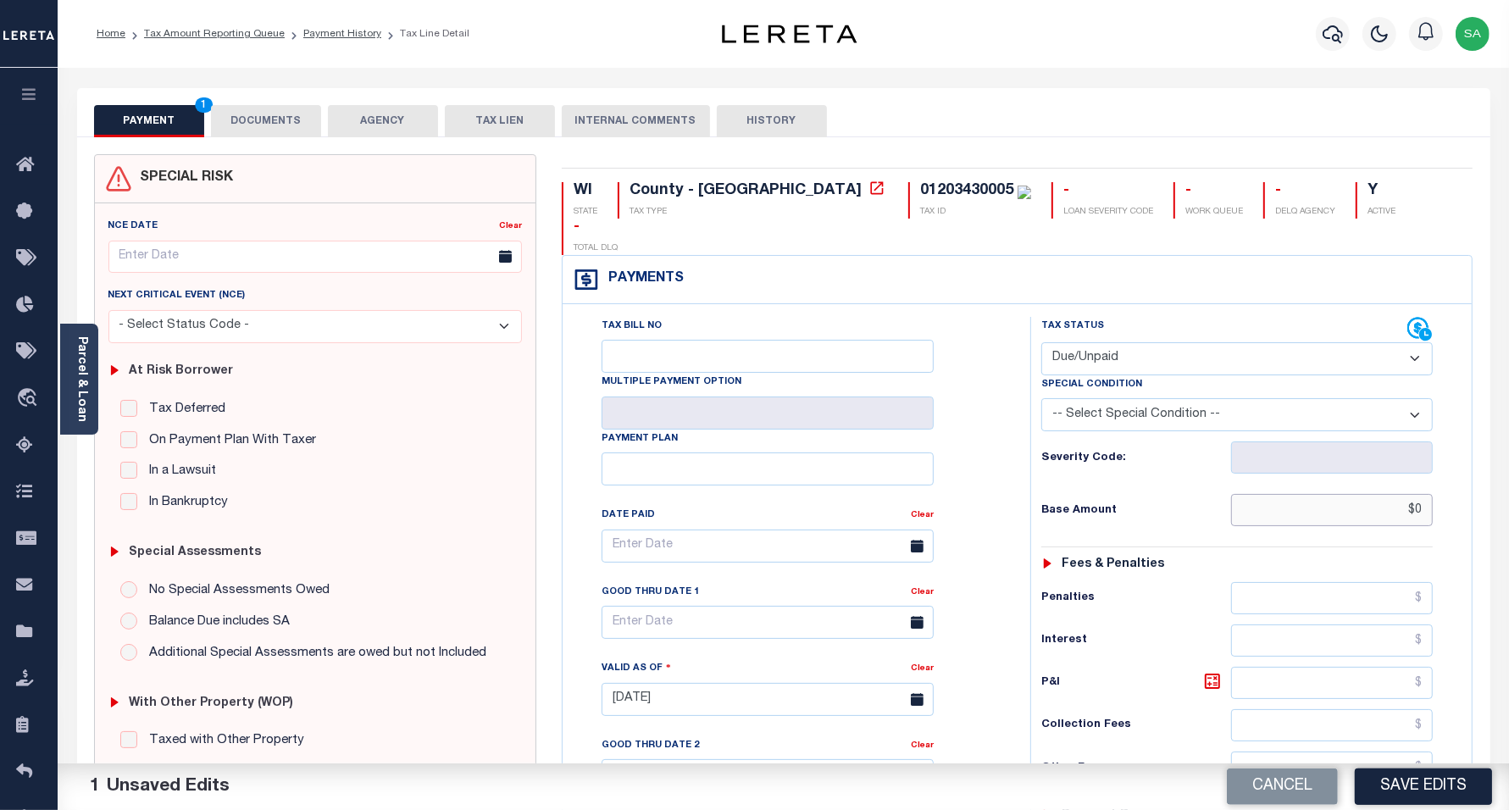
click at [1327, 494] on input "$0" at bounding box center [1332, 510] width 202 height 32
click at [1326, 667] on input "text" at bounding box center [1332, 683] width 202 height 32
type input "$0.00"
paste input "82.27"
type input "$82.27"
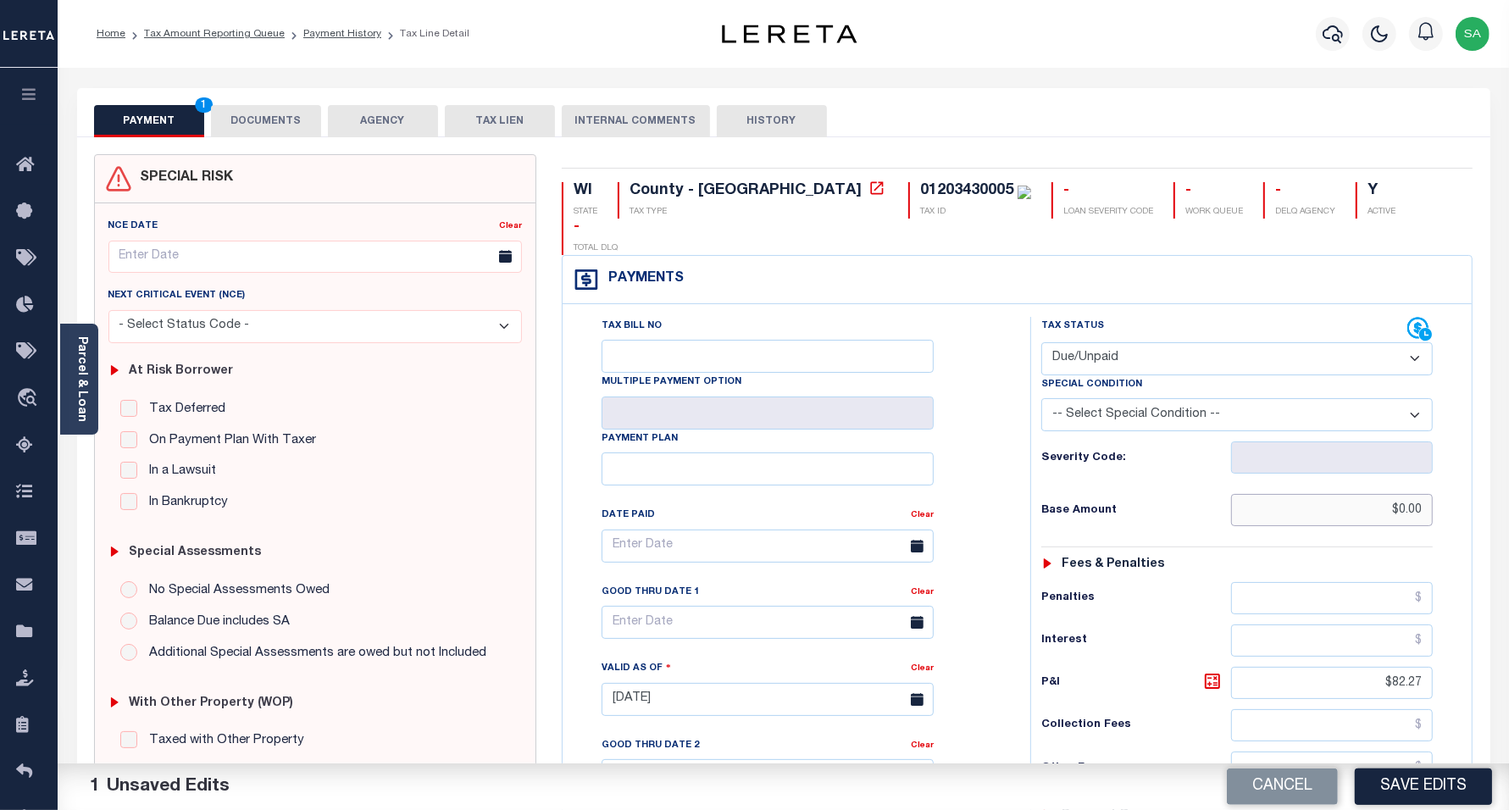
click at [1394, 494] on input "$0.00" at bounding box center [1332, 510] width 202 height 32
paste input "$685.63"
click at [1370, 494] on input "$685.63" at bounding box center [1332, 510] width 202 height 32
type input "$685.63"
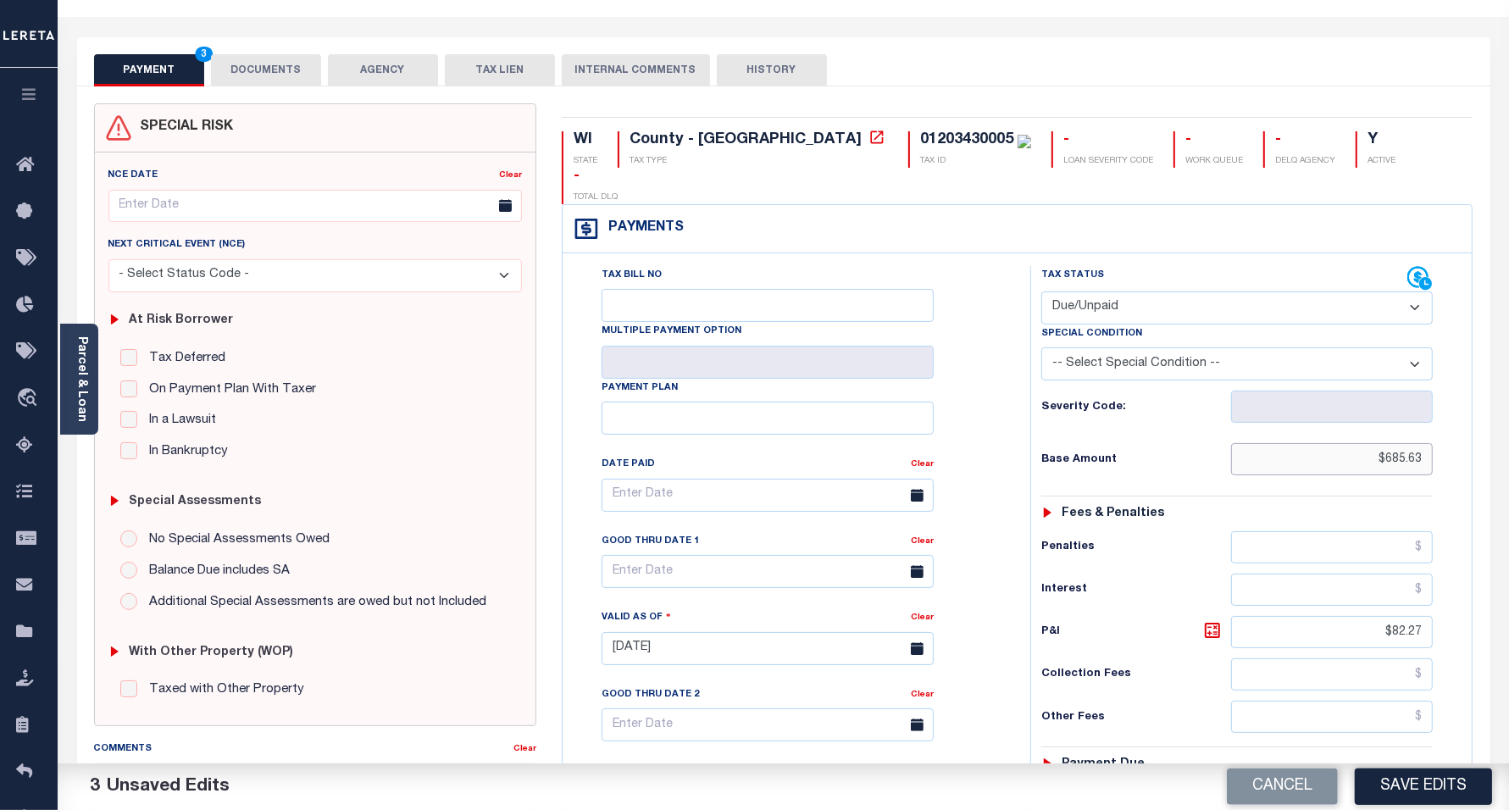
scroll to position [318, 0]
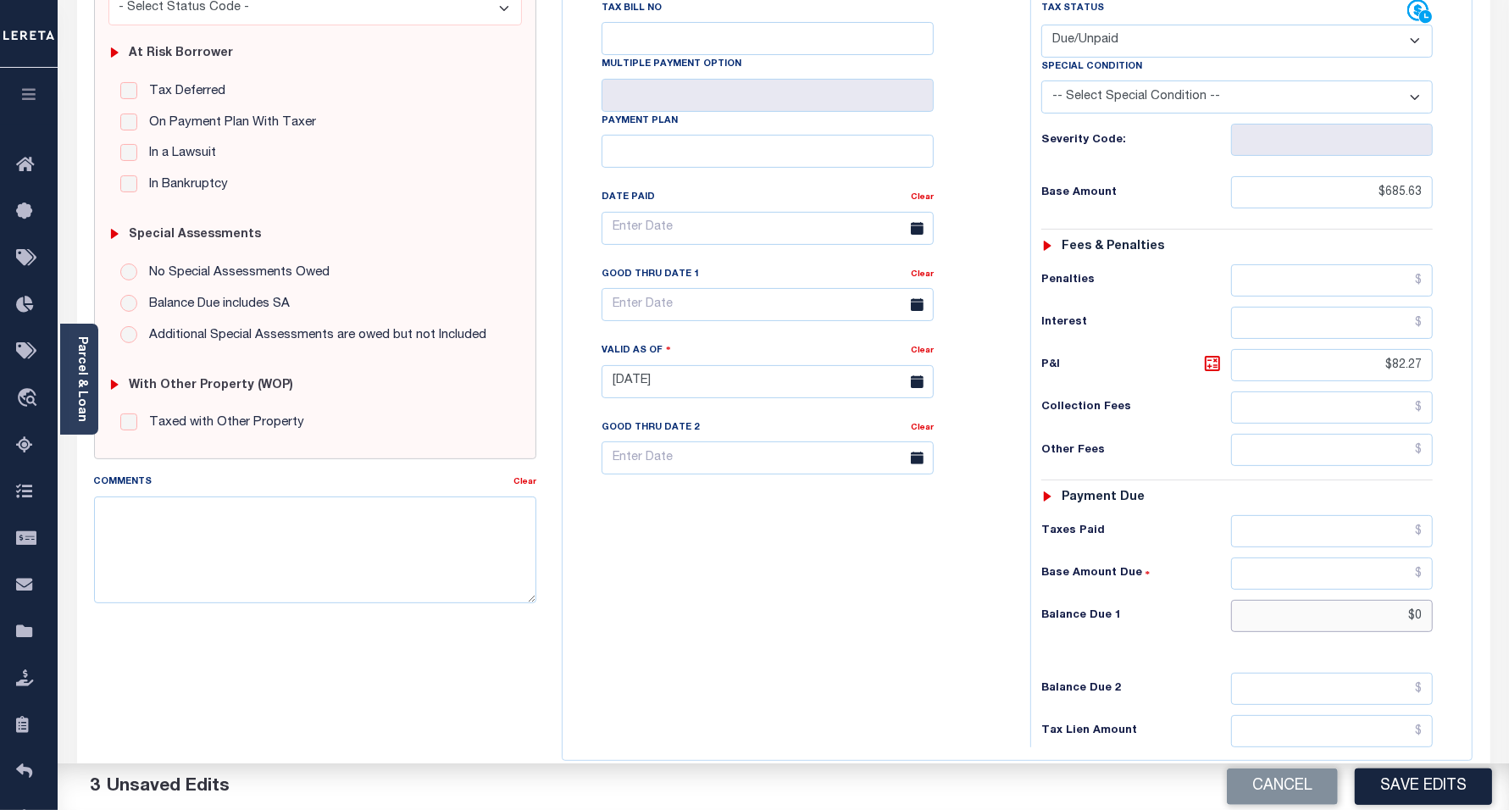
click at [1299, 600] on input "$0" at bounding box center [1332, 616] width 202 height 32
click at [1378, 600] on input "$0.00" at bounding box center [1332, 616] width 202 height 32
drag, startPoint x: 1370, startPoint y: 586, endPoint x: 1433, endPoint y: 586, distance: 62.7
click at [1472, 591] on div "Payments Warning! Search Status is not "Completed", amounts can not be keyed. T…" at bounding box center [1017, 349] width 911 height 824
click at [1361, 600] on input "$6,770.00" at bounding box center [1332, 616] width 202 height 32
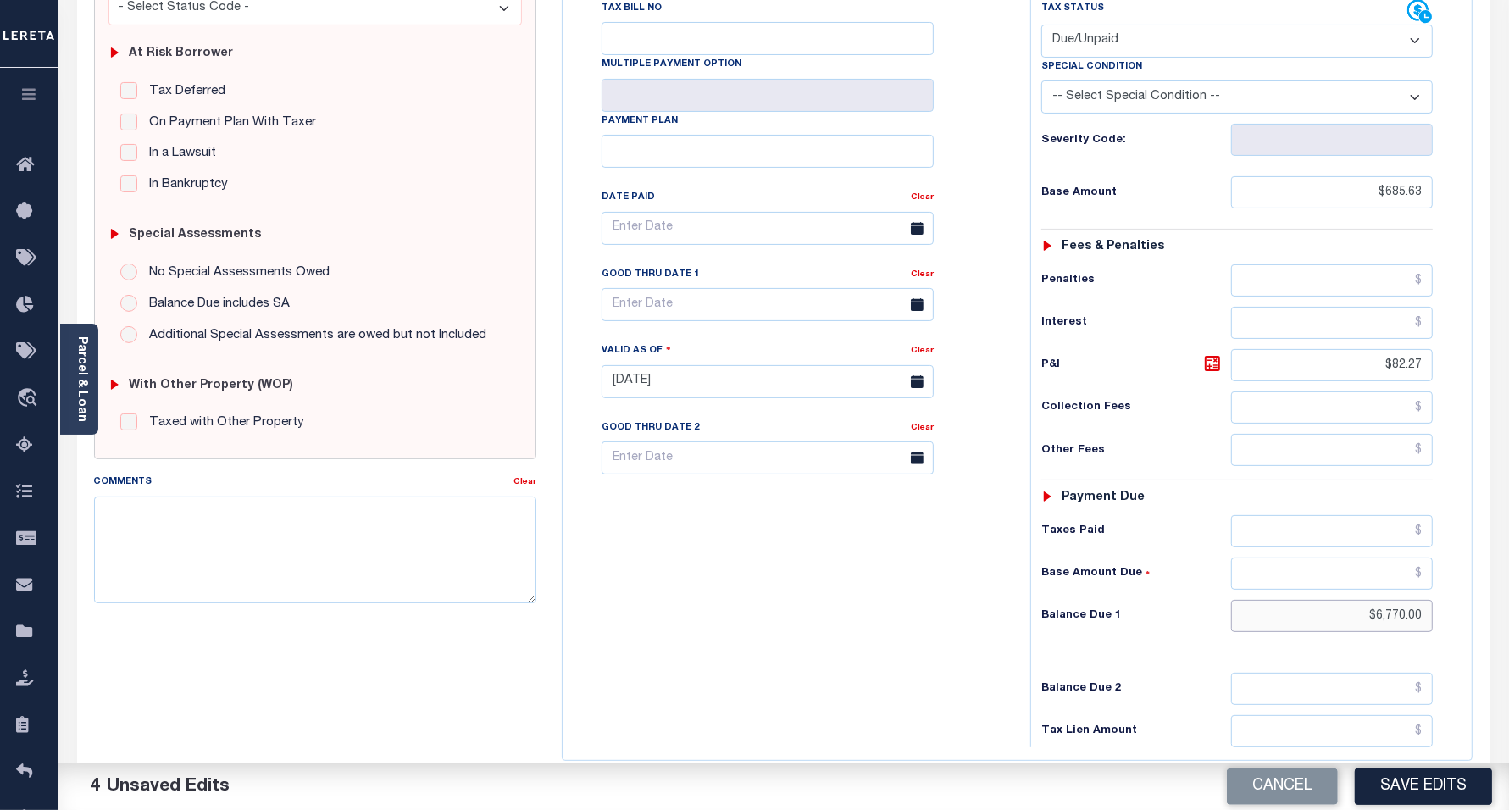
drag, startPoint x: 1365, startPoint y: 589, endPoint x: 1483, endPoint y: 599, distance: 119.1
click at [1481, 599] on div "WI STATE County - WI TAX TYPE 01203430005 TAX ID - LOAN SEVERITY CODE - WORK QU…" at bounding box center [1017, 380] width 937 height 1088
paste input "767.9"
click at [837, 593] on div "Tax Bill No Multiple Payment Option Payment Plan Clear" at bounding box center [792, 373] width 451 height 748
type input "$767.90"
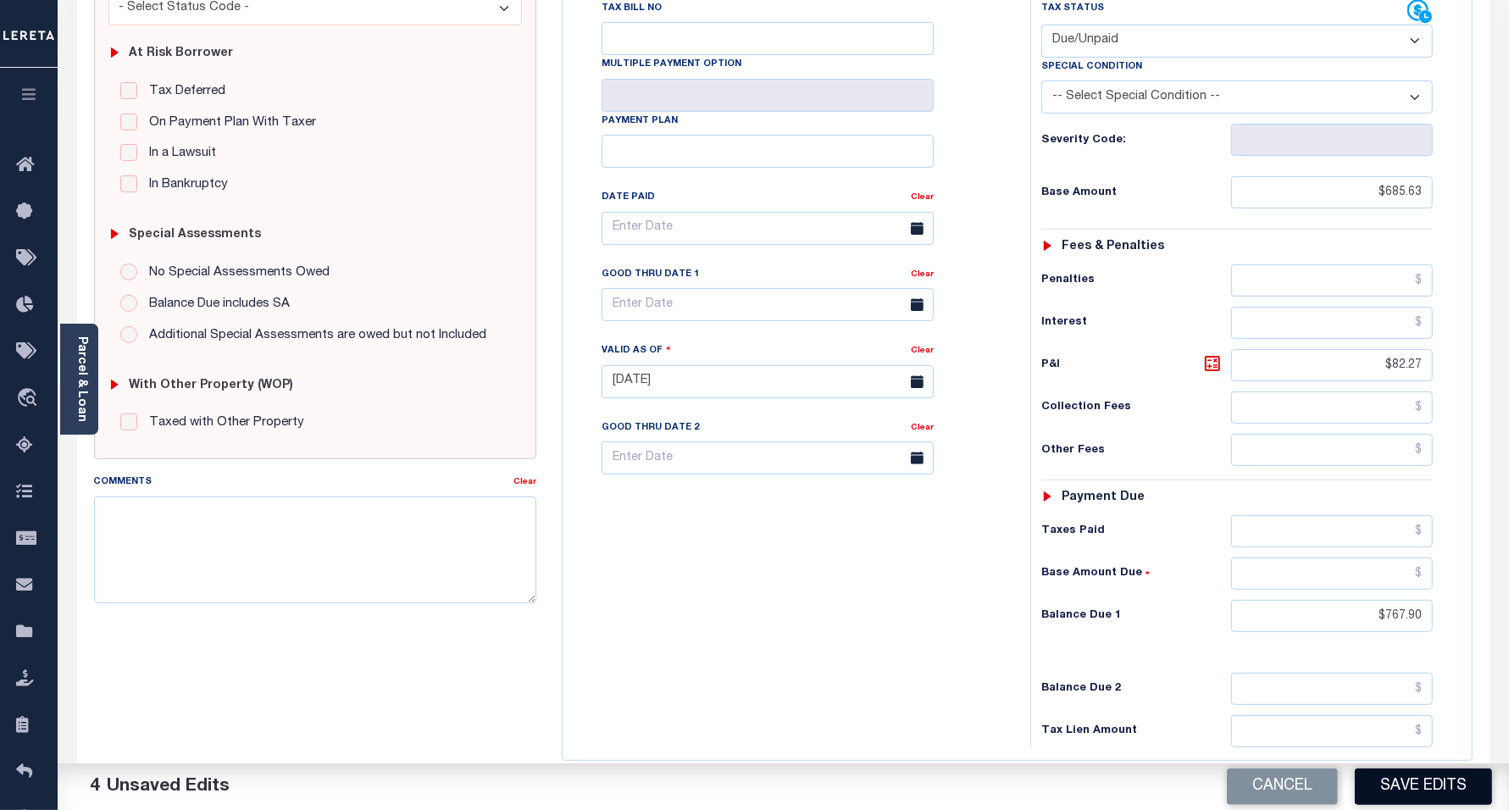
click at [1414, 786] on button "Save Edits" at bounding box center [1423, 787] width 137 height 36
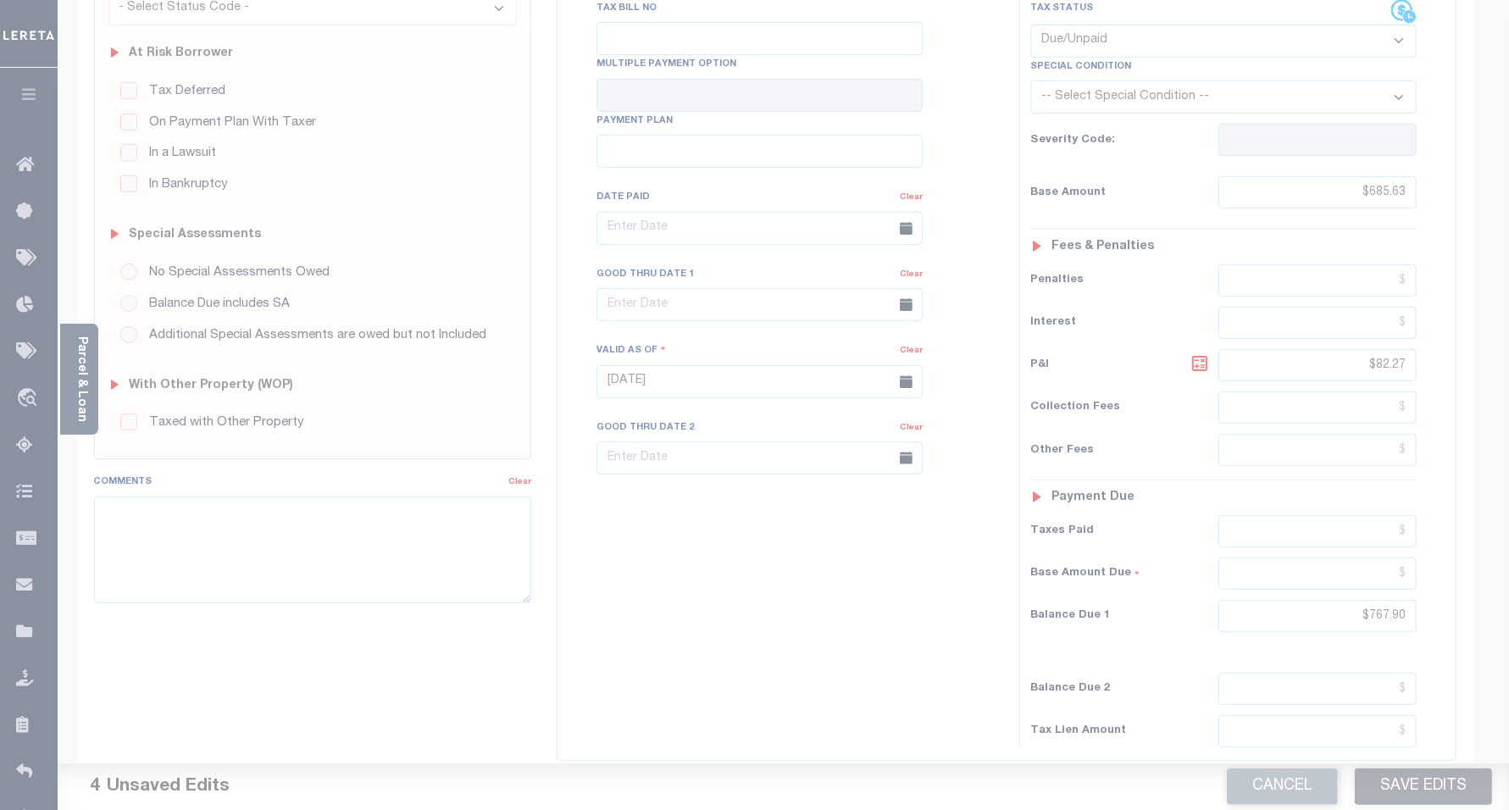
scroll to position [301, 0]
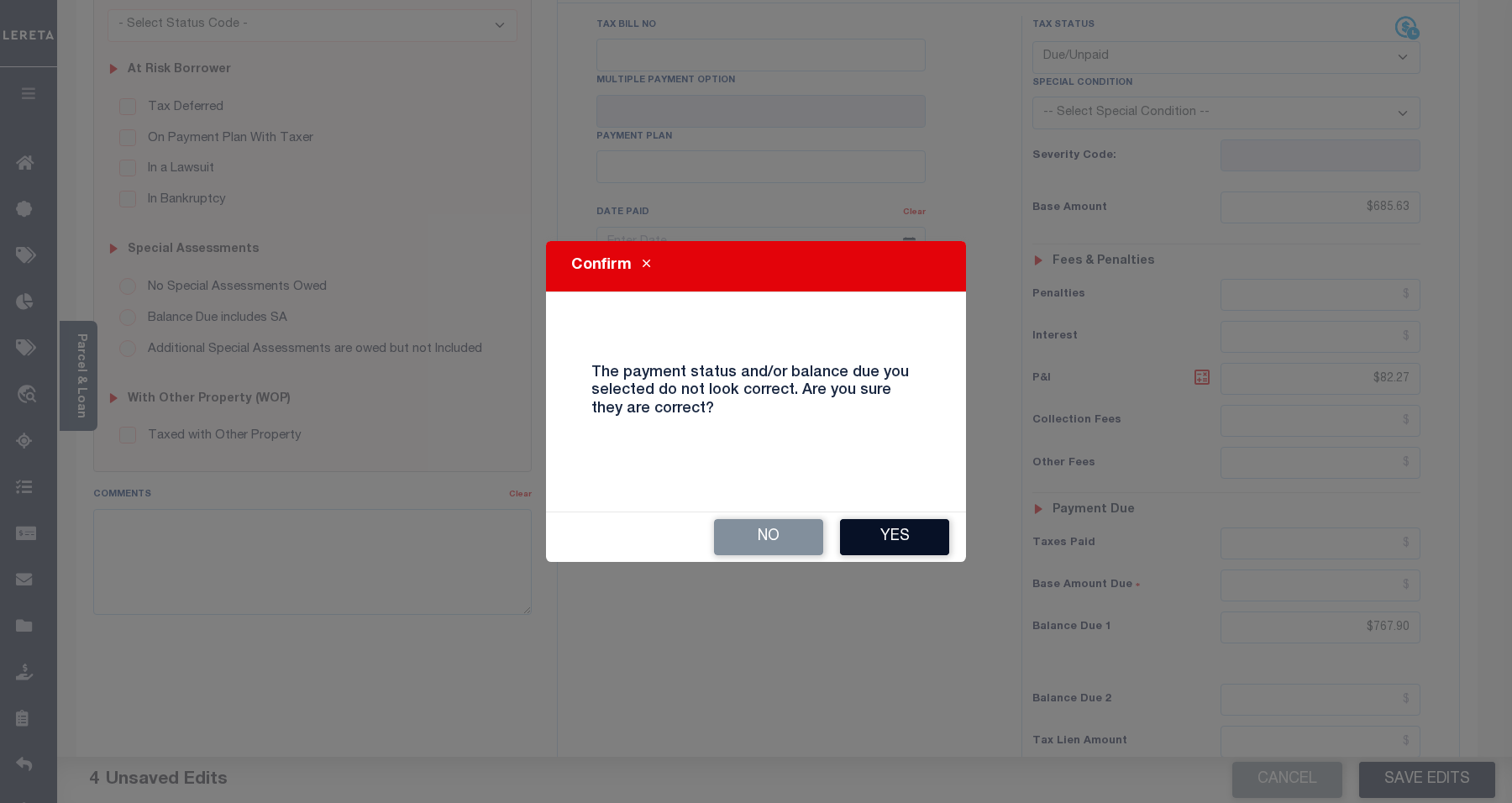
click at [879, 540] on button "Yes" at bounding box center [895, 537] width 109 height 36
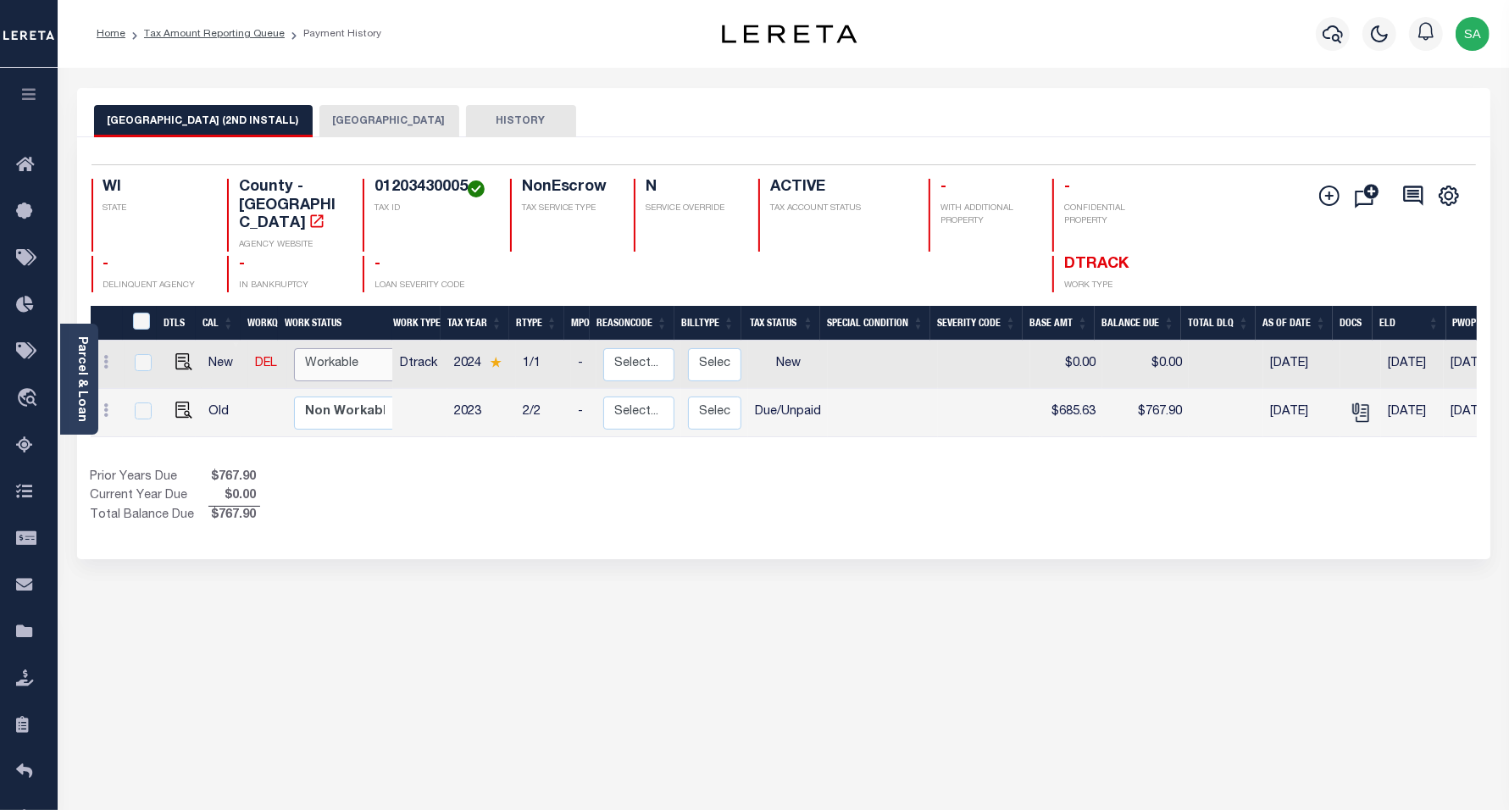
click at [324, 348] on select "Non Workable Workable" at bounding box center [345, 364] width 102 height 33
checkbox input "true"
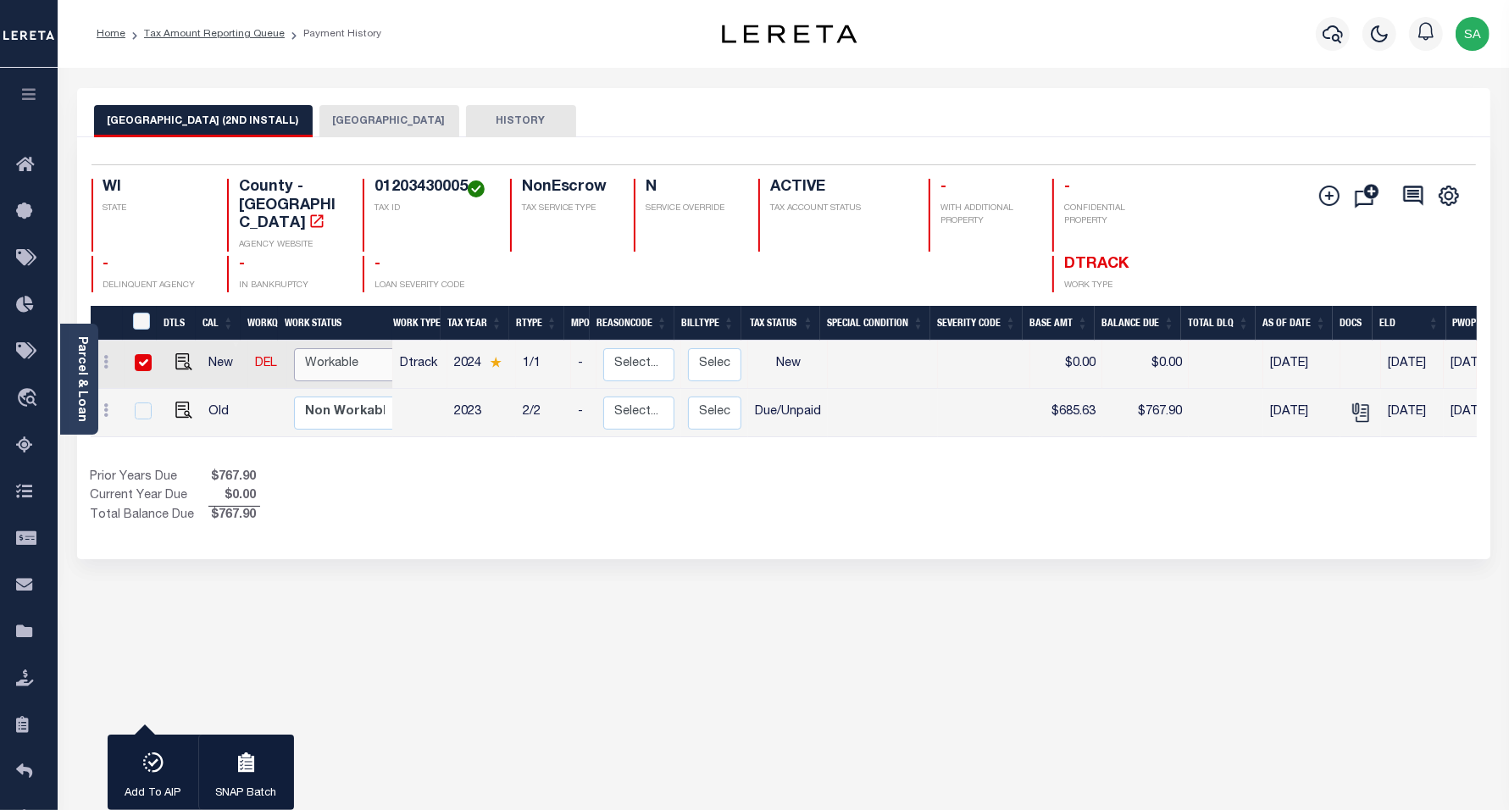
select select "true"
click at [294, 348] on select "Non Workable Workable" at bounding box center [345, 364] width 102 height 33
checkbox input "false"
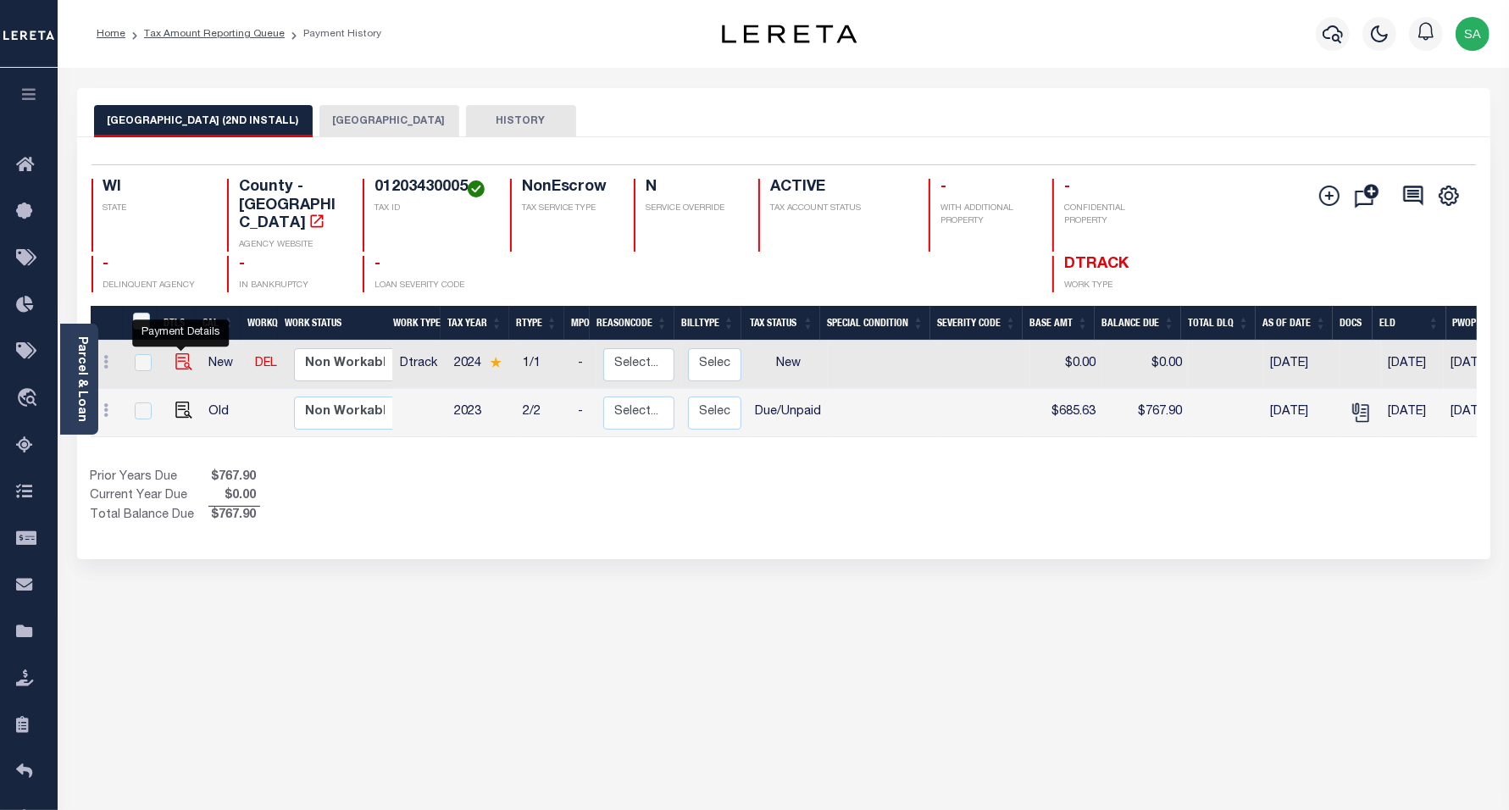
click at [182, 353] on img "" at bounding box center [183, 361] width 17 height 17
checkbox input "true"
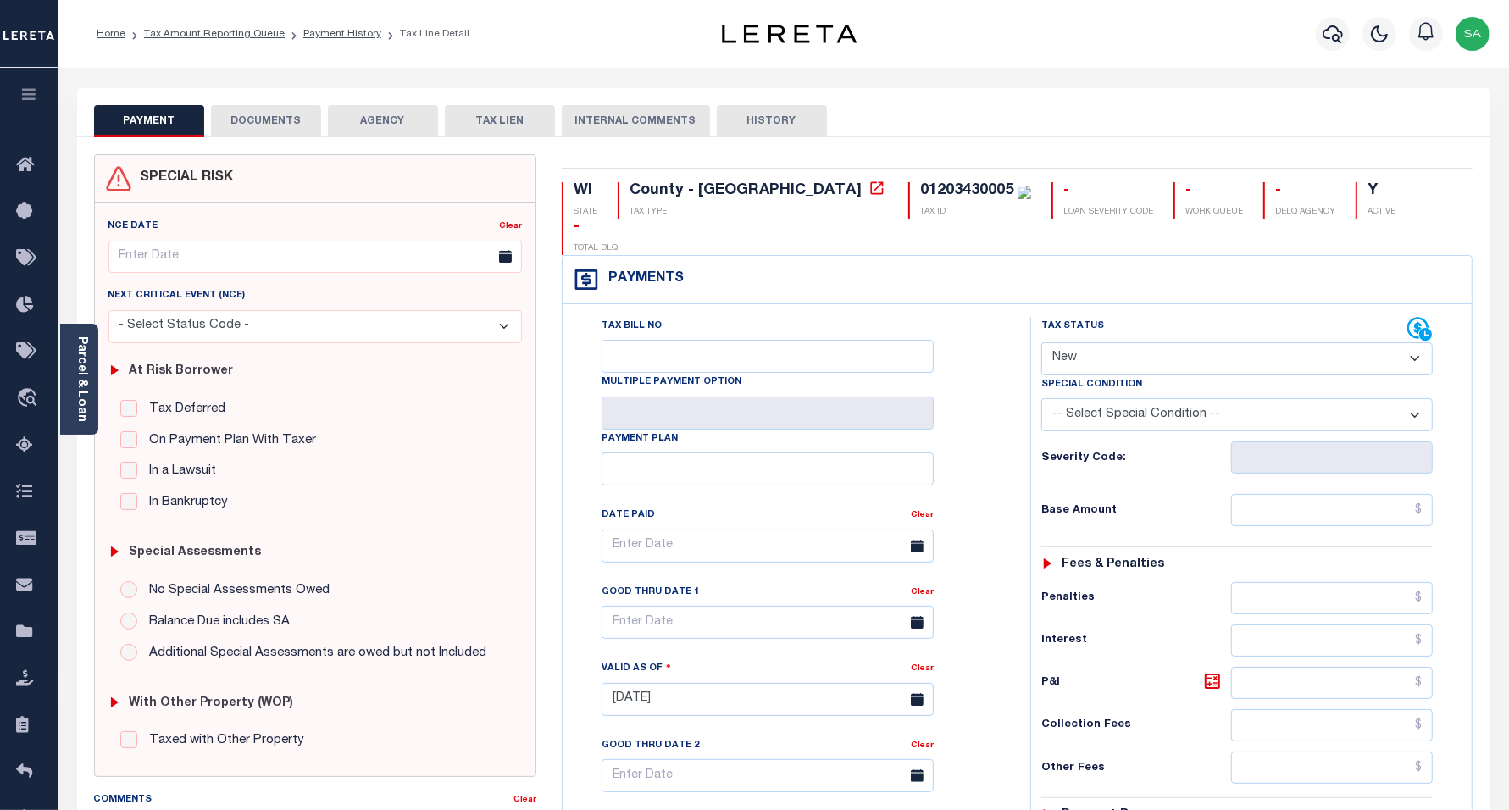
click at [1116, 342] on select "- Select Status Code - Open Due/Unpaid Paid Incomplete No Tax Due Internal Refu…" at bounding box center [1238, 358] width 392 height 33
select select "DUE"
click at [1042, 342] on select "- Select Status Code - Open Due/Unpaid Paid Incomplete No Tax Due Internal Refu…" at bounding box center [1238, 358] width 392 height 33
type input "[DATE]"
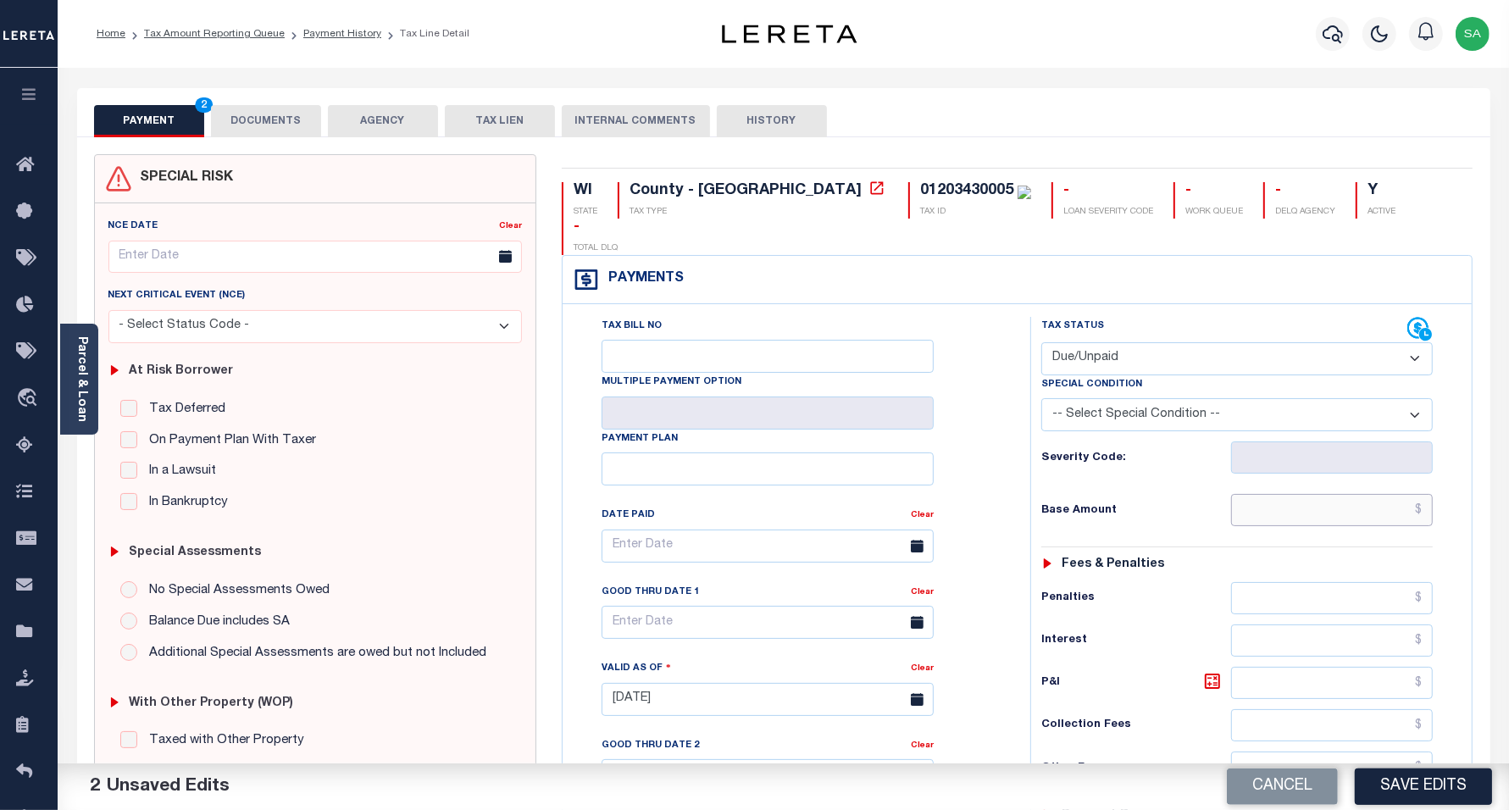
click at [1277, 494] on input "text" at bounding box center [1332, 510] width 202 height 32
paste input "$685.63"
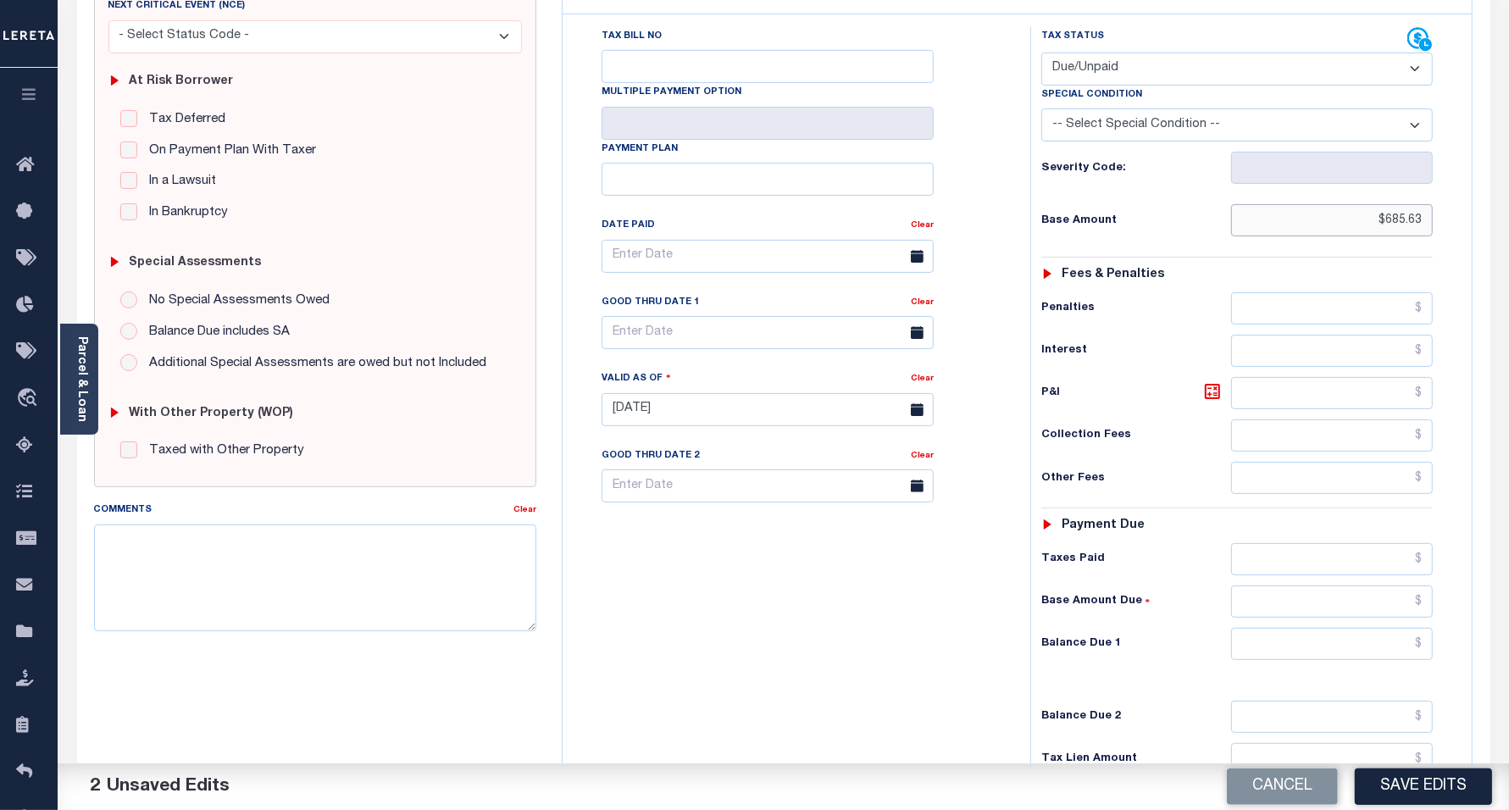
scroll to position [424, 0]
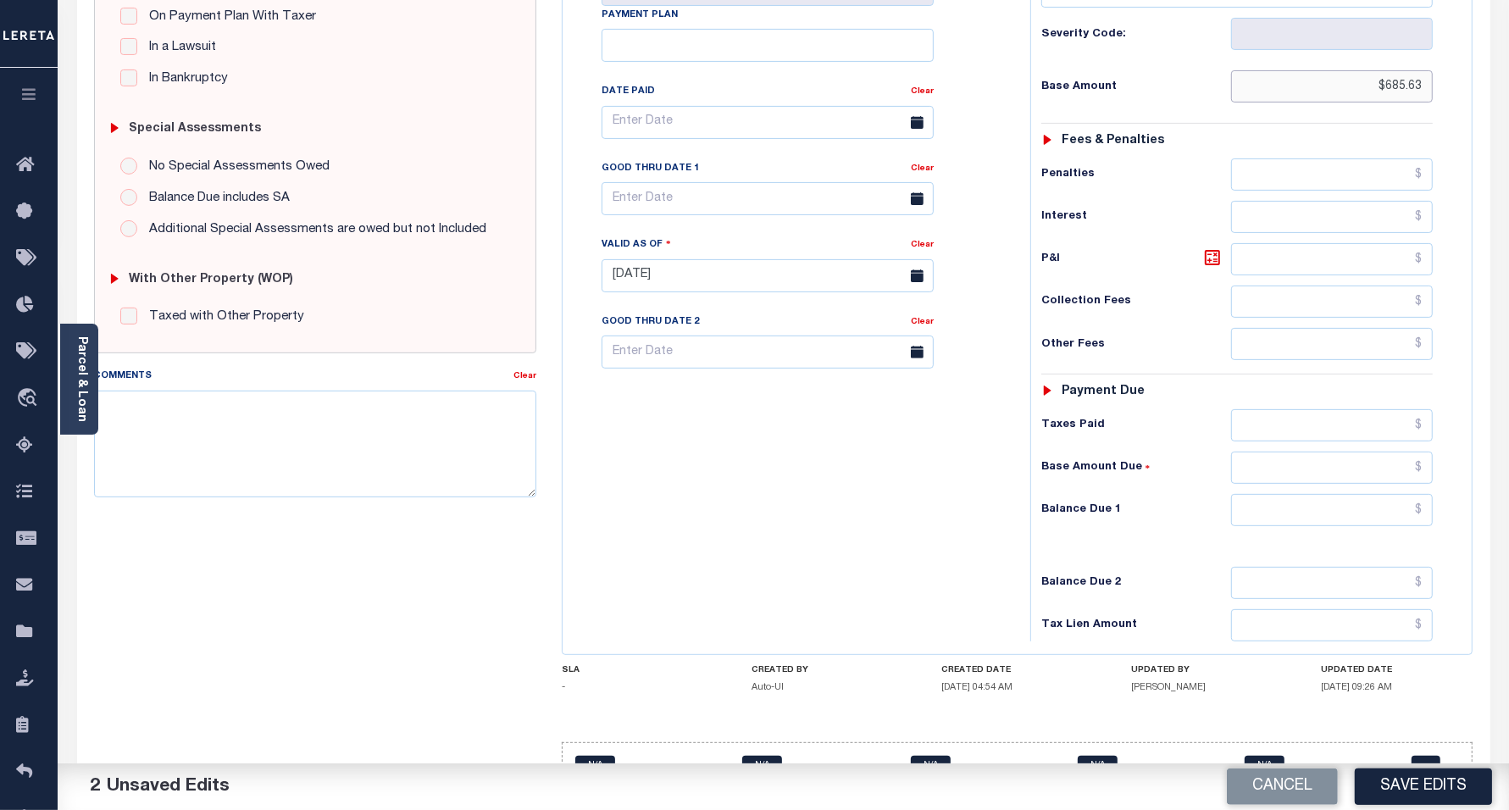
type input "$685.63"
click at [1265, 243] on input "text" at bounding box center [1332, 259] width 202 height 32
paste input "82.27"
click at [1337, 243] on input "$82.27" at bounding box center [1332, 259] width 202 height 32
click at [1418, 243] on input "$82.27" at bounding box center [1332, 259] width 202 height 32
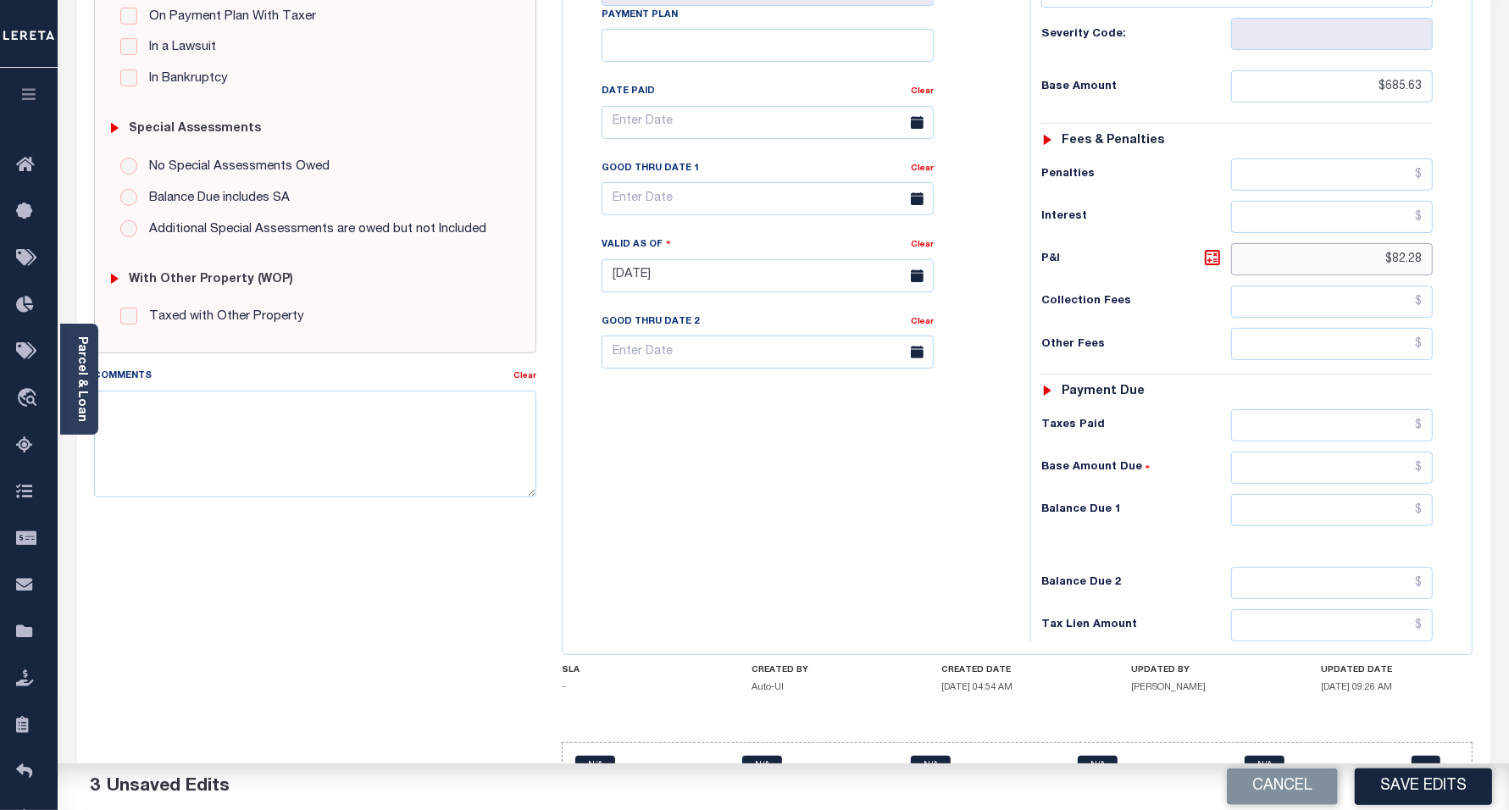
type input "$82.28"
click at [1324, 494] on input "text" at bounding box center [1332, 510] width 202 height 32
click at [1319, 494] on input "text" at bounding box center [1332, 510] width 202 height 32
click at [1323, 494] on input "text" at bounding box center [1332, 510] width 202 height 32
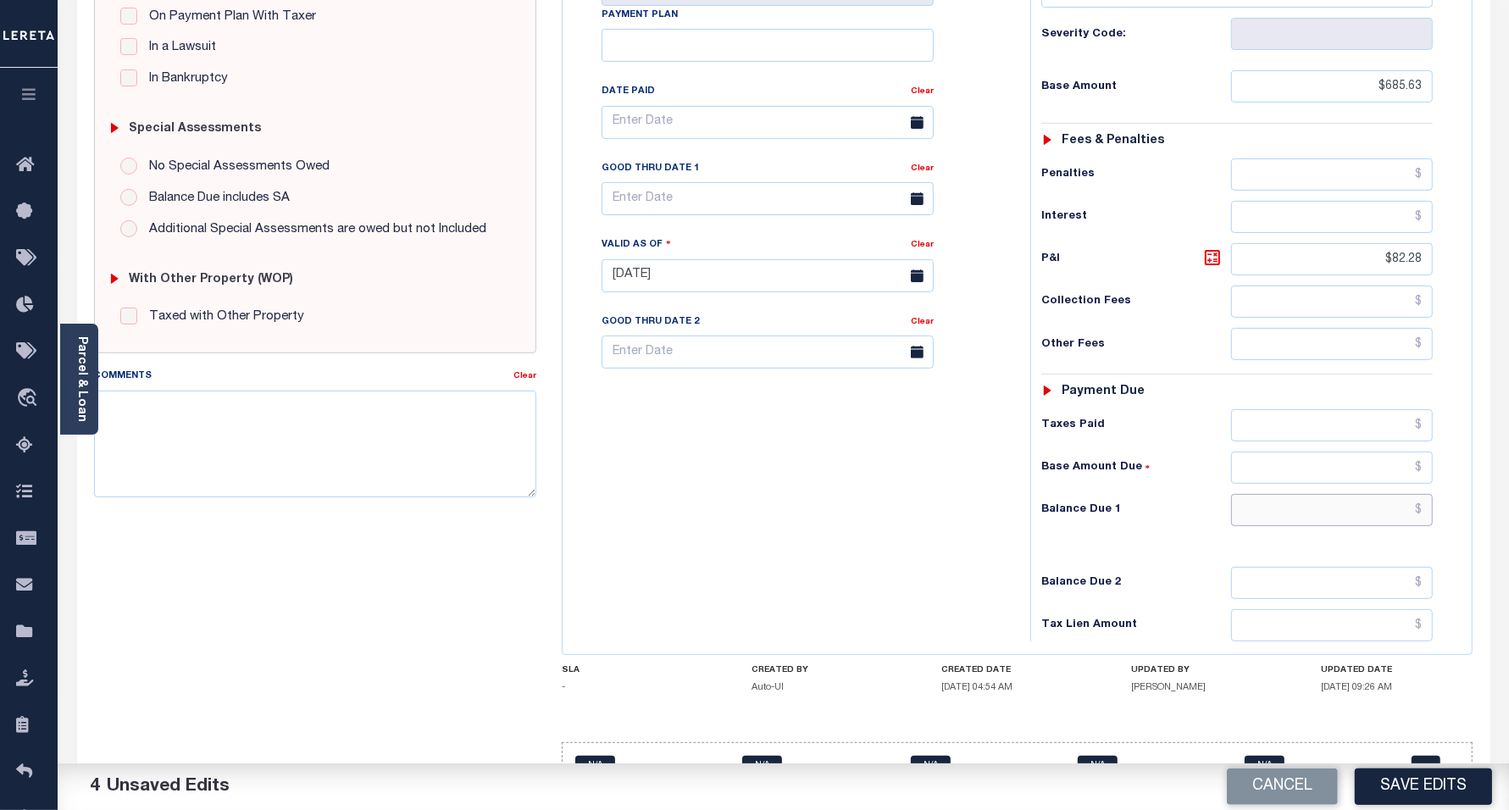
click at [1323, 494] on input "text" at bounding box center [1332, 510] width 202 height 32
type input "$767.91"
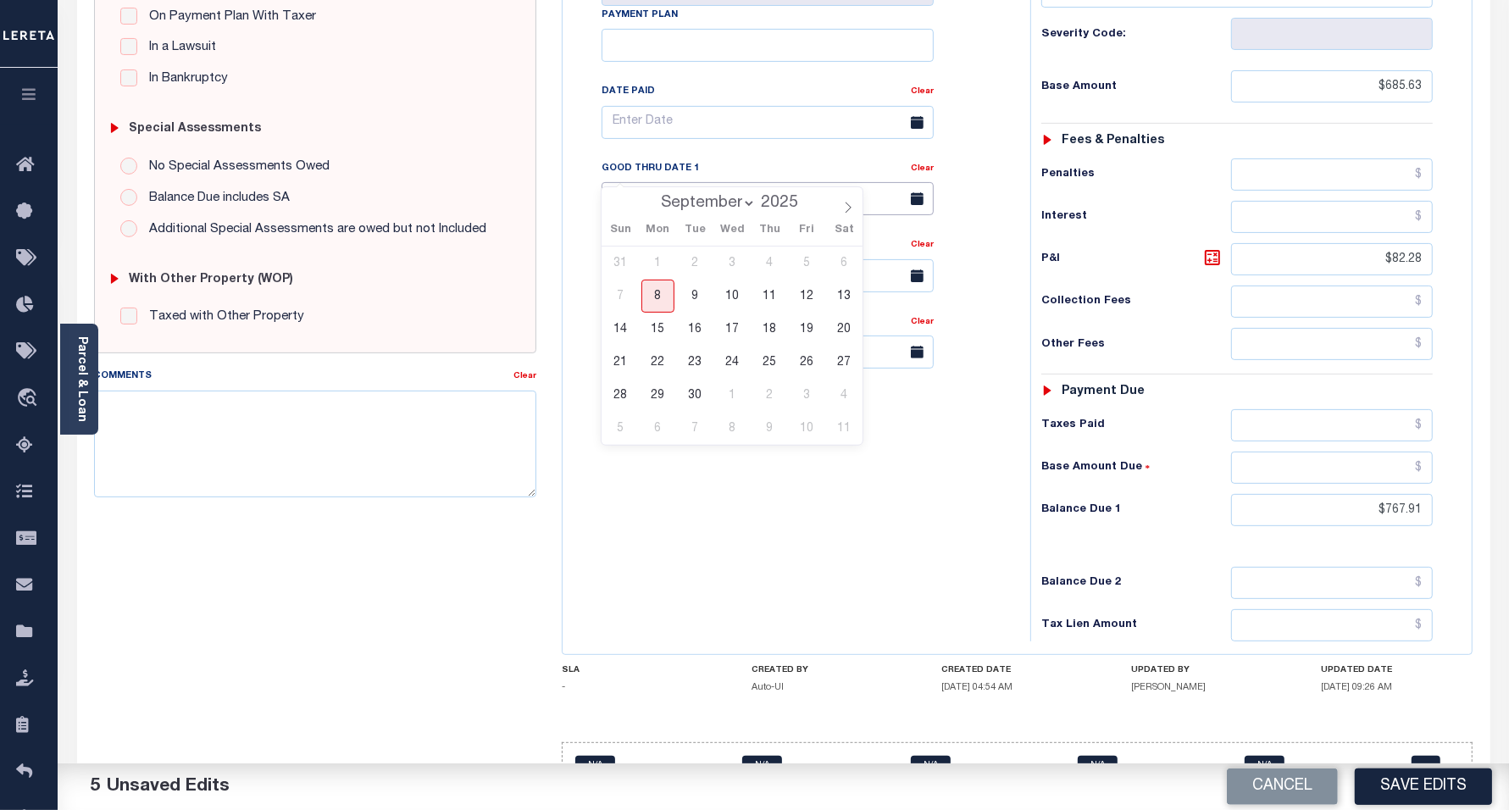
click at [699, 182] on input "text" at bounding box center [768, 198] width 332 height 33
click at [706, 182] on input "text" at bounding box center [768, 198] width 332 height 33
click at [692, 403] on span "30" at bounding box center [695, 395] width 33 height 33
type input "[DATE]"
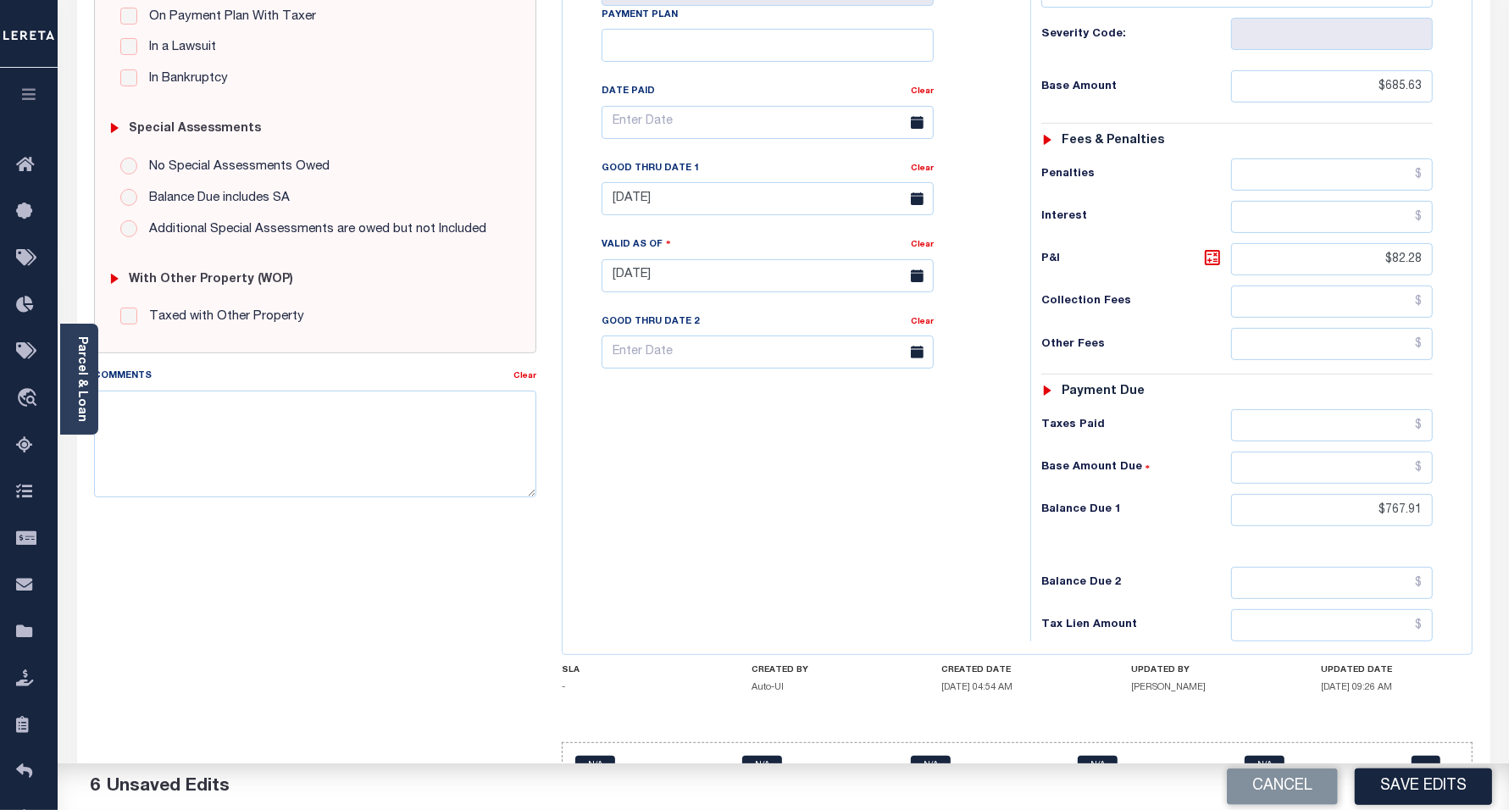
click at [692, 403] on div "Tax Bill No Multiple Payment Option Payment Plan Clear" at bounding box center [792, 267] width 451 height 748
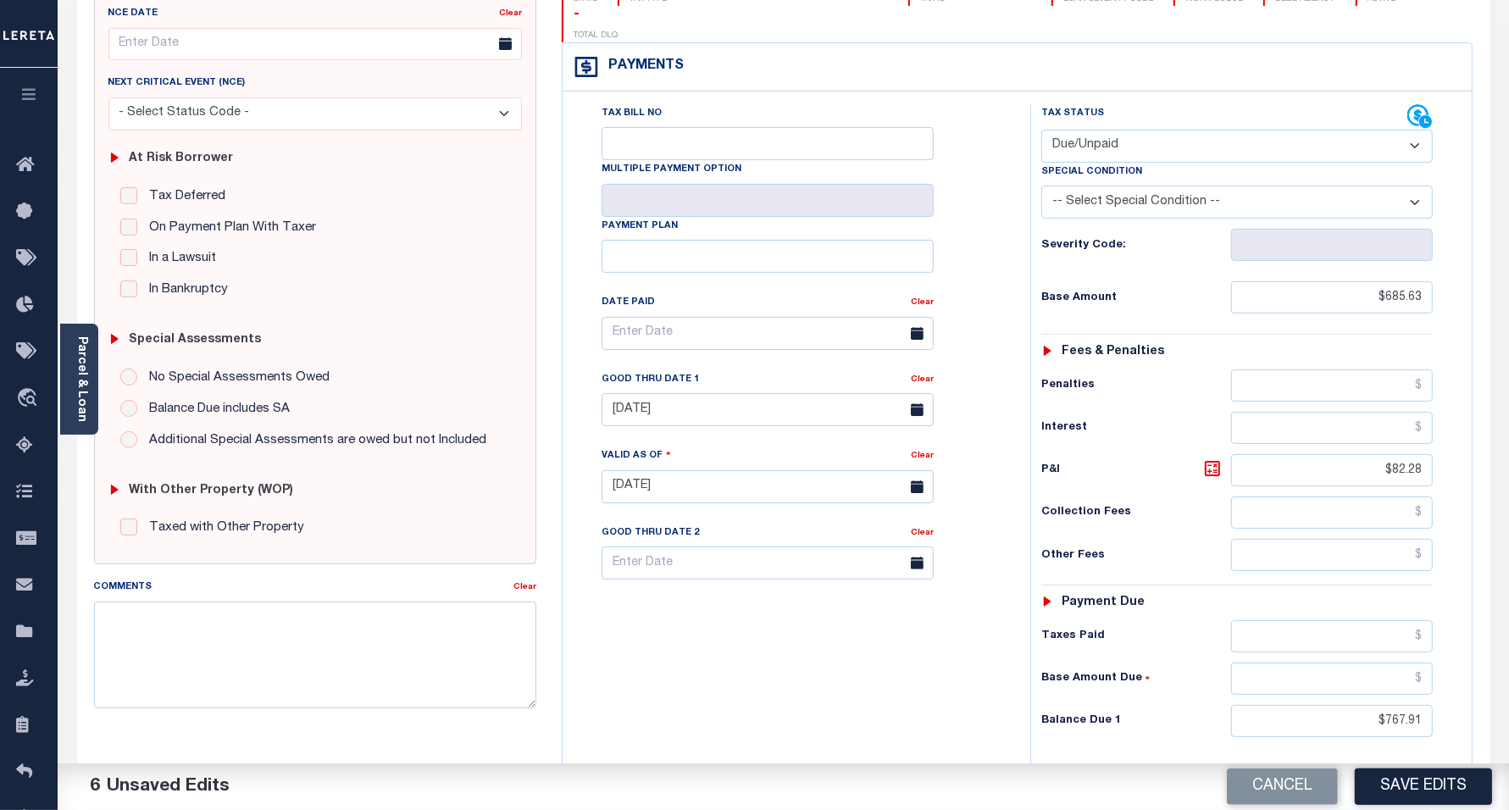
scroll to position [212, 0]
click at [1417, 787] on button "Save Edits" at bounding box center [1423, 787] width 137 height 36
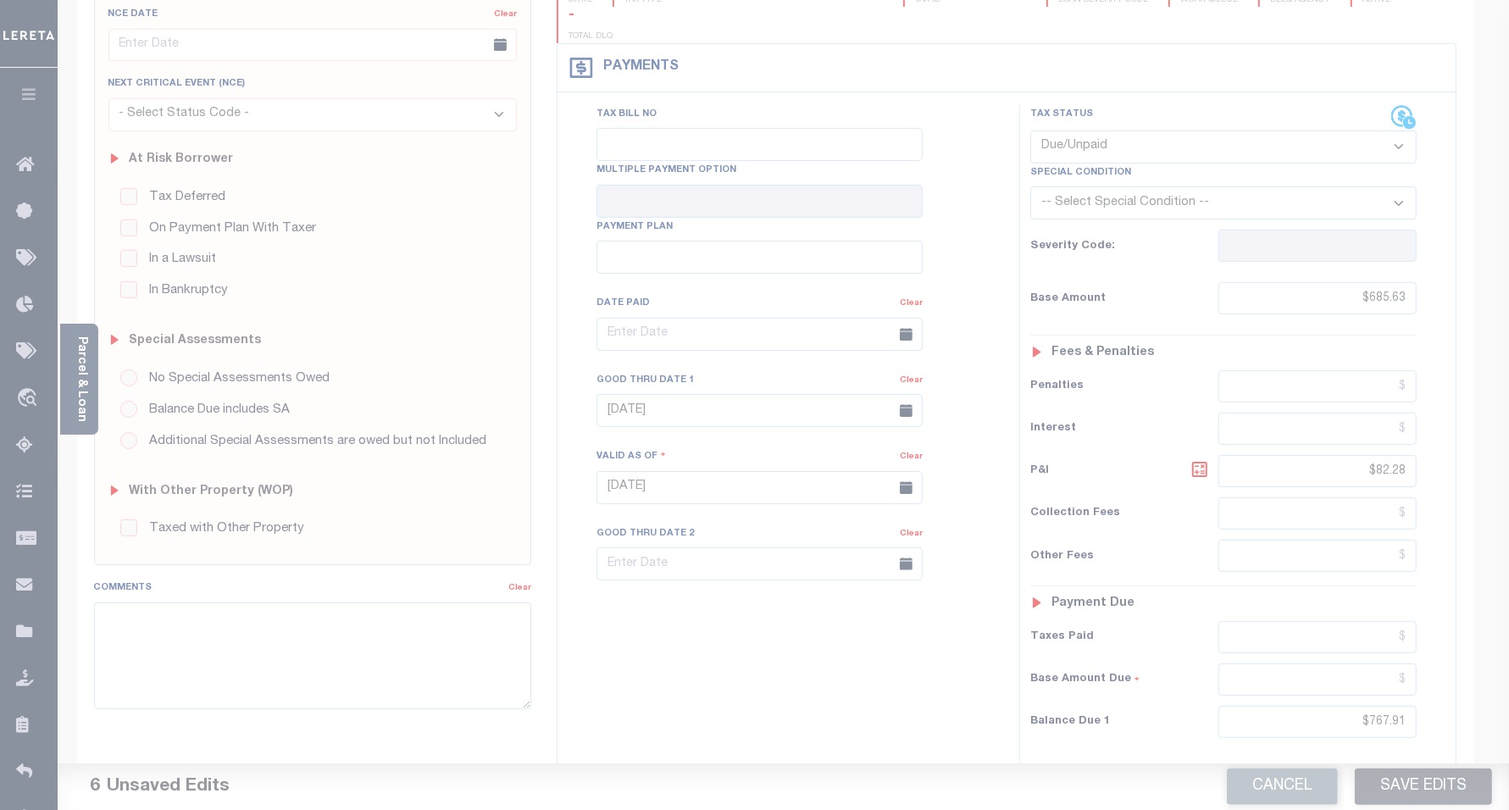
scroll to position [195, 0]
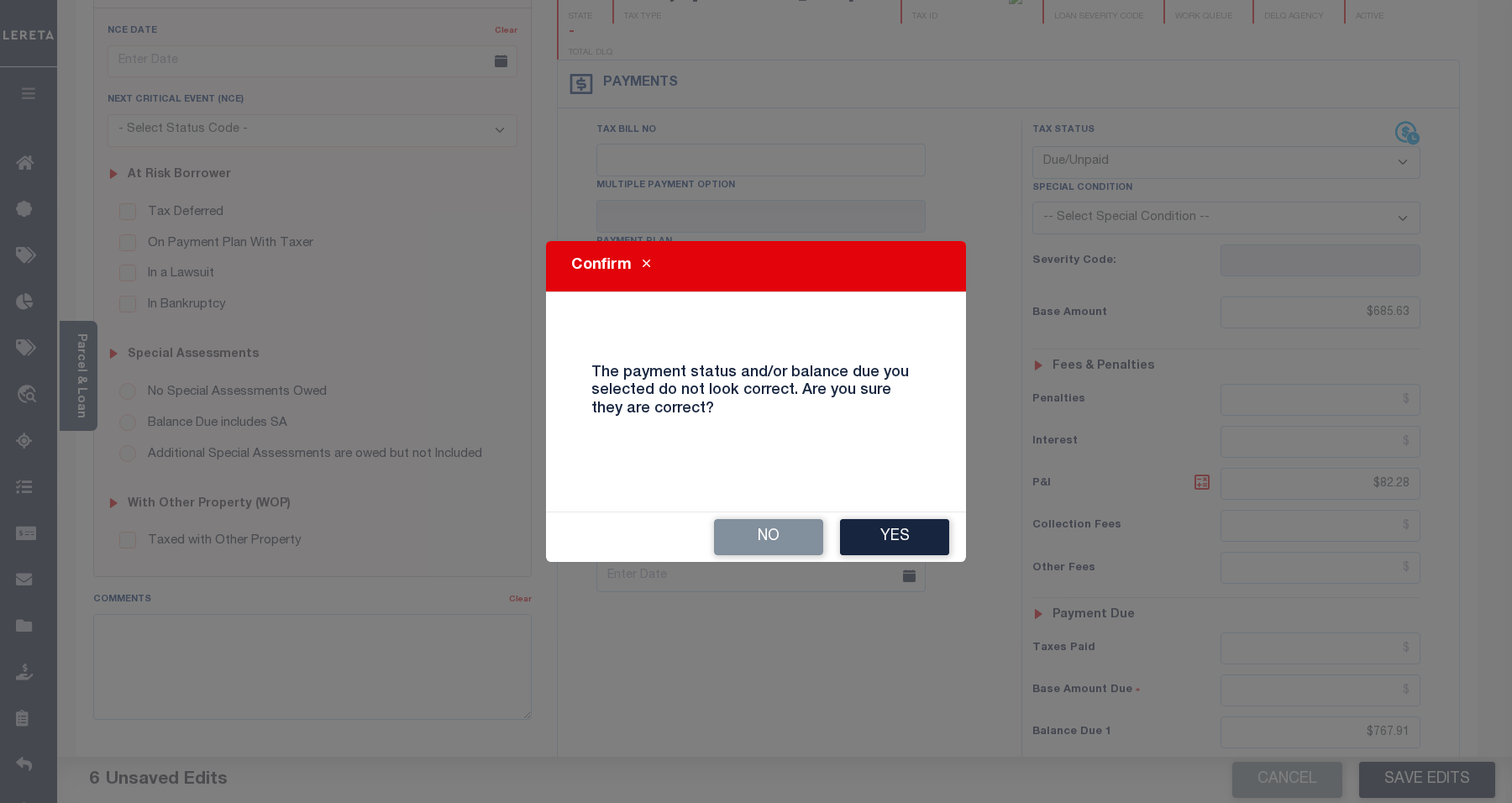
click at [907, 547] on button "Yes" at bounding box center [895, 537] width 109 height 36
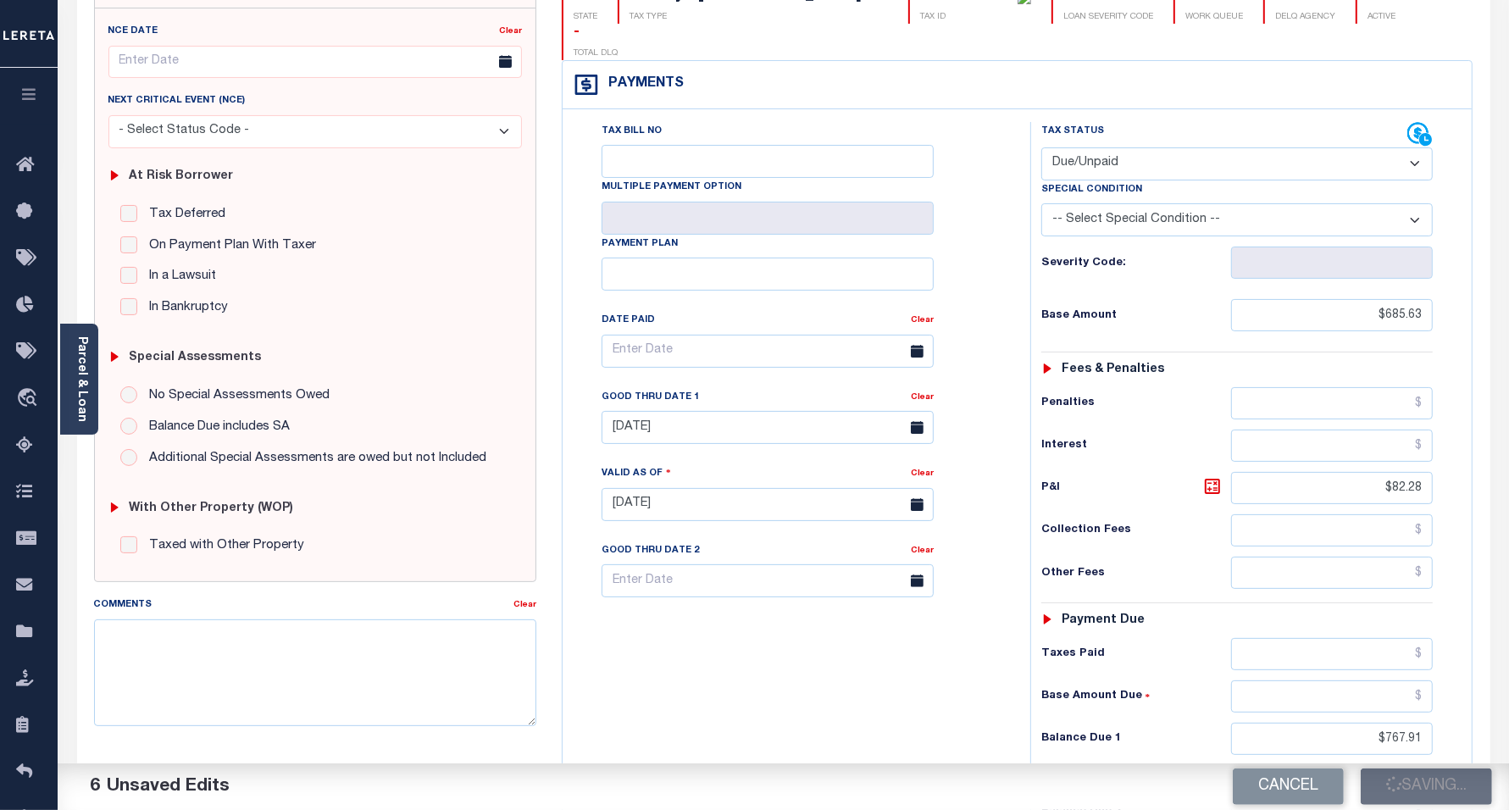
checkbox input "false"
type input "$685.63"
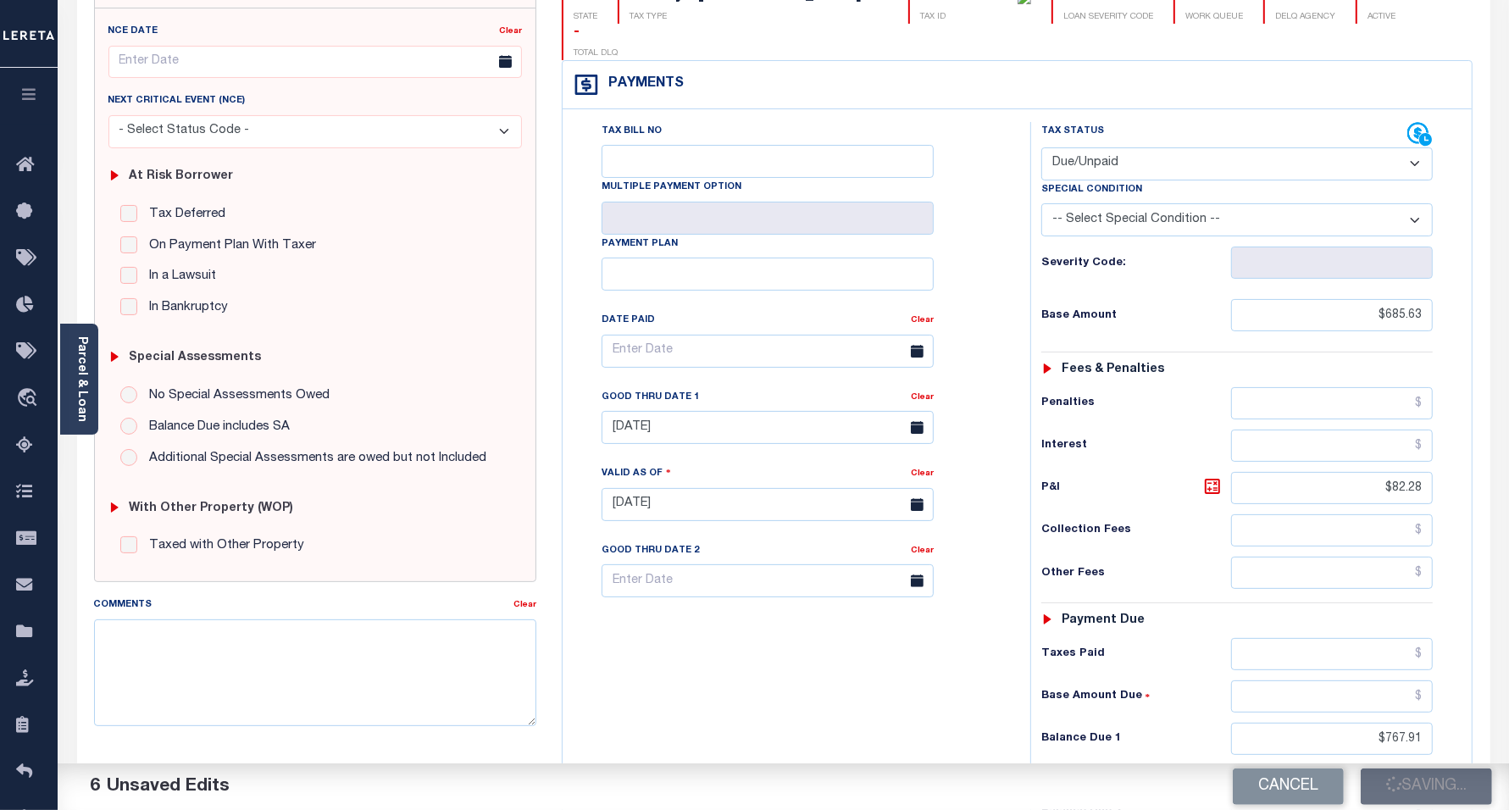
type input "$82.28"
type input "$767.91"
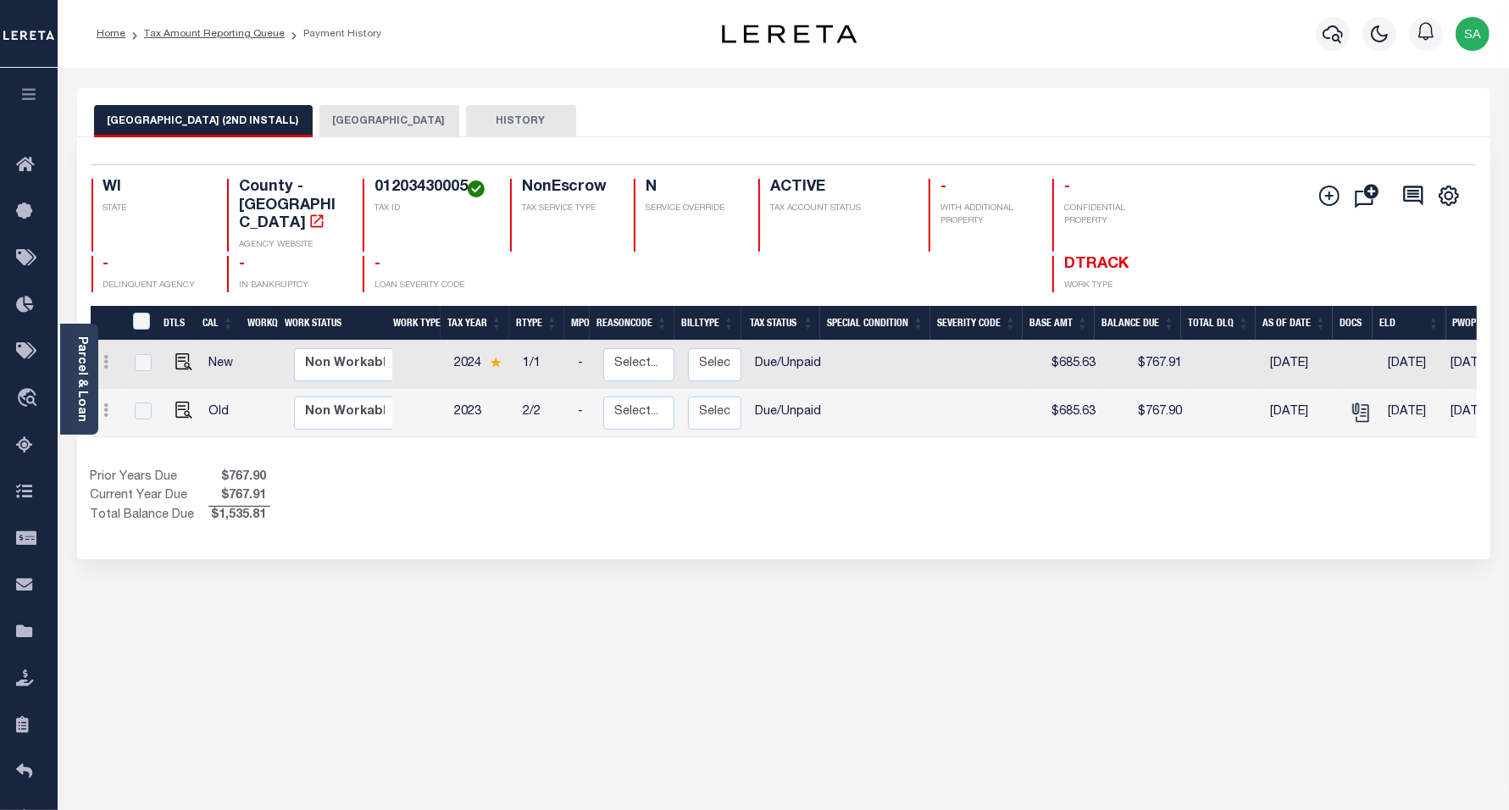
click at [370, 120] on button "[GEOGRAPHIC_DATA]" at bounding box center [390, 121] width 140 height 32
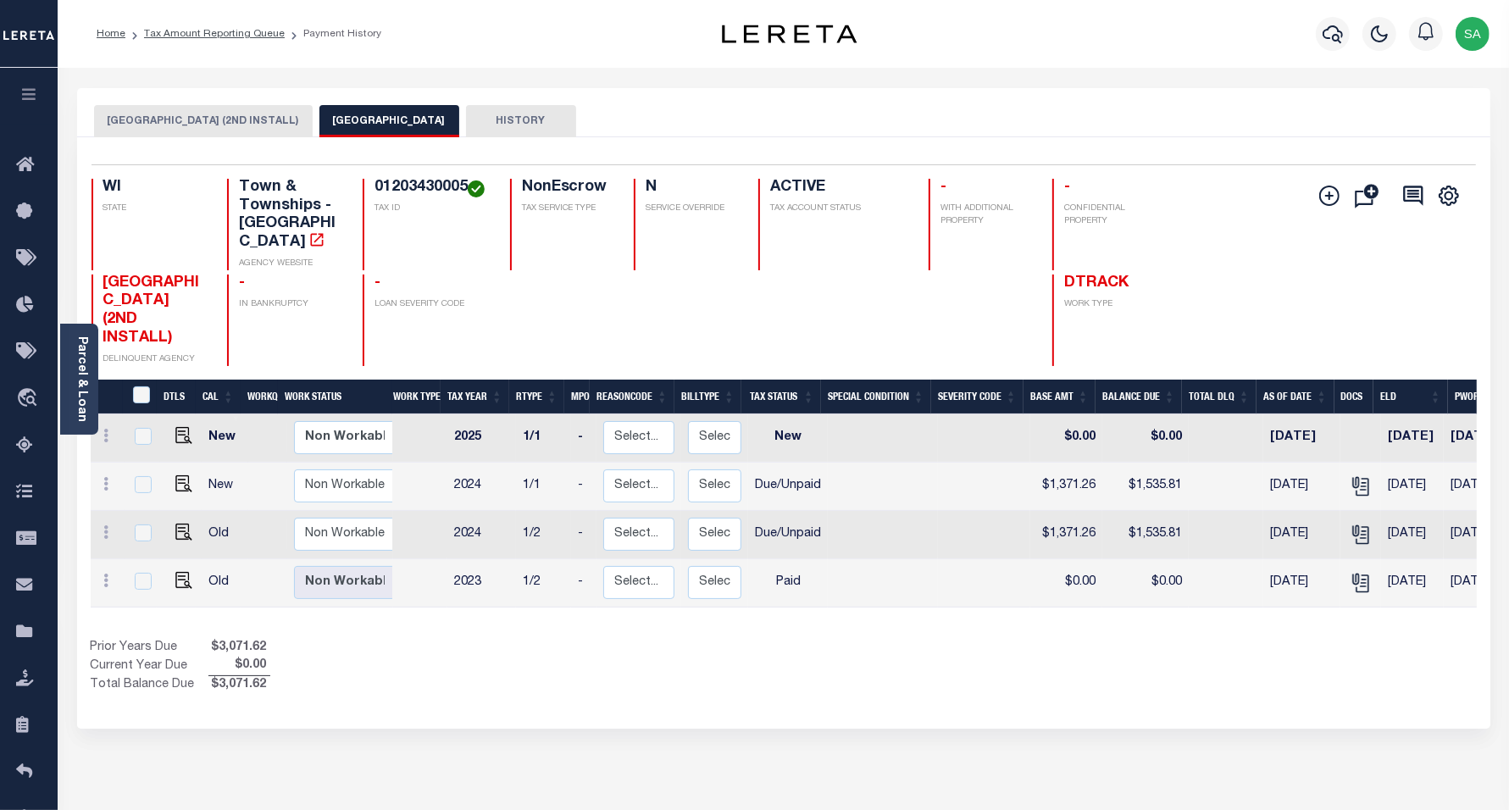
click at [180, 124] on button "[GEOGRAPHIC_DATA] (2ND INSTALL)" at bounding box center [203, 121] width 219 height 32
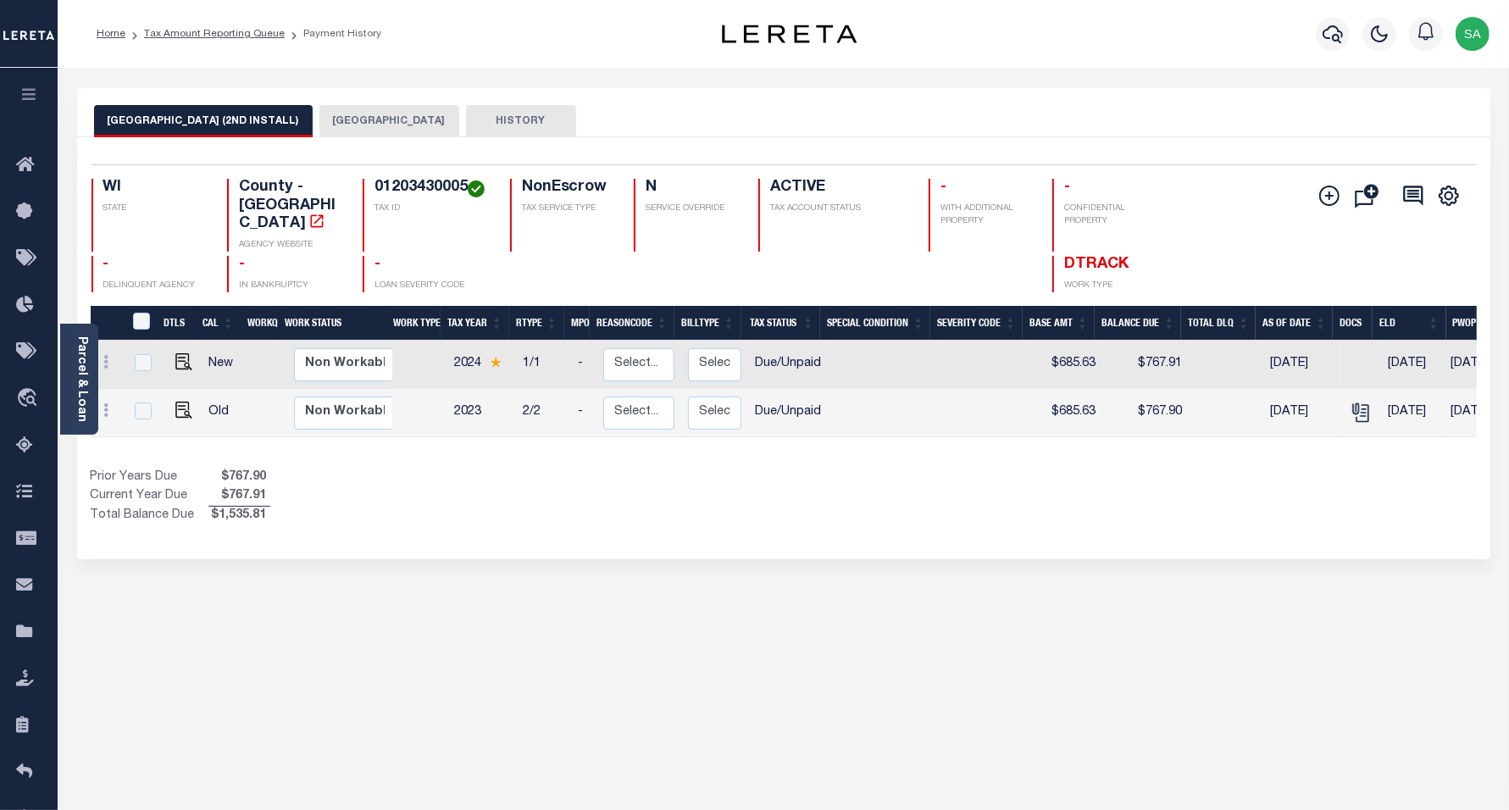
click at [184, 353] on img at bounding box center [183, 361] width 17 height 17
checkbox input "true"
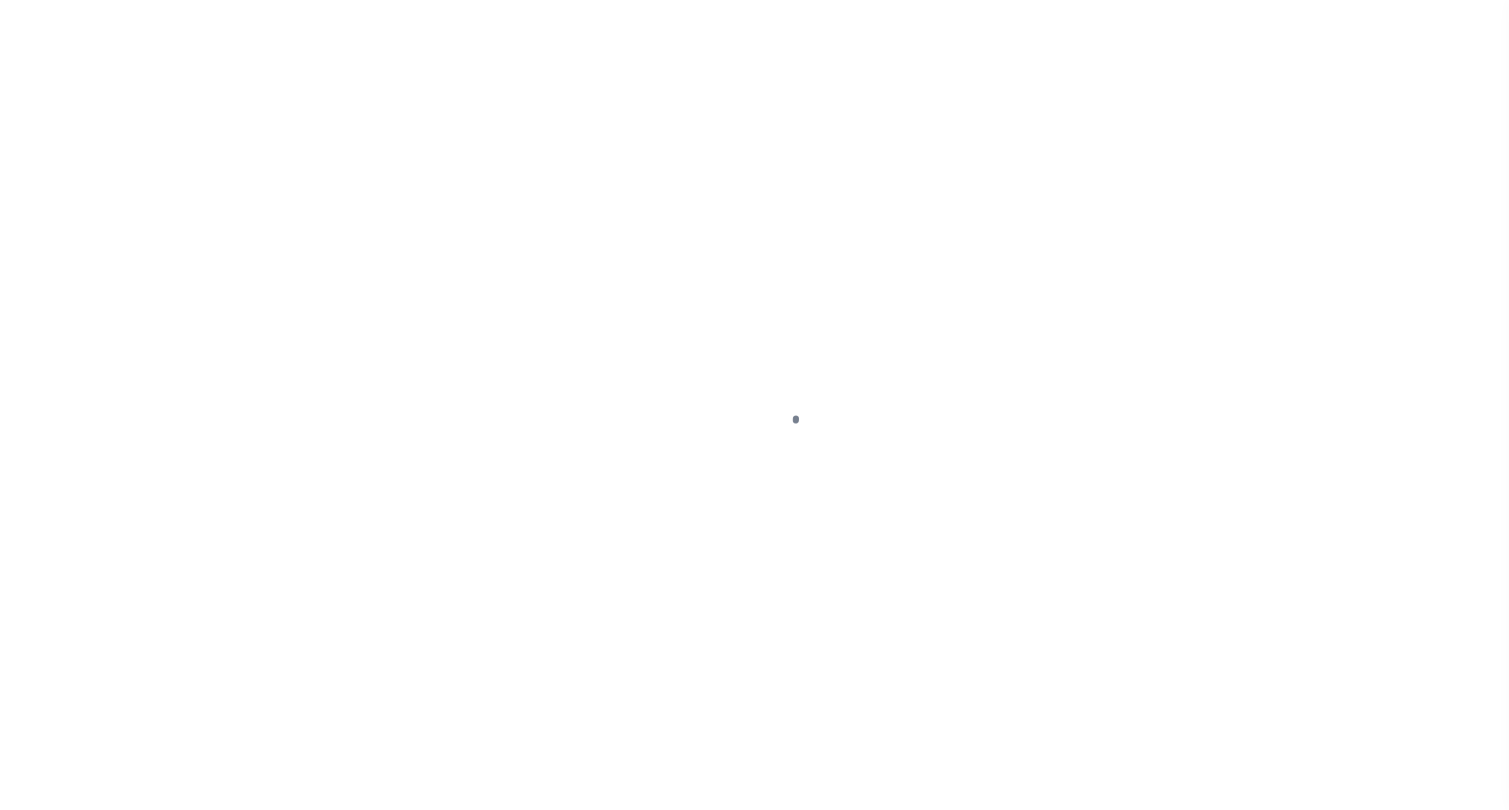
select select "DUE"
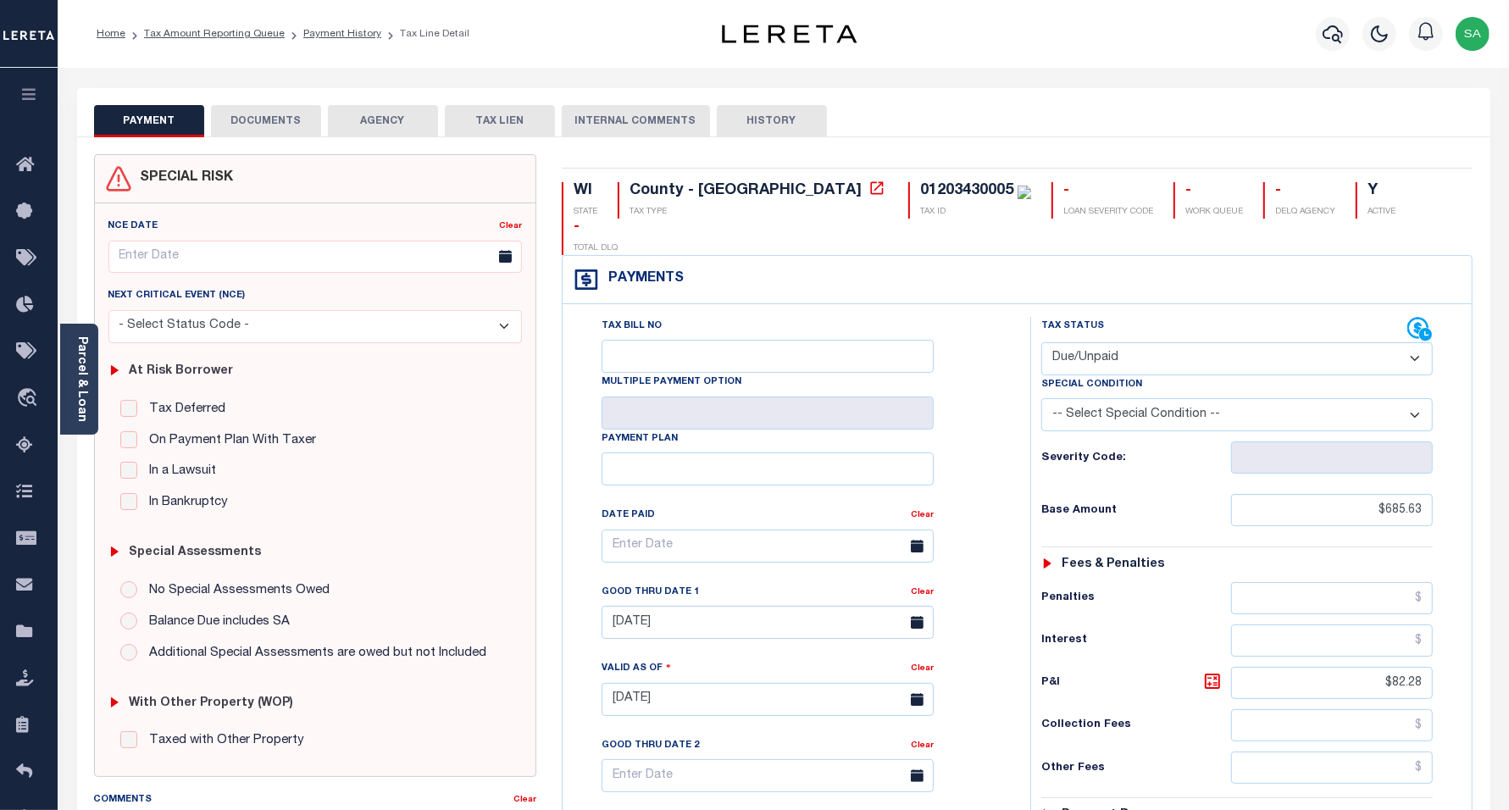
click at [294, 115] on button "DOCUMENTS" at bounding box center [266, 121] width 110 height 32
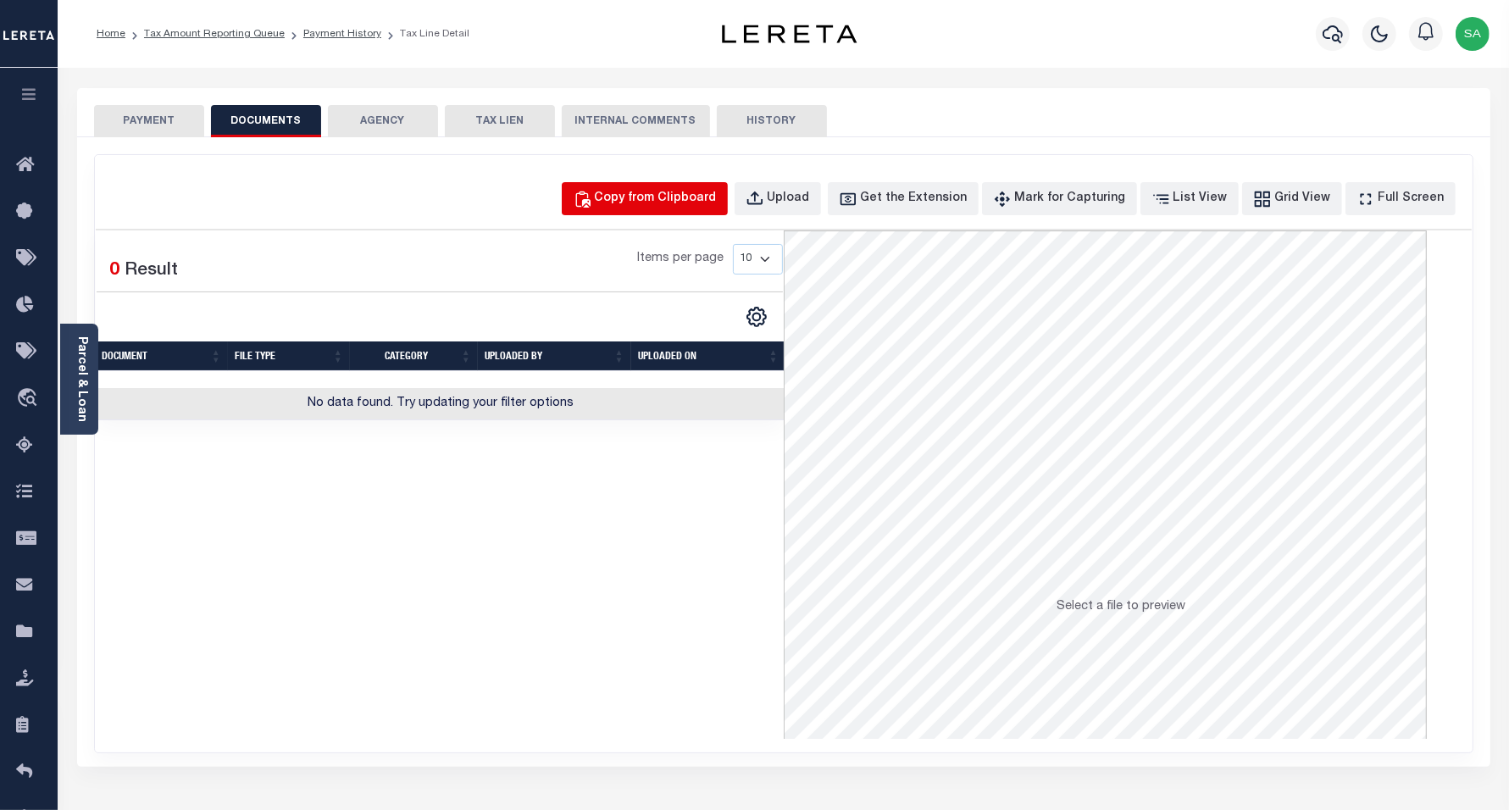
click at [659, 192] on div "Copy from Clipboard" at bounding box center [656, 199] width 122 height 19
select select "POP"
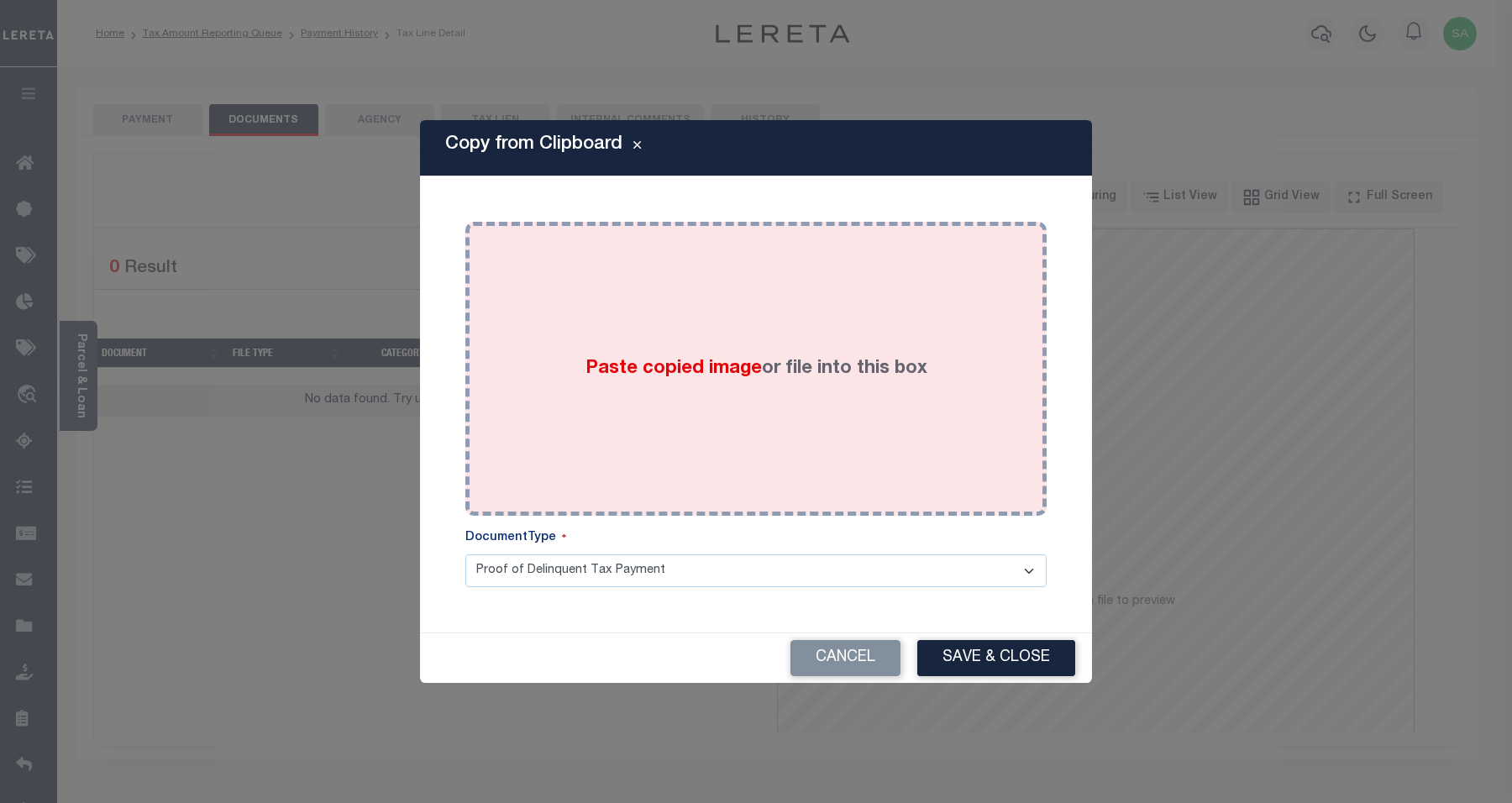
click at [680, 418] on div "Paste copied image or file into this box" at bounding box center [755, 368] width 556 height 269
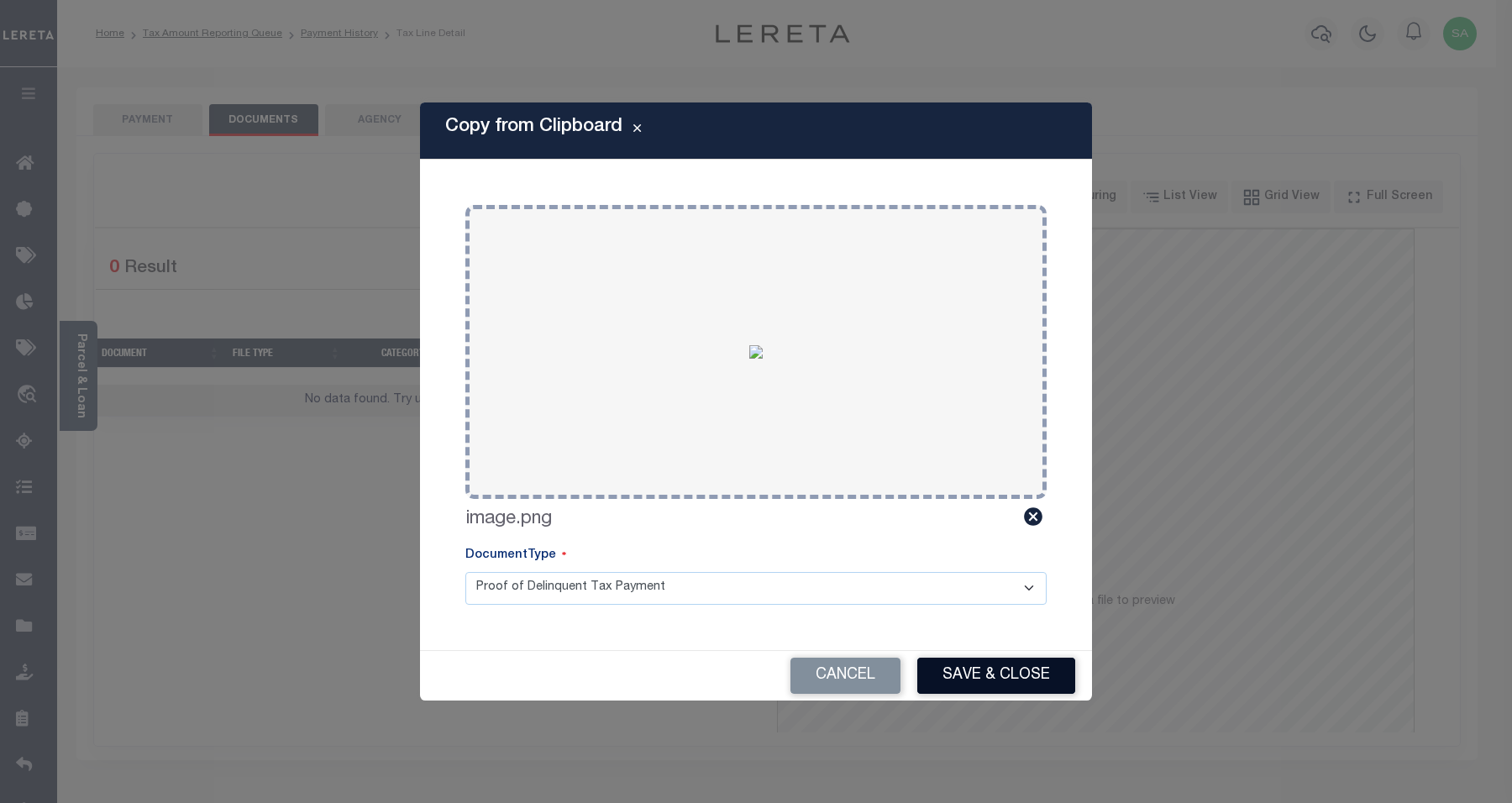
click at [988, 673] on button "Save & Close" at bounding box center [996, 676] width 158 height 36
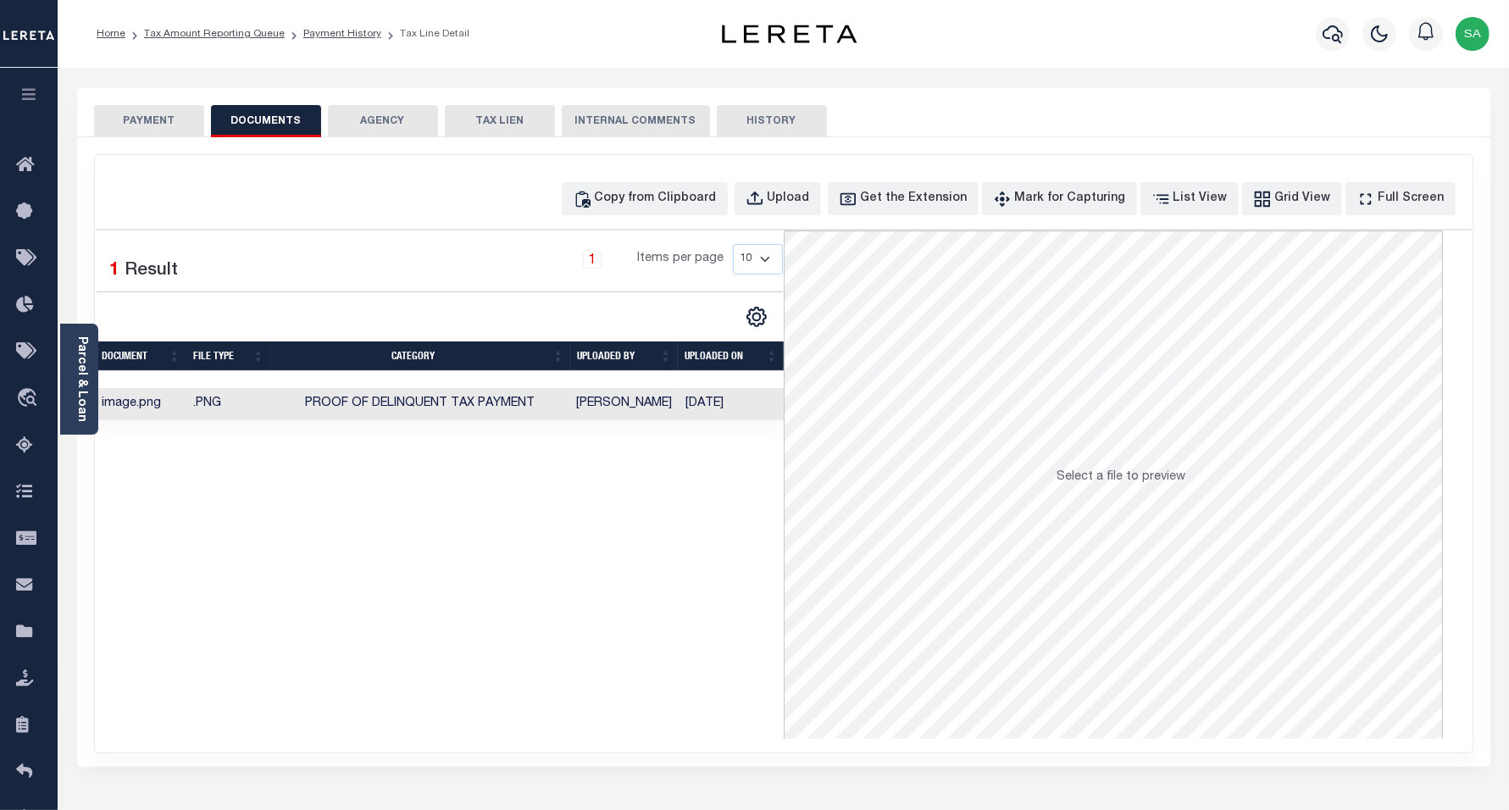
click at [145, 125] on button "PAYMENT" at bounding box center [149, 121] width 110 height 32
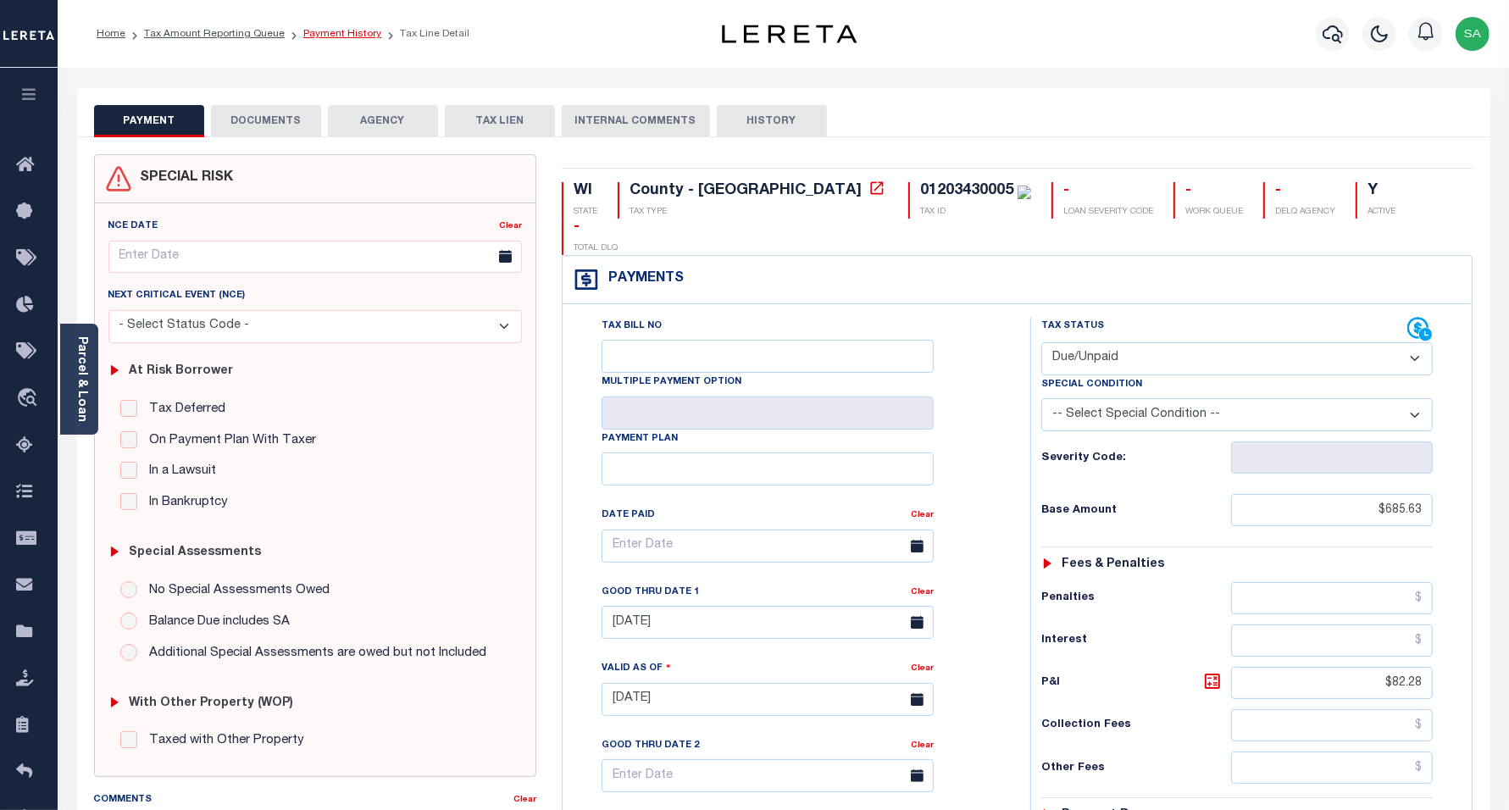
click at [326, 36] on link "Payment History" at bounding box center [342, 34] width 78 height 10
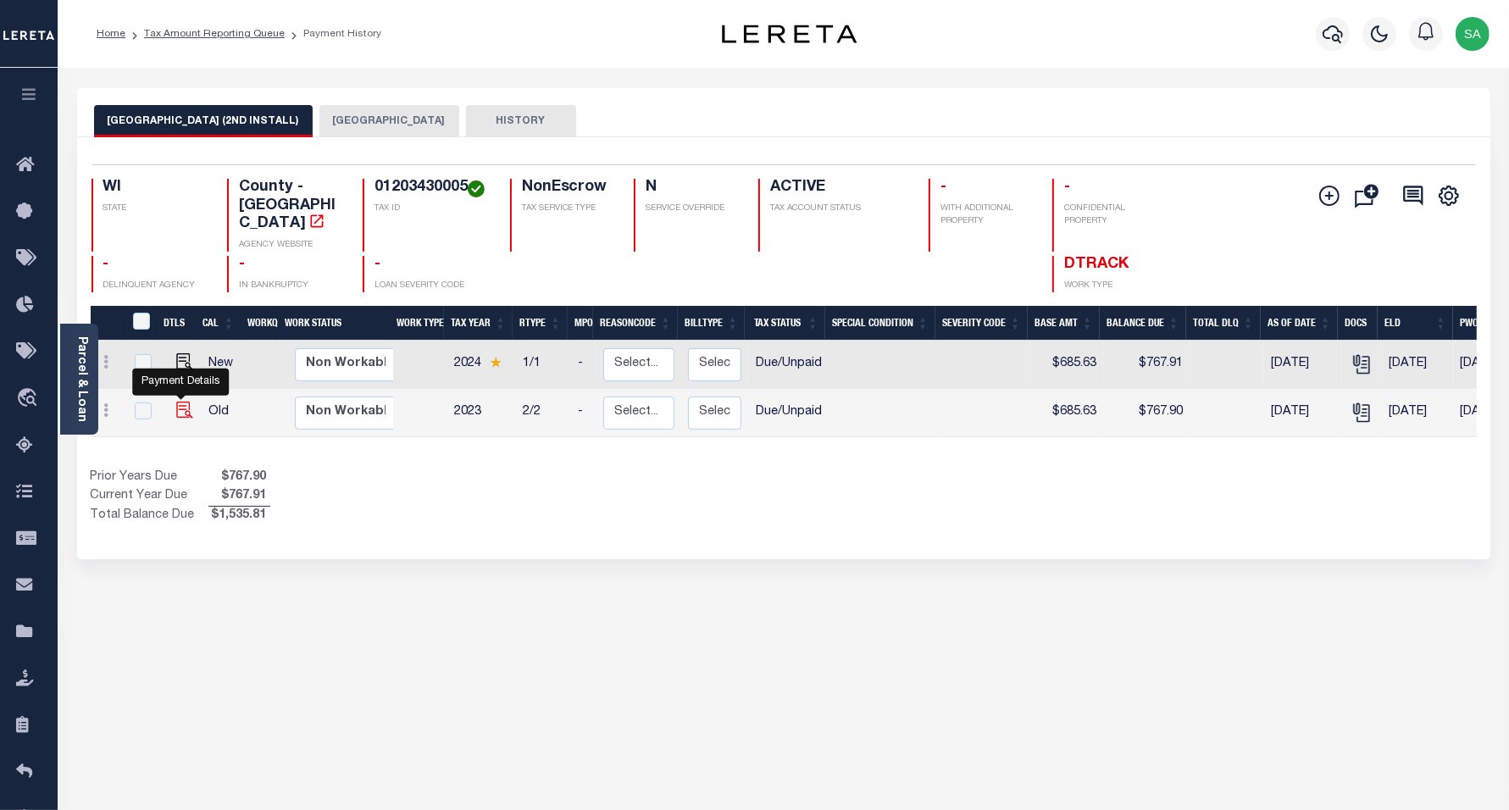
click at [181, 402] on img "" at bounding box center [184, 410] width 17 height 17
checkbox input "true"
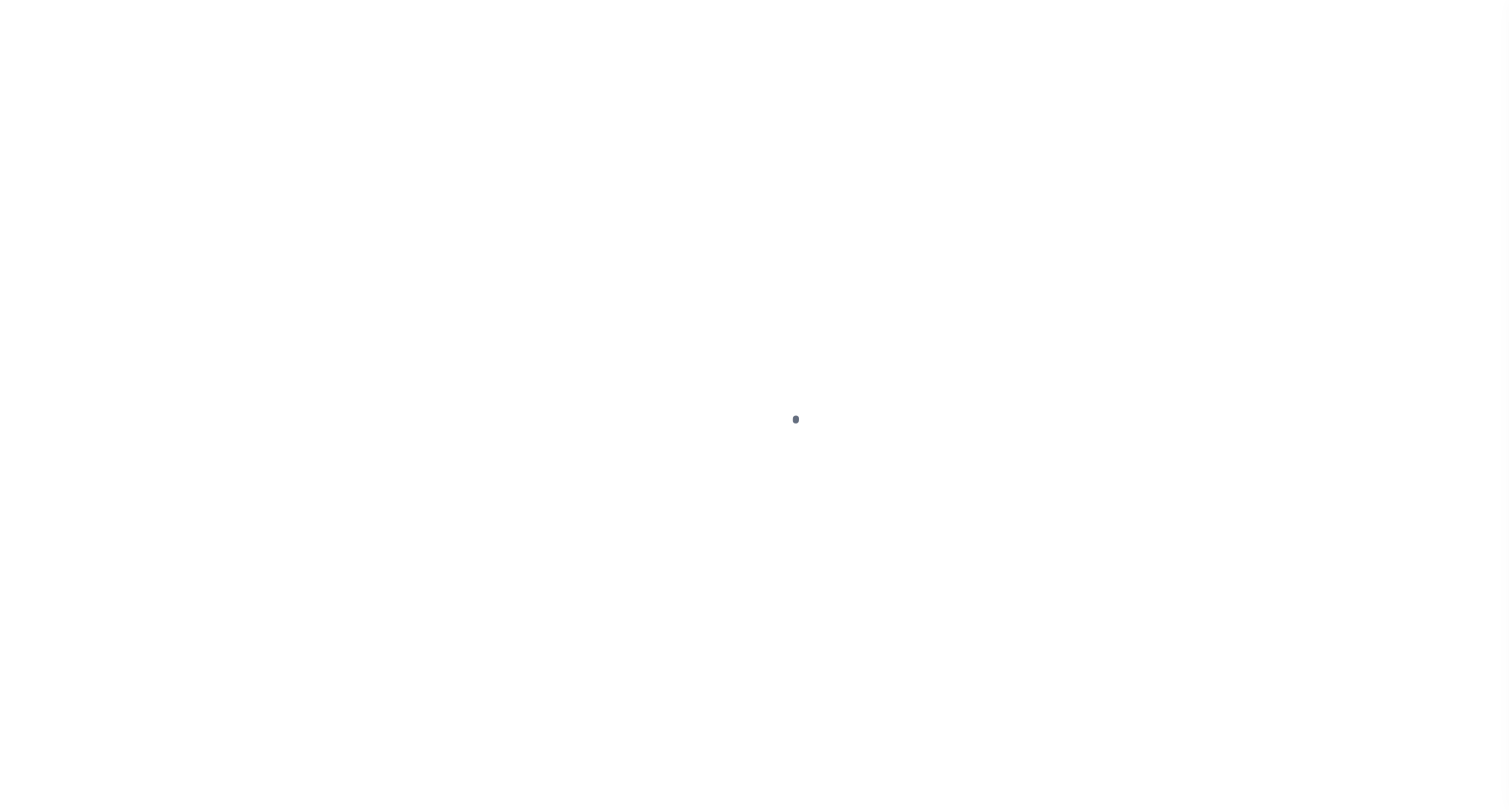
select select "DUE"
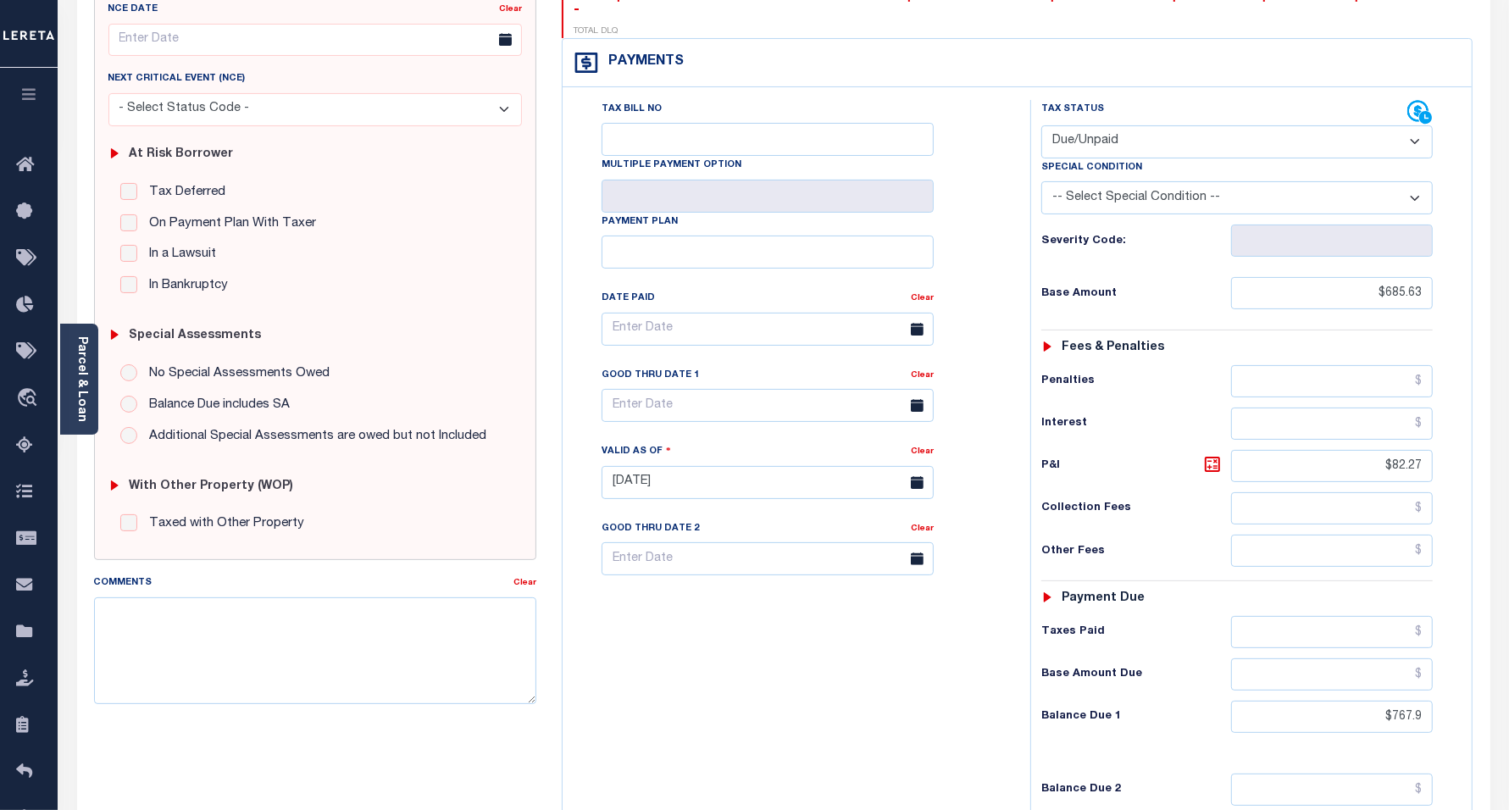
scroll to position [424, 0]
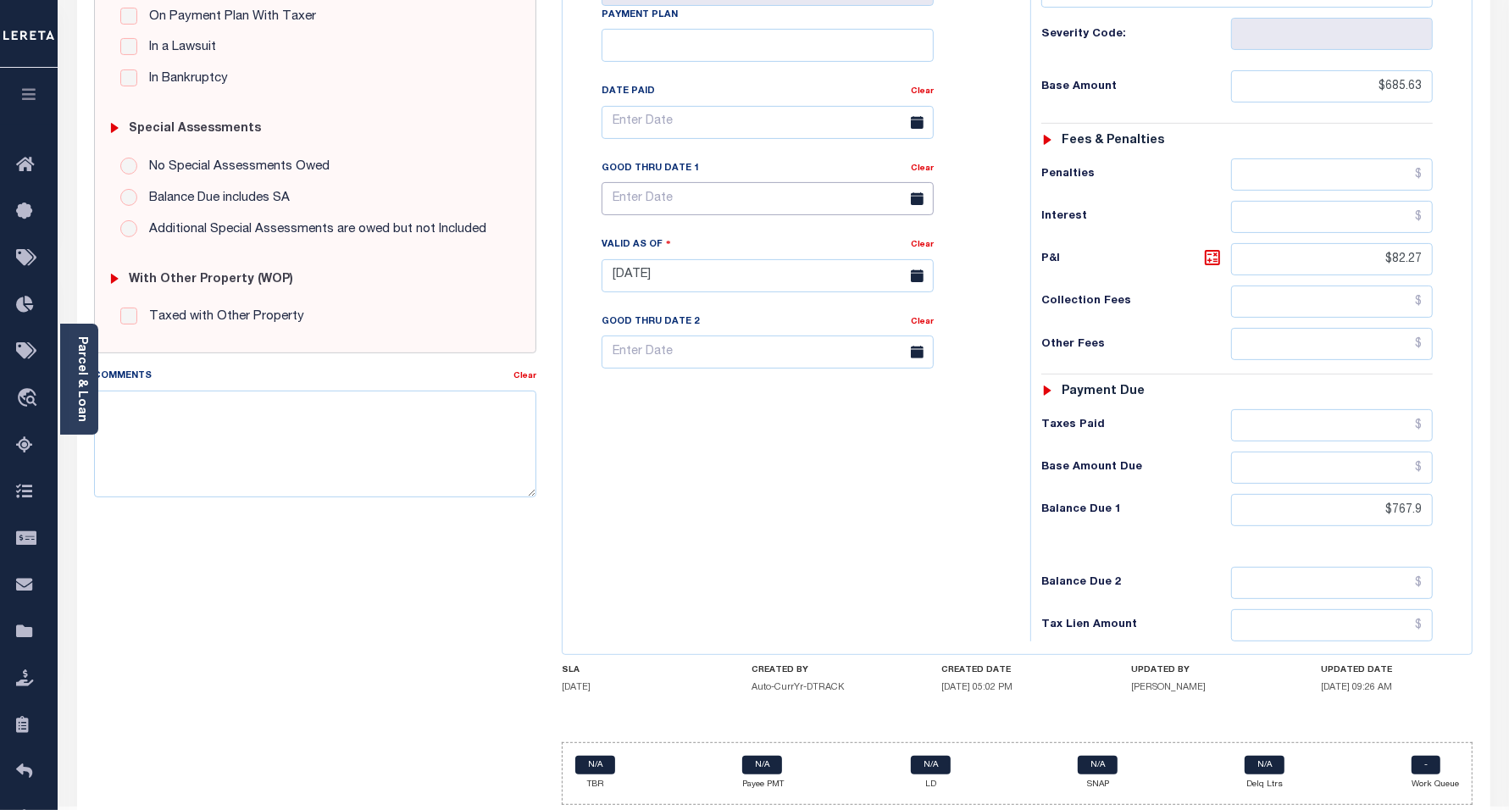
click at [692, 182] on input "text" at bounding box center [768, 198] width 332 height 33
click at [692, 390] on span "30" at bounding box center [695, 395] width 33 height 33
type input "[DATE]"
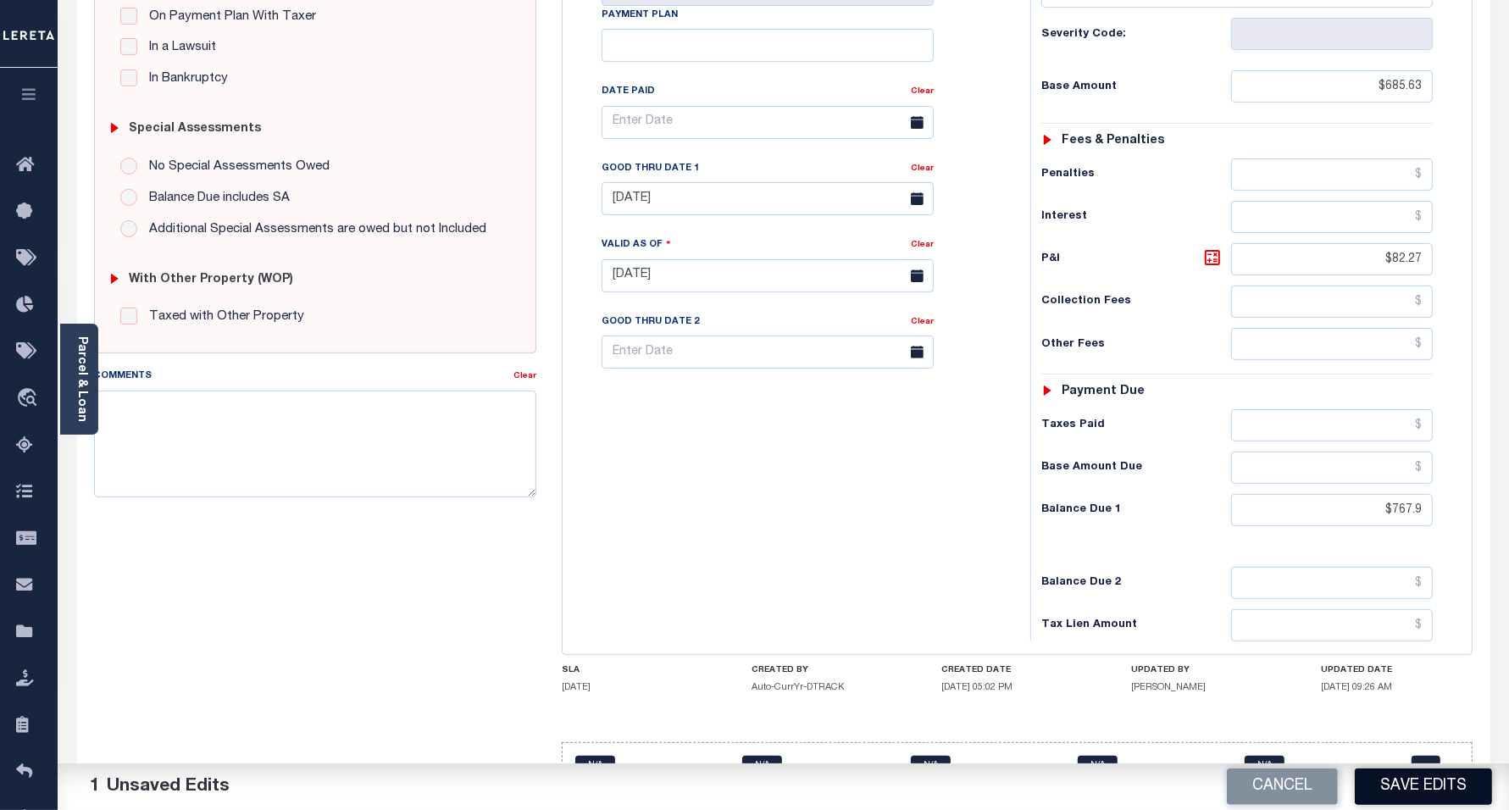
click at [1434, 782] on button "Save Edits" at bounding box center [1423, 787] width 137 height 36
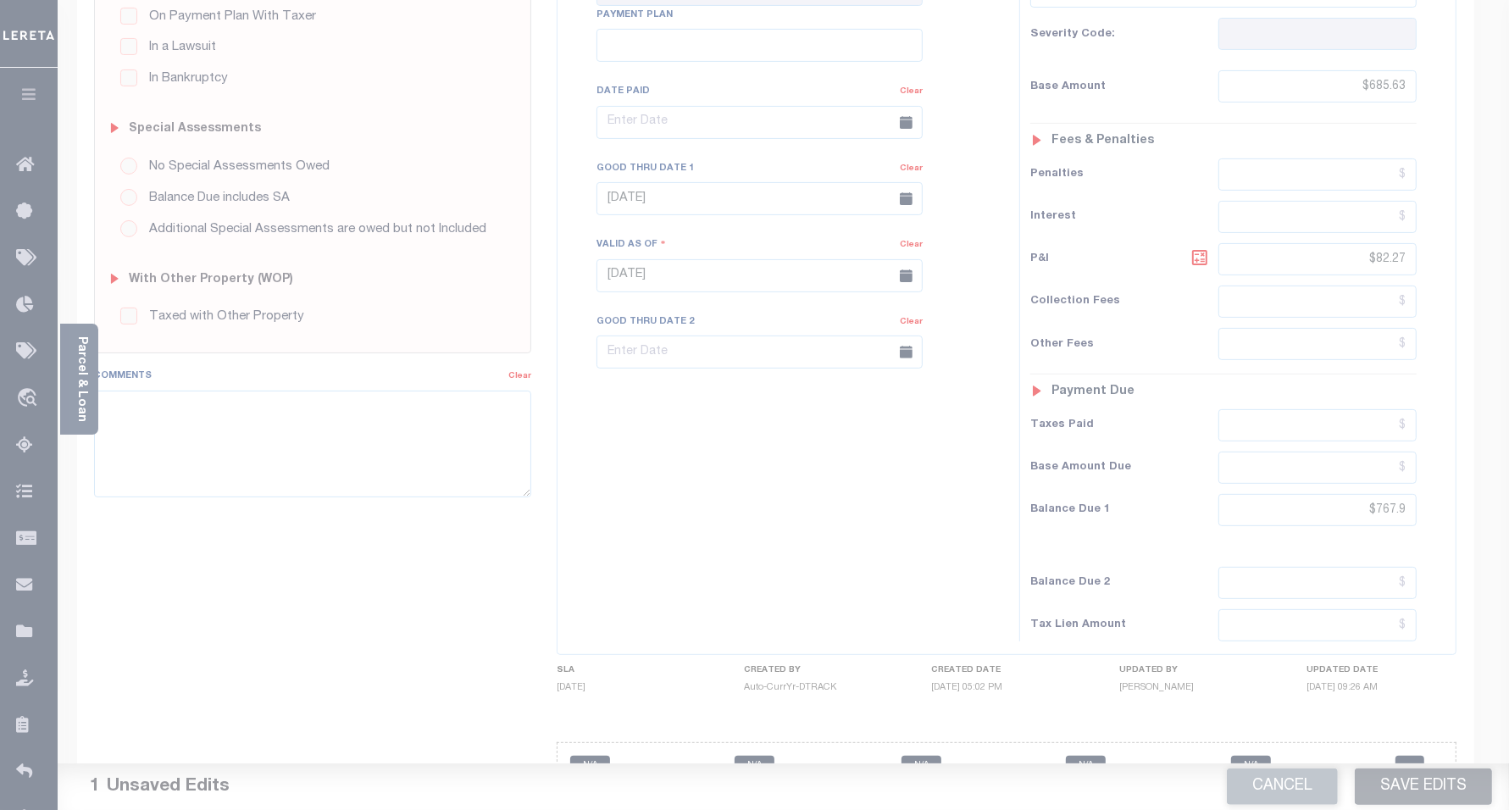
scroll to position [407, 0]
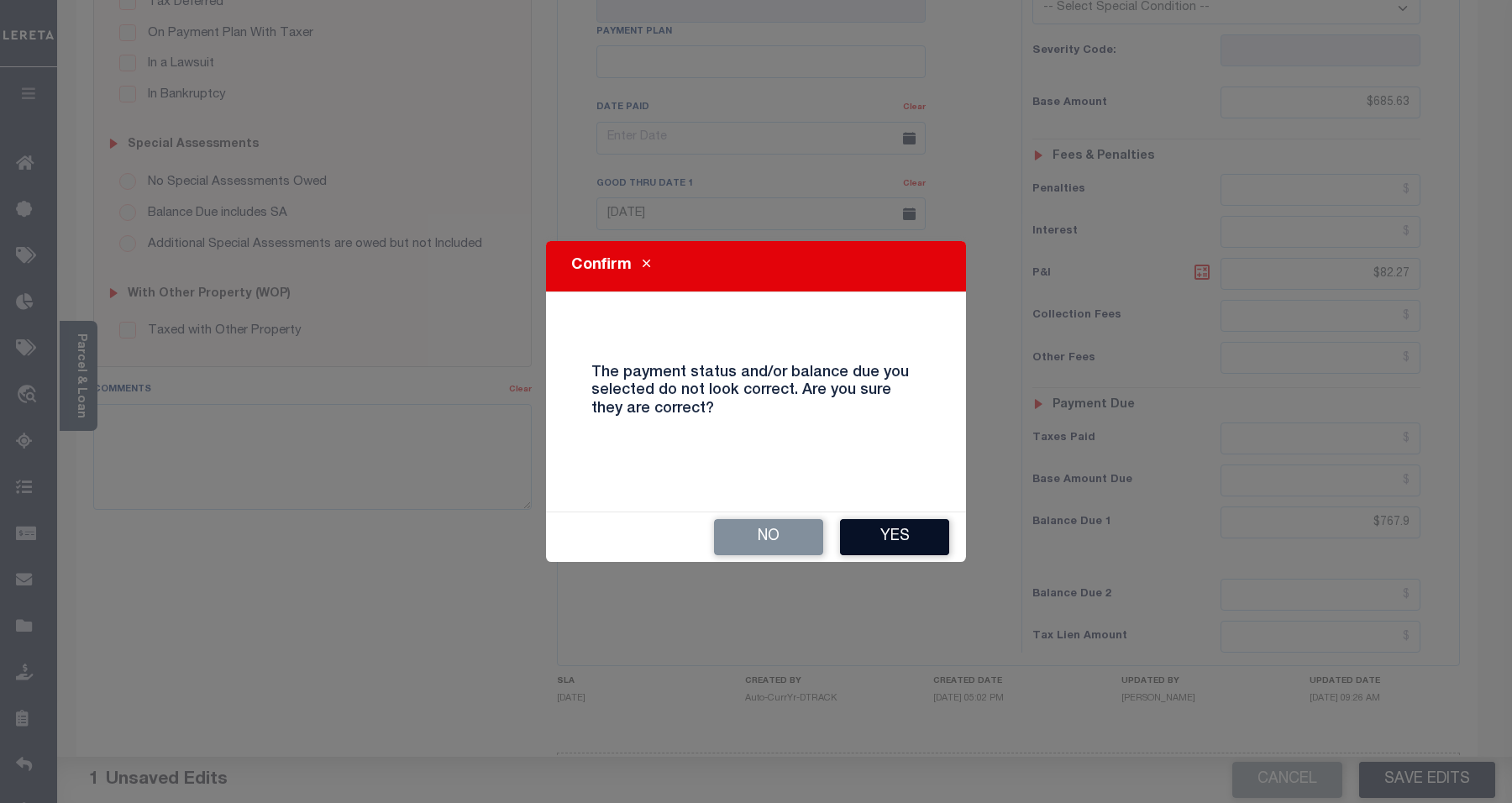
click at [917, 544] on button "Yes" at bounding box center [895, 537] width 109 height 36
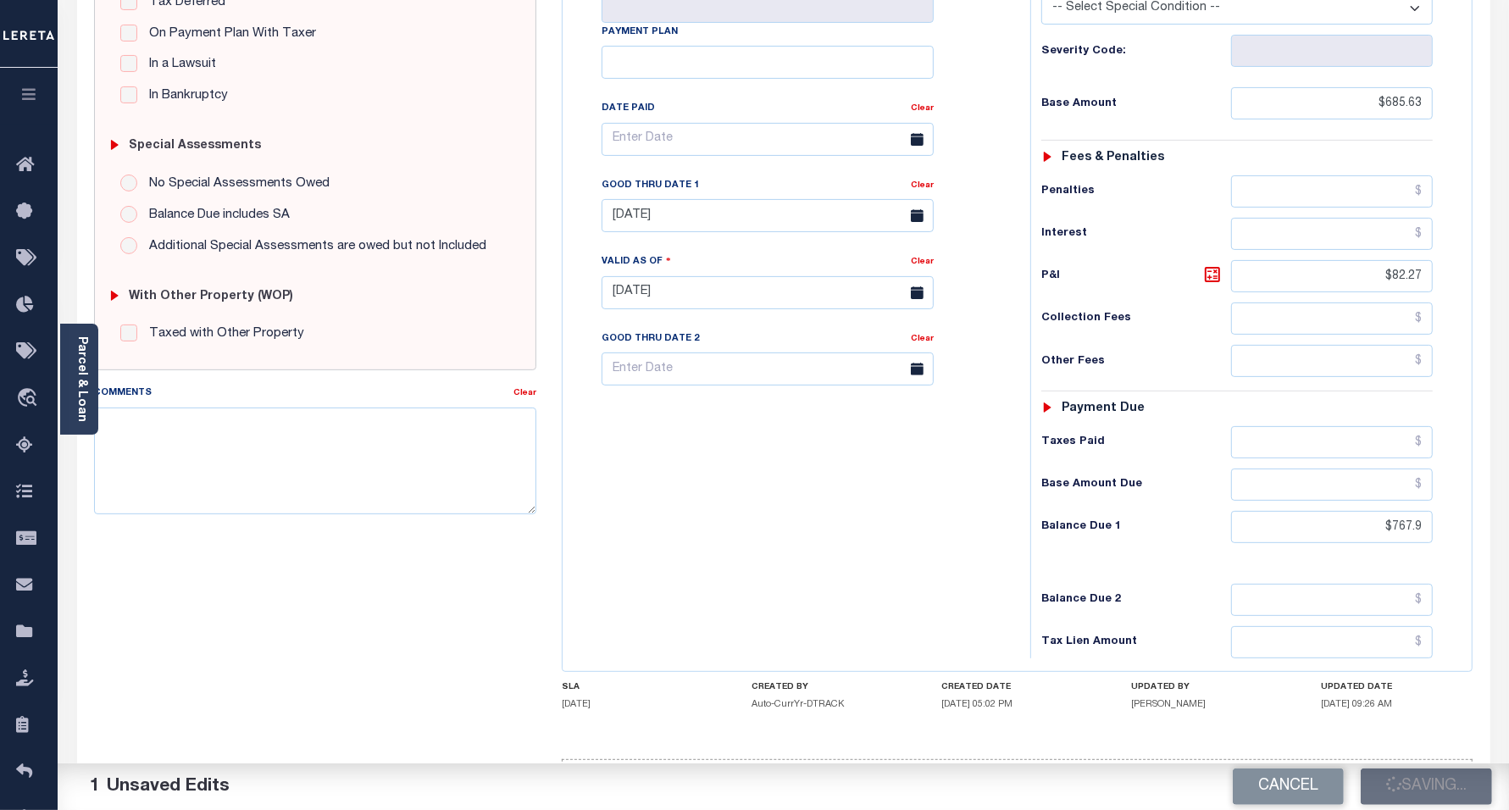
checkbox input "false"
type input "$685.63"
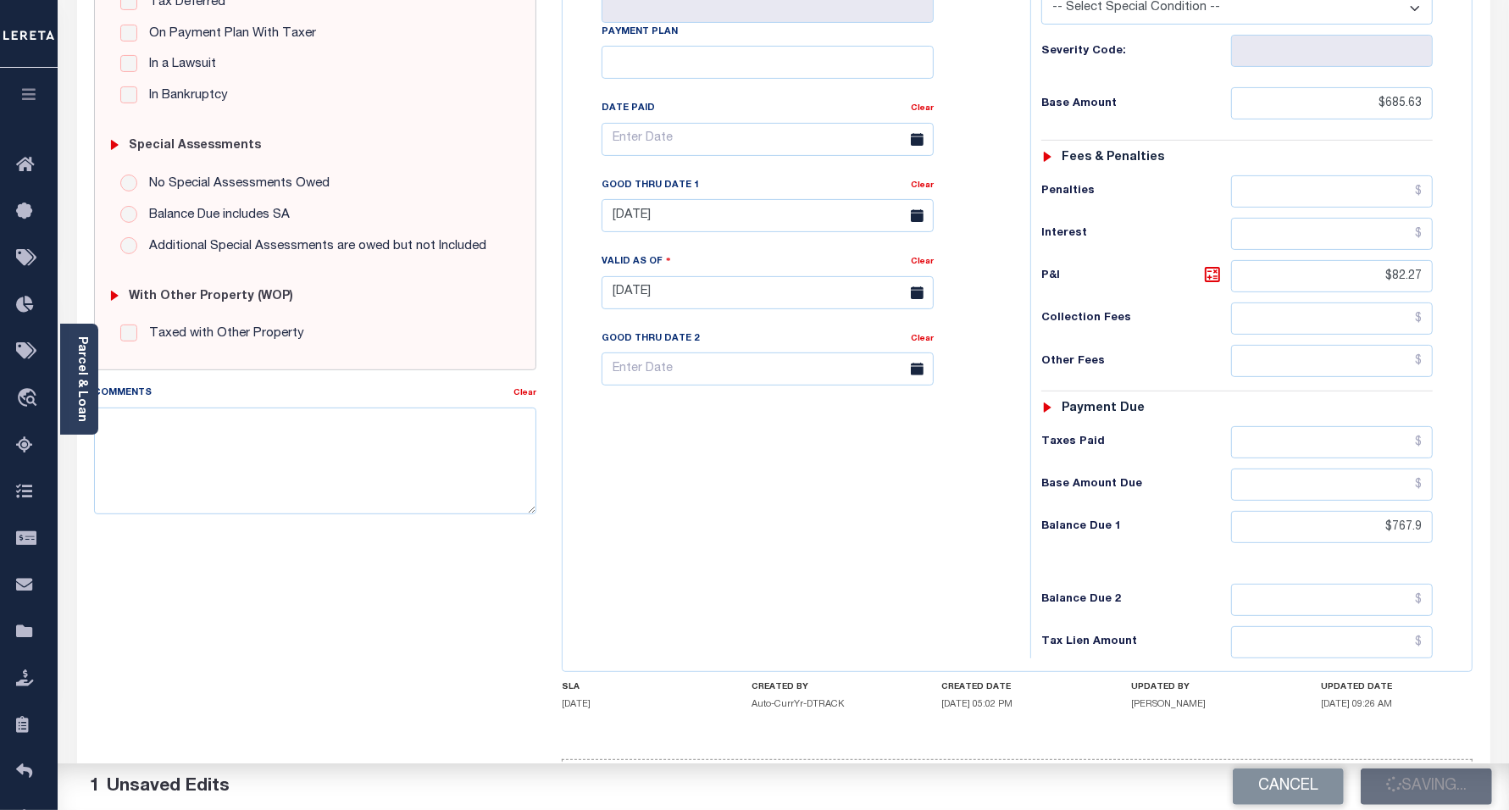
type input "$82.27"
type input "$767.9"
